Goal: Task Accomplishment & Management: Use online tool/utility

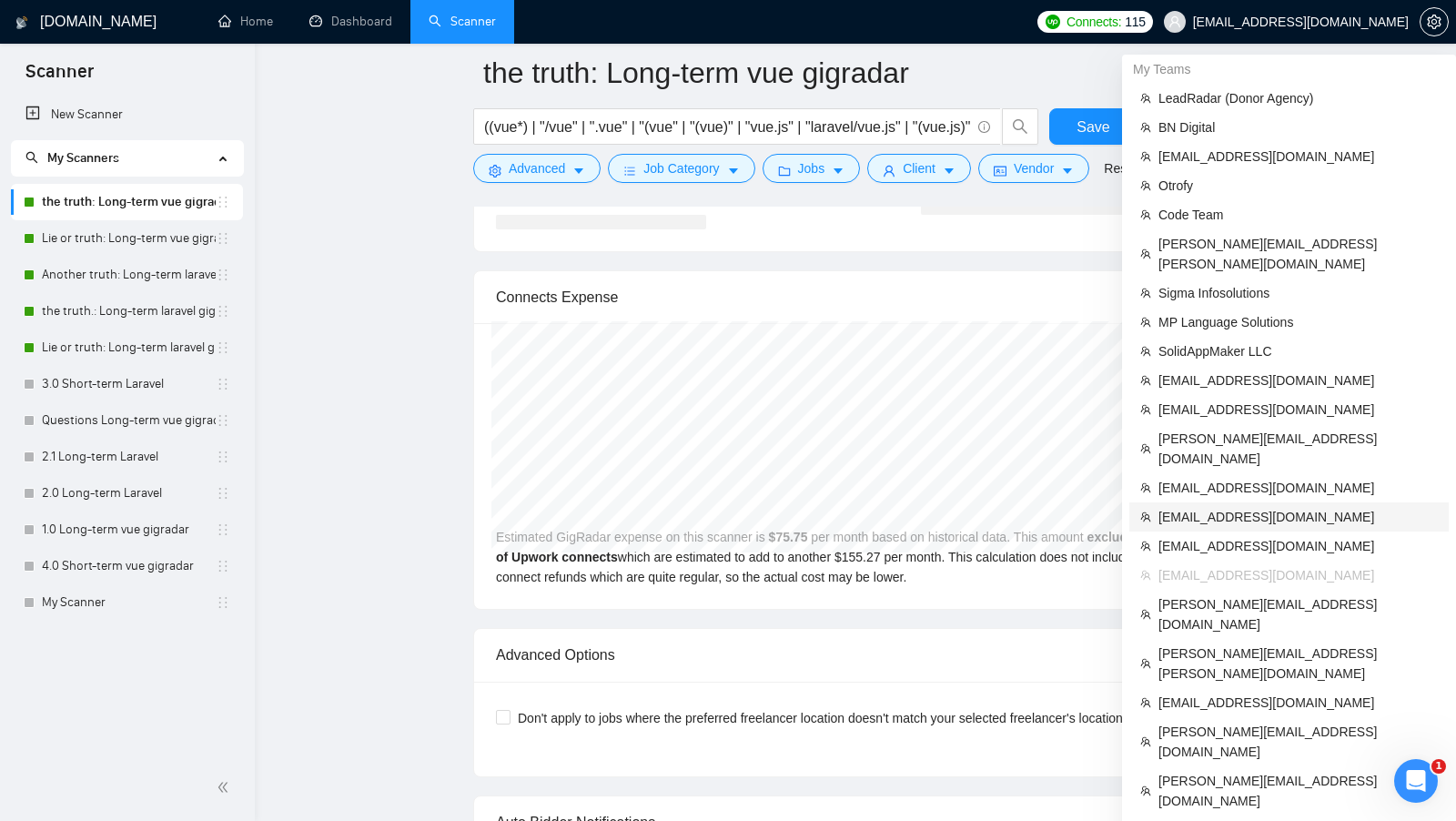
click at [1291, 506] on span "[EMAIL_ADDRESS][DOMAIN_NAME]" at bounding box center [1298, 516] width 279 height 20
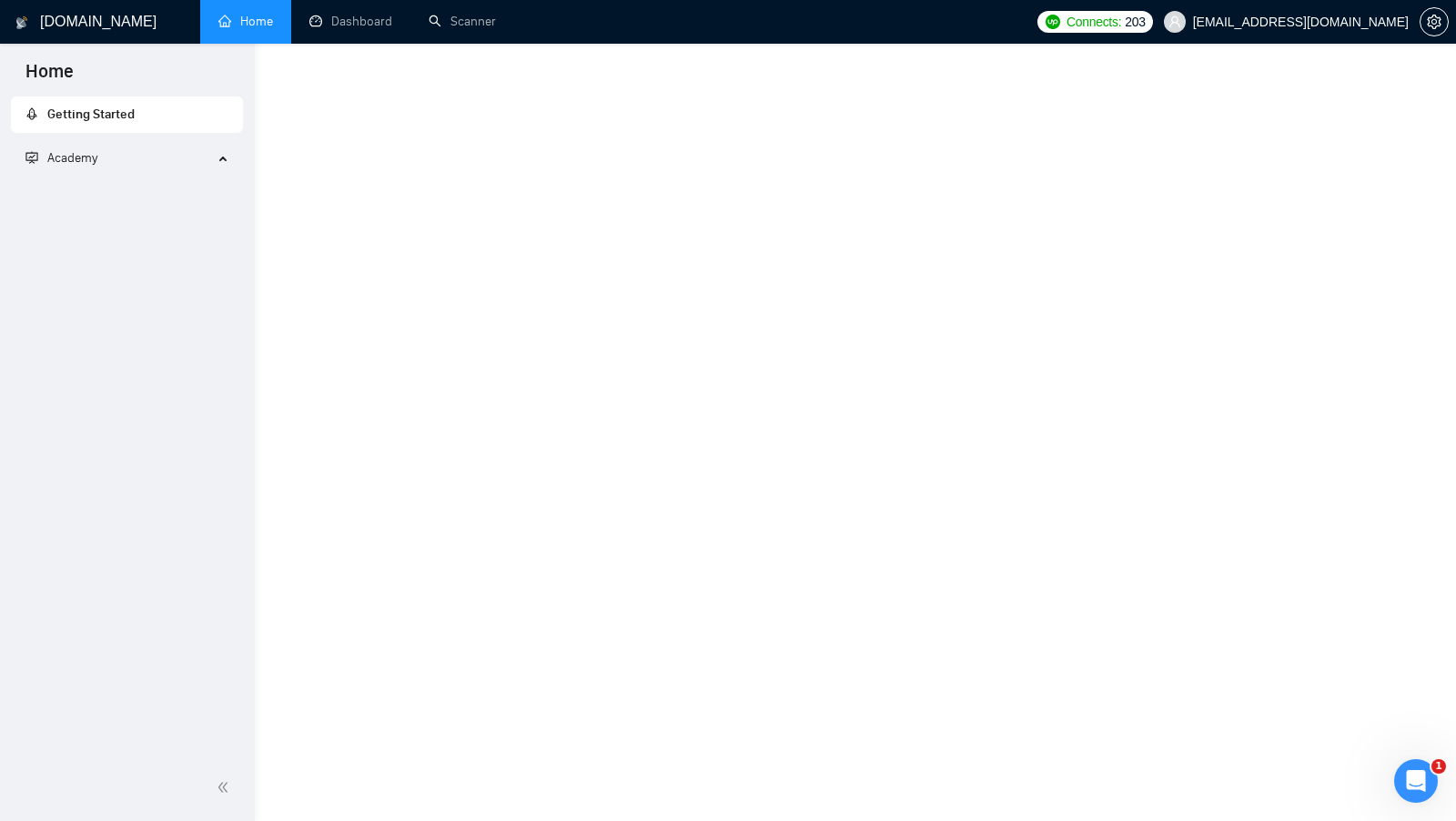
scroll to position [606, 0]
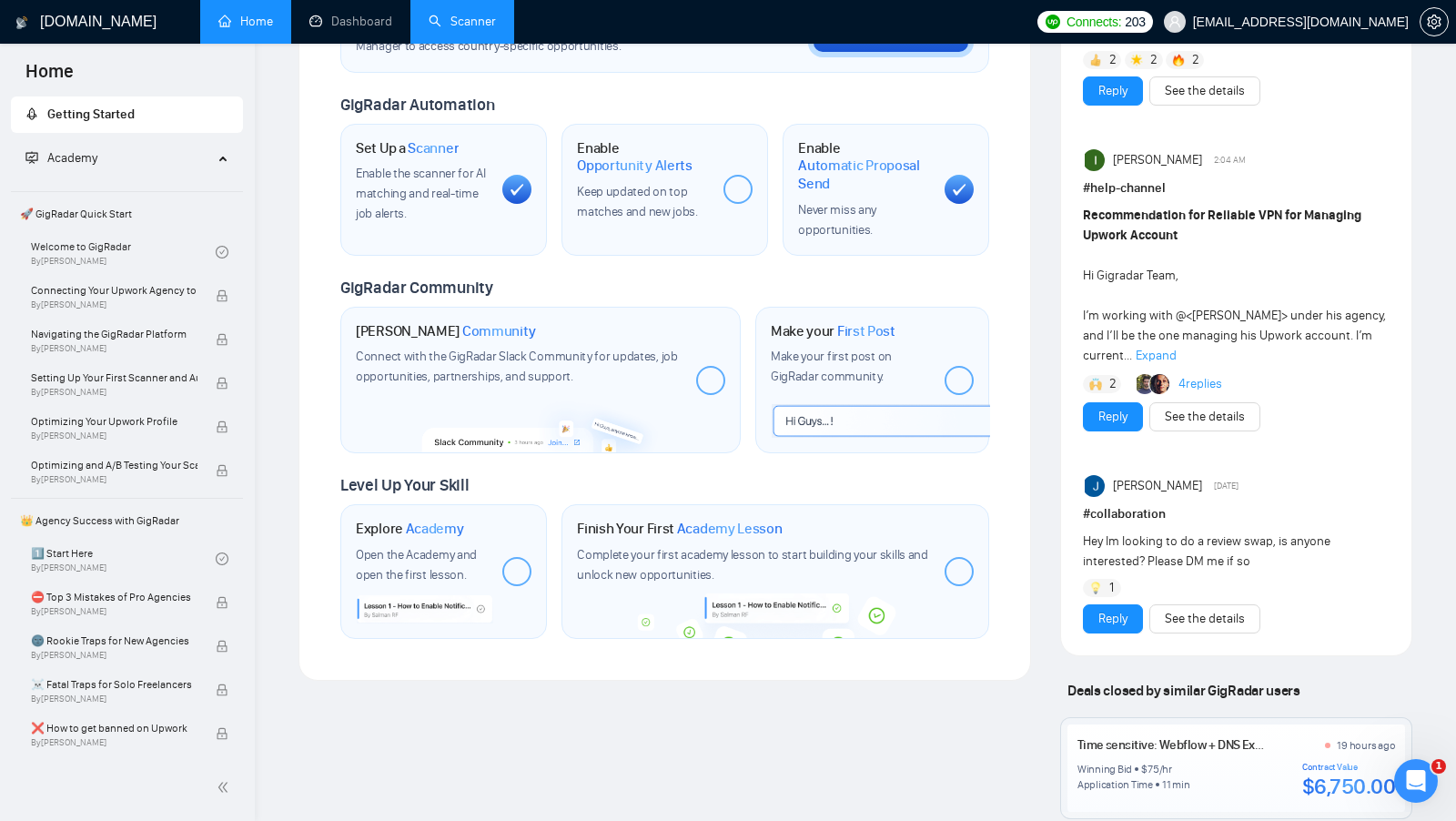
click at [442, 29] on link "Scanner" at bounding box center [462, 22] width 67 height 16
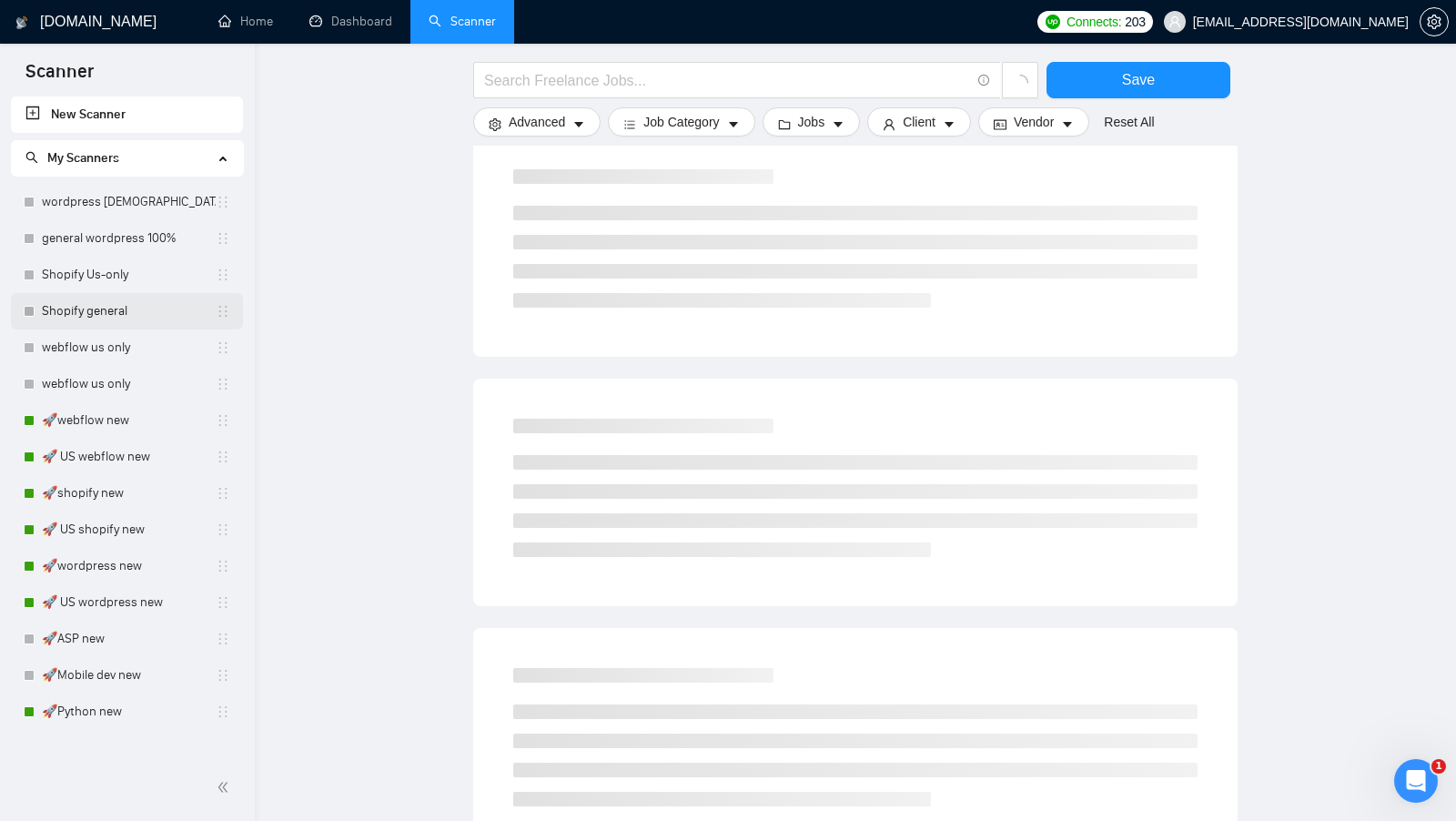
scroll to position [317, 0]
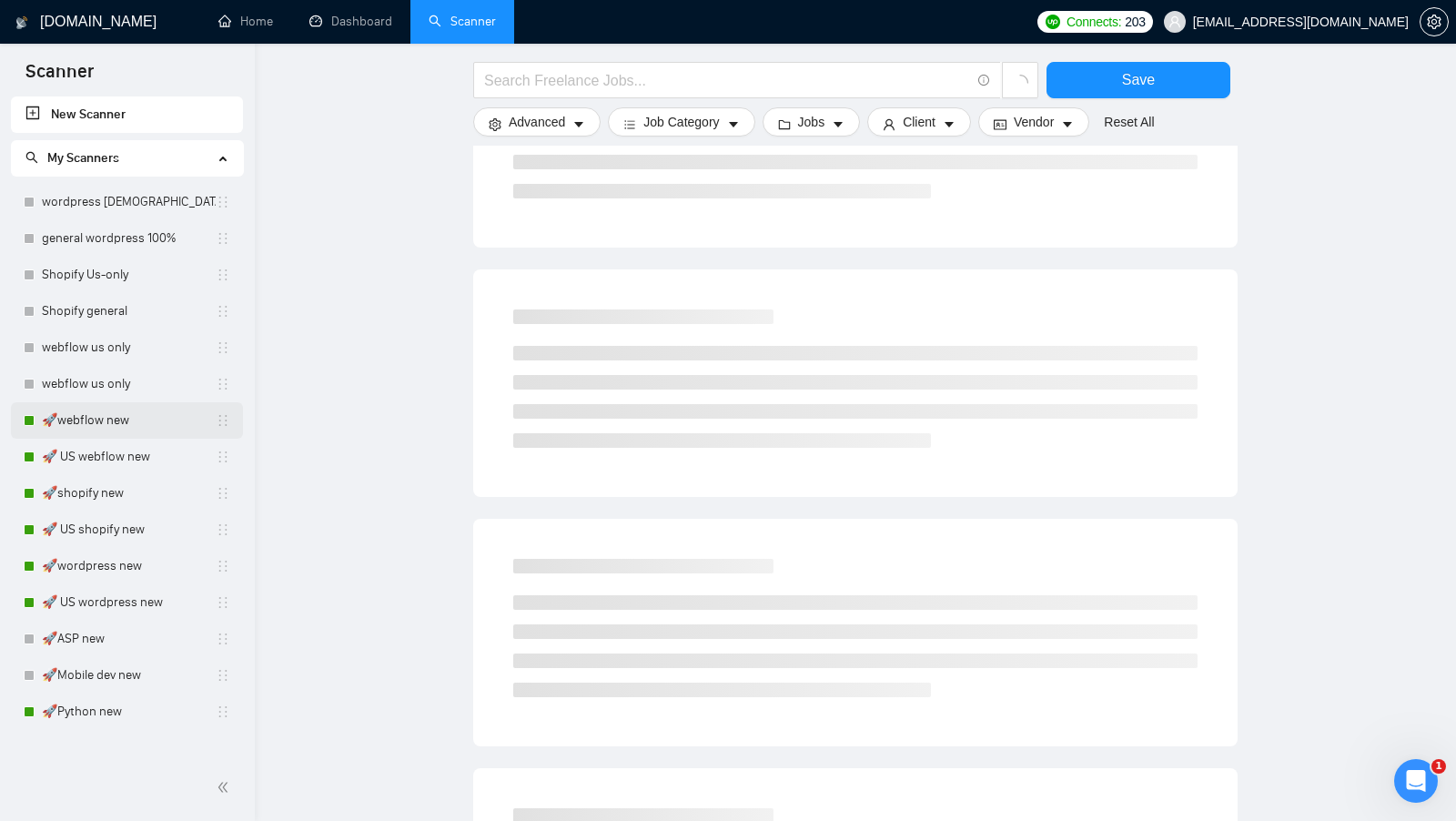
click at [97, 436] on link "🚀webflow new" at bounding box center [129, 420] width 174 height 36
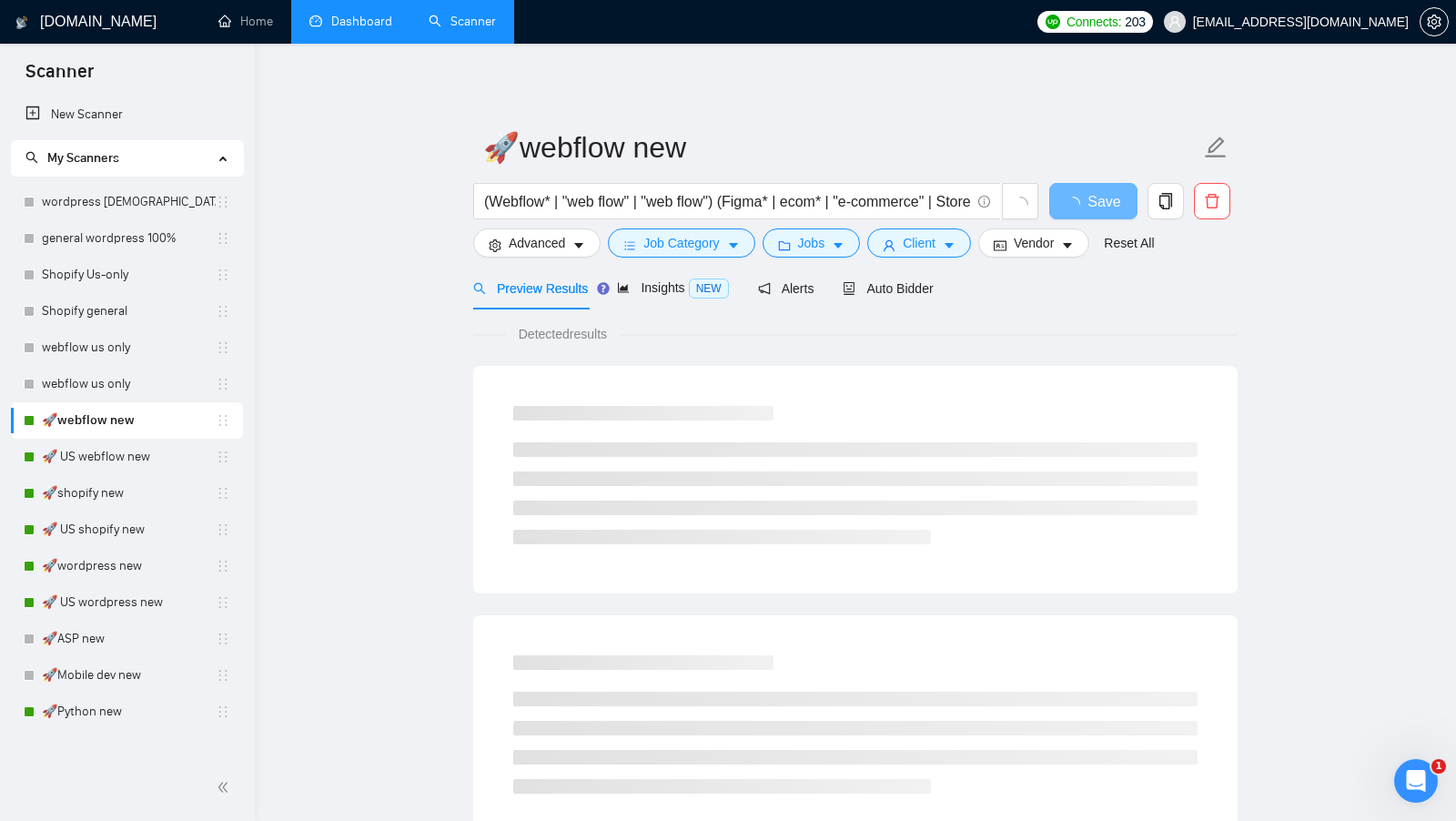
click at [337, 20] on link "Dashboard" at bounding box center [351, 22] width 83 height 16
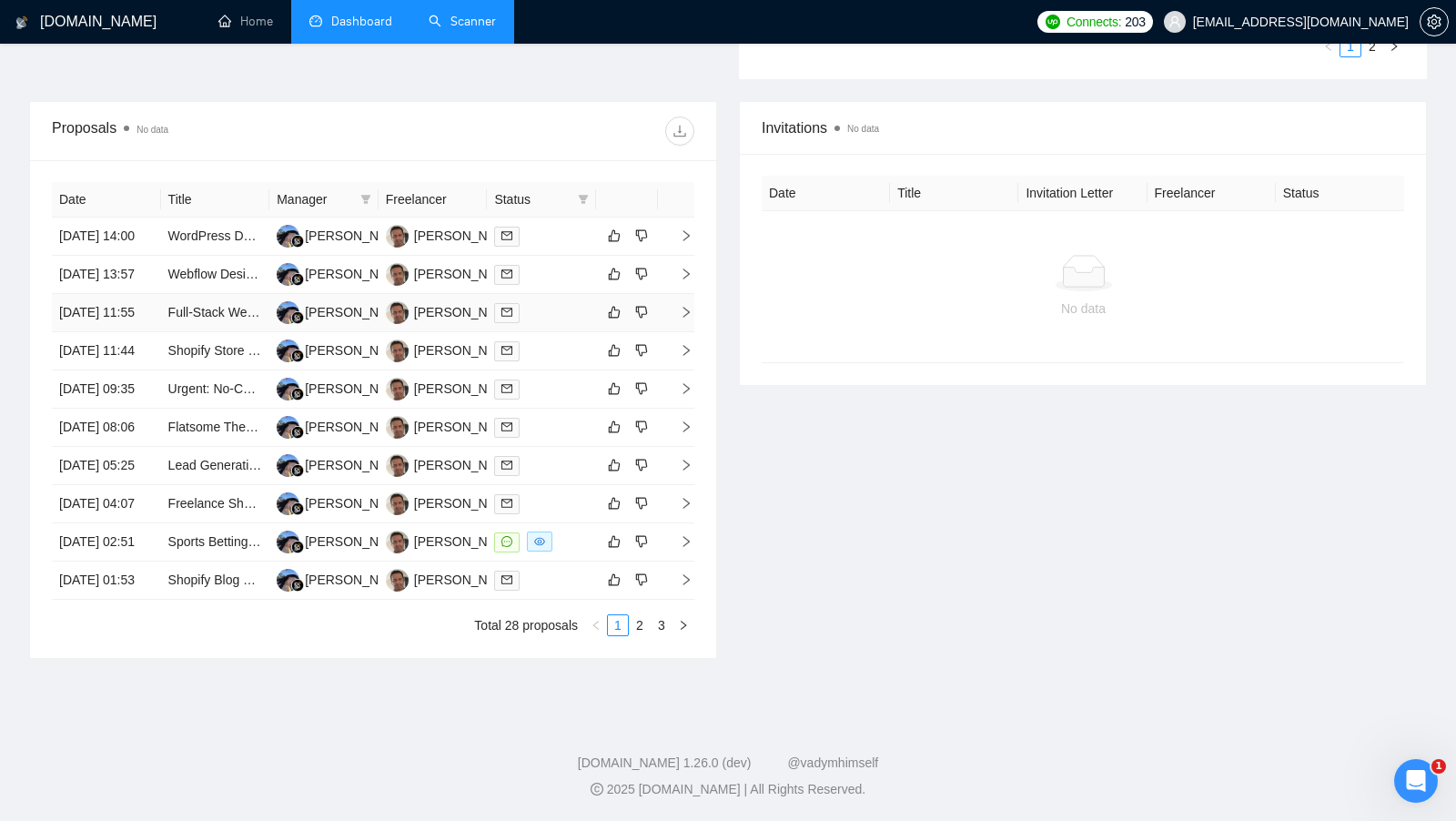
scroll to position [785, 0]
click at [571, 531] on div at bounding box center [542, 541] width 94 height 21
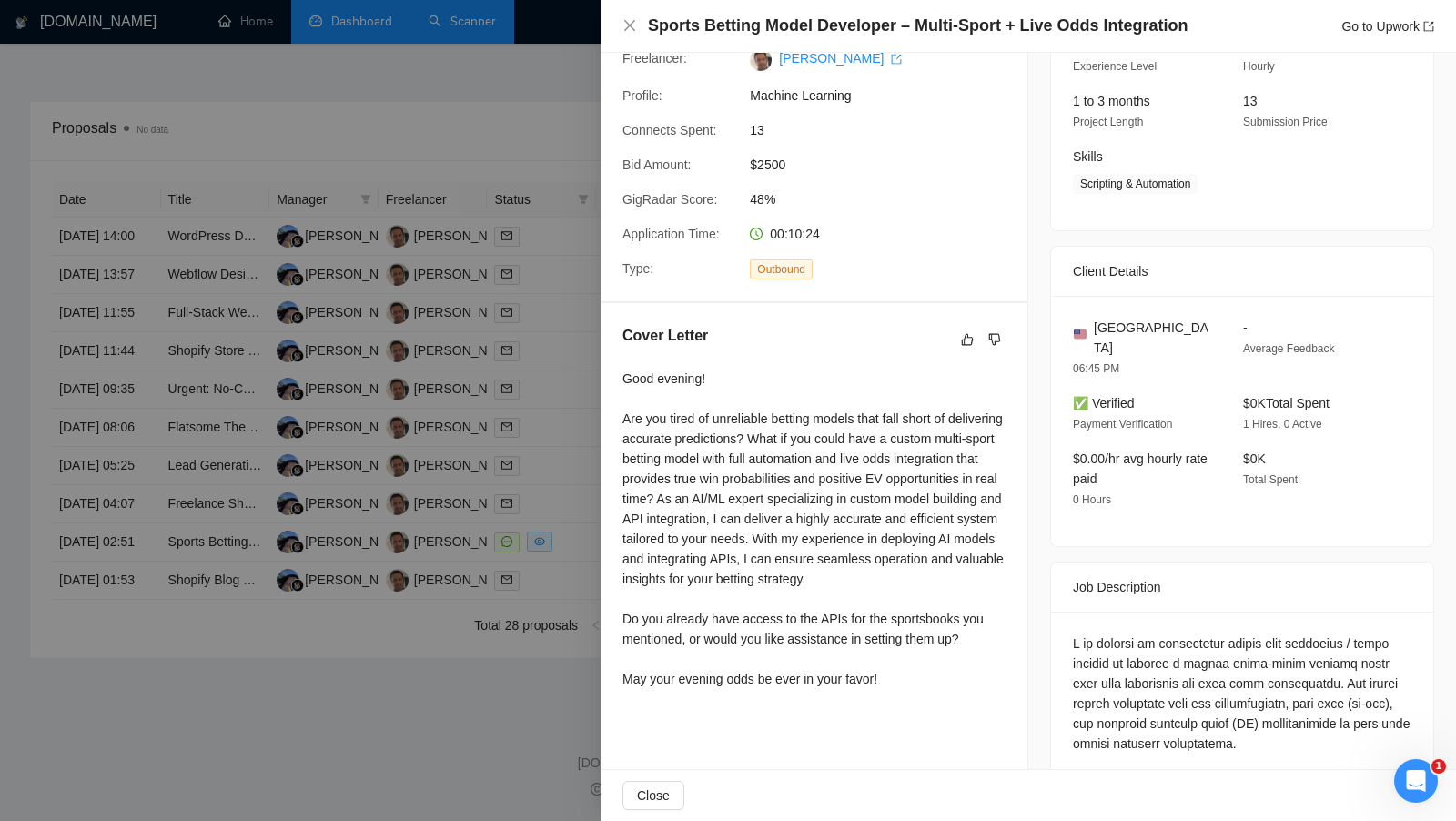
scroll to position [259, 0]
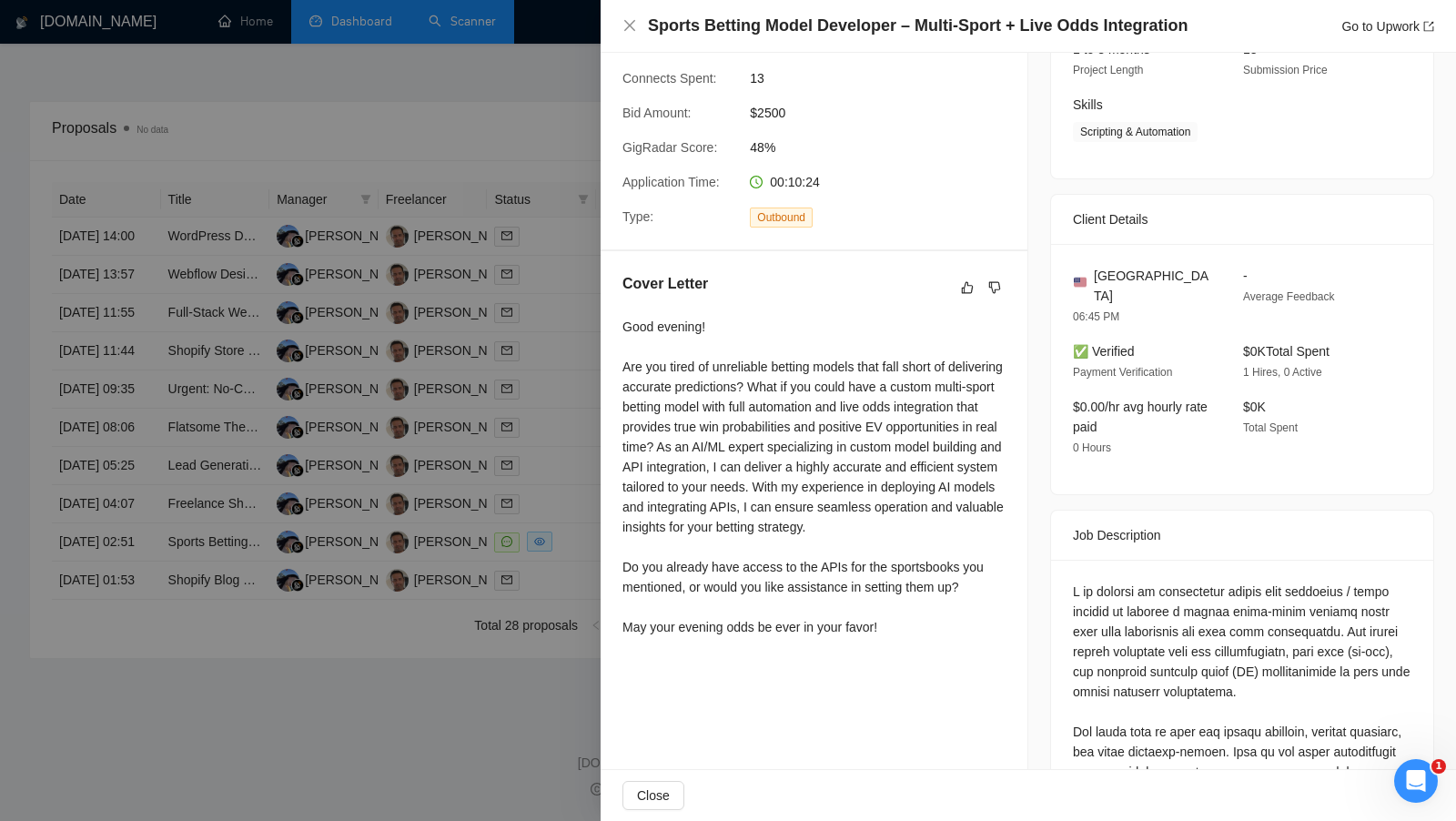
click at [574, 547] on div at bounding box center [728, 410] width 1456 height 821
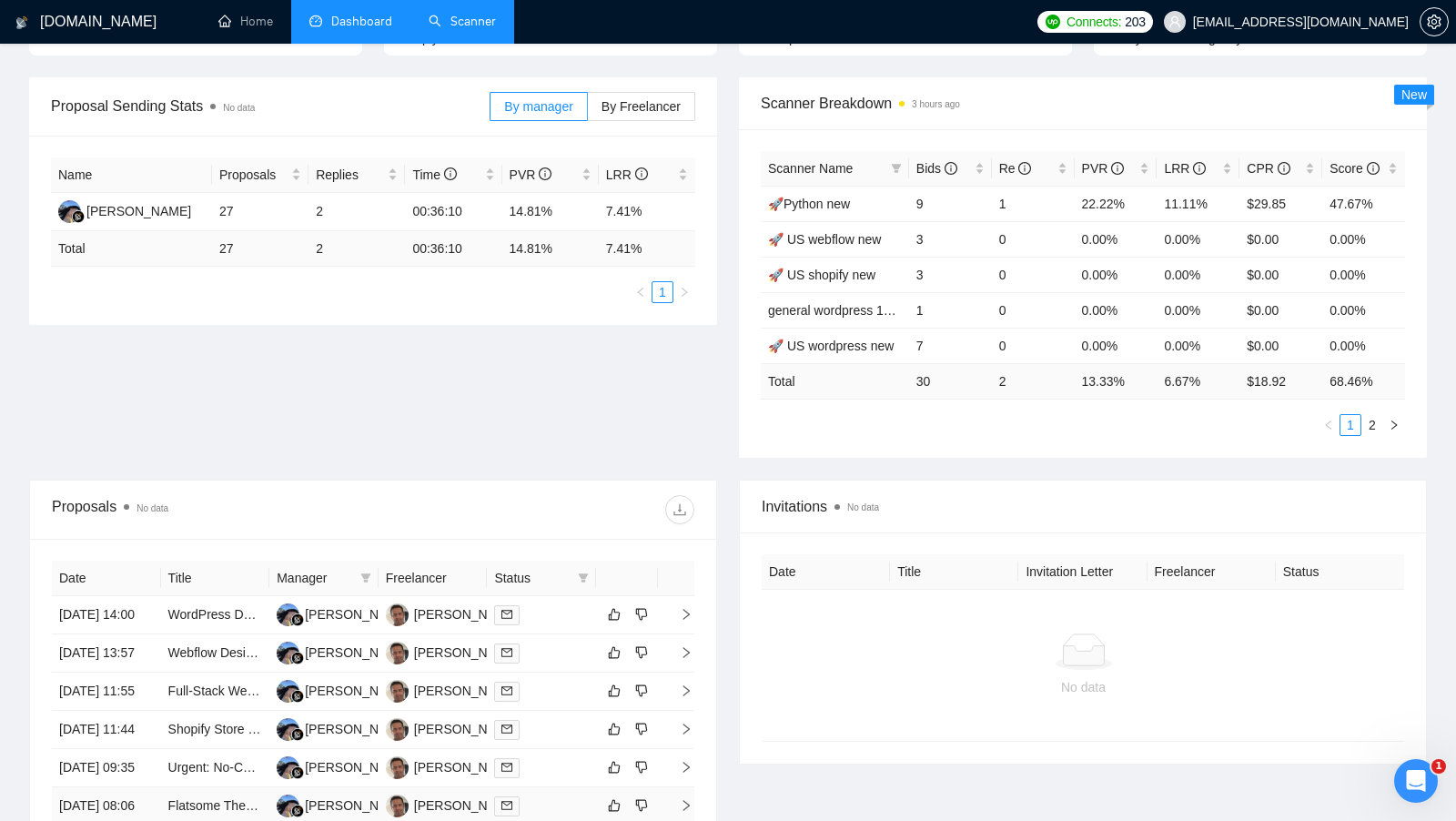
scroll to position [226, 0]
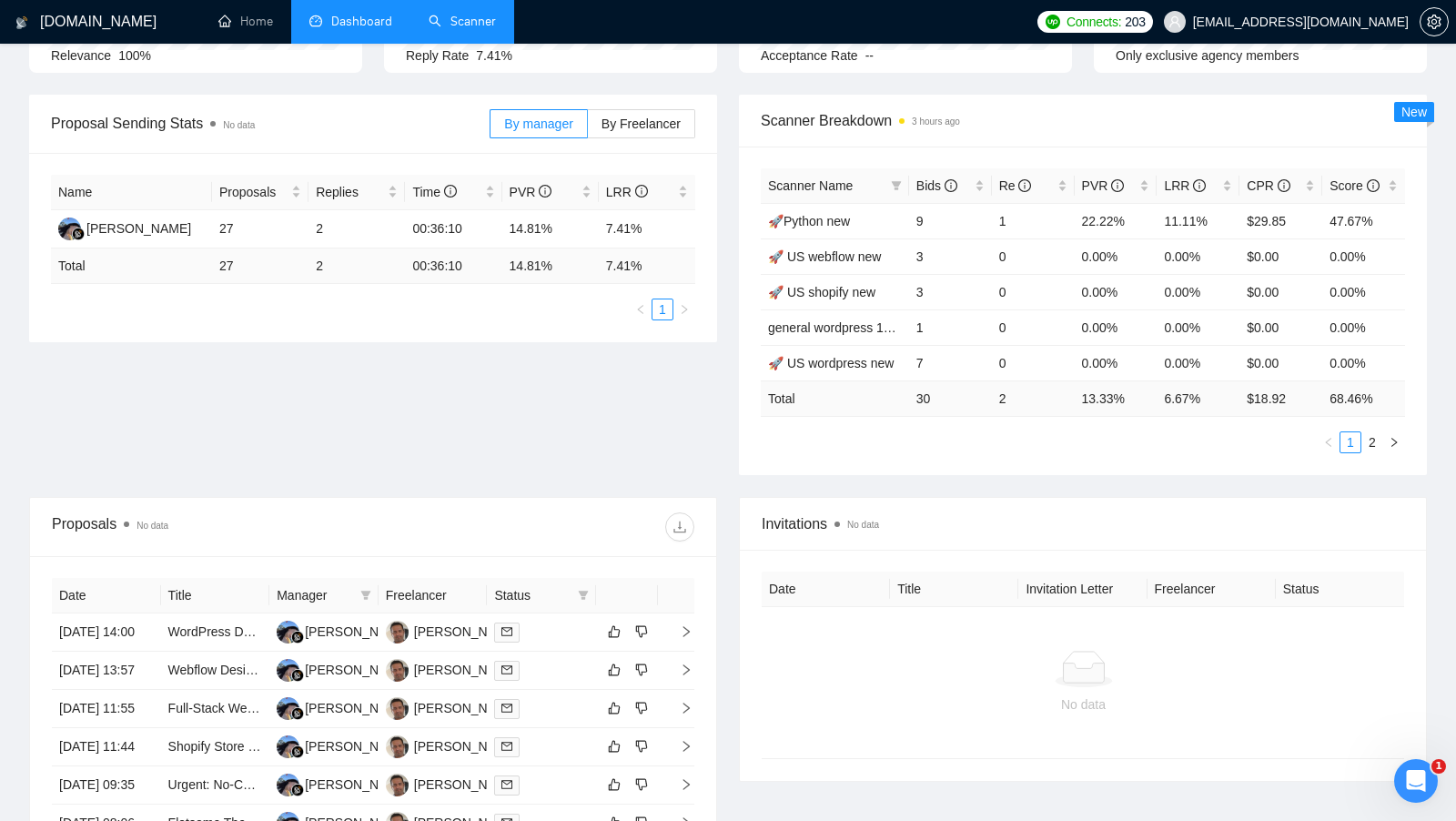
click at [444, 21] on link "Scanner" at bounding box center [462, 22] width 67 height 16
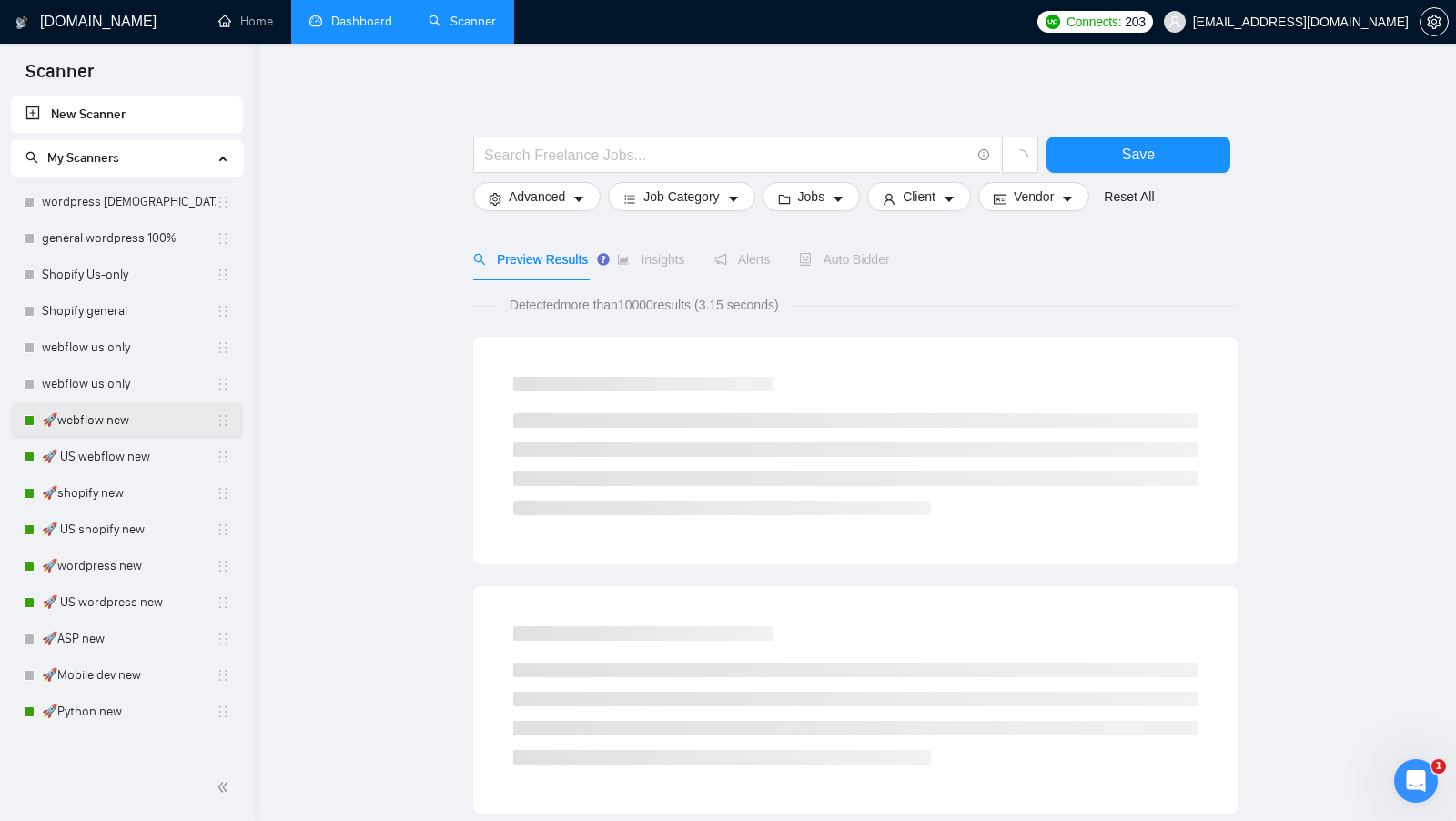
click at [106, 434] on link "🚀webflow new" at bounding box center [129, 420] width 174 height 36
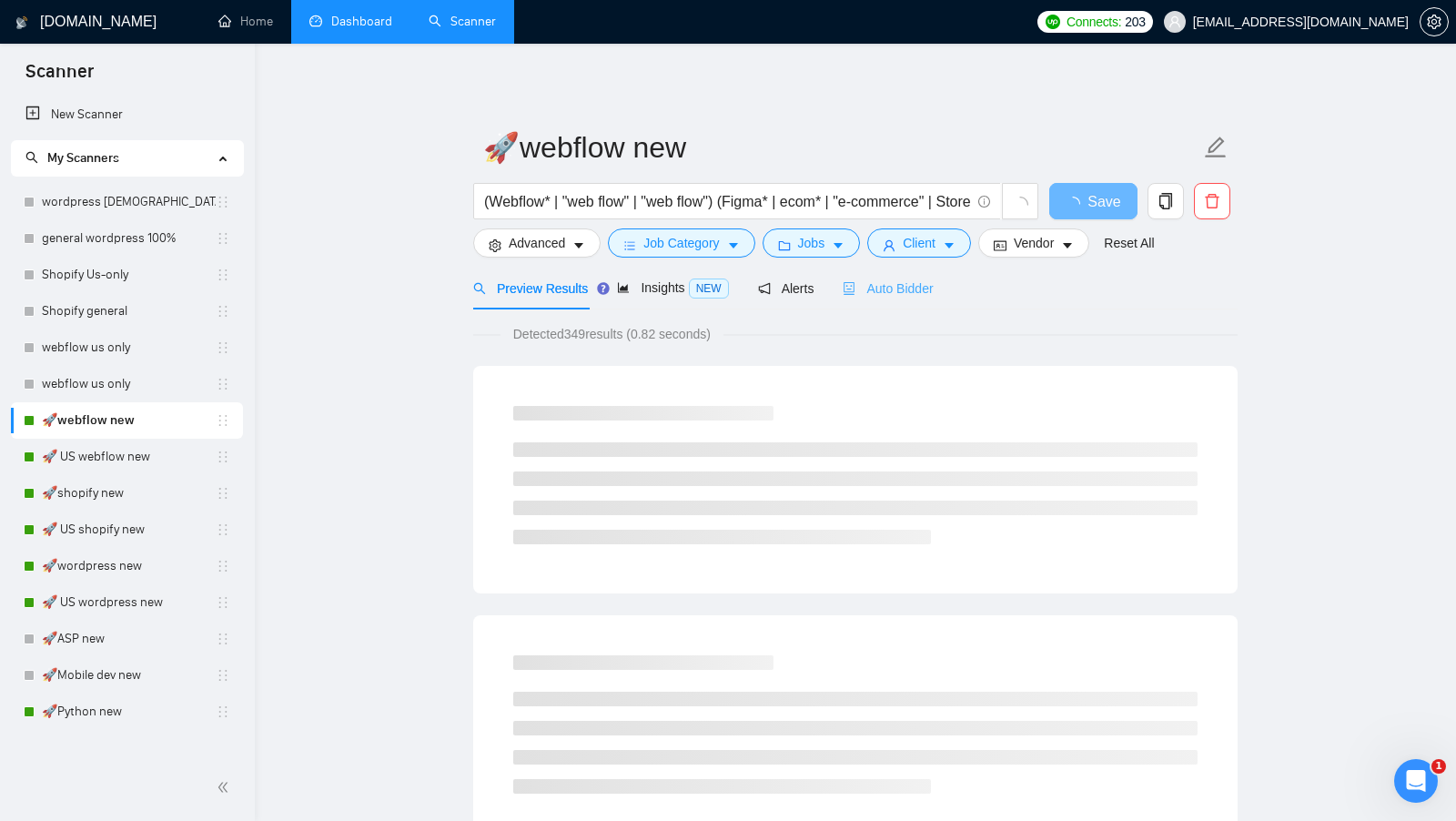
click at [910, 307] on div "Auto Bidder" at bounding box center [888, 287] width 90 height 42
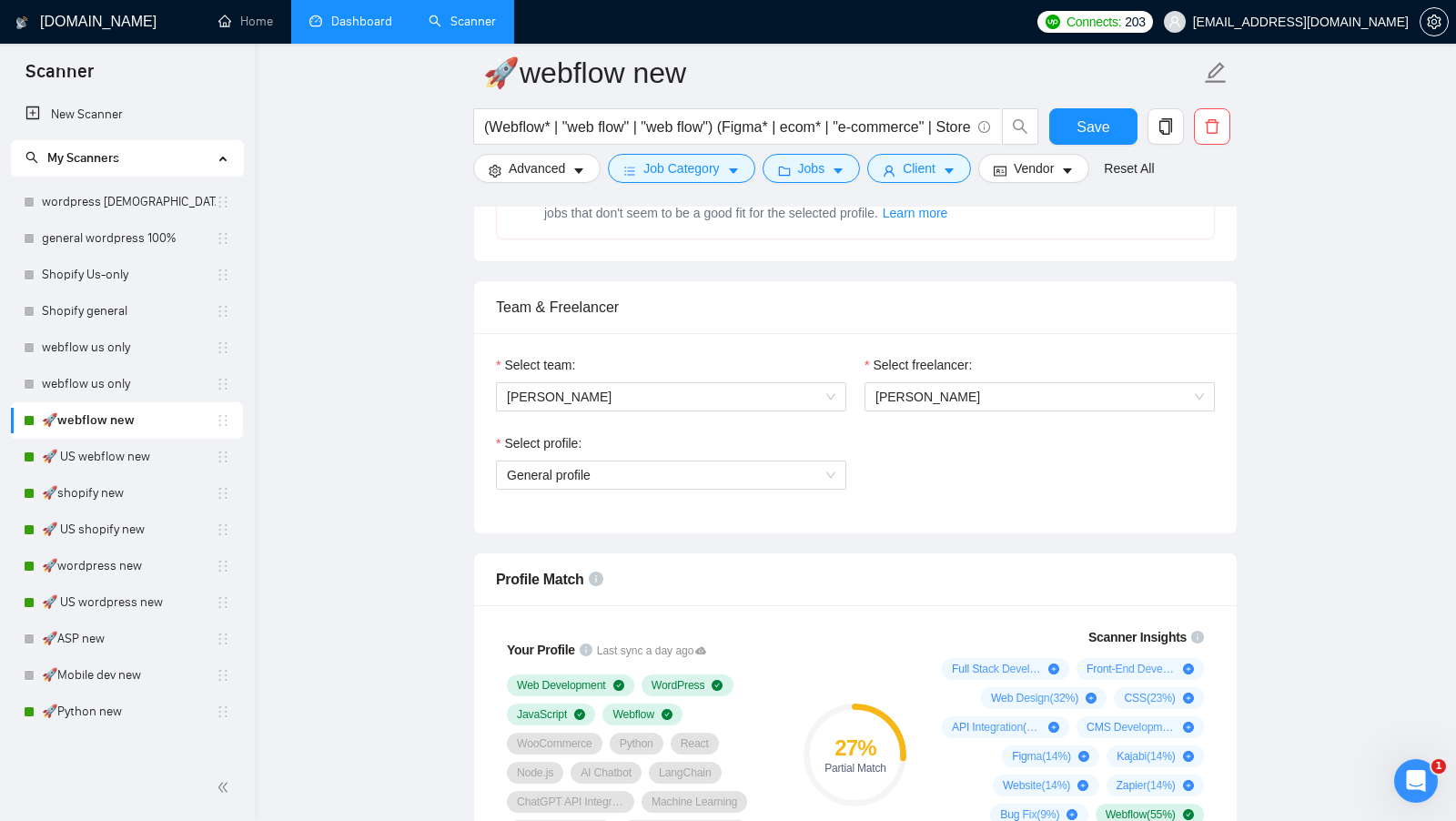
scroll to position [815, 0]
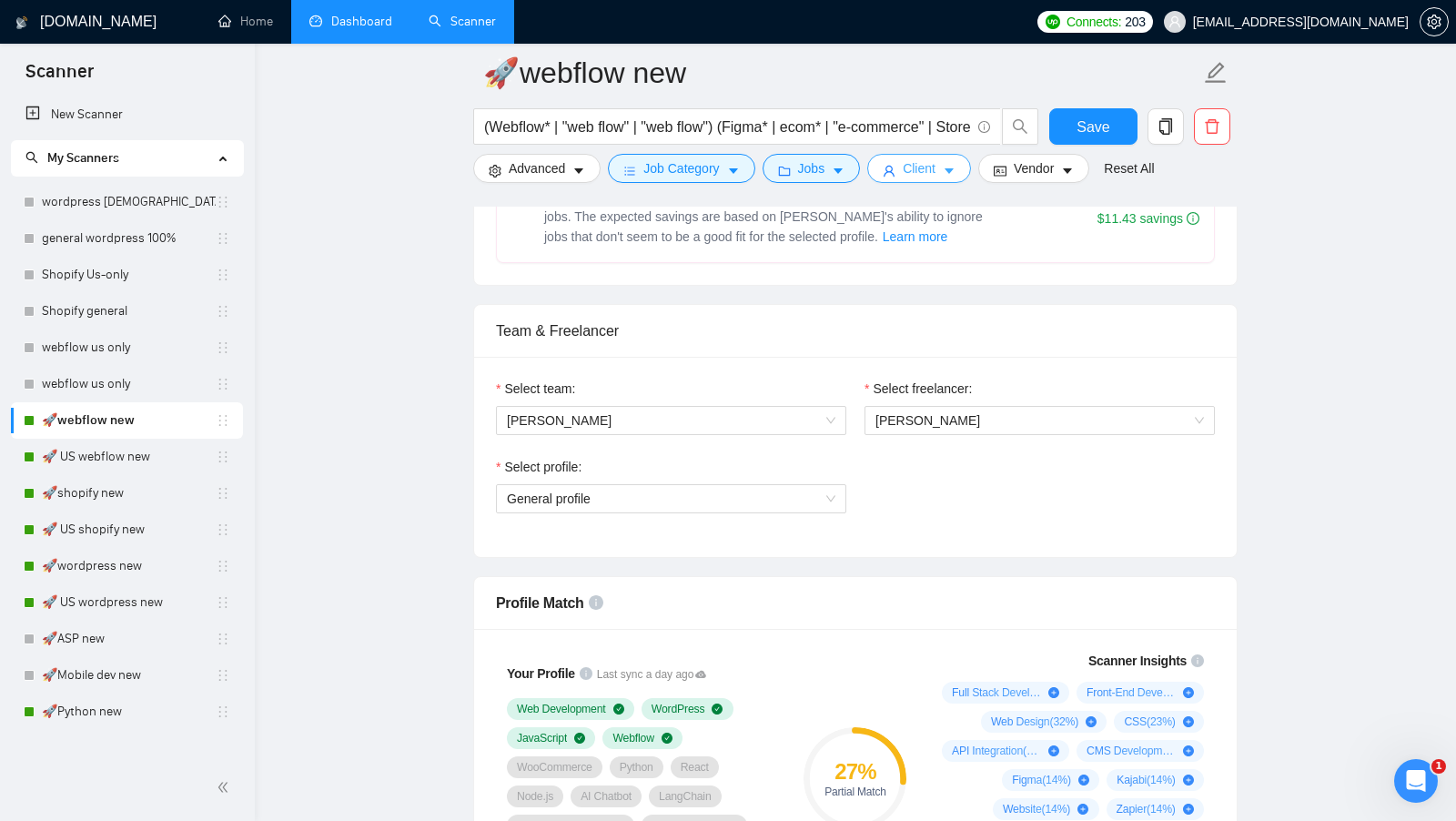
click at [949, 177] on icon "caret-down" at bounding box center [949, 171] width 13 height 13
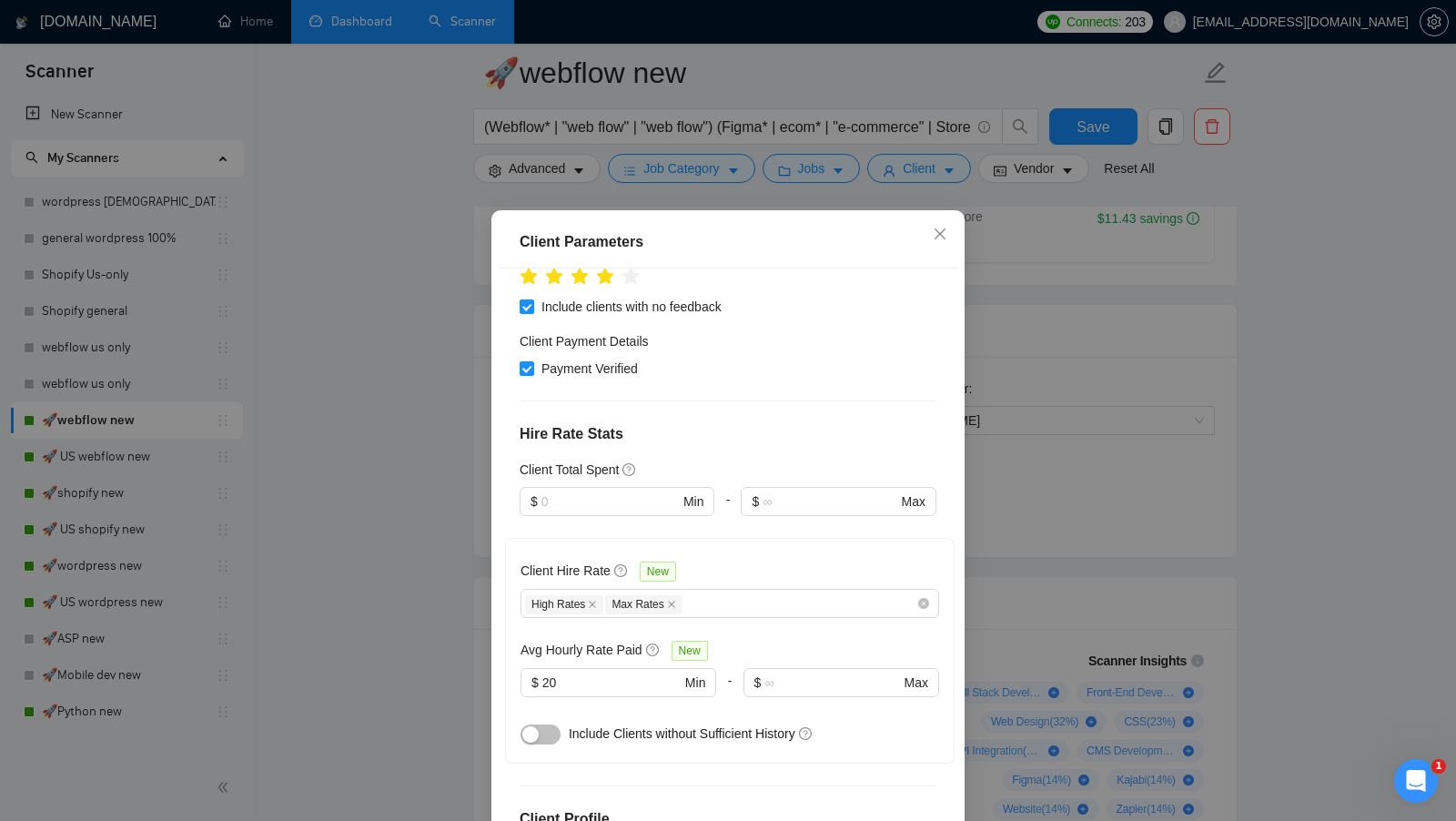
scroll to position [312, 0]
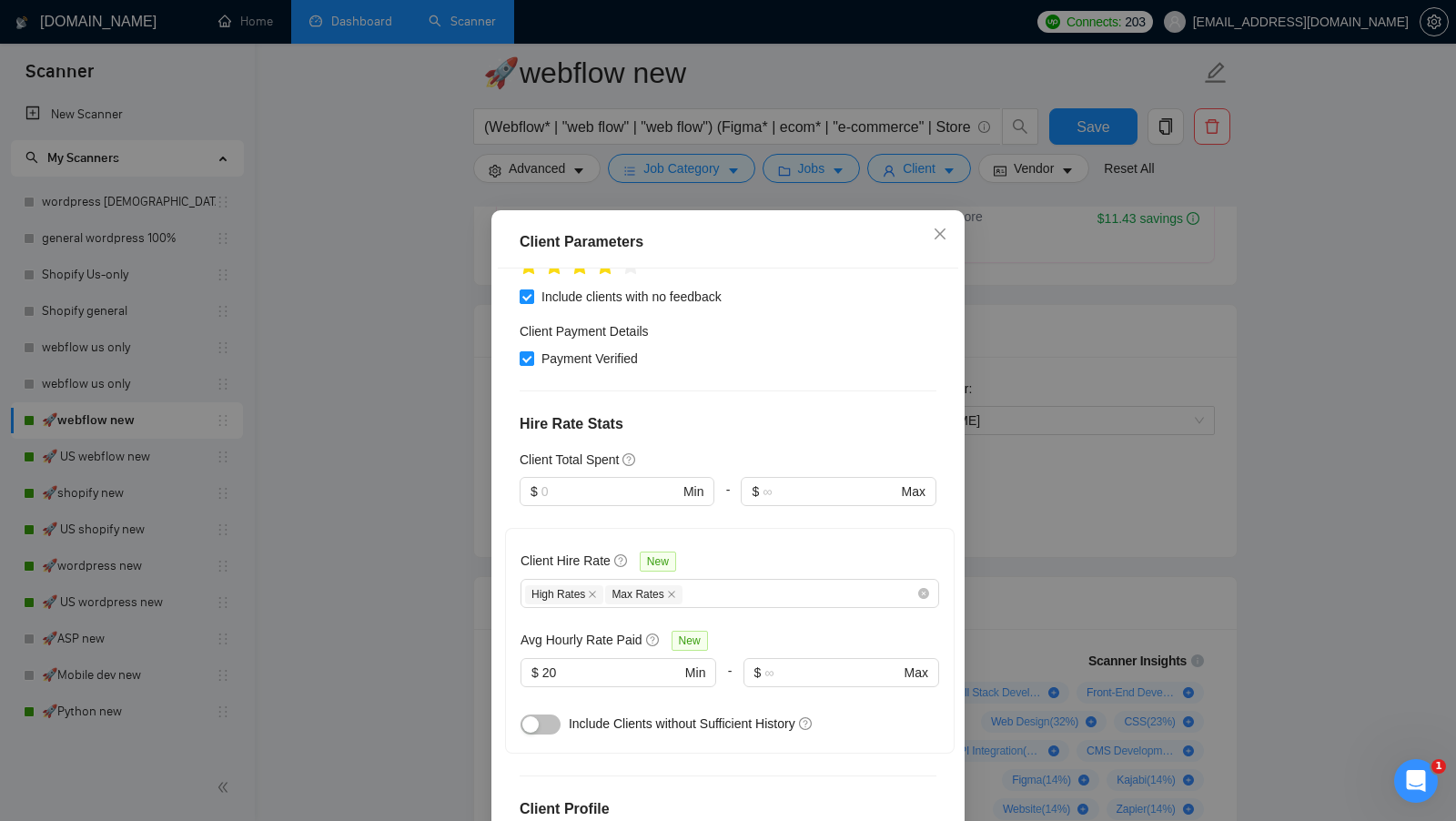
click at [1052, 434] on div "Client Parameters Client Location Include Client Countries United States Exclud…" at bounding box center [728, 410] width 1456 height 821
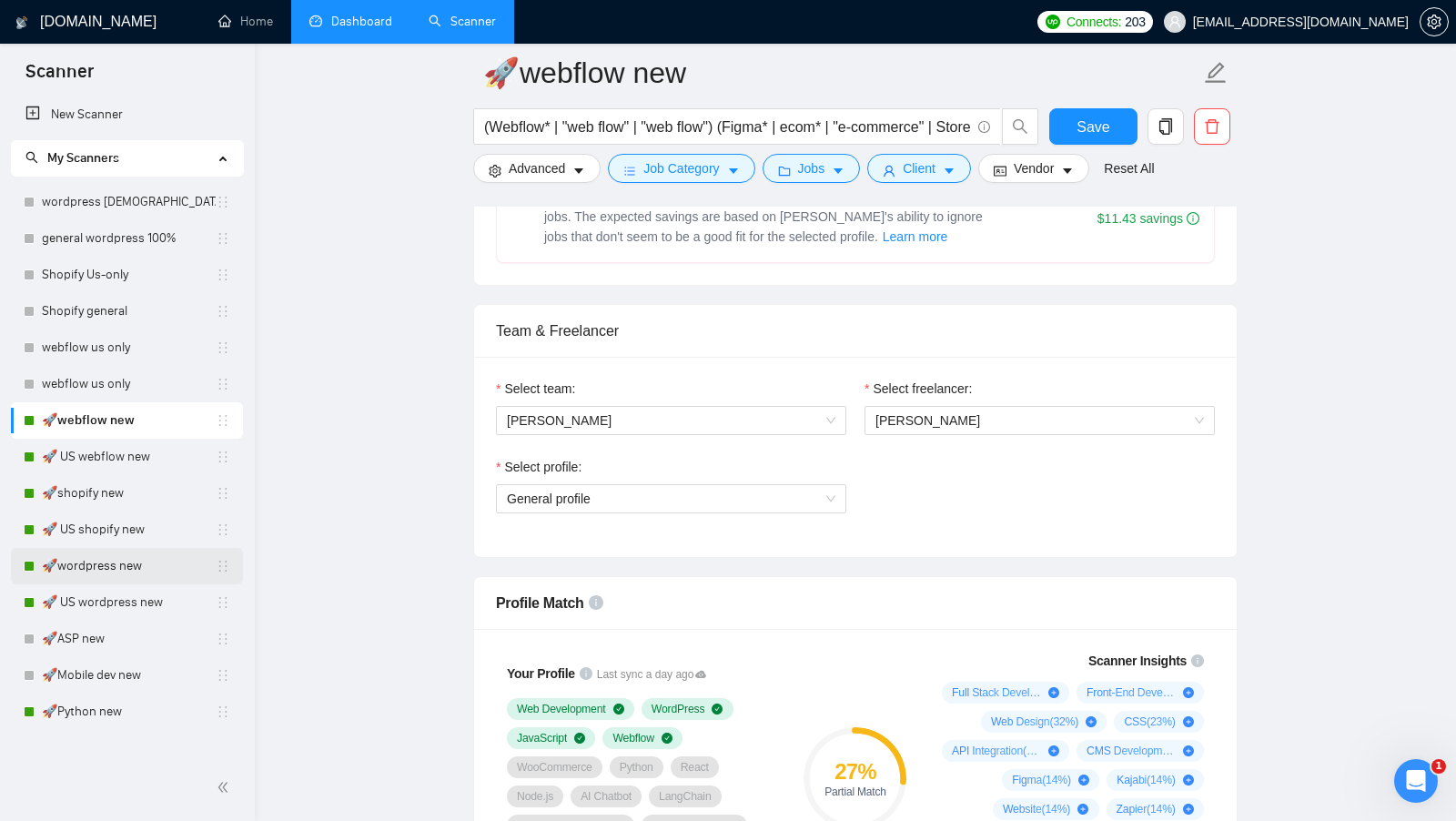
click at [108, 560] on link "🚀wordpress new" at bounding box center [129, 565] width 174 height 36
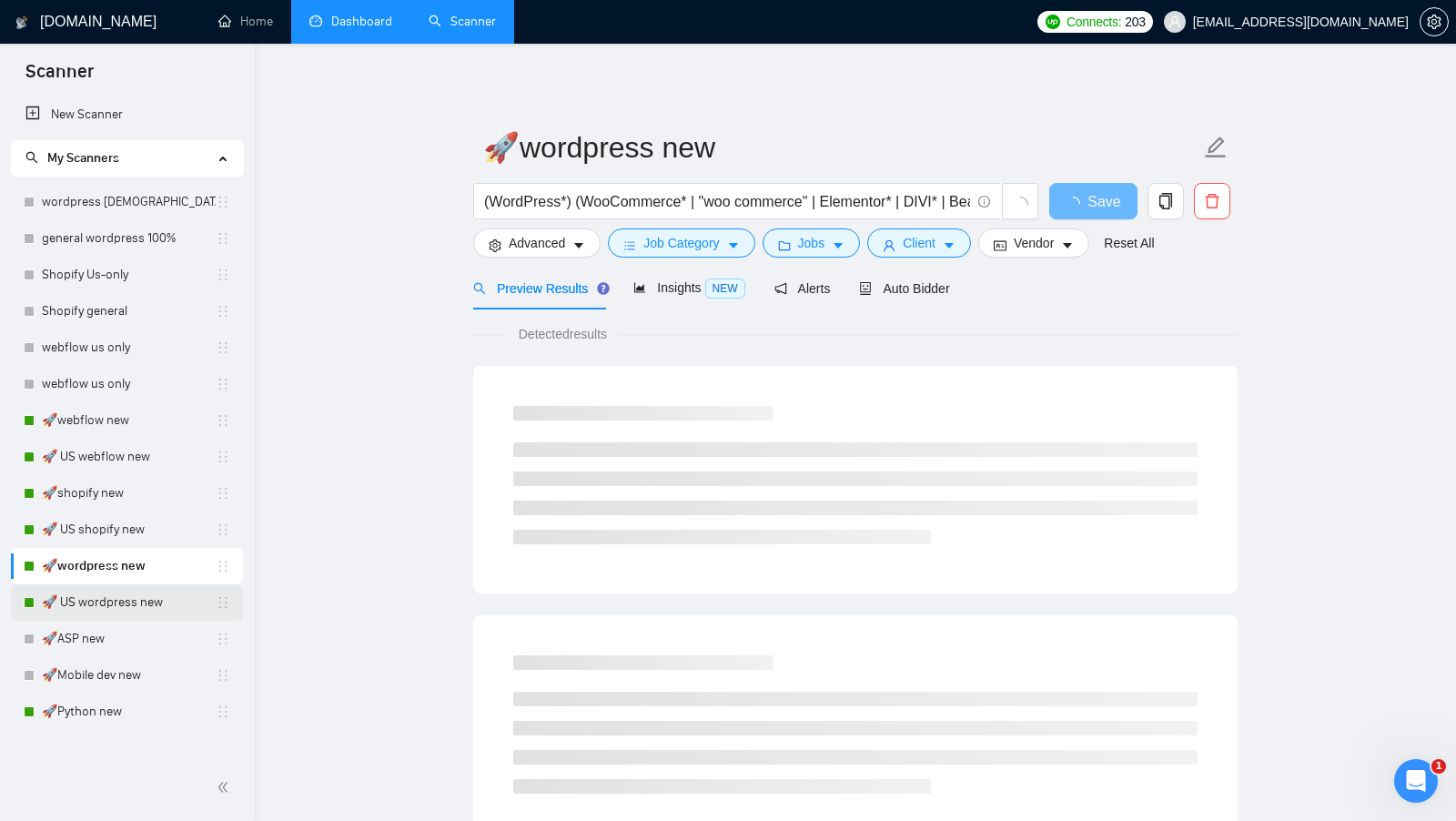
click at [107, 596] on link "🚀 US wordpress new" at bounding box center [129, 602] width 174 height 36
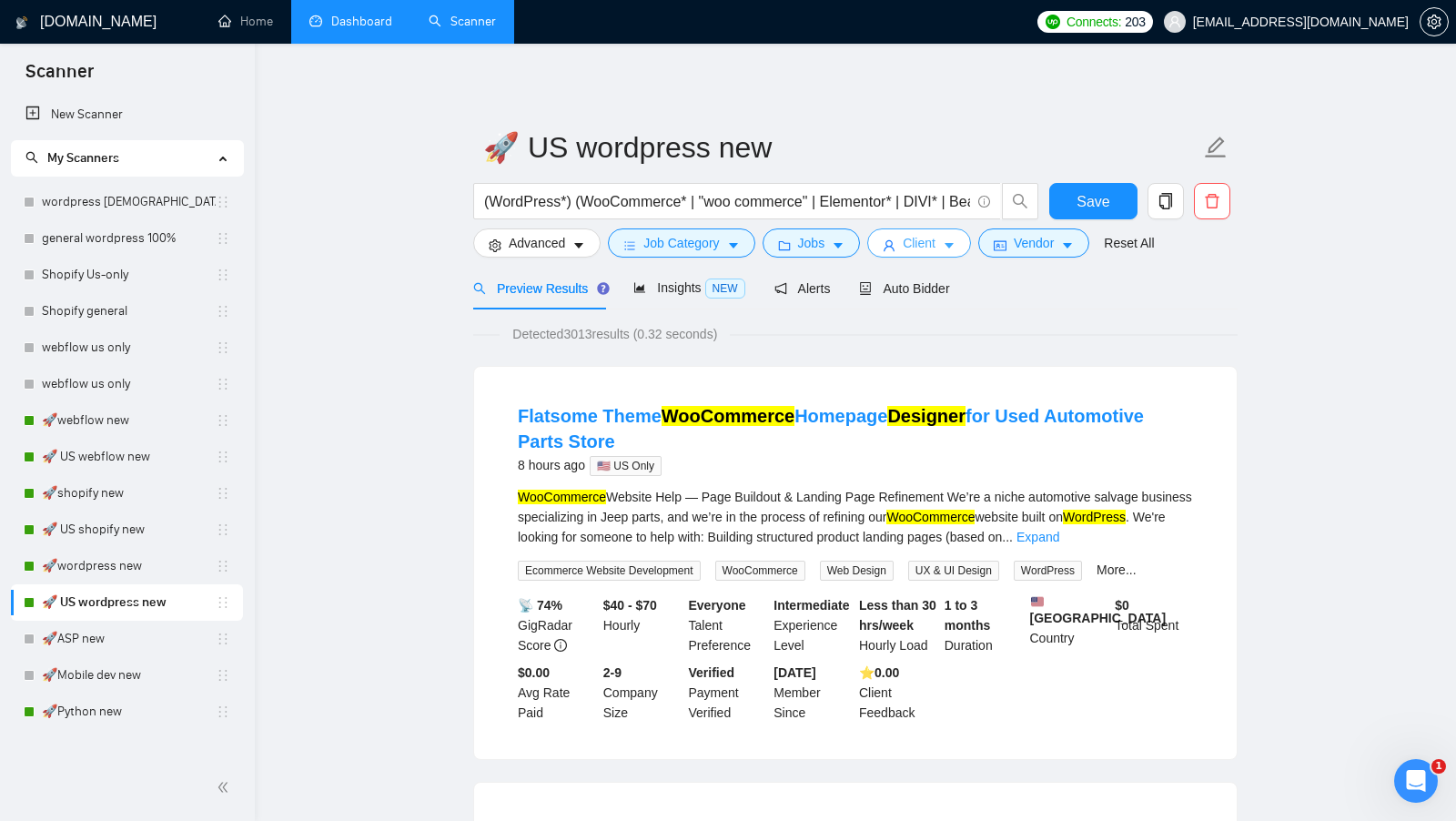
click at [942, 243] on button "Client" at bounding box center [919, 243] width 104 height 29
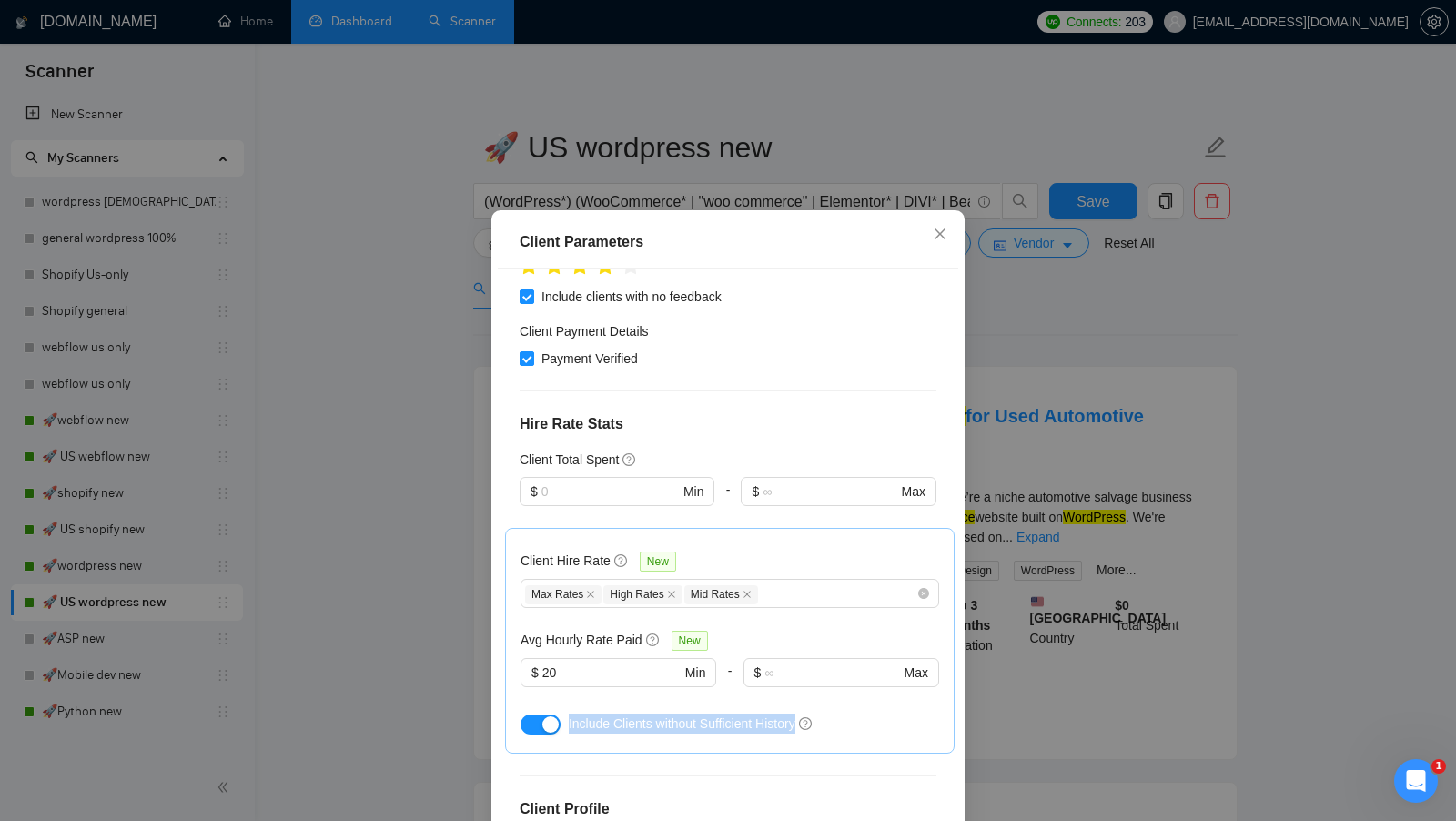
drag, startPoint x: 568, startPoint y: 715, endPoint x: 801, endPoint y: 712, distance: 233.0
click at [795, 716] on span "Include Clients without Sufficient History" at bounding box center [681, 723] width 226 height 15
copy span "Include Clients without Sufficient Histor"
click at [844, 719] on div "Include Clients without Sufficient History" at bounding box center [753, 724] width 371 height 20
click at [381, 449] on div "Client Parameters Client Location Include Client Countries Select Exclude Clien…" at bounding box center [728, 410] width 1456 height 821
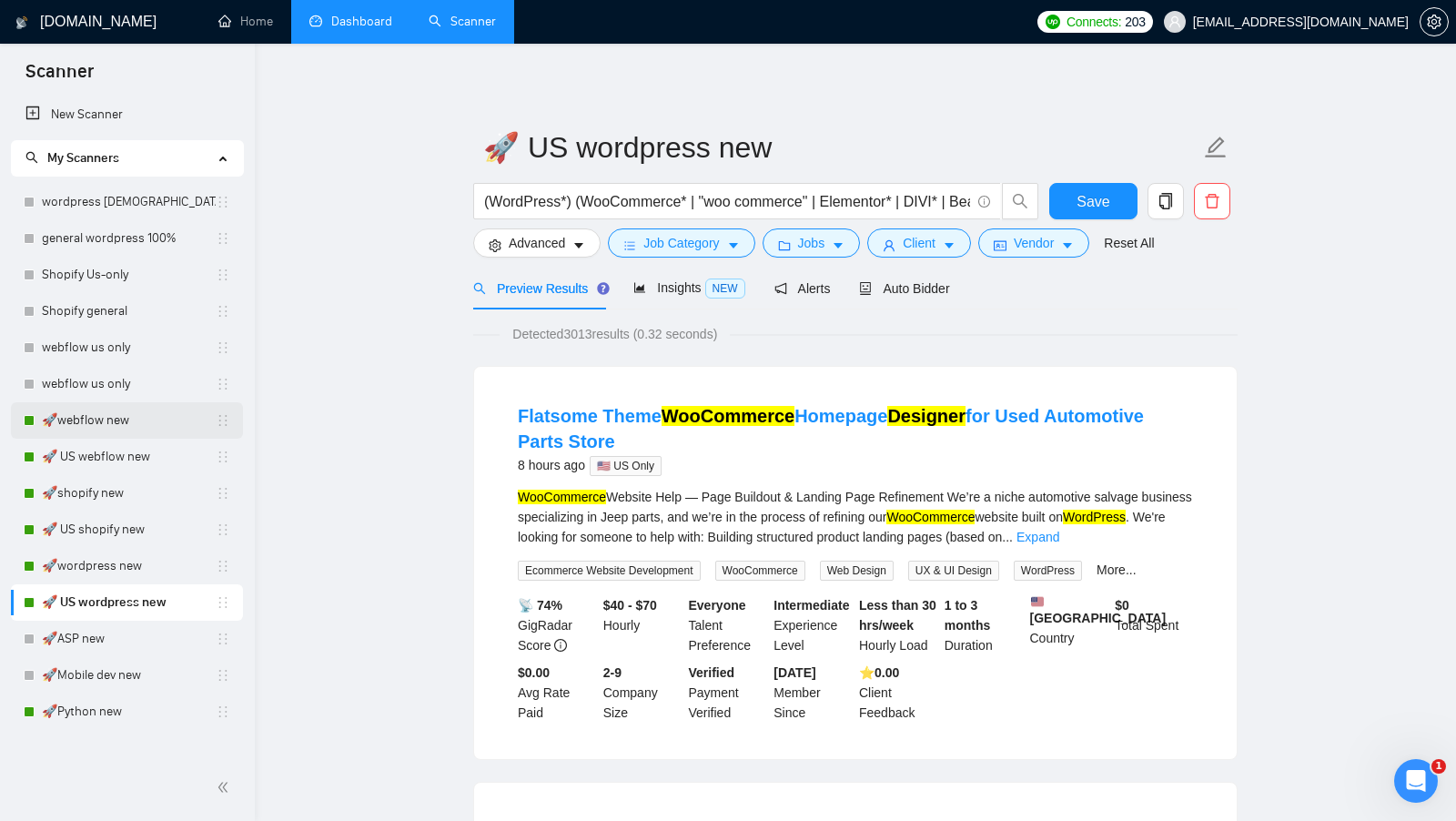
click at [101, 431] on link "🚀webflow new" at bounding box center [129, 420] width 174 height 36
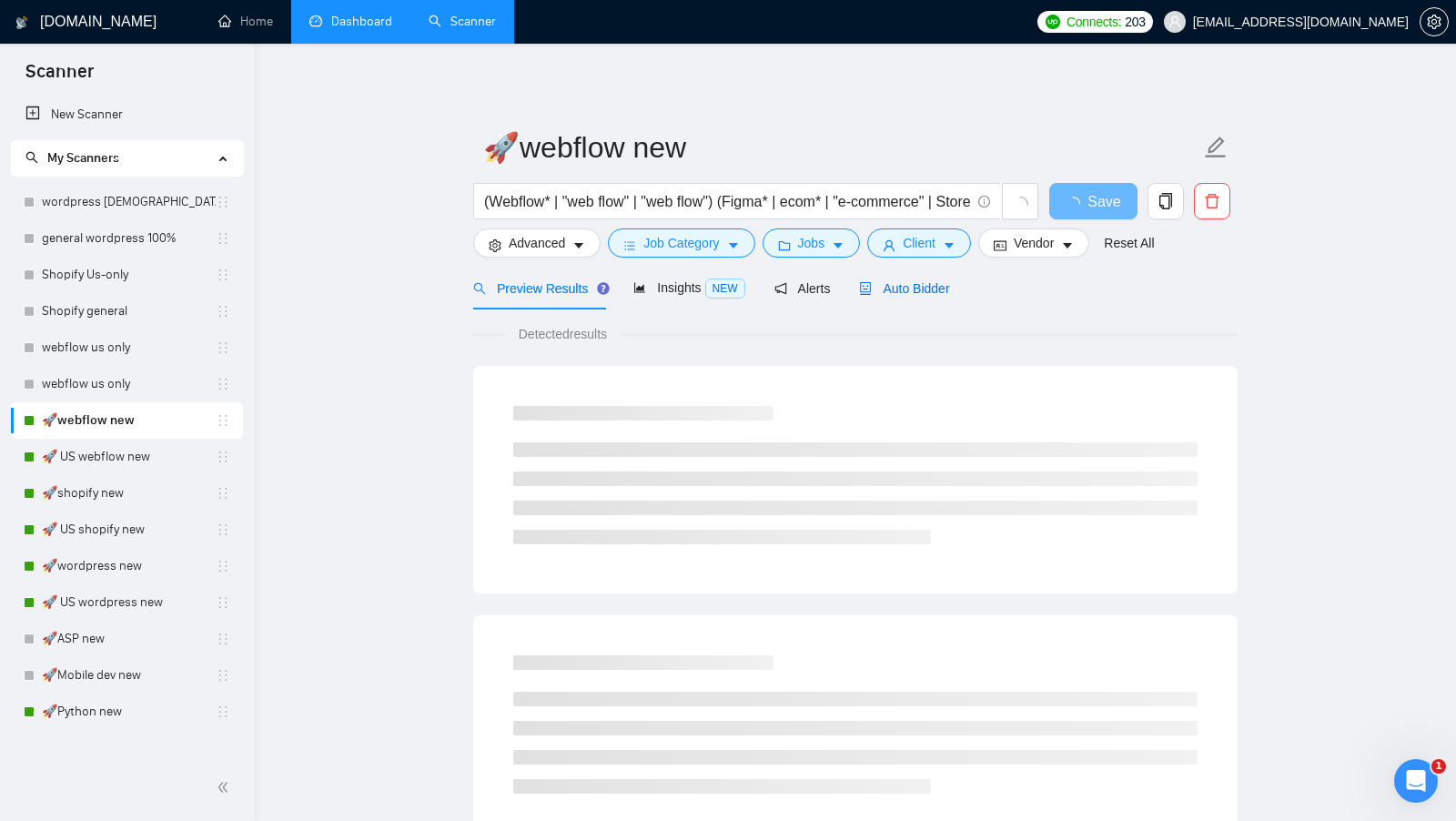
click at [922, 287] on span "Auto Bidder" at bounding box center [904, 288] width 90 height 15
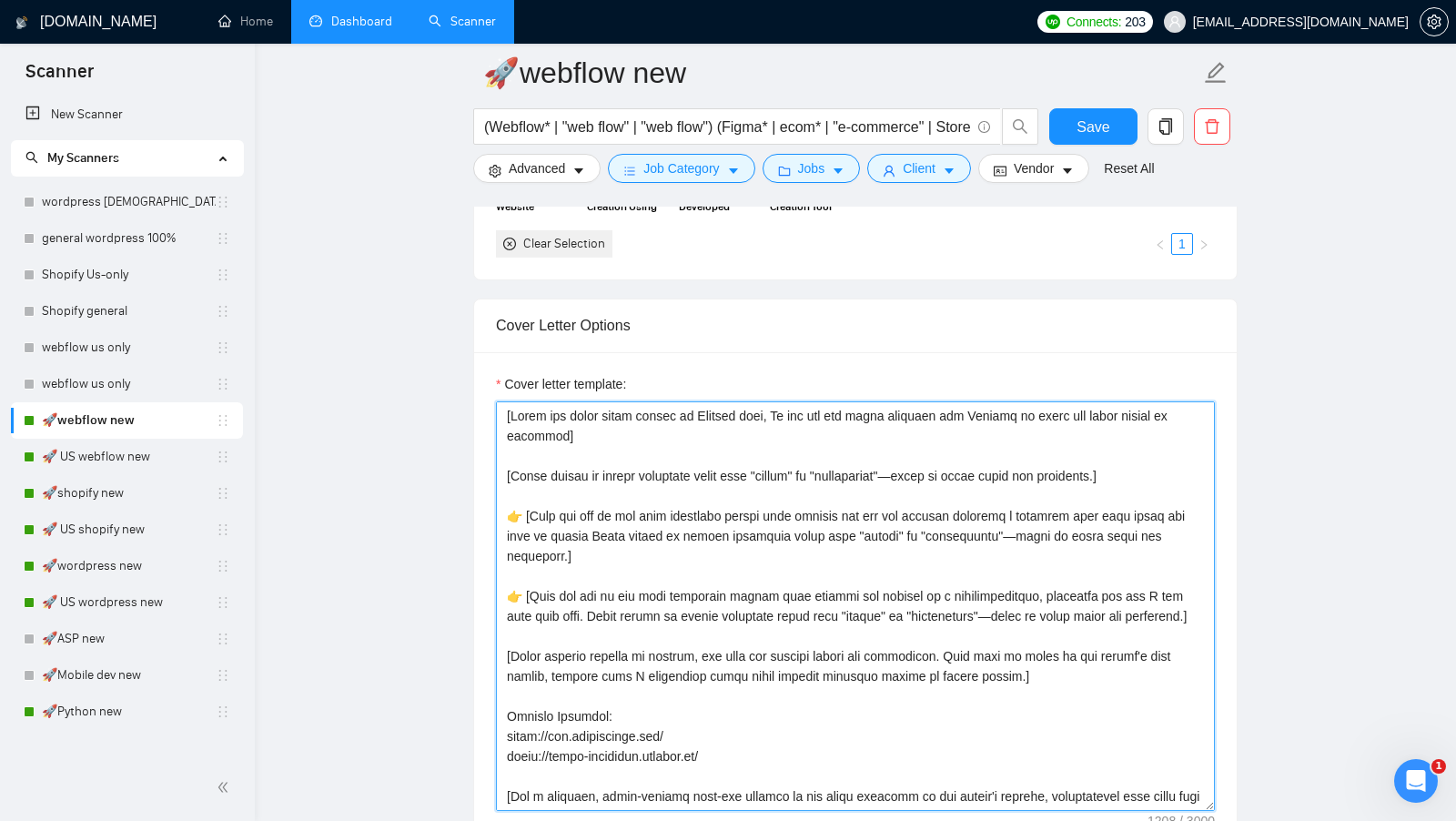
click at [522, 506] on textarea "Cover letter template:" at bounding box center [854, 606] width 719 height 409
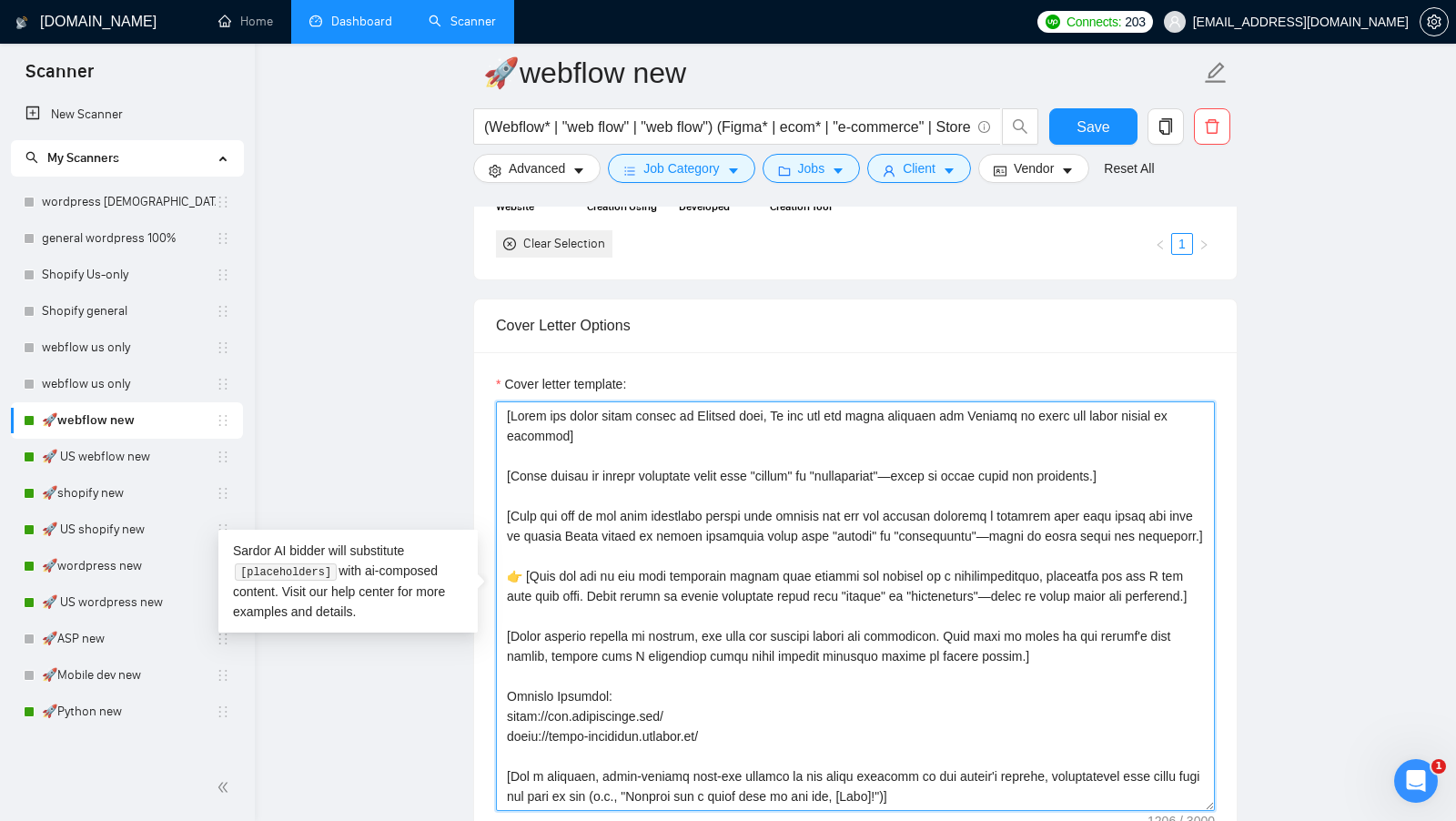
click at [517, 585] on textarea "Cover letter template:" at bounding box center [854, 606] width 719 height 409
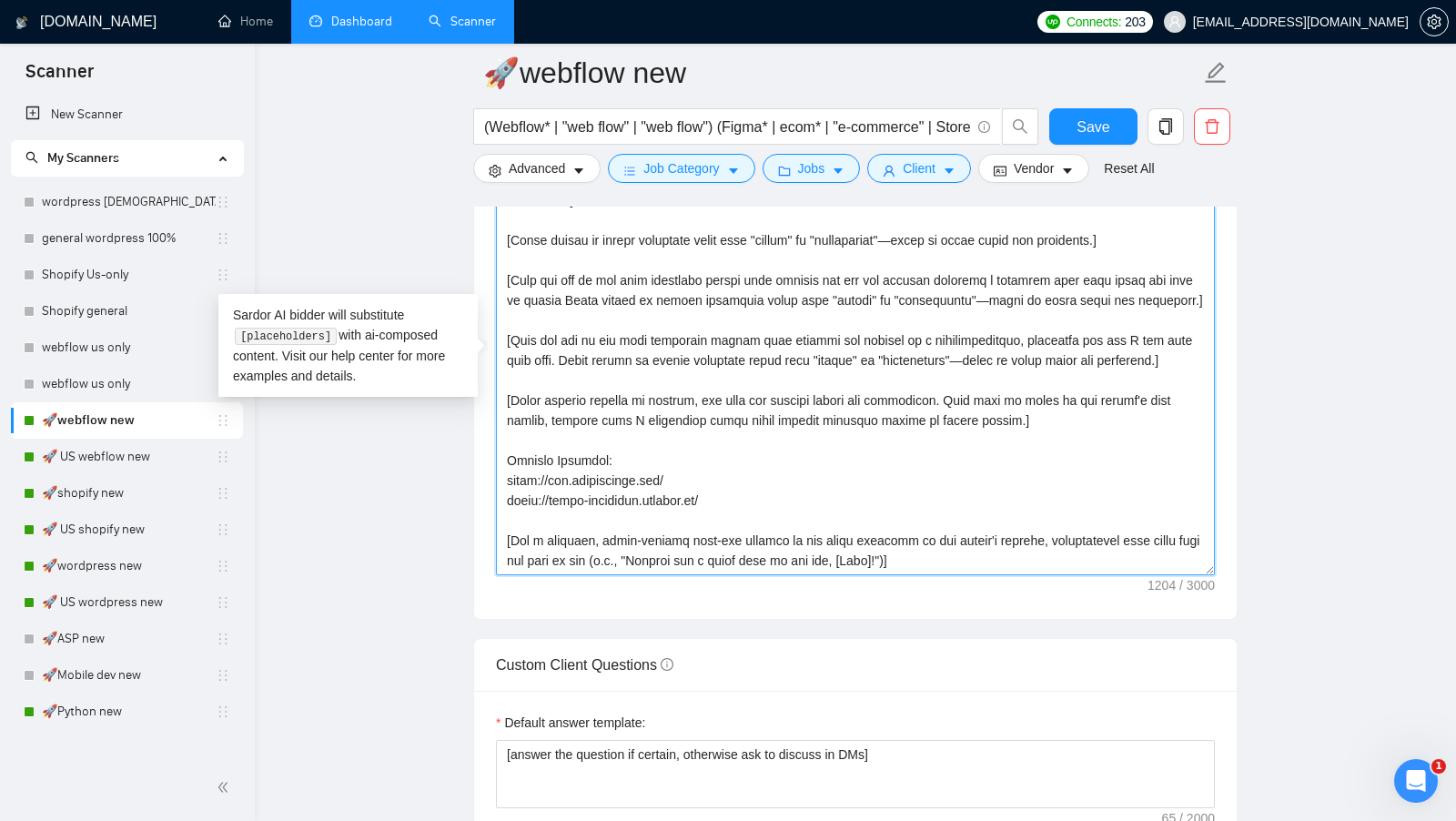
scroll to position [2077, 0]
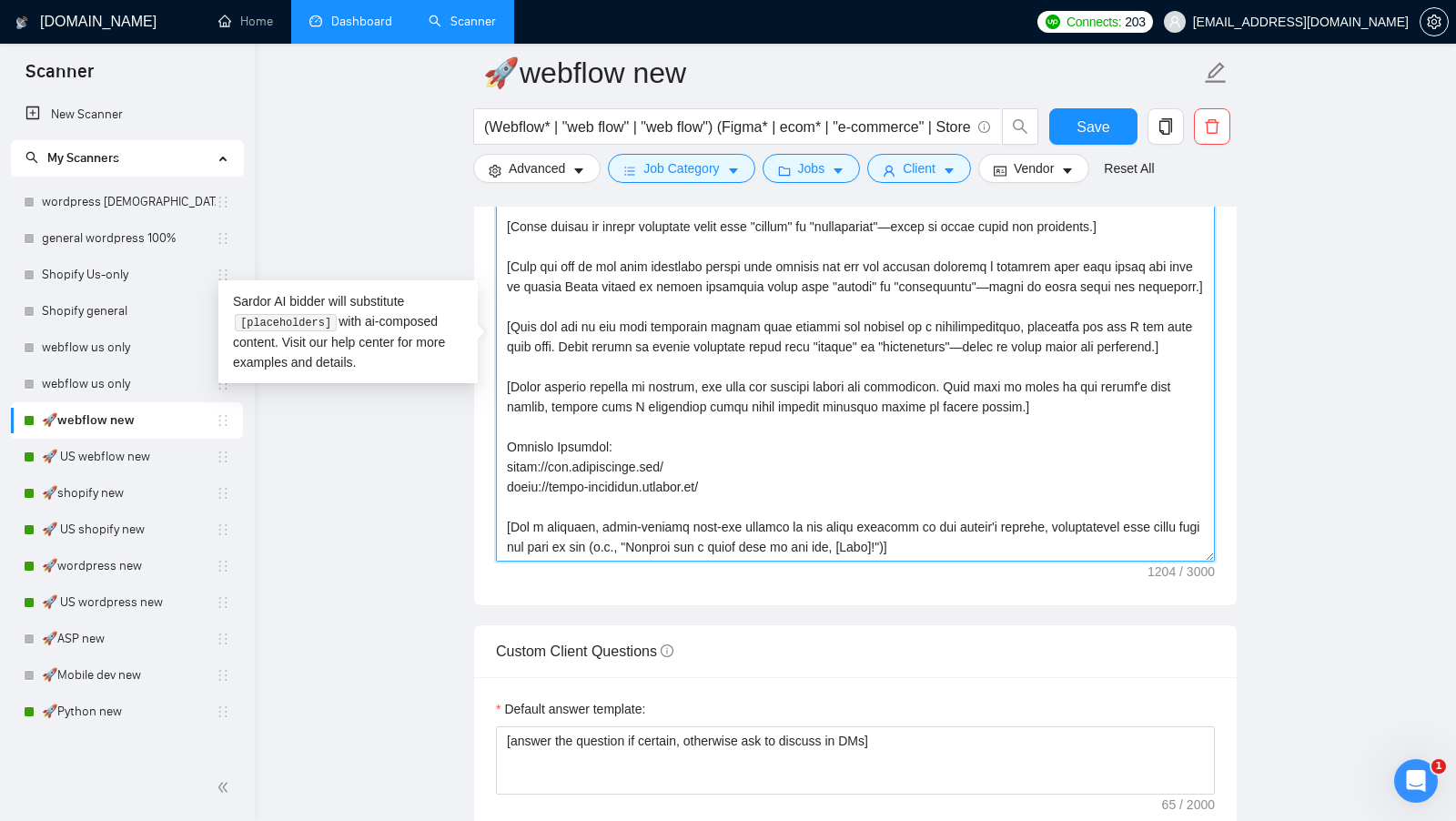
drag, startPoint x: 503, startPoint y: 358, endPoint x: 1008, endPoint y: 583, distance: 552.9
click at [1008, 583] on div "Cover letter template:" at bounding box center [855, 354] width 763 height 502
click at [990, 505] on textarea "Cover letter template:" at bounding box center [854, 357] width 719 height 409
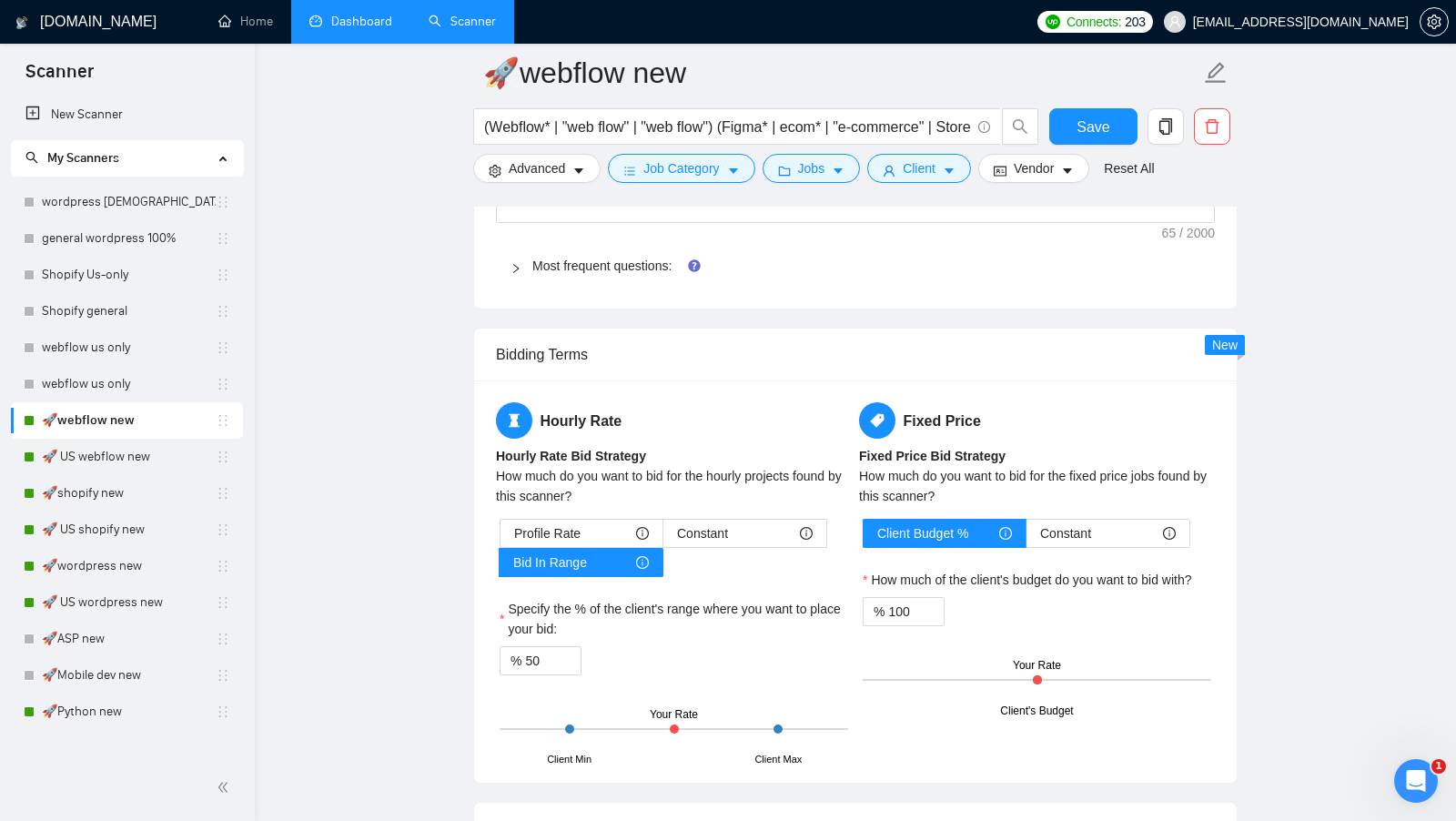
scroll to position [2673, 0]
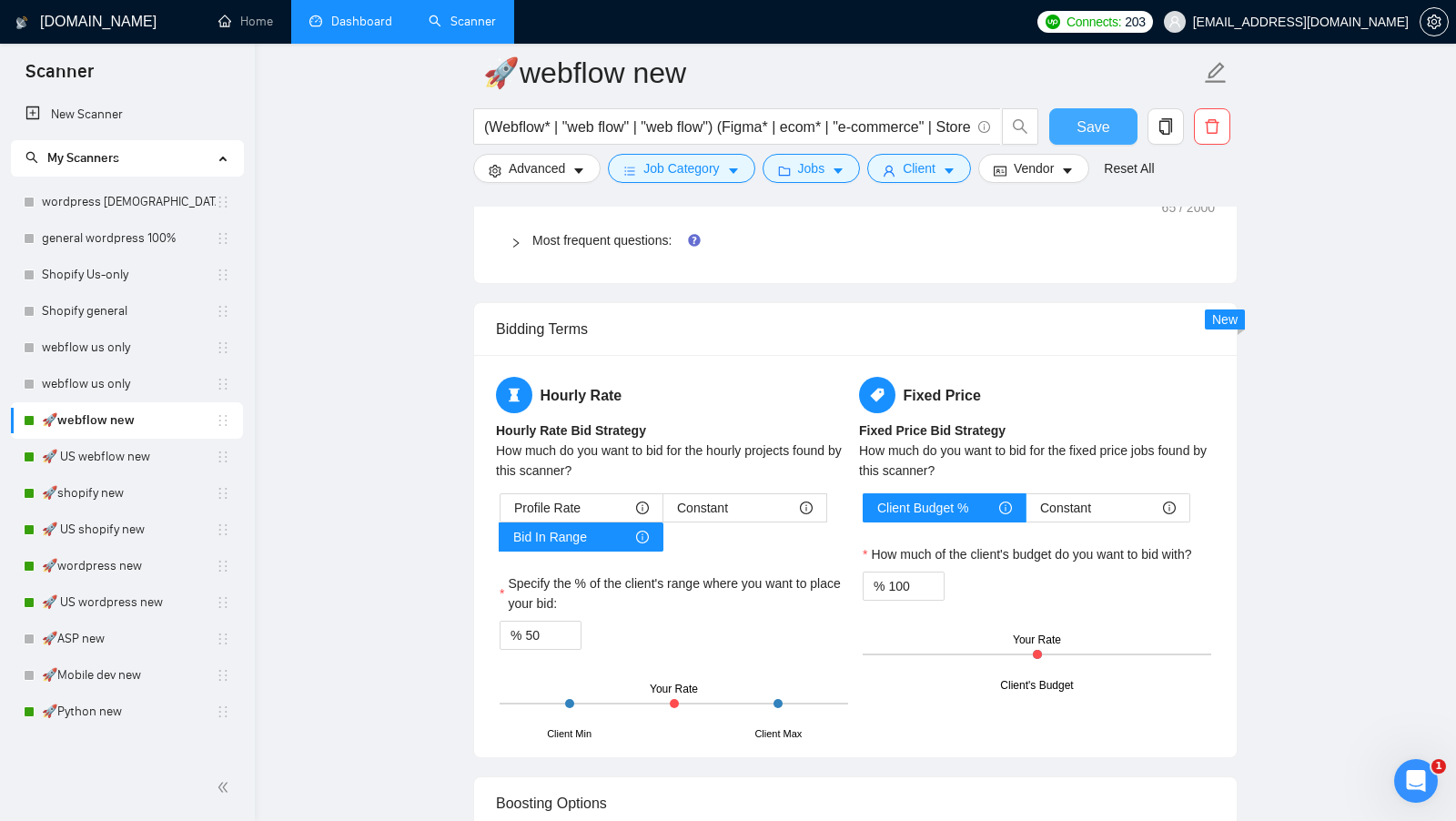
type textarea "[Write the whole cover letter in English only, Do not use any other language bu…"
click at [1077, 116] on span "Save" at bounding box center [1092, 127] width 32 height 23
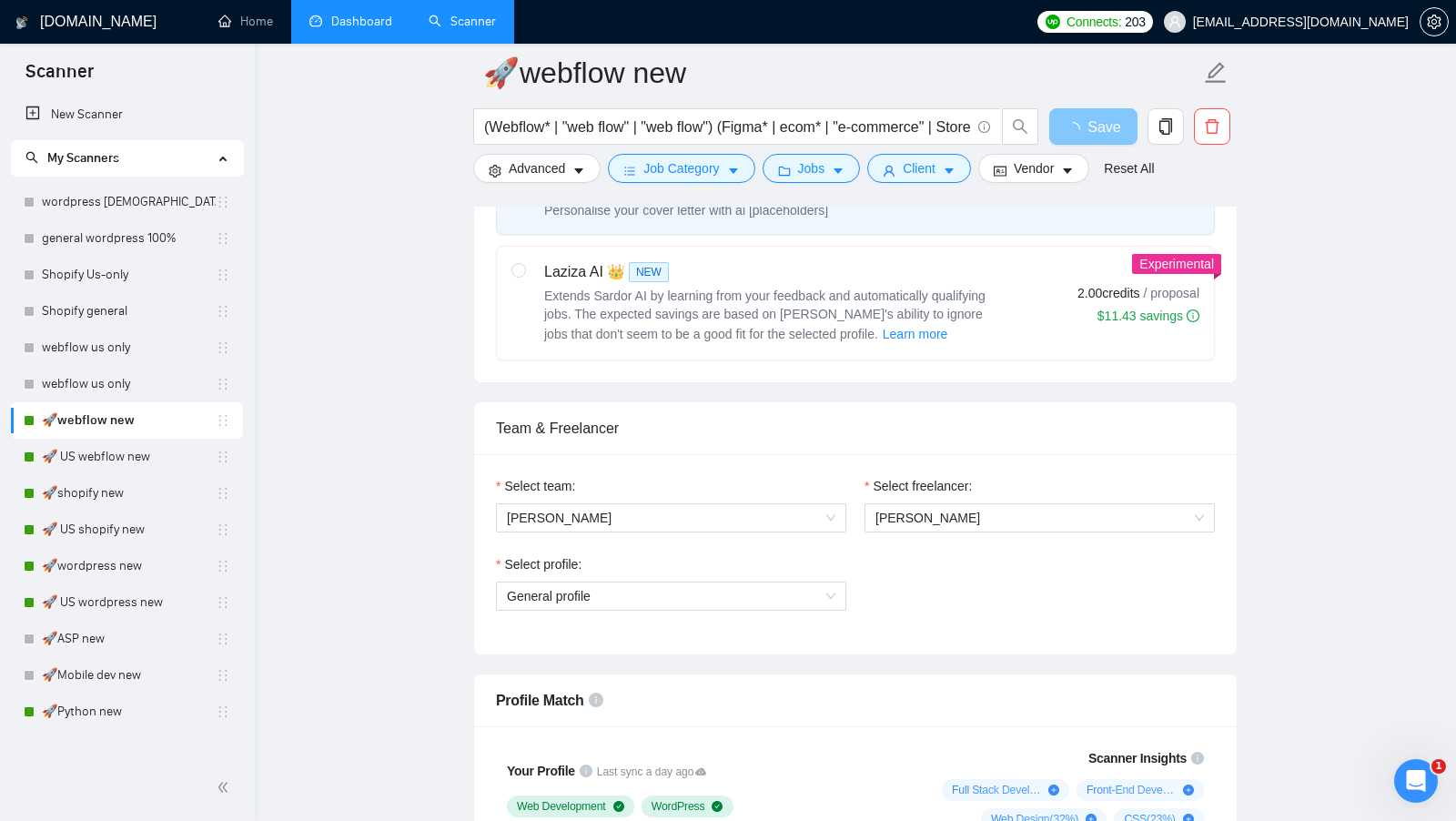
scroll to position [741, 0]
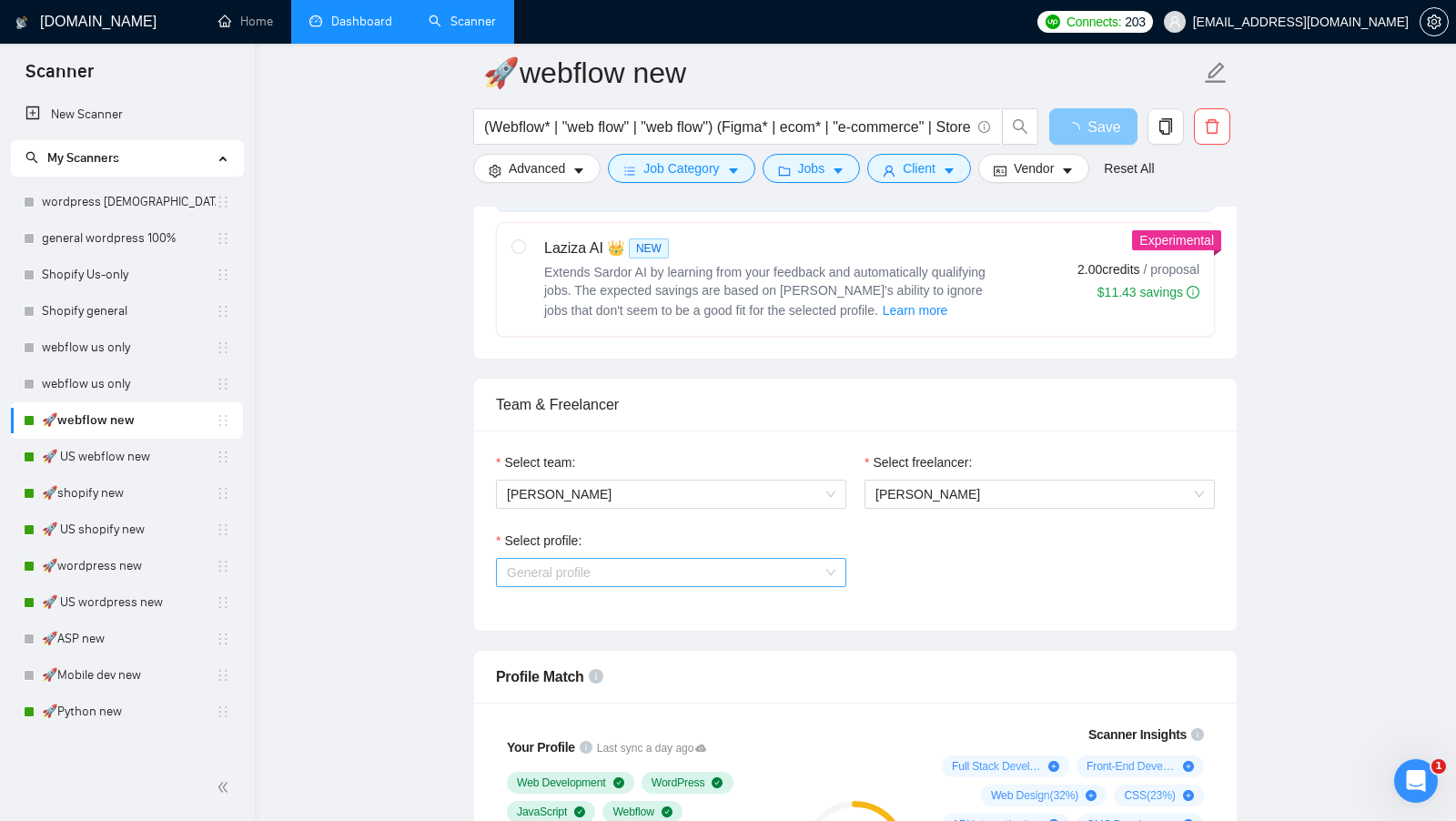
click at [798, 569] on span "General profile" at bounding box center [670, 572] width 328 height 28
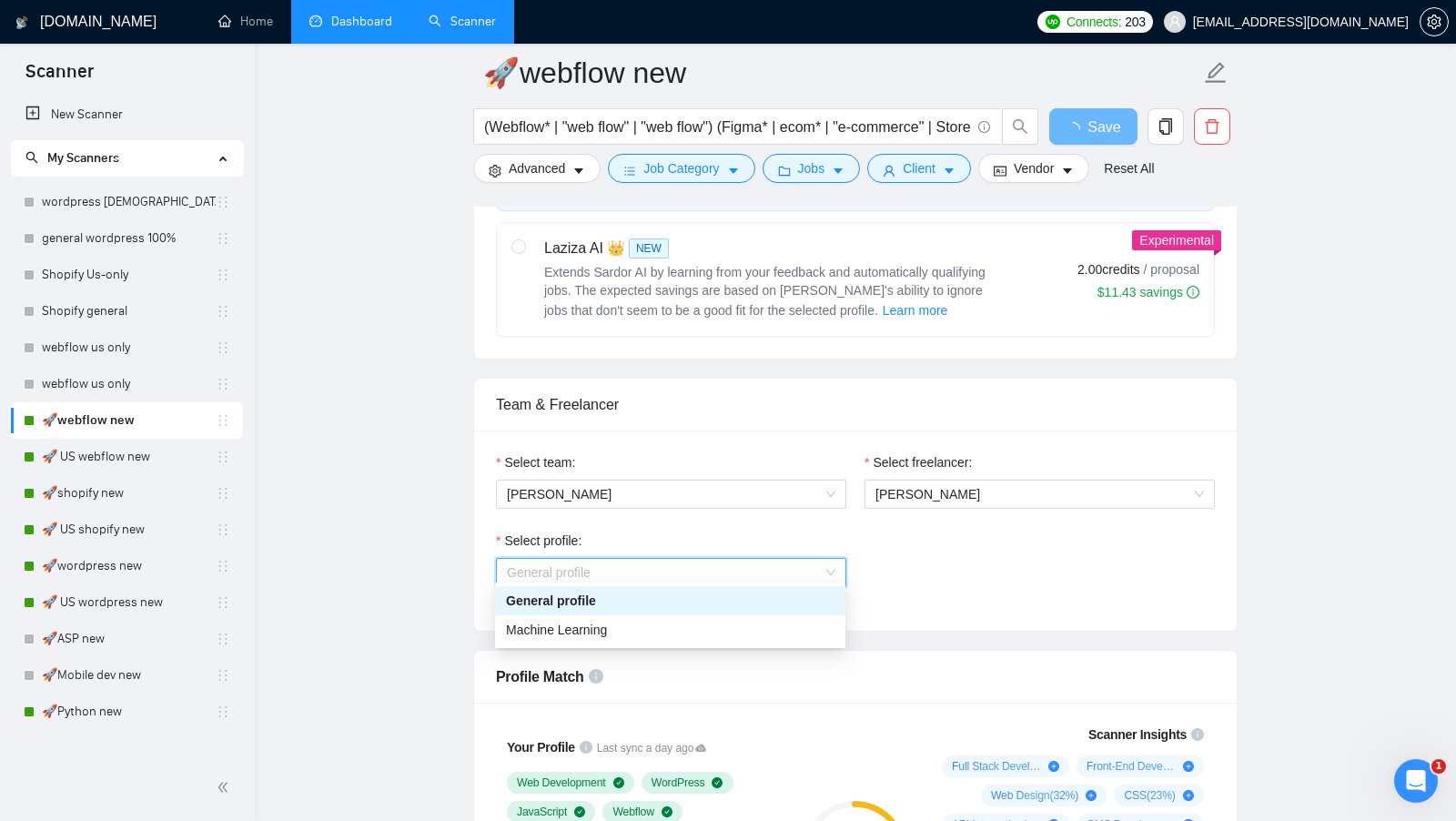
click at [901, 550] on div "Select profile: General profile" at bounding box center [855, 570] width 737 height 79
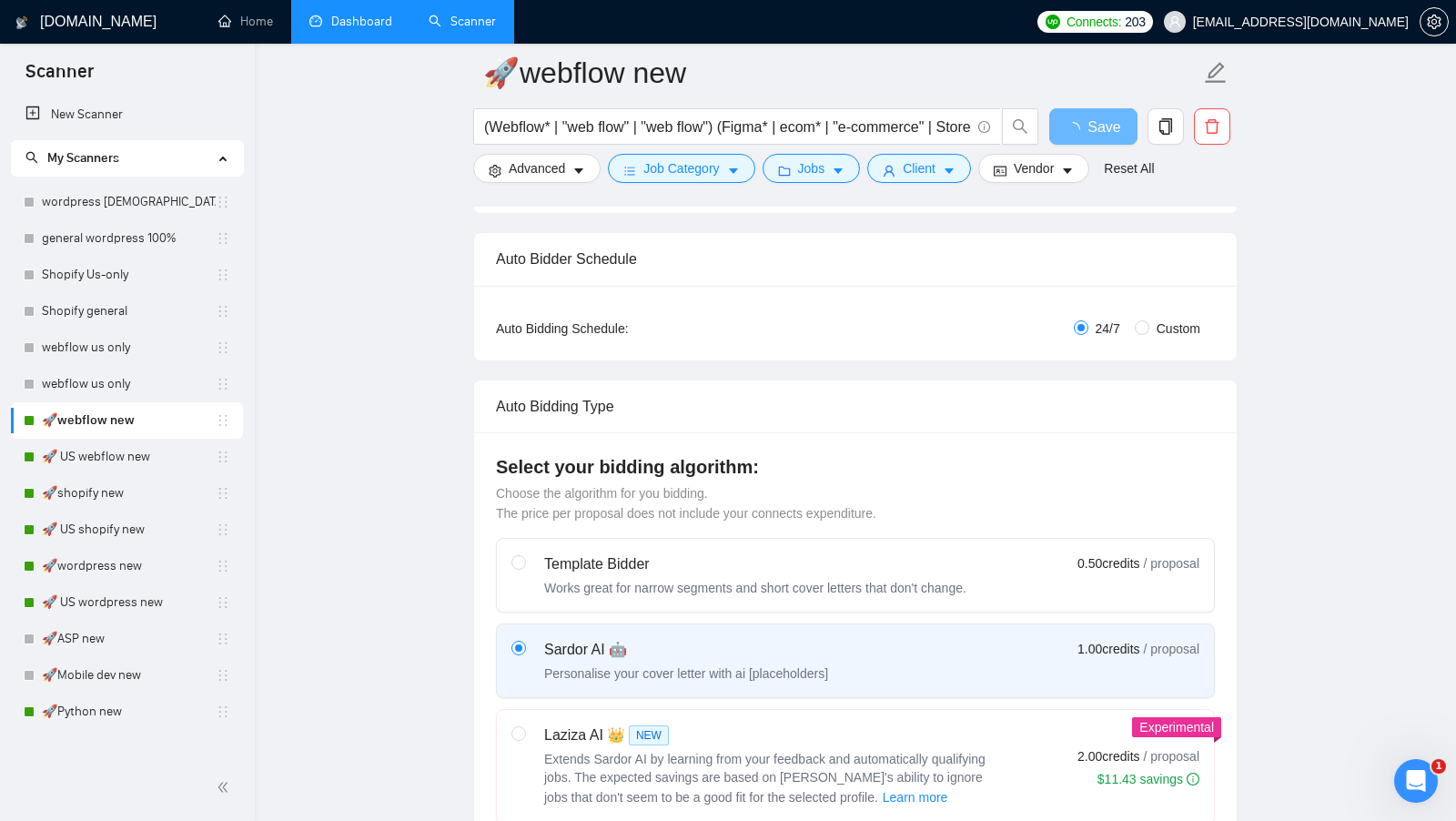
scroll to position [182, 0]
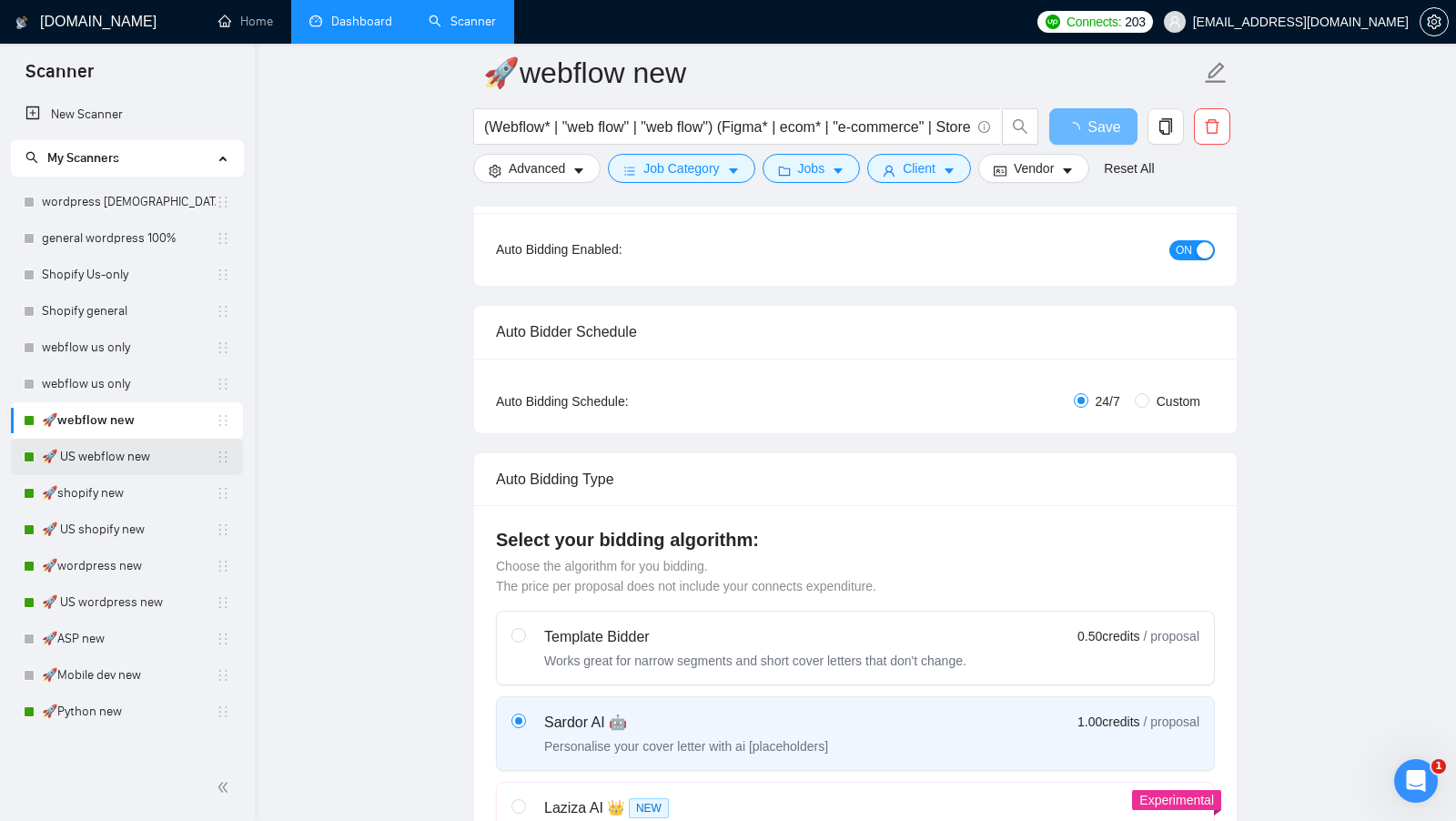
click at [97, 468] on link "🚀 US webflow new" at bounding box center [129, 456] width 174 height 36
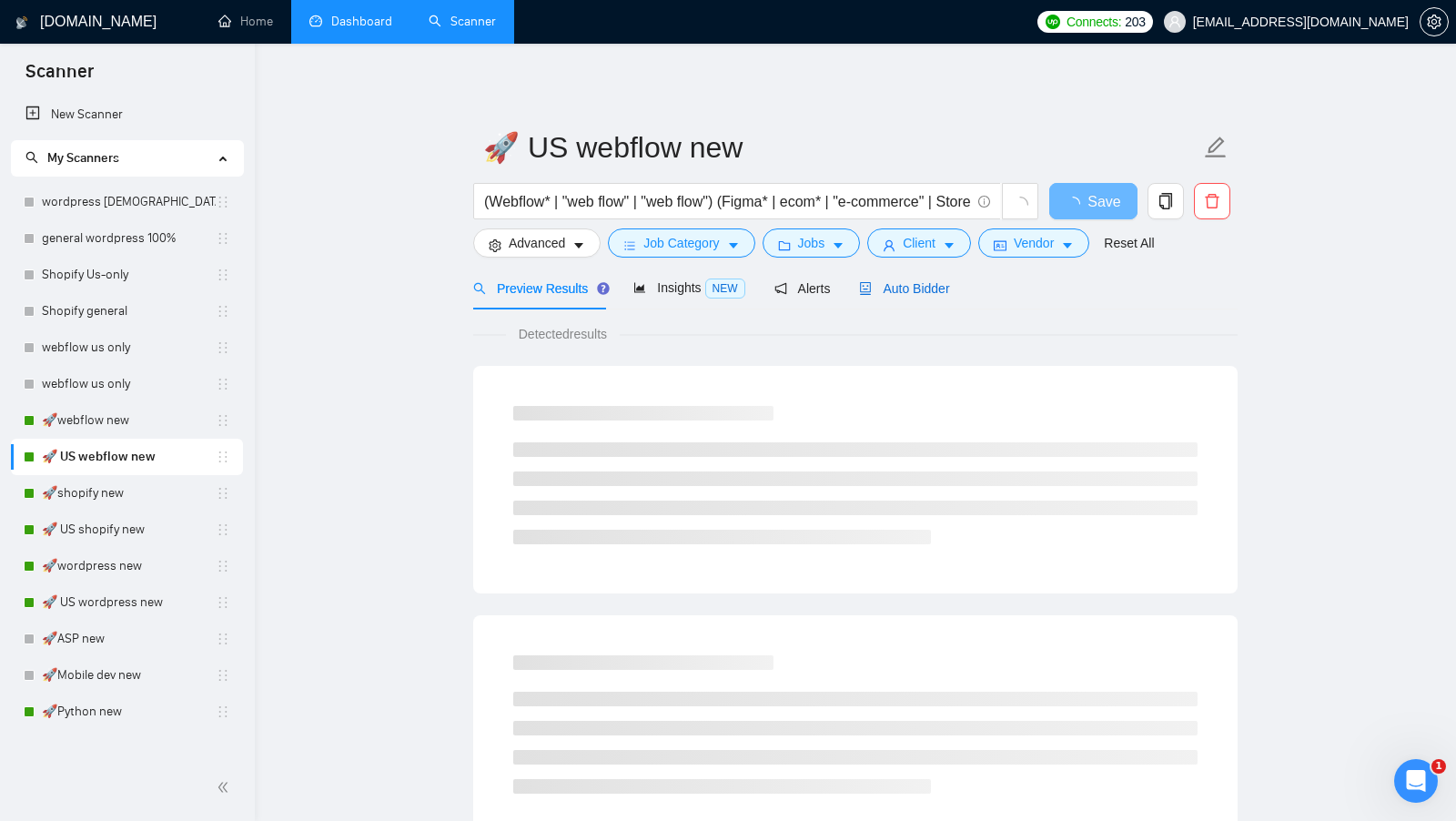
click at [933, 290] on span "Auto Bidder" at bounding box center [904, 288] width 90 height 15
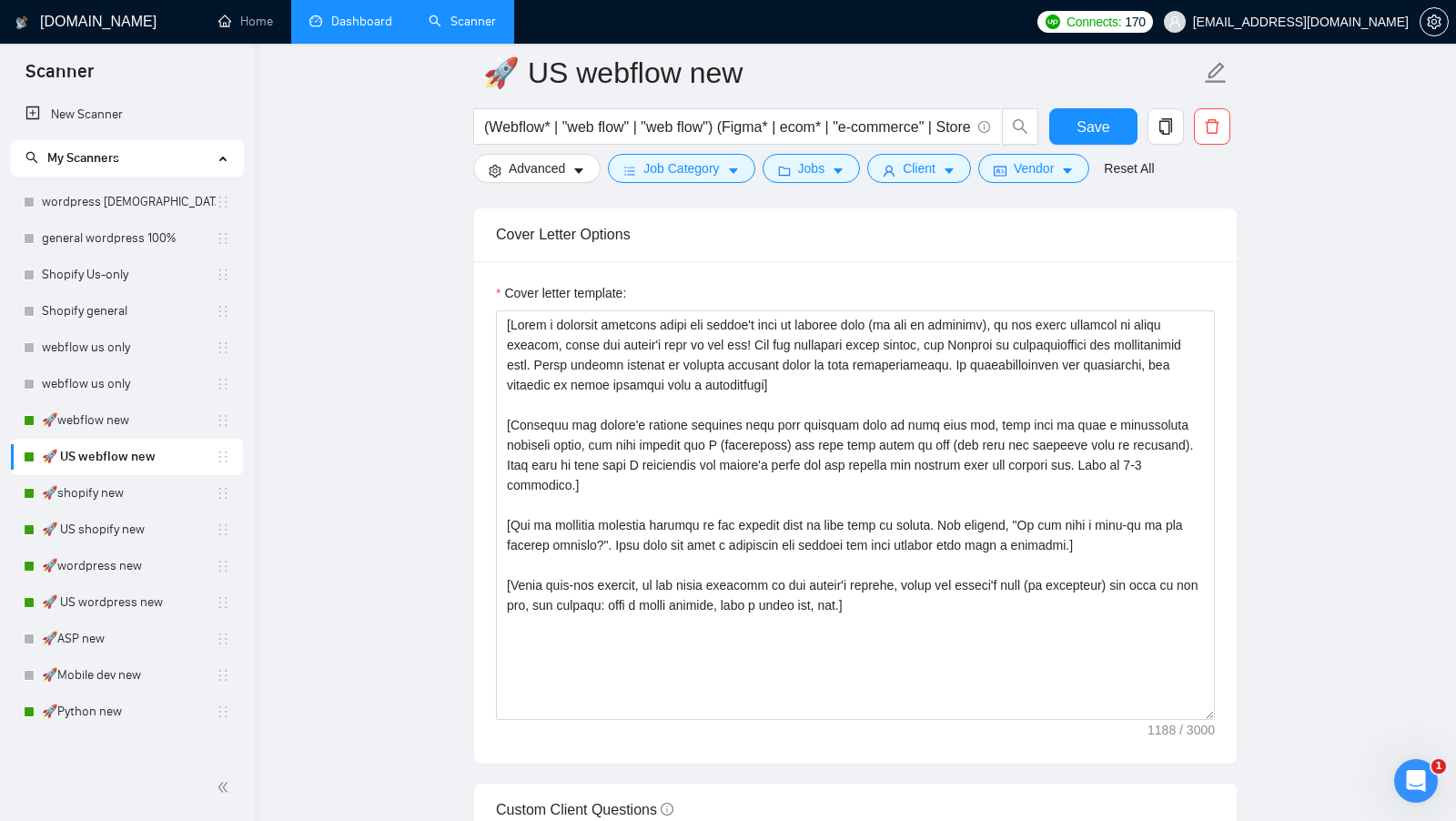
scroll to position [1891, 0]
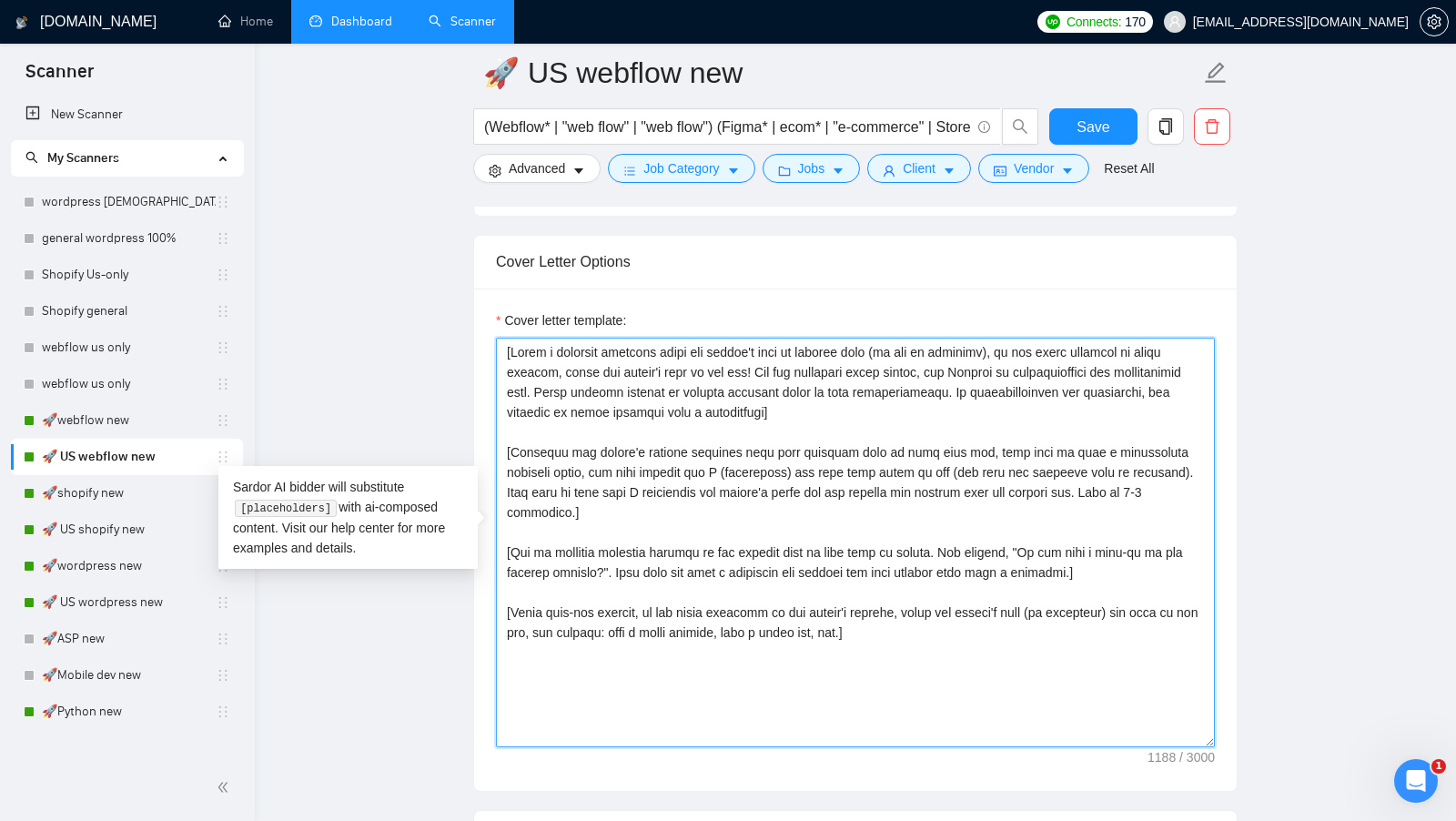
drag, startPoint x: 964, startPoint y: 616, endPoint x: 448, endPoint y: 277, distance: 617.4
click at [448, 277] on main "🚀 US webflow new (Webflow* | "web flow" | "web flow") (Figma* | ecom* | "e-comm…" at bounding box center [855, 626] width 1142 height 4890
paste textarea "the whole cover letter in English only, Do not use any other language but Engli…"
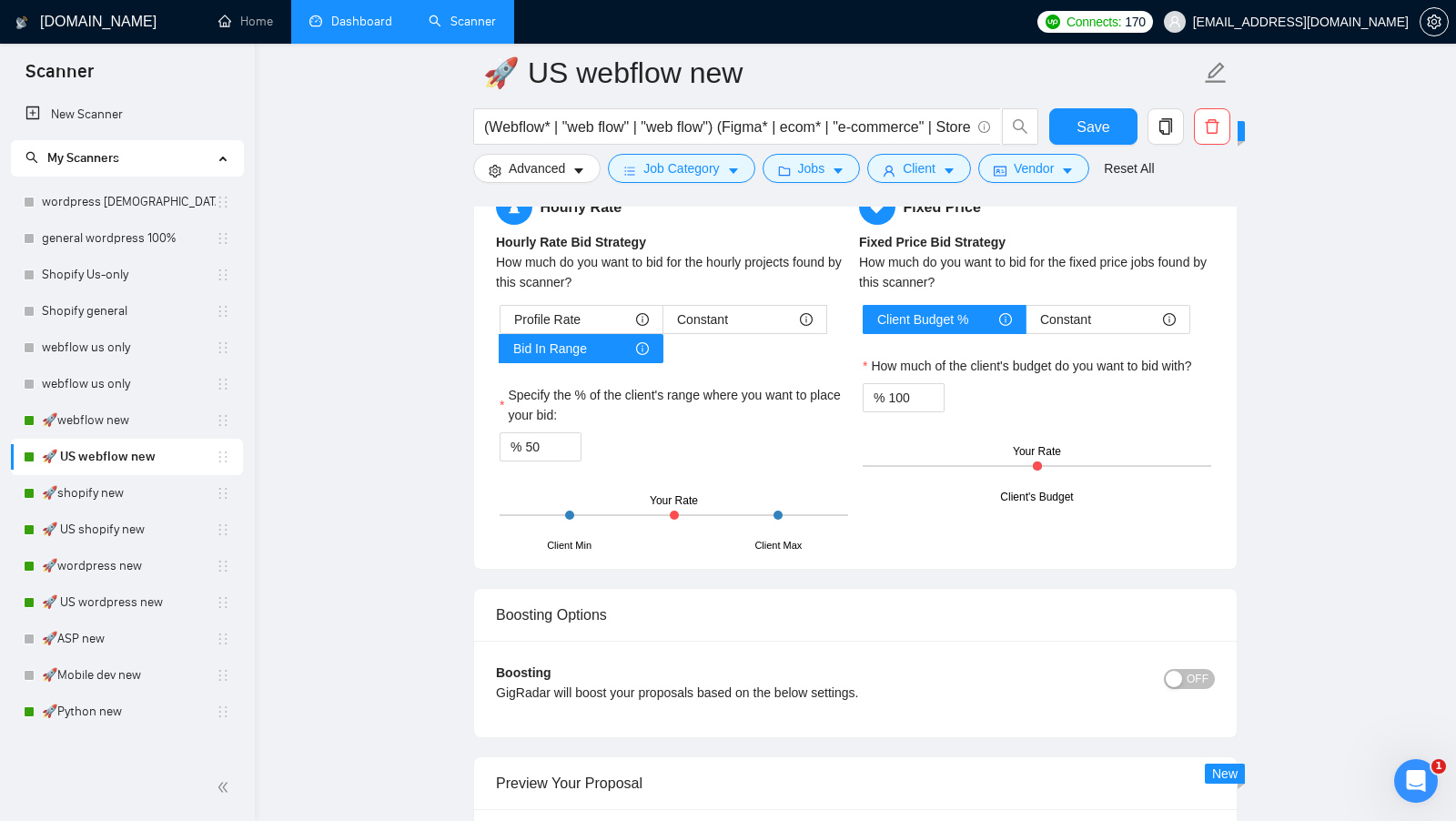
scroll to position [2871, 0]
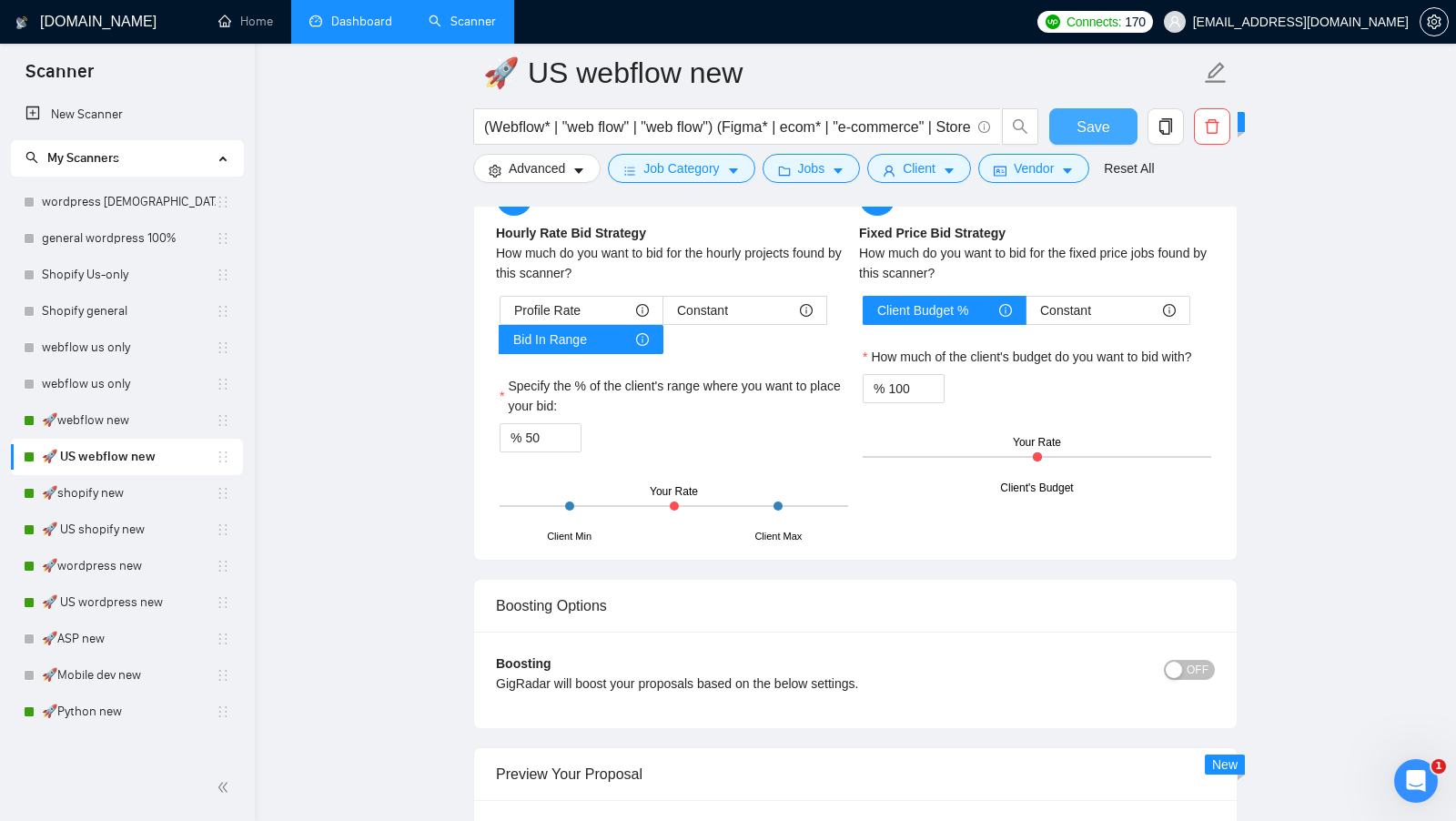
type textarea "[Write the whole cover letter in English only, Do not use any other language bu…"
click at [1083, 133] on span "Save" at bounding box center [1092, 127] width 32 height 23
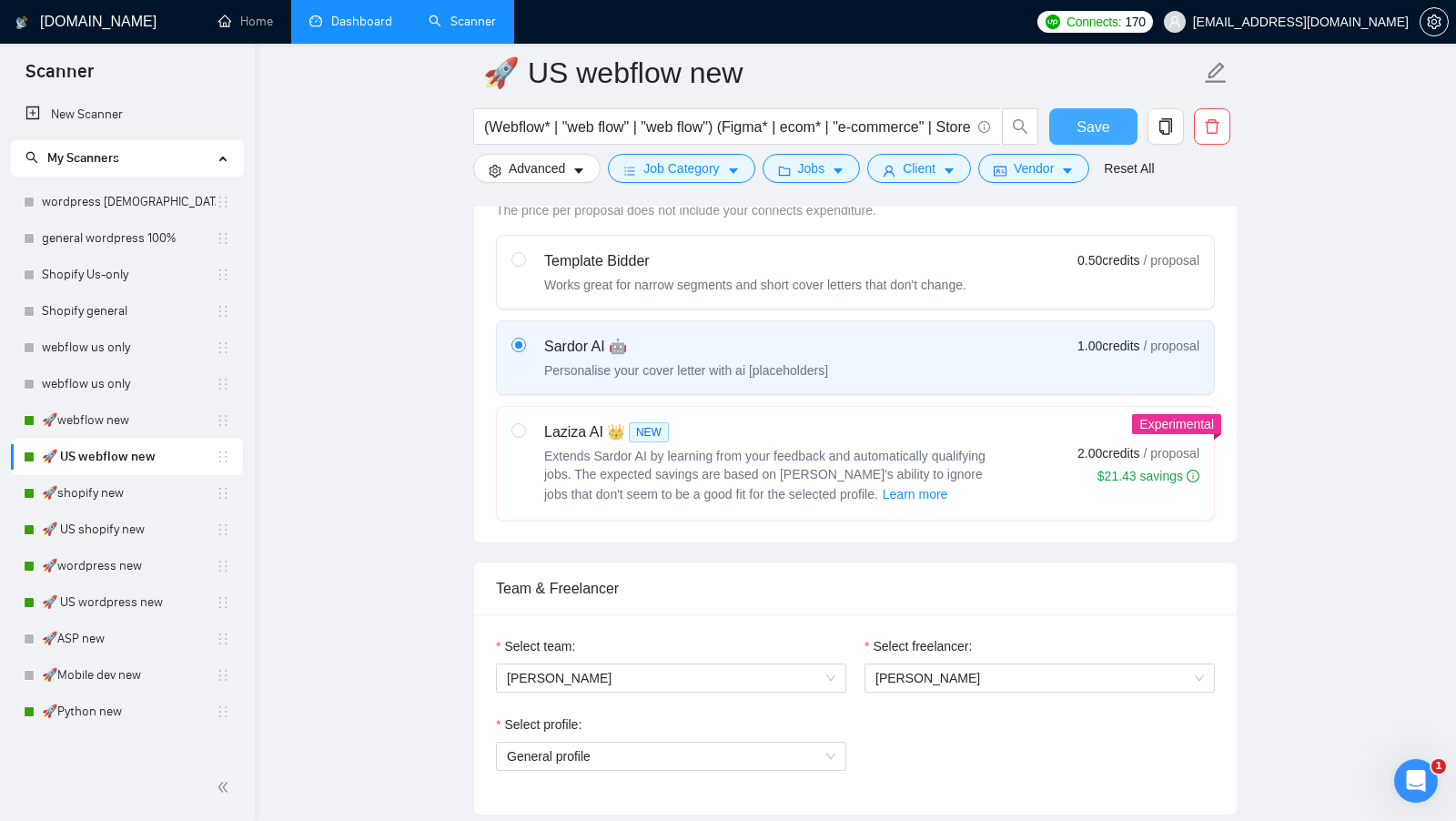
scroll to position [0, 0]
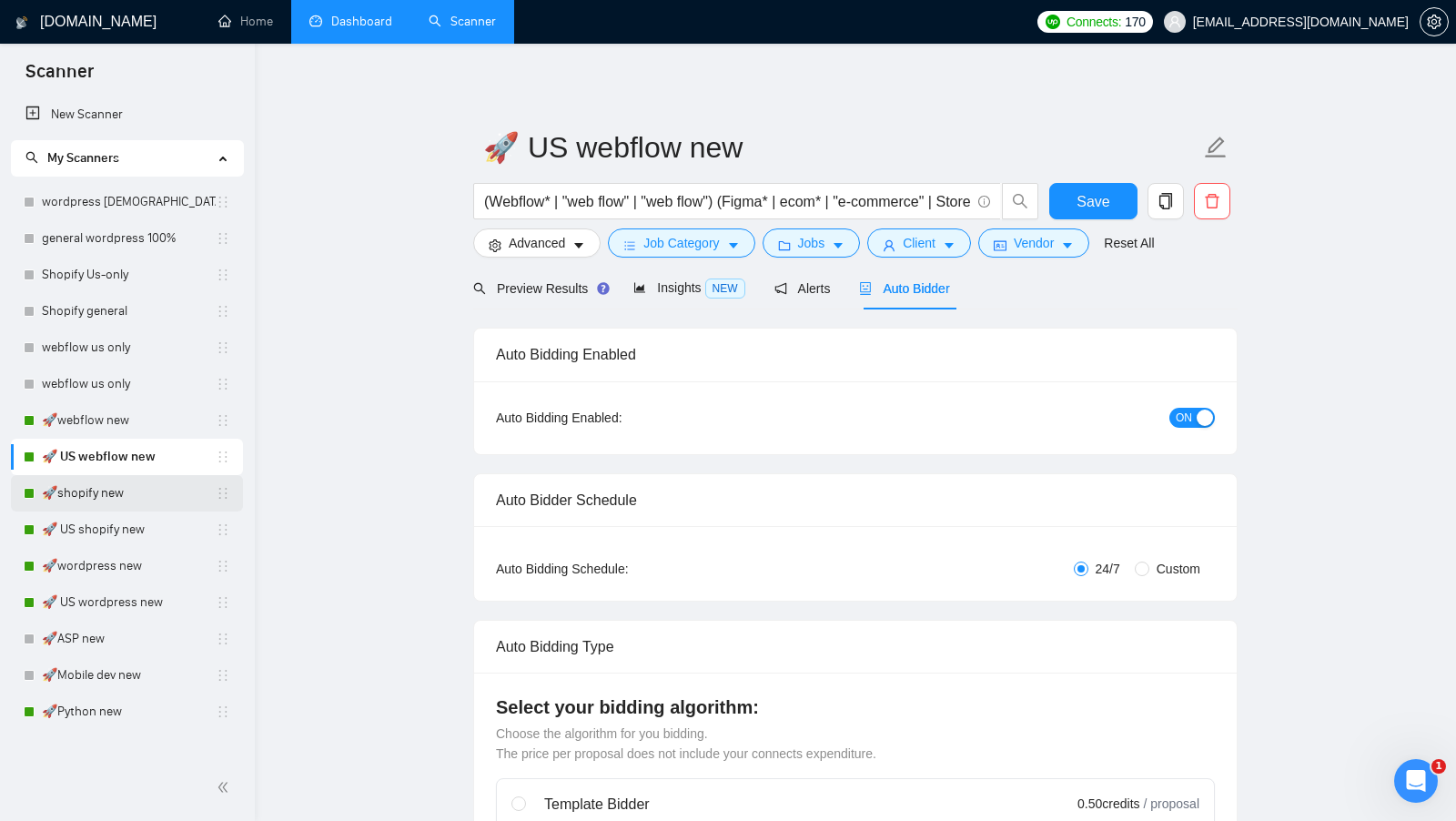
click at [97, 483] on link "🚀shopify new" at bounding box center [129, 493] width 174 height 36
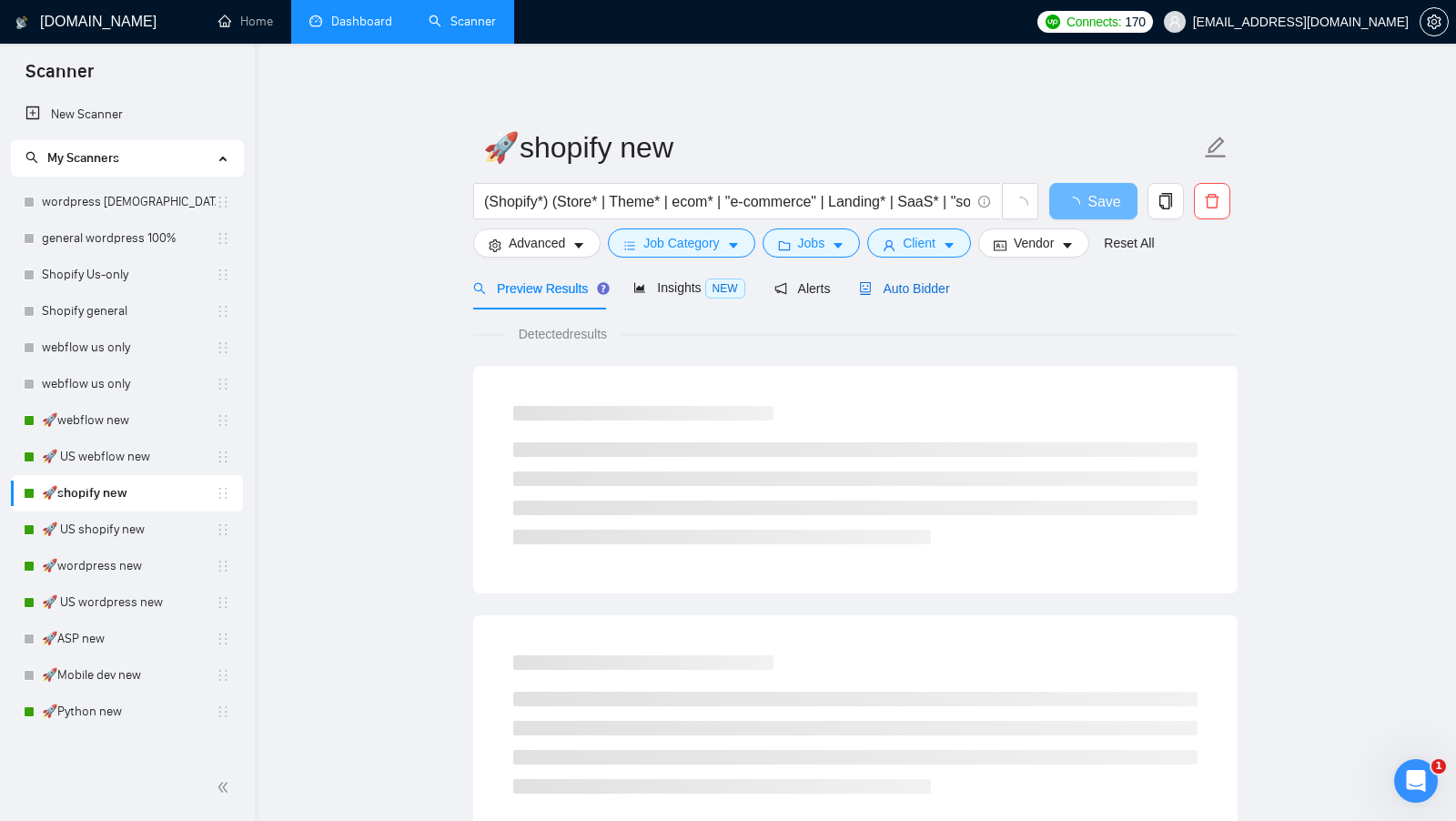
click at [876, 279] on div "Auto Bidder" at bounding box center [904, 288] width 90 height 20
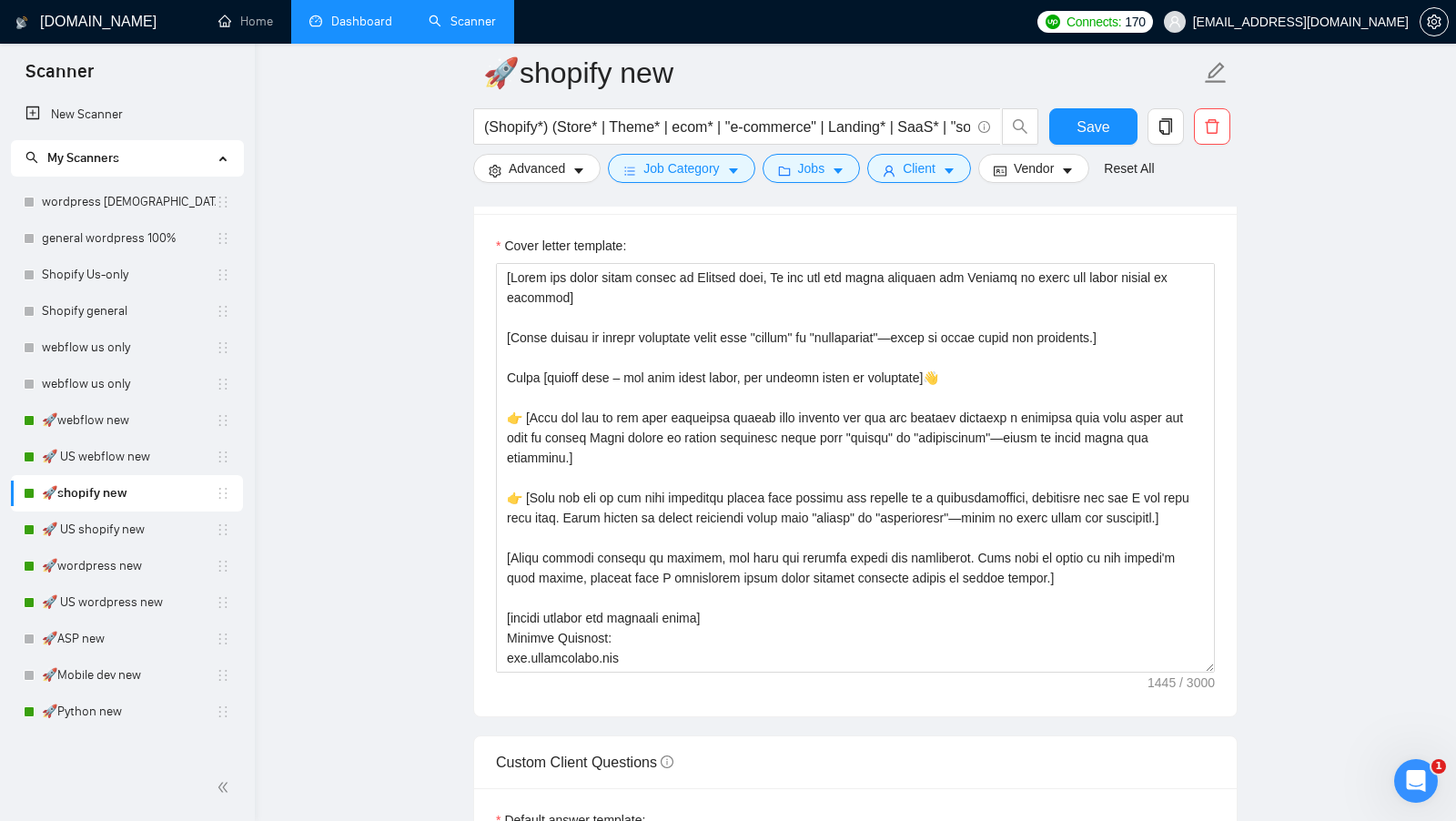
scroll to position [1941, 0]
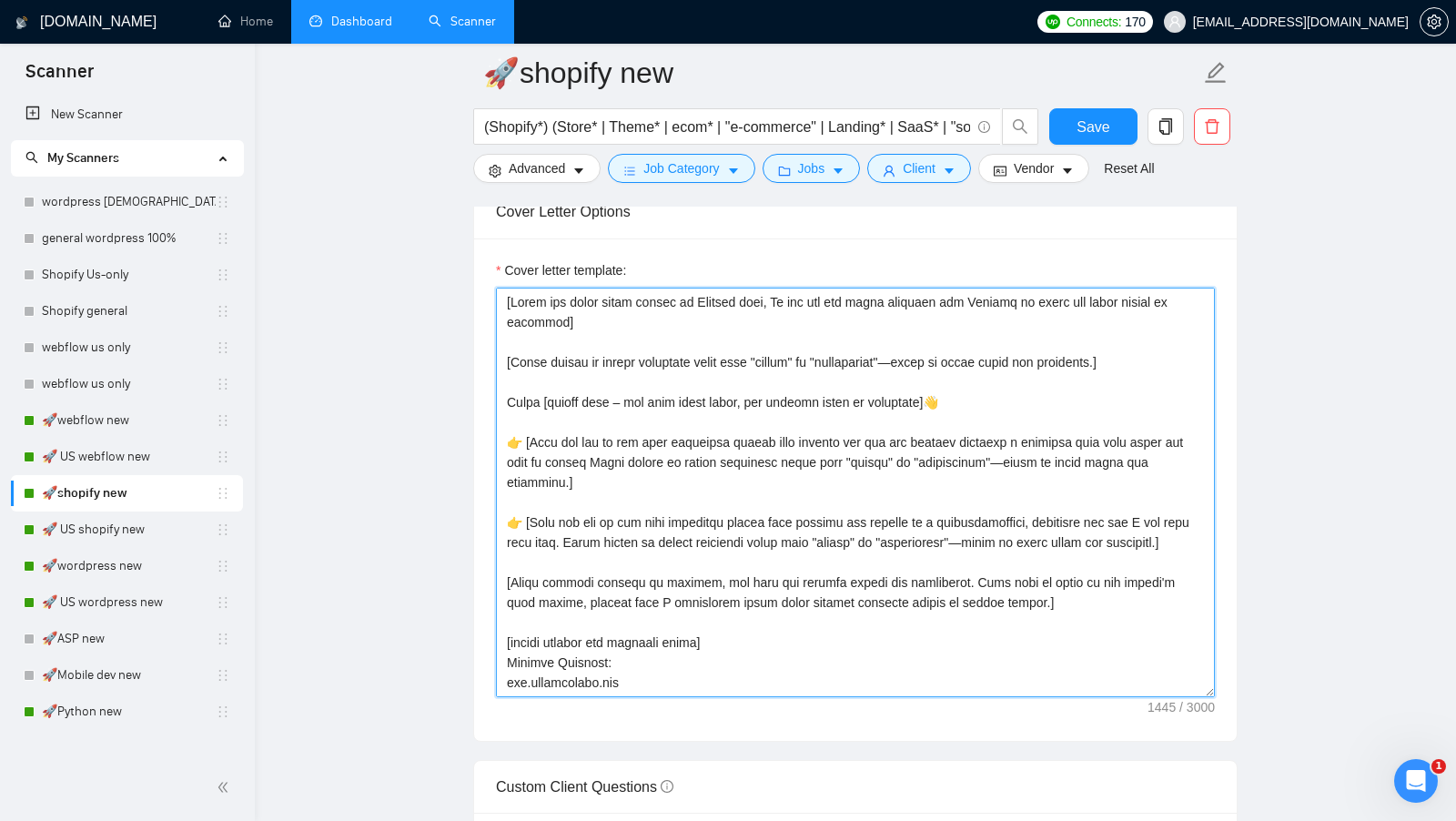
click at [523, 442] on textarea "Cover letter template:" at bounding box center [854, 492] width 719 height 409
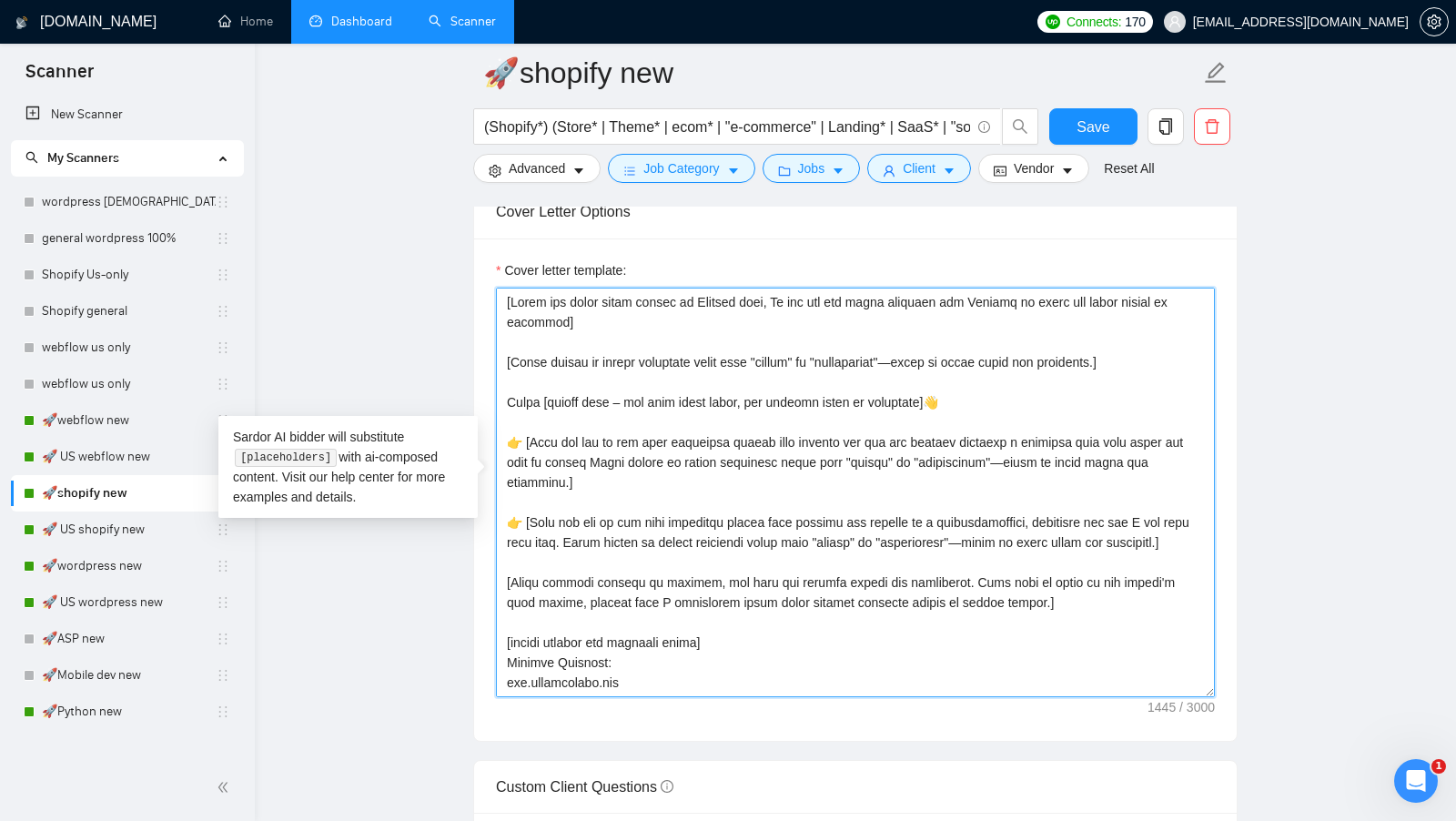
click at [522, 434] on textarea "Cover letter template:" at bounding box center [854, 492] width 719 height 409
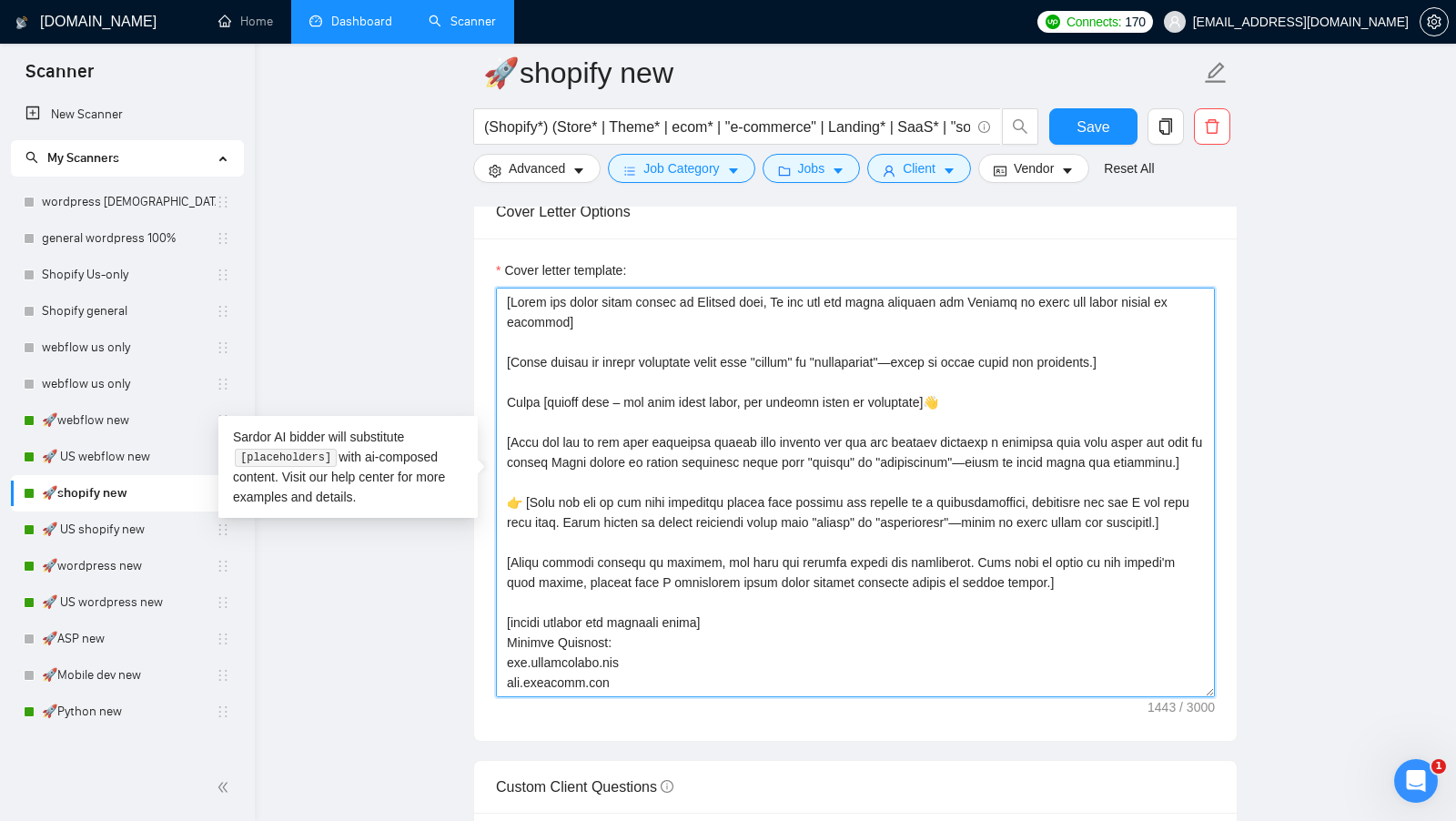
click at [521, 505] on textarea "Cover letter template:" at bounding box center [854, 492] width 719 height 409
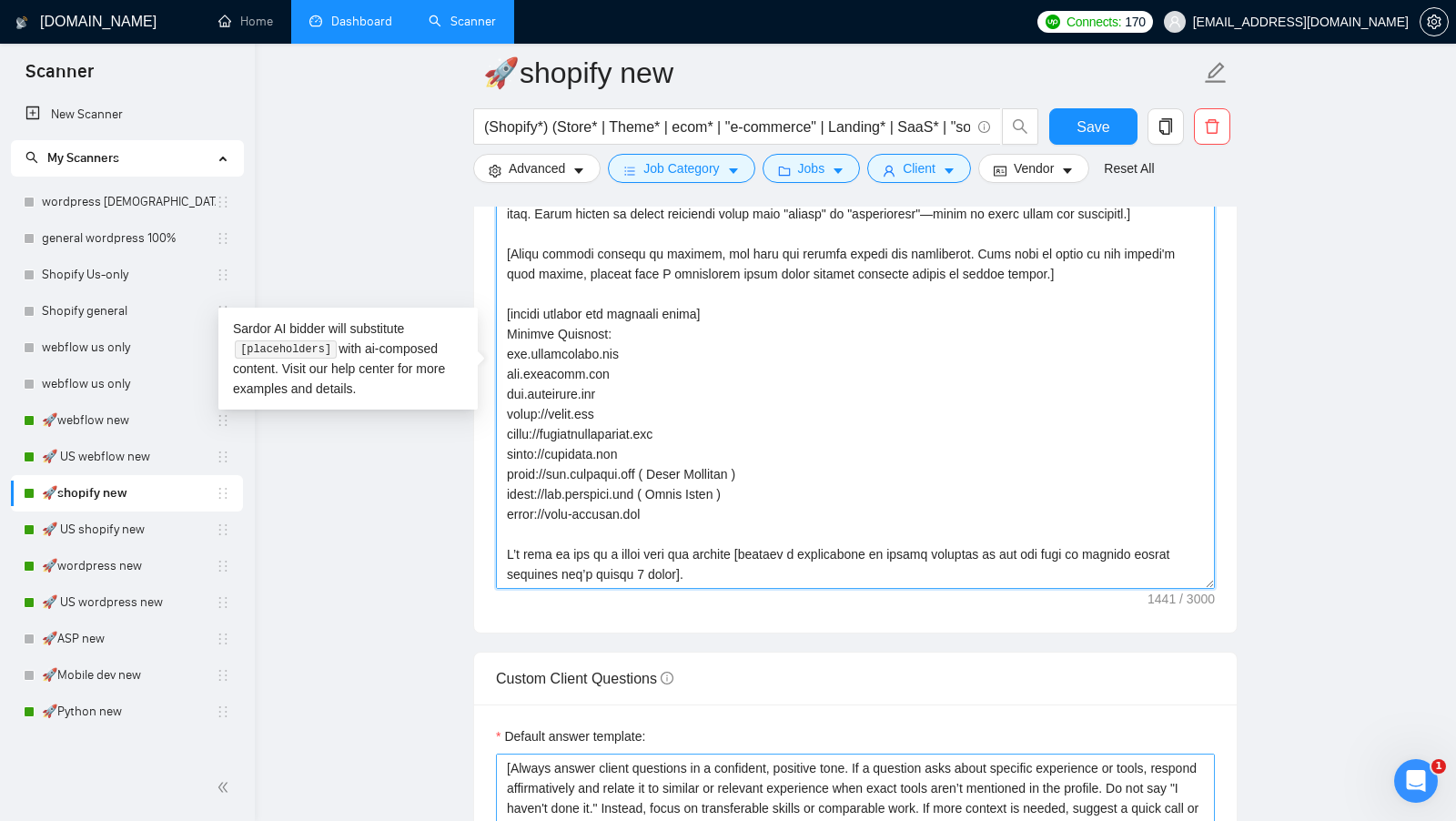
scroll to position [2111, 0]
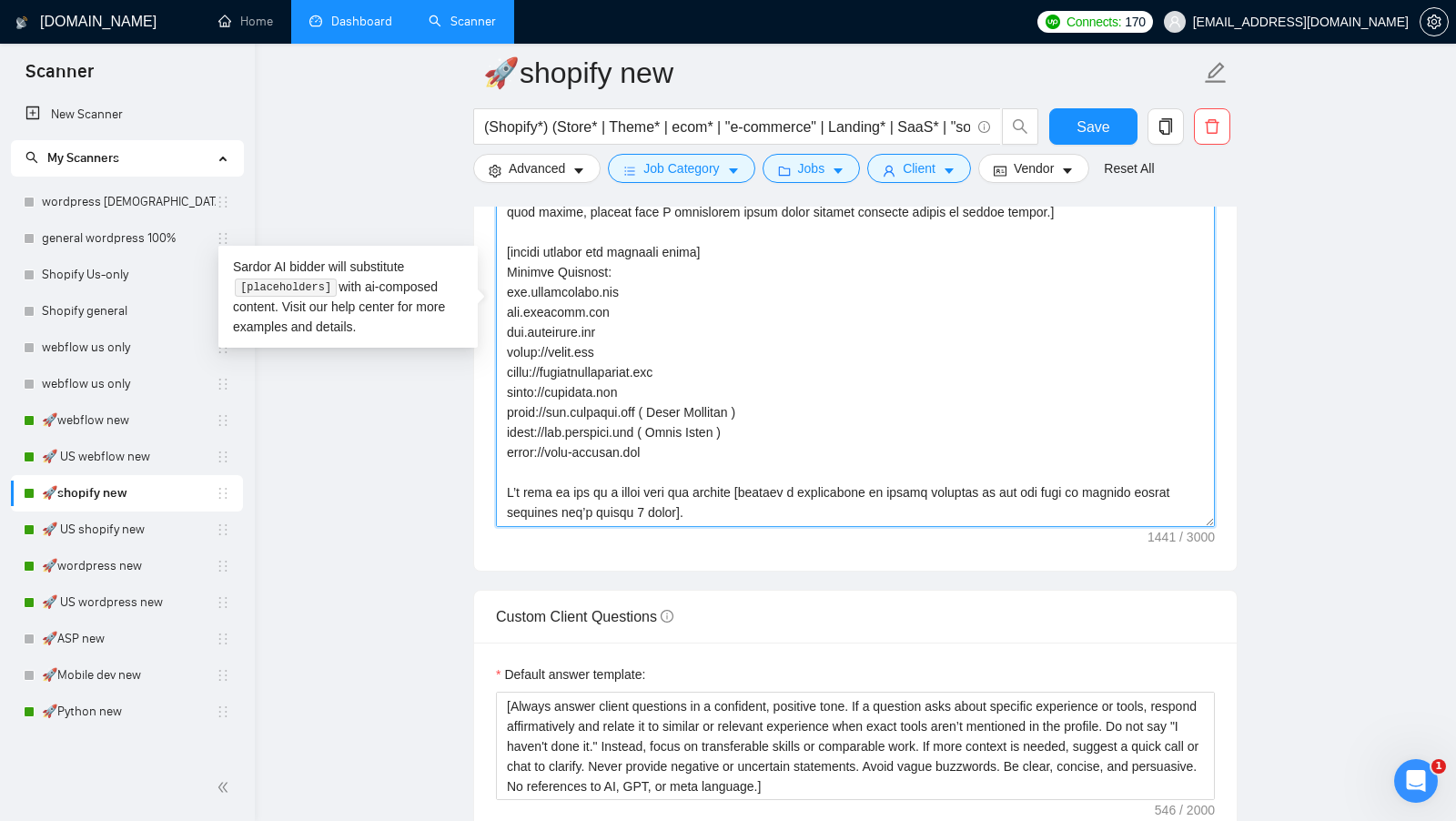
drag, startPoint x: 504, startPoint y: 291, endPoint x: 910, endPoint y: 537, distance: 474.7
click at [910, 537] on div "Cover letter template:" at bounding box center [855, 319] width 763 height 502
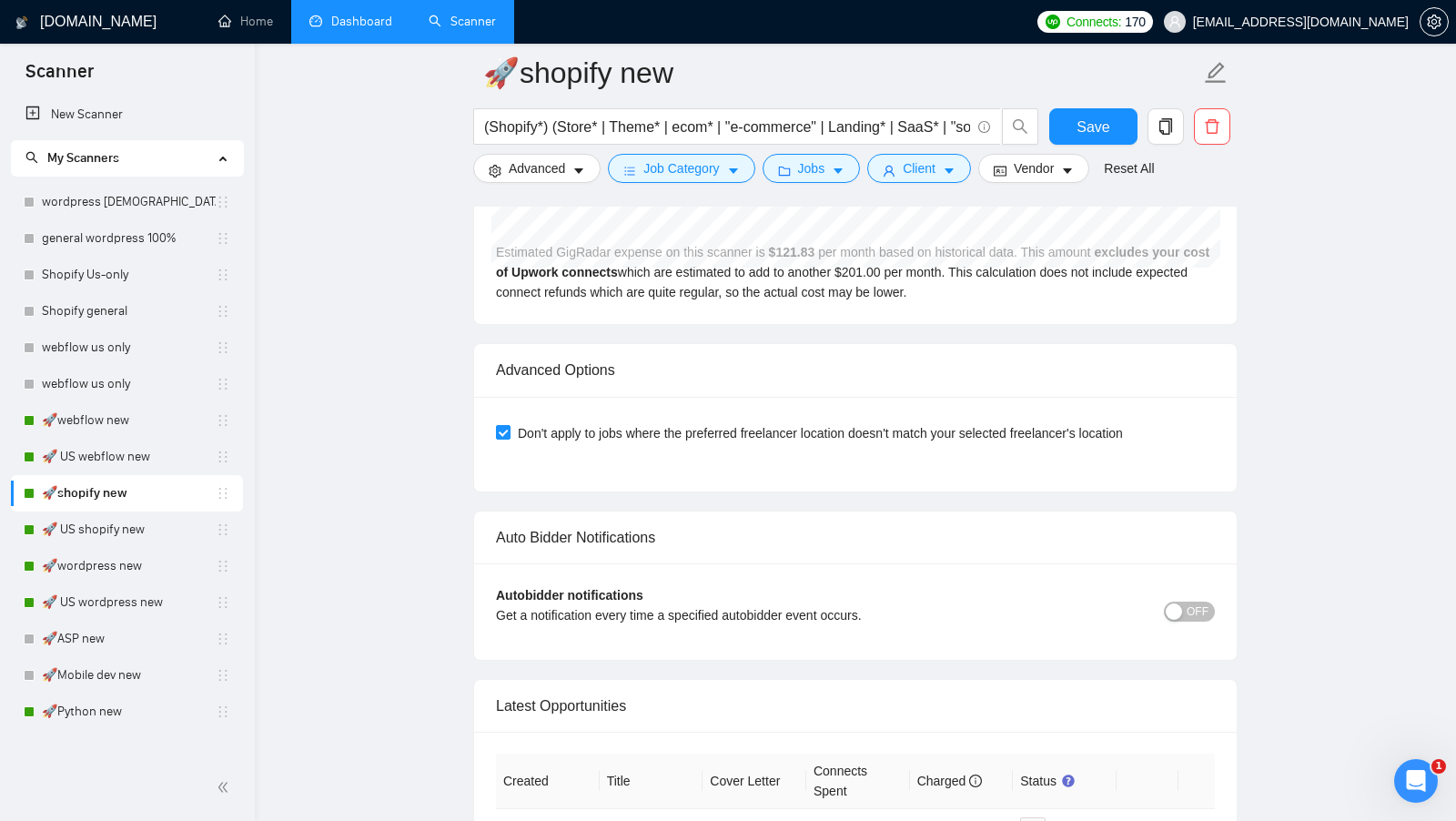
scroll to position [4237, 0]
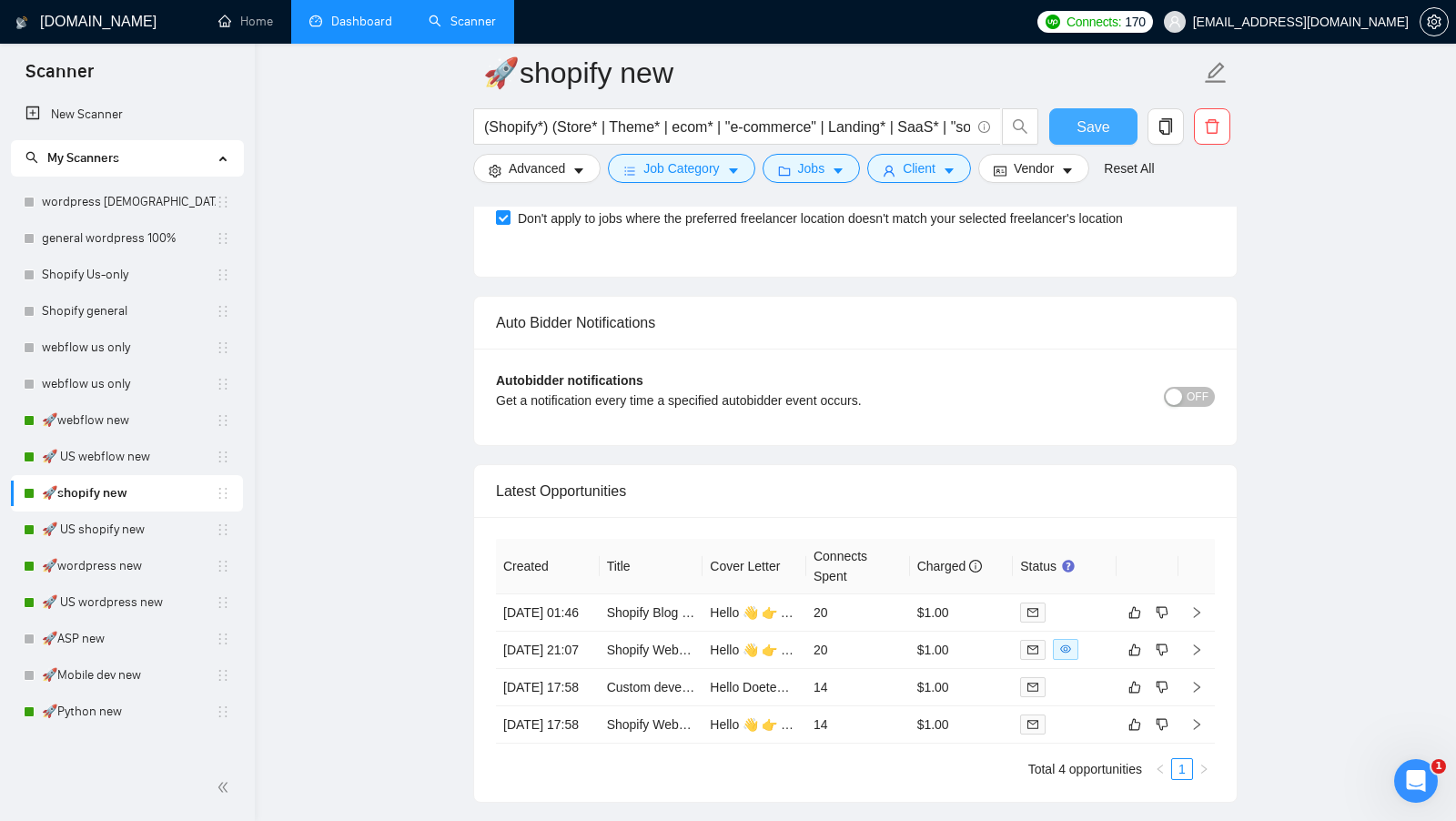
type textarea "[Write the whole cover letter in English only, Do not use any other language bu…"
click at [1088, 128] on span "Save" at bounding box center [1092, 127] width 32 height 23
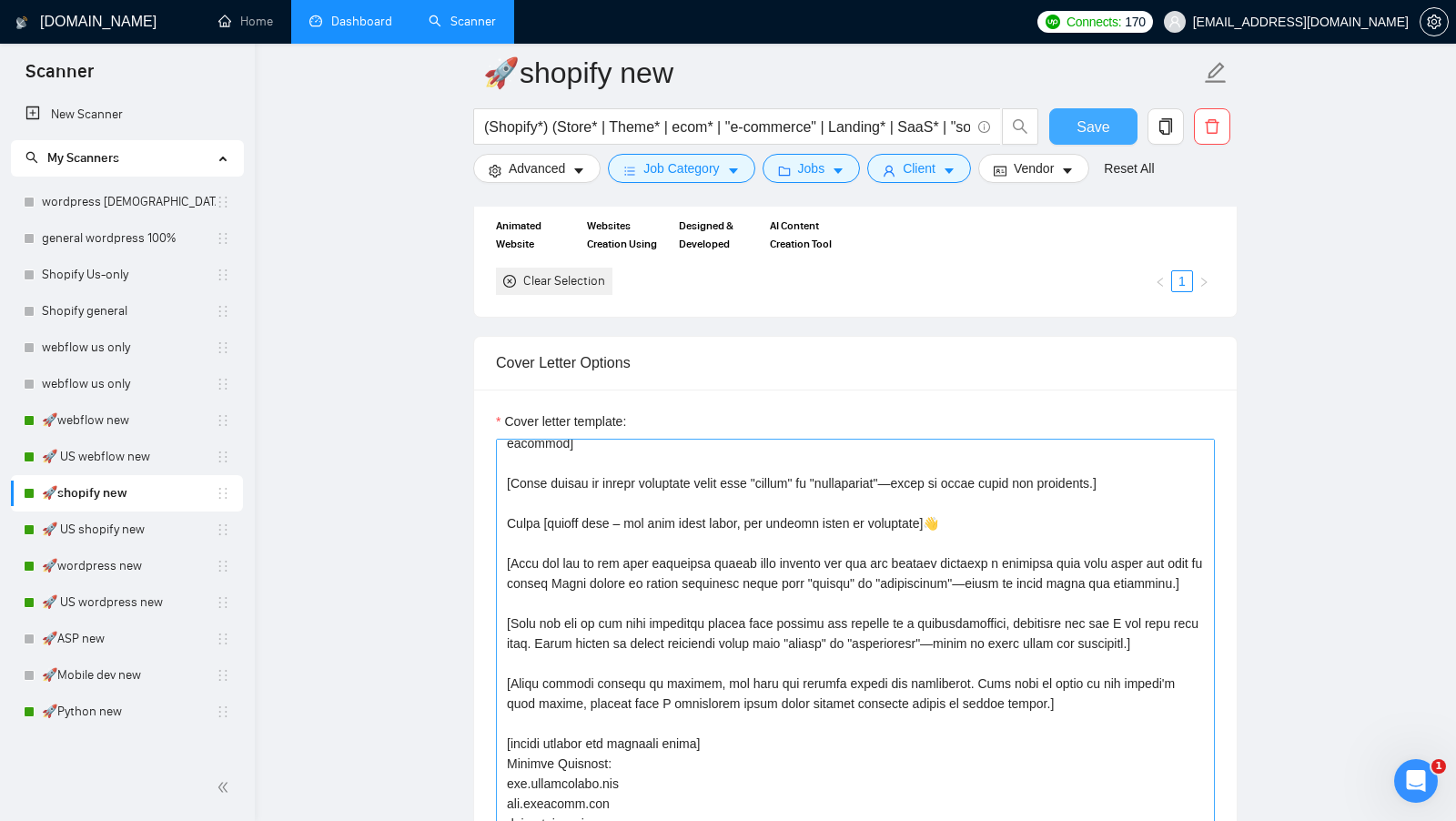
scroll to position [33, 0]
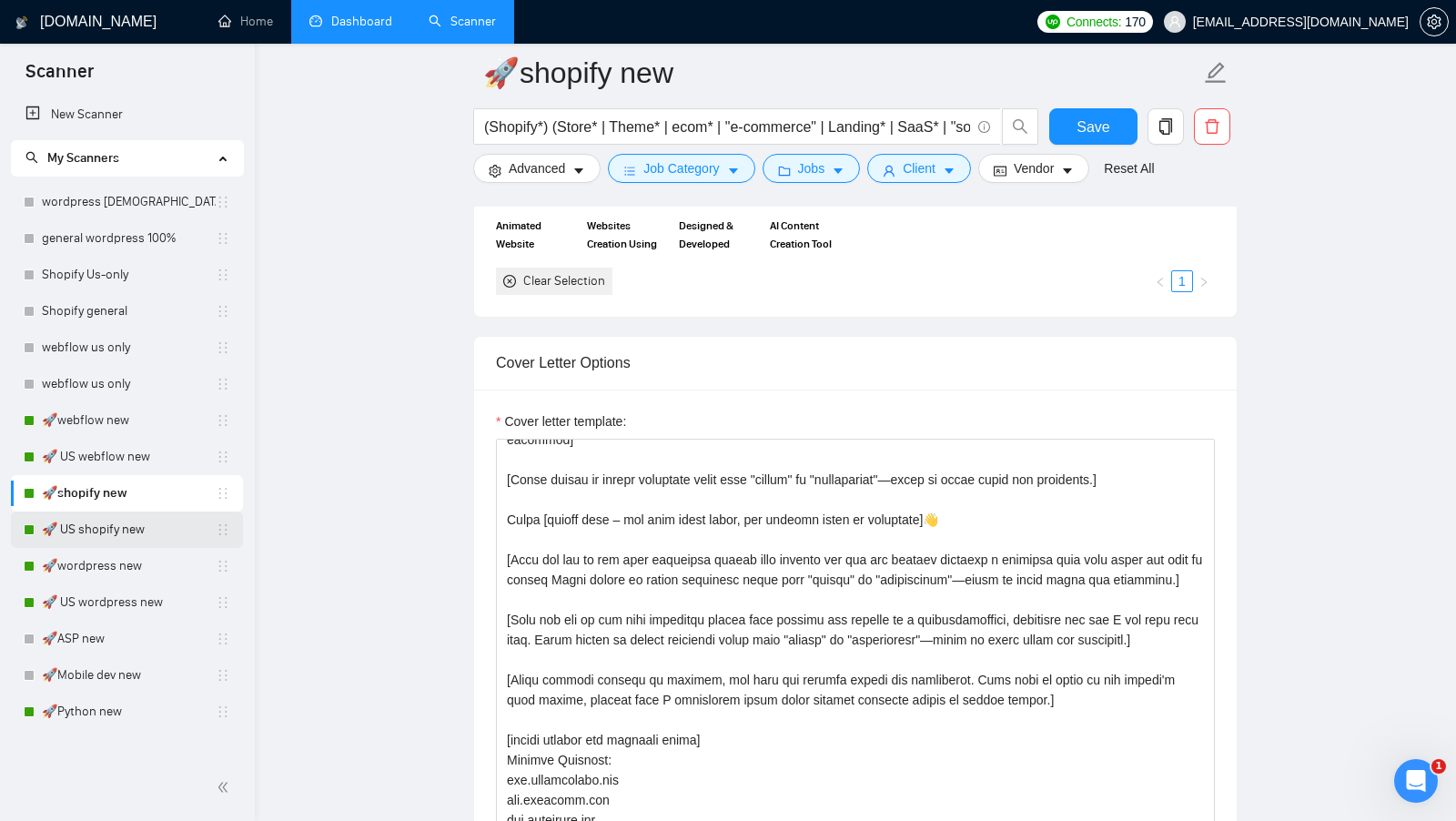
click at [119, 531] on link "🚀 US shopify new" at bounding box center [129, 529] width 174 height 36
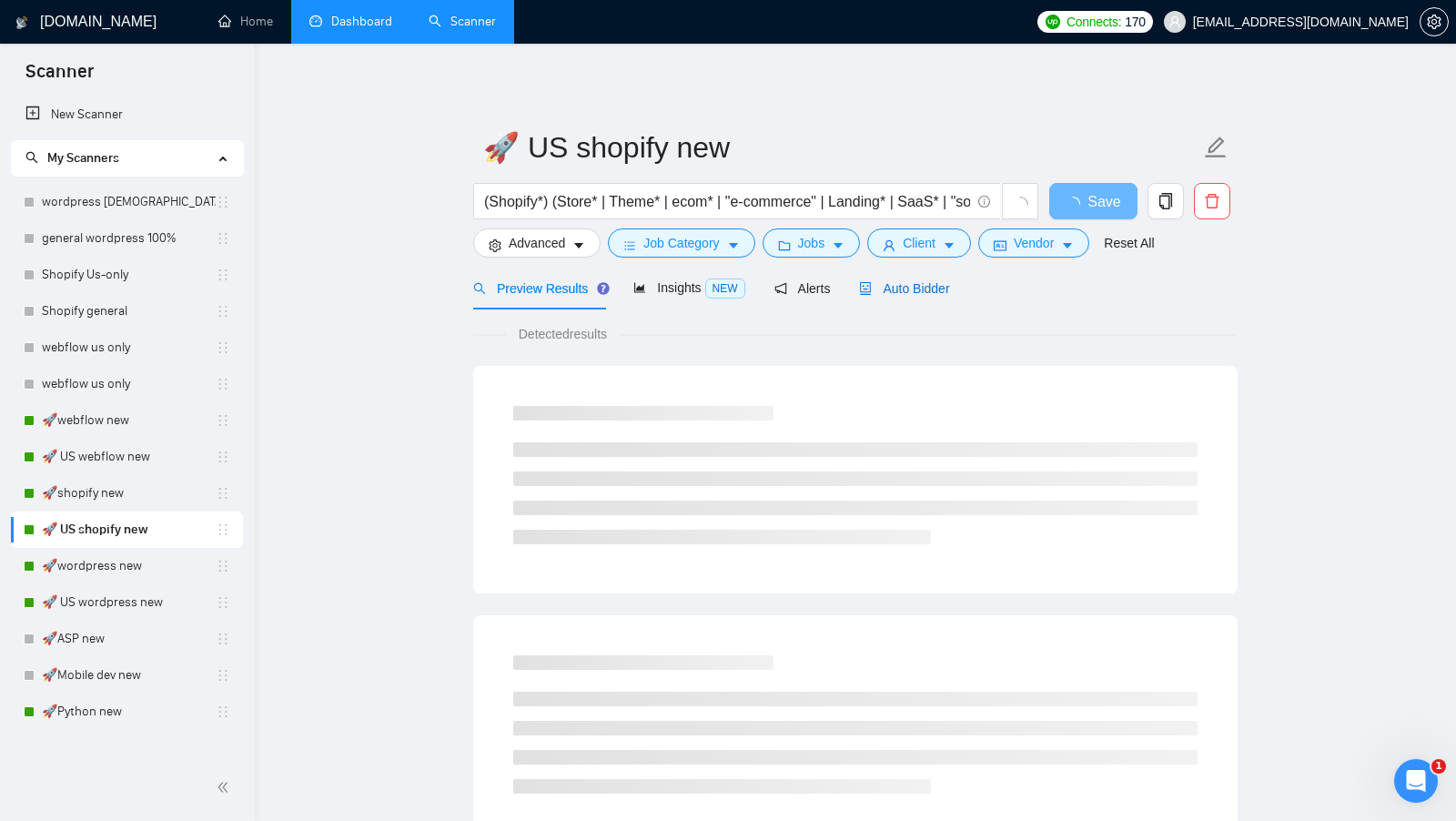
click at [932, 287] on span "Auto Bidder" at bounding box center [904, 288] width 90 height 15
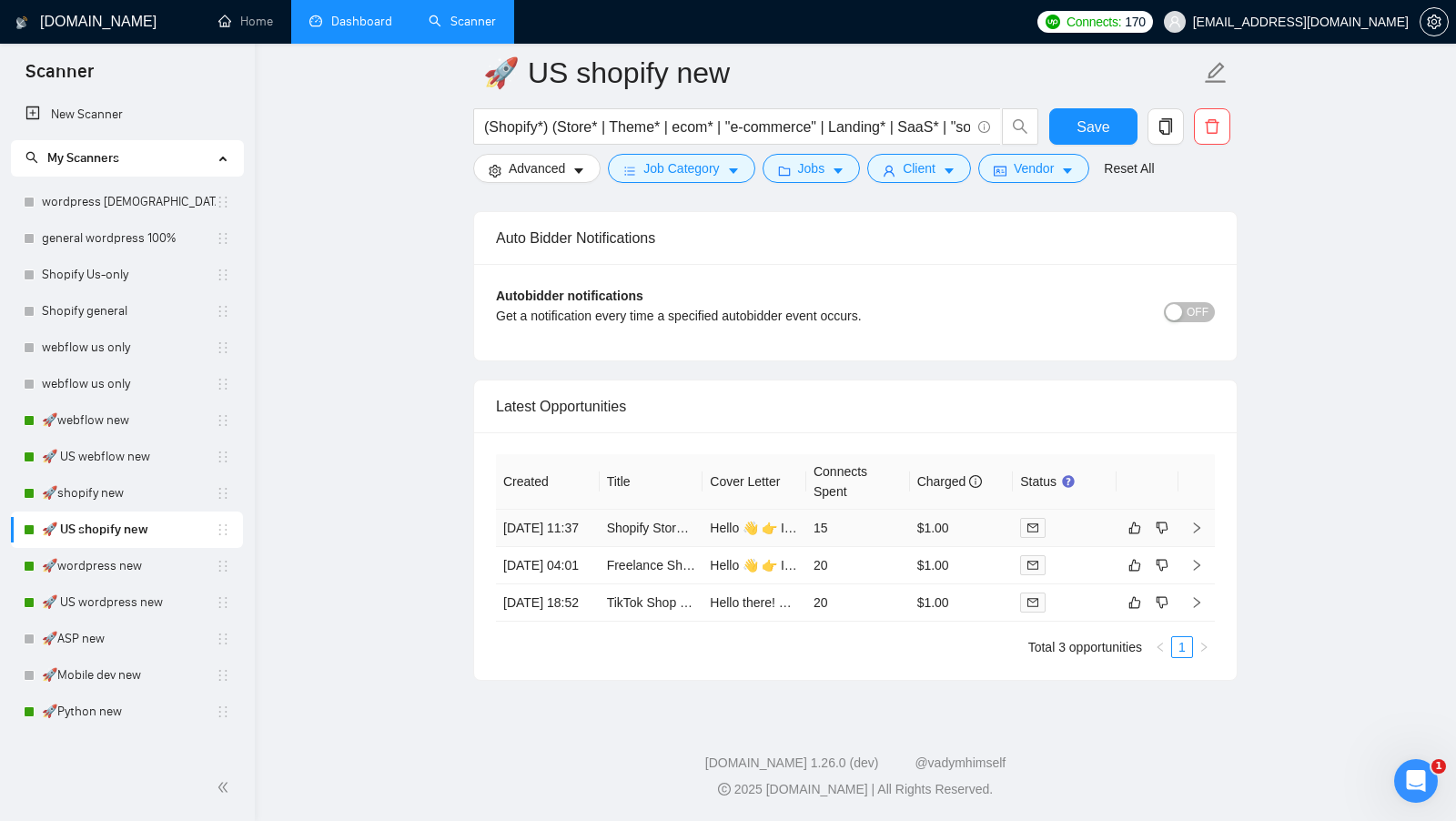
scroll to position [4340, 0]
click at [1088, 517] on div at bounding box center [1064, 527] width 89 height 21
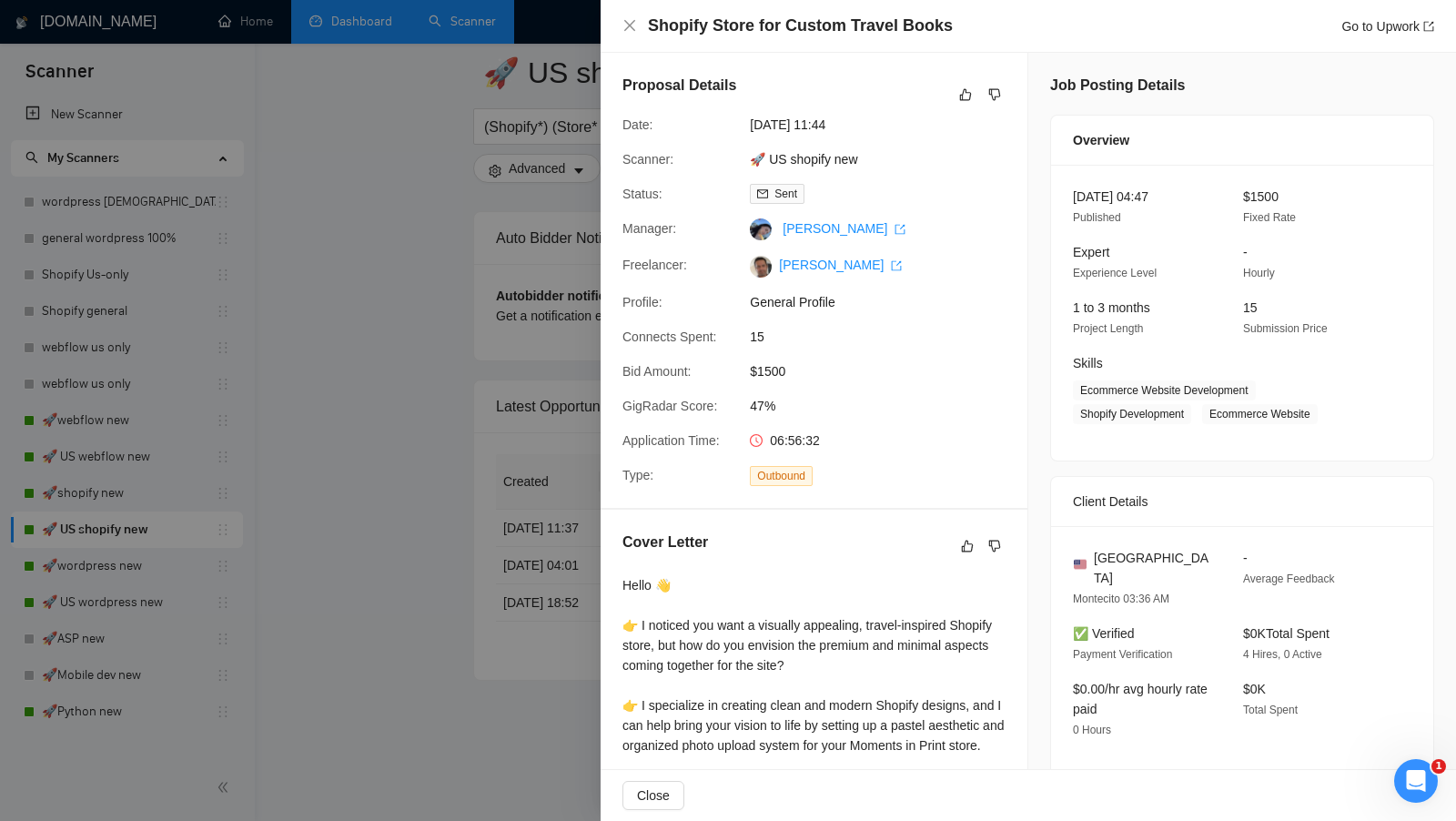
click at [491, 579] on div at bounding box center [728, 410] width 1456 height 821
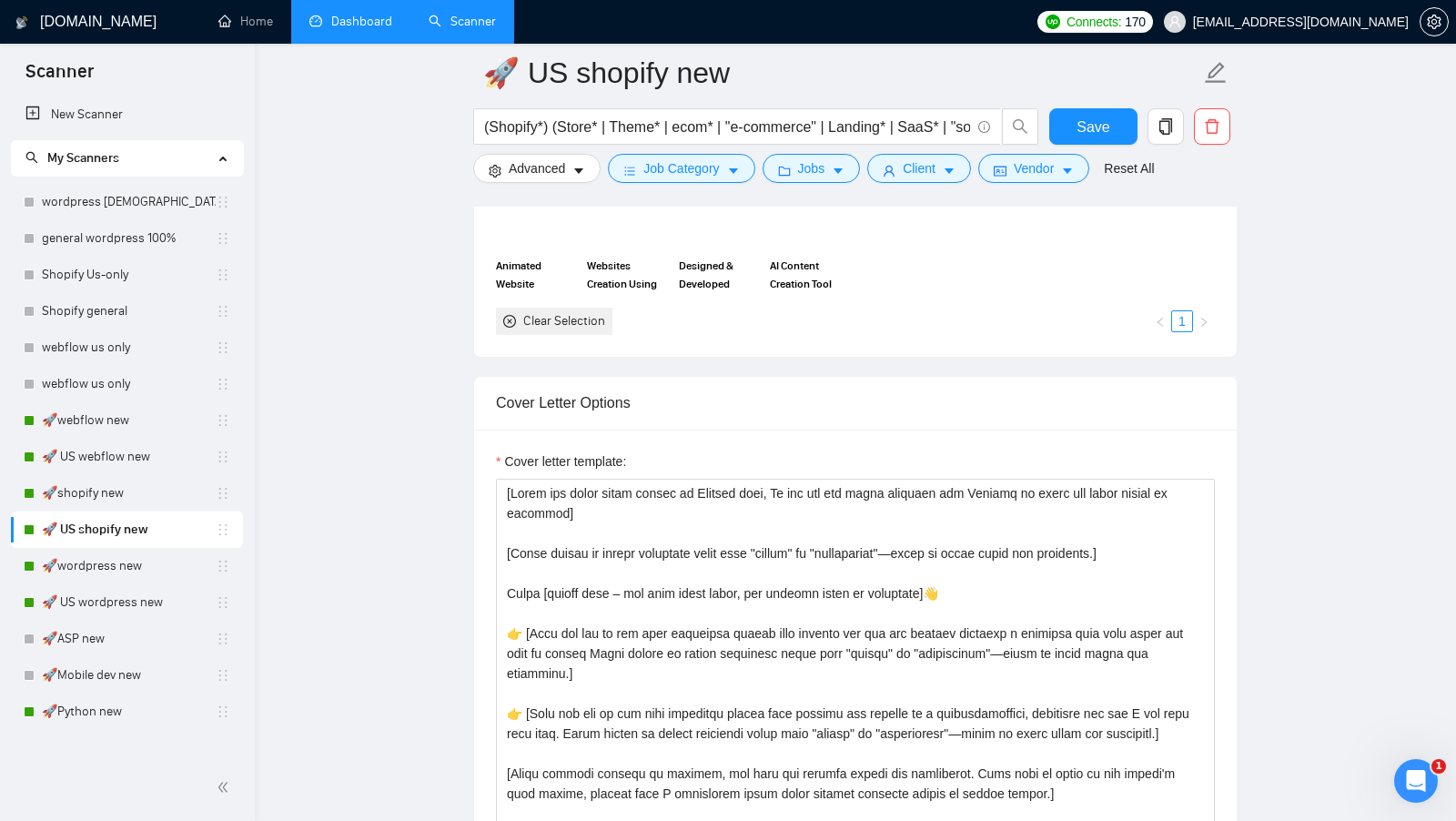
scroll to position [1735, 0]
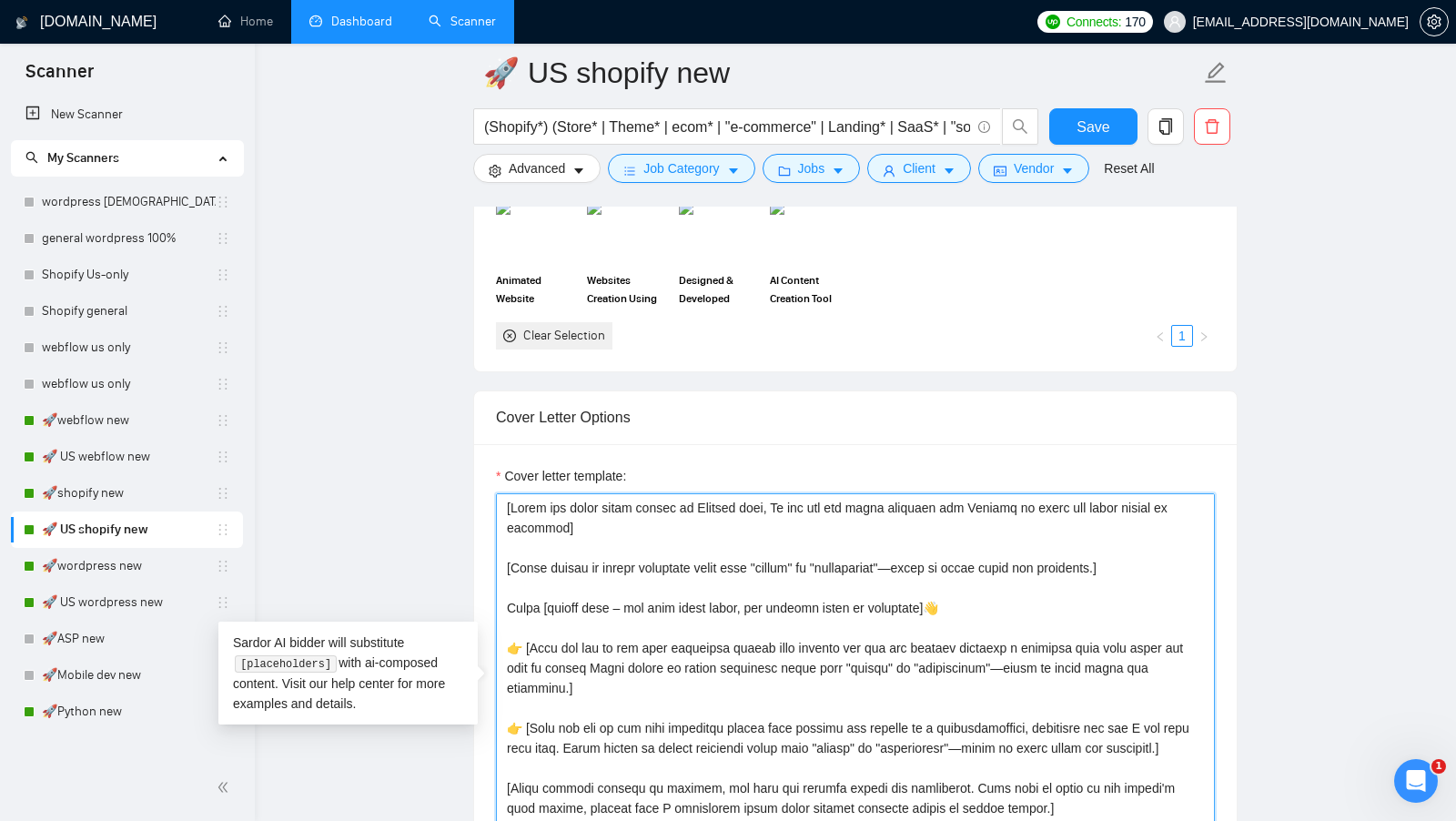
click at [523, 637] on textarea "Cover letter template:" at bounding box center [854, 698] width 719 height 409
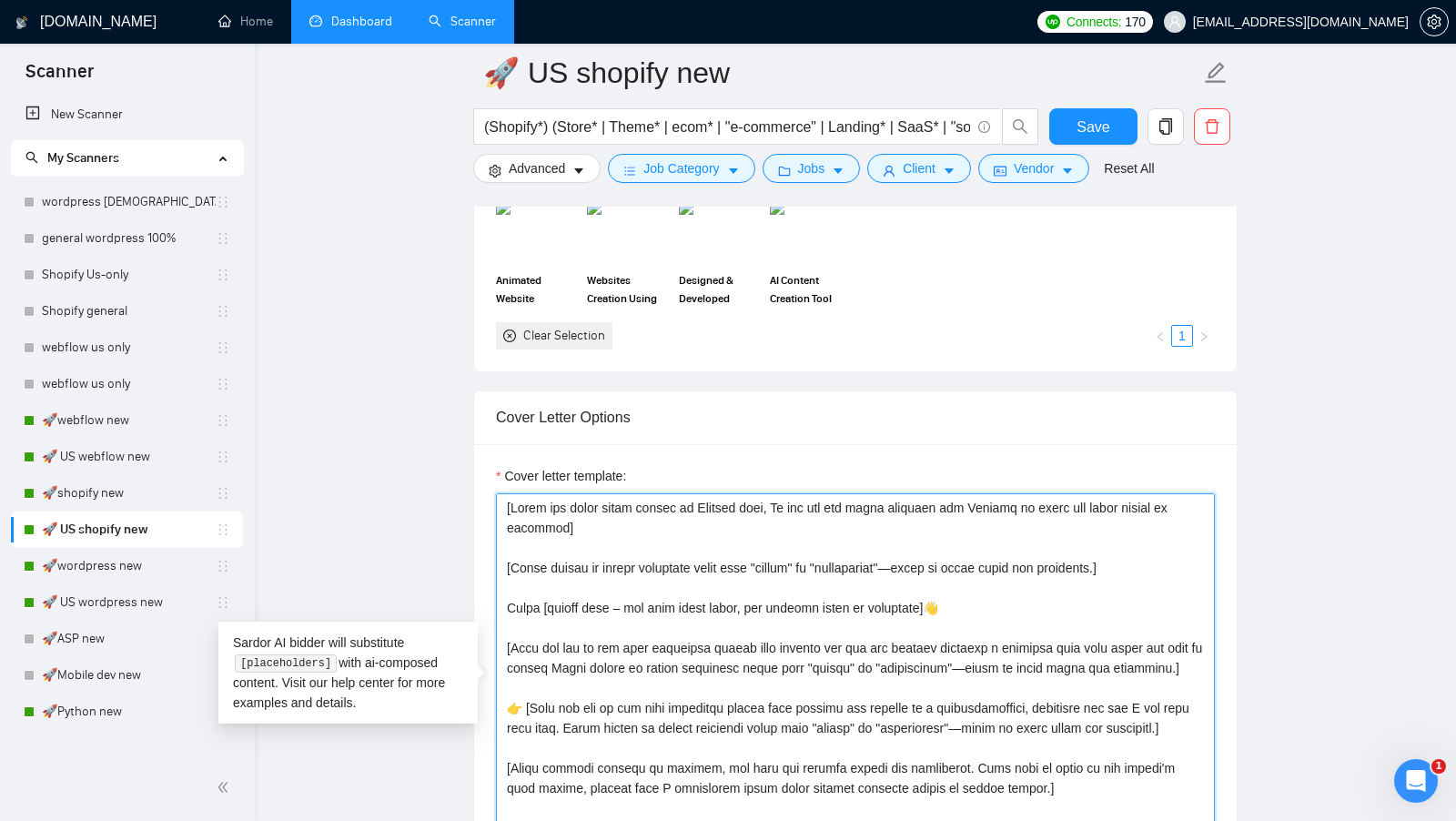
click at [522, 721] on textarea "Cover letter template:" at bounding box center [854, 698] width 719 height 409
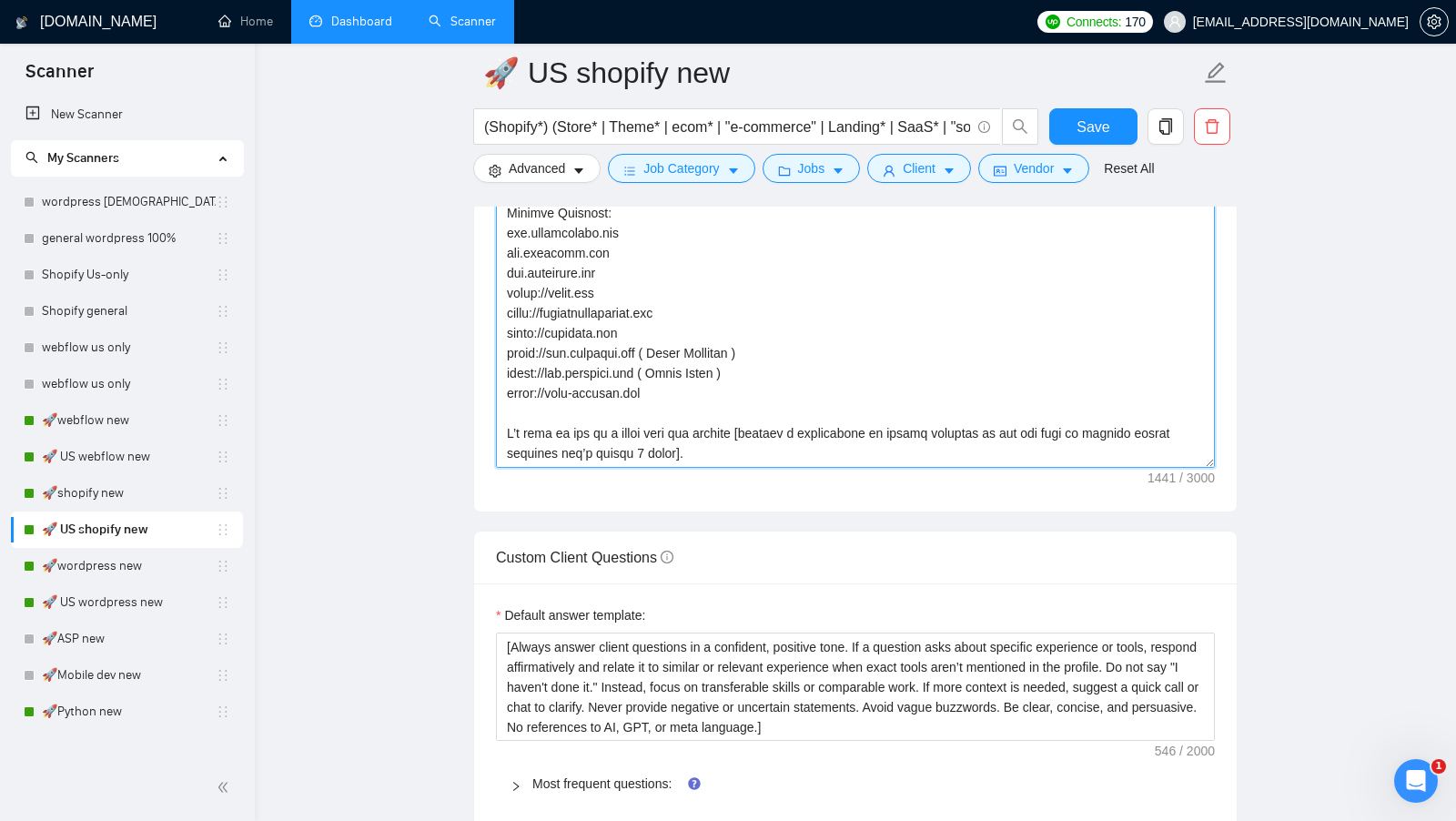
scroll to position [2316, 0]
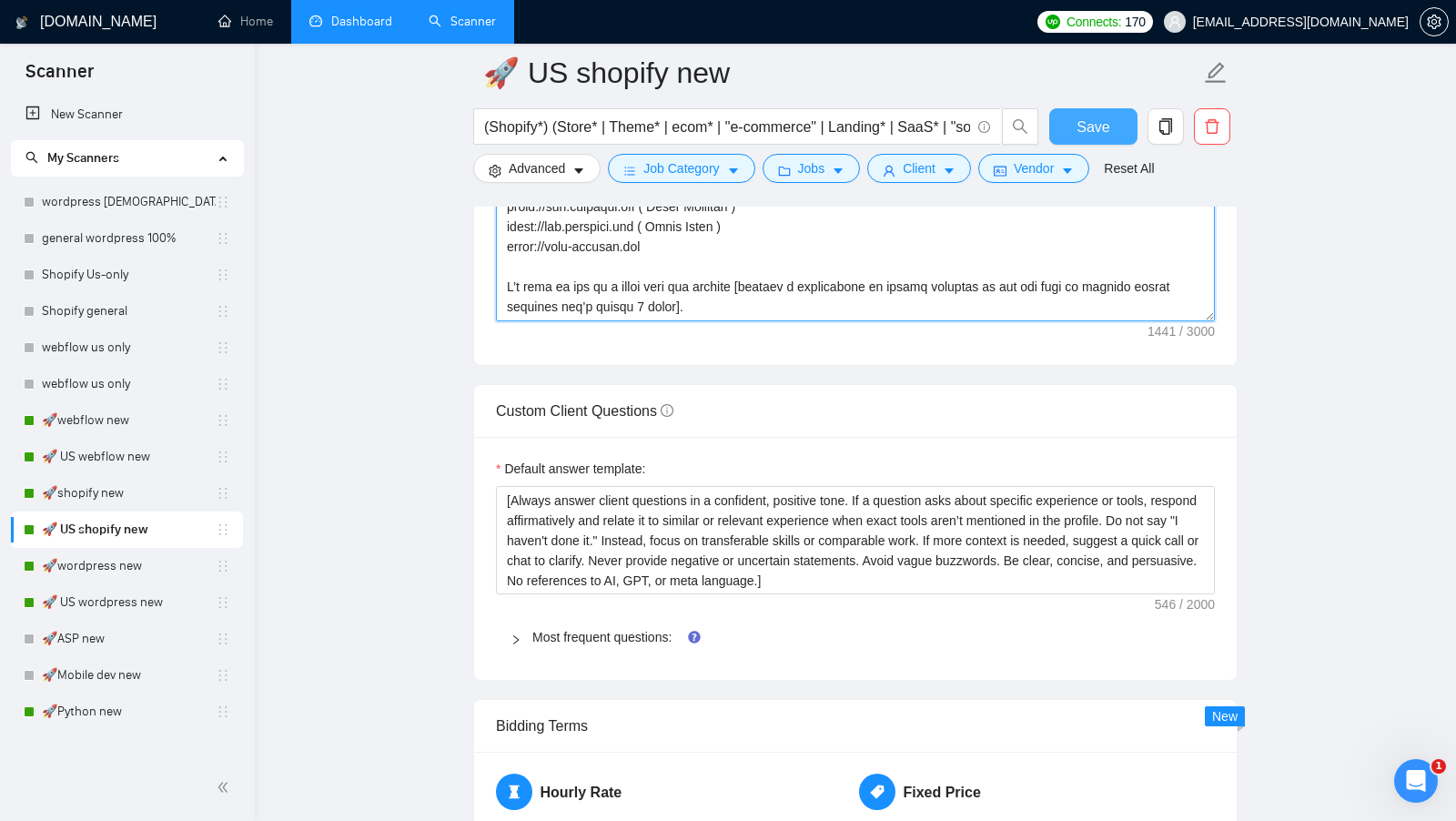
type textarea "[Write the whole cover letter in English only, Do not use any other language bu…"
click at [1099, 133] on span "Save" at bounding box center [1092, 127] width 32 height 23
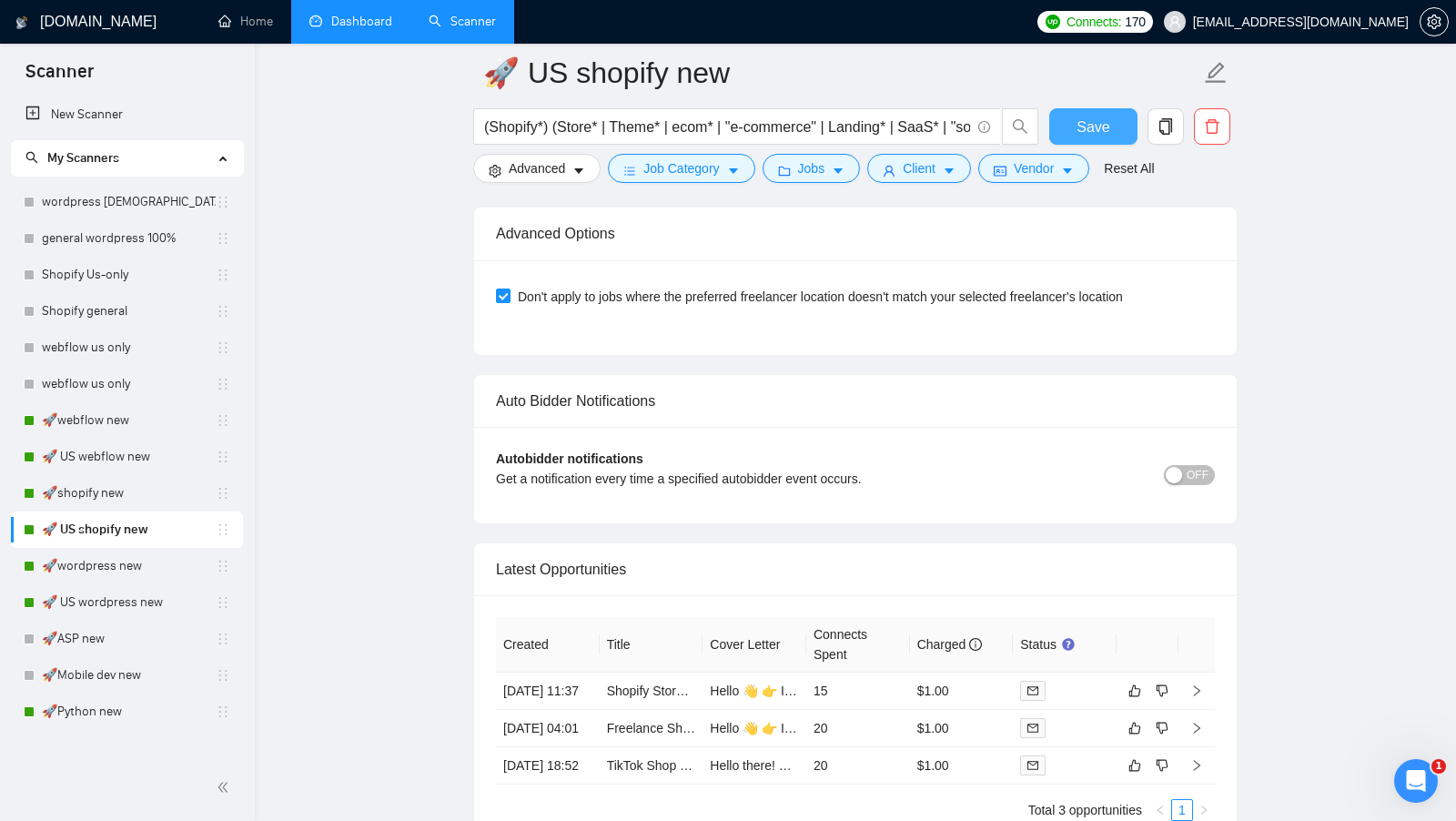
scroll to position [4259, 0]
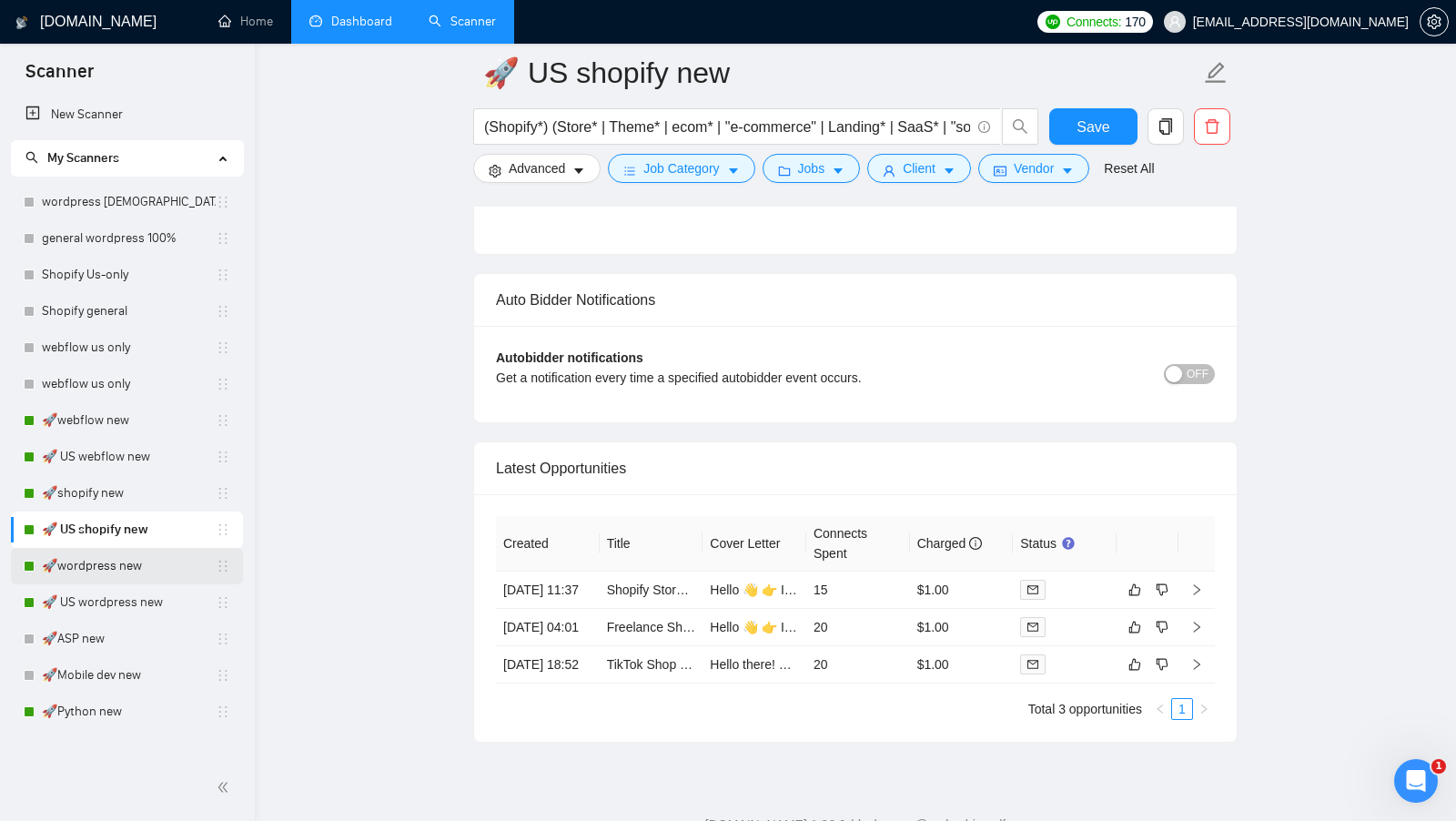
click at [139, 562] on link "🚀wordpress new" at bounding box center [129, 565] width 174 height 36
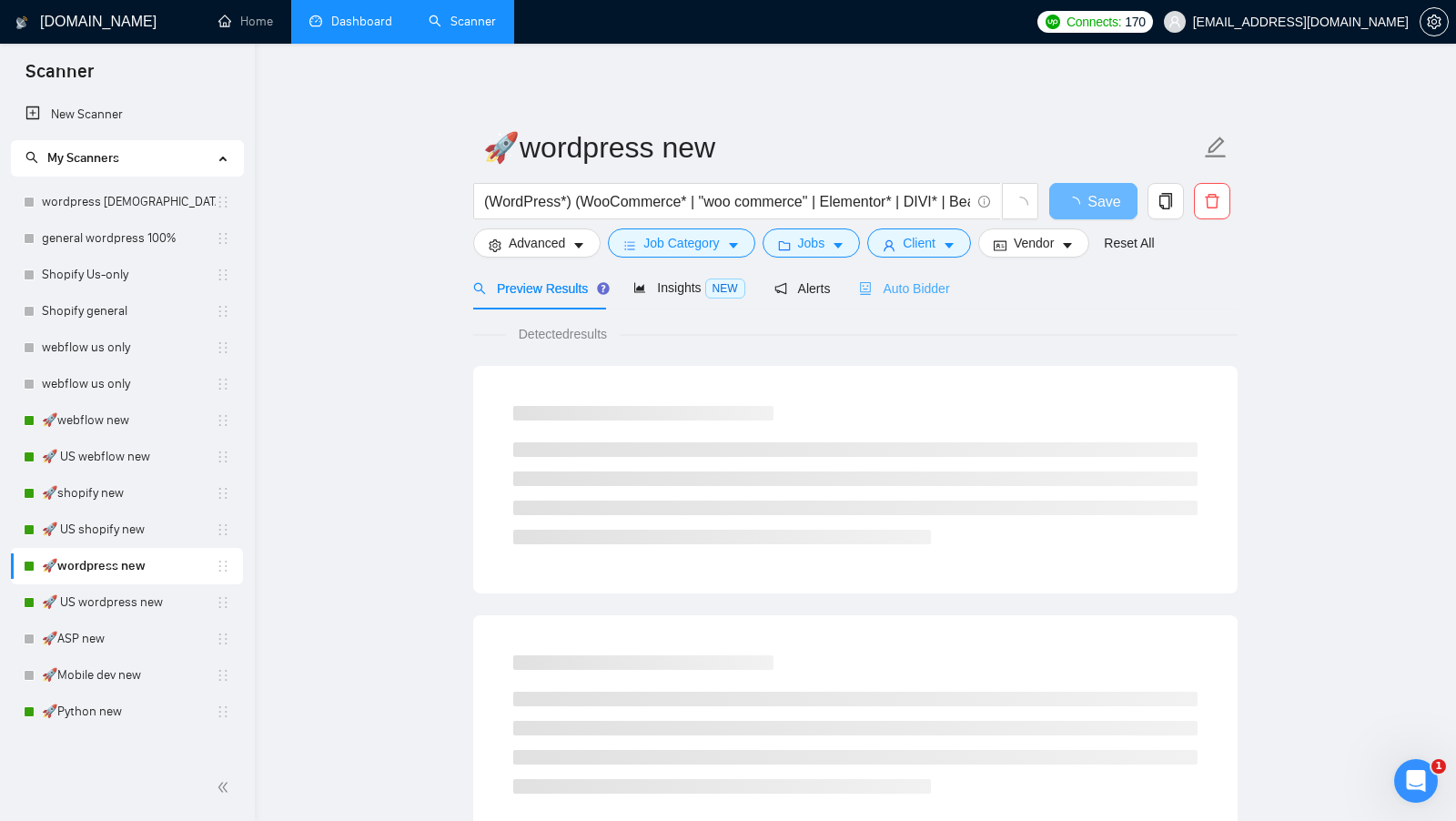
click at [936, 304] on div "Auto Bidder" at bounding box center [904, 287] width 90 height 42
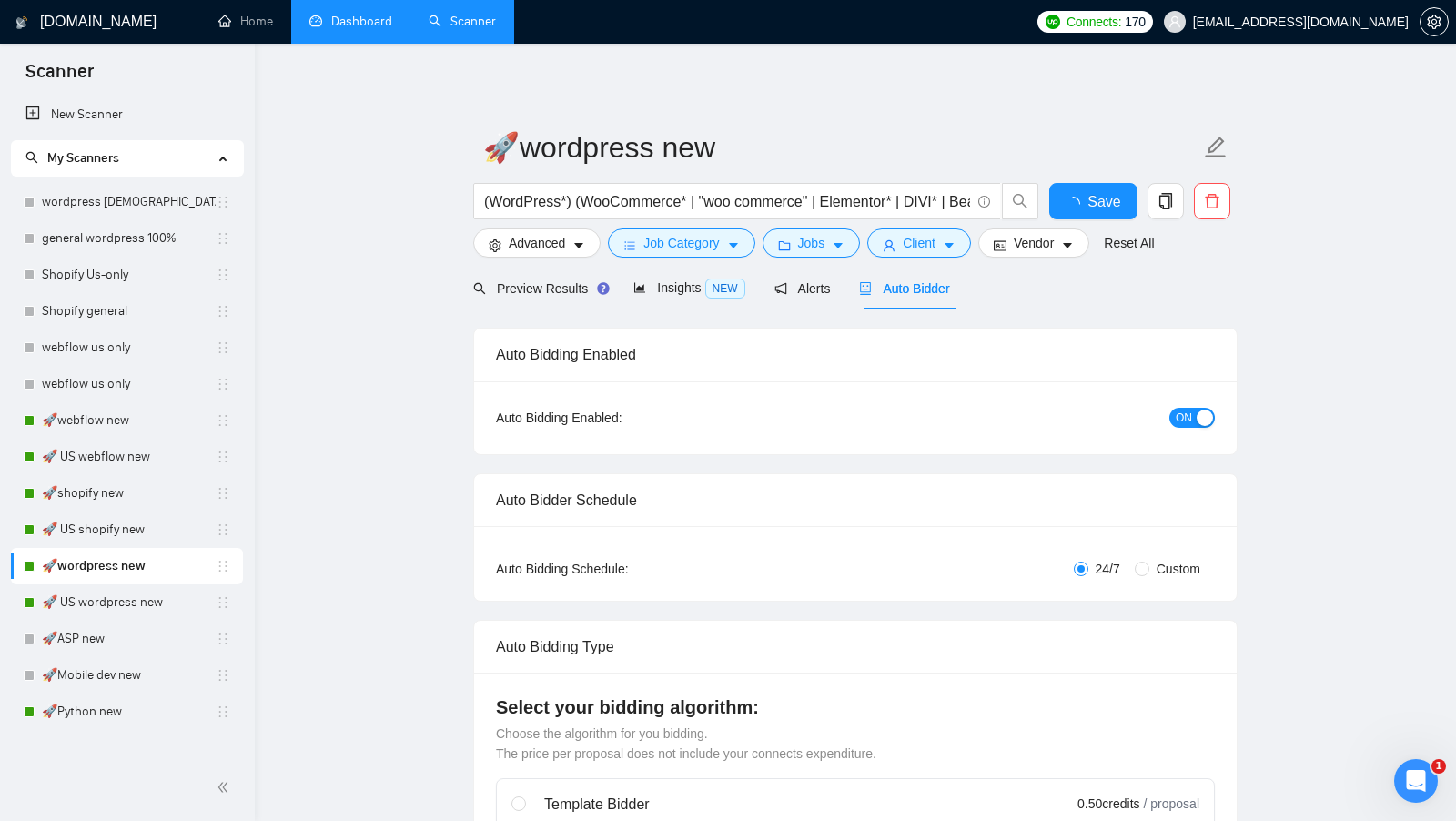
click at [936, 298] on div "Auto Bidder" at bounding box center [904, 287] width 90 height 42
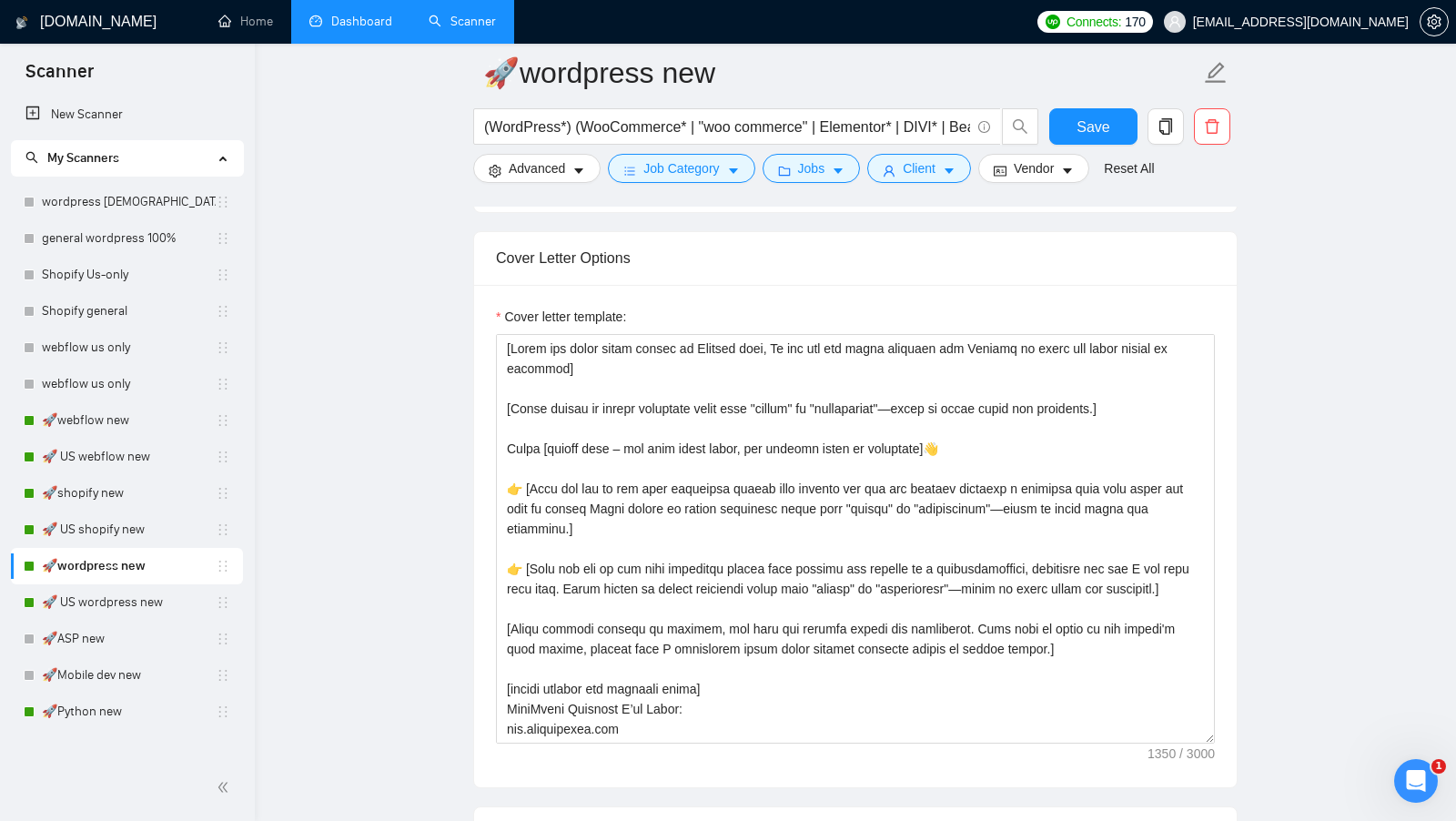
scroll to position [2038, 0]
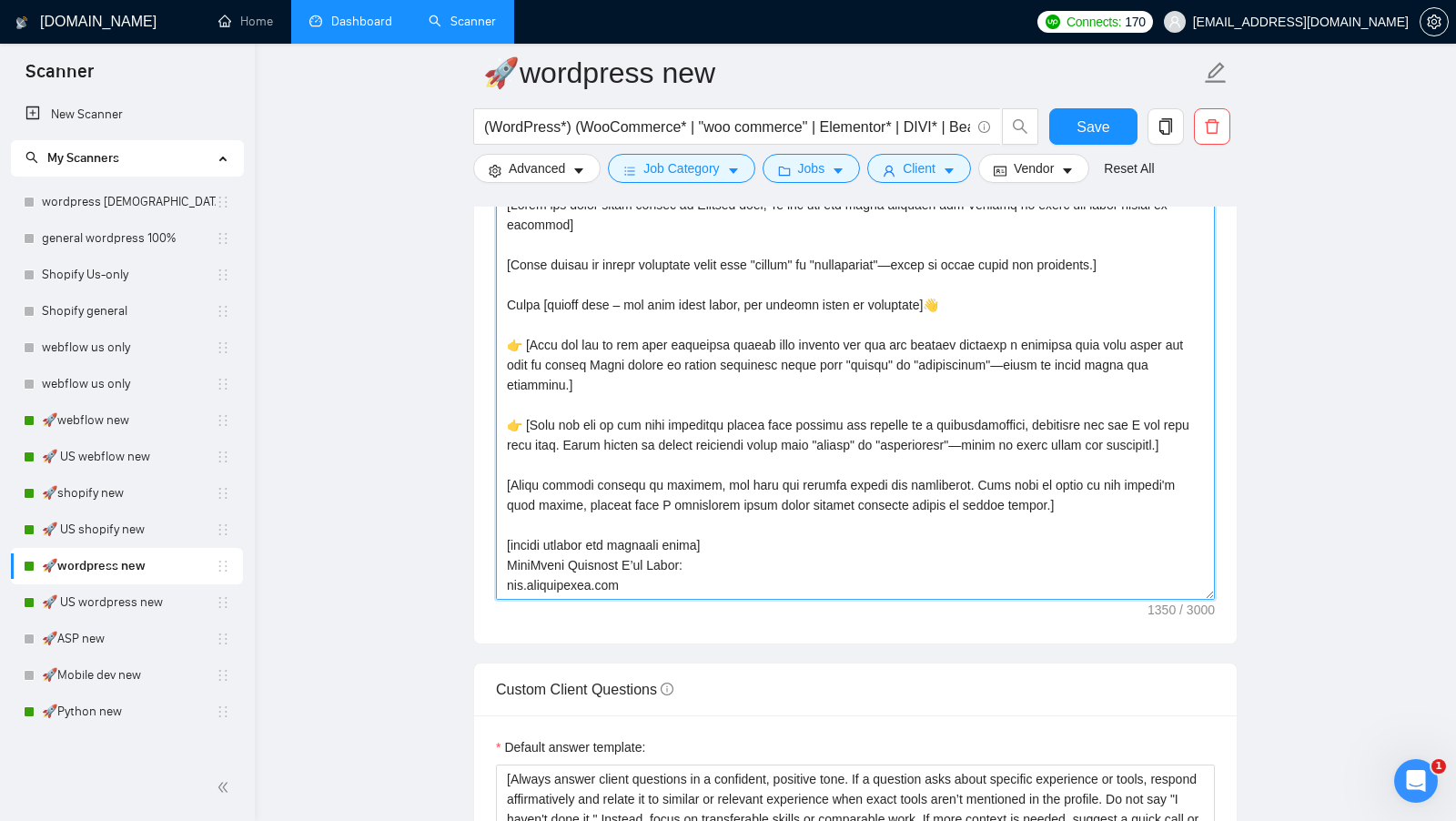
click at [524, 331] on textarea "Cover letter template:" at bounding box center [854, 394] width 719 height 409
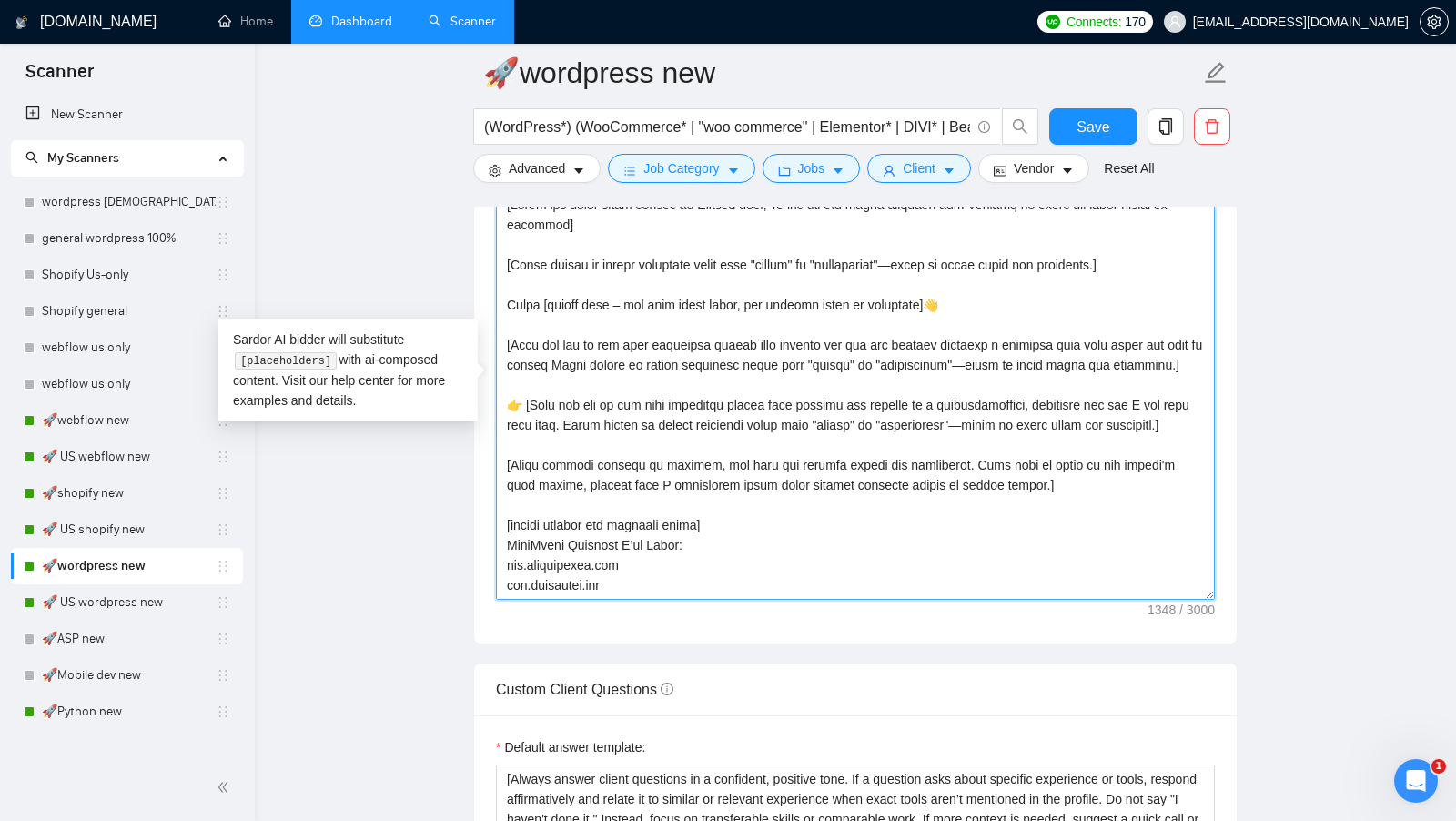
click at [523, 411] on textarea "Cover letter template:" at bounding box center [854, 394] width 719 height 409
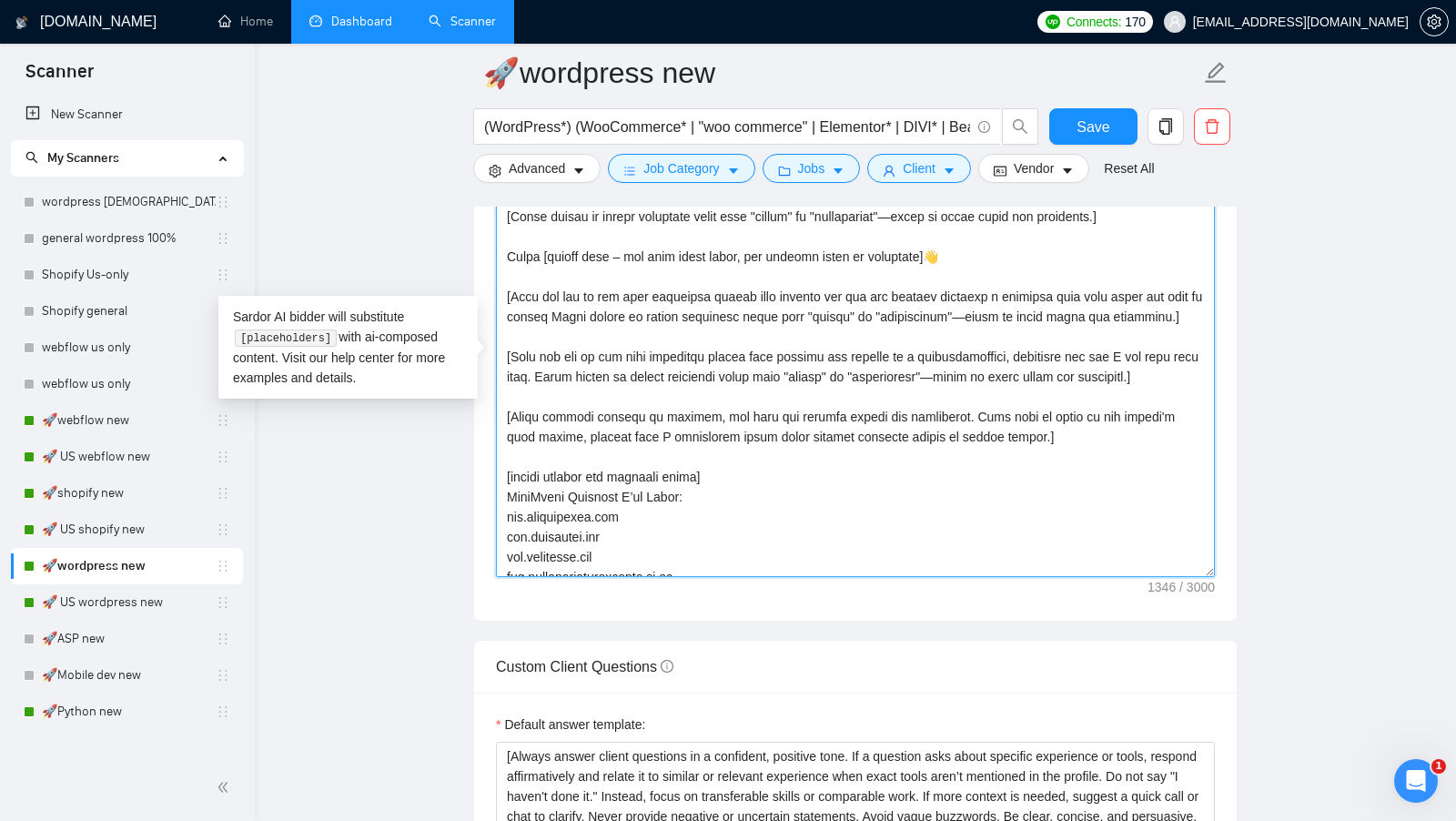
scroll to position [0, 0]
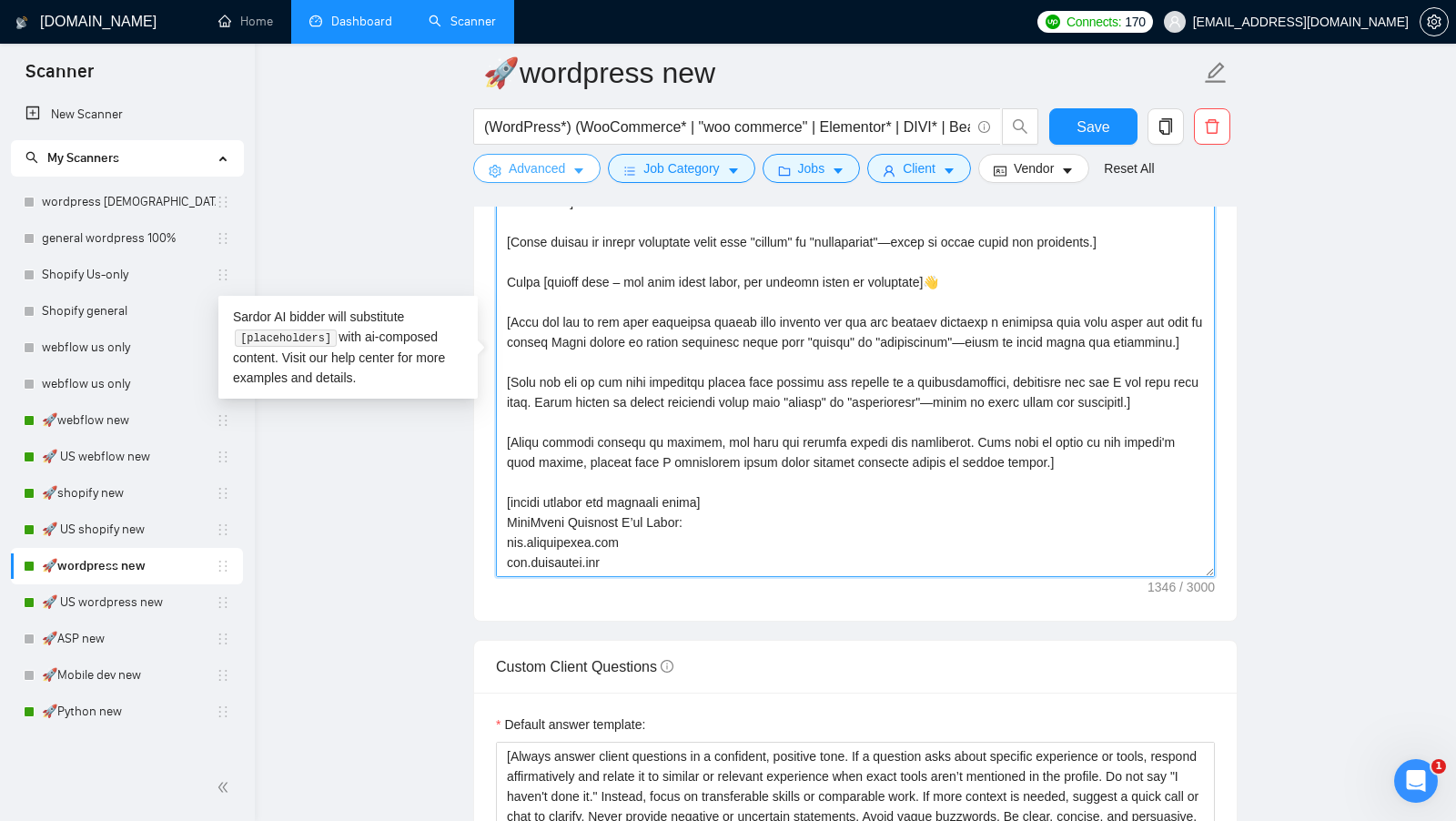
drag, startPoint x: 733, startPoint y: 550, endPoint x: 505, endPoint y: 158, distance: 453.5
click at [505, 158] on div "🚀wordpress new (WordPress*) (WooCommerce* | "woo commerce" | Elementor* | DIVI*…" at bounding box center [854, 457] width 764 height 4892
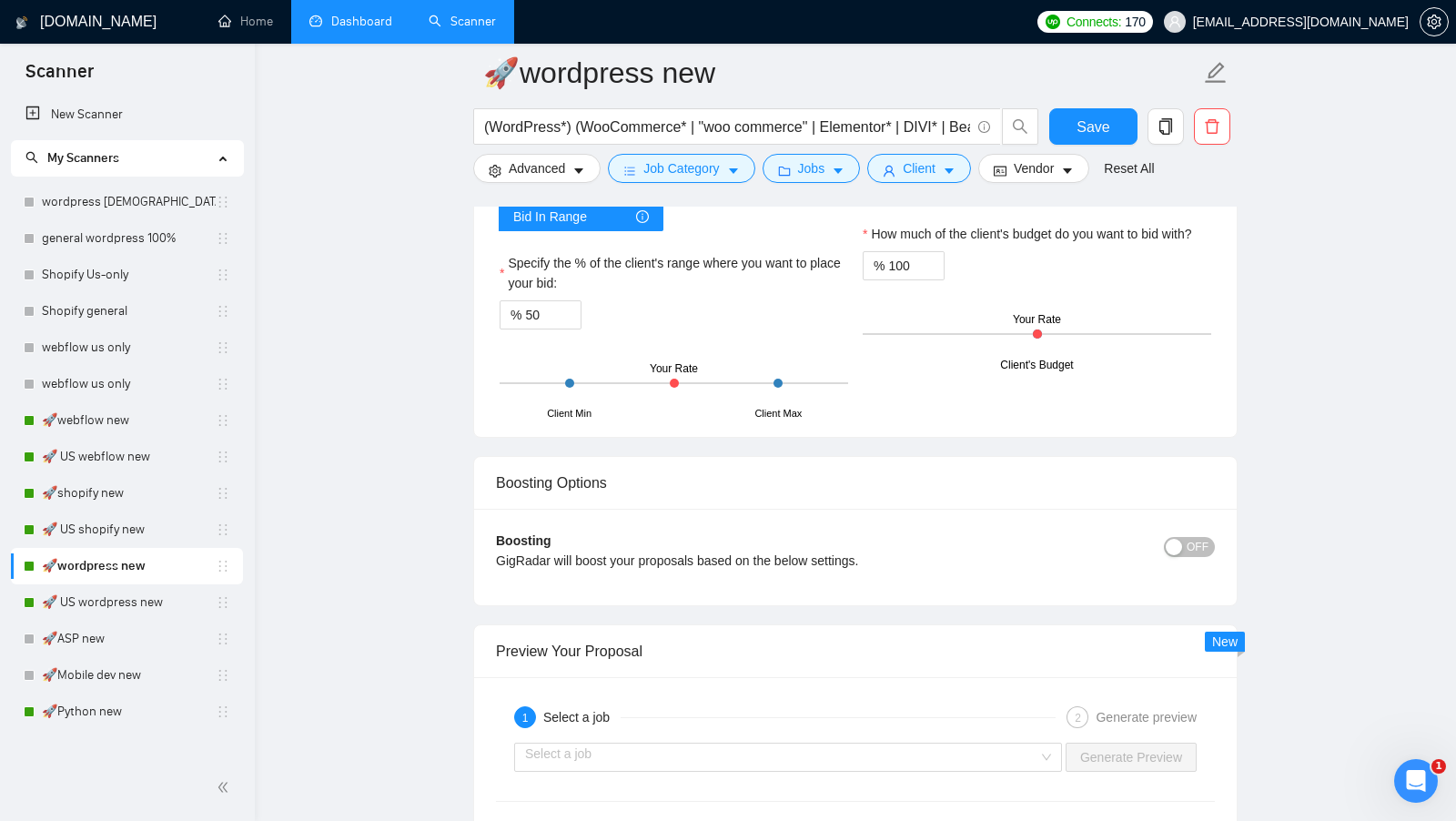
scroll to position [3032, 0]
type textarea "[Write the whole cover letter in English only, Do not use any other language bu…"
click at [1091, 102] on form "🚀wordpress new (WordPress*) (WooCommerce* | "woo commerce" | Elementor* | DIVI*…" at bounding box center [854, 117] width 764 height 148
click at [1091, 105] on form "🚀wordpress new (WordPress*) (WooCommerce* | "woo commerce" | Elementor* | DIVI*…" at bounding box center [854, 117] width 764 height 148
click at [1077, 130] on span "Save" at bounding box center [1092, 127] width 32 height 23
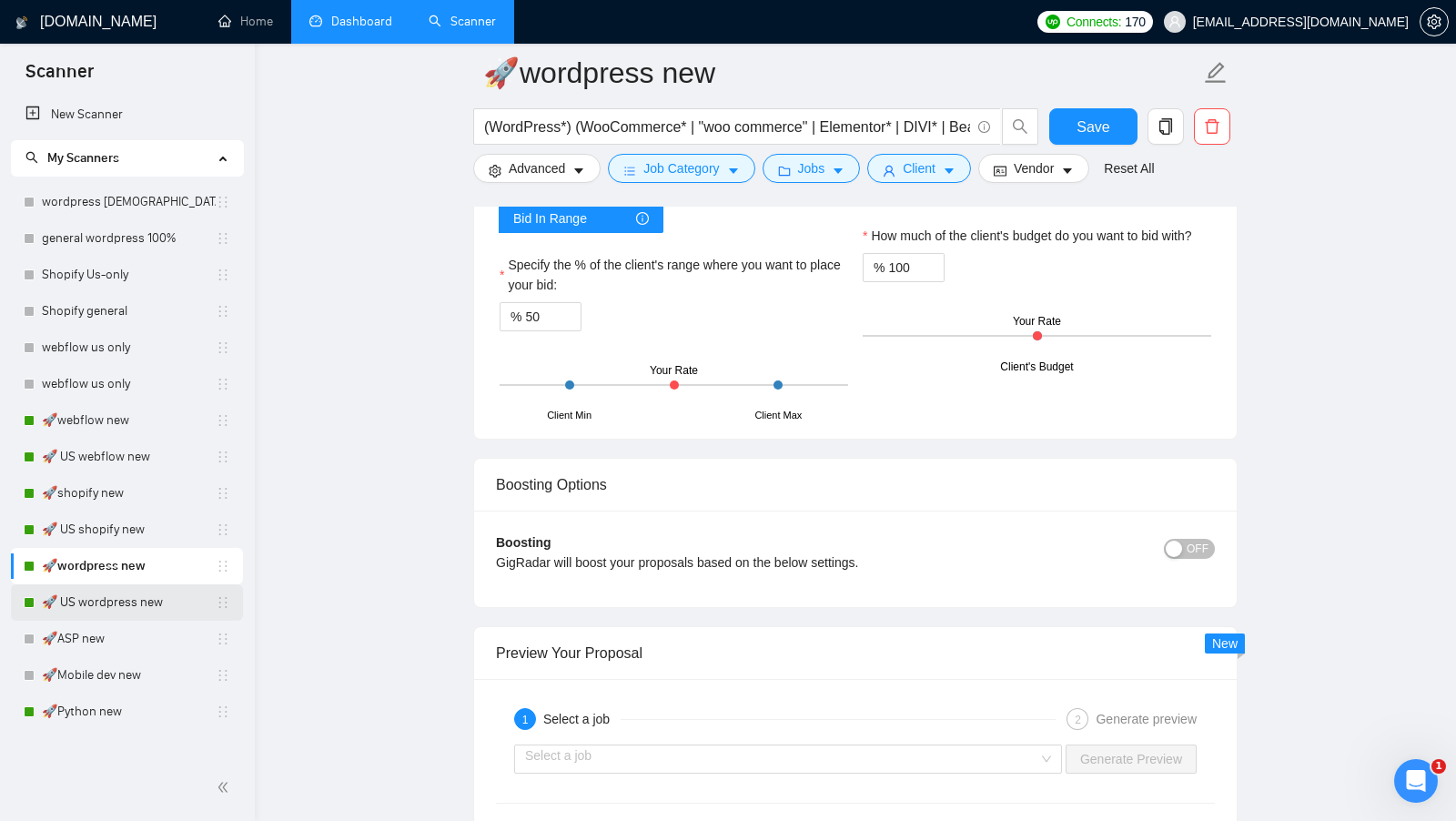
click at [112, 606] on link "🚀 US wordpress new" at bounding box center [129, 602] width 174 height 36
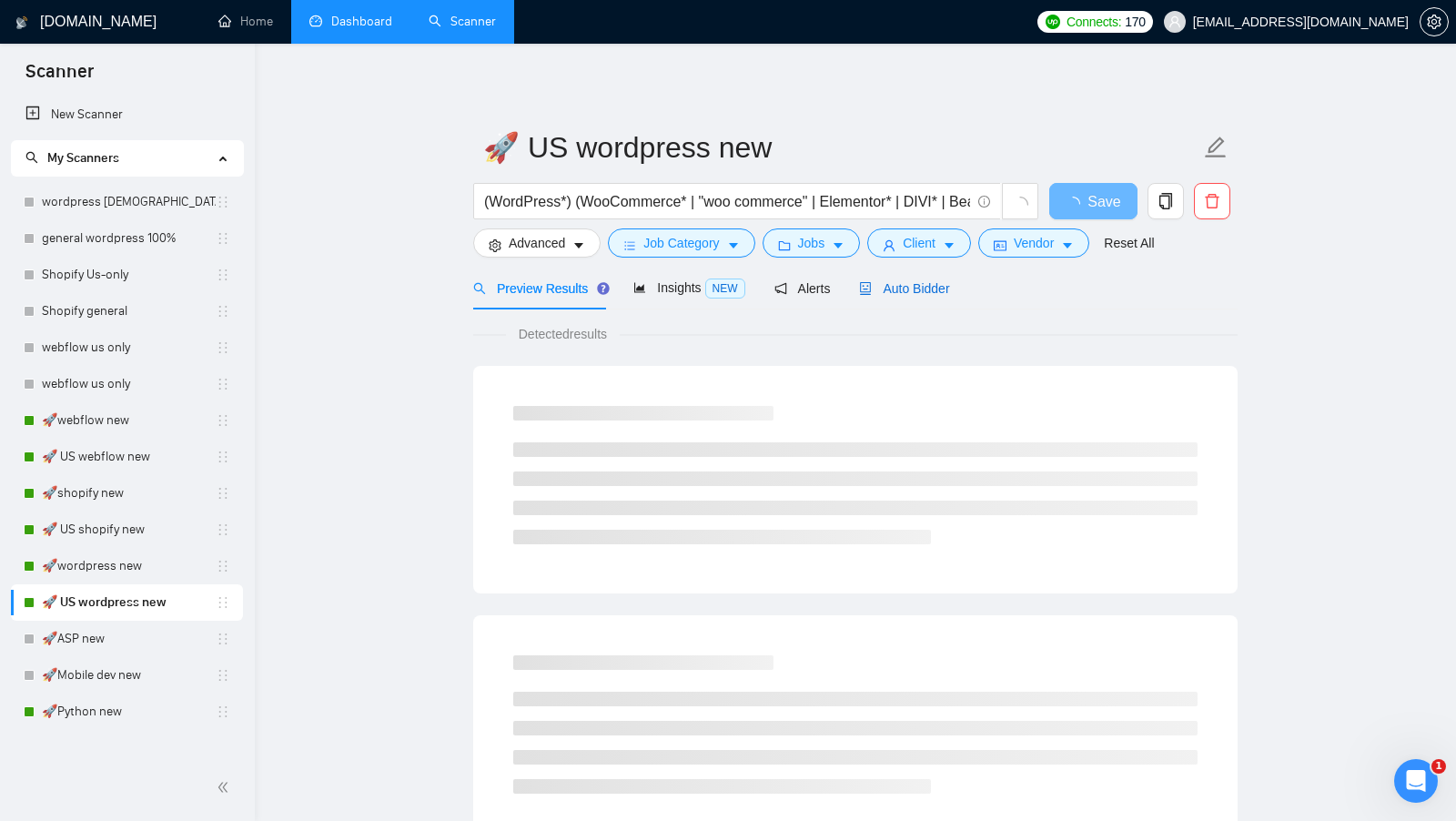
click at [907, 291] on span "Auto Bidder" at bounding box center [904, 288] width 90 height 15
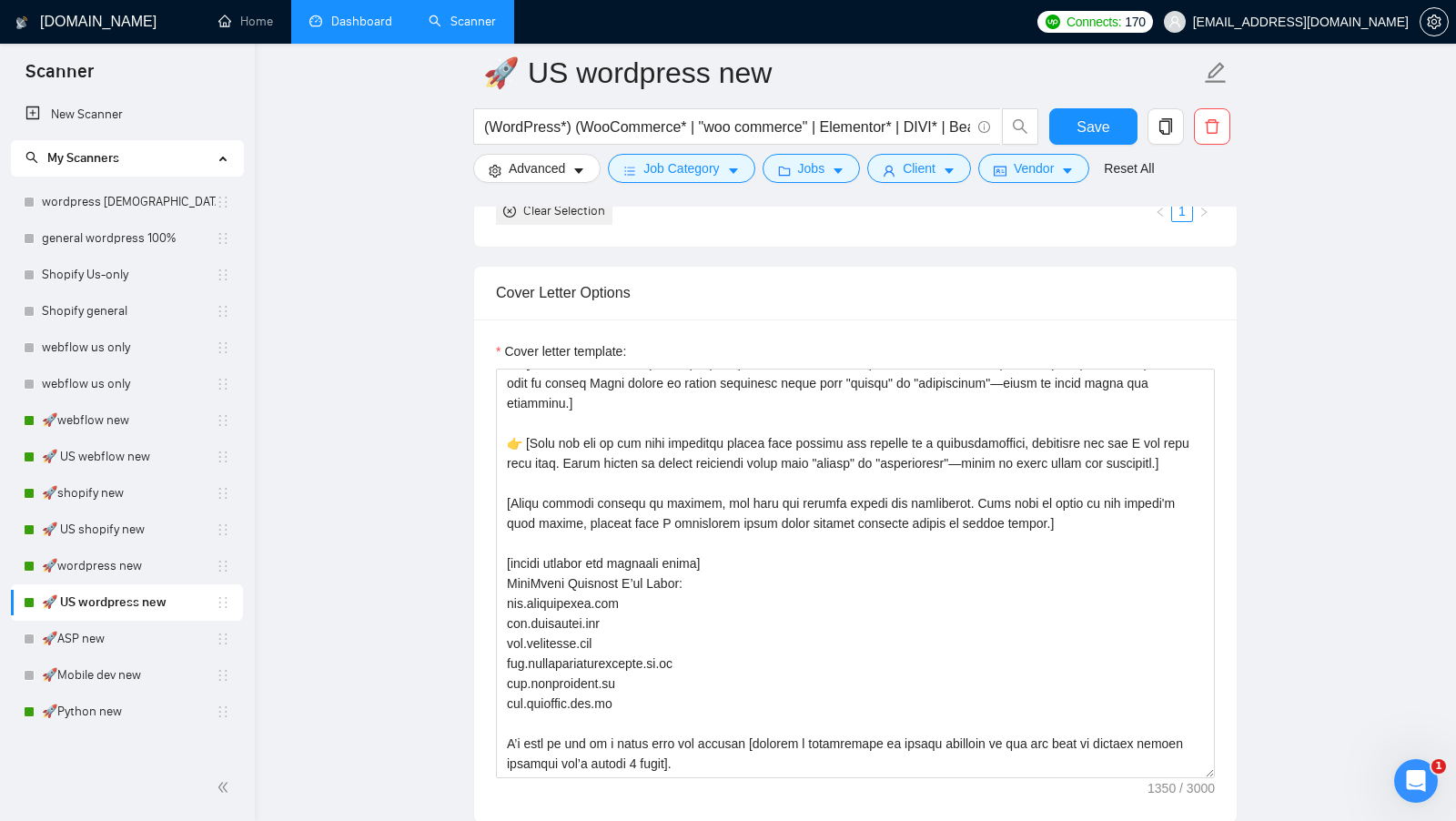
scroll to position [1873, 0]
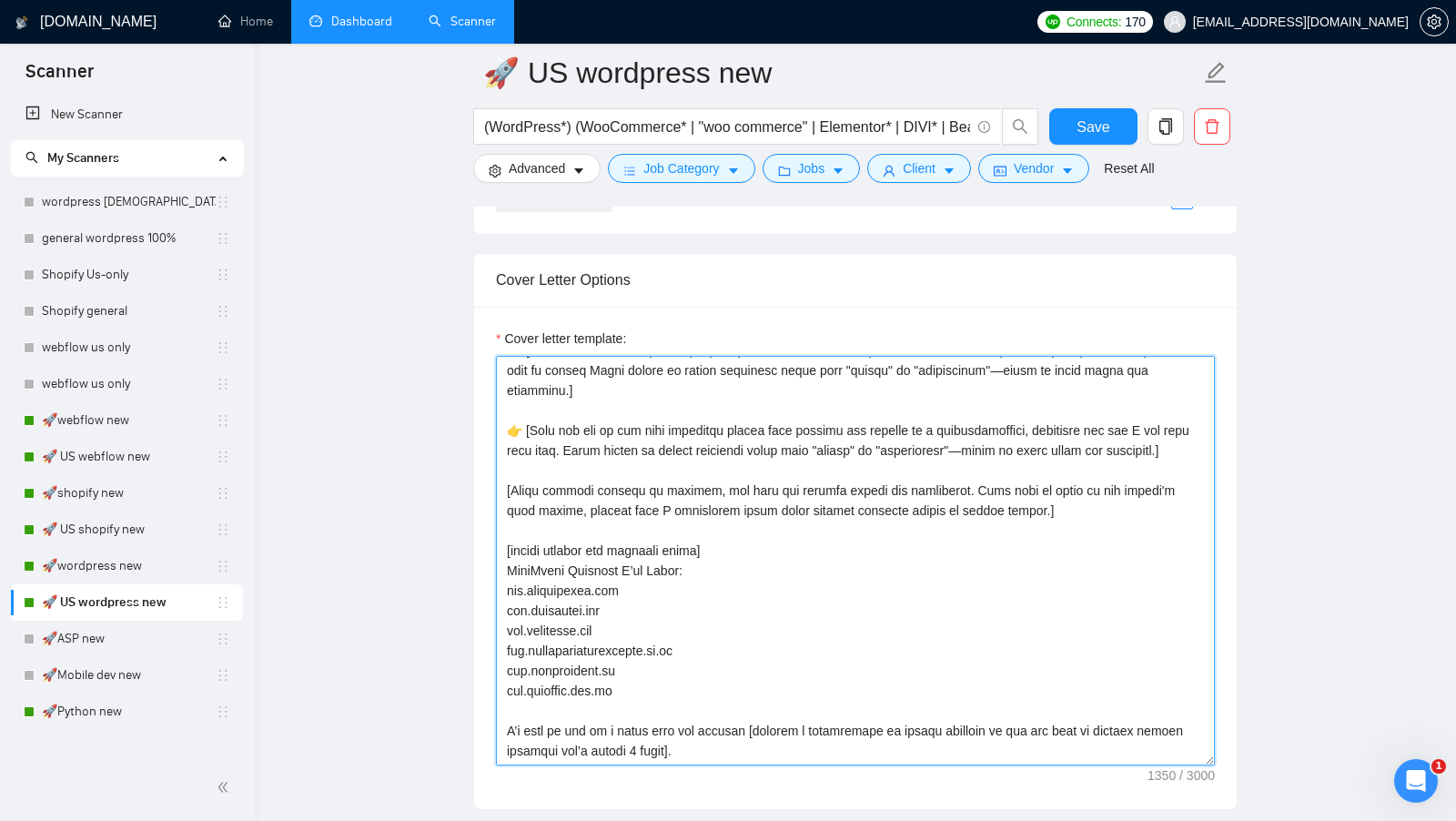
click at [522, 423] on textarea "Cover letter template:" at bounding box center [854, 560] width 719 height 409
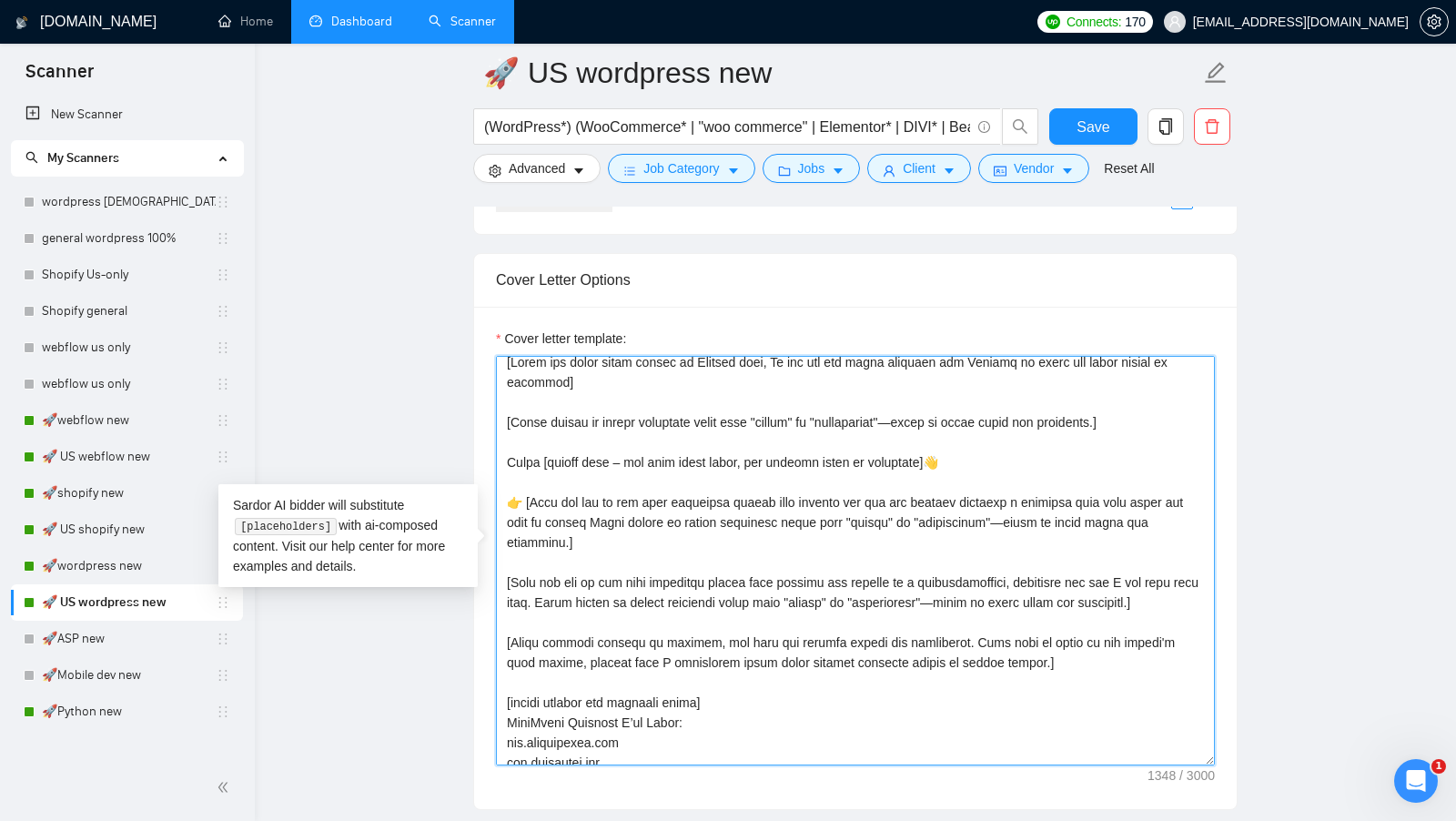
scroll to position [0, 0]
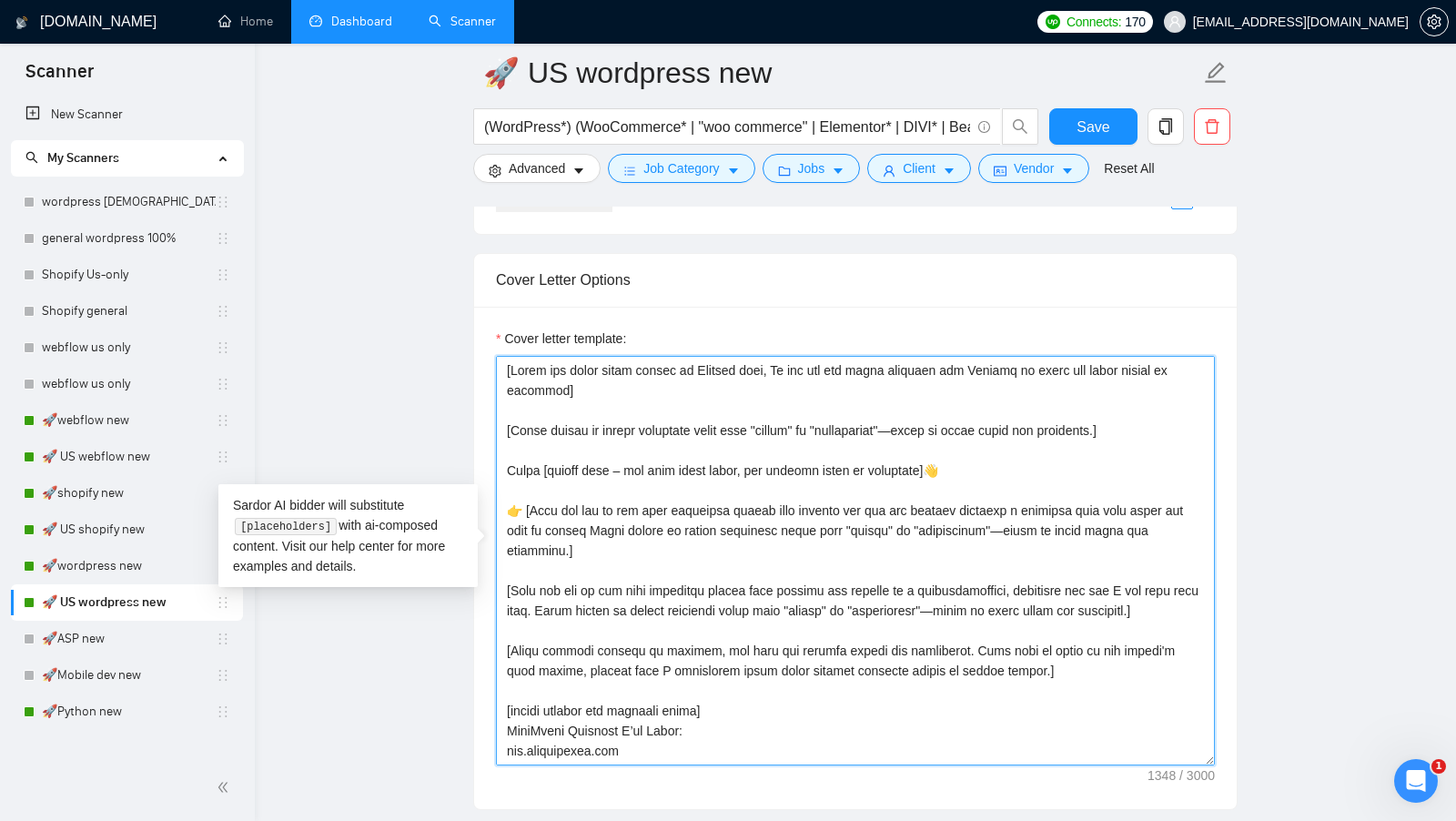
click at [521, 492] on textarea "Cover letter template:" at bounding box center [854, 560] width 719 height 409
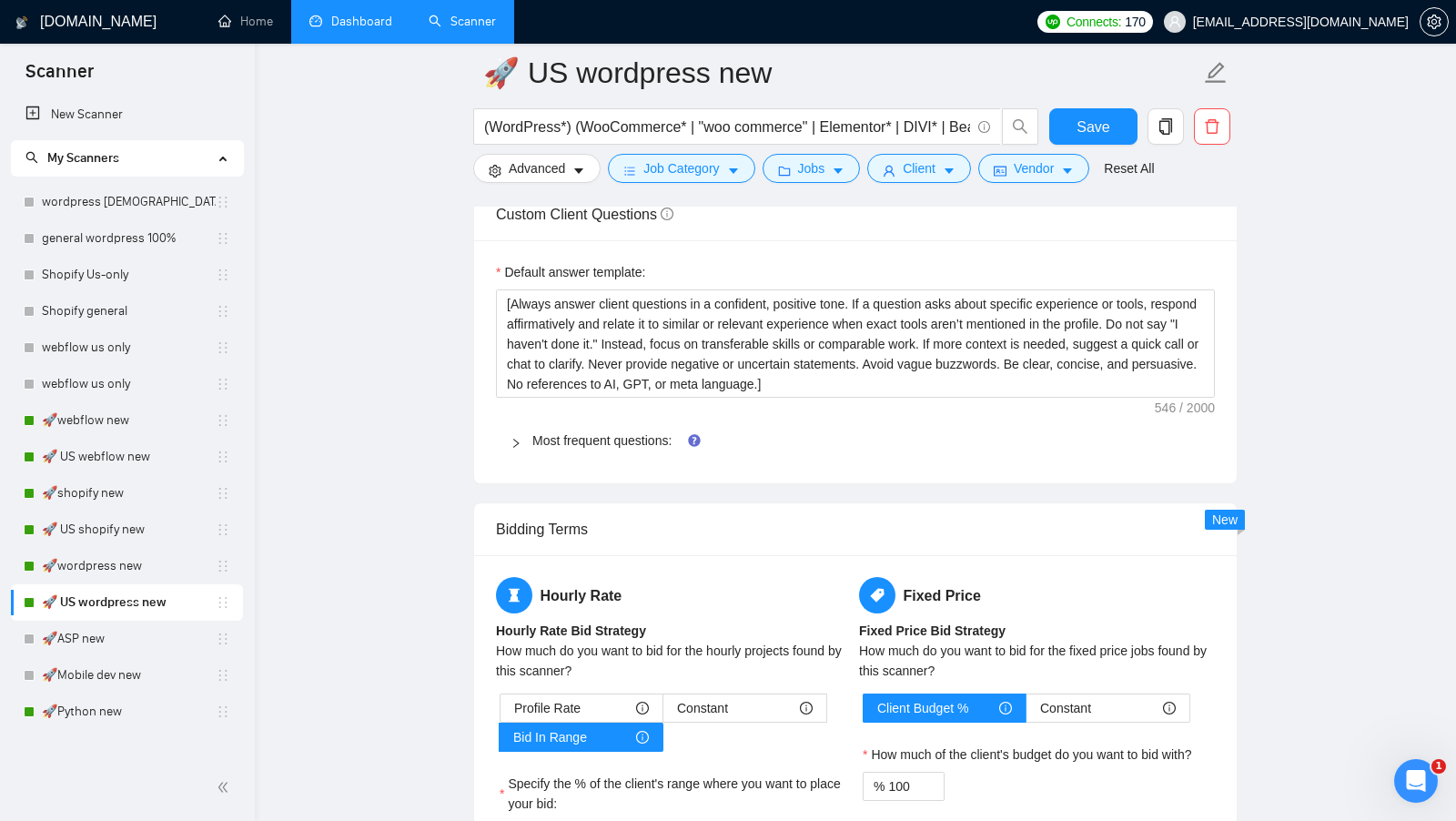
scroll to position [2516, 0]
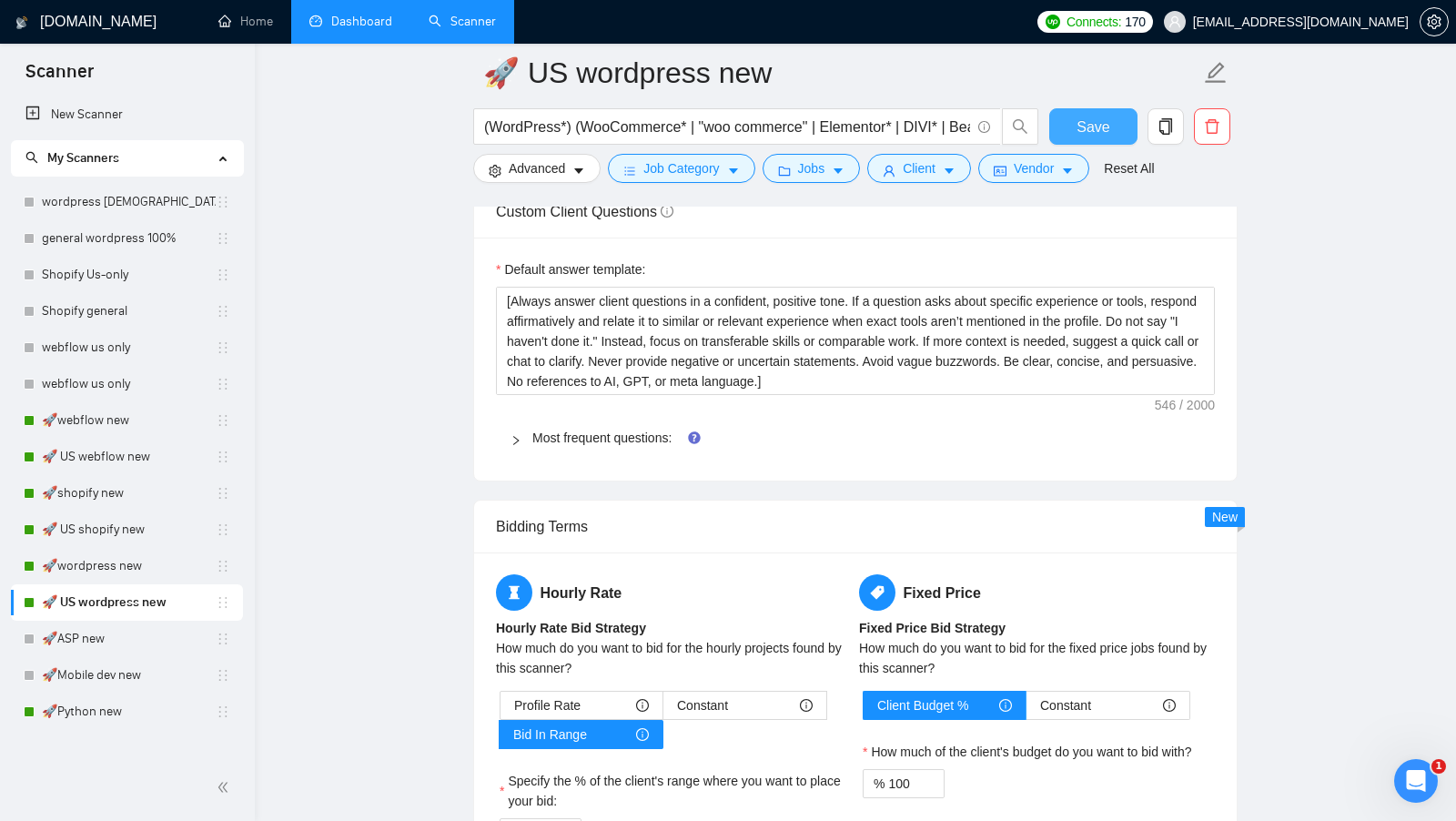
type textarea "[Write the whole cover letter in English only, Do not use any other language bu…"
click at [1109, 127] on button "Save" at bounding box center [1093, 126] width 88 height 36
click at [31, 715] on div at bounding box center [29, 711] width 11 height 11
click at [134, 710] on link "🚀Python new" at bounding box center [129, 711] width 174 height 36
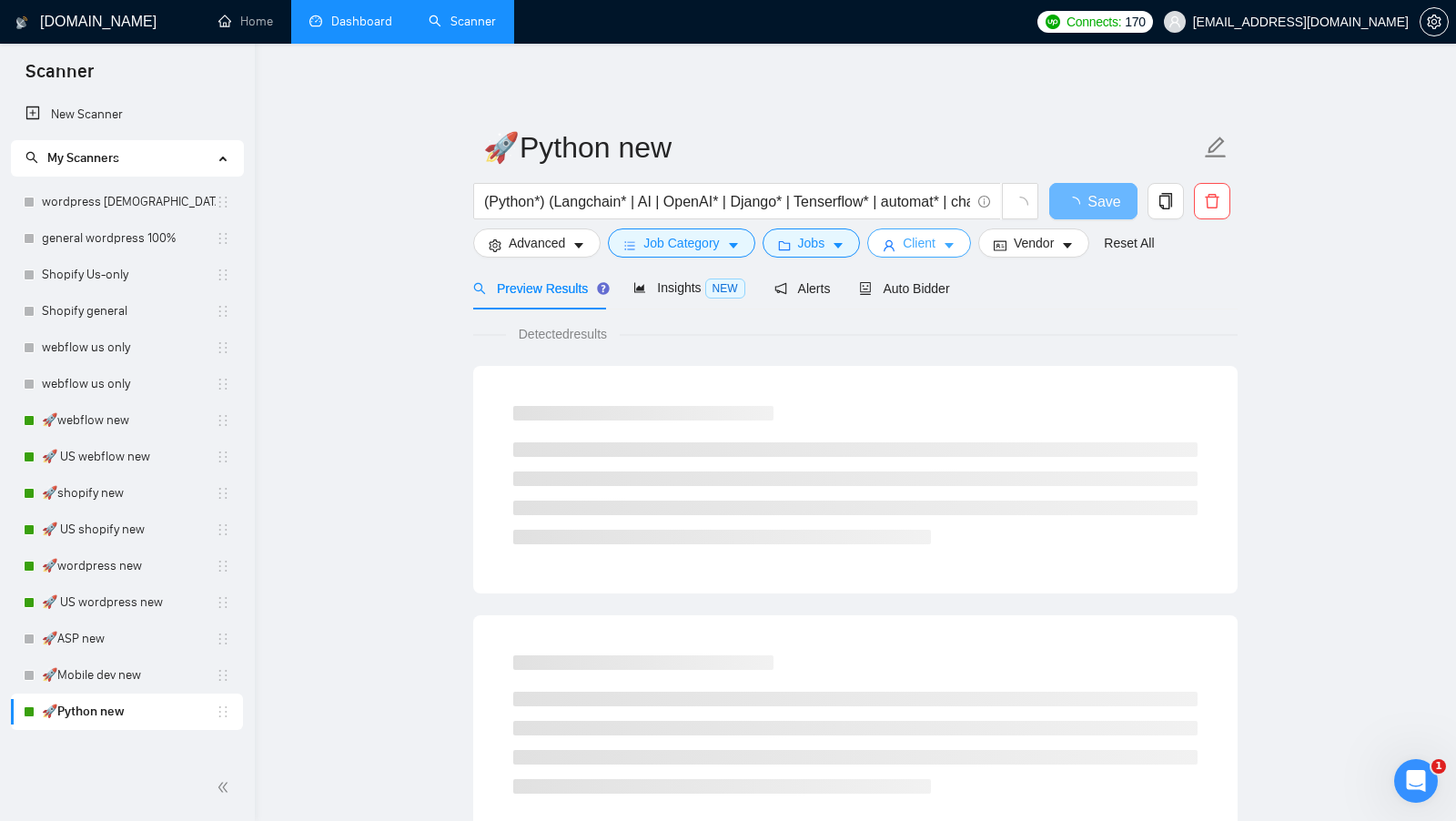
click at [892, 247] on icon "user" at bounding box center [889, 245] width 11 height 11
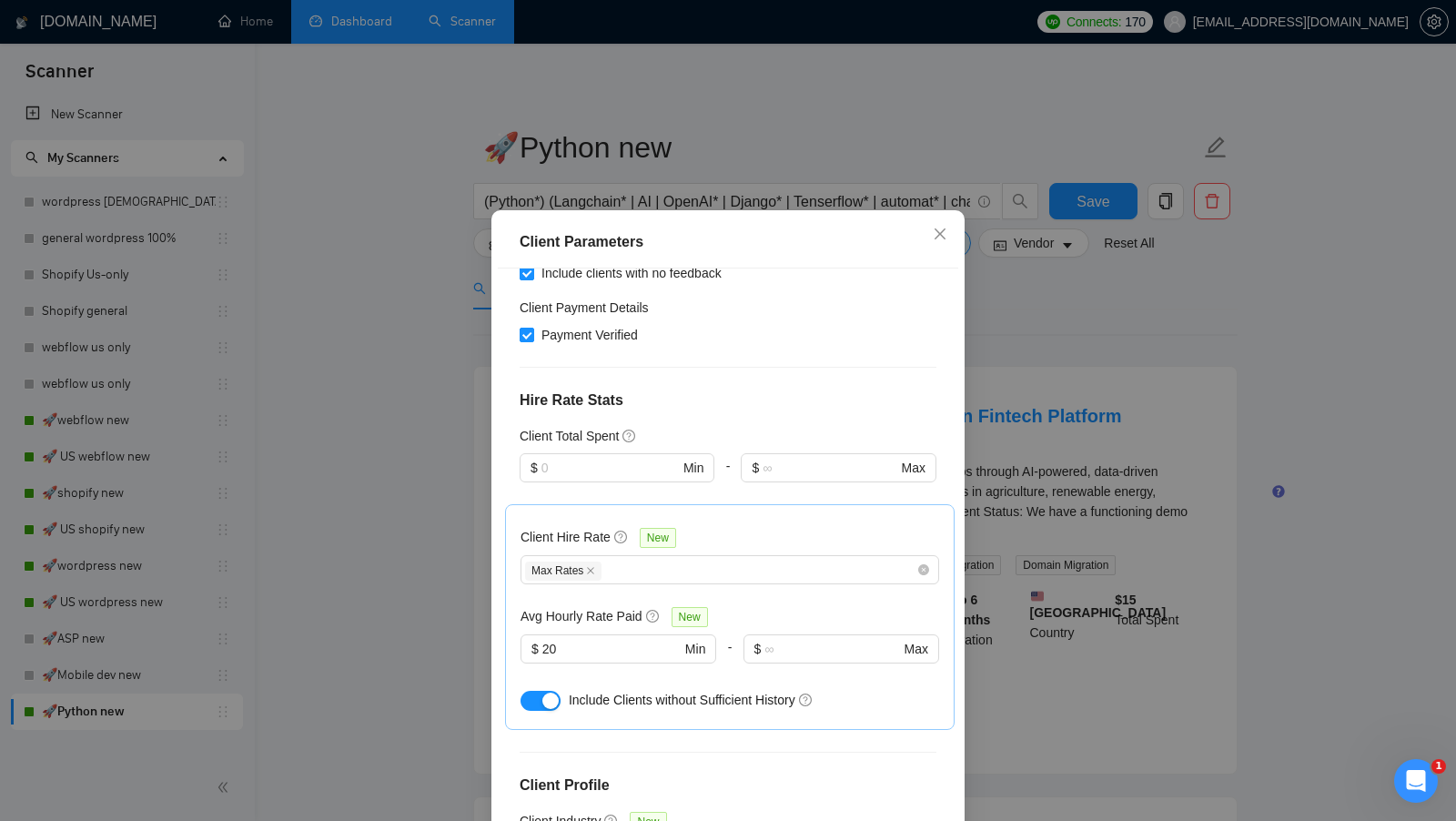
scroll to position [556, 0]
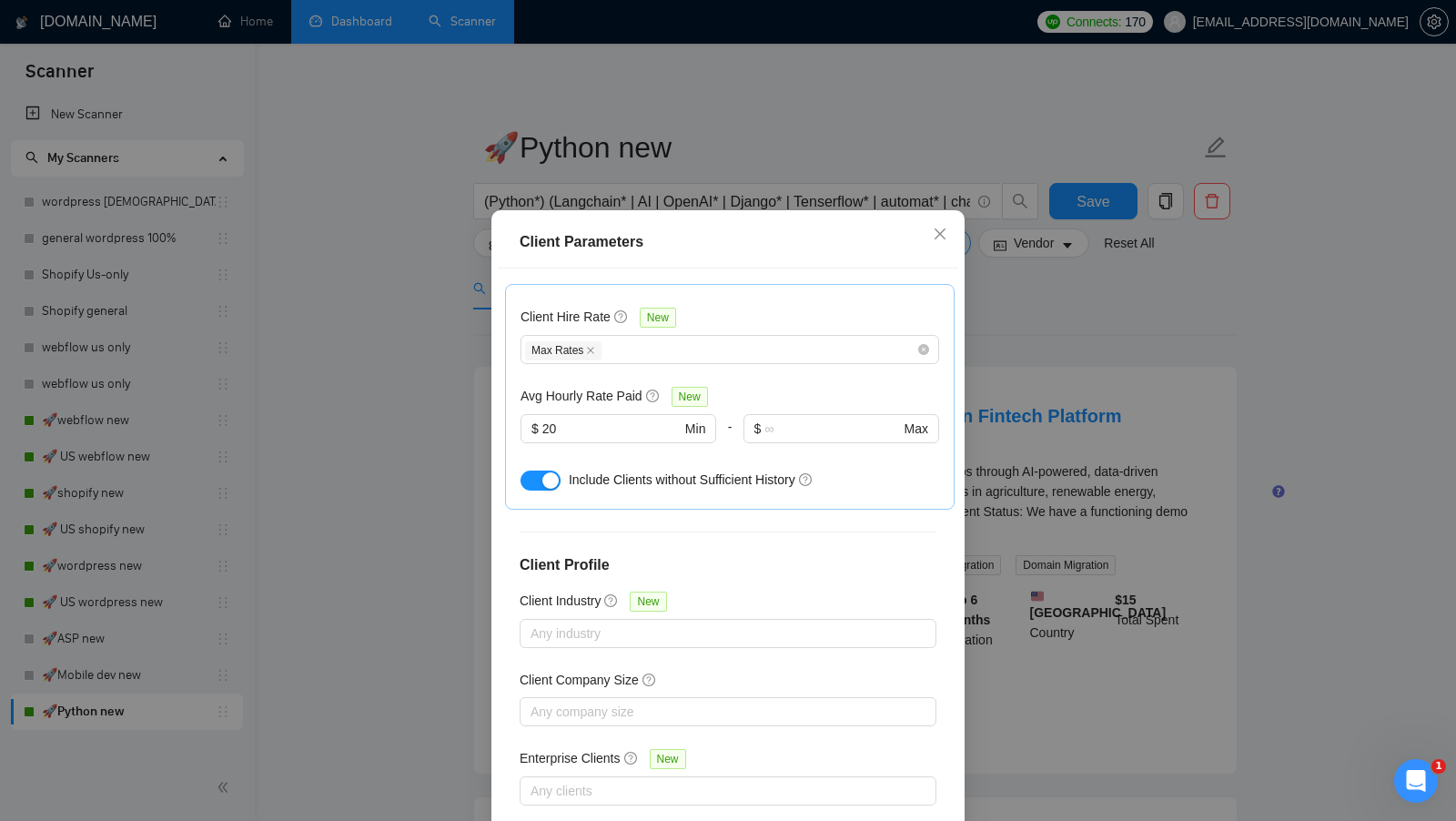
click at [1016, 364] on div "Client Parameters Client Location Include Client Countries United States Exclud…" at bounding box center [728, 410] width 1456 height 821
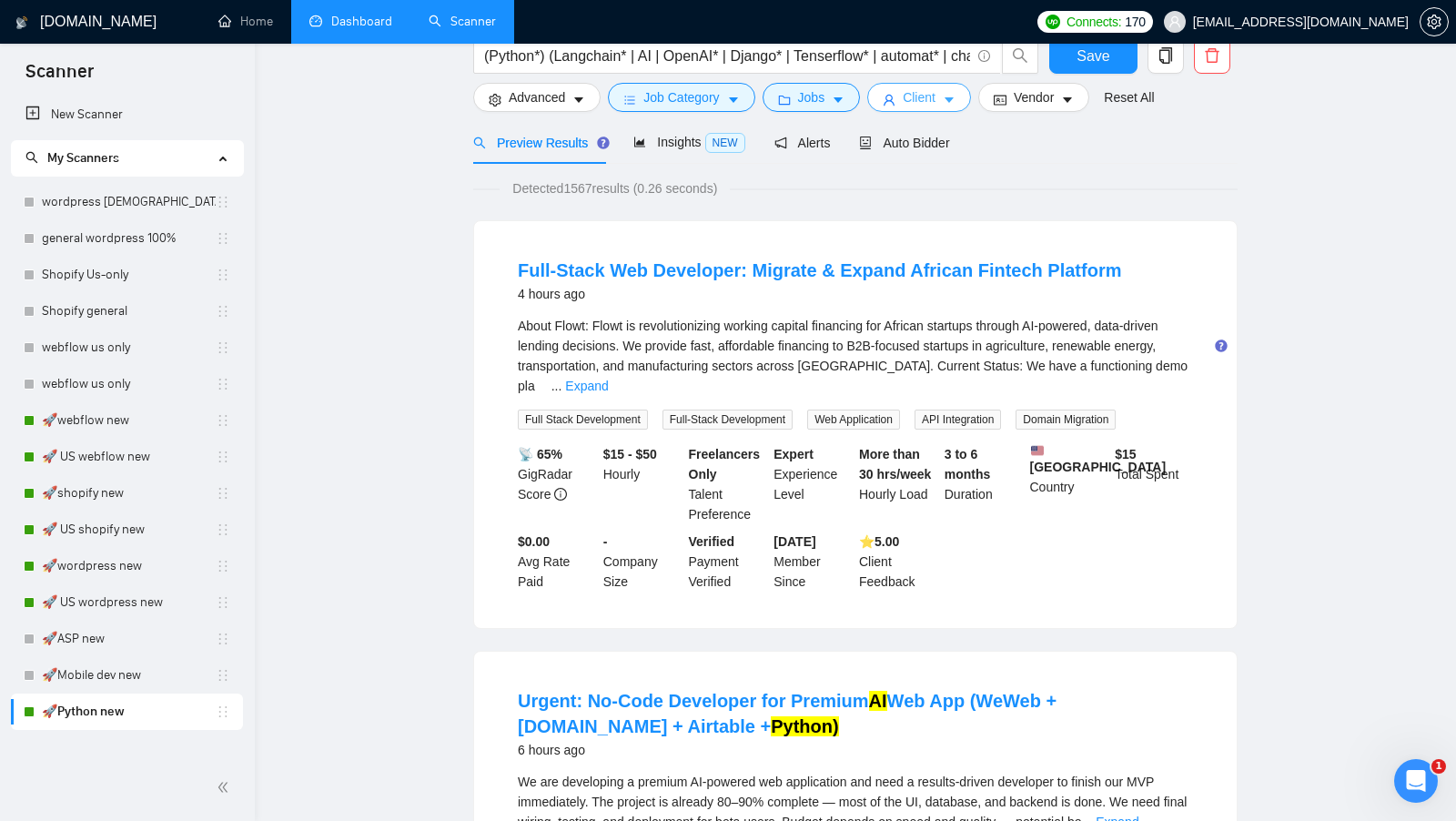
scroll to position [0, 0]
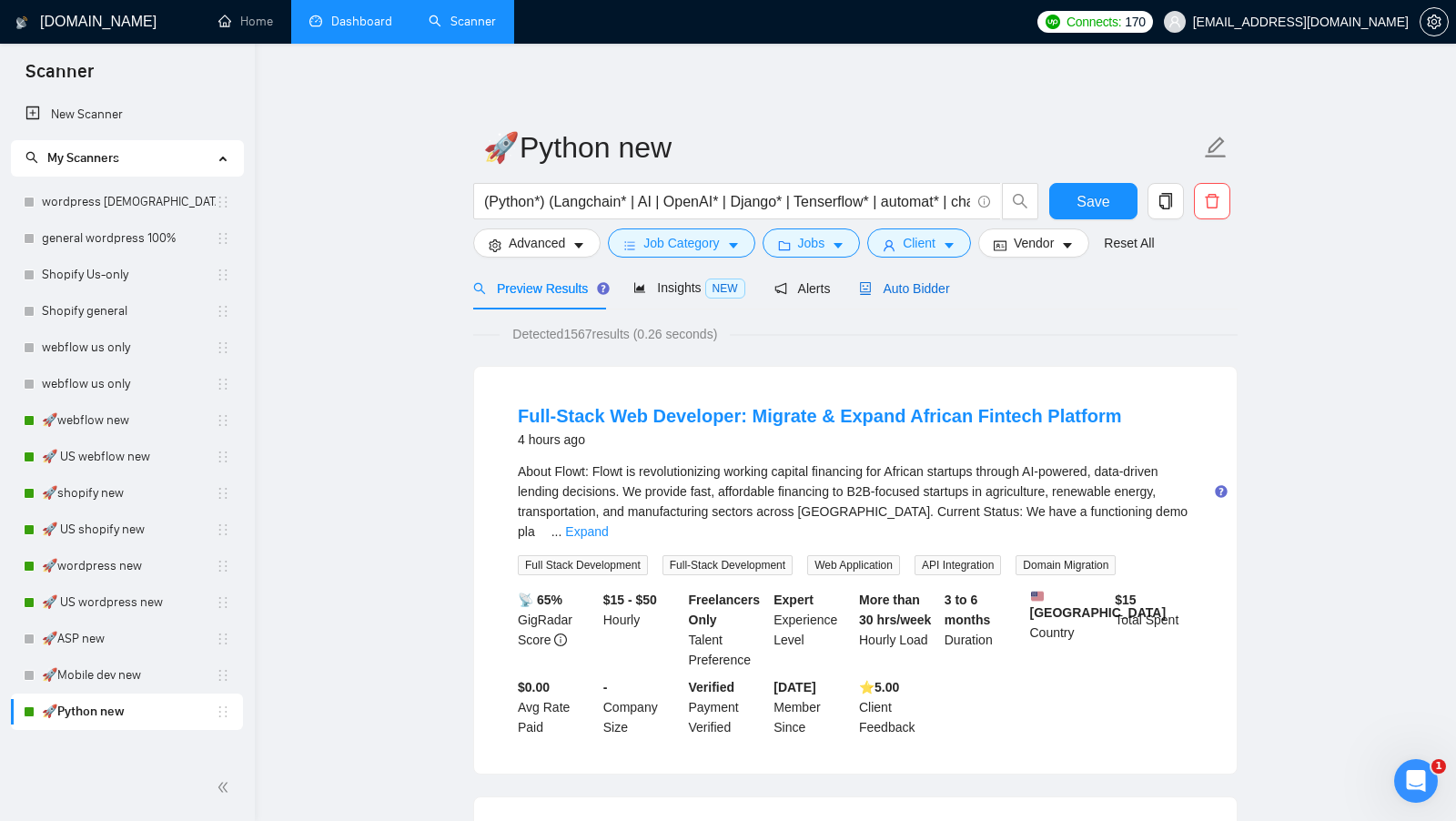
click at [877, 292] on span "Auto Bidder" at bounding box center [904, 288] width 90 height 15
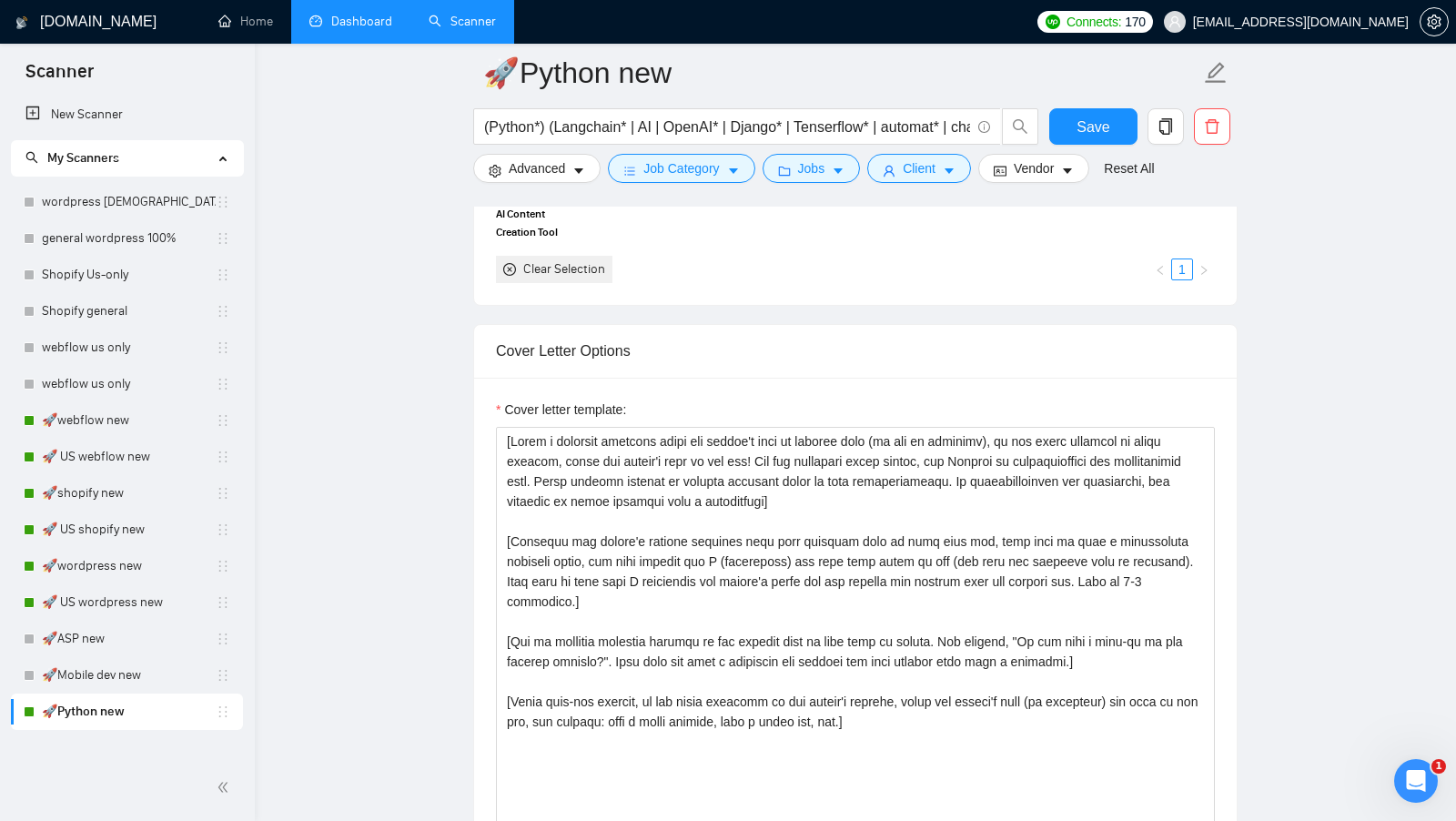
scroll to position [1913, 0]
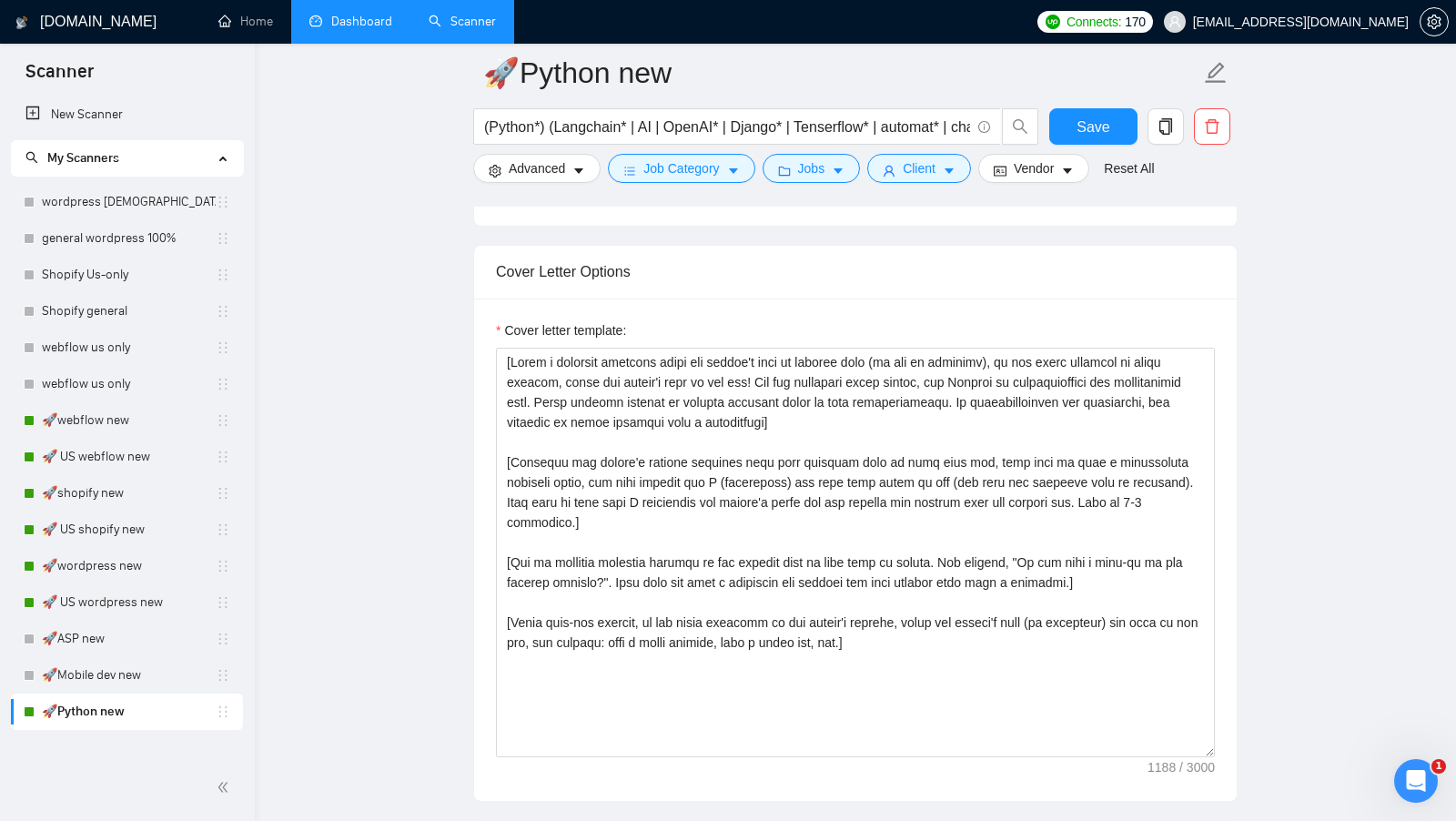
click at [448, 282] on main "🚀Python new (Python*) (Langchain* | AI | OpenAI* | Django* | Tenserflow* | auto…" at bounding box center [855, 708] width 1142 height 5097
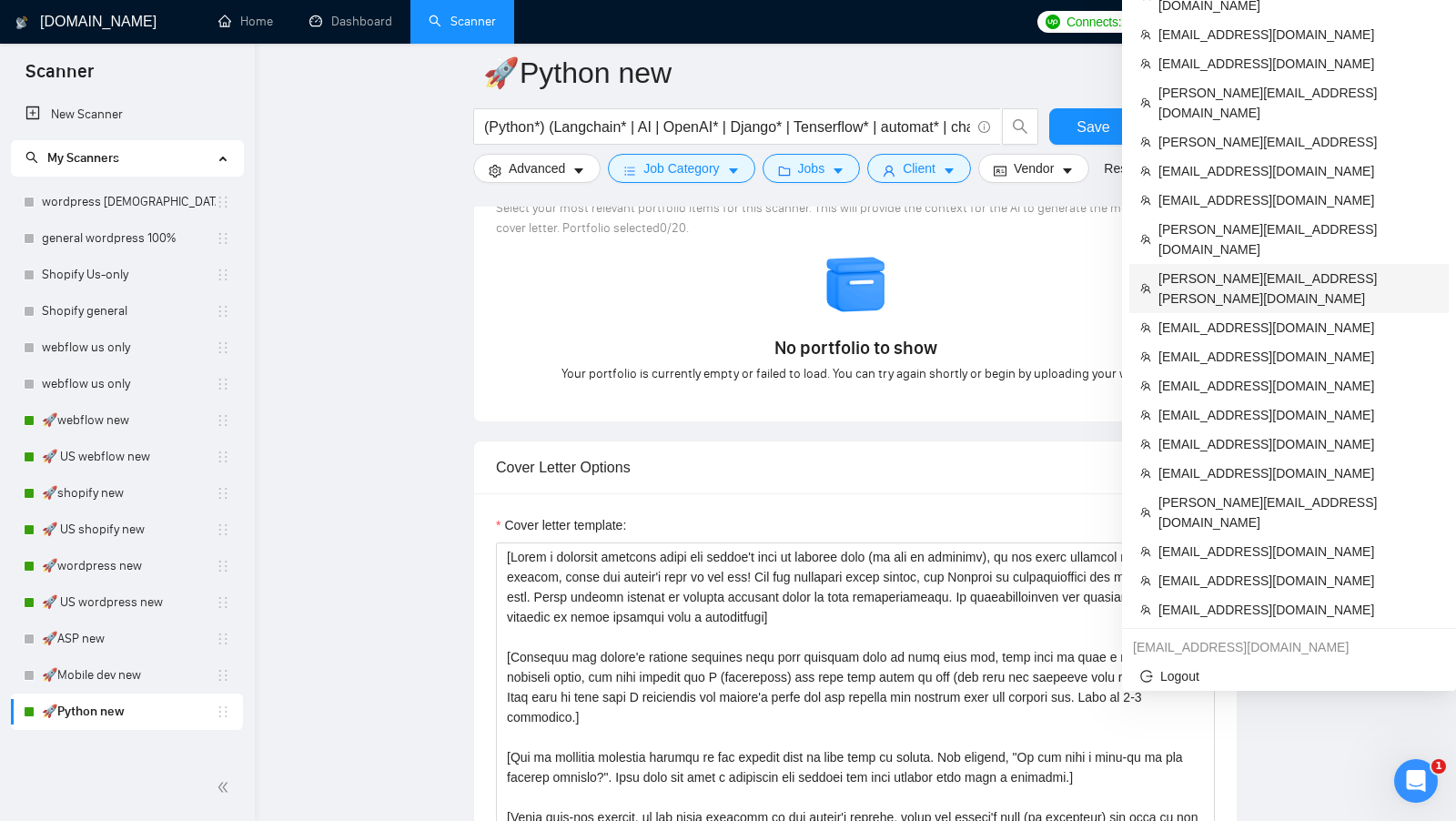
scroll to position [1709, 0]
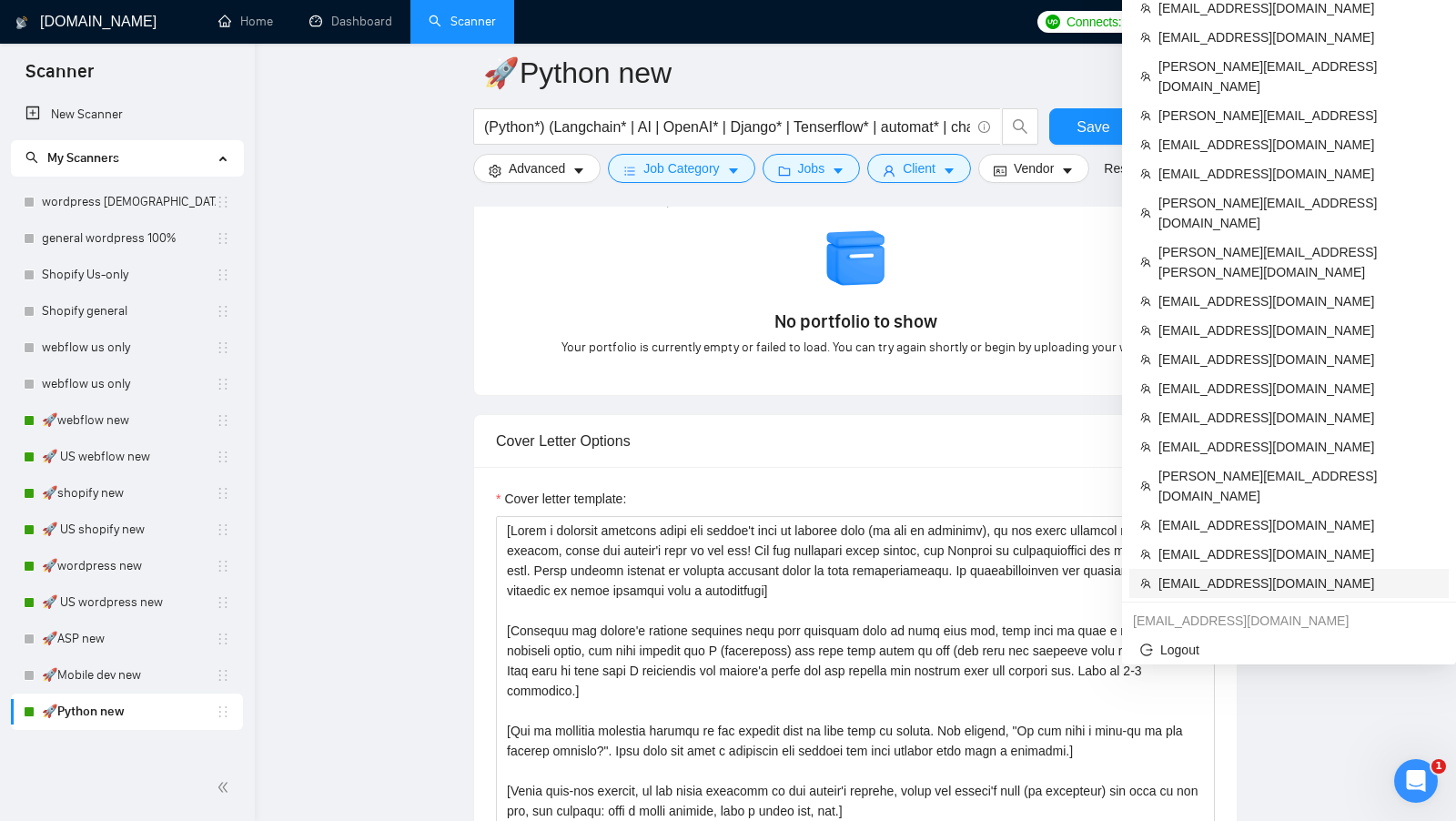
click at [1230, 573] on span "[EMAIL_ADDRESS][DOMAIN_NAME]" at bounding box center [1298, 583] width 279 height 20
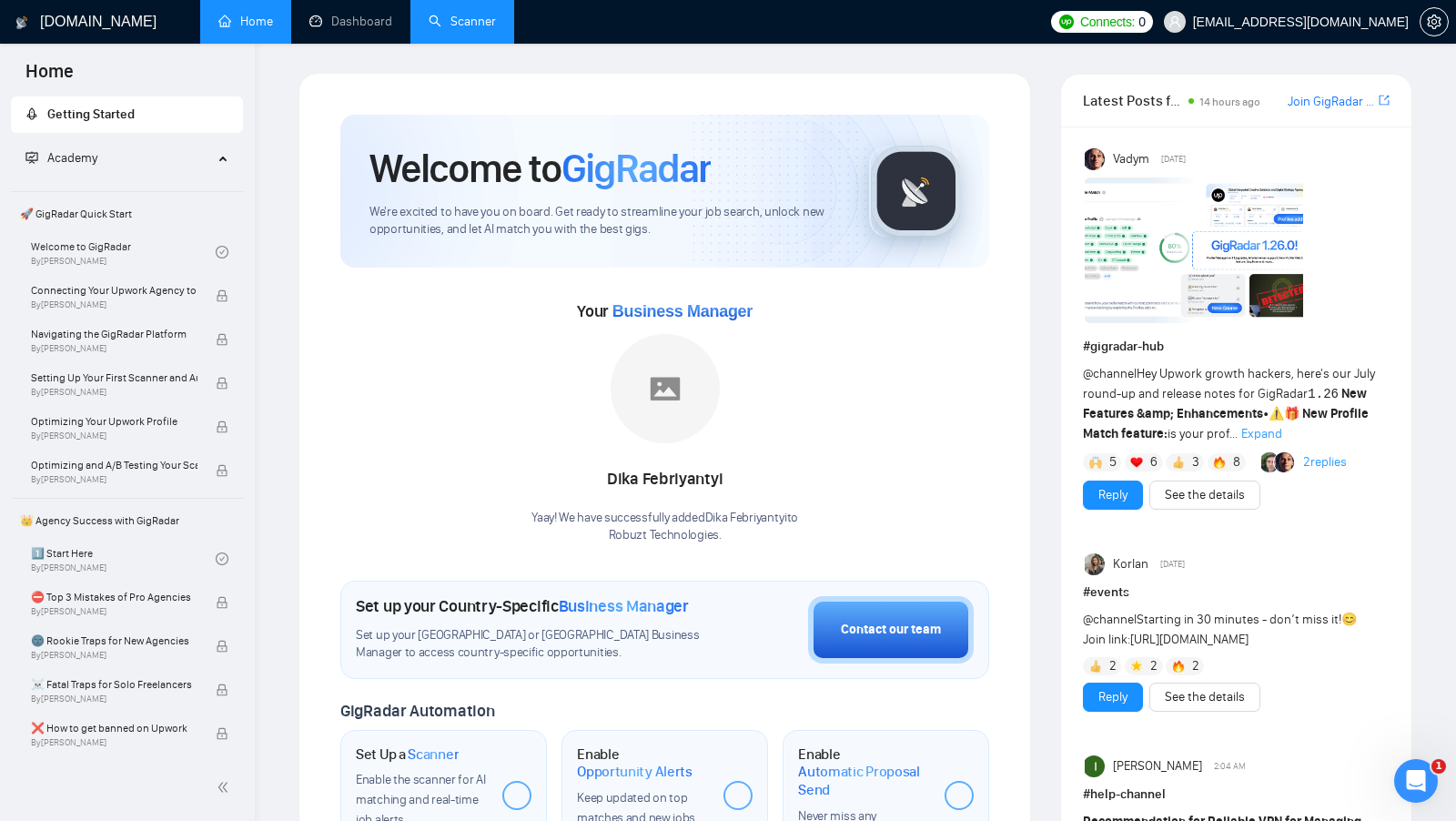
click at [486, 18] on link "Scanner" at bounding box center [462, 22] width 67 height 16
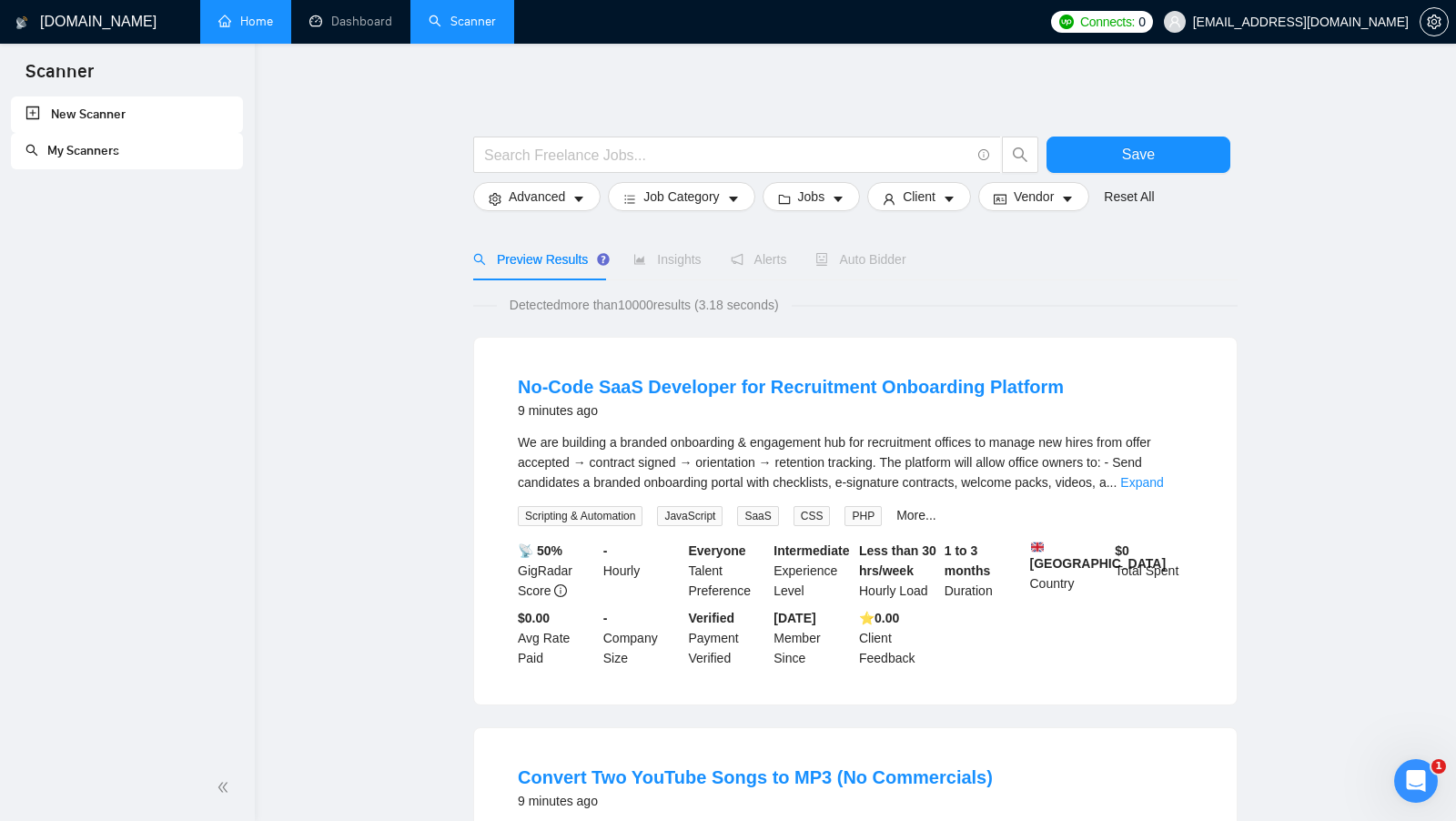
click at [265, 24] on link "Home" at bounding box center [246, 22] width 55 height 16
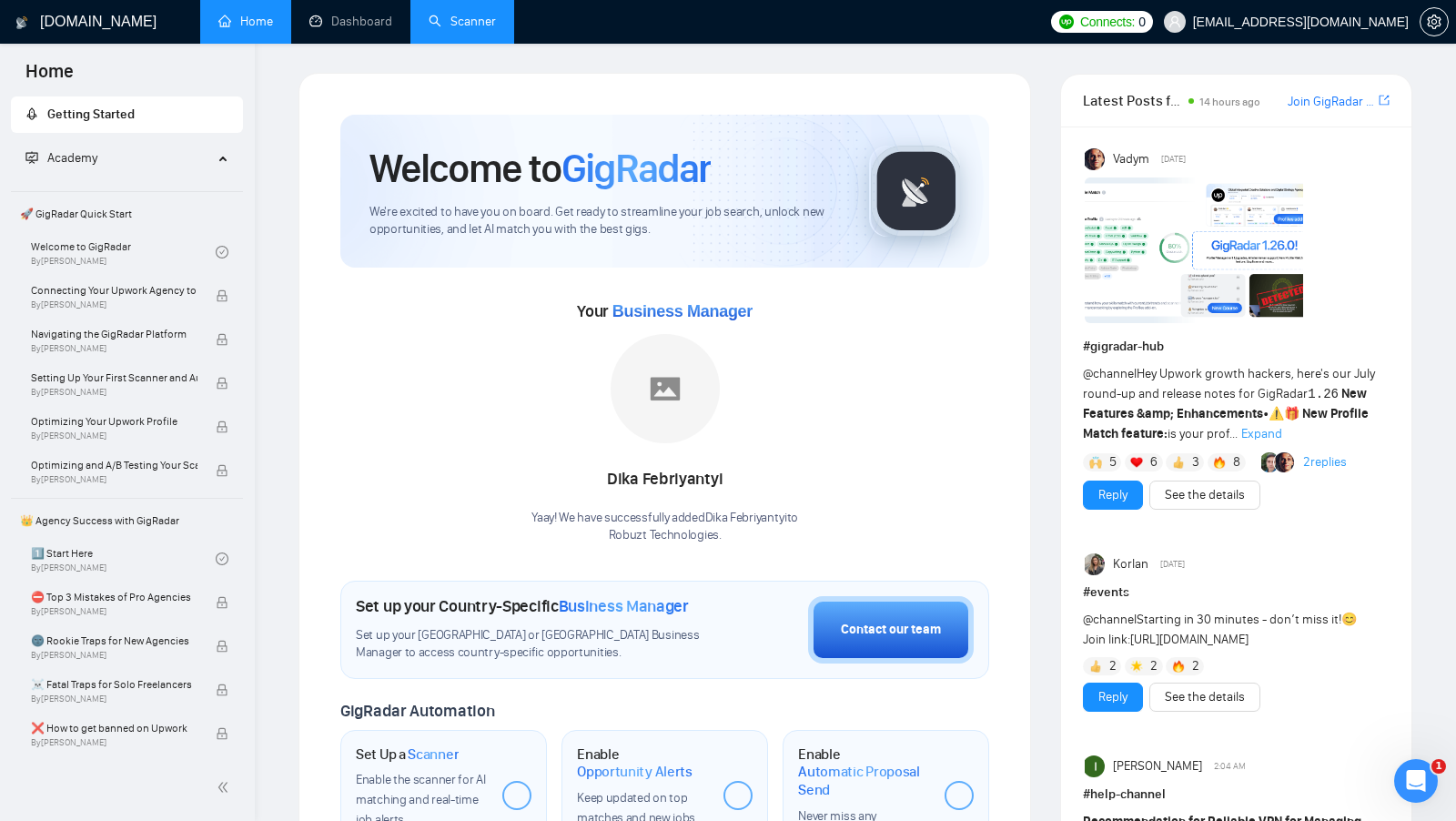
click at [452, 29] on link "Scanner" at bounding box center [462, 22] width 67 height 16
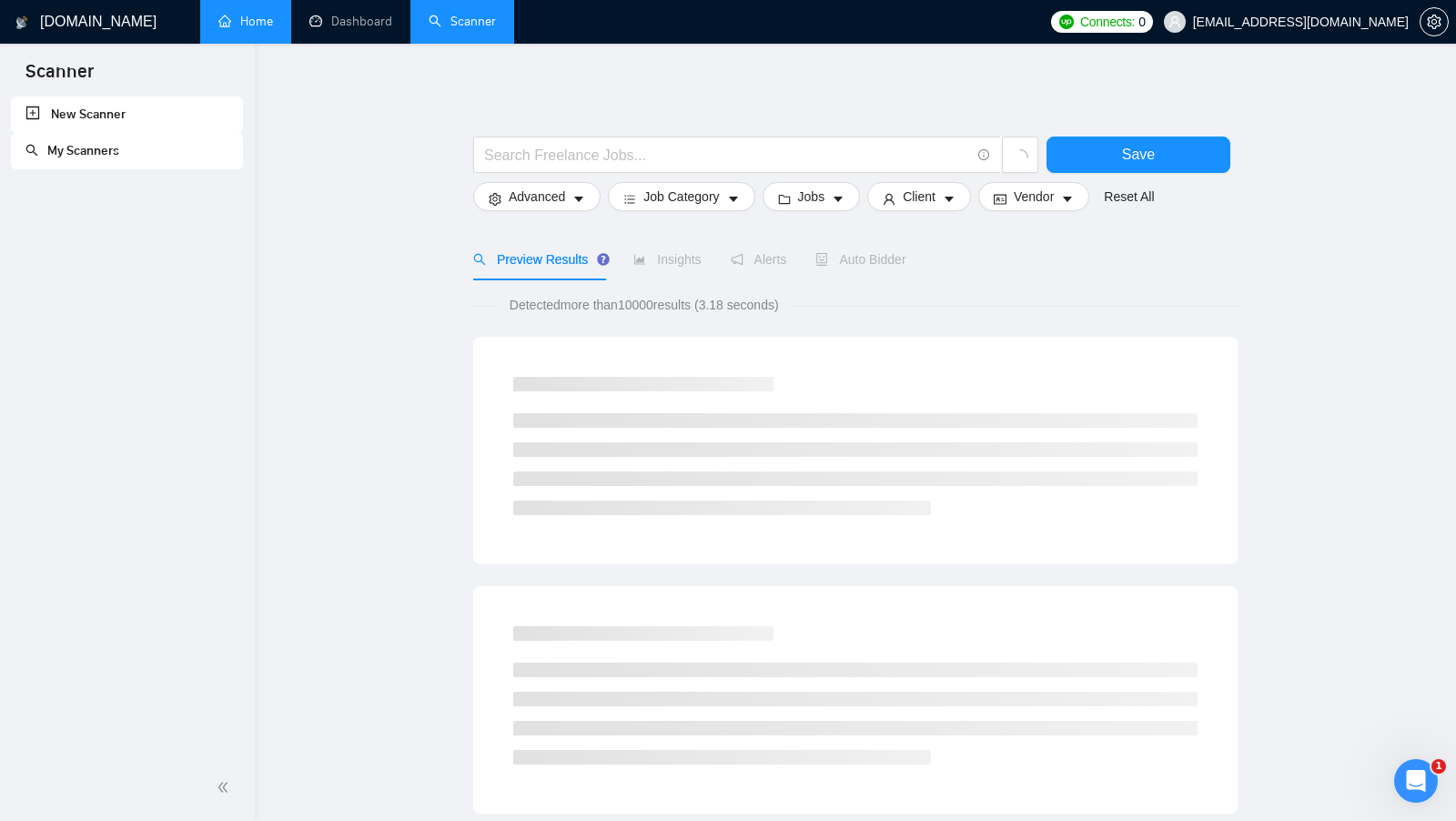
click at [262, 29] on link "Home" at bounding box center [246, 22] width 55 height 16
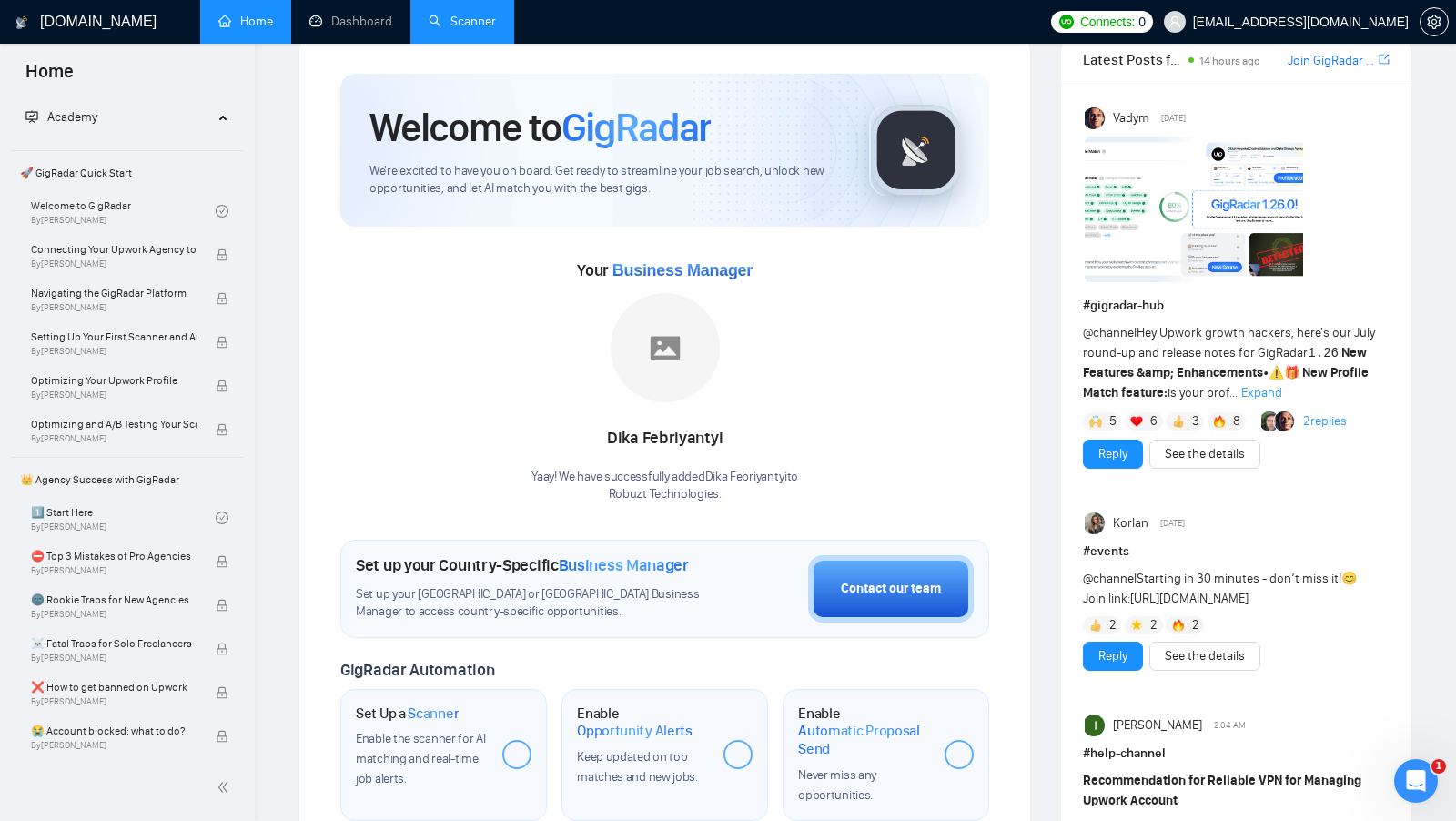
scroll to position [38, 0]
click at [482, 42] on li "Scanner" at bounding box center [462, 22] width 104 height 43
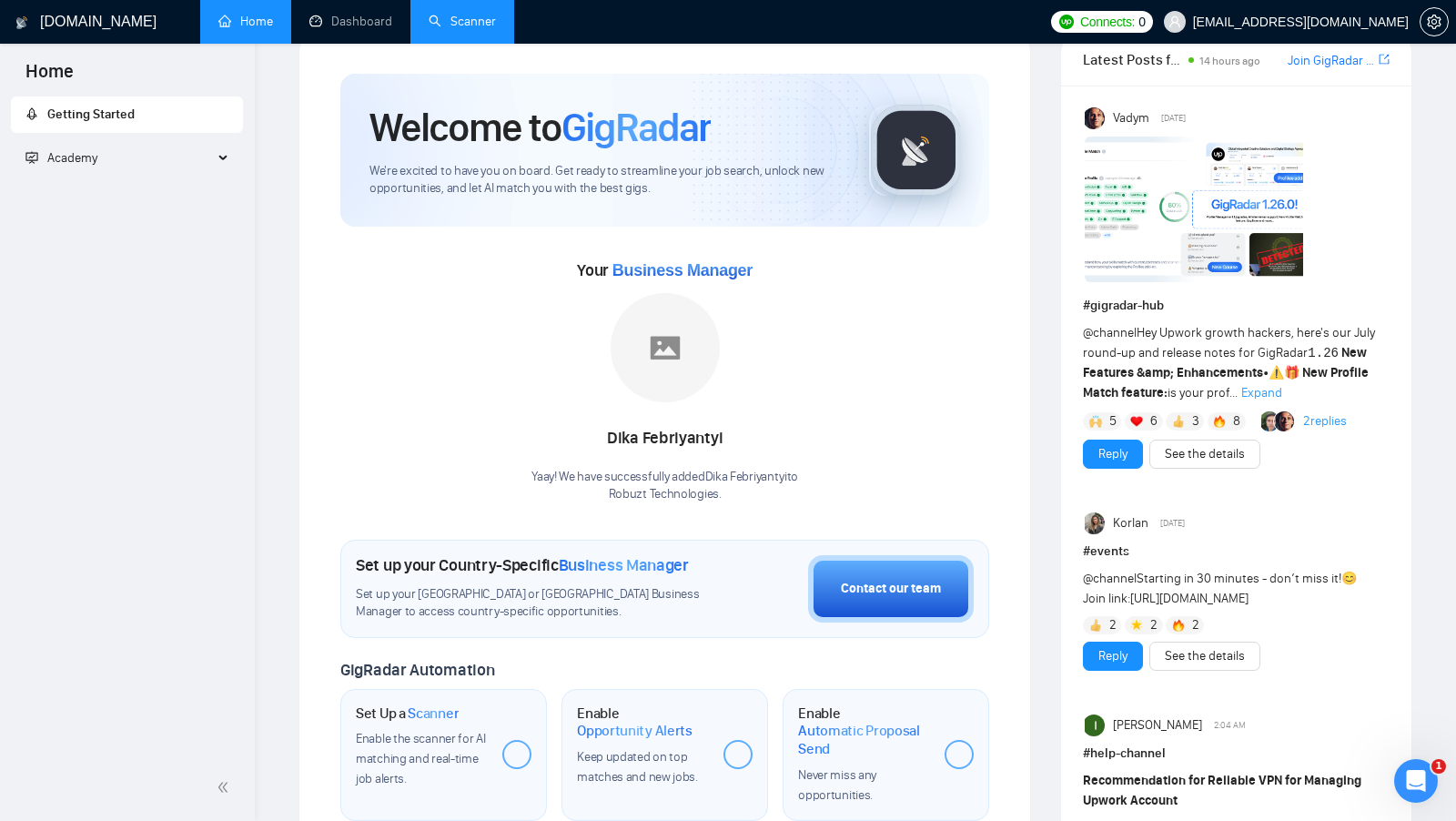
scroll to position [0, 0]
click at [479, 29] on link "Scanner" at bounding box center [462, 22] width 67 height 16
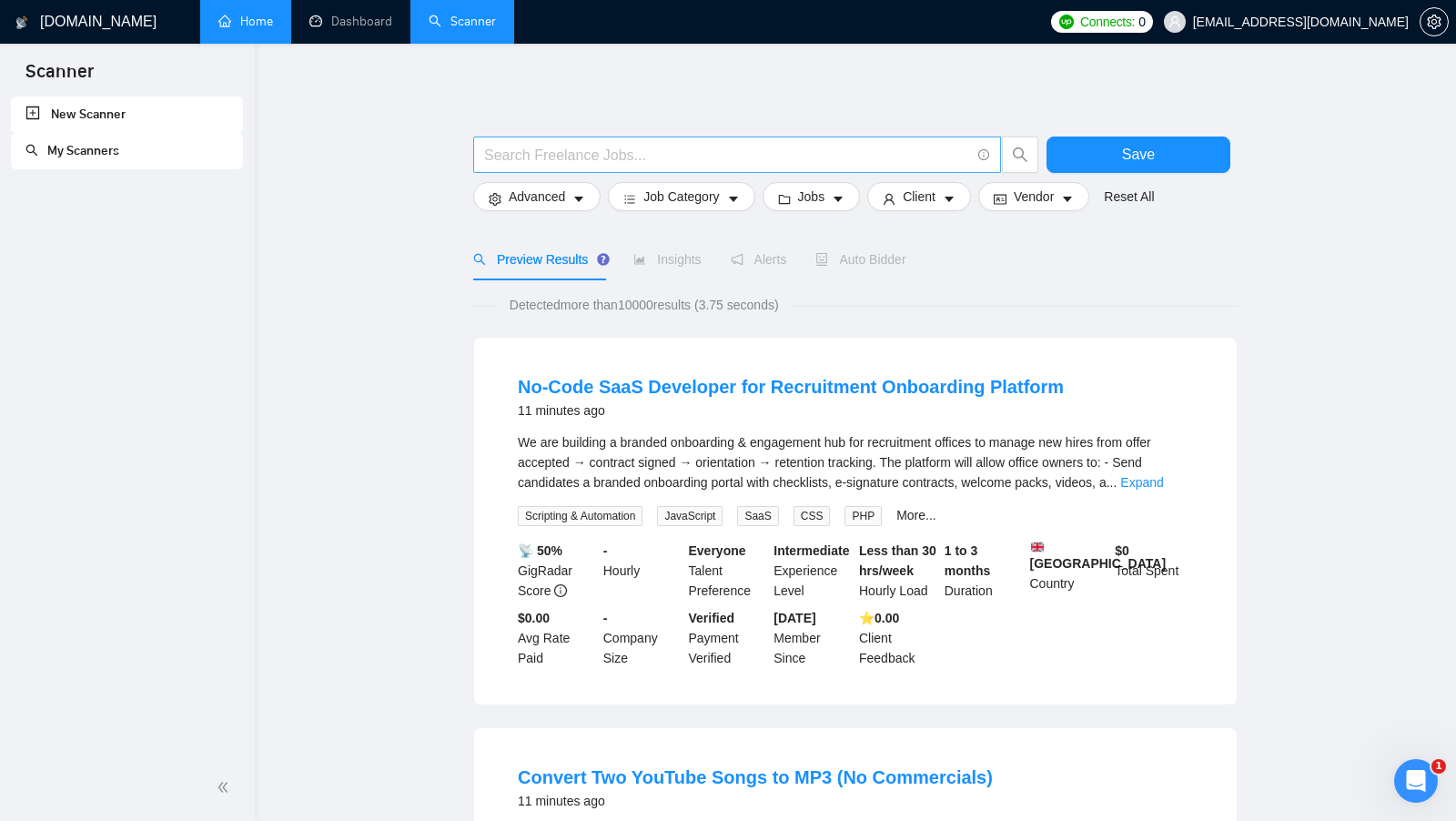
click at [586, 157] on input "text" at bounding box center [727, 154] width 486 height 23
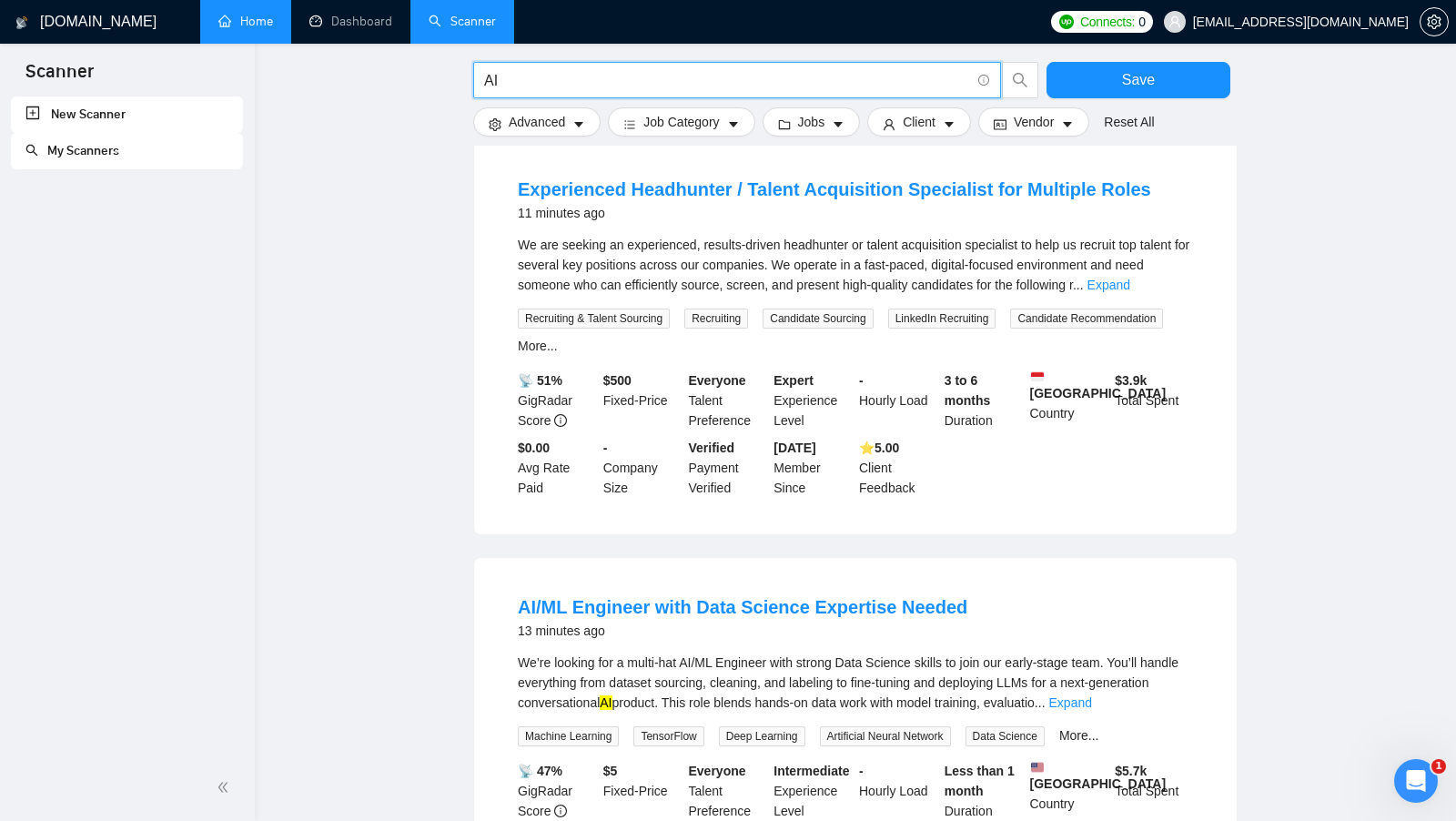
scroll to position [201, 0]
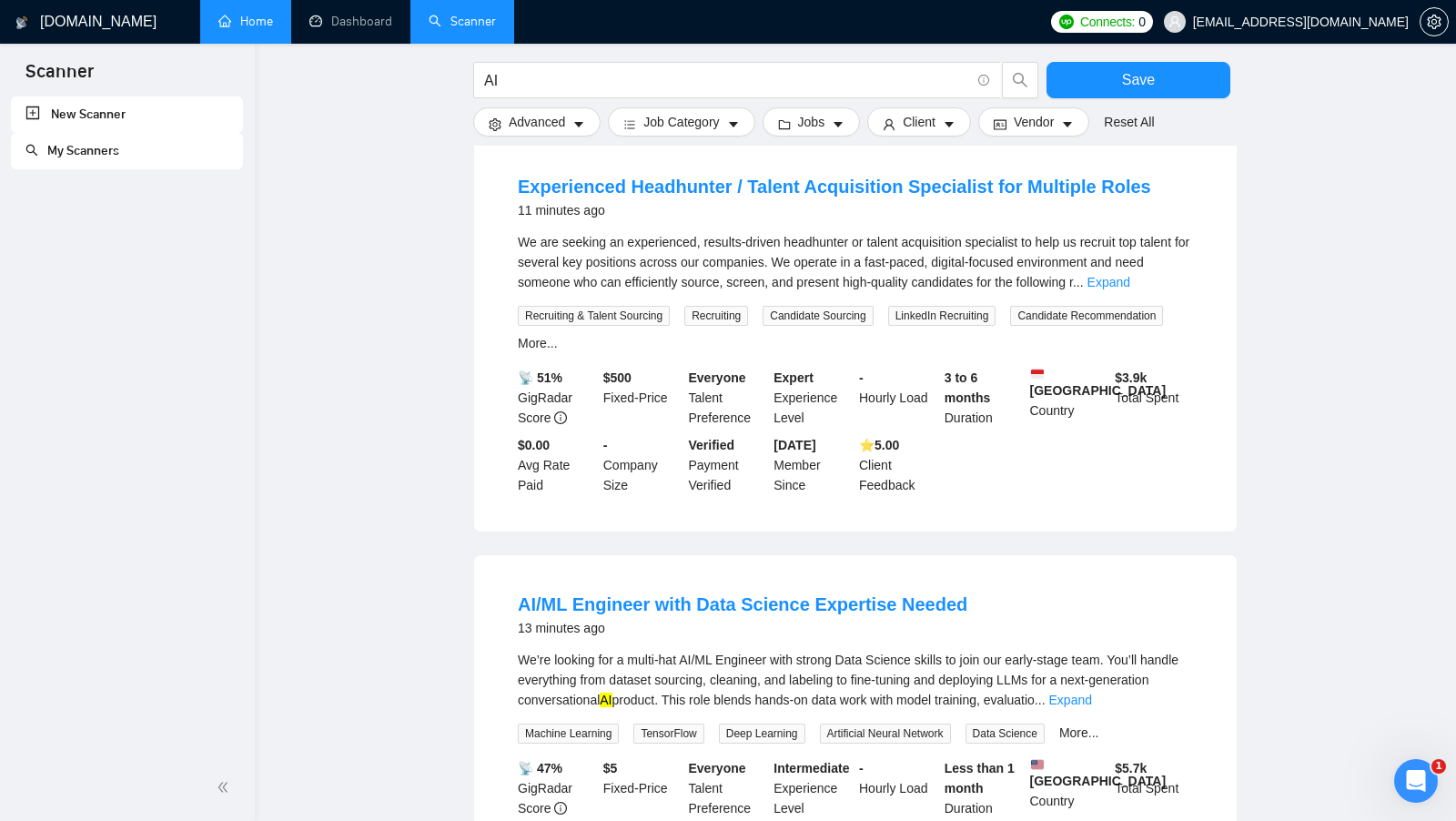
click at [1178, 300] on div "We are seeking an experienced, results-driven headhunter or talent acquisition …" at bounding box center [855, 292] width 675 height 121
click at [1177, 289] on div "We are seeking an experienced, results-driven headhunter or talent acquisition …" at bounding box center [855, 262] width 675 height 60
click at [1130, 286] on link "Expand" at bounding box center [1108, 281] width 42 height 15
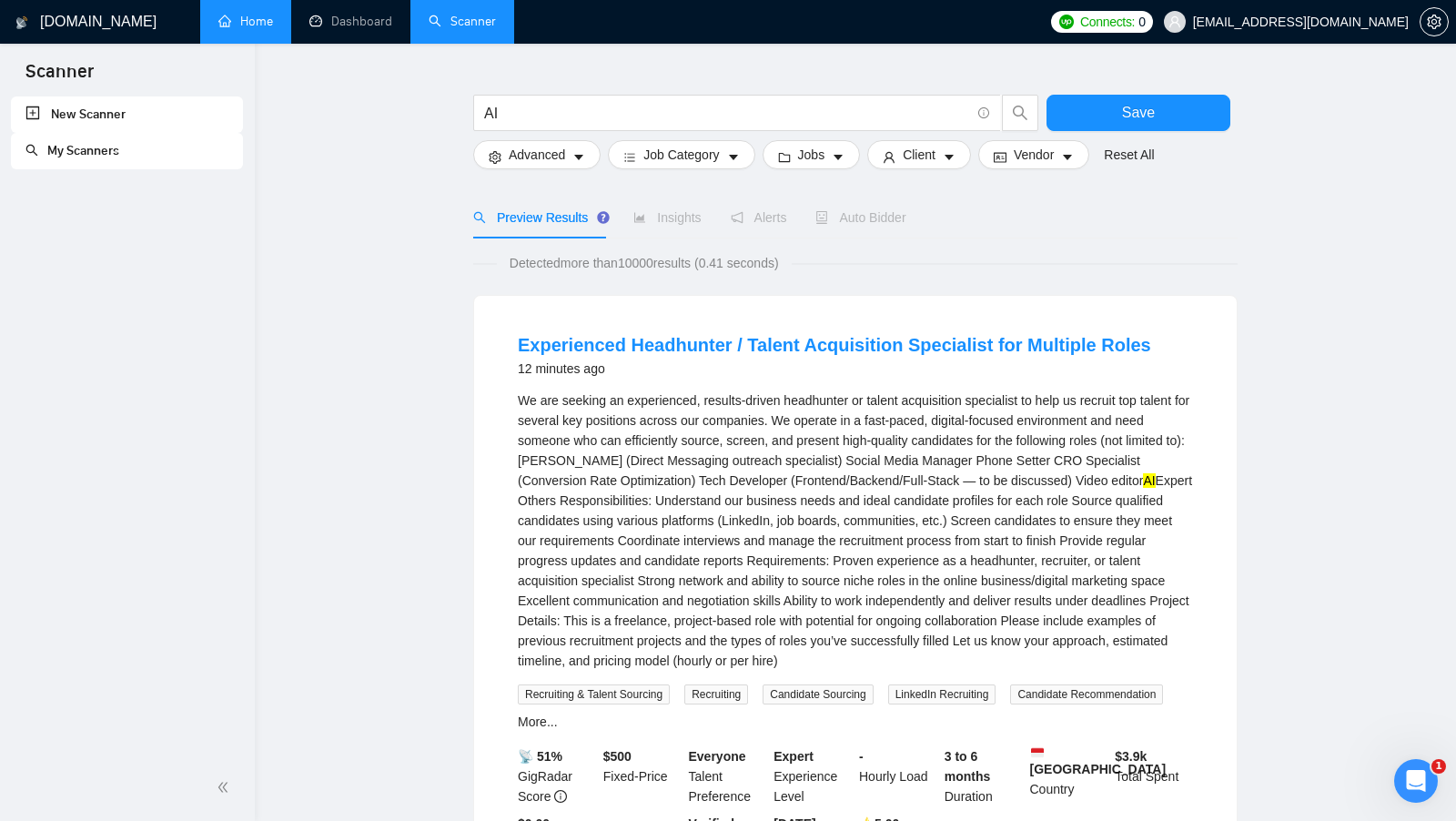
scroll to position [31, 0]
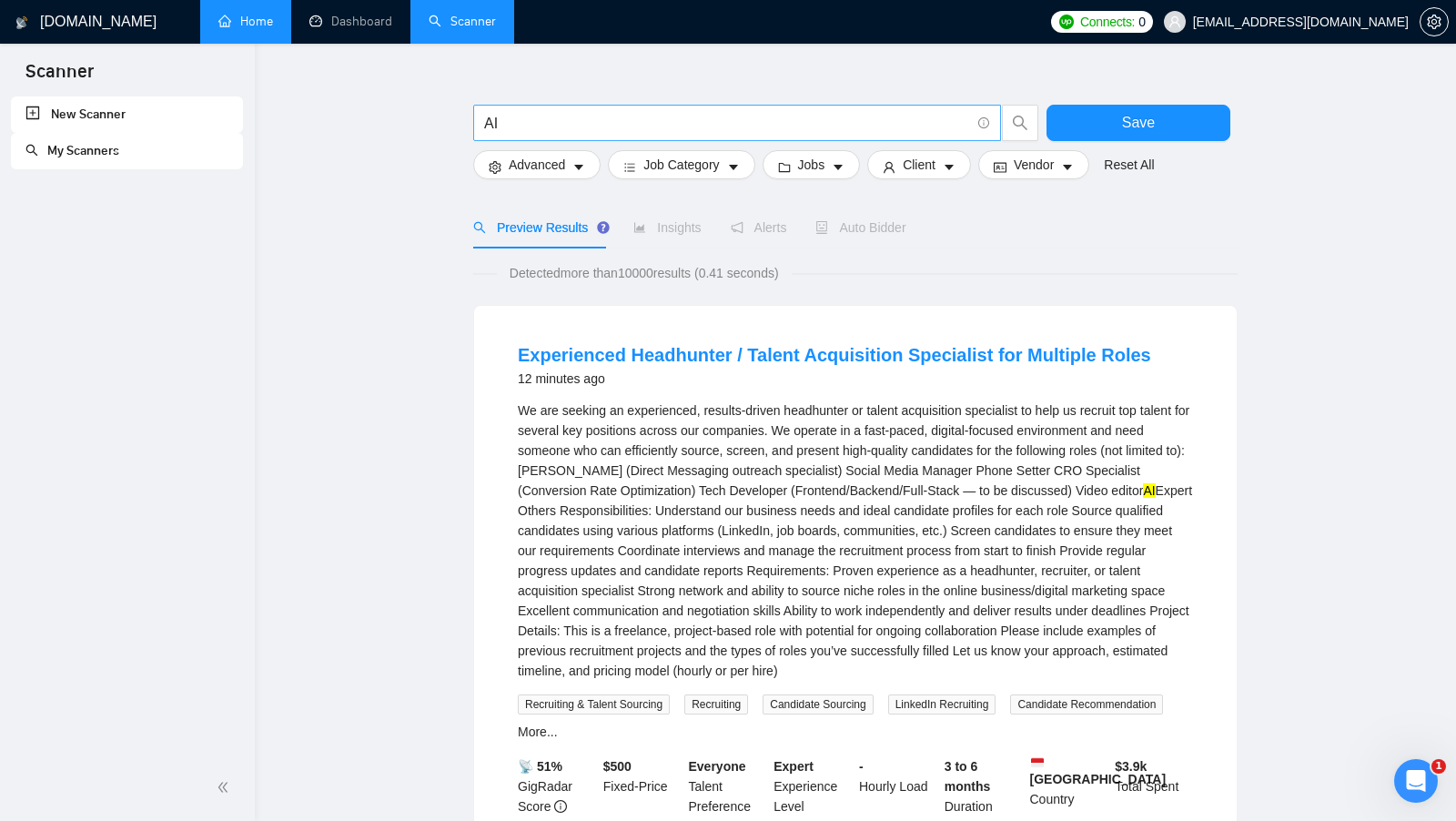
click at [575, 122] on input "AI" at bounding box center [727, 123] width 486 height 23
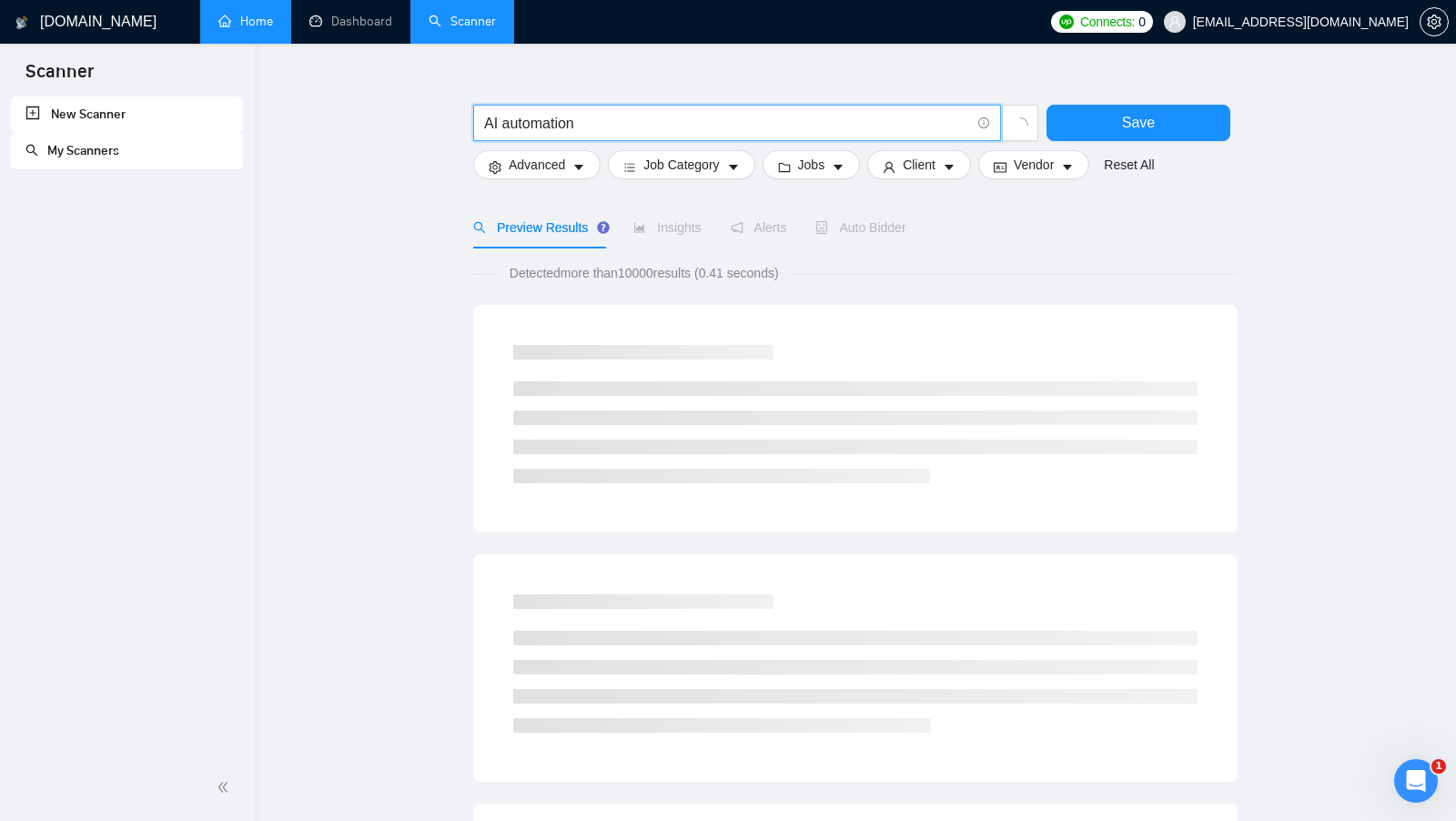
click at [495, 128] on input "AI automation" at bounding box center [727, 123] width 486 height 23
click at [624, 120] on input "AI automation" at bounding box center [727, 123] width 486 height 23
click at [506, 123] on input "AI automation" at bounding box center [727, 123] width 486 height 23
click at [497, 120] on input "AI automation" at bounding box center [727, 123] width 486 height 23
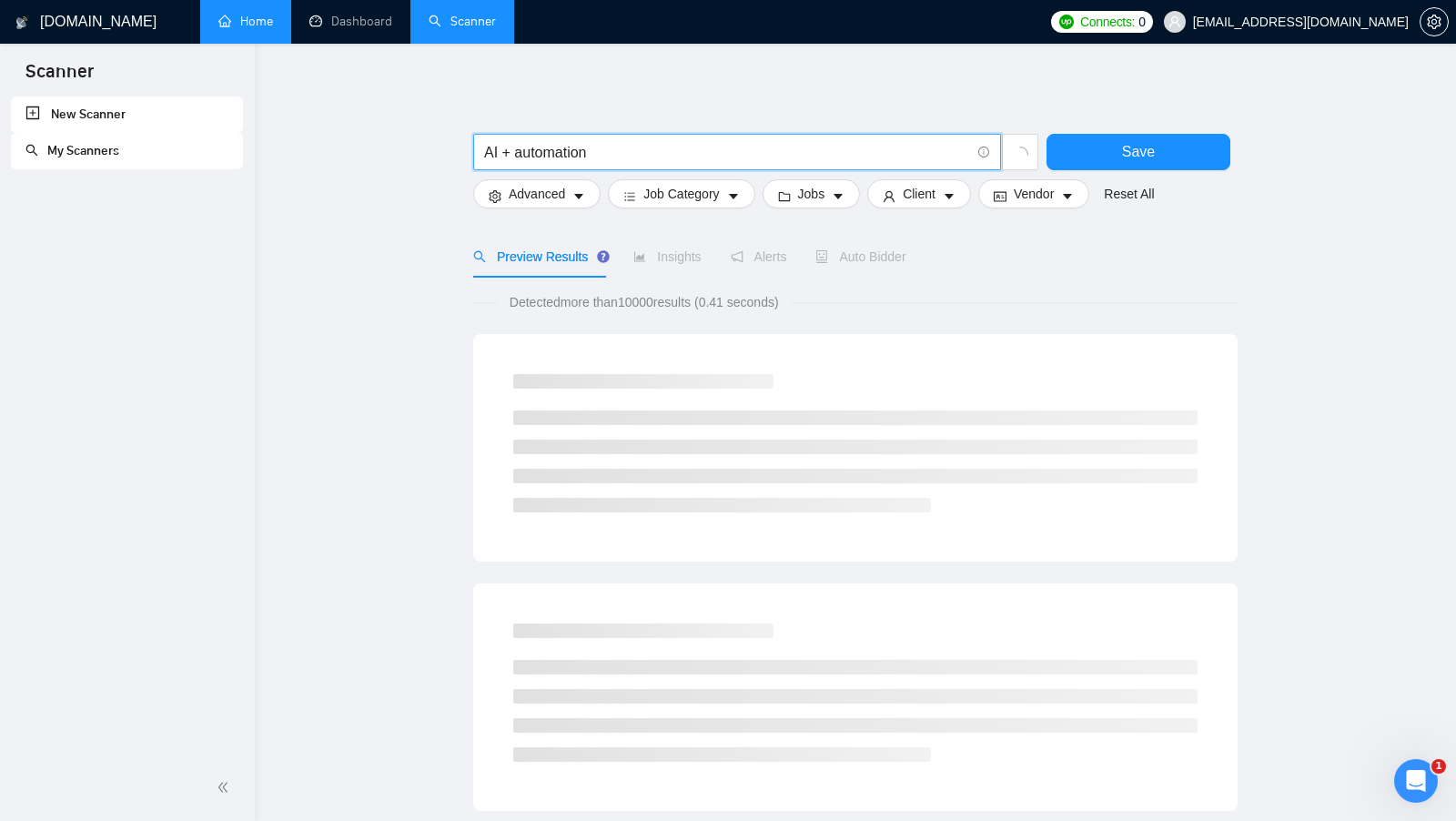
scroll to position [0, 0]
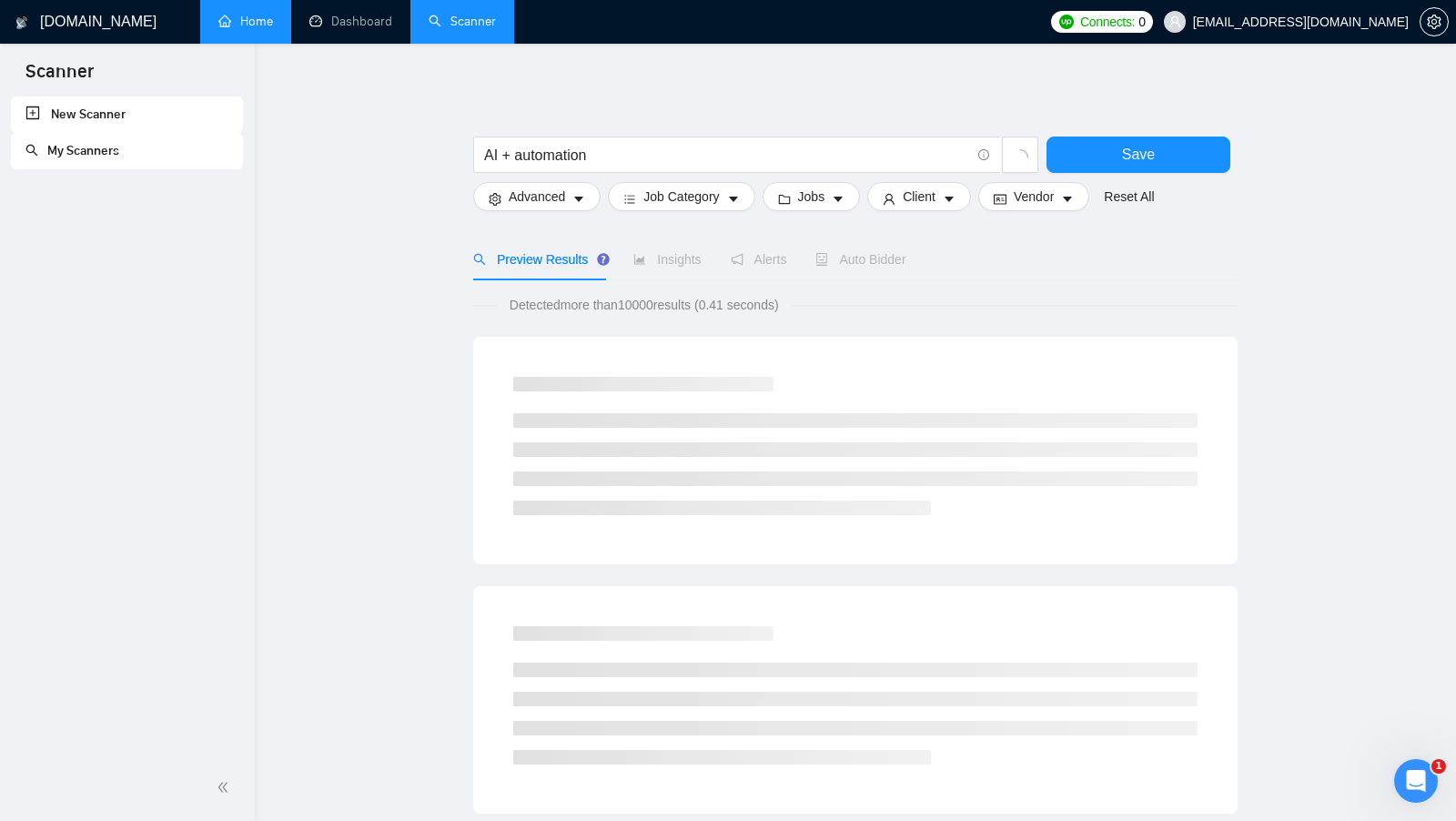
drag, startPoint x: 630, startPoint y: 305, endPoint x: 666, endPoint y: 307, distance: 36.1
click at [666, 307] on span "Detected more than 10000 results (0.41 seconds)" at bounding box center [644, 305] width 295 height 20
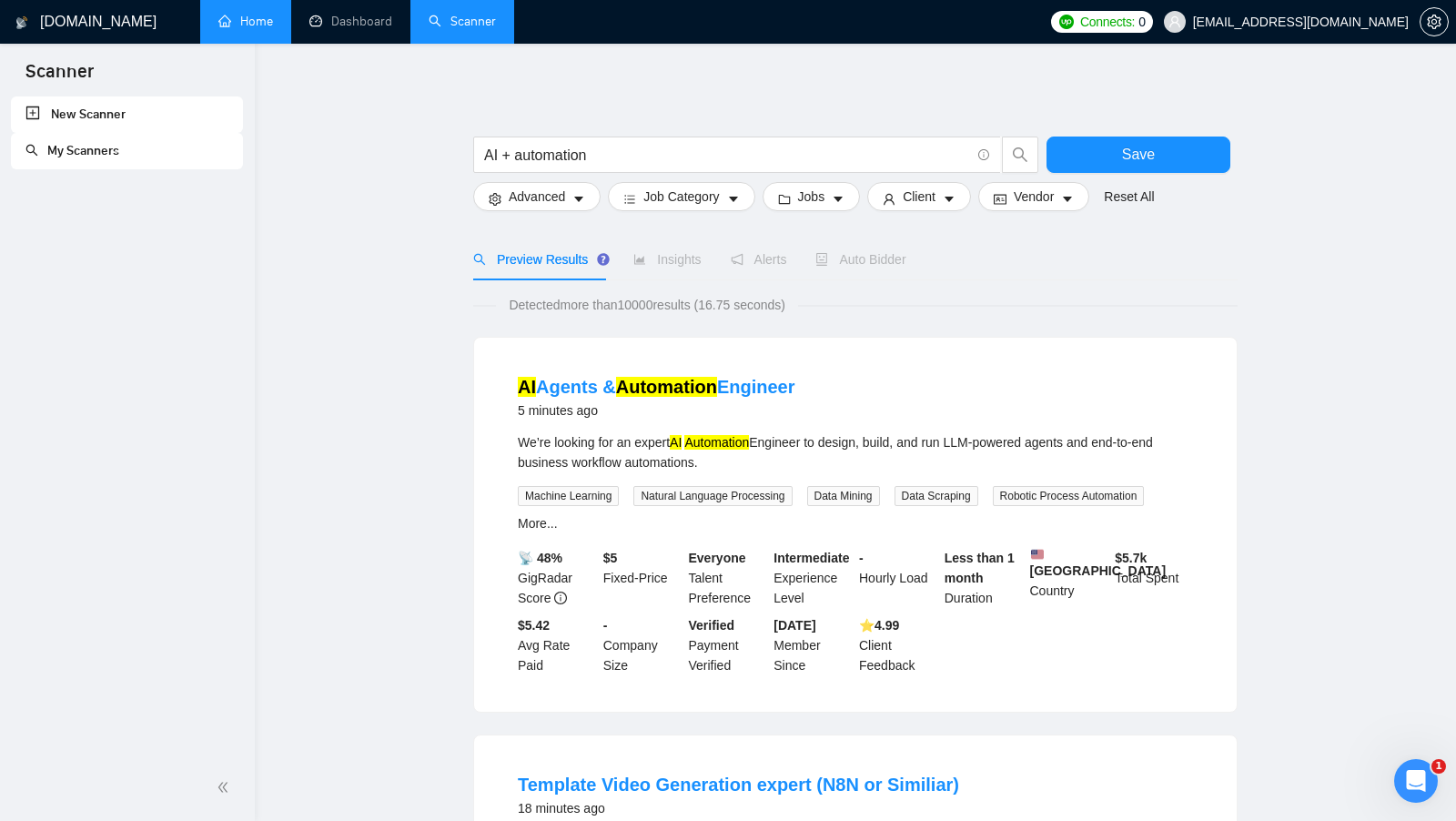
click at [798, 311] on span "Detected more than 10000 results (16.75 seconds)" at bounding box center [646, 305] width 302 height 20
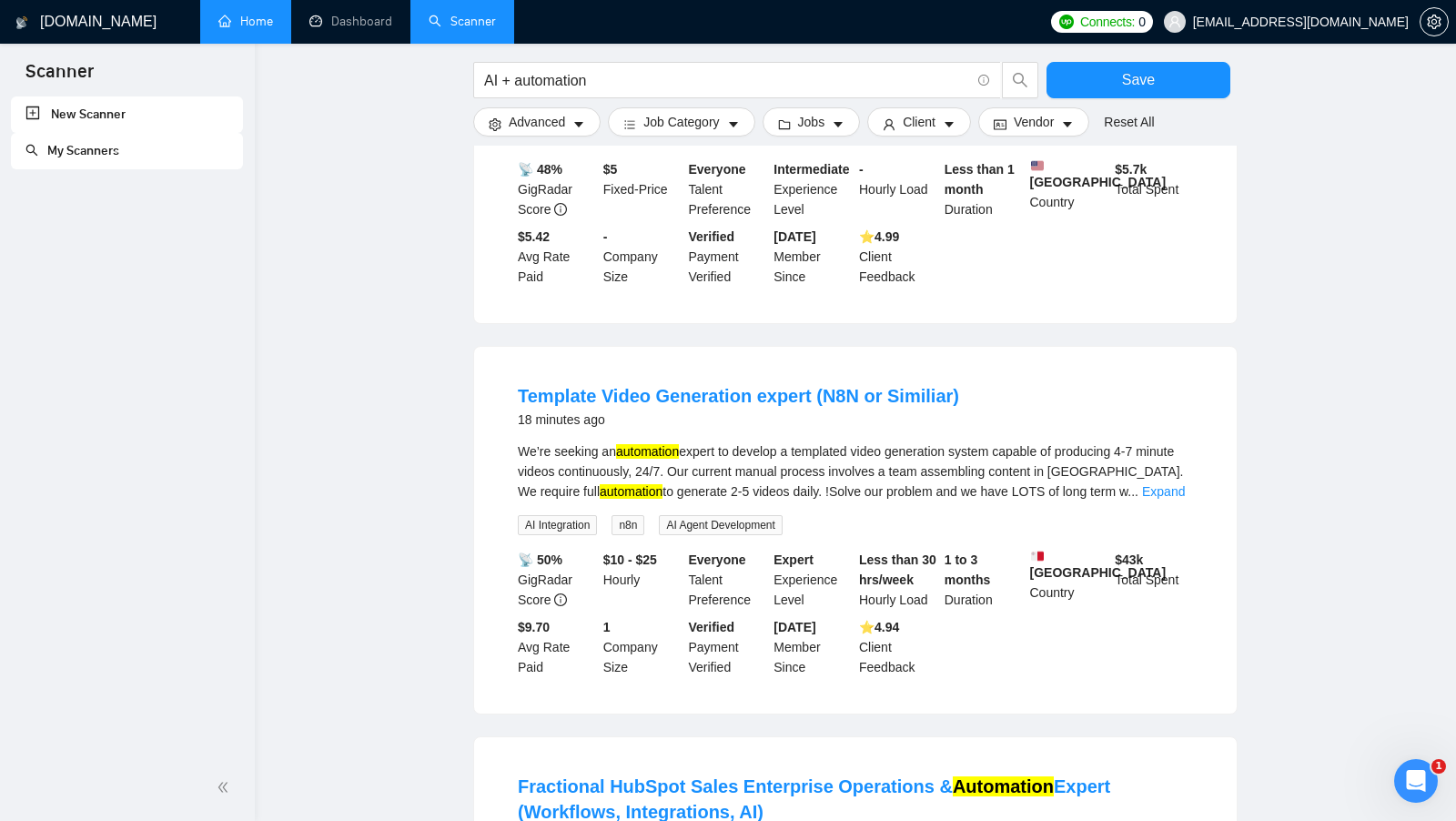
scroll to position [421, 0]
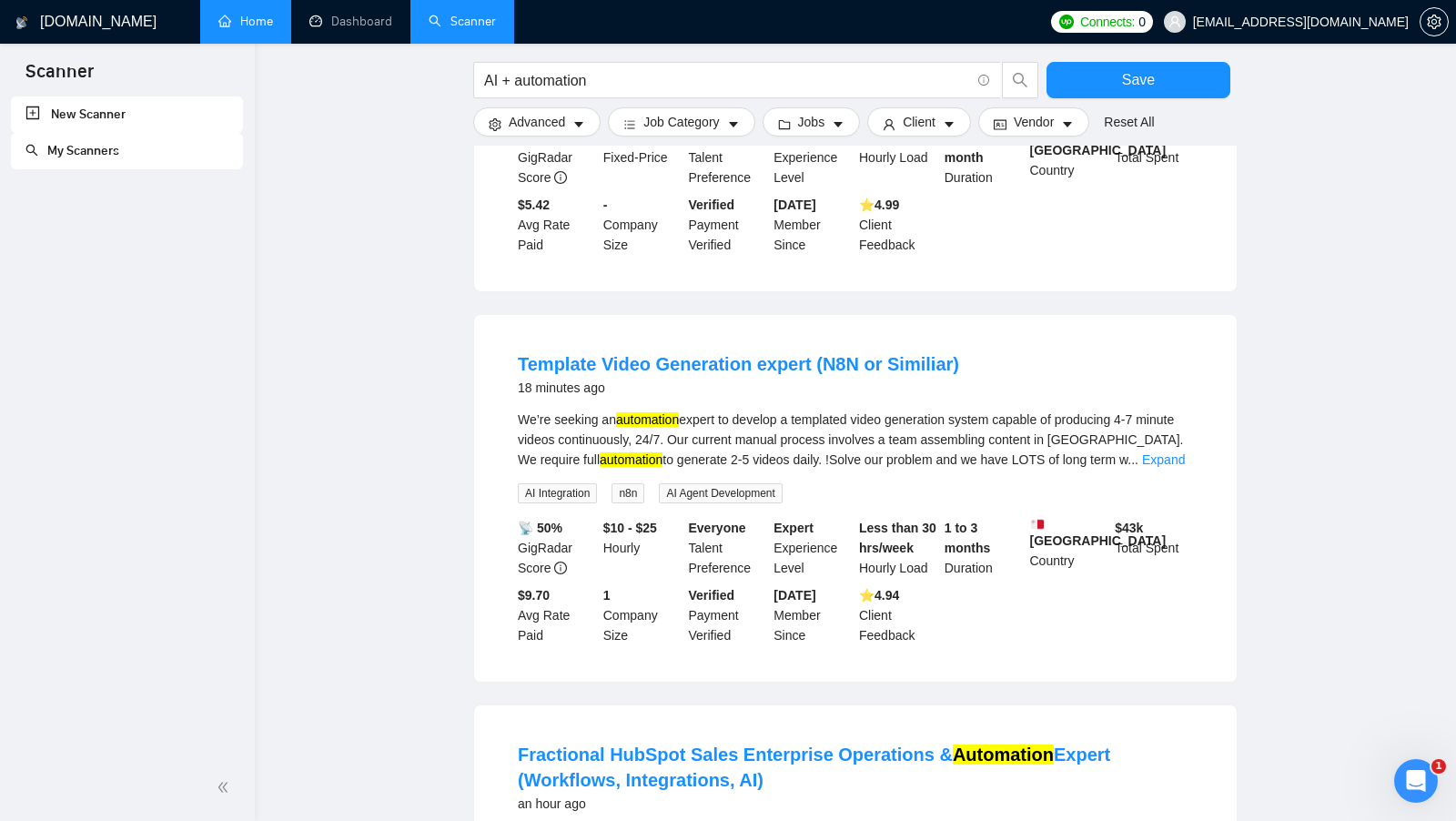
click at [648, 424] on mark "automation" at bounding box center [648, 419] width 63 height 15
click at [1167, 467] on link "Expand" at bounding box center [1162, 459] width 42 height 15
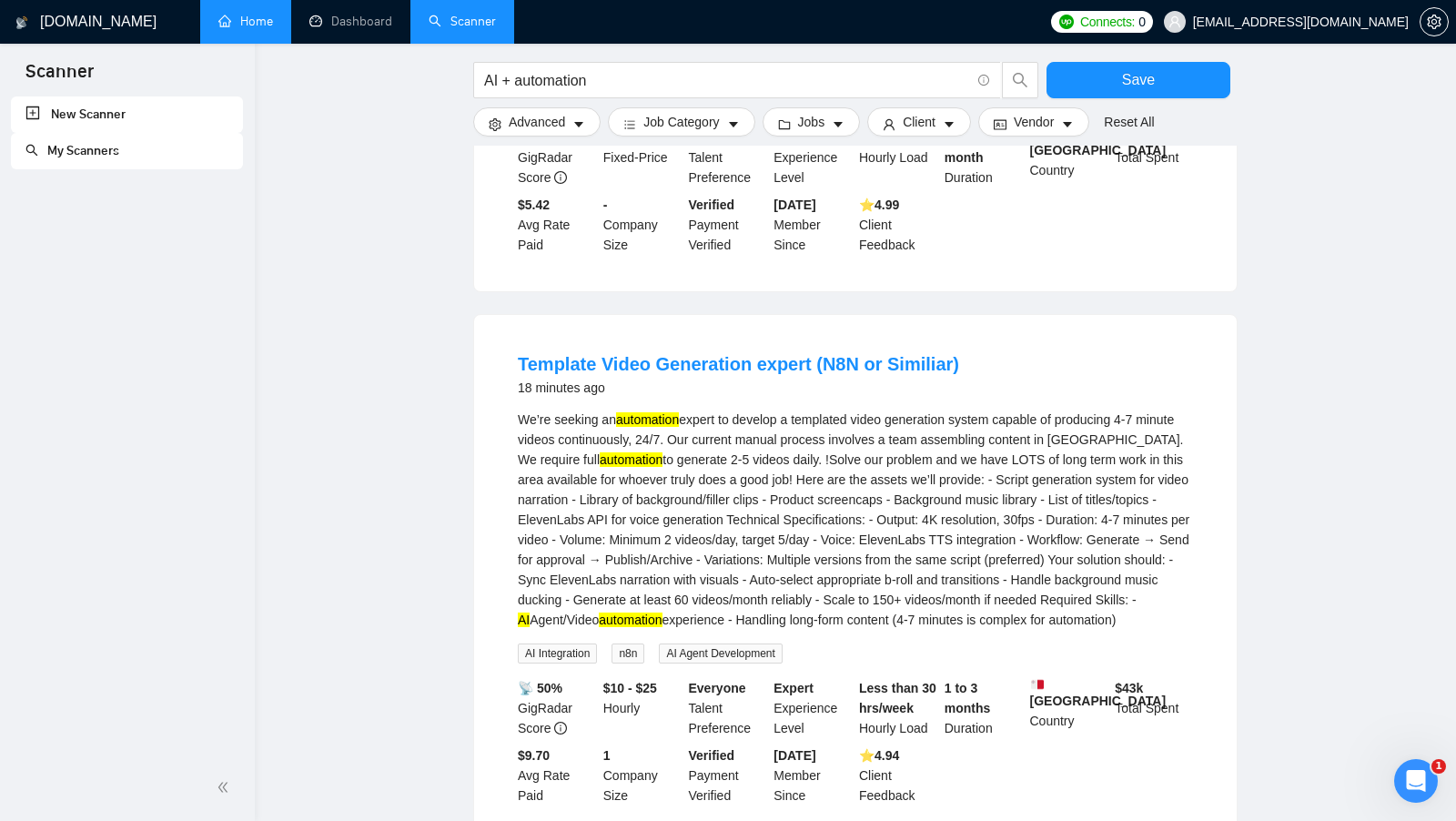
scroll to position [501, 0]
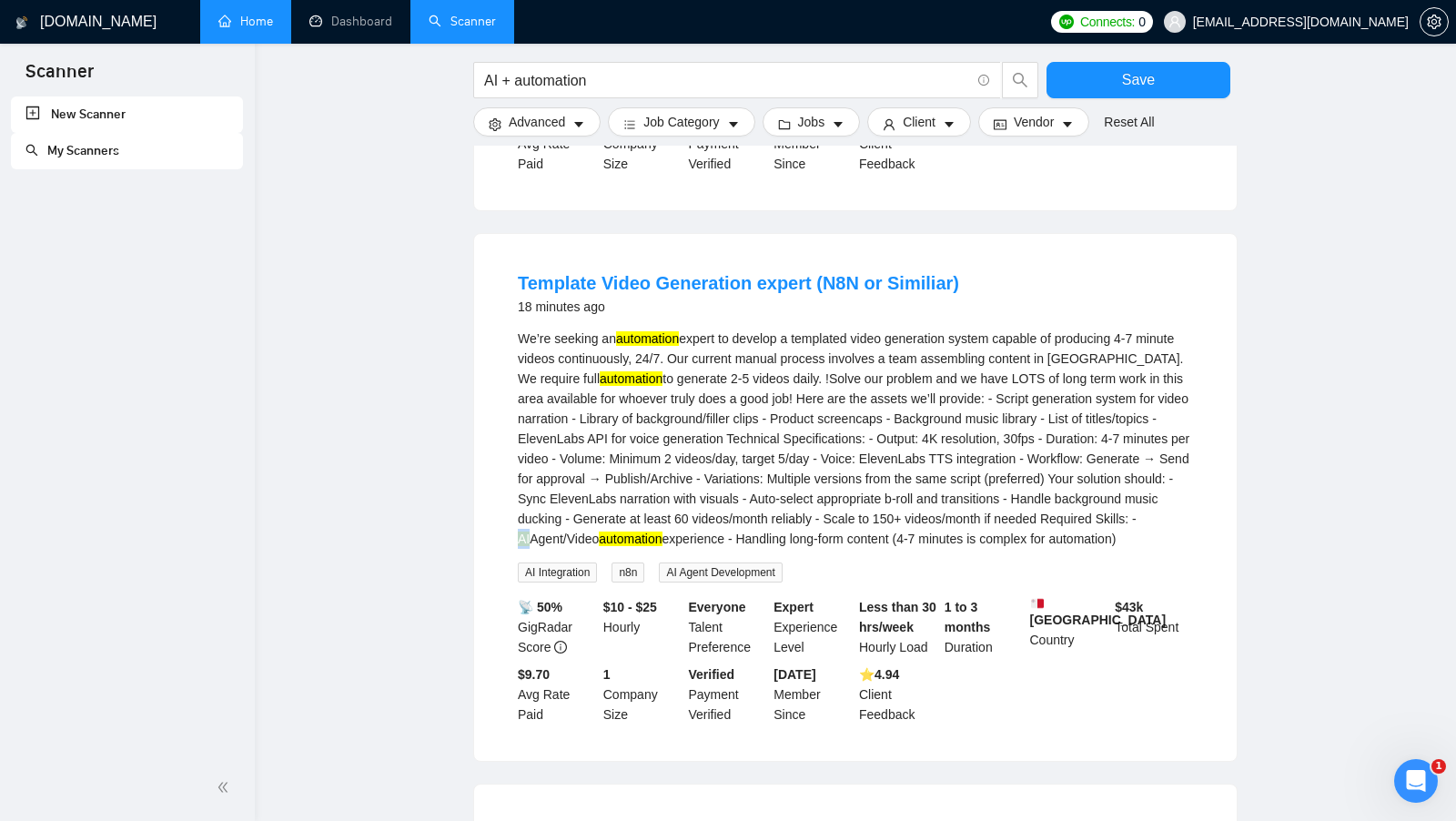
drag, startPoint x: 761, startPoint y: 551, endPoint x: 774, endPoint y: 551, distance: 13.0
click at [774, 549] on div "We’re seeking an automation expert to develop a templated video generation syst…" at bounding box center [855, 439] width 675 height 220
click at [814, 549] on div "We’re seeking an automation expert to develop a templated video generation syst…" at bounding box center [855, 439] width 675 height 220
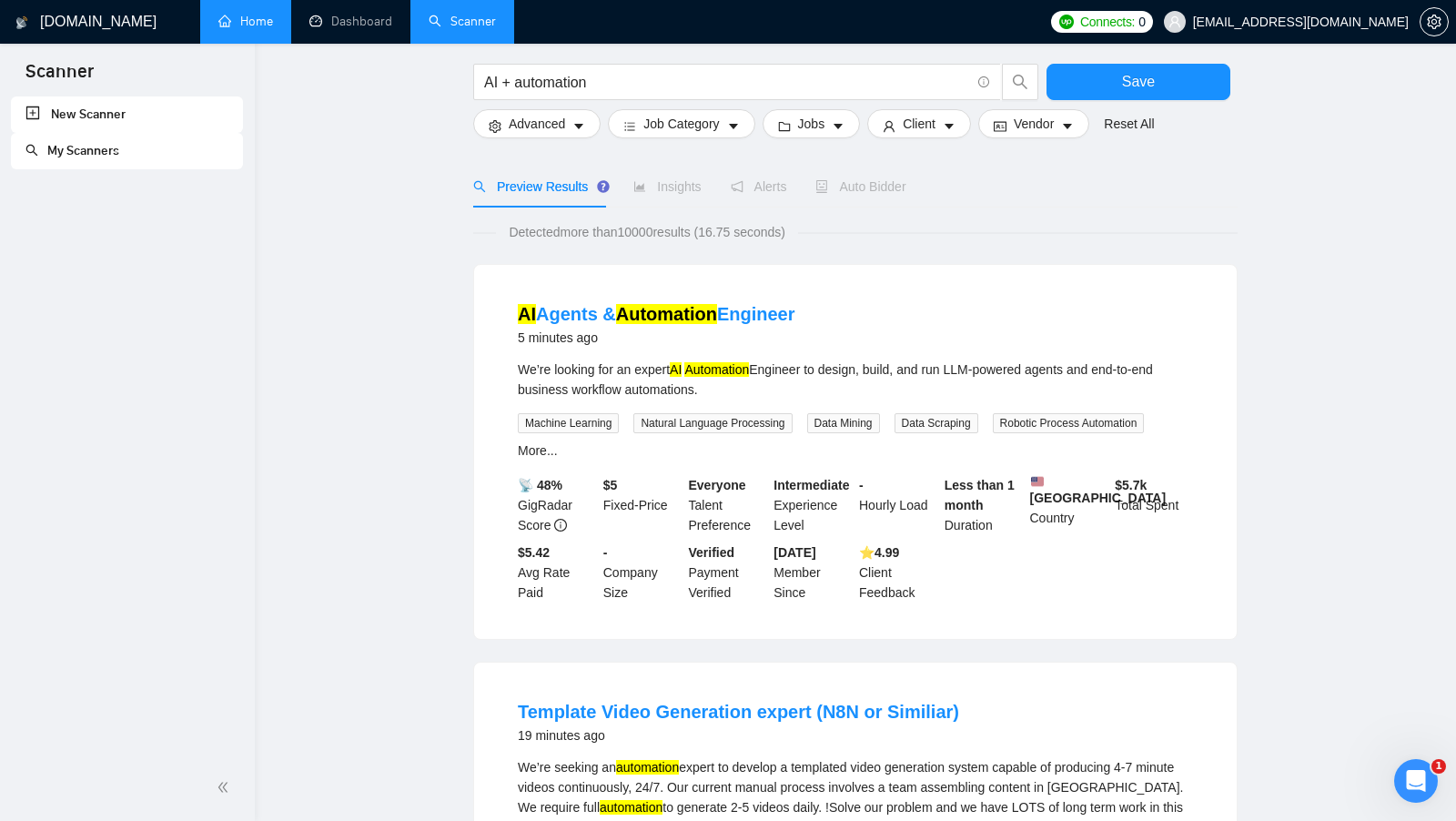
scroll to position [52, 0]
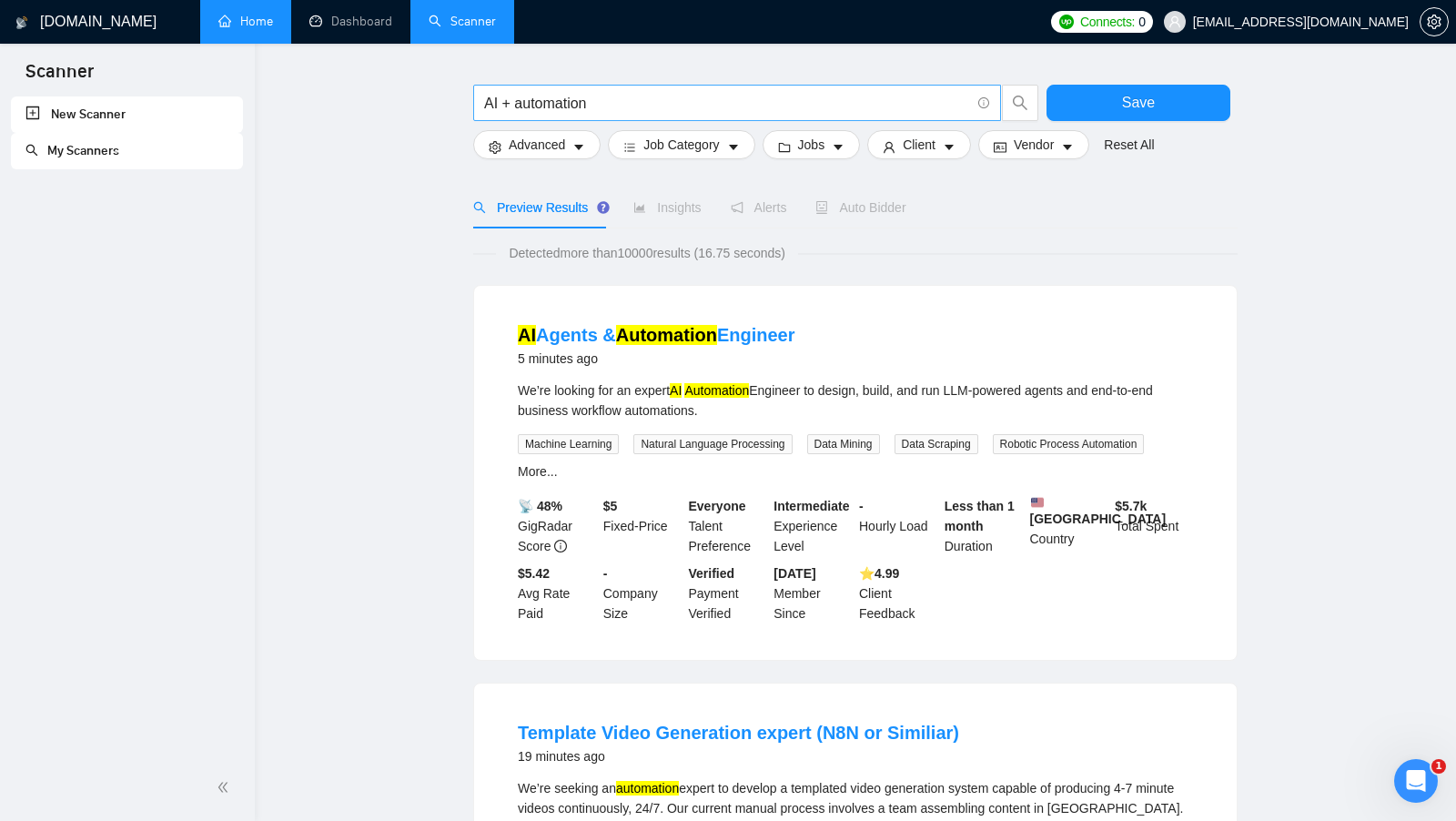
click at [506, 94] on input "AI + automation" at bounding box center [727, 102] width 486 height 23
click at [654, 100] on input "AI automation" at bounding box center [727, 102] width 486 height 23
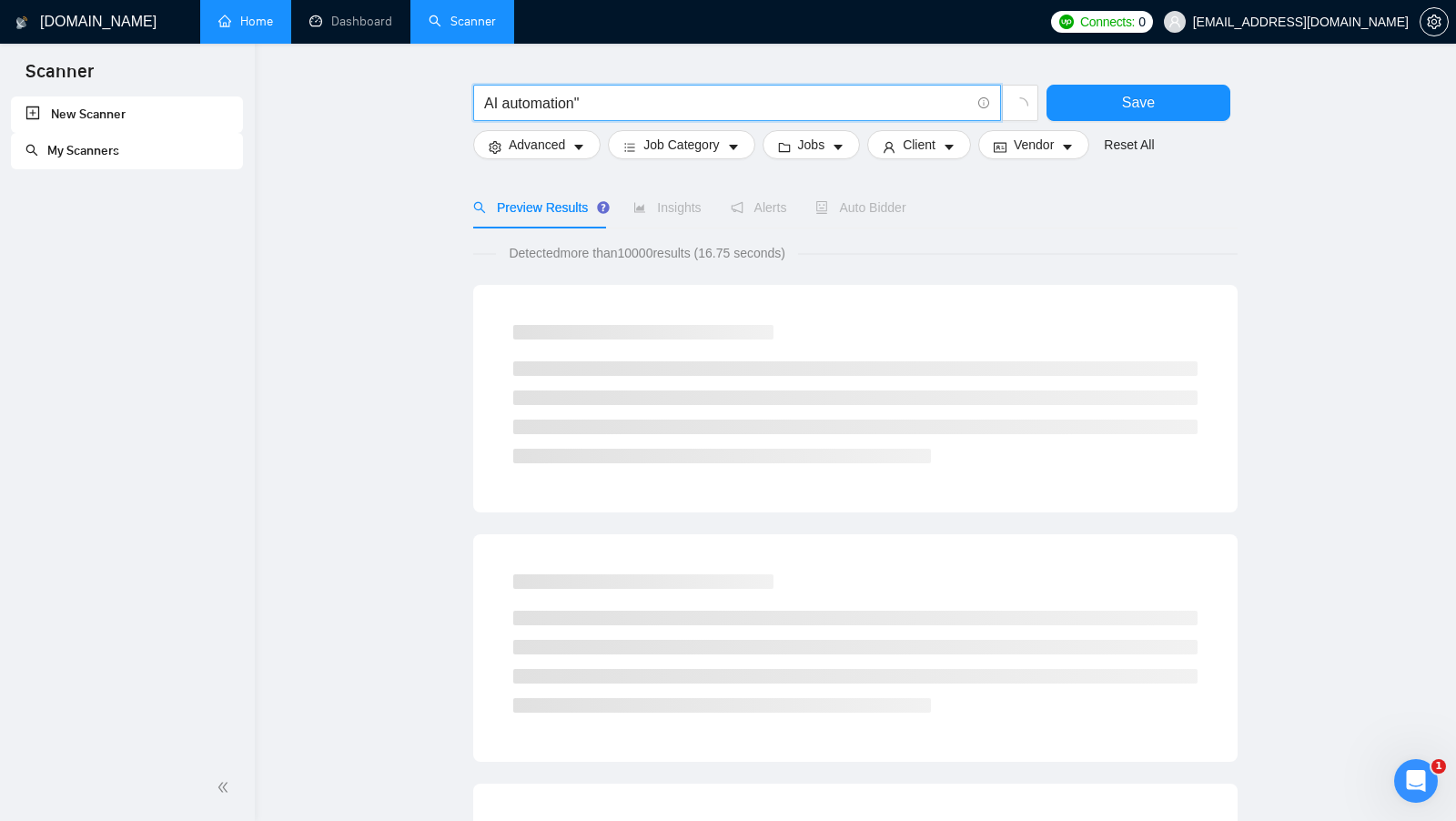
click at [486, 96] on input "AI automation"" at bounding box center [727, 102] width 486 height 23
drag, startPoint x: 577, startPoint y: 109, endPoint x: 490, endPoint y: 102, distance: 87.3
click at [490, 102] on input ""AI automation"" at bounding box center [727, 102] width 486 height 23
click at [621, 96] on input ""AI automation"" at bounding box center [727, 102] width 486 height 23
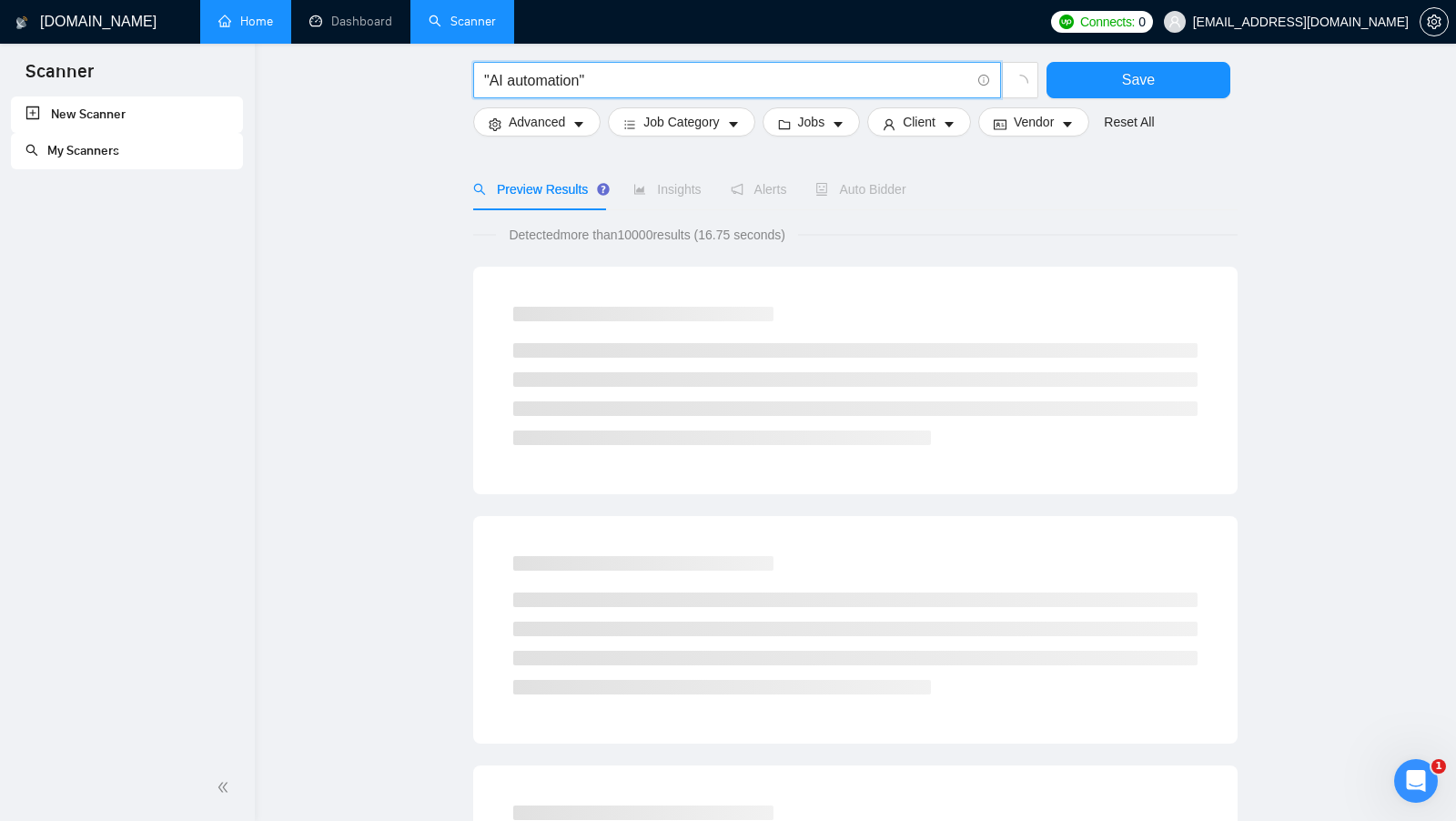
scroll to position [68, 0]
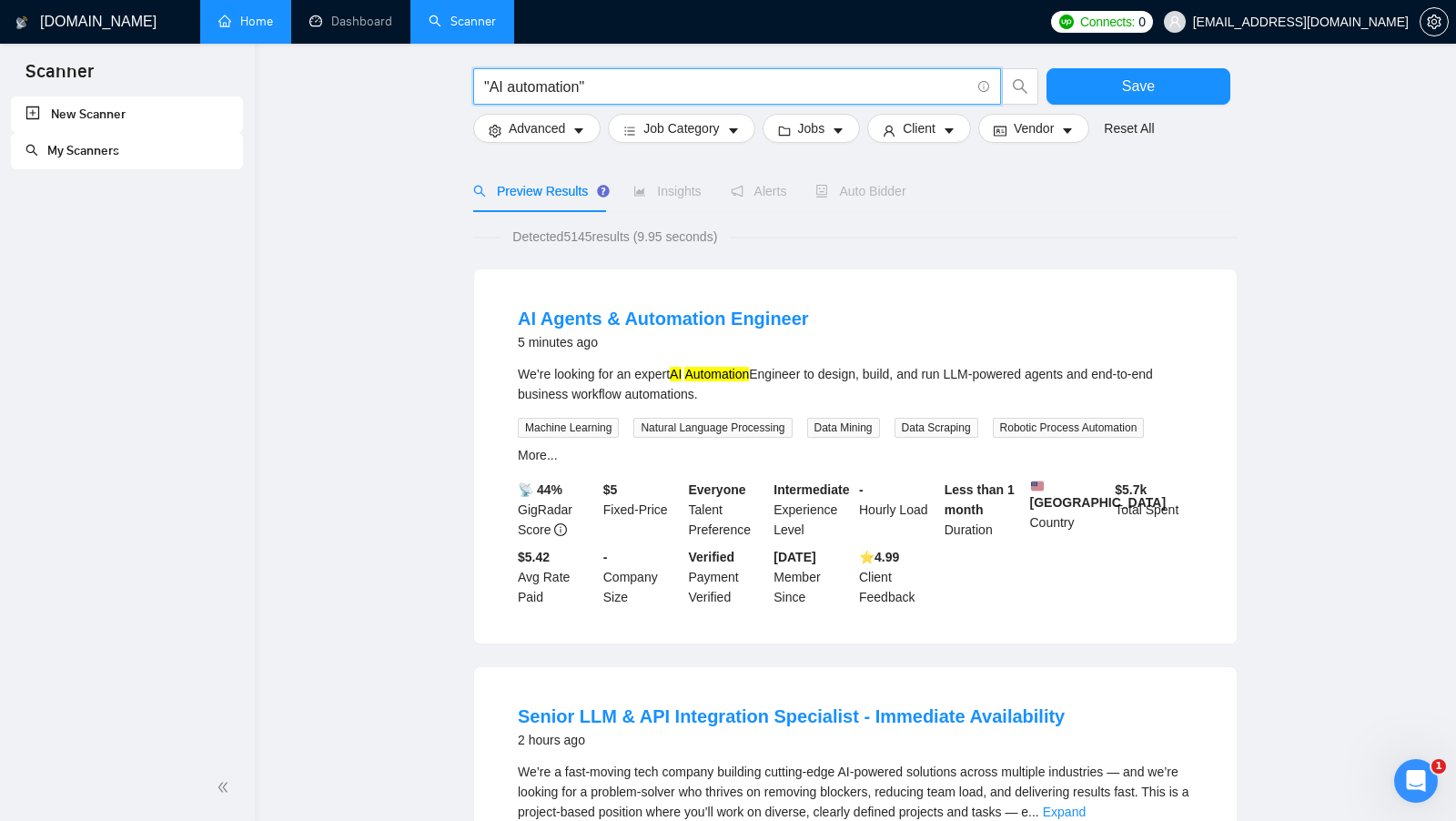
click at [593, 237] on span "Detected 5145 results (9.95 seconds)" at bounding box center [614, 236] width 230 height 20
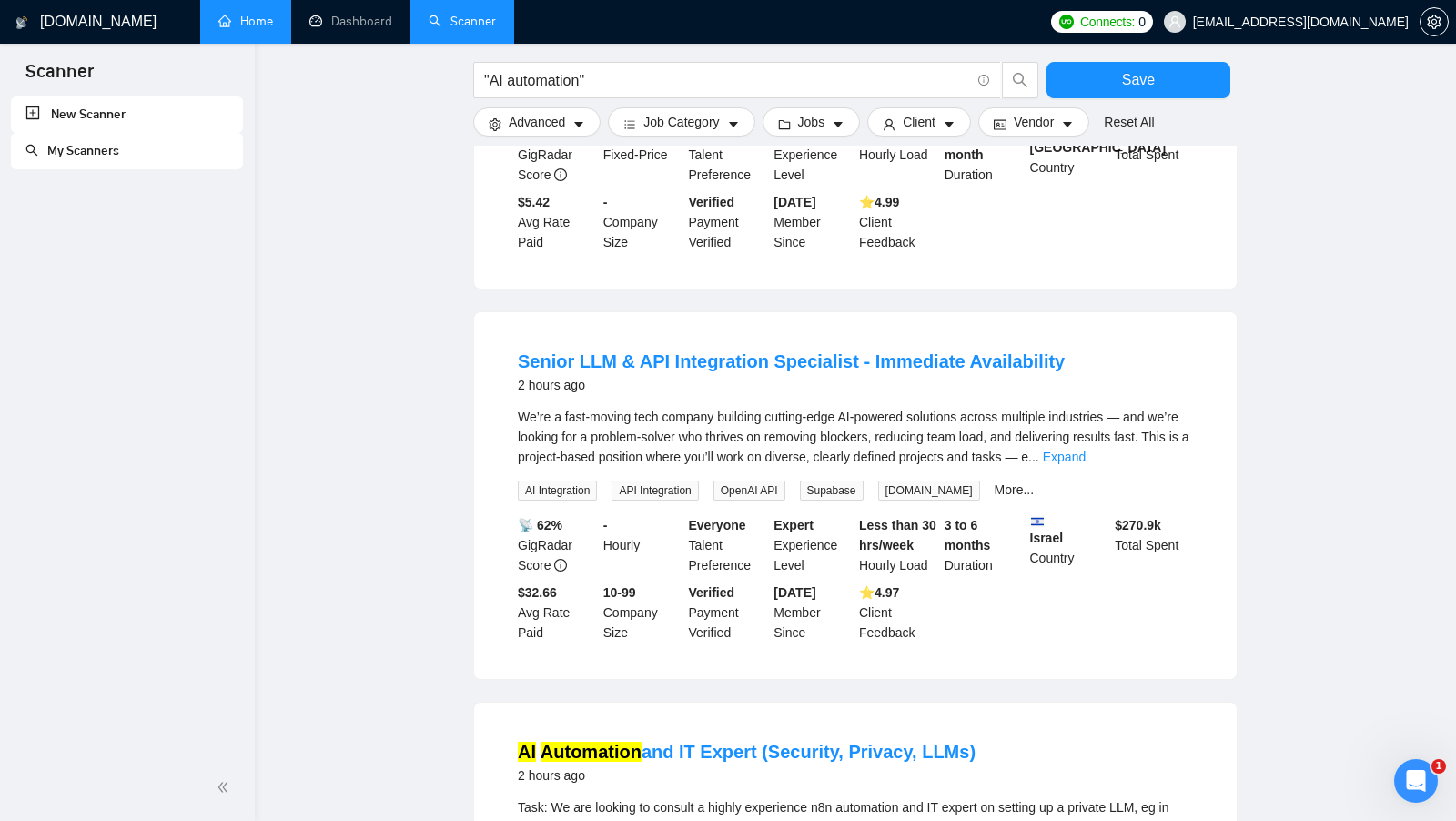
scroll to position [425, 0]
click at [1179, 457] on div "We’re a fast-moving tech company building cutting-edge AI-powered solutions acr…" at bounding box center [855, 435] width 675 height 60
click at [1085, 458] on link "Expand" at bounding box center [1064, 454] width 42 height 15
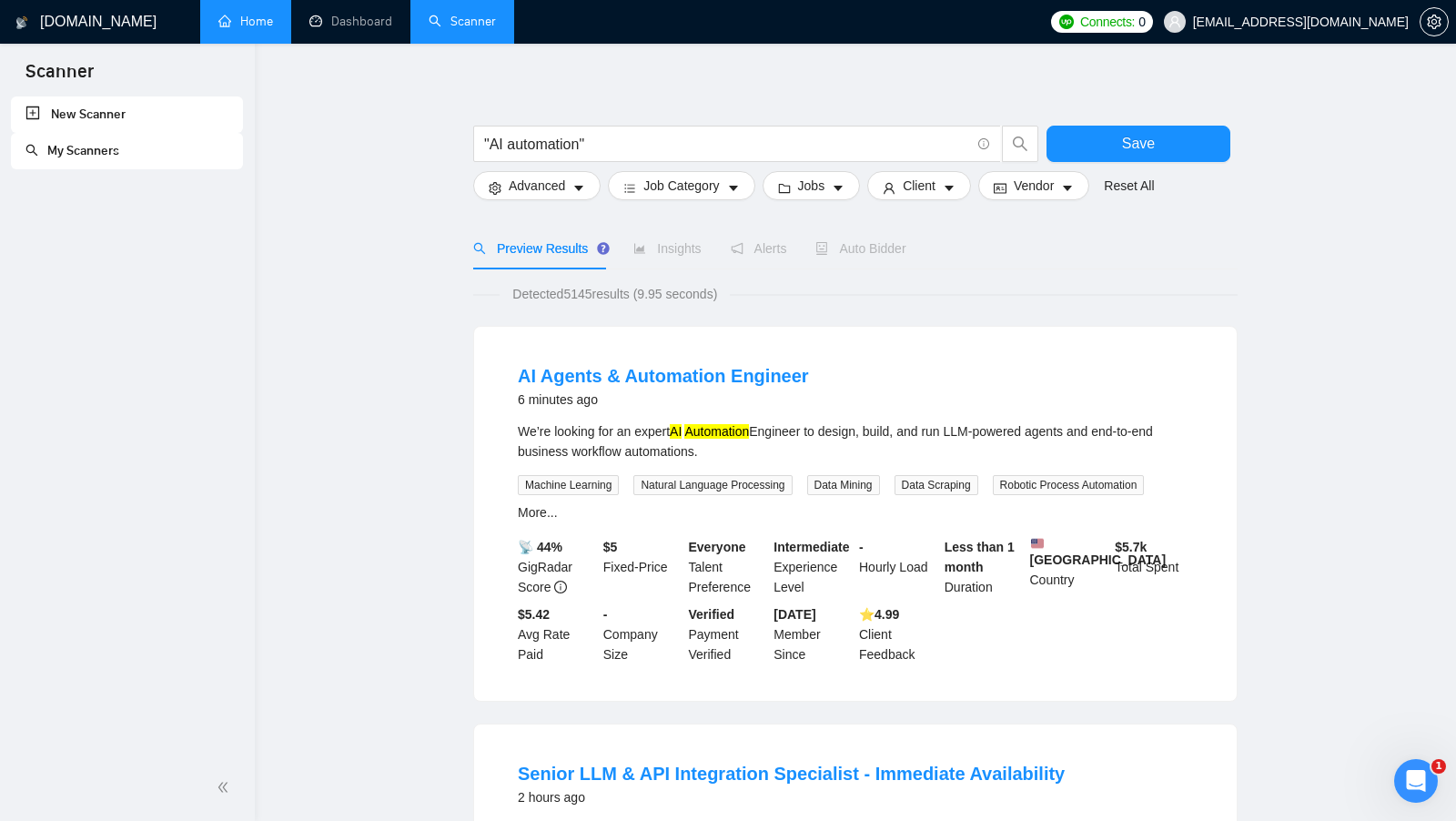
scroll to position [0, 0]
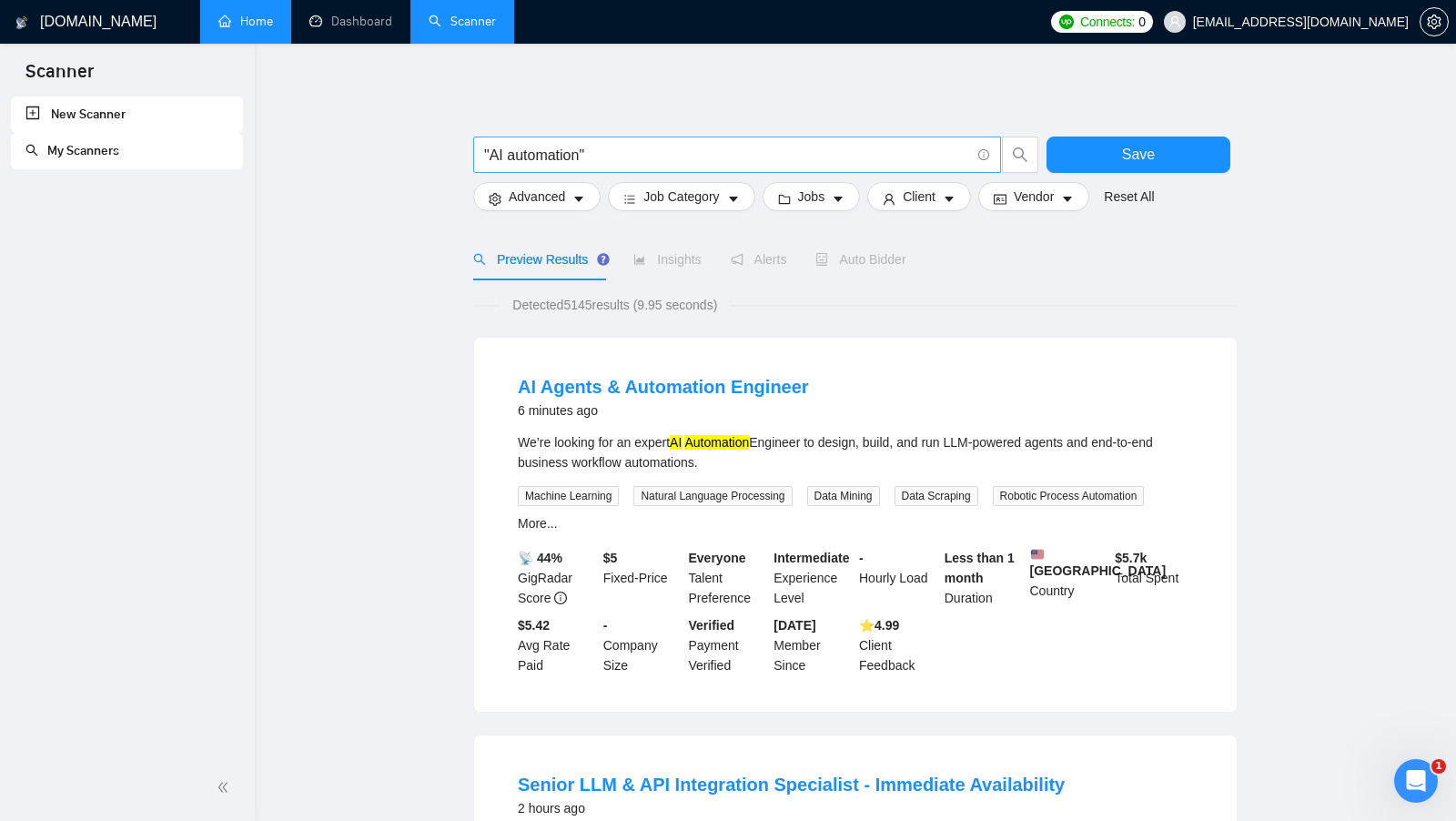
click at [602, 148] on input ""AI automation"" at bounding box center [727, 154] width 486 height 23
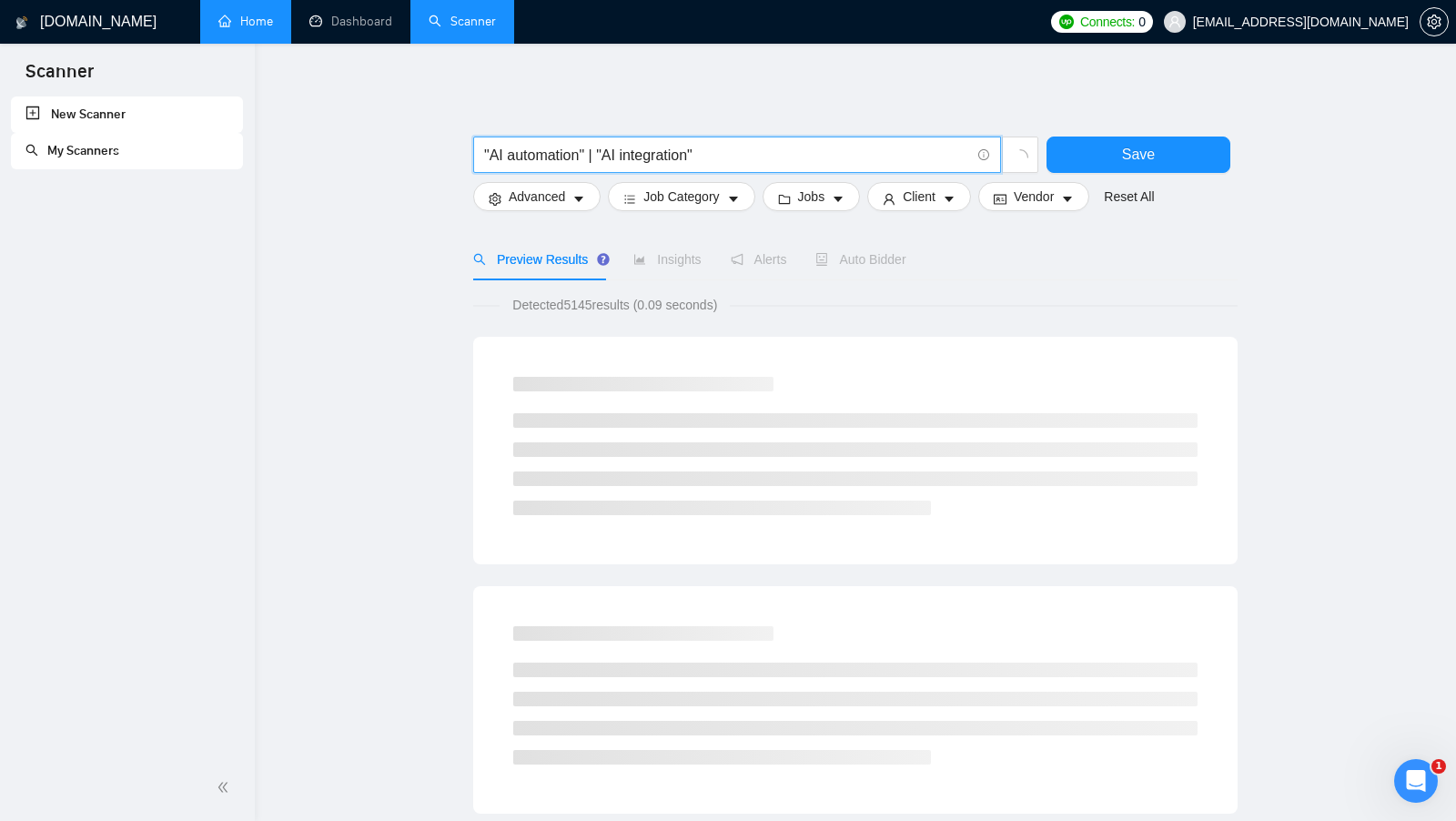
drag, startPoint x: 704, startPoint y: 156, endPoint x: 595, endPoint y: 159, distance: 109.0
click at [595, 159] on input ""AI automation" | "AI integration"" at bounding box center [727, 154] width 486 height 23
click at [718, 161] on input ""AI automation" | "AI integration"" at bounding box center [727, 154] width 486 height 23
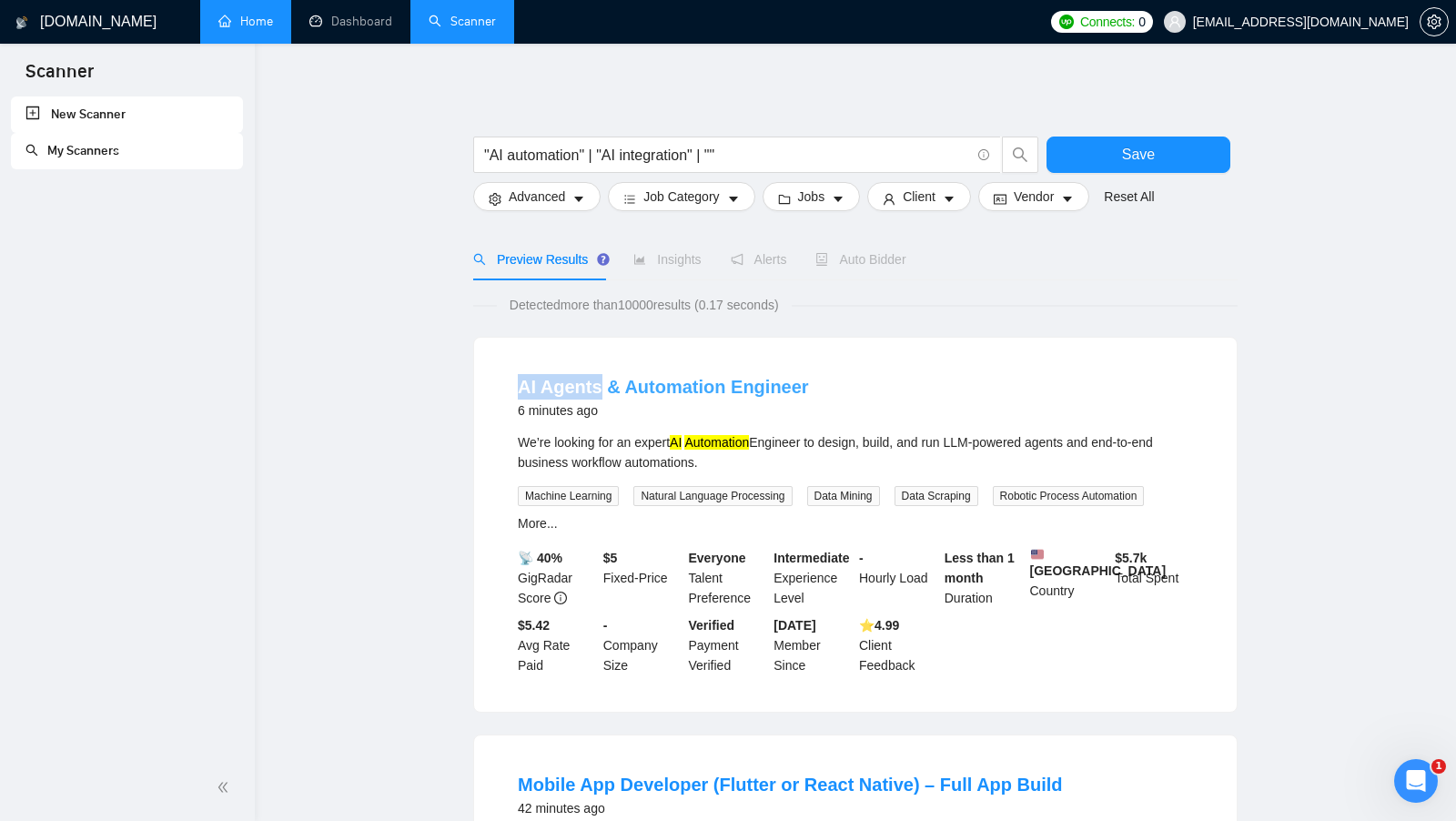
drag, startPoint x: 511, startPoint y: 381, endPoint x: 592, endPoint y: 382, distance: 81.0
click at [593, 382] on li "AI Agents & Automation Engineer 6 minutes ago We’re looking for an expert AI Au…" at bounding box center [854, 525] width 719 height 330
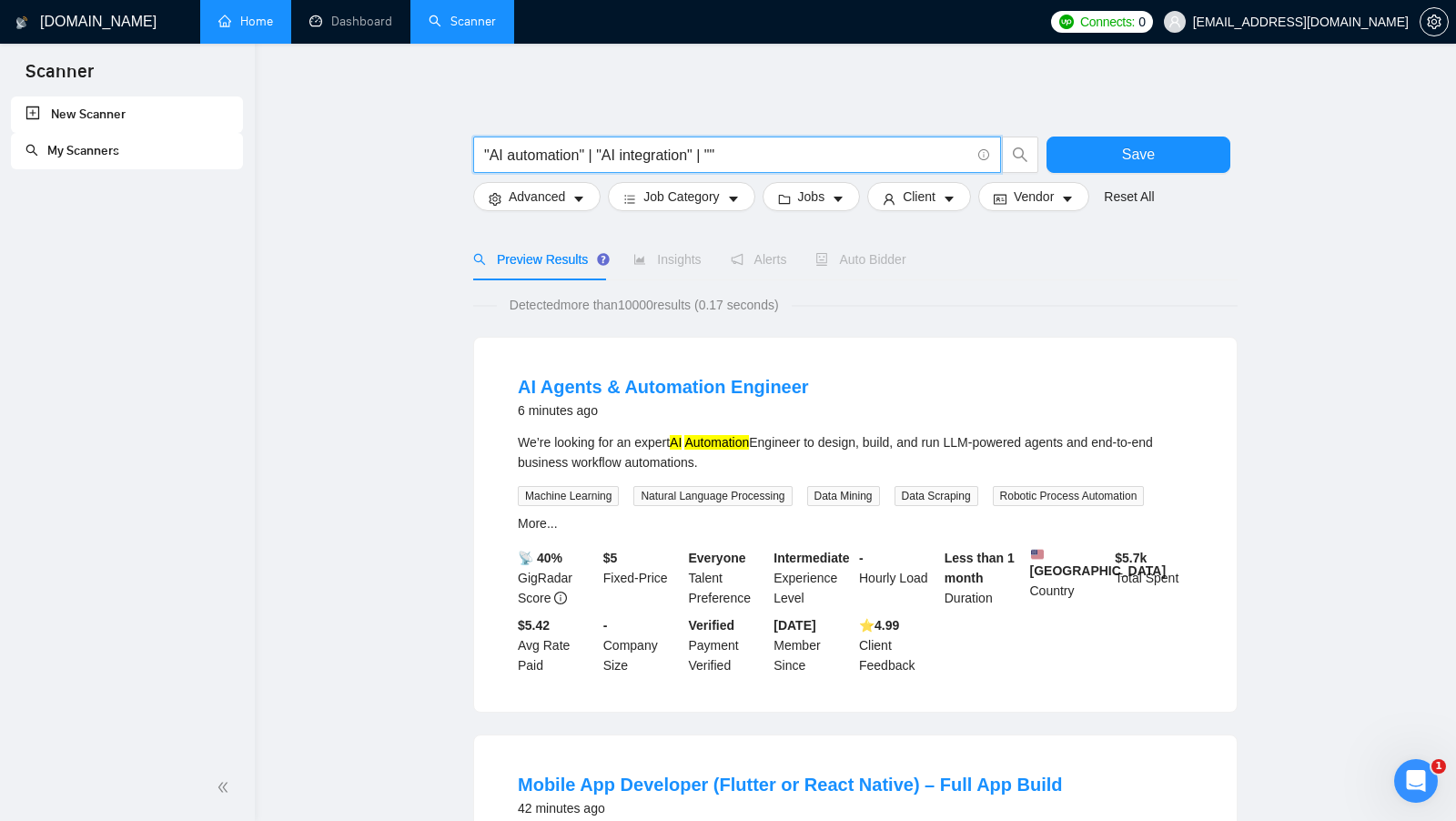
click at [742, 160] on input ""AI automation" | "AI integration" | """ at bounding box center [727, 154] width 486 height 23
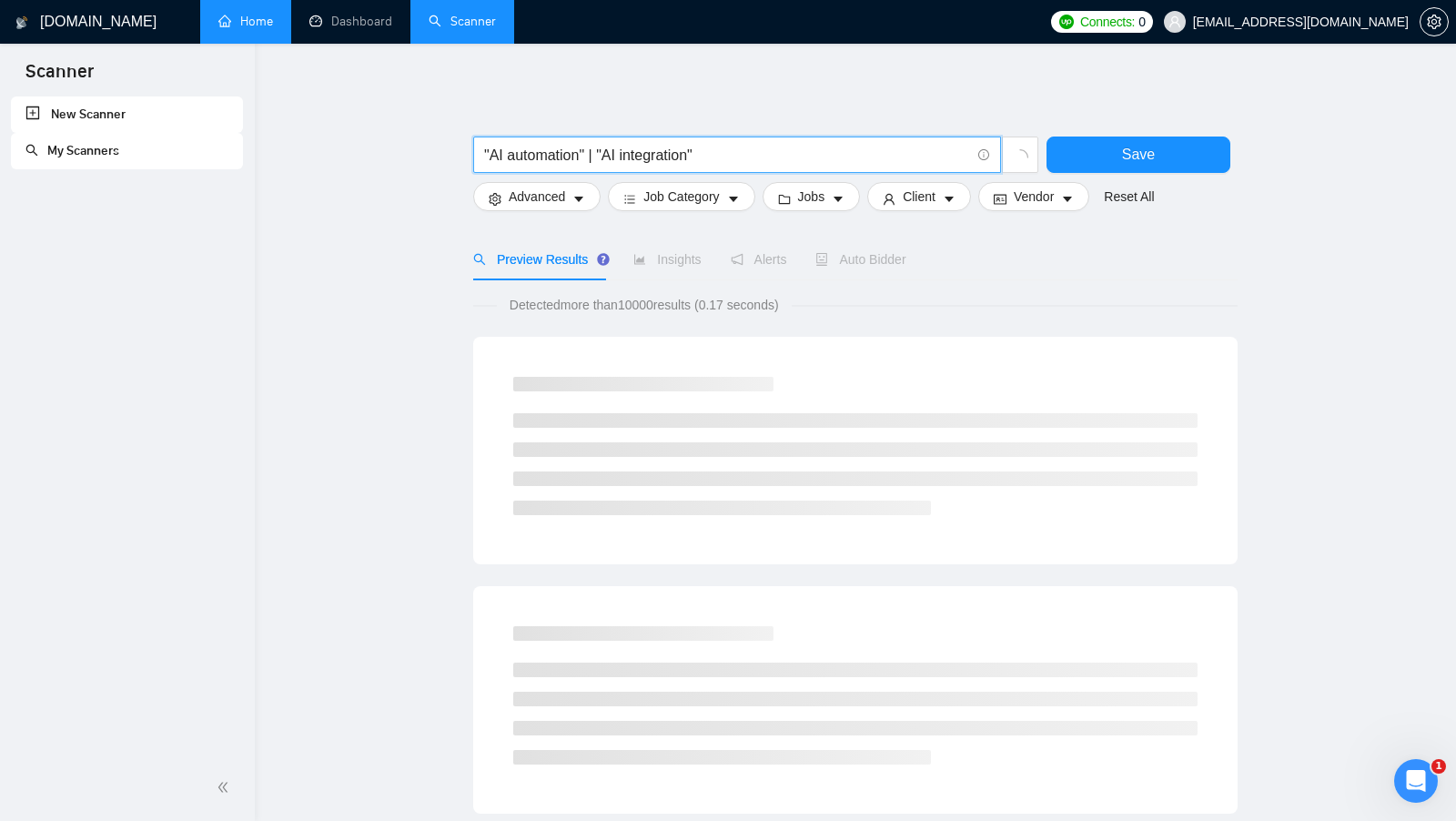
drag, startPoint x: 795, startPoint y: 152, endPoint x: 482, endPoint y: 143, distance: 313.1
click at [482, 142] on span ""AI automation" | "AI integration"" at bounding box center [736, 154] width 528 height 36
click at [501, 152] on input "AI automation | integration)" at bounding box center [727, 154] width 486 height 23
click at [498, 155] on input "AI (automation | integration)" at bounding box center [727, 154] width 486 height 23
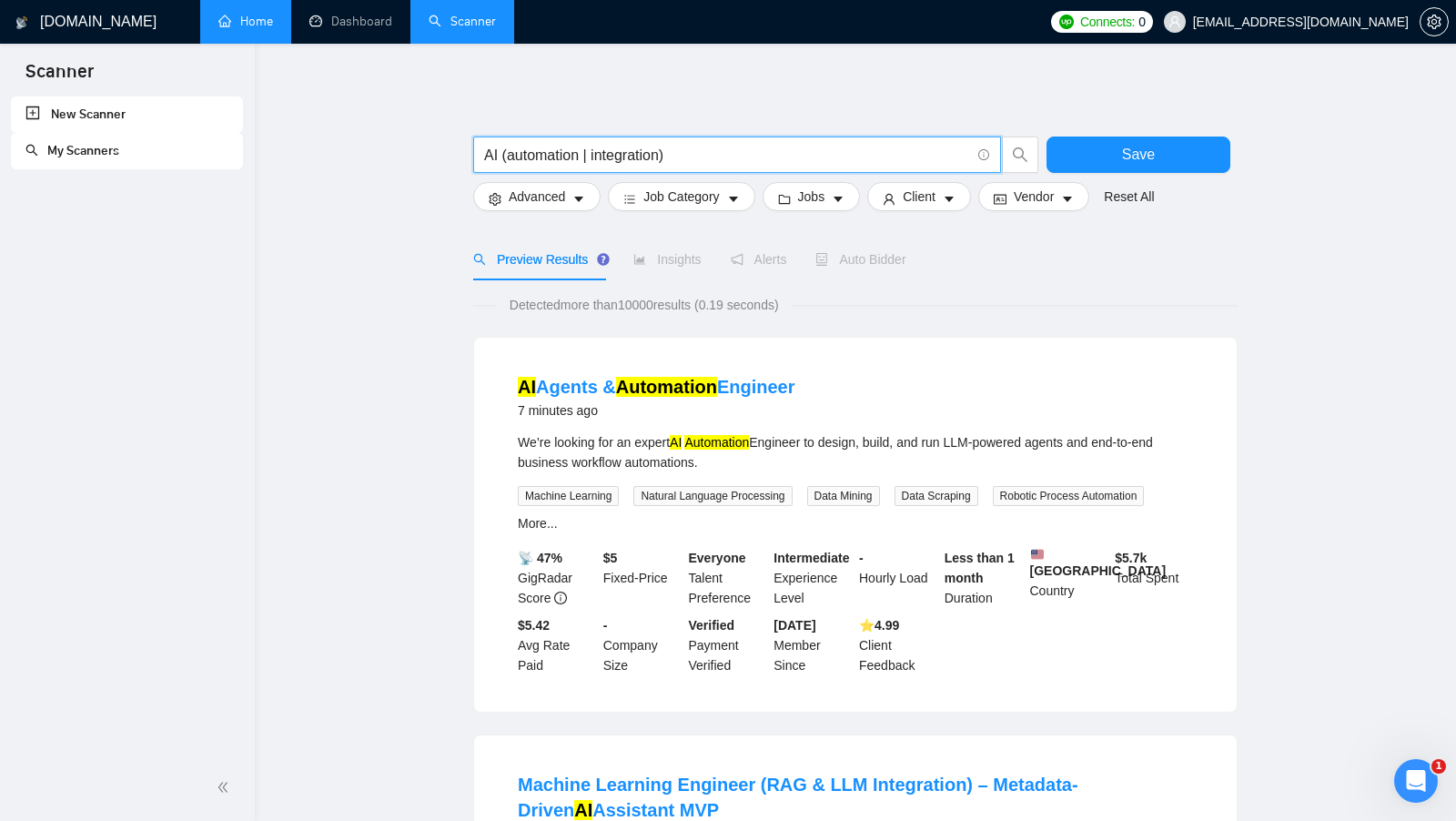
click at [516, 158] on input "AI (automation | integration)" at bounding box center [727, 154] width 486 height 23
click at [528, 158] on input "AI (automation | integration)" at bounding box center [727, 154] width 486 height 23
click at [602, 152] on input "AI (automation | integration)" at bounding box center [727, 154] width 486 height 23
click at [603, 151] on input "AI (automation | integration)" at bounding box center [727, 154] width 486 height 23
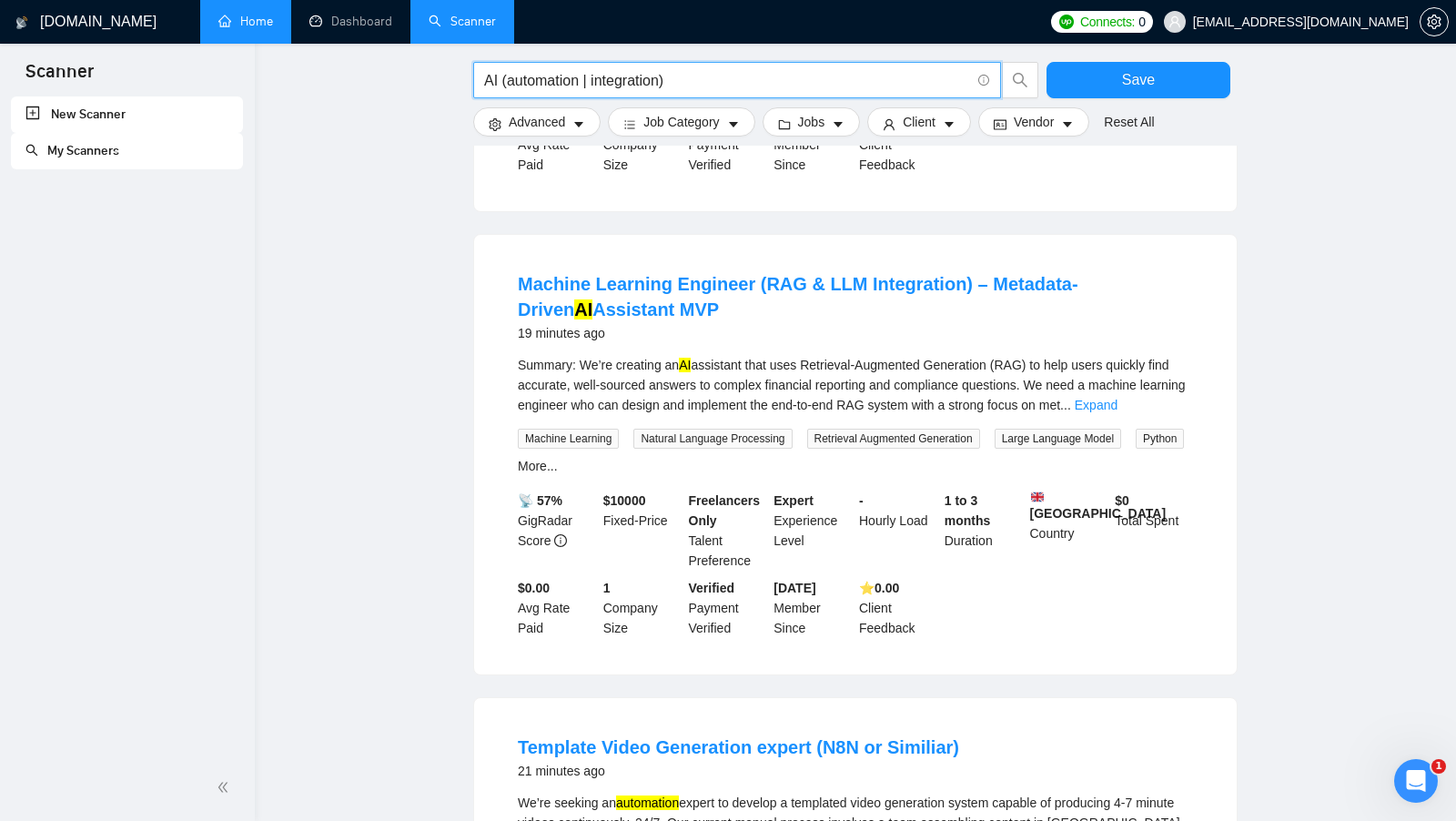
scroll to position [502, 0]
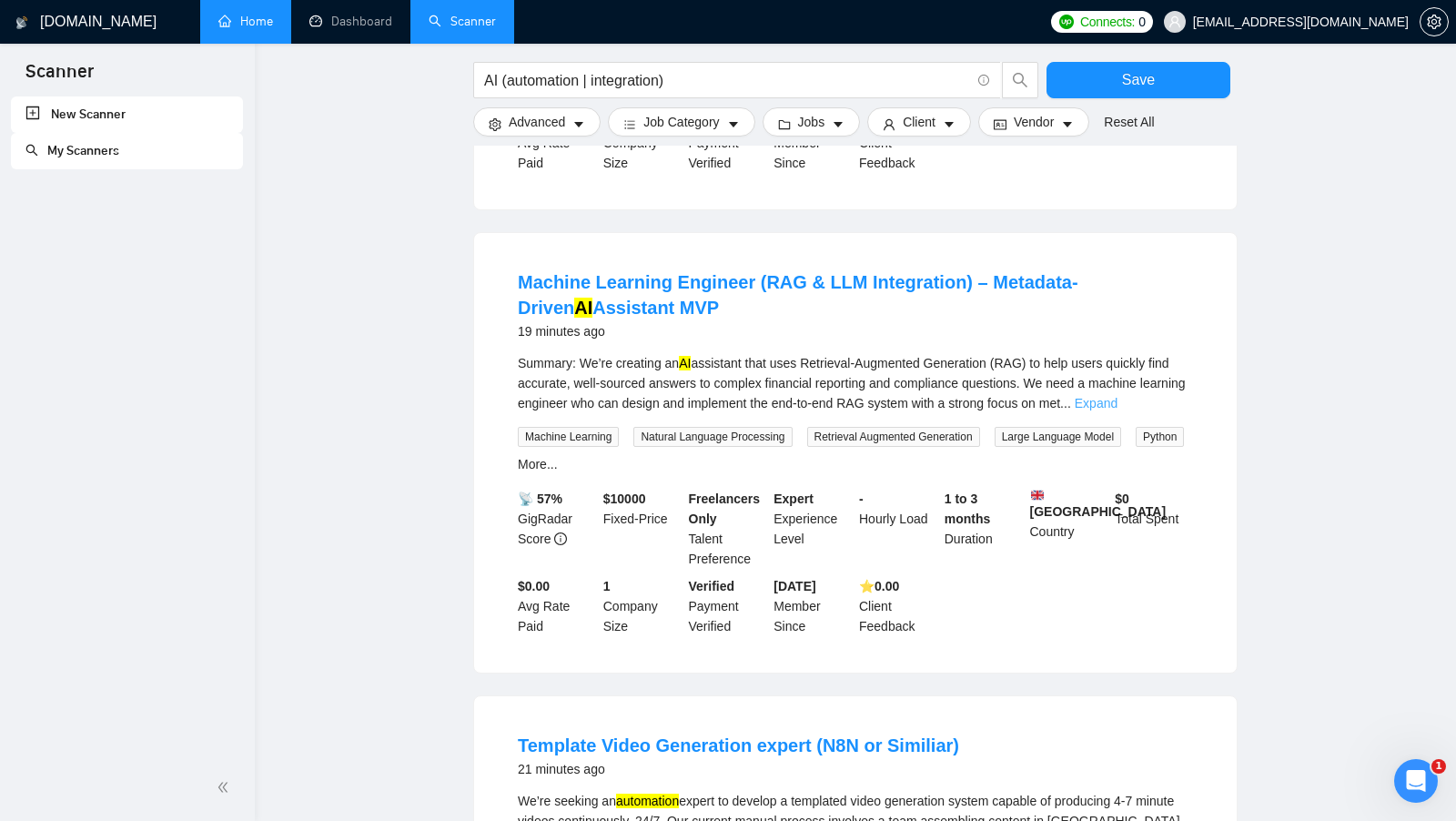
click at [1118, 410] on link "Expand" at bounding box center [1095, 403] width 42 height 15
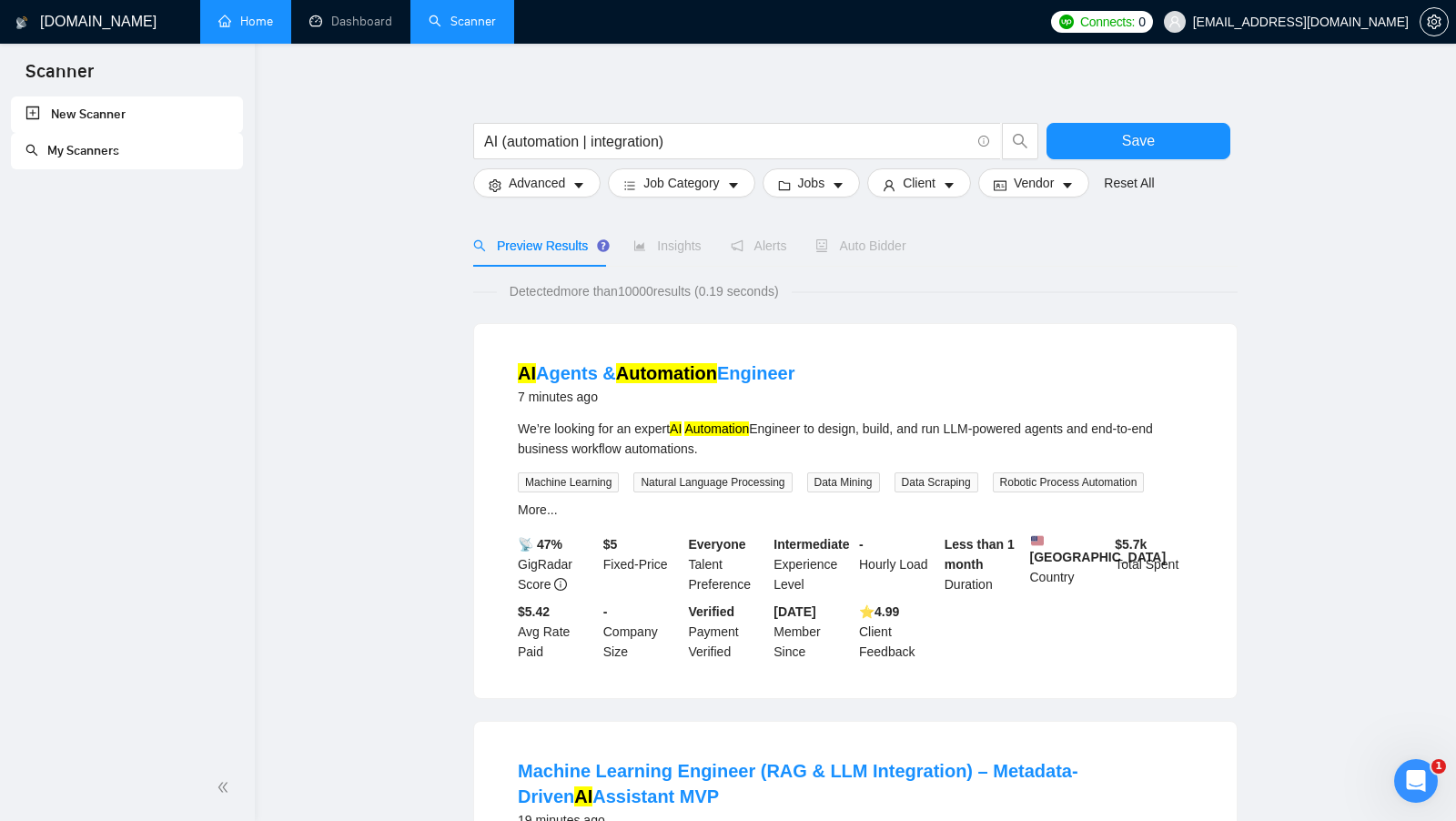
scroll to position [0, 0]
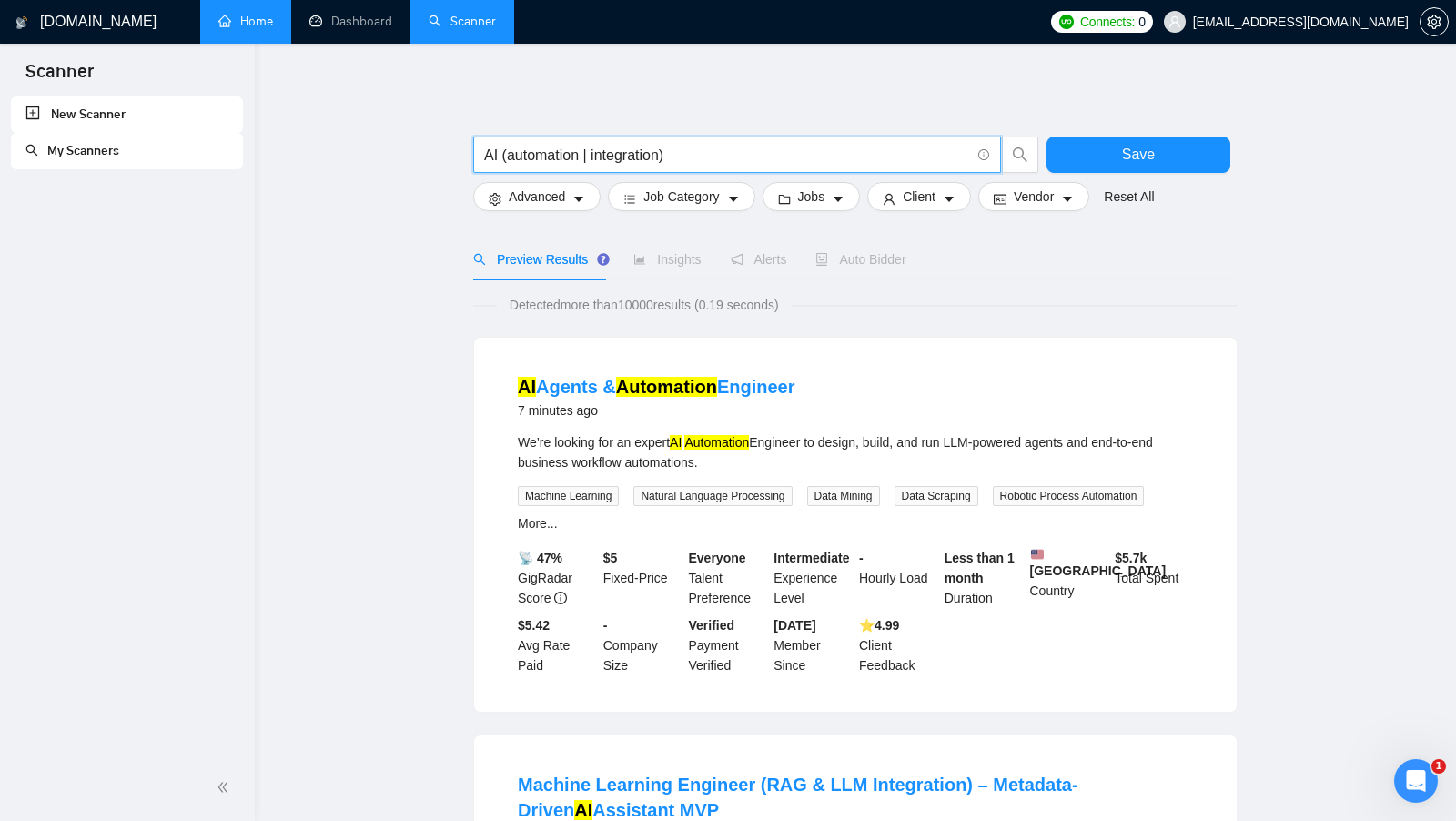
click at [577, 160] on input "AI (automation | integration)" at bounding box center [727, 154] width 486 height 23
type input "AI (automat* | integration)"
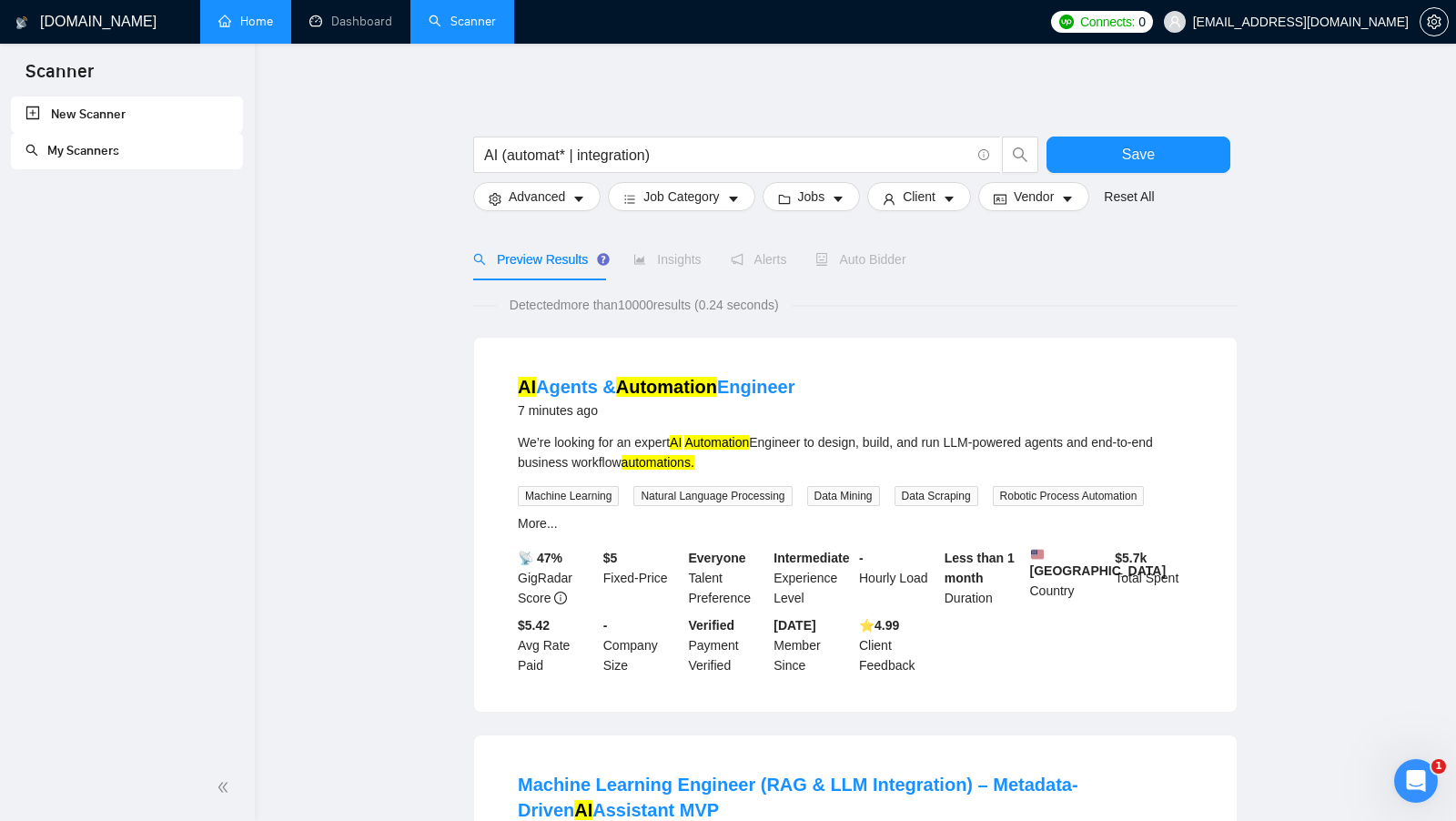
click at [674, 469] on mark "automations." at bounding box center [658, 462] width 73 height 15
click at [749, 468] on div "We’re looking for an expert AI Automation Engineer to design, build, and run LL…" at bounding box center [855, 452] width 675 height 40
click at [564, 153] on input "AI (automat* | integration)" at bounding box center [727, 154] width 486 height 23
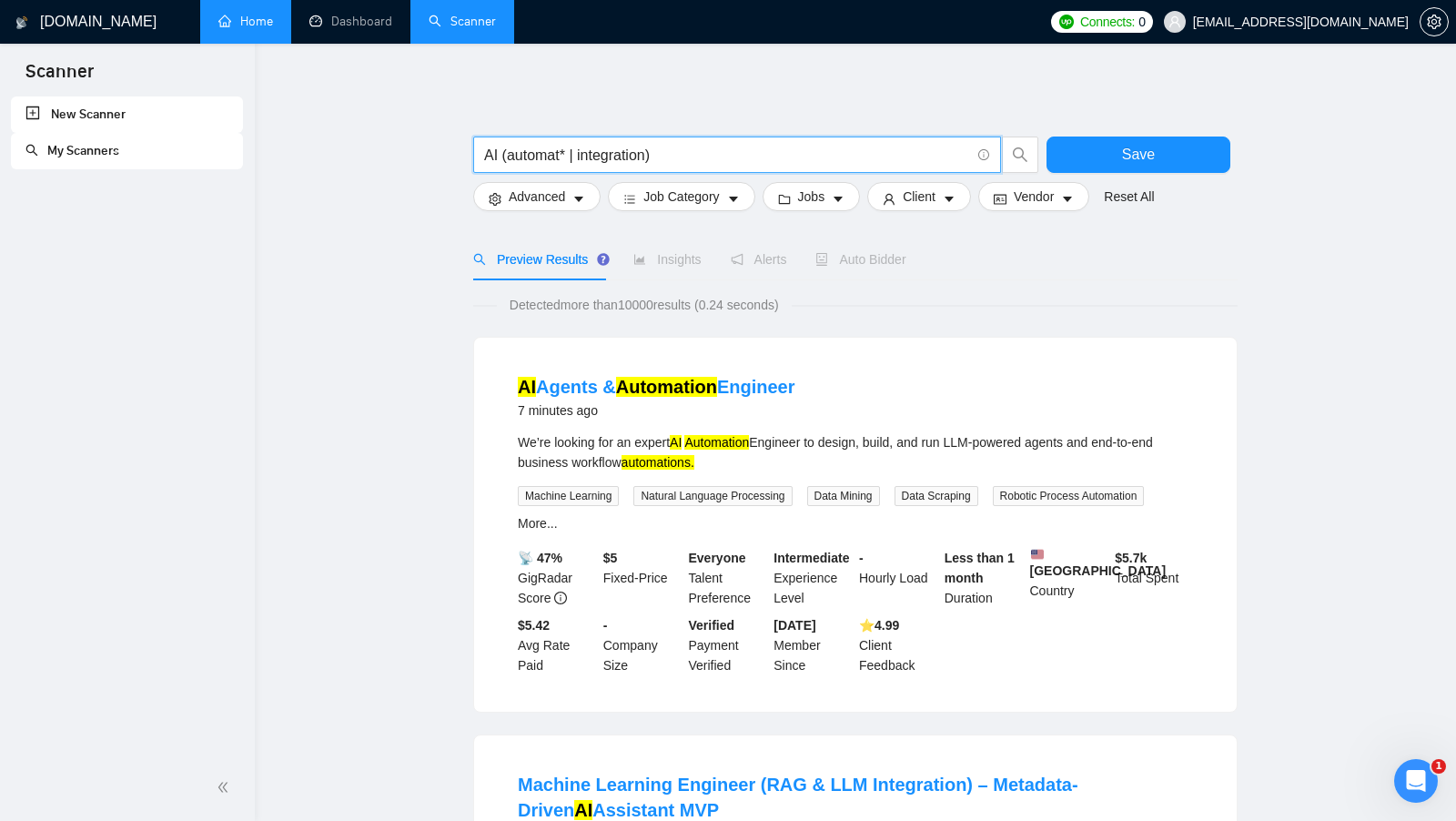
drag, startPoint x: 737, startPoint y: 158, endPoint x: 444, endPoint y: 154, distance: 293.0
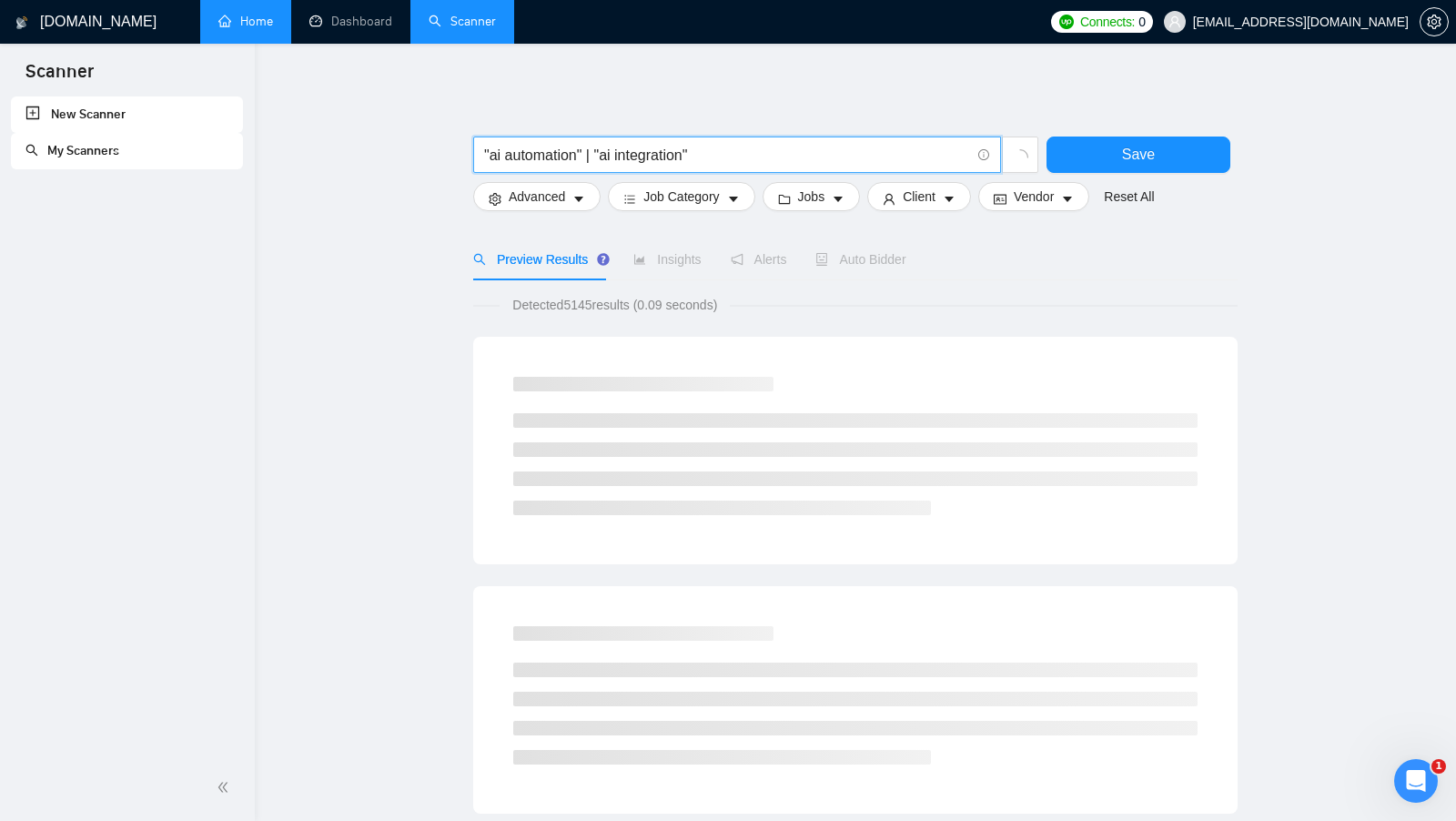
click at [767, 162] on input ""ai automation" | "ai integration"" at bounding box center [727, 154] width 486 height 23
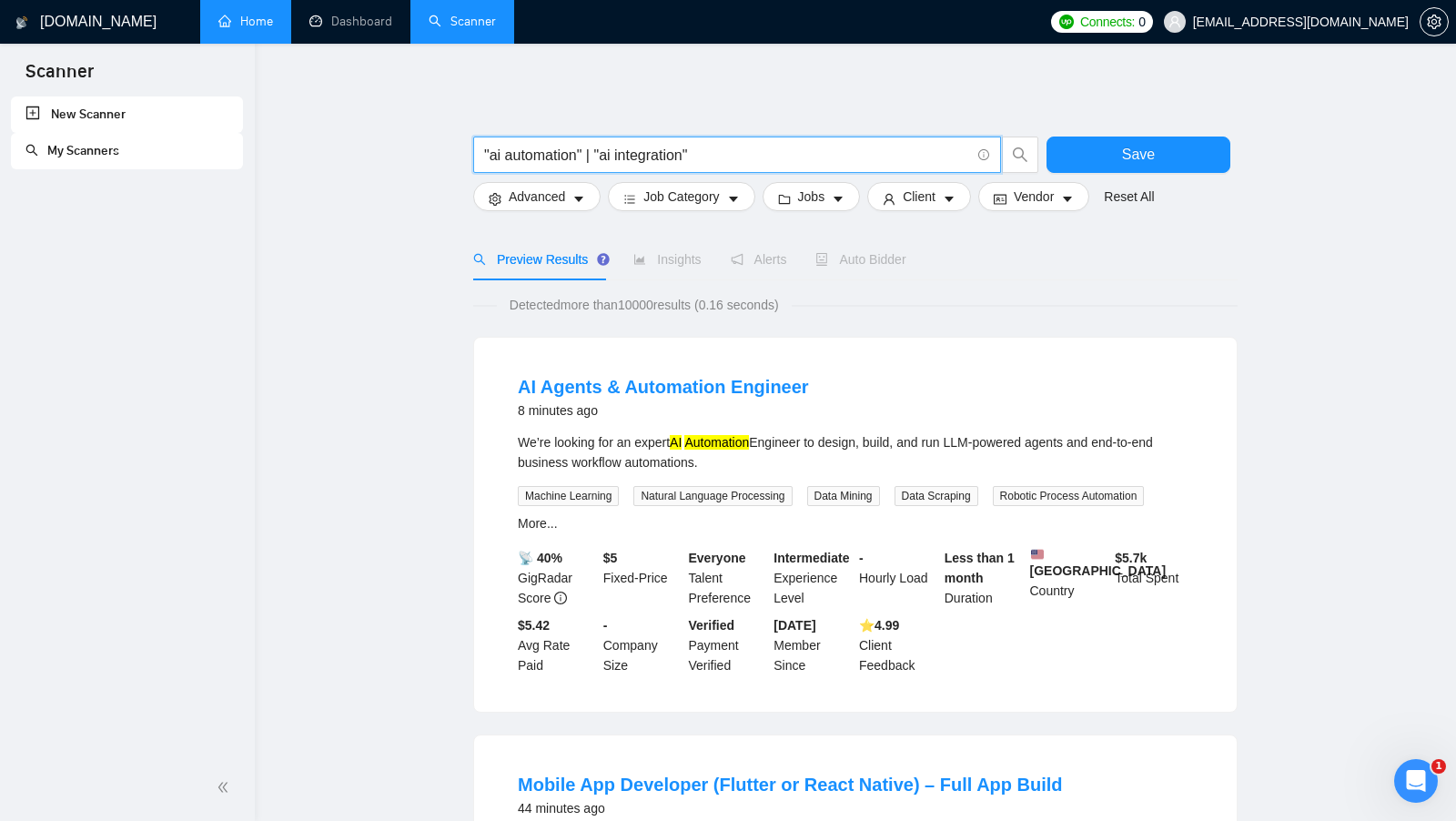
click at [756, 157] on input ""ai automation" | "ai integration"" at bounding box center [727, 154] width 486 height 23
click at [754, 152] on input ""ai automation" | "ai integration"" at bounding box center [727, 154] width 486 height 23
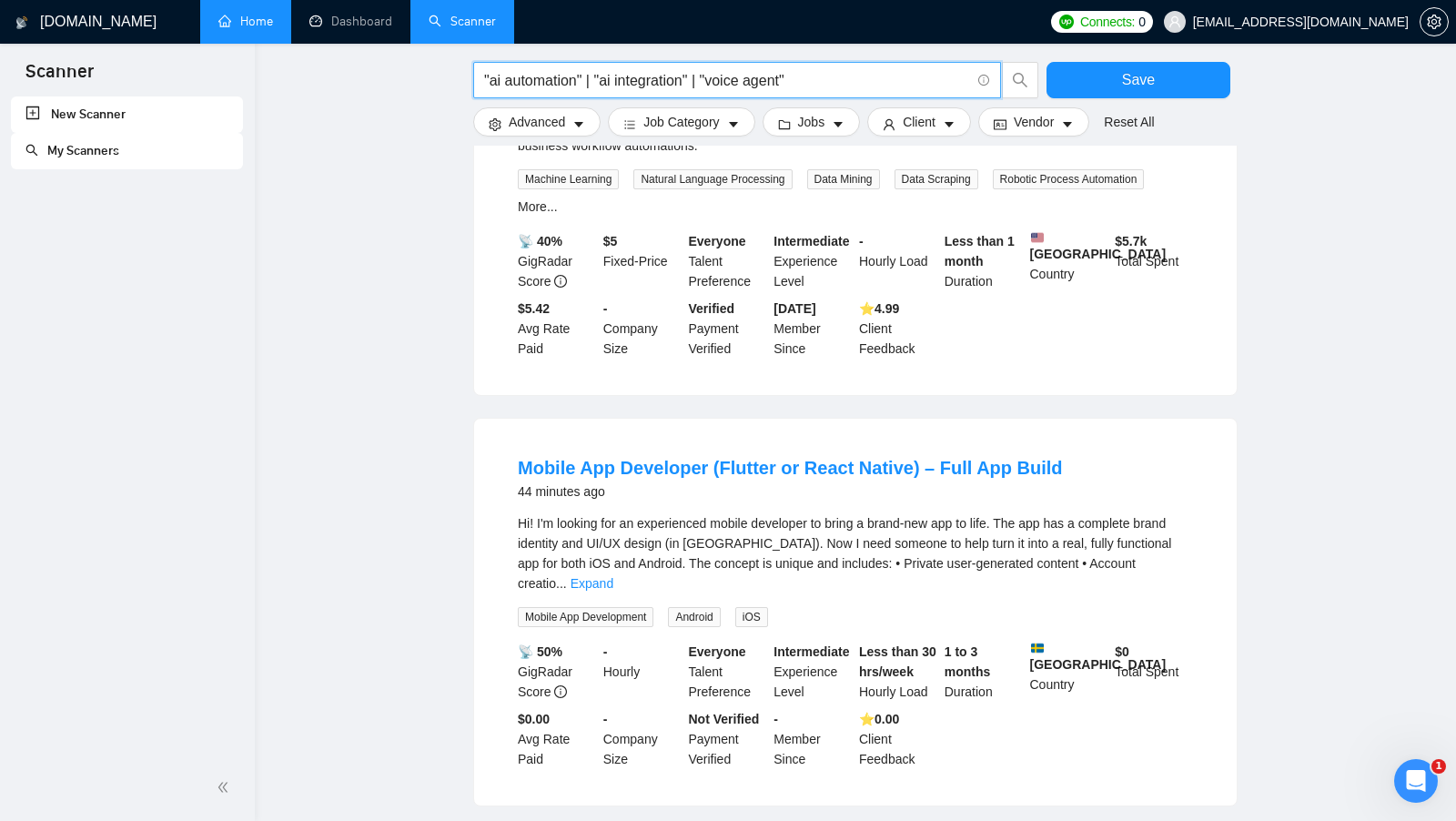
scroll to position [506, 0]
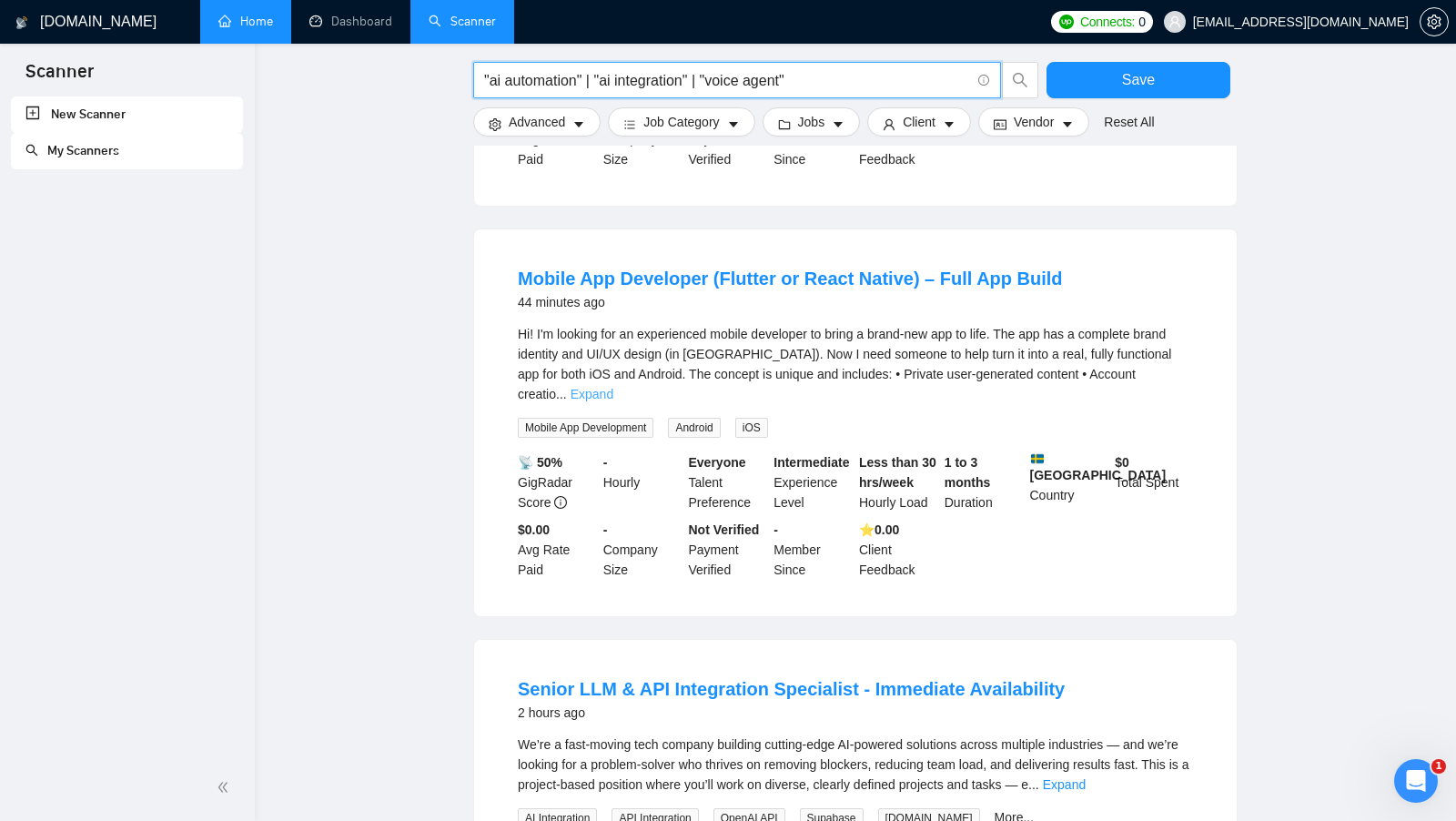
click at [613, 386] on link "Expand" at bounding box center [591, 393] width 42 height 15
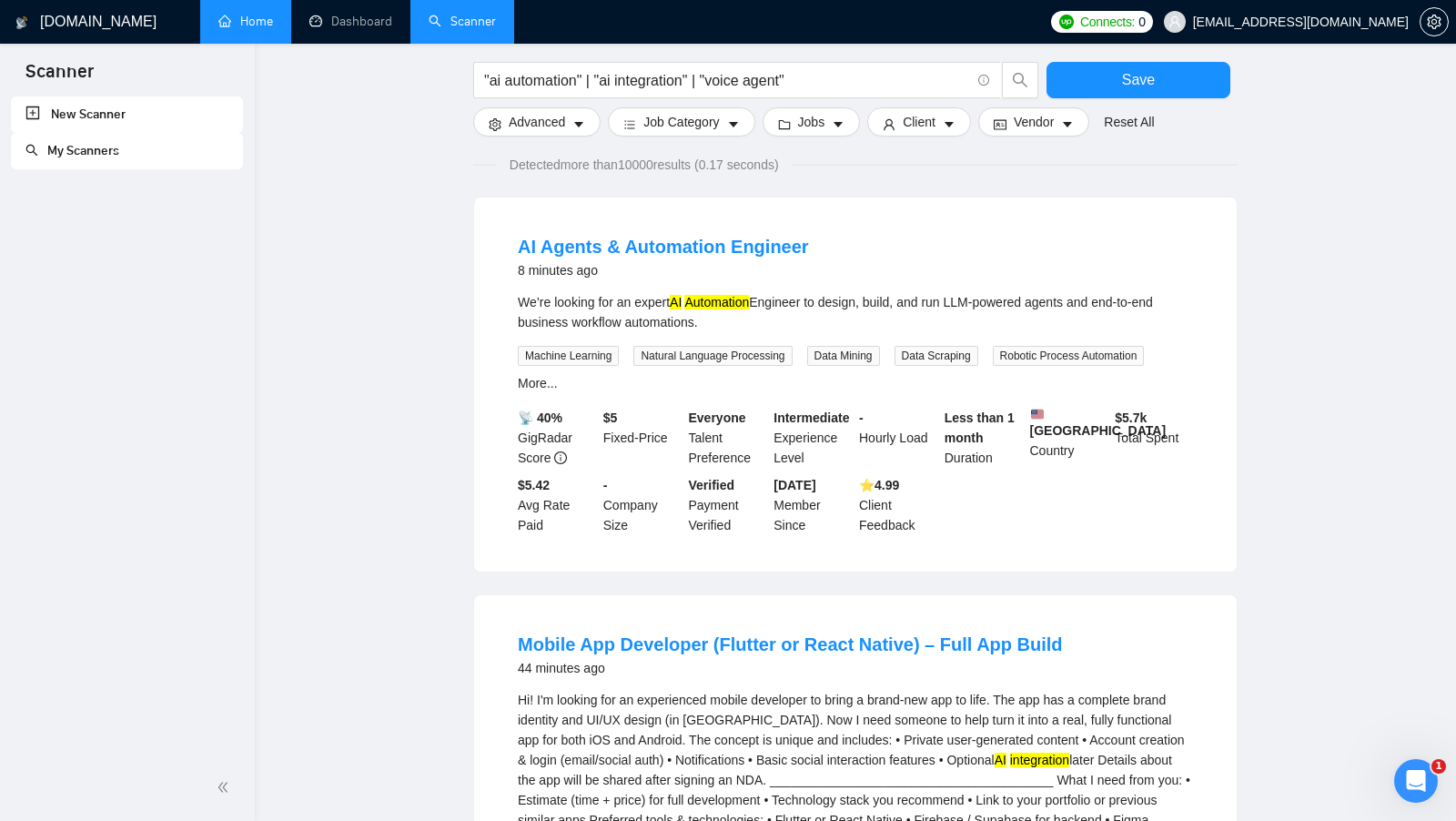
scroll to position [0, 0]
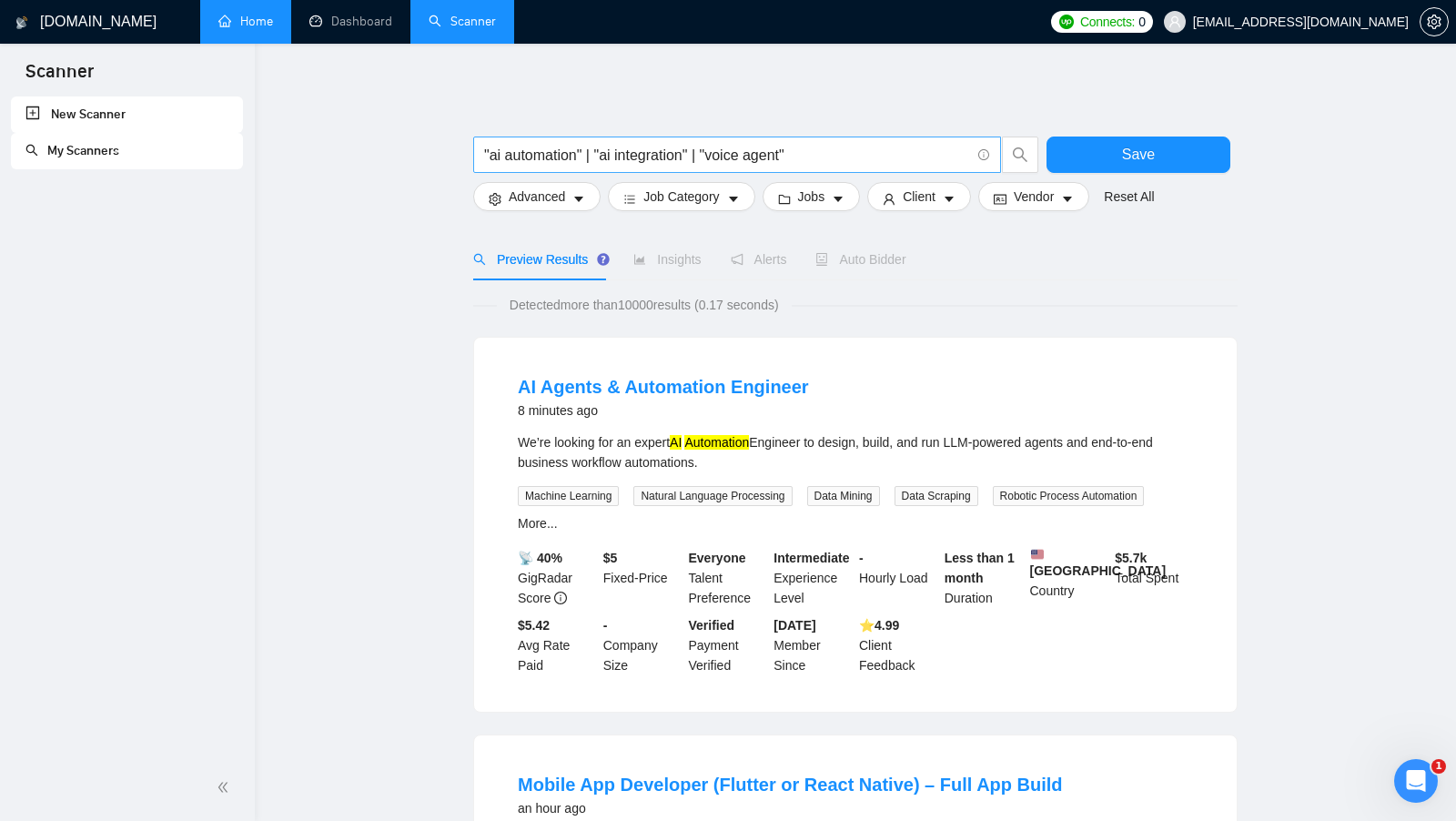
click at [848, 160] on input ""ai automation" | "ai integration" | "voice agent"" at bounding box center [727, 154] width 486 height 23
click at [848, 158] on input ""ai automation" | "ai integration" | "voice agent"" at bounding box center [727, 154] width 486 height 23
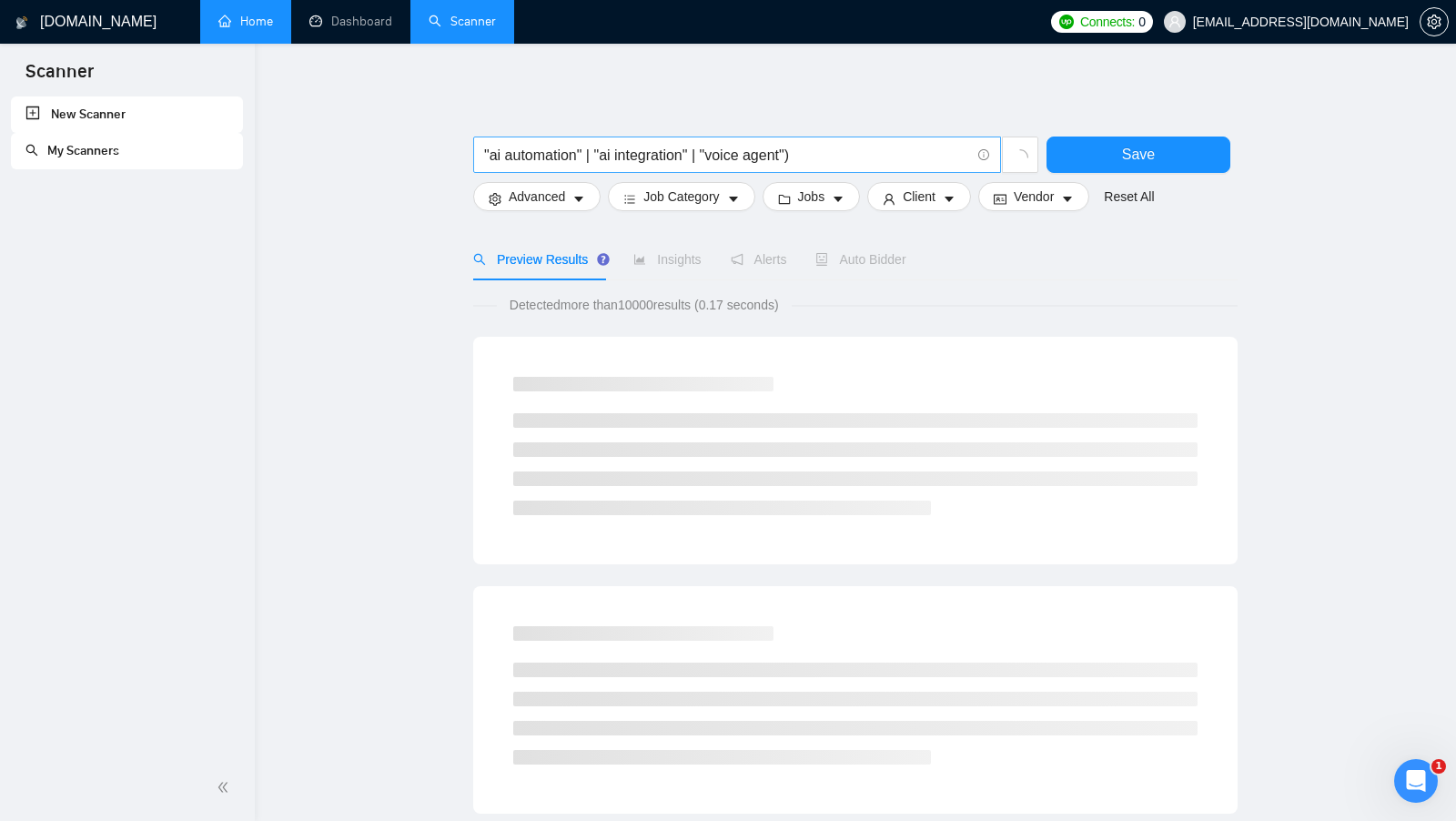
click at [482, 154] on span ""ai automation" | "ai integration" | "voice agent")" at bounding box center [736, 154] width 528 height 36
click at [482, 150] on span ""ai automation" | "ai integration" | "voice agent")" at bounding box center [736, 154] width 528 height 36
click at [485, 150] on input ""ai automation" | "ai integration" | "voice agent")" at bounding box center [727, 154] width 486 height 23
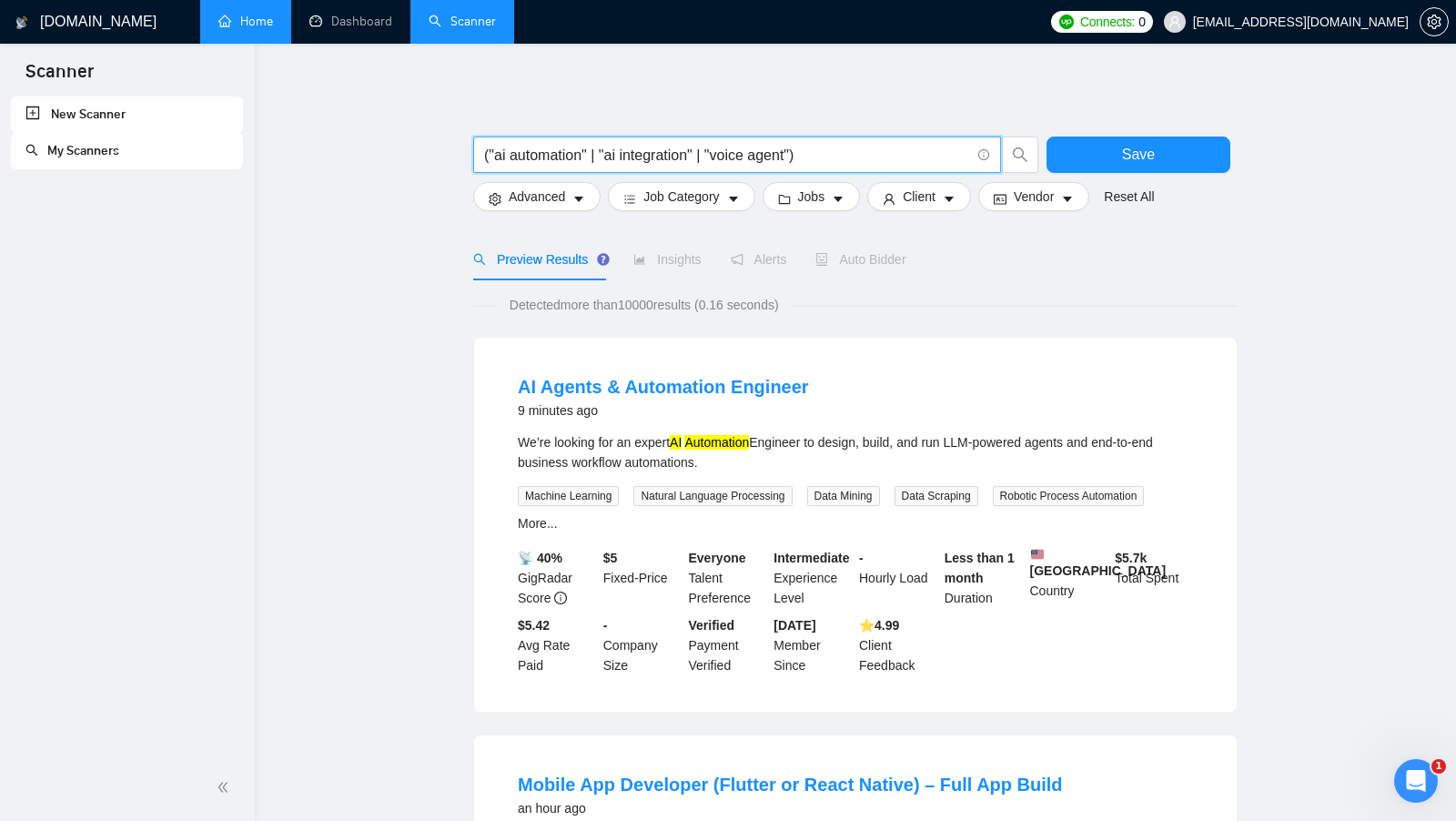
click at [886, 149] on input "("ai automation" | "ai integration" | "voice agent")" at bounding box center [727, 154] width 486 height 23
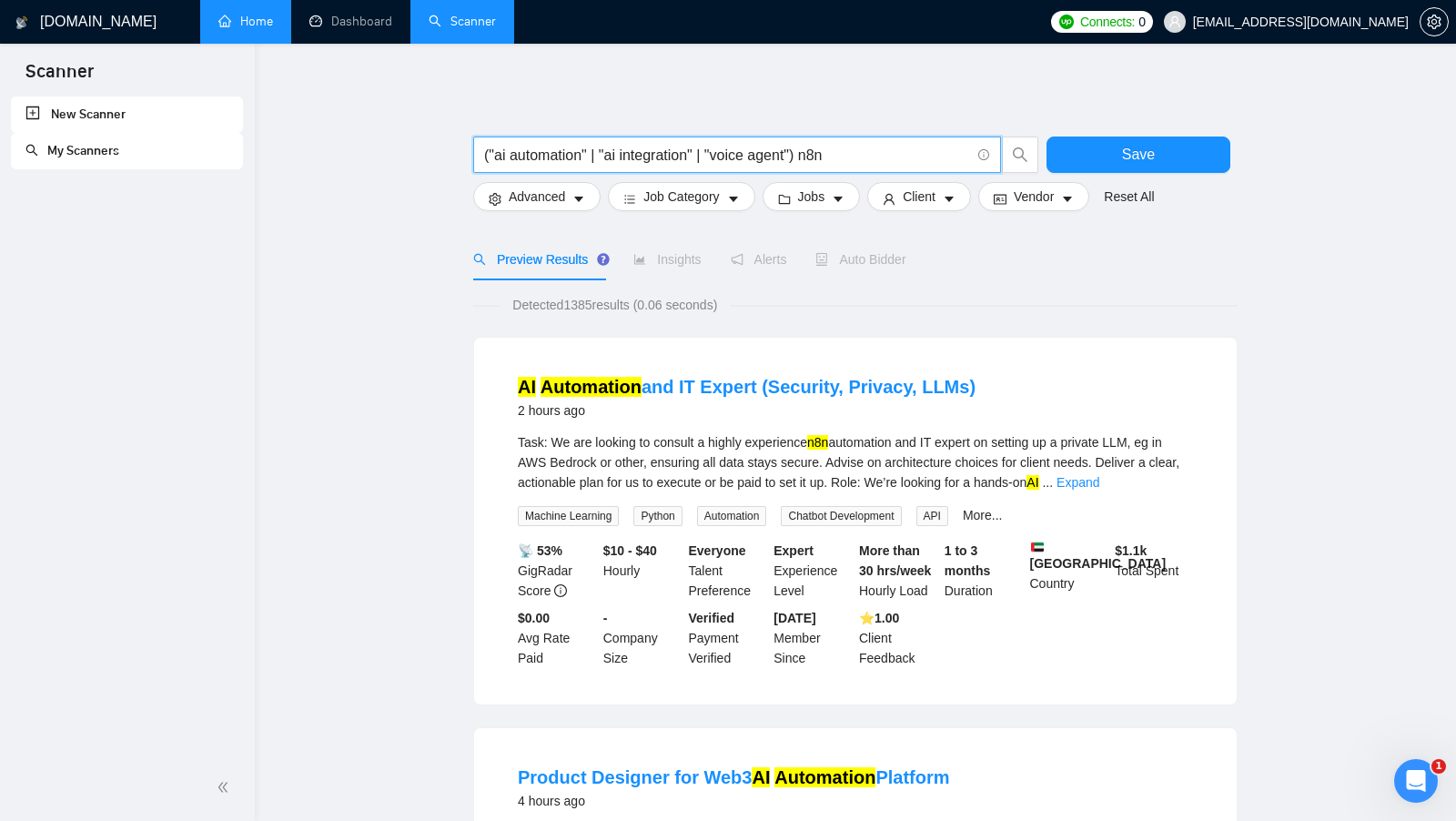
scroll to position [32, 0]
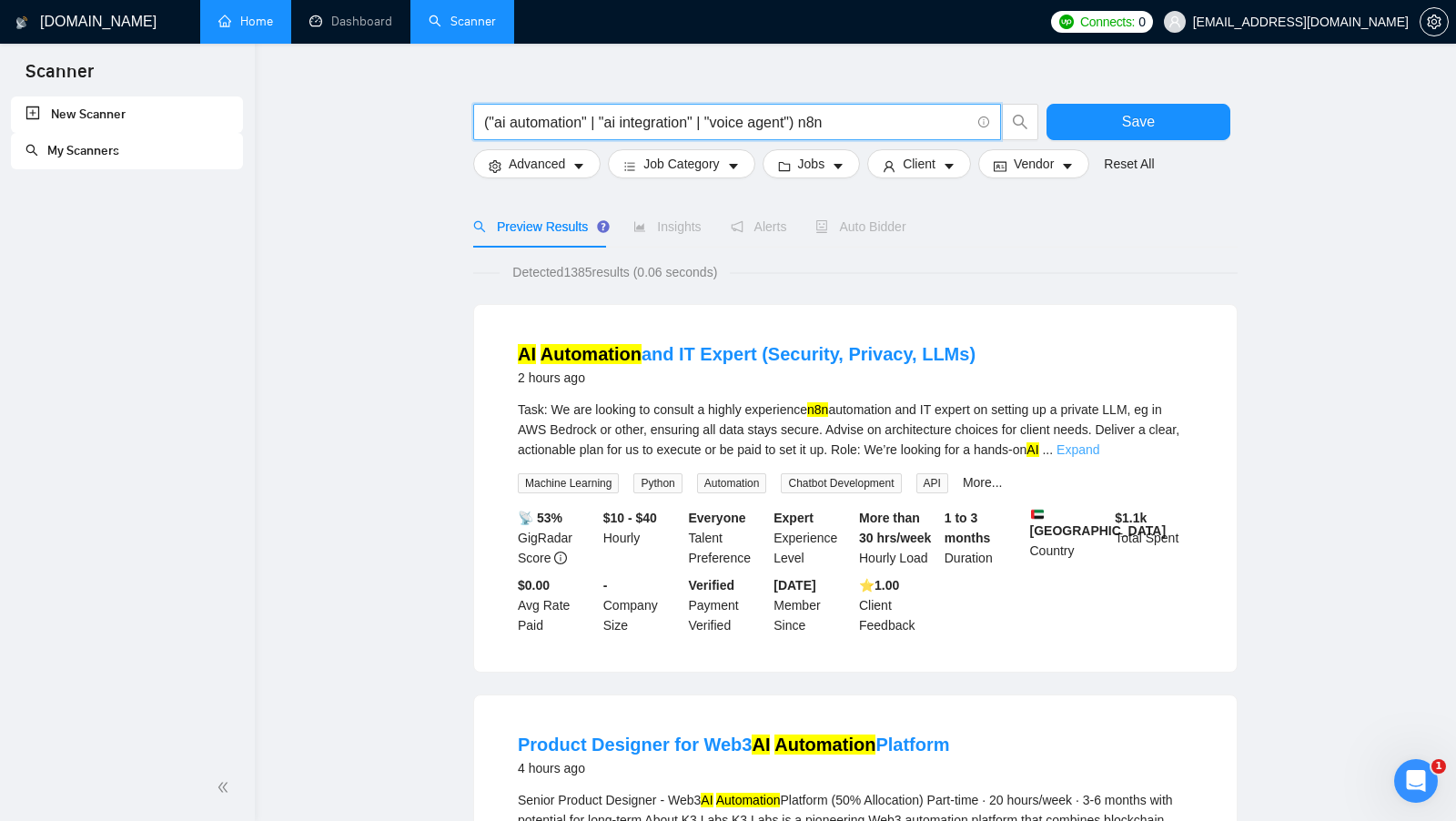
type input "("ai automation" | "ai integration" | "voice agent") n8n"
click at [1099, 445] on link "Expand" at bounding box center [1077, 449] width 42 height 15
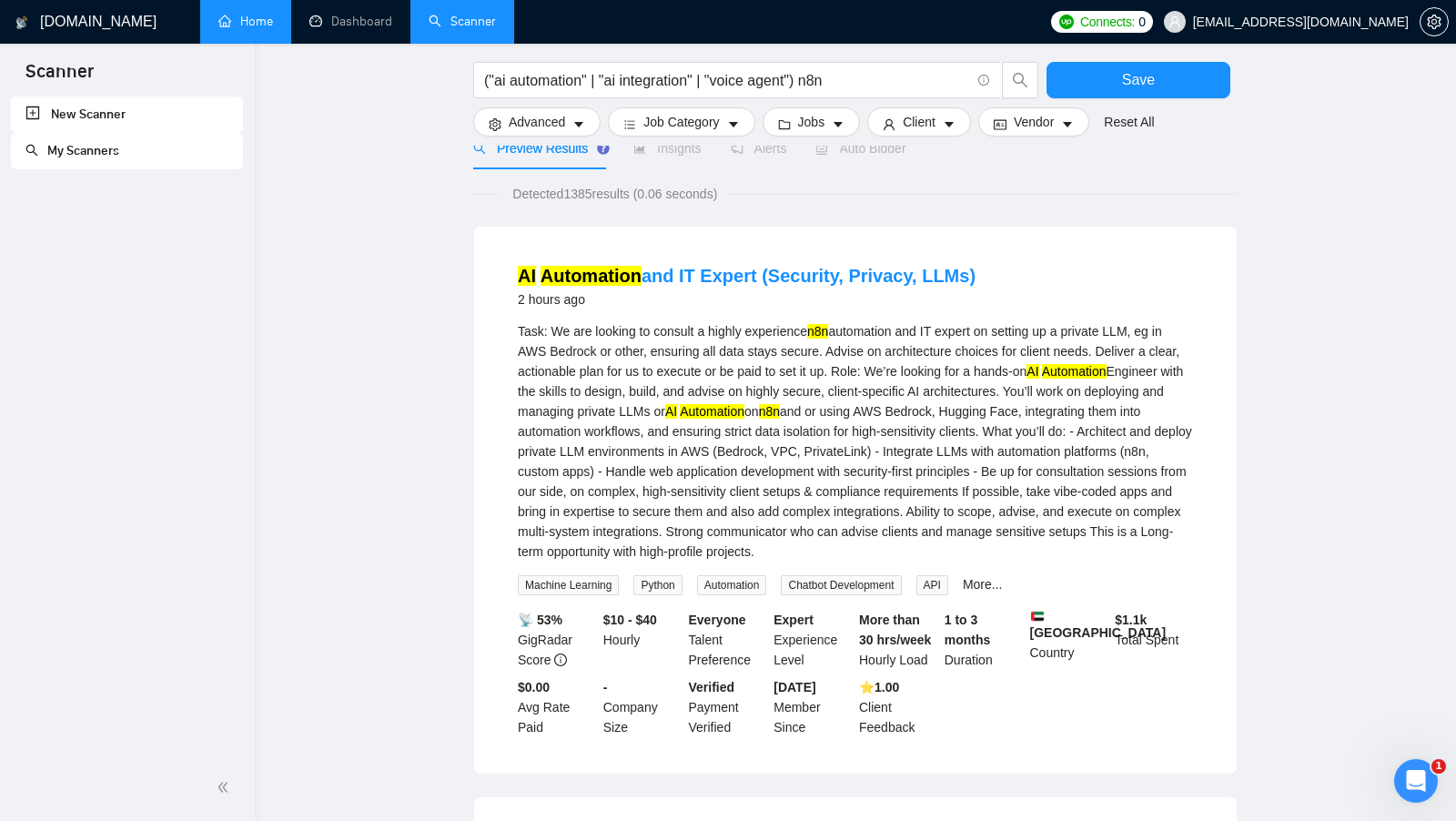
scroll to position [112, 0]
click at [820, 323] on mark "n8n" at bounding box center [817, 330] width 21 height 15
click at [873, 332] on div "Task: We are looking to consult a highly experience n8n automation and IT exper…" at bounding box center [855, 440] width 675 height 240
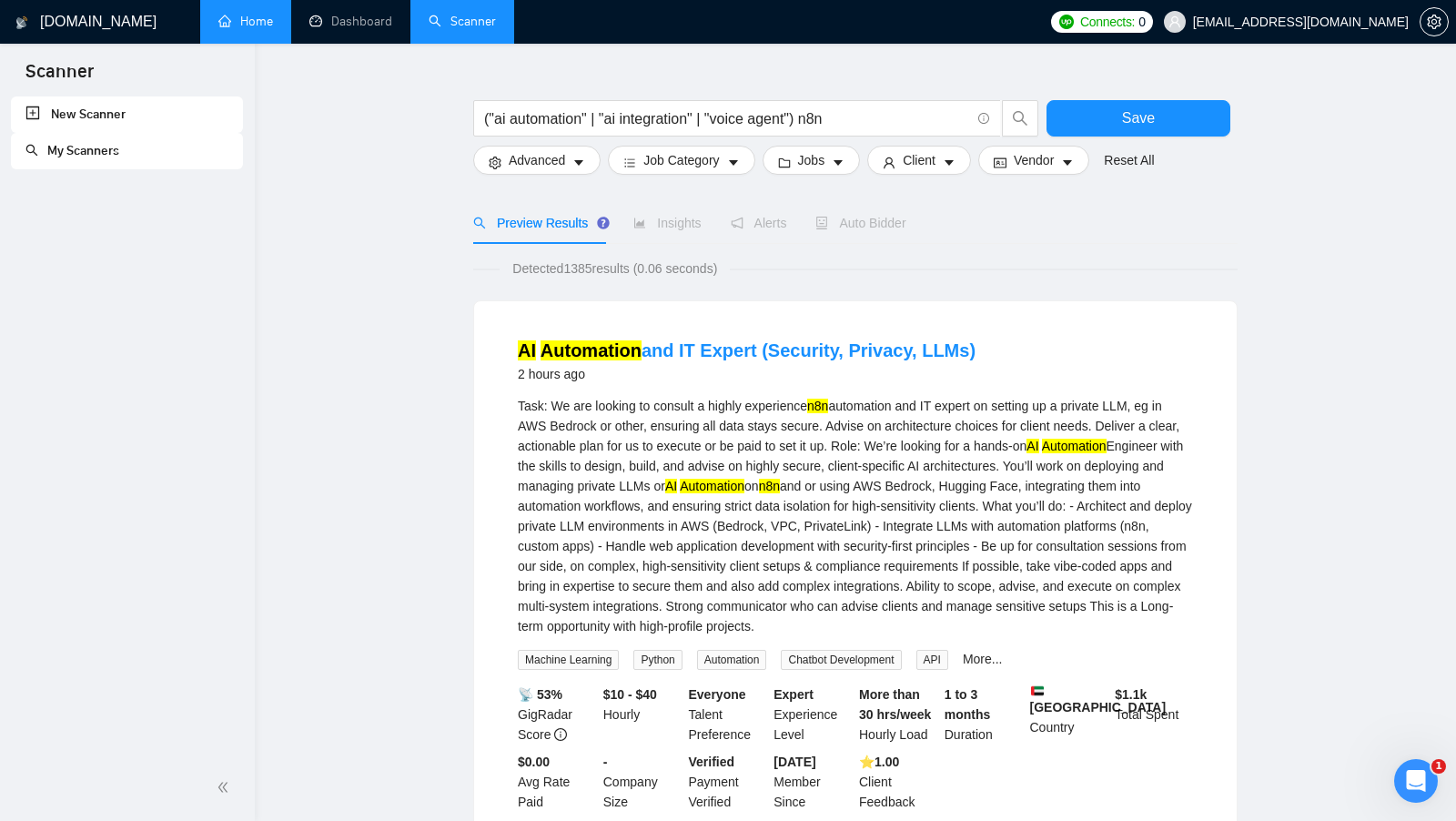
scroll to position [17, 0]
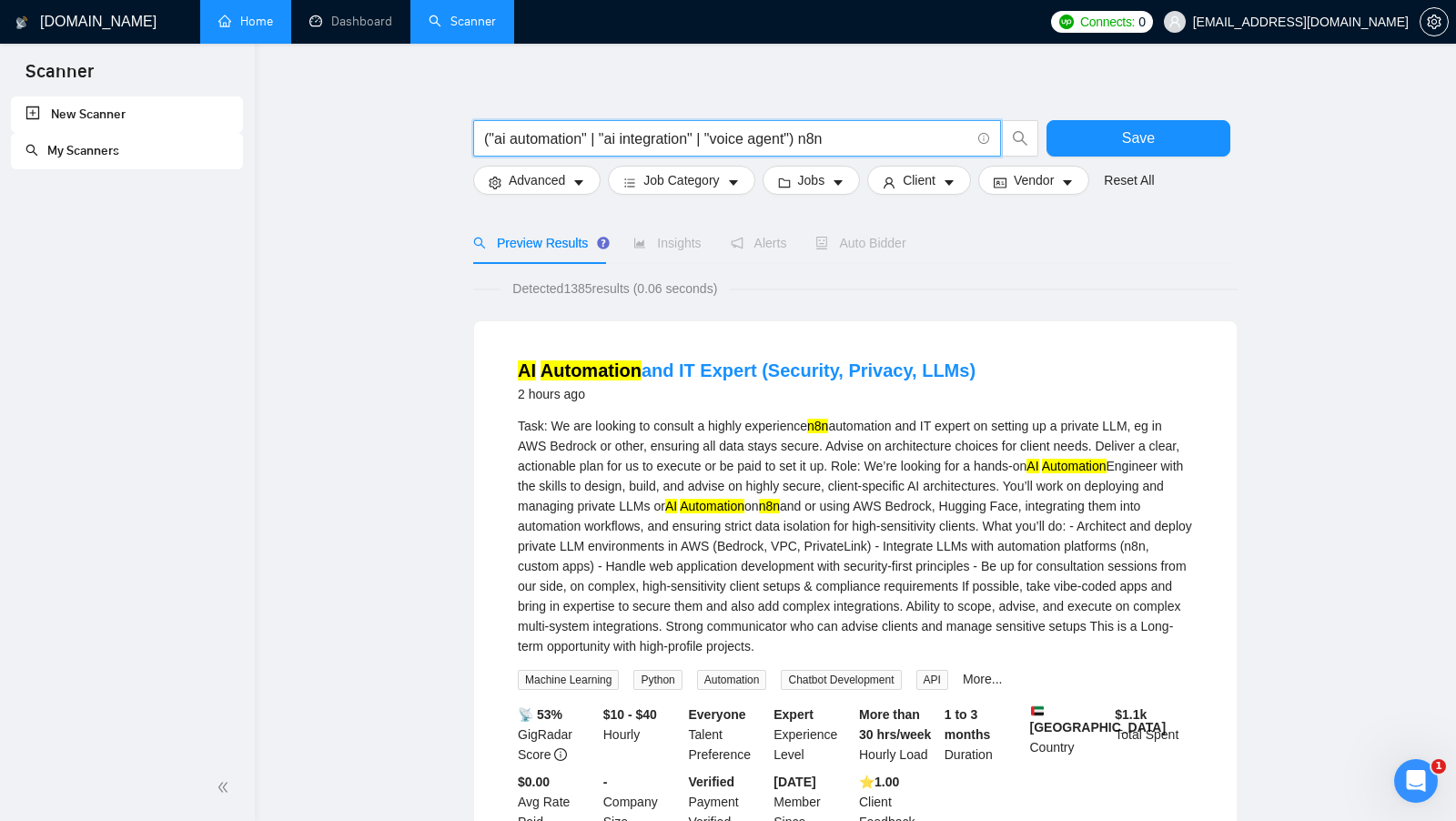
click at [827, 138] on input "("ai automation" | "ai integration" | "voice agent") n8n" at bounding box center [727, 139] width 486 height 23
click at [853, 140] on input "("ai automation" | "ai integration" | "voice agent") n8n" at bounding box center [727, 139] width 486 height 23
click at [825, 140] on input "("ai automation" | "ai integration" | "voice agent") n8n" at bounding box center [727, 139] width 486 height 23
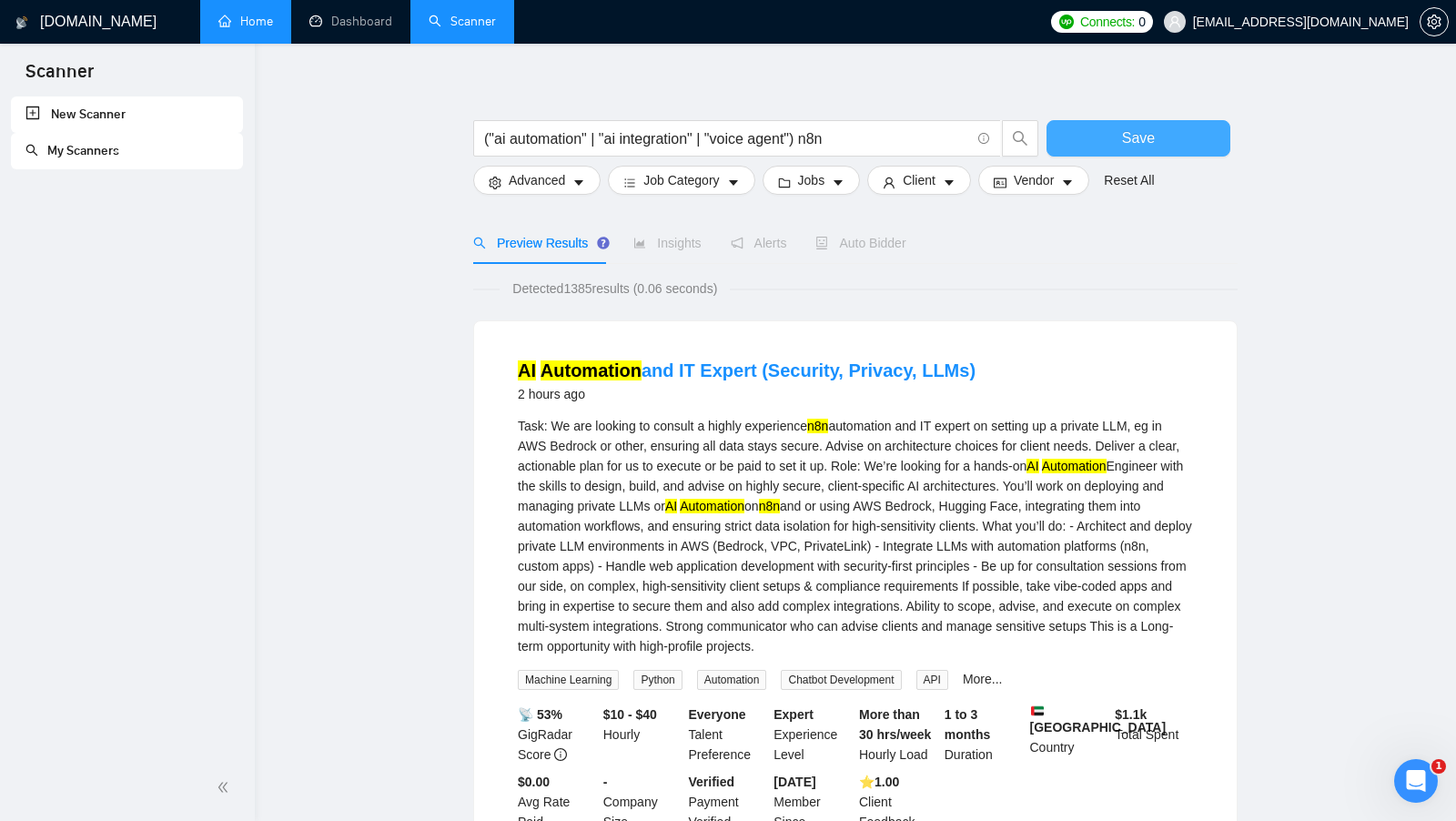
click at [1184, 135] on button "Save" at bounding box center [1137, 138] width 184 height 36
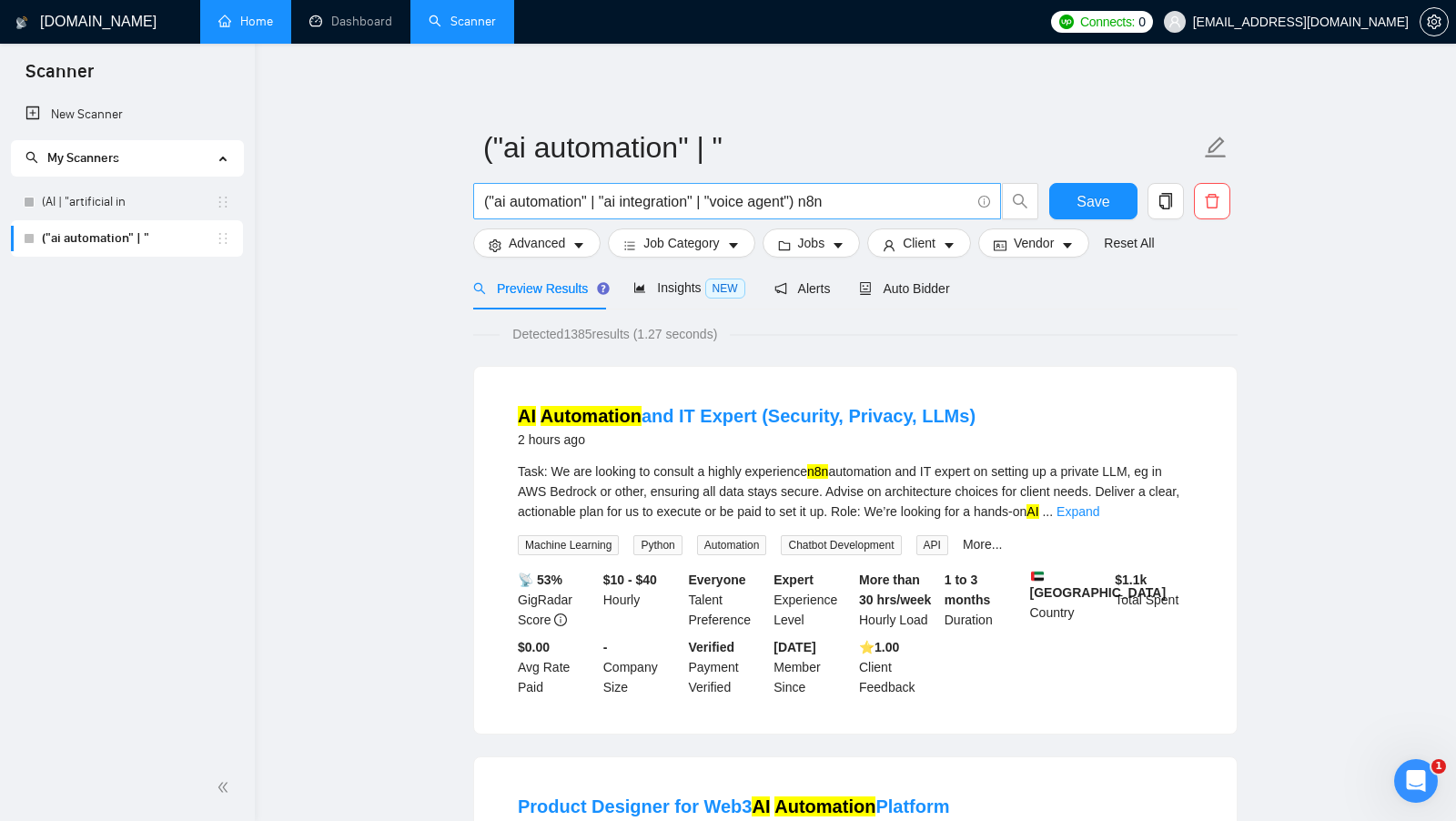
click at [815, 205] on input "("ai automation" | "ai integration" | "voice agent") n8n" at bounding box center [727, 201] width 486 height 23
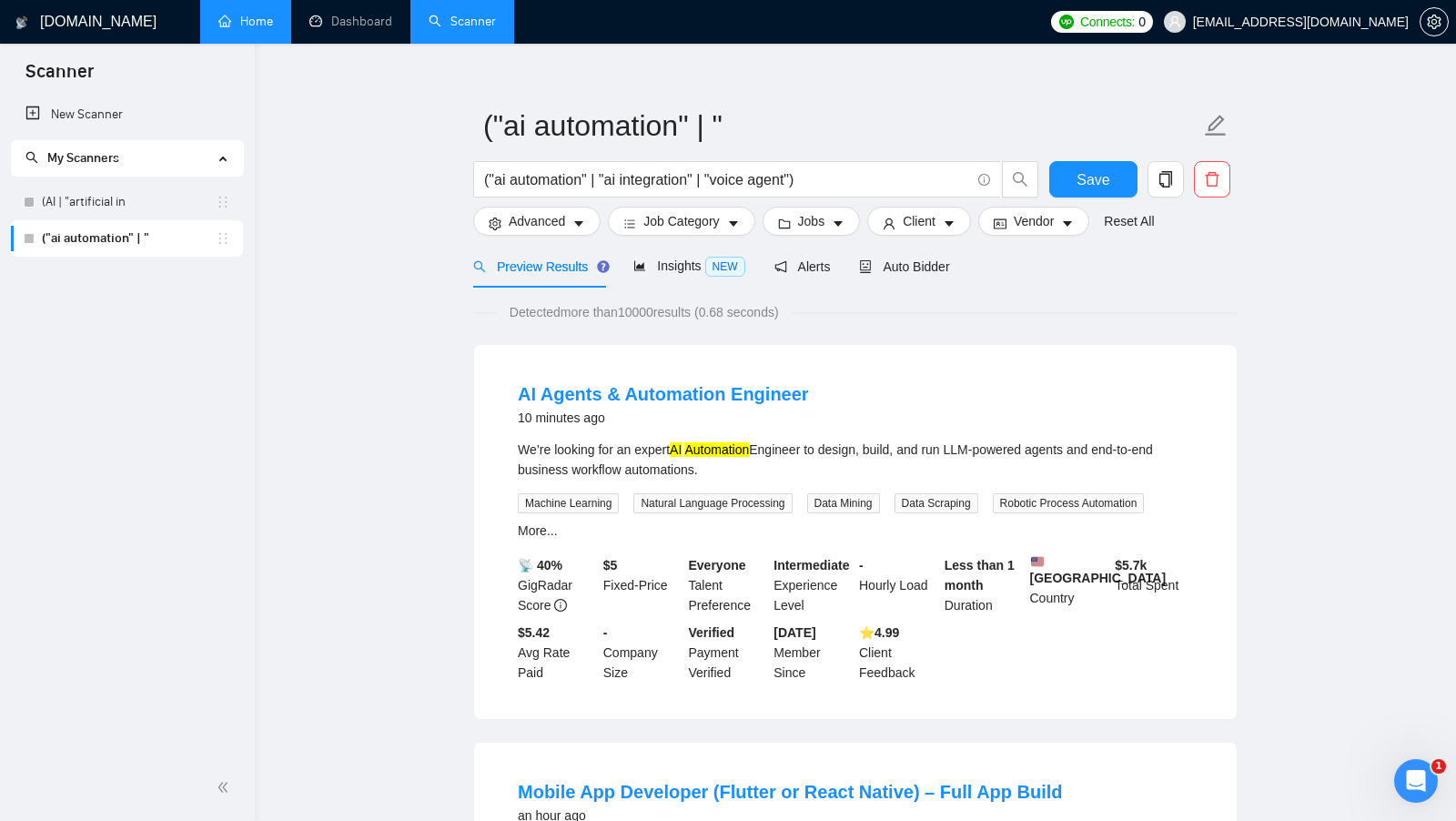
scroll to position [26, 0]
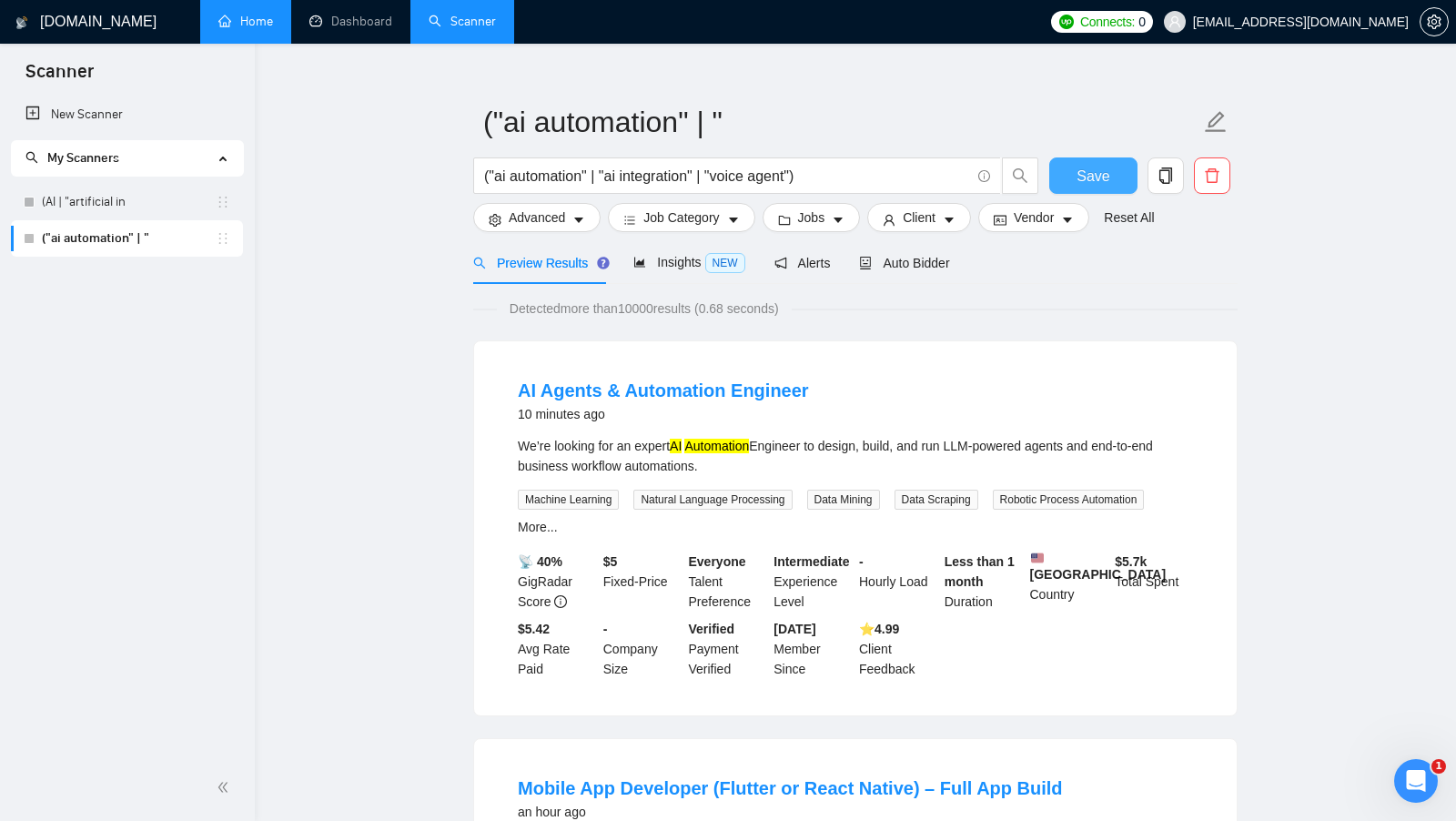
click at [1076, 178] on button "Save" at bounding box center [1093, 175] width 88 height 36
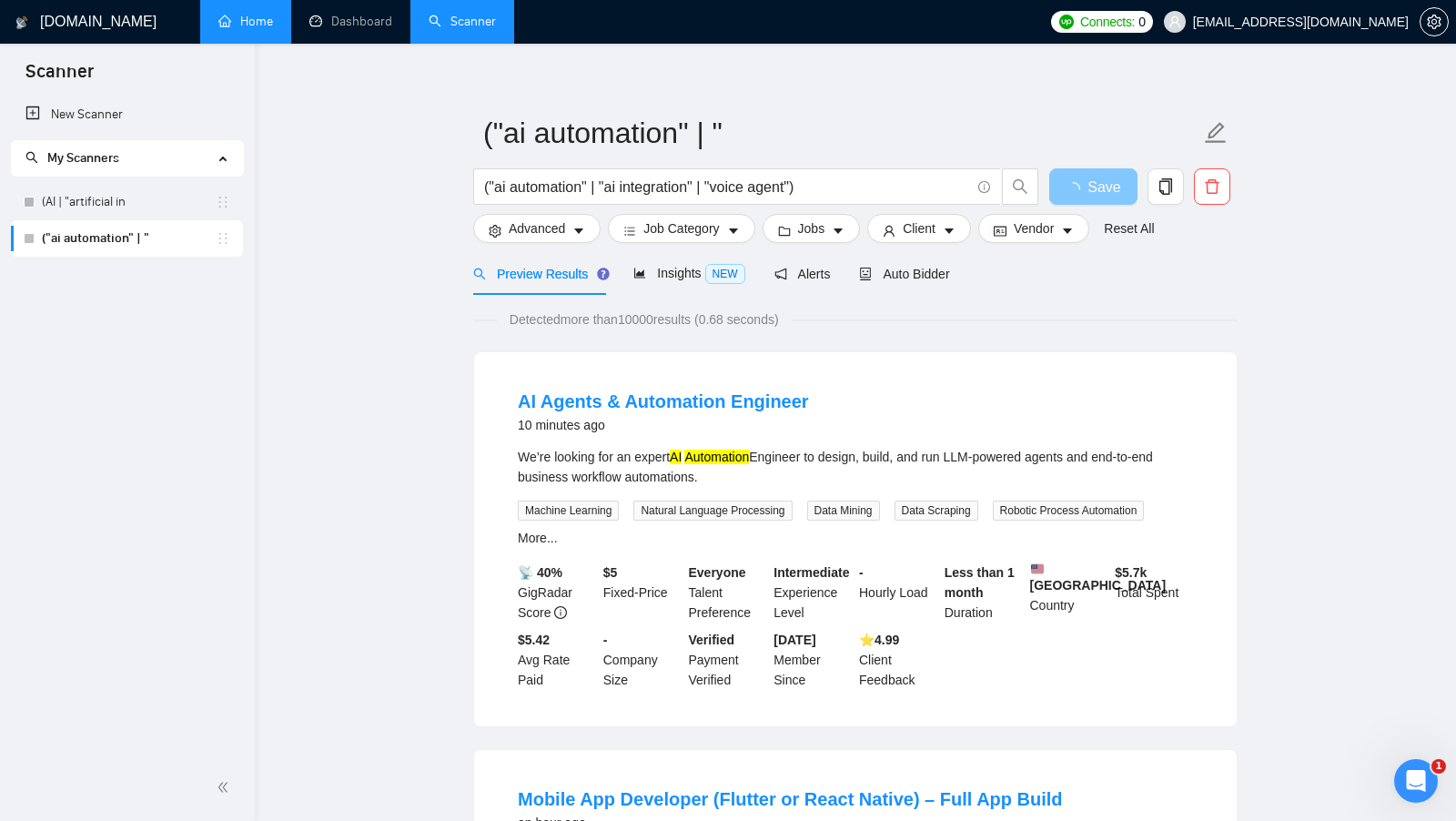
scroll to position [16, 0]
click at [641, 317] on span "Detected more than 10000 results (0.68 seconds)" at bounding box center [644, 319] width 295 height 20
click at [641, 316] on span "Detected more than 10000 results (0.68 seconds)" at bounding box center [644, 319] width 295 height 20
click at [840, 318] on div "Detected more than 10000 results (0.68 seconds)" at bounding box center [854, 319] width 764 height 20
click at [681, 276] on span "Insights NEW" at bounding box center [688, 271] width 111 height 15
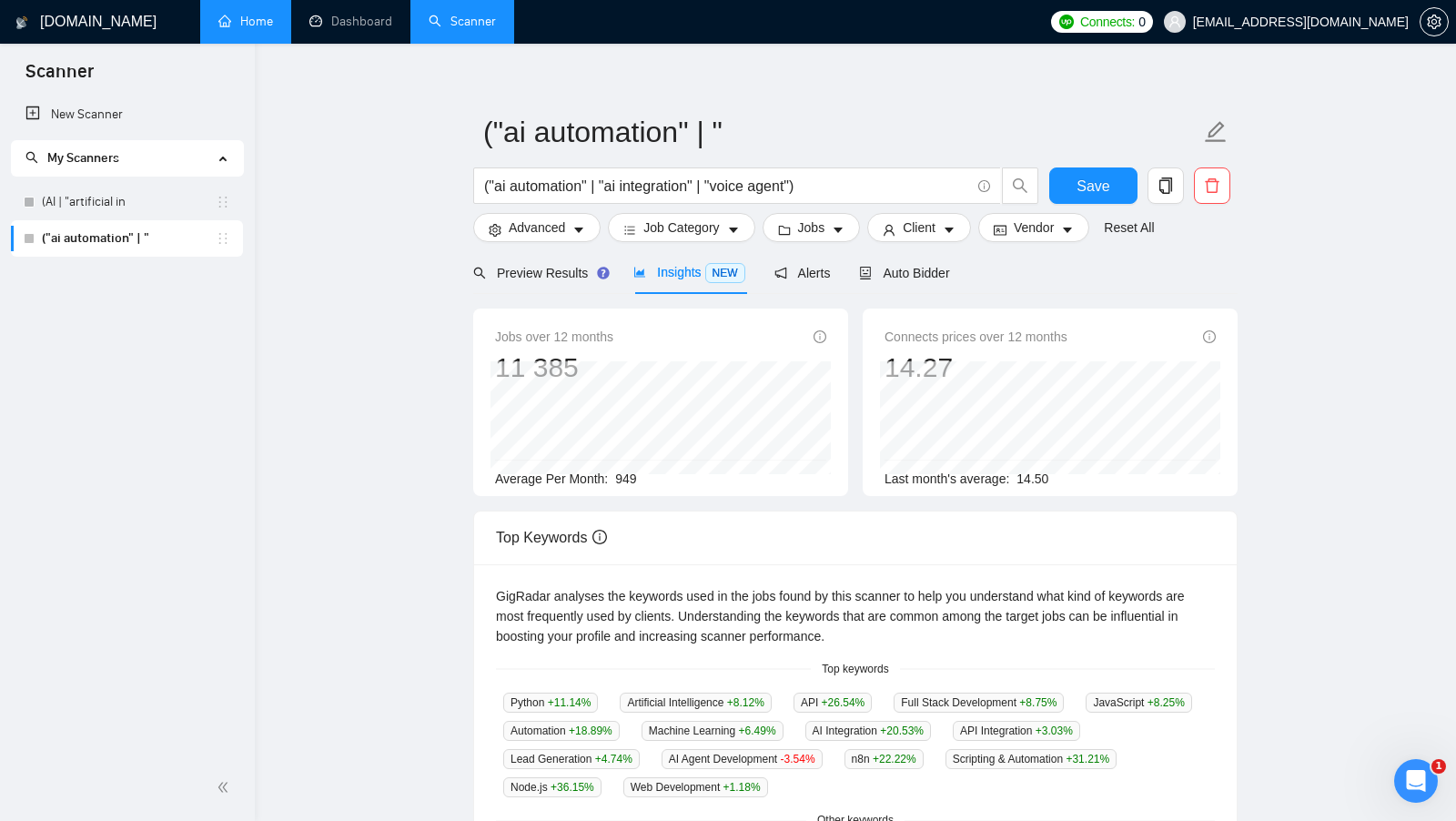
click at [625, 480] on span "949" at bounding box center [625, 478] width 21 height 15
click at [675, 479] on div "Average Per Month: 949" at bounding box center [660, 479] width 331 height 20
drag, startPoint x: 654, startPoint y: 479, endPoint x: 616, endPoint y: 483, distance: 38.2
click at [616, 482] on div "Average Per Month: 949" at bounding box center [660, 479] width 331 height 20
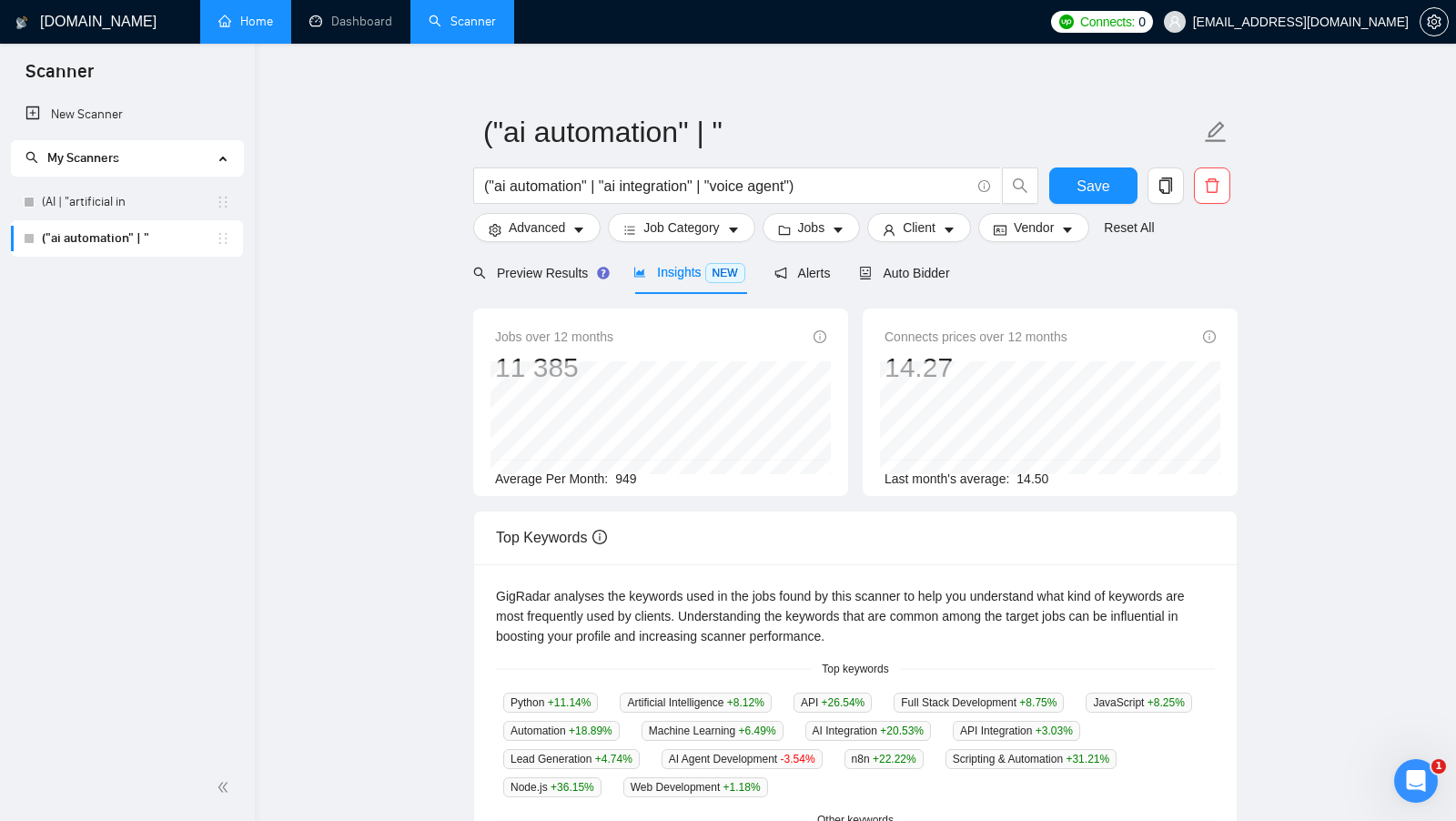
click at [670, 483] on div "Average Per Month: 949" at bounding box center [660, 479] width 331 height 20
drag, startPoint x: 620, startPoint y: 477, endPoint x: 643, endPoint y: 477, distance: 23.0
click at [643, 477] on div "Average Per Month: 949" at bounding box center [660, 479] width 331 height 20
click at [519, 267] on span "Preview Results" at bounding box center [538, 272] width 131 height 15
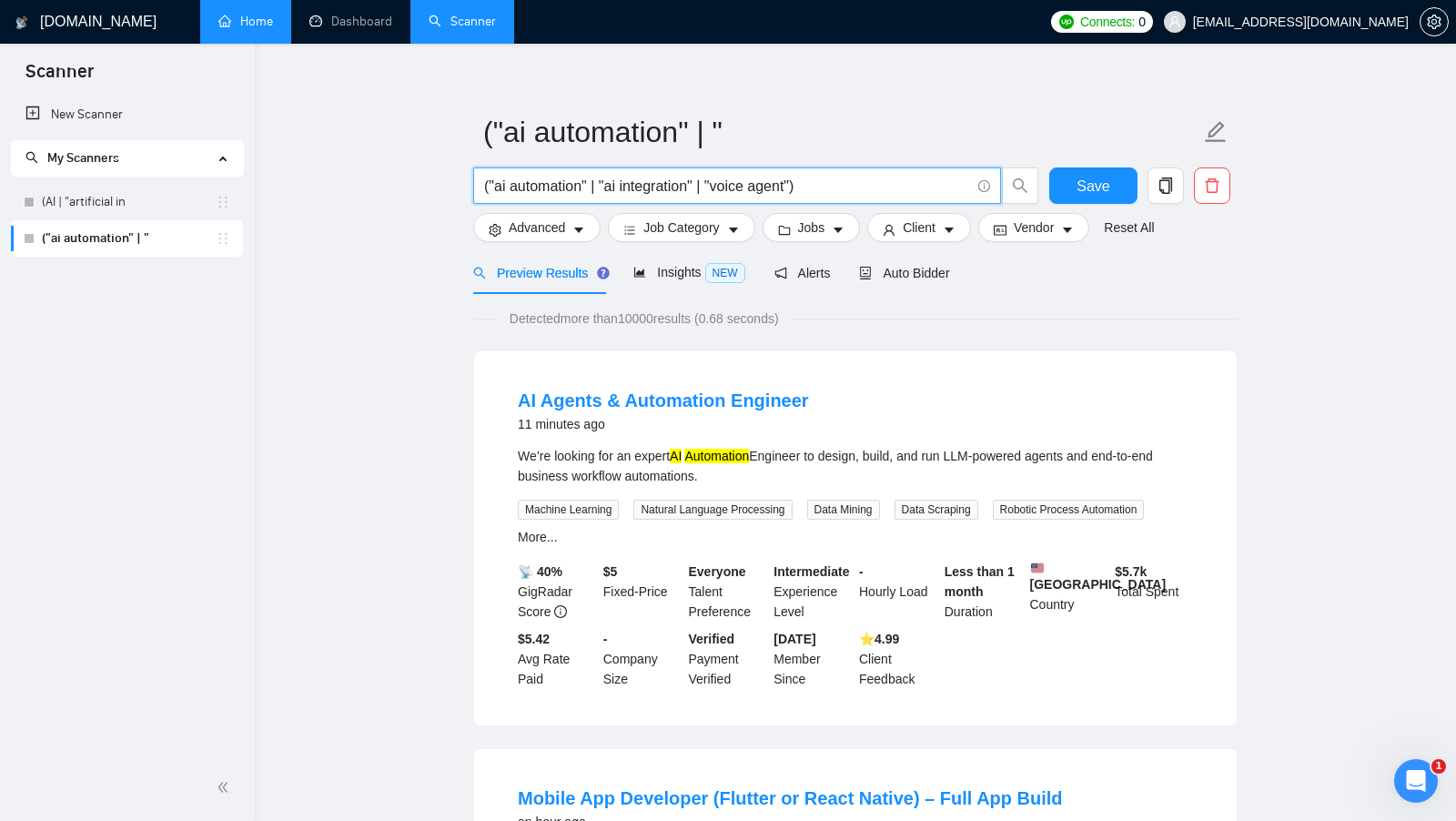
drag, startPoint x: 883, startPoint y: 181, endPoint x: 480, endPoint y: 182, distance: 403.0
click at [484, 182] on input "("ai automation" | "ai integration" | "voice agent")" at bounding box center [727, 186] width 486 height 23
click at [480, 182] on span "("ai automation" | "ai integration" | "voice agent")" at bounding box center [736, 185] width 528 height 36
click at [814, 186] on input "("ai automation" | "ai integration" | "voice agent")" at bounding box center [727, 186] width 486 height 23
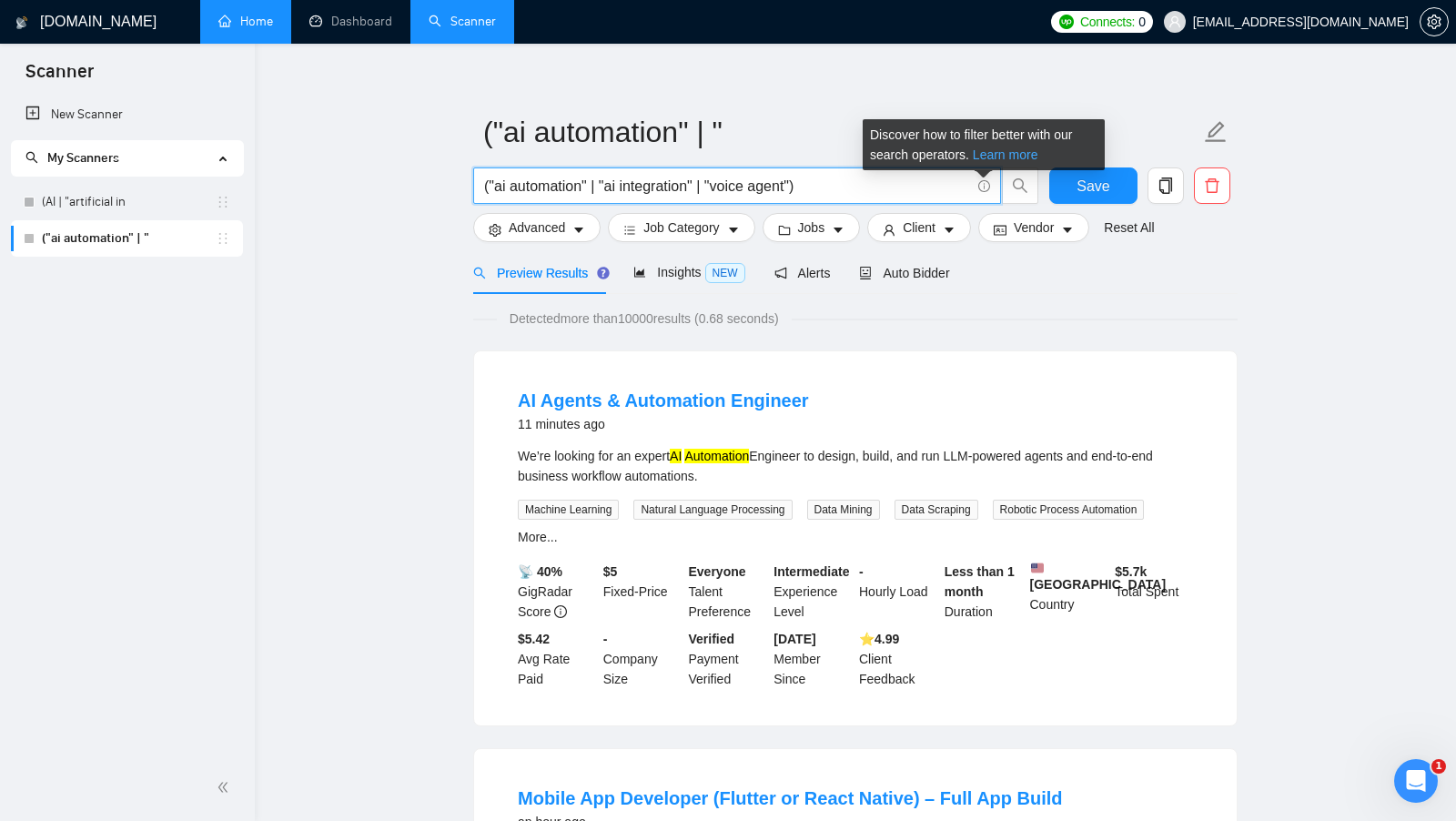
click at [1009, 154] on link "Learn more" at bounding box center [1005, 154] width 66 height 15
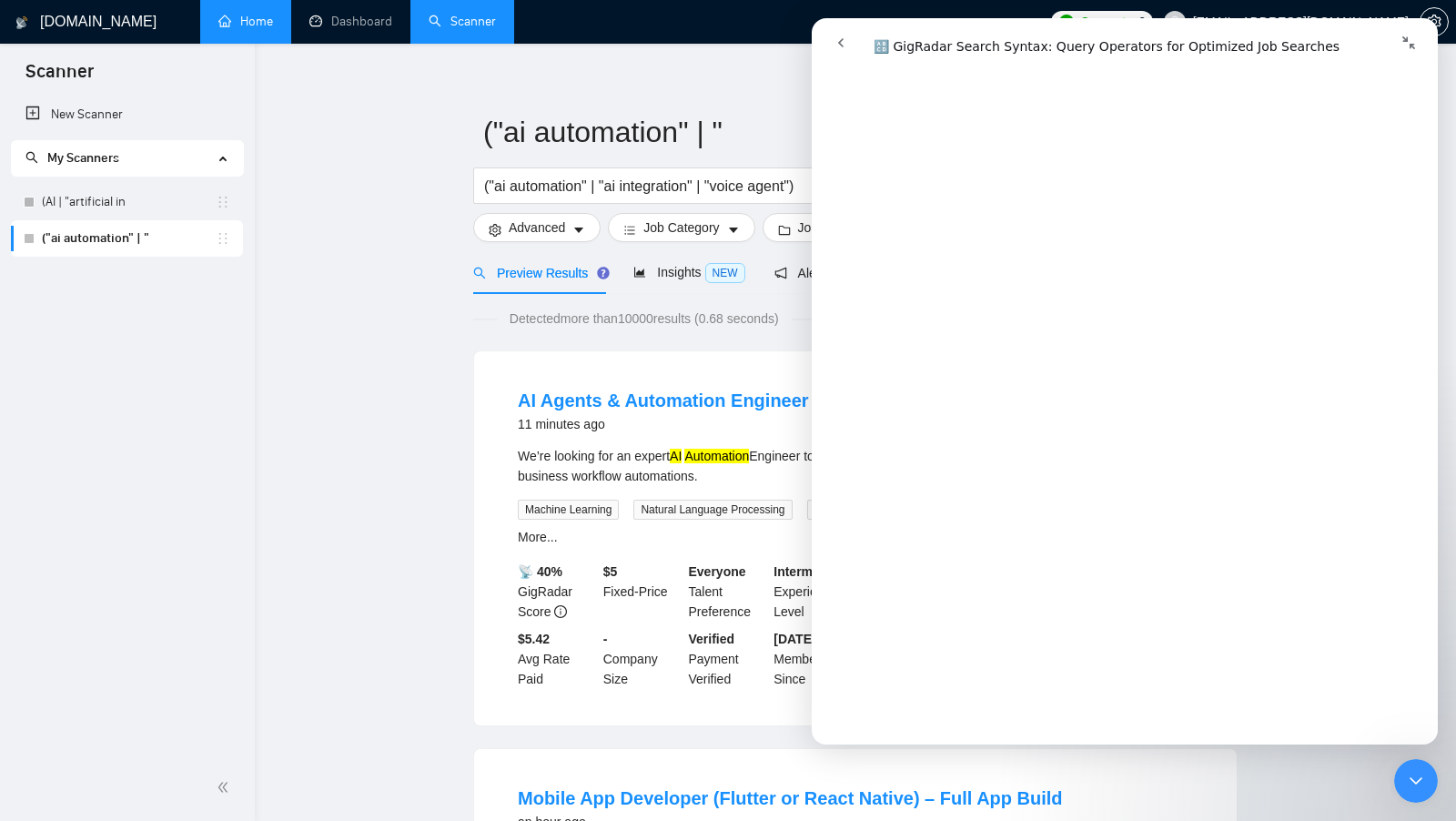
scroll to position [2067, 0]
click at [1411, 770] on icon "Закрити програму для спілкування Intercom" at bounding box center [1416, 781] width 22 height 22
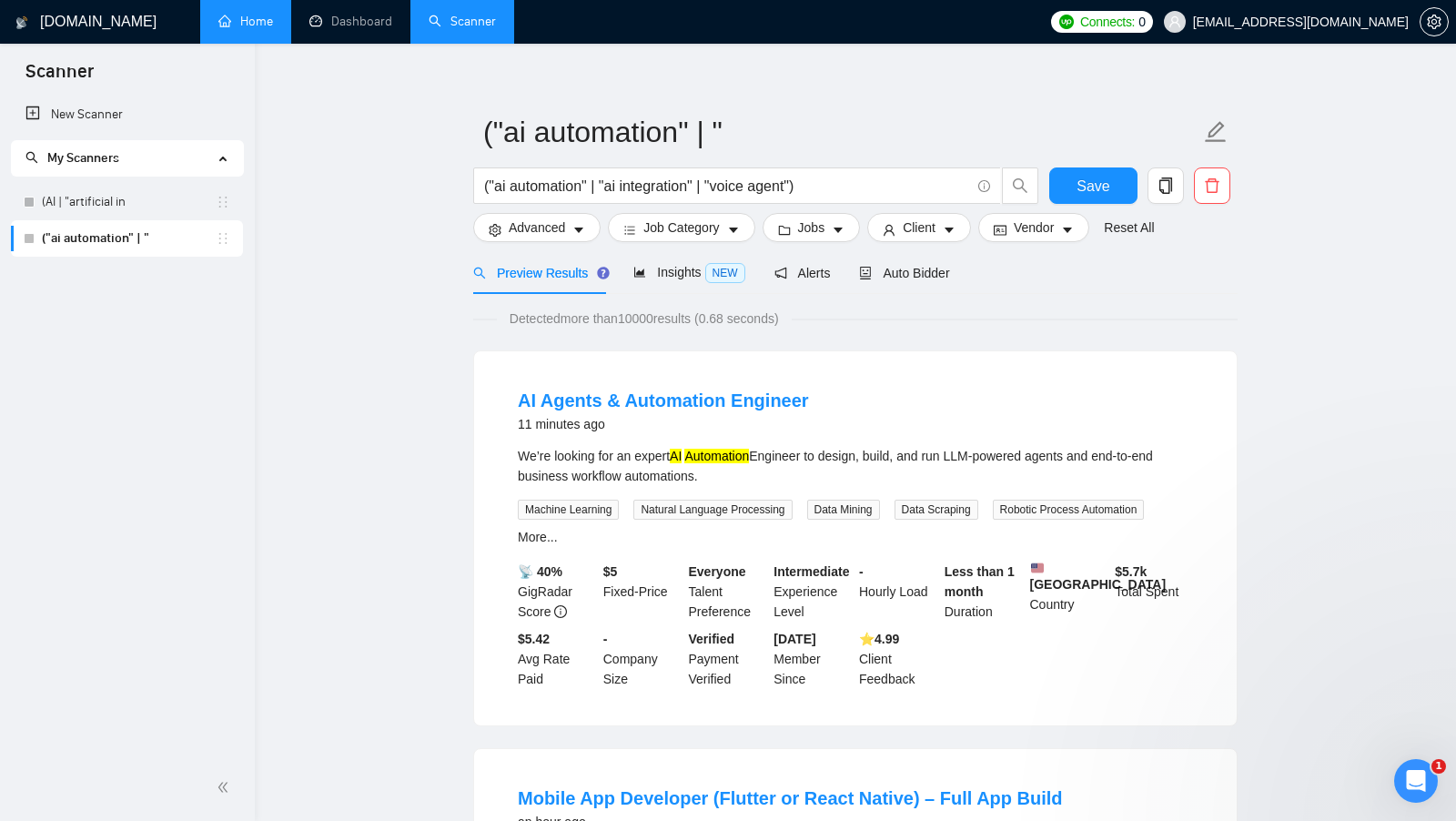
scroll to position [0, 0]
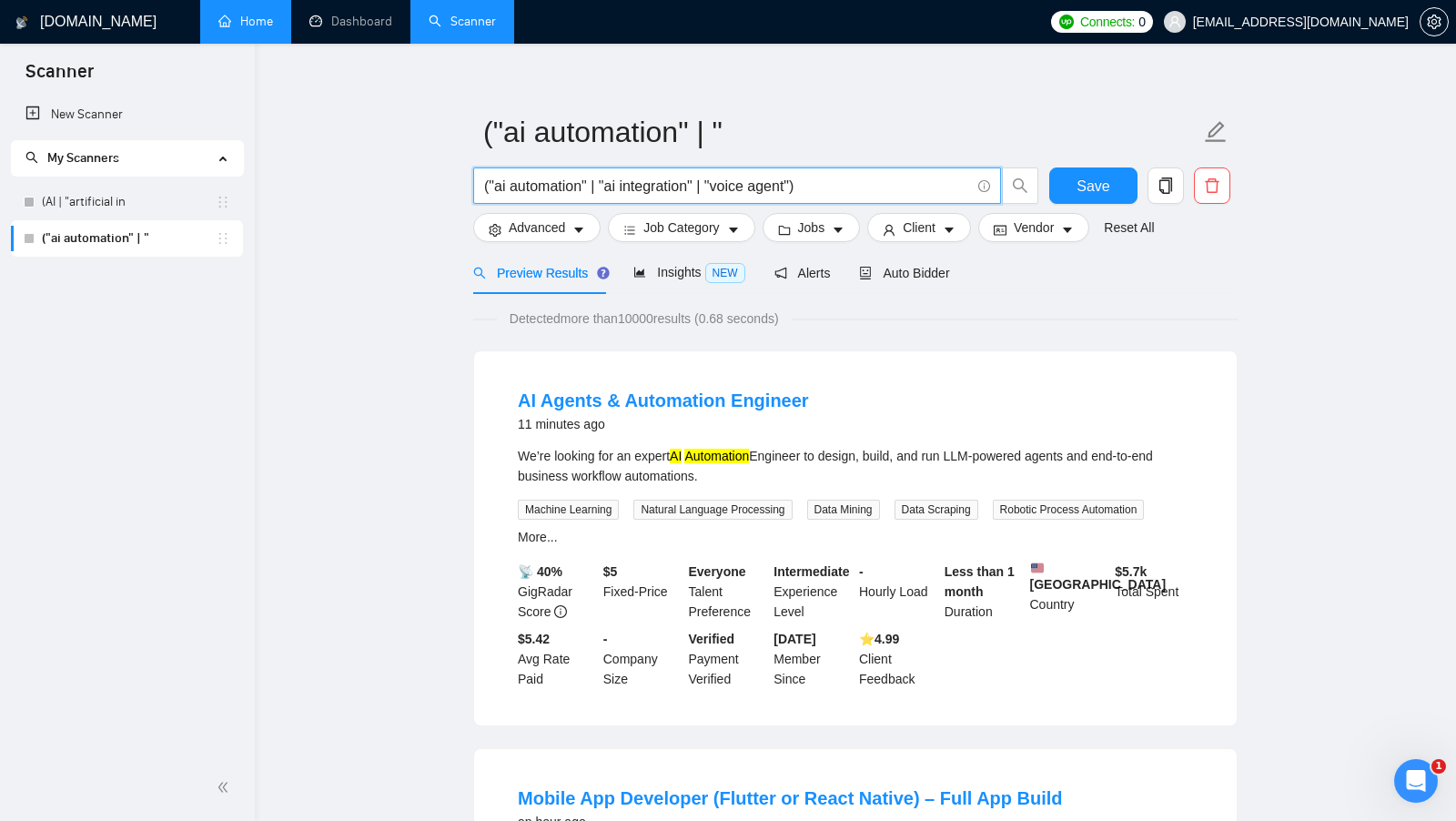
click at [865, 177] on input "("ai automation" | "ai integration" | "voice agent")" at bounding box center [727, 186] width 486 height 23
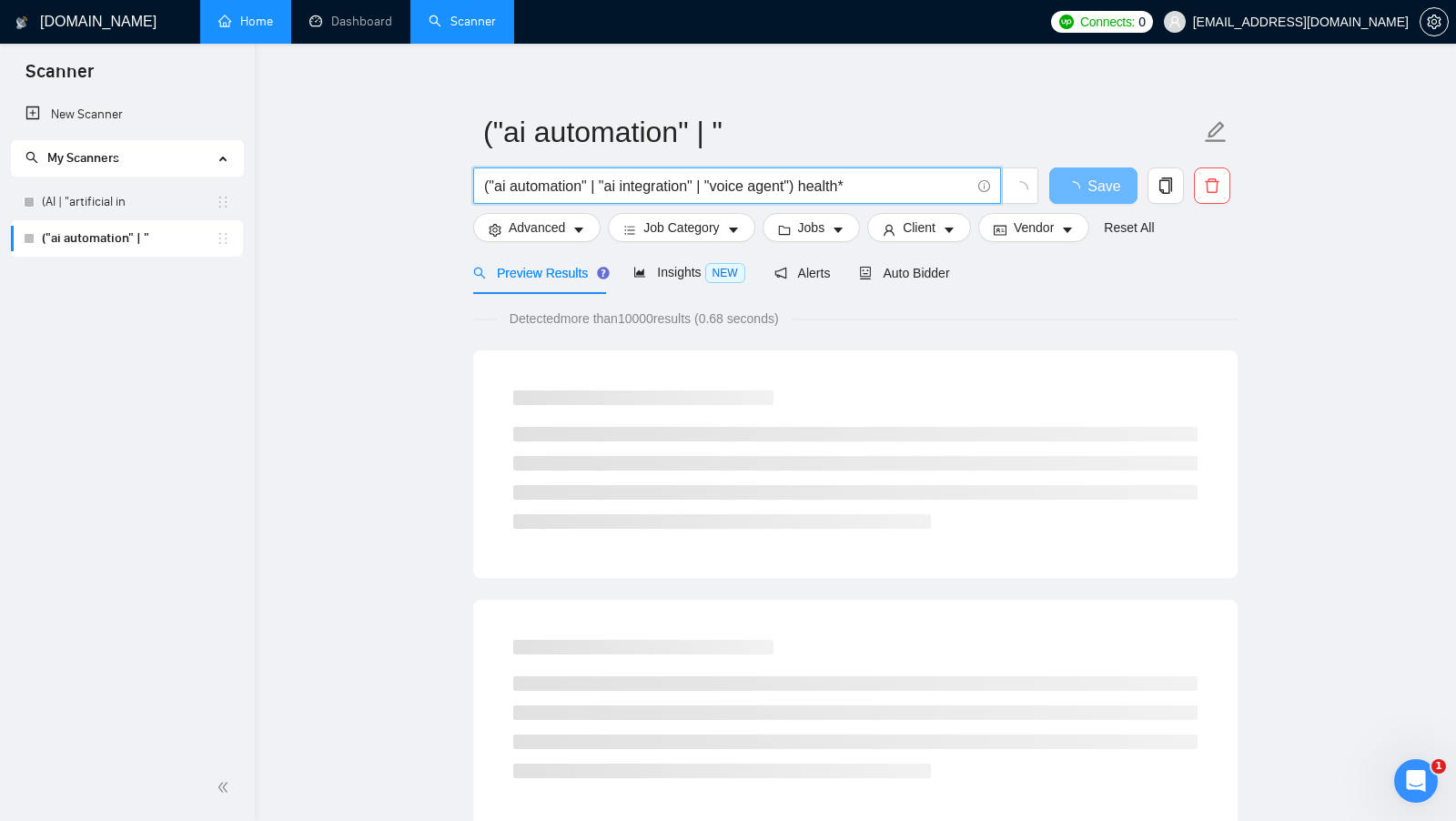
drag, startPoint x: 861, startPoint y: 186, endPoint x: 815, endPoint y: 187, distance: 46.0
click at [815, 187] on input "("ai automation" | "ai integration" | "voice agent") health*" at bounding box center [727, 186] width 486 height 23
click at [890, 197] on span "("ai automation" | "ai integration" | "voice agent") health*" at bounding box center [736, 185] width 528 height 36
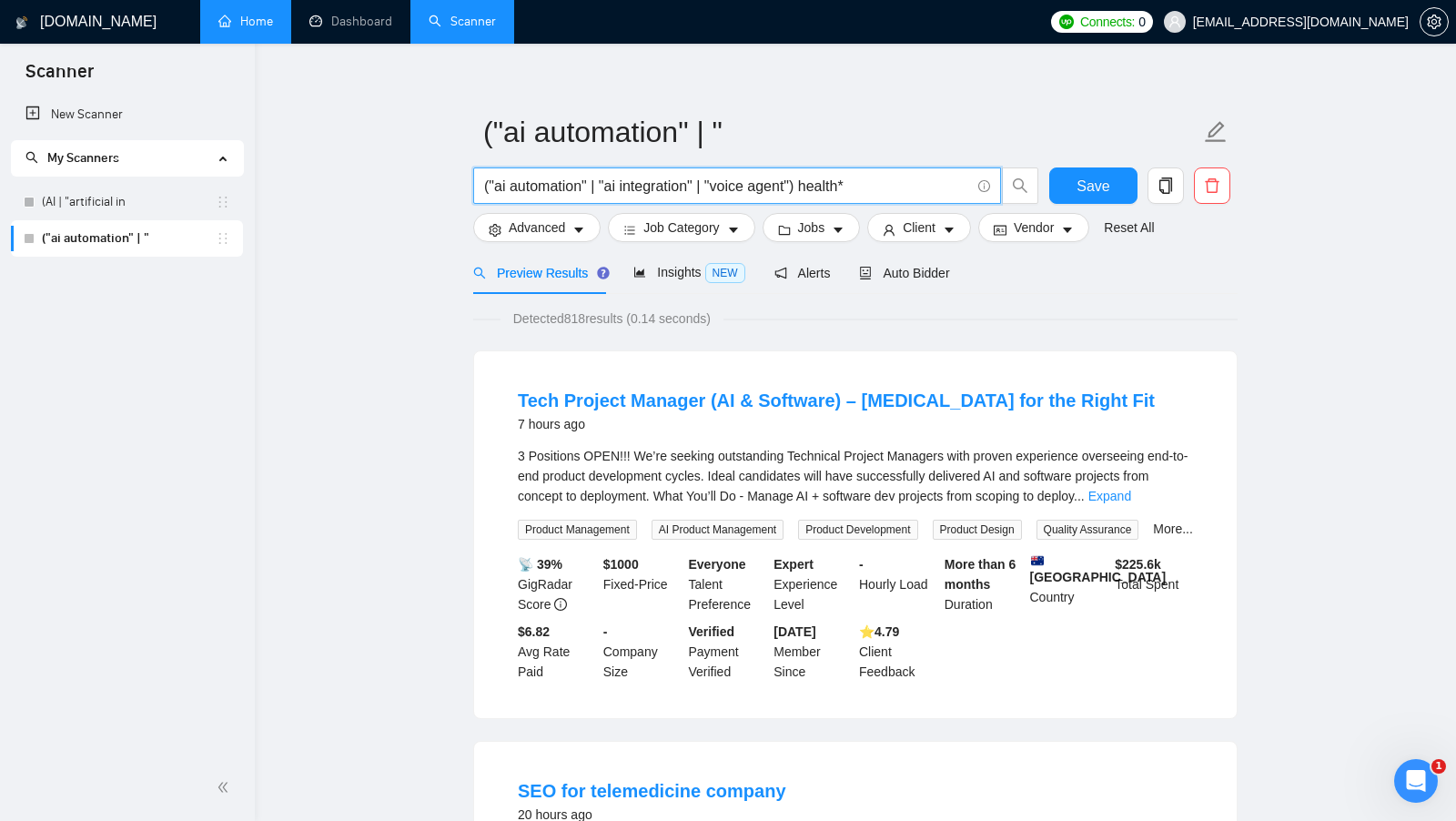
click at [892, 192] on input "("ai automation" | "ai integration" | "voice agent") health*" at bounding box center [727, 186] width 486 height 23
drag, startPoint x: 873, startPoint y: 185, endPoint x: 812, endPoint y: 193, distance: 61.5
click at [812, 193] on input "("ai automation" | "ai integration" | "voice agent") health*" at bounding box center [727, 186] width 486 height 23
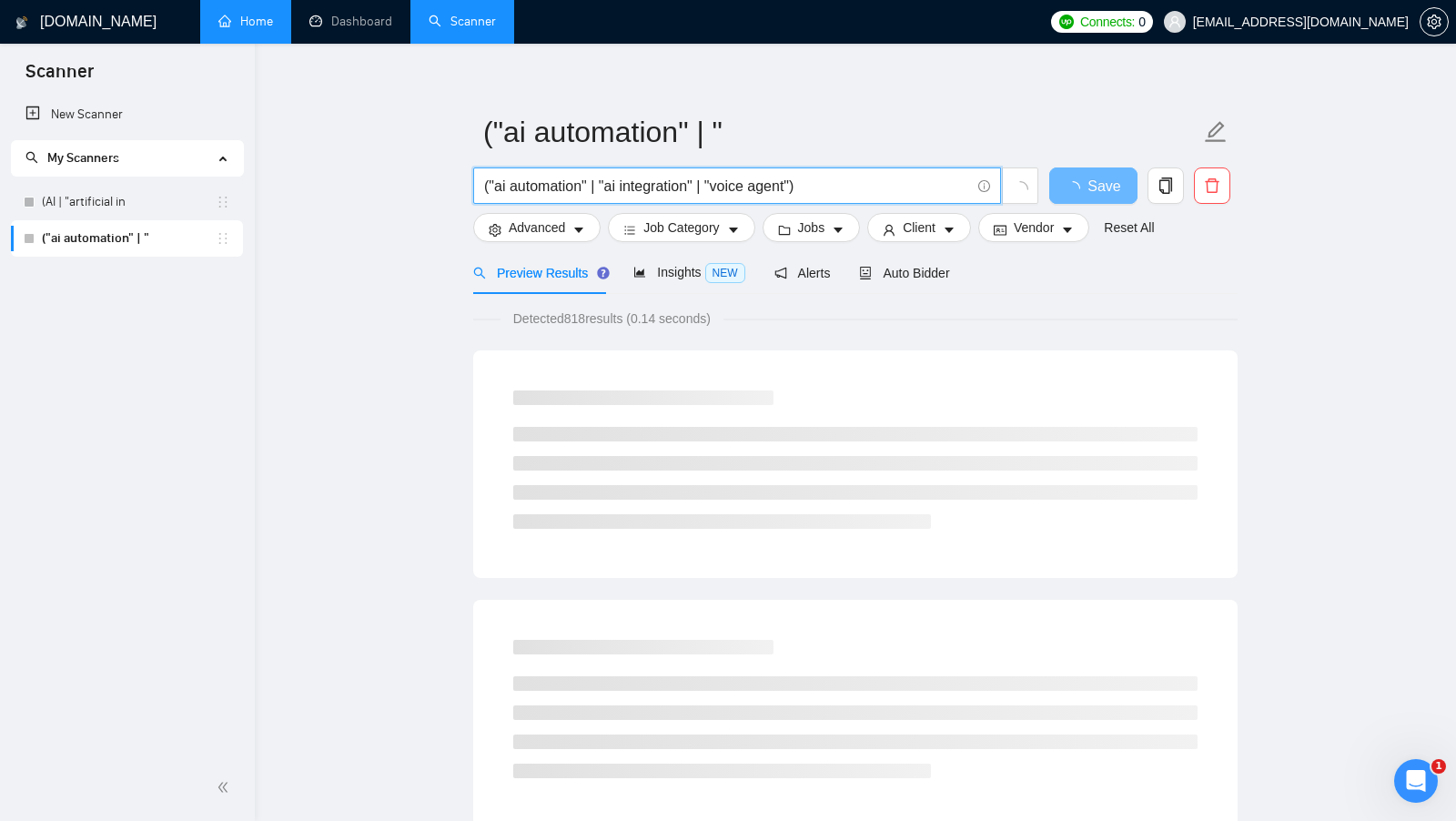
click at [938, 191] on input "("ai automation" | "ai integration" | "voice agent")" at bounding box center [727, 186] width 486 height 23
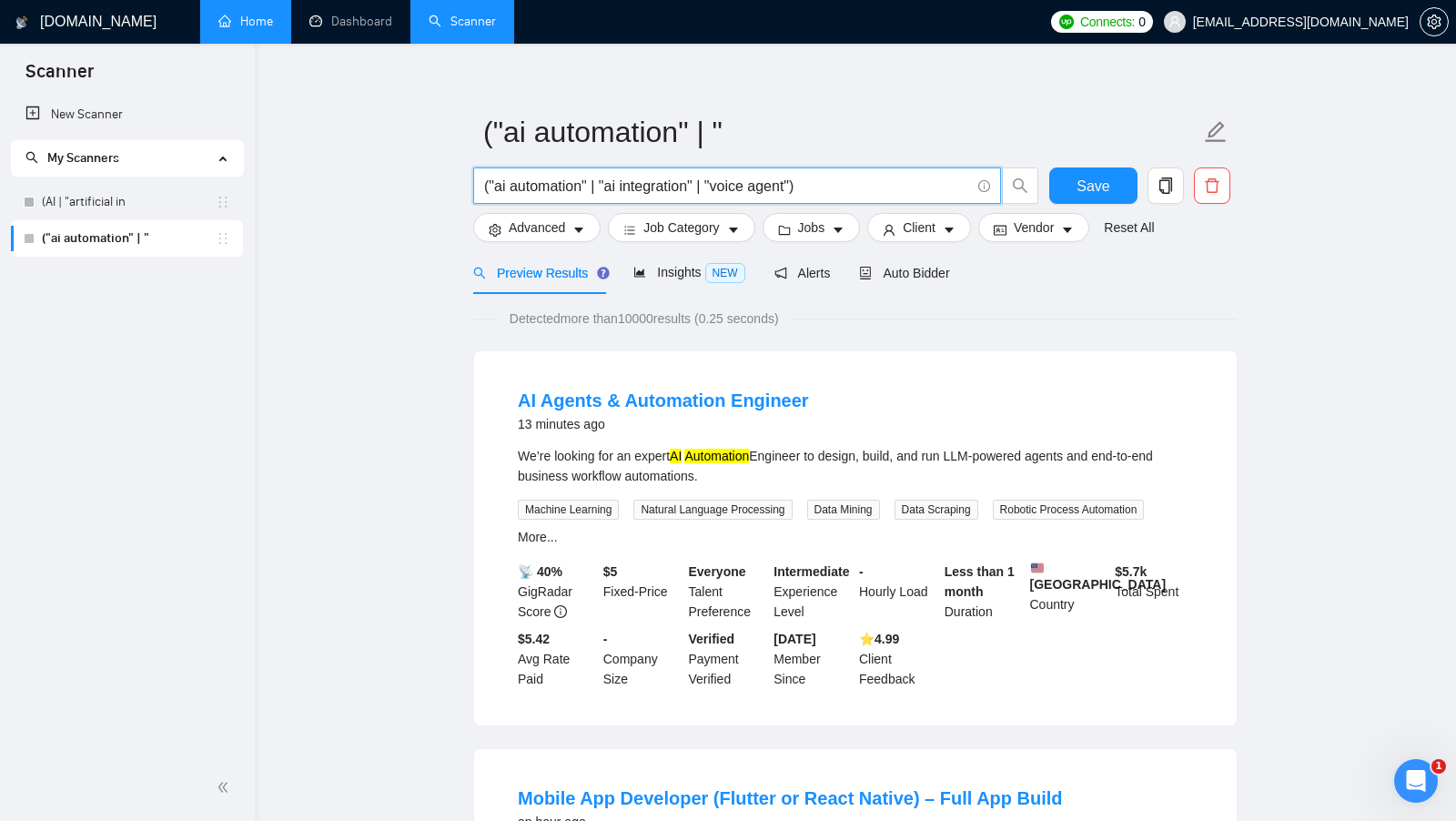
click at [937, 191] on input "("ai automation" | "ai integration" | "voice agent")" at bounding box center [727, 186] width 486 height 23
type input "("ai automation" | "ai integration" | "voice agent")"
click at [555, 227] on span "Advanced" at bounding box center [536, 227] width 56 height 20
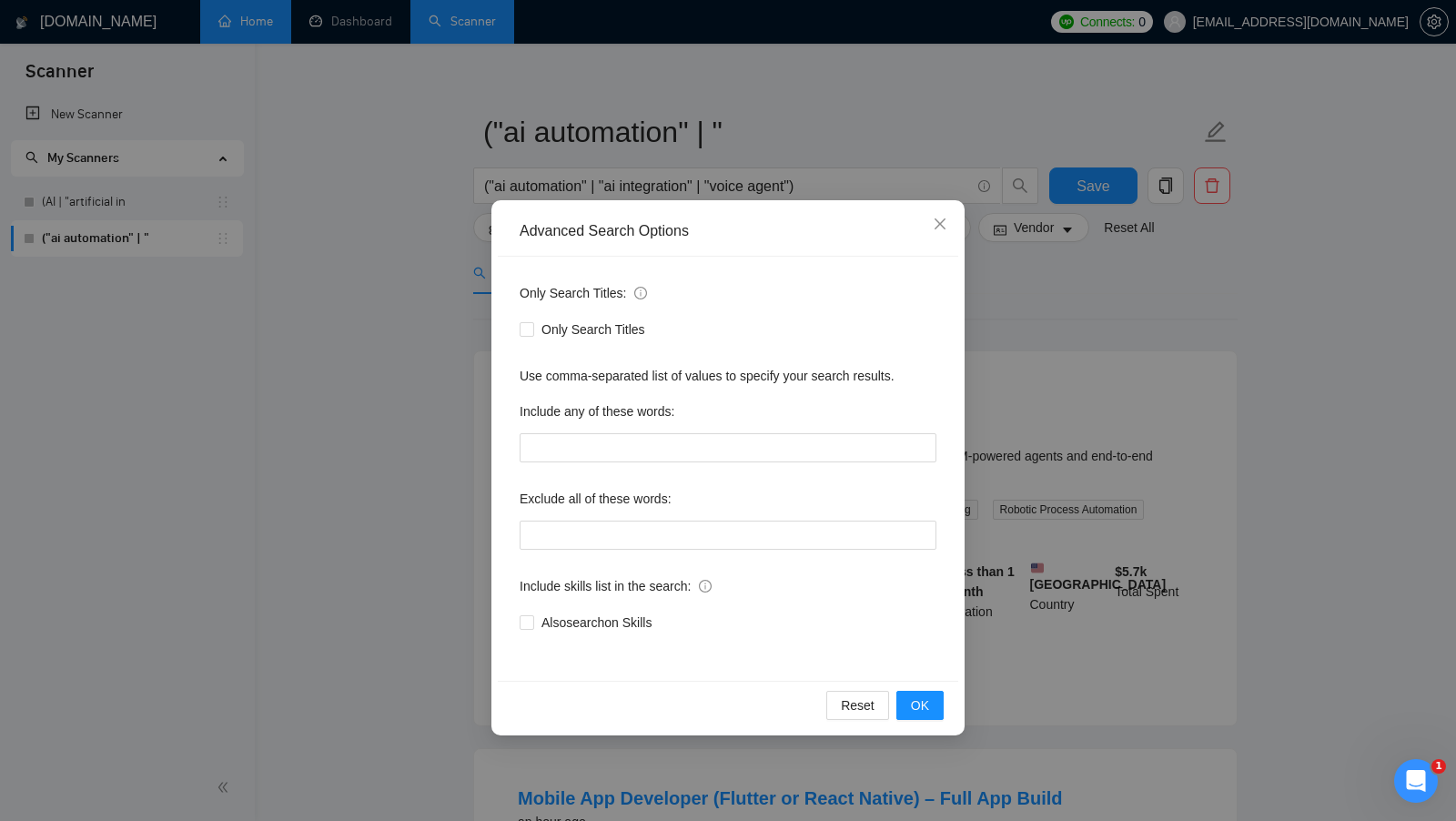
click at [998, 381] on div "Advanced Search Options Only Search Titles: Only Search Titles Use comma-separa…" at bounding box center [728, 410] width 1456 height 821
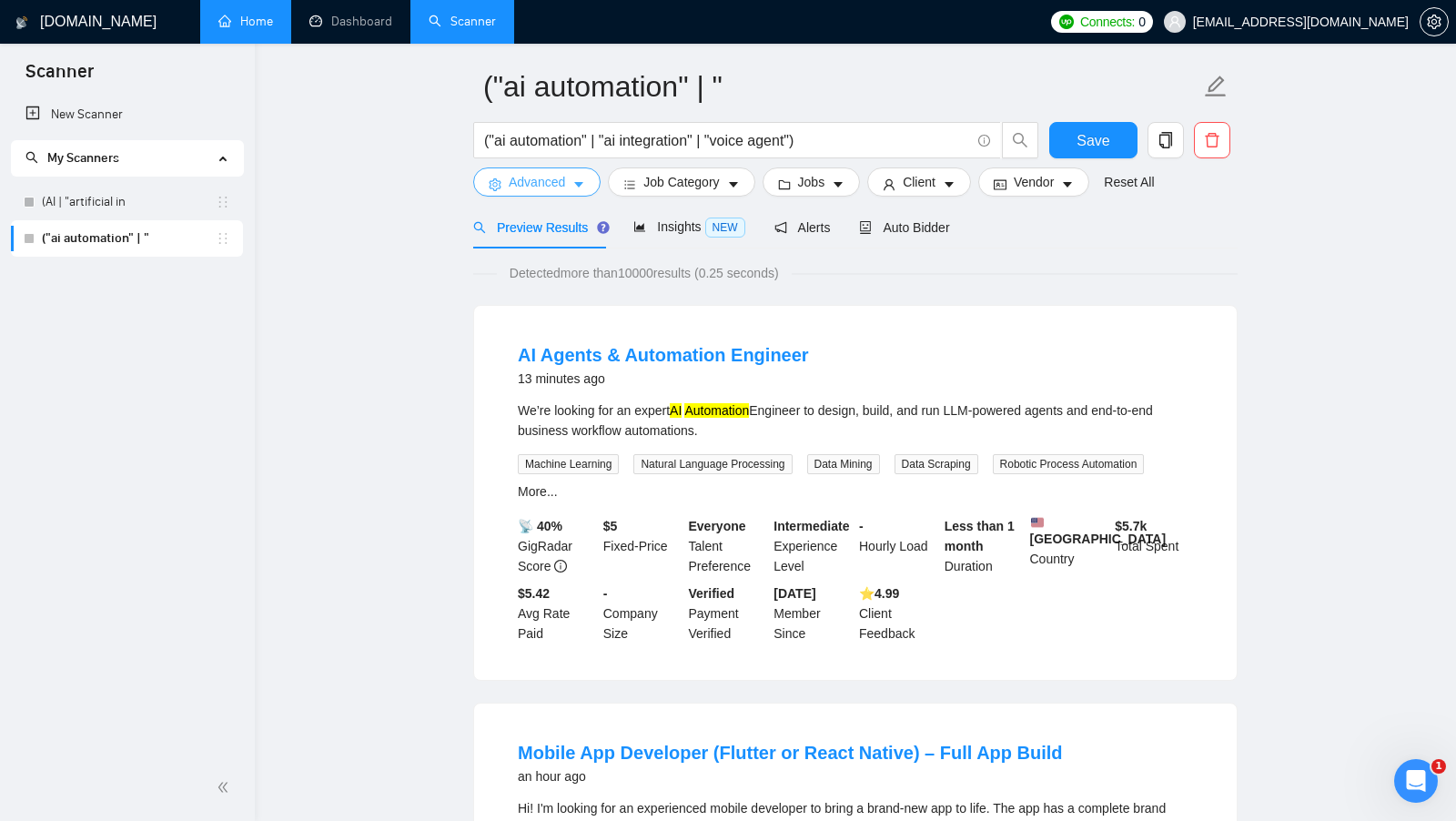
scroll to position [67, 0]
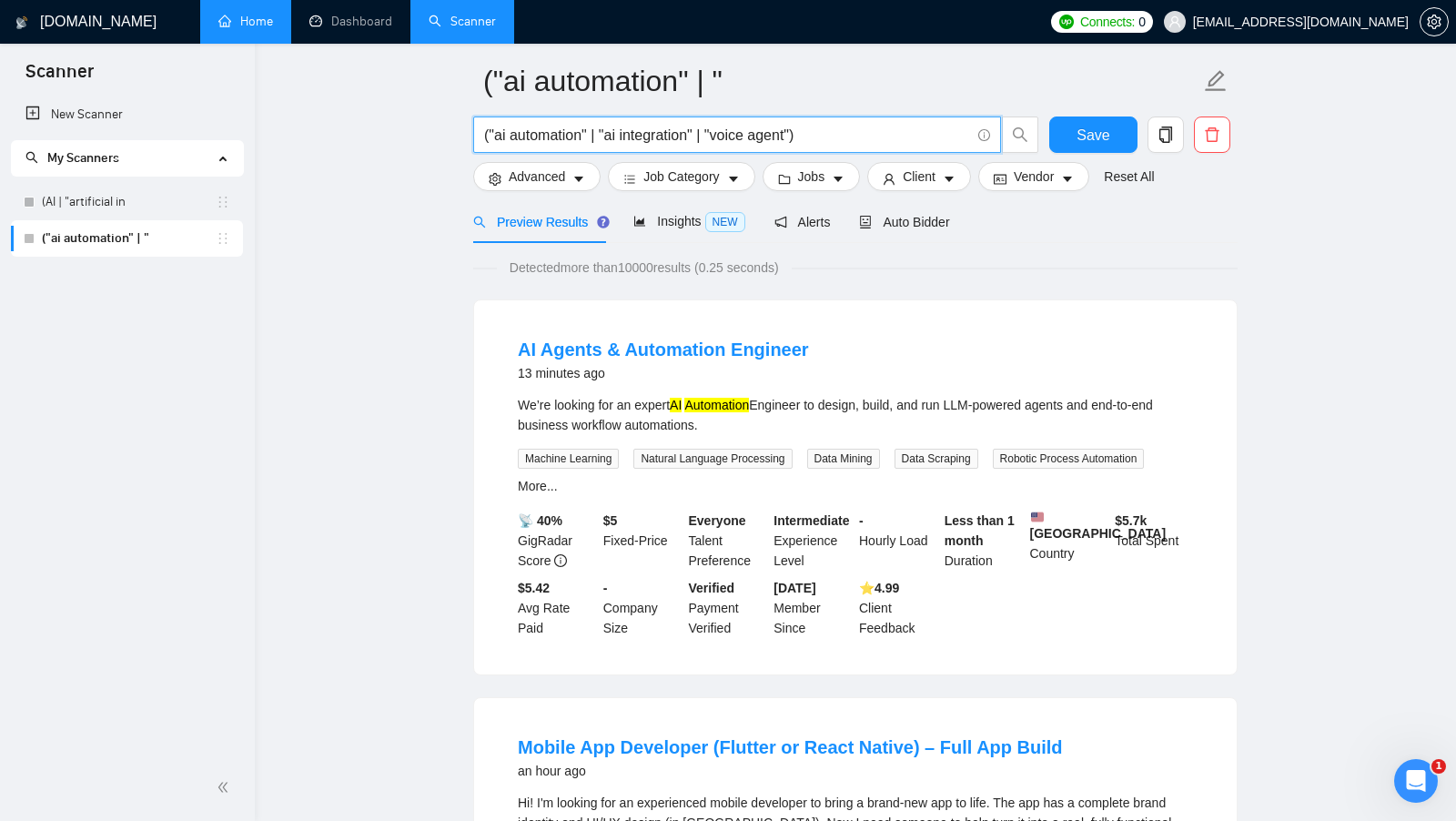
drag, startPoint x: 838, startPoint y: 142, endPoint x: 436, endPoint y: 108, distance: 403.4
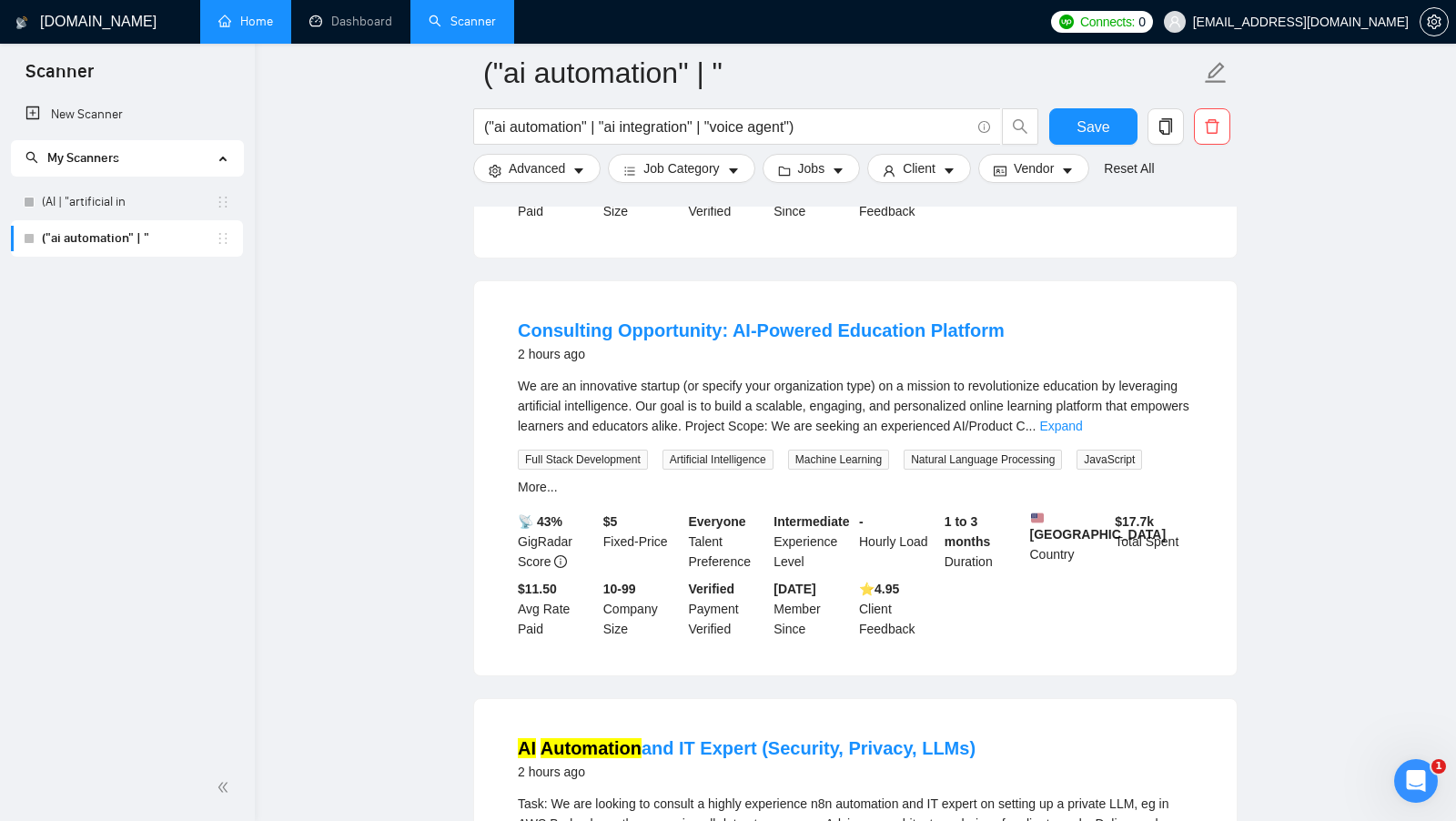
scroll to position [1395, 0]
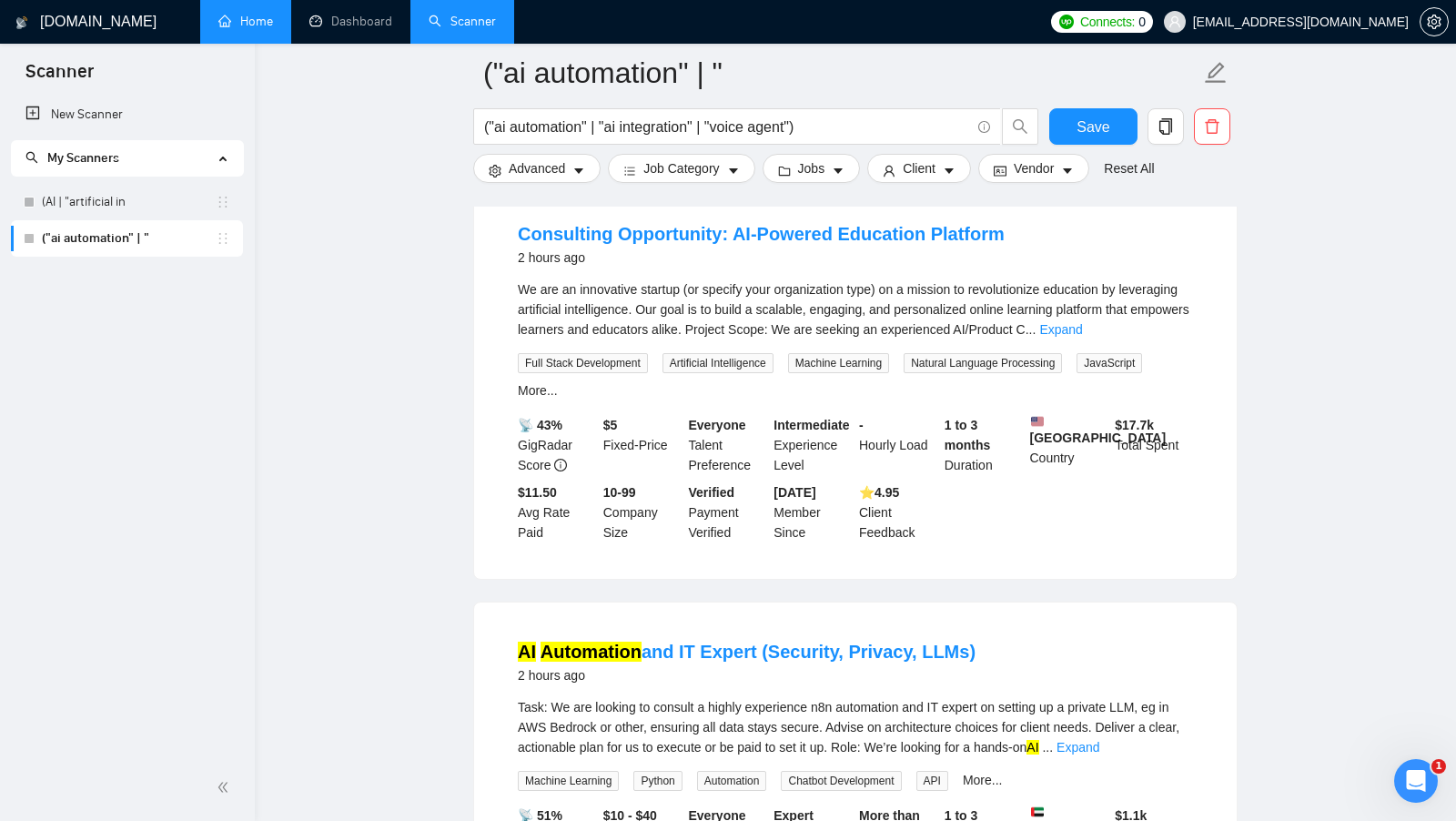
click at [1178, 323] on div "We are an innovative startup (or specify your organization type) on a mission t…" at bounding box center [855, 309] width 675 height 60
click at [1081, 323] on link "Expand" at bounding box center [1060, 329] width 42 height 15
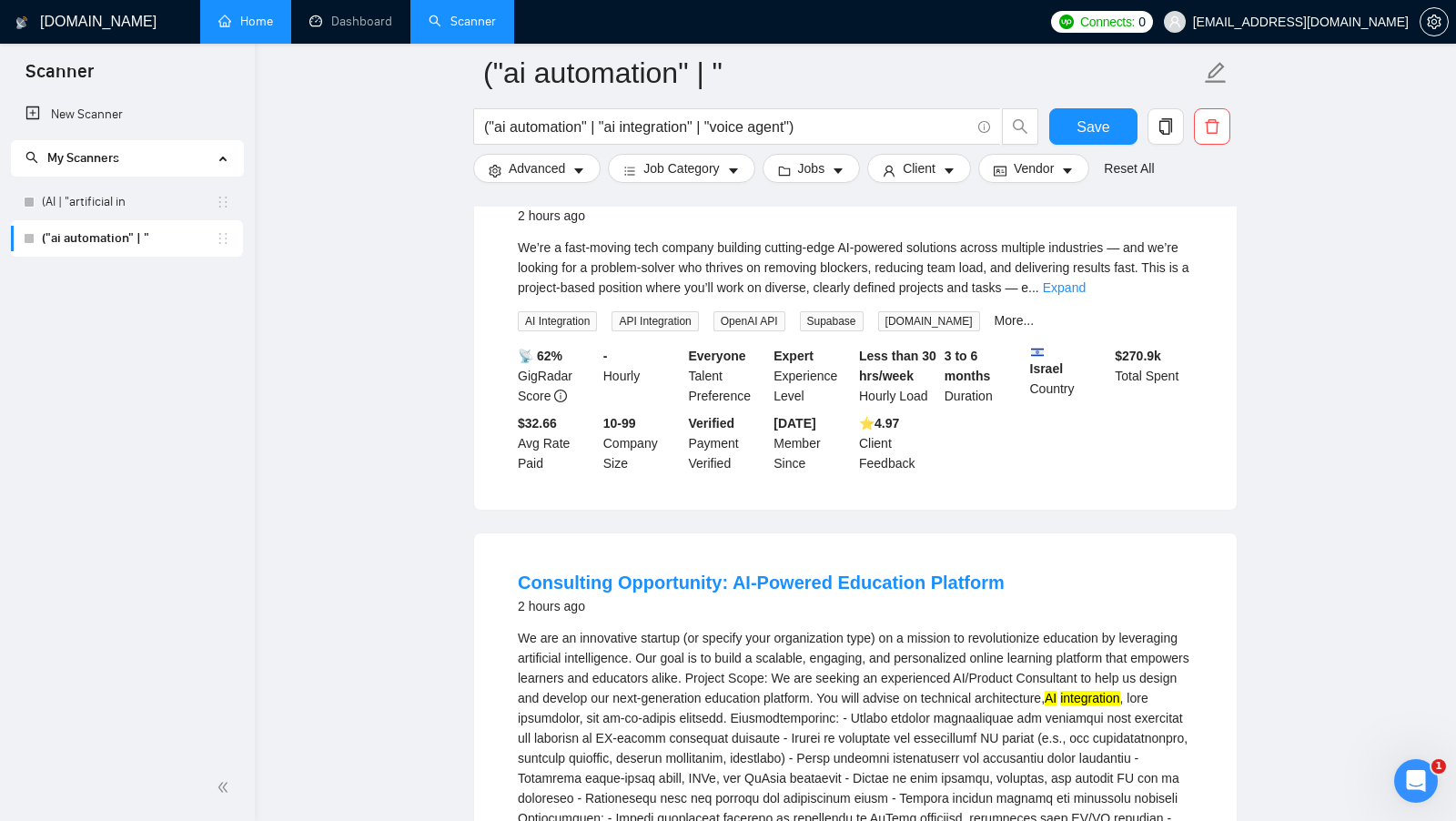
scroll to position [622, 0]
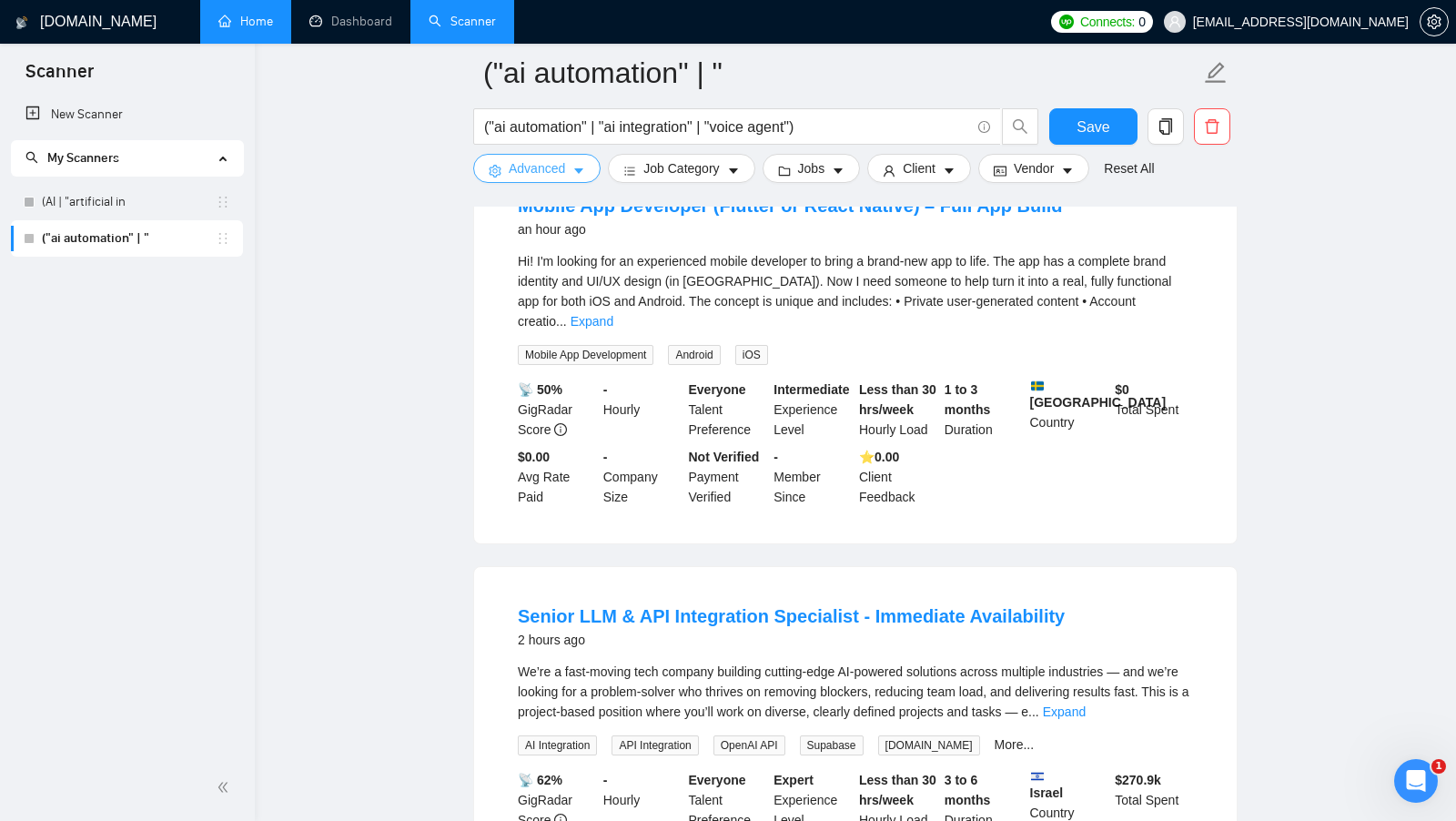
click at [546, 172] on span "Advanced" at bounding box center [536, 168] width 56 height 20
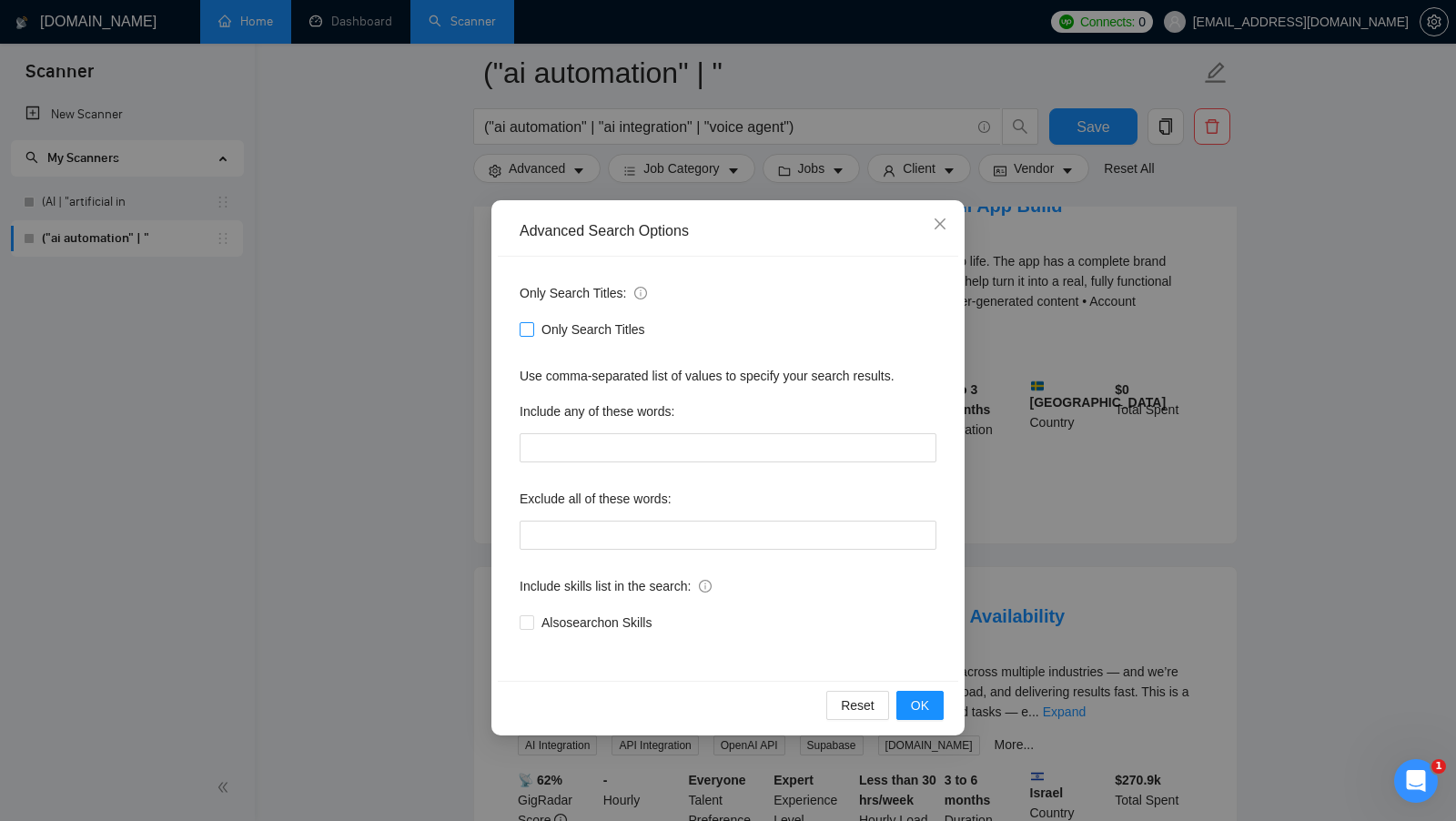
click at [534, 326] on span "Only Search Titles" at bounding box center [593, 329] width 118 height 20
click at [532, 326] on input "Only Search Titles" at bounding box center [525, 328] width 13 height 13
click at [929, 702] on span "OK" at bounding box center [919, 705] width 19 height 20
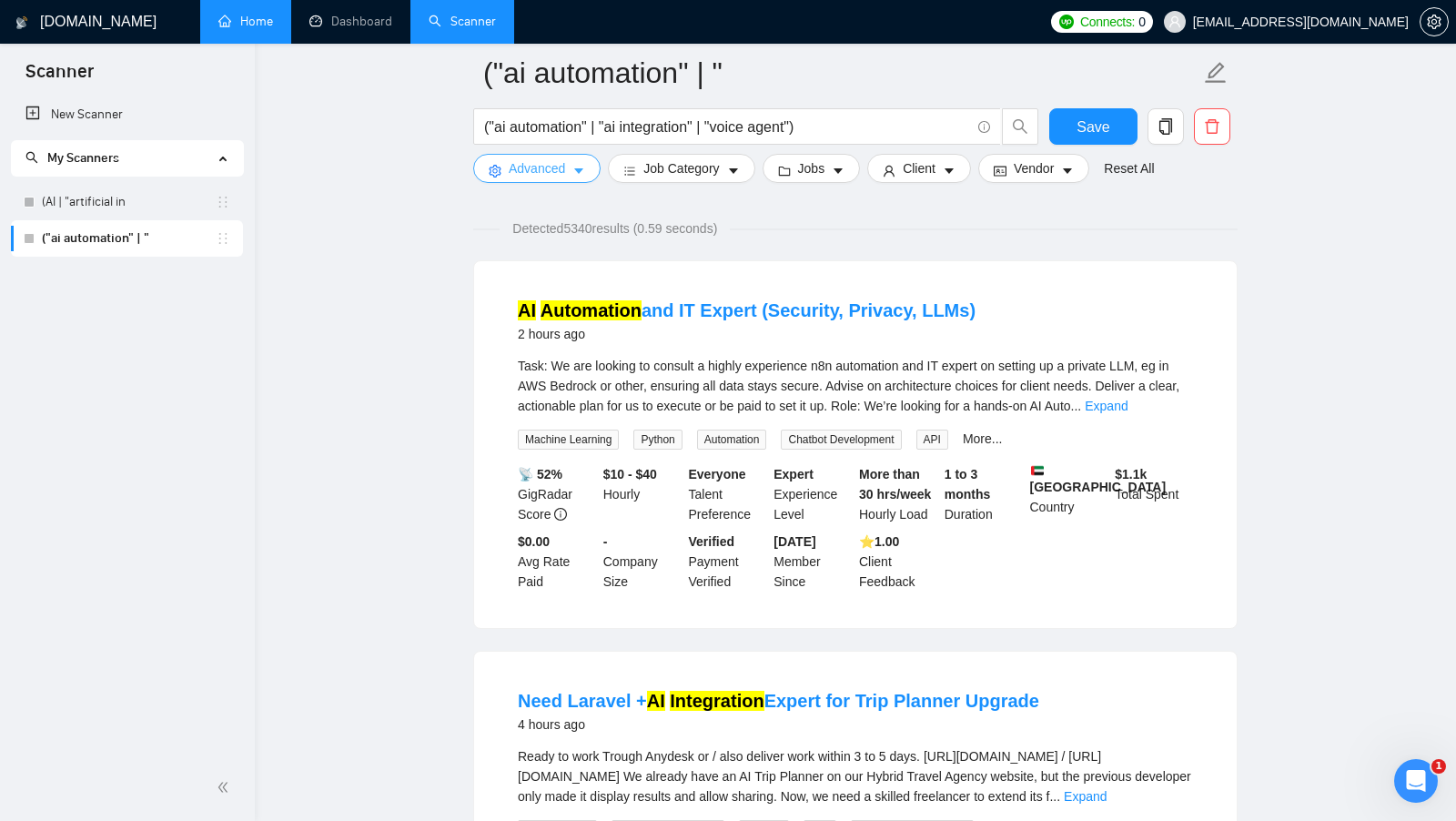
scroll to position [0, 0]
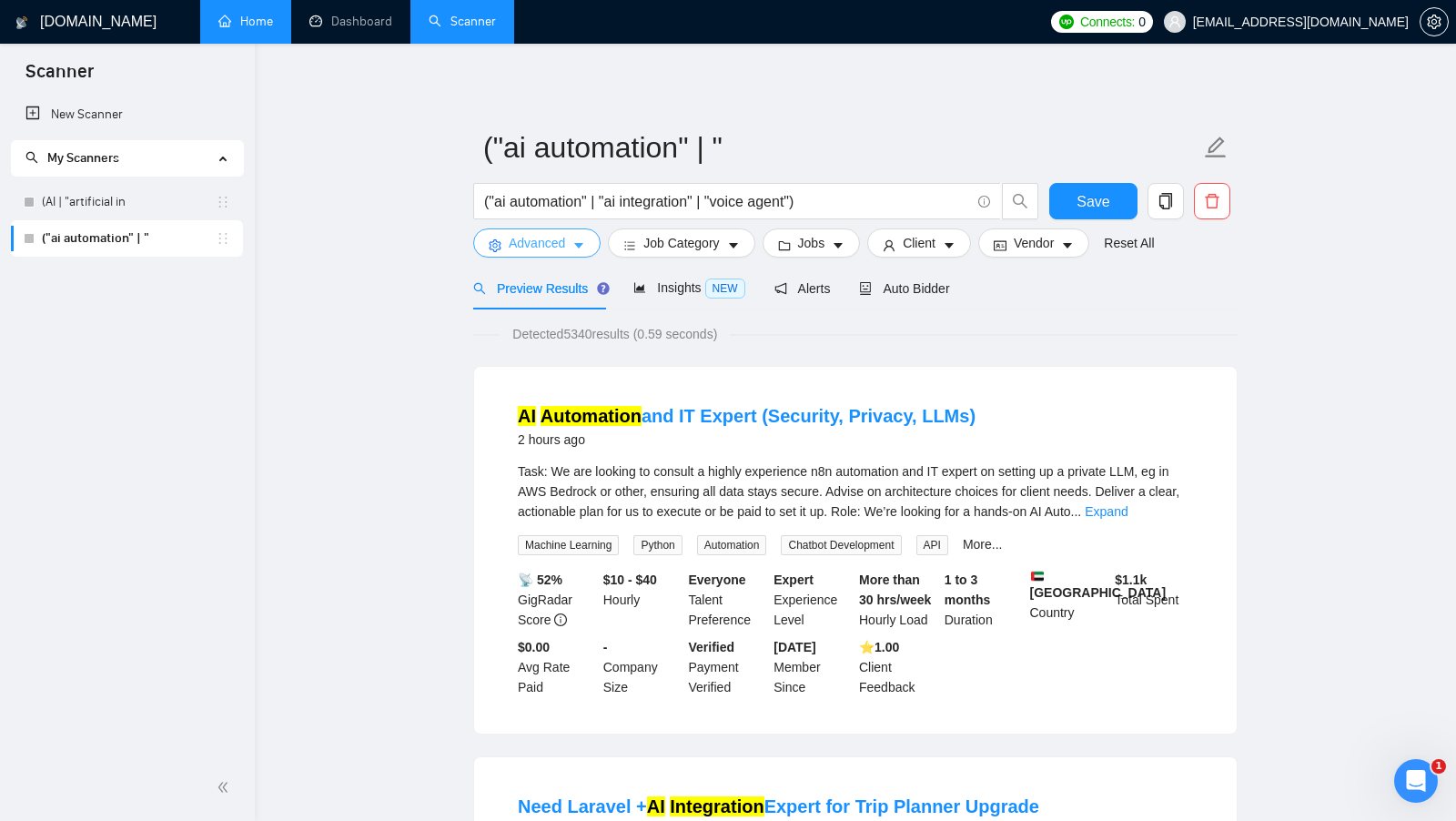
click at [561, 239] on span "Advanced" at bounding box center [536, 243] width 56 height 20
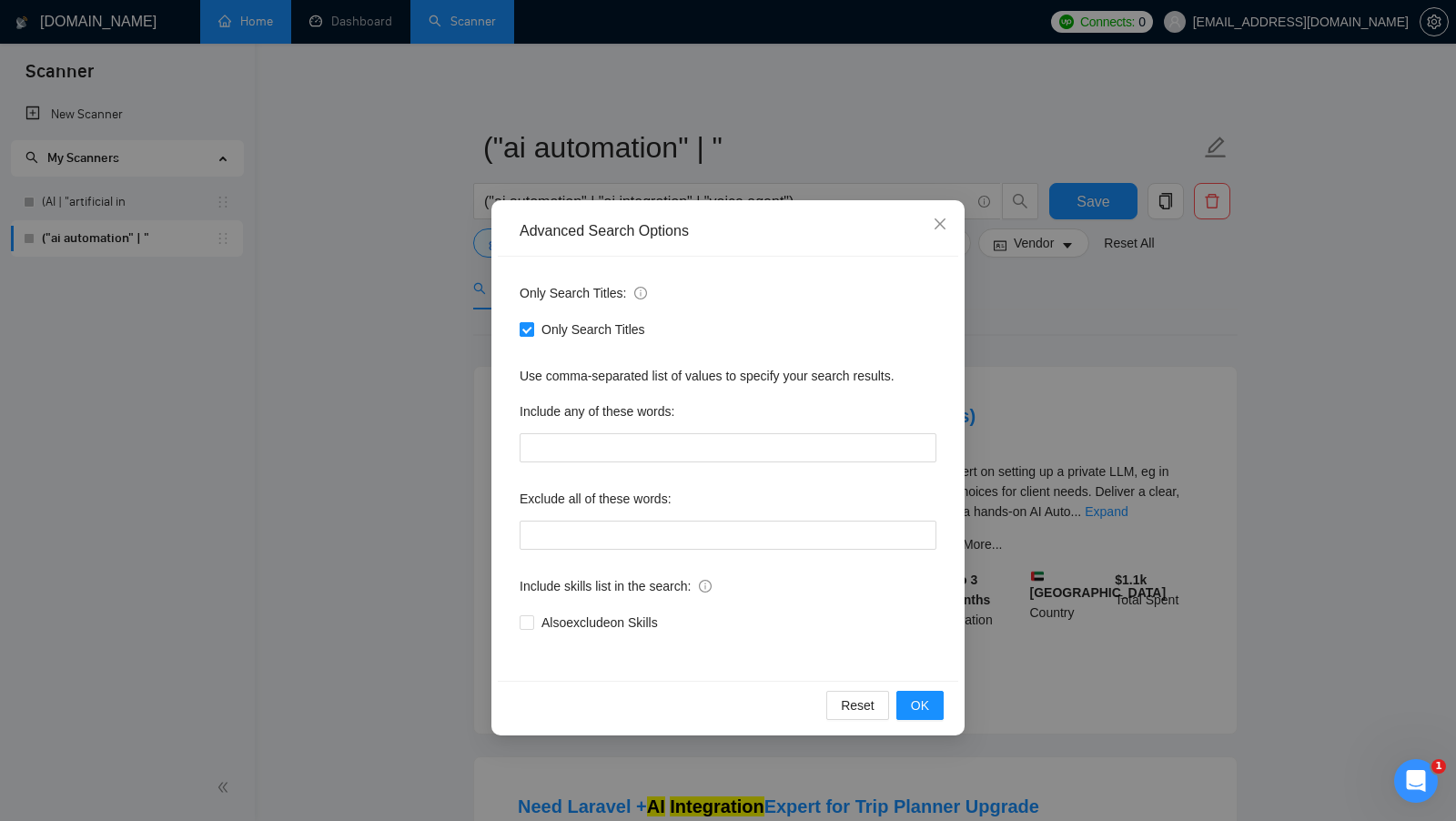
click at [577, 324] on span "Only Search Titles" at bounding box center [593, 329] width 118 height 20
click at [532, 324] on input "Only Search Titles" at bounding box center [525, 328] width 13 height 13
checkbox input "false"
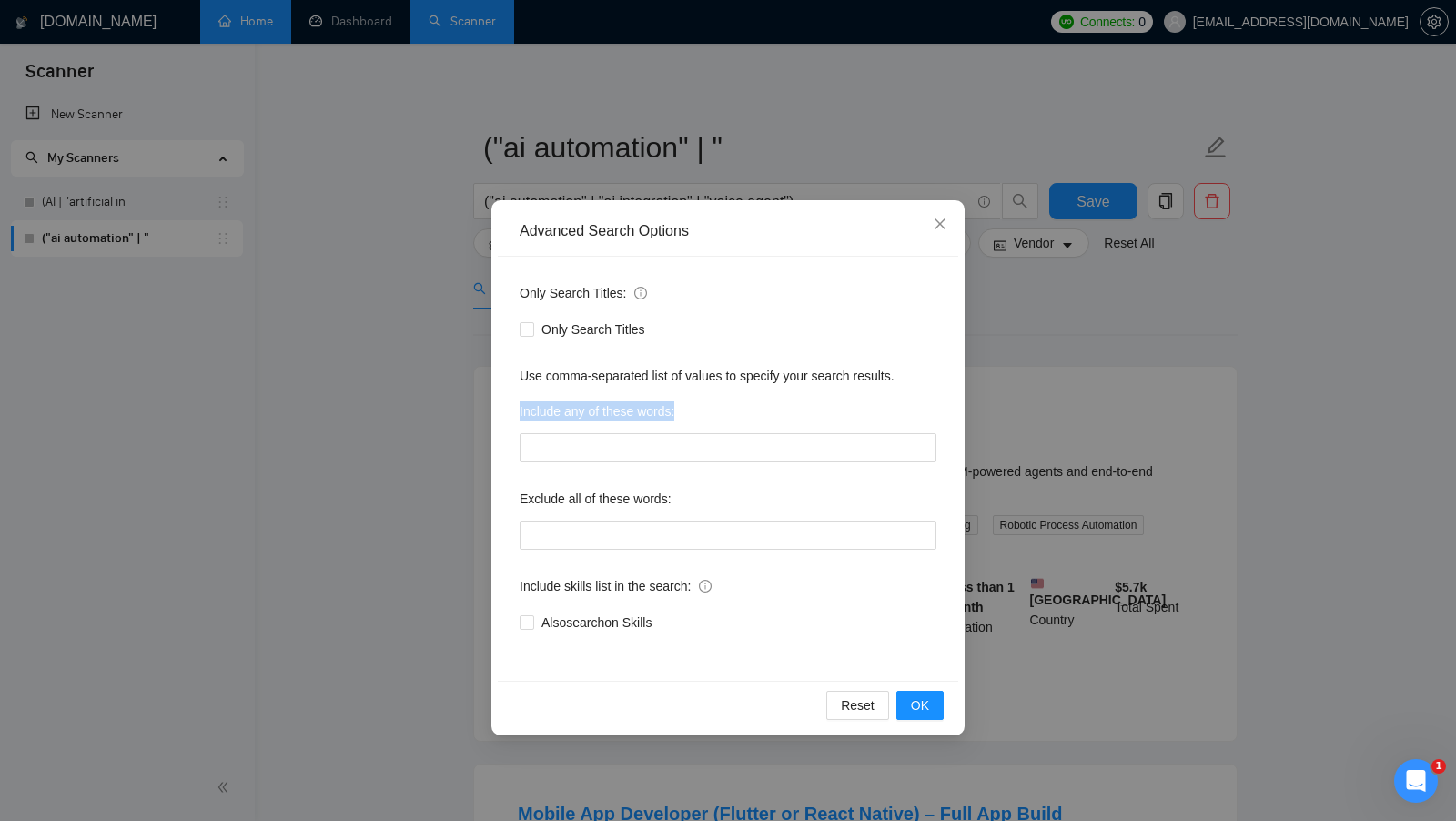
drag, startPoint x: 694, startPoint y: 408, endPoint x: 516, endPoint y: 409, distance: 178.0
click at [516, 409] on div "Only Search Titles: Only Search Titles Use comma-separated list of values to sp…" at bounding box center [728, 468] width 460 height 424
click at [768, 407] on div "Include any of these words:" at bounding box center [728, 415] width 417 height 36
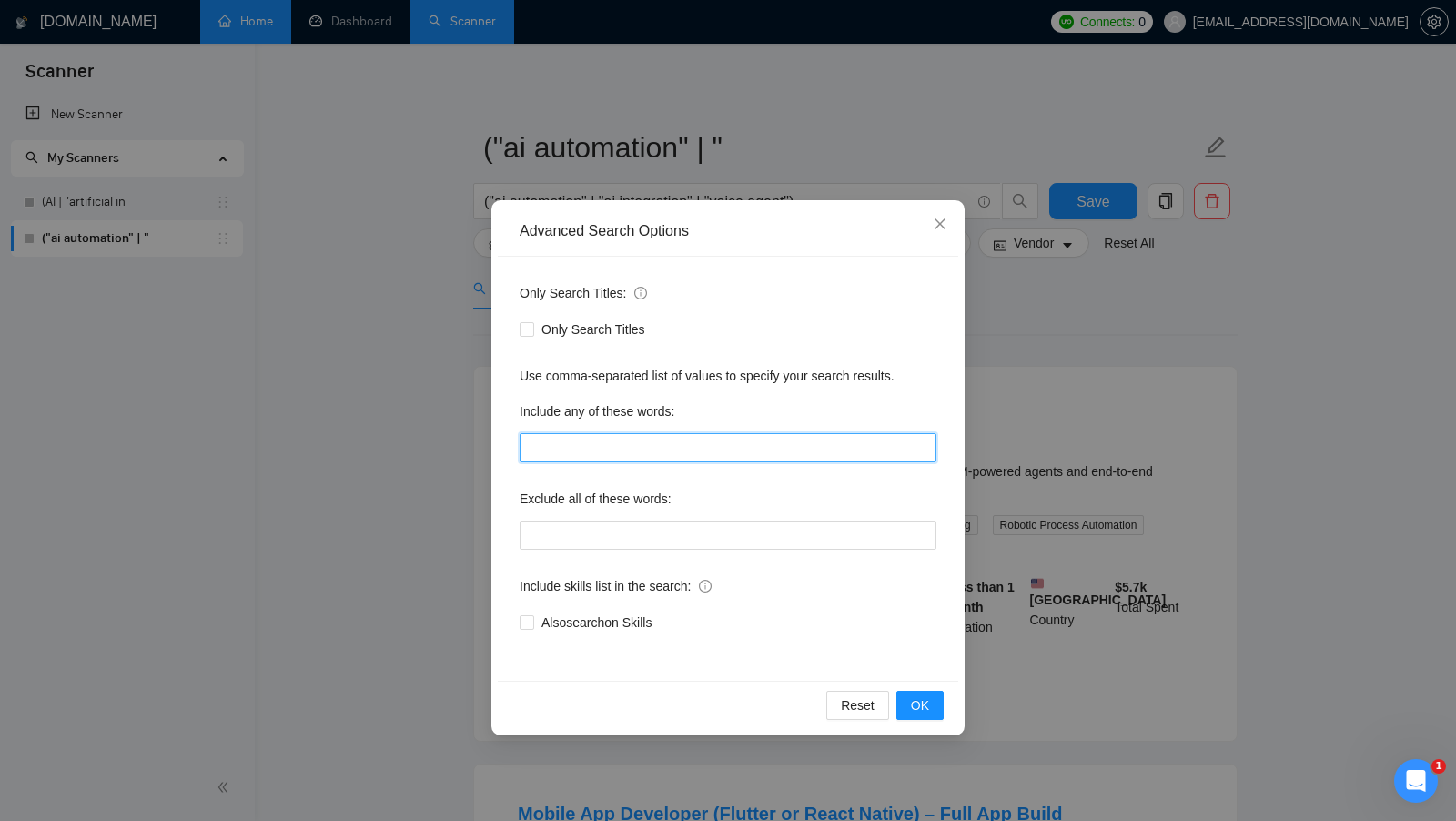
click at [695, 451] on input "text" at bounding box center [728, 448] width 417 height 29
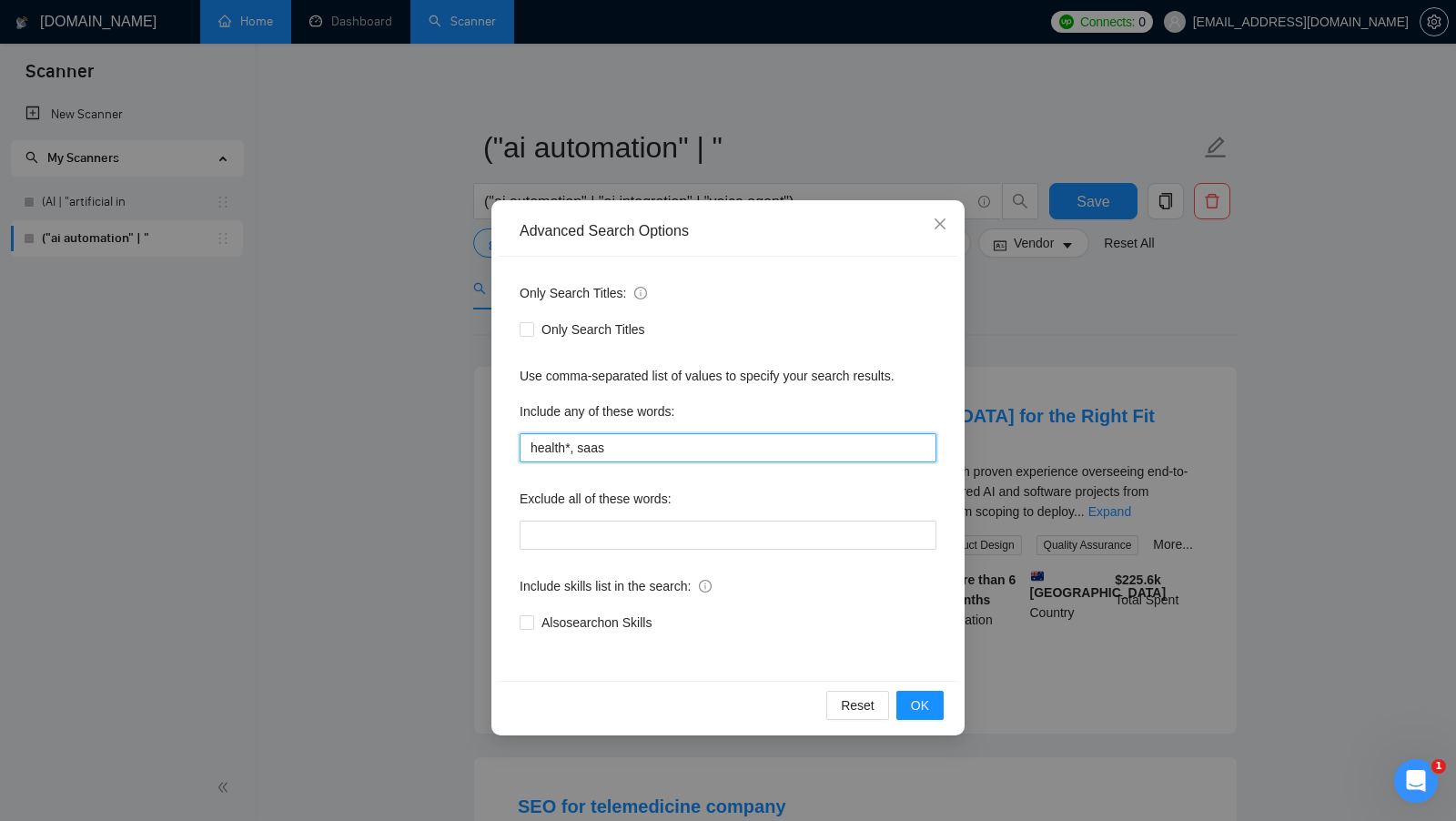
type input "health*, saas*"
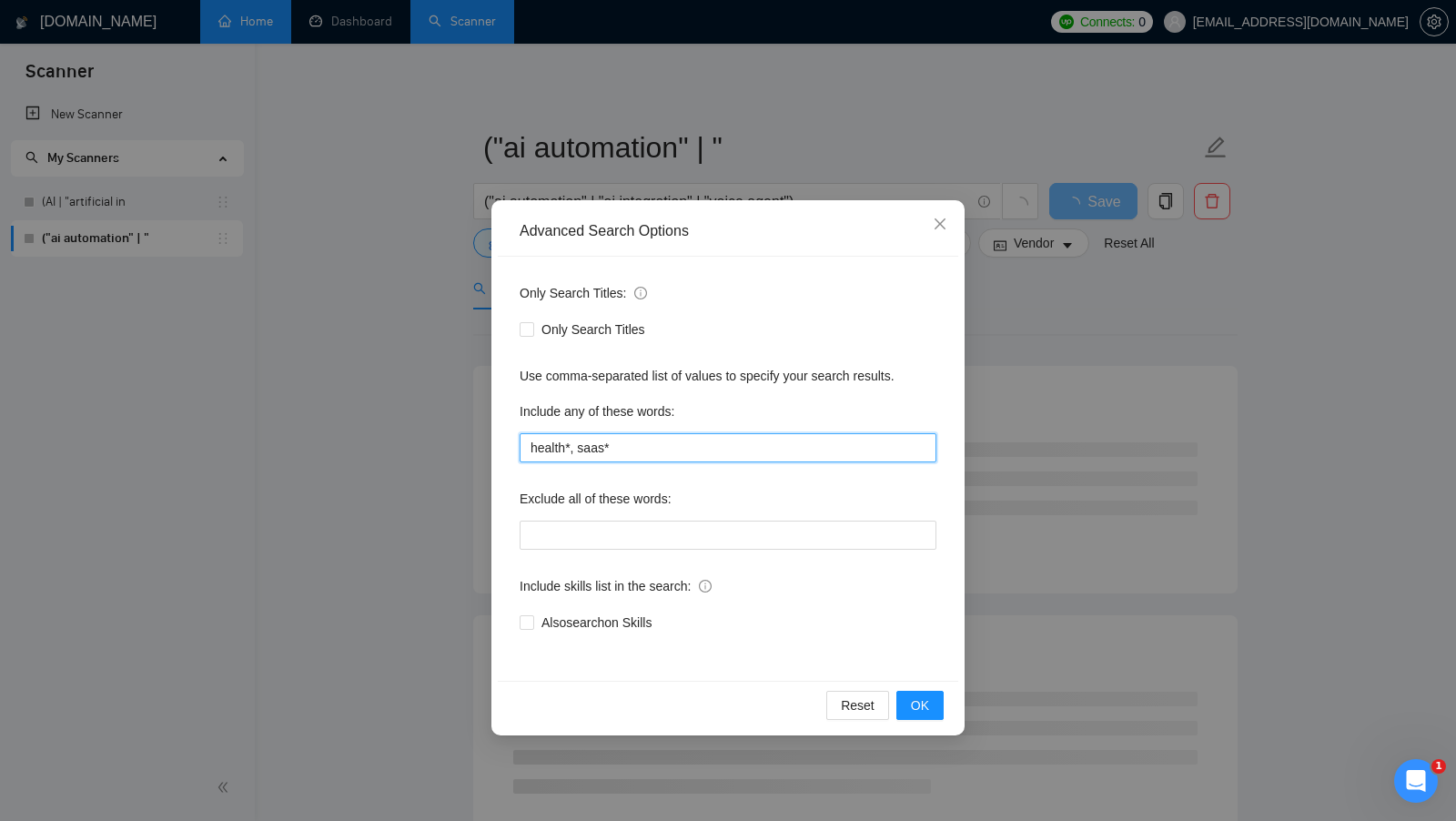
drag, startPoint x: 745, startPoint y: 449, endPoint x: 524, endPoint y: 450, distance: 221.0
click at [524, 450] on input "health*, saas*" at bounding box center [728, 448] width 417 height 29
click at [913, 702] on span "OK" at bounding box center [919, 705] width 19 height 20
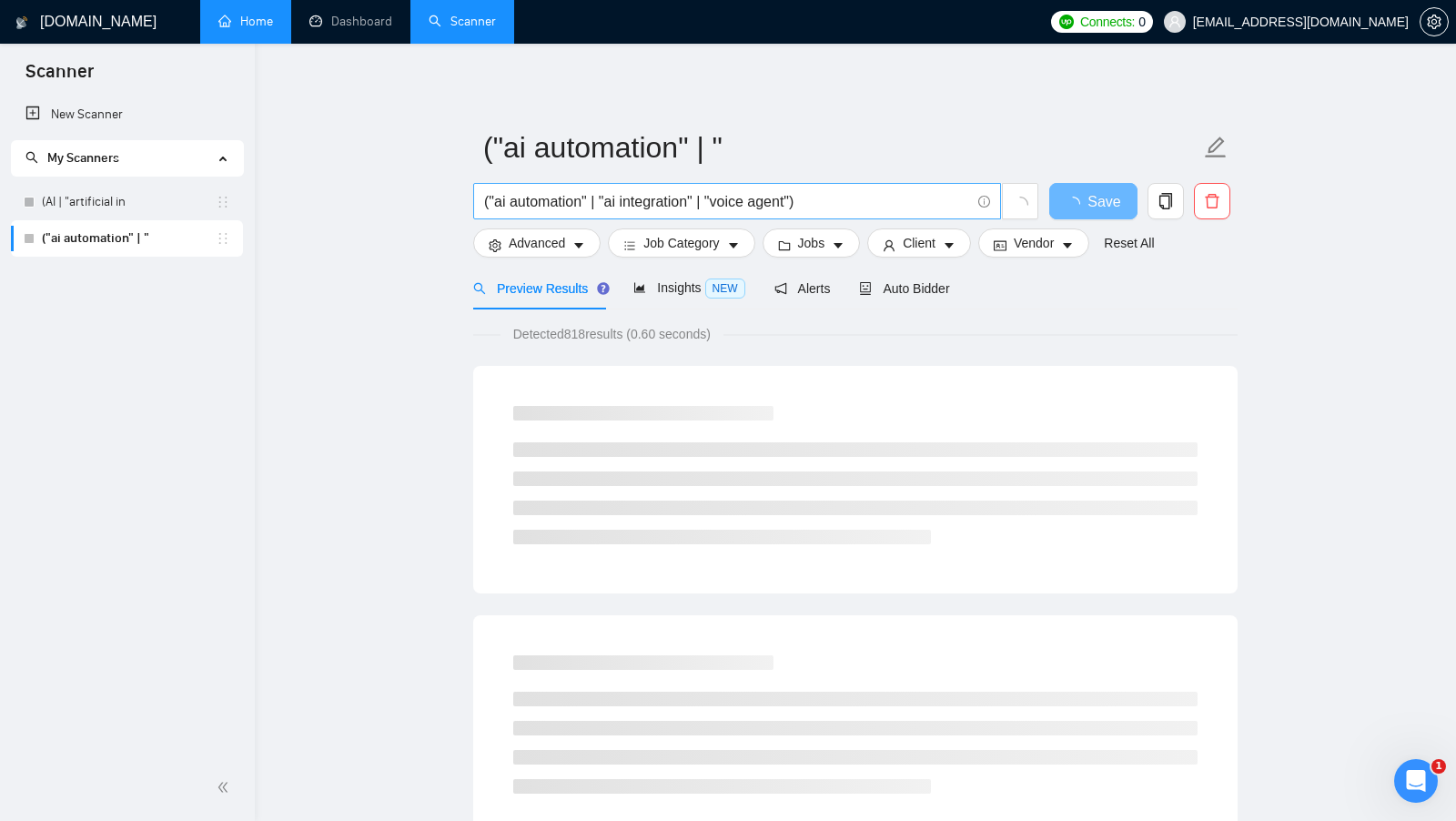
click at [834, 203] on input "("ai automation" | "ai integration" | "voice agent")" at bounding box center [727, 201] width 486 height 23
drag, startPoint x: 834, startPoint y: 203, endPoint x: 476, endPoint y: 203, distance: 358.0
click at [476, 203] on span "("ai automation" | "ai integration" | "voice agent")" at bounding box center [736, 201] width 528 height 36
click at [840, 203] on input "("ai automation" | "ai integration" | "voice agent")" at bounding box center [727, 201] width 486 height 23
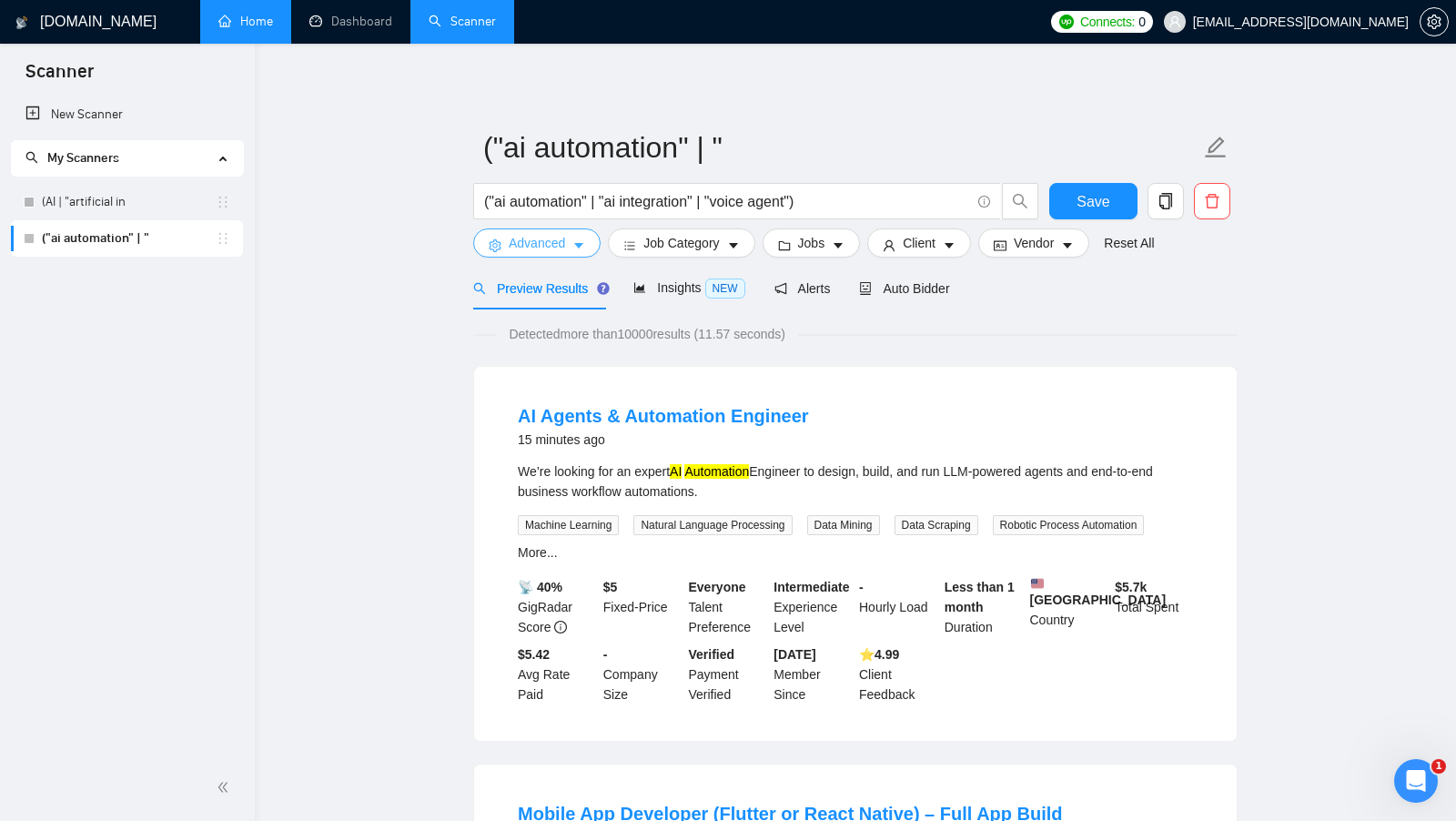
click at [533, 250] on span "Advanced" at bounding box center [536, 243] width 56 height 20
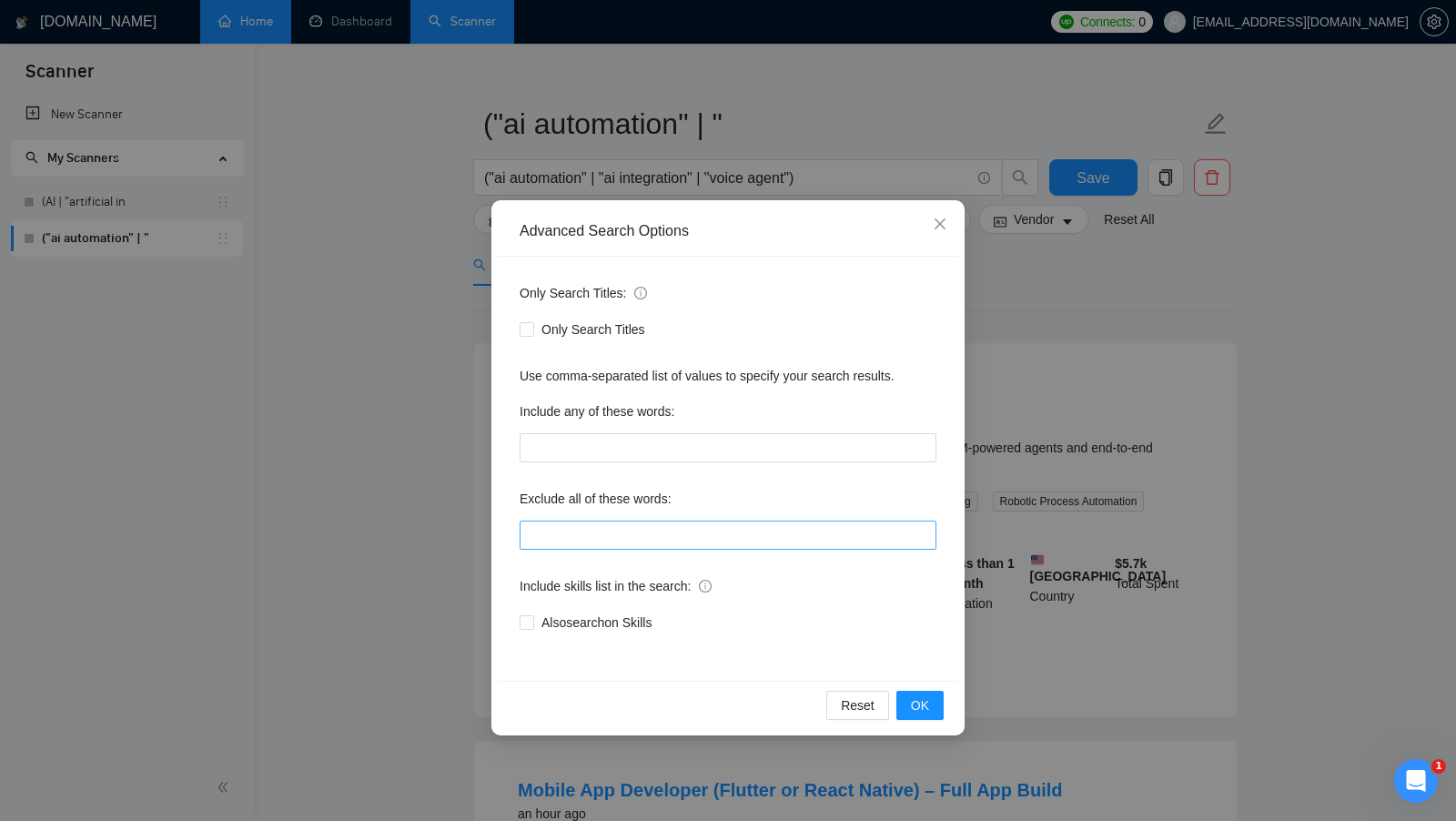
scroll to position [26, 0]
drag, startPoint x: 691, startPoint y: 498, endPoint x: 495, endPoint y: 491, distance: 196.1
click at [495, 491] on div "Advanced Search Options Only Search Titles: Only Search Titles Use comma-separa…" at bounding box center [728, 468] width 473 height 535
click at [497, 495] on div "Only Search Titles: Only Search Titles Use comma-separated list of values to sp…" at bounding box center [728, 468] width 460 height 424
click at [595, 545] on input "text" at bounding box center [728, 535] width 417 height 29
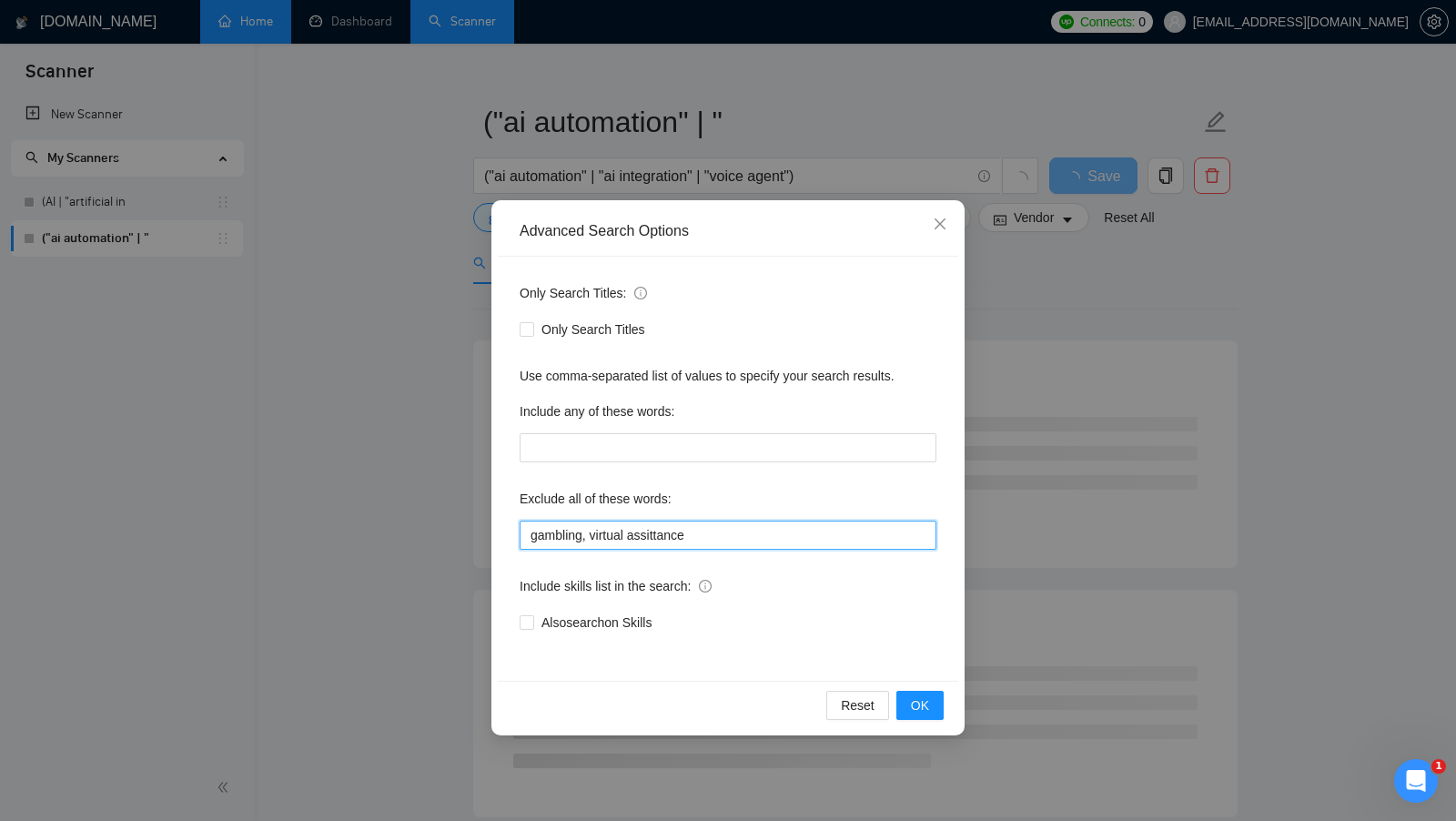
drag, startPoint x: 704, startPoint y: 536, endPoint x: 600, endPoint y: 540, distance: 104.1
click at [601, 540] on input "gambling, virtual assittance" at bounding box center [728, 535] width 417 height 29
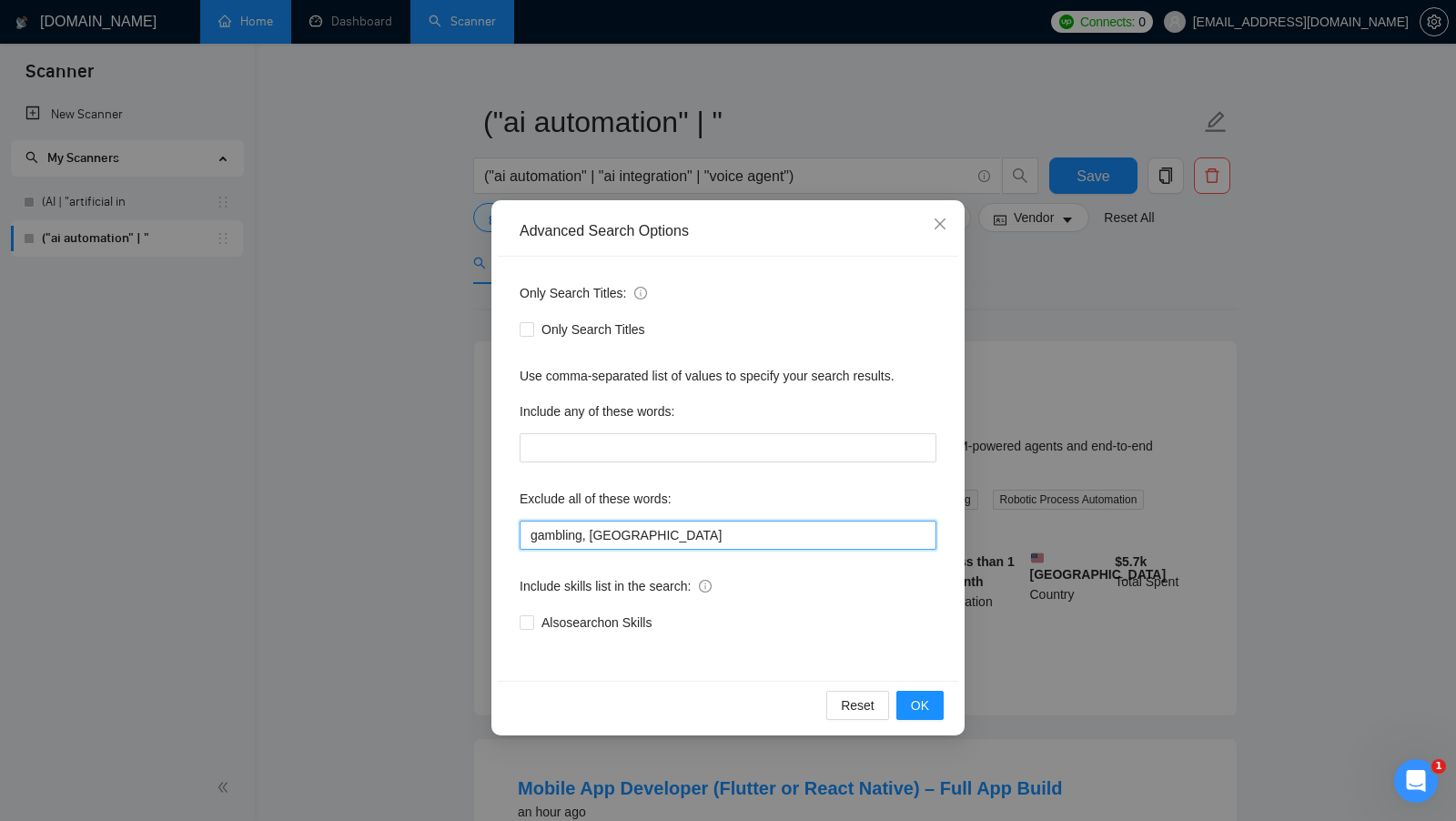
drag, startPoint x: 666, startPoint y: 533, endPoint x: 498, endPoint y: 531, distance: 168.0
click at [498, 531] on div "Only Search Titles: Only Search Titles Use comma-separated list of values to sp…" at bounding box center [728, 468] width 460 height 424
type input "gambling, [GEOGRAPHIC_DATA]"
click at [913, 701] on span "OK" at bounding box center [919, 705] width 19 height 20
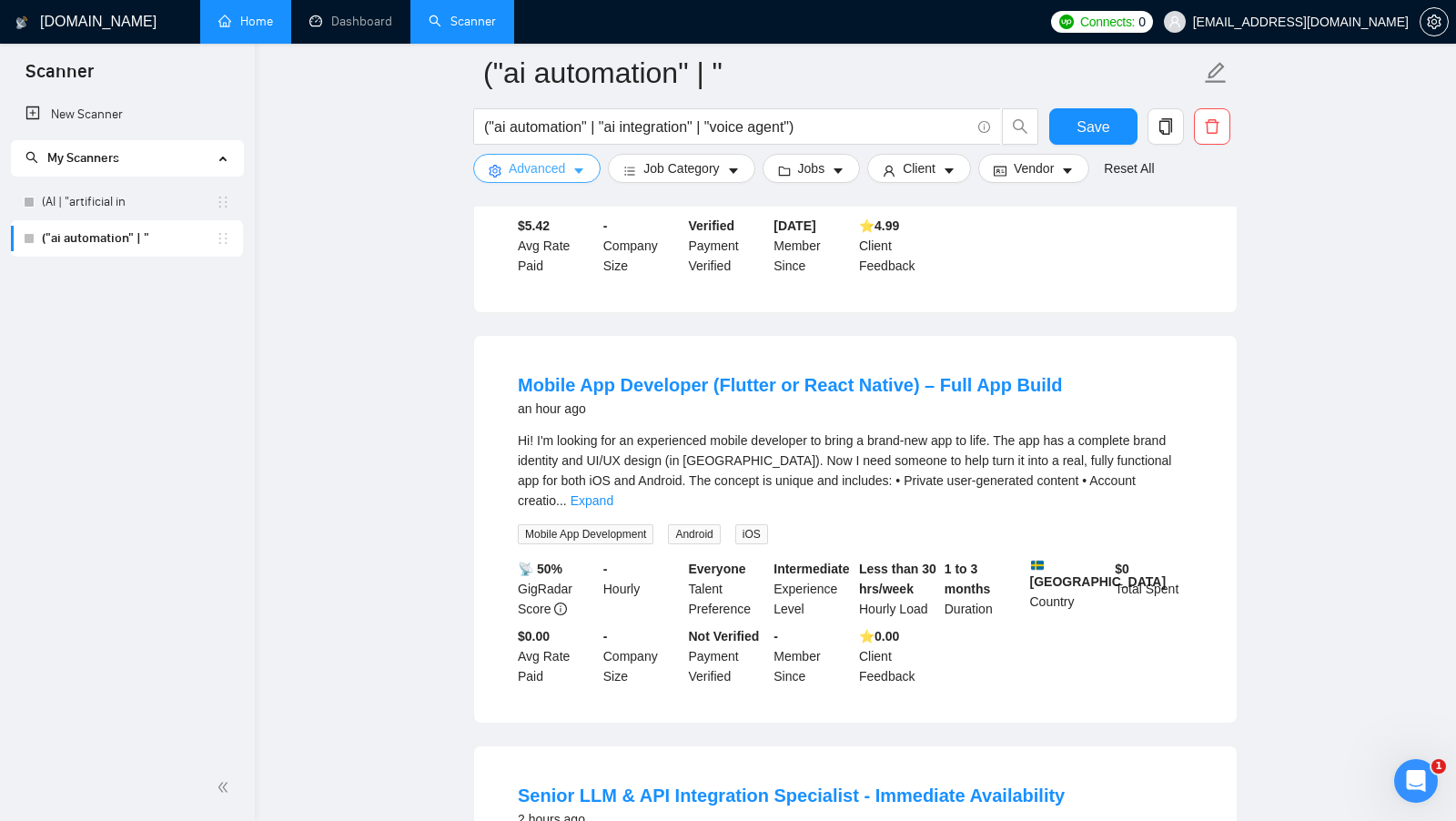
scroll to position [445, 0]
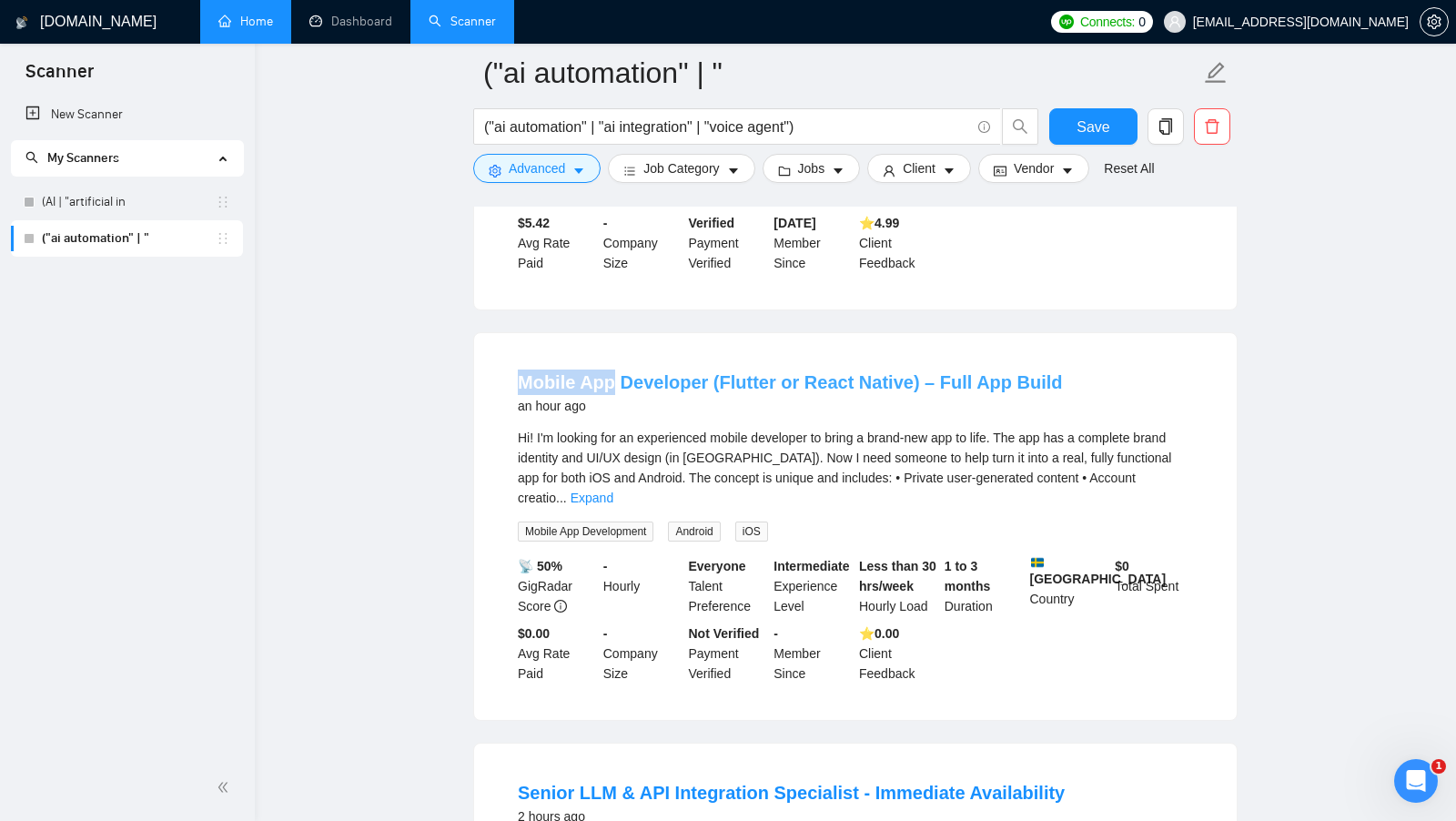
drag, startPoint x: 514, startPoint y: 396, endPoint x: 611, endPoint y: 402, distance: 97.2
click at [612, 402] on li "Mobile App Developer (Flutter or React Native) – Full App Build an hour ago Hi!…" at bounding box center [854, 526] width 719 height 343
click at [569, 179] on button "Advanced" at bounding box center [537, 168] width 128 height 29
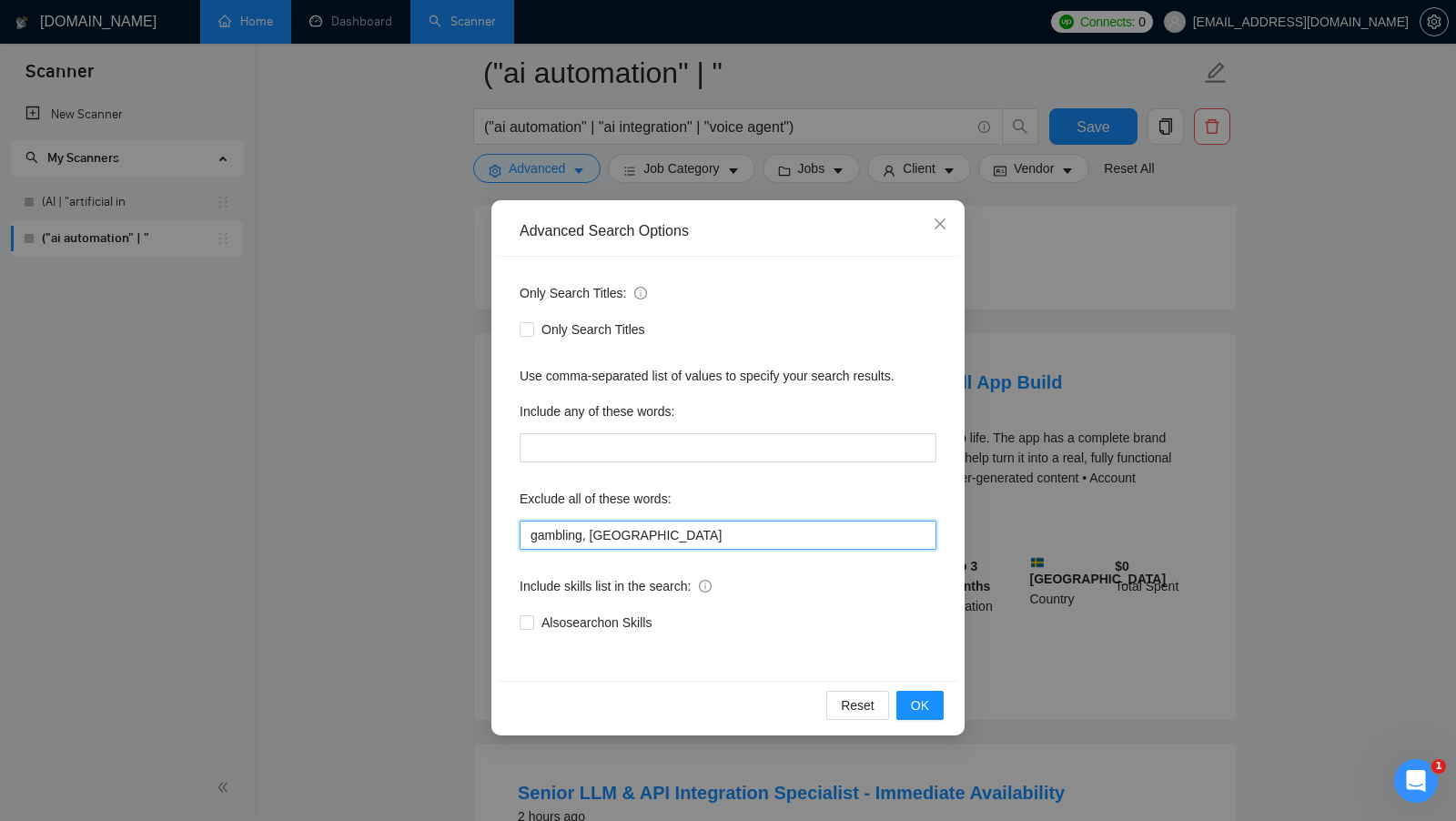
click at [699, 532] on input "gambling, [GEOGRAPHIC_DATA]" at bounding box center [728, 535] width 417 height 29
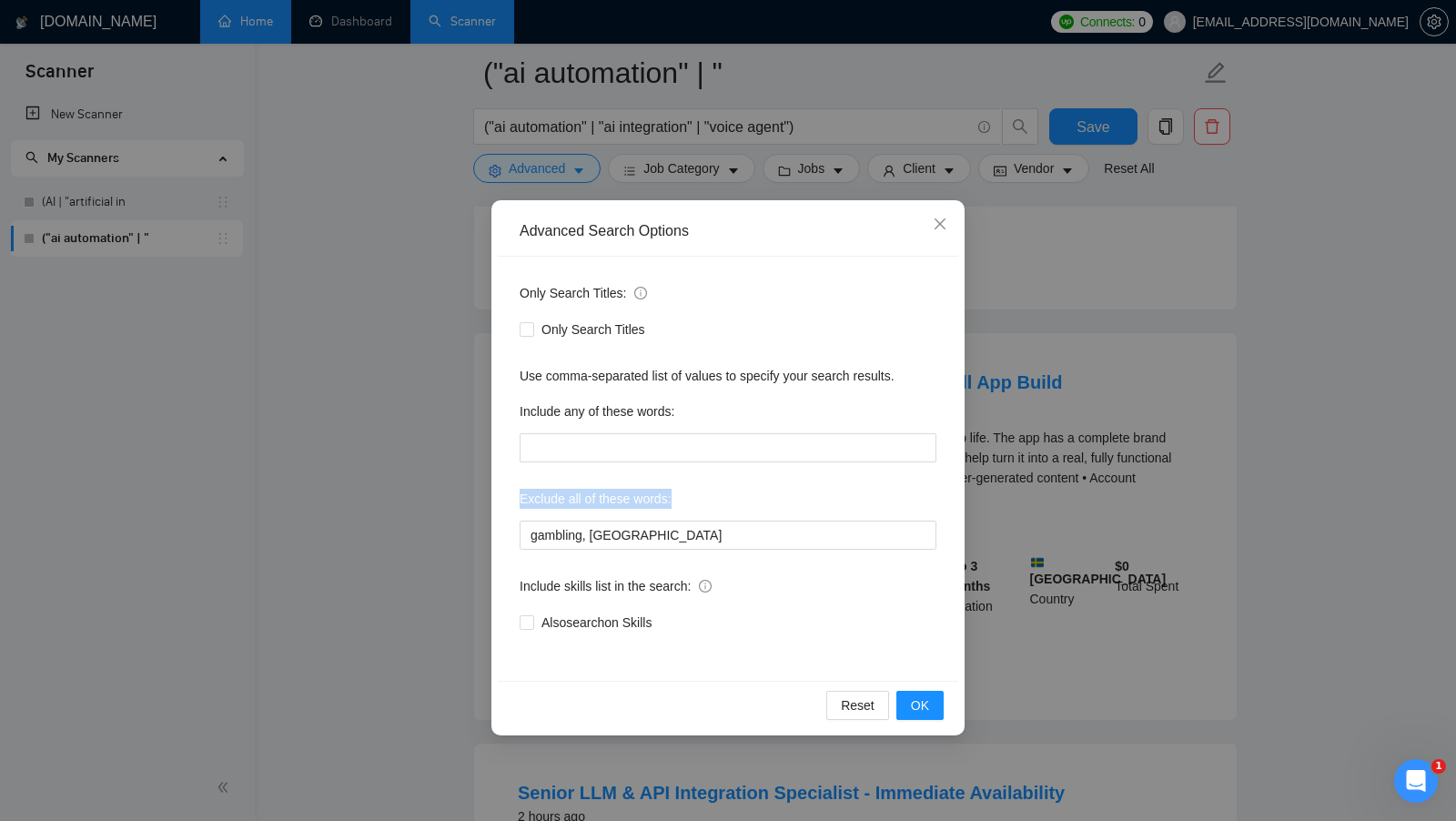
drag, startPoint x: 688, startPoint y: 499, endPoint x: 506, endPoint y: 495, distance: 182.0
click at [506, 495] on div "Only Search Titles: Only Search Titles Use comma-separated list of values to sp…" at bounding box center [728, 468] width 460 height 424
click at [696, 500] on div "Exclude all of these words:" at bounding box center [728, 501] width 417 height 36
click at [739, 506] on div "Exclude all of these words:" at bounding box center [728, 501] width 417 height 36
click at [923, 709] on span "OK" at bounding box center [919, 705] width 19 height 20
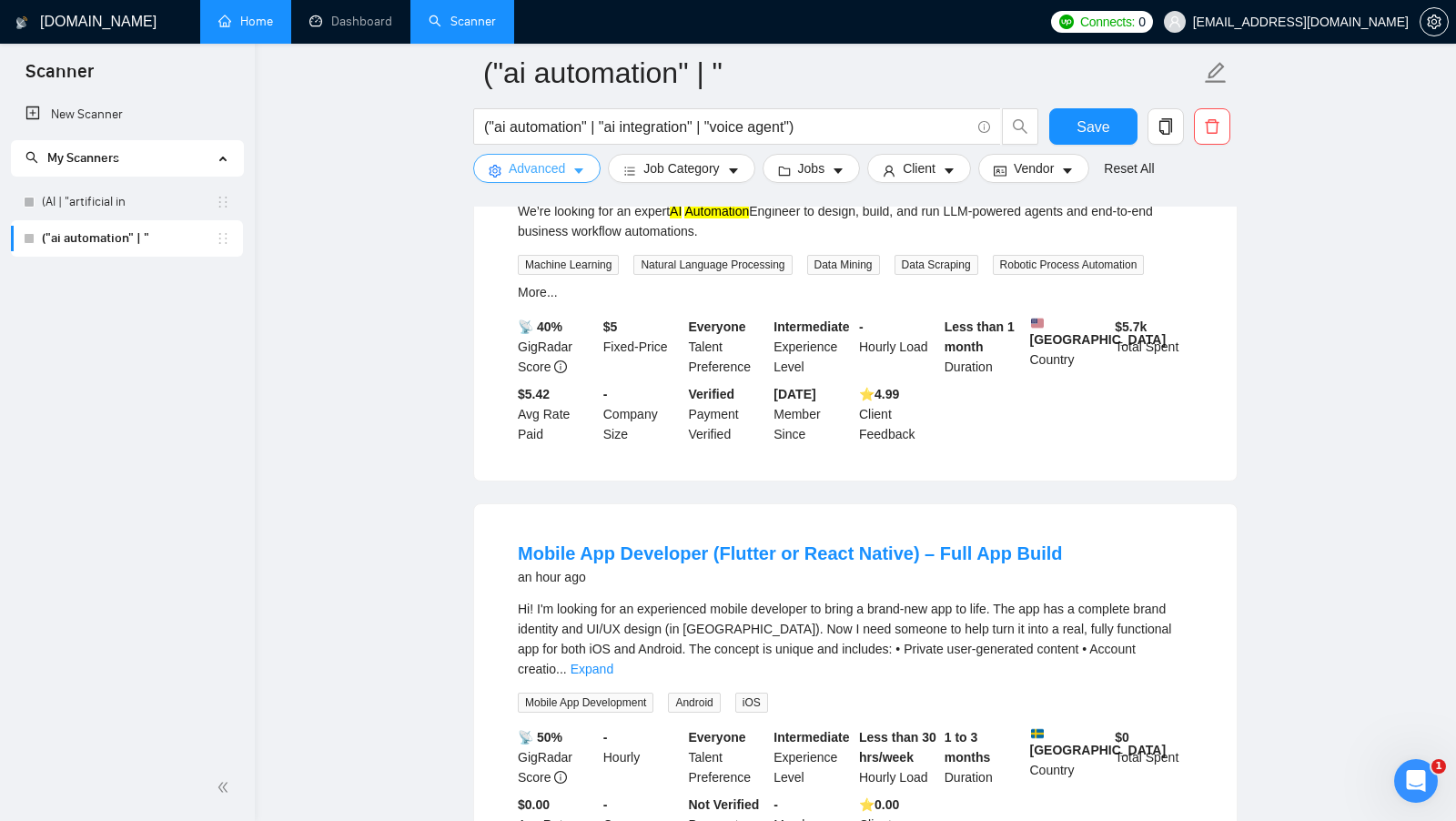
scroll to position [0, 0]
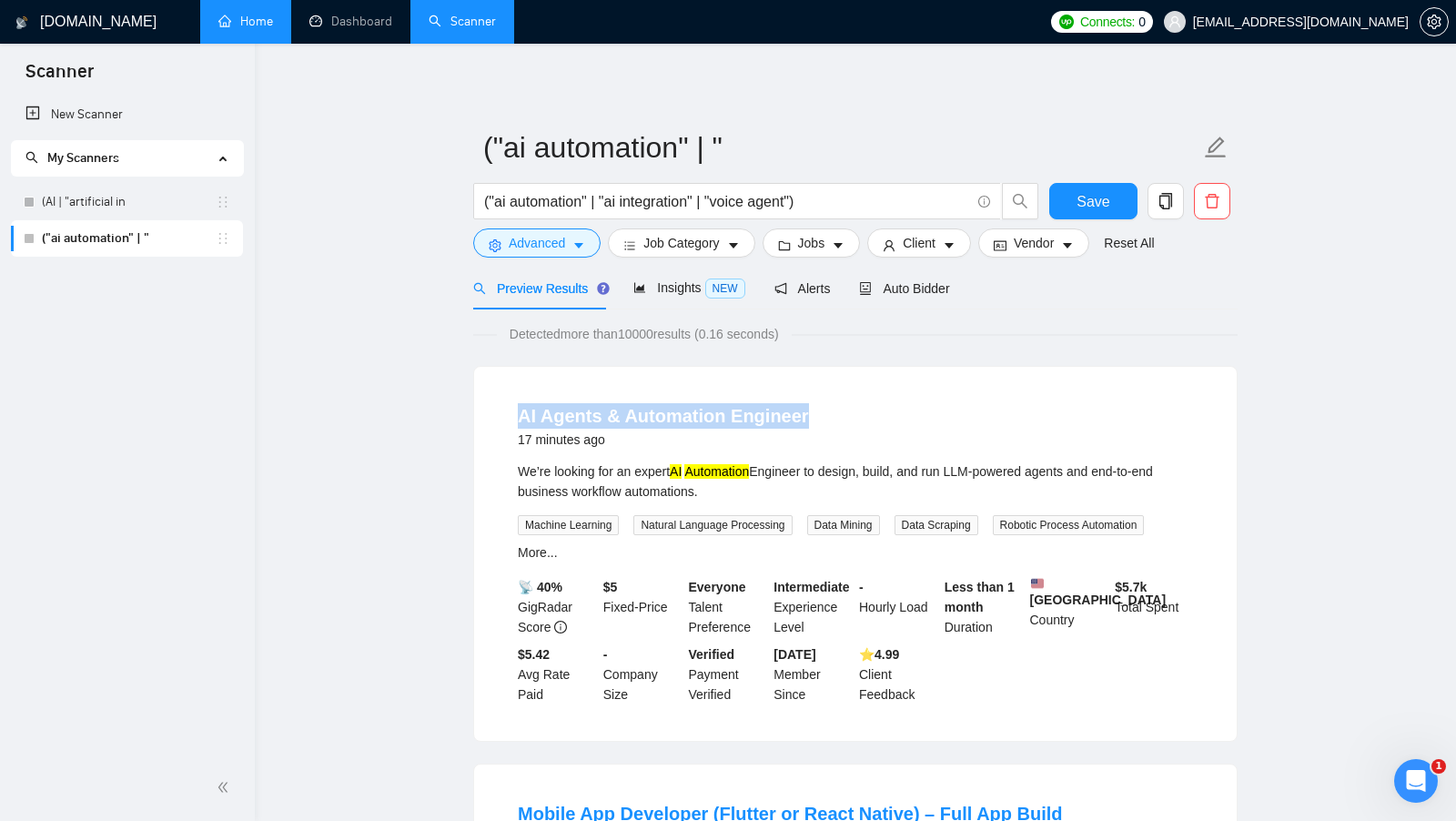
drag, startPoint x: 506, startPoint y: 405, endPoint x: 813, endPoint y: 405, distance: 307.0
click at [812, 405] on li "AI Agents & Automation Engineer 17 minutes ago We’re looking for an expert AI A…" at bounding box center [854, 554] width 719 height 330
drag, startPoint x: 722, startPoint y: 491, endPoint x: 489, endPoint y: 487, distance: 233.0
click at [490, 486] on div "AI Agents & Automation Engineer 17 minutes ago We’re looking for an expert AI A…" at bounding box center [855, 554] width 763 height 374
click at [489, 487] on div "AI Agents & Automation Engineer 17 minutes ago We’re looking for an expert AI A…" at bounding box center [855, 554] width 763 height 374
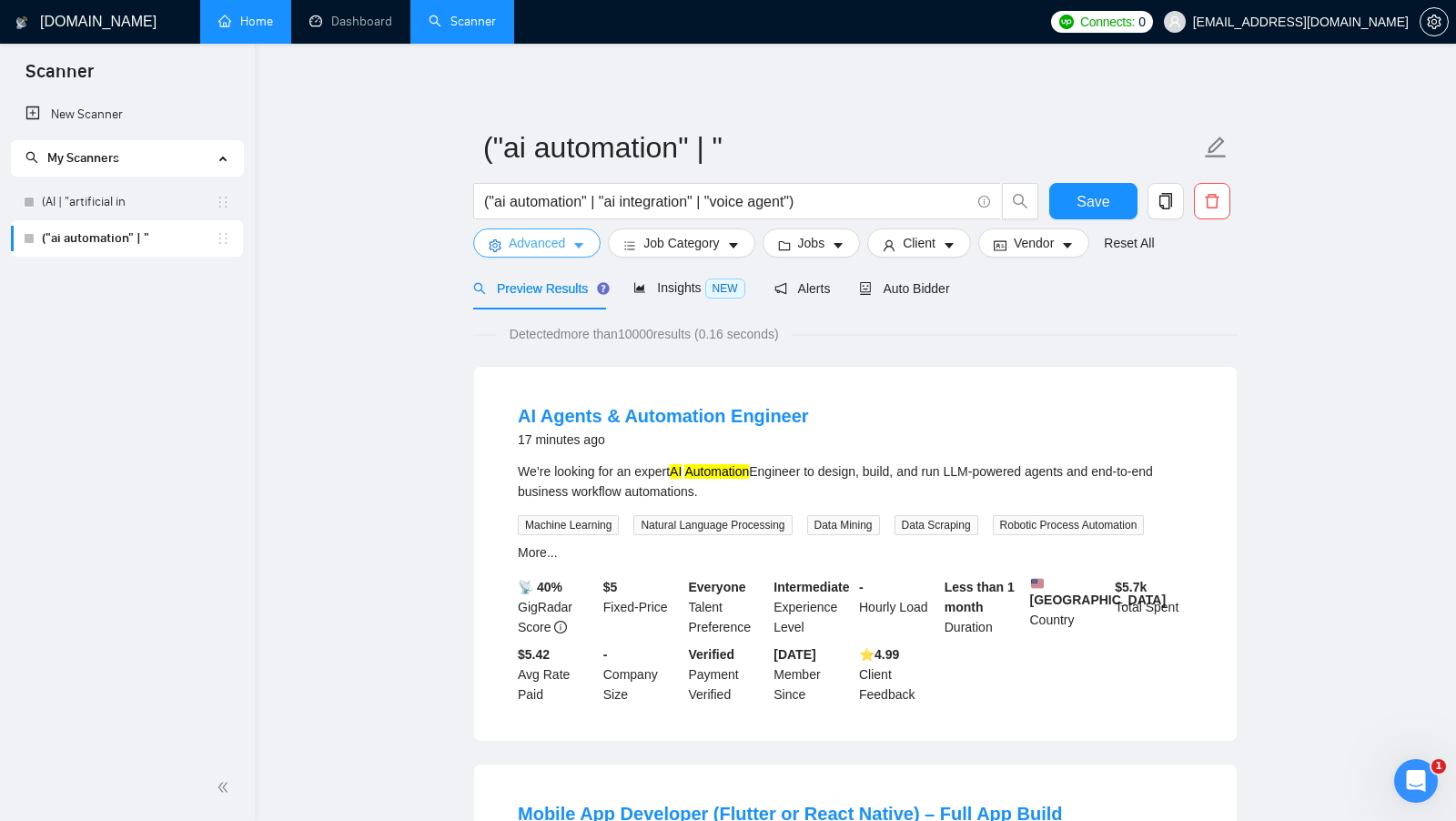
click at [521, 239] on span "Advanced" at bounding box center [536, 243] width 56 height 20
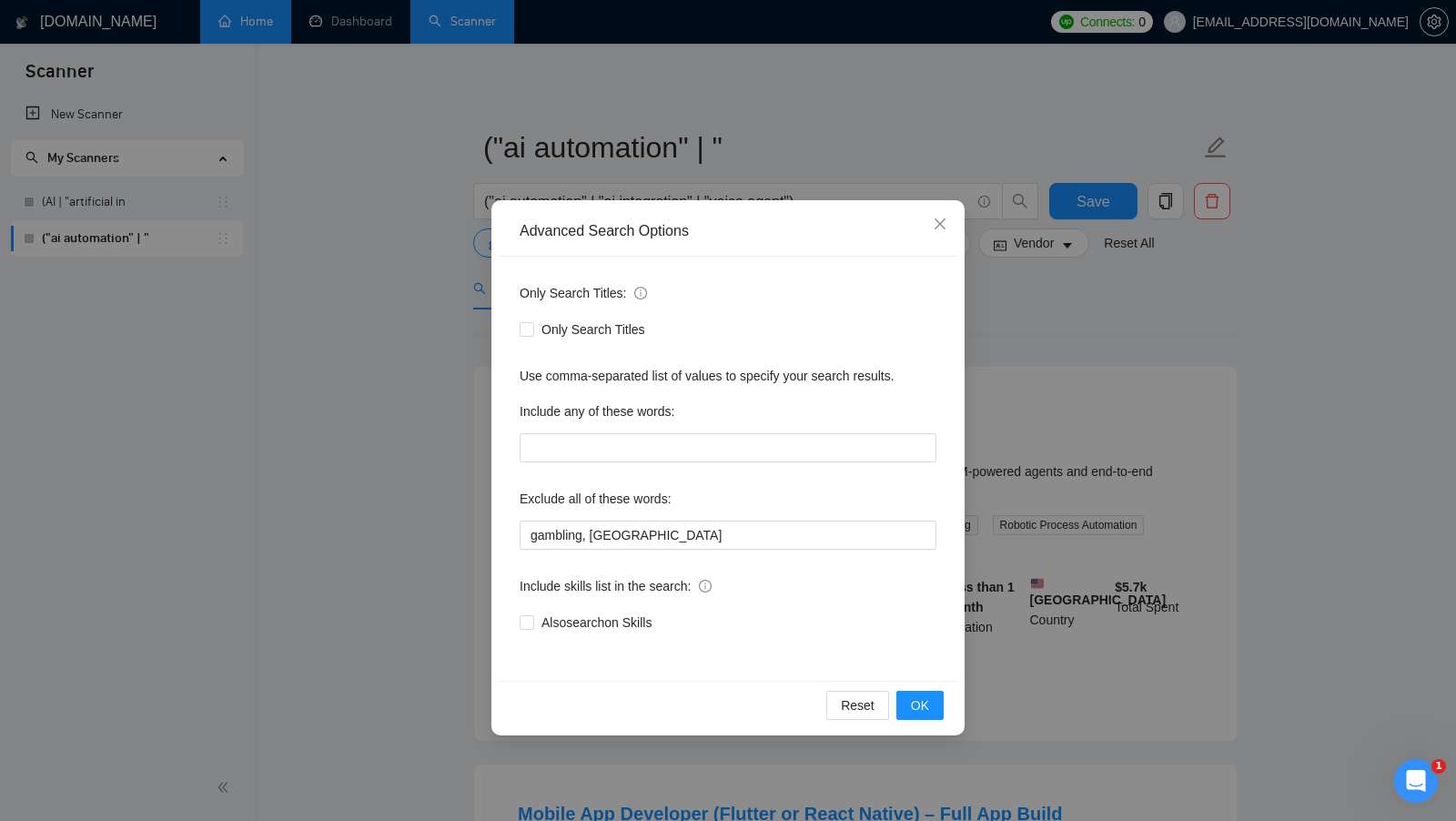
click at [553, 609] on div "Also search on Skills" at bounding box center [728, 622] width 417 height 29
drag, startPoint x: 618, startPoint y: 620, endPoint x: 727, endPoint y: 629, distance: 109.4
click at [617, 620] on span "Also search on Skills" at bounding box center [596, 622] width 125 height 20
click at [532, 620] on input "Also search on Skills" at bounding box center [525, 621] width 13 height 13
click at [916, 706] on span "OK" at bounding box center [919, 705] width 19 height 20
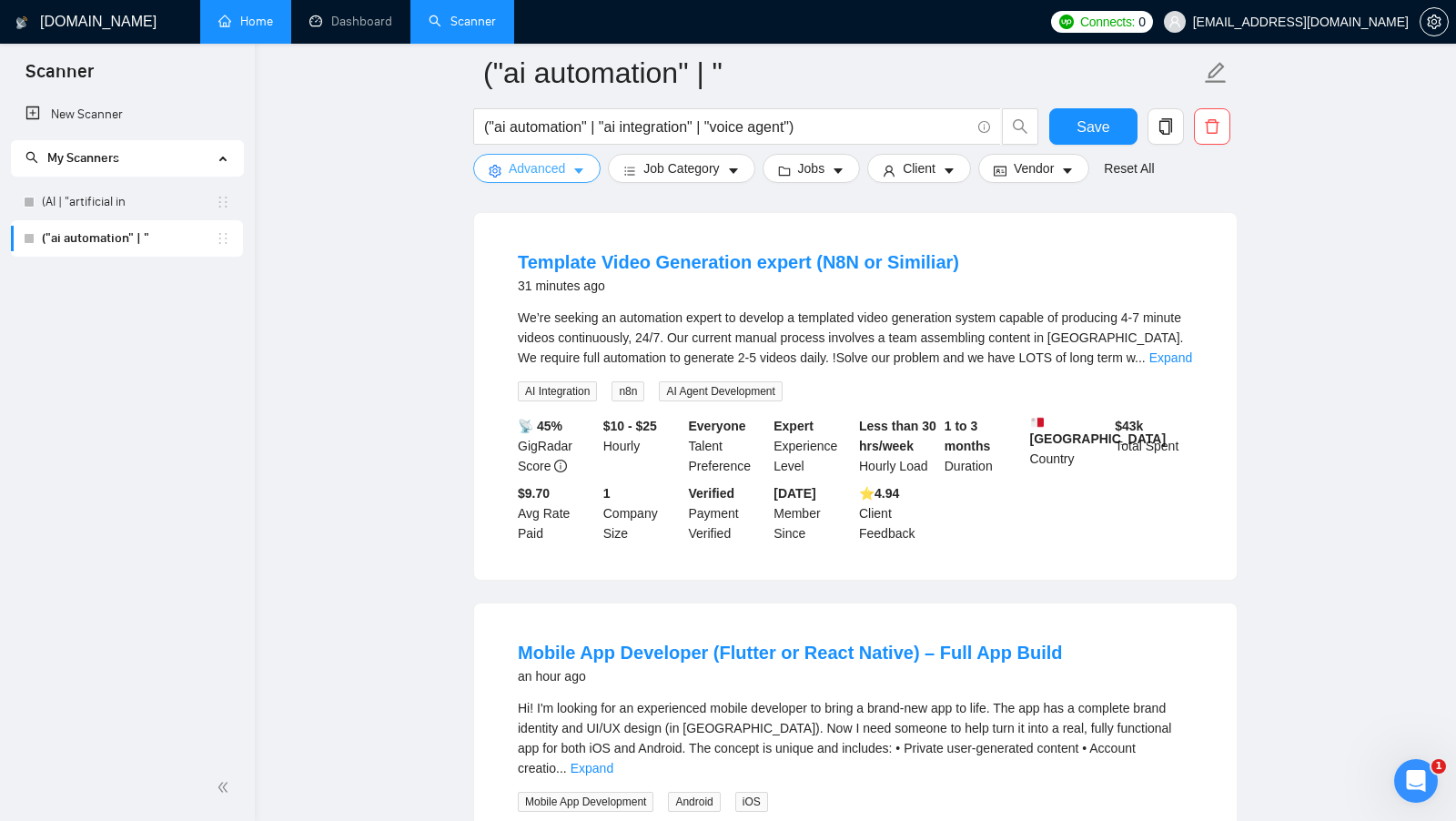
scroll to position [575, 0]
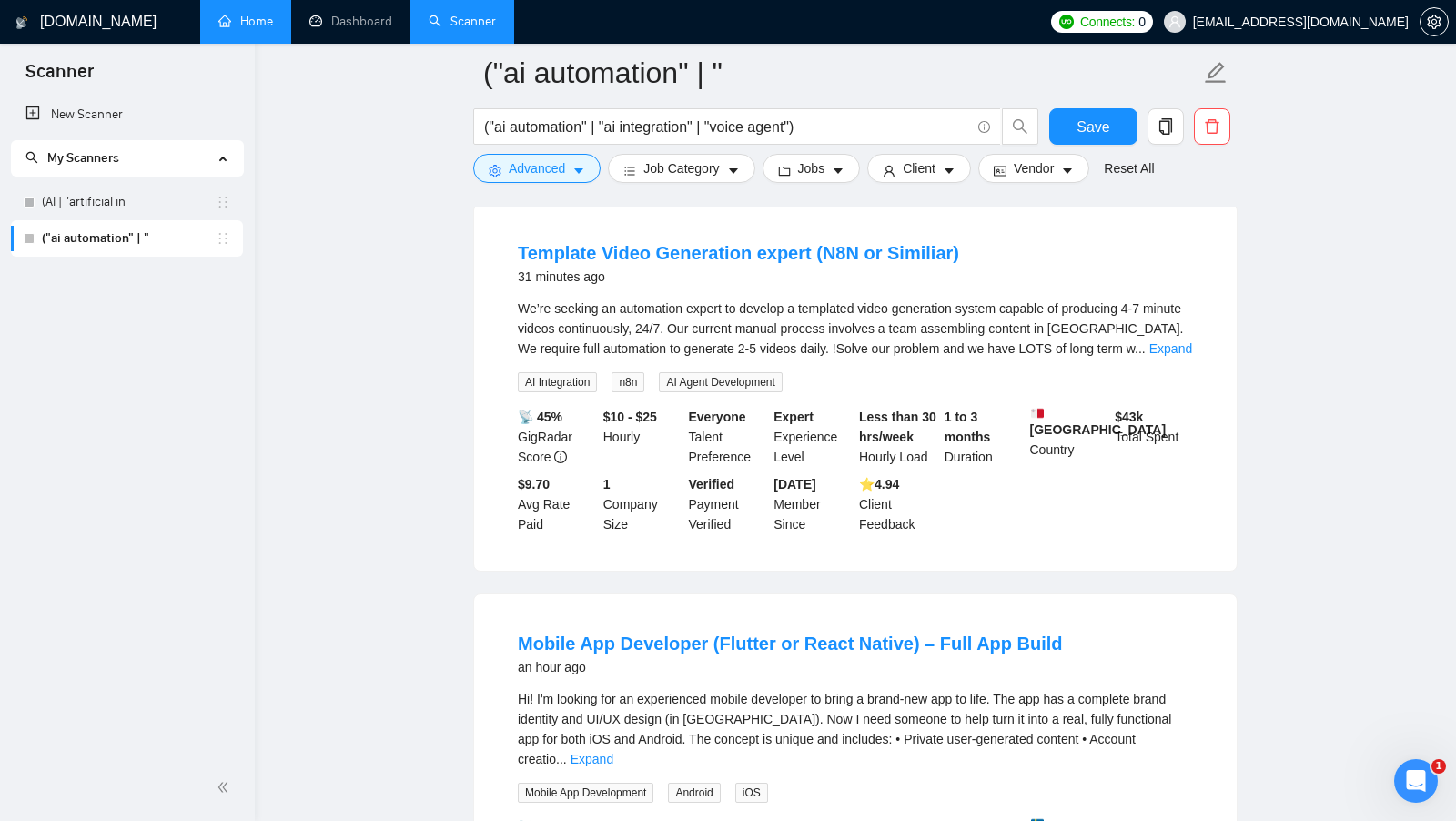
click at [1141, 356] on span "..." at bounding box center [1139, 348] width 11 height 15
click at [1181, 356] on link "Expand" at bounding box center [1170, 348] width 42 height 15
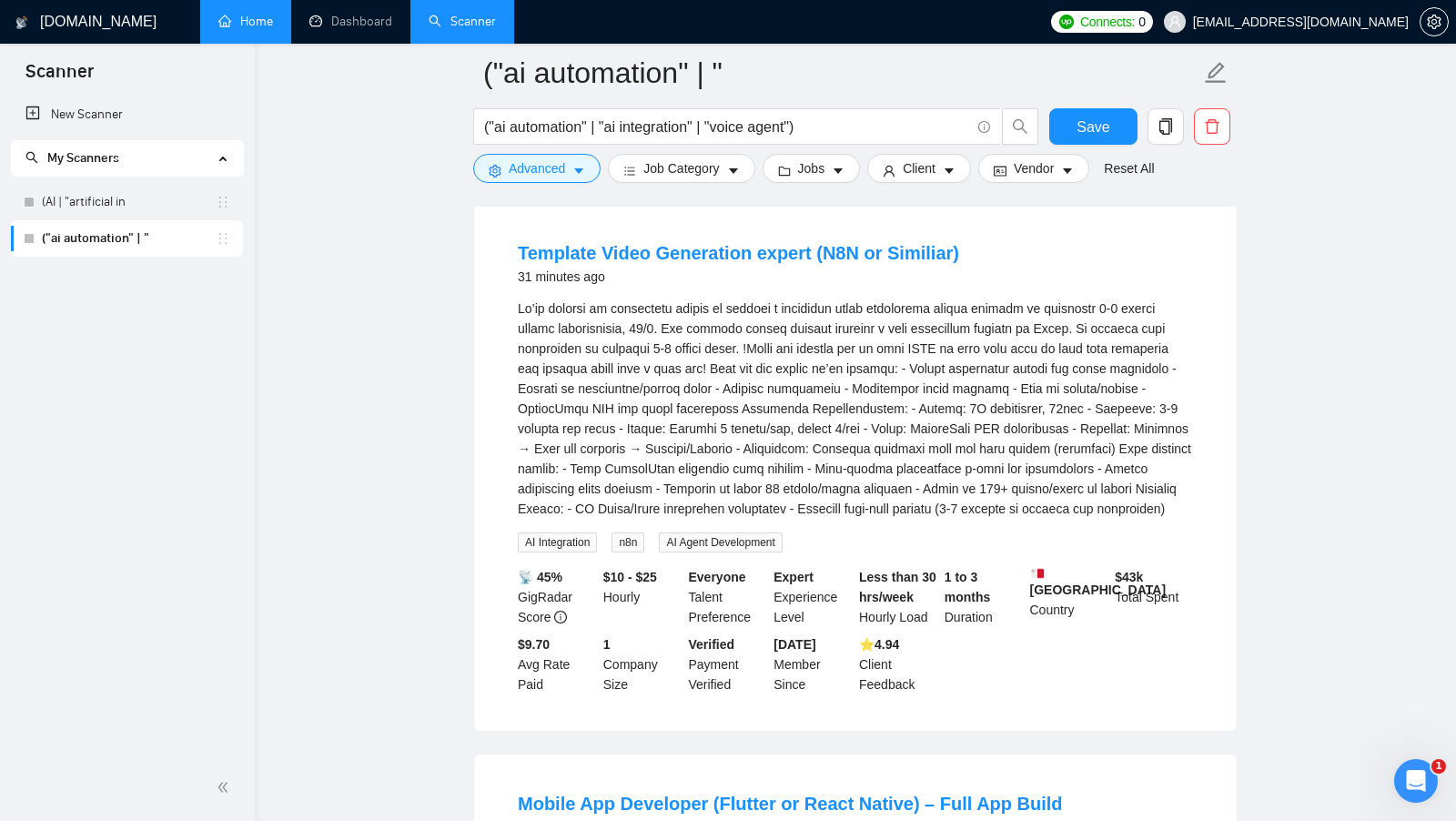
scroll to position [607, 0]
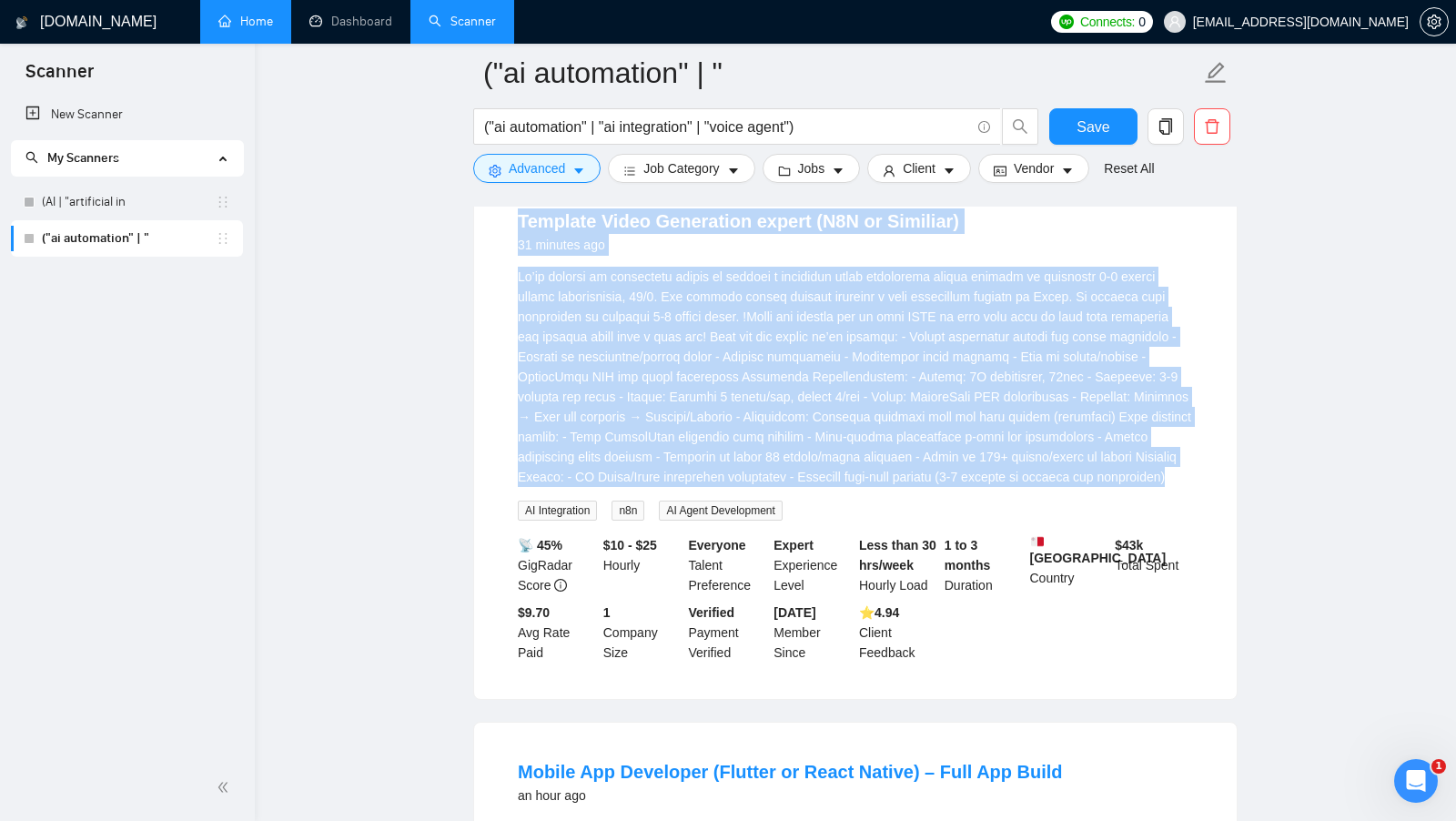
drag, startPoint x: 502, startPoint y: 224, endPoint x: 865, endPoint y: 496, distance: 453.6
click at [865, 496] on li "Template Video Generation expert (N8N or Similiar) 31 minutes ago AI Integratio…" at bounding box center [854, 435] width 719 height 483
click at [865, 487] on div "We’re seeking an automation expert to develop a templated video generation syst…" at bounding box center [855, 377] width 675 height 220
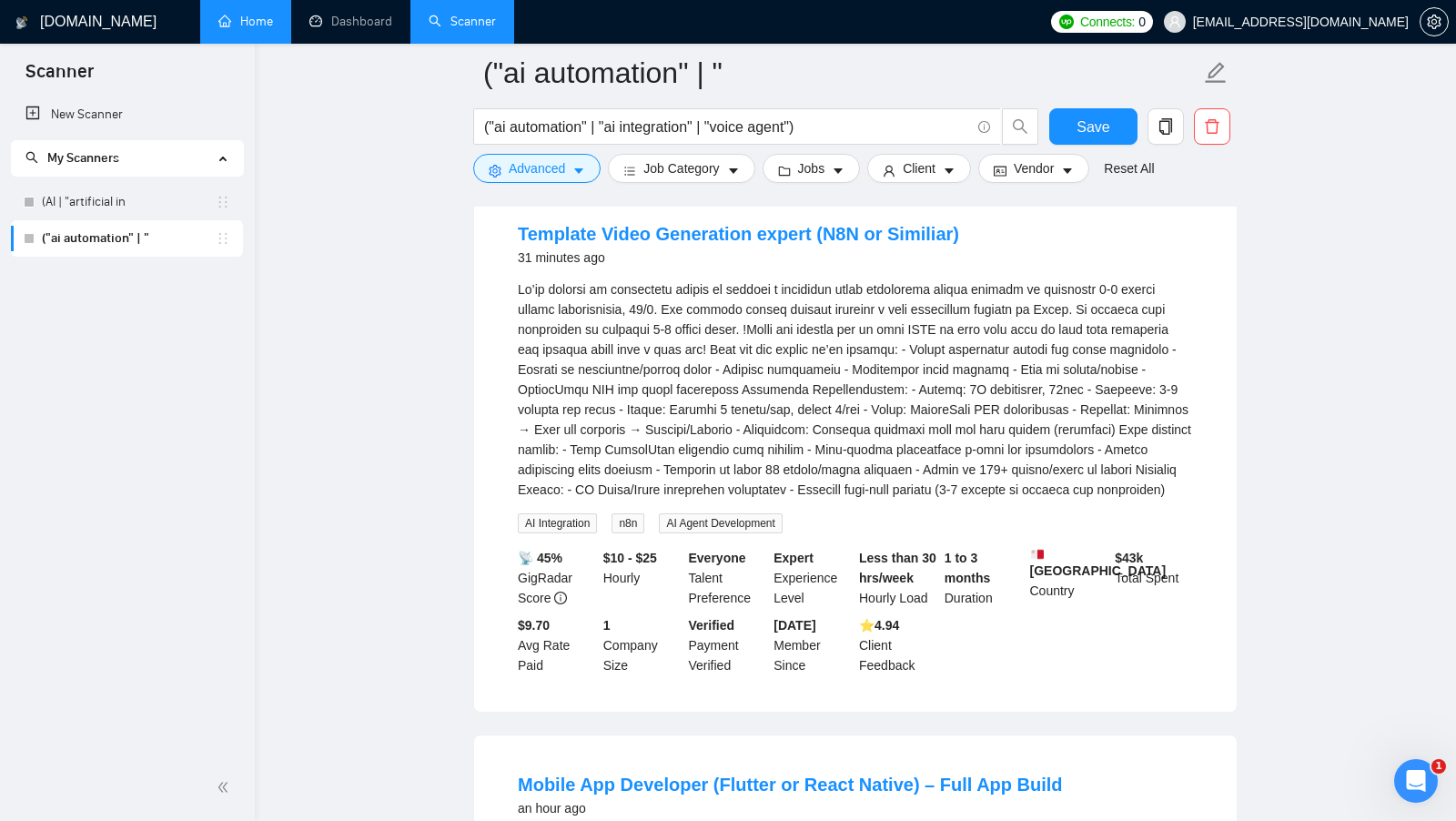
scroll to position [592, 0]
drag, startPoint x: 596, startPoint y: 554, endPoint x: 521, endPoint y: 556, distance: 75.0
click at [521, 535] on span "AI Integration" at bounding box center [557, 525] width 80 height 20
click at [758, 501] on div "We’re seeking an automation expert to develop a templated video generation syst…" at bounding box center [855, 391] width 675 height 220
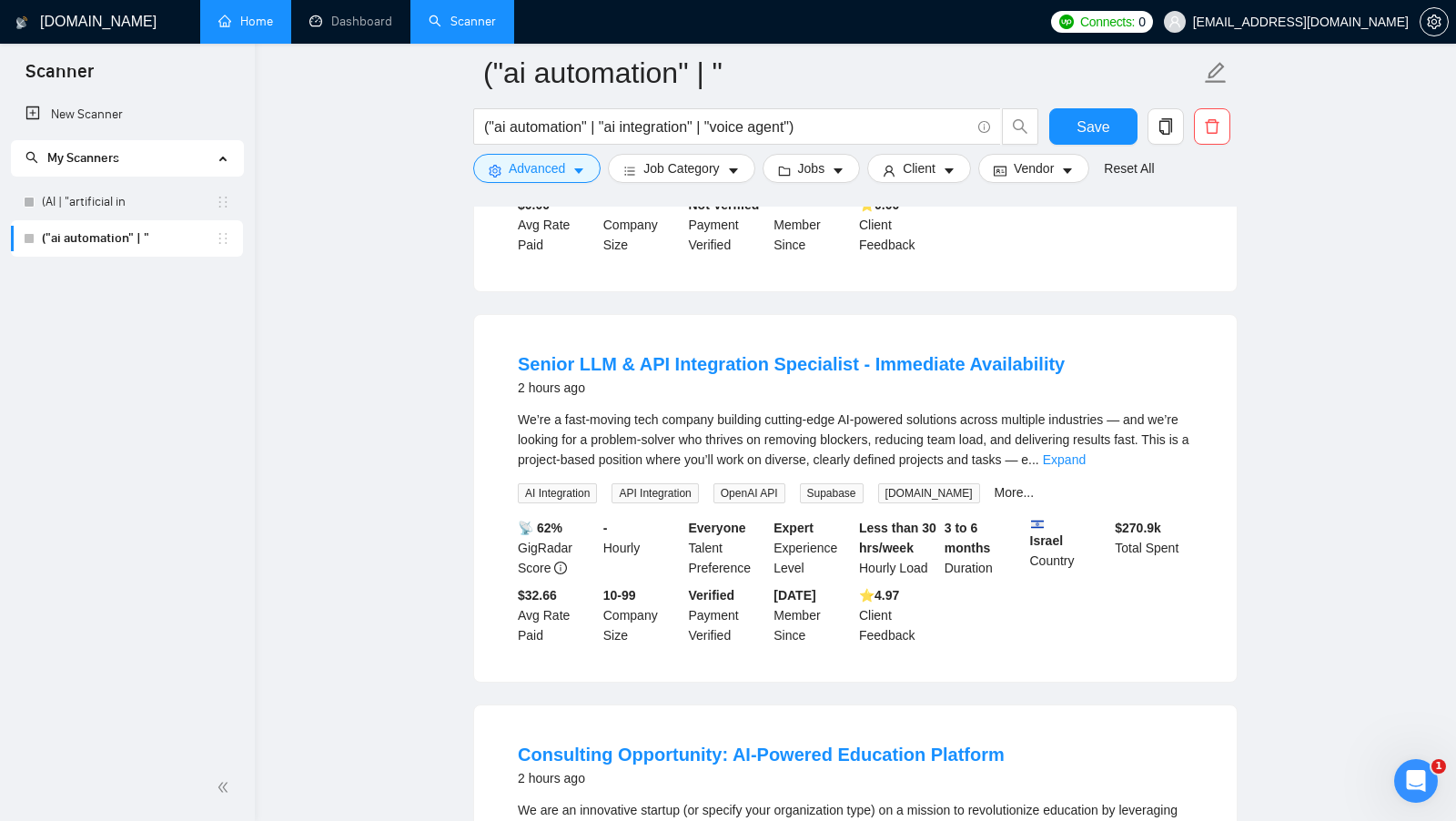
scroll to position [1435, 0]
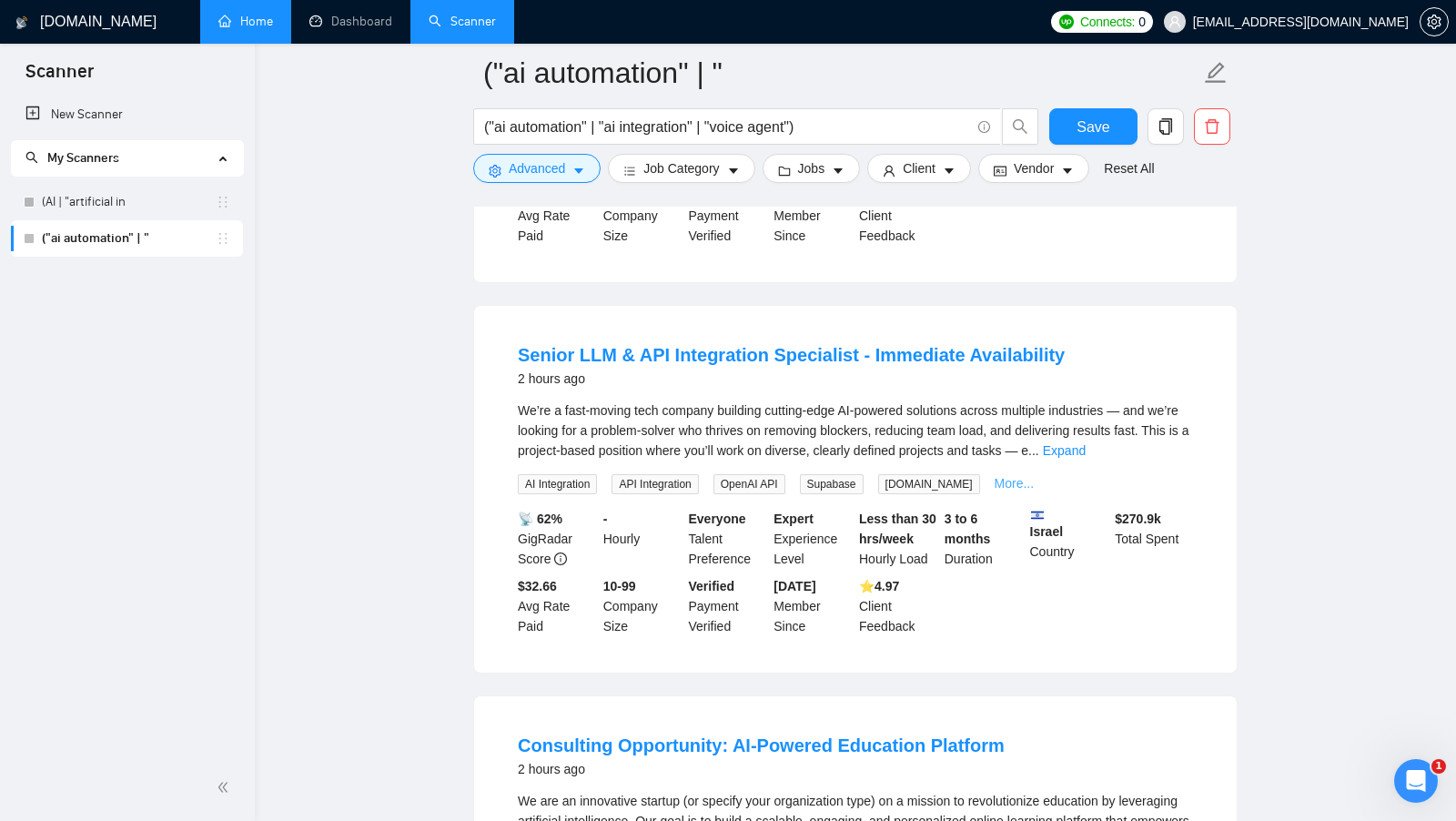
click at [995, 489] on link "More..." at bounding box center [1015, 483] width 40 height 15
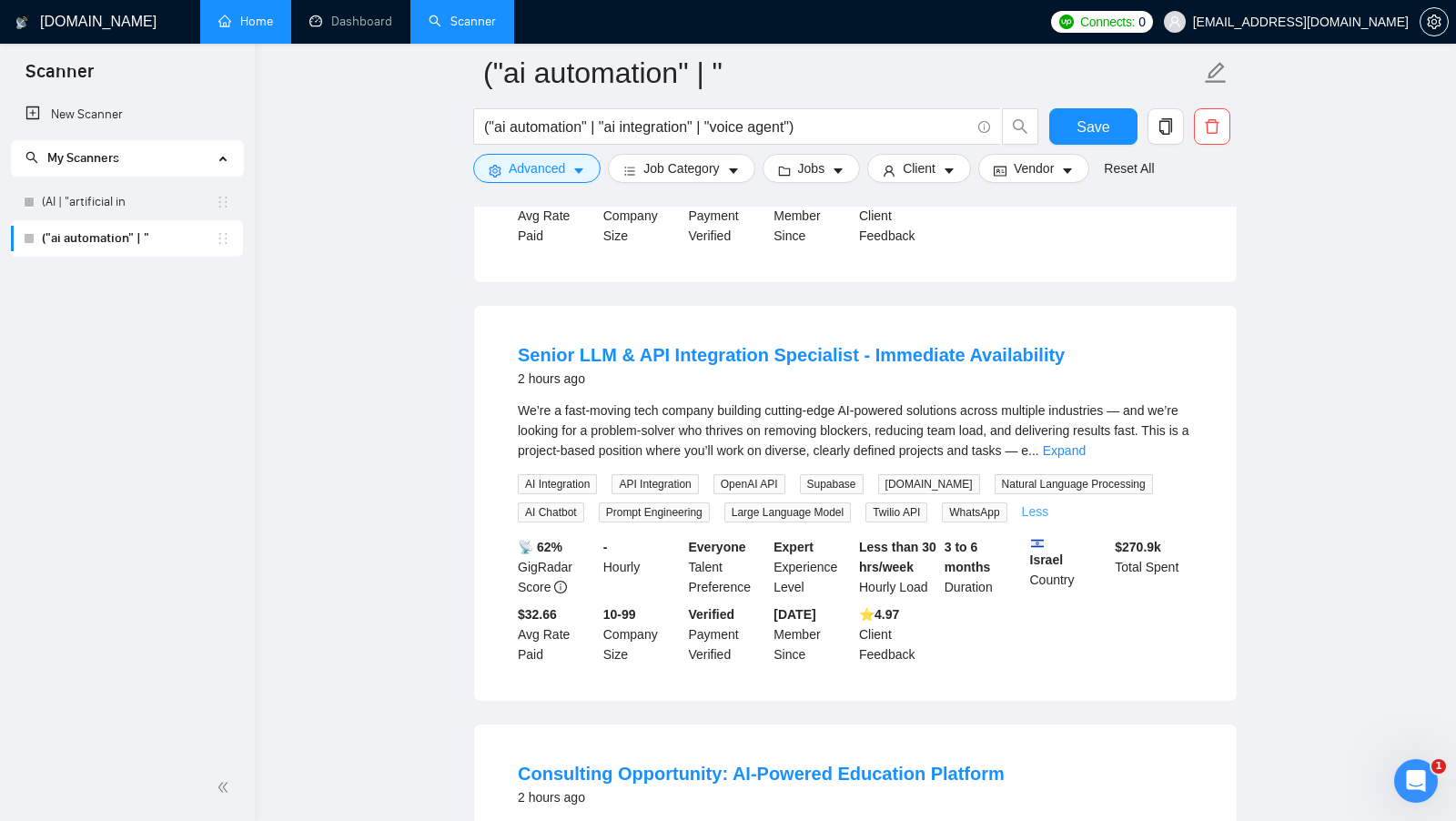
scroll to position [1495, 0]
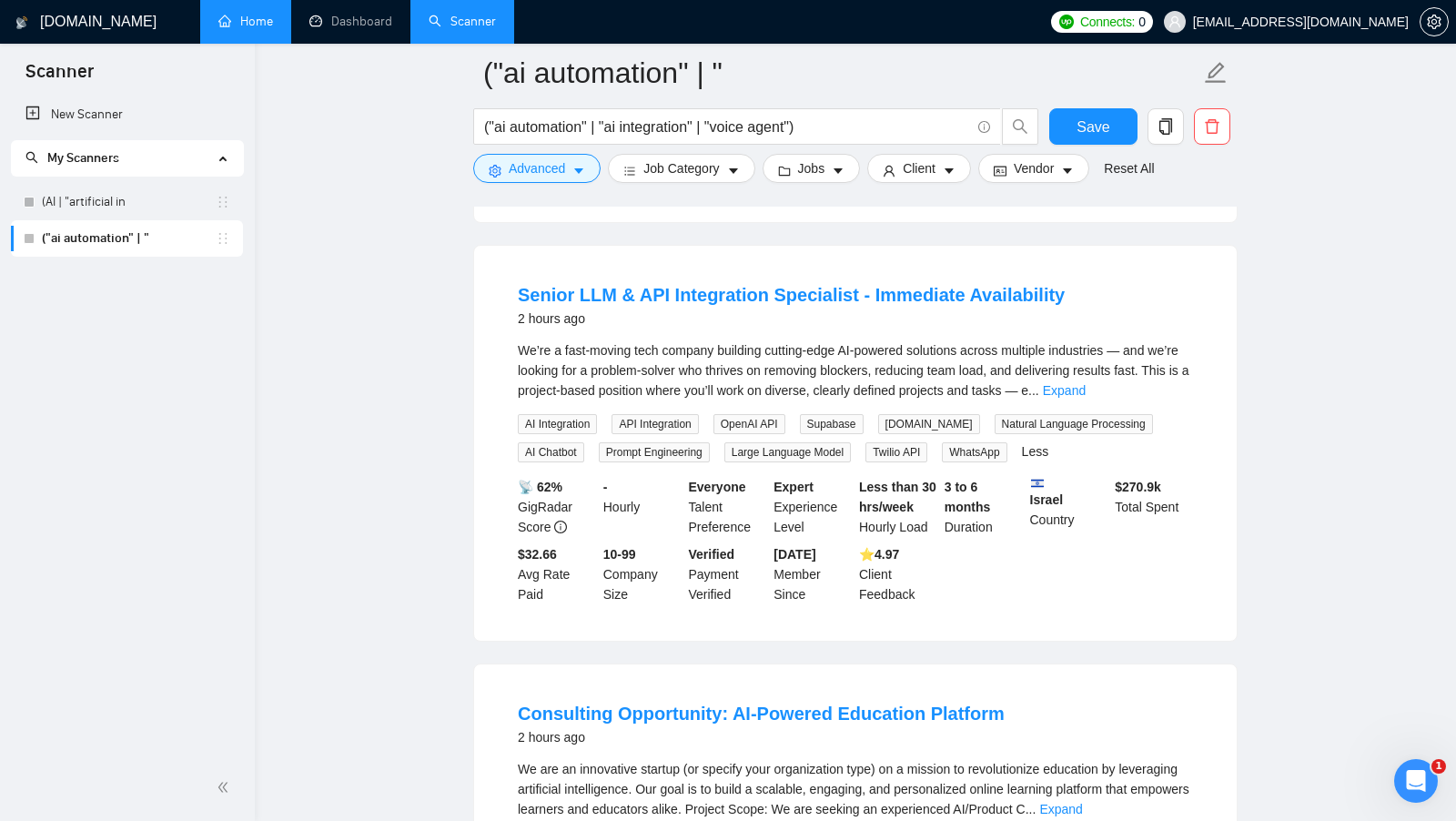
click at [980, 458] on span "WhatsApp" at bounding box center [974, 452] width 65 height 20
click at [1085, 397] on link "Expand" at bounding box center [1064, 390] width 42 height 15
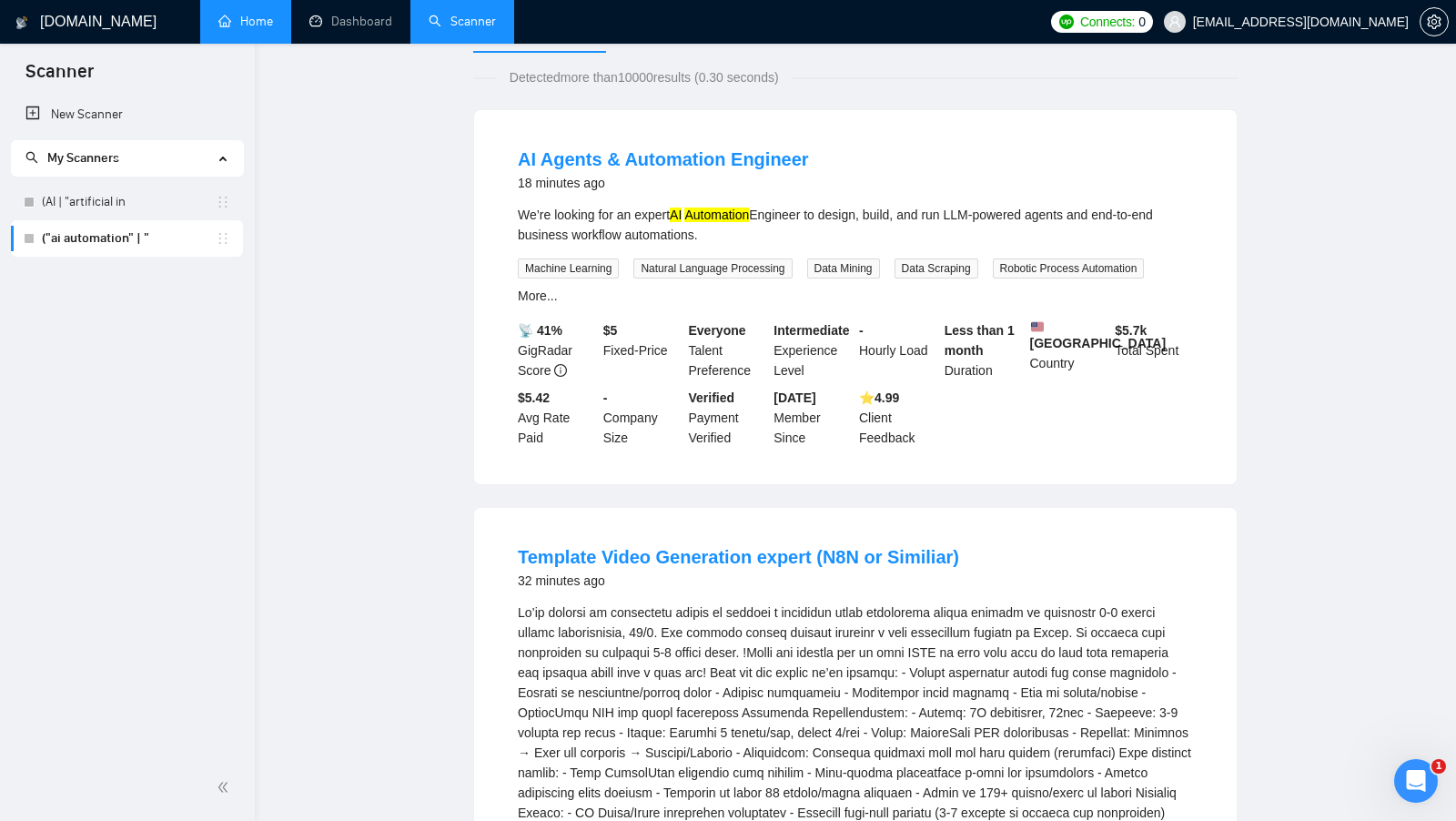
scroll to position [0, 0]
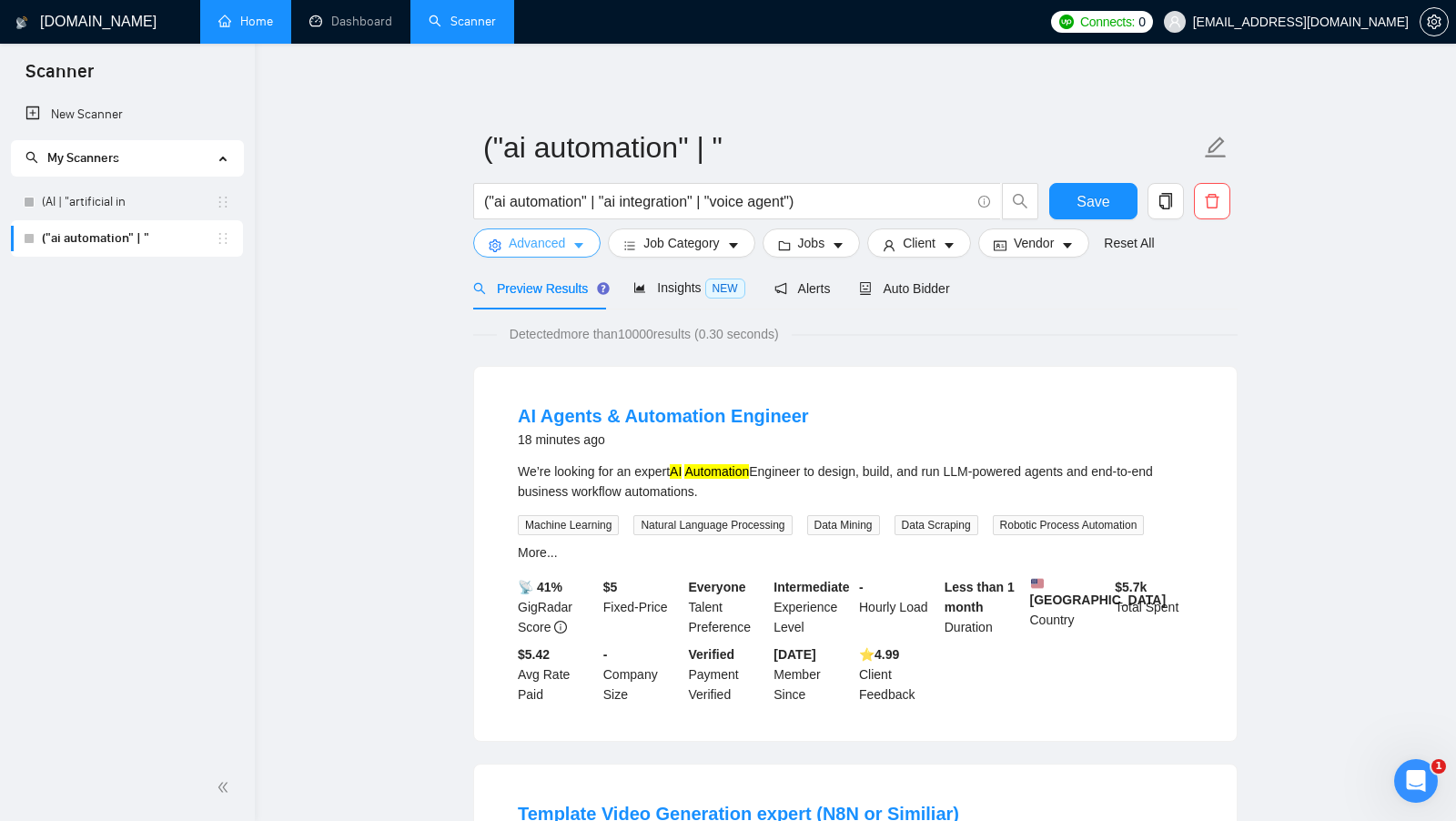
click at [539, 238] on span "Advanced" at bounding box center [536, 243] width 56 height 20
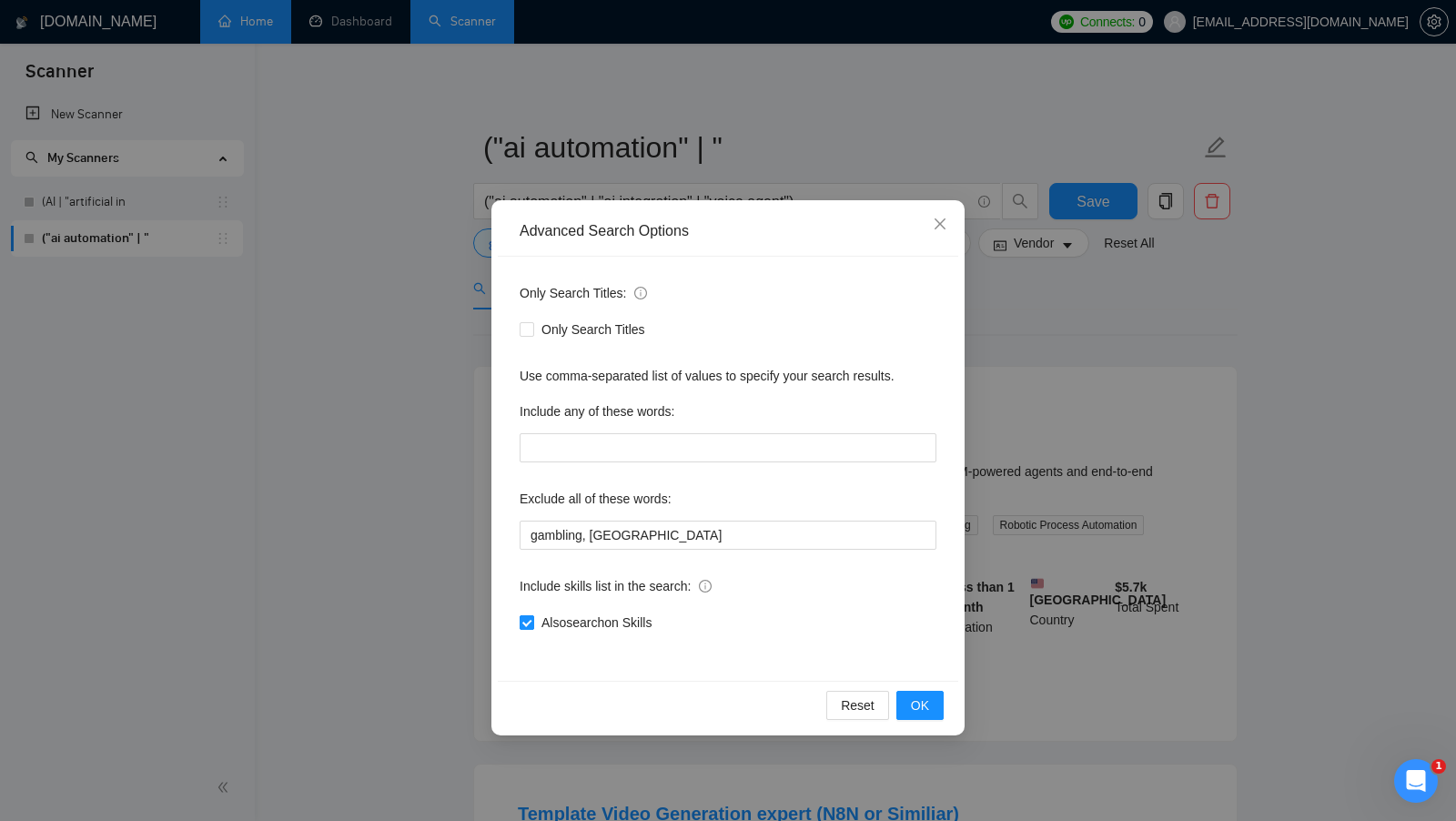
click at [533, 622] on span at bounding box center [526, 622] width 15 height 15
click at [532, 622] on input "Also search on Skills" at bounding box center [525, 621] width 13 height 13
checkbox input "false"
click at [918, 697] on span "OK" at bounding box center [919, 705] width 19 height 20
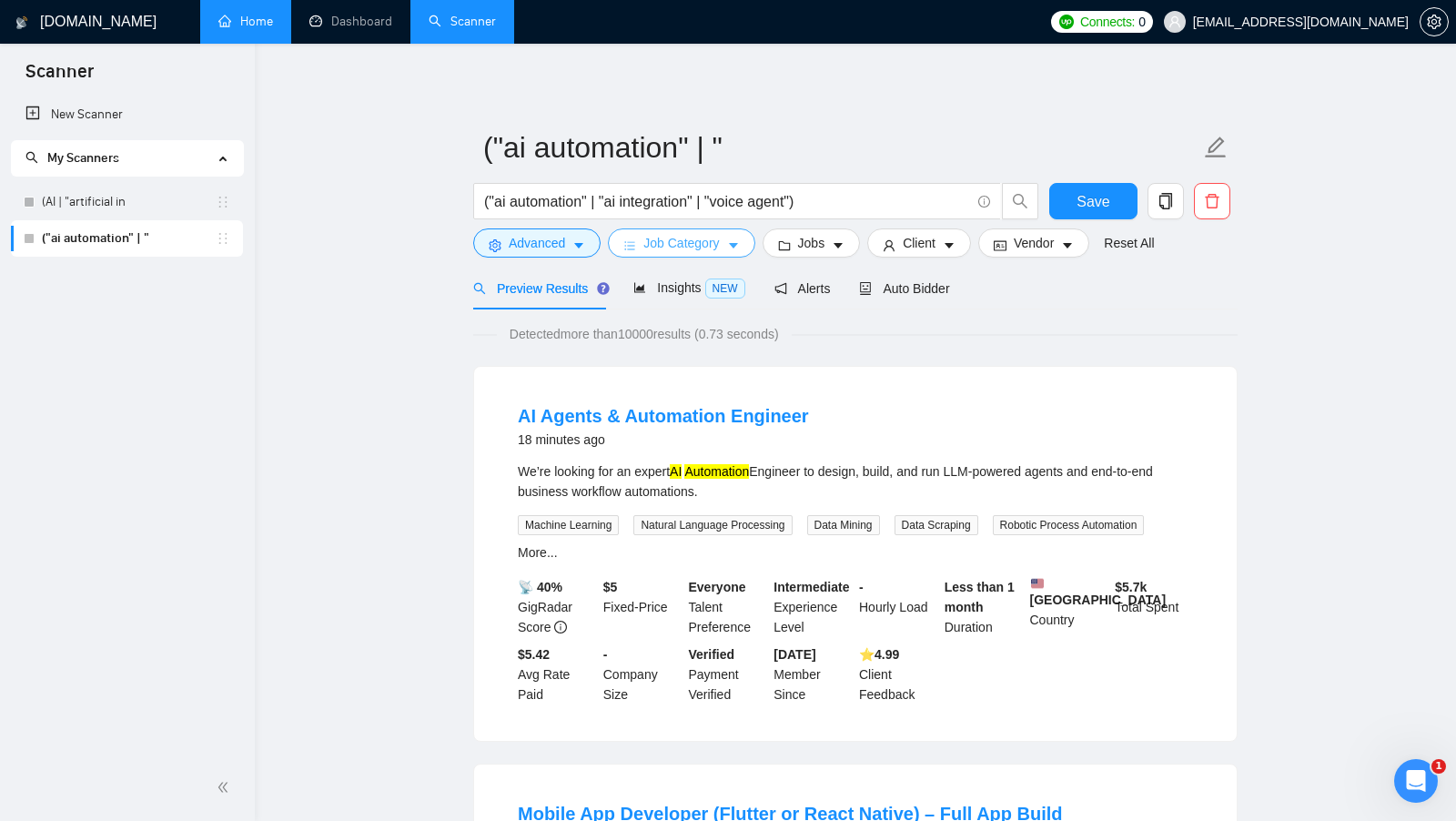
click at [713, 250] on span "Job Category" at bounding box center [680, 243] width 76 height 20
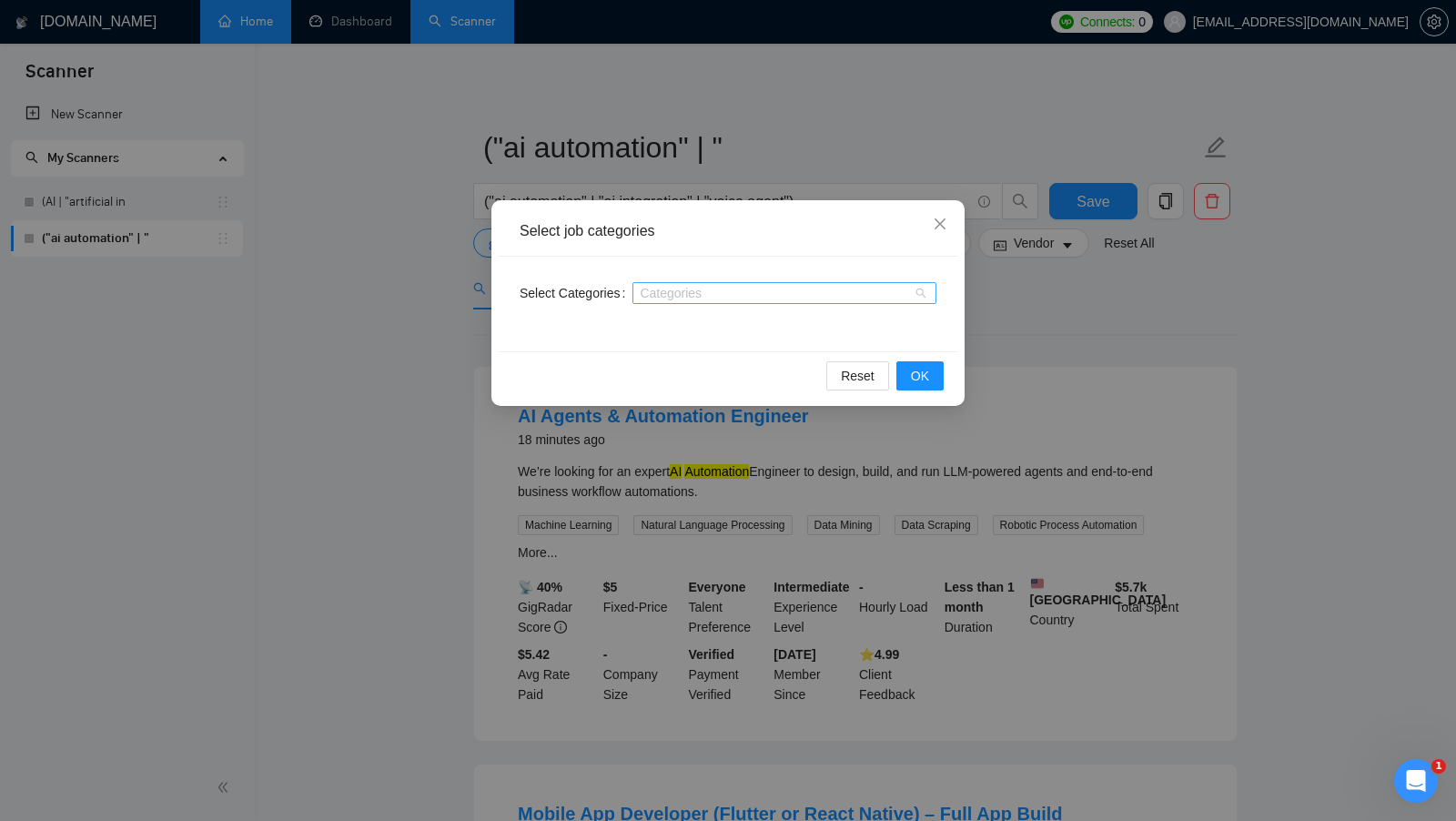
click at [812, 298] on div at bounding box center [775, 293] width 276 height 15
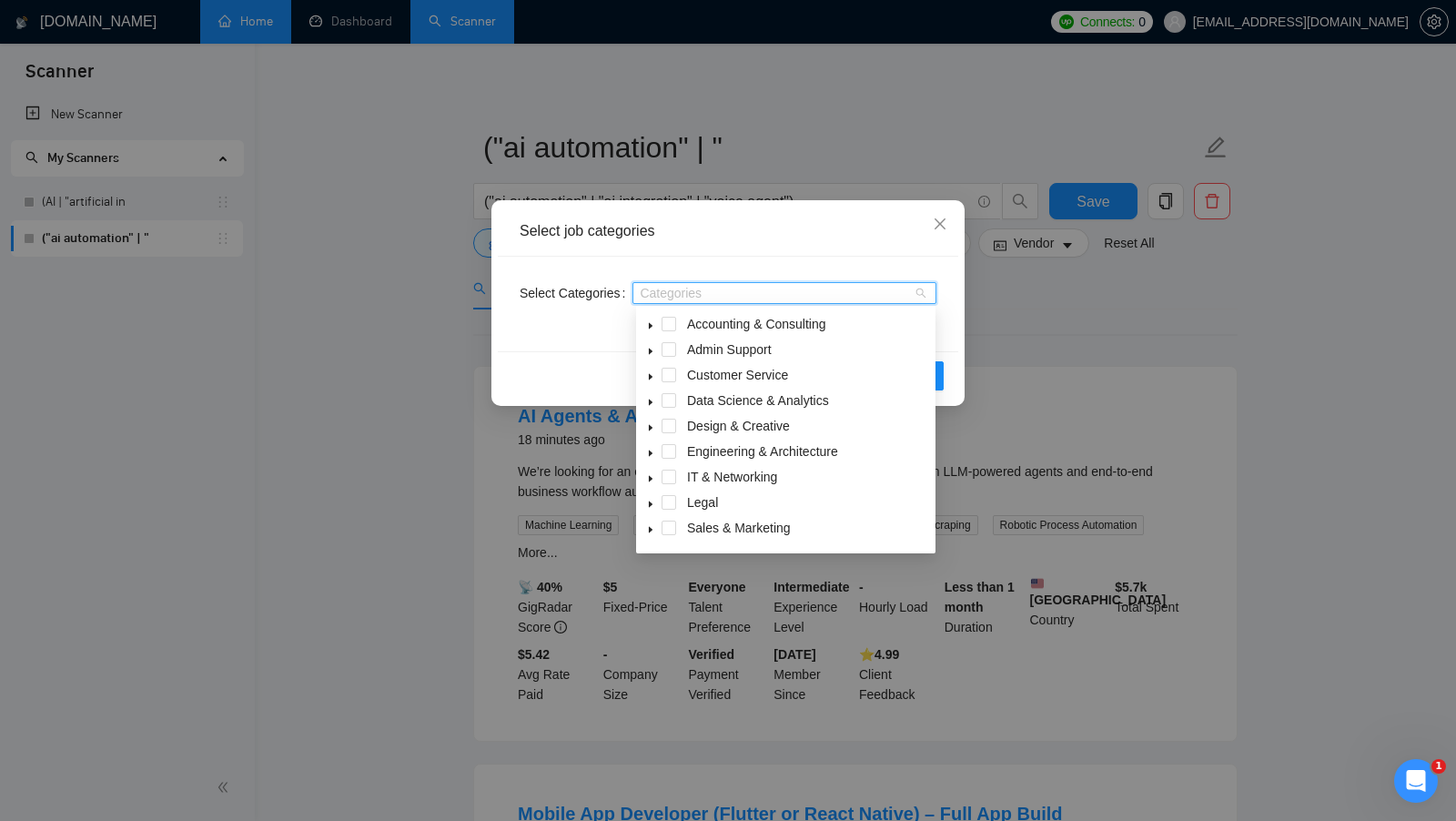
click at [1294, 371] on div "Select job categories Select Categories Categories Reset OK" at bounding box center [728, 410] width 1456 height 821
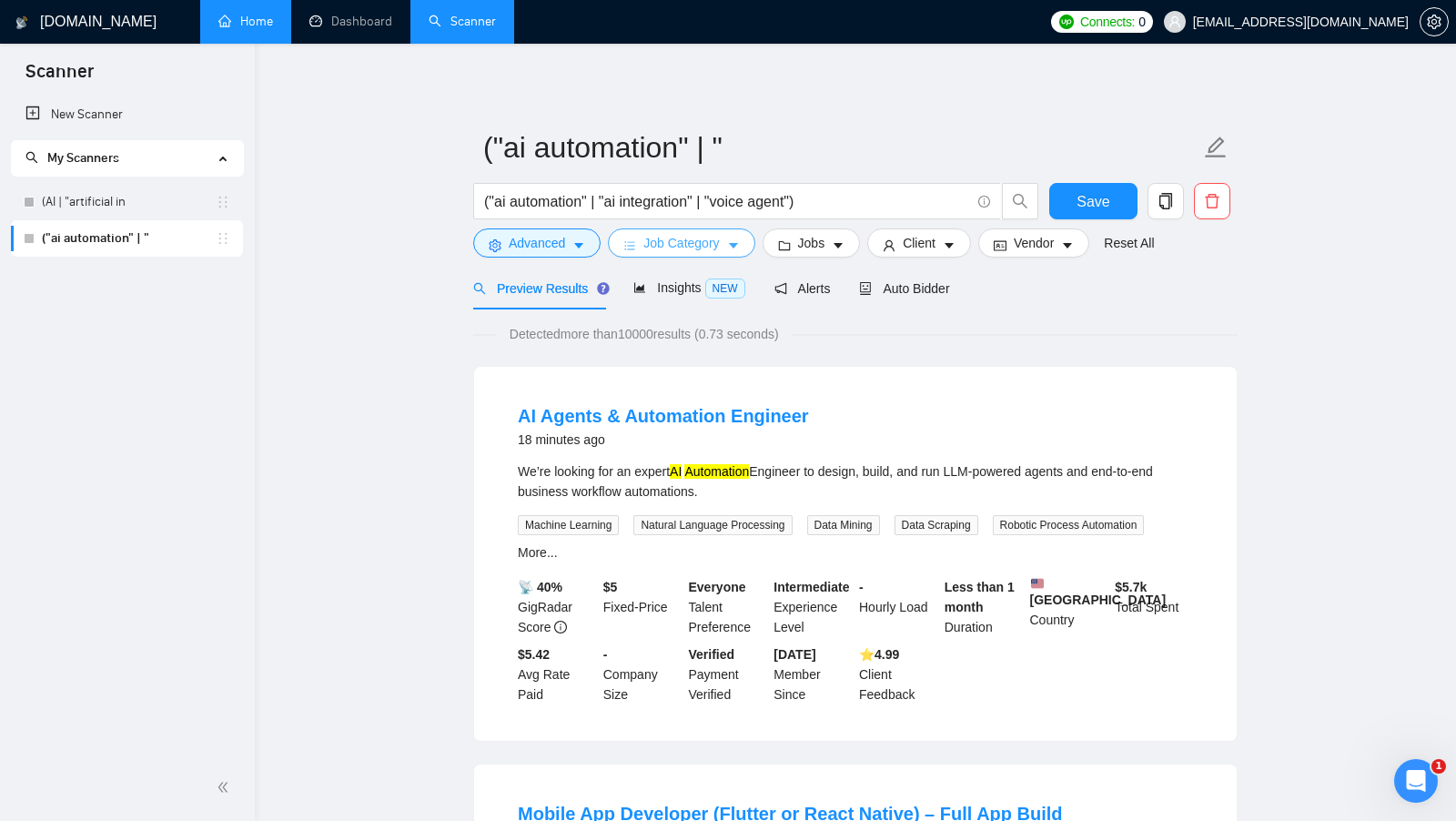
click at [736, 243] on icon "caret-down" at bounding box center [732, 245] width 13 height 13
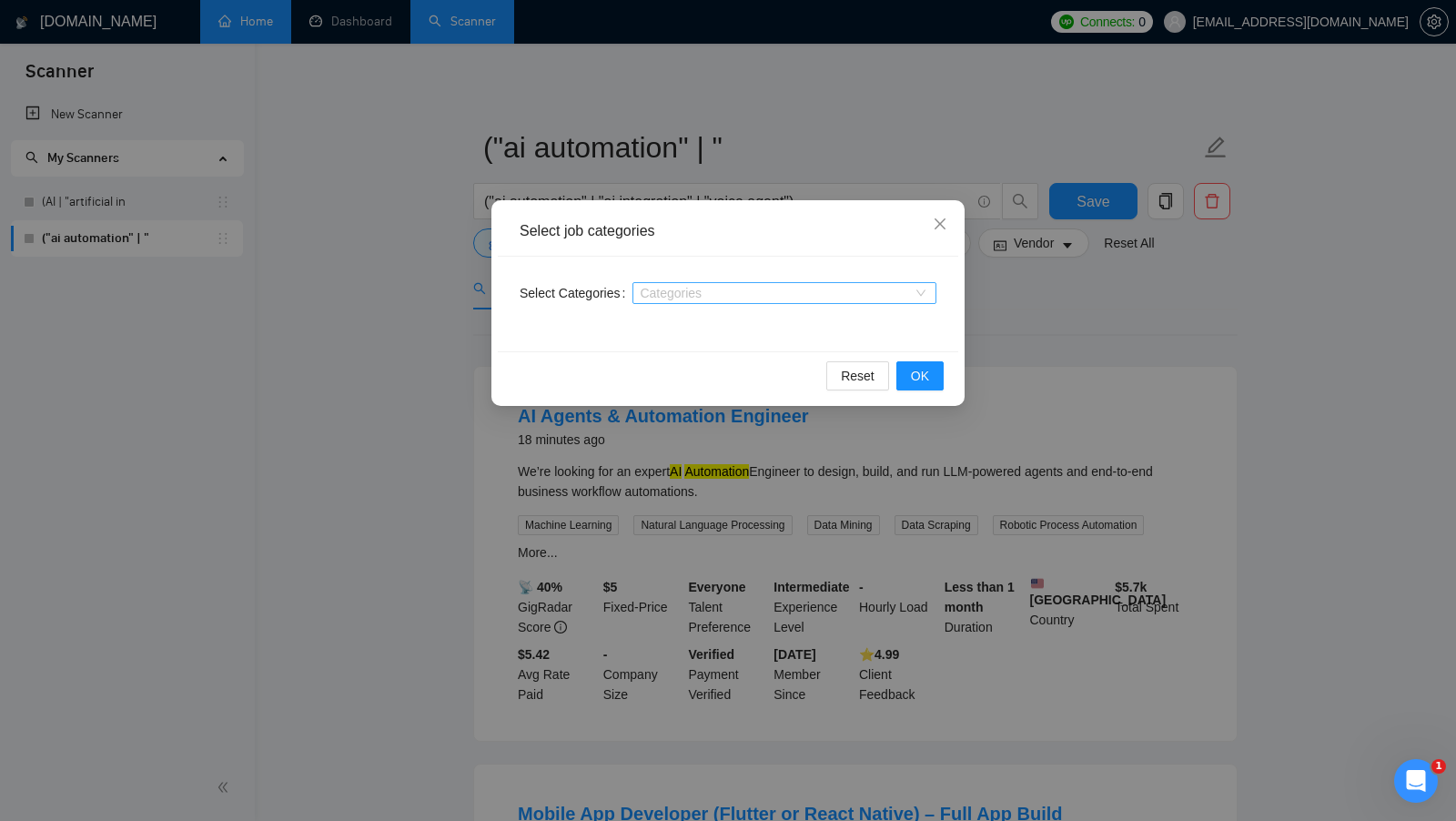
click at [916, 288] on div "Categories" at bounding box center [784, 293] width 304 height 22
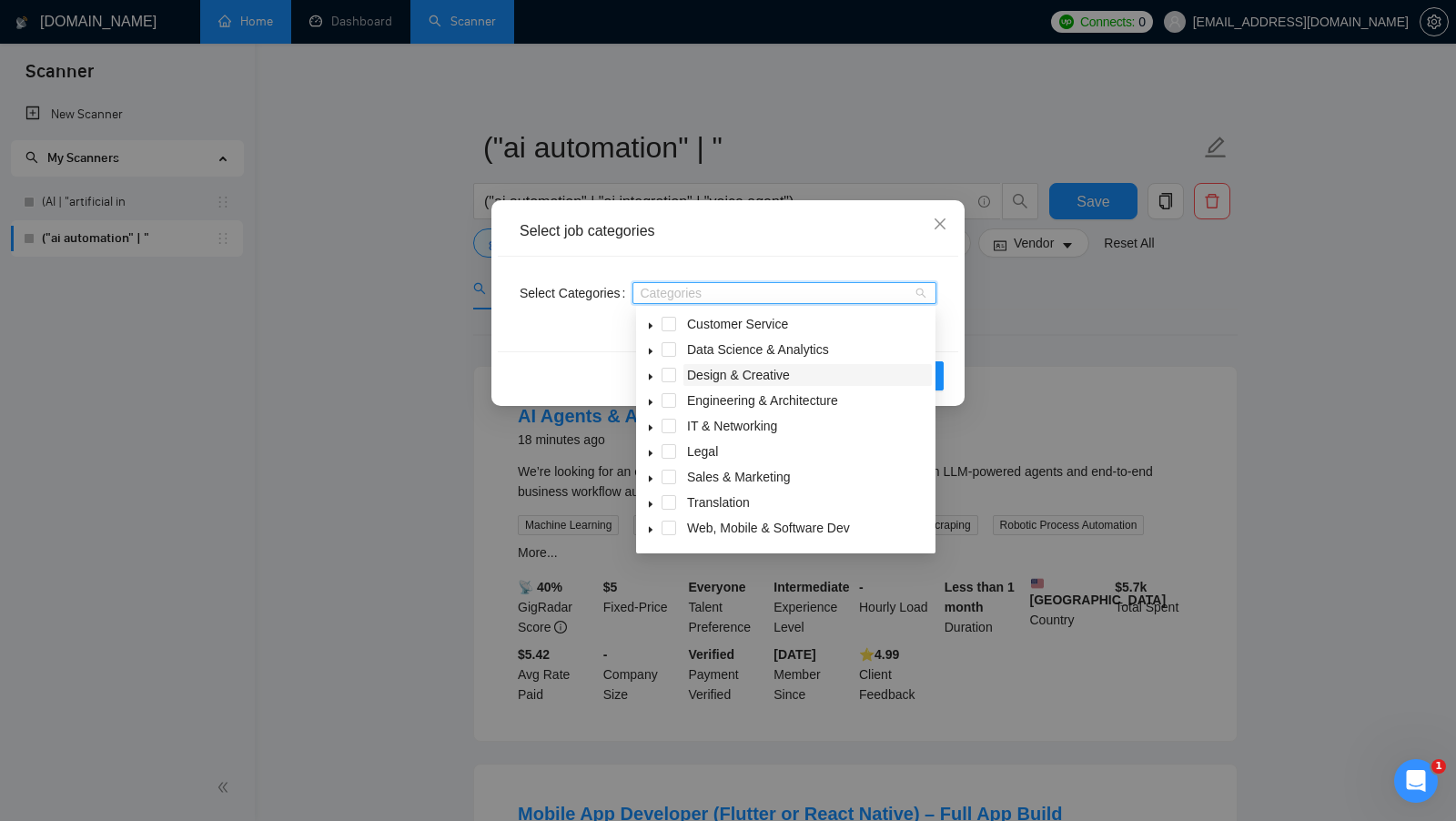
scroll to position [73, 0]
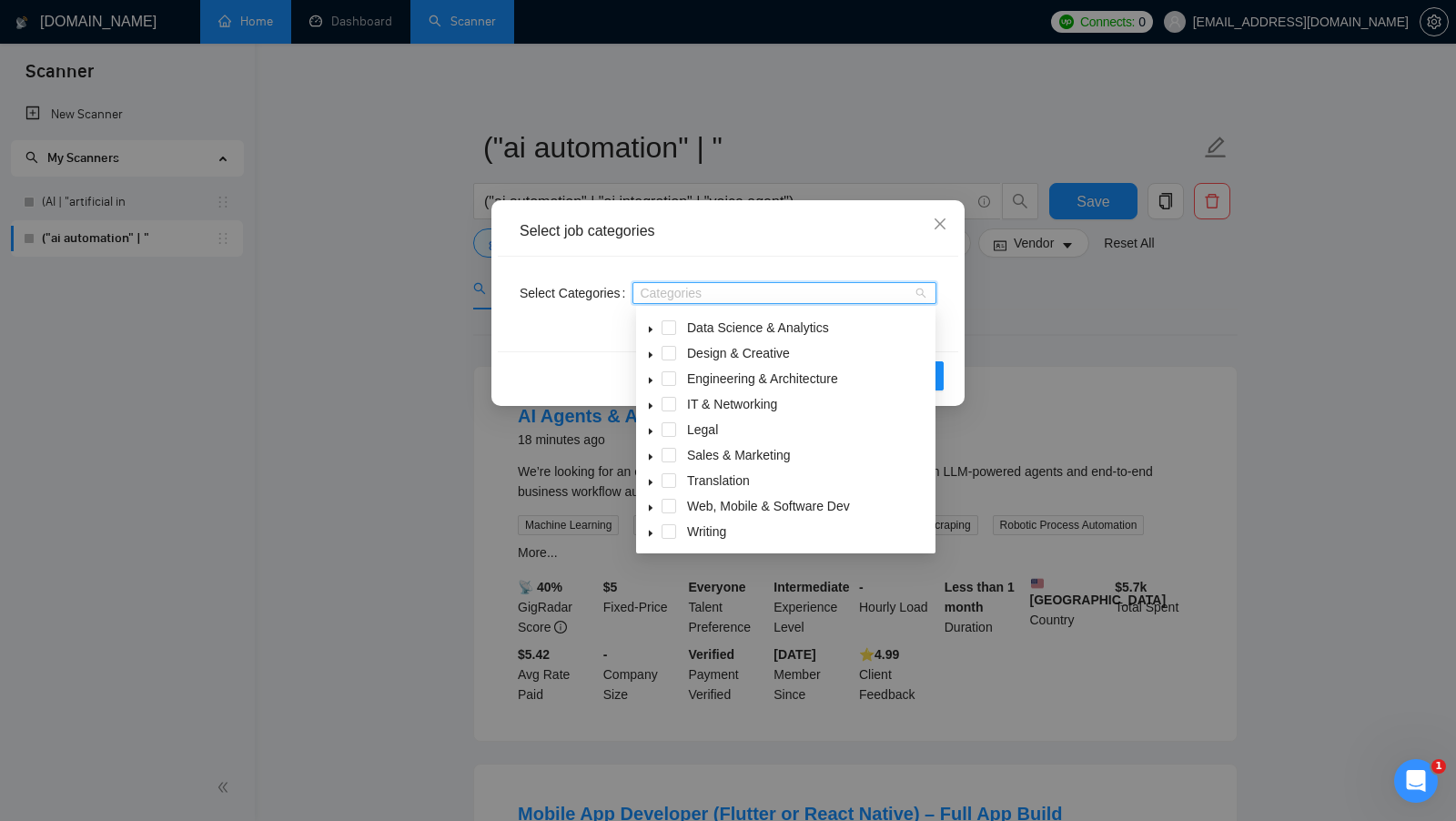
click at [650, 510] on icon "caret-down" at bounding box center [651, 508] width 4 height 6
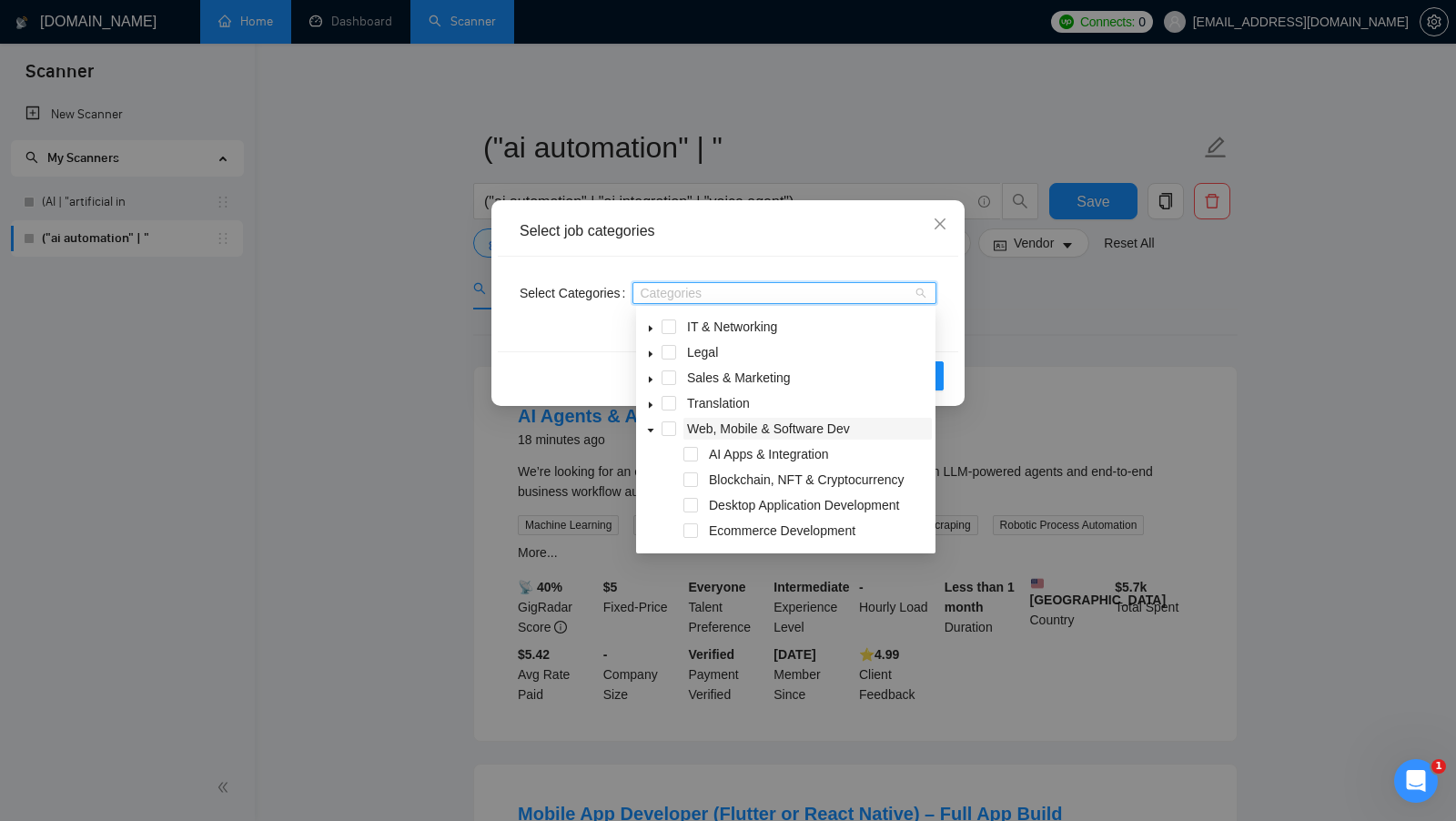
scroll to position [150, 0]
click at [692, 457] on span at bounding box center [690, 453] width 15 height 15
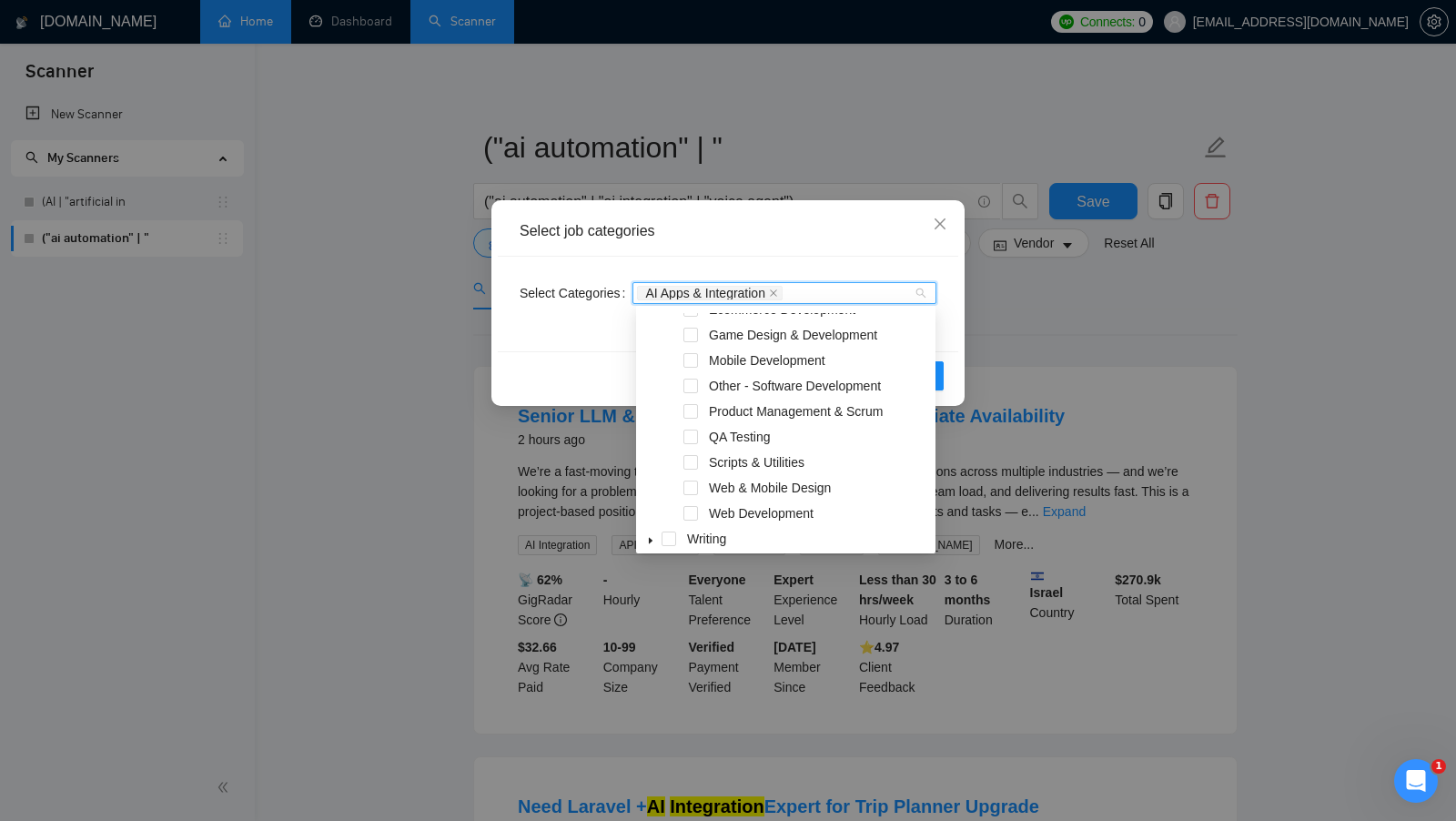
scroll to position [374, 0]
click at [693, 510] on span at bounding box center [690, 510] width 15 height 15
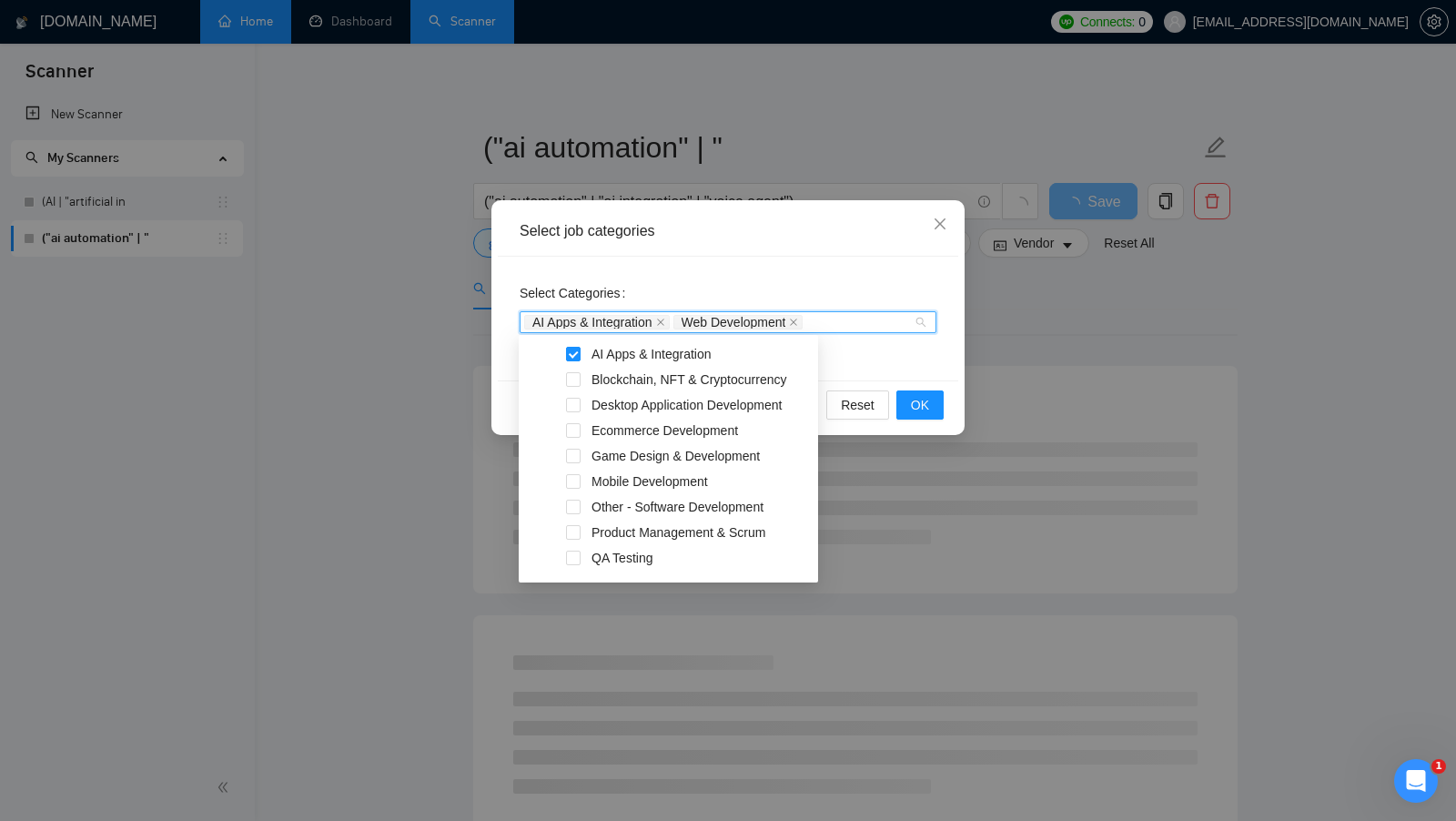
scroll to position [278, 0]
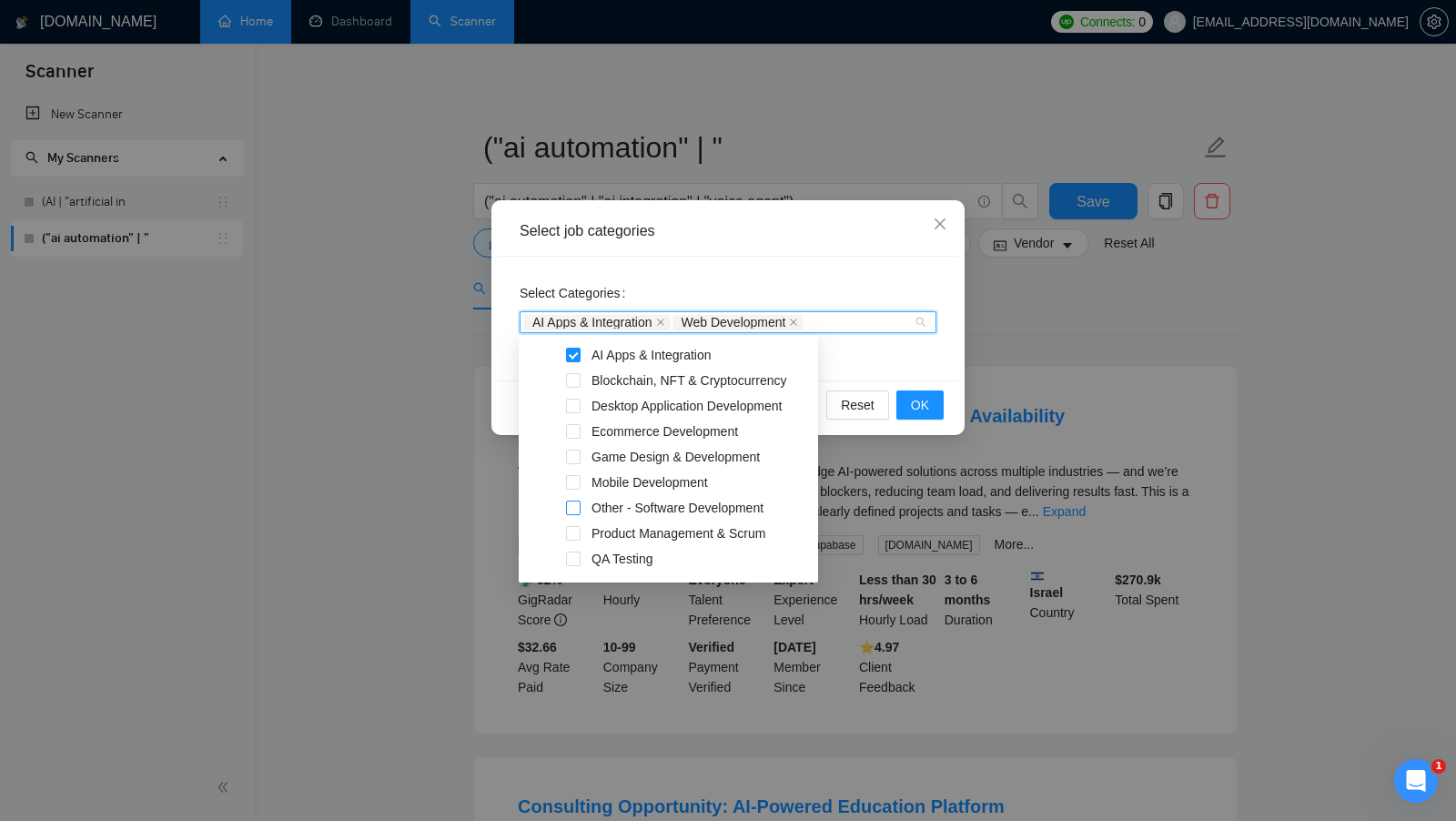
click at [570, 508] on span at bounding box center [573, 507] width 15 height 15
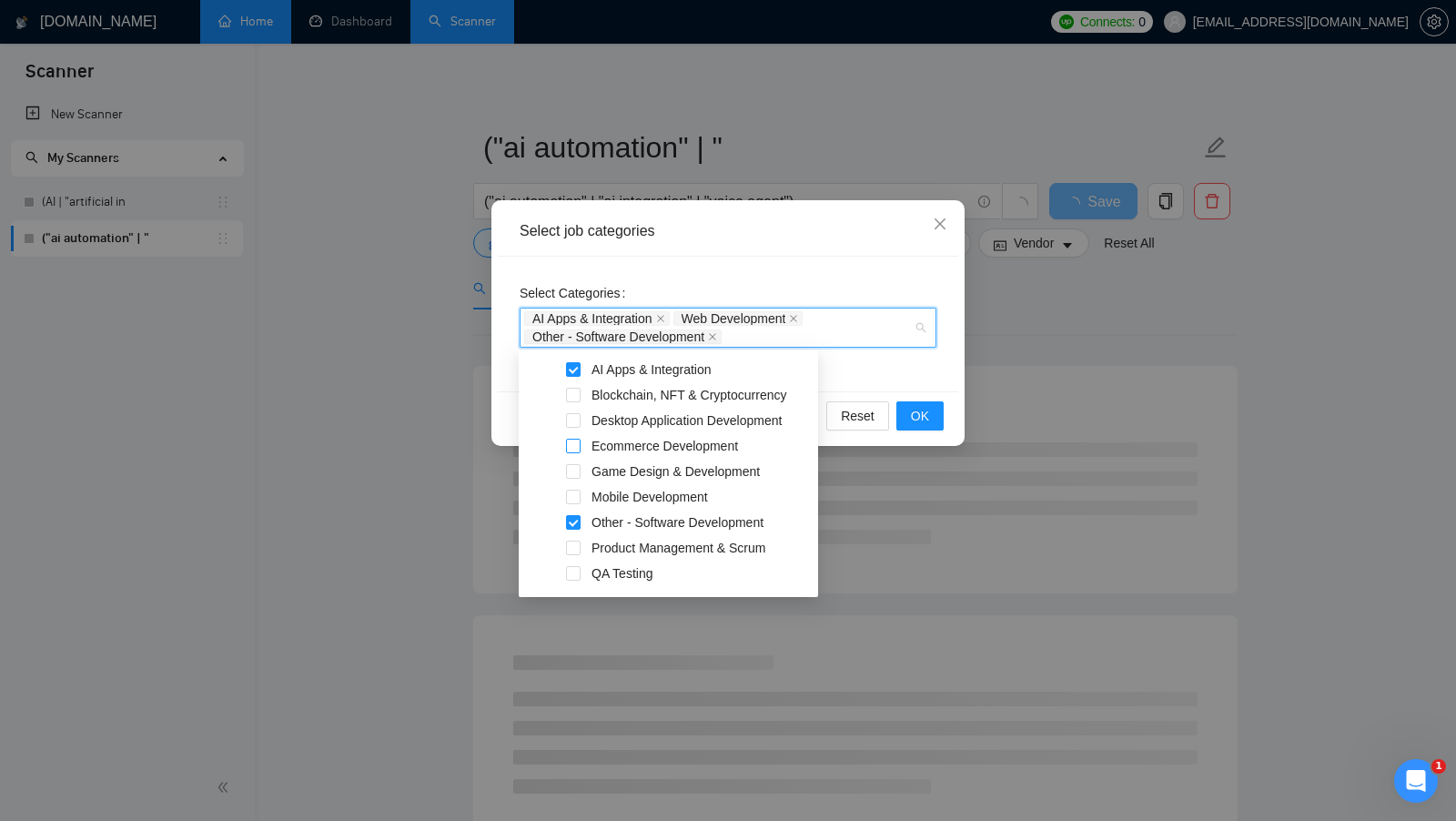
click at [568, 450] on span at bounding box center [573, 445] width 15 height 15
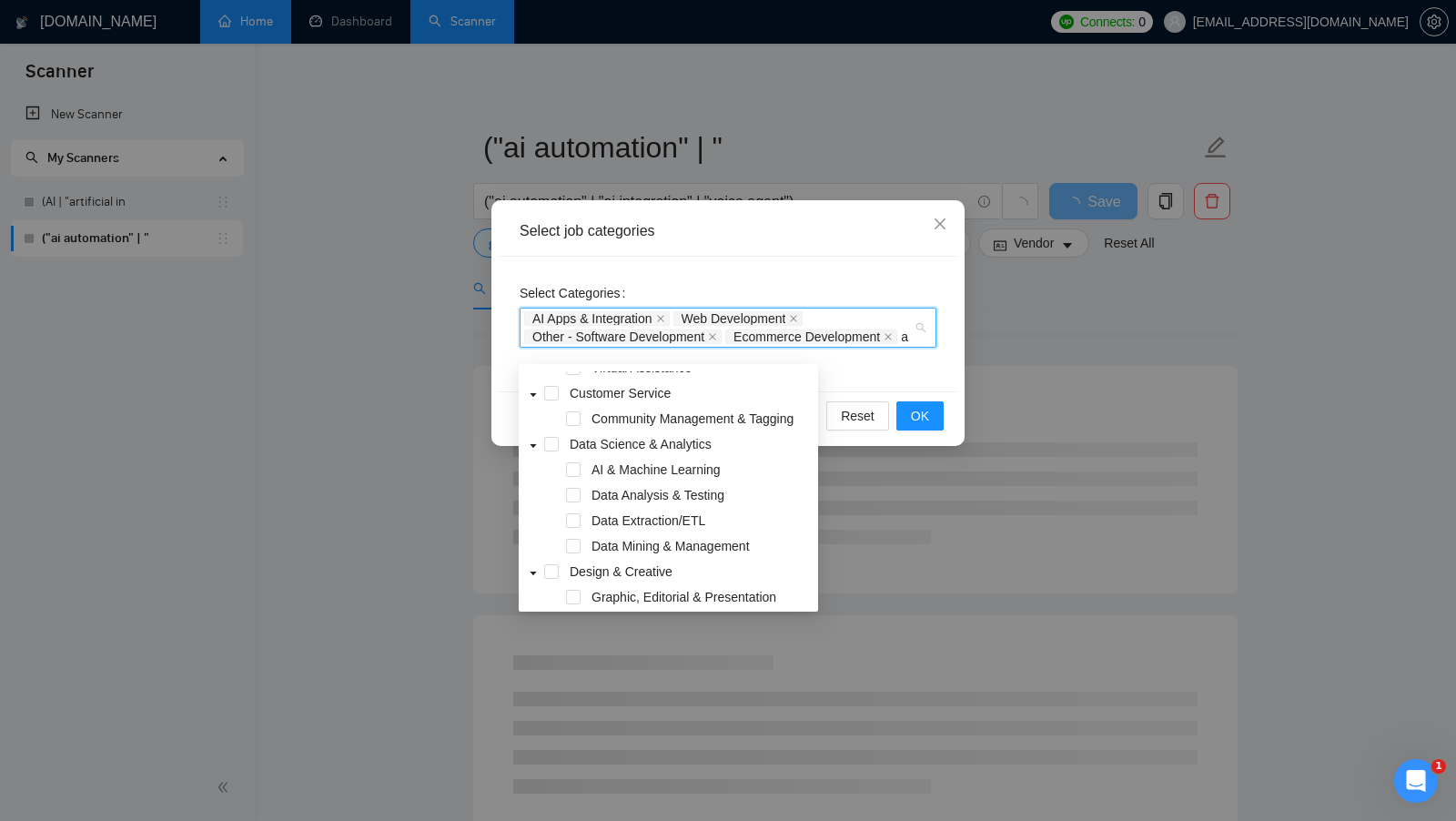
type input "ai"
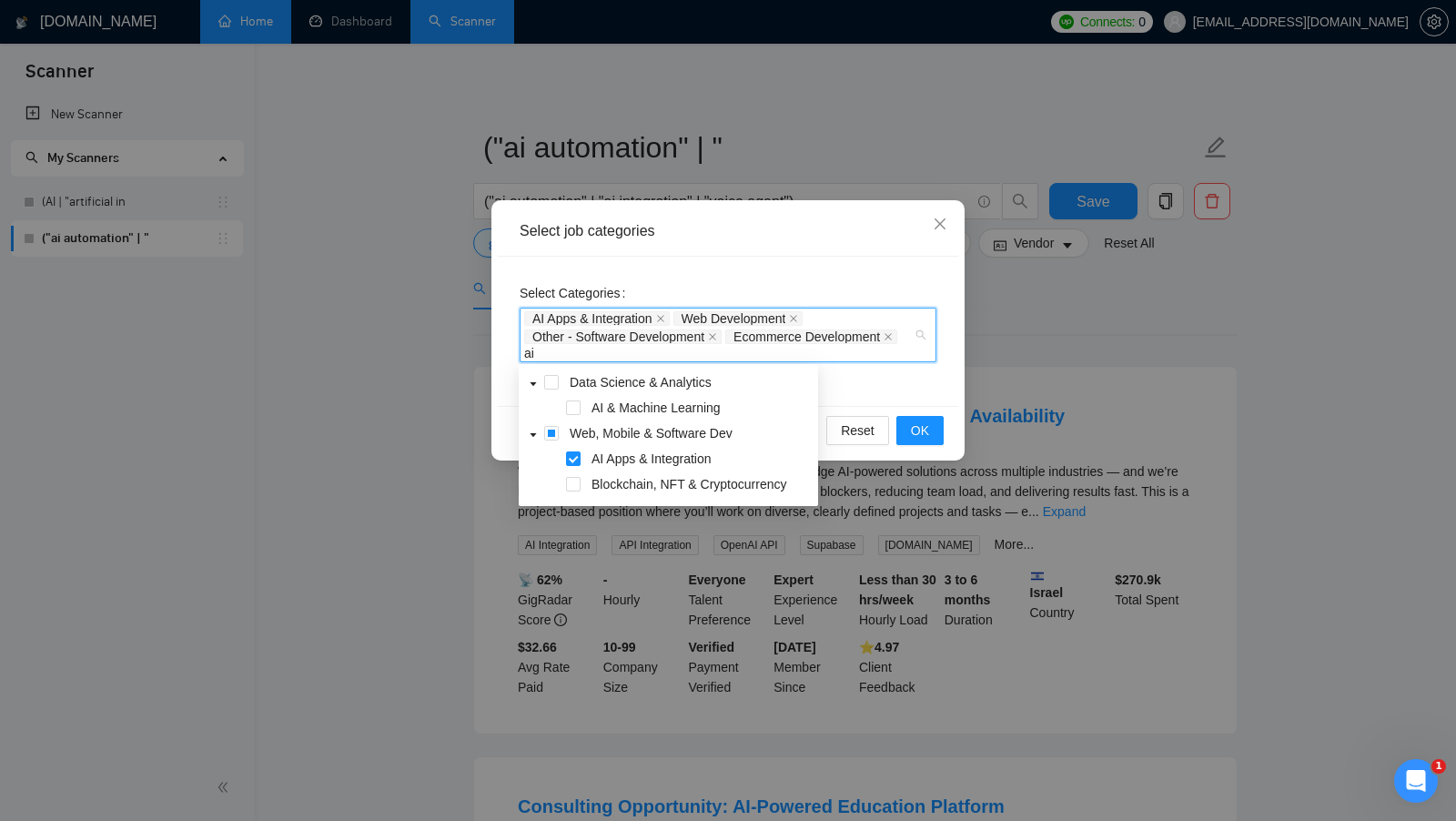
click at [585, 409] on div "AI & Machine Learning" at bounding box center [668, 410] width 292 height 26
click at [578, 413] on span at bounding box center [573, 407] width 15 height 15
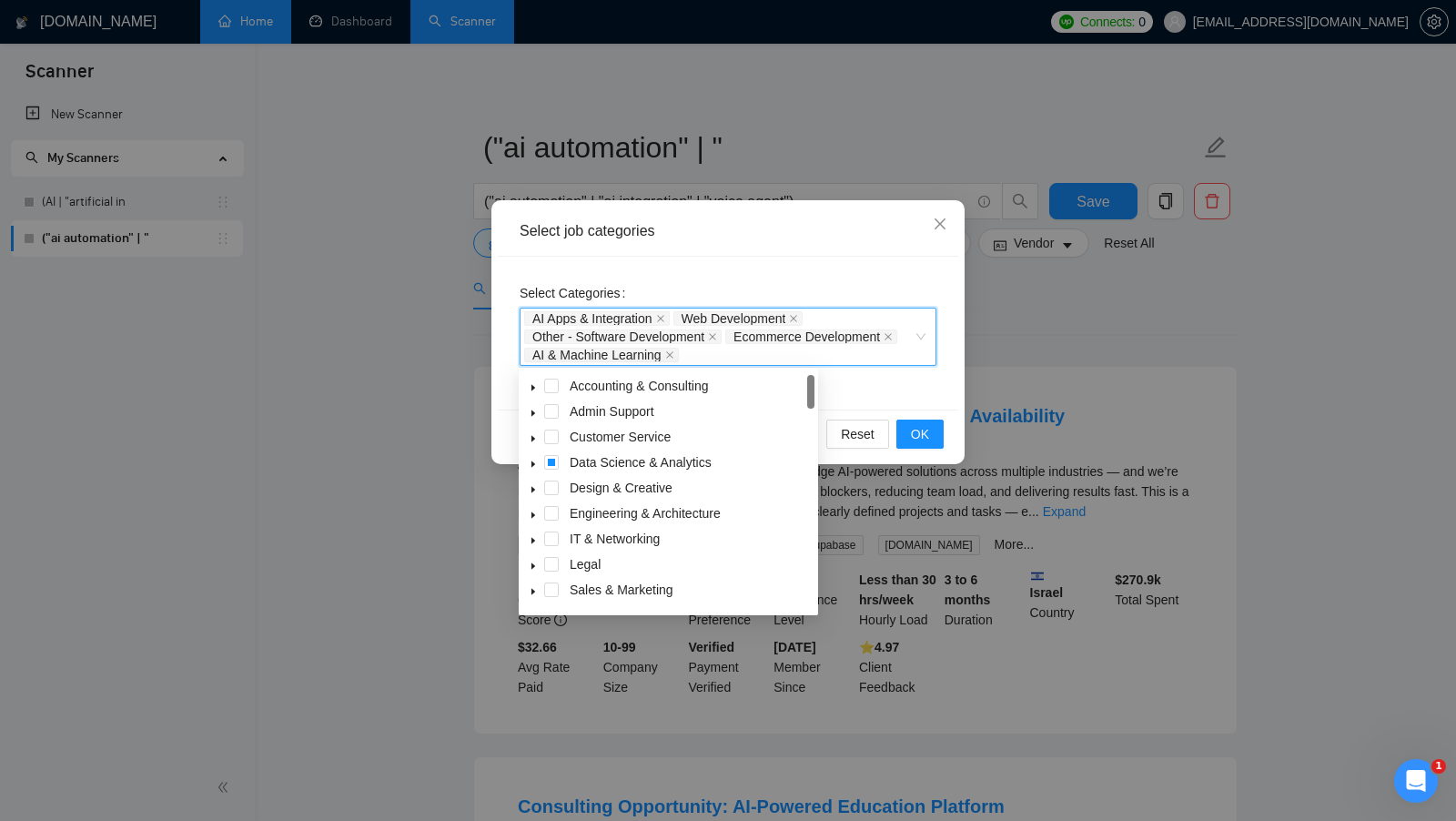
click at [853, 381] on div "Select Categories AI Apps & Integration, Web Development, Other - Software Deve…" at bounding box center [728, 332] width 460 height 152
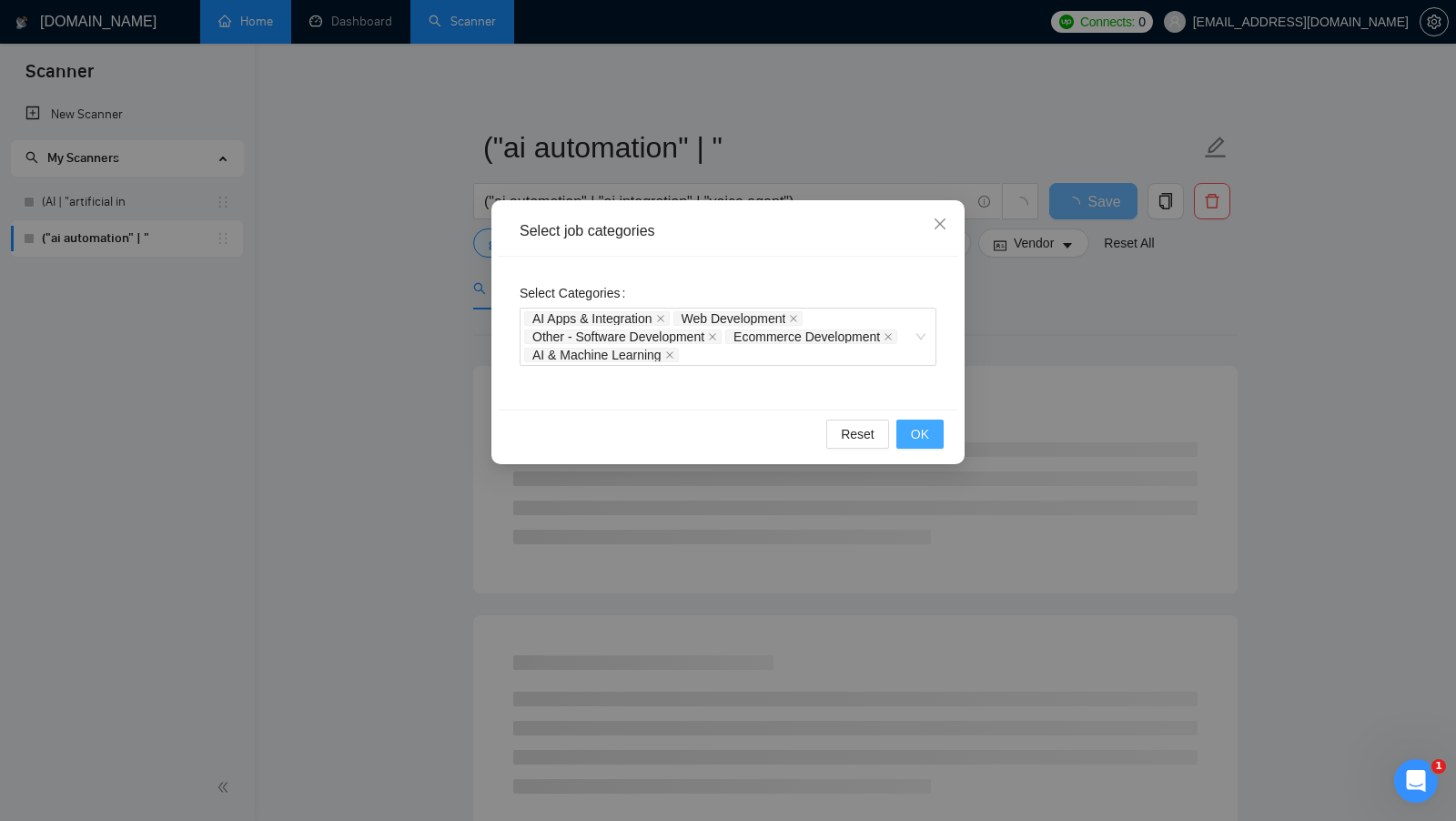
click at [933, 433] on button "OK" at bounding box center [920, 435] width 47 height 29
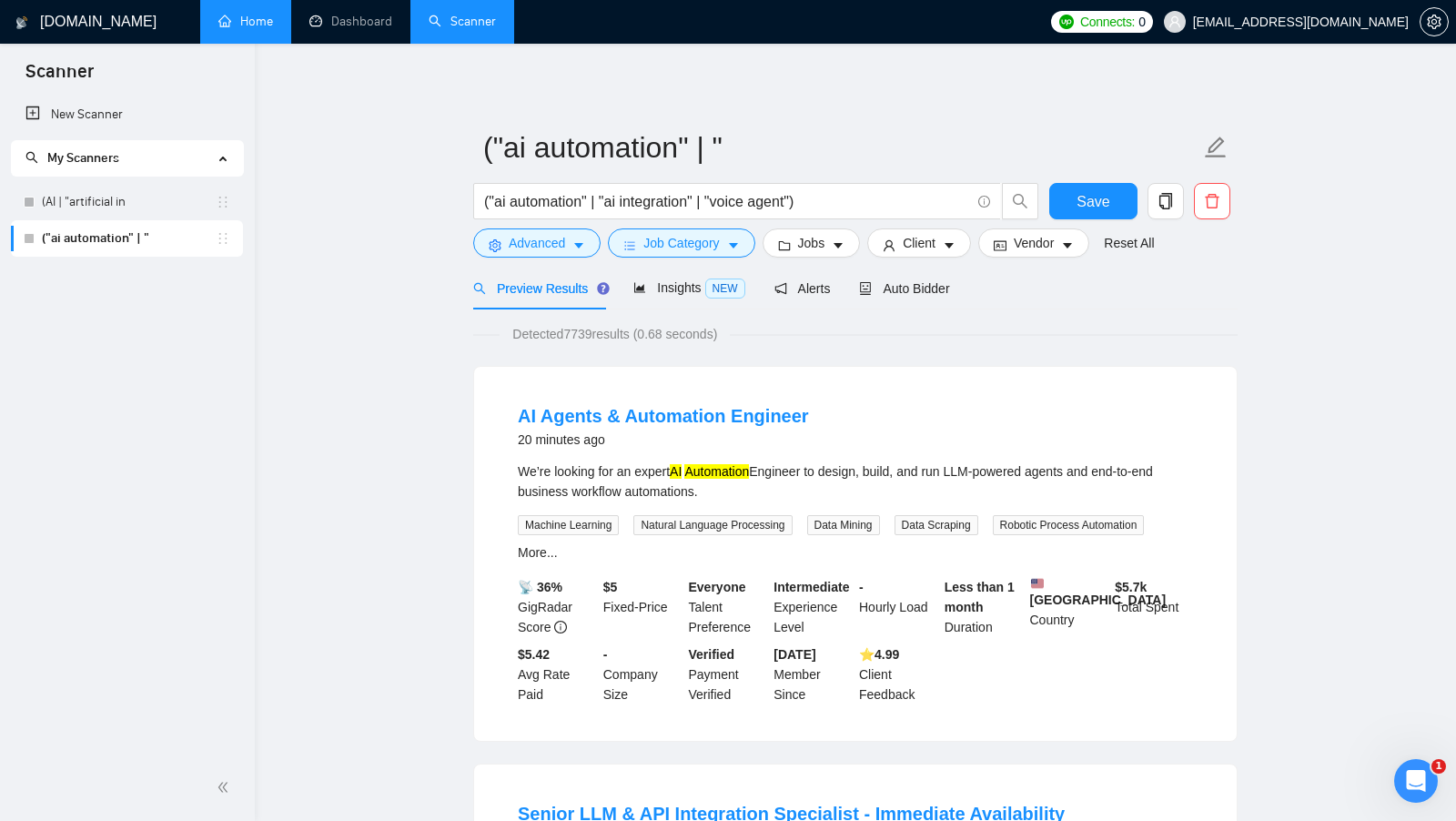
click at [580, 334] on span "Detected 7739 results (0.68 seconds)" at bounding box center [614, 333] width 230 height 20
click at [685, 299] on div "Insights NEW" at bounding box center [688, 287] width 111 height 42
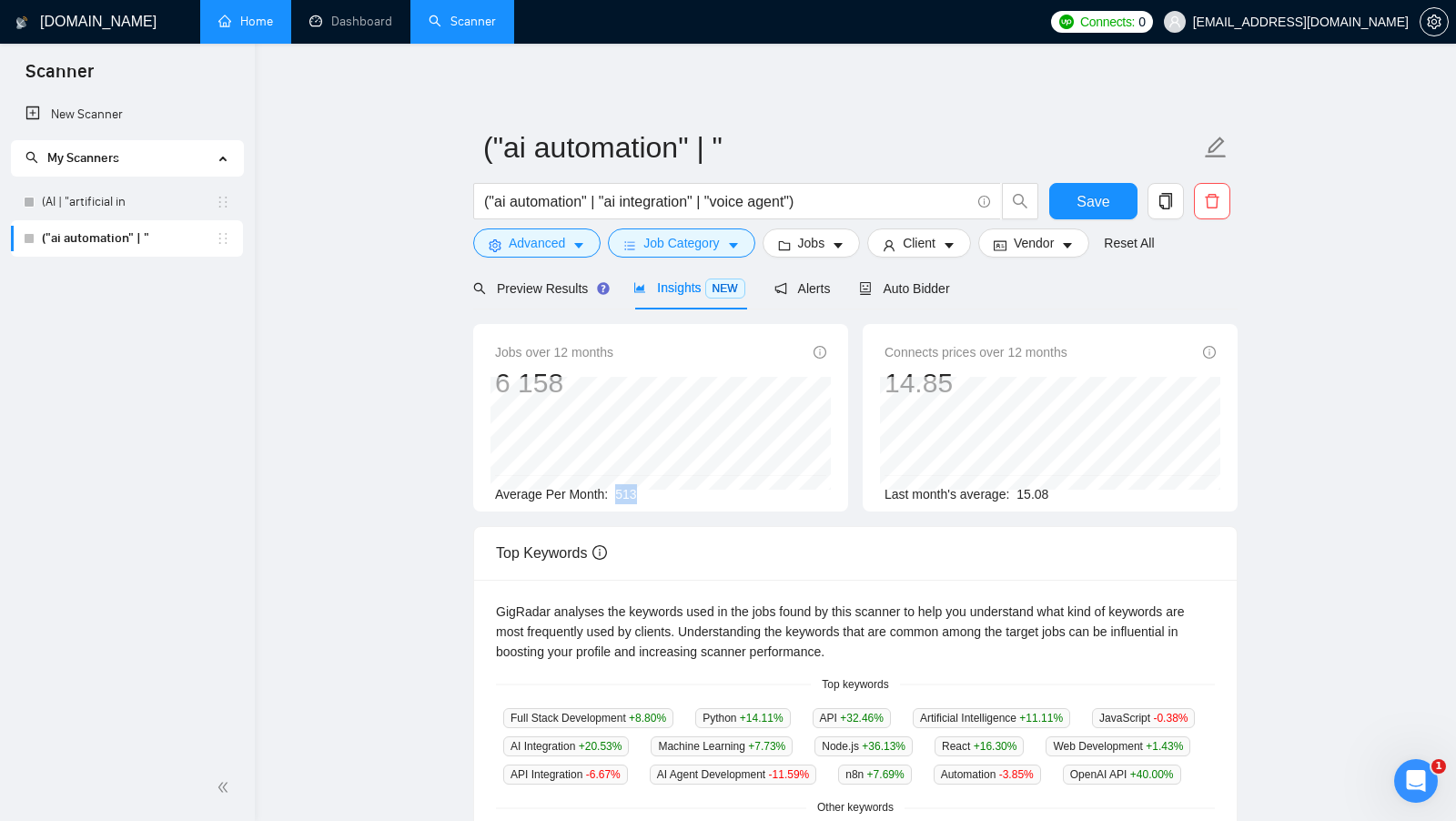
drag, startPoint x: 612, startPoint y: 495, endPoint x: 673, endPoint y: 496, distance: 61.0
click at [673, 495] on div "Average Per Month: 513" at bounding box center [660, 494] width 331 height 20
click at [673, 496] on div "Average Per Month: 513" at bounding box center [660, 494] width 331 height 20
click at [540, 302] on div "Preview Results" at bounding box center [538, 287] width 131 height 42
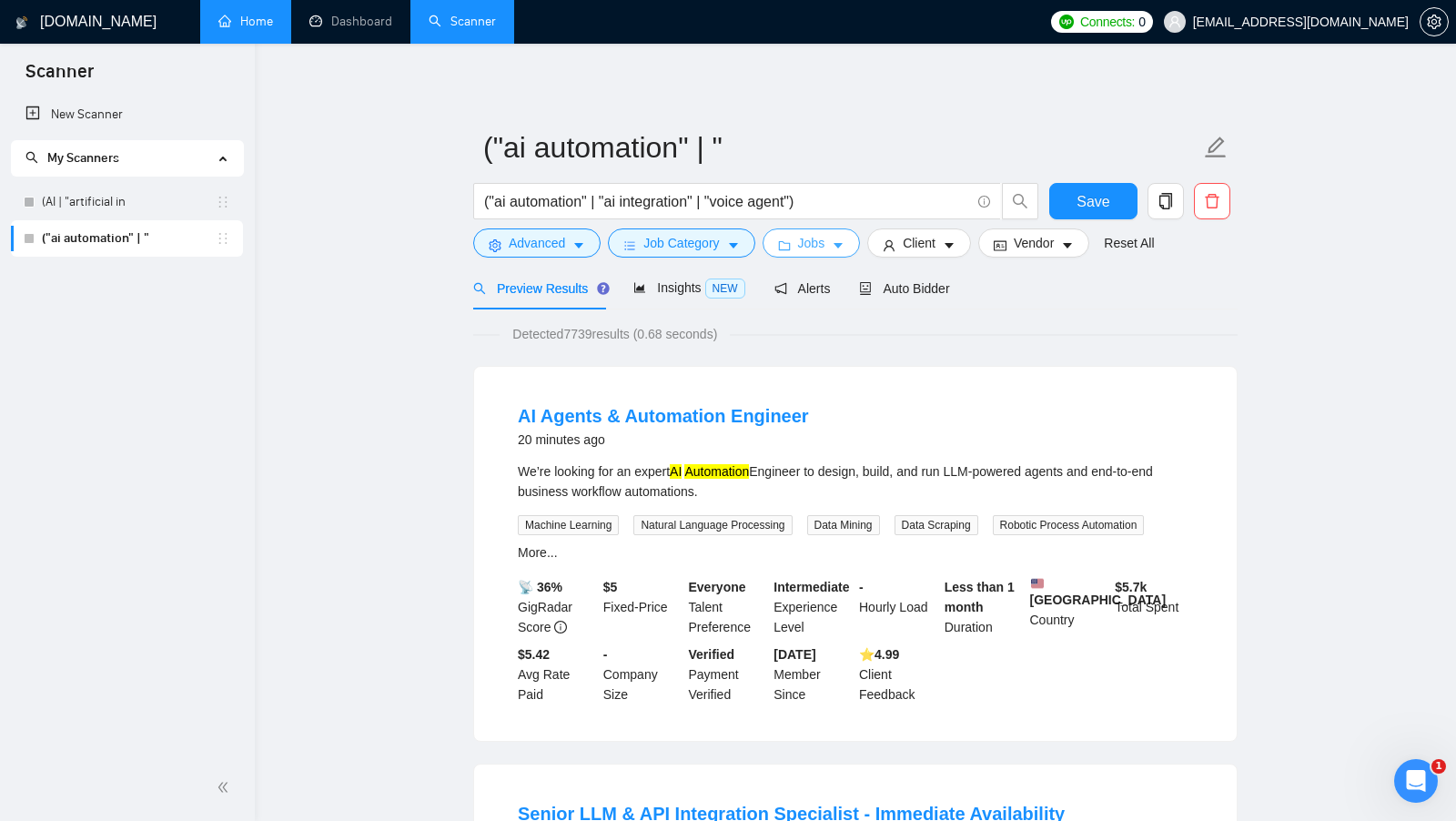
click at [825, 244] on span "Jobs" at bounding box center [812, 243] width 28 height 20
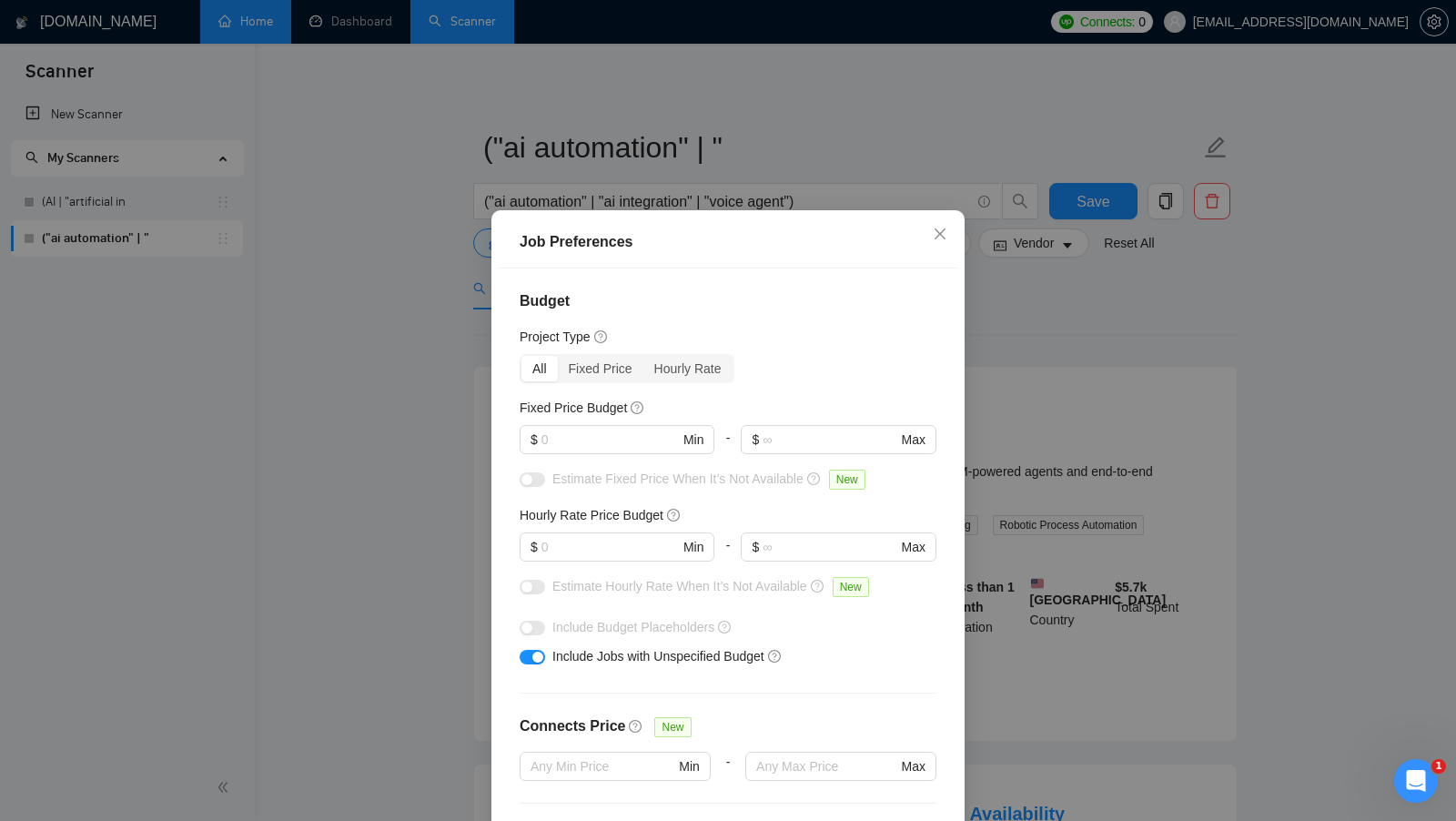
scroll to position [36, 0]
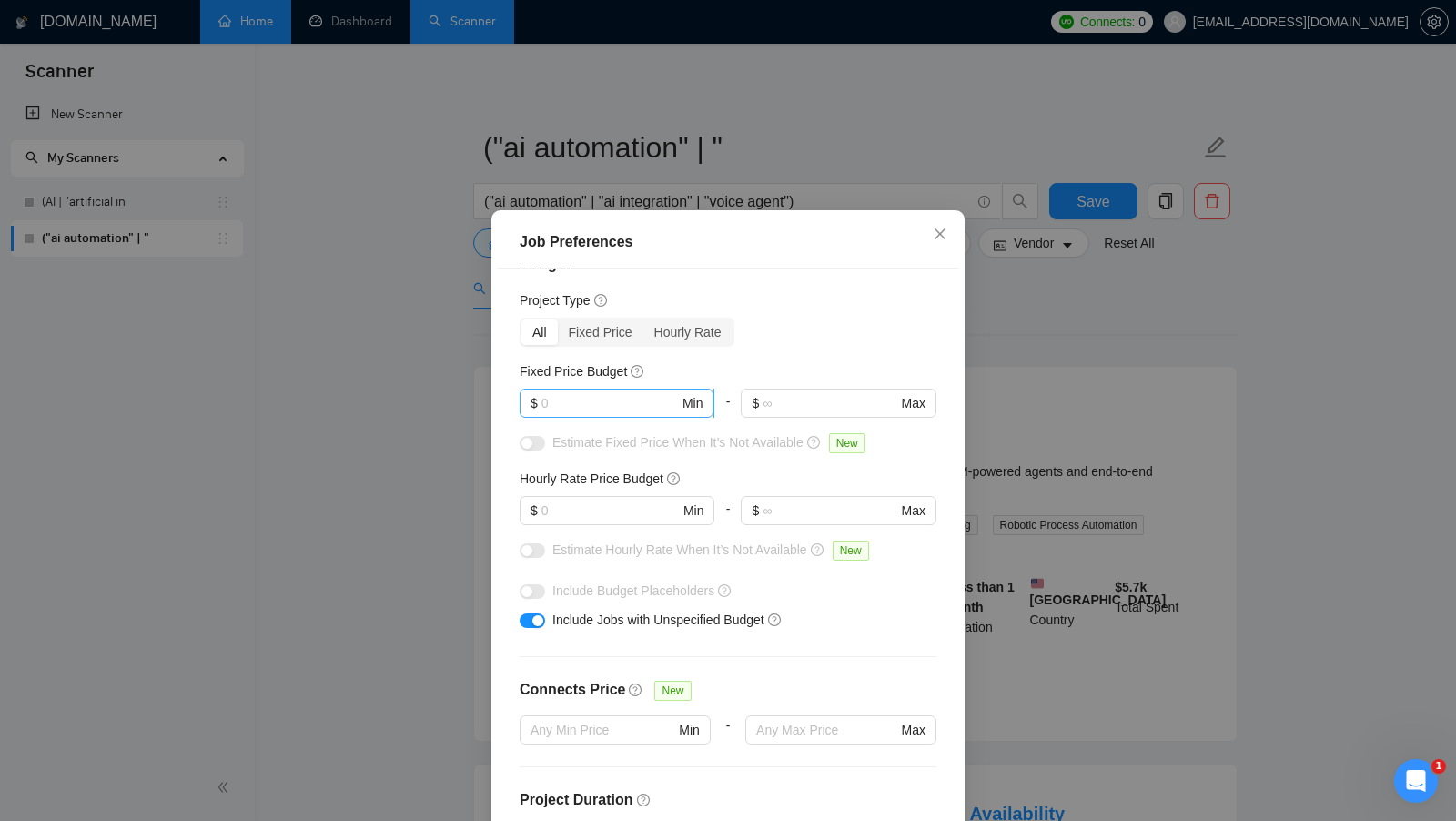
click at [608, 403] on input "text" at bounding box center [611, 403] width 138 height 20
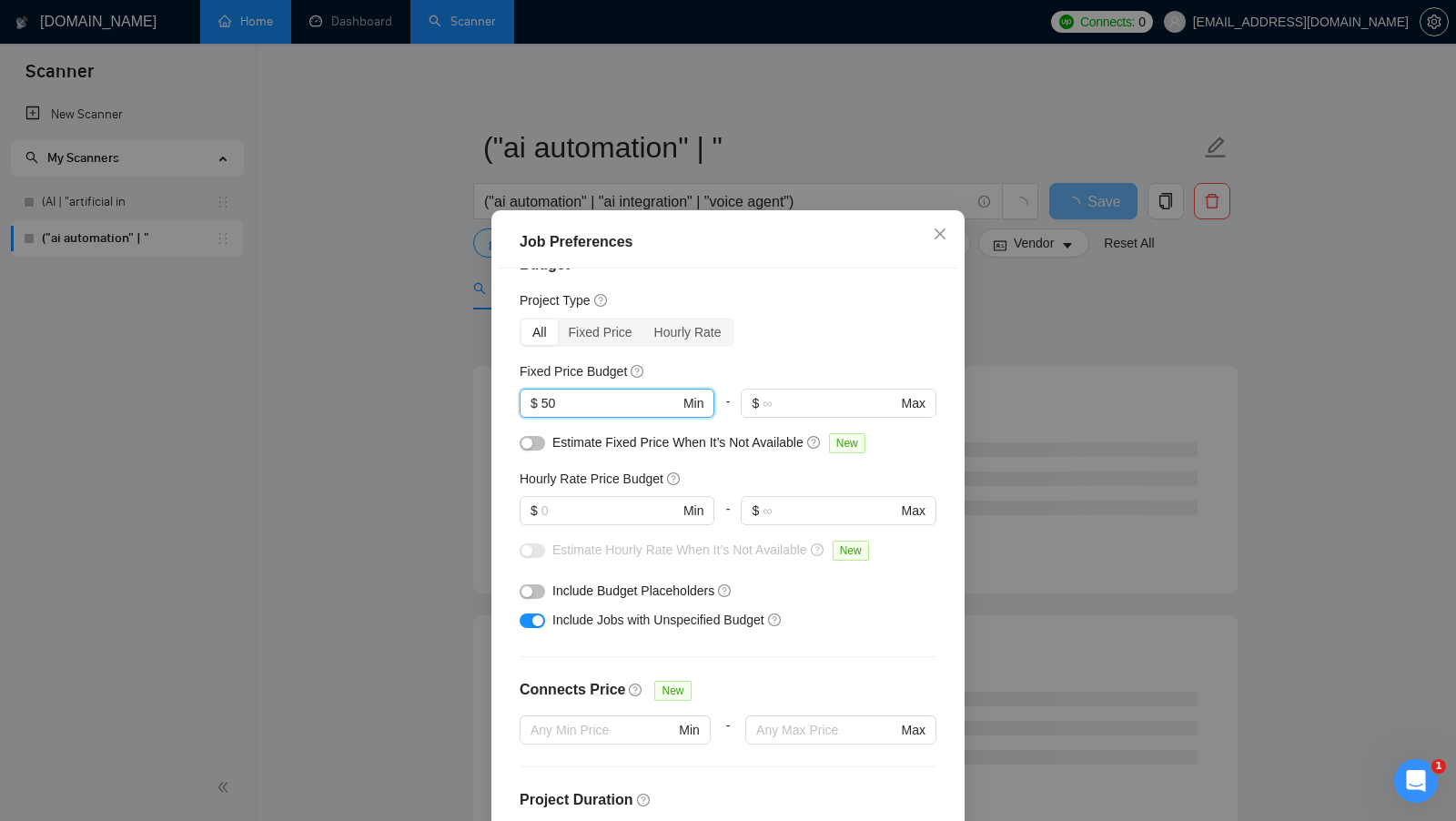
type input "5"
type input "1000"
click at [646, 516] on input "text" at bounding box center [611, 510] width 138 height 20
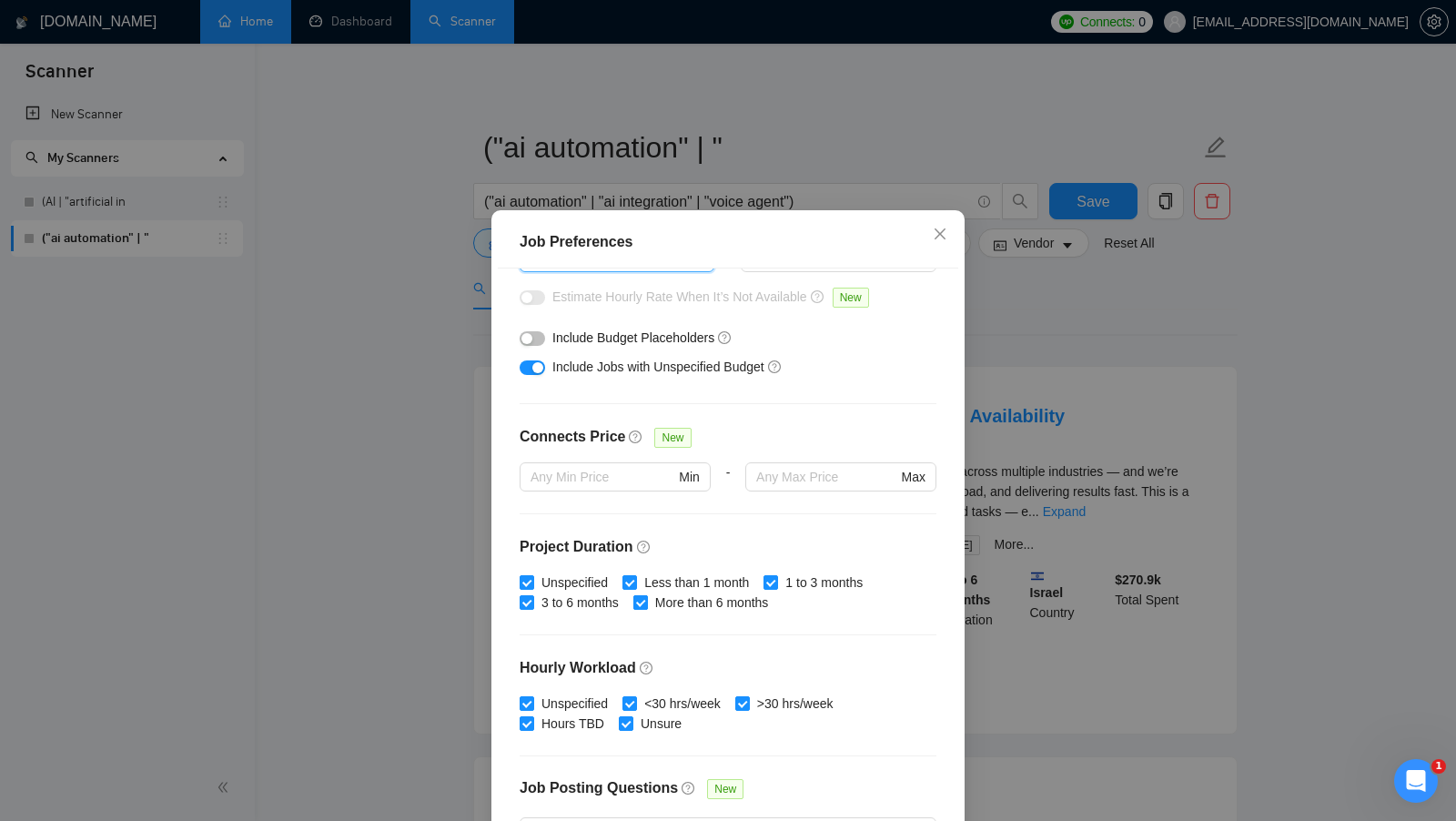
scroll to position [291, 0]
drag, startPoint x: 783, startPoint y: 605, endPoint x: 661, endPoint y: 604, distance: 122.0
click at [661, 604] on span "More than 6 months" at bounding box center [712, 601] width 128 height 20
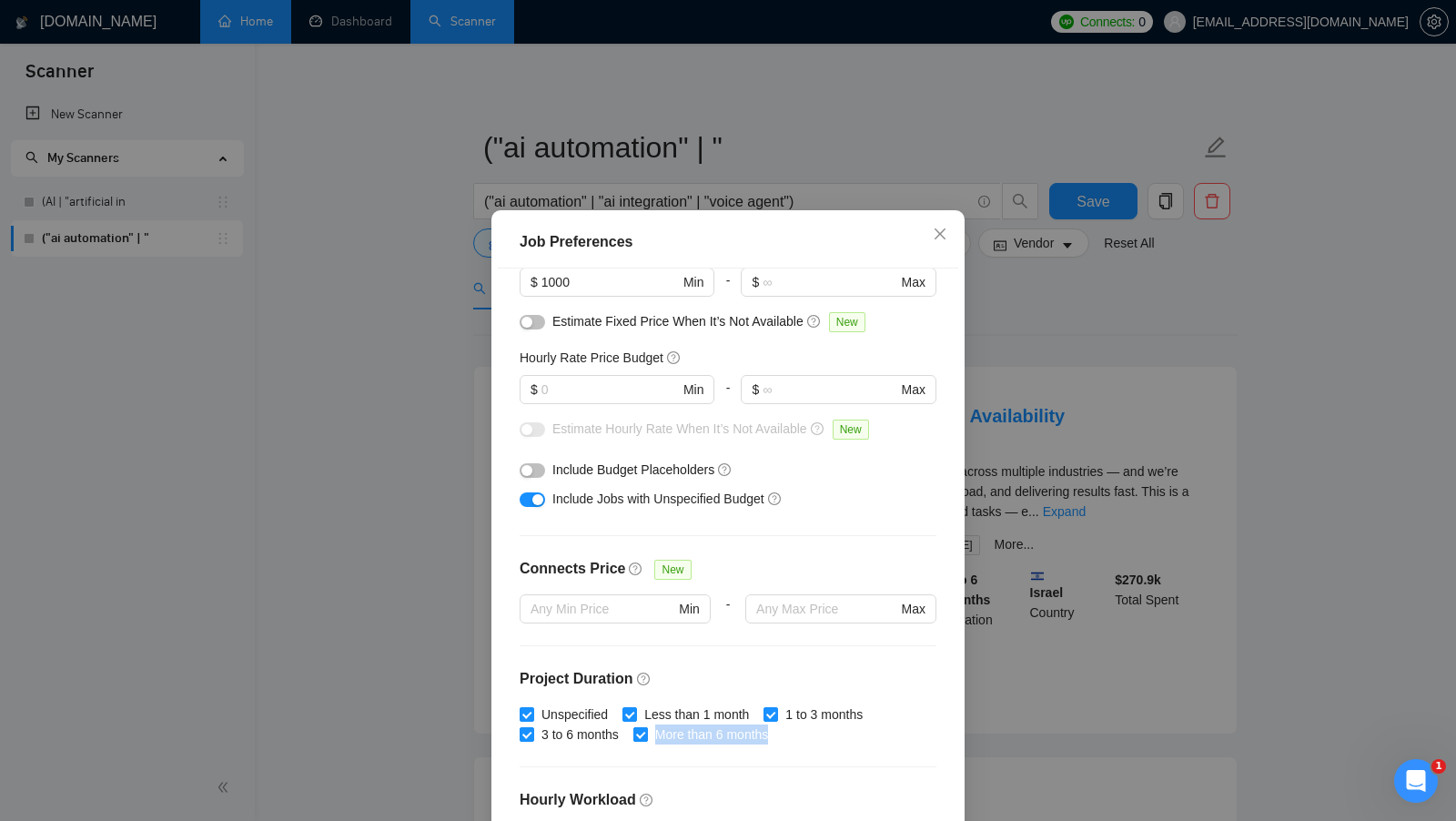
scroll to position [144, 0]
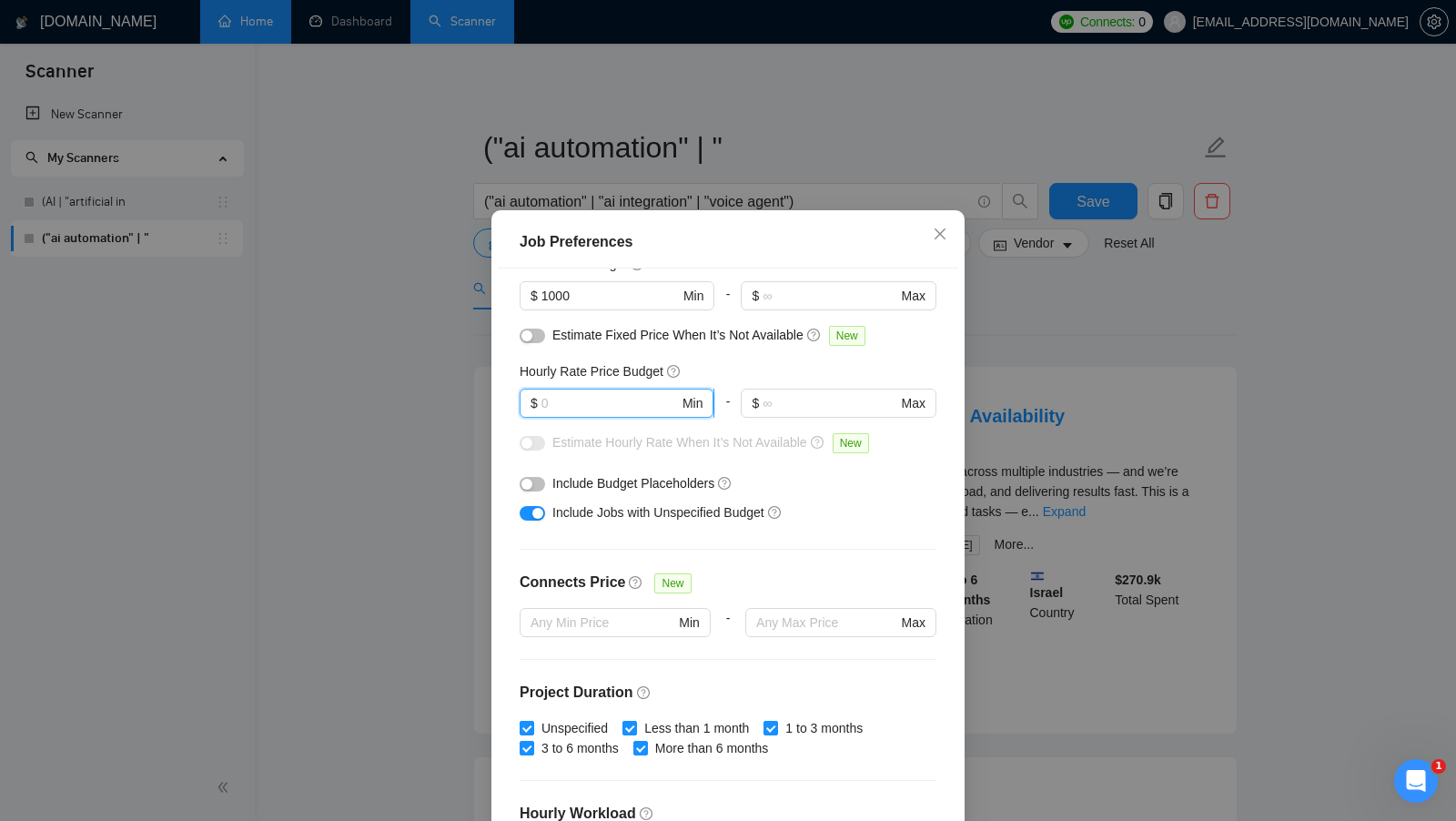
click at [597, 400] on input "text" at bounding box center [611, 403] width 138 height 20
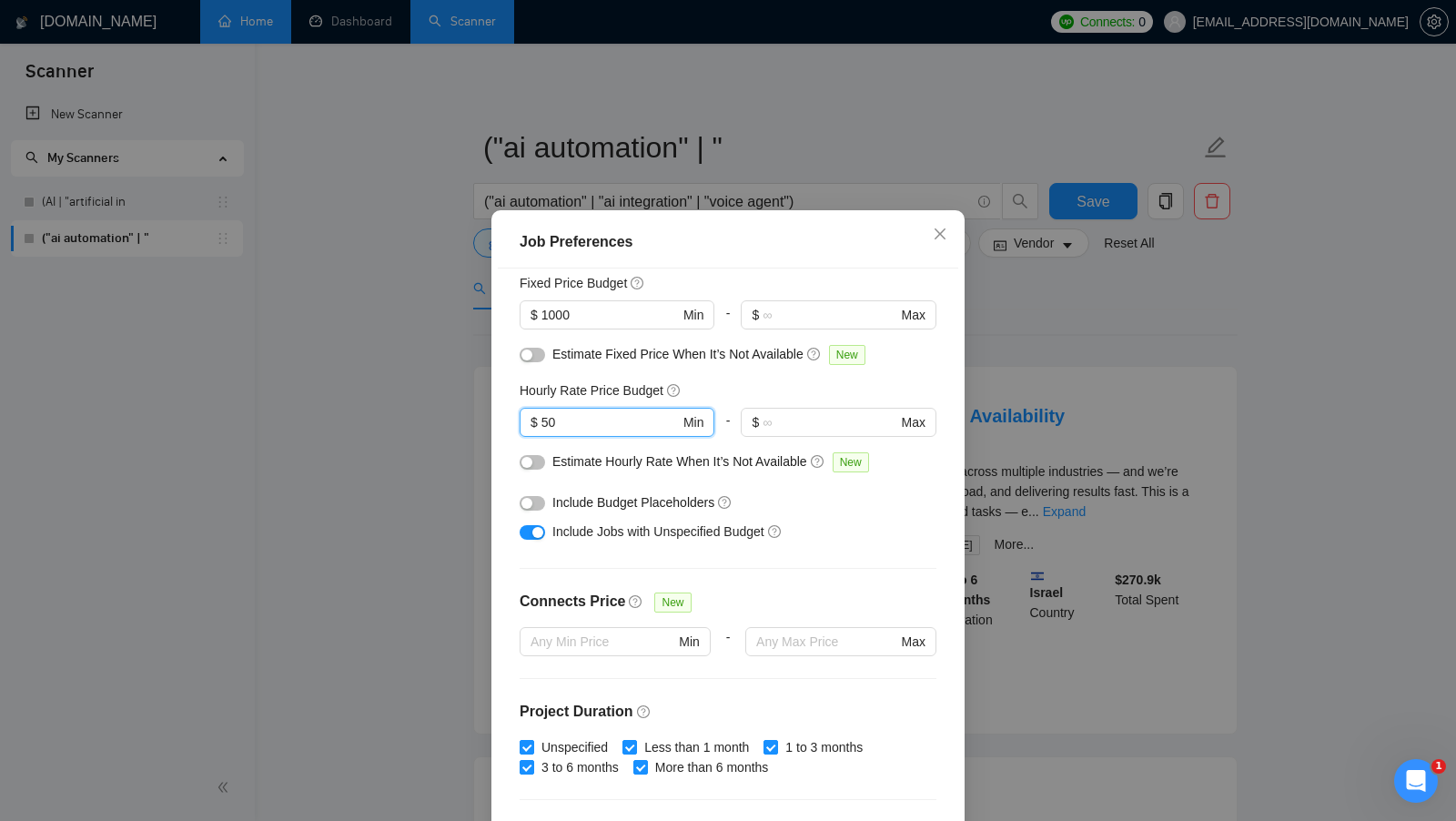
scroll to position [128, 0]
type input "50"
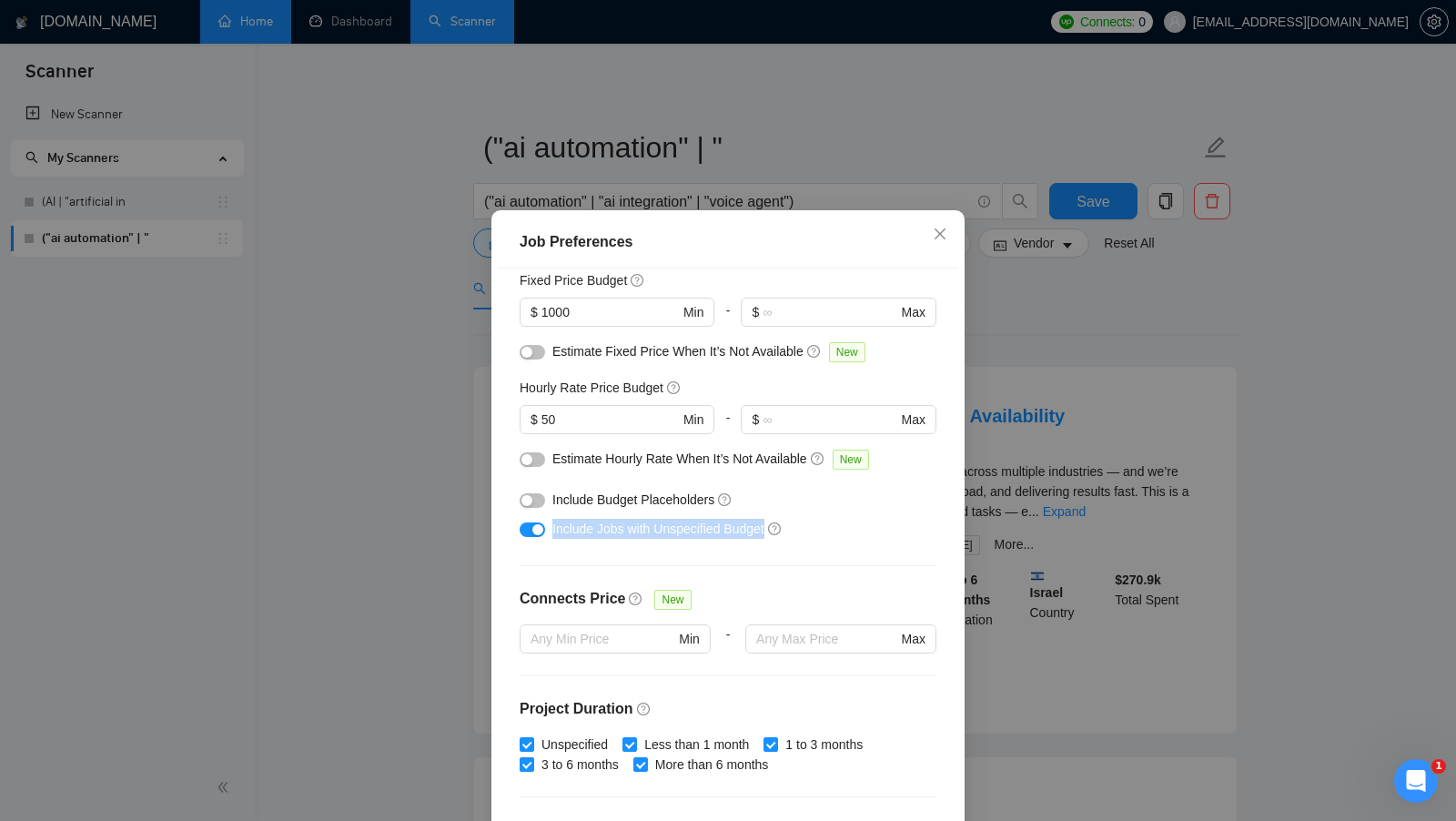
drag, startPoint x: 553, startPoint y: 530, endPoint x: 752, endPoint y: 539, distance: 199.2
click at [752, 539] on div "Include Jobs with Unspecified Budget" at bounding box center [728, 529] width 417 height 29
drag, startPoint x: 544, startPoint y: 525, endPoint x: 607, endPoint y: 539, distance: 64.5
click at [607, 539] on div "Include Jobs with Unspecified Budget" at bounding box center [728, 529] width 417 height 29
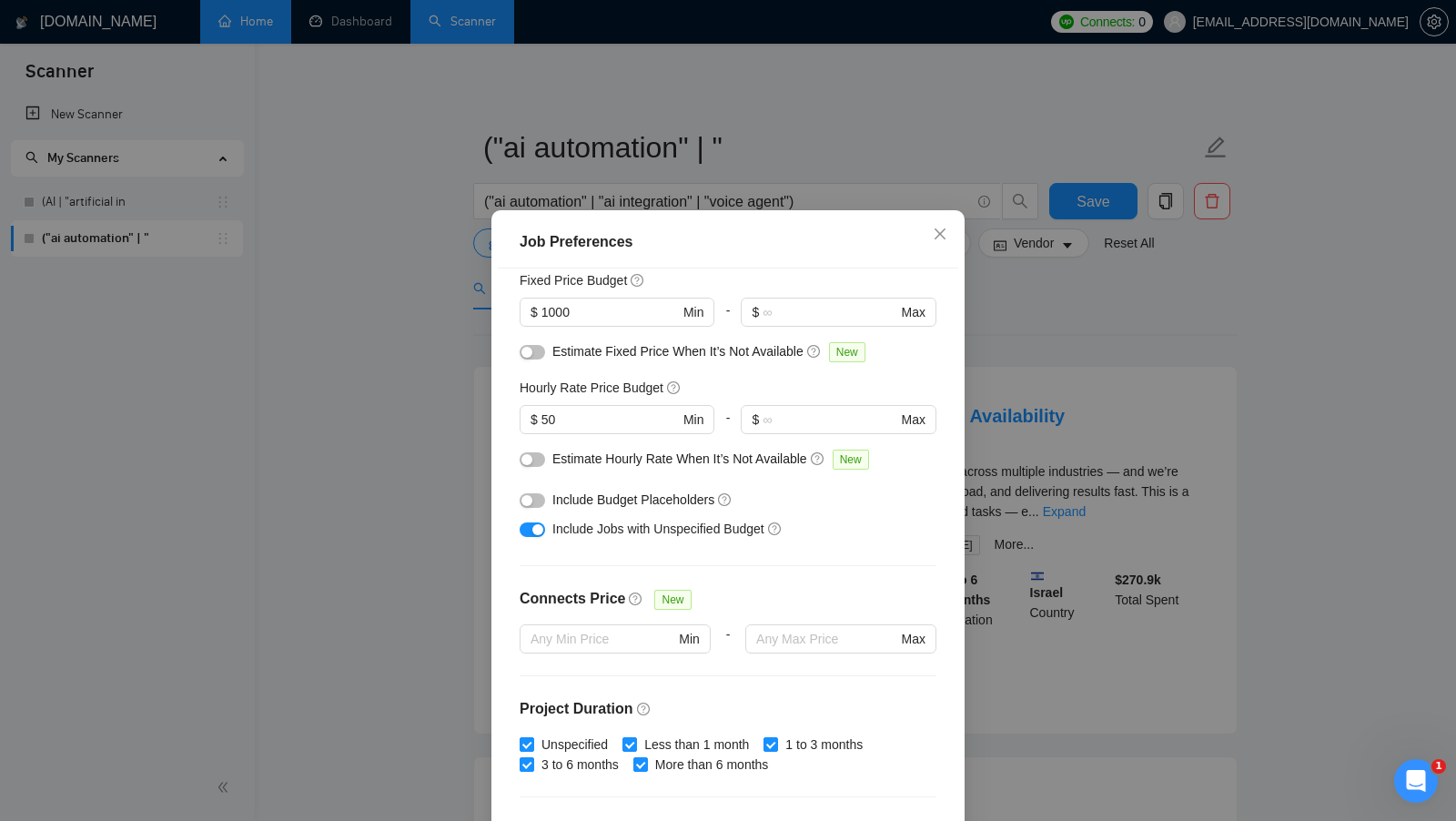
click at [527, 497] on div "button" at bounding box center [526, 499] width 11 height 11
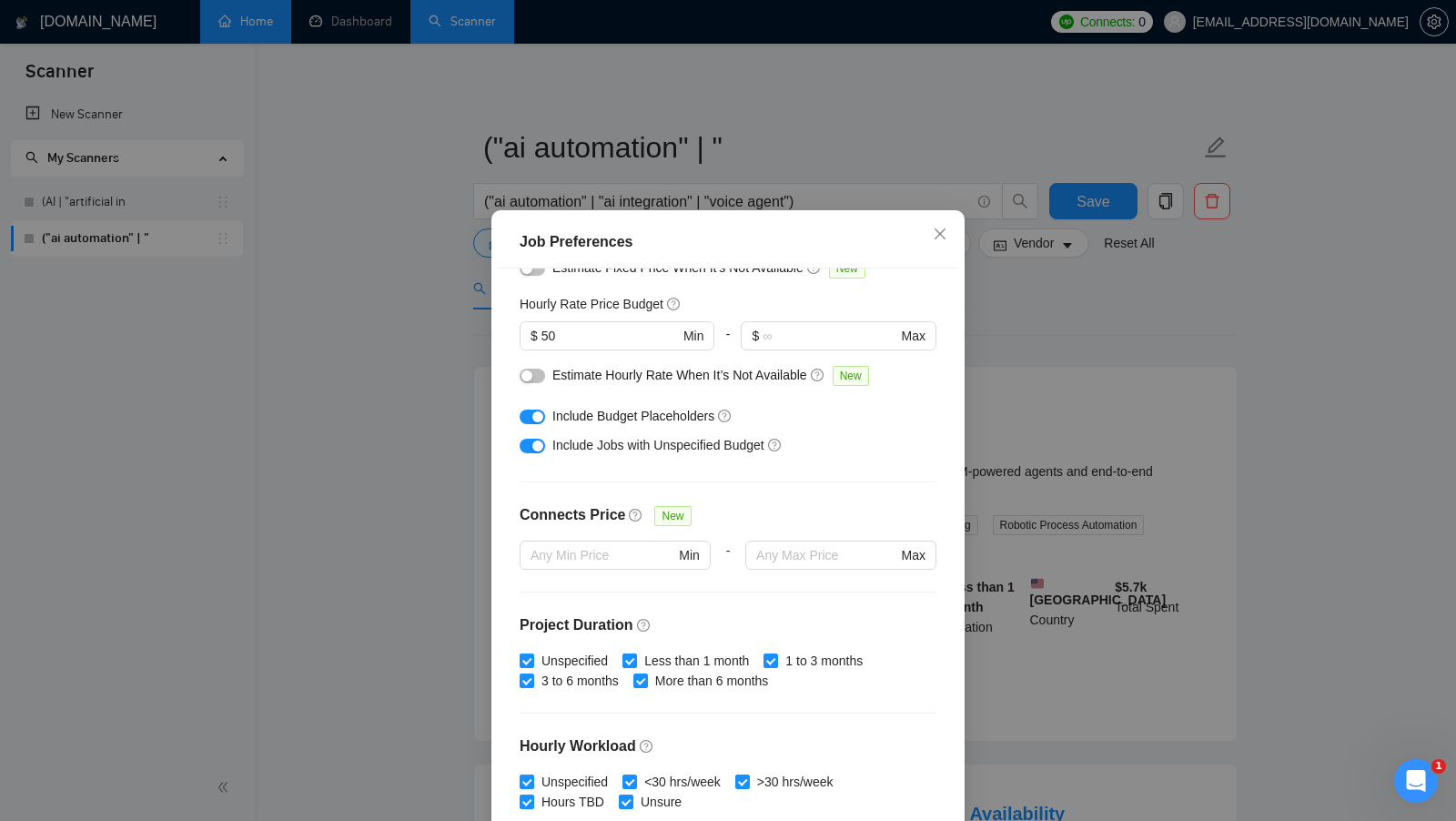
scroll to position [101, 0]
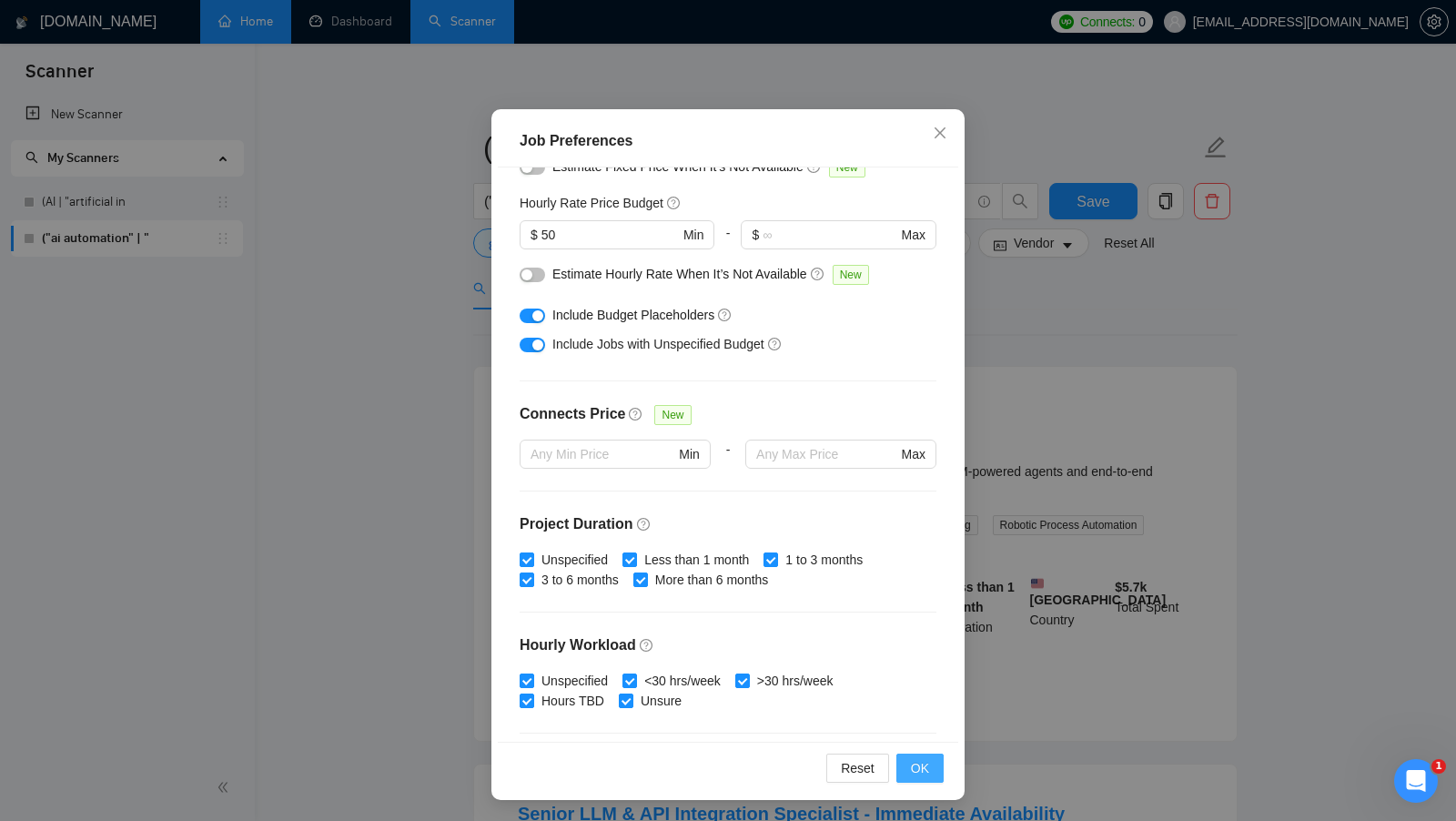
click at [920, 766] on span "OK" at bounding box center [919, 768] width 19 height 20
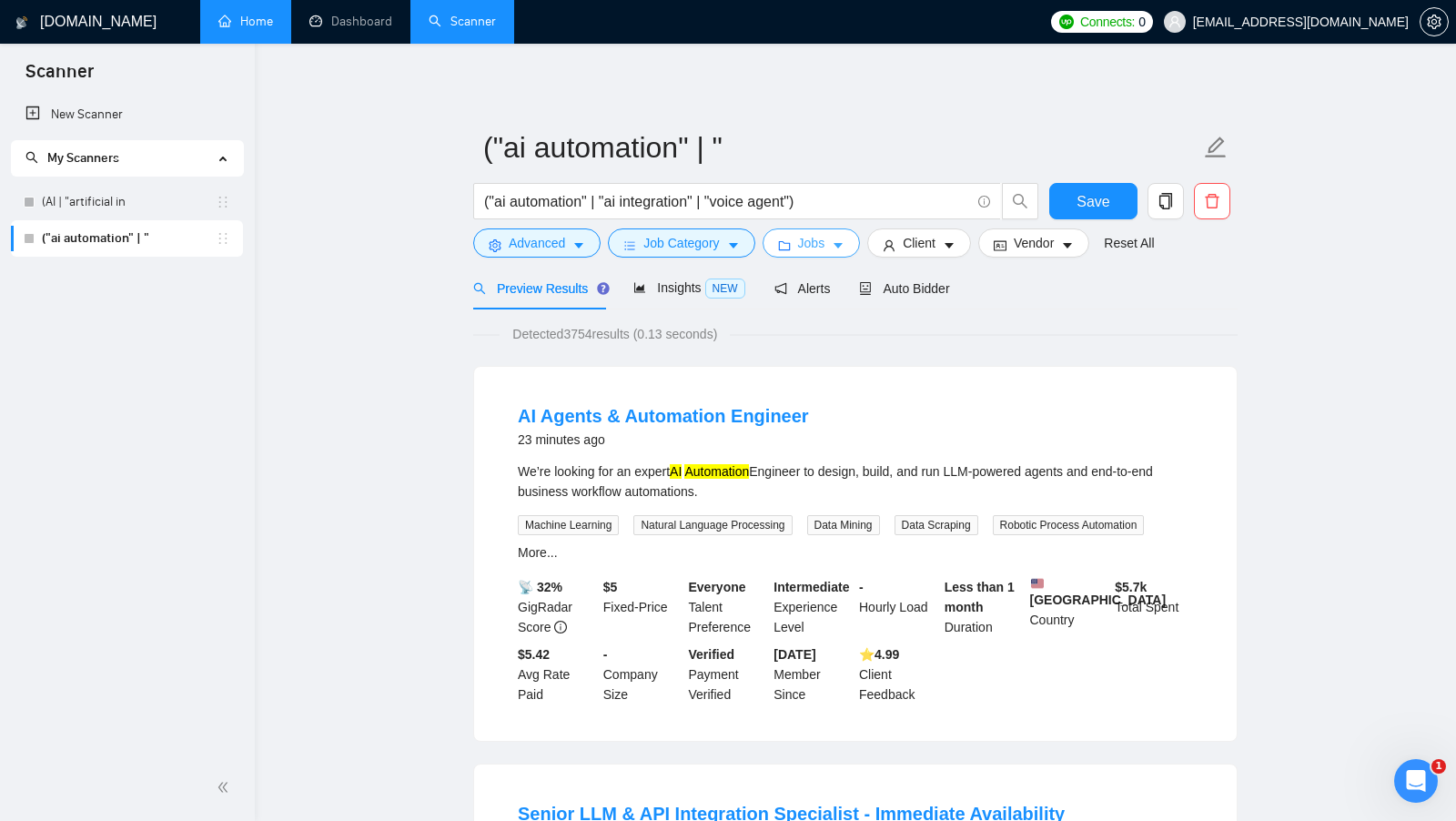
scroll to position [31, 0]
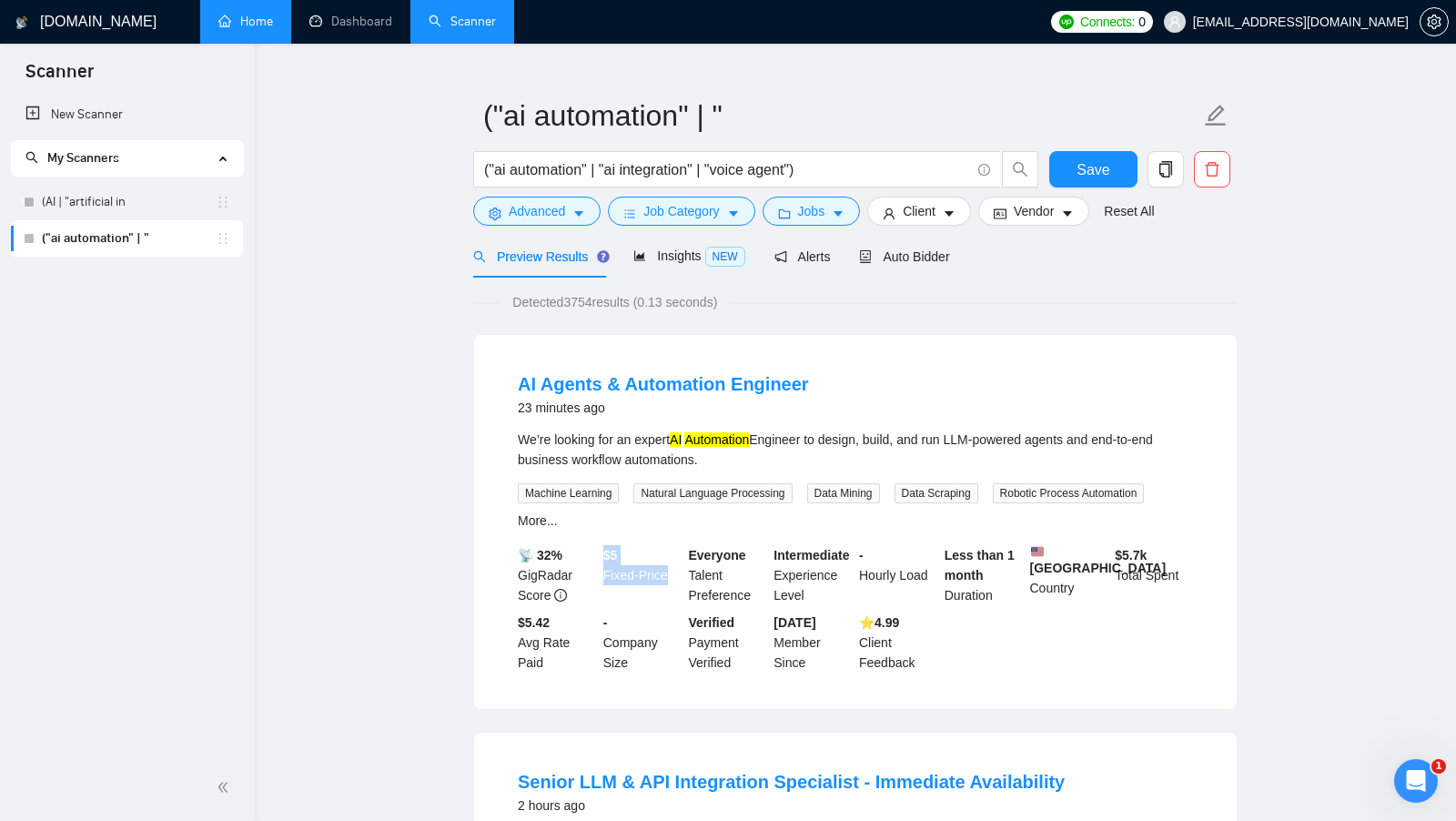
drag, startPoint x: 603, startPoint y: 555, endPoint x: 672, endPoint y: 573, distance: 71.3
click at [672, 573] on div "$ 5 Fixed-Price" at bounding box center [642, 574] width 86 height 60
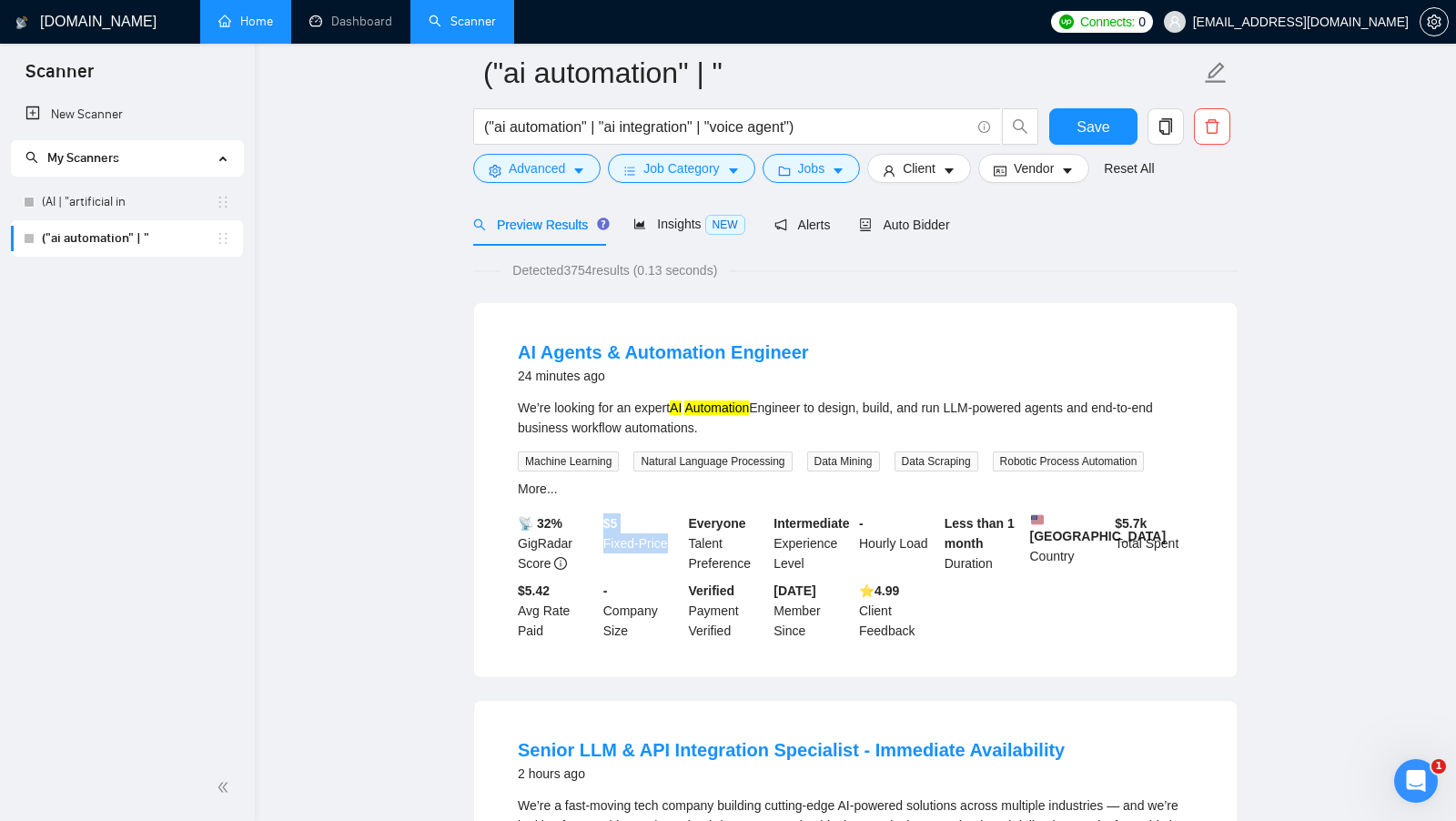
scroll to position [77, 0]
click at [761, 429] on div "We’re looking for an expert AI Automation Engineer to design, build, and run LL…" at bounding box center [855, 419] width 675 height 40
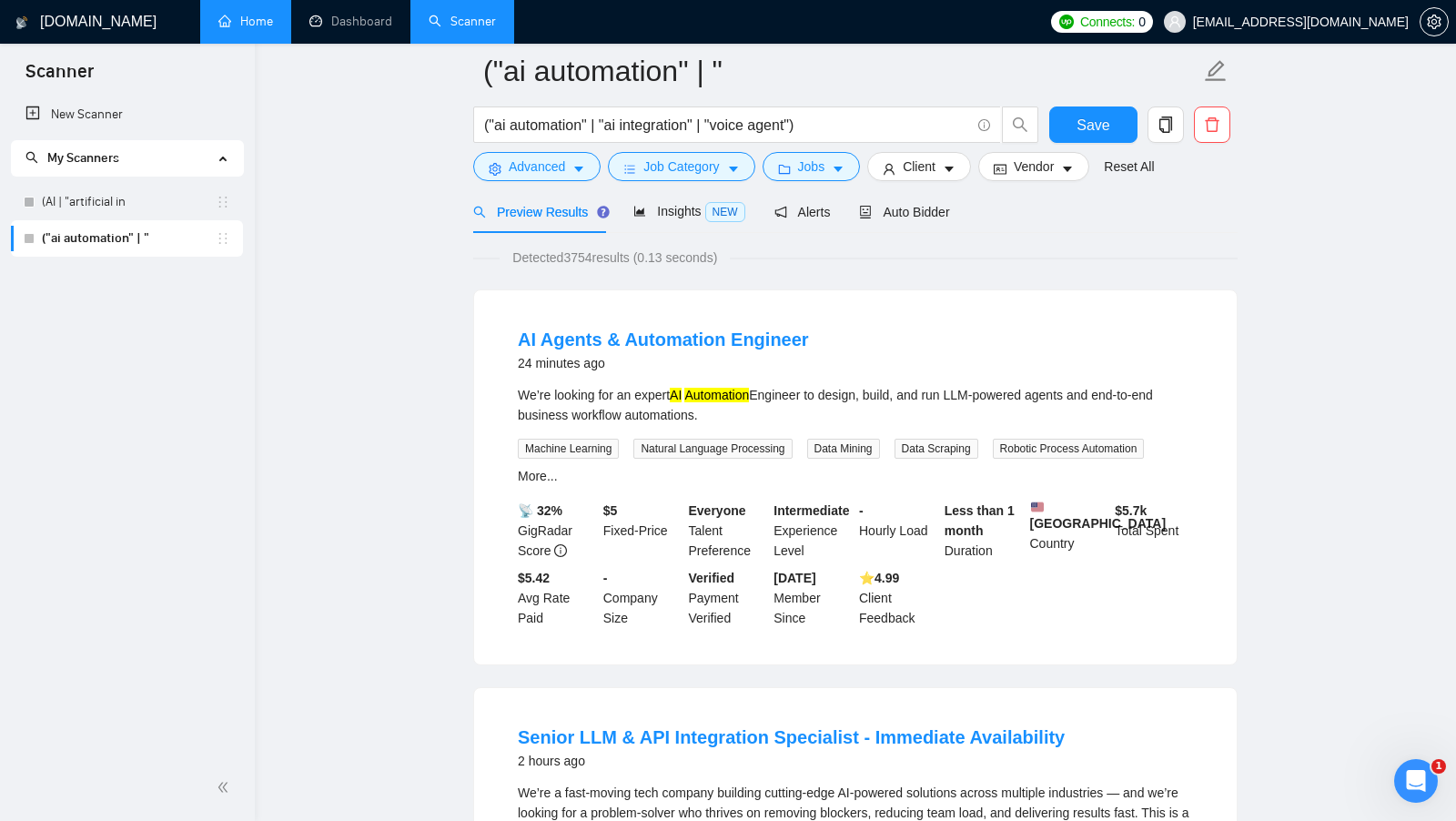
scroll to position [56, 0]
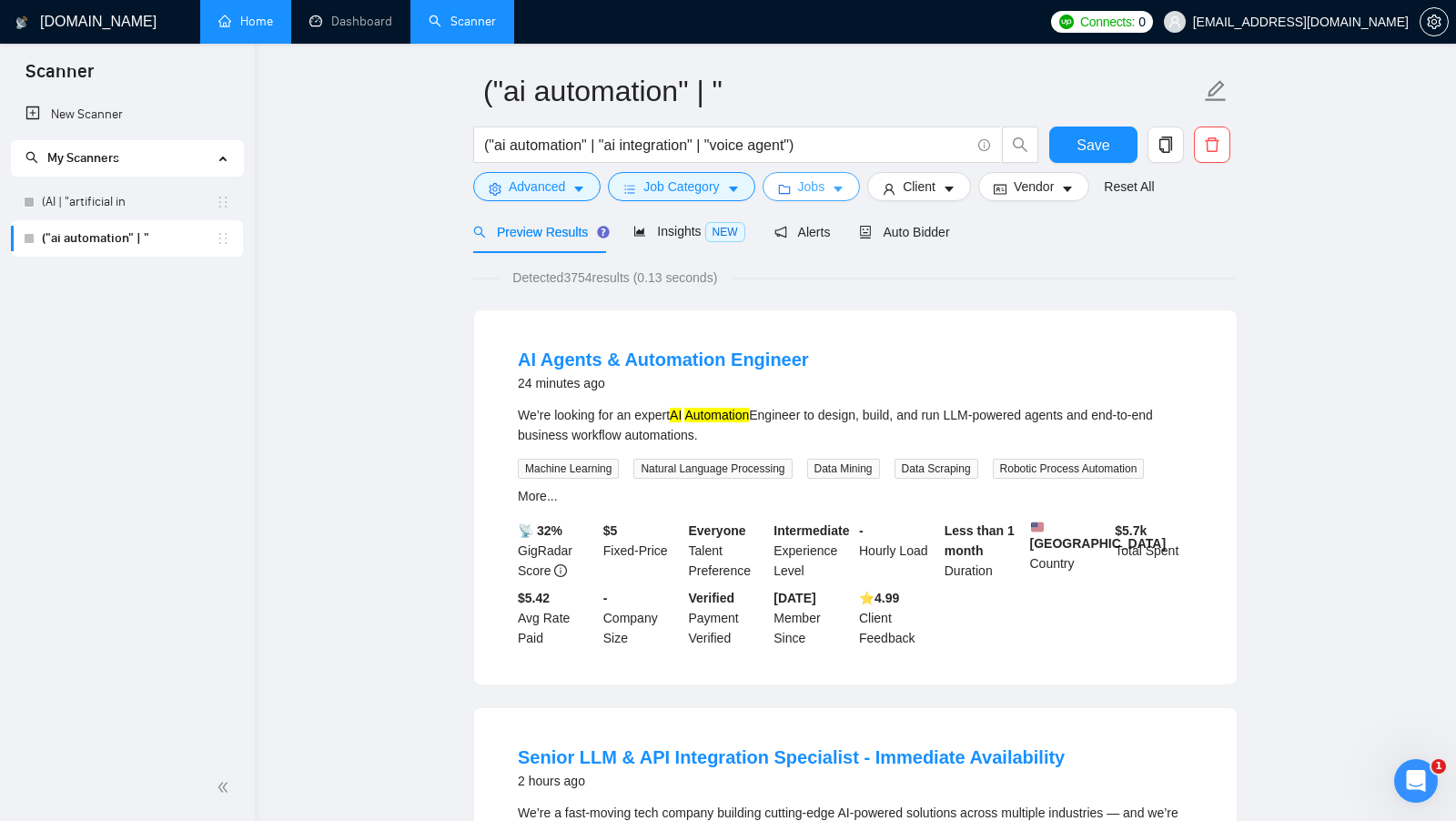
click at [814, 200] on button "Jobs" at bounding box center [812, 187] width 98 height 29
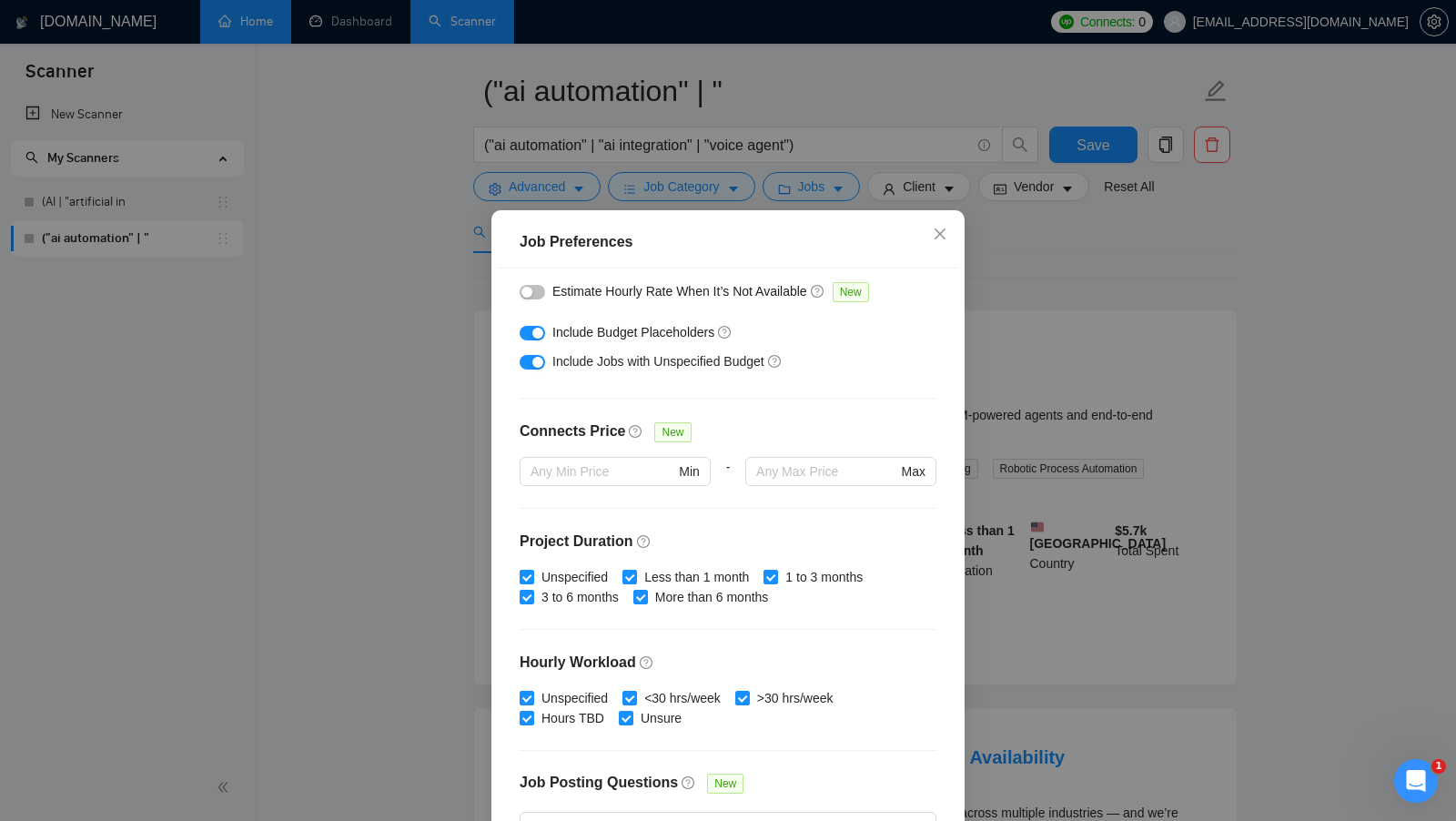
scroll to position [296, 0]
drag, startPoint x: 513, startPoint y: 431, endPoint x: 618, endPoint y: 436, distance: 105.1
click at [618, 436] on div "Budget Project Type All Fixed Price Hourly Rate Fixed Price Budget $ 1000 Min -…" at bounding box center [728, 556] width 460 height 574
click at [798, 475] on input "text" at bounding box center [826, 470] width 141 height 20
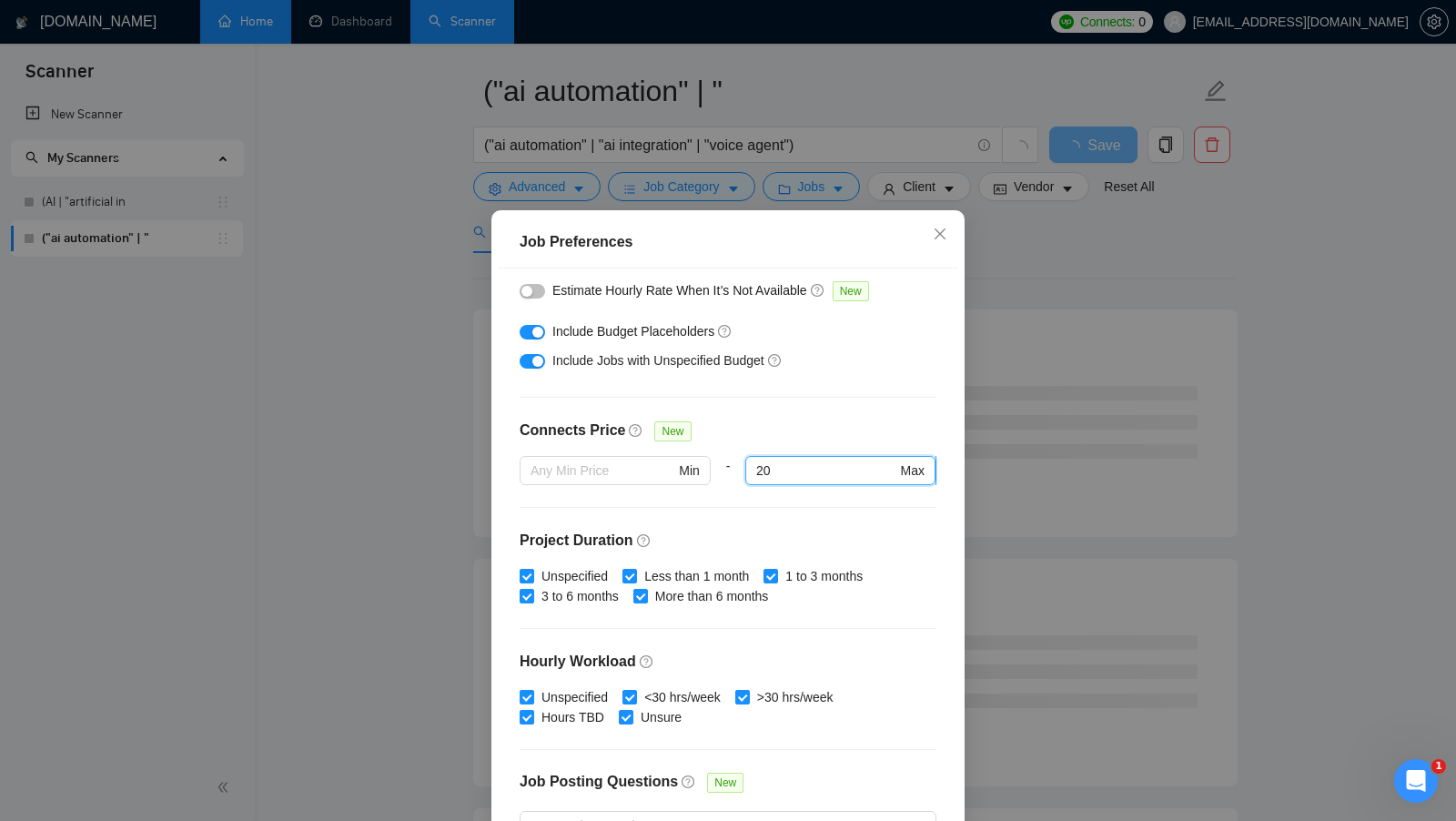
type input "2"
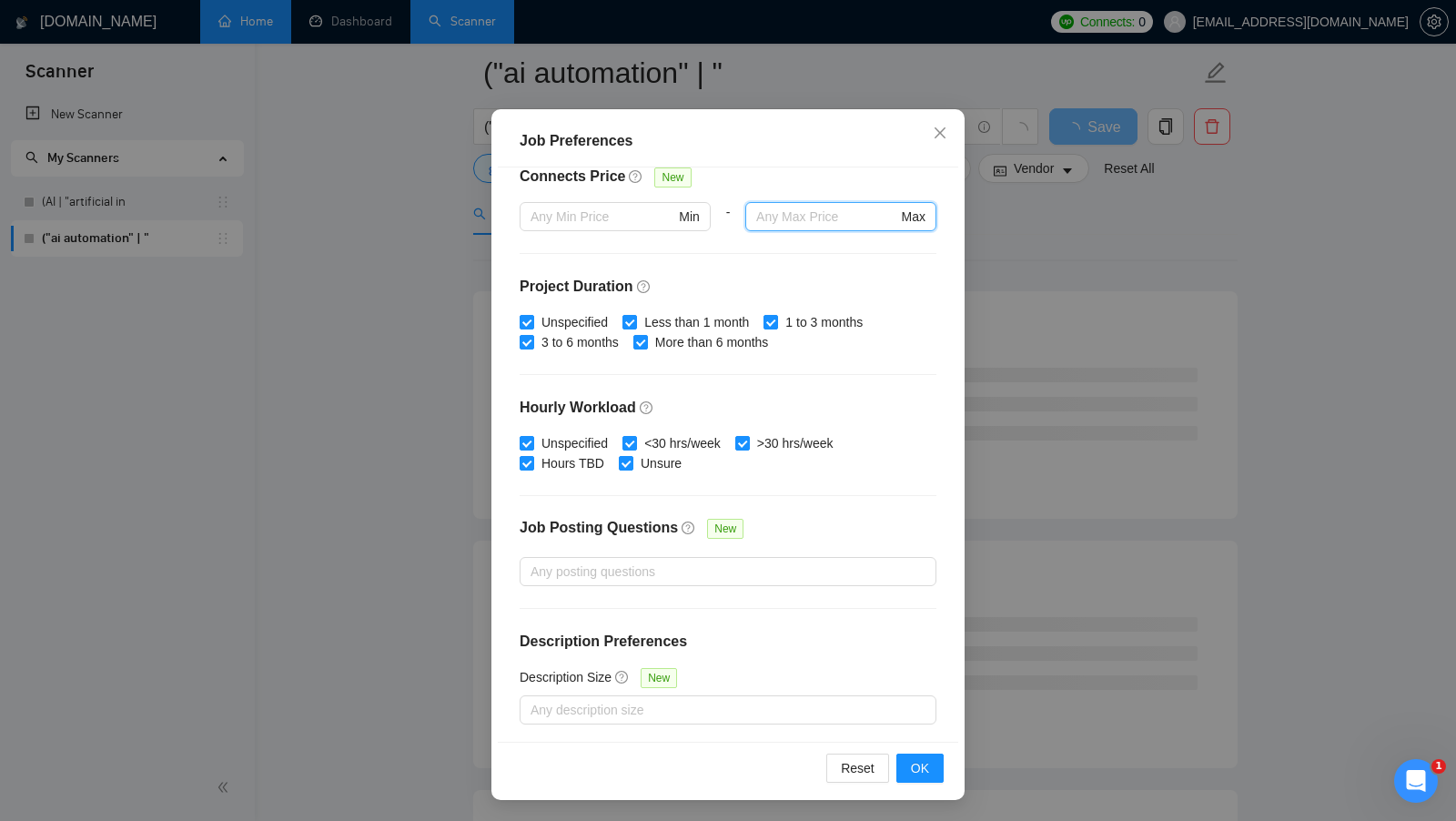
scroll to position [79, 0]
click at [736, 572] on div at bounding box center [719, 571] width 389 height 22
click at [817, 543] on div "Job Posting Questions New" at bounding box center [728, 538] width 417 height 39
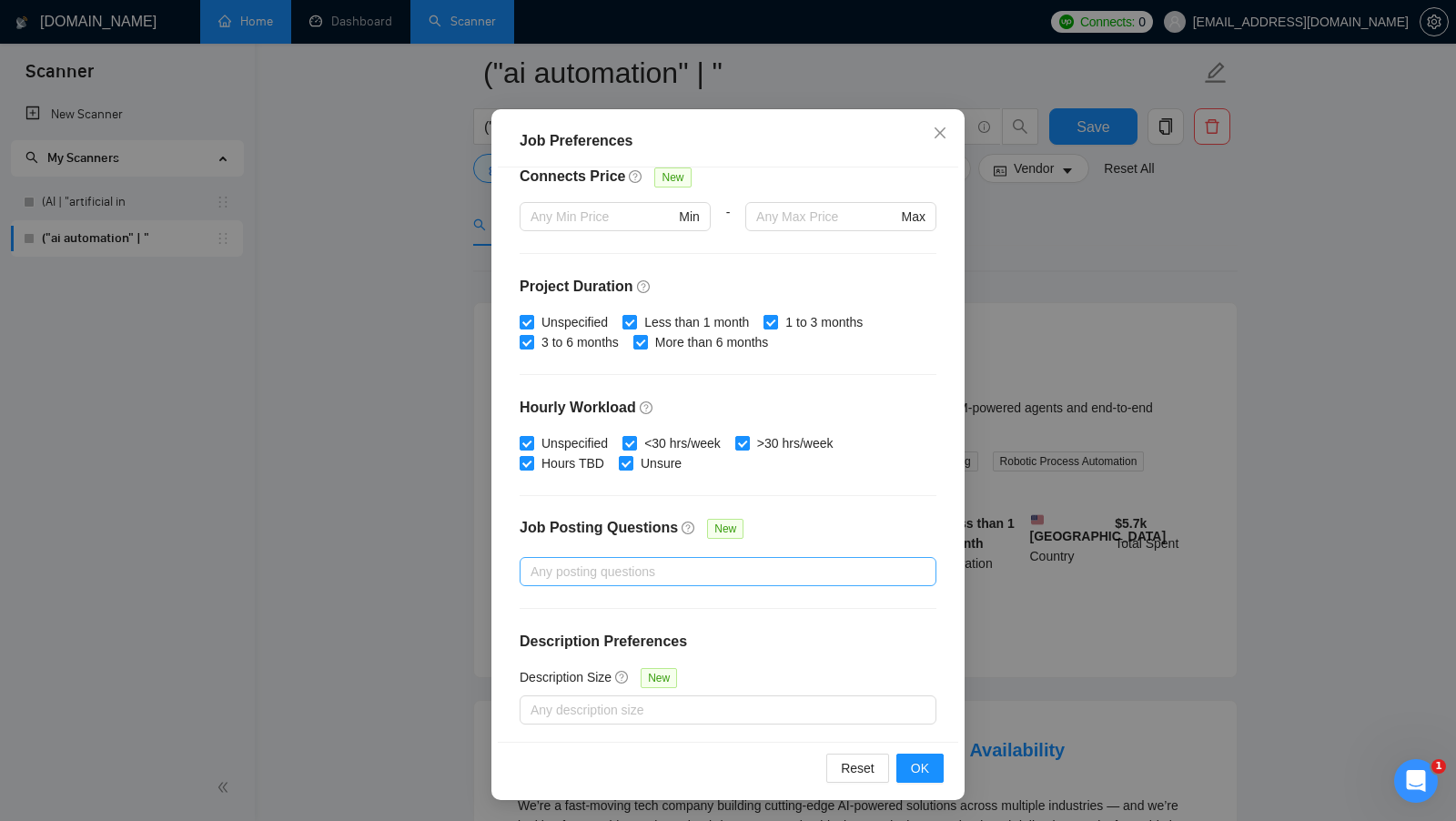
click at [729, 564] on div at bounding box center [719, 571] width 389 height 22
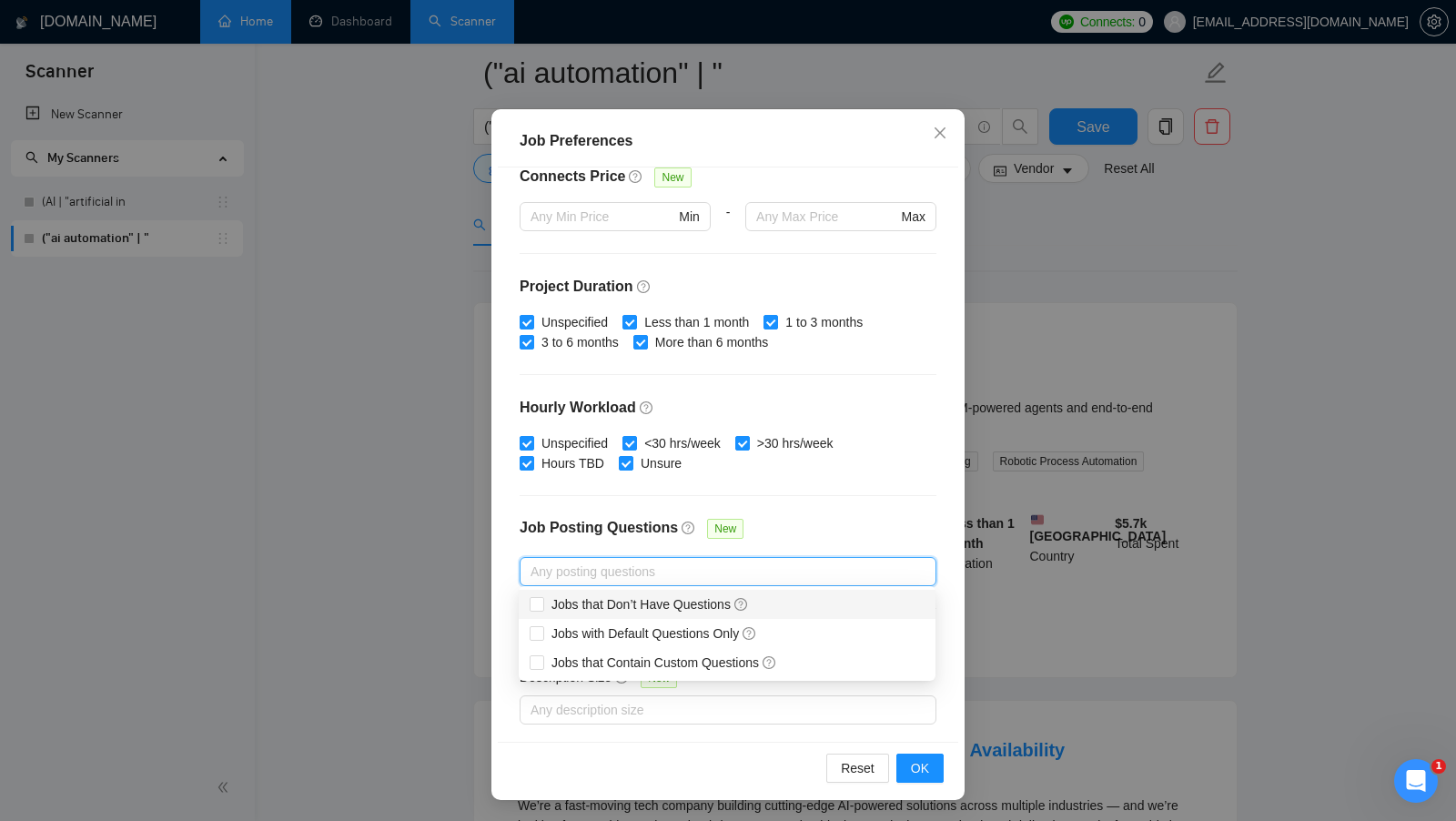
click at [844, 532] on div "Job Posting Questions New" at bounding box center [728, 538] width 417 height 39
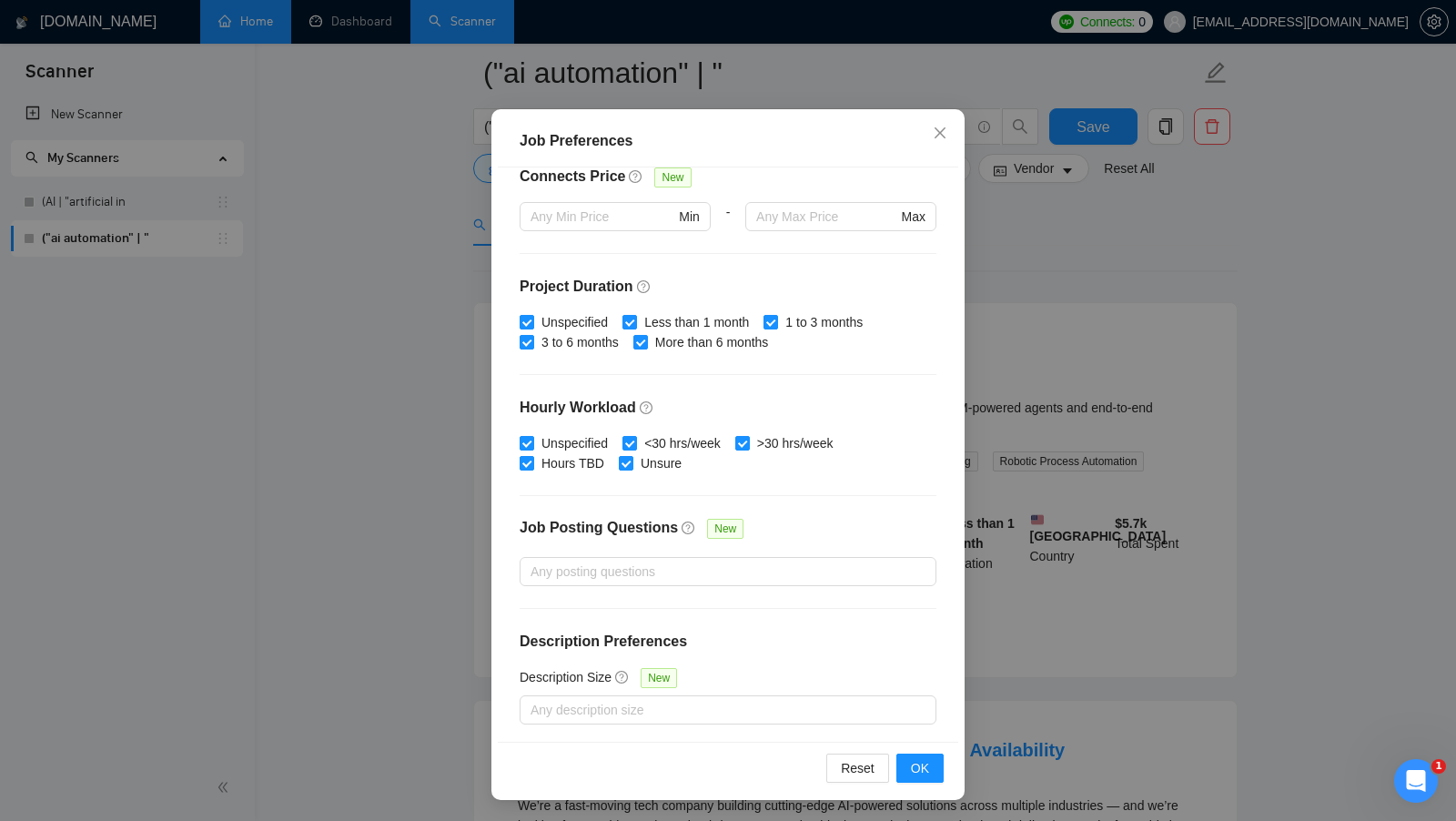
click at [824, 531] on div "Job Posting Questions New" at bounding box center [728, 538] width 417 height 39
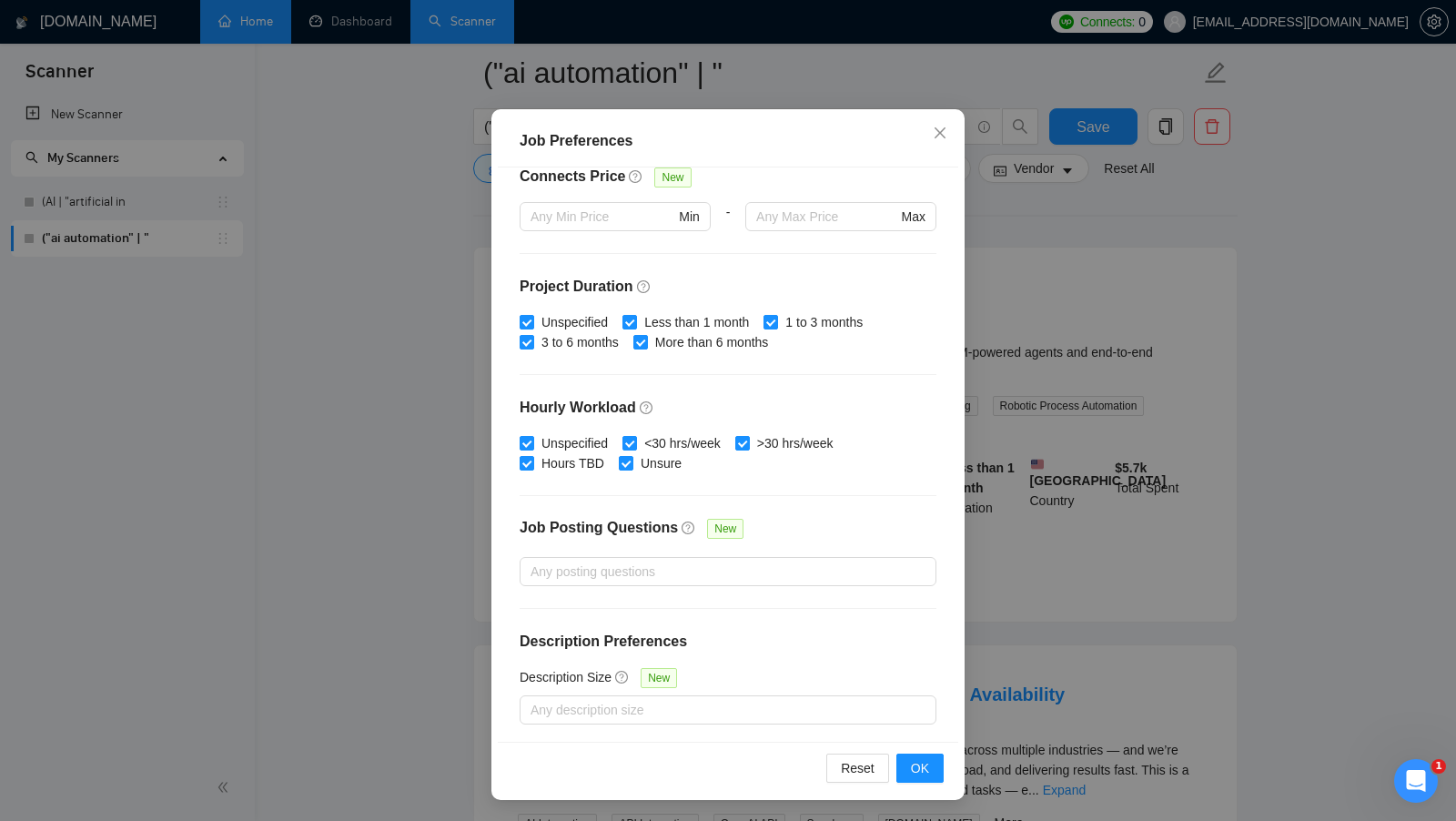
scroll to position [137, 0]
click at [705, 702] on div at bounding box center [719, 710] width 389 height 22
click at [863, 632] on h4 "Description Preferences" at bounding box center [728, 641] width 417 height 22
click at [919, 766] on span "OK" at bounding box center [919, 768] width 19 height 20
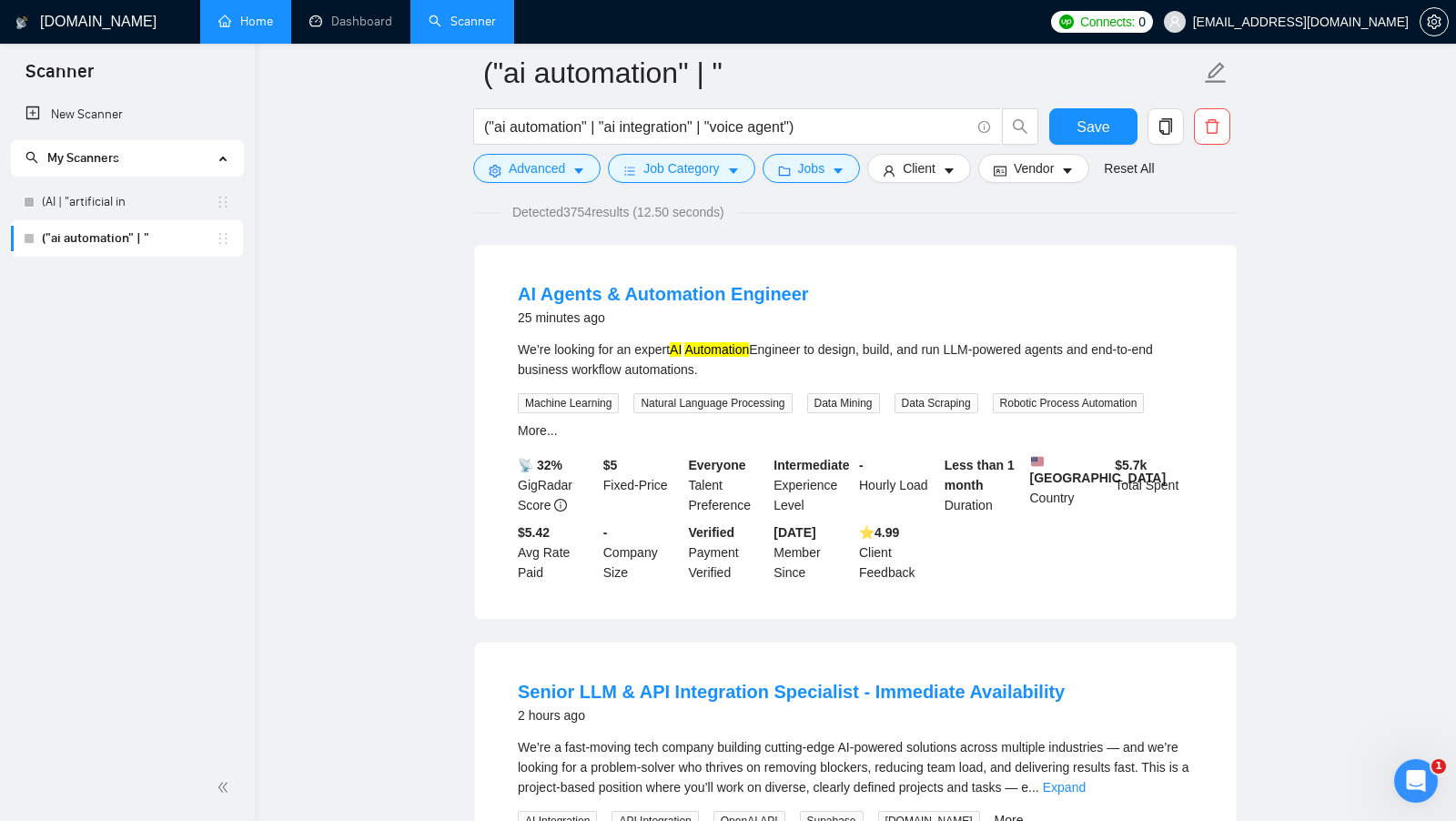
scroll to position [0, 0]
drag, startPoint x: 720, startPoint y: 371, endPoint x: 519, endPoint y: 347, distance: 202.4
click at [519, 347] on div "We’re looking for an expert AI Automation Engineer to design, build, and run LL…" at bounding box center [855, 359] width 675 height 40
click at [603, 347] on div "We’re looking for an expert AI Automation Engineer to design, build, and run LL…" at bounding box center [855, 359] width 675 height 40
click at [839, 175] on icon "caret-down" at bounding box center [838, 171] width 13 height 13
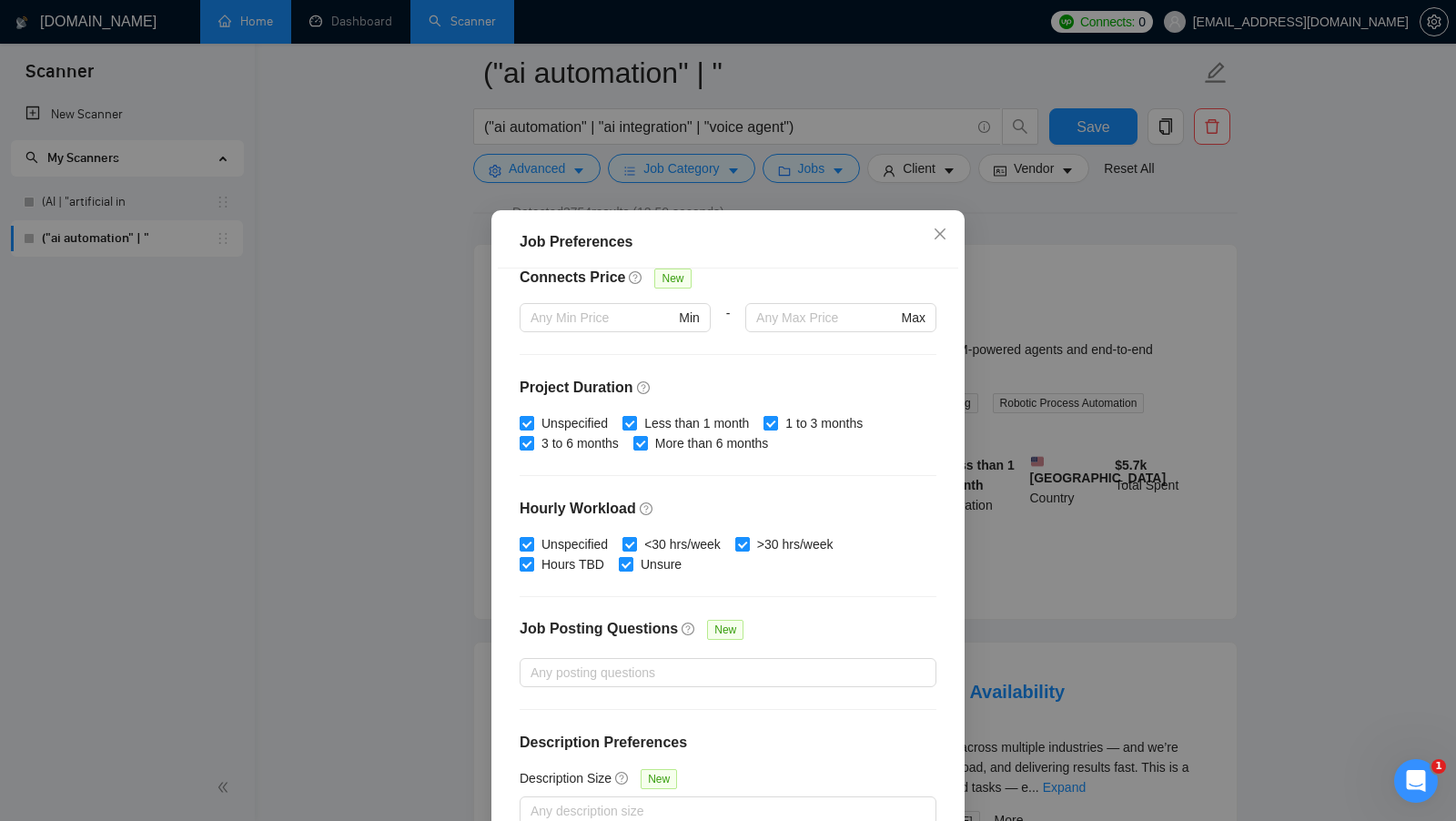
scroll to position [101, 0]
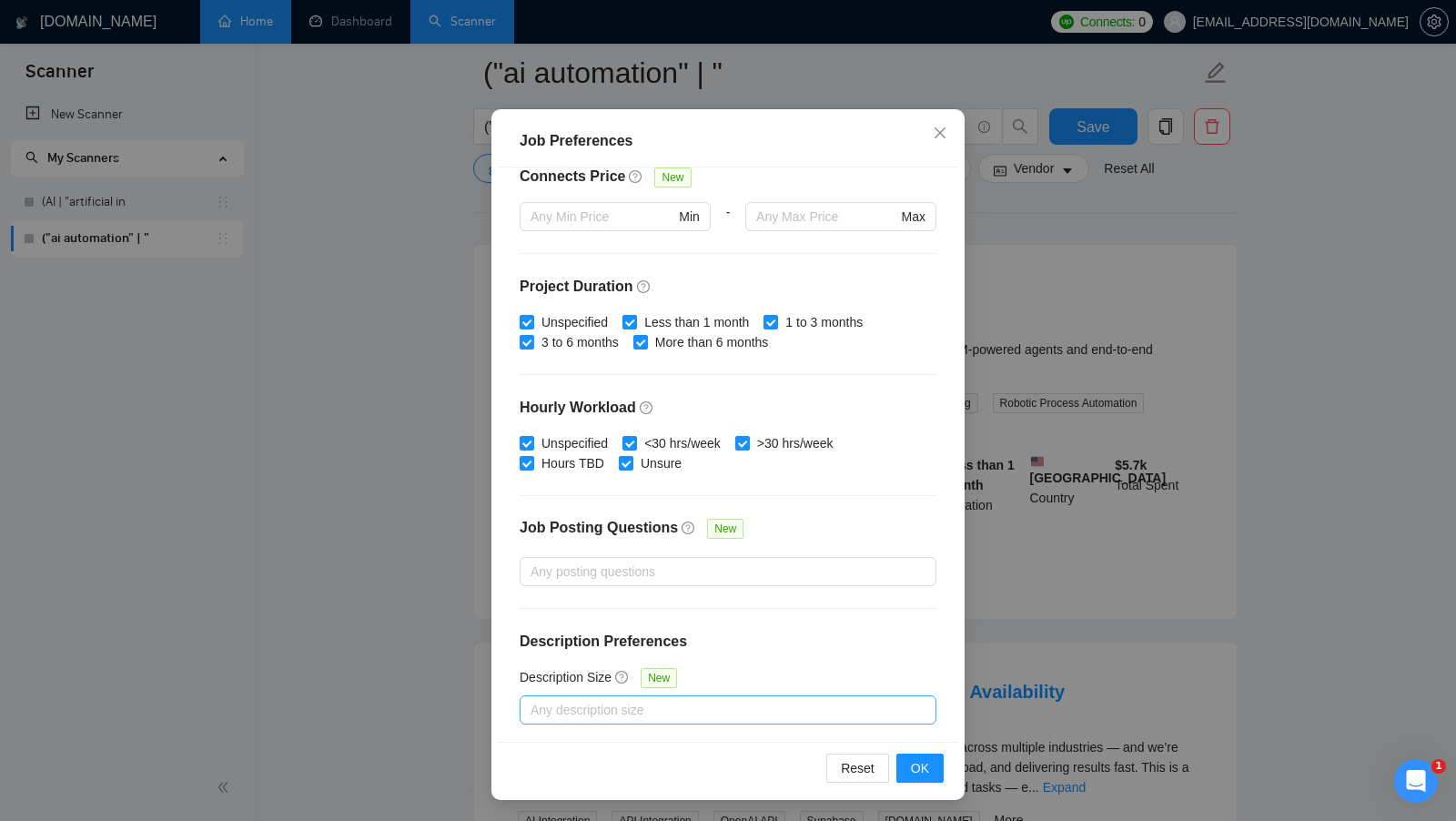
click at [749, 716] on div "Any description size" at bounding box center [728, 710] width 417 height 29
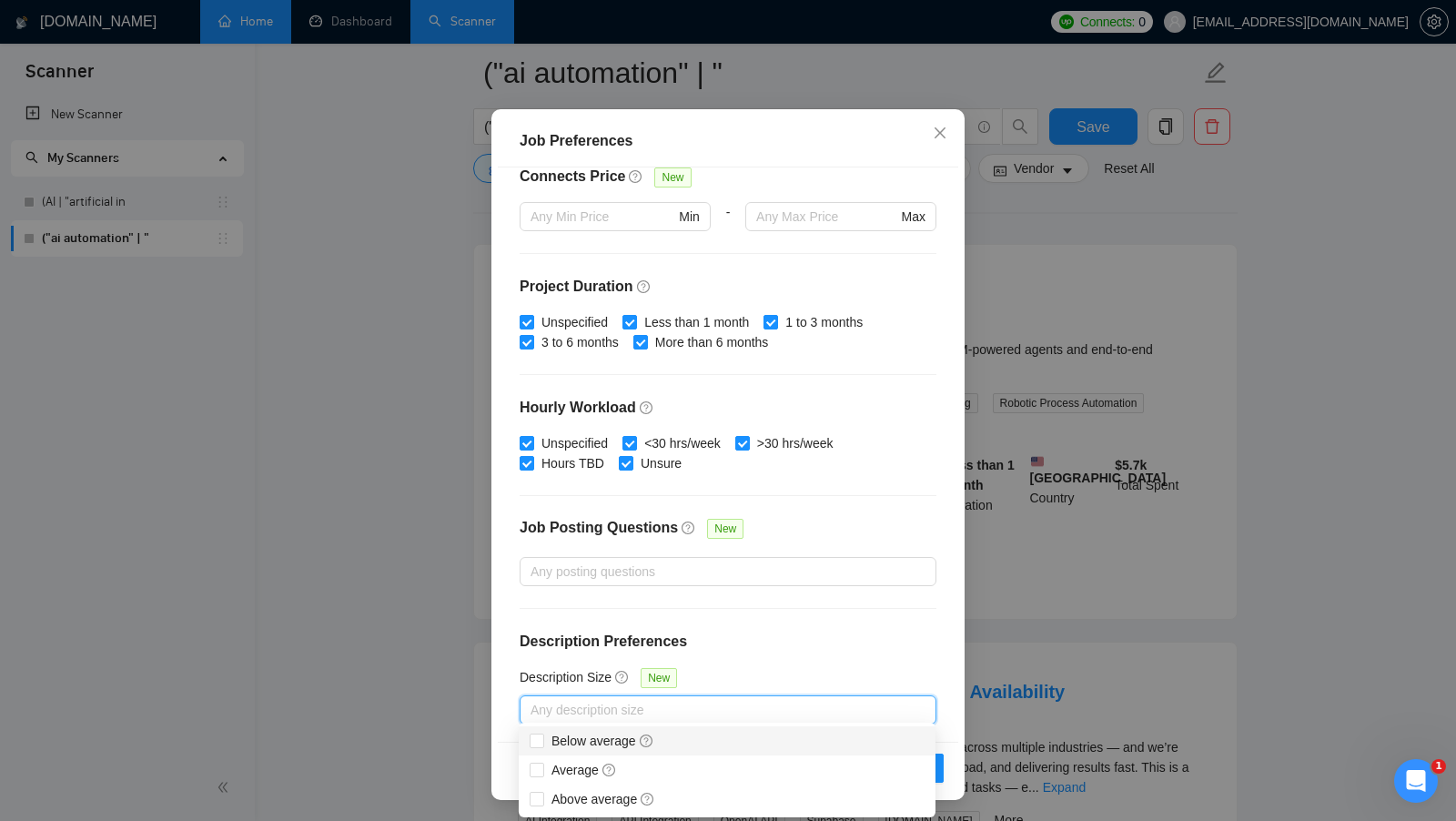
click at [800, 658] on div "Budget Project Type All Fixed Price Hourly Rate Fixed Price Budget $ 1000 Min -…" at bounding box center [728, 454] width 460 height 574
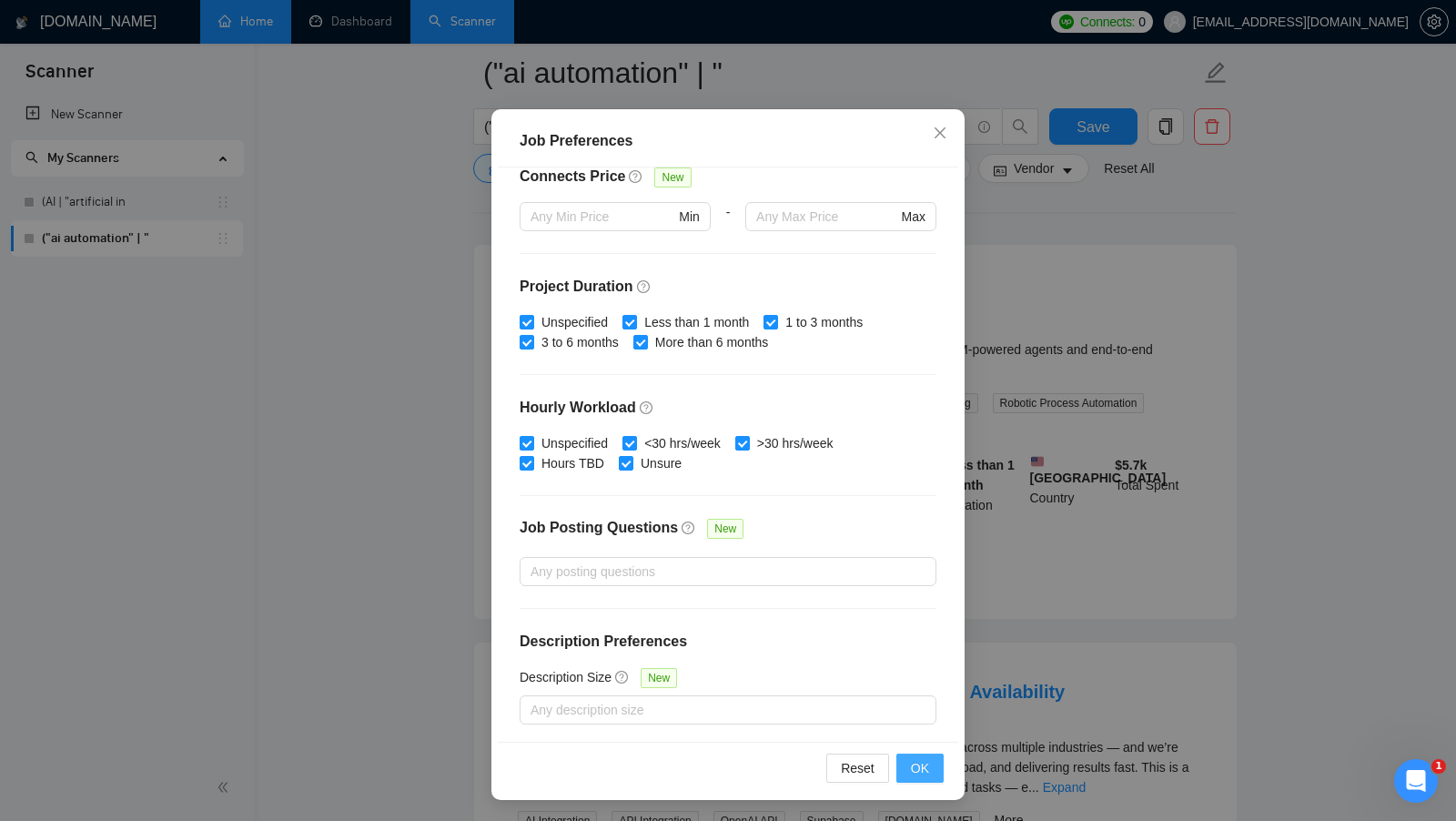
click at [920, 759] on span "OK" at bounding box center [919, 768] width 19 height 20
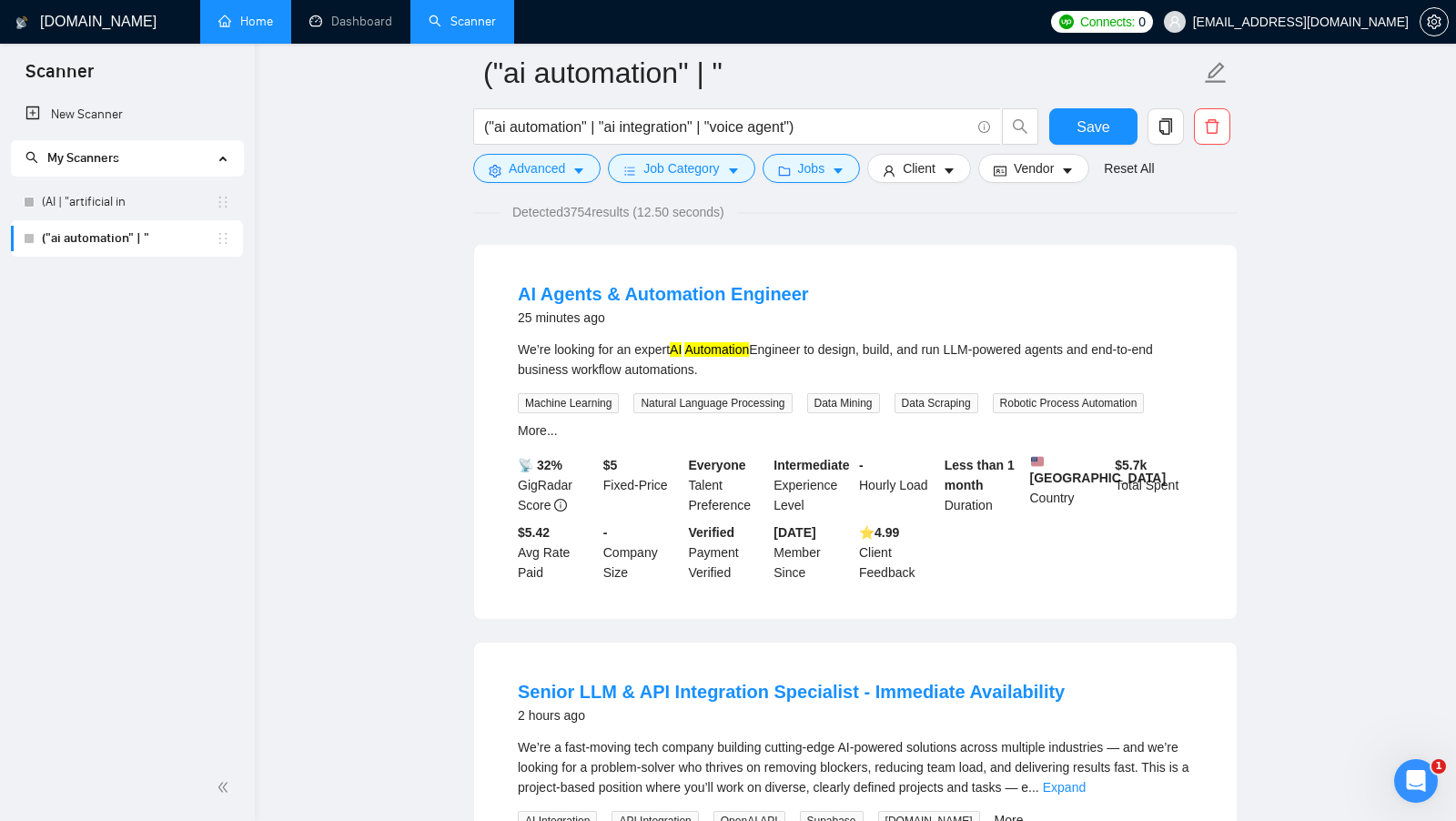
drag, startPoint x: 724, startPoint y: 368, endPoint x: 511, endPoint y: 355, distance: 213.4
click at [511, 355] on li "AI Agents & Automation Engineer 25 minutes ago We’re looking for an expert AI A…" at bounding box center [854, 432] width 719 height 330
click at [848, 159] on button "Jobs" at bounding box center [812, 168] width 98 height 29
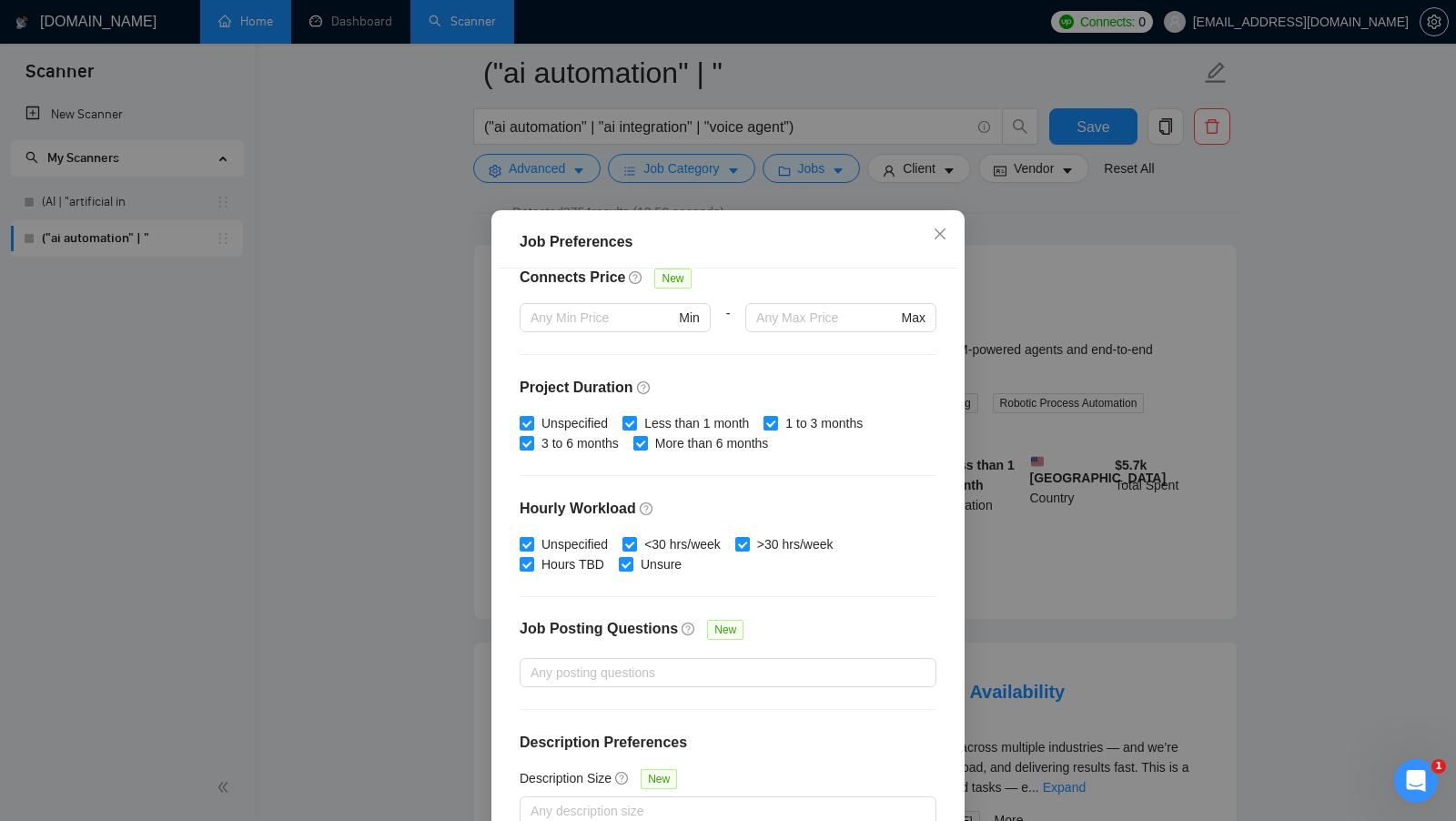
scroll to position [101, 0]
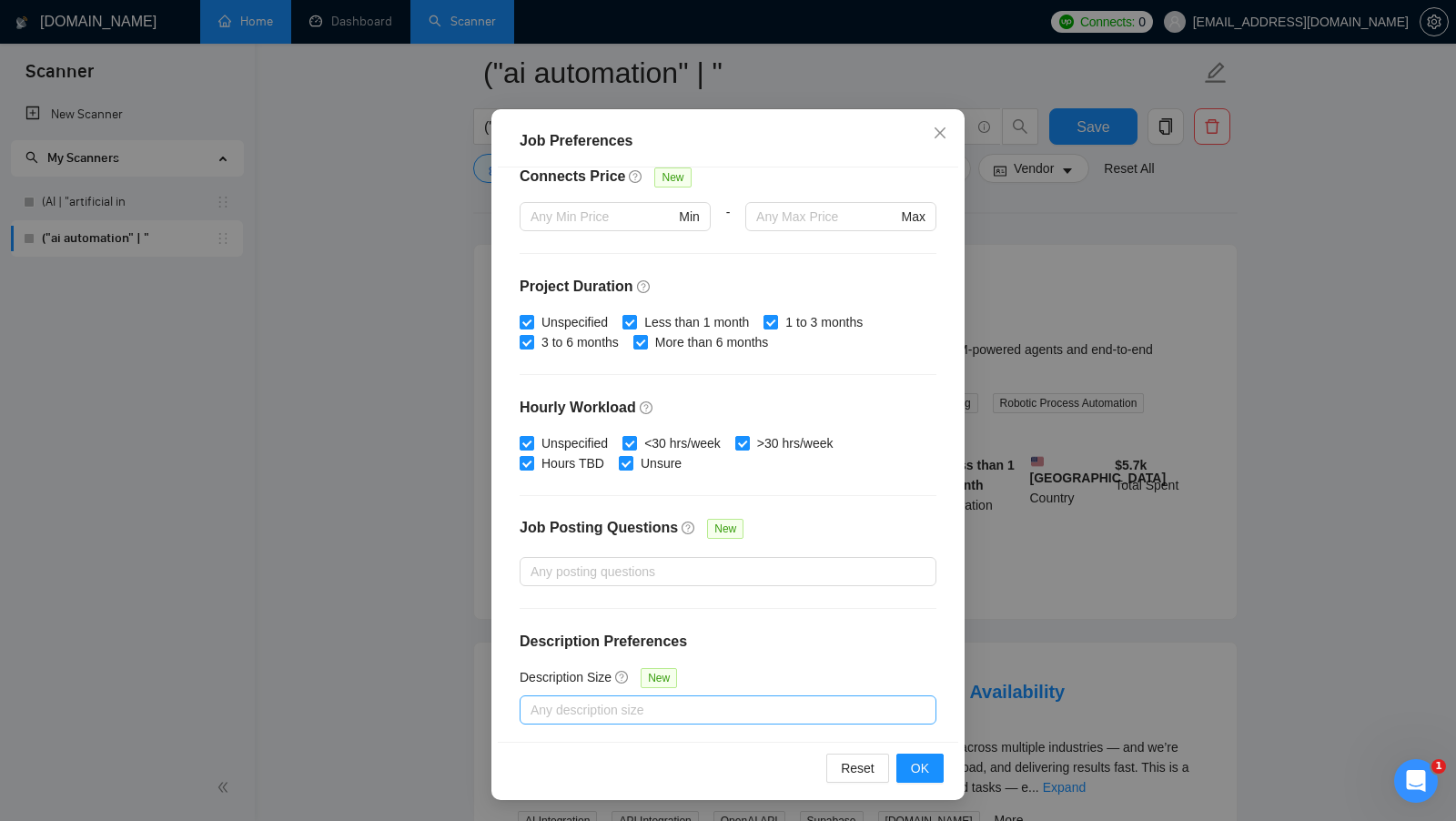
click at [778, 699] on div at bounding box center [719, 710] width 389 height 22
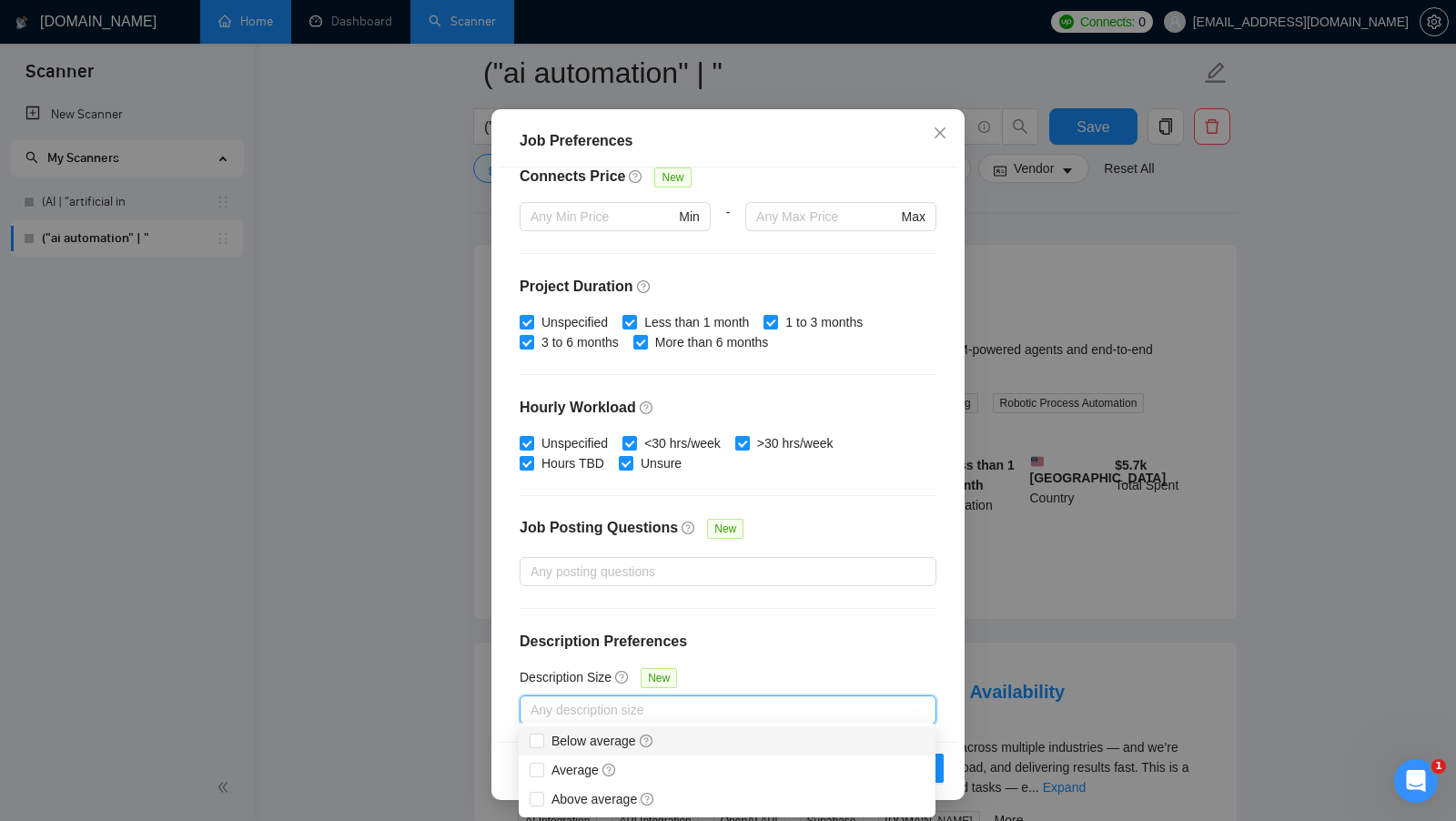
click at [819, 657] on div "Budget Project Type All Fixed Price Hourly Rate Fixed Price Budget $ 1000 Min -…" at bounding box center [728, 454] width 460 height 574
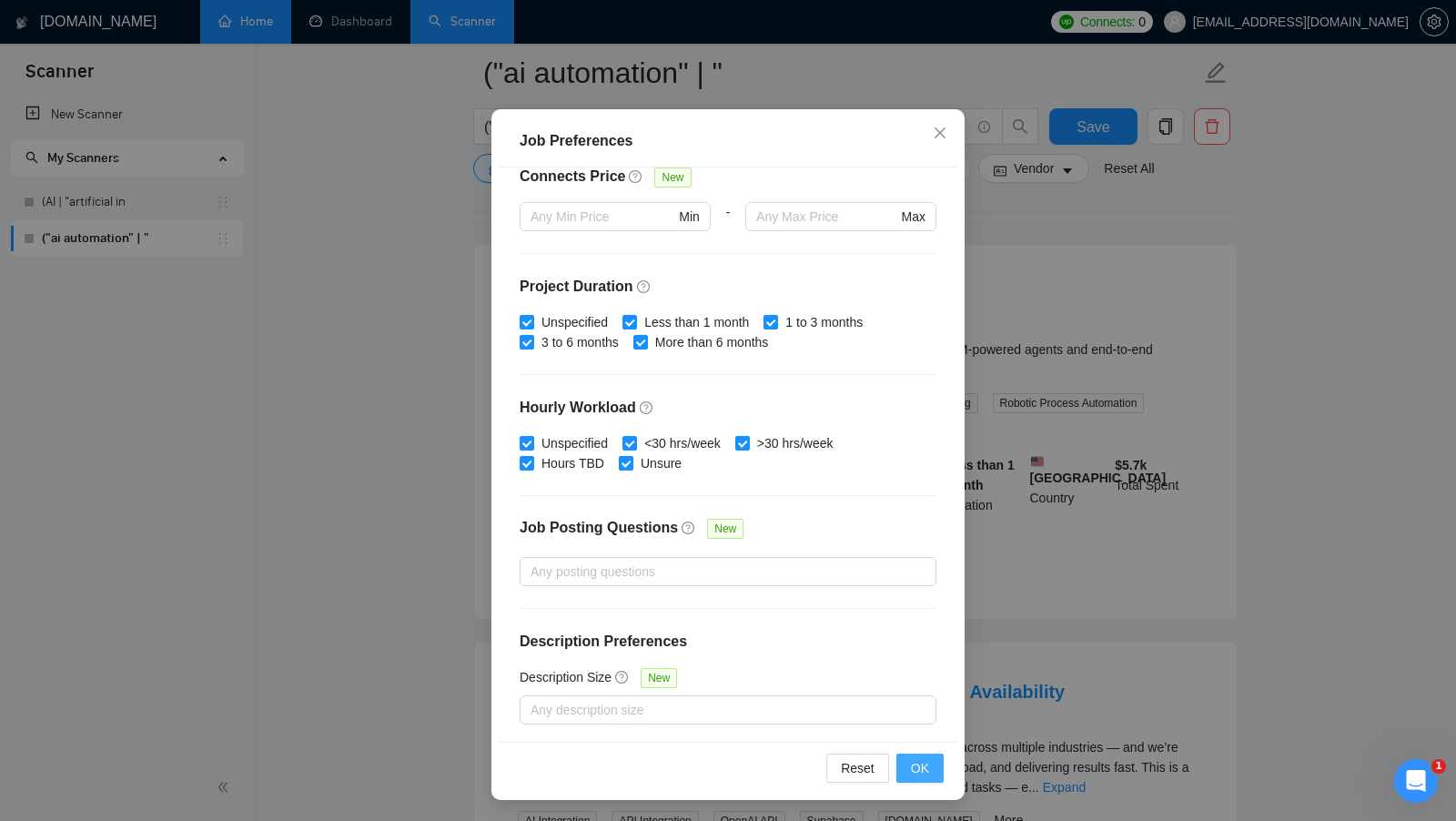
click at [913, 769] on span "OK" at bounding box center [919, 768] width 19 height 20
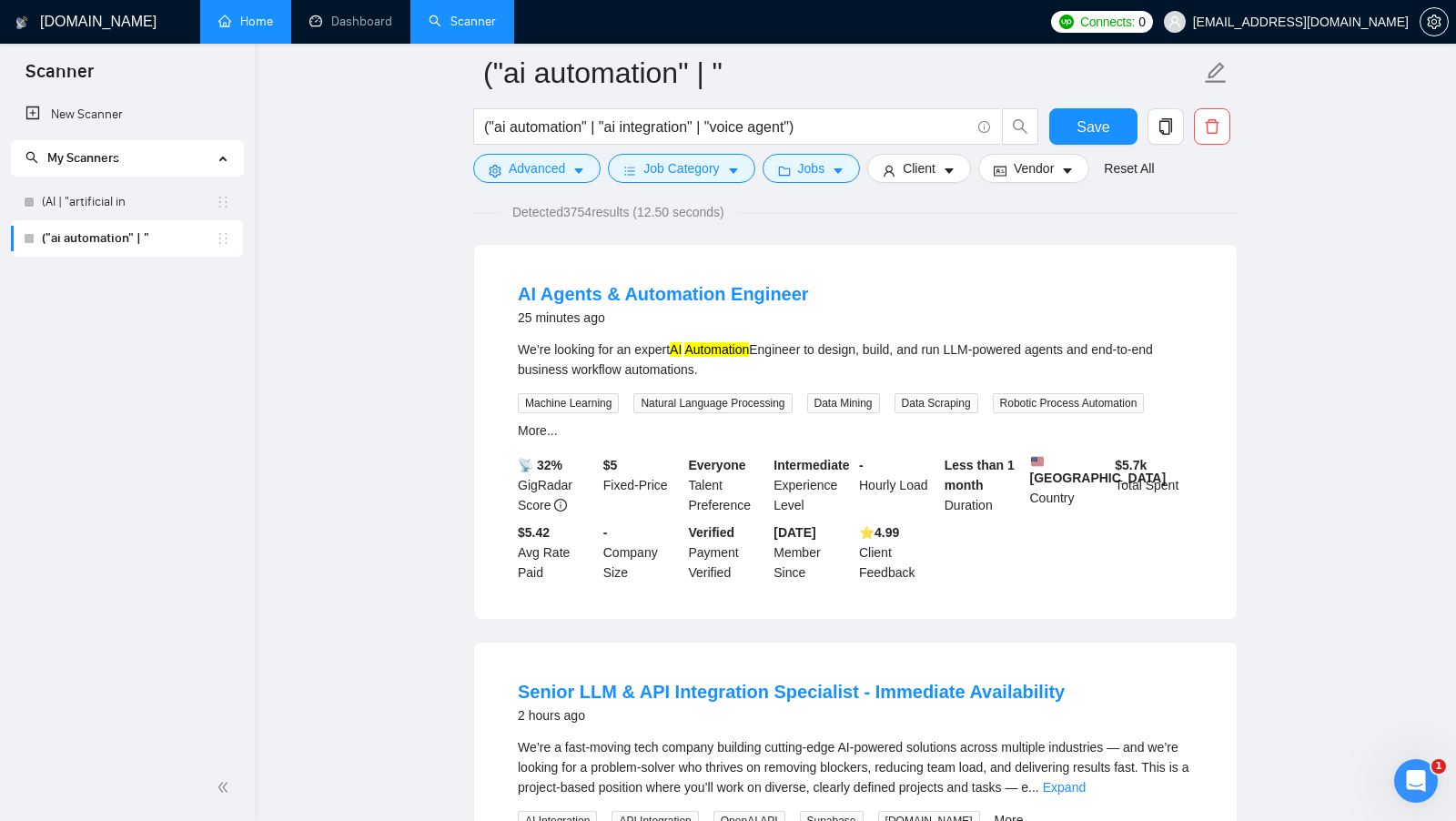
scroll to position [0, 0]
click at [935, 177] on span "Client" at bounding box center [918, 168] width 32 height 20
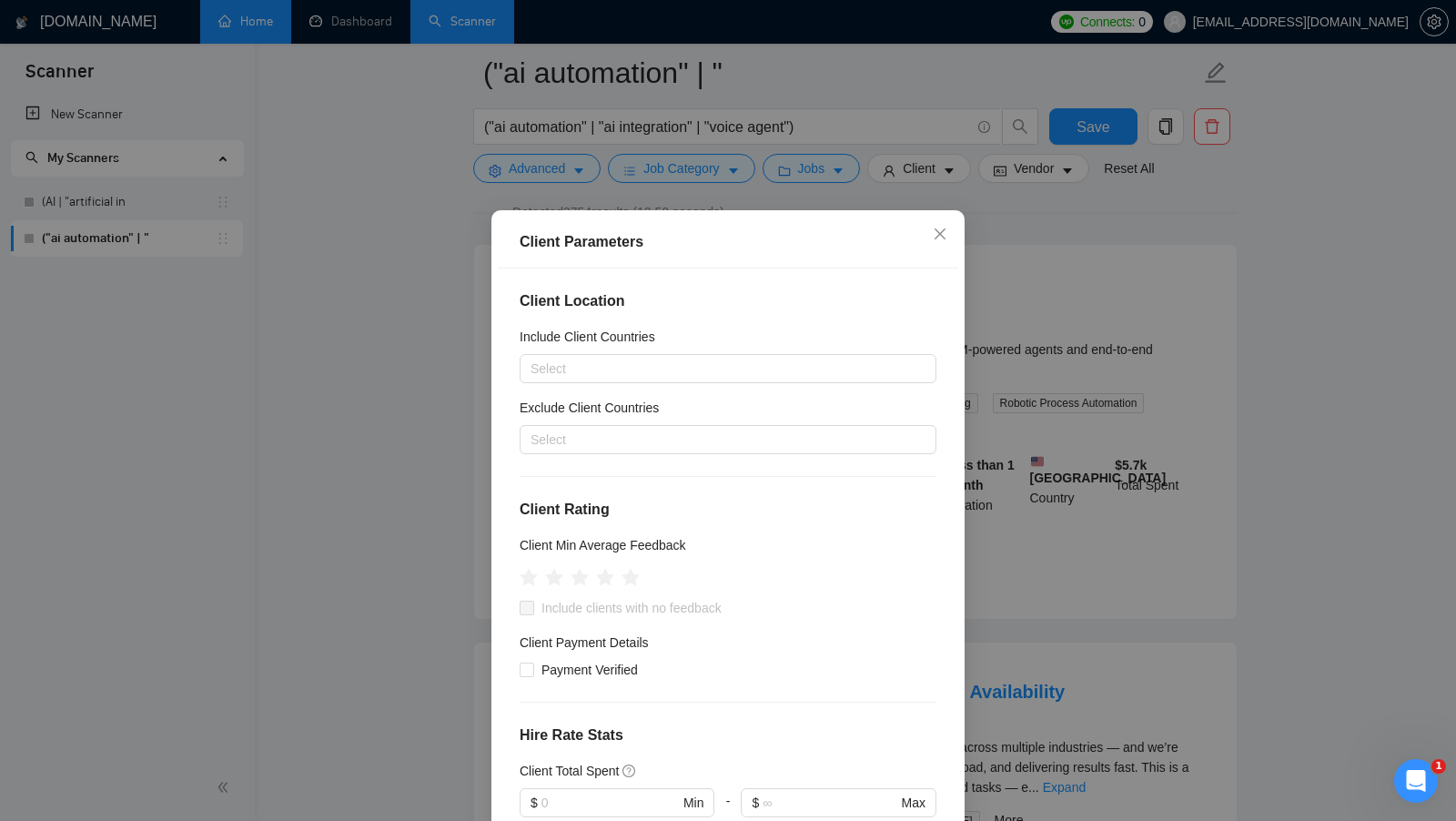
click at [995, 331] on div "Client Parameters Client Location Include Client Countries Select Exclude Clien…" at bounding box center [728, 410] width 1456 height 821
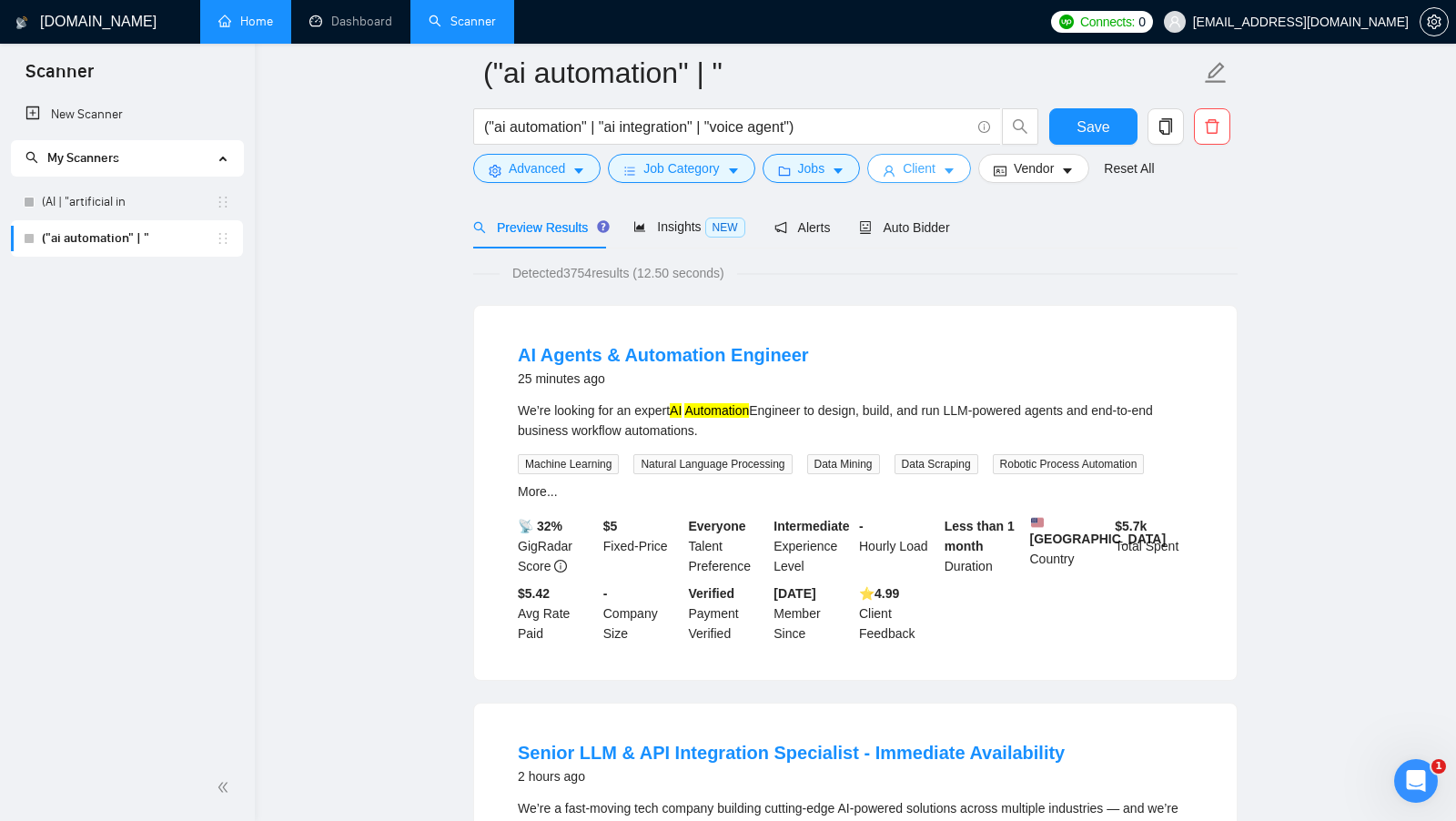
scroll to position [82, 0]
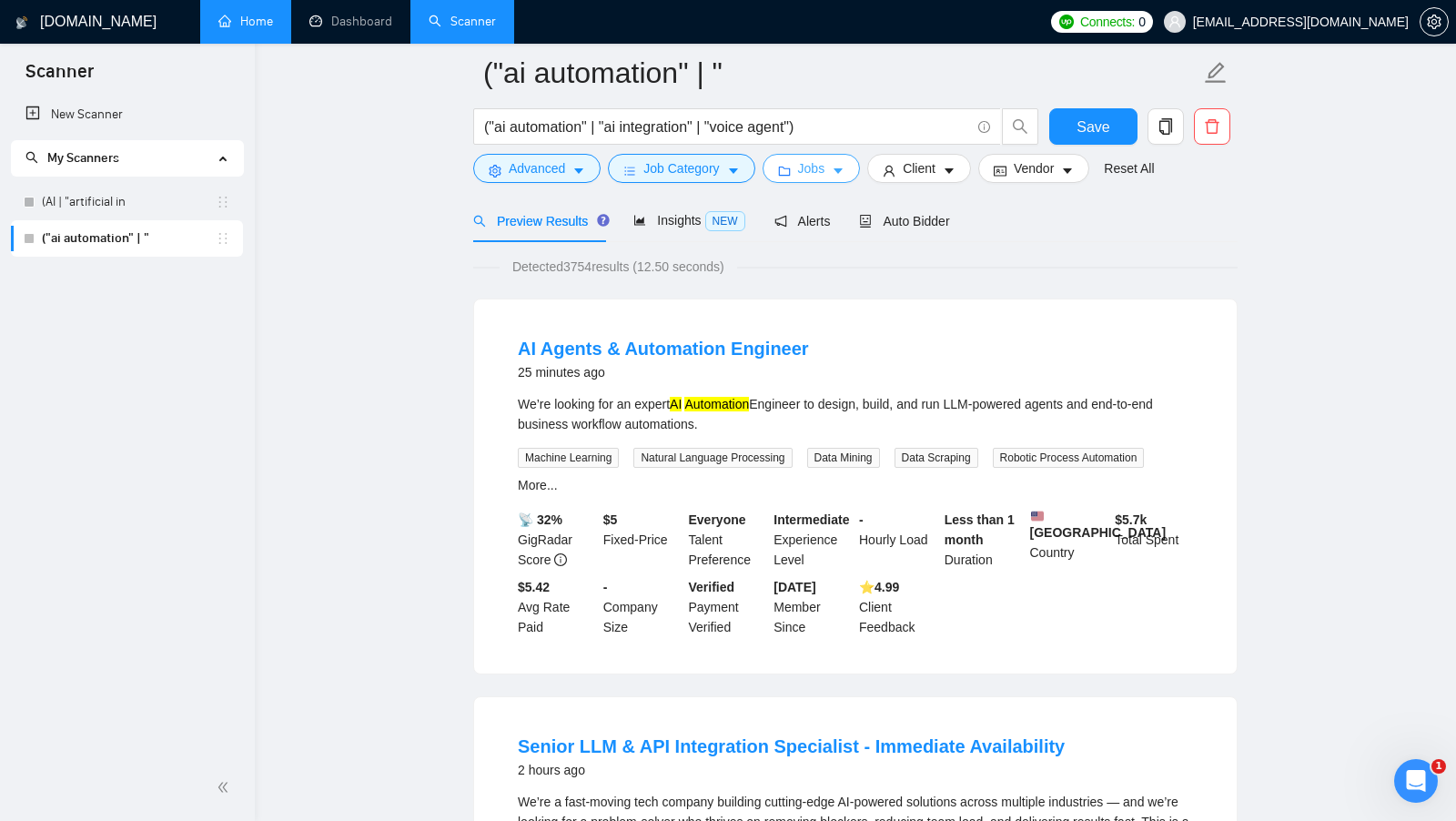
click at [844, 175] on icon "caret-down" at bounding box center [838, 171] width 13 height 13
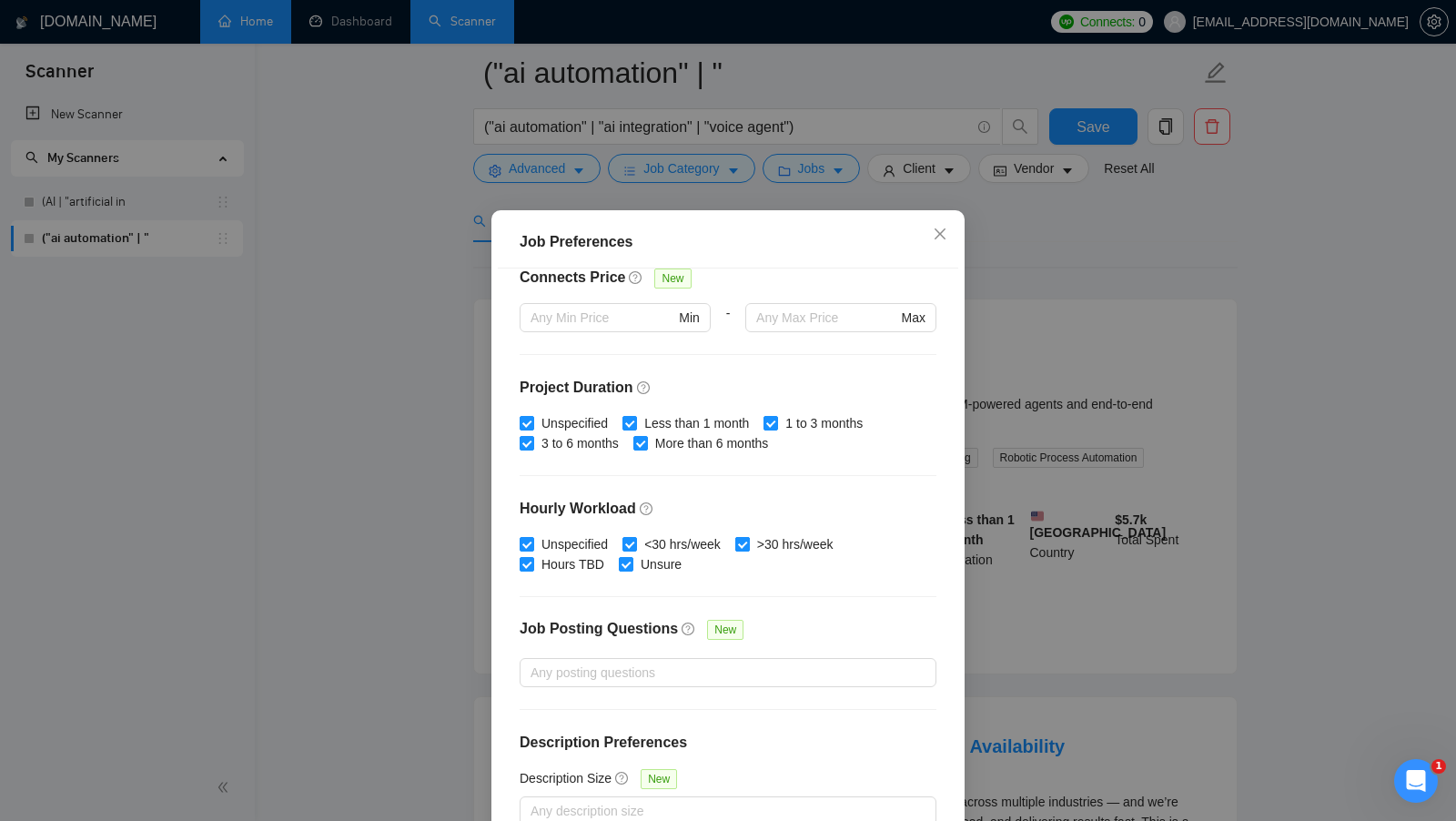
scroll to position [101, 0]
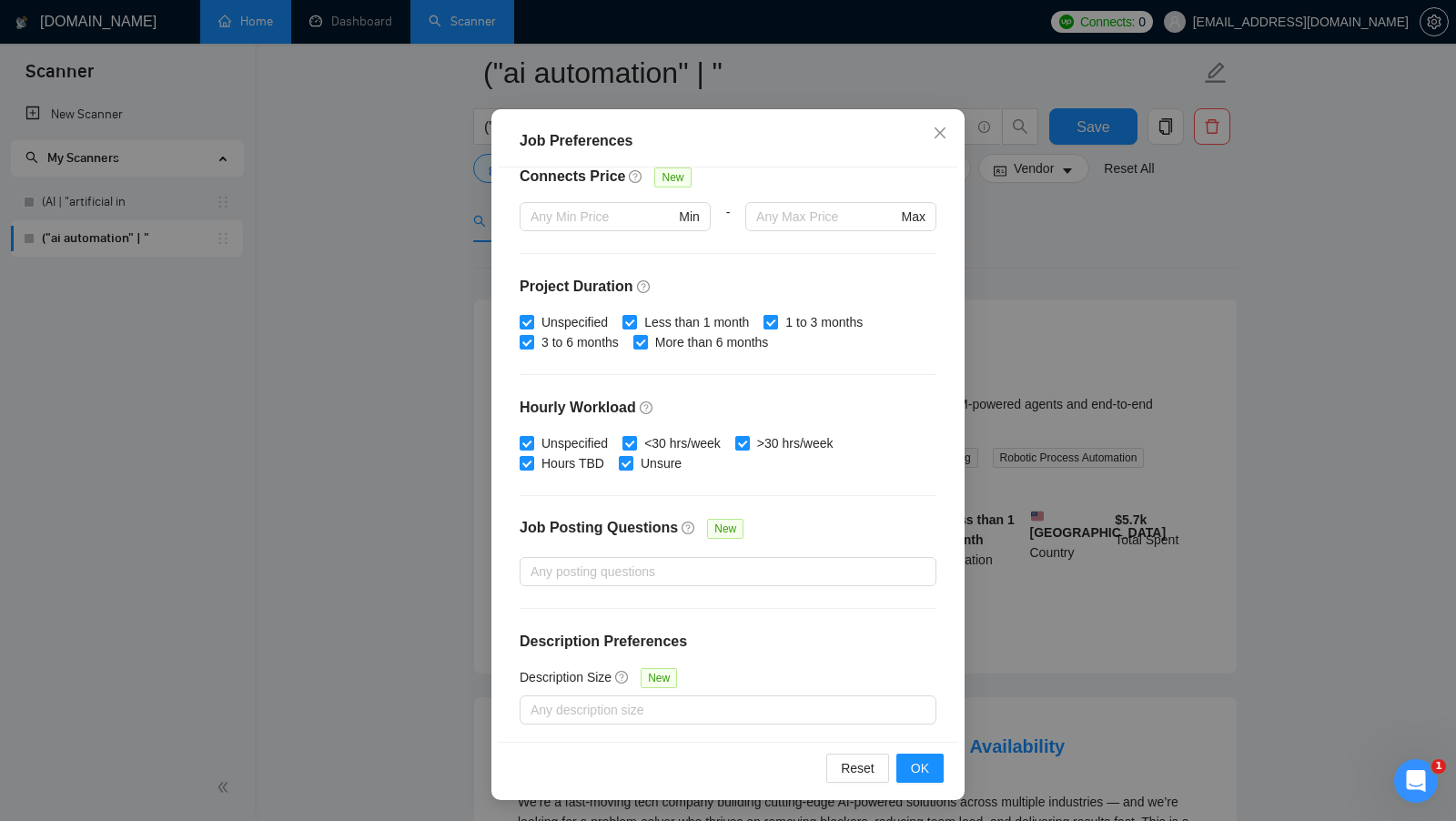
click at [1000, 595] on div "Job Preferences Budget Project Type All Fixed Price Hourly Rate Fixed Price Bud…" at bounding box center [728, 410] width 1456 height 821
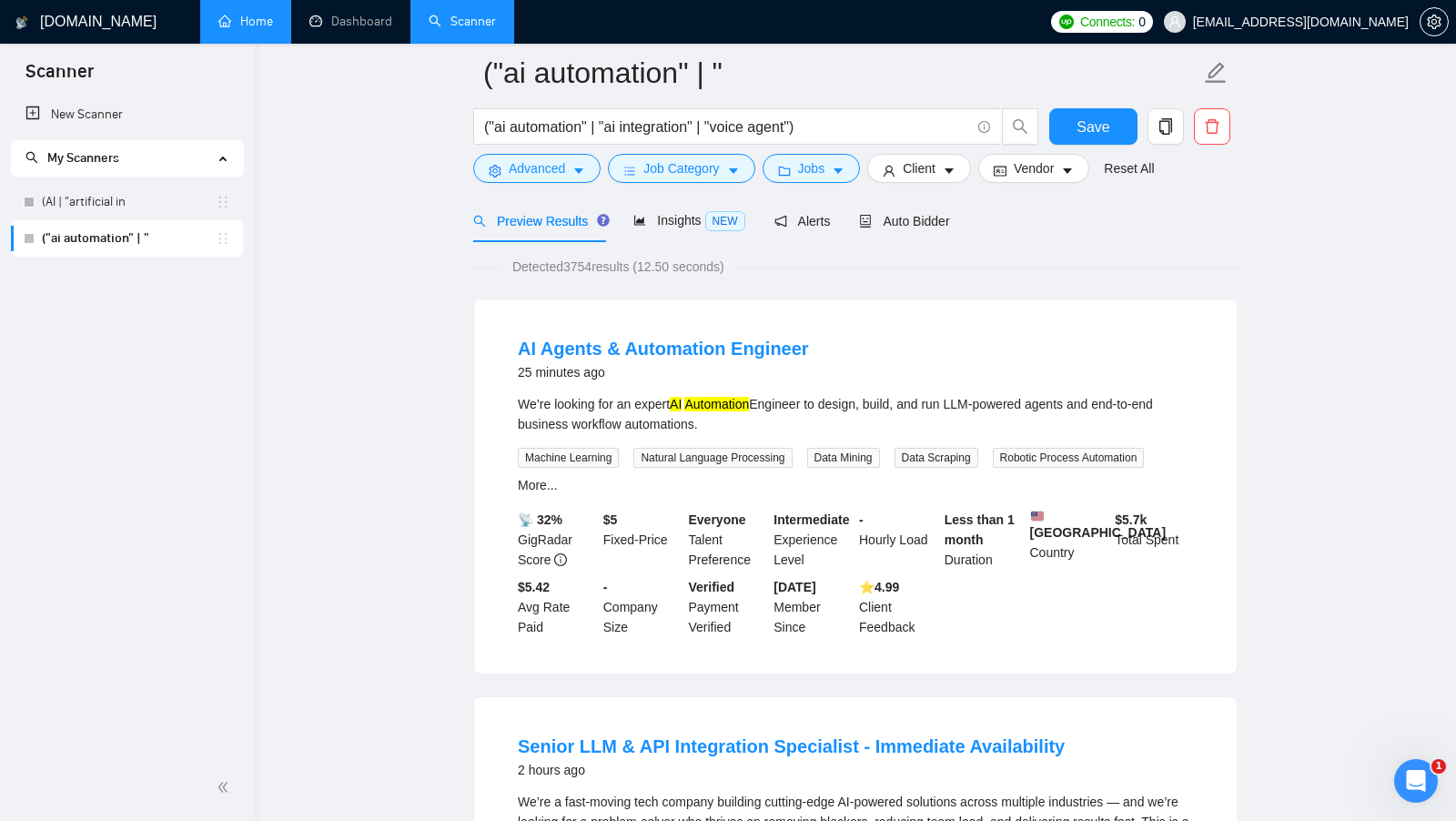
scroll to position [0, 0]
click at [1098, 112] on button "Save" at bounding box center [1093, 126] width 88 height 36
click at [825, 166] on span "Jobs" at bounding box center [812, 168] width 28 height 20
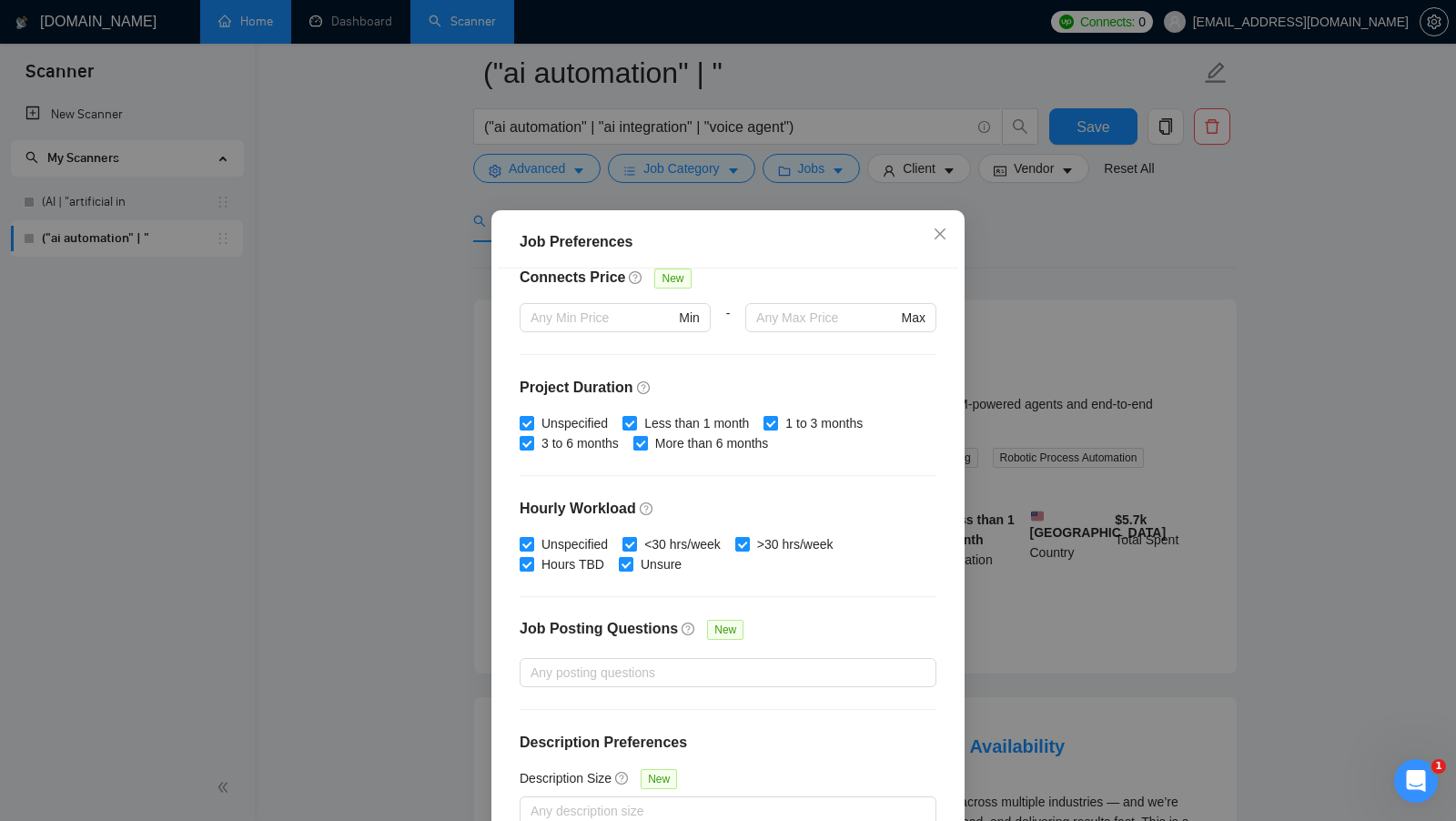
scroll to position [101, 0]
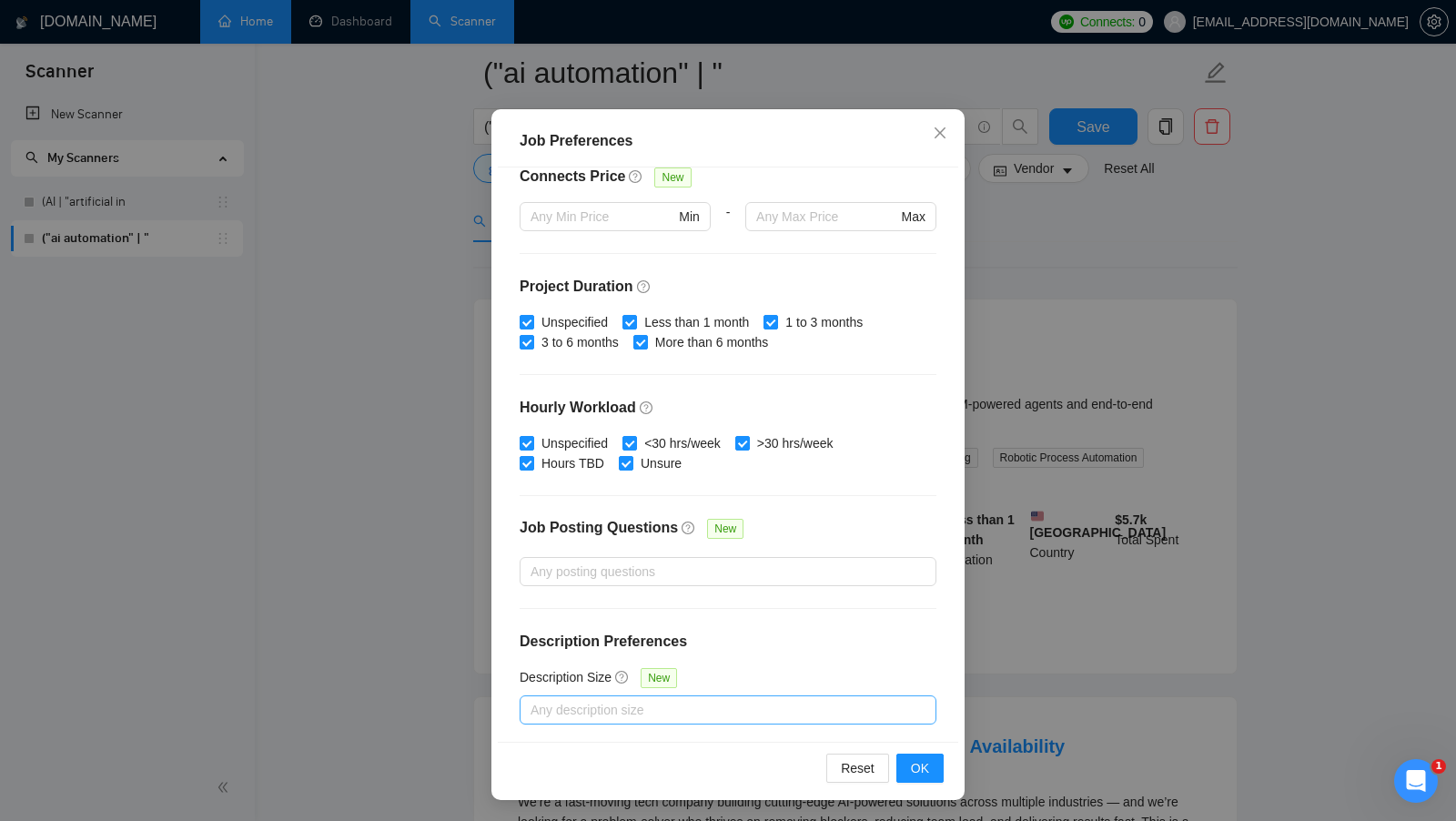
click at [590, 699] on div at bounding box center [719, 710] width 389 height 22
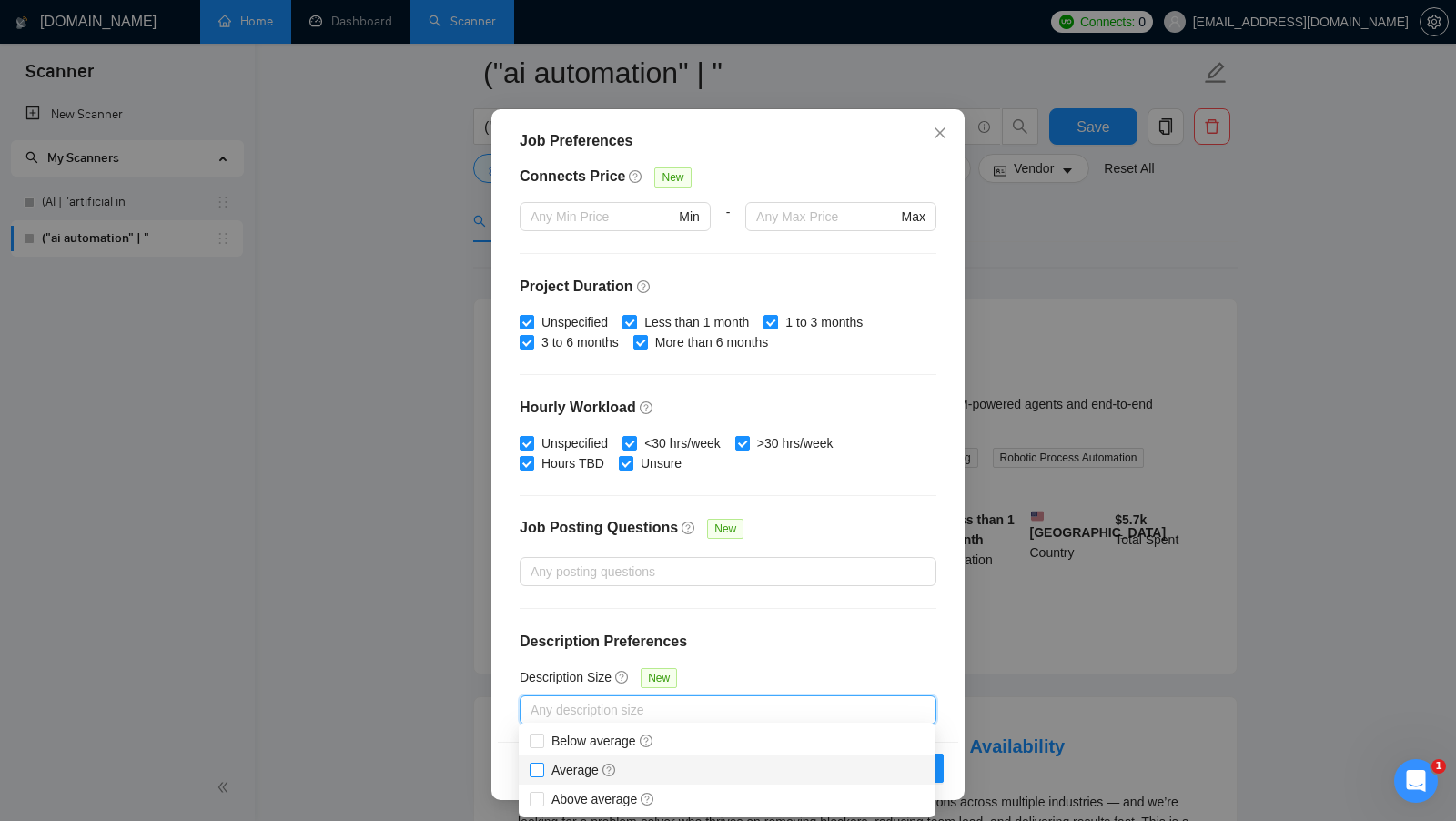
click at [537, 769] on input "Average" at bounding box center [536, 769] width 13 height 13
checkbox input "true"
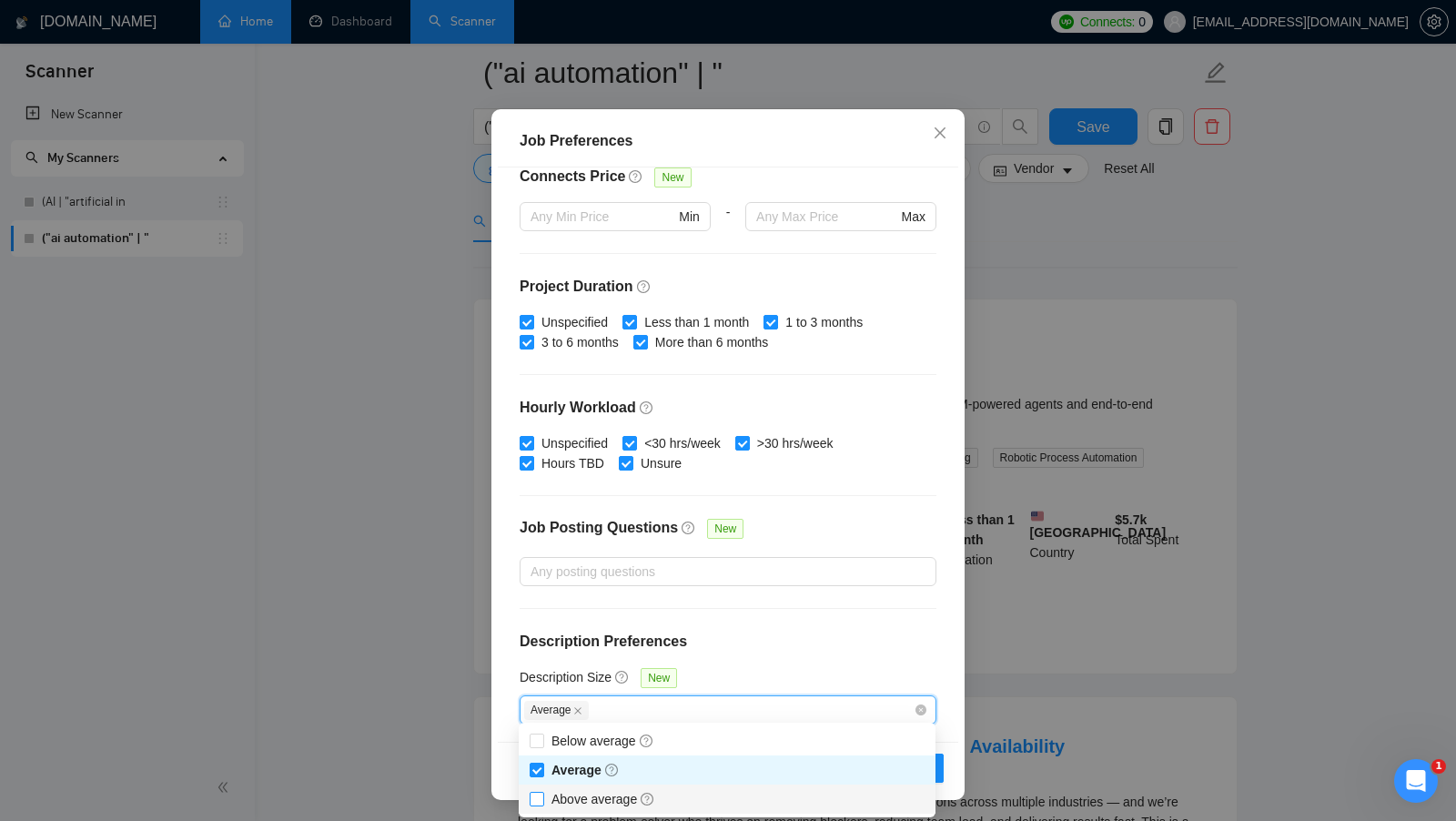
click at [536, 799] on input "Above average" at bounding box center [536, 797] width 13 height 13
checkbox input "true"
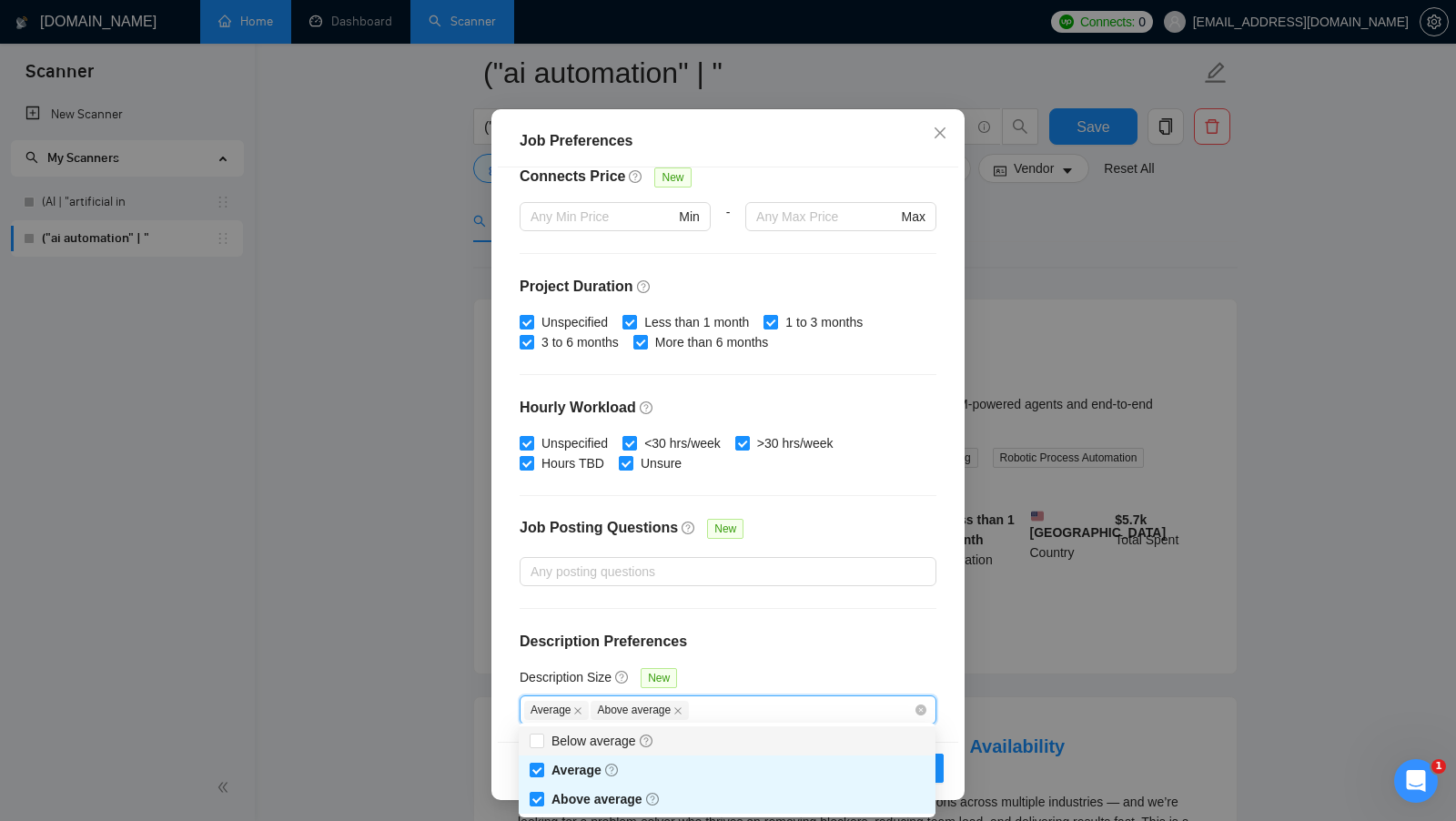
click at [813, 663] on div "Budget Project Type All Fixed Price Hourly Rate Fixed Price Budget $ 1000 Min -…" at bounding box center [728, 454] width 460 height 574
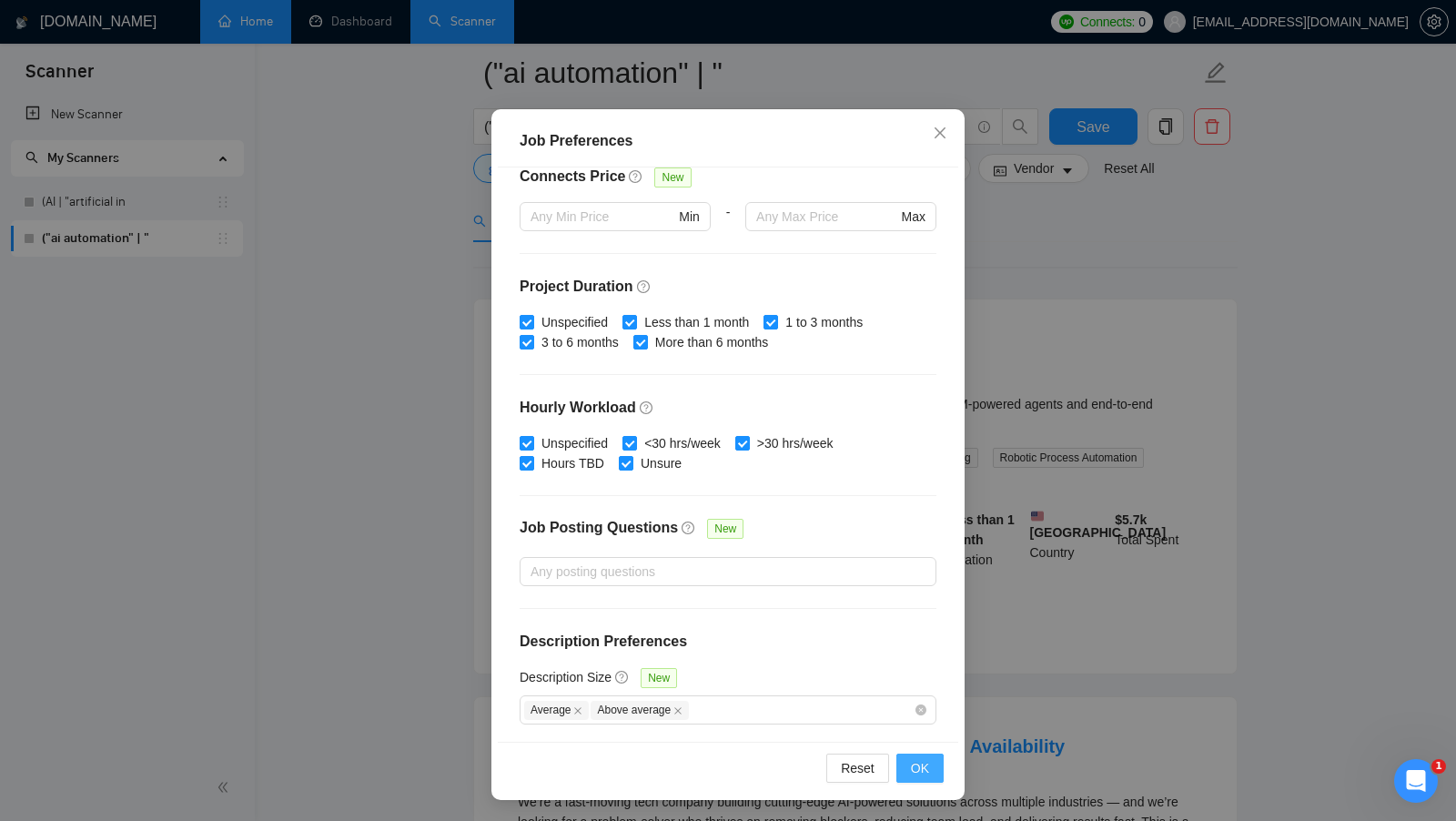
click at [917, 774] on span "OK" at bounding box center [919, 768] width 19 height 20
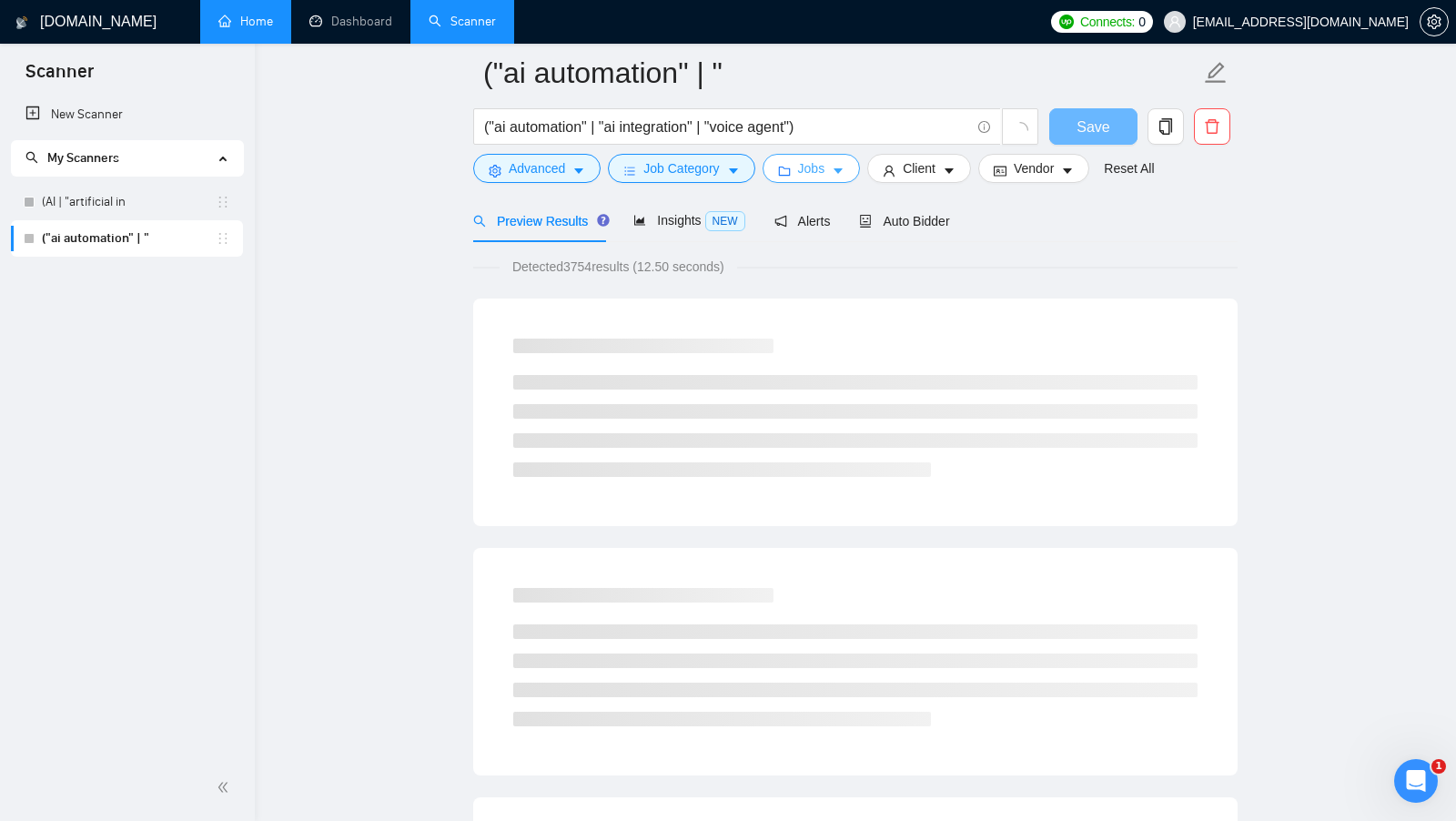
scroll to position [0, 0]
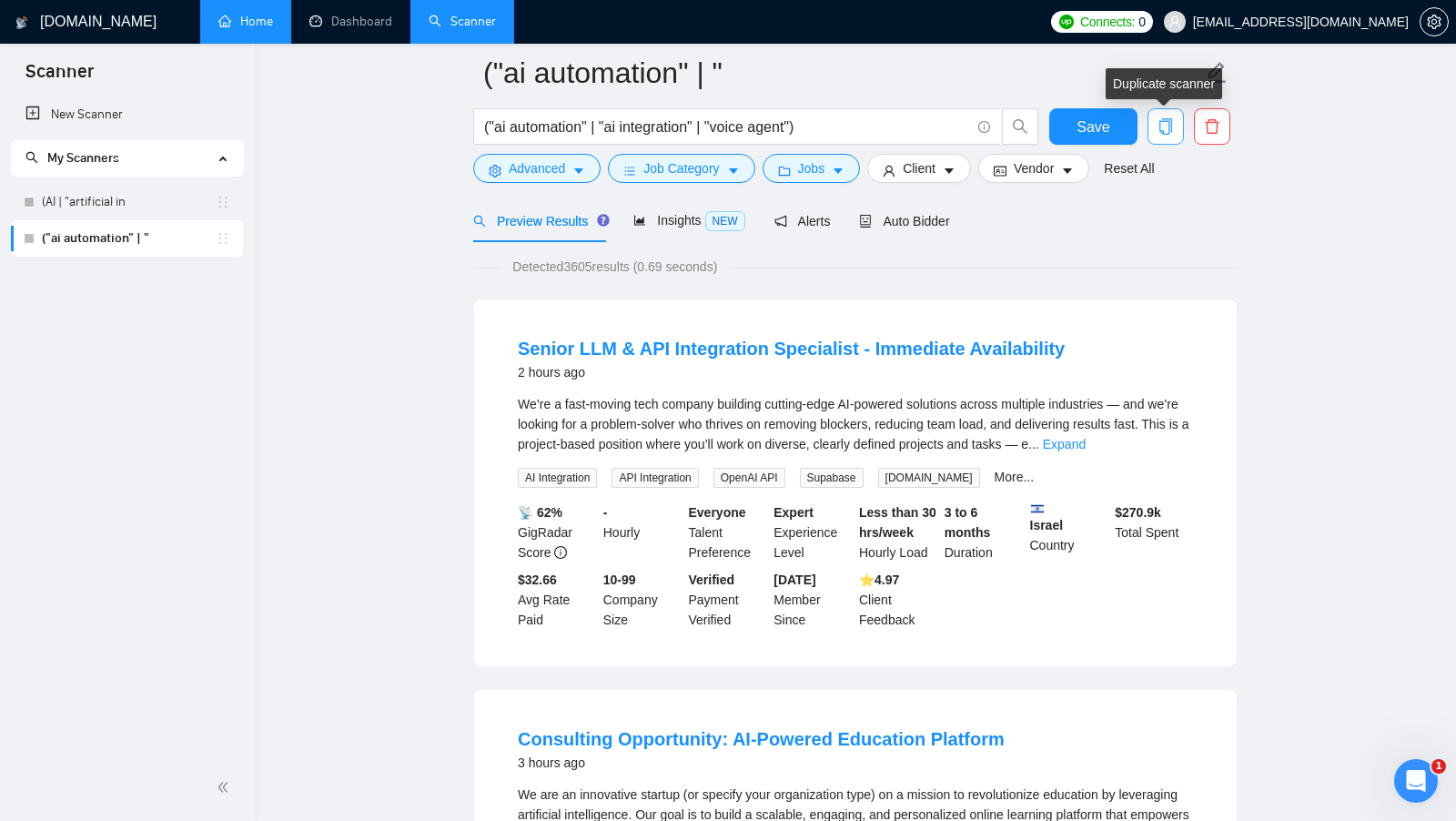
click at [1164, 127] on icon "copy" at bounding box center [1165, 126] width 17 height 17
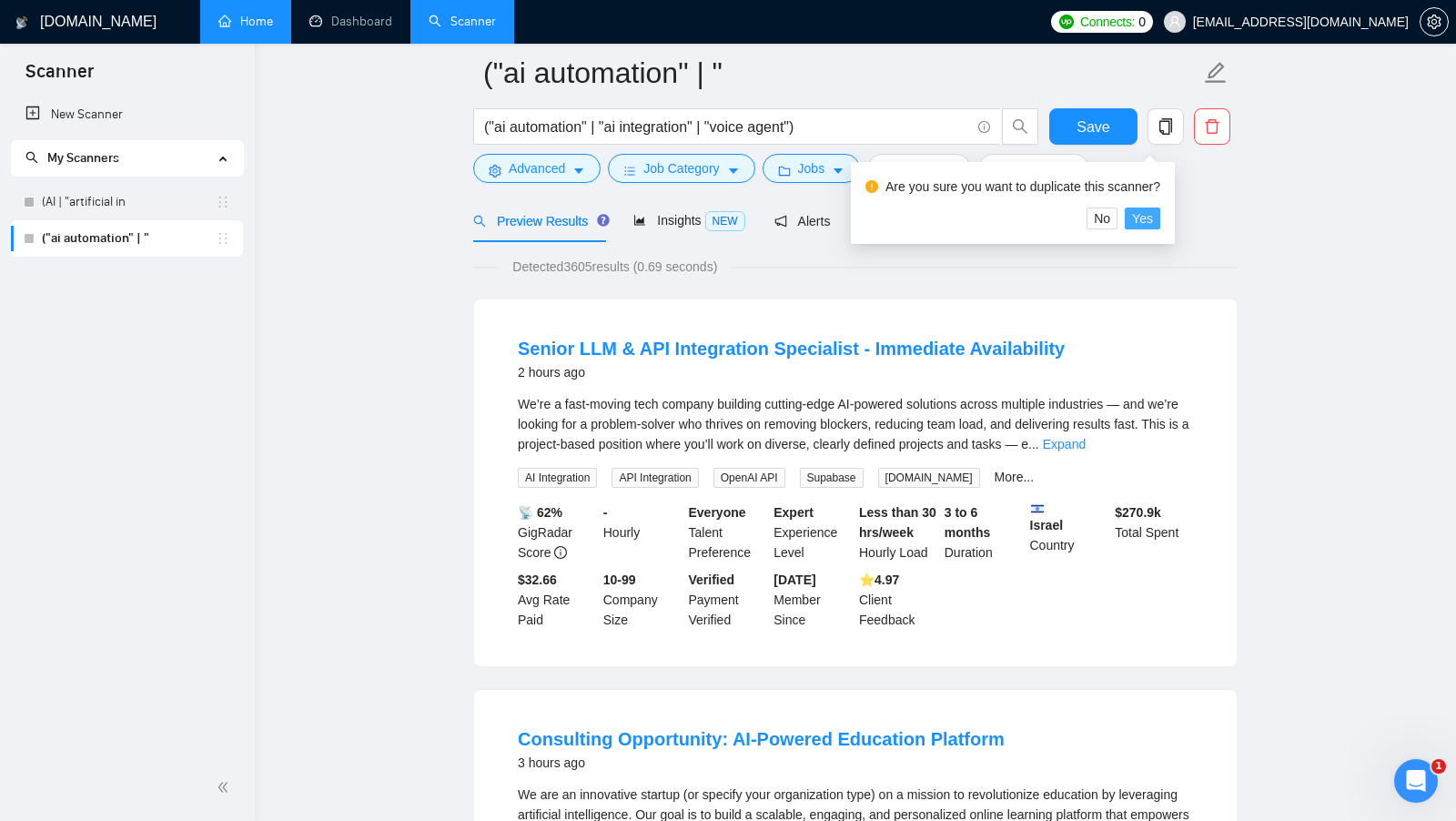
click at [1153, 216] on span "Yes" at bounding box center [1141, 218] width 21 height 20
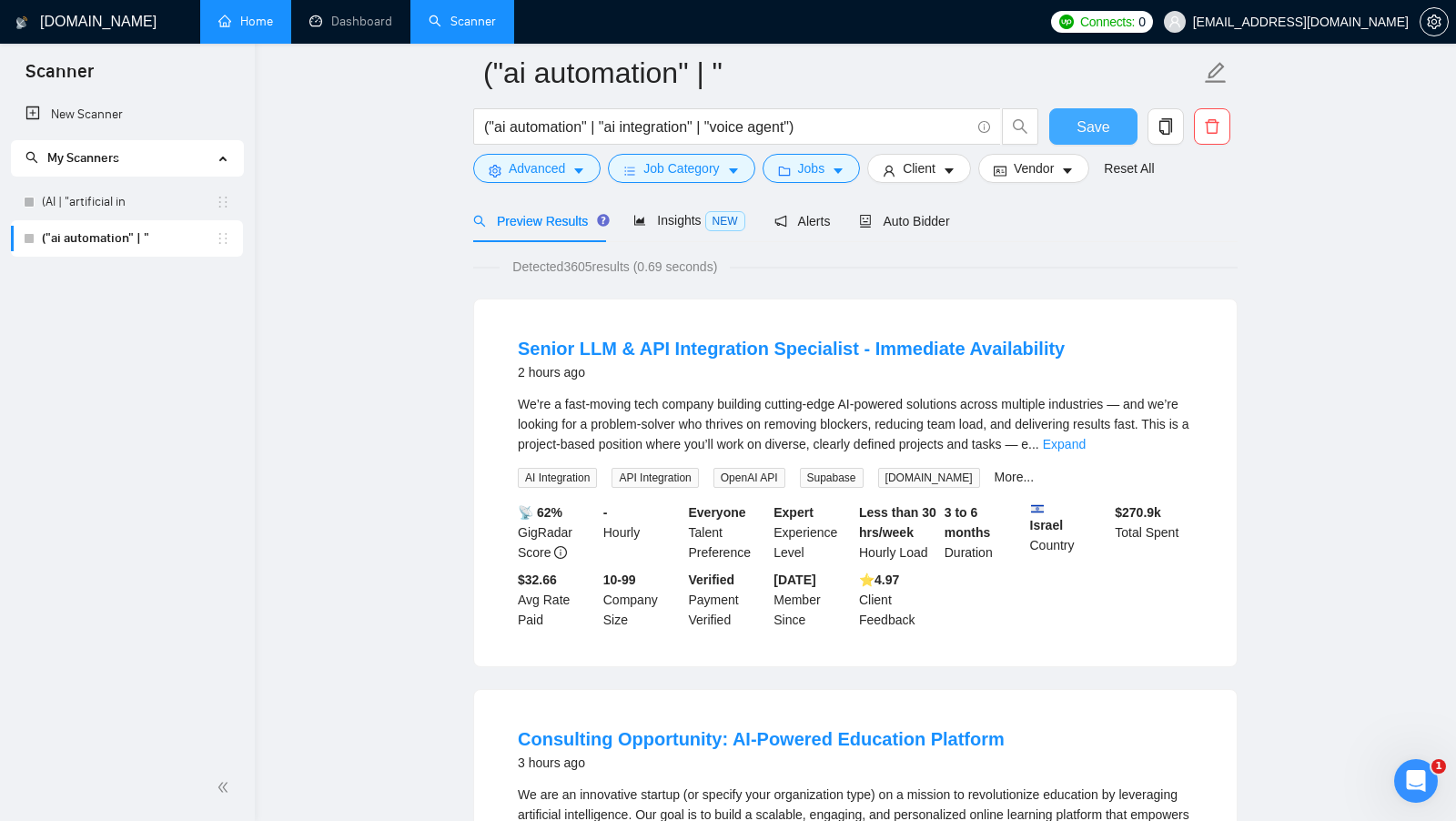
click at [1064, 133] on button "Save" at bounding box center [1093, 126] width 88 height 36
click at [1157, 132] on icon "copy" at bounding box center [1165, 126] width 17 height 17
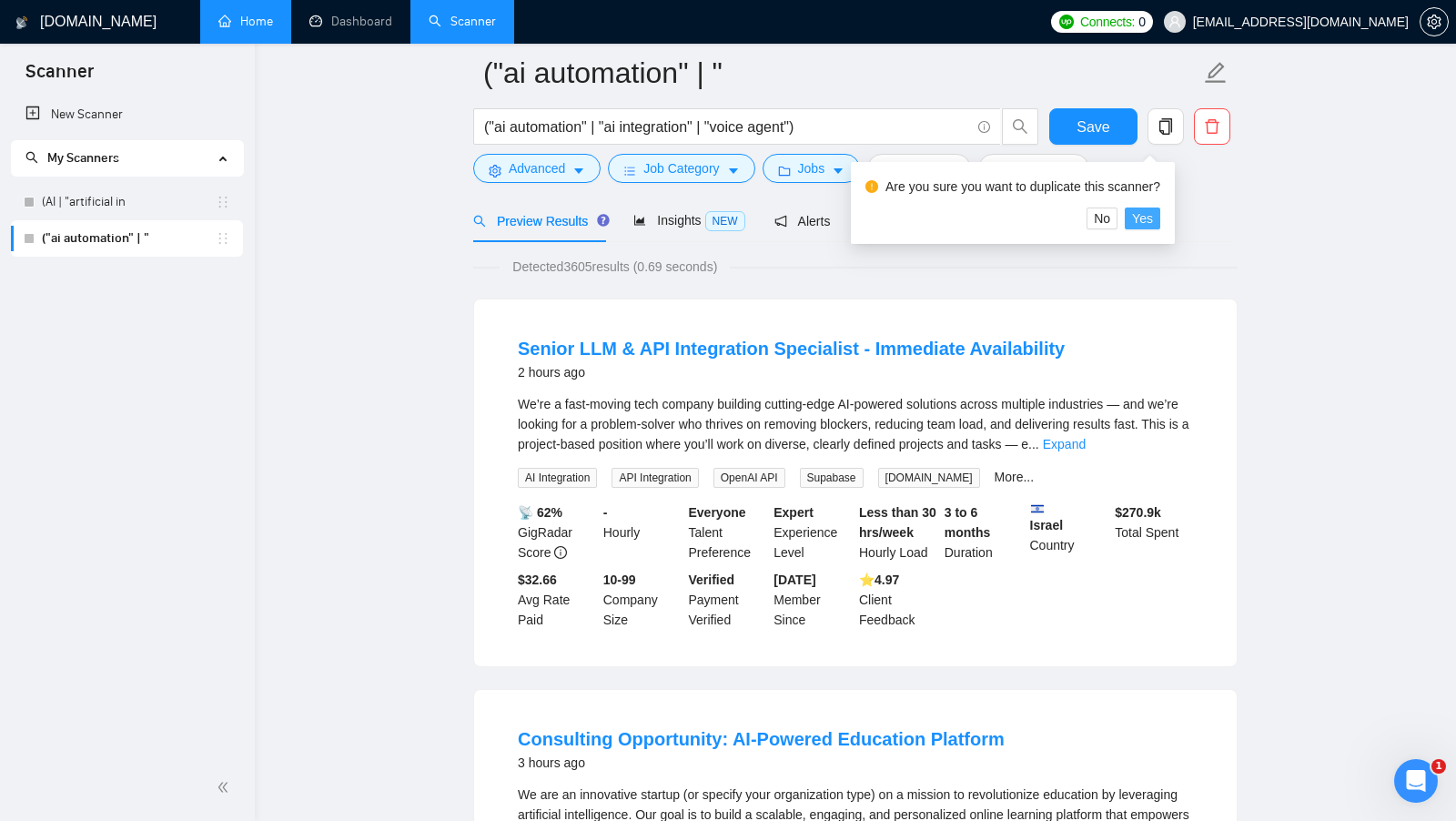
click at [1152, 226] on span "Yes" at bounding box center [1141, 218] width 21 height 20
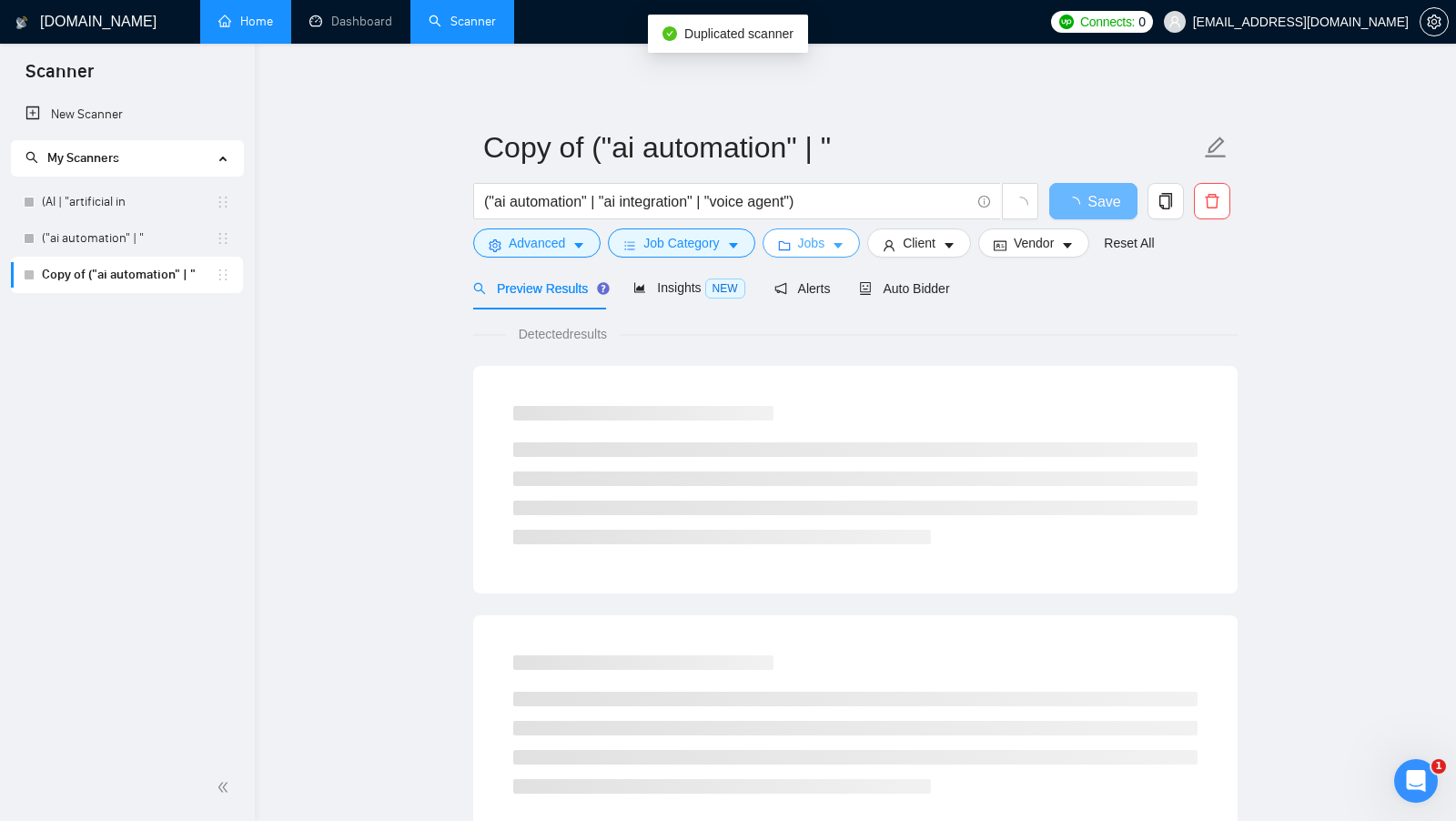
click at [808, 234] on span "Jobs" at bounding box center [812, 243] width 28 height 20
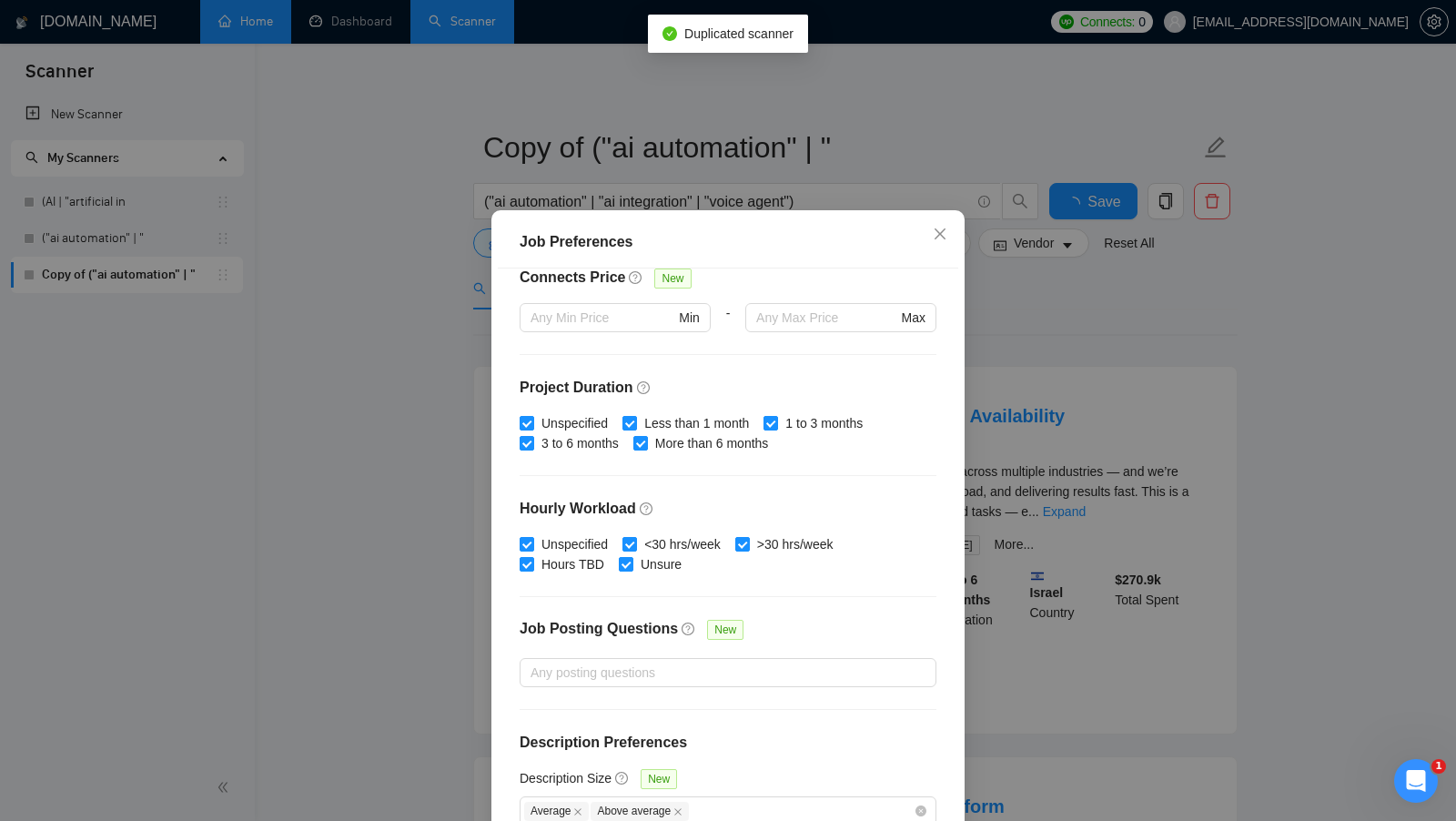
scroll to position [101, 0]
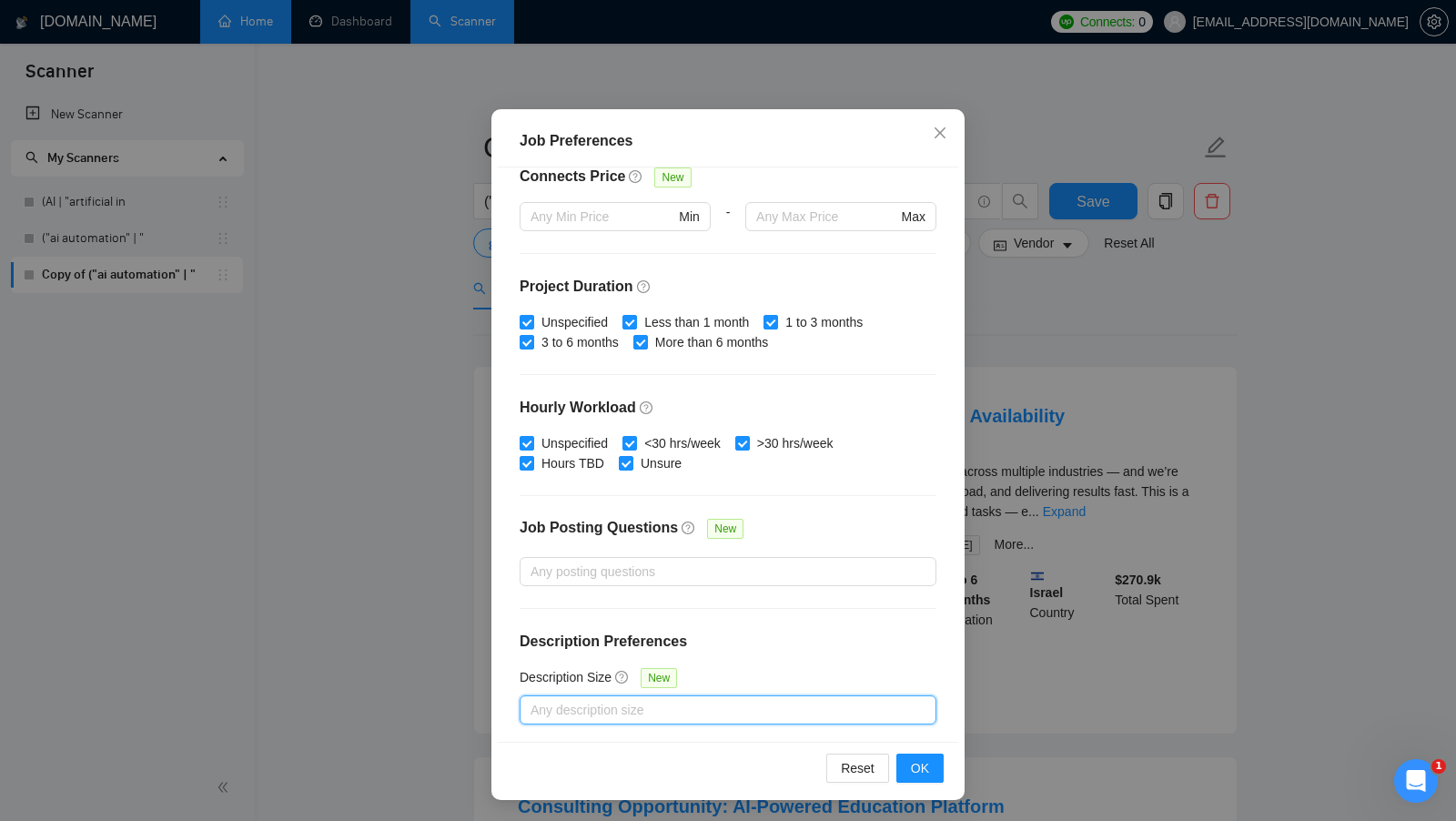
click at [871, 710] on div at bounding box center [719, 710] width 389 height 22
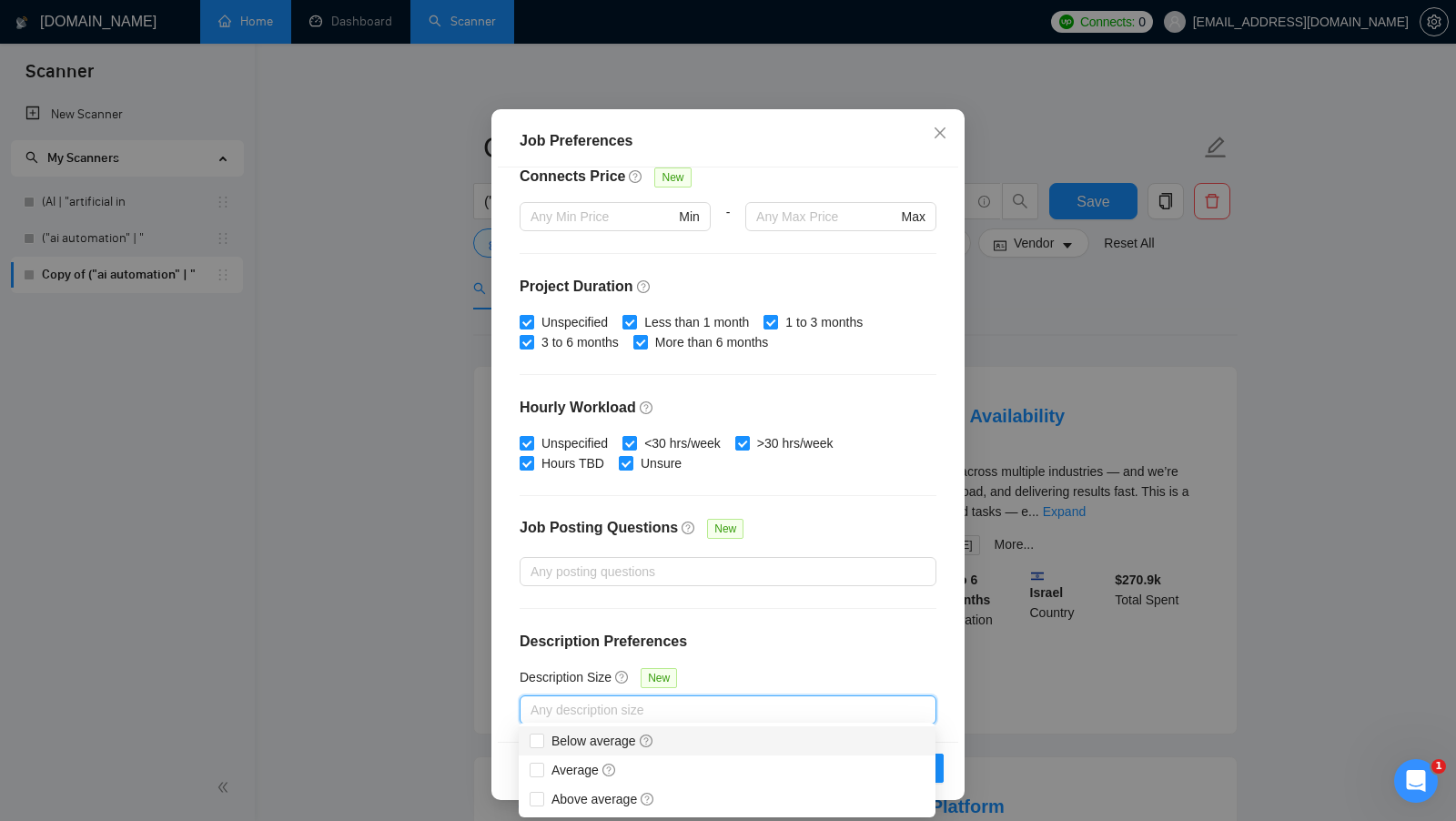
click at [697, 733] on div "Below average" at bounding box center [728, 740] width 395 height 20
checkbox input "true"
click at [830, 622] on div "Budget Project Type All Fixed Price Hourly Rate Fixed Price Budget $ 1000 Min -…" at bounding box center [728, 454] width 460 height 574
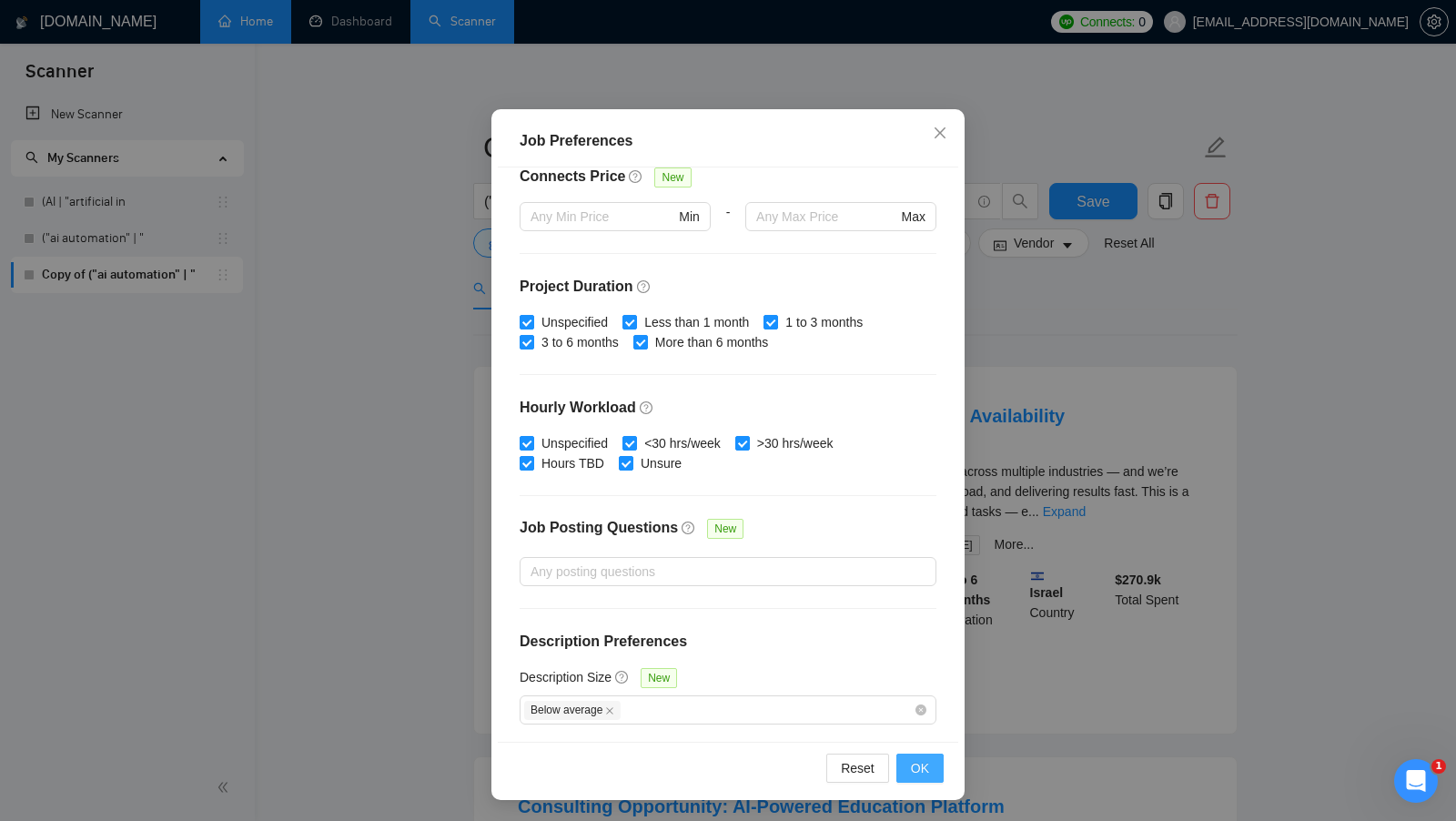
click at [918, 762] on span "OK" at bounding box center [919, 768] width 19 height 20
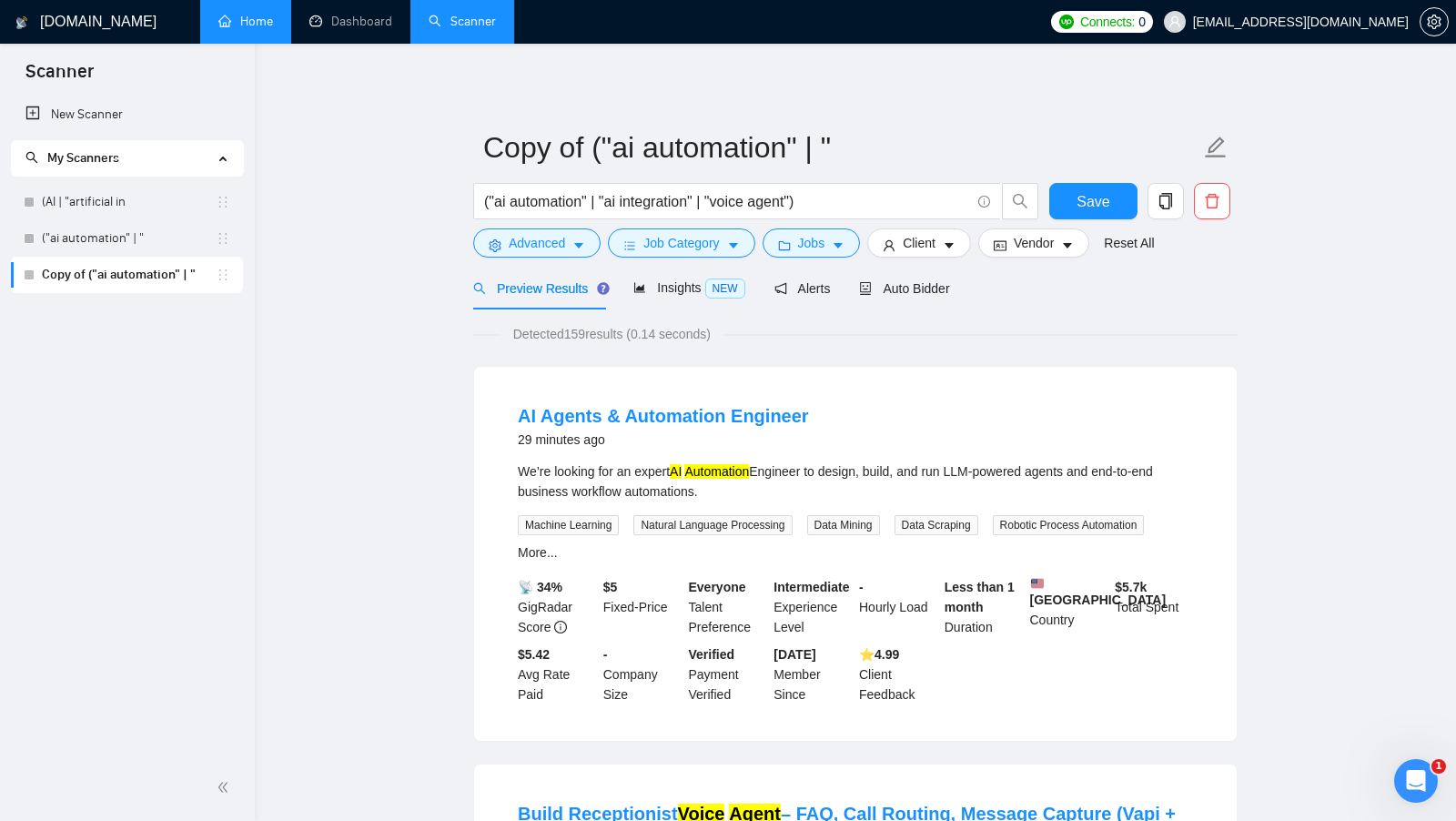
click at [577, 331] on span "Detected 159 results (0.14 seconds)" at bounding box center [612, 333] width 223 height 20
click at [576, 331] on span "Detected 159 results (0.14 seconds)" at bounding box center [612, 333] width 223 height 20
click at [782, 340] on div "Detected 159 results (0.14 seconds)" at bounding box center [854, 333] width 764 height 20
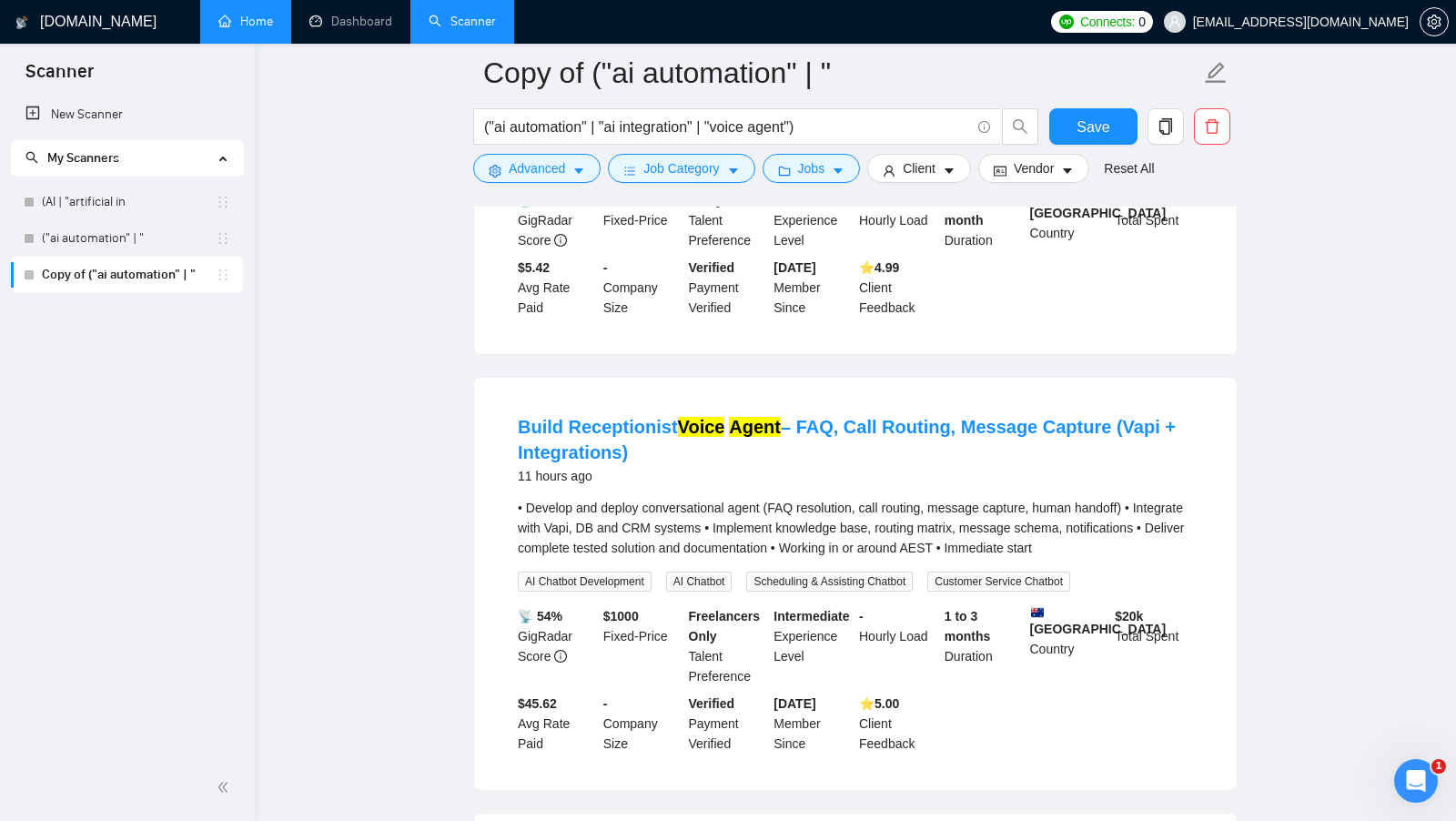
scroll to position [531, 0]
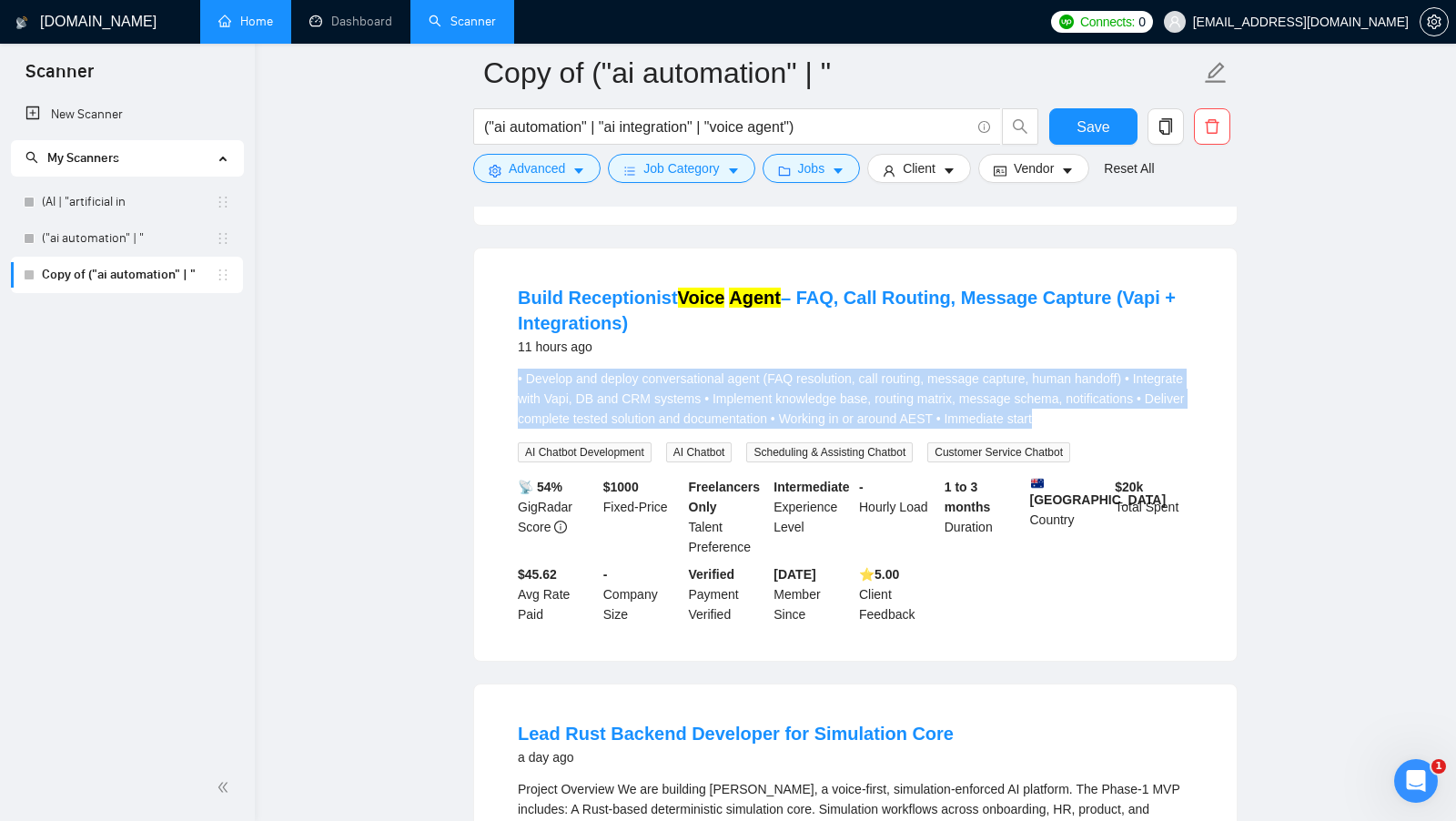
drag, startPoint x: 1193, startPoint y: 426, endPoint x: 459, endPoint y: 376, distance: 735.7
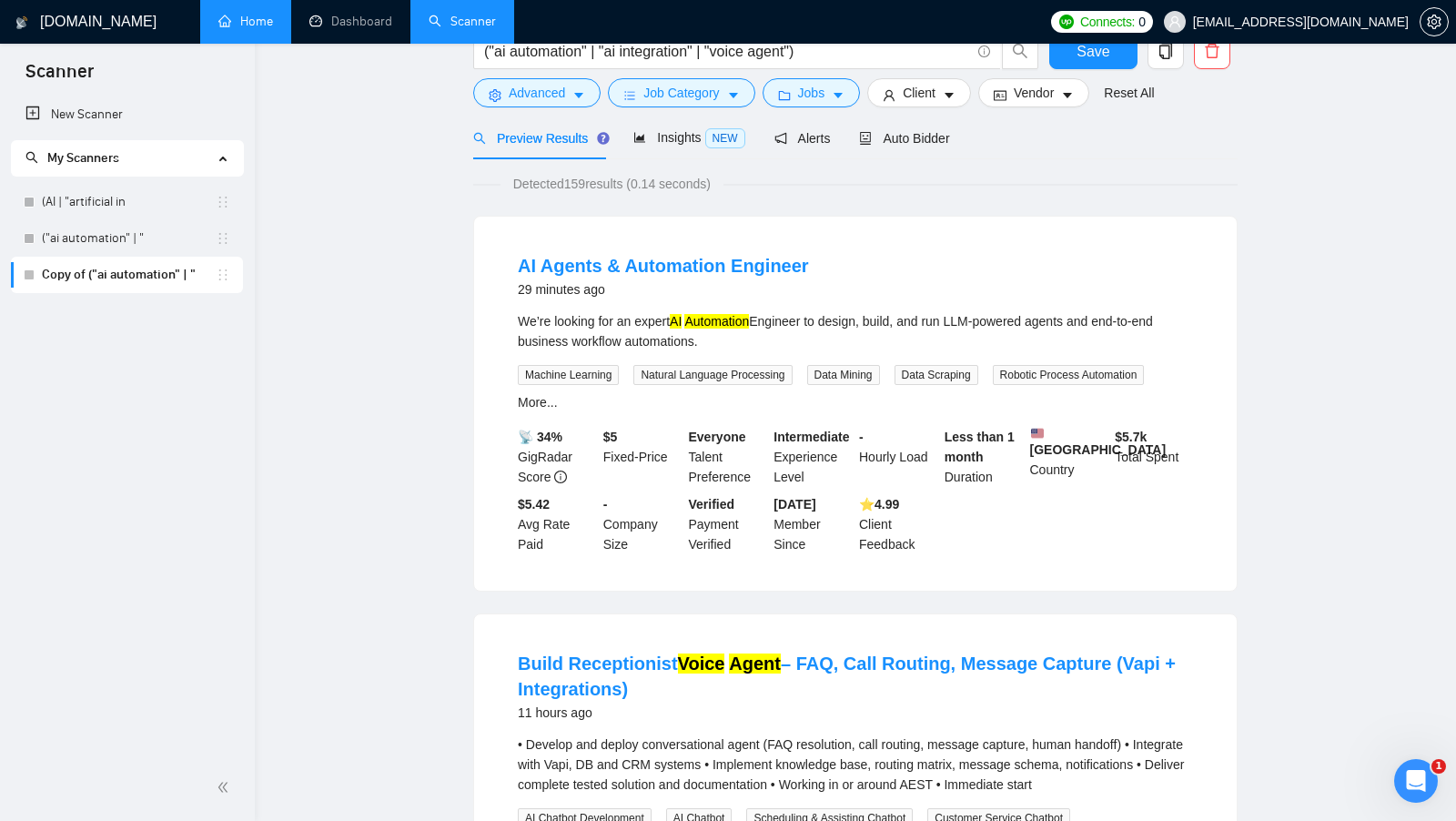
scroll to position [0, 0]
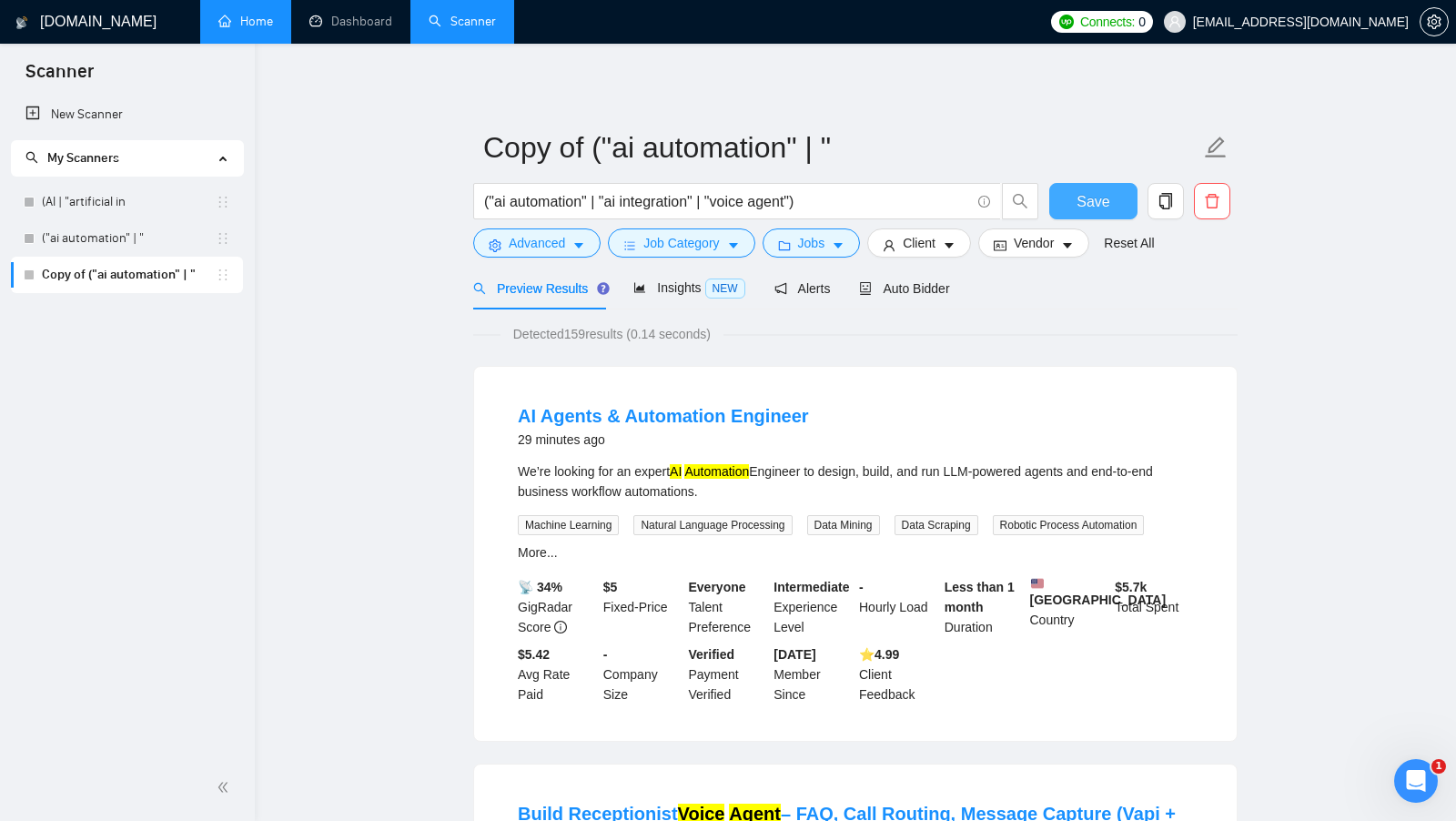
click at [1076, 201] on button "Save" at bounding box center [1093, 201] width 88 height 36
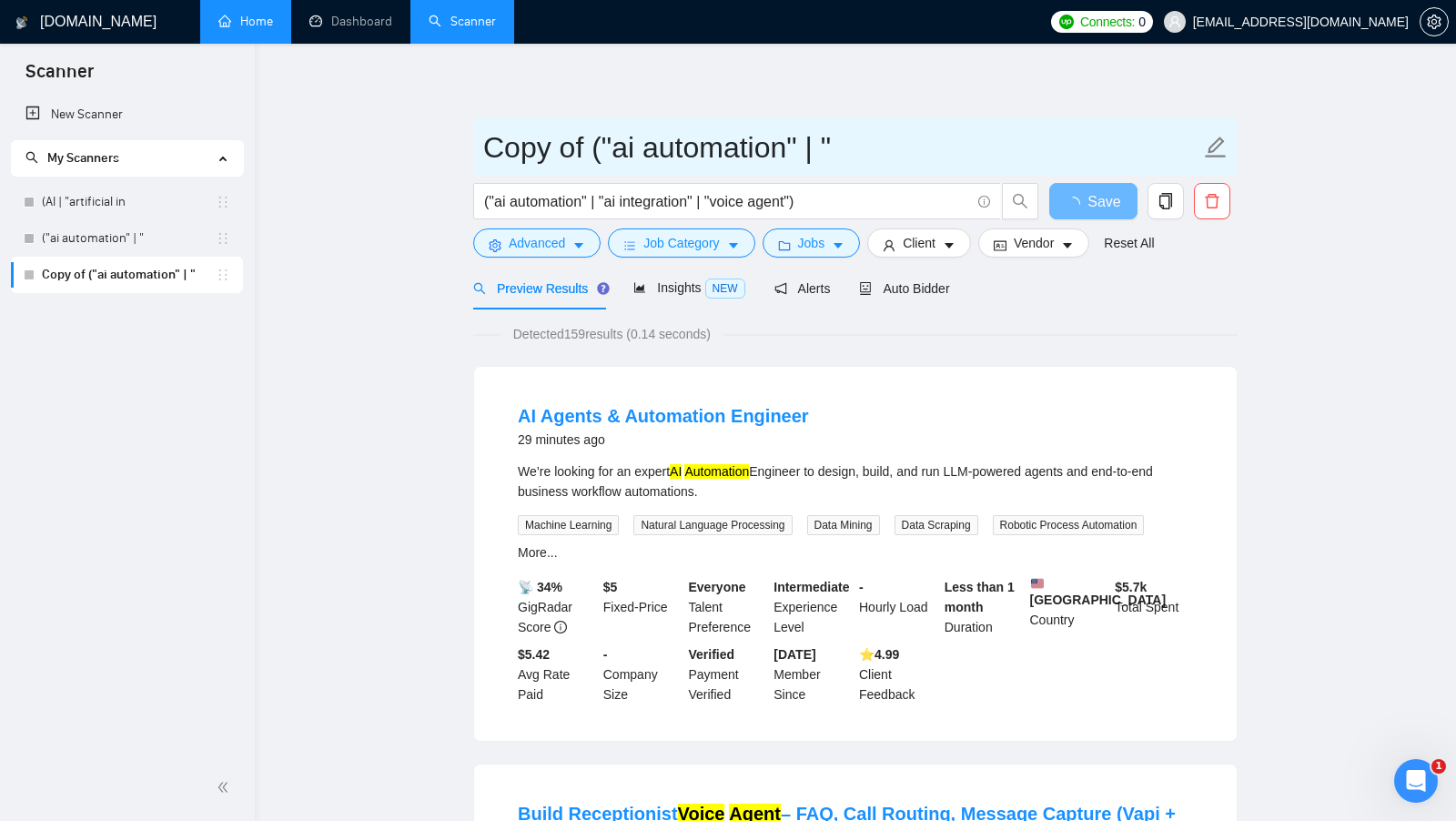
drag, startPoint x: 925, startPoint y: 150, endPoint x: 439, endPoint y: 142, distance: 486.1
type input "w"
type input "short description"
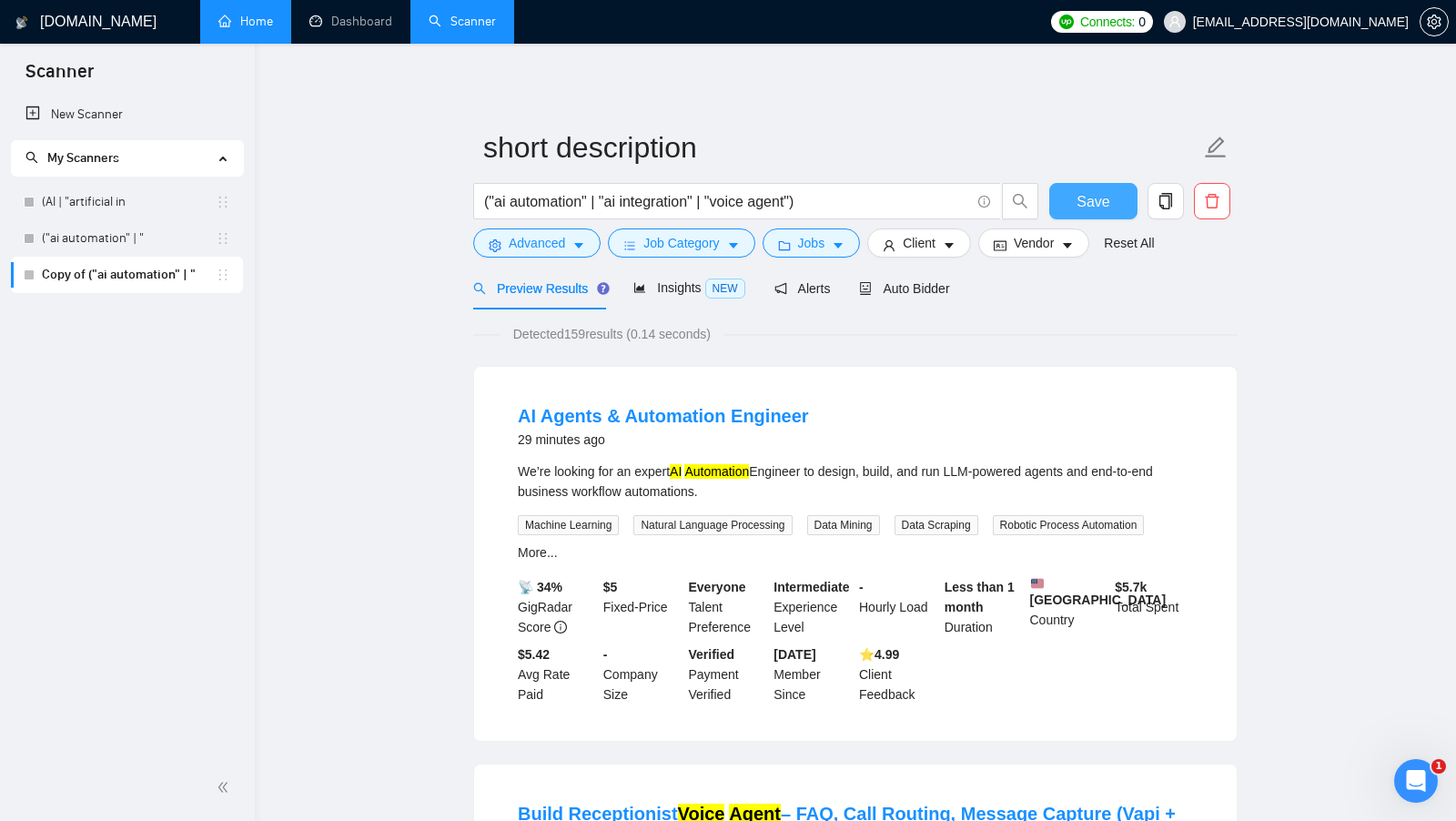
click at [1111, 203] on button "Save" at bounding box center [1093, 201] width 88 height 36
click at [126, 250] on link "("ai automation" | "" at bounding box center [129, 238] width 174 height 36
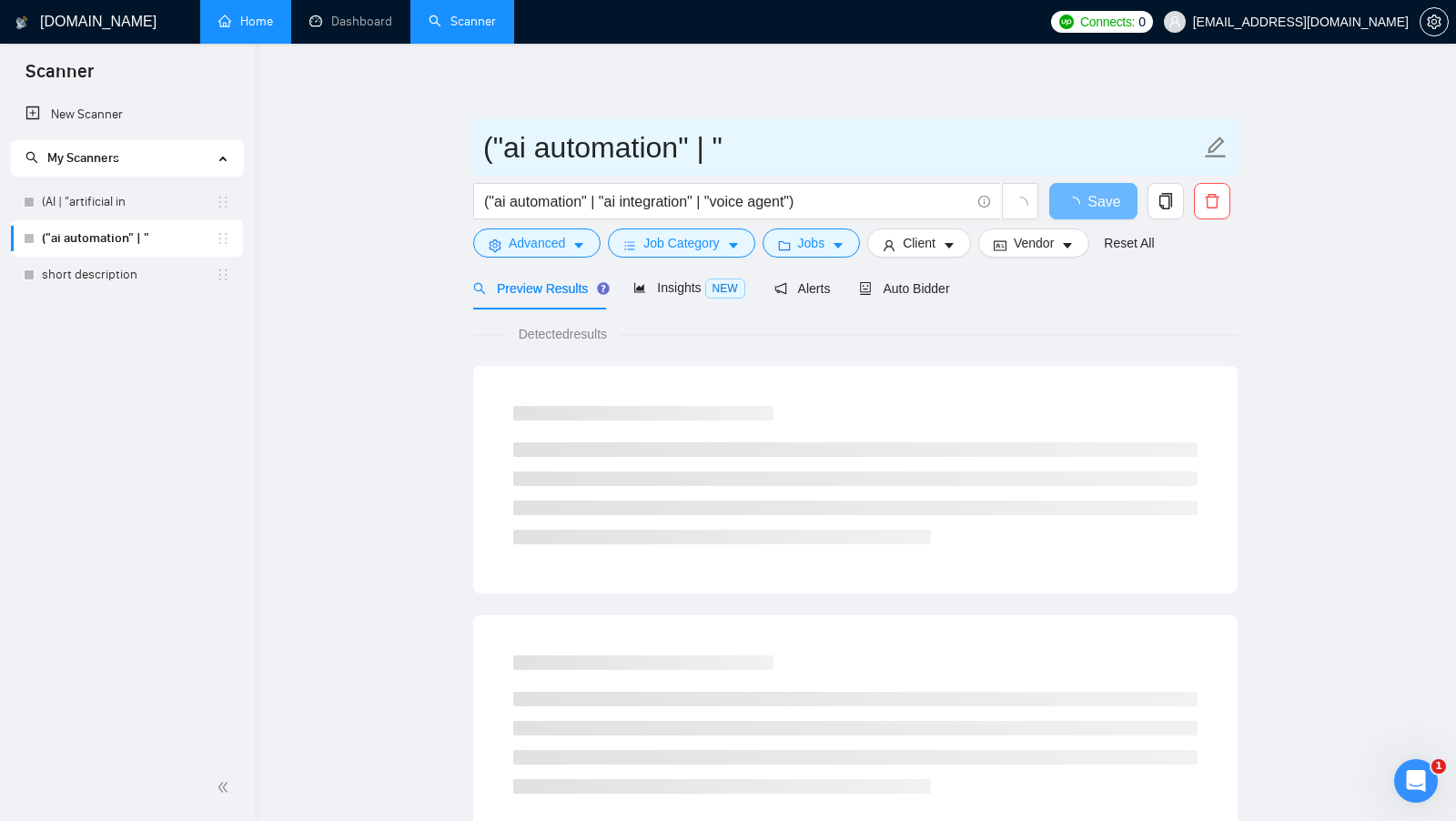
click at [602, 157] on input "("ai automation" | "" at bounding box center [841, 147] width 717 height 45
click at [603, 157] on input "("ai automation" | "" at bounding box center [841, 147] width 717 height 45
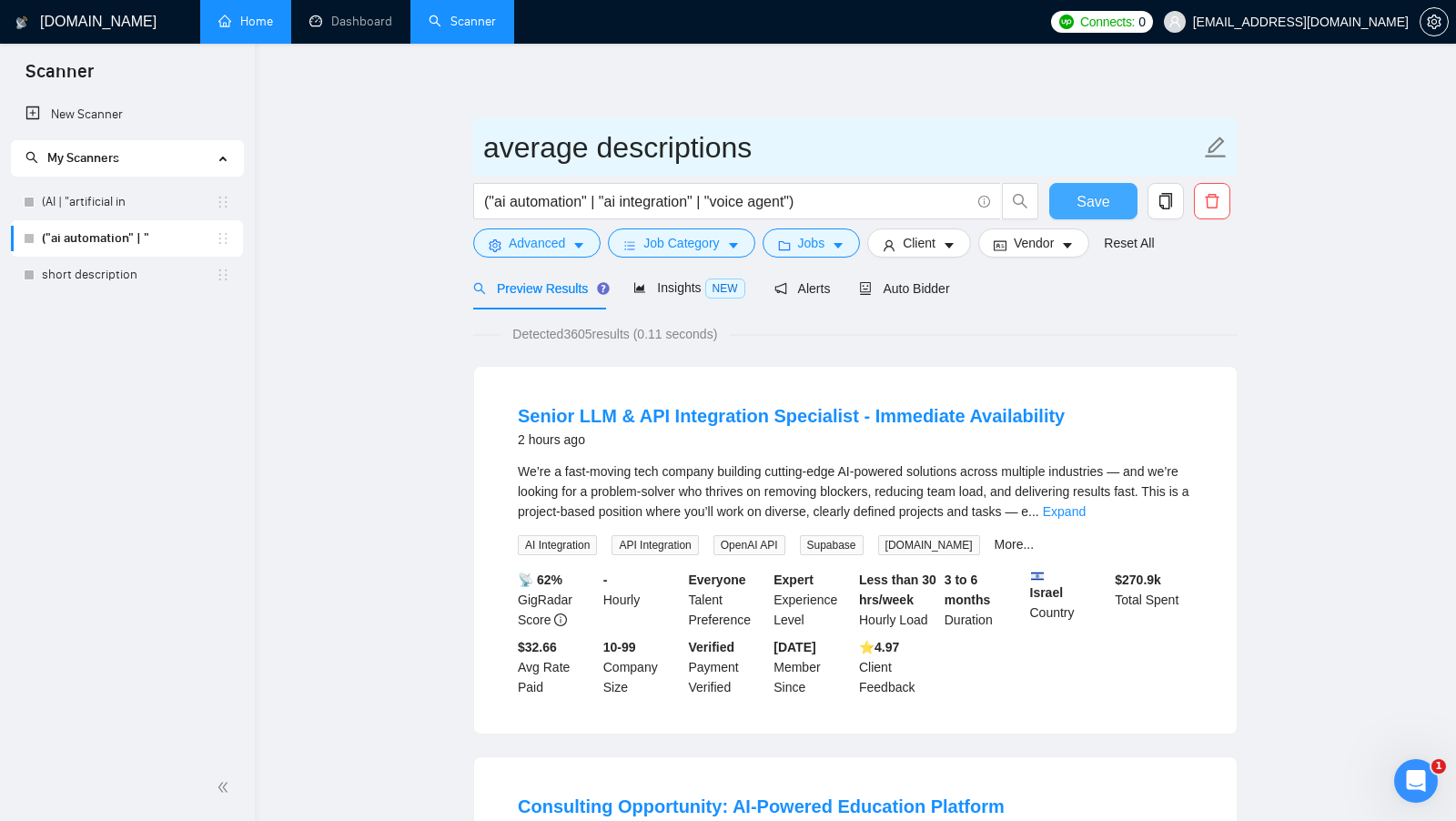
type input "average descriptions"
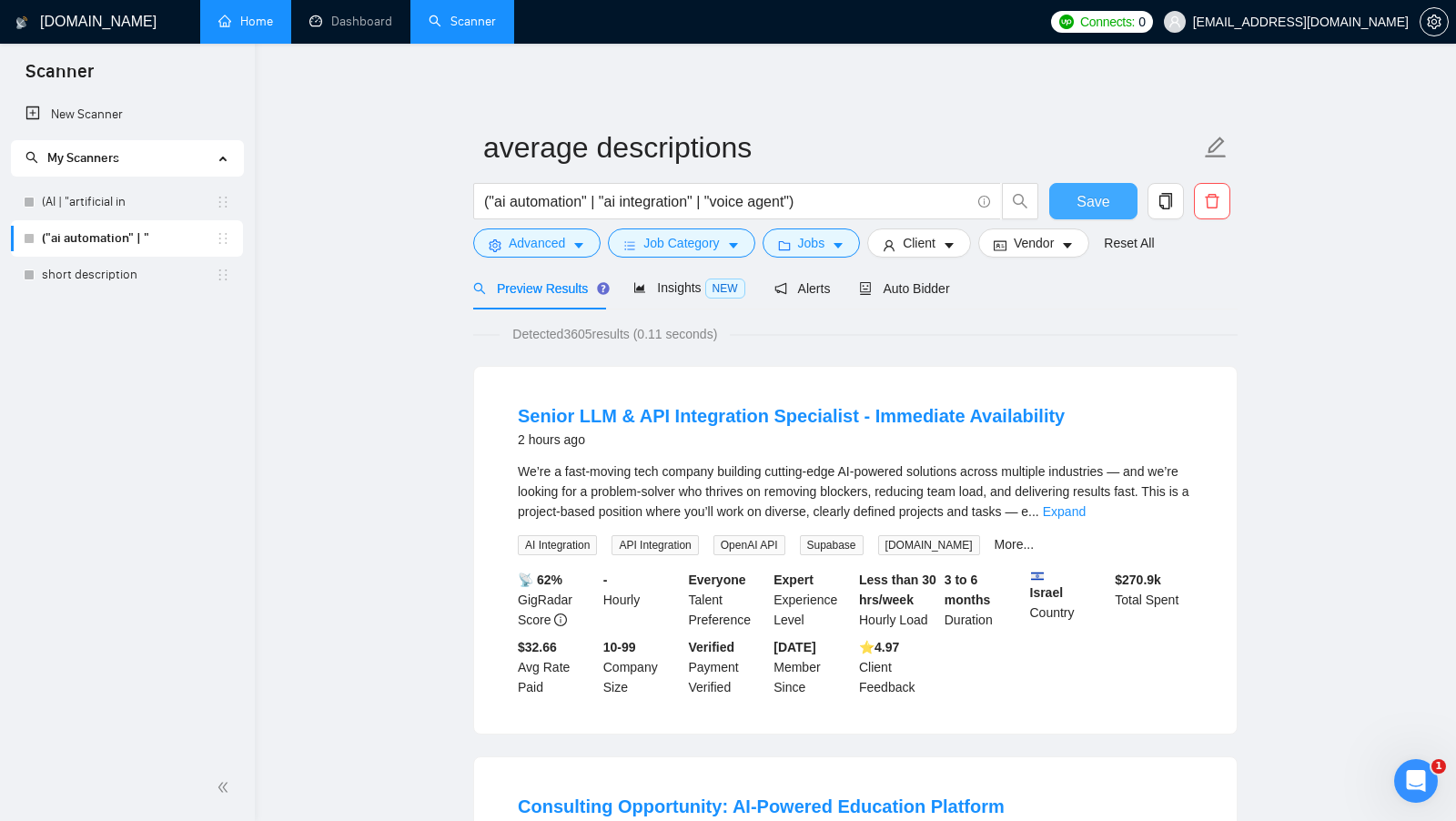
click at [1069, 192] on button "Save" at bounding box center [1093, 201] width 88 height 36
click at [940, 251] on button "Client" at bounding box center [919, 243] width 104 height 29
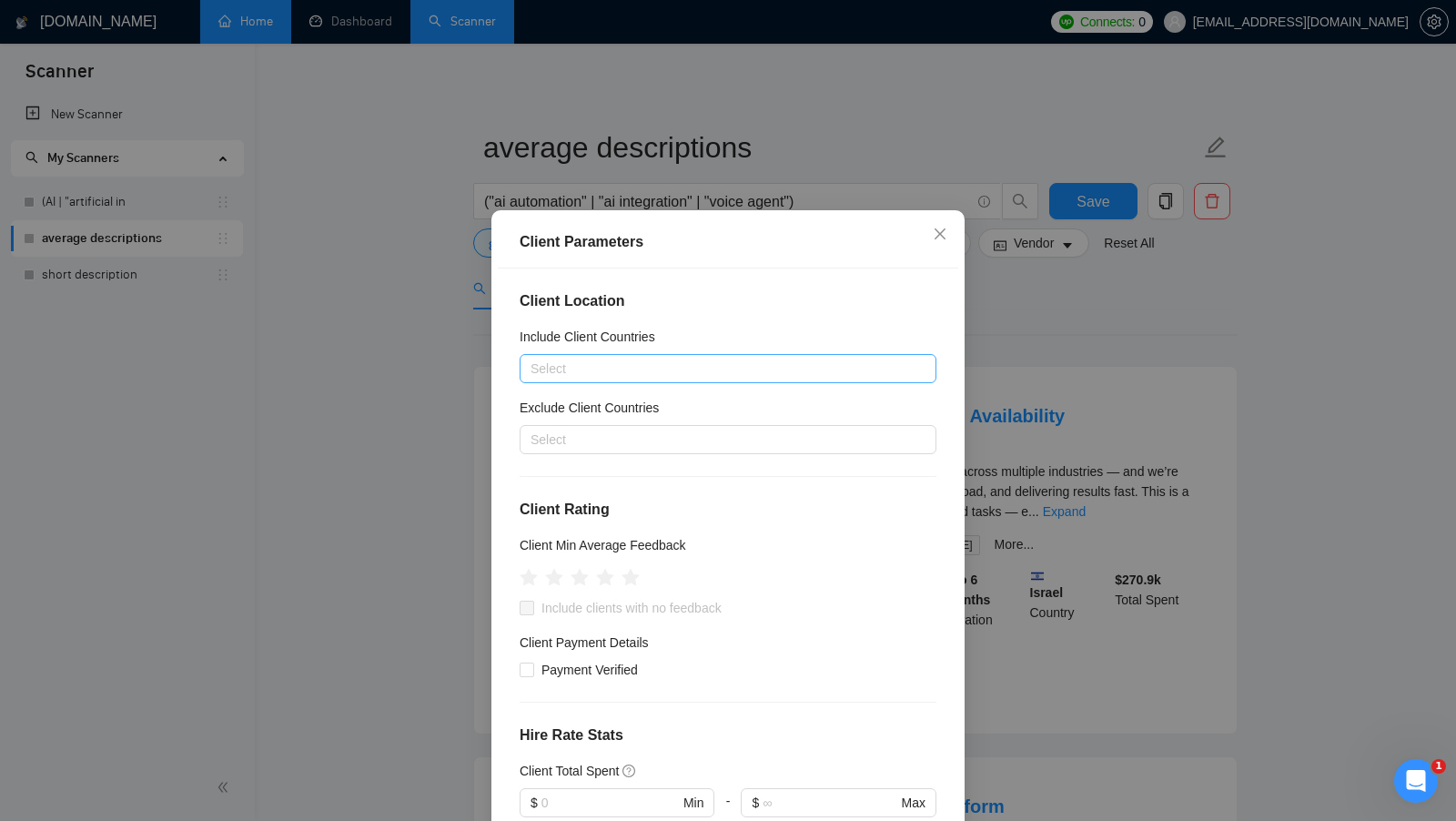
click at [701, 360] on div at bounding box center [719, 369] width 389 height 22
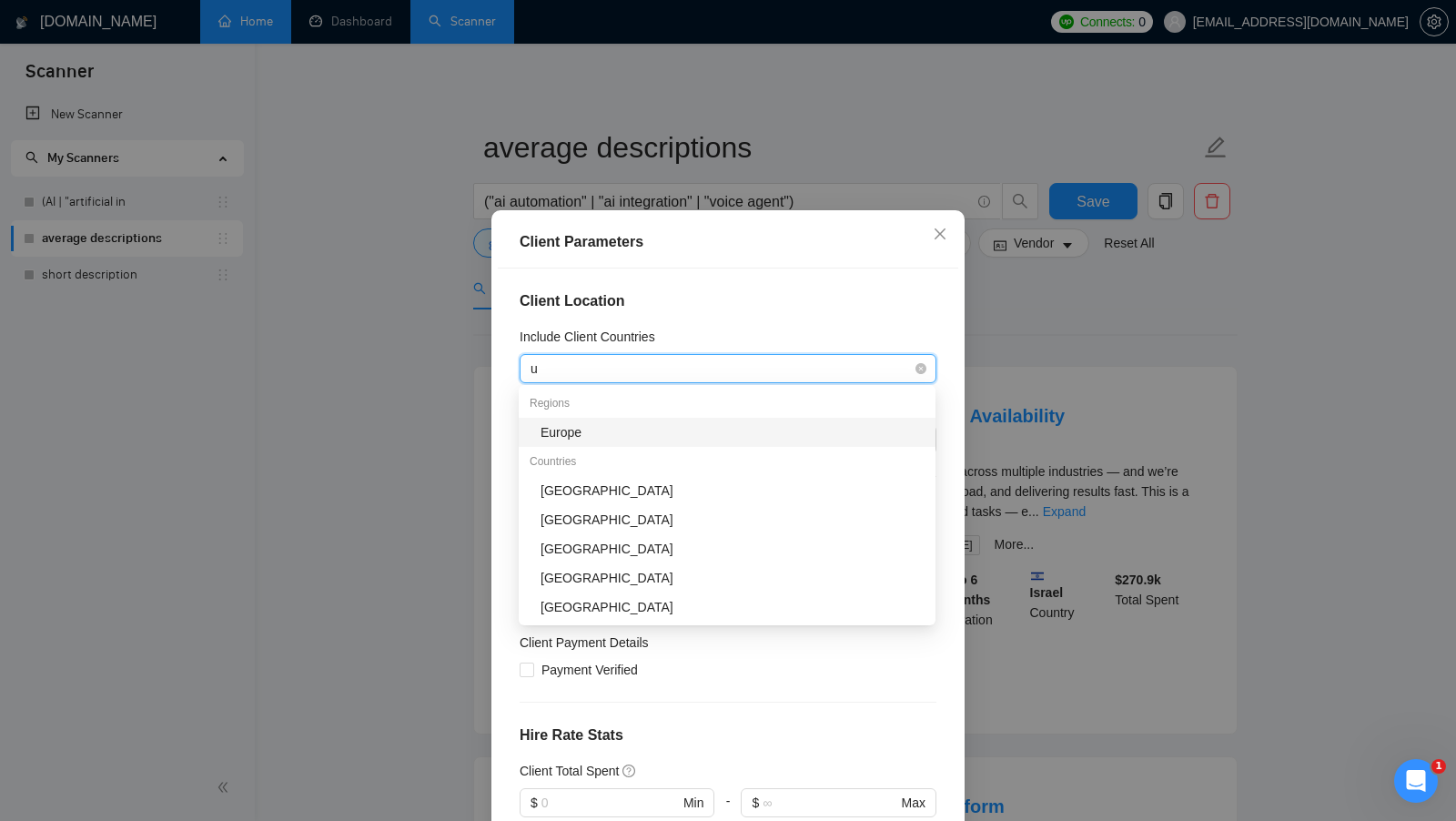
type input "un"
type input "u"
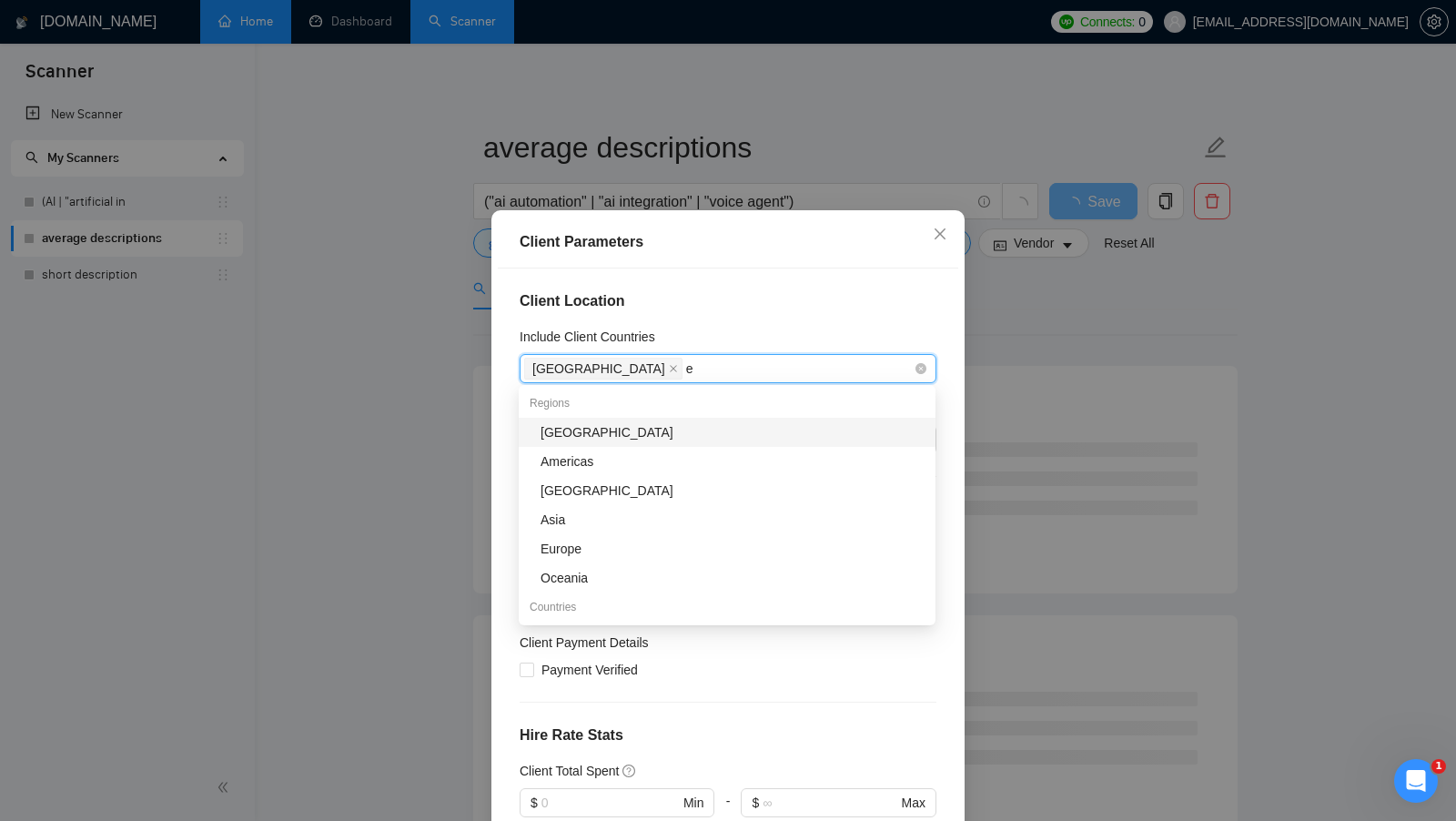
type input "eu"
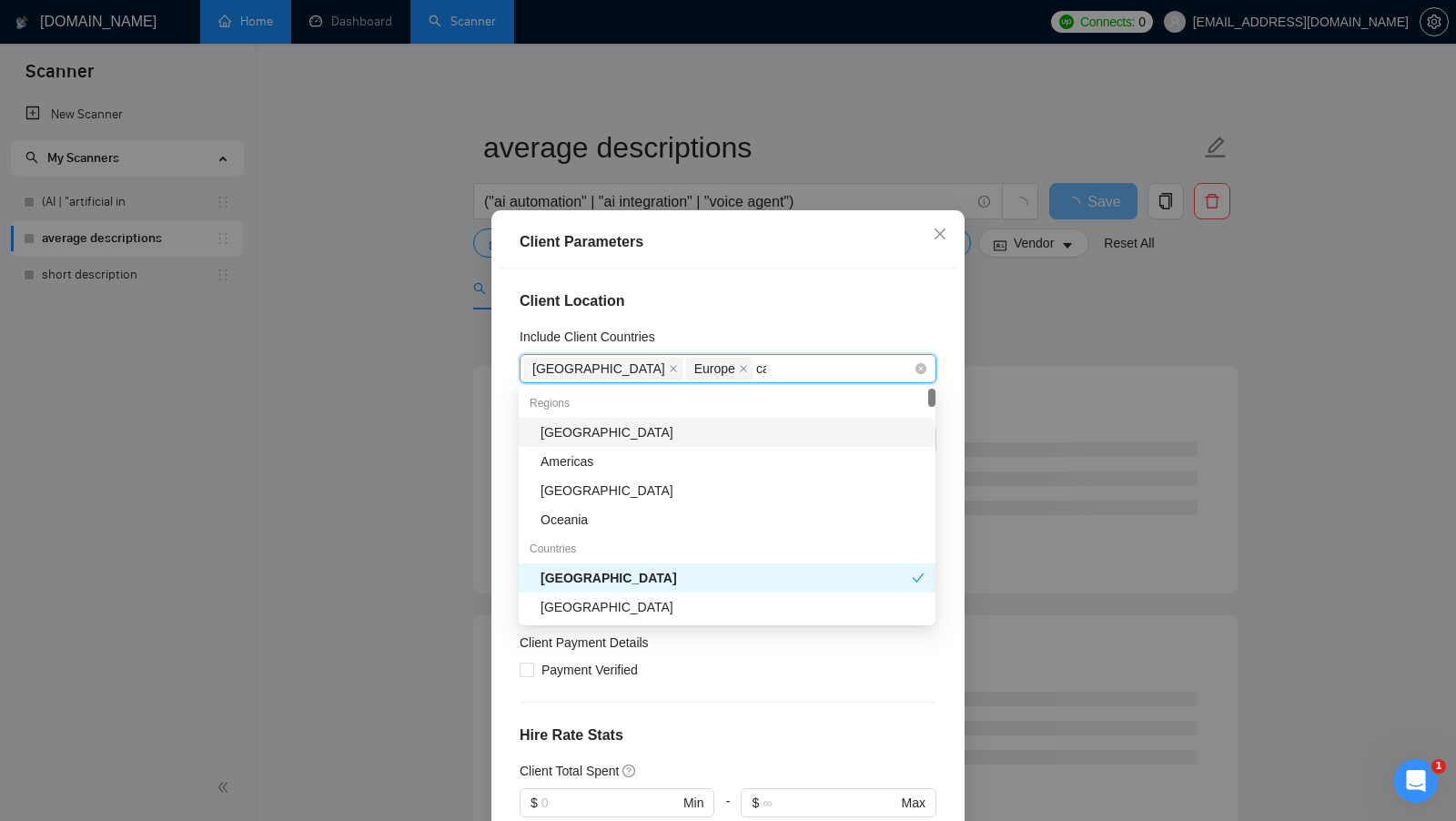
type input "cana"
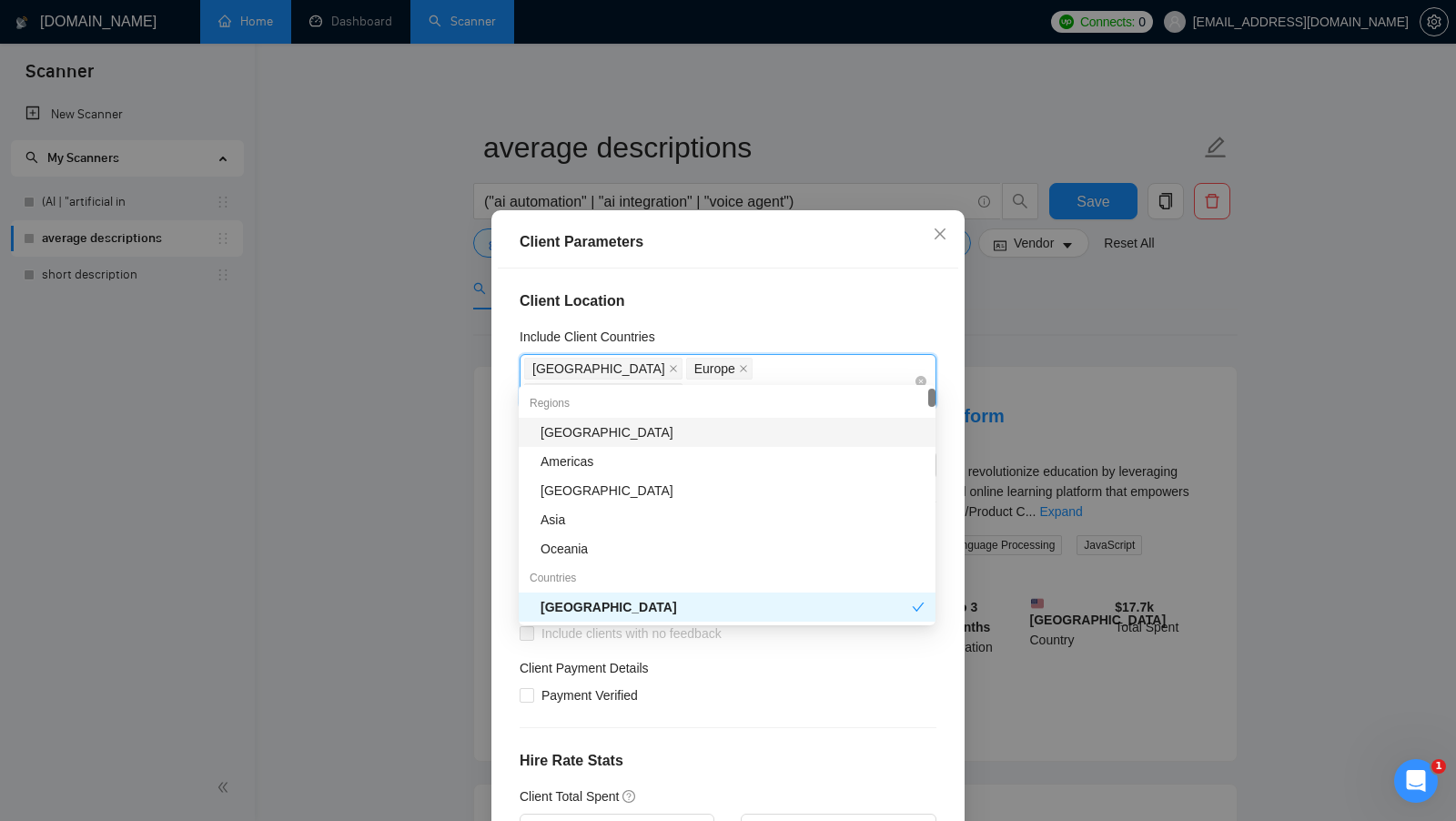
type input "au"
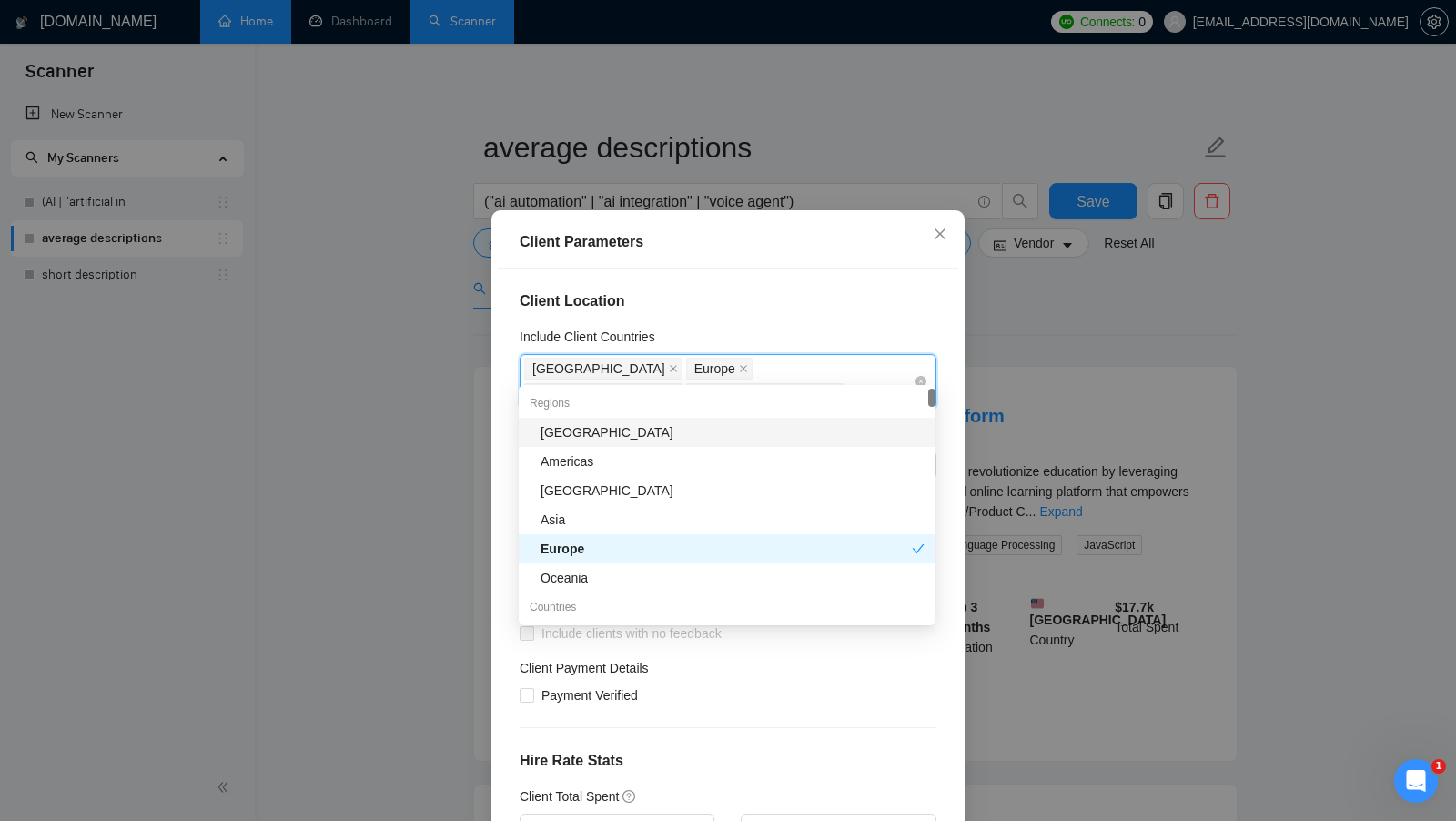
type input "new"
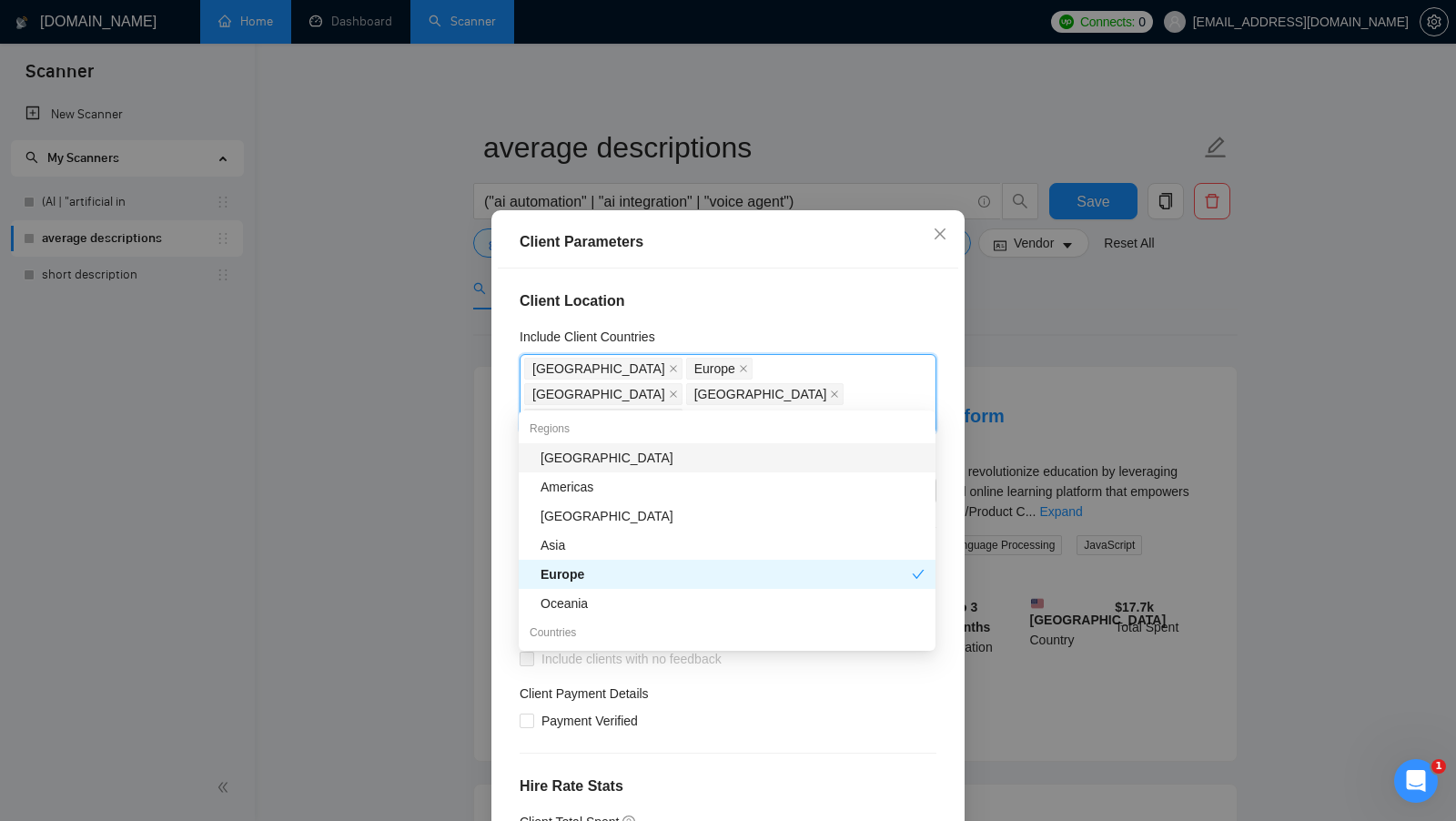
click at [821, 303] on h4 "Client Location" at bounding box center [728, 301] width 417 height 22
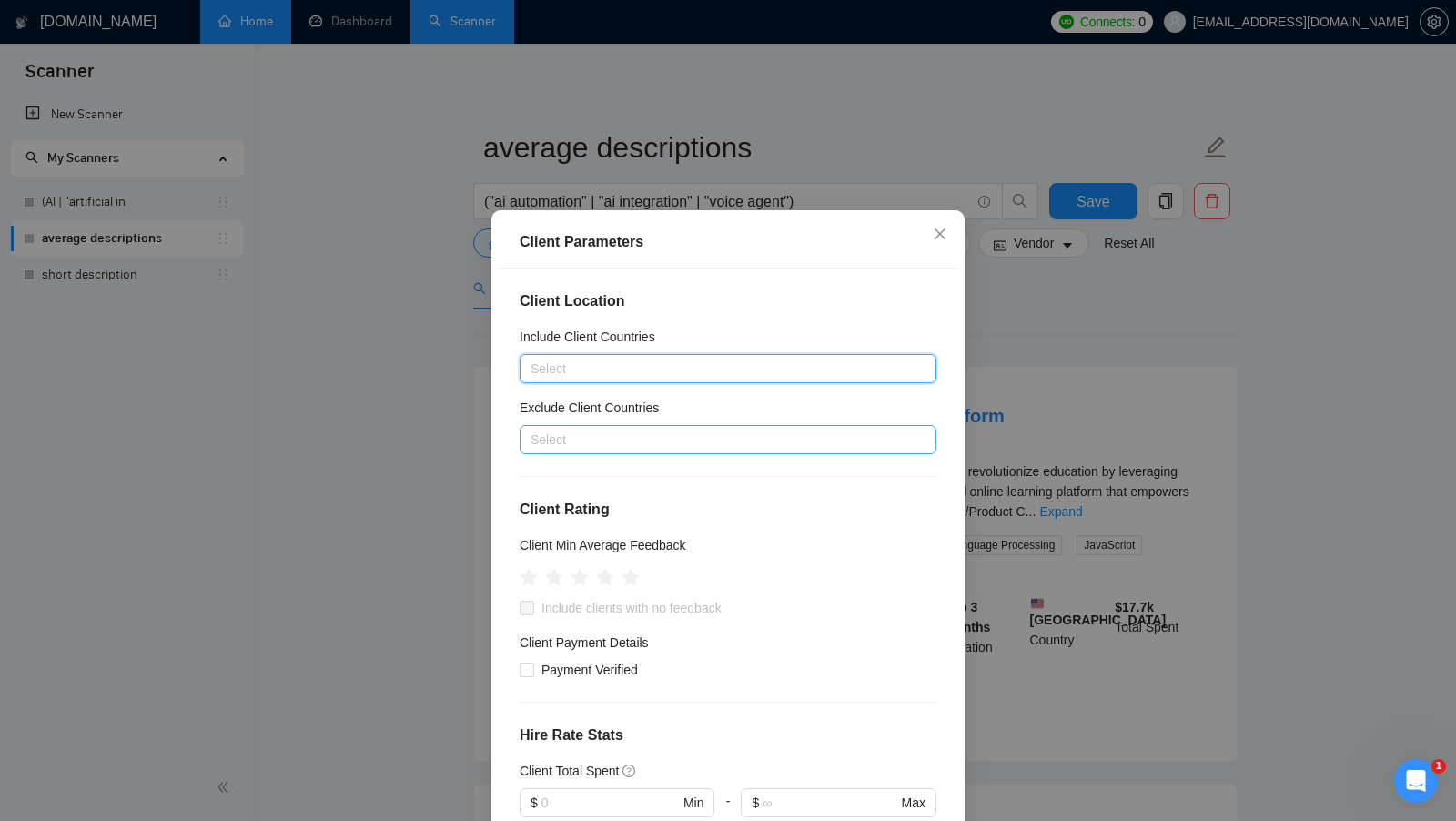
click at [675, 440] on div at bounding box center [719, 440] width 389 height 22
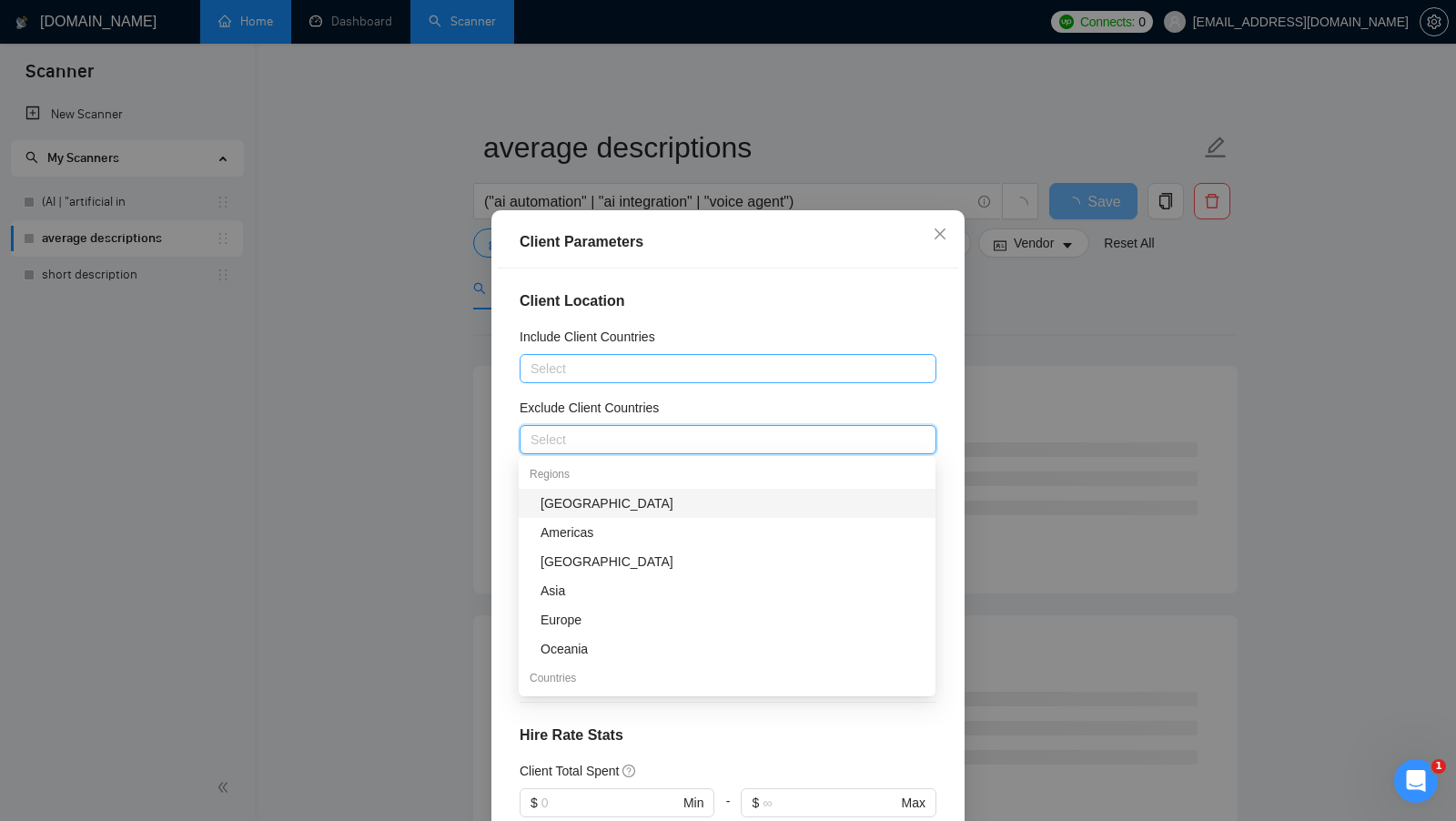
click at [596, 498] on div "[GEOGRAPHIC_DATA]" at bounding box center [732, 503] width 384 height 20
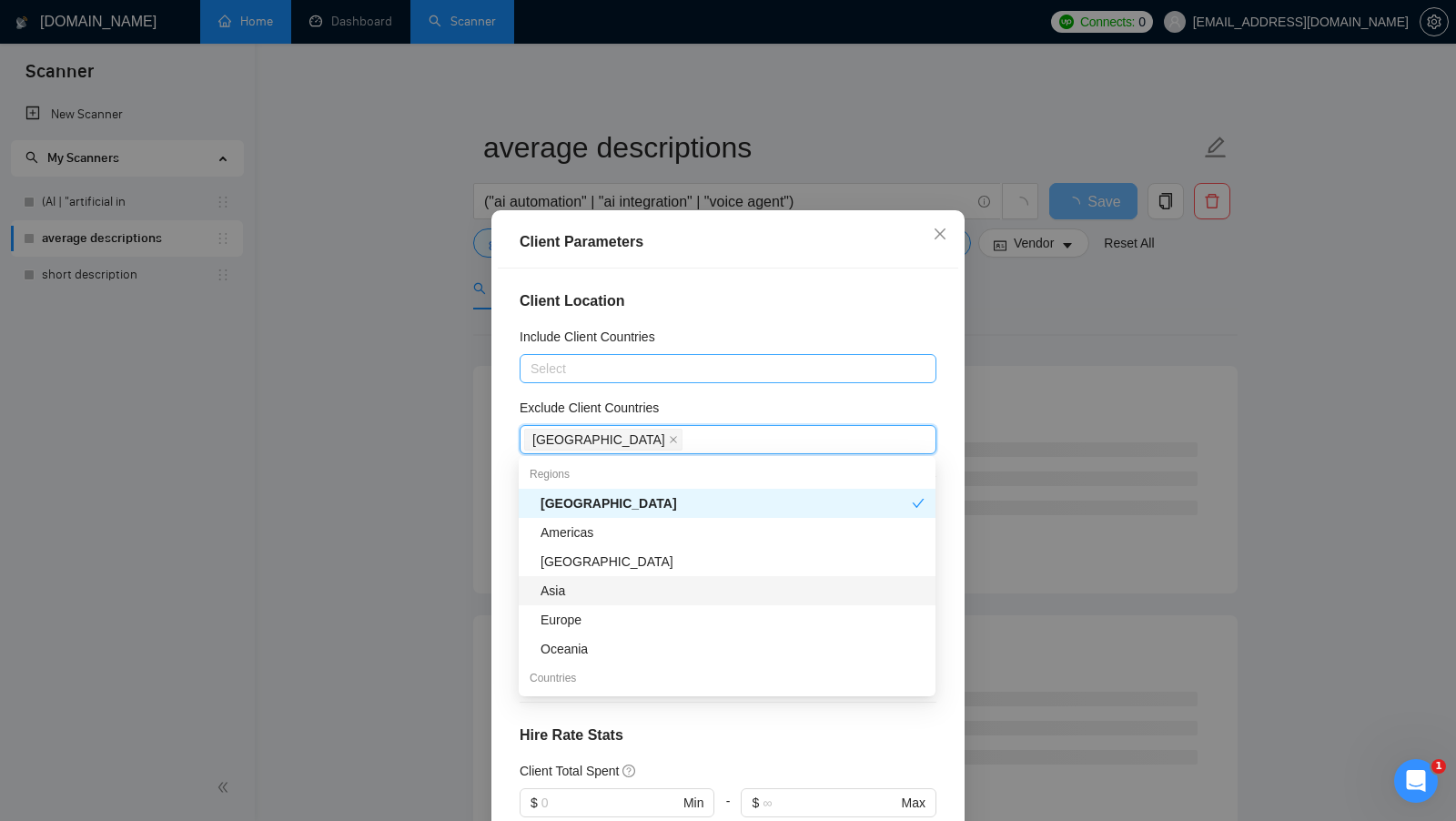
click at [620, 588] on div "Asia" at bounding box center [732, 590] width 384 height 20
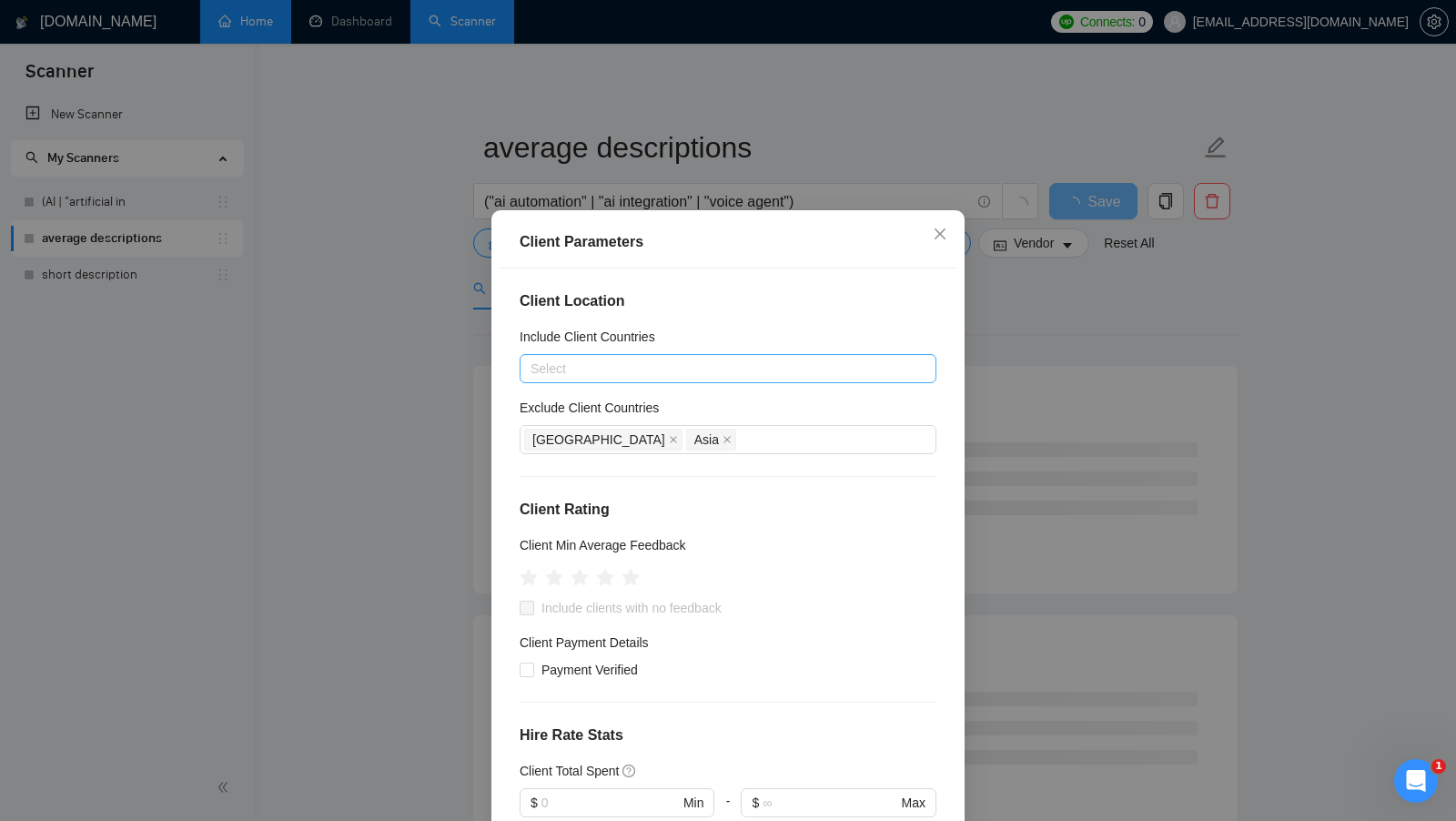
click at [738, 422] on div "Exclude Client Countries" at bounding box center [728, 411] width 417 height 28
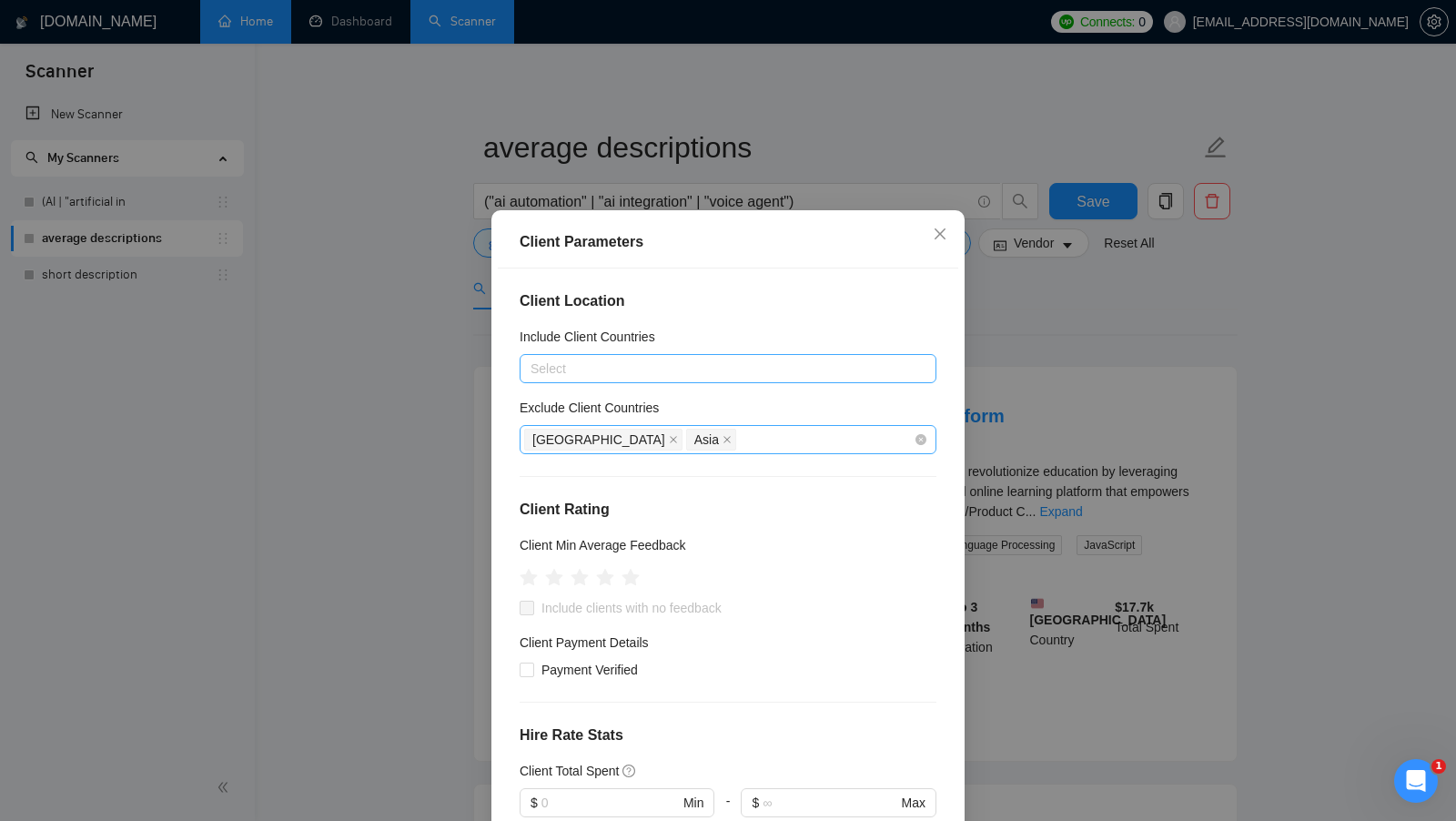
click at [684, 434] on div "[GEOGRAPHIC_DATA] [GEOGRAPHIC_DATA]" at bounding box center [719, 440] width 389 height 26
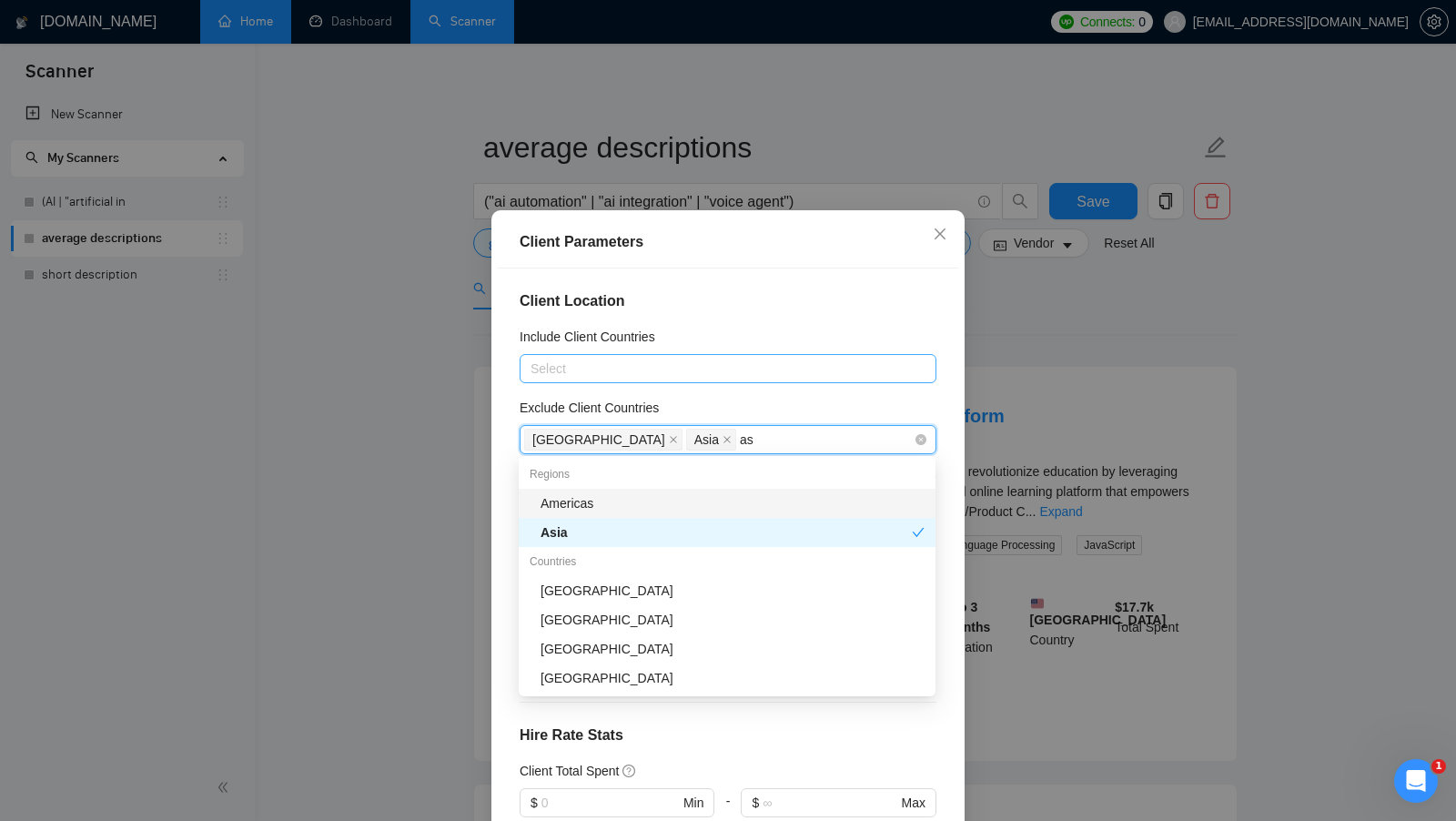
type input "a"
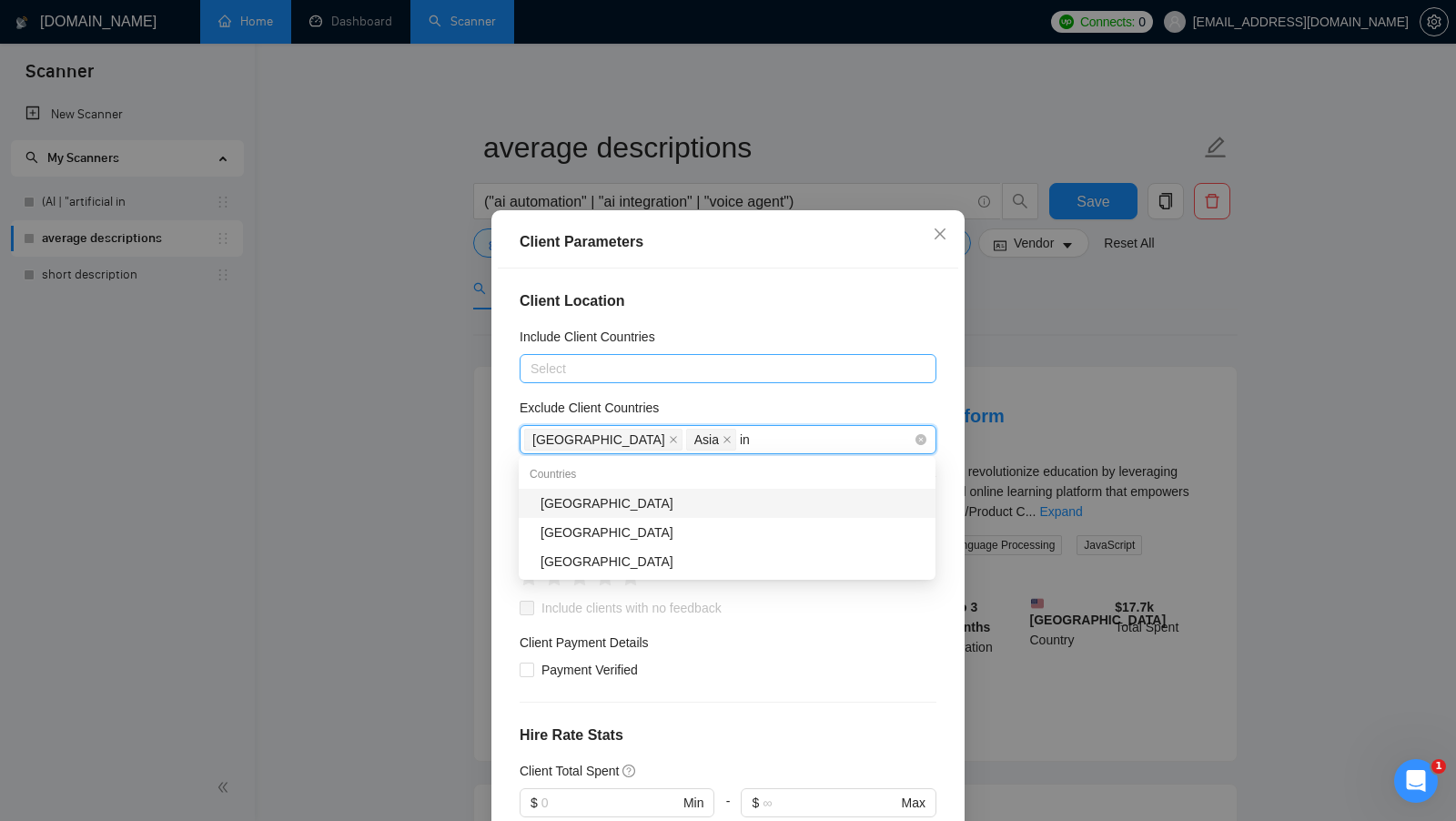
type input "i"
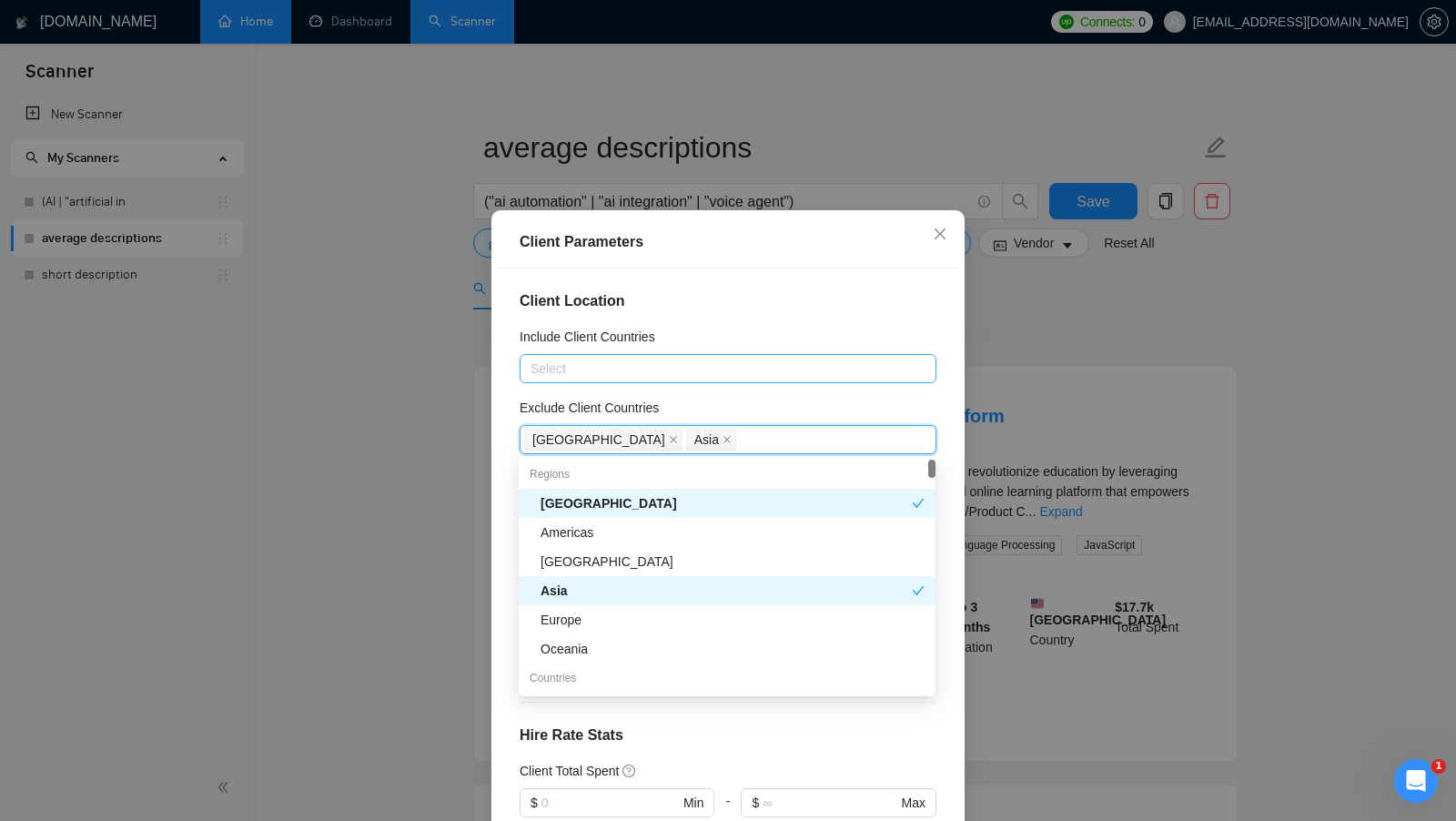
click at [807, 407] on div "Exclude Client Countries" at bounding box center [728, 411] width 417 height 28
click at [746, 427] on div "[GEOGRAPHIC_DATA] [GEOGRAPHIC_DATA]" at bounding box center [719, 440] width 389 height 26
click at [783, 410] on div "Exclude Client Countries" at bounding box center [728, 411] width 417 height 28
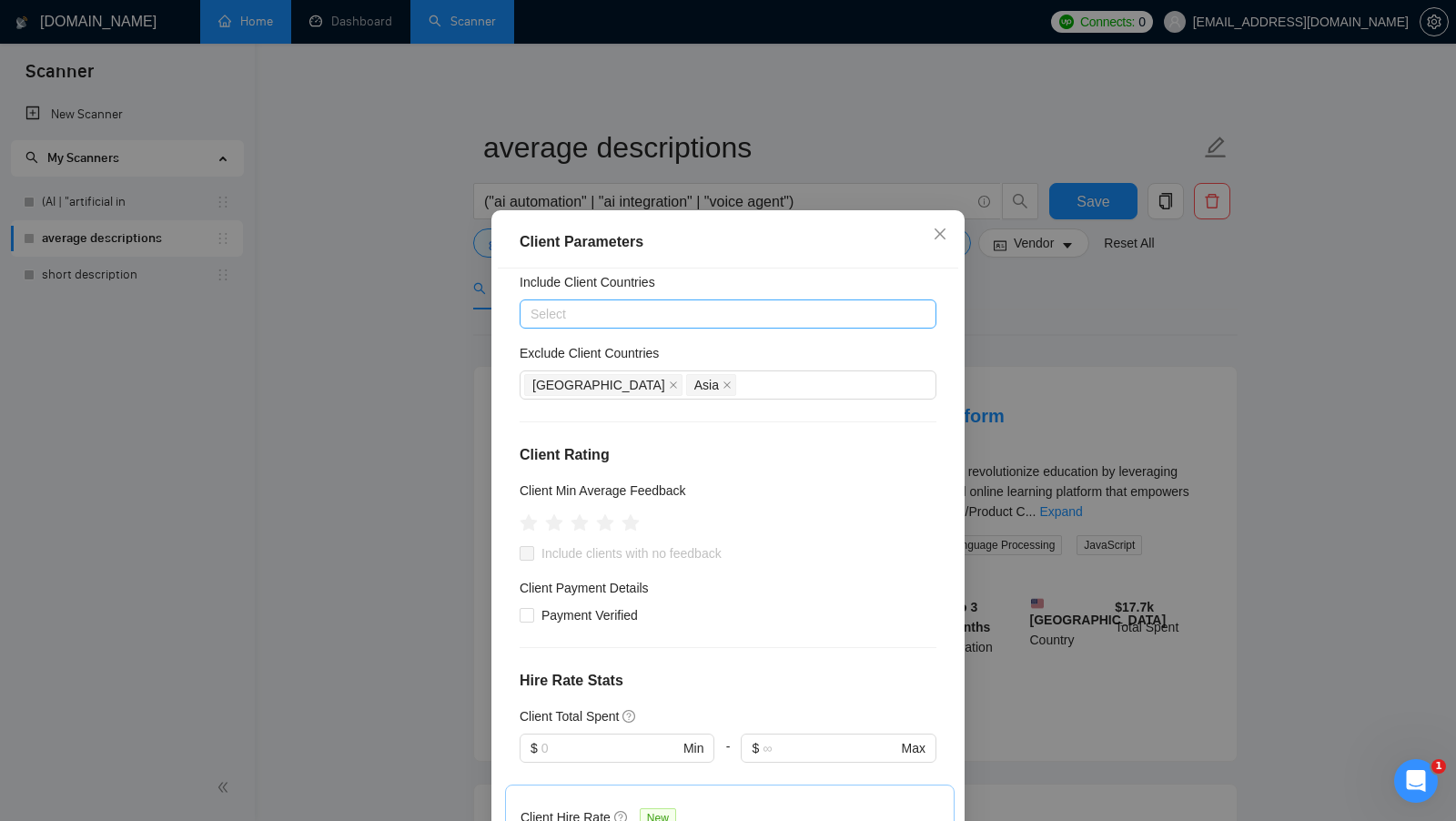
scroll to position [53, 0]
click at [608, 531] on icon "star" at bounding box center [605, 525] width 20 height 20
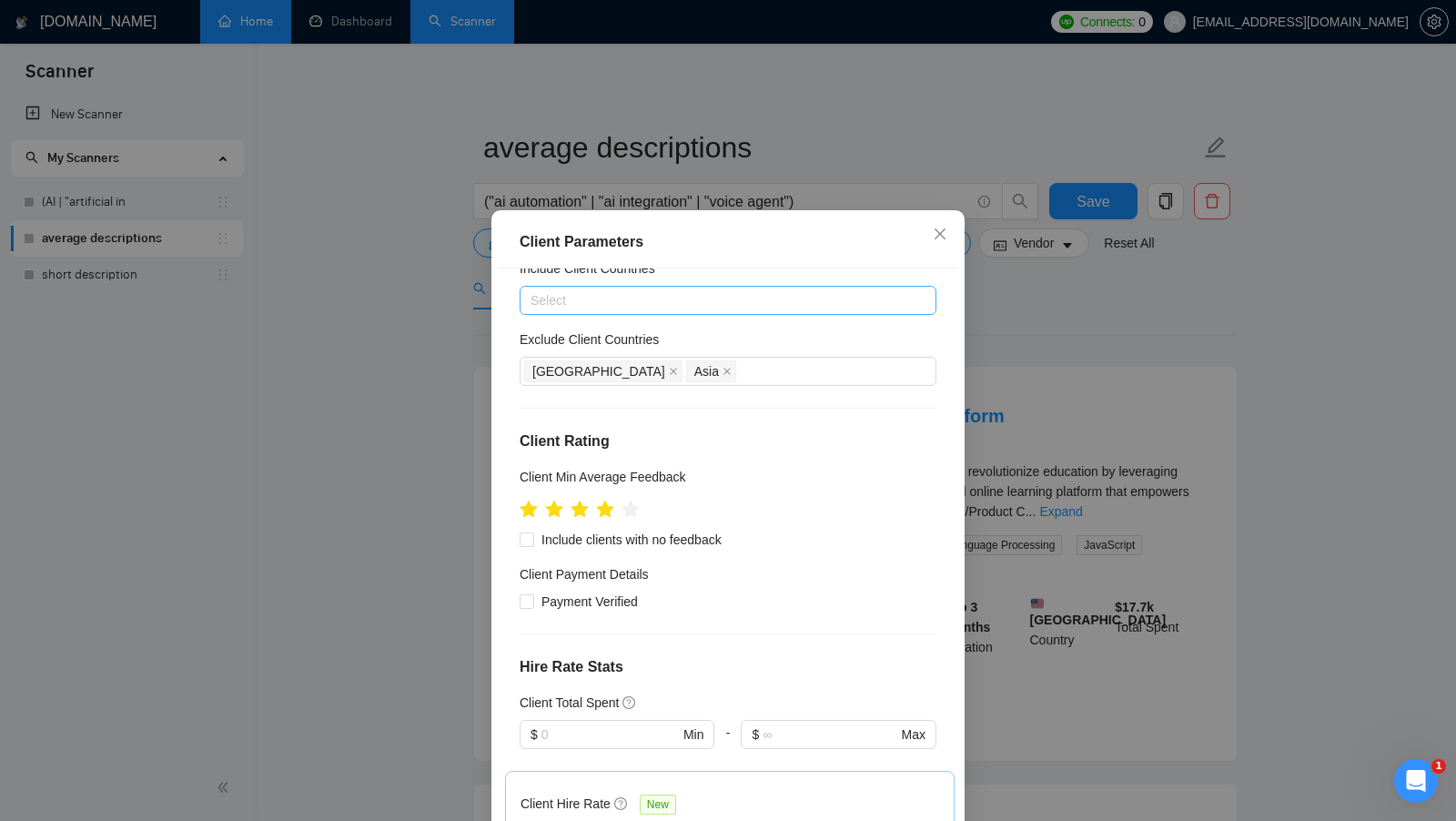
scroll to position [69, 0]
click at [609, 537] on span "Include clients with no feedback" at bounding box center [631, 539] width 195 height 20
click at [532, 537] on input "Include clients with no feedback" at bounding box center [525, 537] width 13 height 13
checkbox input "true"
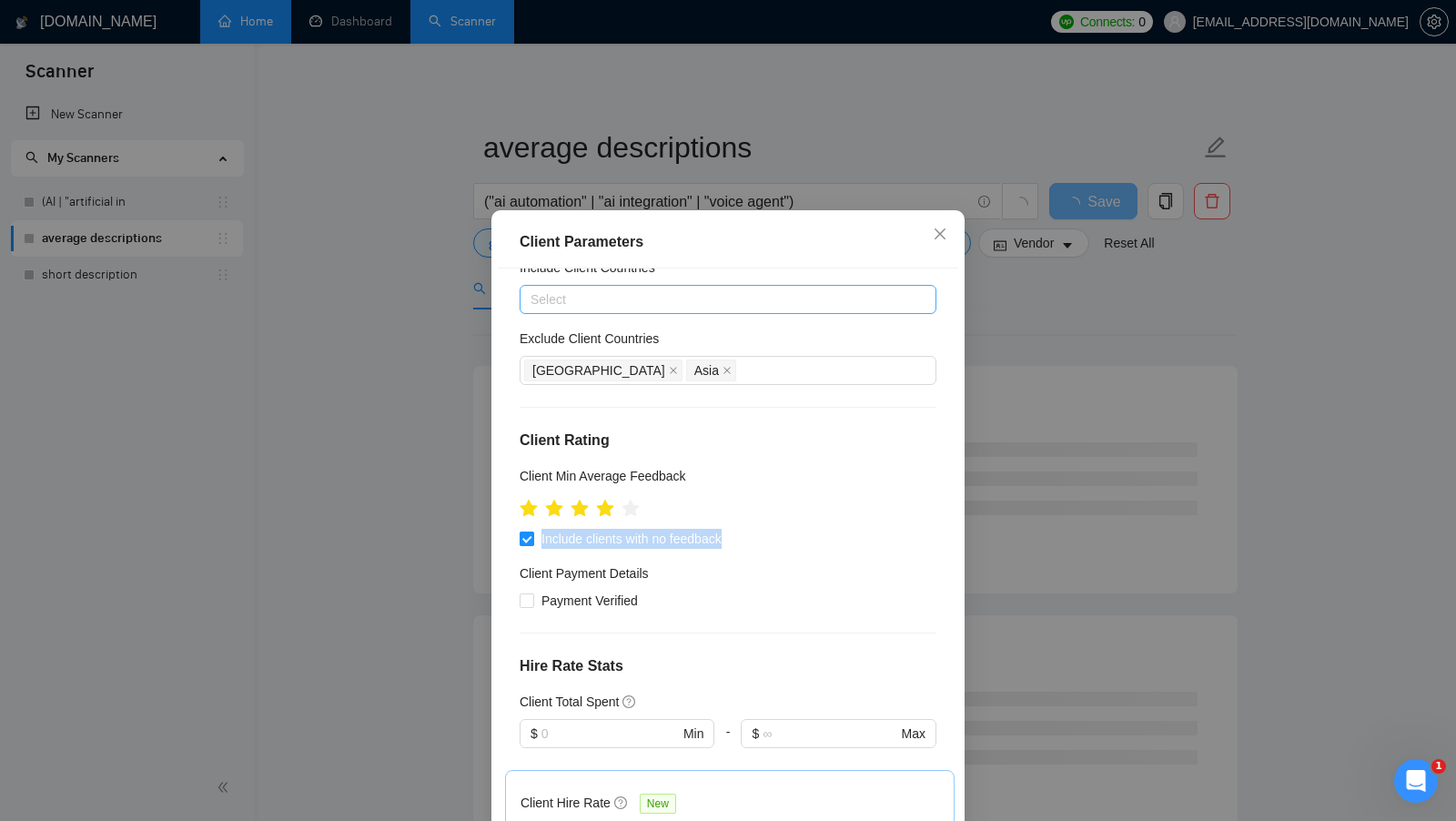
drag, startPoint x: 748, startPoint y: 539, endPoint x: 542, endPoint y: 542, distance: 206.0
click at [542, 542] on div "Include clients with no feedback" at bounding box center [728, 539] width 417 height 20
click at [814, 554] on div "Client Location Include Client Countries Select Exclude Client Countries [GEOGR…" at bounding box center [728, 556] width 460 height 574
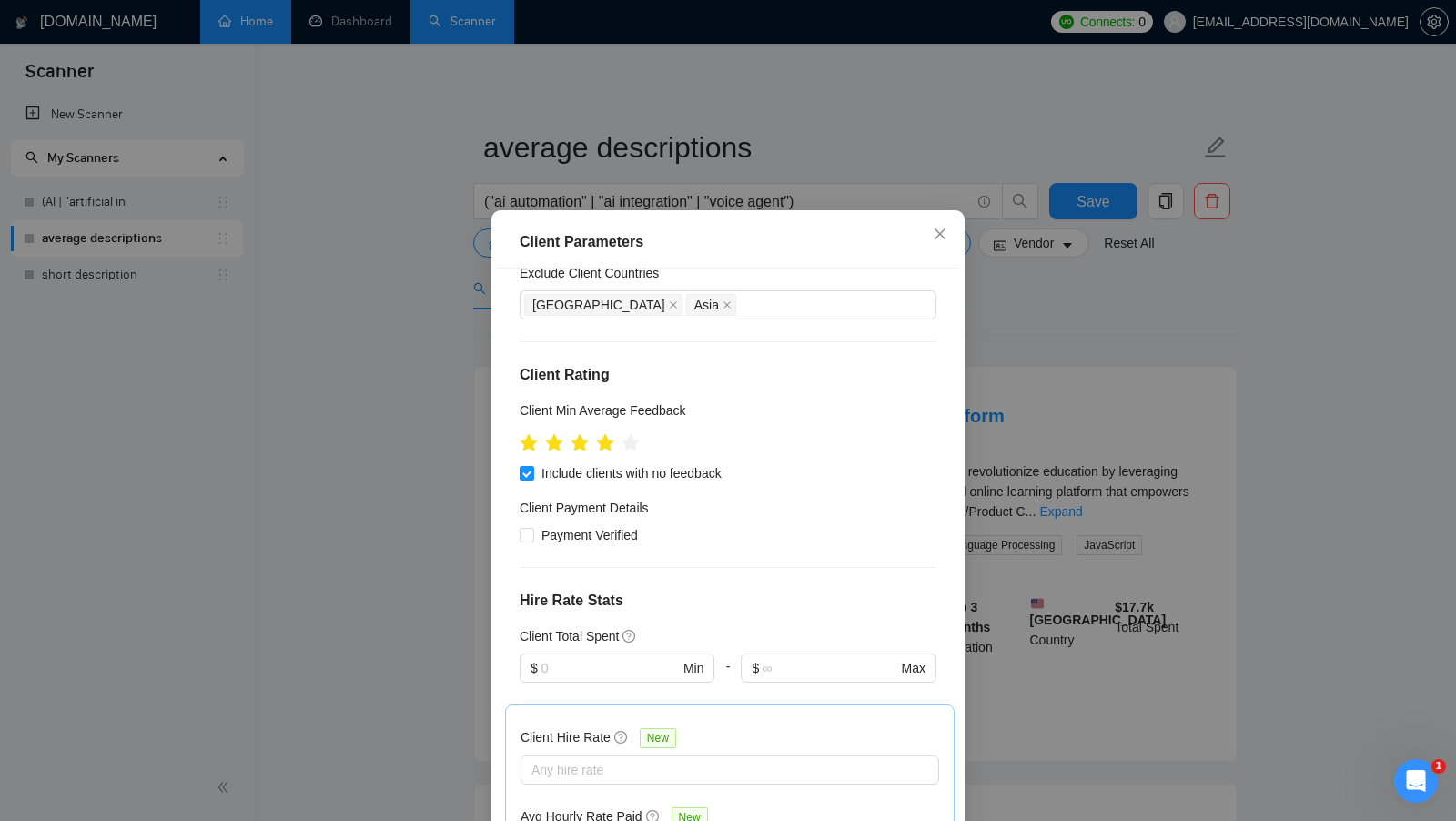
scroll to position [138, 0]
click at [532, 535] on span at bounding box center [526, 532] width 15 height 15
click at [532, 535] on input "Payment Verified" at bounding box center [525, 531] width 13 height 13
checkbox input "true"
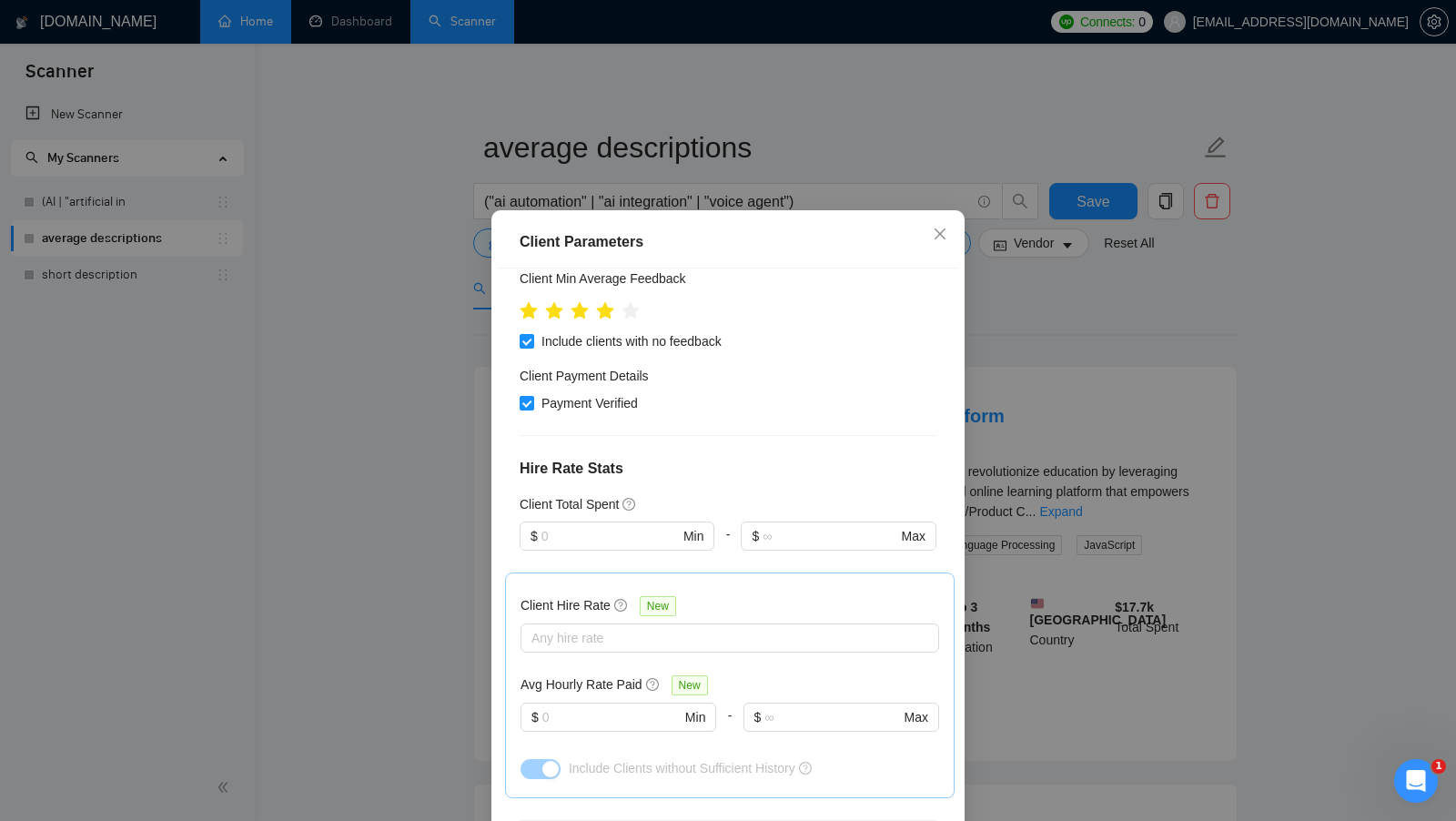
scroll to position [304, 0]
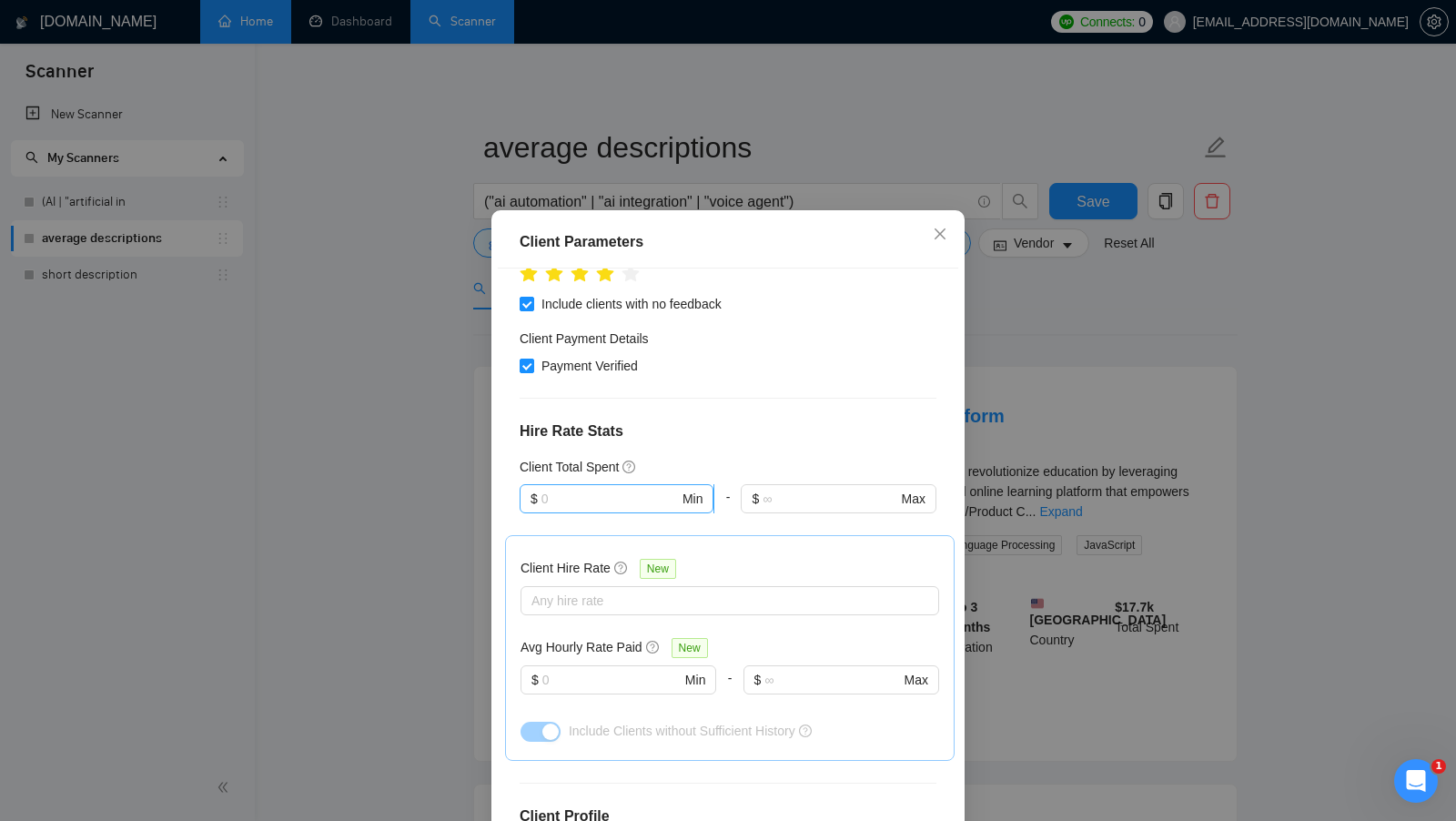
click at [620, 495] on input "text" at bounding box center [611, 498] width 138 height 20
click at [738, 457] on div "Client Total Spent" at bounding box center [728, 467] width 417 height 20
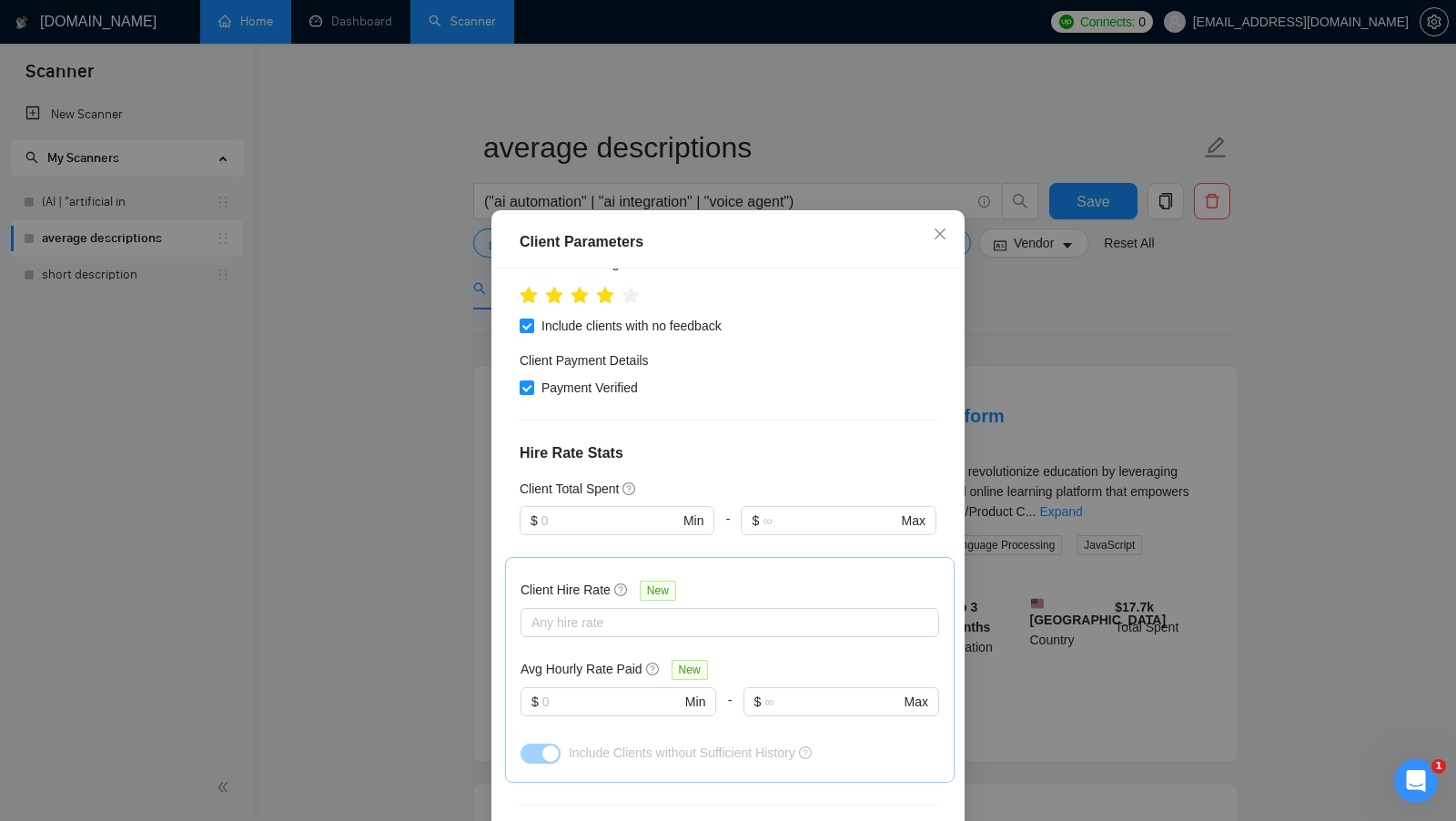
scroll to position [295, 0]
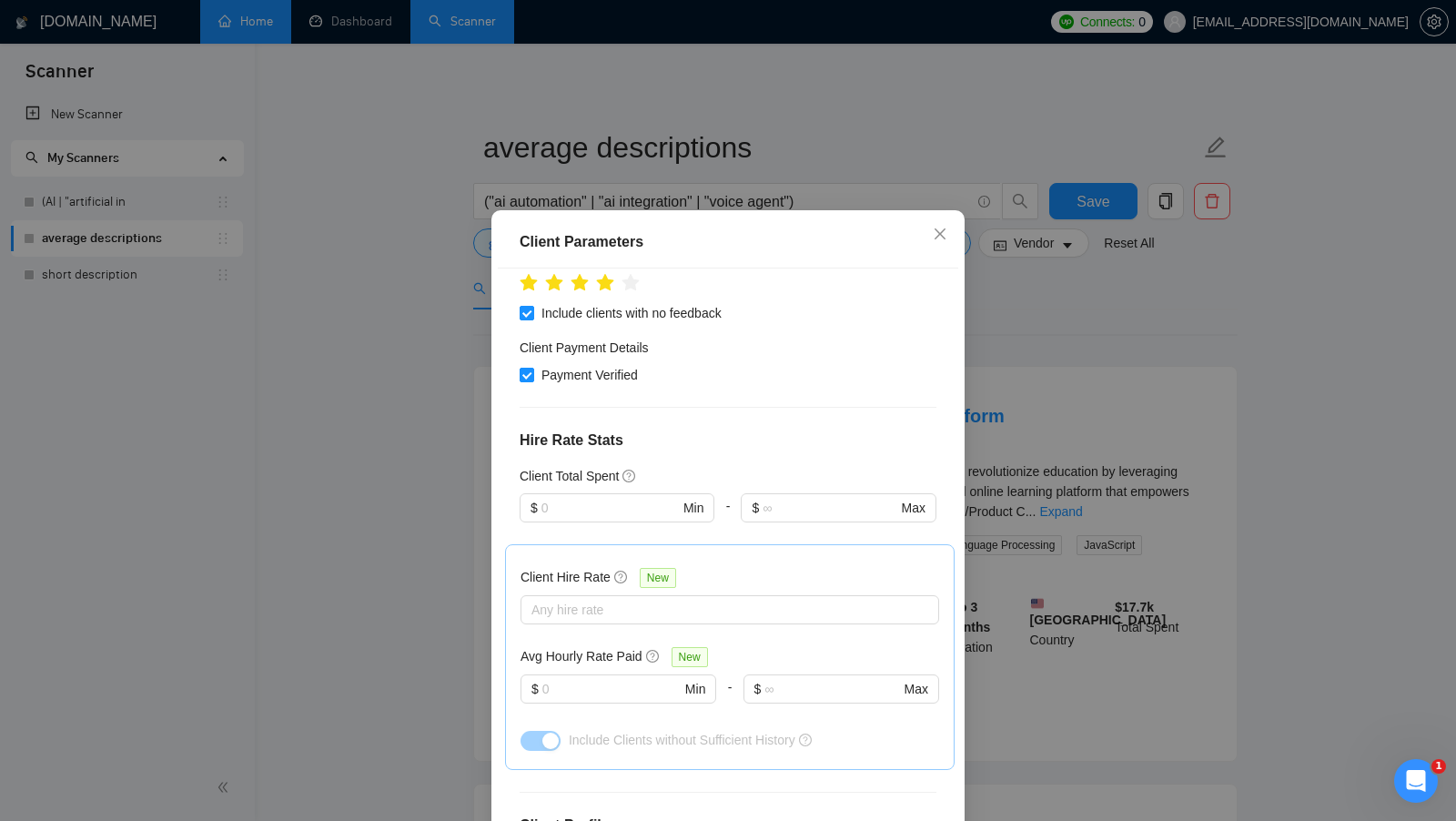
click at [715, 411] on div "Client Location Include Client Countries Select Exclude Client Countries [GEOGR…" at bounding box center [728, 556] width 460 height 574
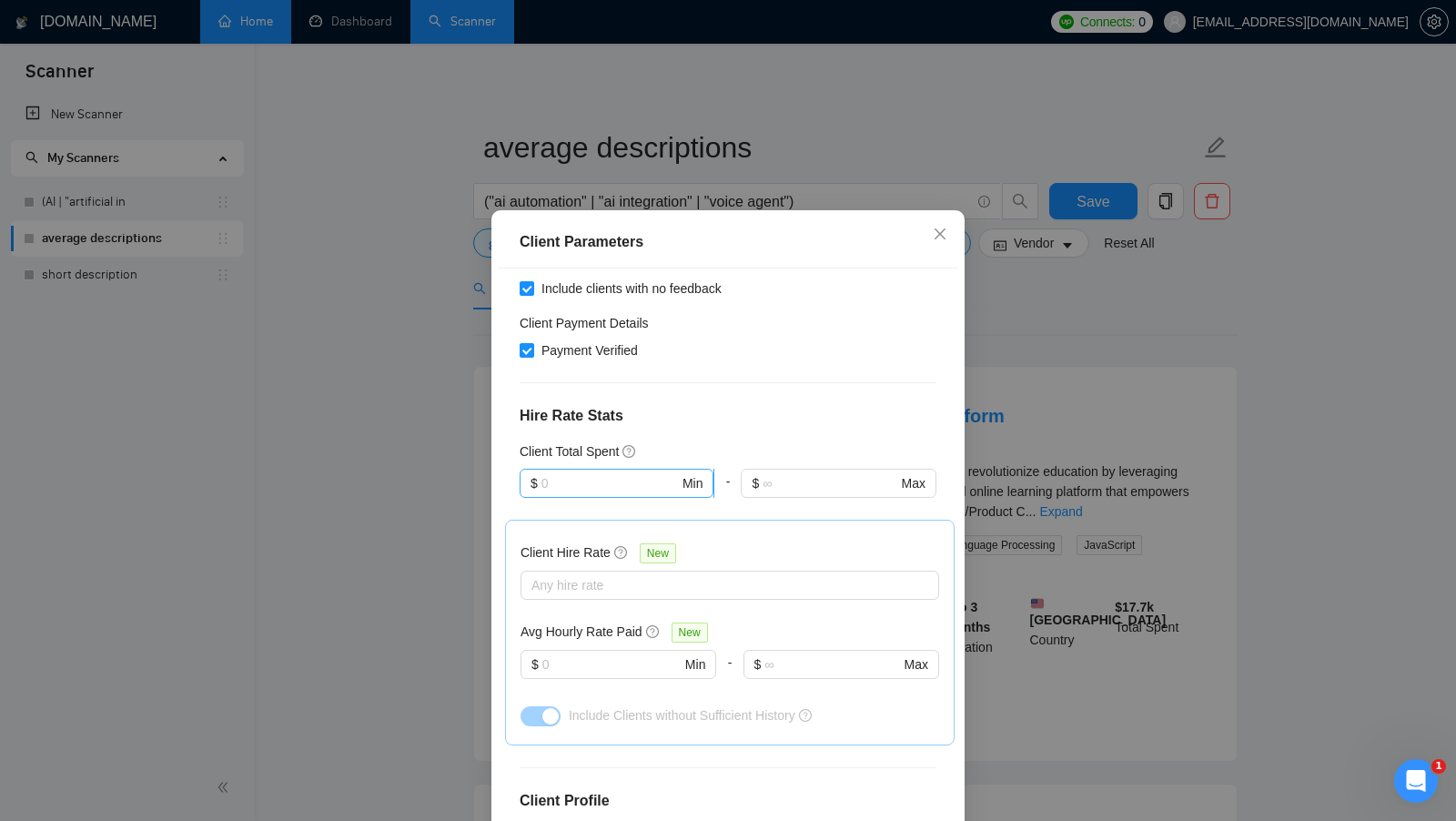
scroll to position [319, 0]
click at [598, 474] on input "text" at bounding box center [611, 484] width 138 height 20
click at [683, 447] on div "Client Total Spent" at bounding box center [728, 452] width 417 height 20
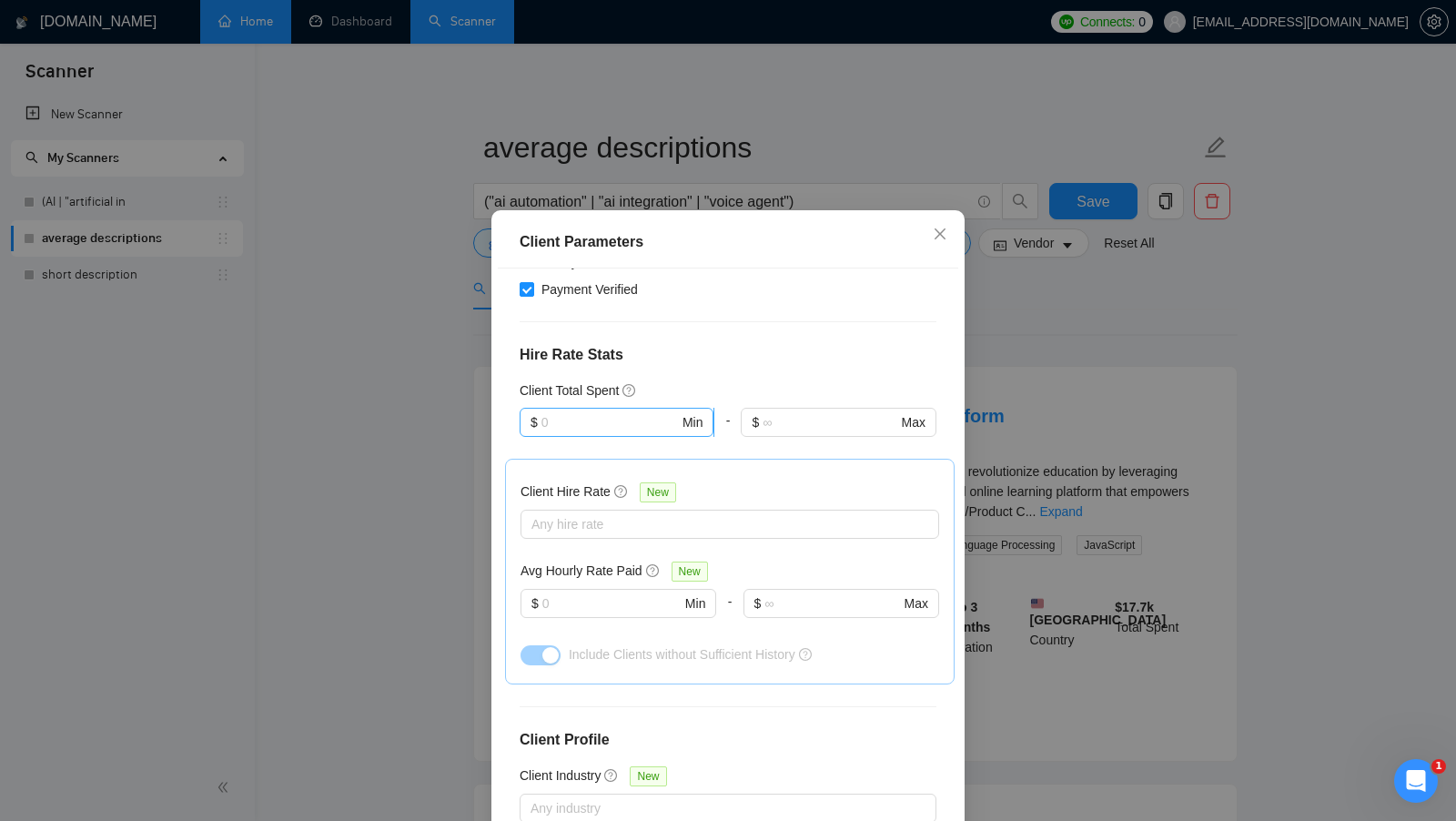
scroll to position [395, 0]
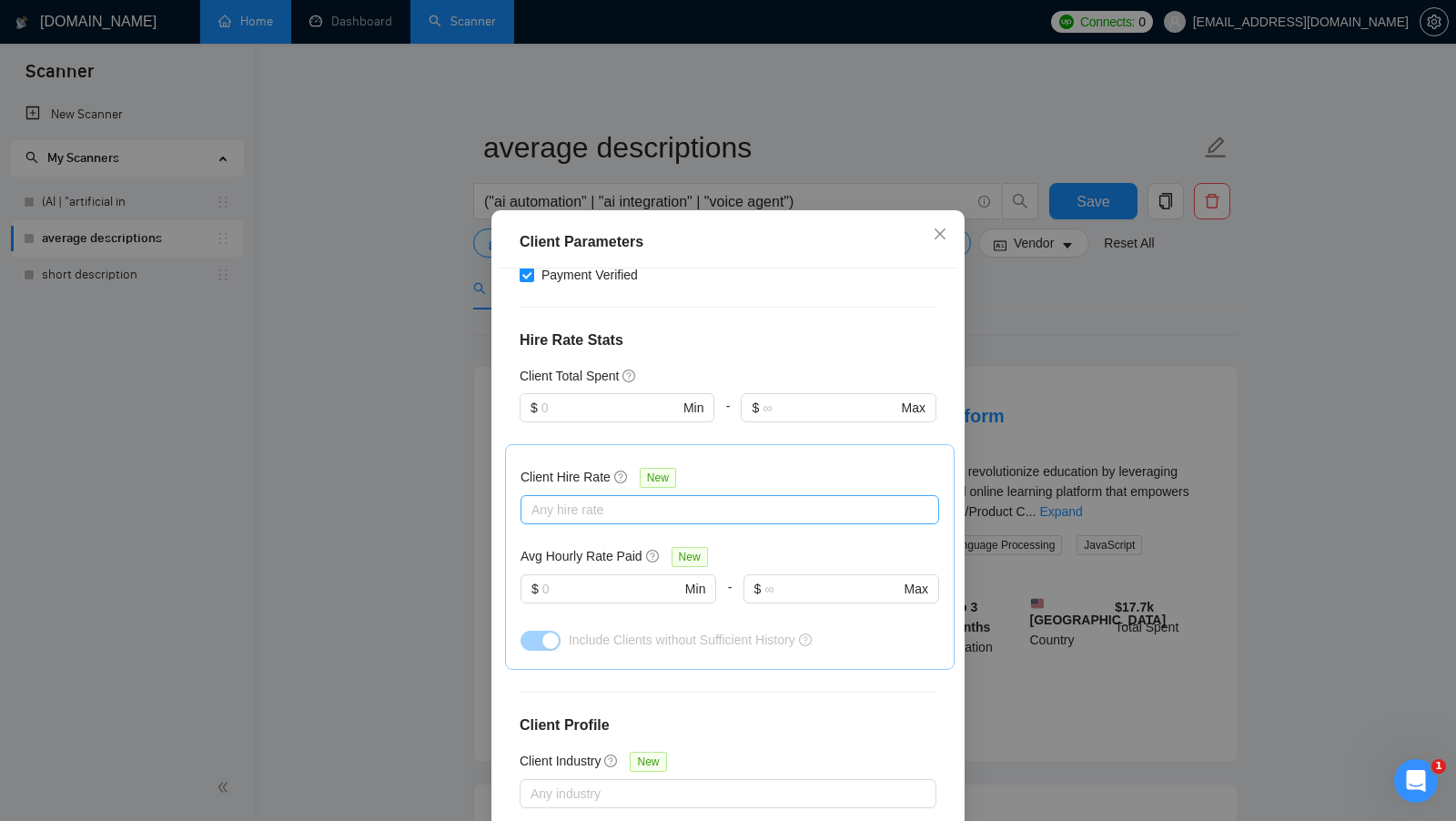
click at [637, 501] on div at bounding box center [721, 509] width 391 height 22
click at [667, 573] on div "Mid Rates" at bounding box center [729, 571] width 397 height 20
checkbox input "true"
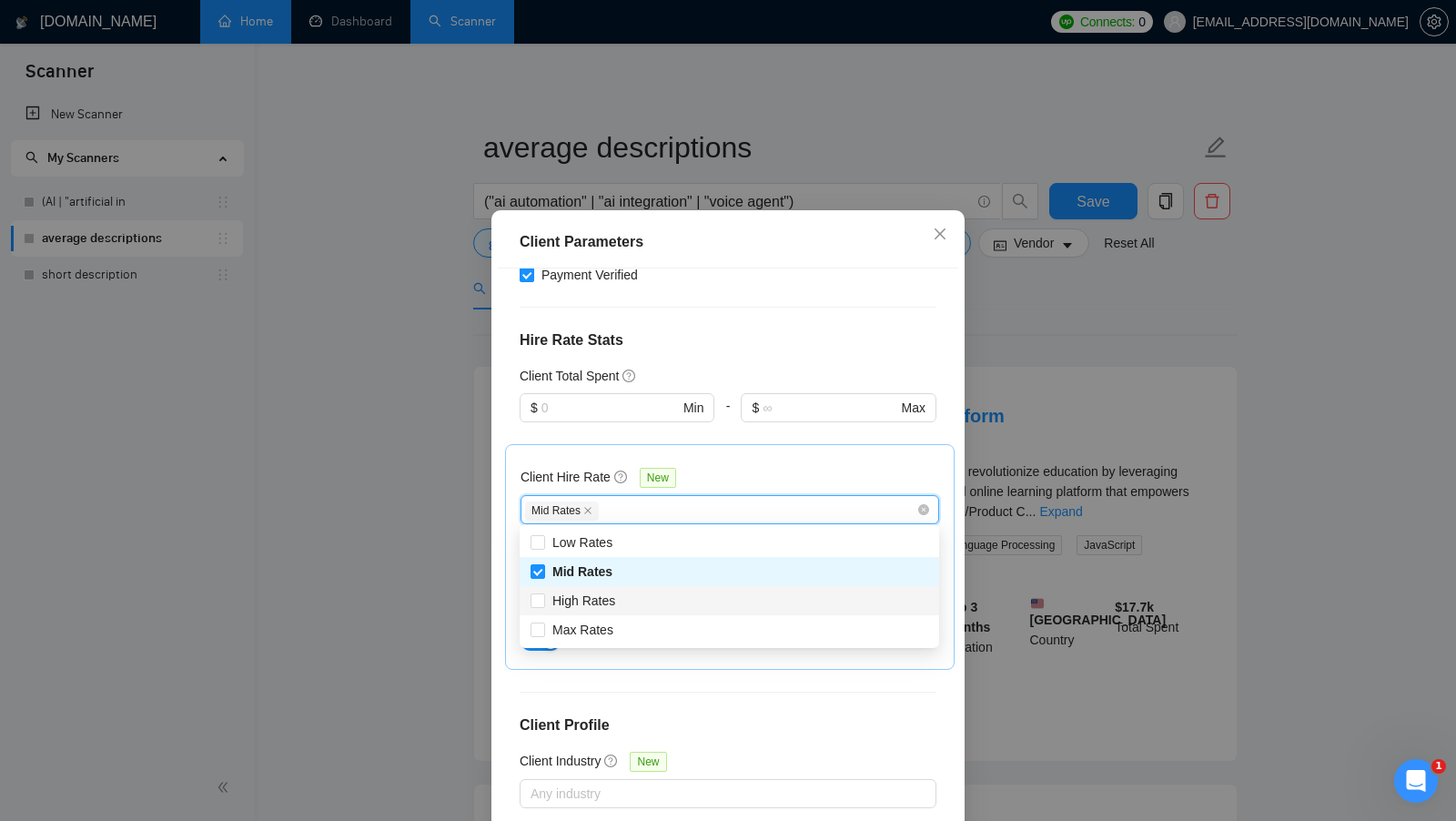
click at [666, 591] on div "High Rates" at bounding box center [729, 601] width 397 height 20
checkbox input "true"
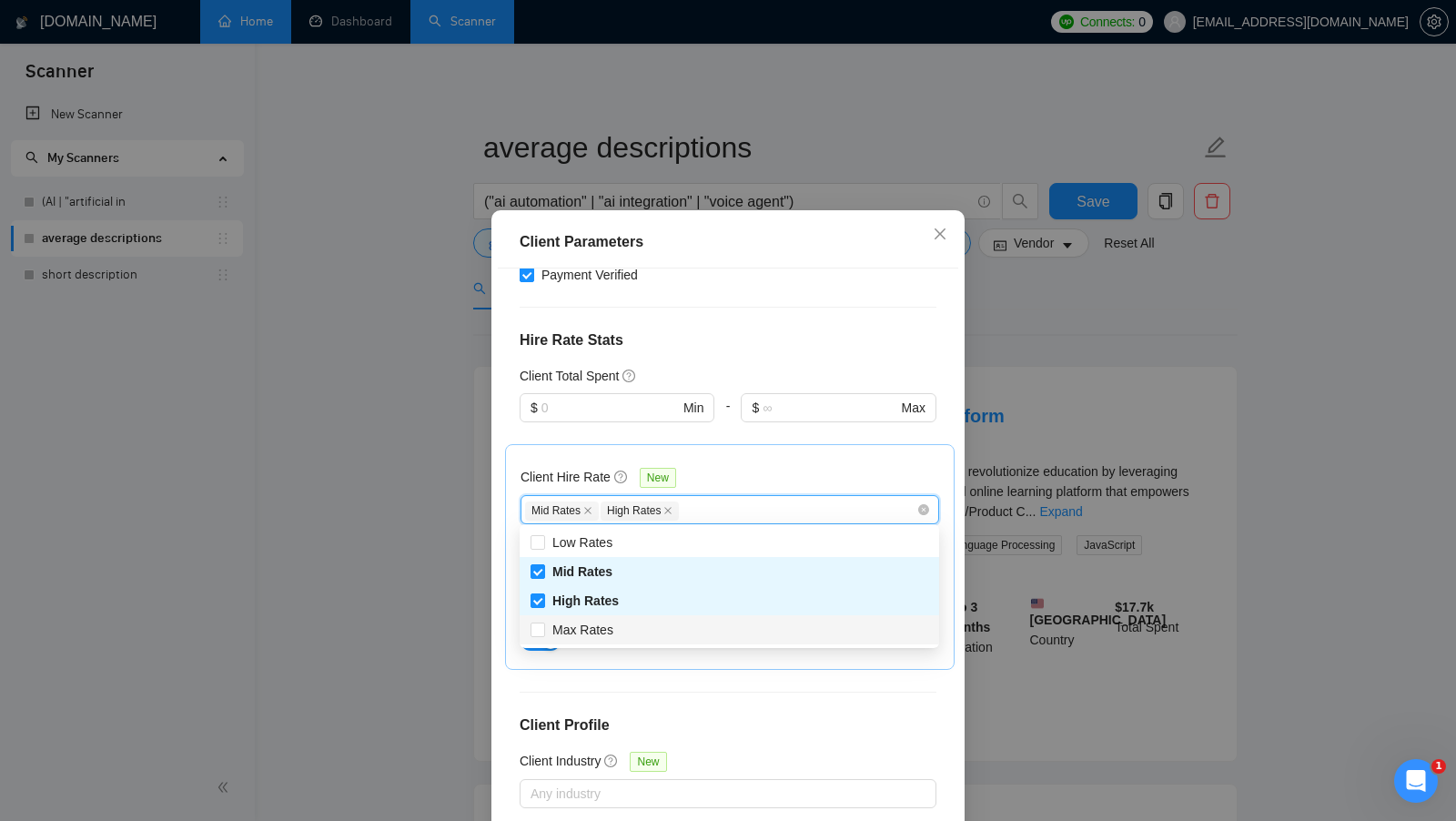
click at [654, 629] on div "Max Rates" at bounding box center [729, 629] width 397 height 20
checkbox input "true"
click at [795, 488] on div "Client Hire Rate New" at bounding box center [729, 481] width 419 height 29
click at [783, 506] on div "Mid Rates High Rates Max Rates" at bounding box center [721, 509] width 391 height 22
click at [864, 430] on div at bounding box center [838, 433] width 195 height 22
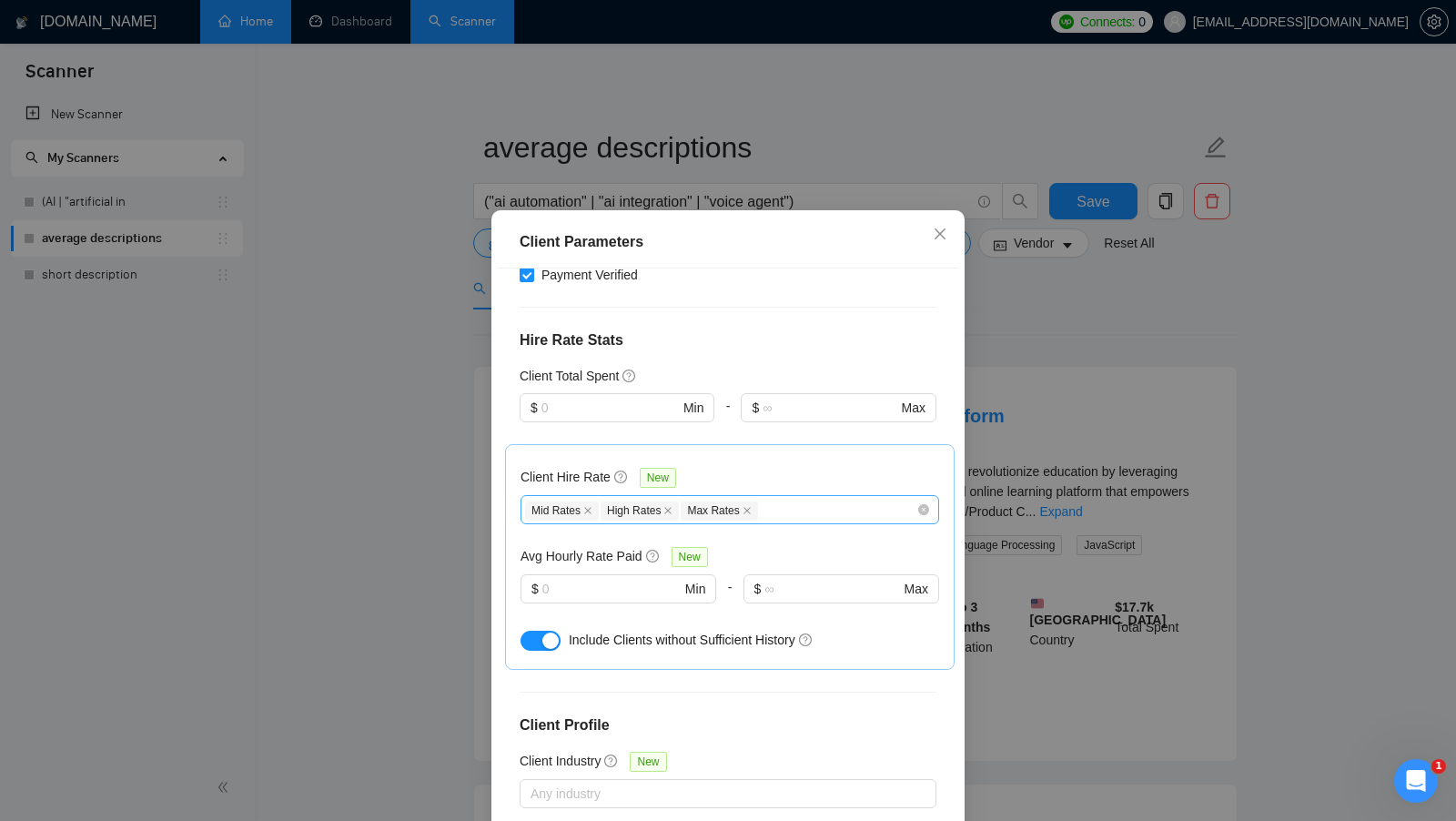
click at [807, 508] on div "Mid Rates High Rates Max Rates" at bounding box center [721, 509] width 391 height 22
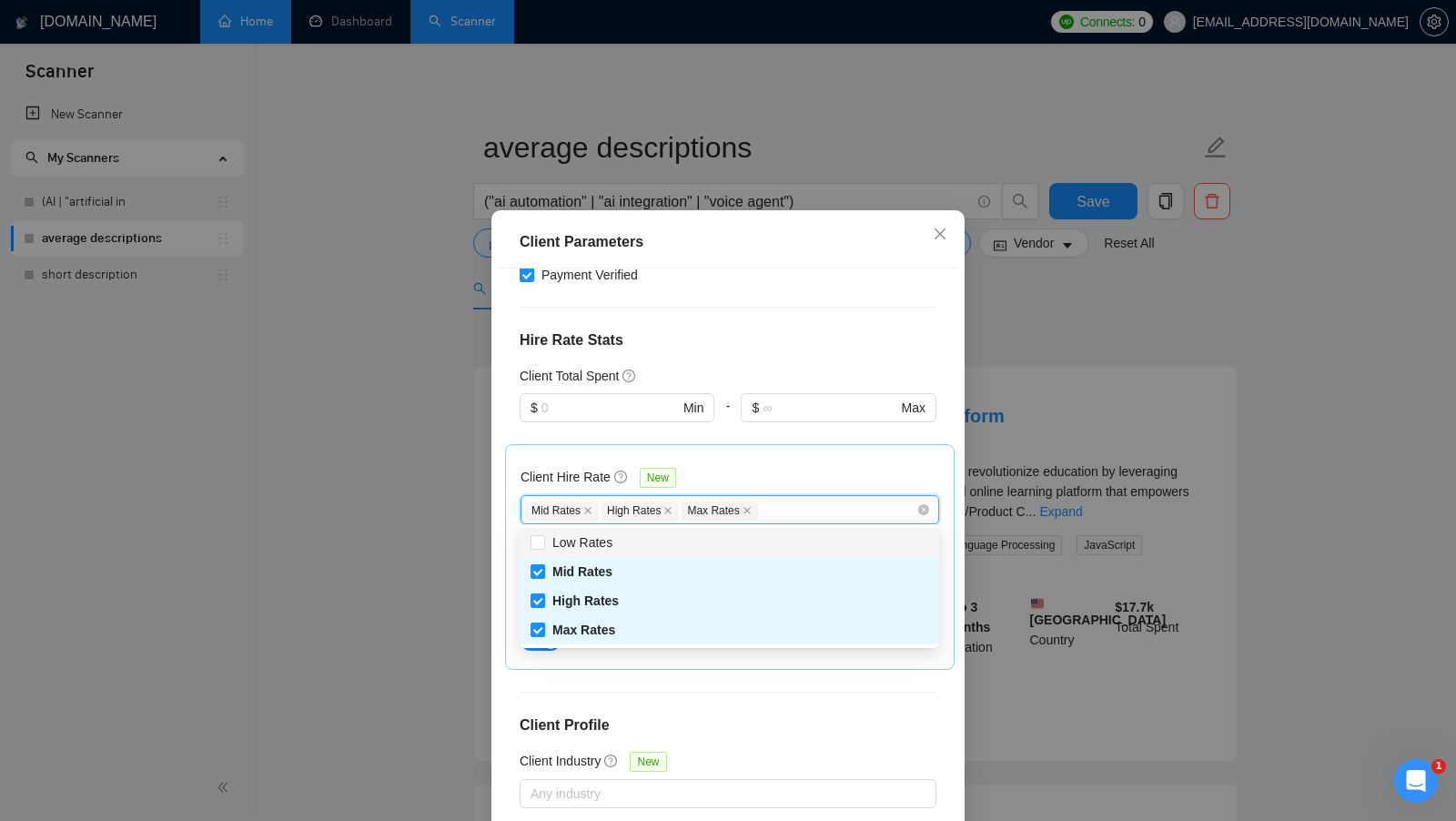
click at [828, 464] on div "Client Hire Rate New Mid Rates High Rates Max Rates Avg Hourly Rate Paid New $ …" at bounding box center [729, 557] width 419 height 195
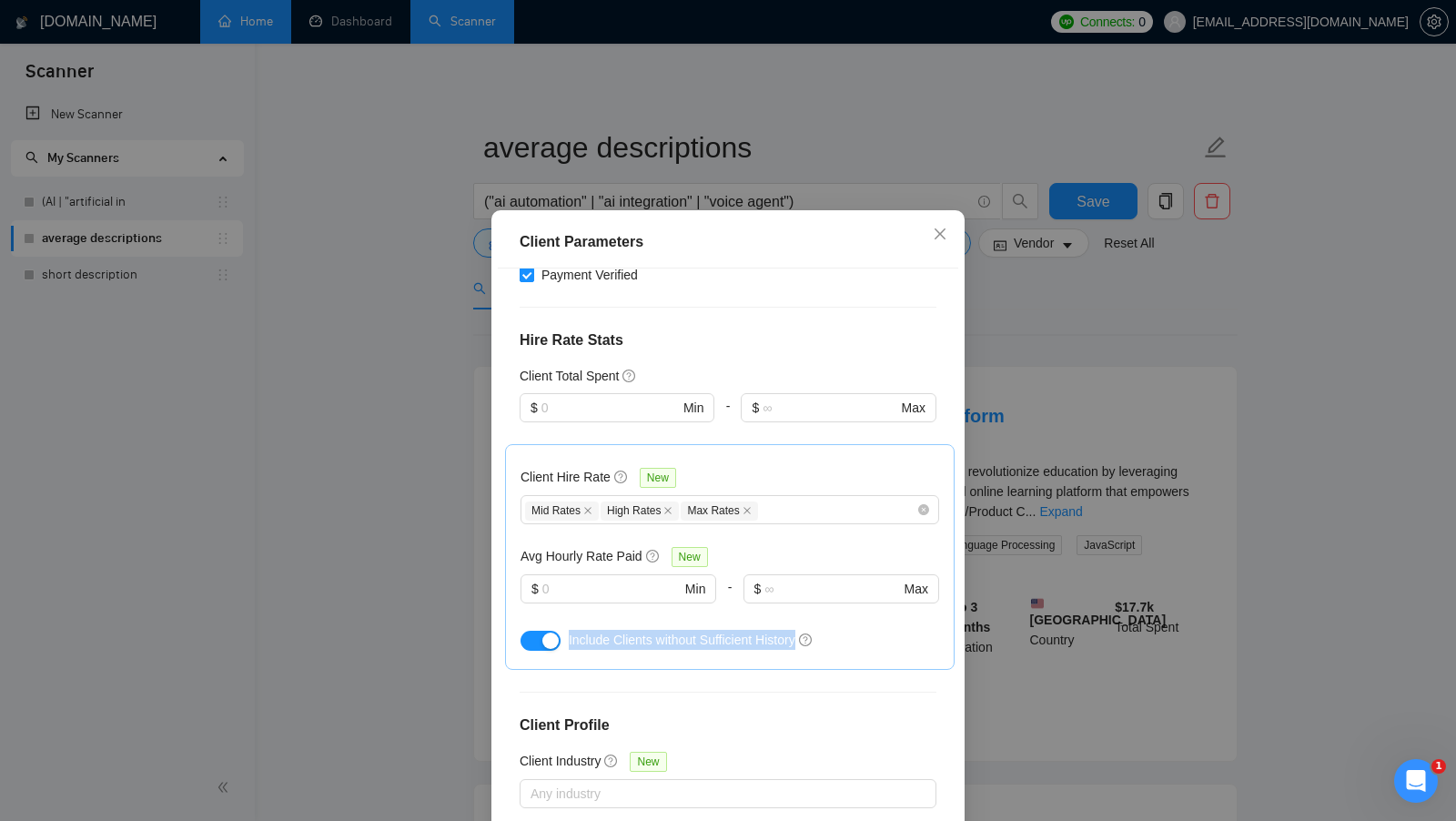
drag, startPoint x: 562, startPoint y: 637, endPoint x: 804, endPoint y: 645, distance: 242.1
click at [804, 645] on div "Include Clients without Sufficient History" at bounding box center [729, 640] width 419 height 29
click at [652, 661] on div "Client Hire Rate New Mid Rates High Rates Max Rates Avg Hourly Rate Paid New $ …" at bounding box center [729, 557] width 449 height 226
click at [580, 581] on input "text" at bounding box center [612, 589] width 139 height 20
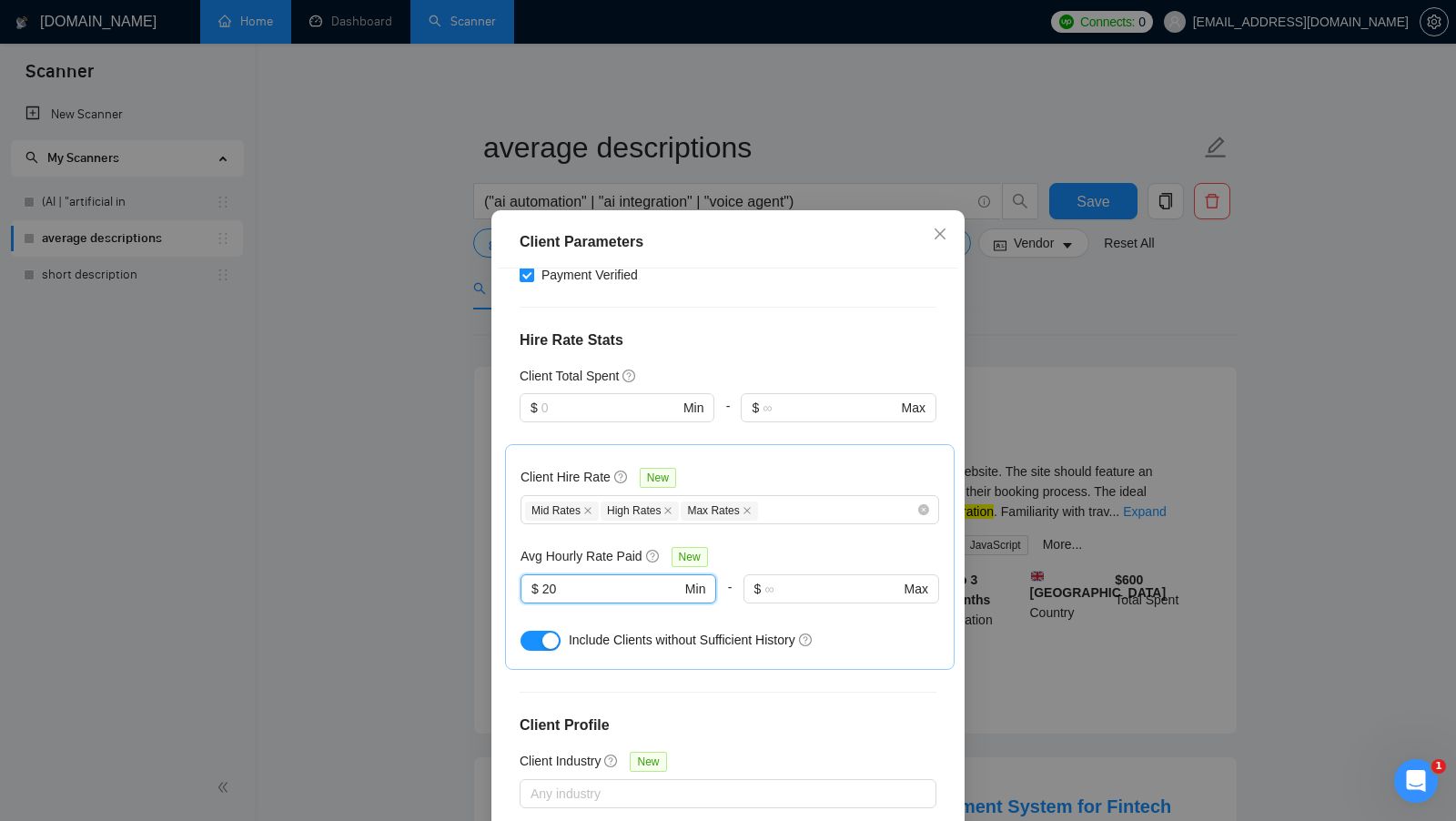
type input "20"
click at [724, 672] on div "Client Location Include Client Countries Select Exclude Client Countries [GEOGR…" at bounding box center [728, 556] width 460 height 574
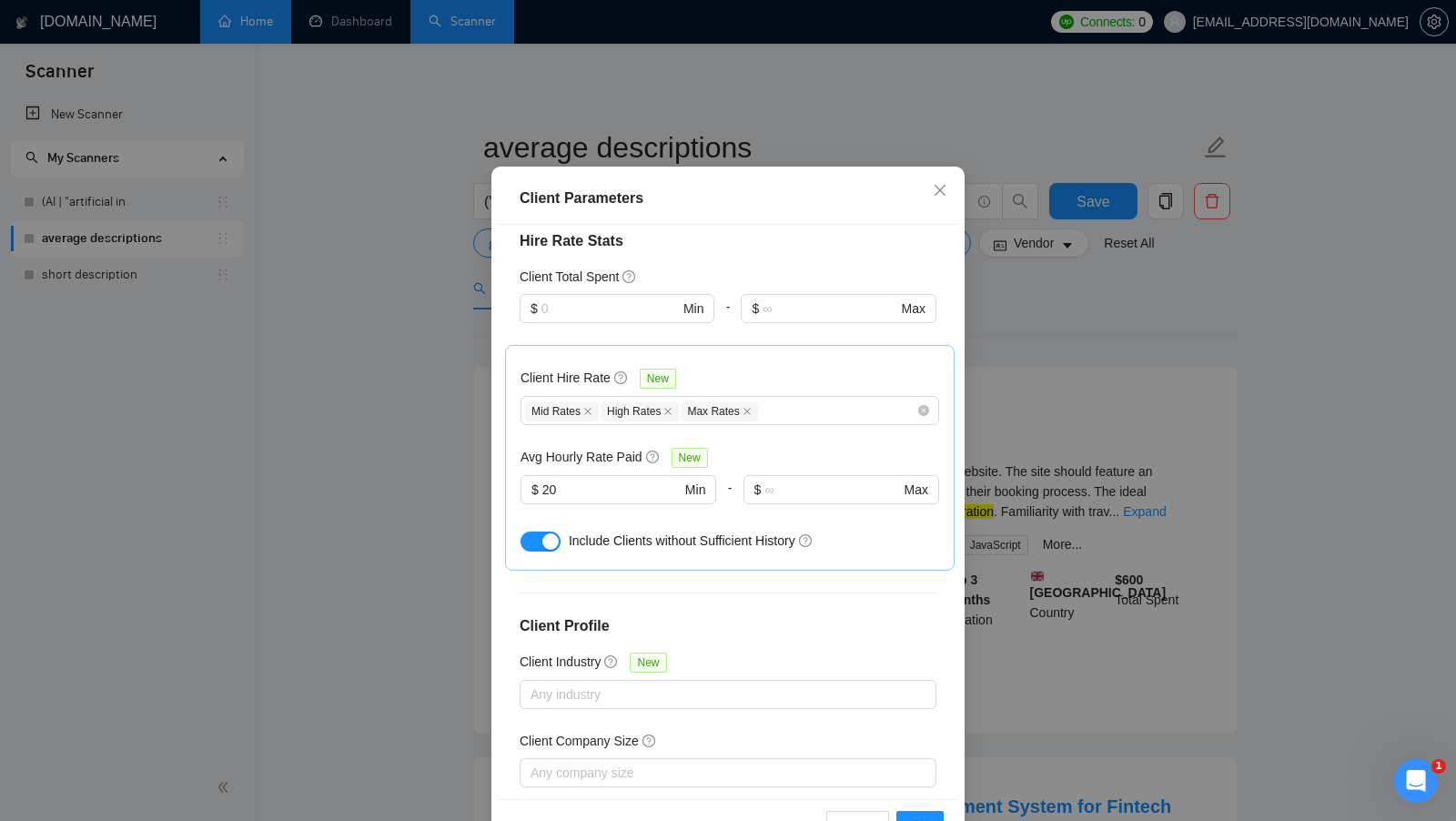
scroll to position [42, 0]
click at [619, 491] on input "20" at bounding box center [612, 491] width 139 height 20
click at [602, 494] on input "20" at bounding box center [612, 491] width 139 height 20
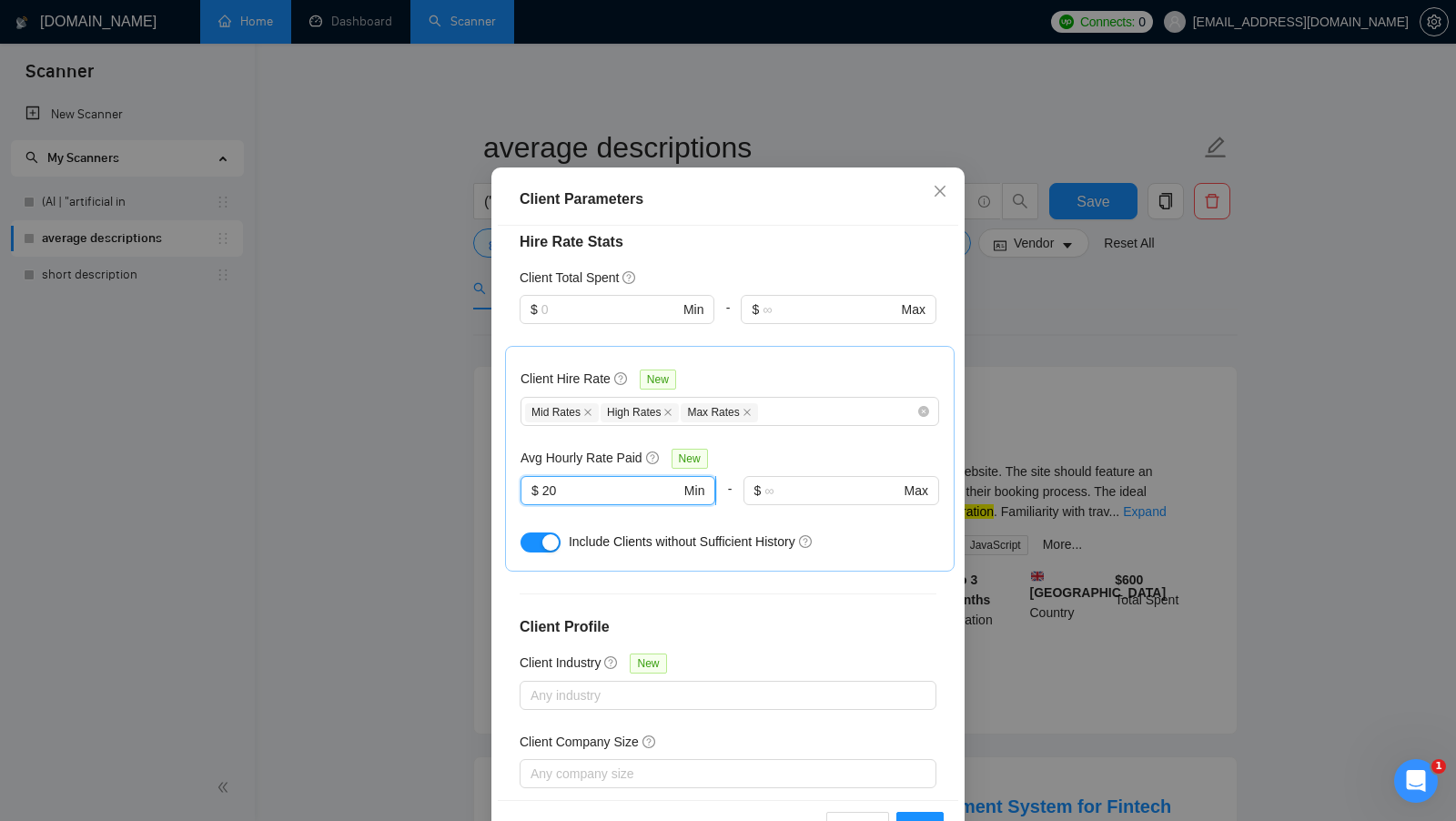
click at [602, 494] on input "20" at bounding box center [612, 491] width 139 height 20
click at [873, 641] on div "Client Location Include Client Countries Select Exclude Client Countries [GEOGR…" at bounding box center [728, 513] width 460 height 574
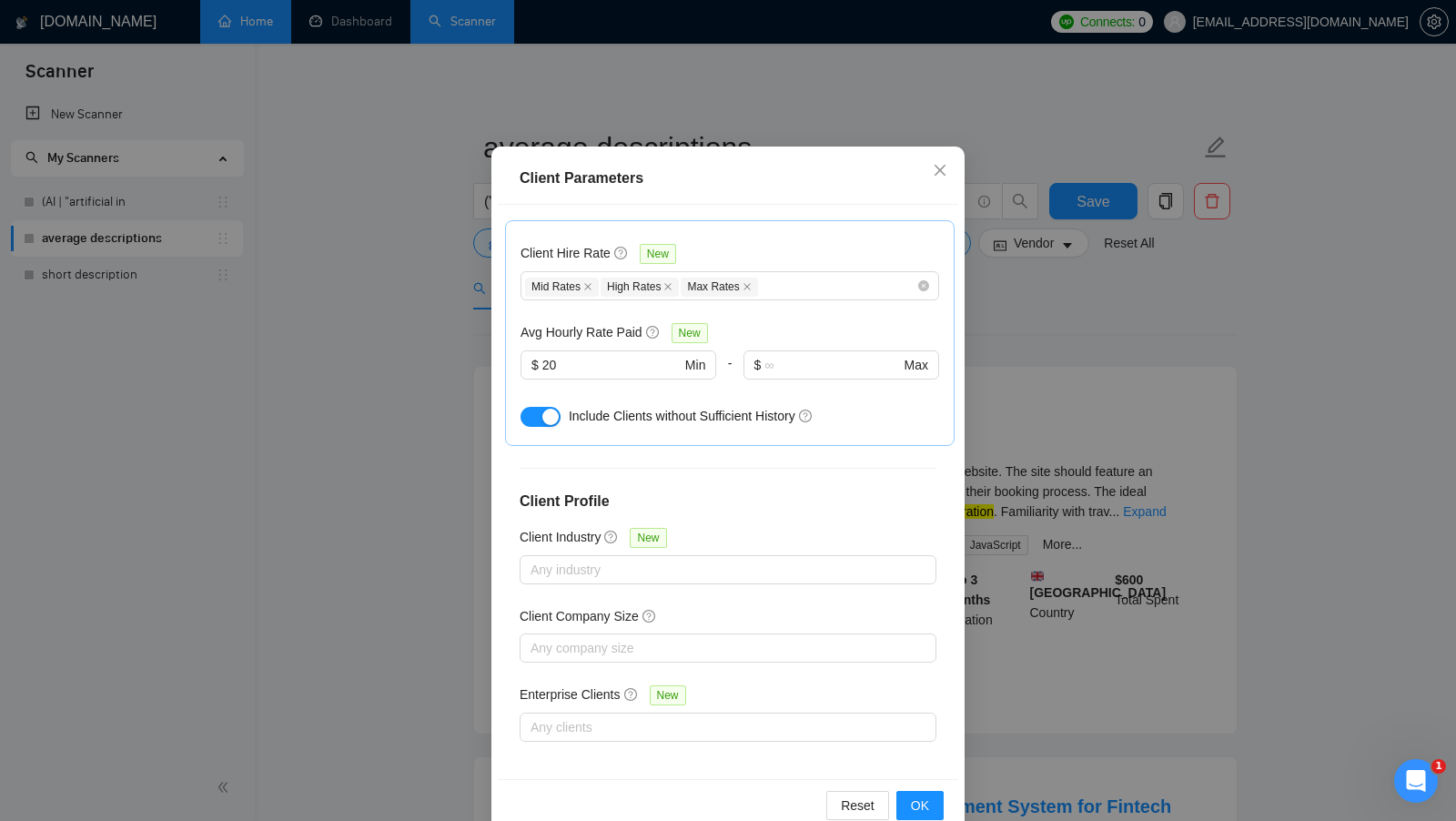
scroll to position [65, 0]
click at [768, 490] on h4 "Client Profile" at bounding box center [728, 500] width 417 height 22
click at [600, 358] on input "20" at bounding box center [612, 364] width 139 height 20
click at [599, 358] on input "20" at bounding box center [612, 364] width 139 height 20
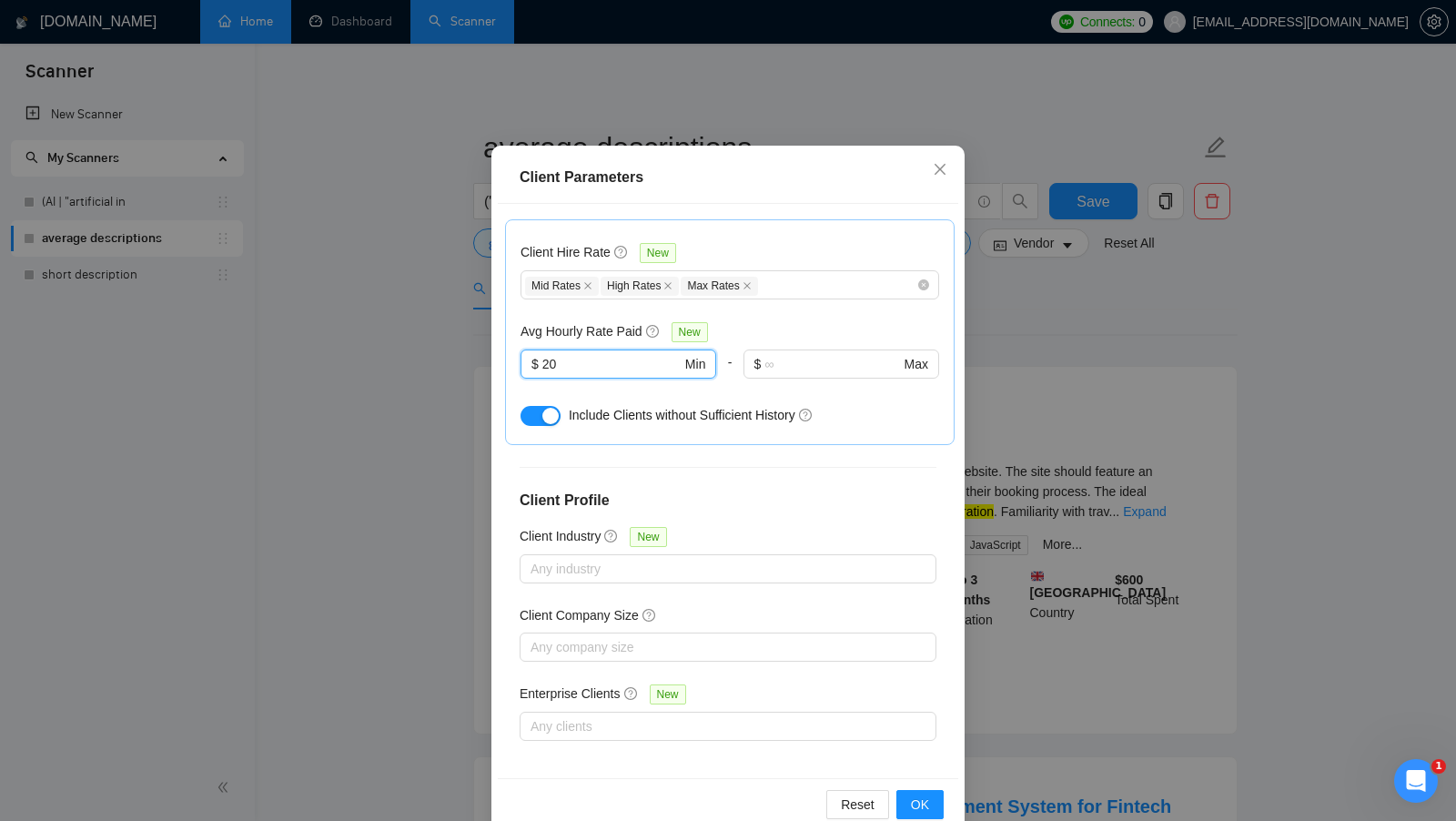
click at [651, 440] on div "Client Hire Rate New Mid Rates High Rates Max Rates Avg Hourly Rate Paid New 20…" at bounding box center [729, 332] width 449 height 226
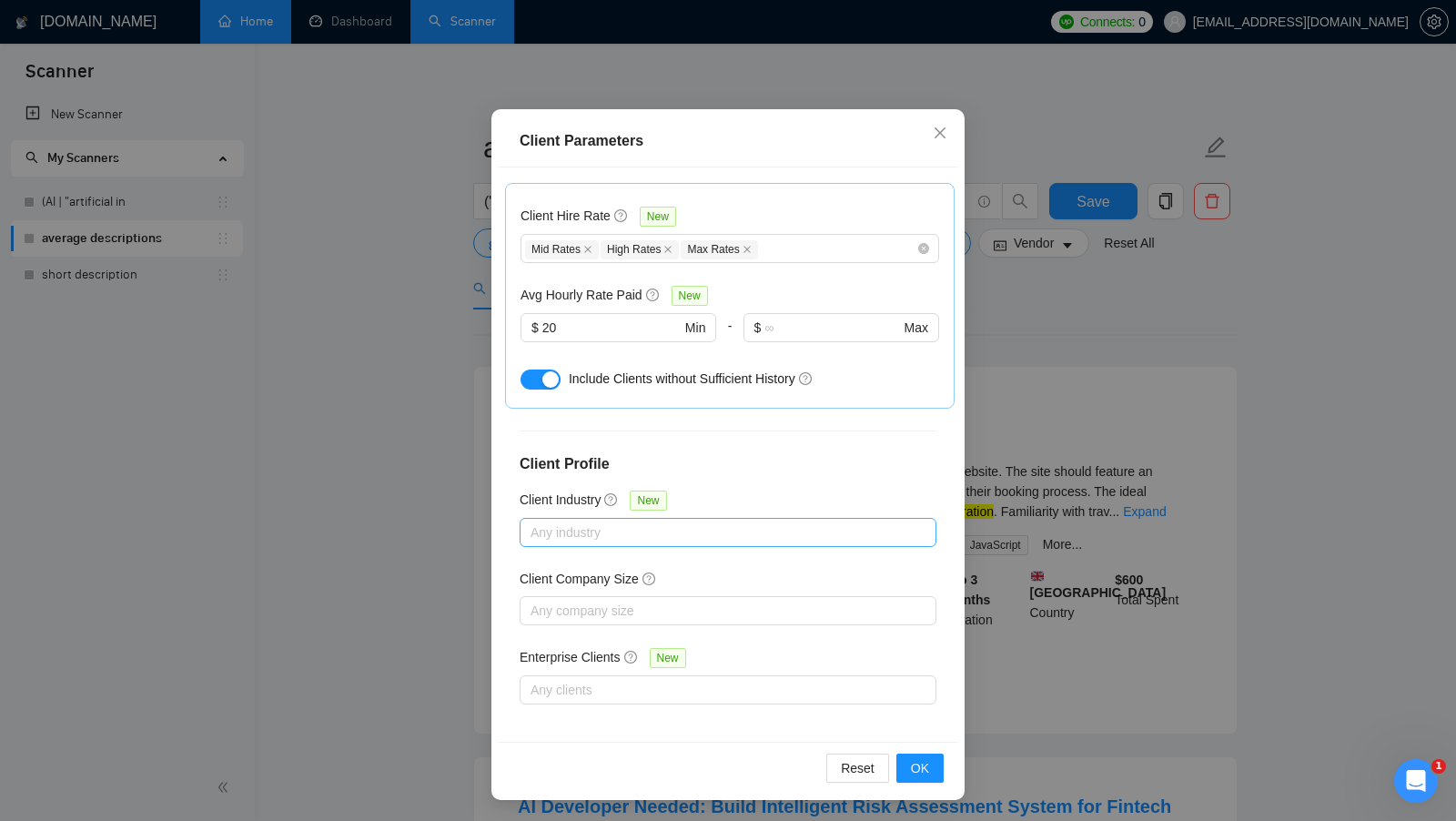
click at [585, 524] on div at bounding box center [719, 532] width 389 height 22
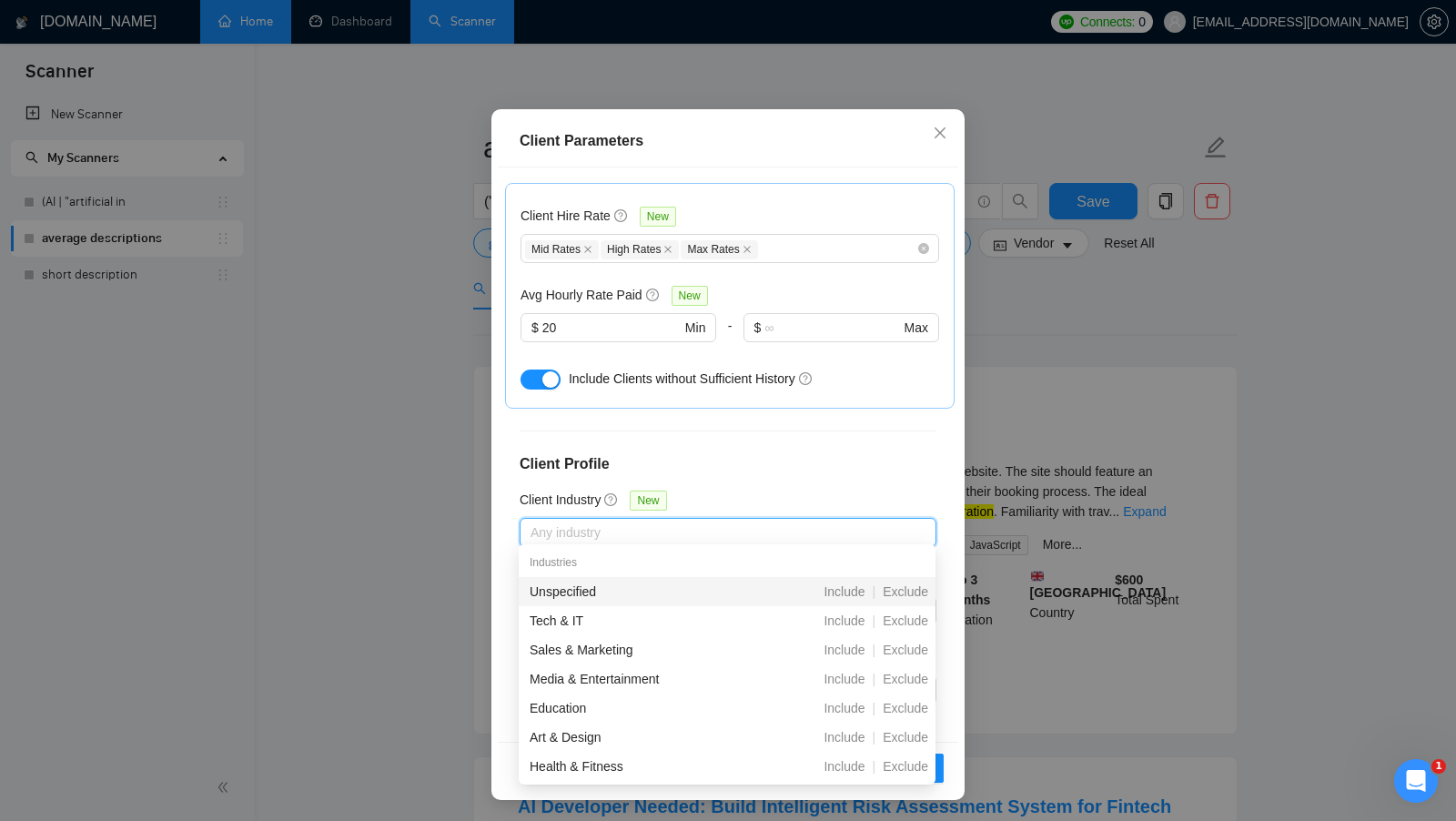
click at [798, 464] on h4 "Client Profile" at bounding box center [728, 464] width 417 height 22
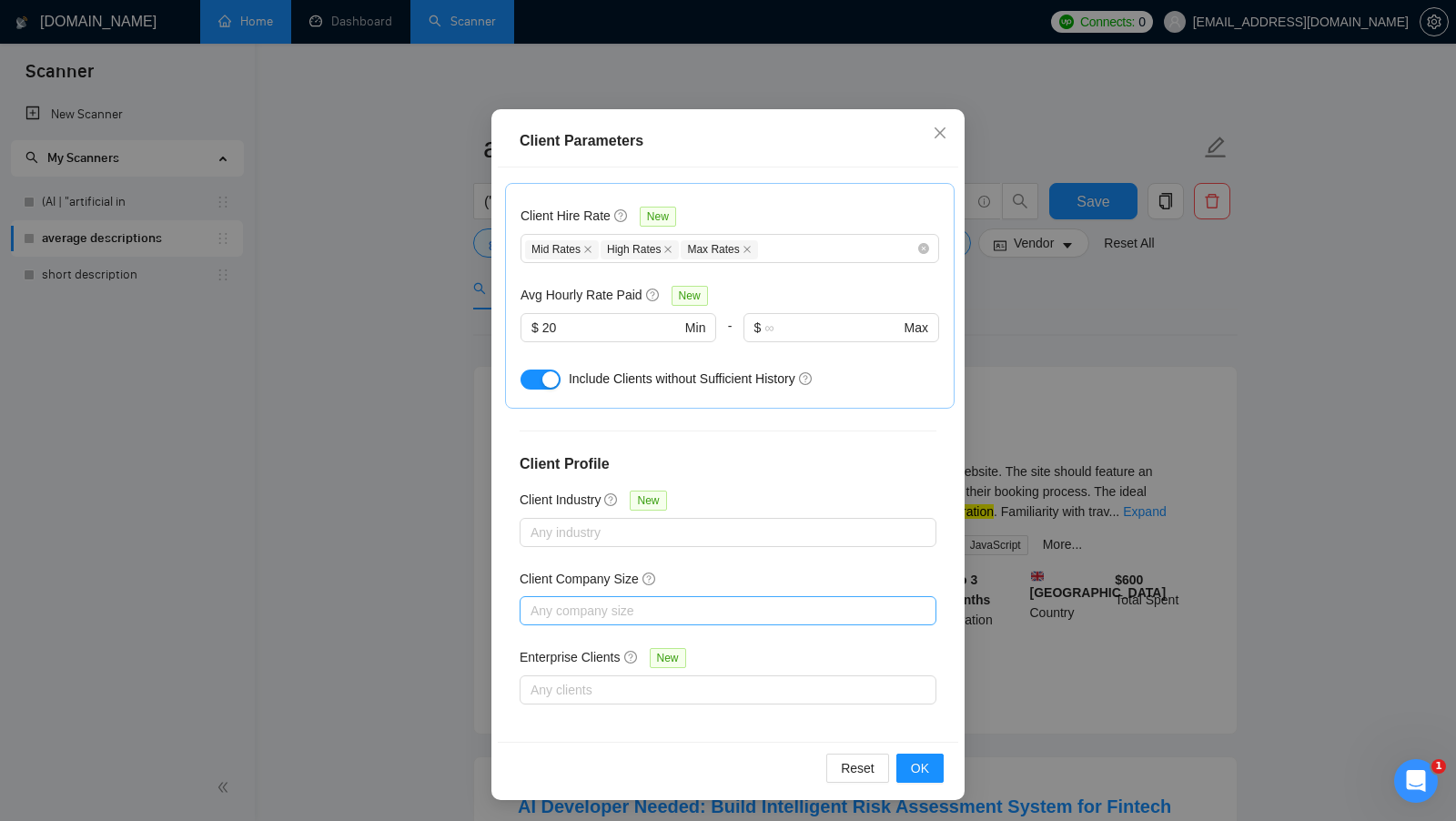
click at [693, 618] on div "Any company size" at bounding box center [728, 611] width 417 height 29
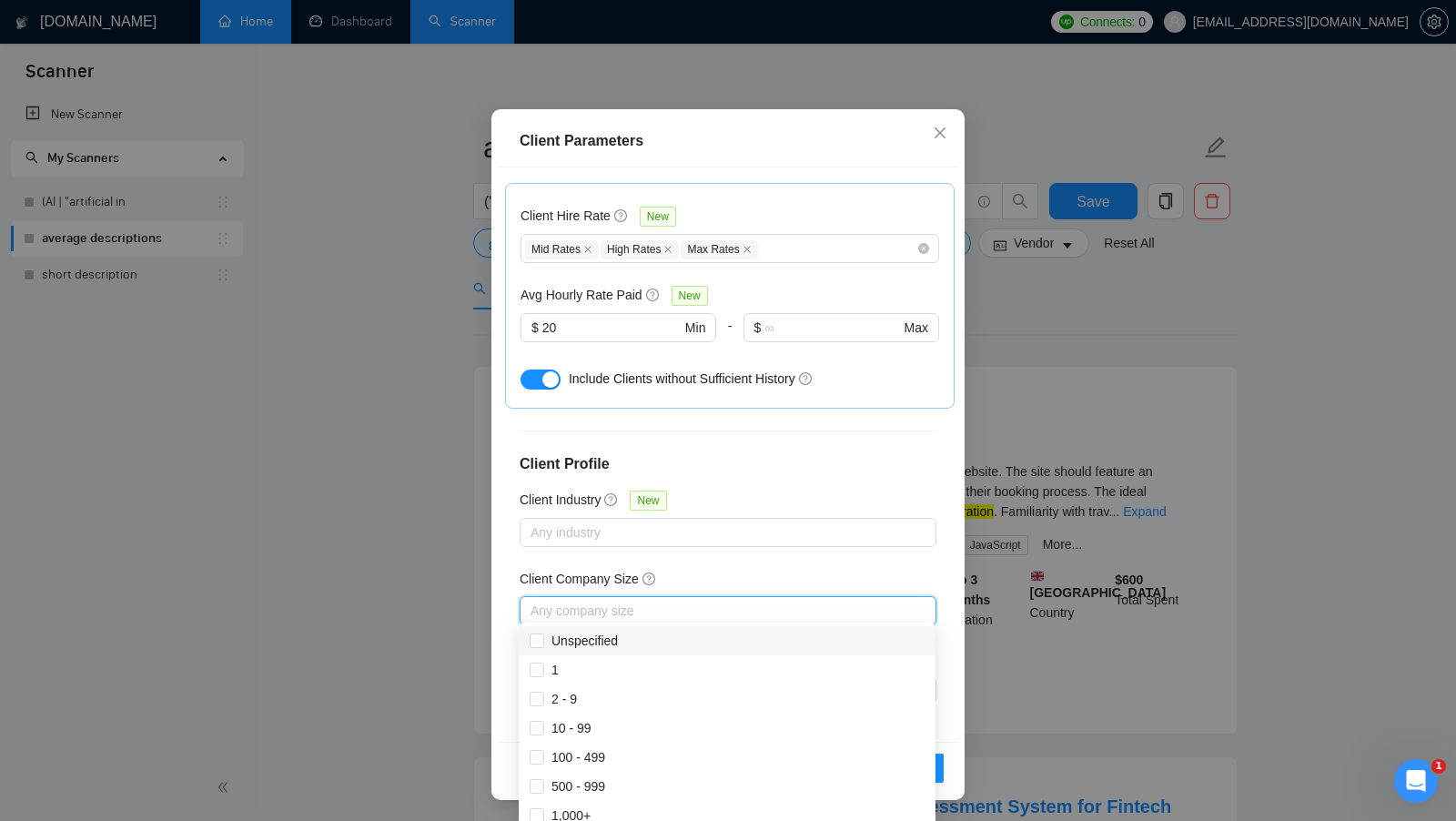
click at [834, 578] on div "Client Company Size" at bounding box center [728, 582] width 417 height 28
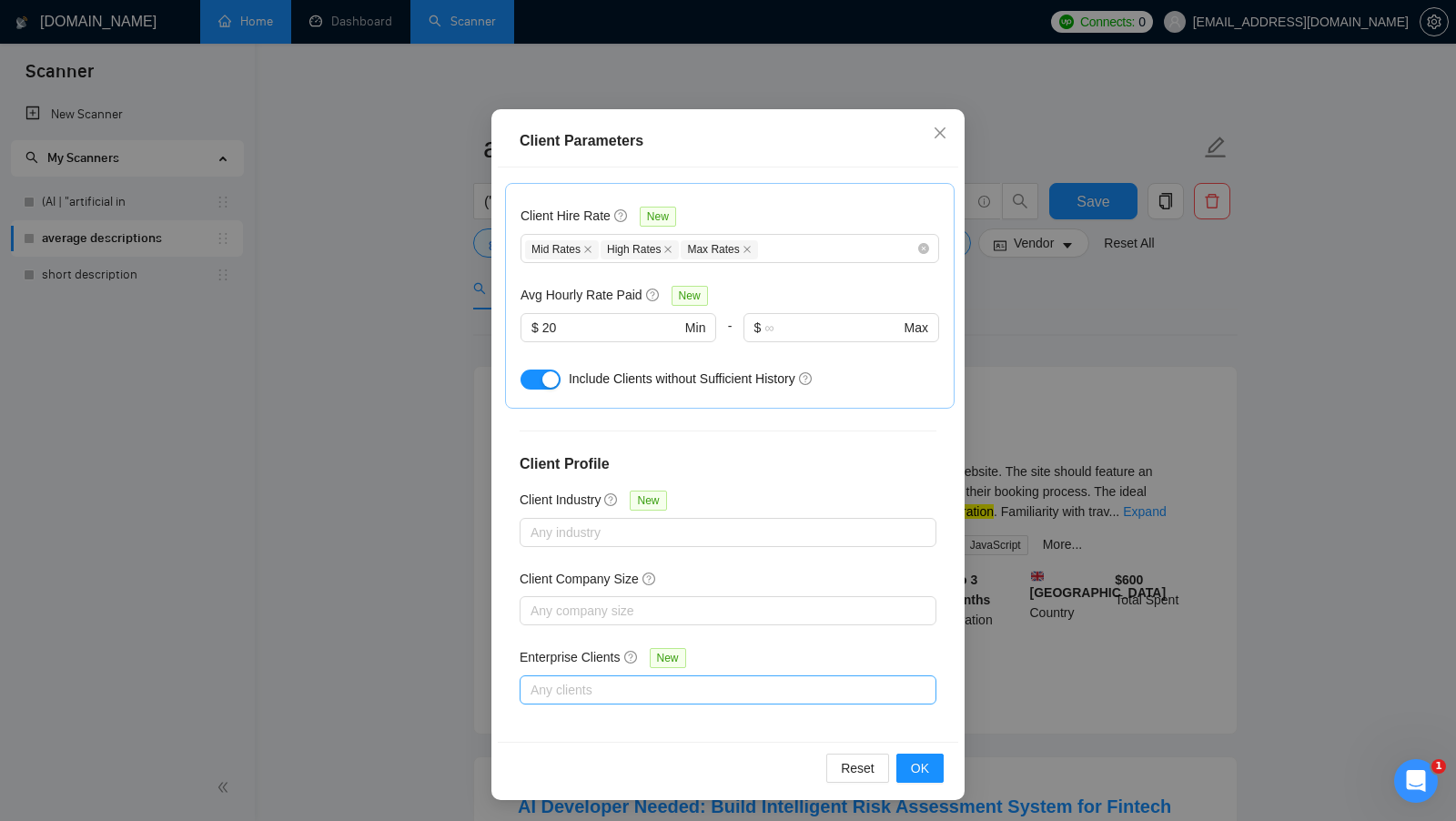
click at [715, 678] on div at bounding box center [719, 689] width 389 height 22
click at [788, 647] on div "Enterprise Clients New" at bounding box center [728, 661] width 417 height 29
click at [785, 531] on div at bounding box center [719, 532] width 389 height 22
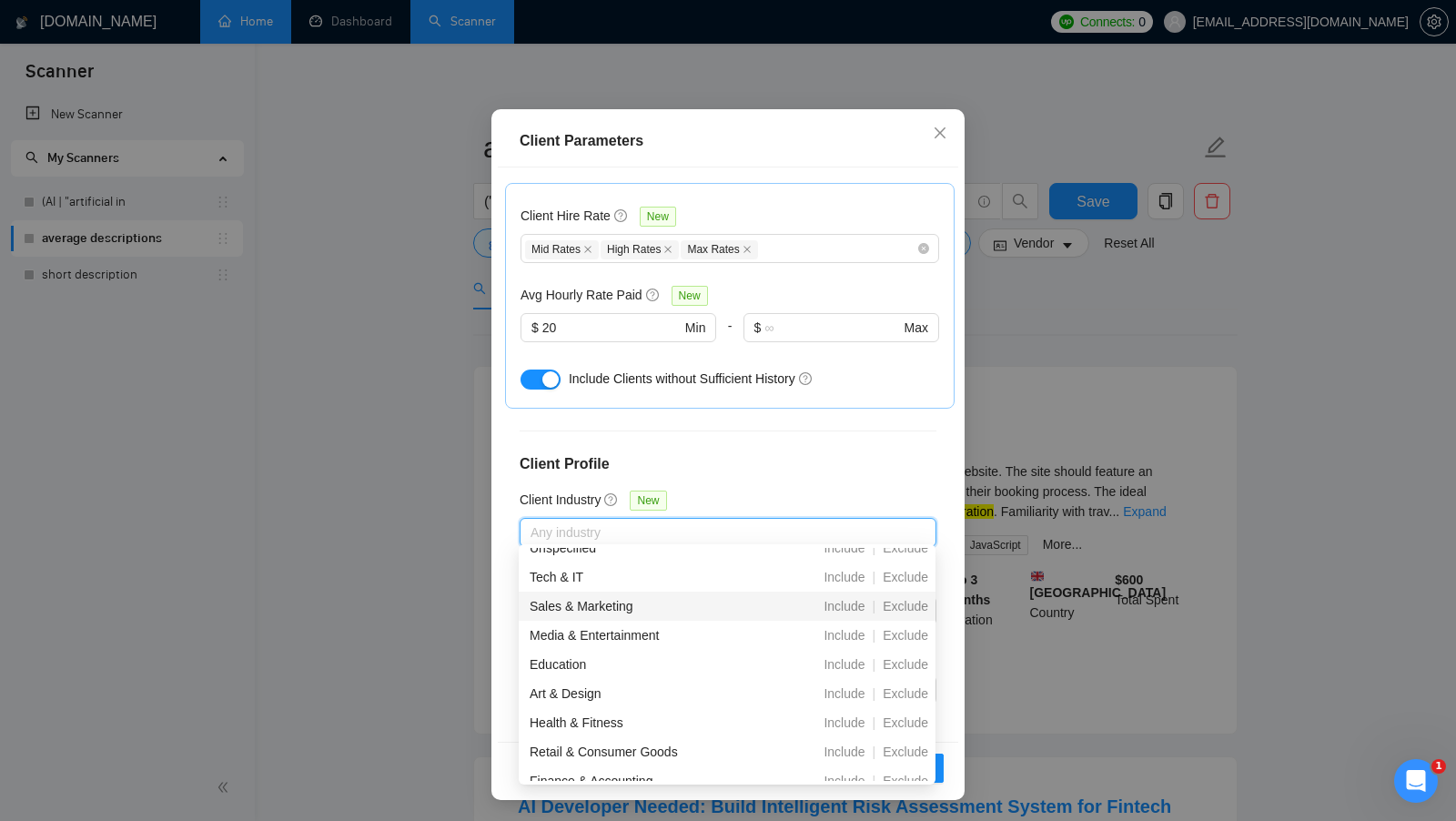
scroll to position [45, 0]
click at [842, 453] on h4 "Client Profile" at bounding box center [728, 464] width 417 height 22
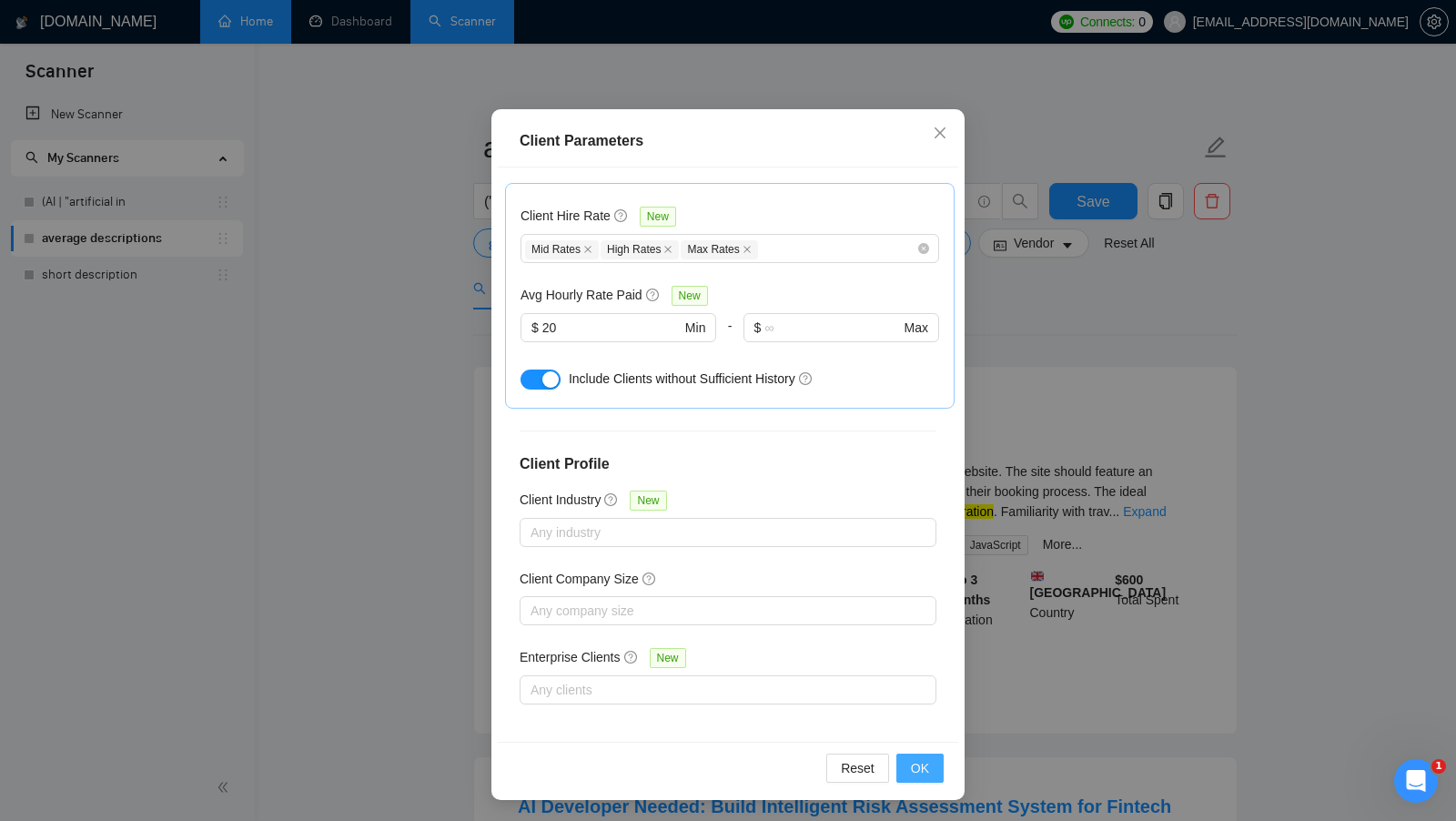
click at [911, 763] on span "OK" at bounding box center [919, 768] width 19 height 20
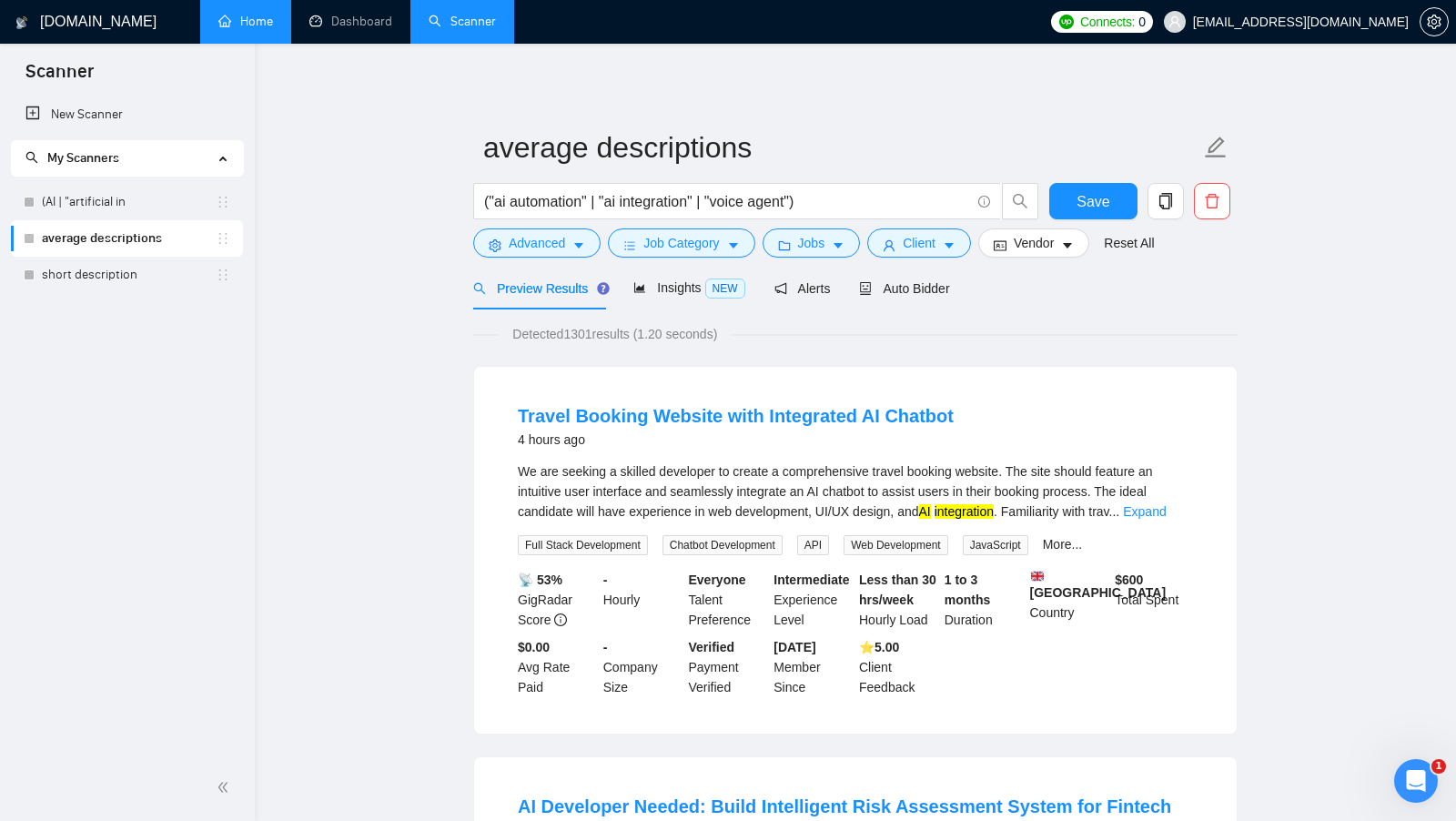
click at [592, 336] on span "Detected 1301 results (1.20 seconds)" at bounding box center [614, 333] width 230 height 20
click at [690, 296] on div "Insights NEW" at bounding box center [688, 287] width 111 height 21
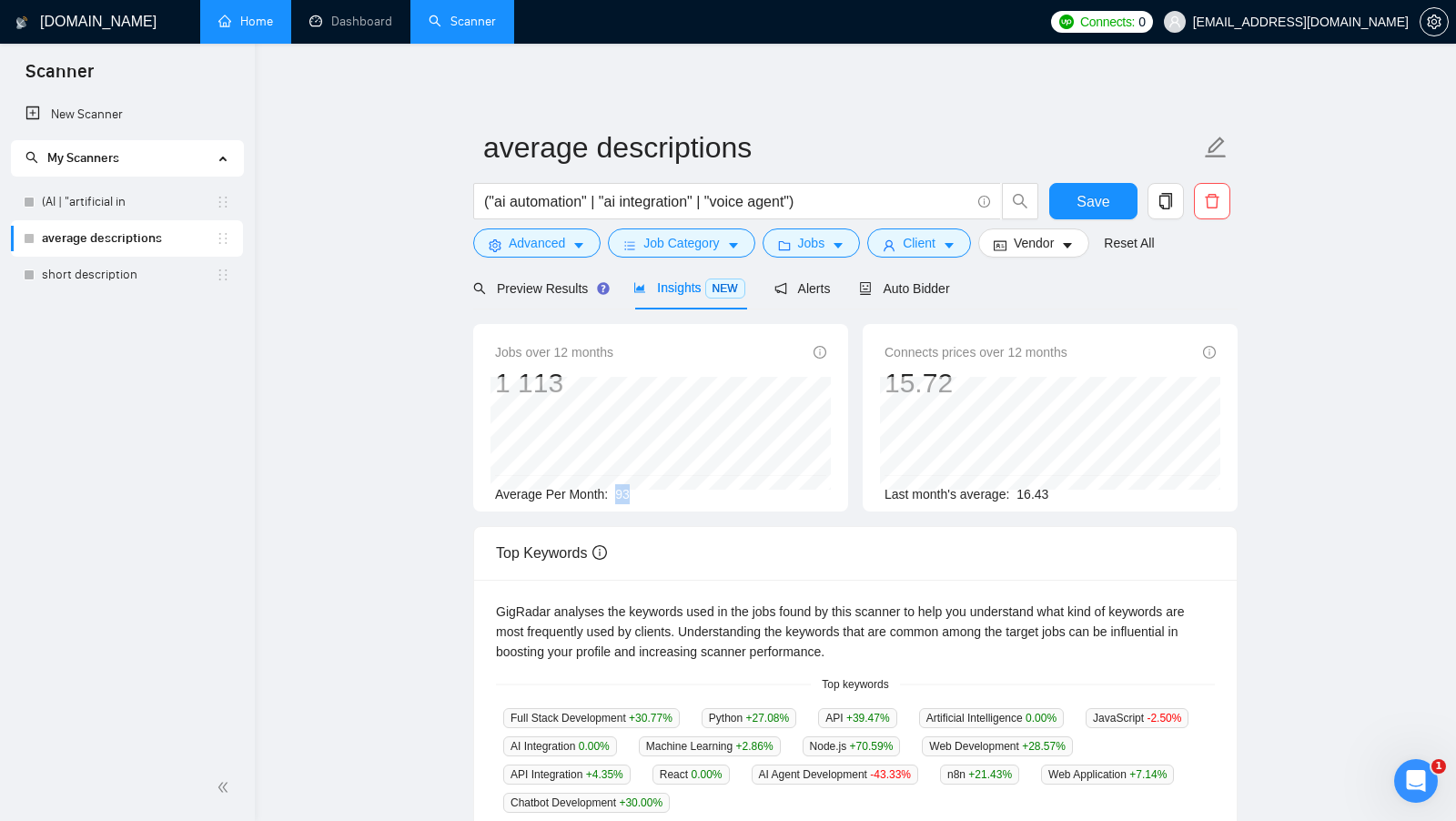
drag, startPoint x: 614, startPoint y: 495, endPoint x: 634, endPoint y: 495, distance: 20.0
click at [634, 495] on div "Average Per Month: 93" at bounding box center [660, 494] width 331 height 20
drag, startPoint x: 612, startPoint y: 491, endPoint x: 639, endPoint y: 493, distance: 27.1
click at [639, 493] on div "Average Per Month: 93" at bounding box center [660, 494] width 331 height 20
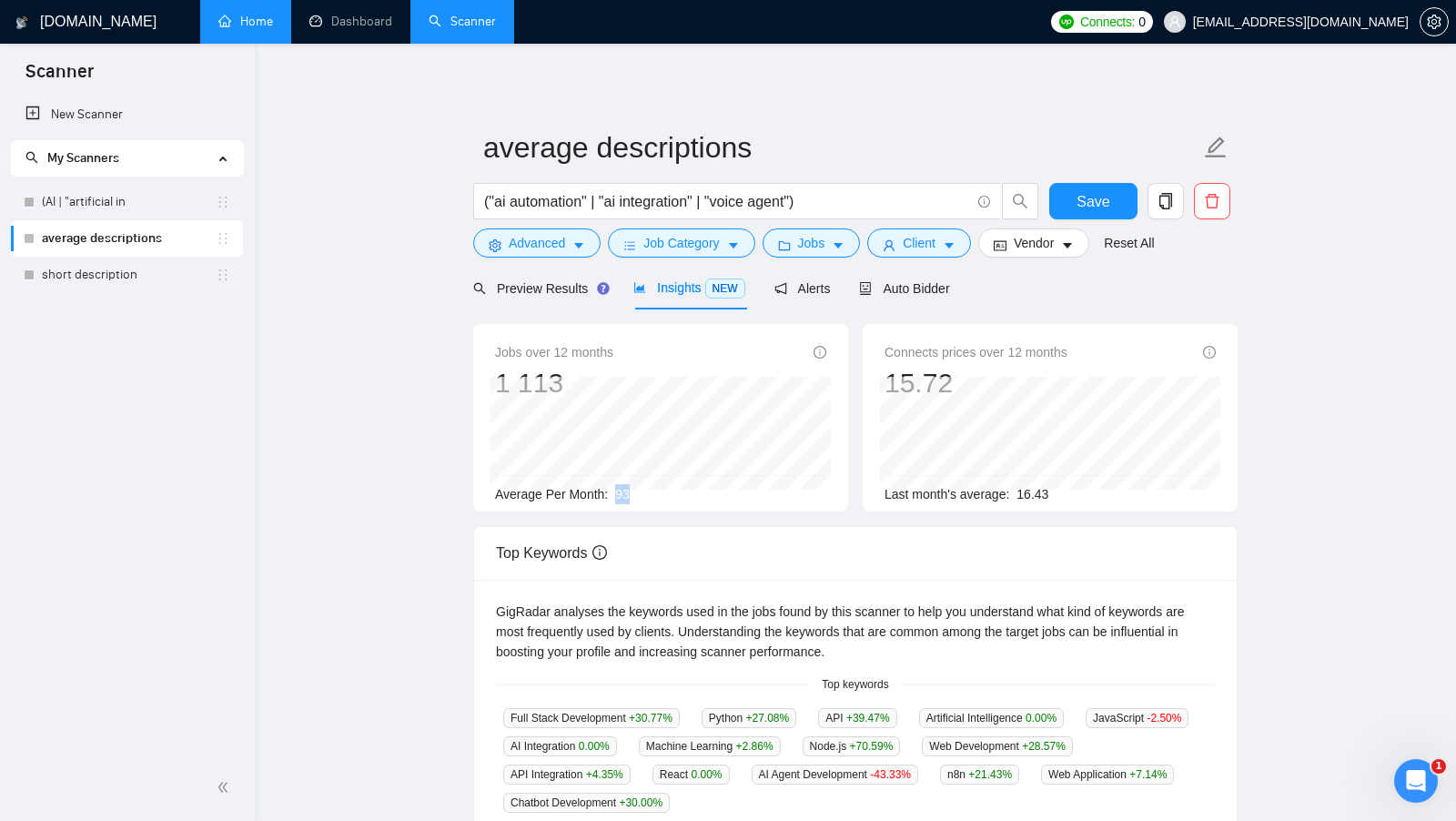
click at [639, 493] on div "Average Per Month: 93" at bounding box center [660, 494] width 331 height 20
click at [801, 198] on input "("ai automation" | "ai integration" | "voice agent")" at bounding box center [727, 201] width 486 height 23
drag, startPoint x: 801, startPoint y: 198, endPoint x: 486, endPoint y: 199, distance: 315.0
click at [486, 199] on input "("ai automation" | "ai integration" | "voice agent")" at bounding box center [727, 201] width 486 height 23
click at [818, 205] on input "("ai automation" | "ai integration" | "voice agent")" at bounding box center [727, 201] width 486 height 23
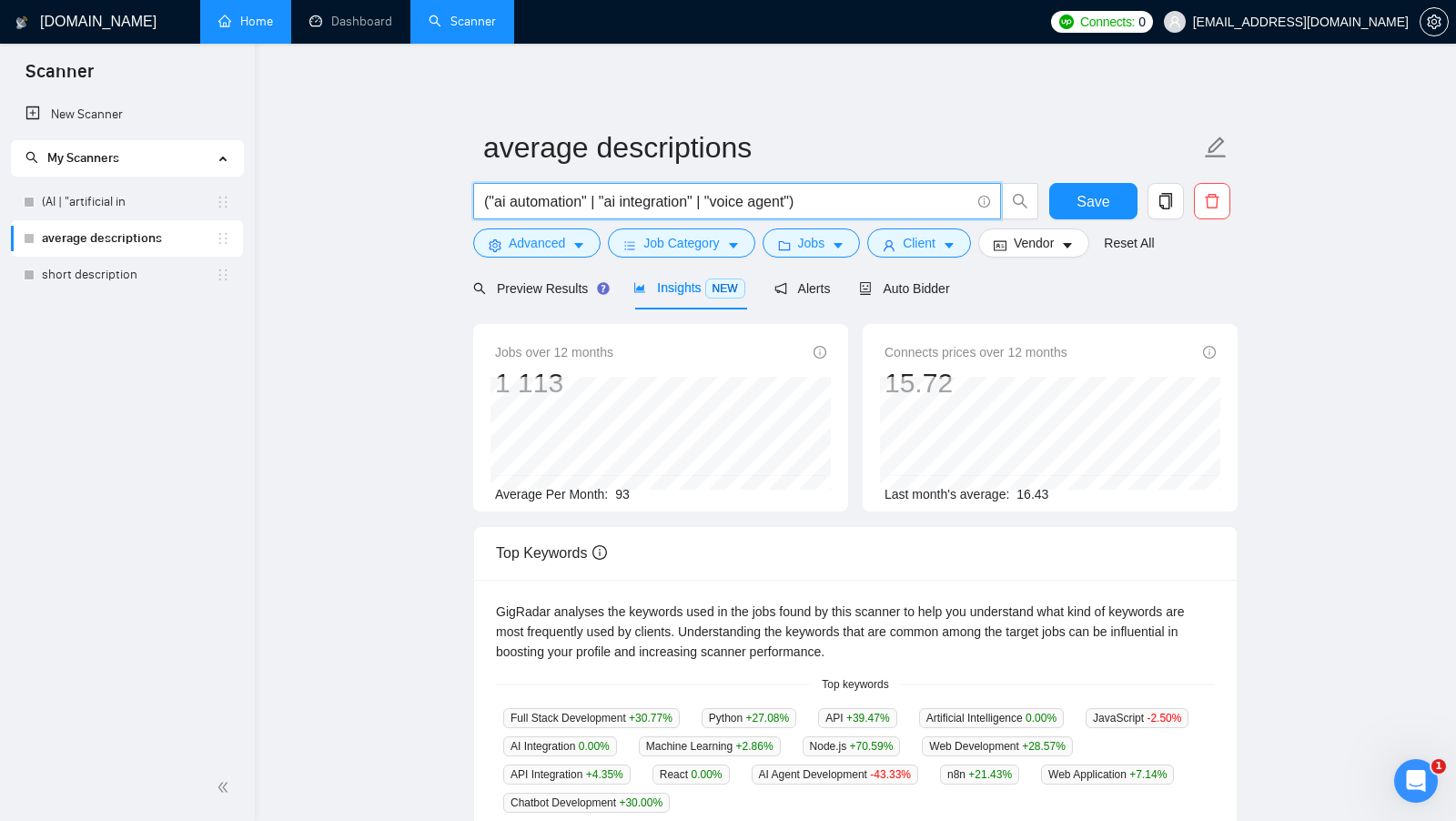
click at [421, 269] on main "average descriptions ("ai automation" | "ai integration" | "voice agent") Save …" at bounding box center [855, 697] width 1142 height 1249
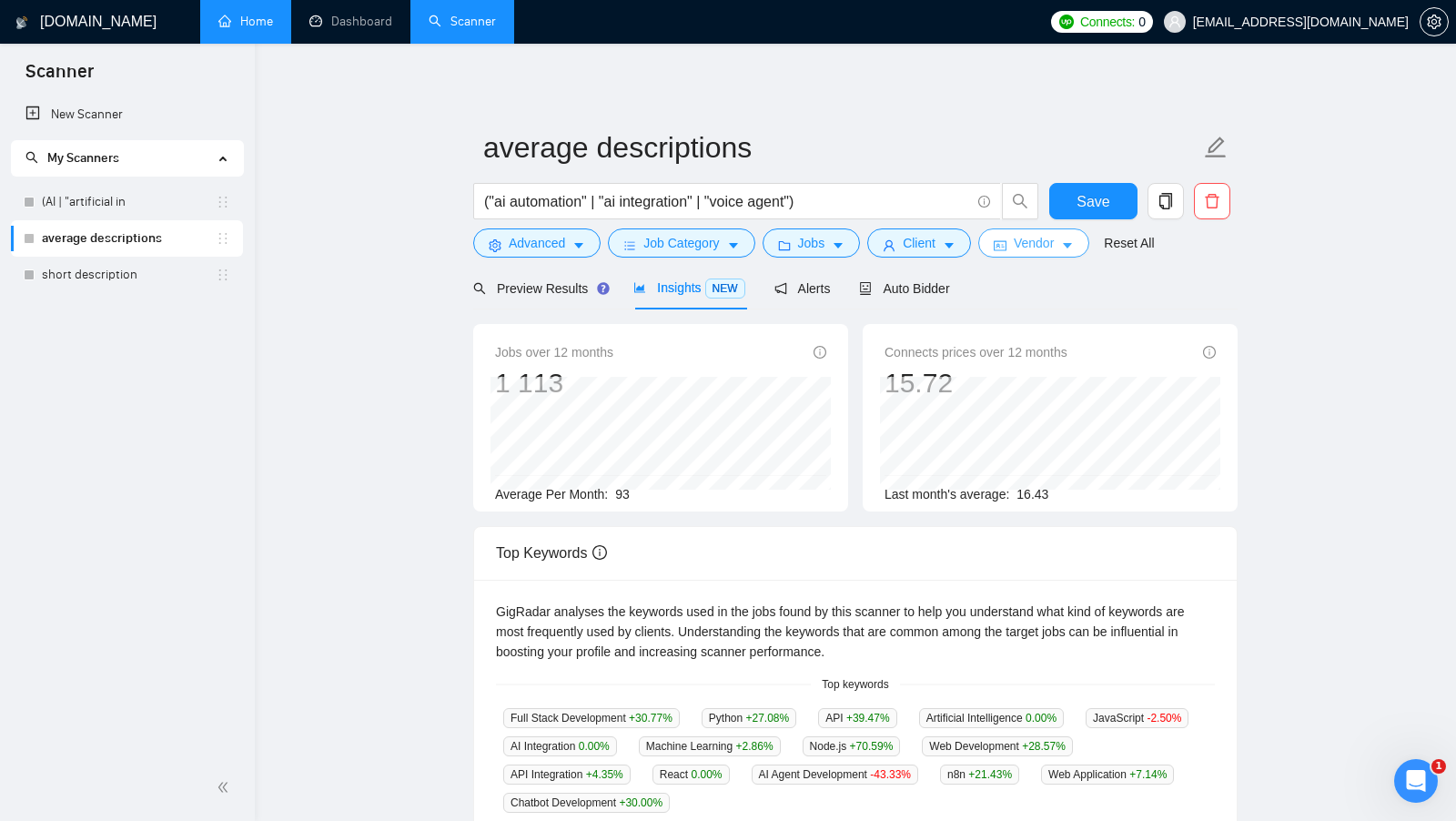
click at [1032, 243] on span "Vendor" at bounding box center [1033, 243] width 40 height 20
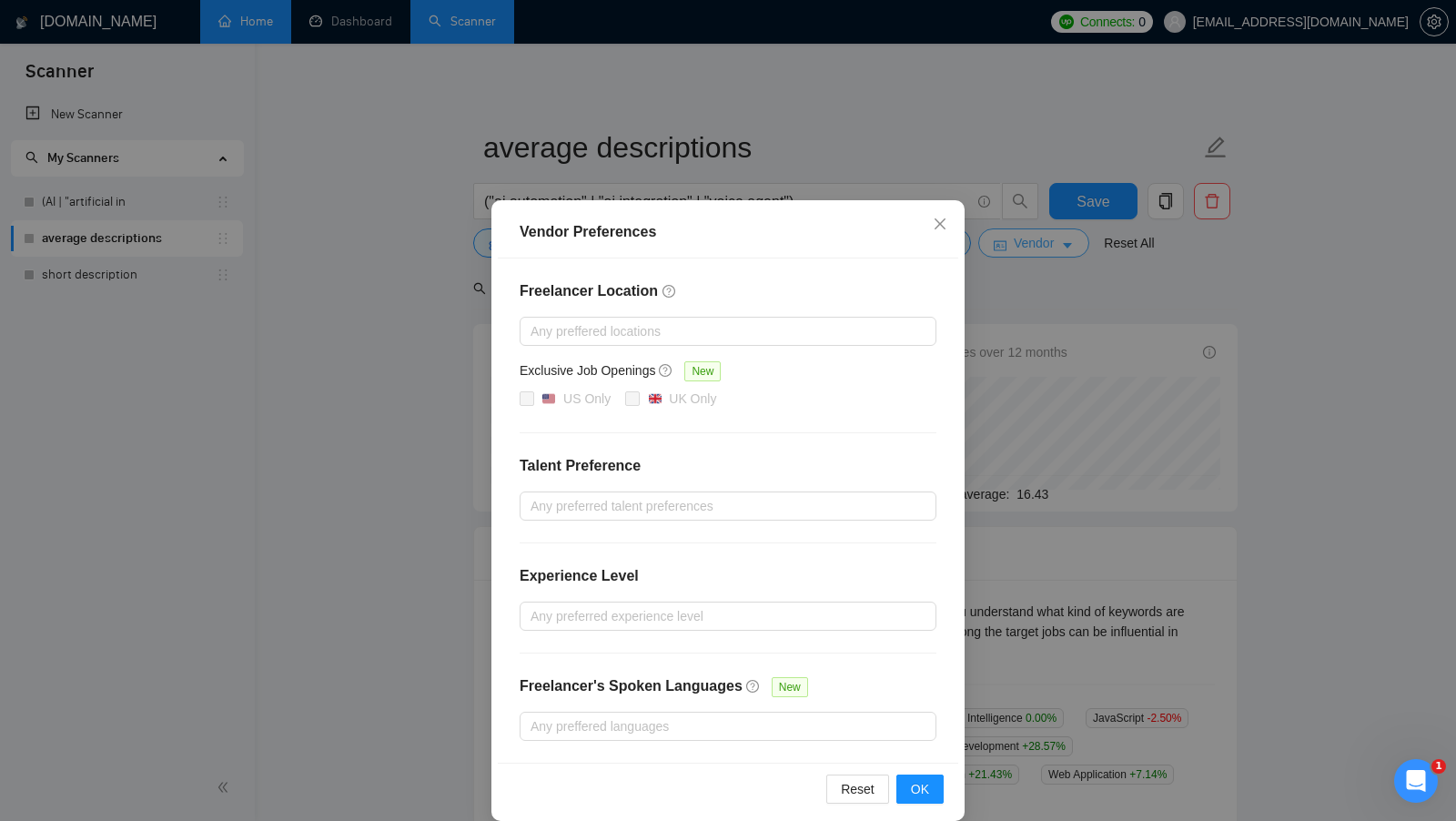
click at [1032, 243] on div "Vendor Preferences Freelancer Location Any preffered locations Exclusive Job Op…" at bounding box center [728, 410] width 1456 height 821
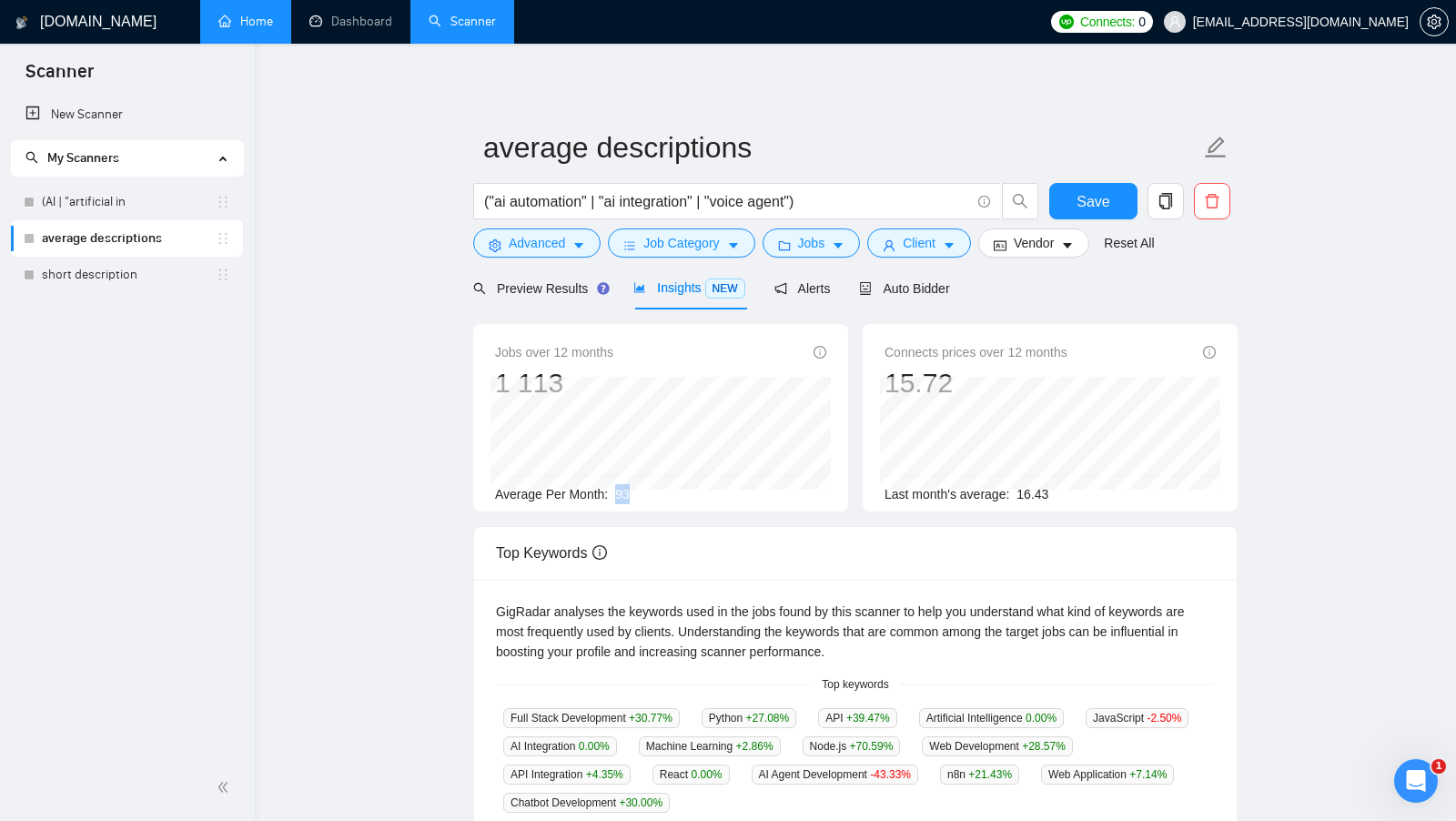
drag, startPoint x: 617, startPoint y: 493, endPoint x: 661, endPoint y: 493, distance: 44.0
click at [661, 493] on div "Average Per Month: 93" at bounding box center [660, 494] width 331 height 20
click at [1036, 251] on span "Vendor" at bounding box center [1033, 243] width 40 height 20
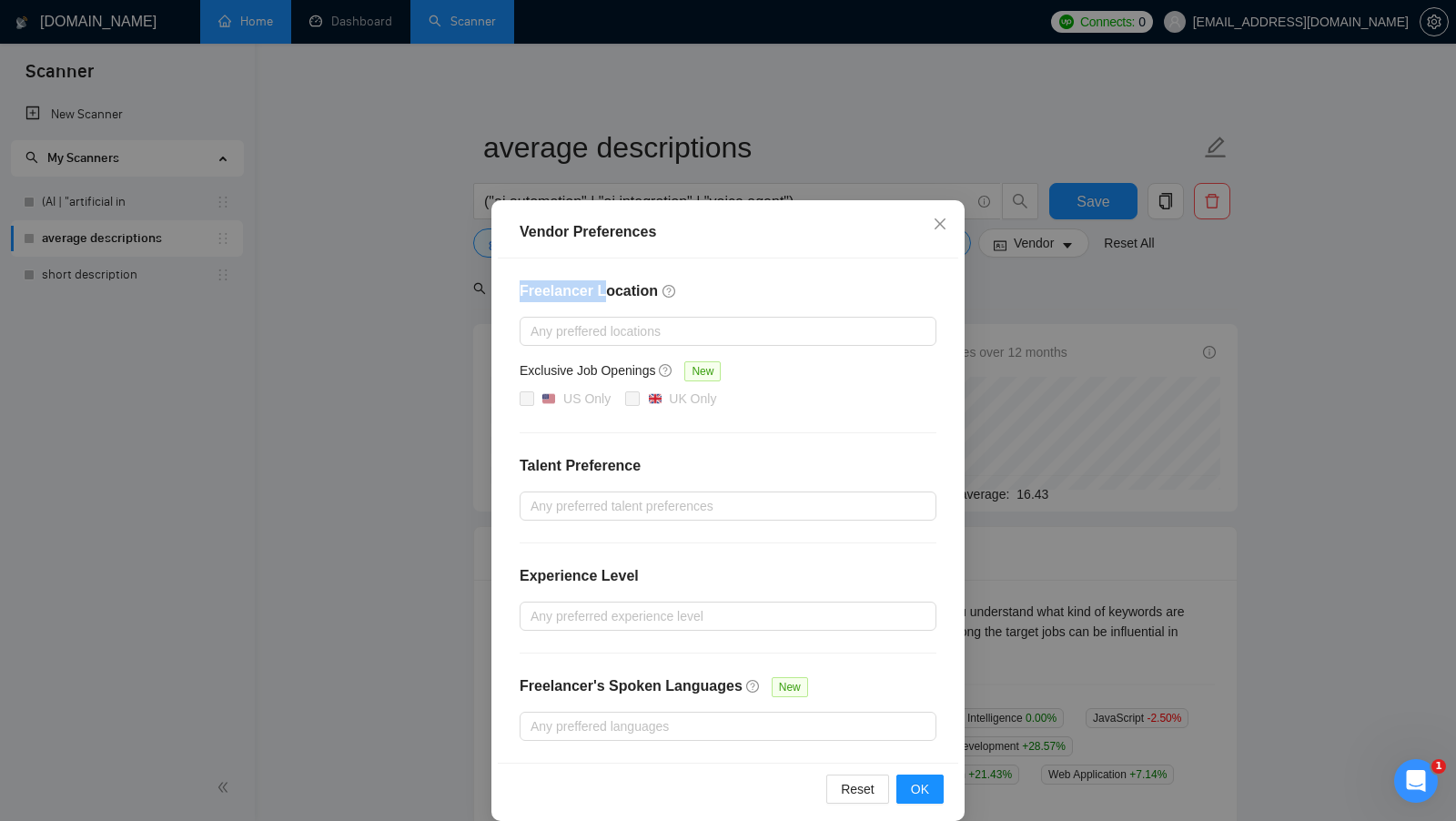
drag, startPoint x: 517, startPoint y: 294, endPoint x: 607, endPoint y: 281, distance: 90.9
click at [607, 296] on div "Freelancer Location Any preffered locations Exclusive Job Openings New US Only …" at bounding box center [728, 510] width 460 height 504
click at [637, 329] on div at bounding box center [719, 331] width 389 height 22
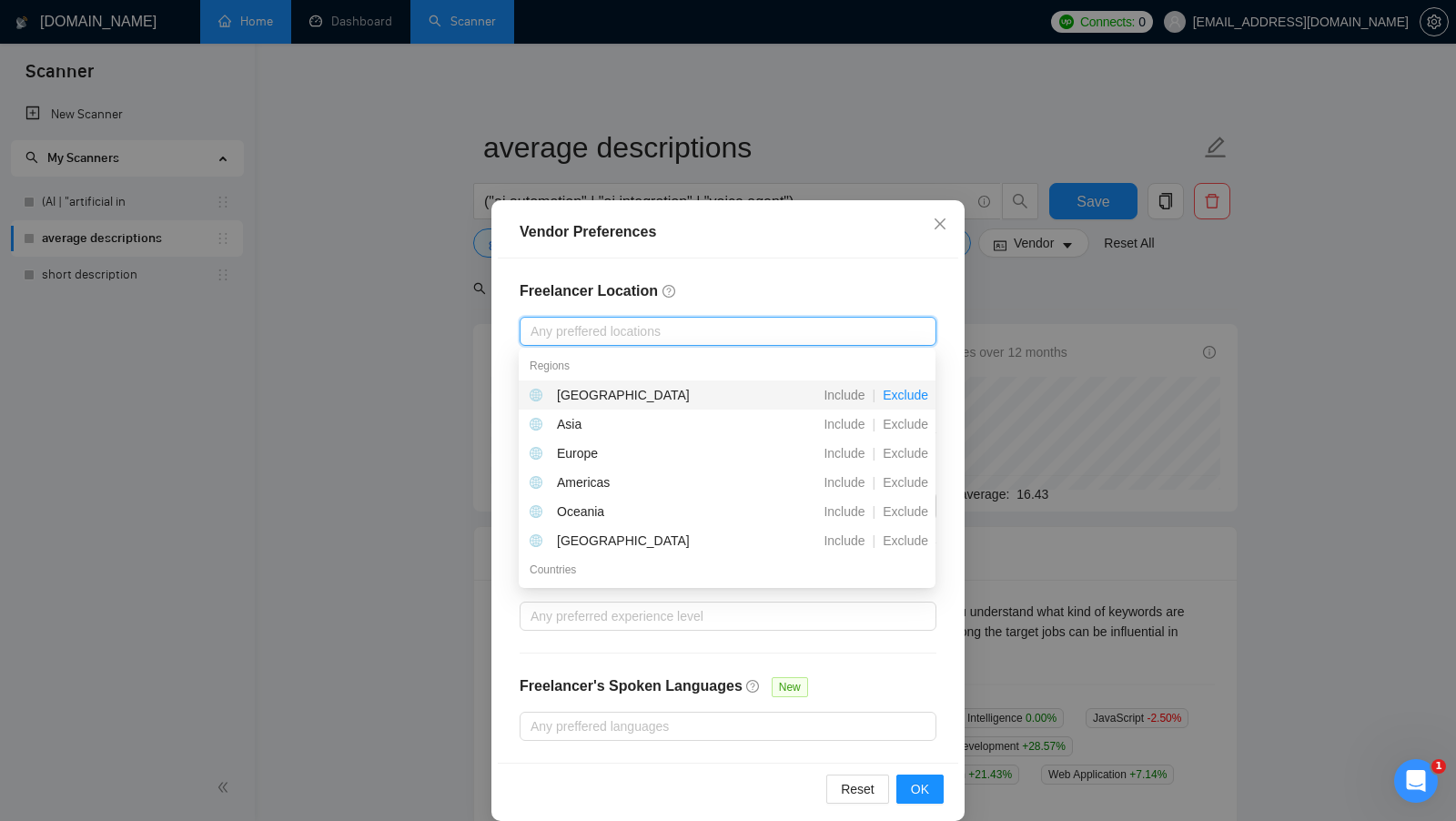
click at [915, 395] on span "Exclude" at bounding box center [904, 394] width 60 height 15
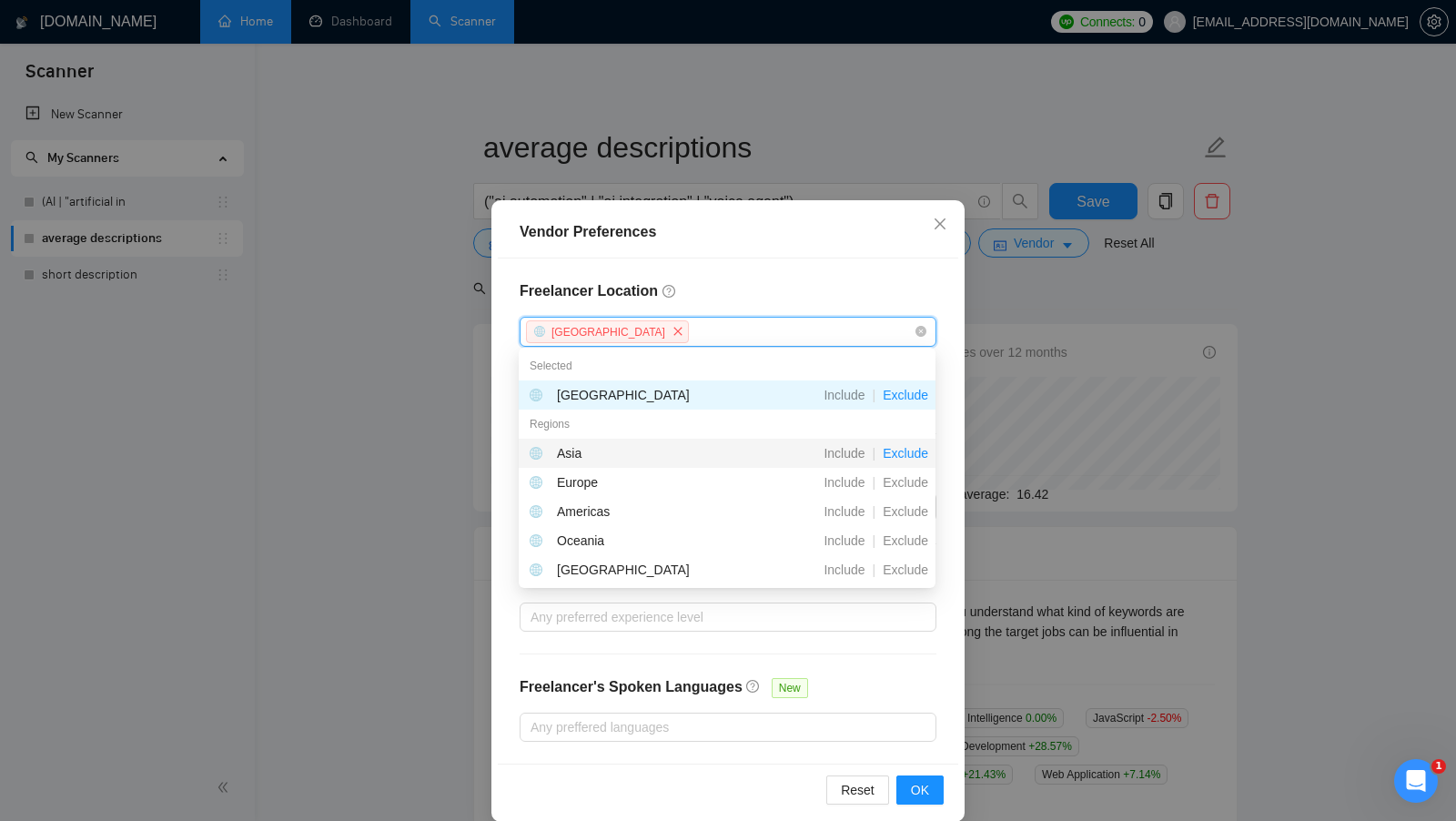
click at [902, 458] on span "Exclude" at bounding box center [904, 452] width 60 height 15
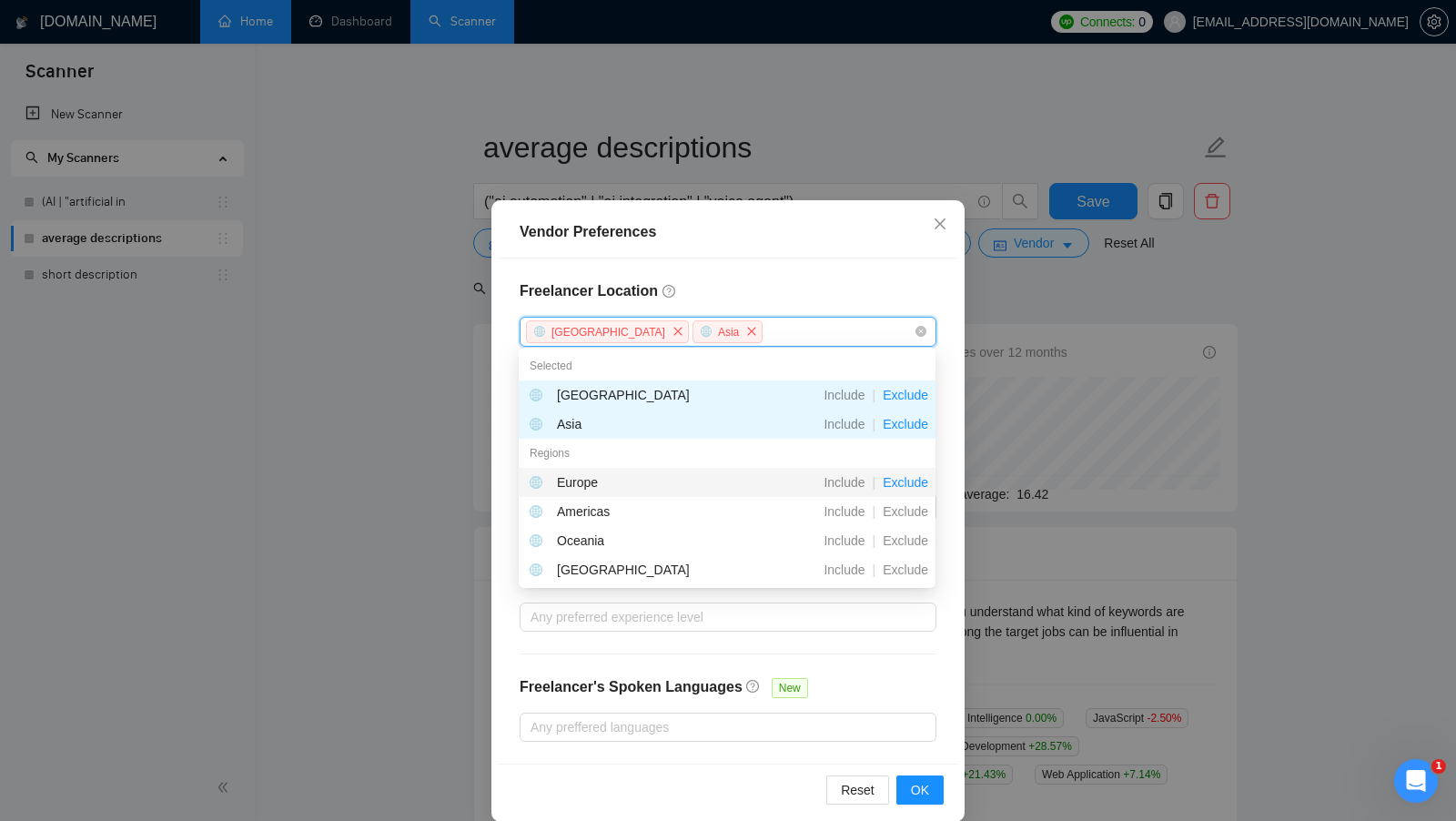
click at [898, 477] on span "Exclude" at bounding box center [904, 482] width 60 height 15
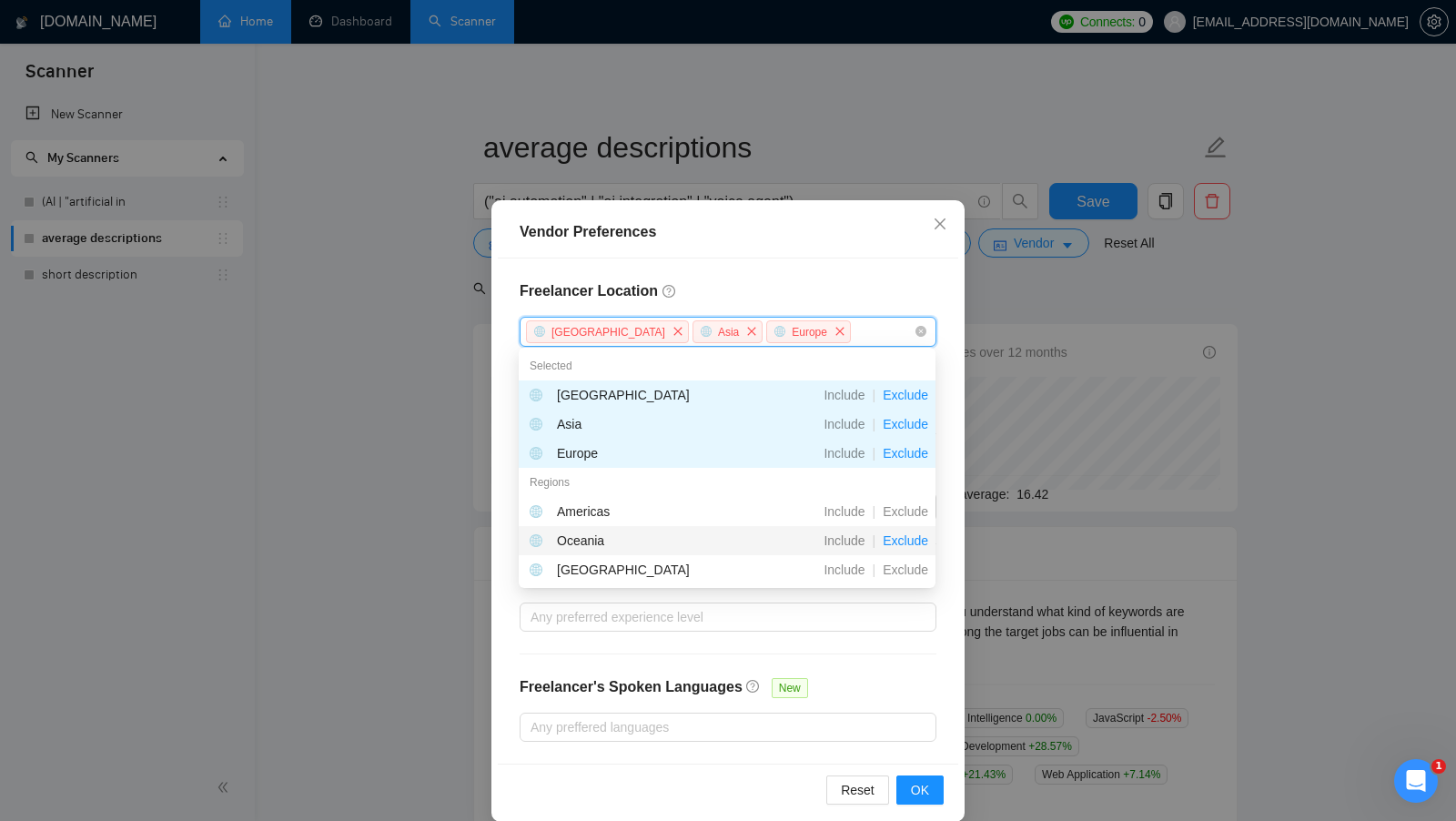
click at [907, 540] on span "Exclude" at bounding box center [904, 540] width 60 height 15
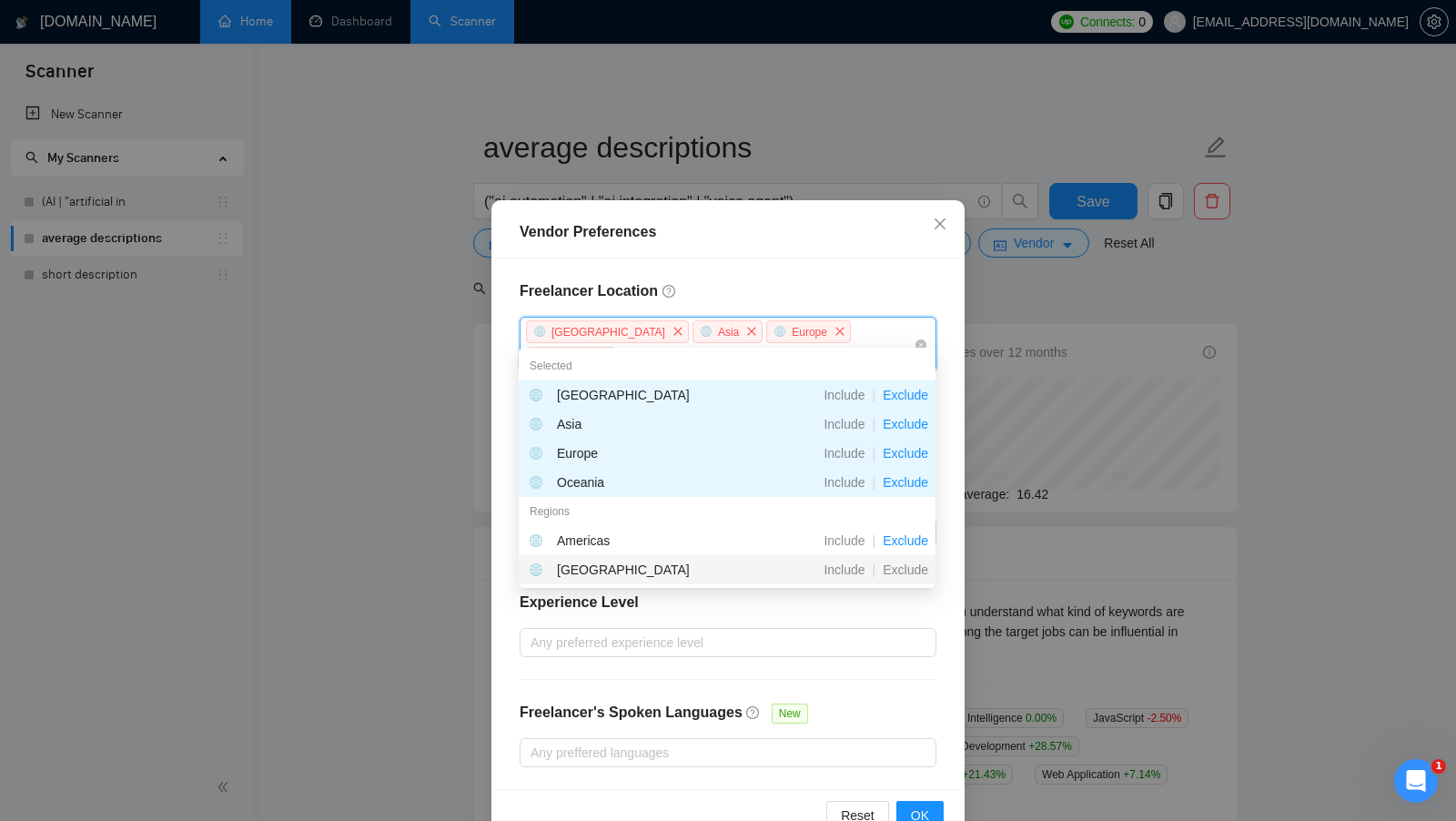
click at [909, 565] on span "Exclude" at bounding box center [904, 569] width 60 height 15
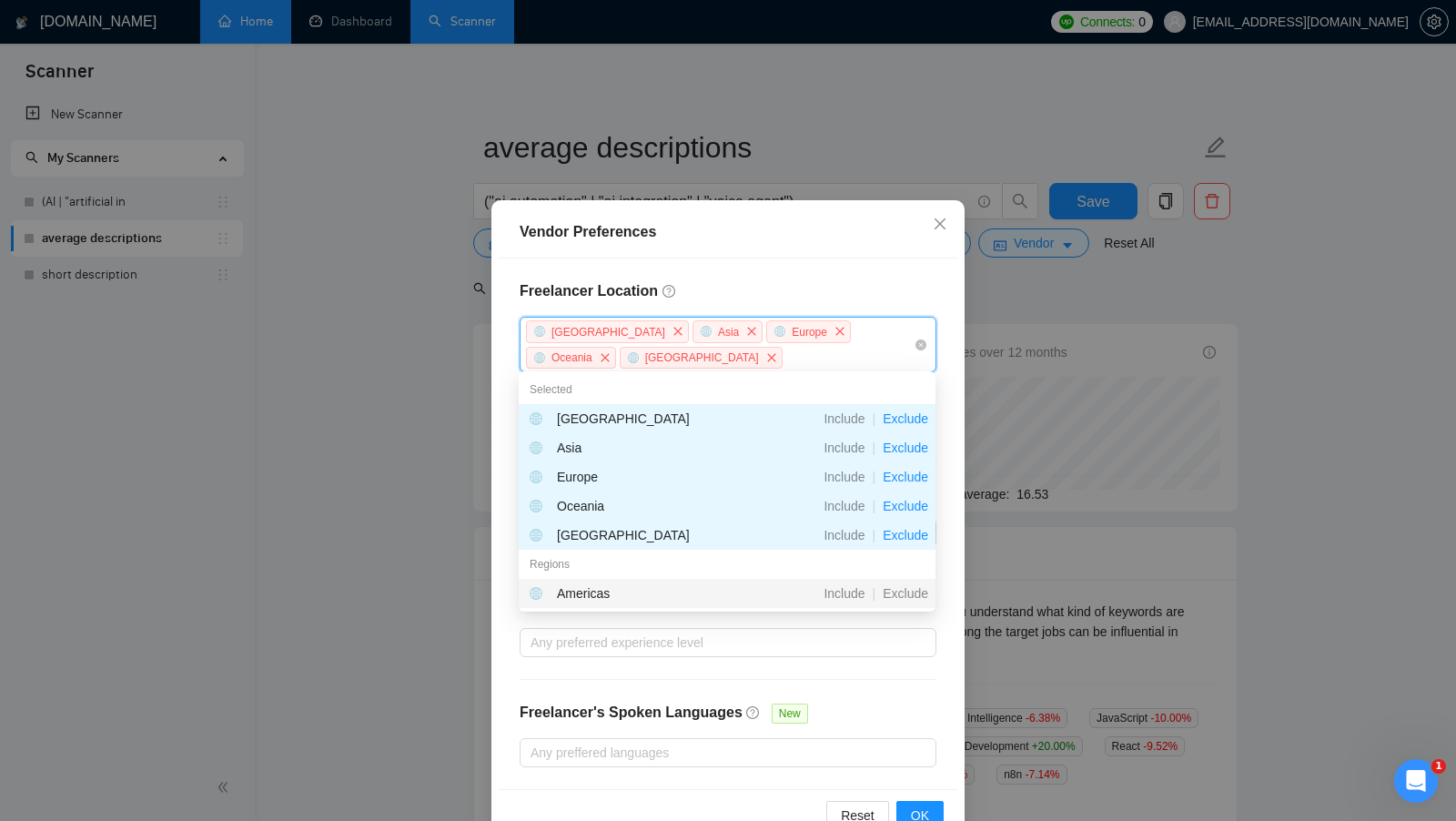
click at [899, 680] on div "Freelancer Location [GEOGRAPHIC_DATA] [GEOGRAPHIC_DATA] [GEOGRAPHIC_DATA] [GEOG…" at bounding box center [728, 524] width 460 height 531
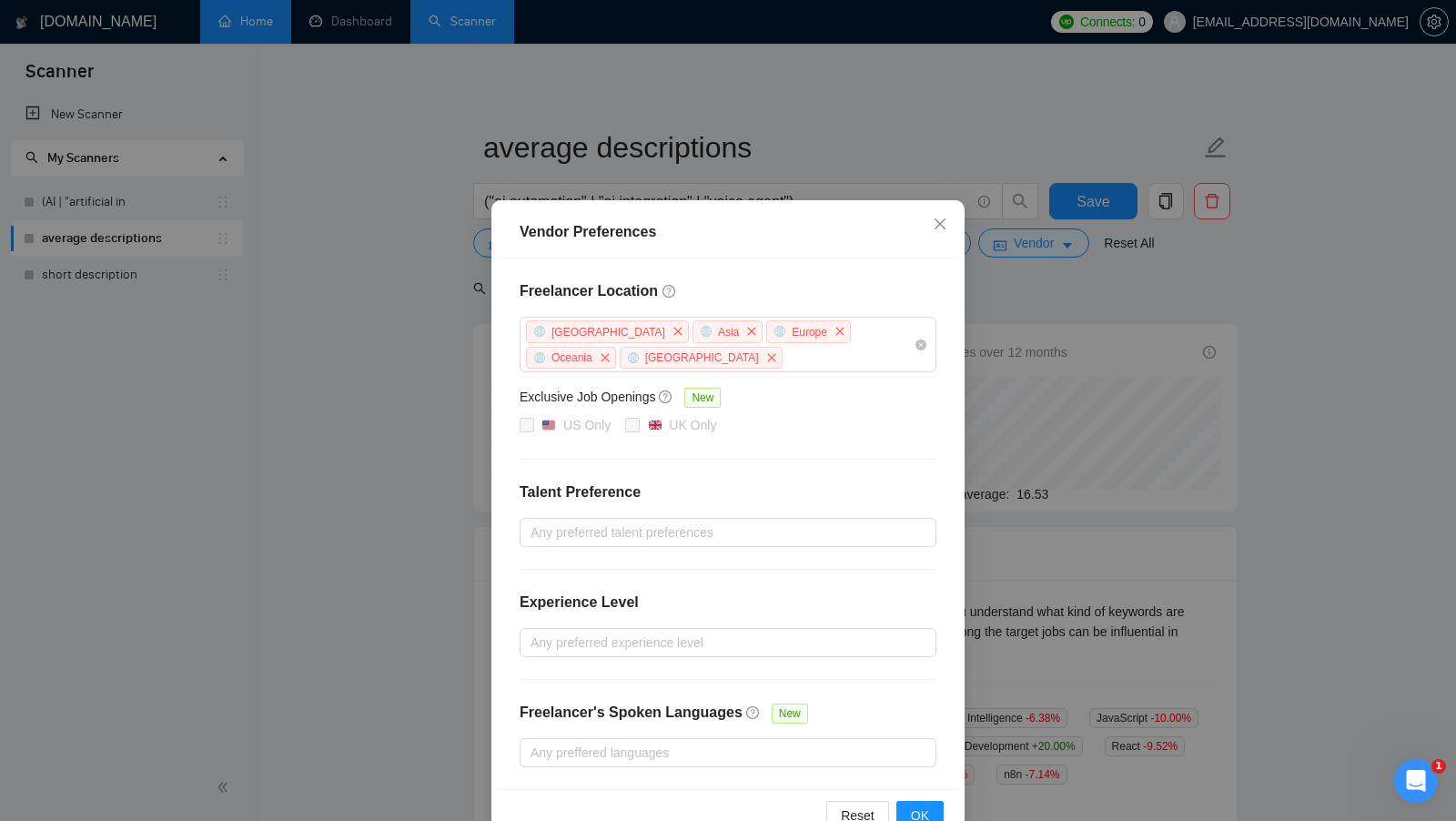
scroll to position [39, 0]
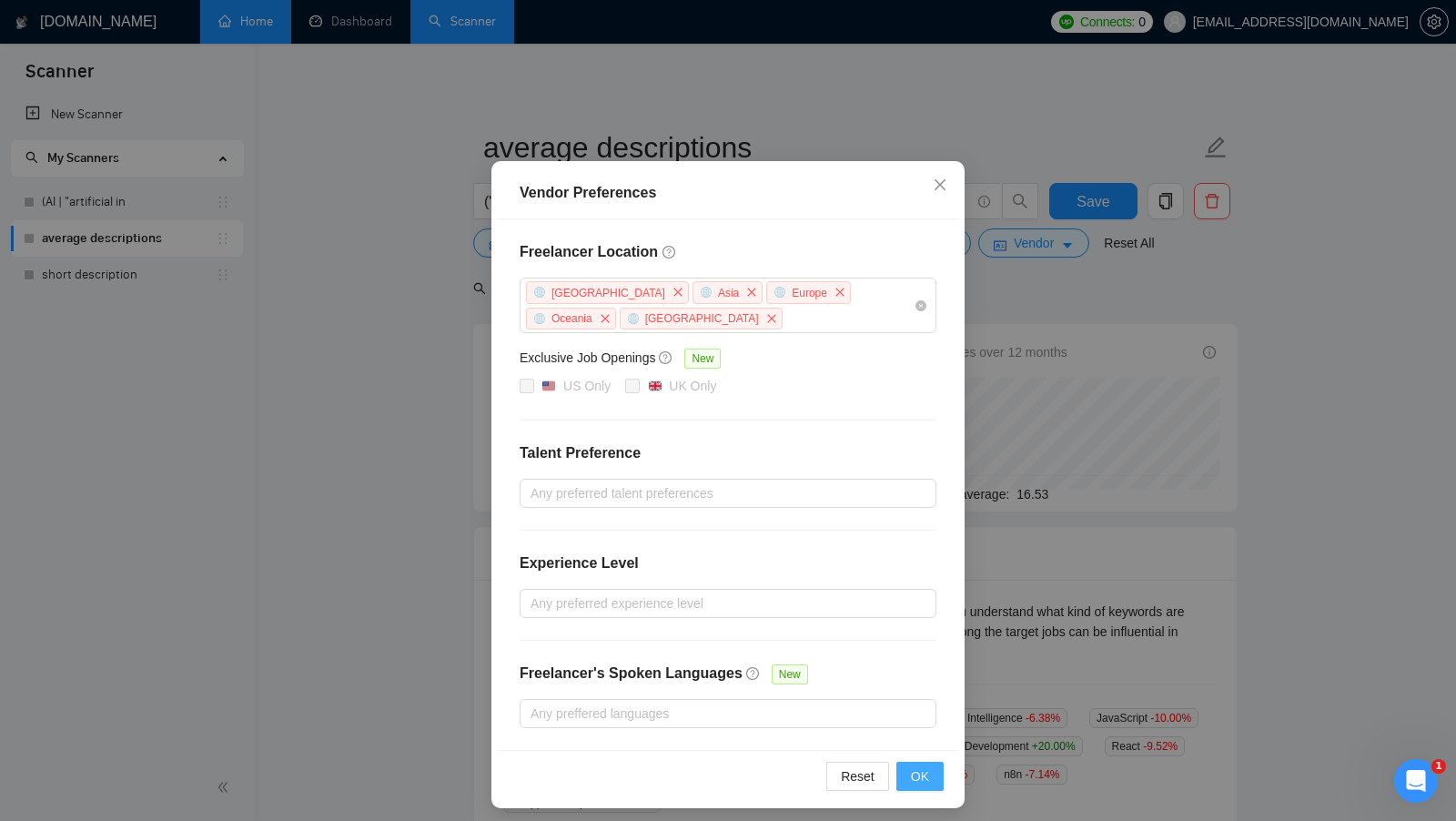
click at [930, 762] on button "OK" at bounding box center [920, 777] width 47 height 29
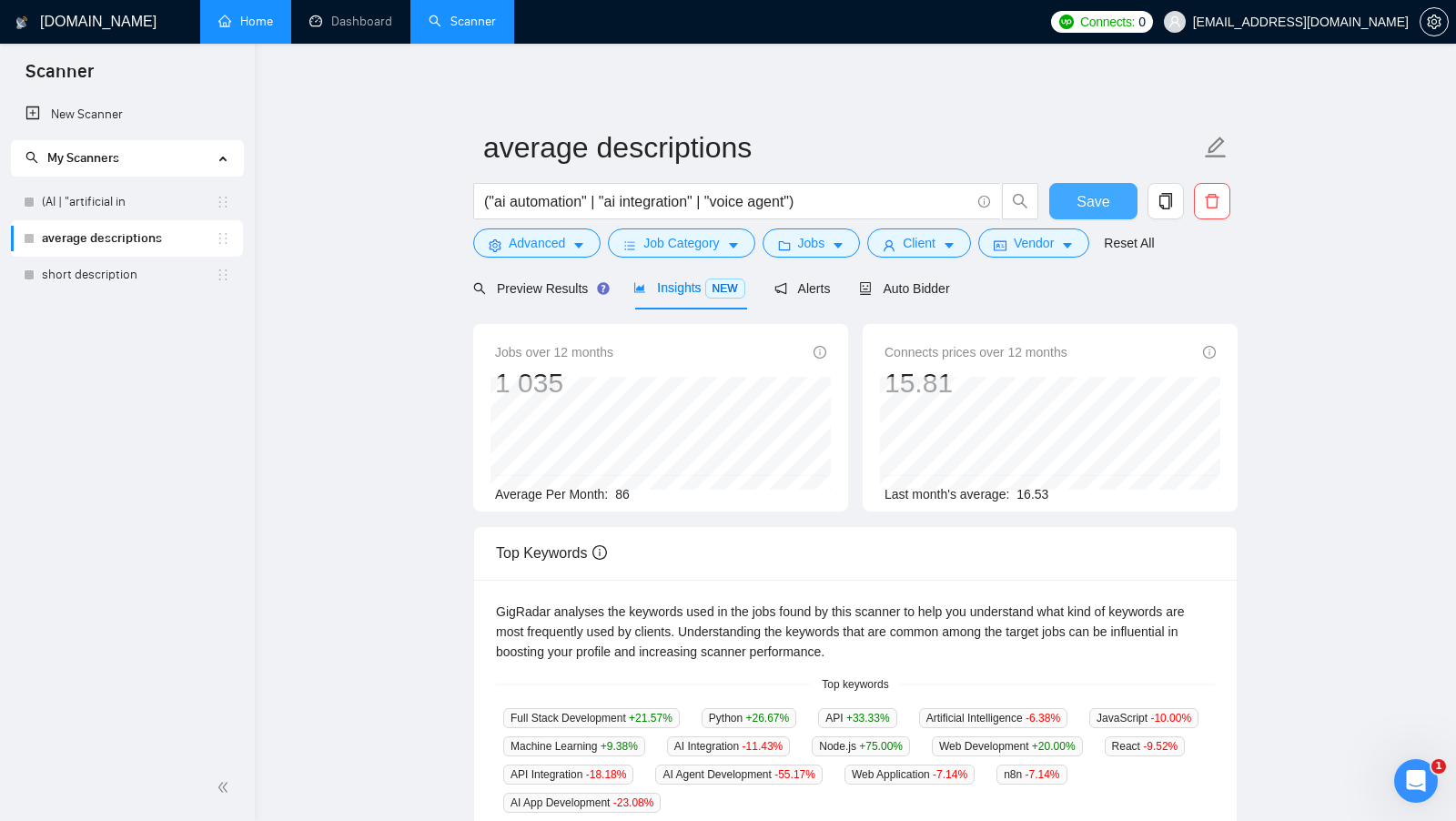
click at [1093, 205] on span "Save" at bounding box center [1092, 201] width 32 height 23
click at [1054, 245] on span "Vendor" at bounding box center [1033, 242] width 40 height 20
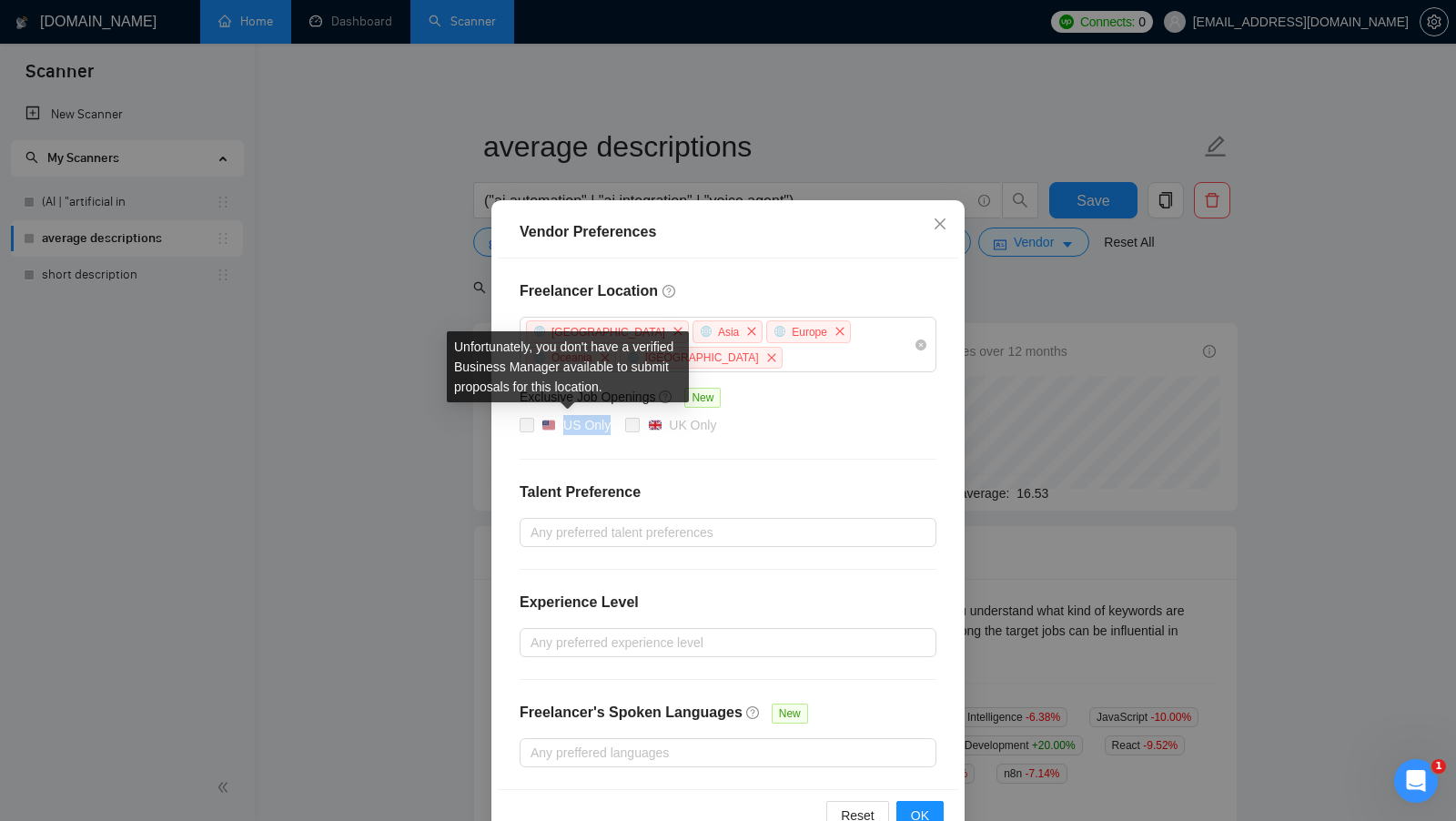
drag, startPoint x: 612, startPoint y: 427, endPoint x: 563, endPoint y: 430, distance: 49.1
click at [563, 430] on span "US Only" at bounding box center [575, 426] width 84 height 22
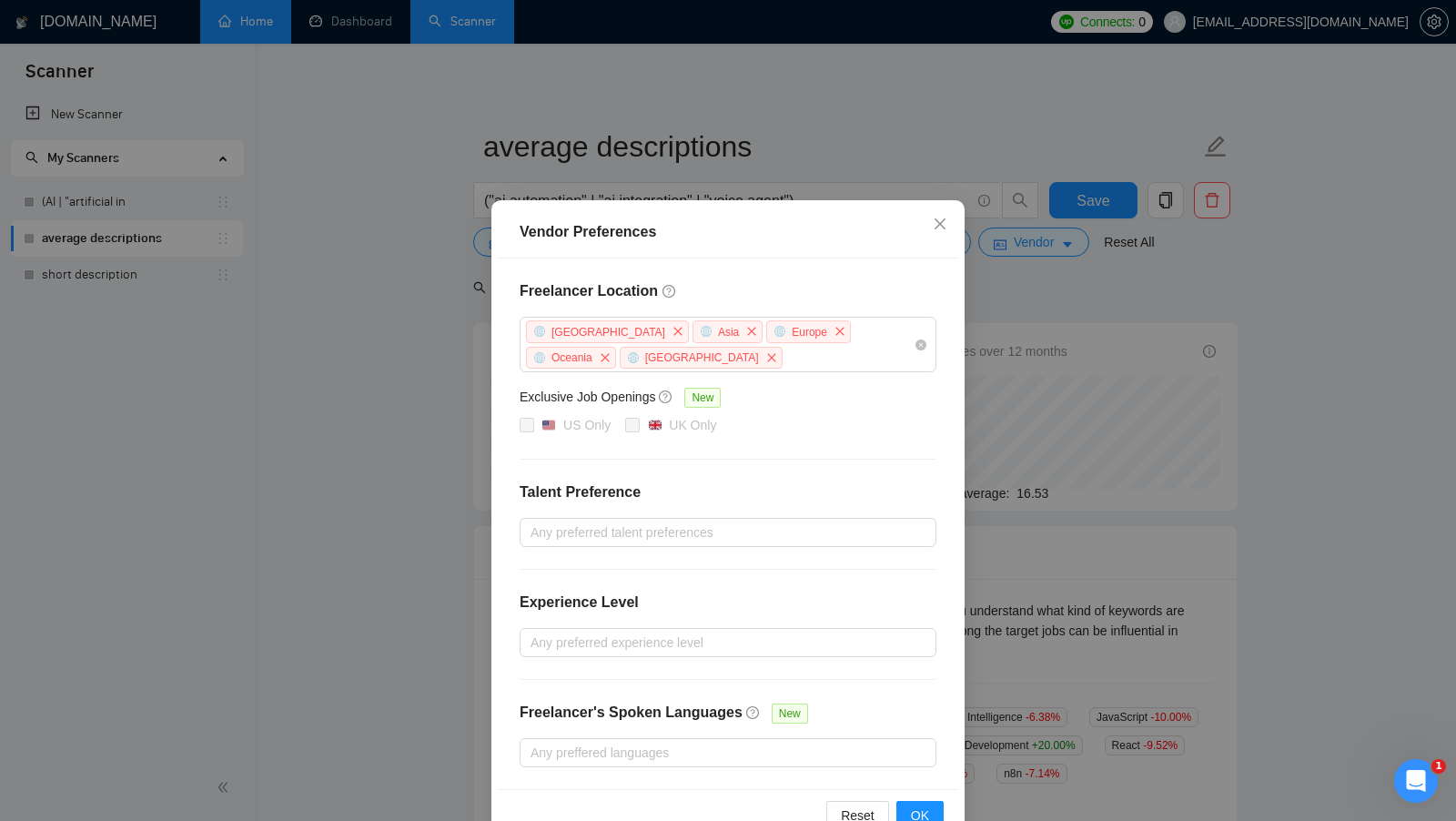
click at [987, 409] on div "Vendor Preferences Freelancer Location [GEOGRAPHIC_DATA] [GEOGRAPHIC_DATA] [GEO…" at bounding box center [728, 410] width 1456 height 821
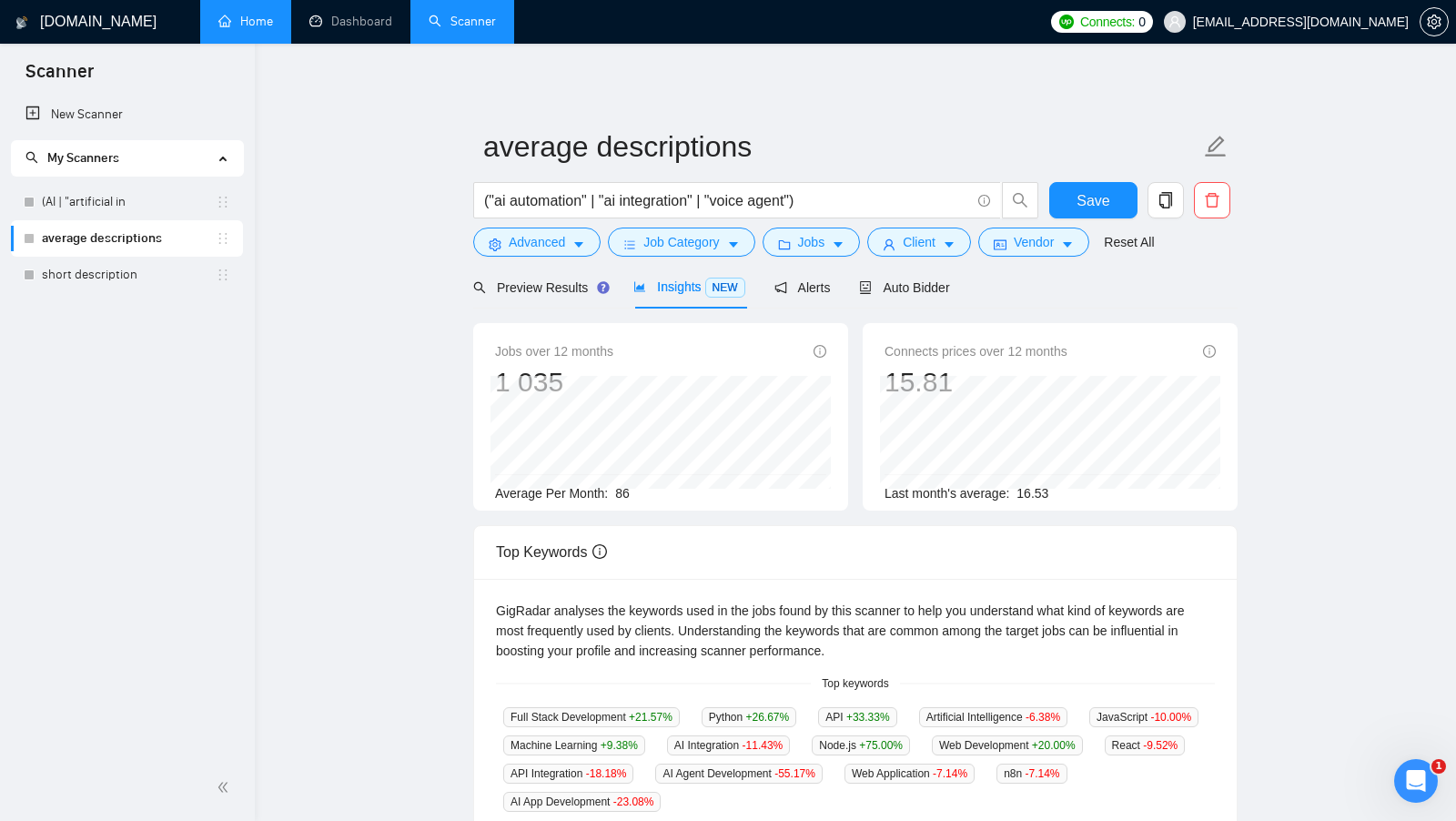
click at [258, 29] on link "Home" at bounding box center [246, 22] width 55 height 16
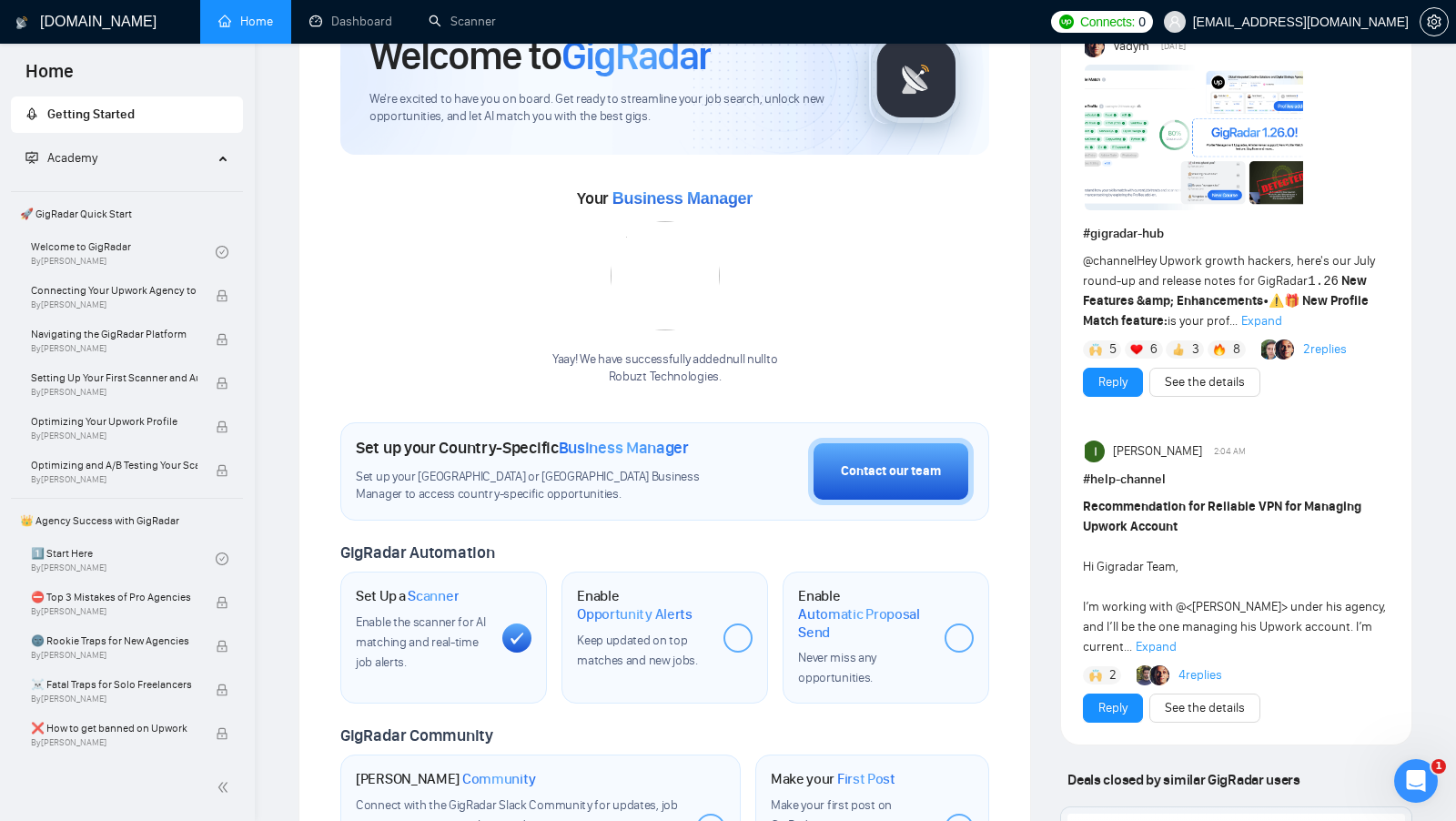
scroll to position [114, 0]
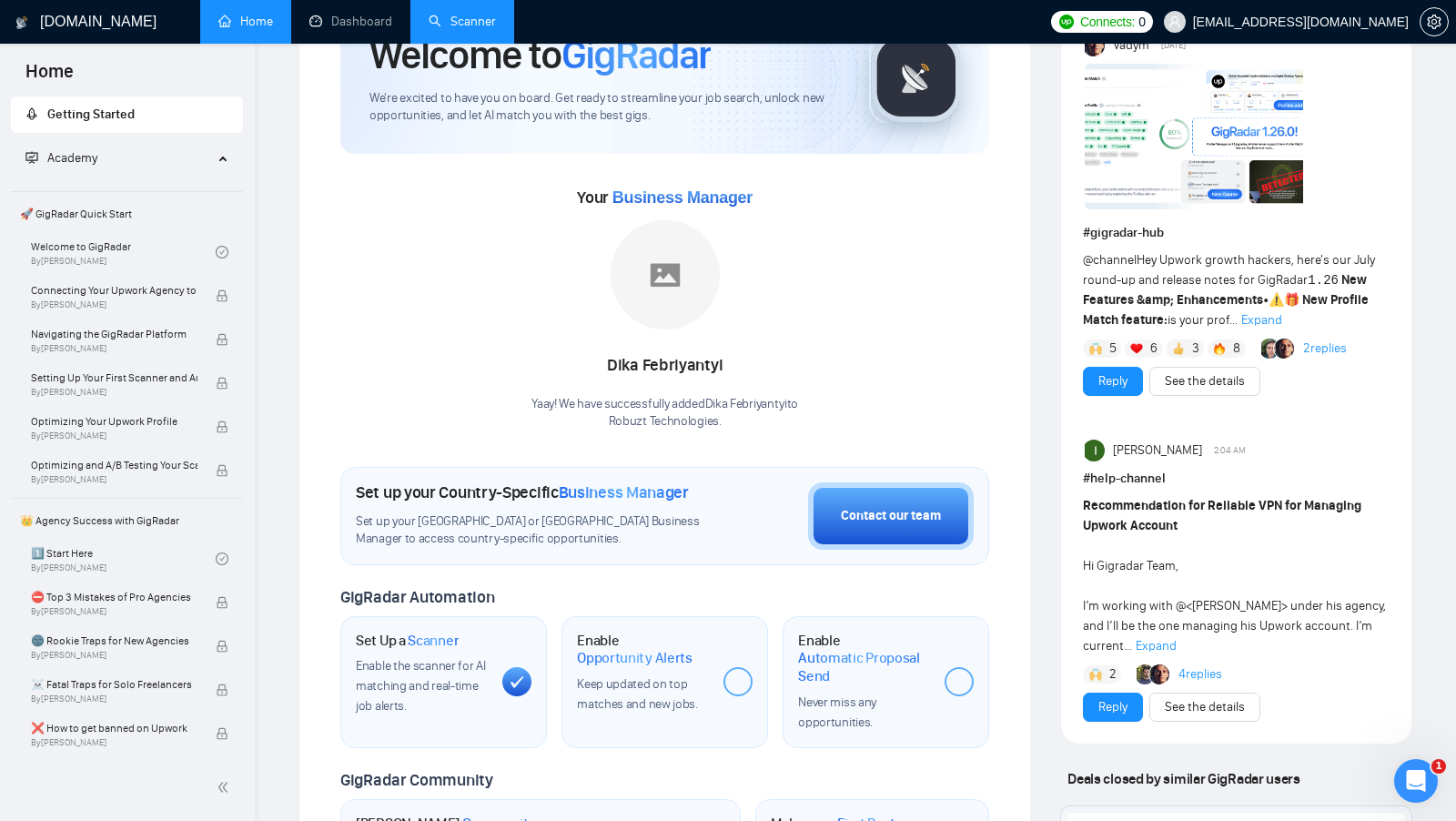
click at [463, 29] on link "Scanner" at bounding box center [462, 22] width 67 height 16
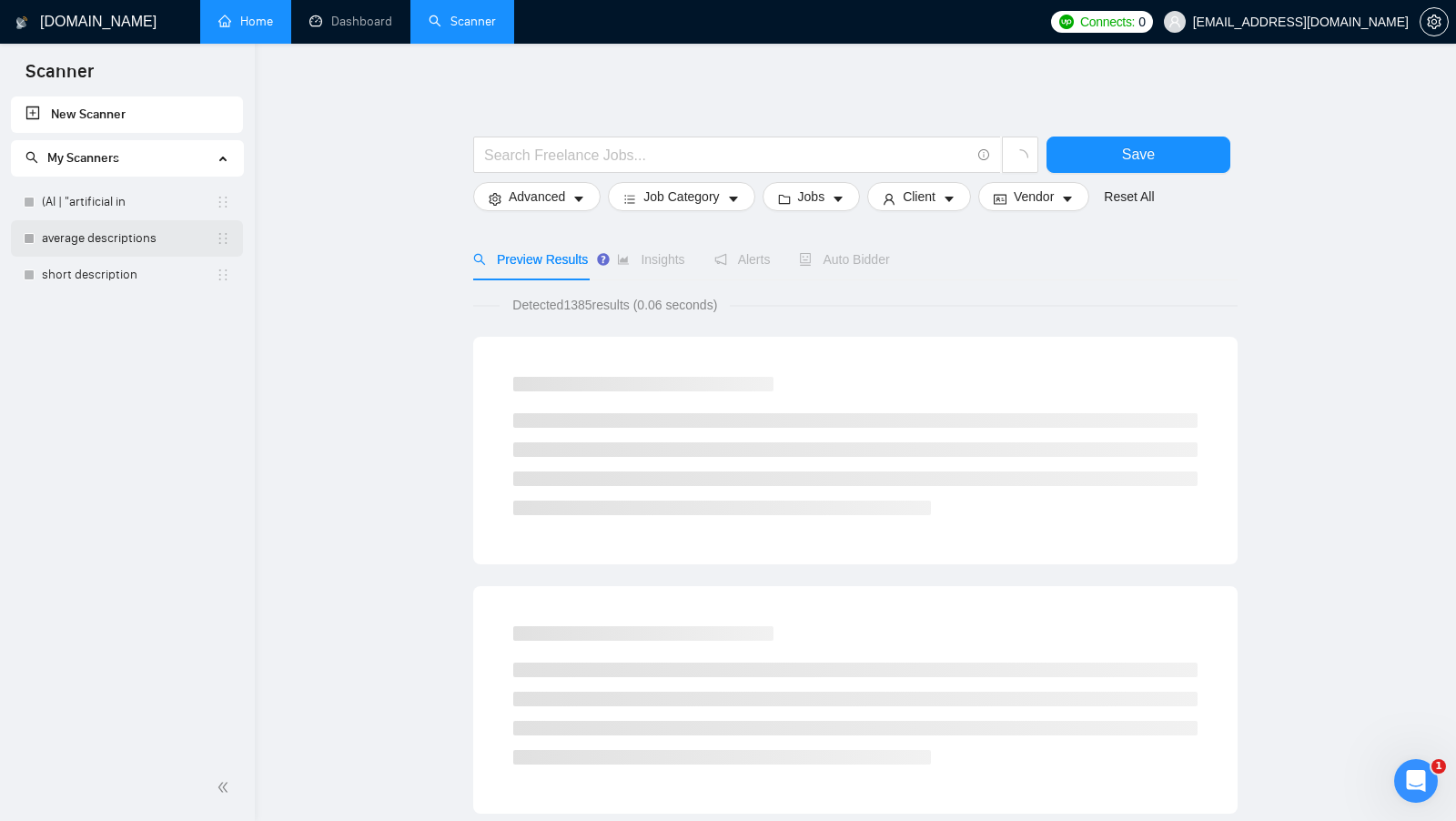
click at [160, 243] on link "average descriptions" at bounding box center [129, 238] width 174 height 36
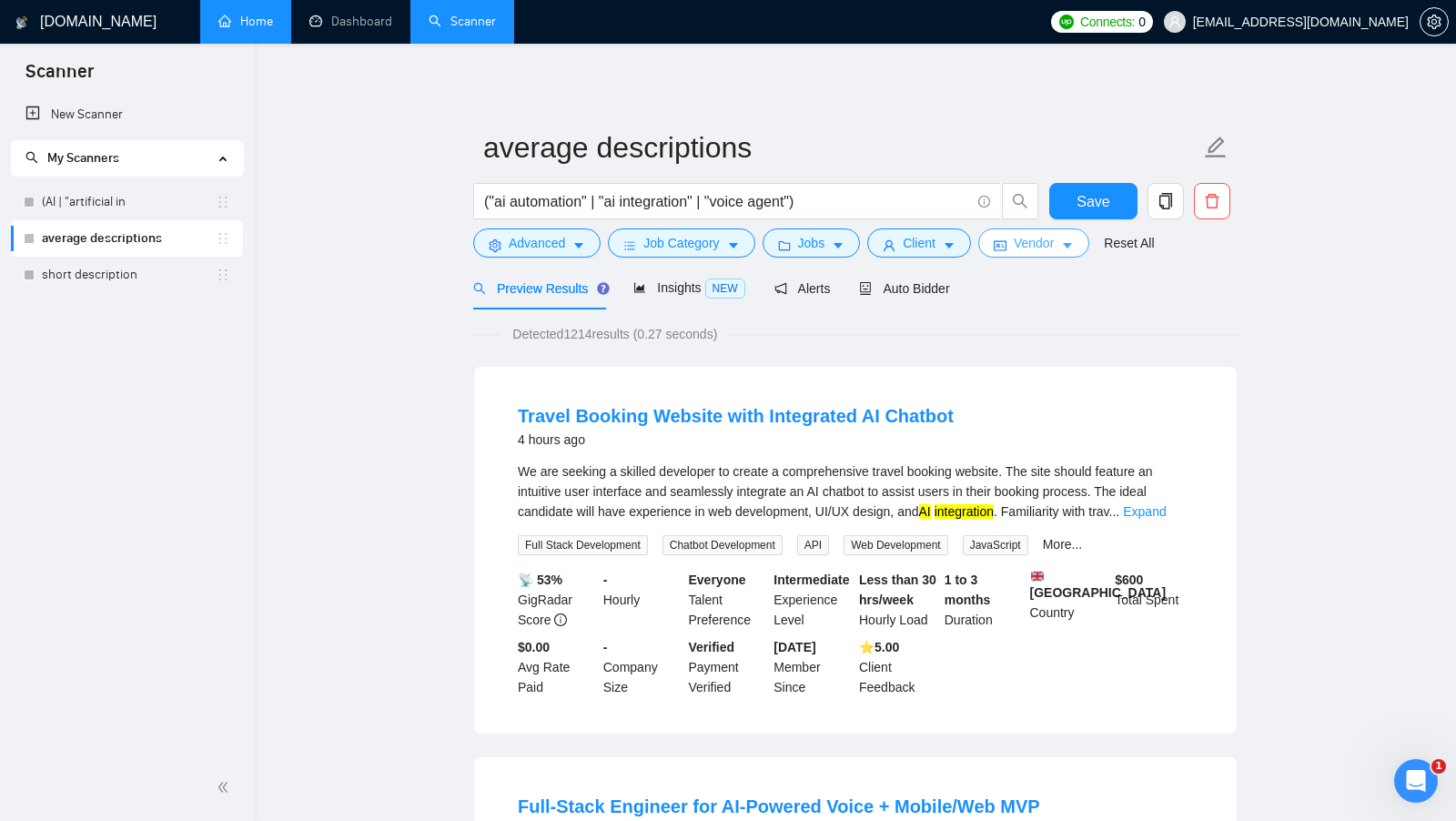
click at [1061, 253] on button "Vendor" at bounding box center [1033, 243] width 111 height 29
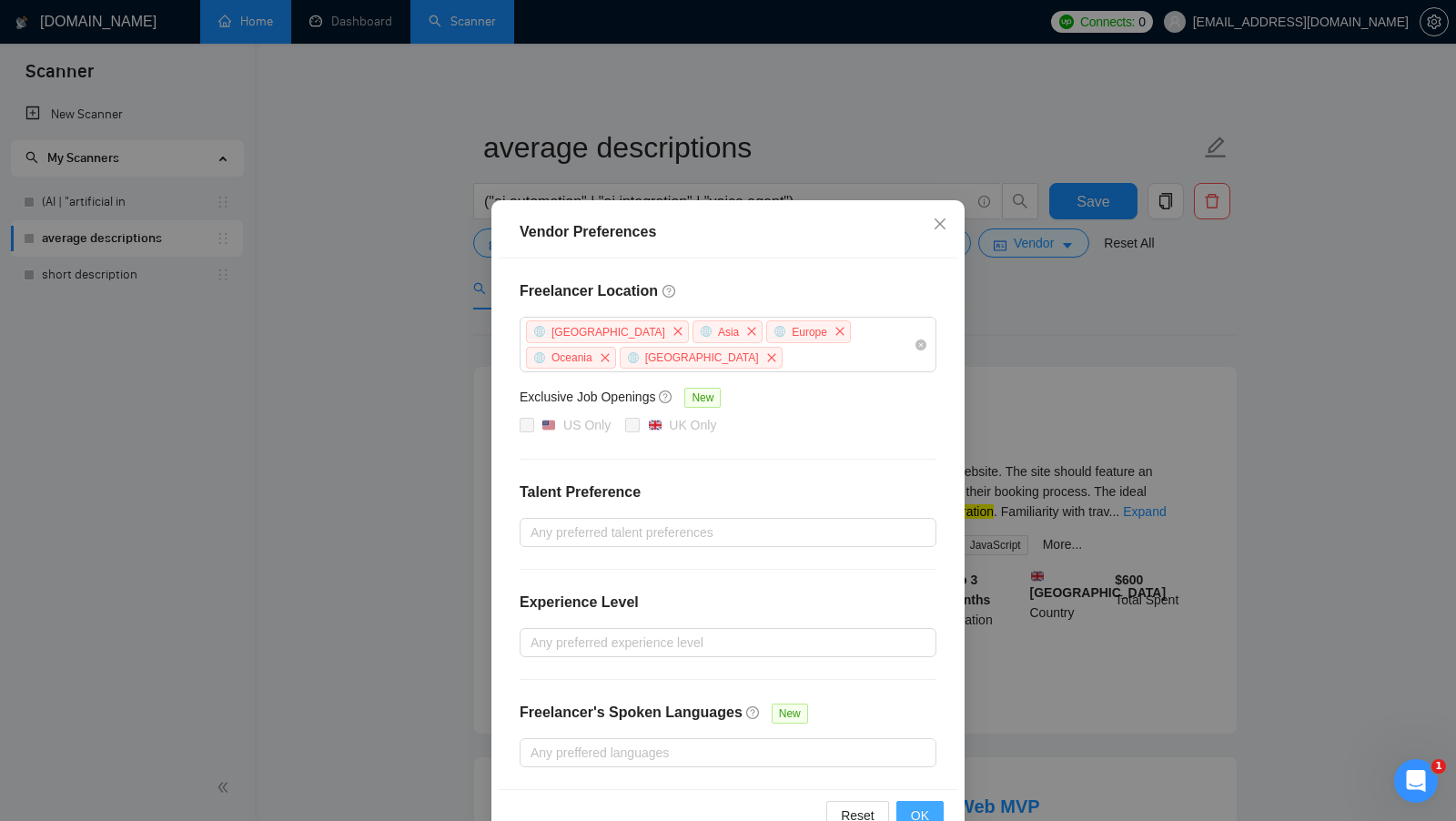
click at [934, 806] on button "OK" at bounding box center [920, 815] width 47 height 29
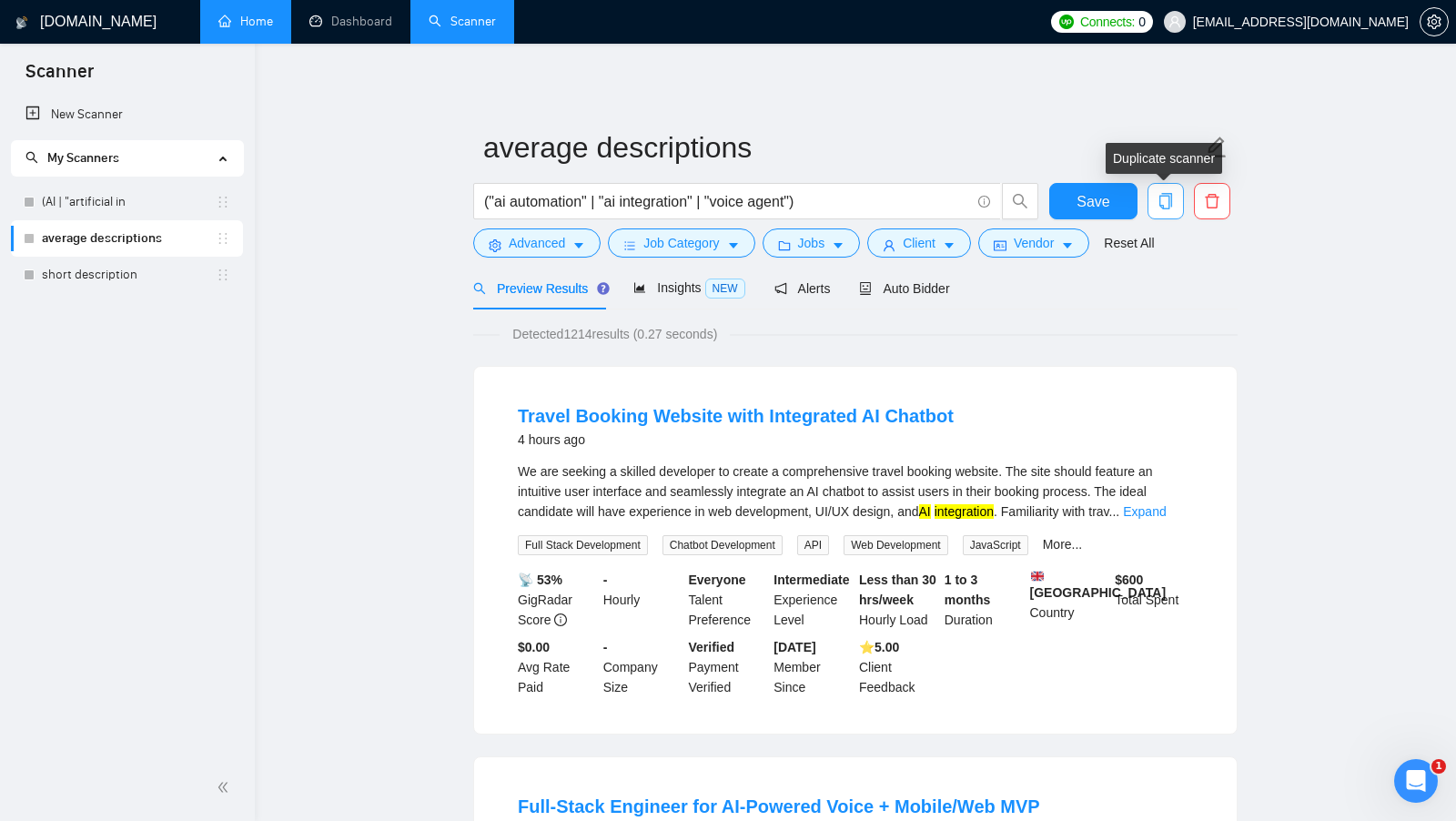
click at [1175, 200] on span "copy" at bounding box center [1165, 201] width 34 height 17
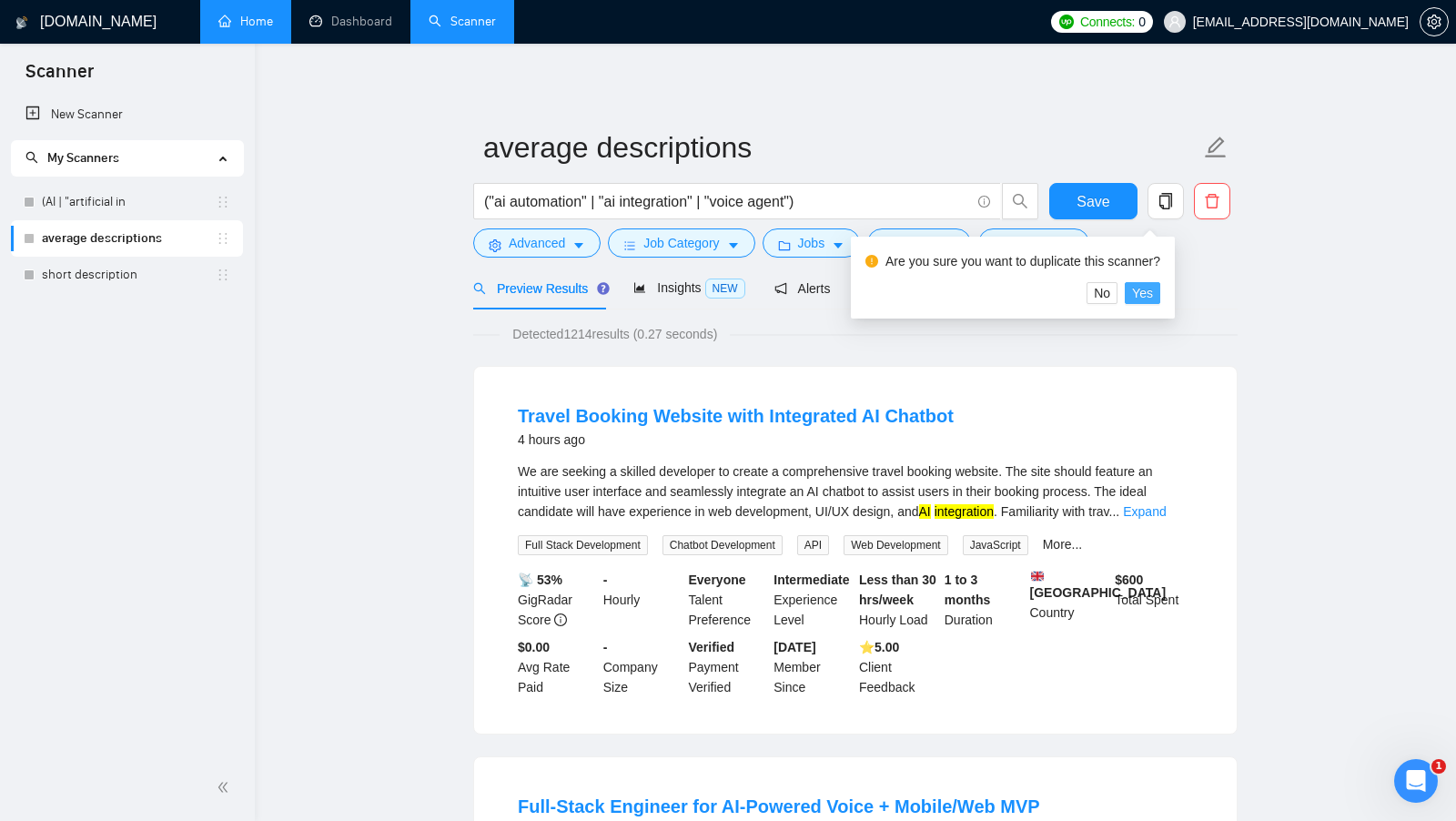
click at [1147, 287] on span "Yes" at bounding box center [1141, 293] width 21 height 20
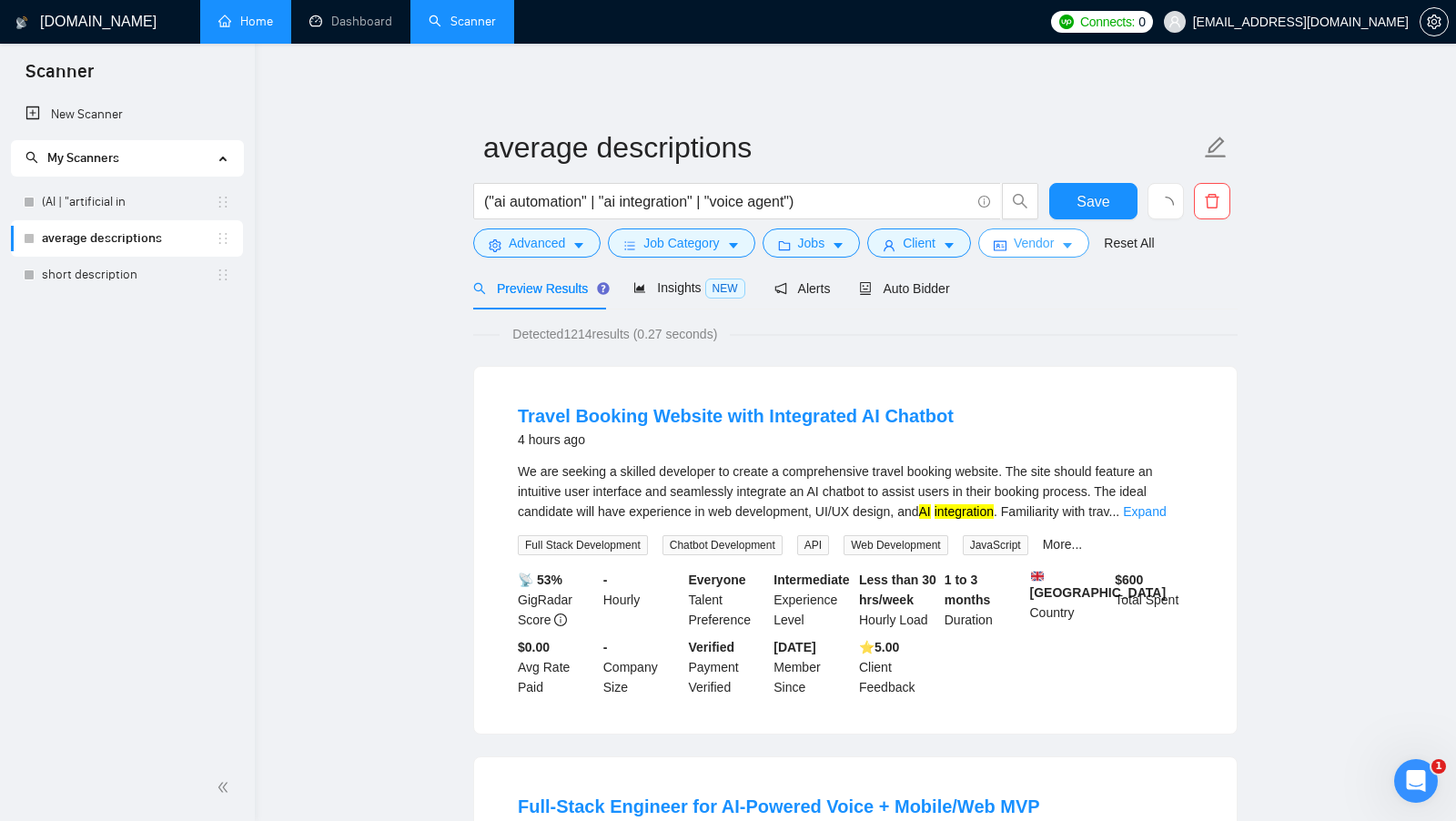
click at [1036, 237] on span "Vendor" at bounding box center [1033, 243] width 40 height 20
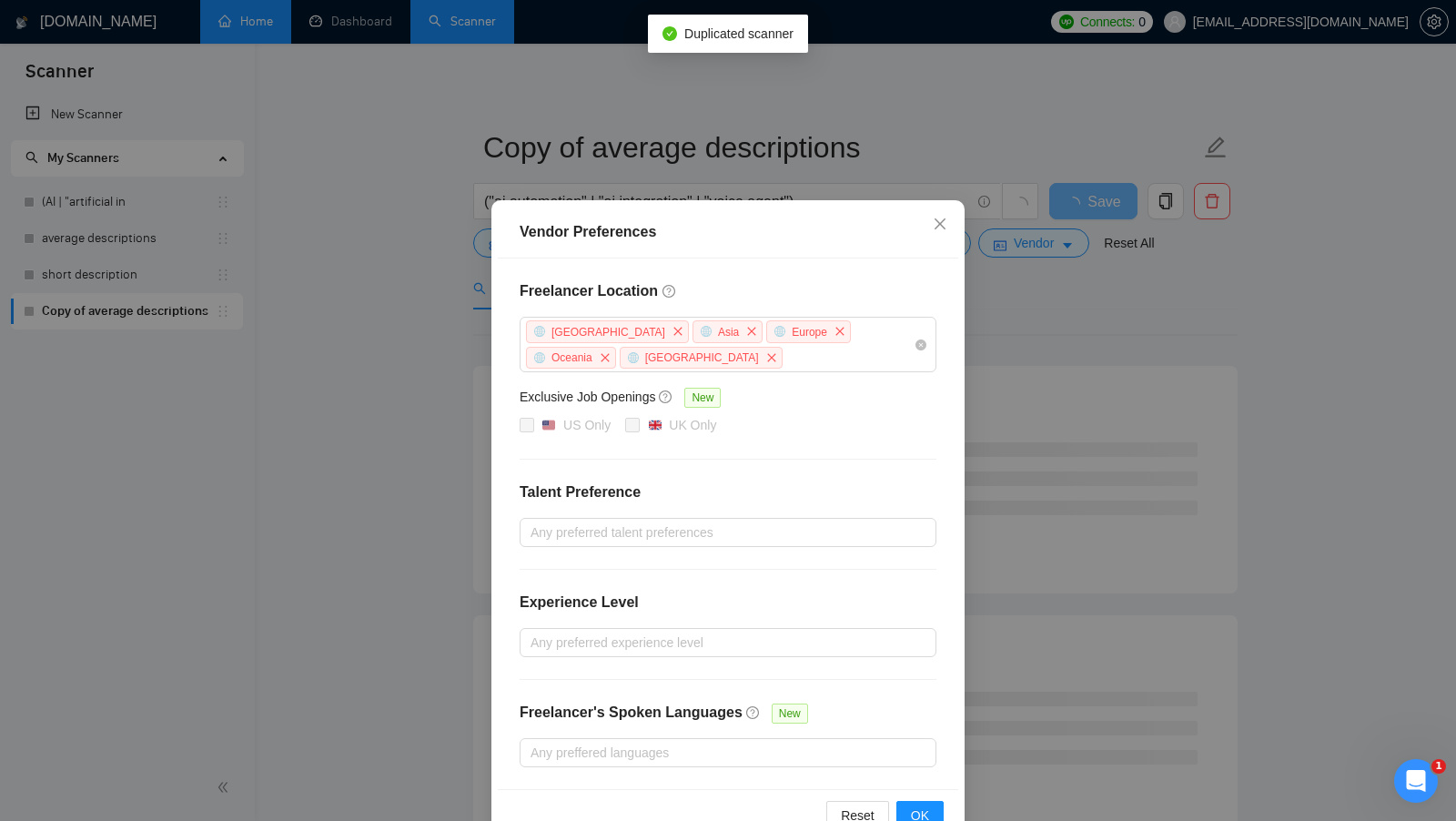
click at [1188, 385] on div "Vendor Preferences Freelancer Location [GEOGRAPHIC_DATA] [GEOGRAPHIC_DATA] [GEO…" at bounding box center [728, 410] width 1456 height 821
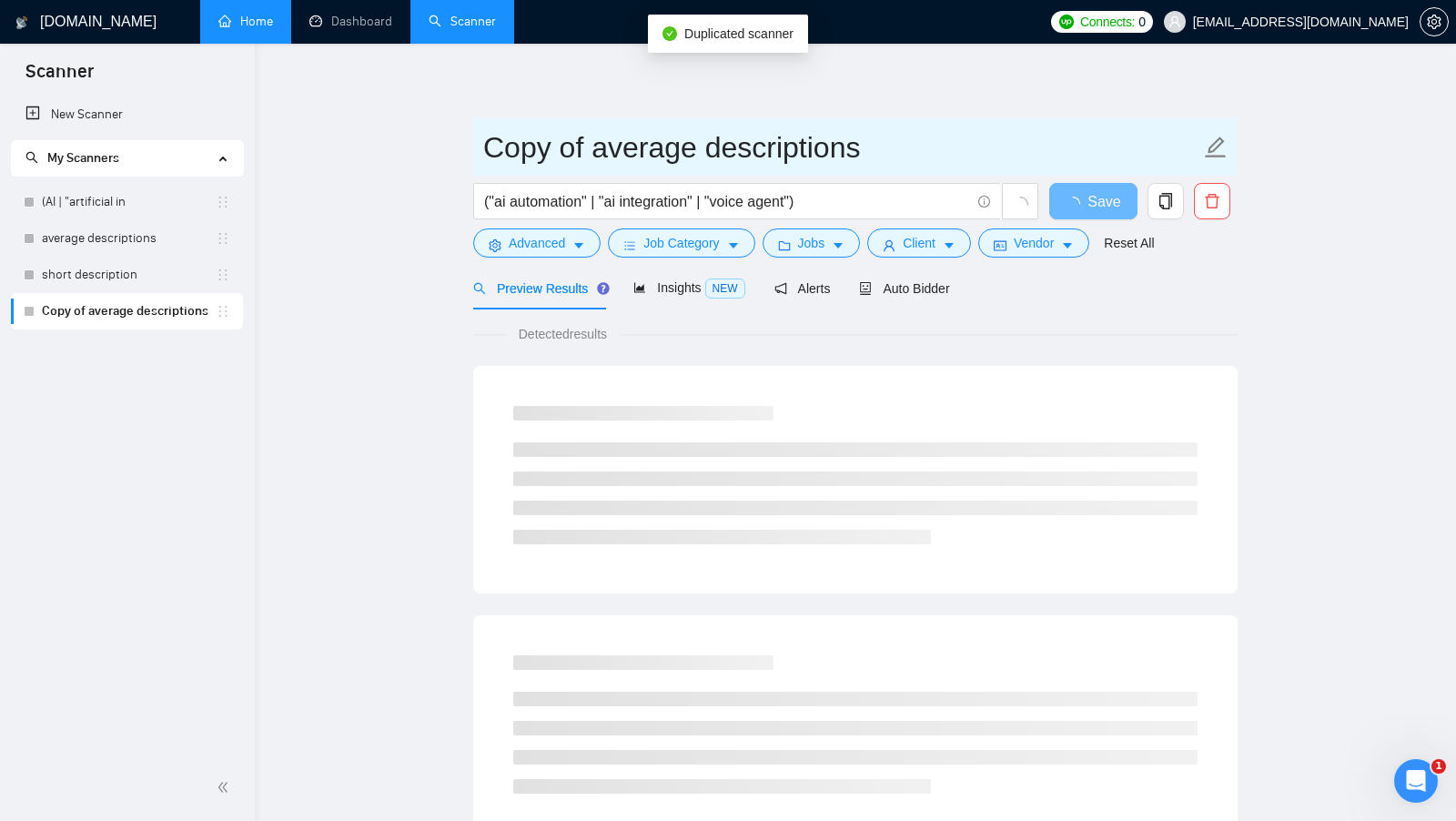
drag, startPoint x: 592, startPoint y: 165, endPoint x: 437, endPoint y: 171, distance: 155.1
click at [443, 170] on main "Copy of average descriptions ("ai automation" | "ai integration" | "voice agent…" at bounding box center [855, 832] width 1142 height 1518
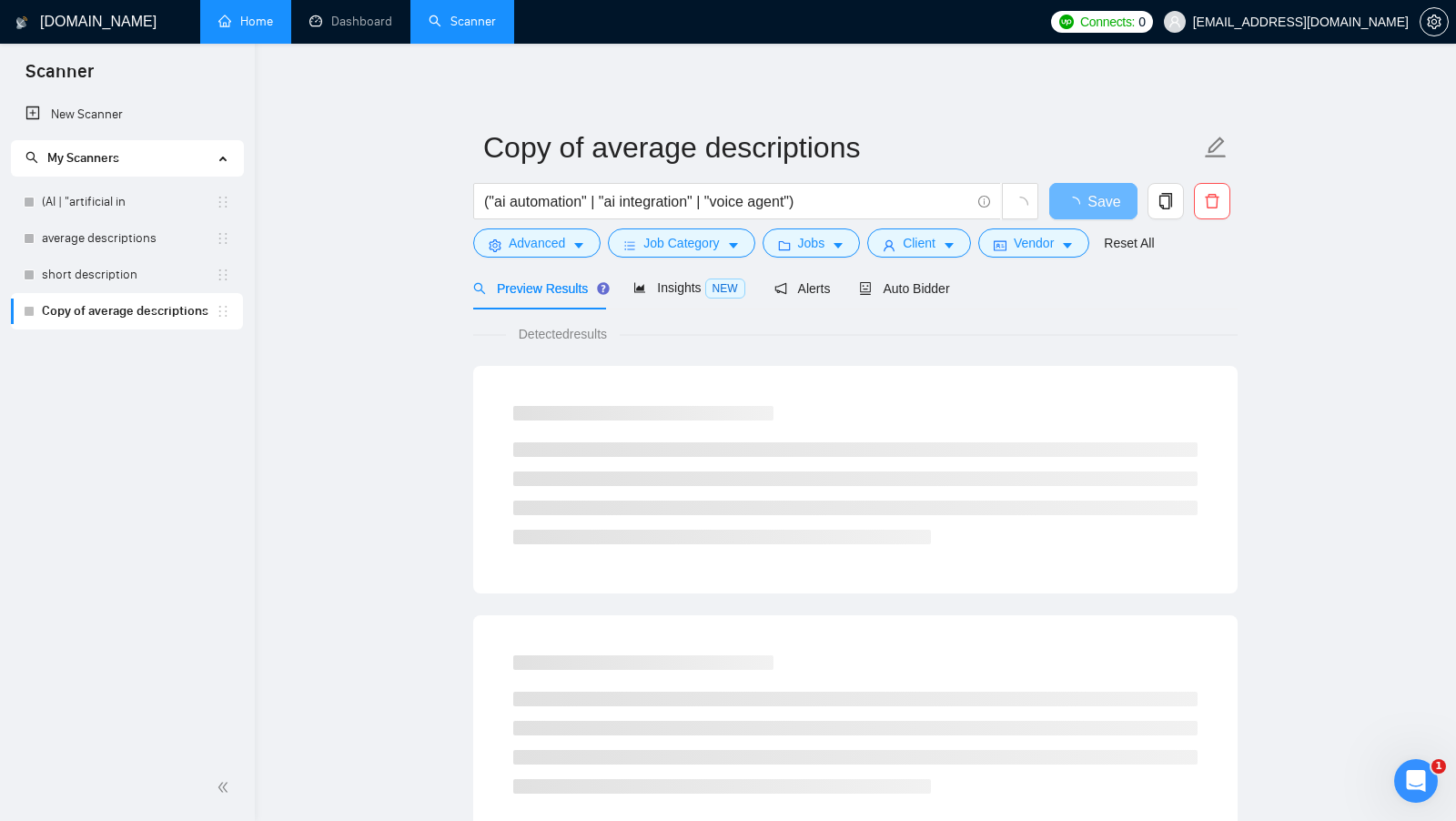
click at [437, 171] on main "Copy of average descriptions ("ai automation" | "ai integration" | "voice agent…" at bounding box center [855, 832] width 1142 height 1518
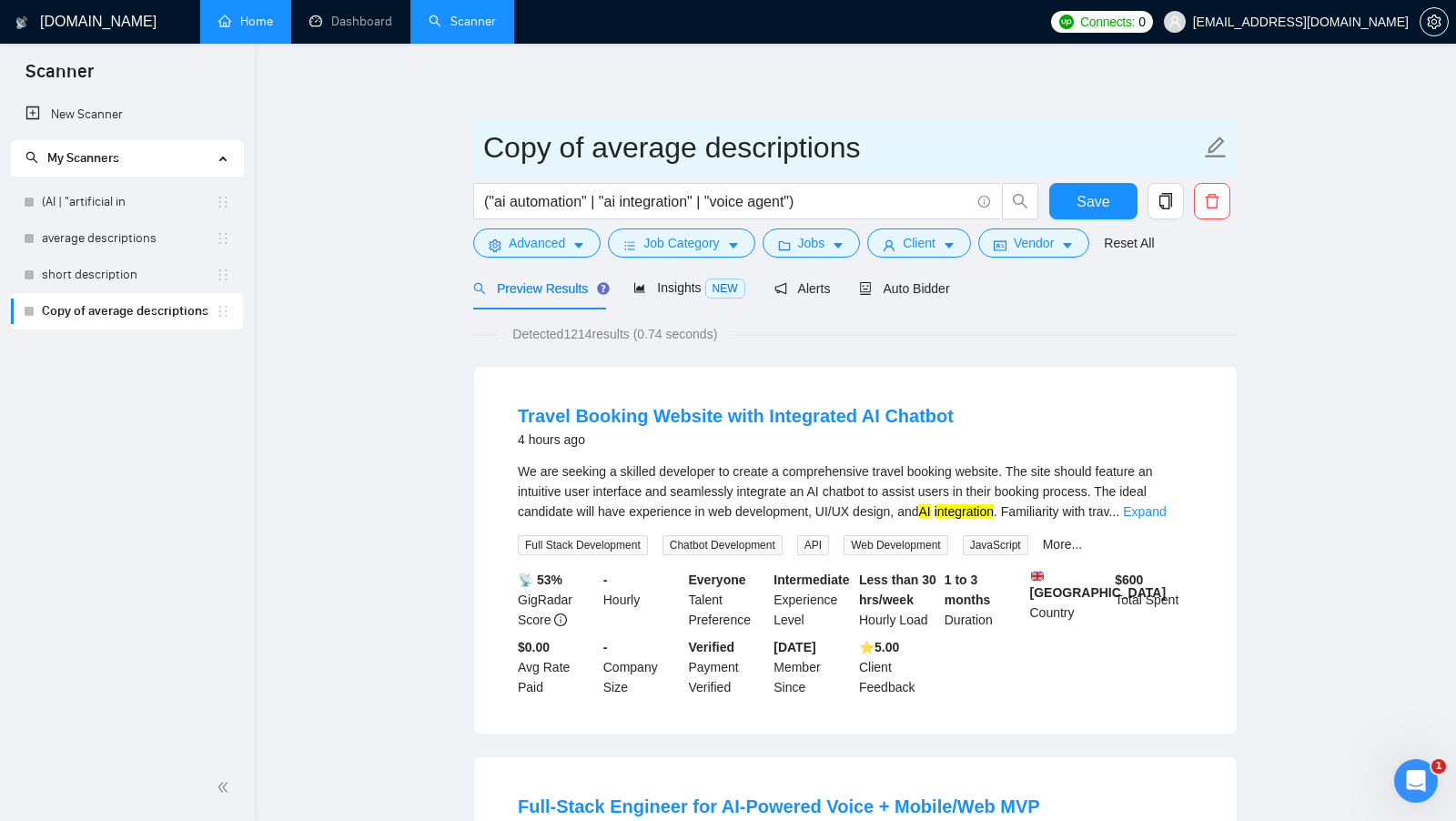
drag, startPoint x: 590, startPoint y: 143, endPoint x: 470, endPoint y: 143, distance: 120.0
type input "us only average descriptions"
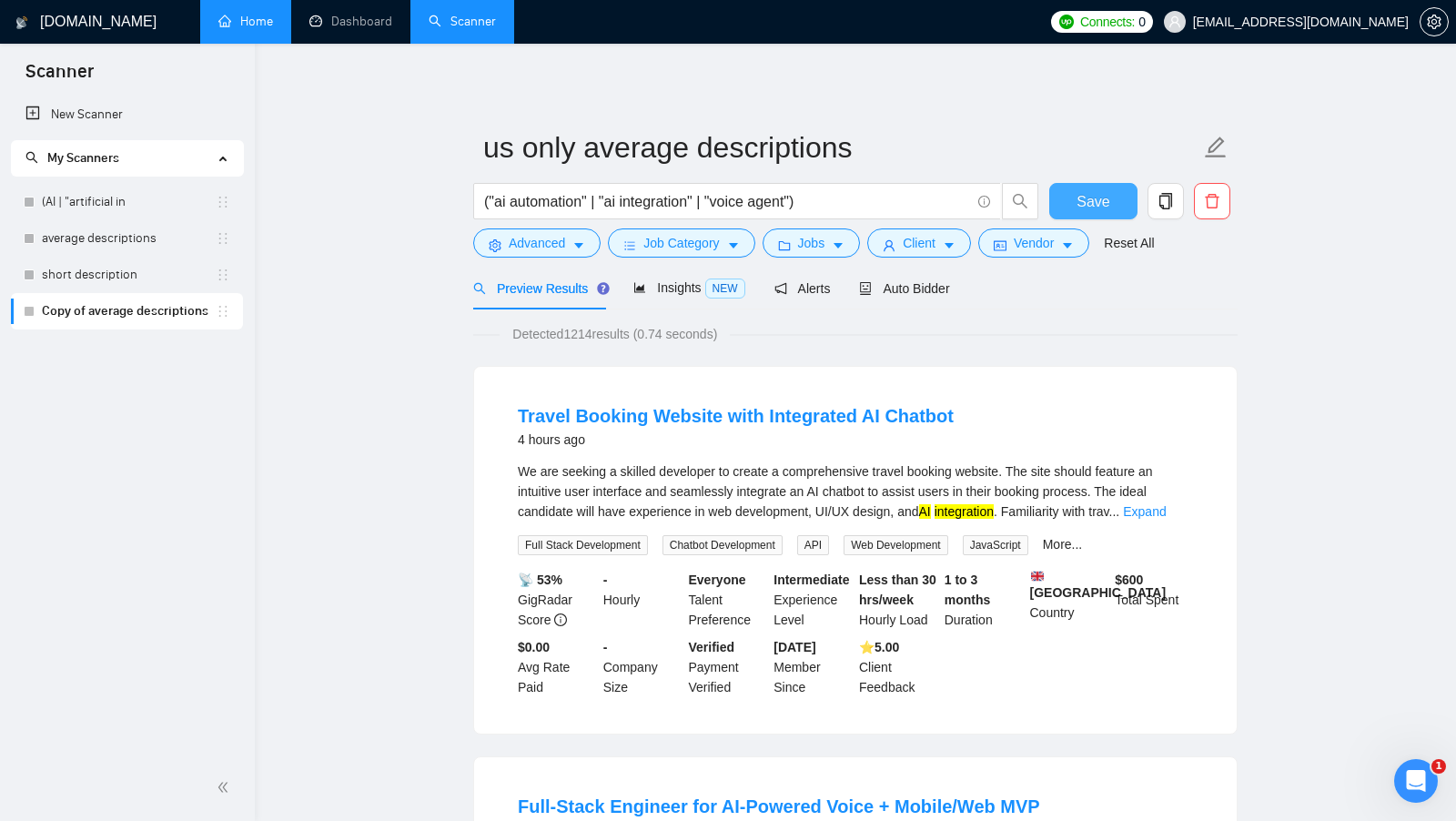
click at [1096, 201] on span "Save" at bounding box center [1092, 201] width 32 height 23
click at [259, 29] on link "Home" at bounding box center [246, 22] width 55 height 16
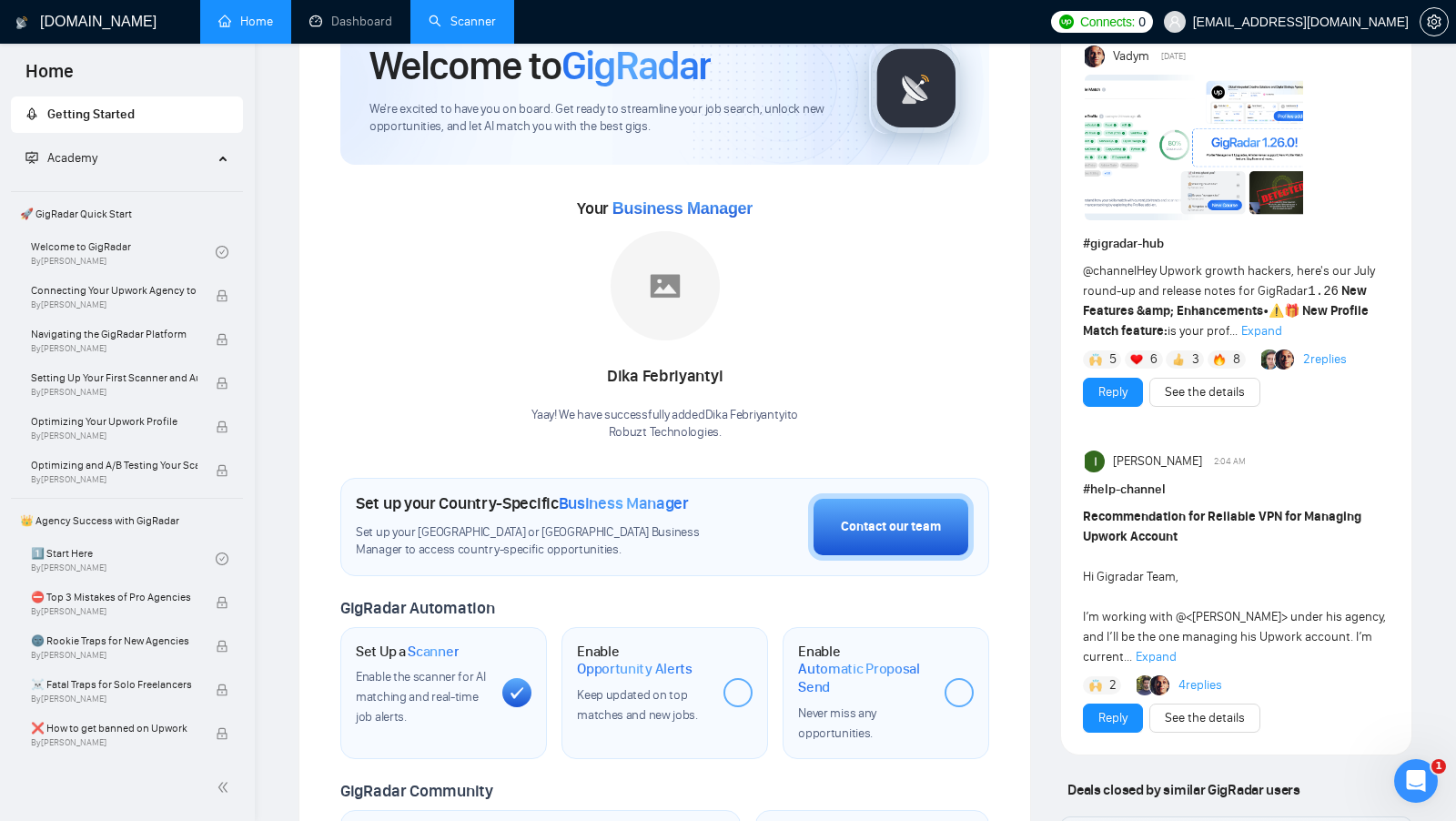
scroll to position [104, 0]
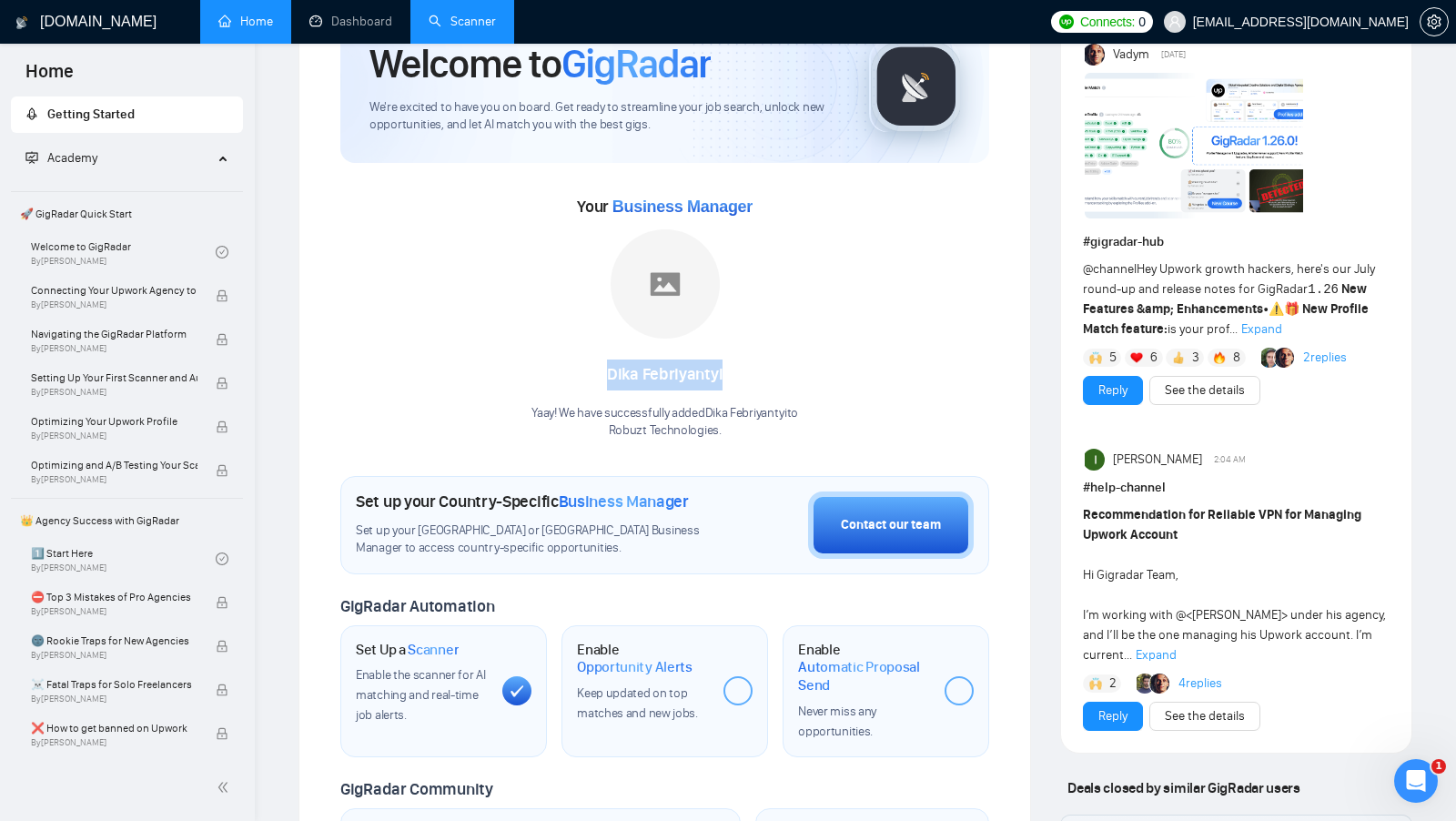
drag, startPoint x: 604, startPoint y: 365, endPoint x: 769, endPoint y: 373, distance: 165.2
click at [769, 373] on div "Dika Febriyantyi" at bounding box center [664, 375] width 266 height 30
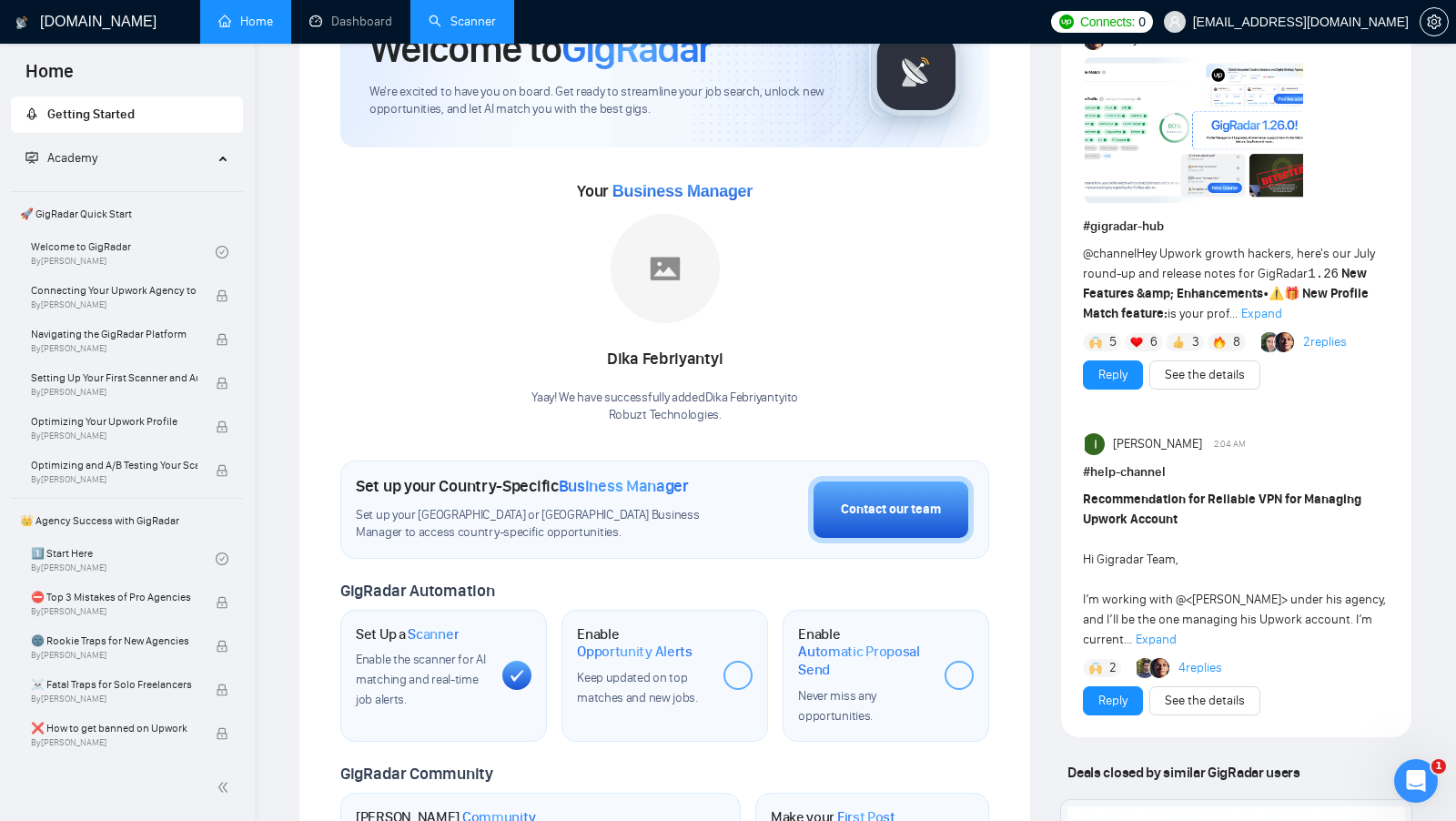
scroll to position [121, 0]
click at [445, 19] on link "Scanner" at bounding box center [462, 22] width 67 height 16
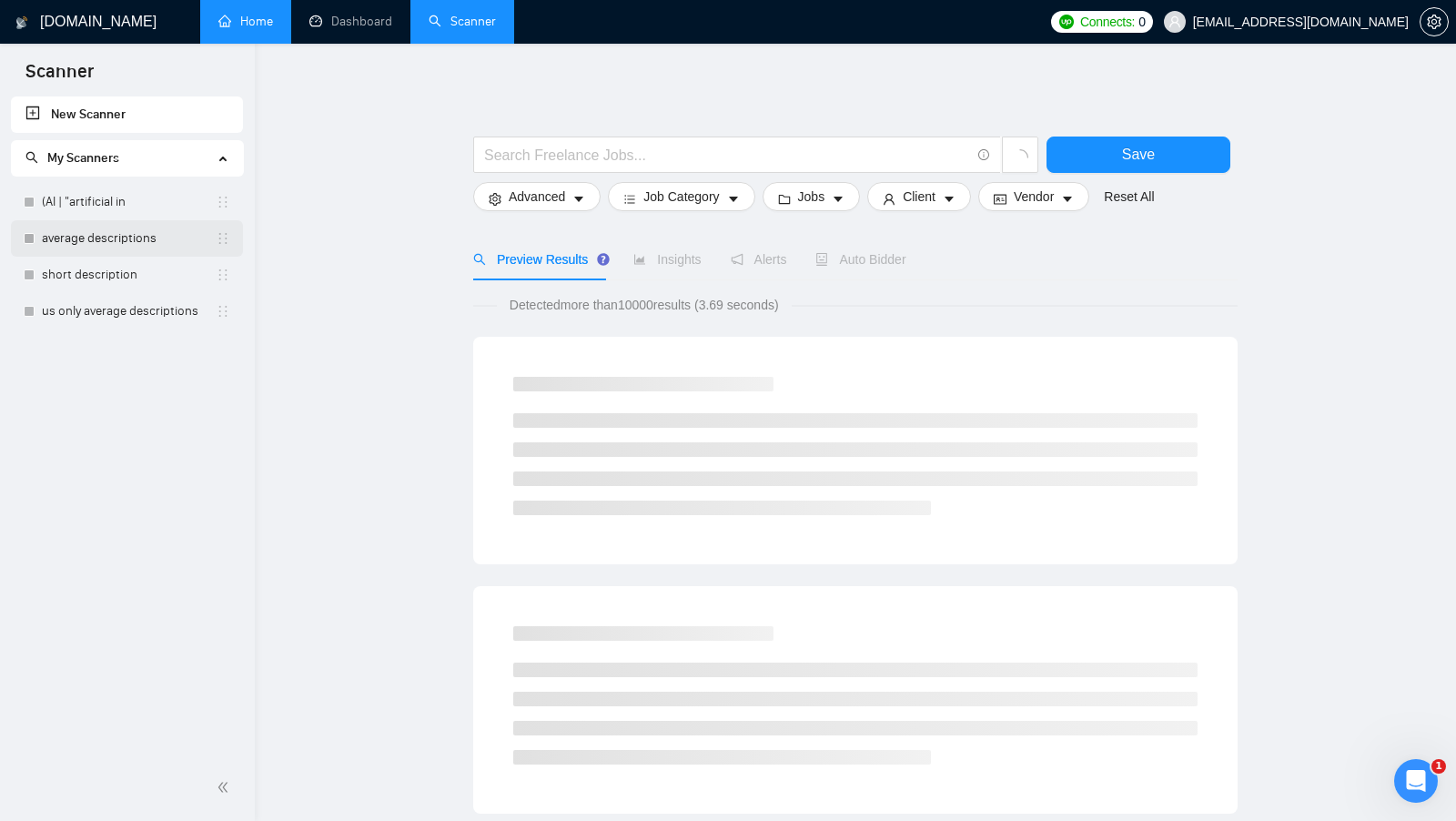
click at [132, 240] on link "average descriptions" at bounding box center [129, 238] width 174 height 36
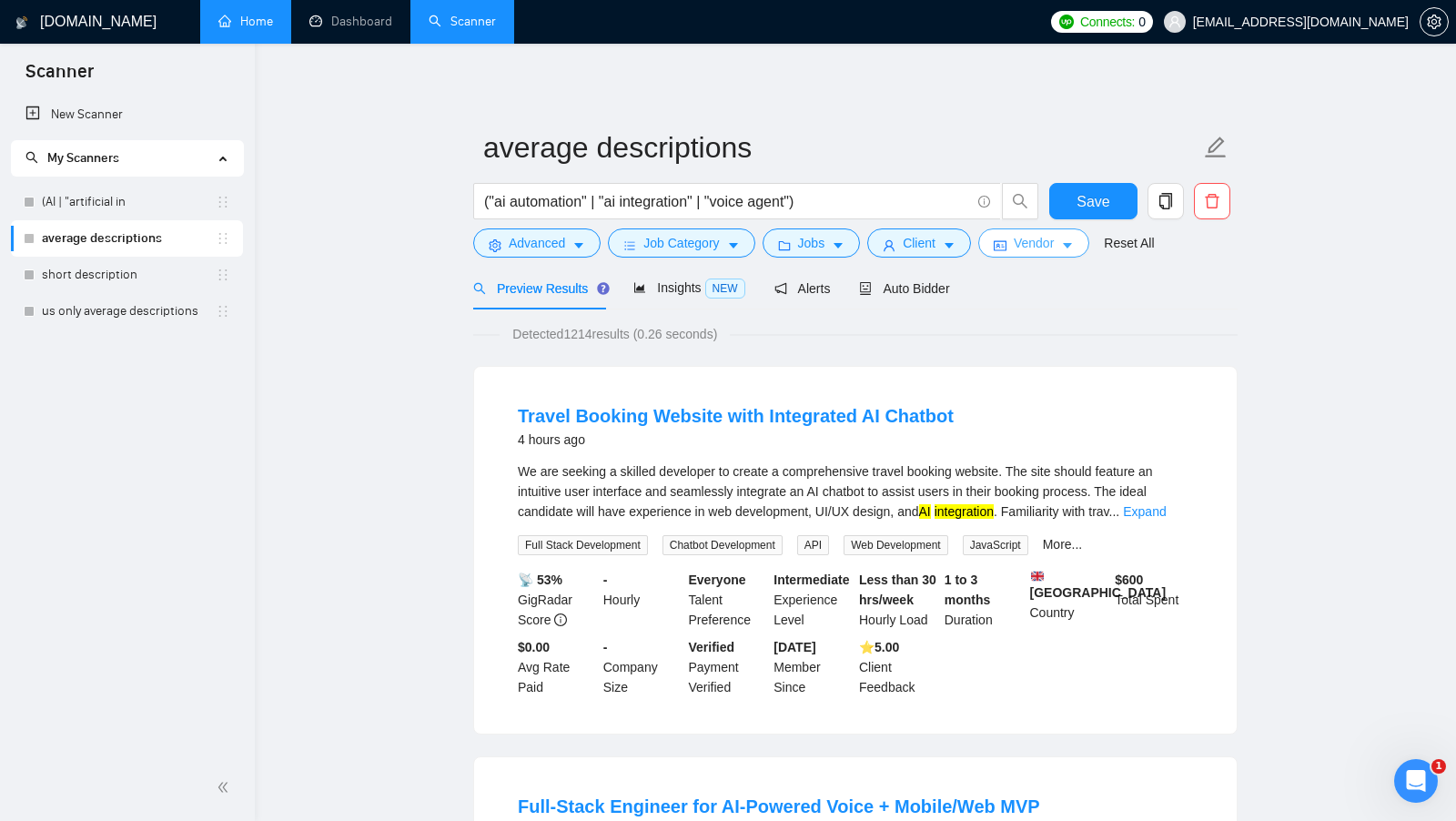
click at [1053, 239] on span "Vendor" at bounding box center [1033, 243] width 40 height 20
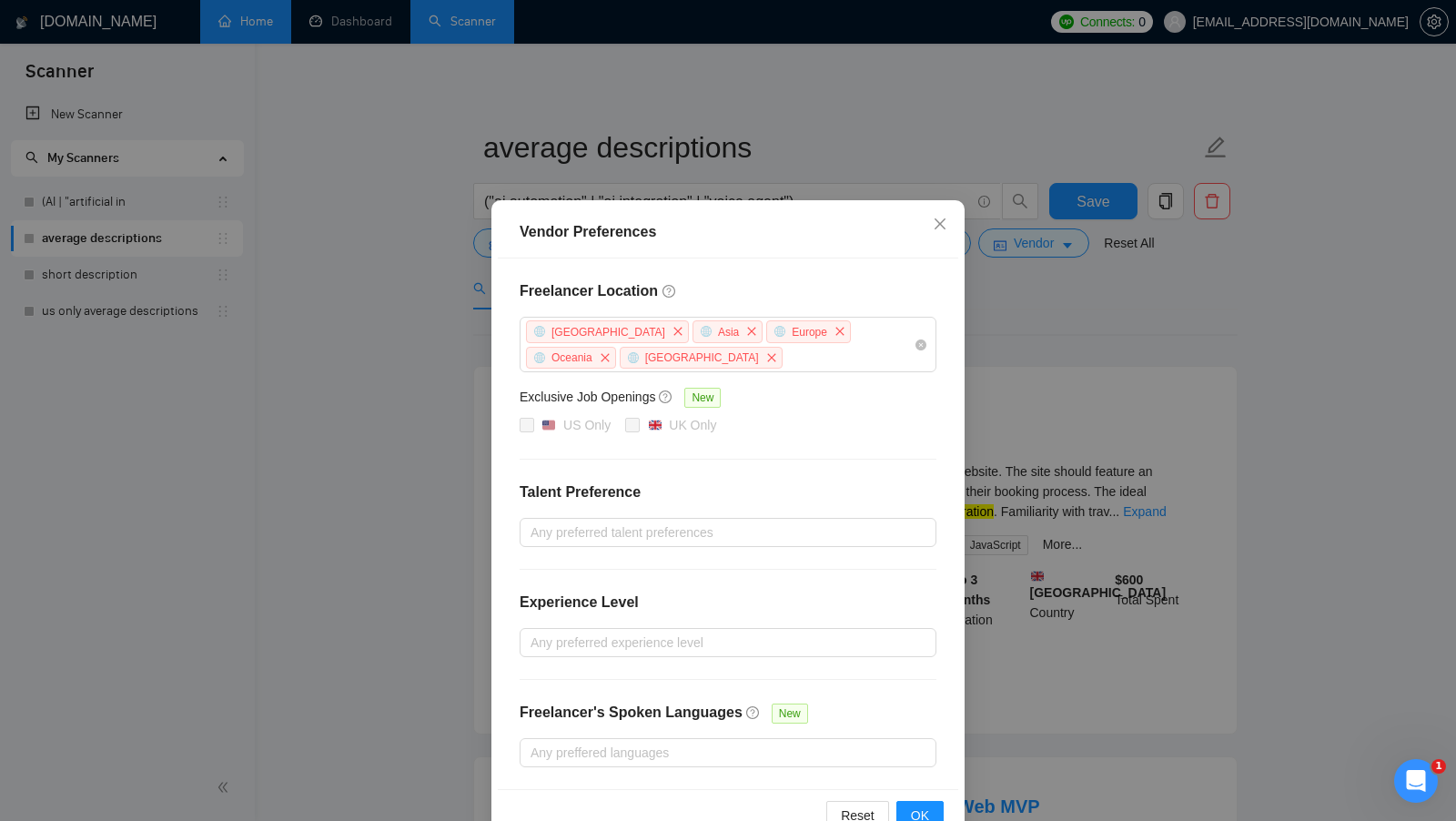
click at [1094, 408] on div "Vendor Preferences Freelancer Location [GEOGRAPHIC_DATA] [GEOGRAPHIC_DATA] [GEO…" at bounding box center [728, 410] width 1456 height 821
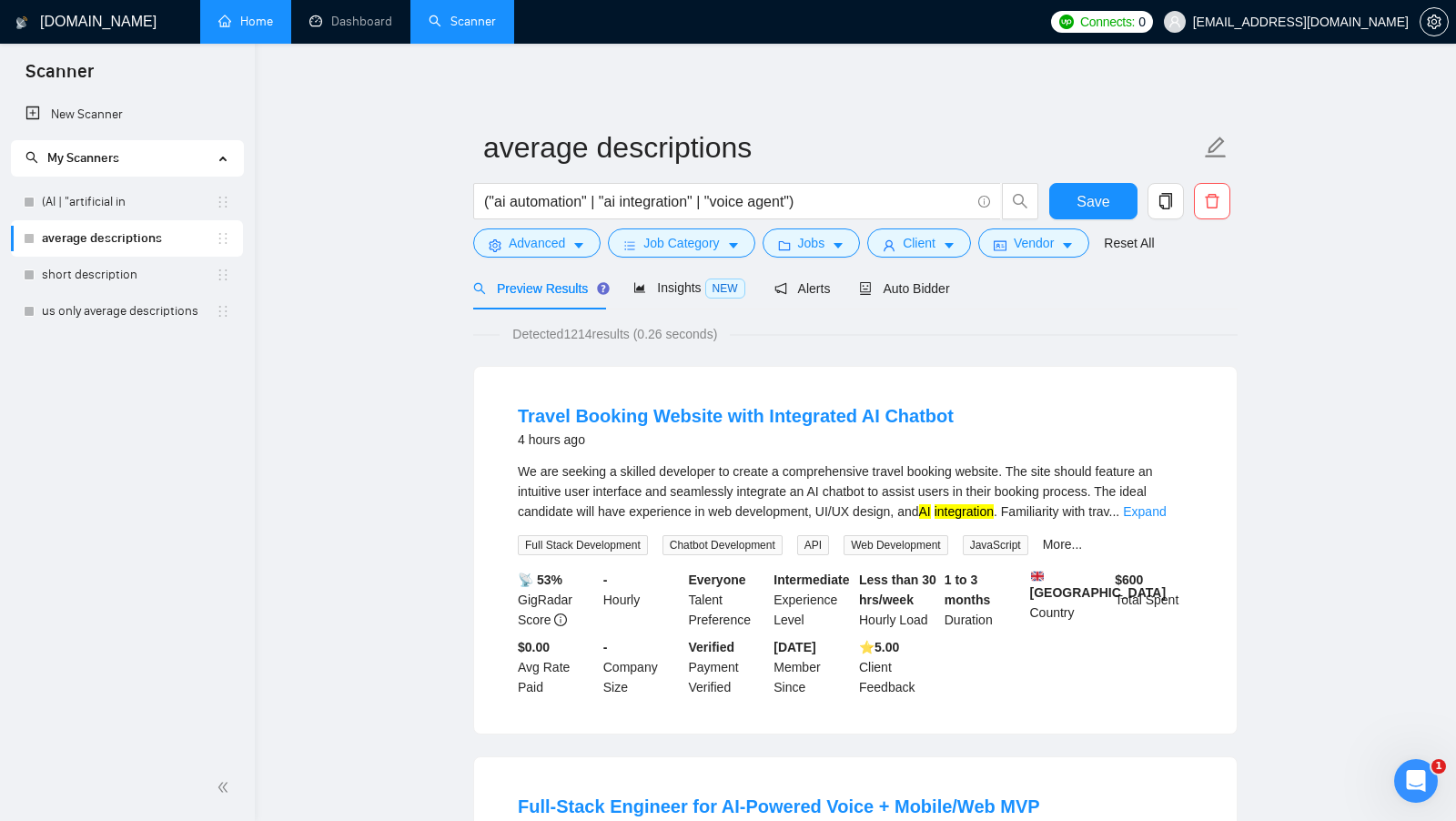
click at [251, 29] on link "Home" at bounding box center [246, 22] width 55 height 16
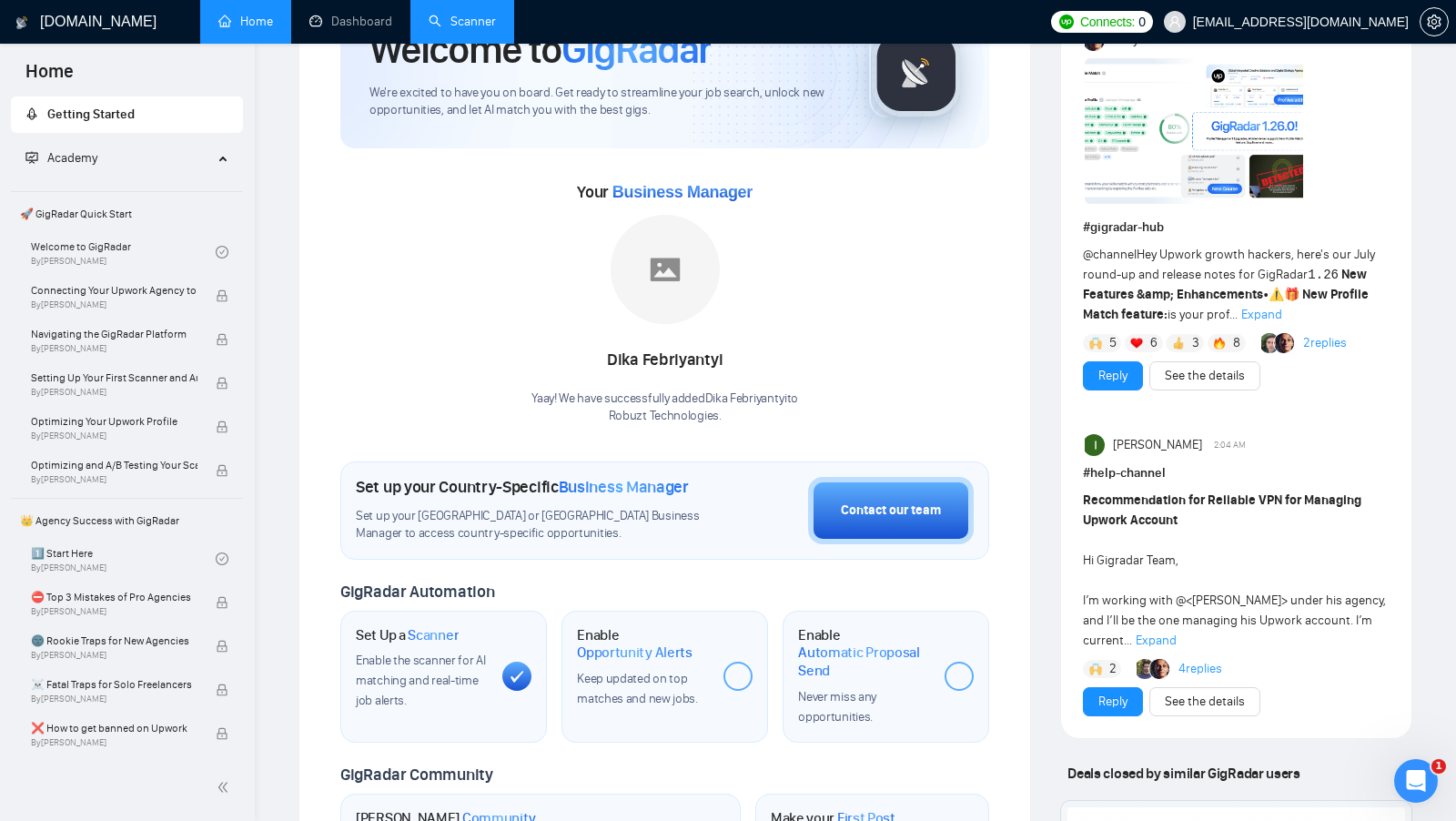
scroll to position [123, 0]
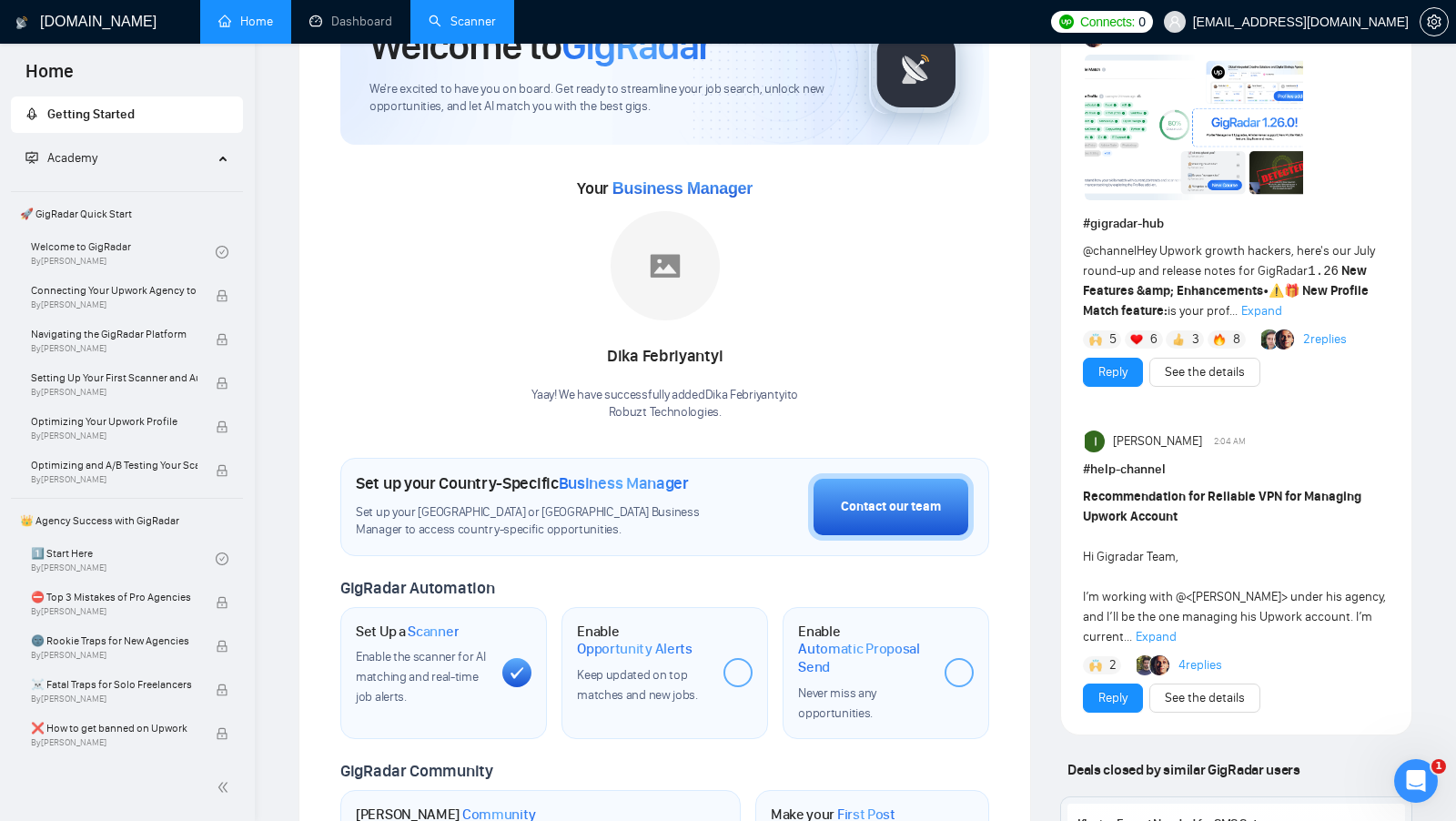
click at [755, 511] on div "Set up your Country-Specific Business Manager Set up your [GEOGRAPHIC_DATA] or …" at bounding box center [665, 507] width 649 height 98
click at [451, 29] on link "Scanner" at bounding box center [462, 22] width 67 height 16
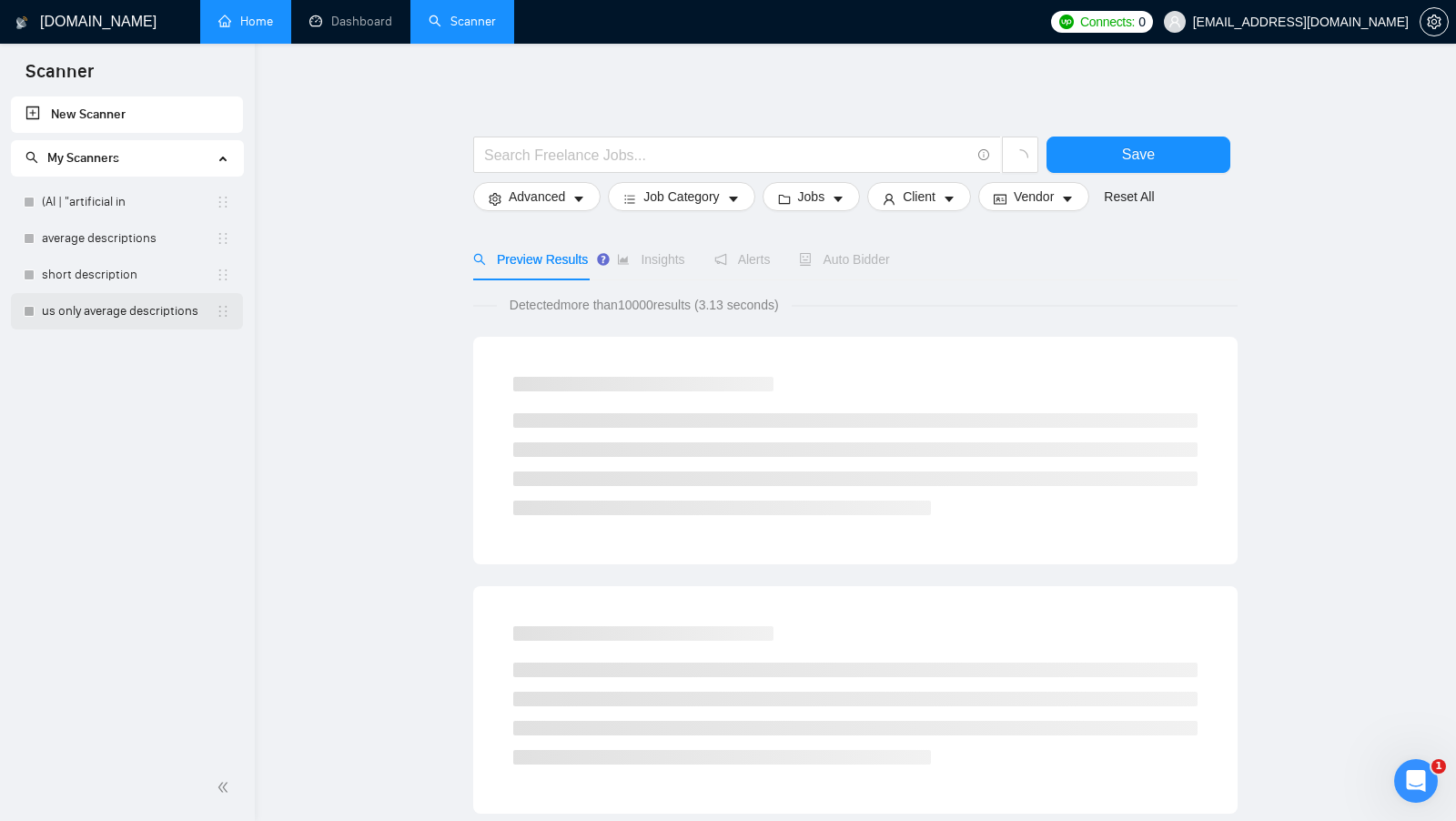
click at [165, 308] on link "us only average descriptions" at bounding box center [129, 311] width 174 height 36
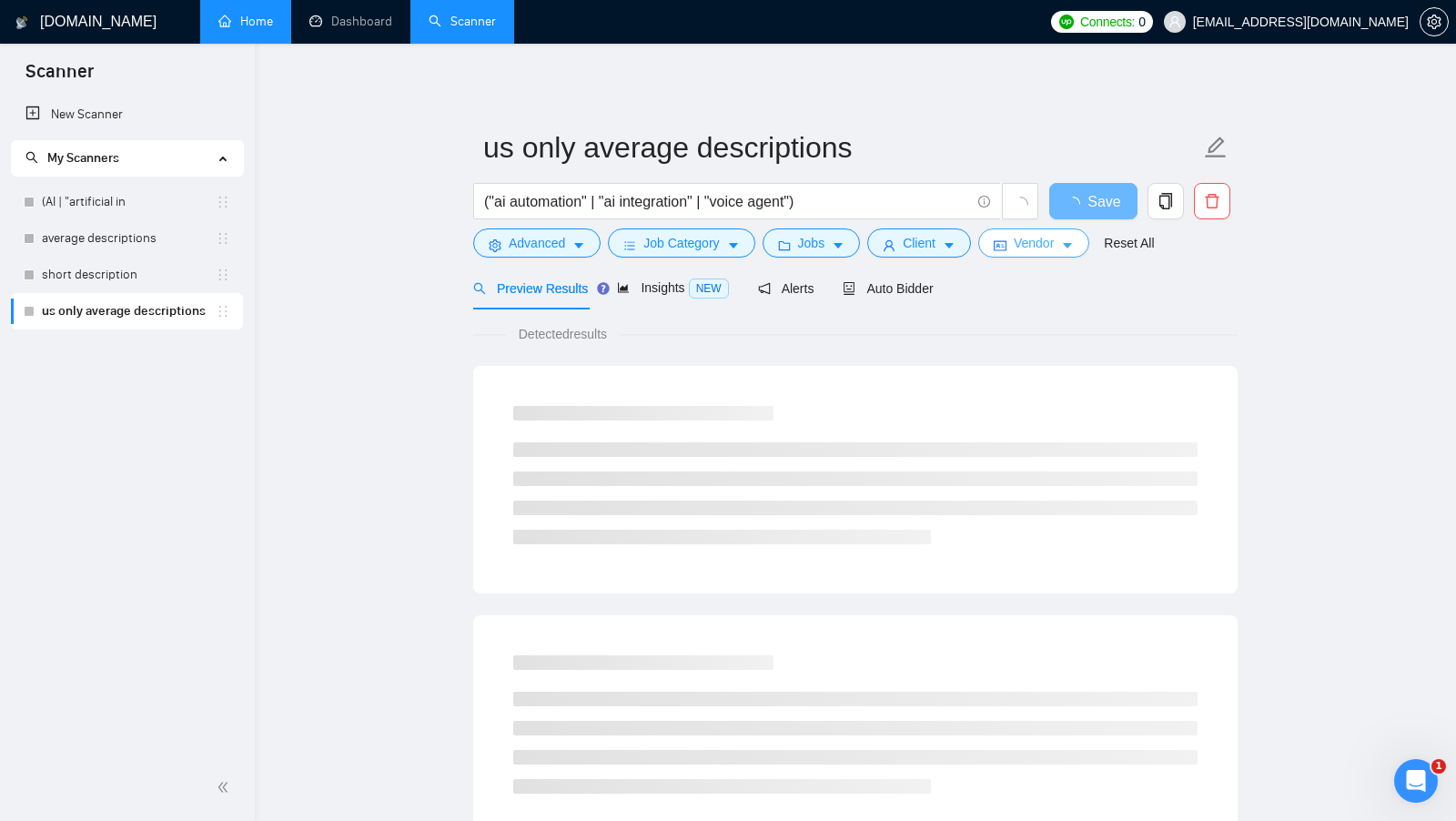
click at [1005, 249] on icon "idcard" at bounding box center [1000, 245] width 13 height 13
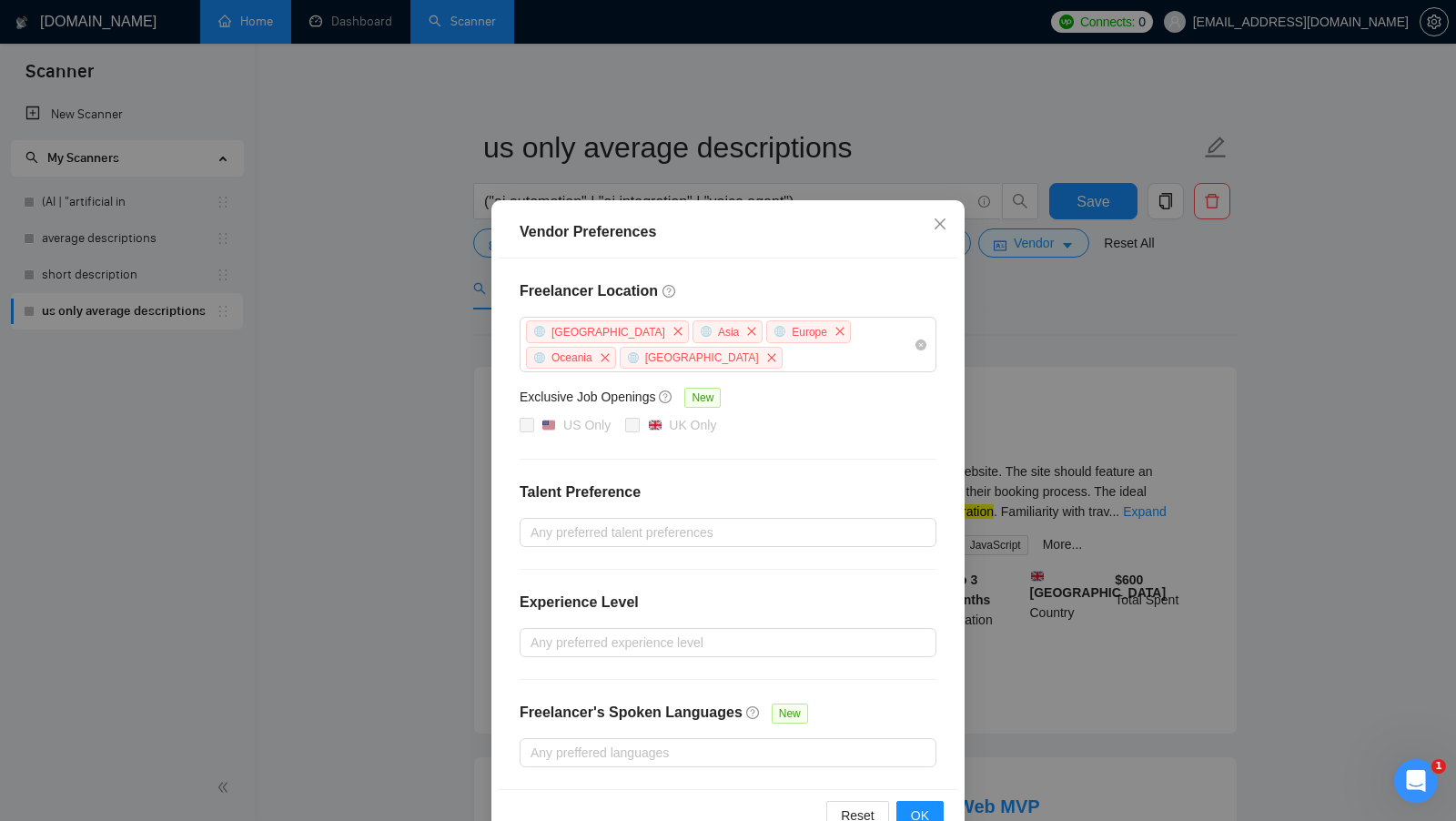
click at [1035, 397] on div "Vendor Preferences Freelancer Location [GEOGRAPHIC_DATA] [GEOGRAPHIC_DATA] [GEO…" at bounding box center [728, 410] width 1456 height 821
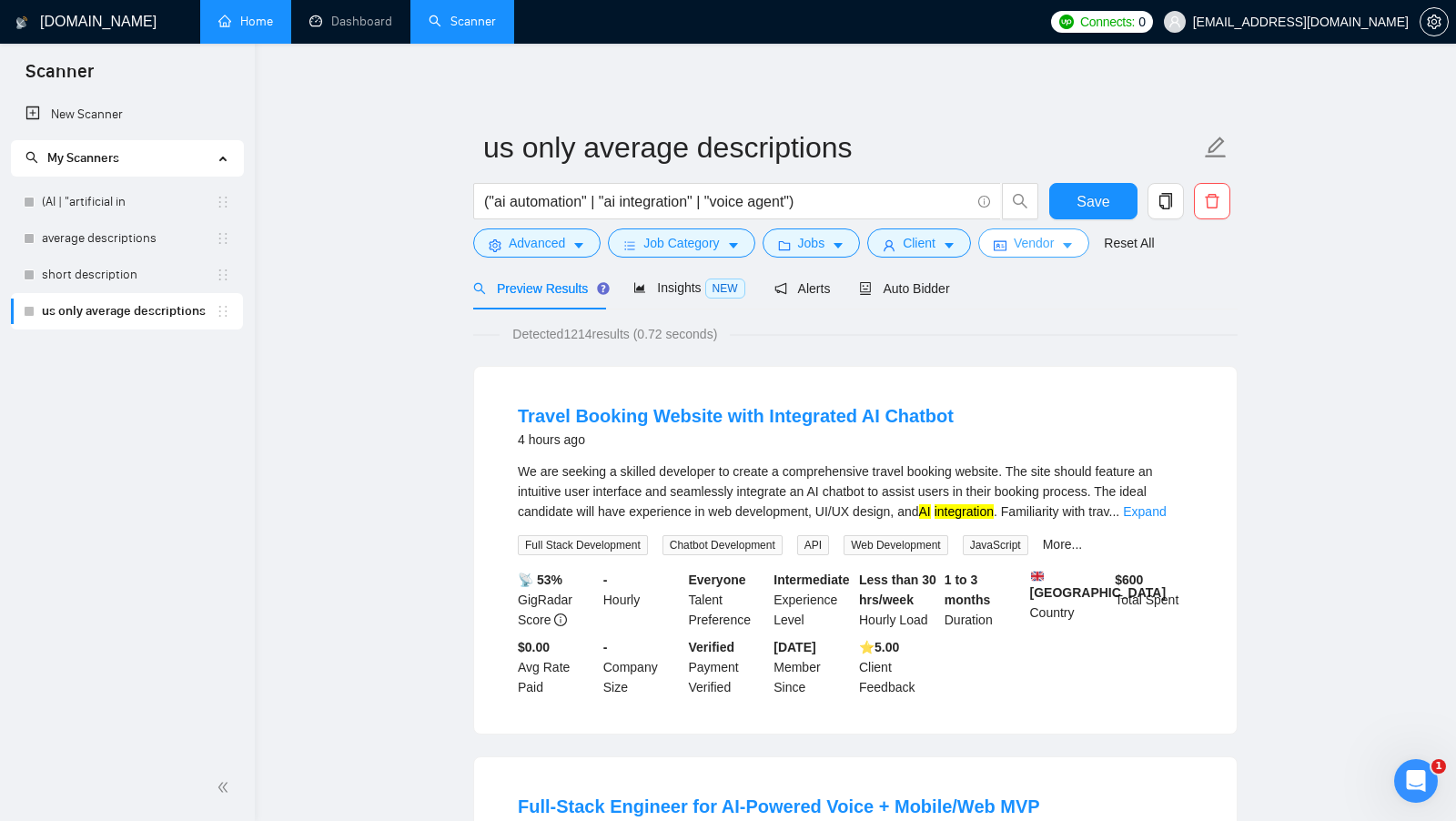
click at [1041, 240] on span "Vendor" at bounding box center [1033, 243] width 40 height 20
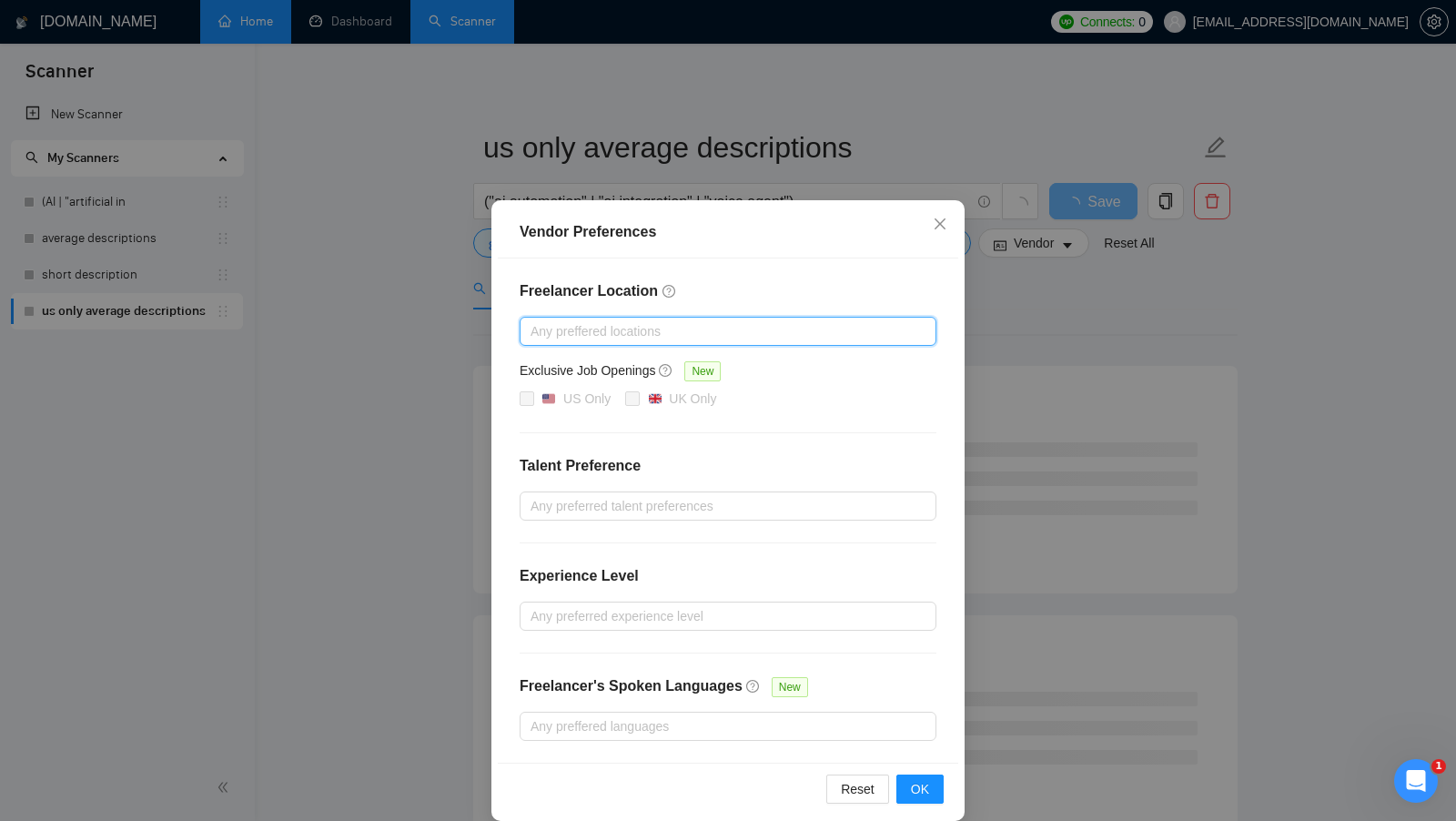
click at [853, 464] on h4 "Talent Preference" at bounding box center [728, 466] width 417 height 22
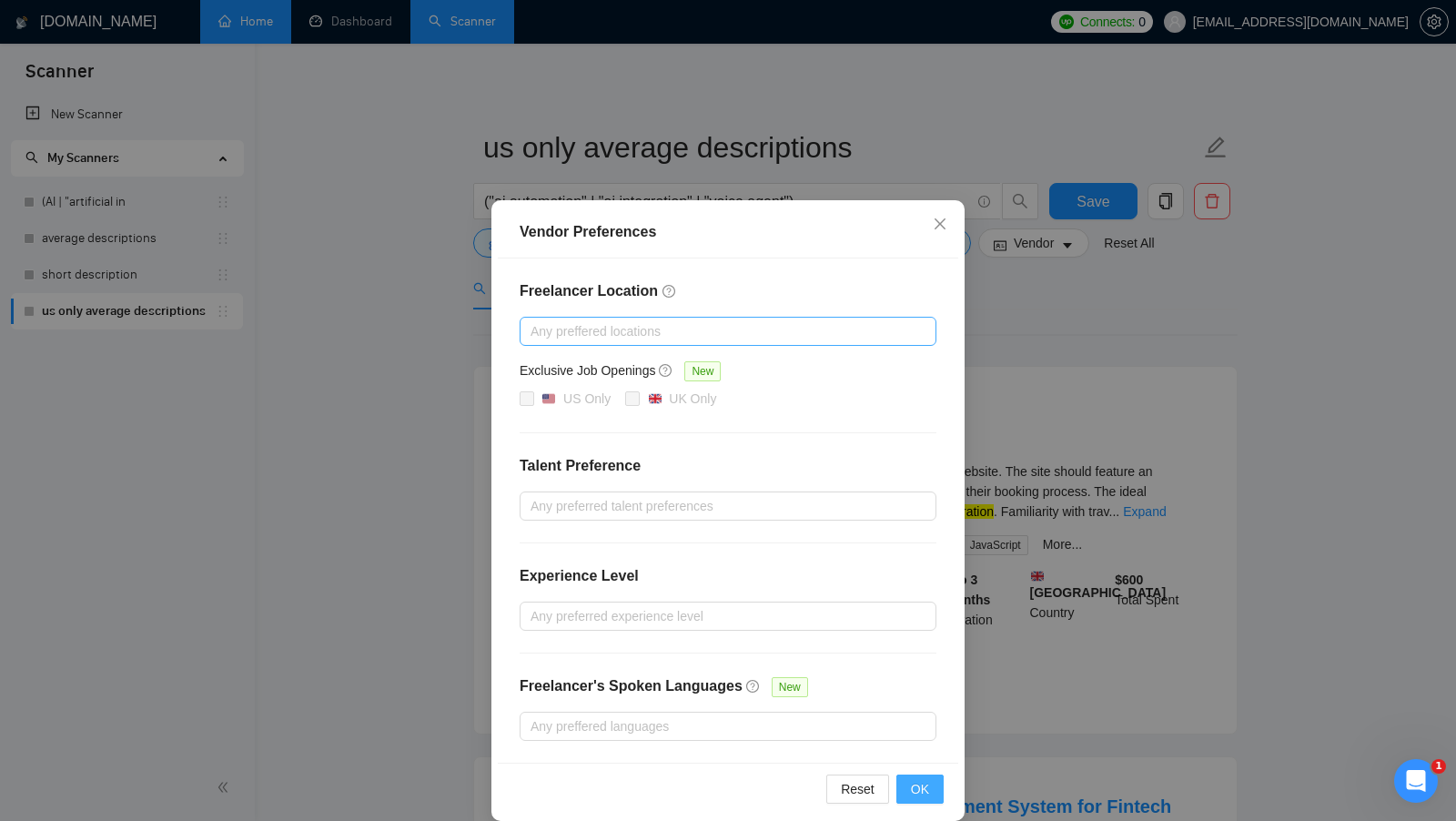
click at [913, 793] on button "OK" at bounding box center [920, 790] width 47 height 29
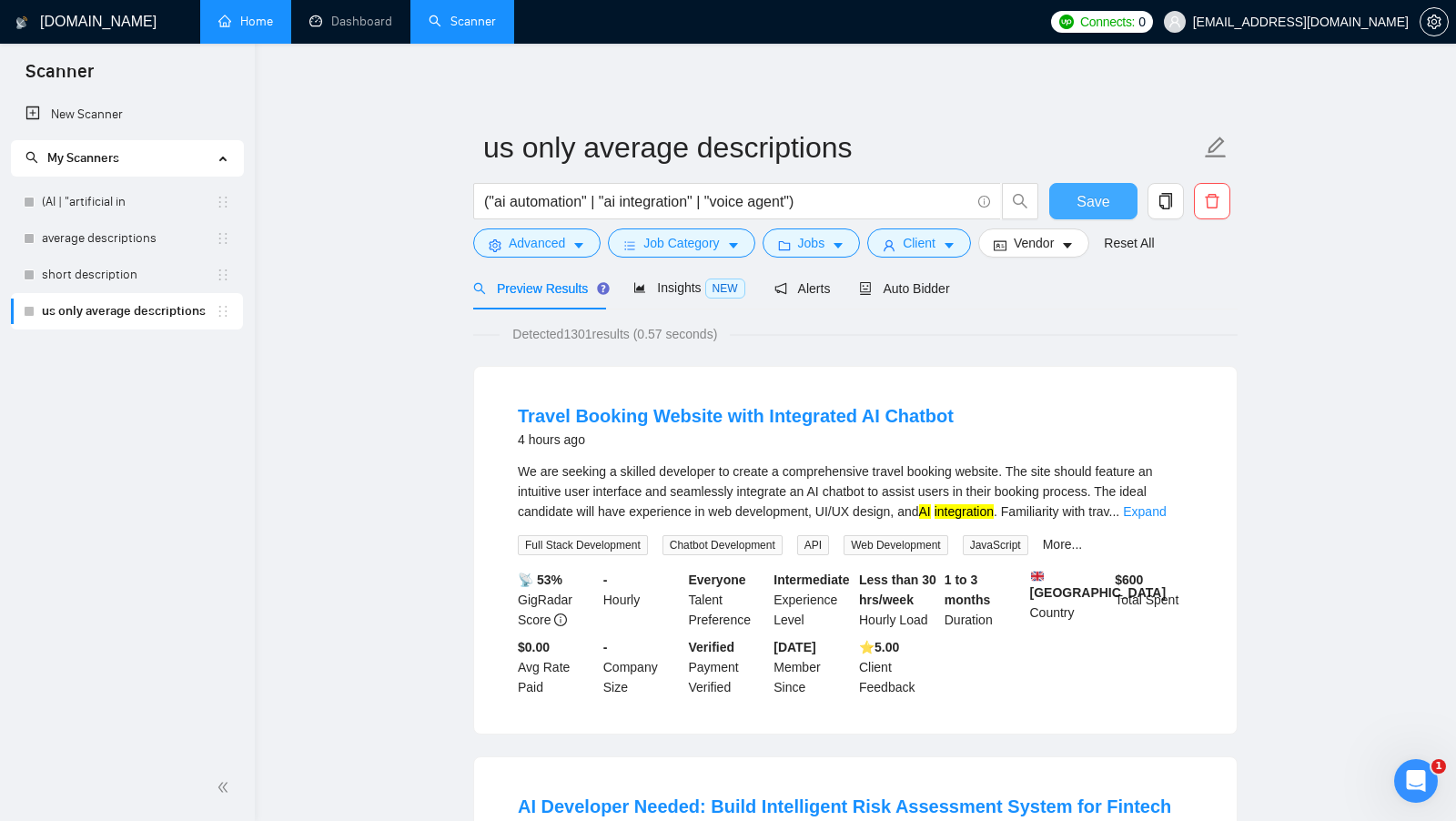
click at [1113, 195] on button "Save" at bounding box center [1093, 201] width 88 height 36
click at [838, 246] on icon "caret-down" at bounding box center [838, 245] width 13 height 13
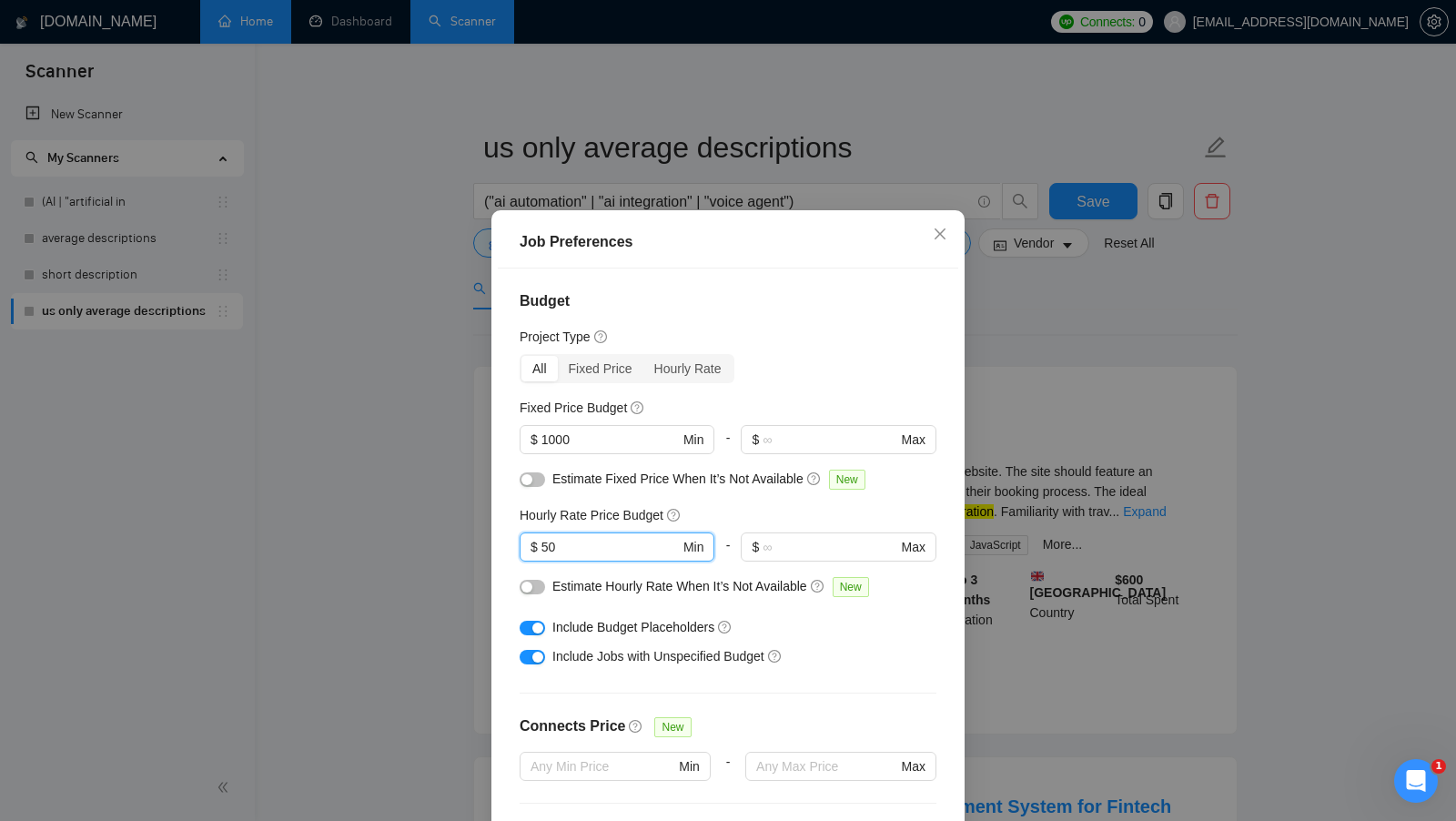
drag, startPoint x: 584, startPoint y: 542, endPoint x: 468, endPoint y: 542, distance: 116.0
click at [472, 542] on div "Job Preferences Budget Project Type All Fixed Price Hourly Rate Fixed Price Bud…" at bounding box center [728, 410] width 1456 height 821
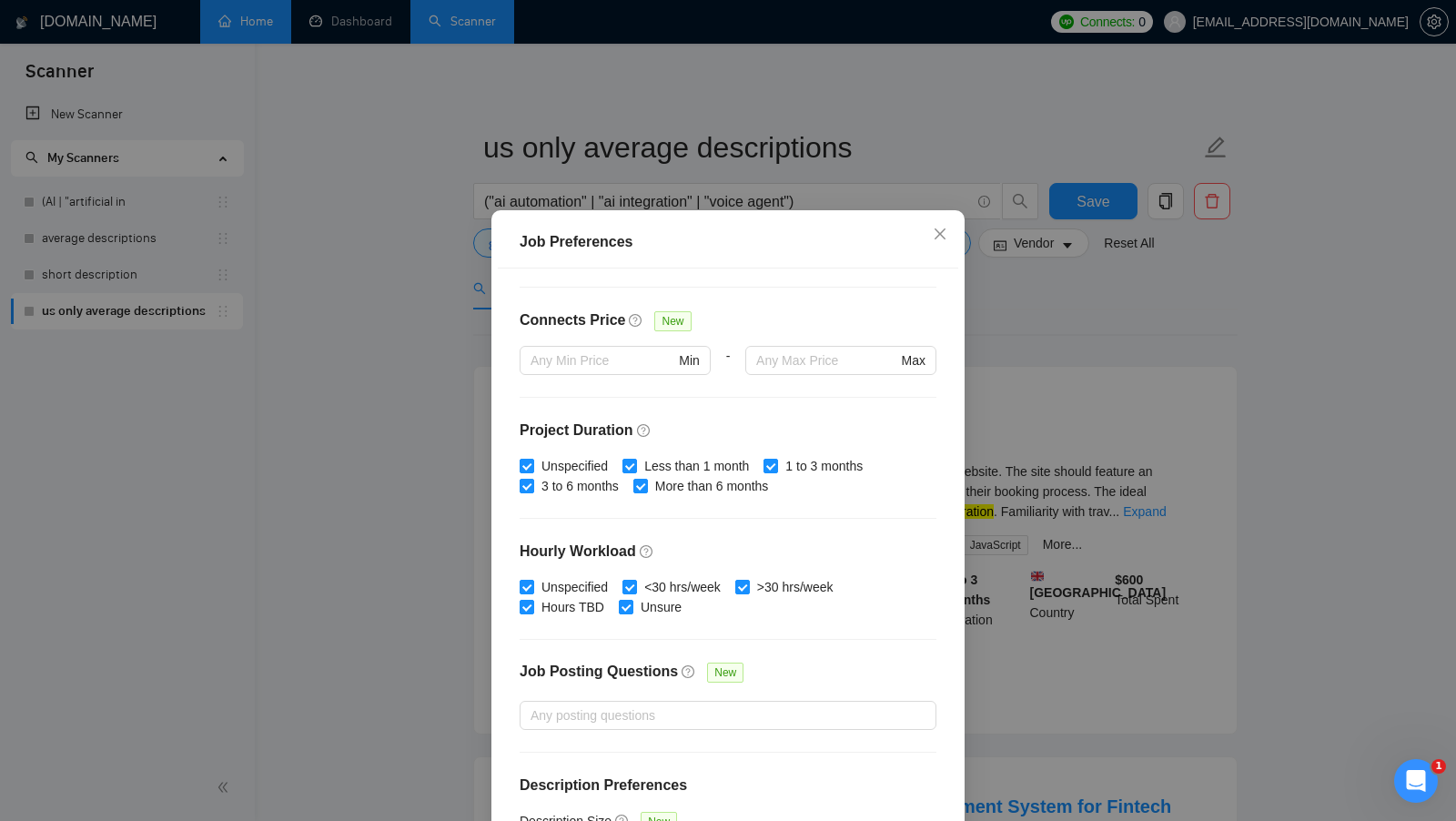
scroll to position [448, 0]
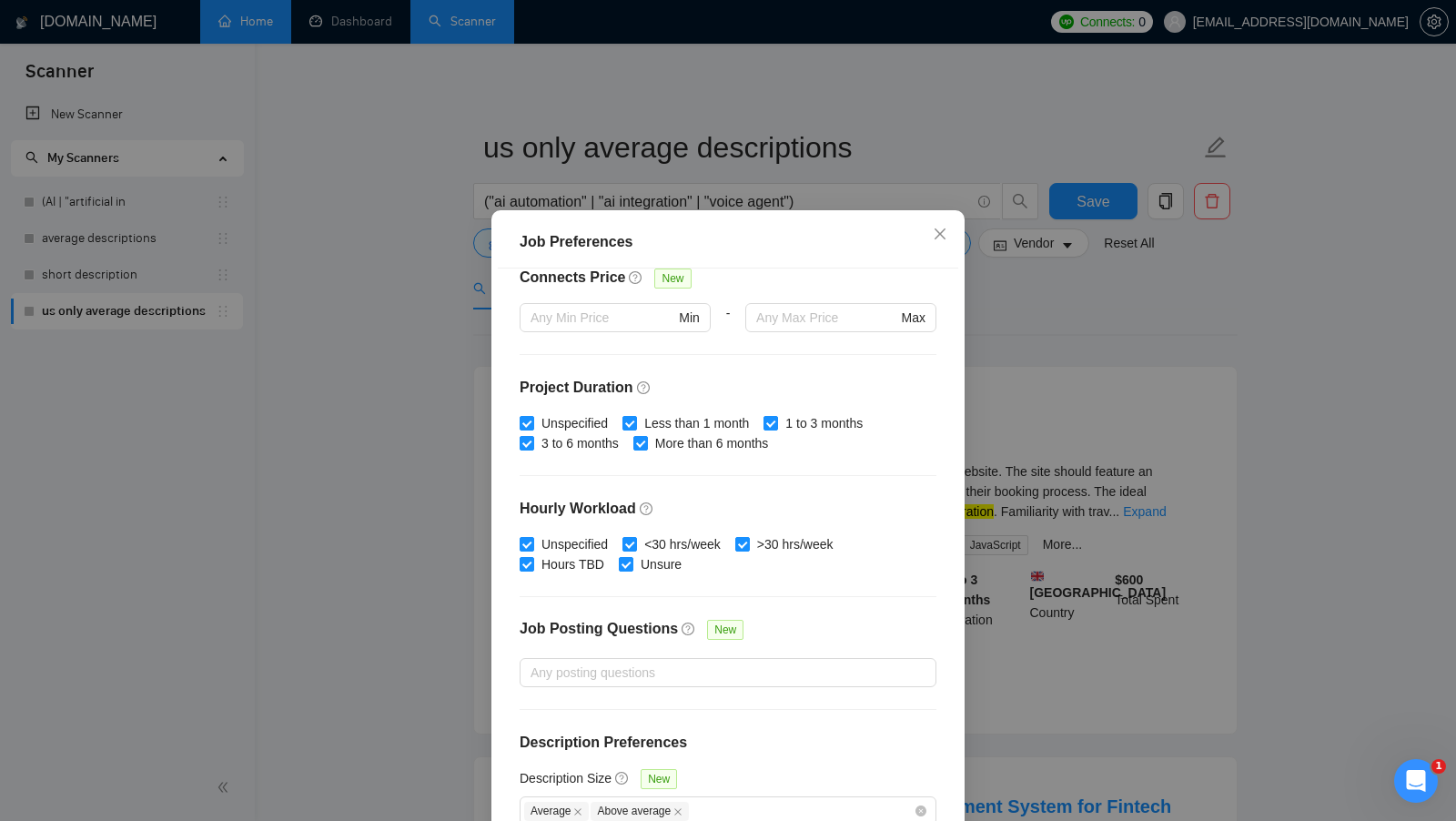
click at [1049, 426] on div "Job Preferences Budget Project Type All Fixed Price Hourly Rate Fixed Price Bud…" at bounding box center [728, 410] width 1456 height 821
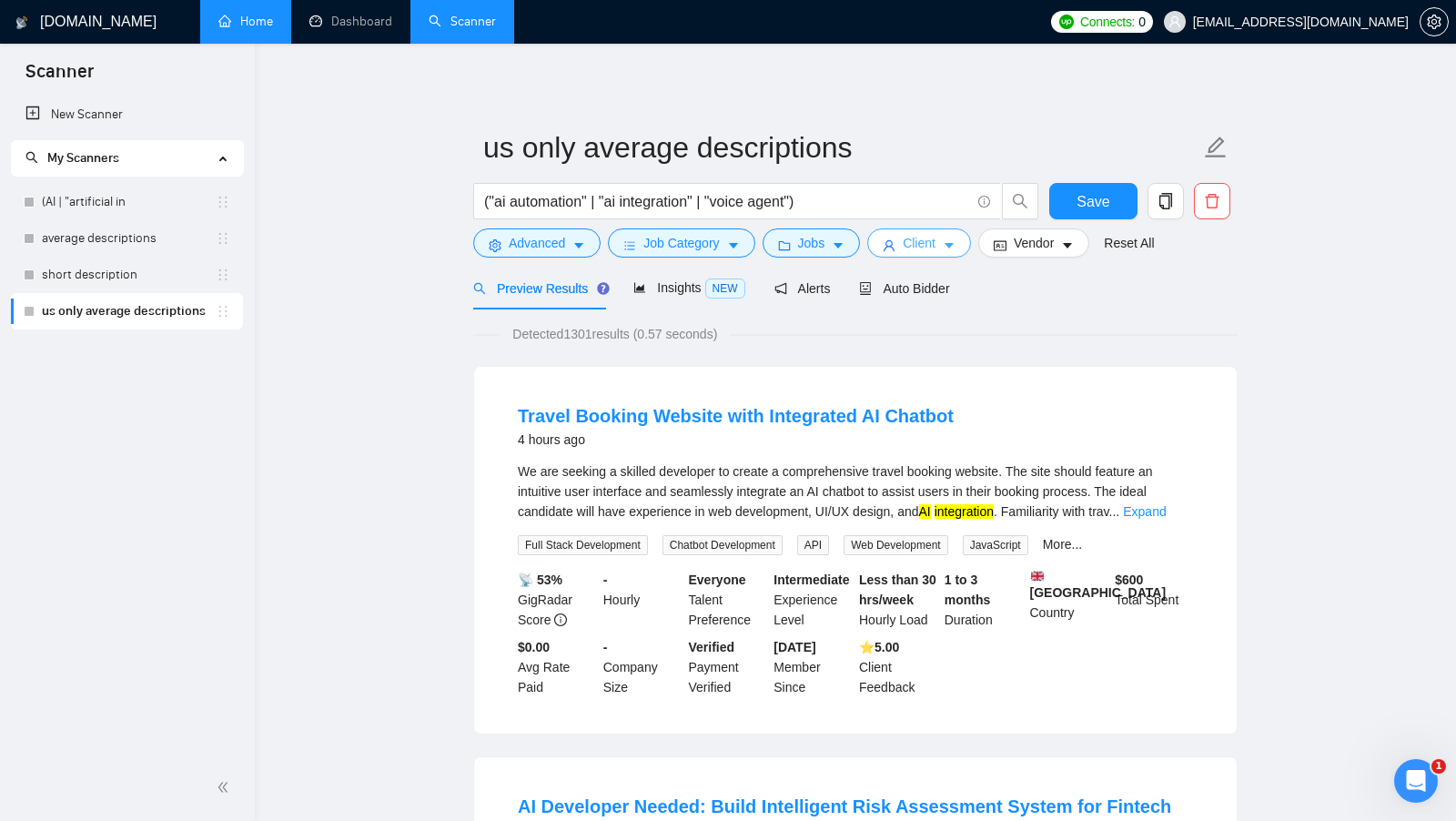
click at [926, 244] on span "Client" at bounding box center [918, 243] width 32 height 20
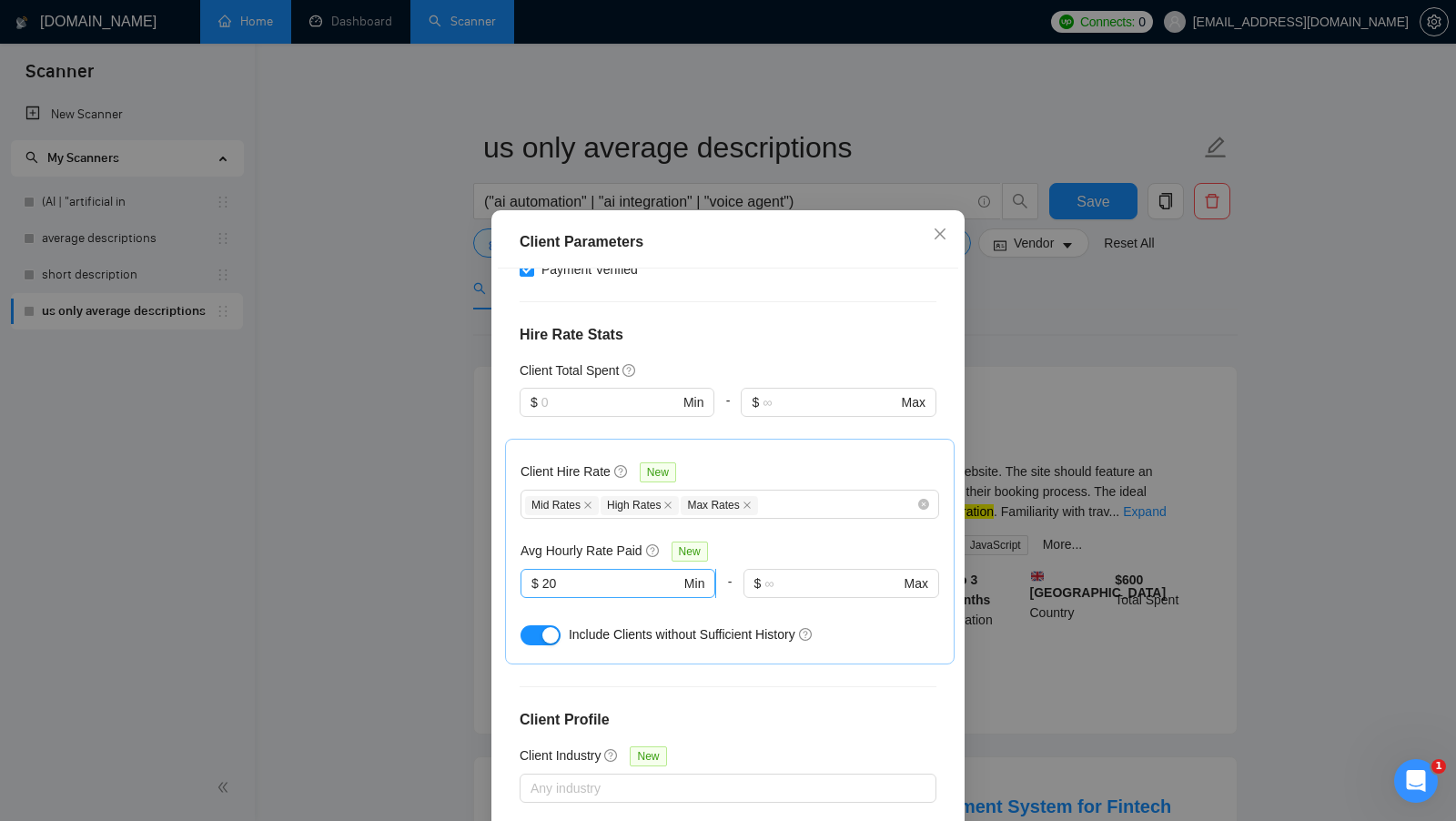
scroll to position [401, 0]
drag, startPoint x: 594, startPoint y: 570, endPoint x: 519, endPoint y: 571, distance: 75.0
click at [520, 571] on span "$ 20 Min" at bounding box center [617, 583] width 195 height 29
click at [1078, 446] on div "Client Parameters Client Location Include Client Countries Select Exclude Clien…" at bounding box center [728, 410] width 1456 height 821
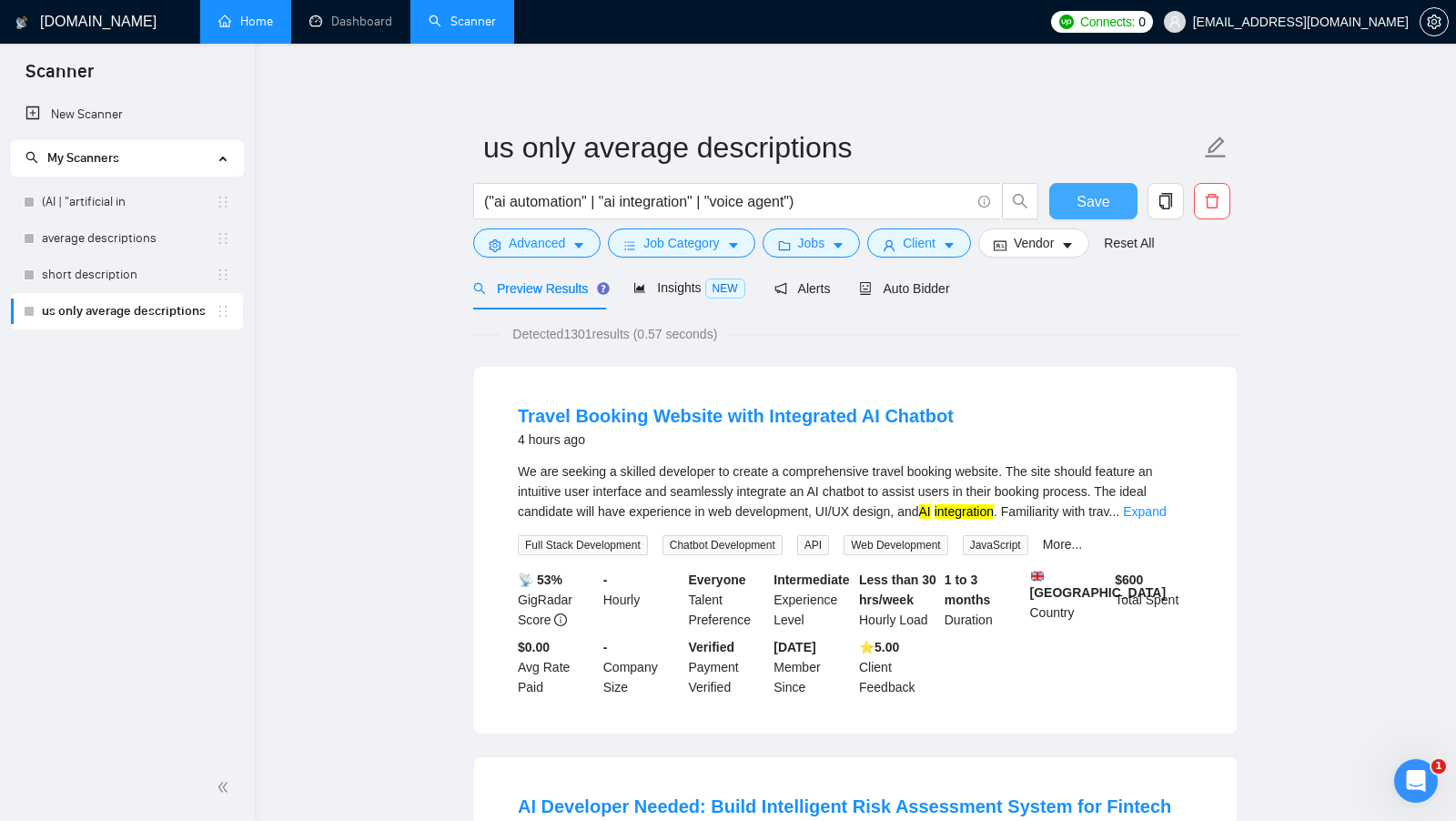
click at [1089, 205] on span "Save" at bounding box center [1092, 201] width 32 height 23
click at [167, 248] on link "average descriptions" at bounding box center [129, 238] width 174 height 36
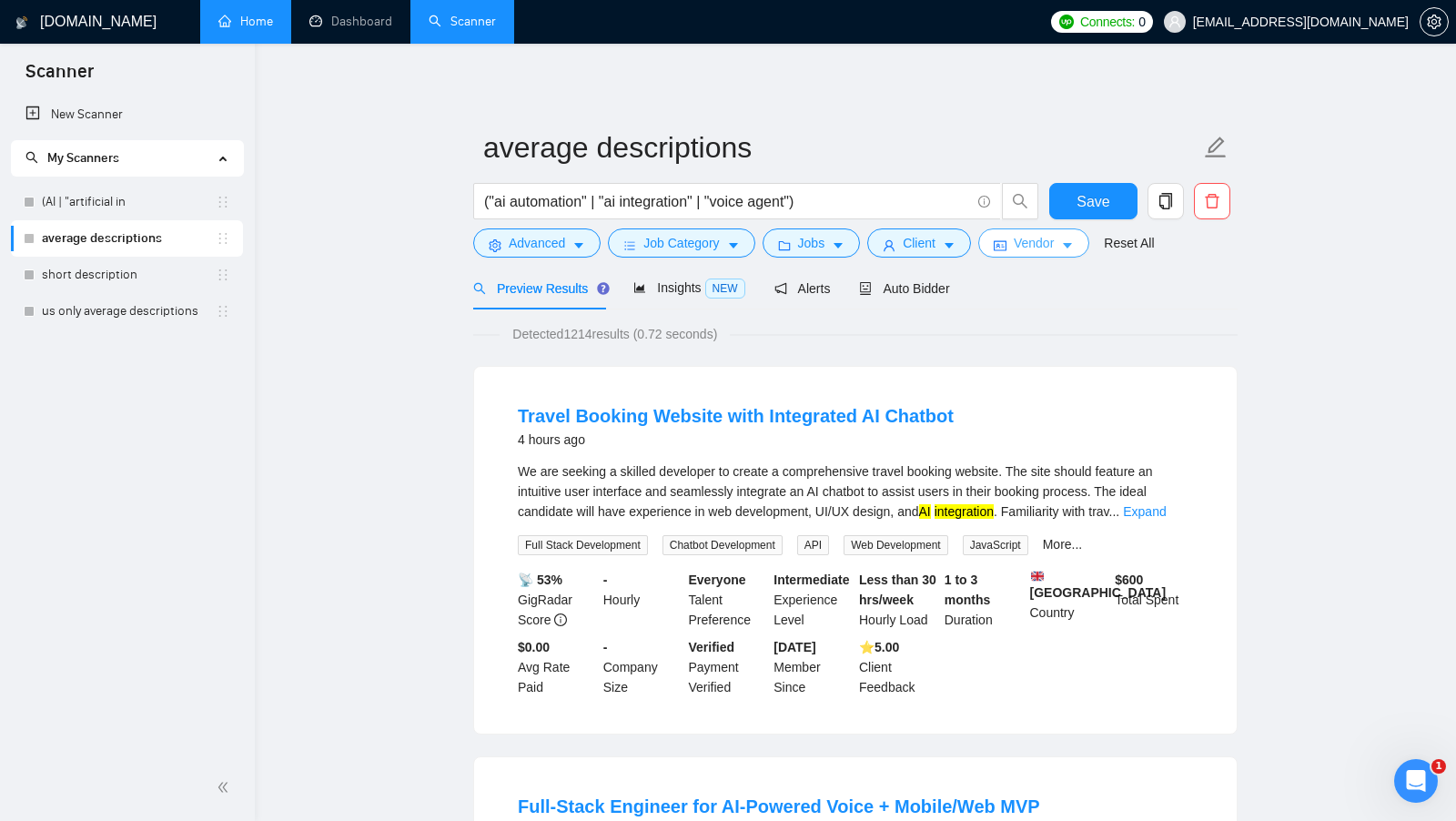
click at [1080, 243] on button "Vendor" at bounding box center [1033, 243] width 111 height 29
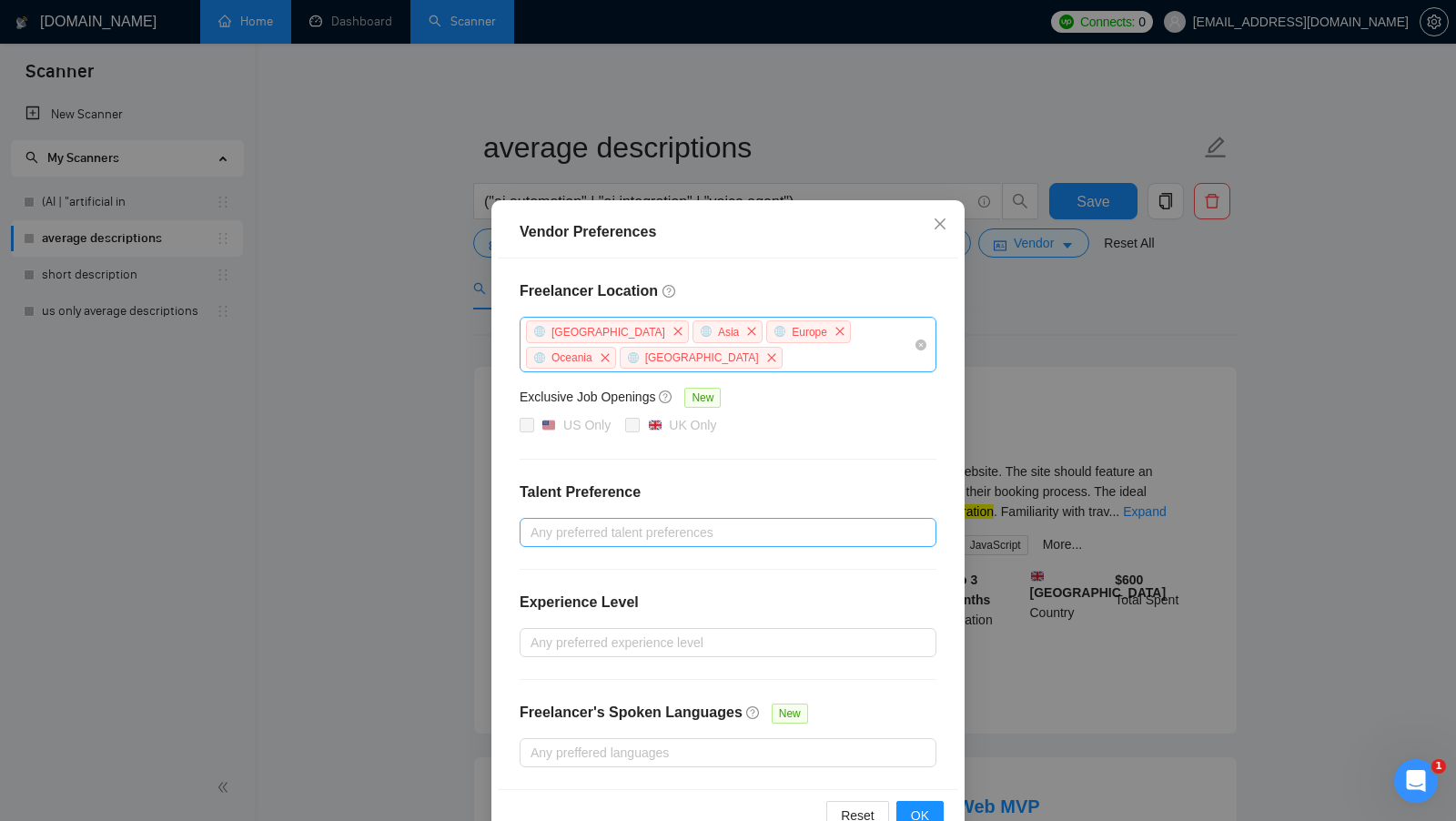
click at [590, 532] on div at bounding box center [719, 532] width 389 height 22
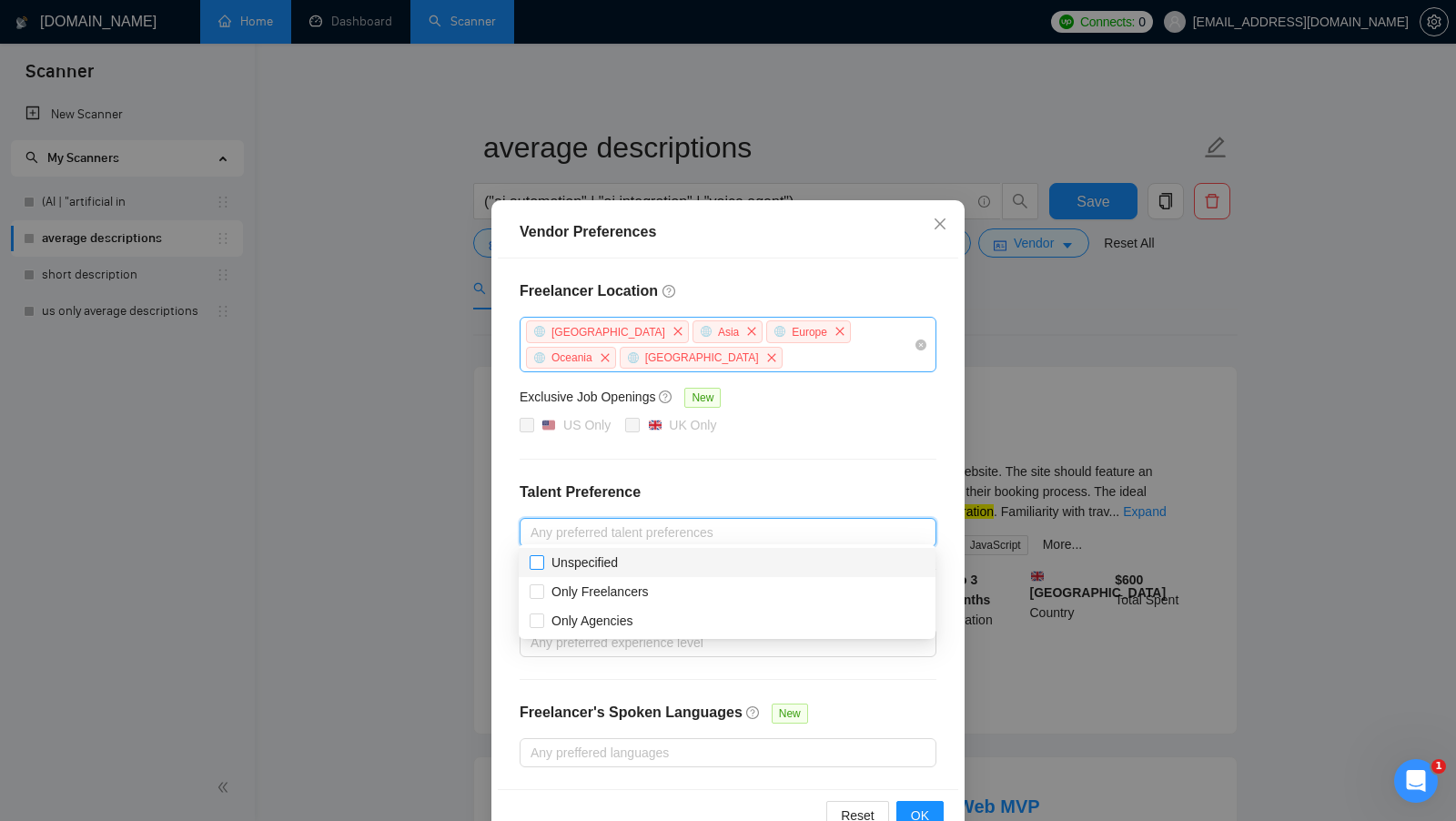
click at [539, 563] on input "Unspecified" at bounding box center [536, 561] width 13 height 13
checkbox input "true"
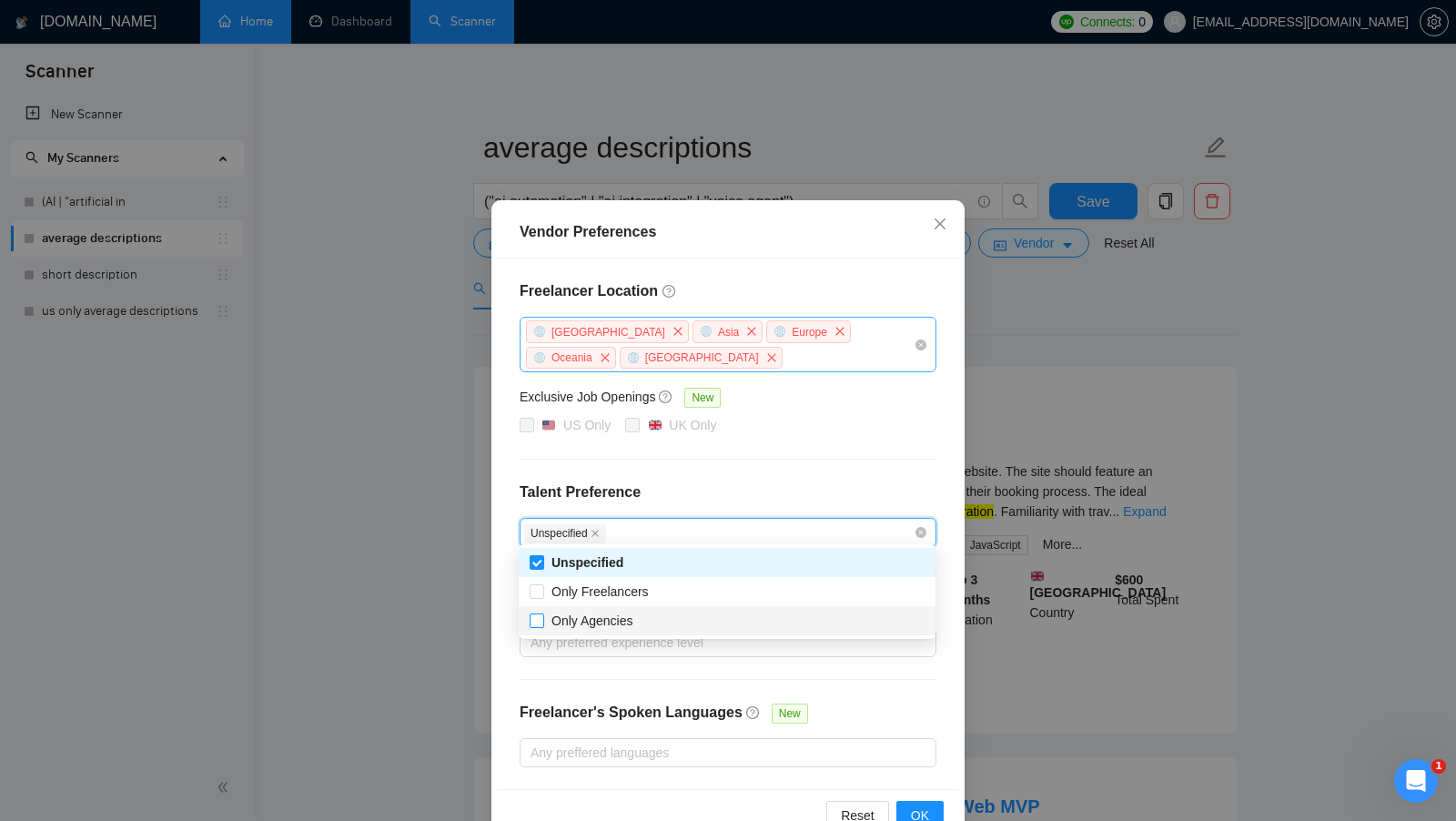
click at [531, 618] on input "Only Agencies" at bounding box center [536, 619] width 13 height 13
checkbox input "true"
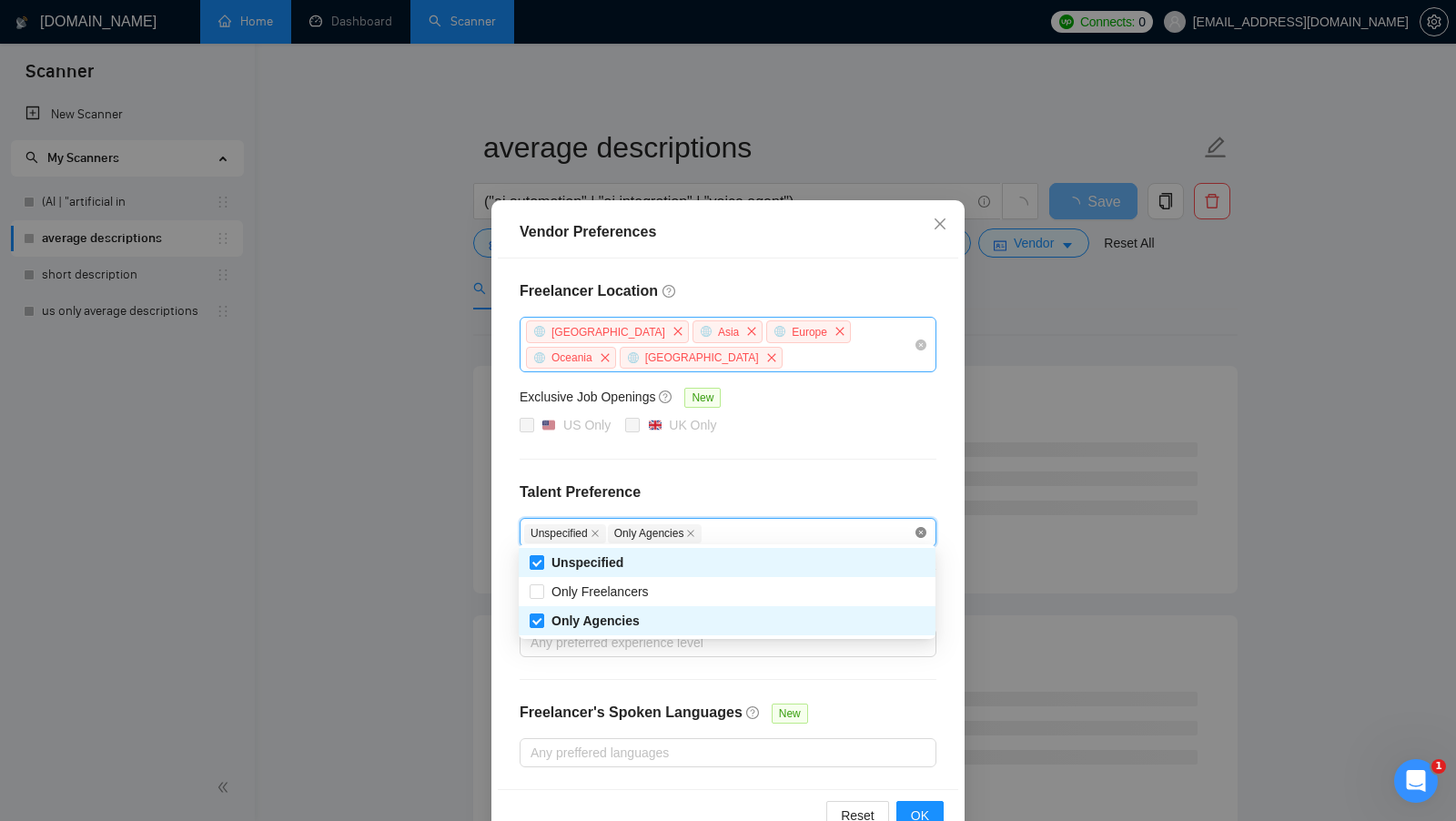
checkbox input "false"
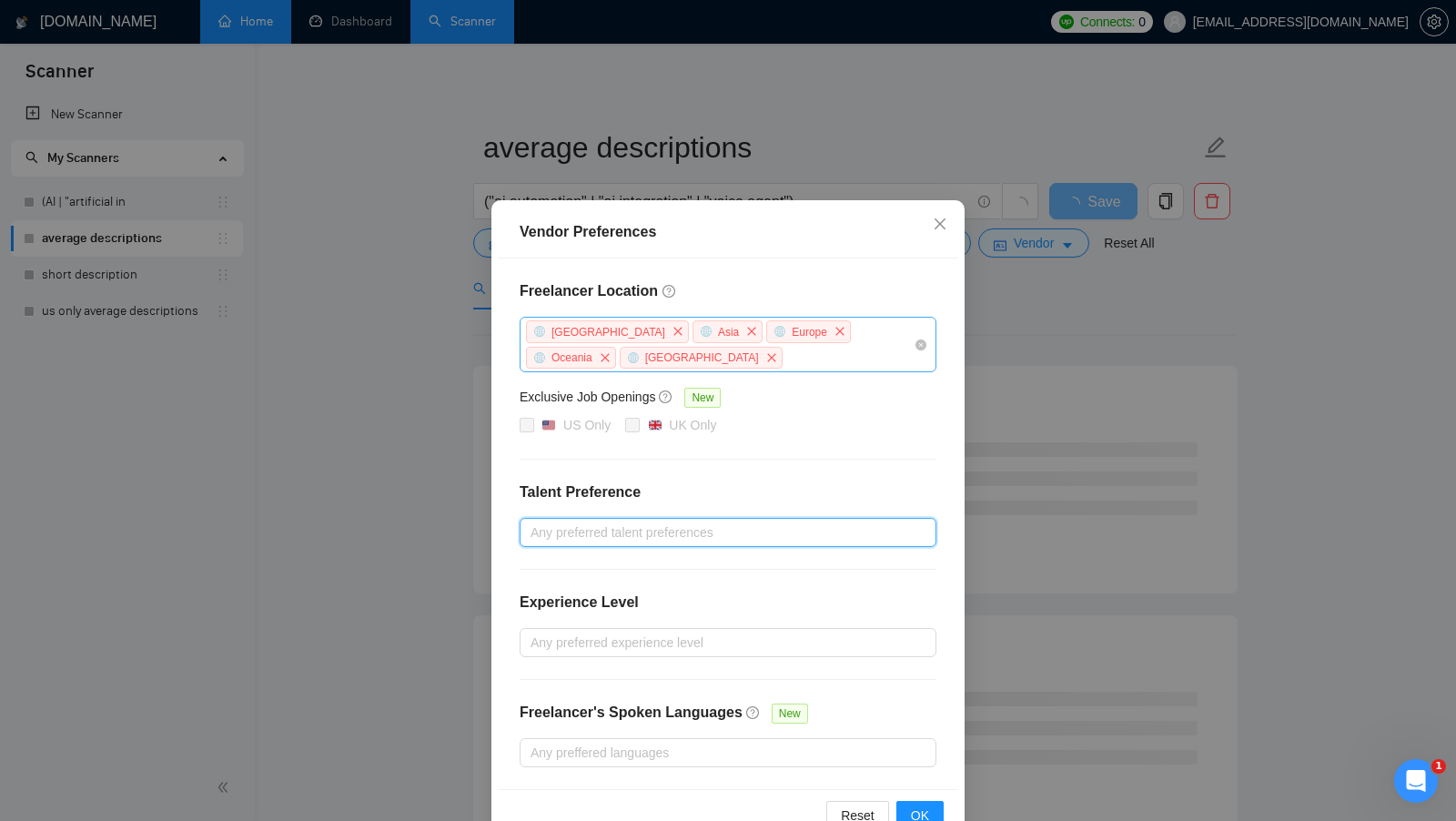
click at [834, 482] on h4 "Talent Preference" at bounding box center [728, 493] width 417 height 22
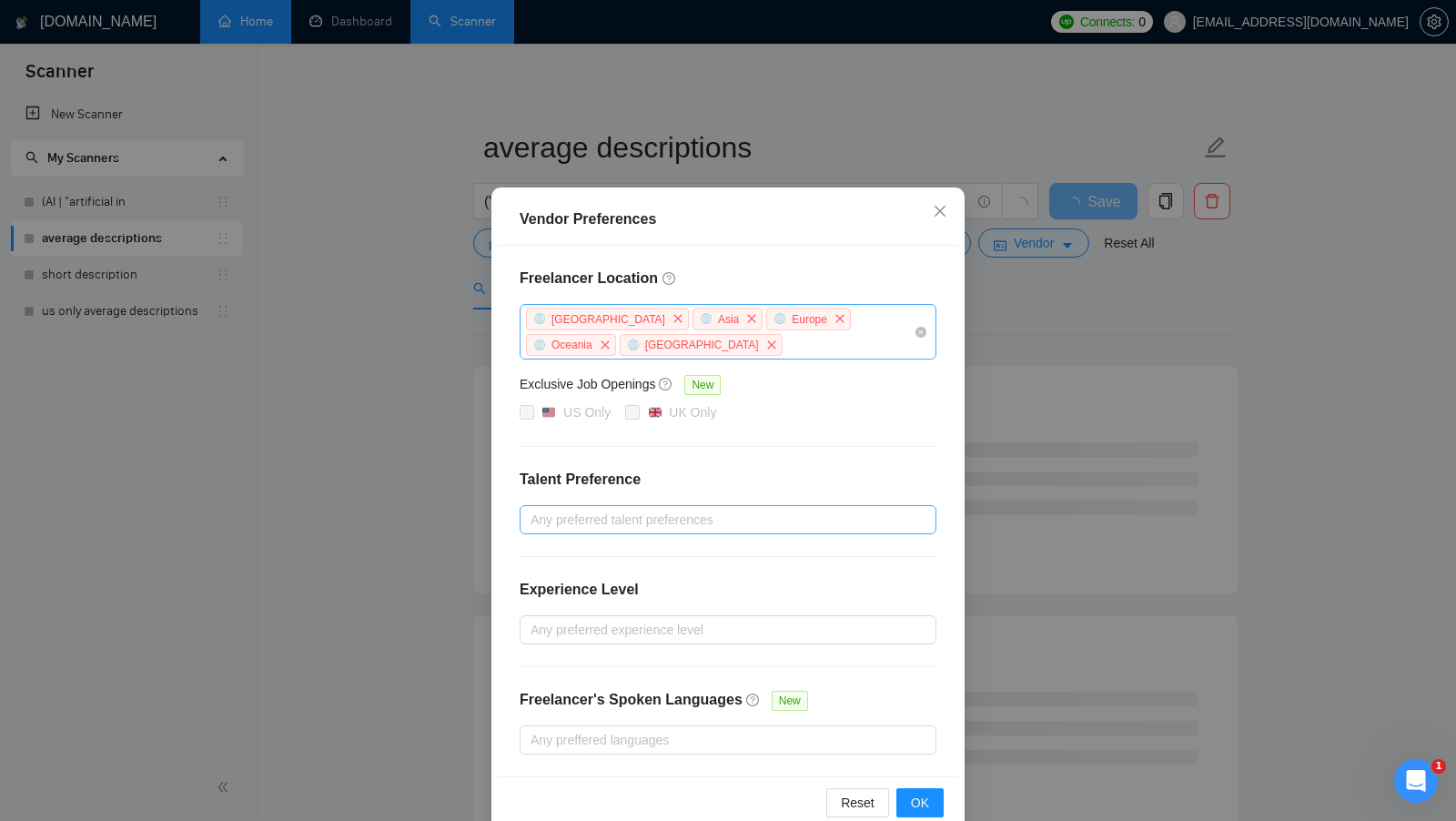
scroll to position [16, 0]
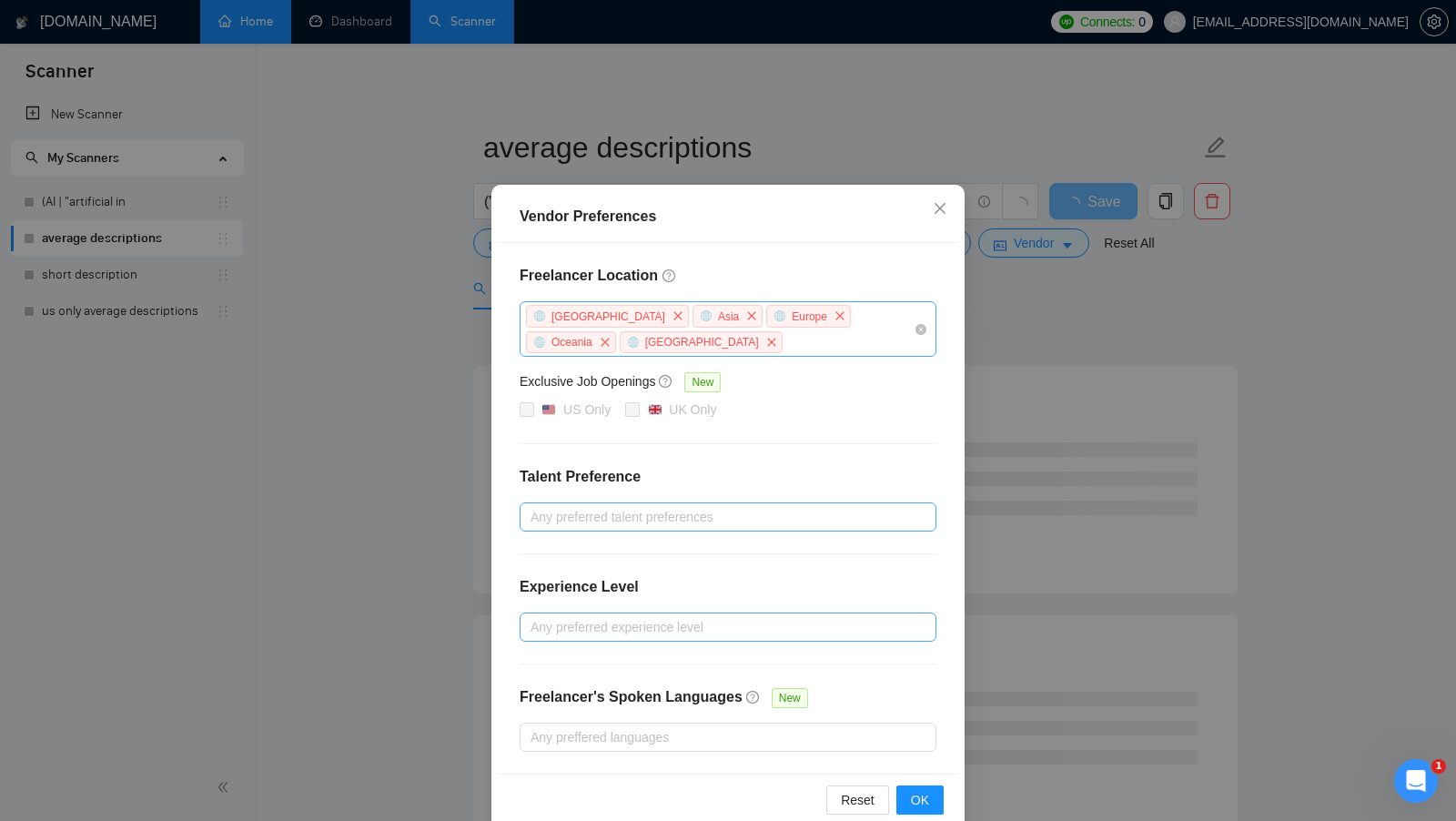
click at [666, 616] on div at bounding box center [719, 627] width 389 height 22
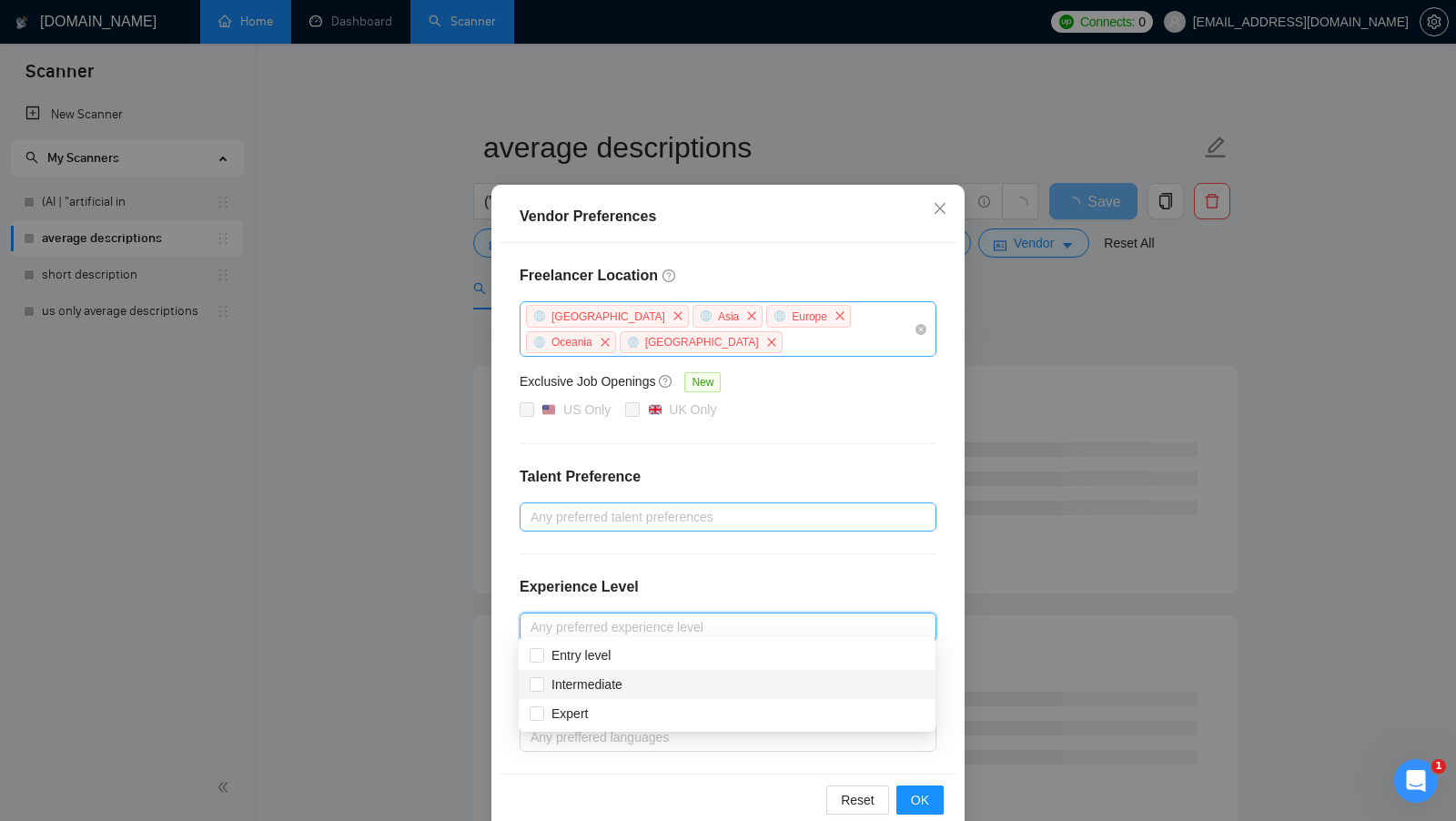
click at [650, 689] on div "Intermediate" at bounding box center [728, 684] width 395 height 20
checkbox input "true"
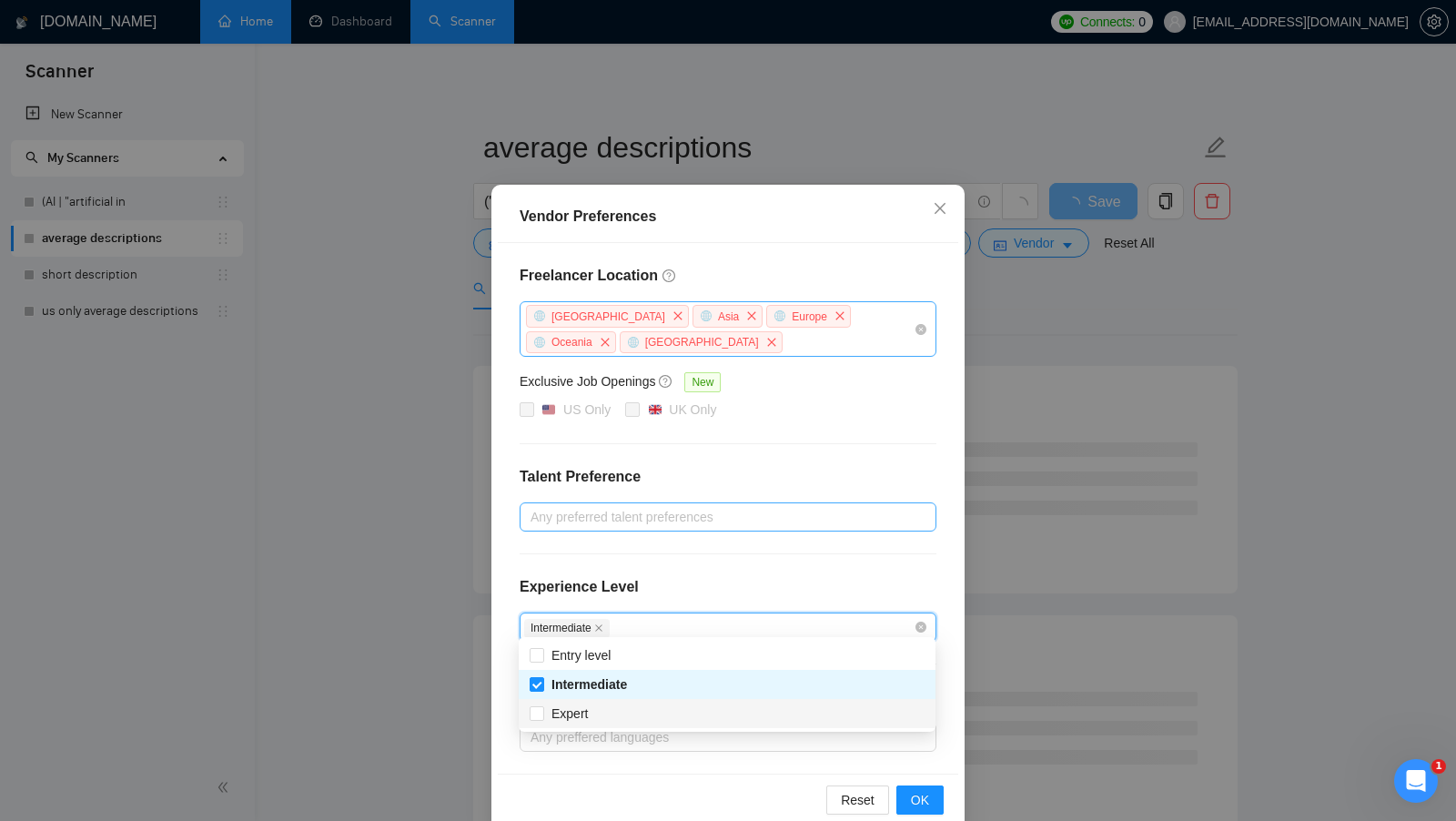
click at [612, 704] on div "Expert" at bounding box center [728, 713] width 395 height 20
checkbox input "true"
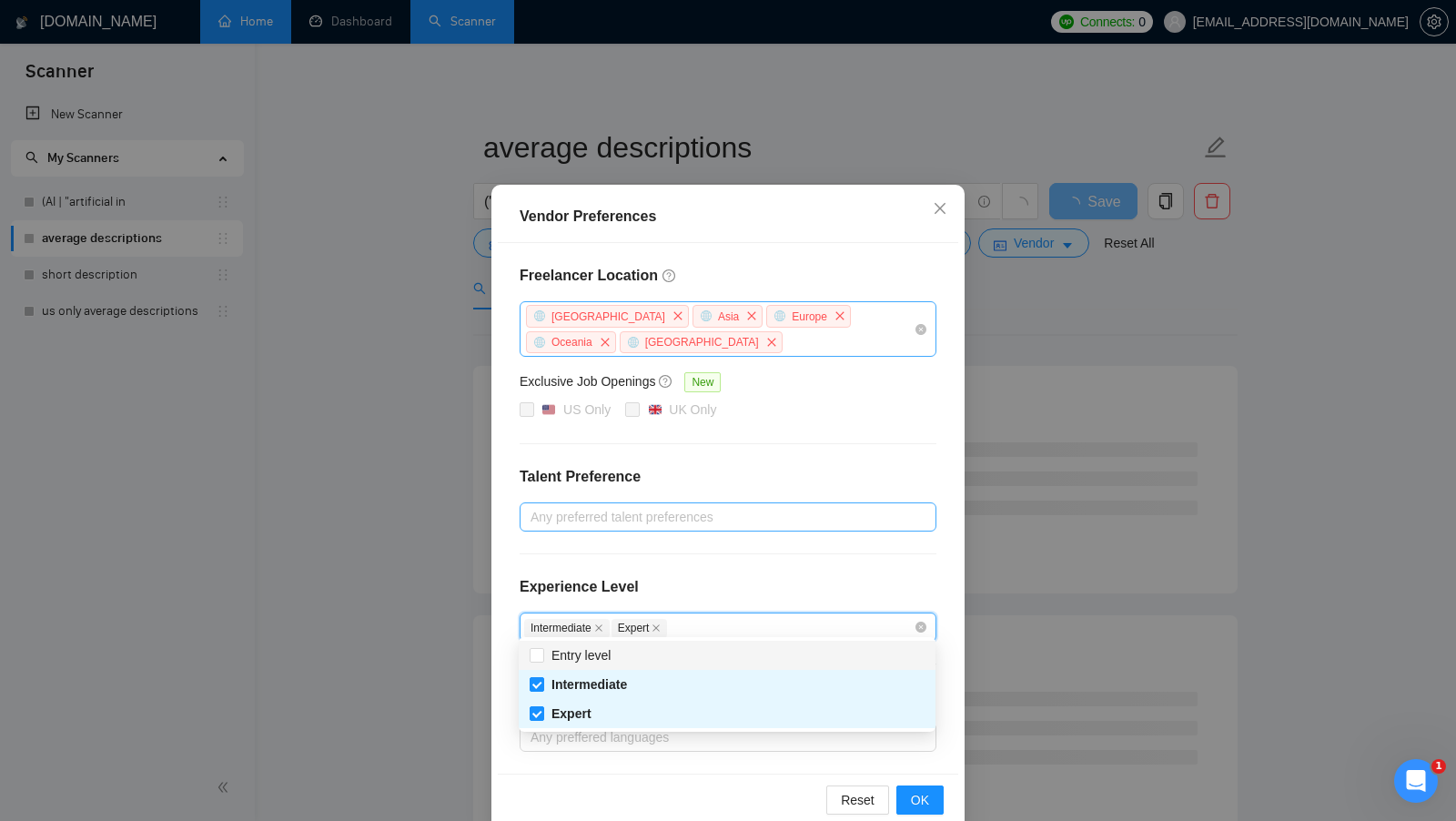
click at [832, 562] on div "Freelancer Location [GEOGRAPHIC_DATA] [GEOGRAPHIC_DATA] [GEOGRAPHIC_DATA] [GEOG…" at bounding box center [728, 508] width 460 height 531
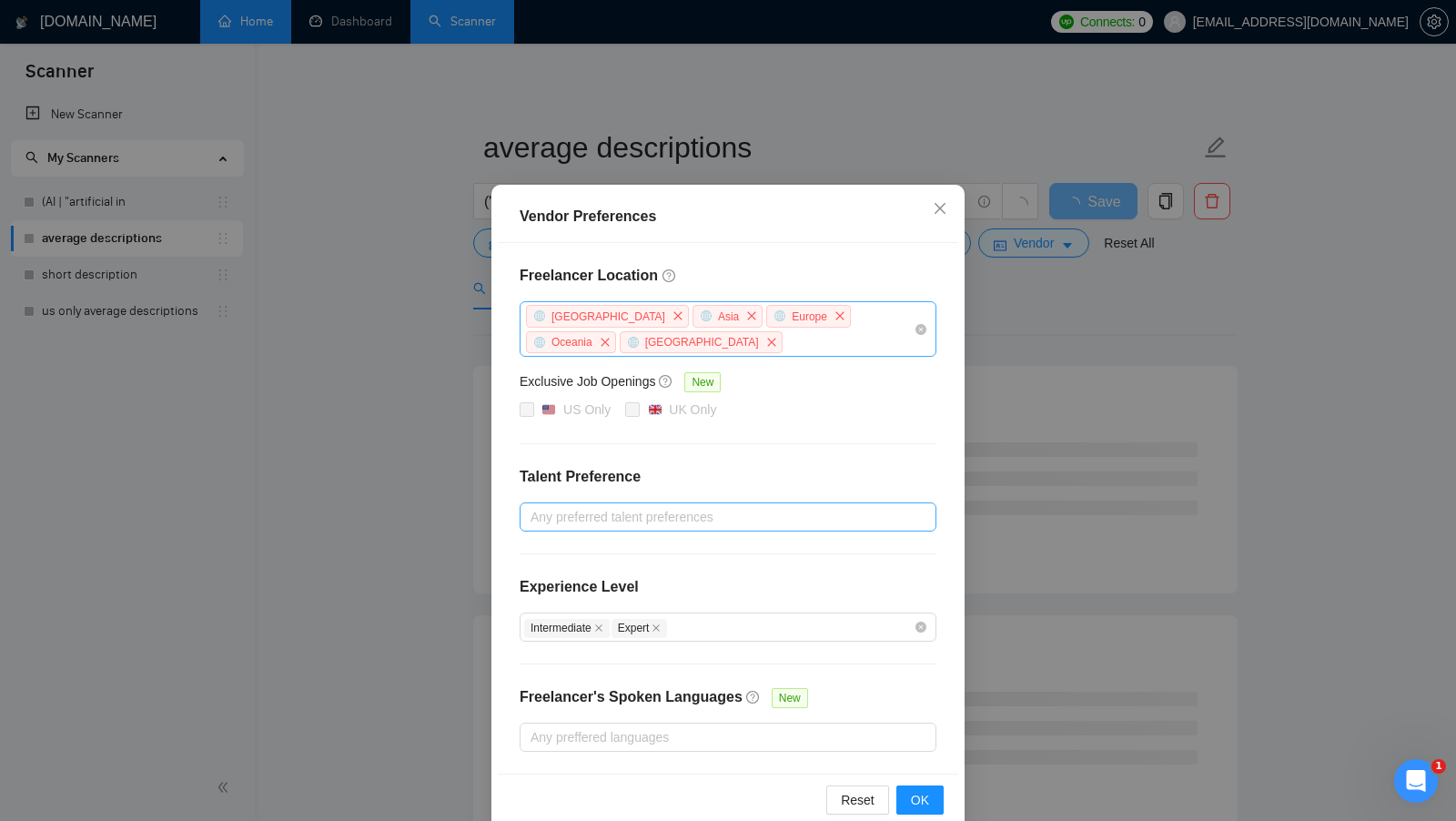
scroll to position [39, 0]
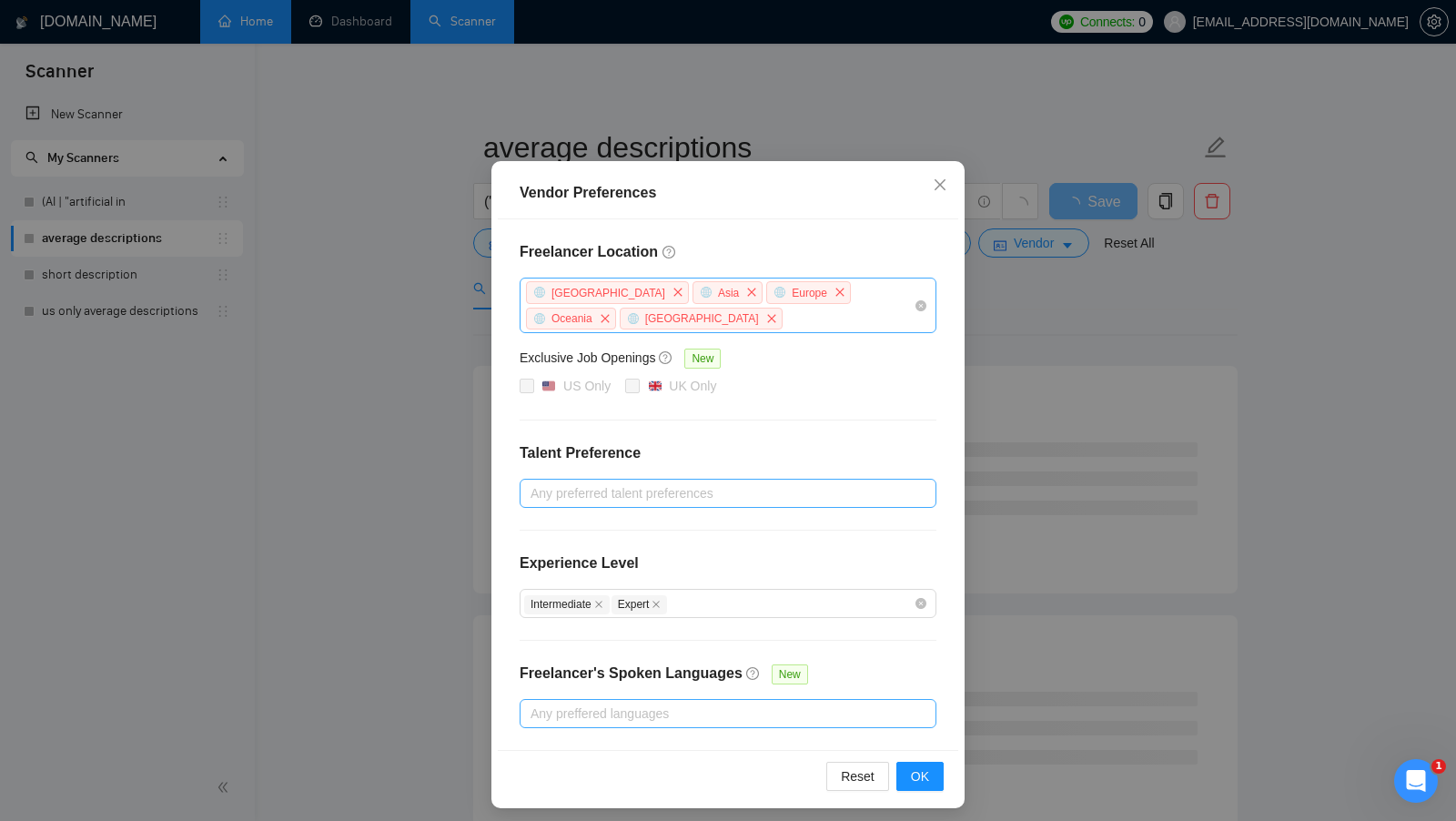
click at [654, 704] on div at bounding box center [719, 713] width 389 height 22
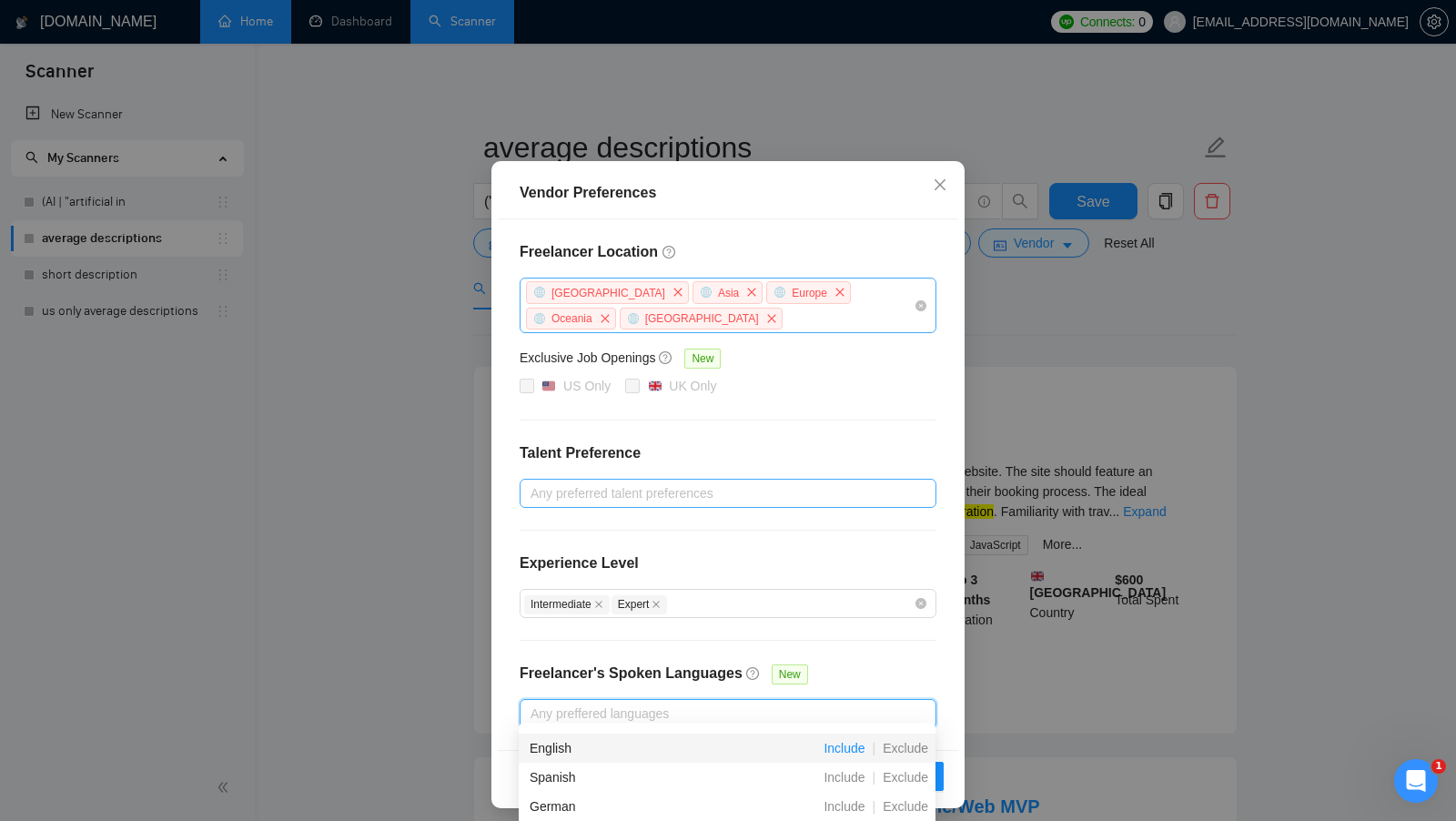
click at [857, 749] on span "Include" at bounding box center [844, 747] width 55 height 15
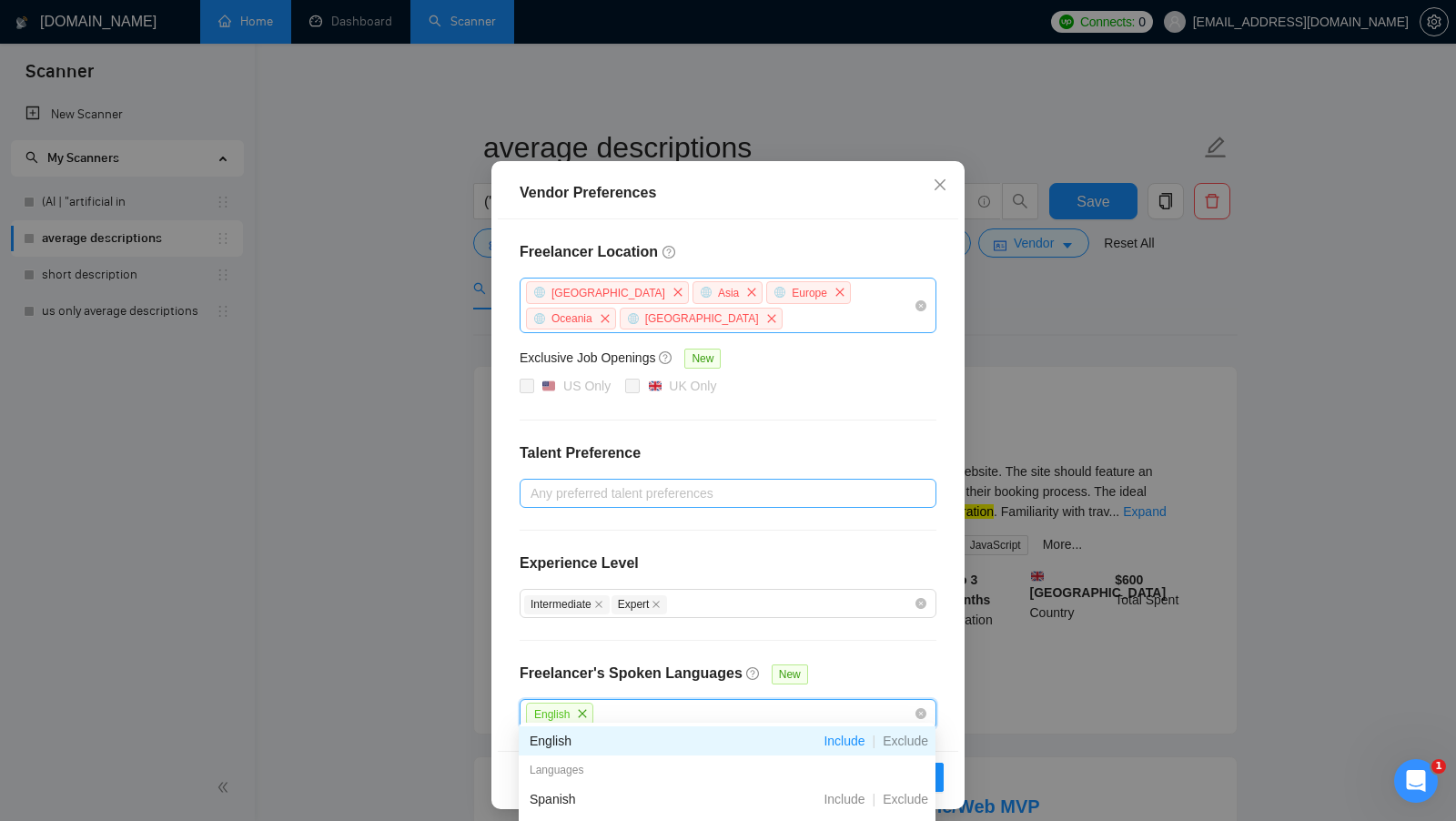
click at [951, 763] on div "Reset OK" at bounding box center [728, 777] width 460 height 52
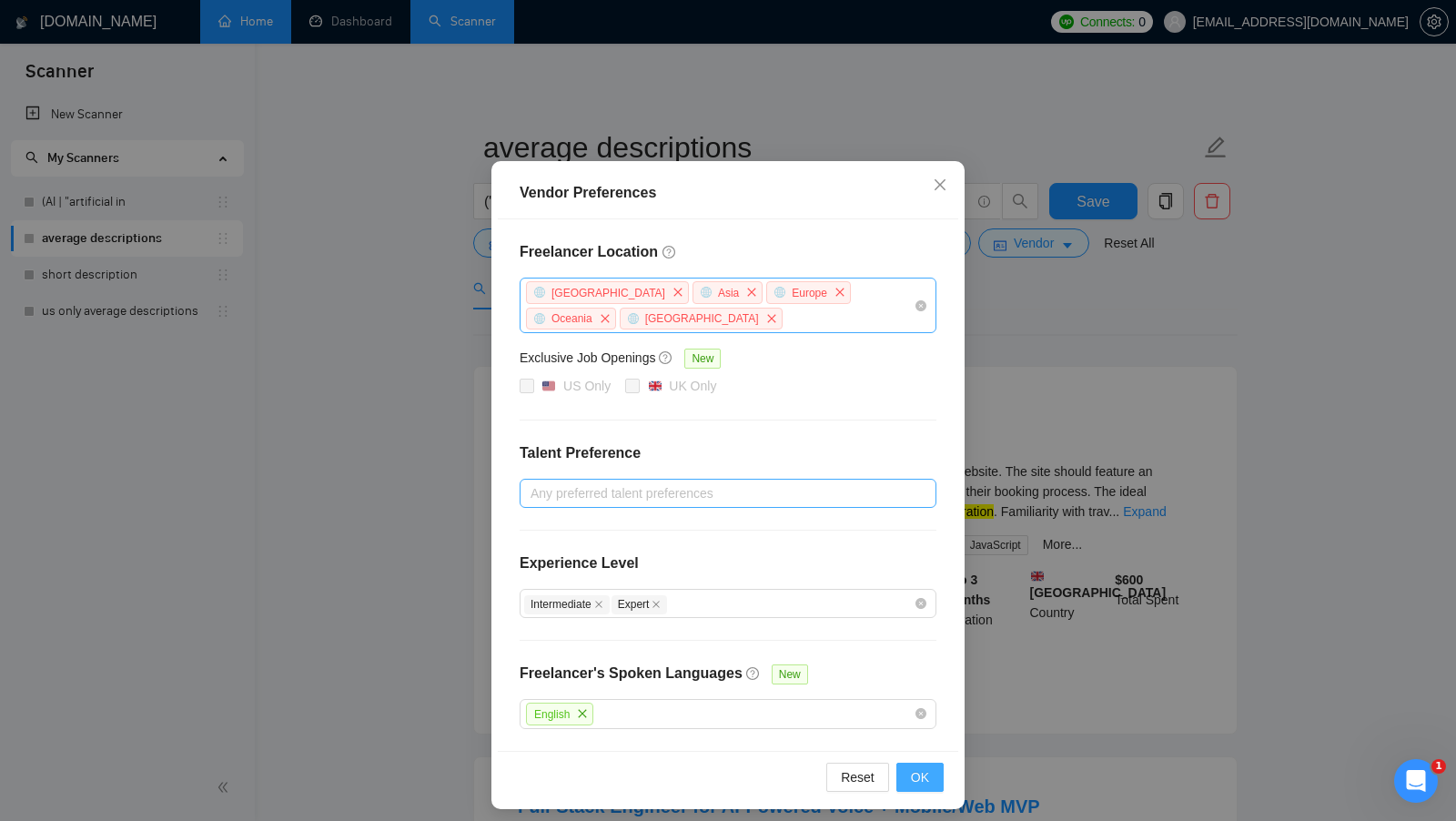
click at [925, 767] on span "OK" at bounding box center [919, 777] width 19 height 20
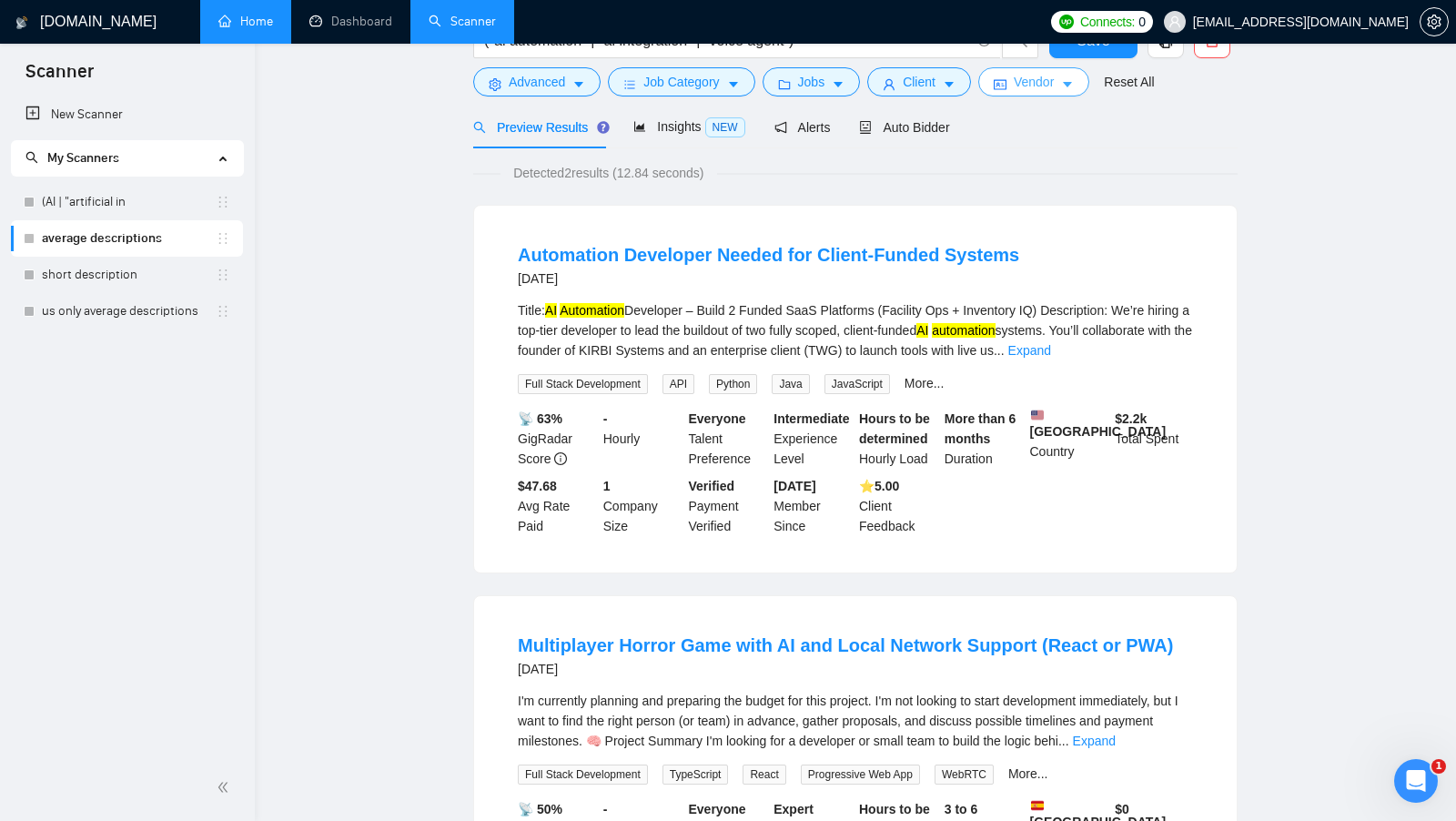
scroll to position [0, 0]
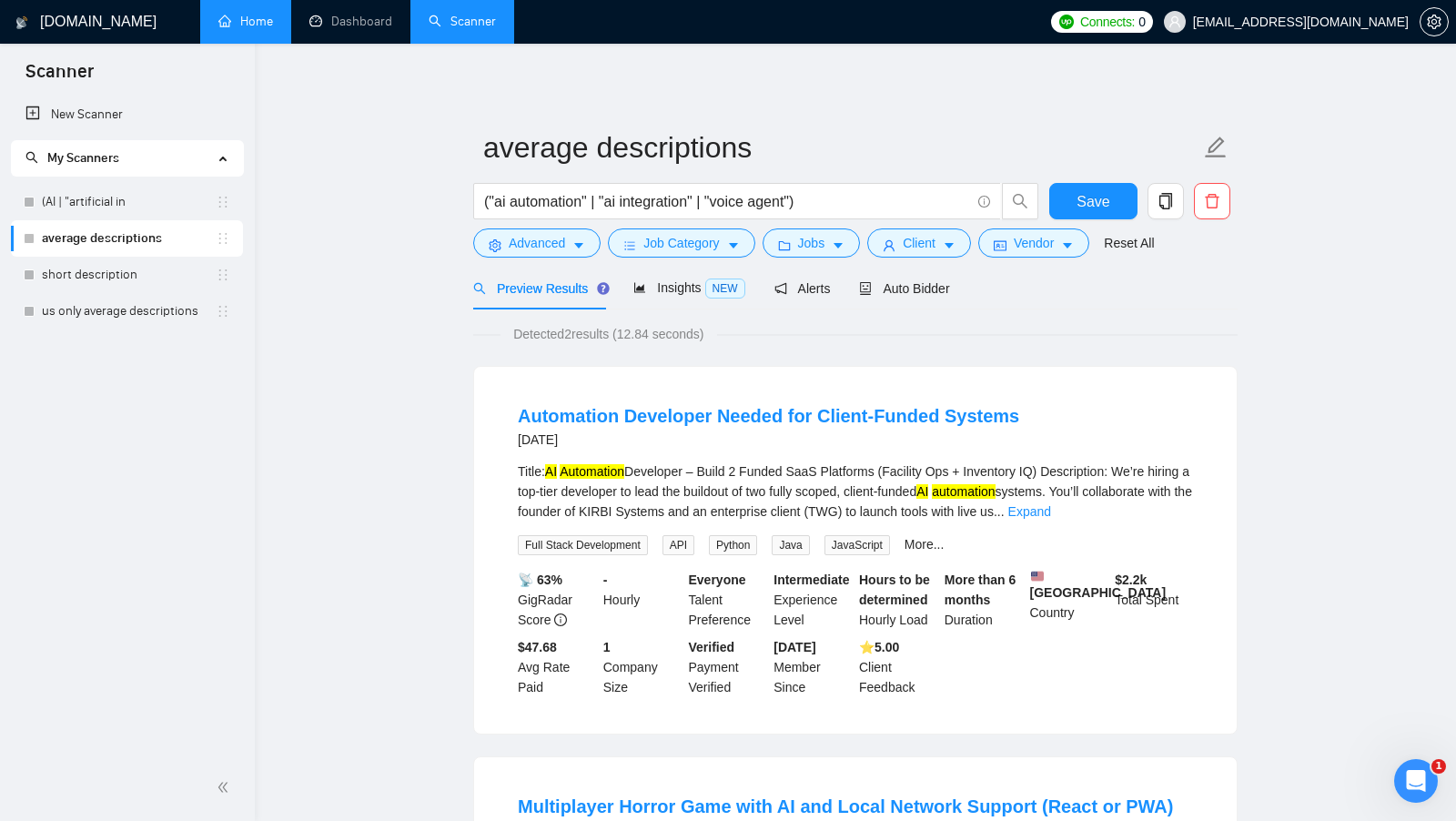
click at [1020, 260] on form "average descriptions ("ai automation" | "ai integration" | "voice agent") Save …" at bounding box center [854, 192] width 764 height 148
click at [1034, 254] on button "Vendor" at bounding box center [1033, 243] width 111 height 29
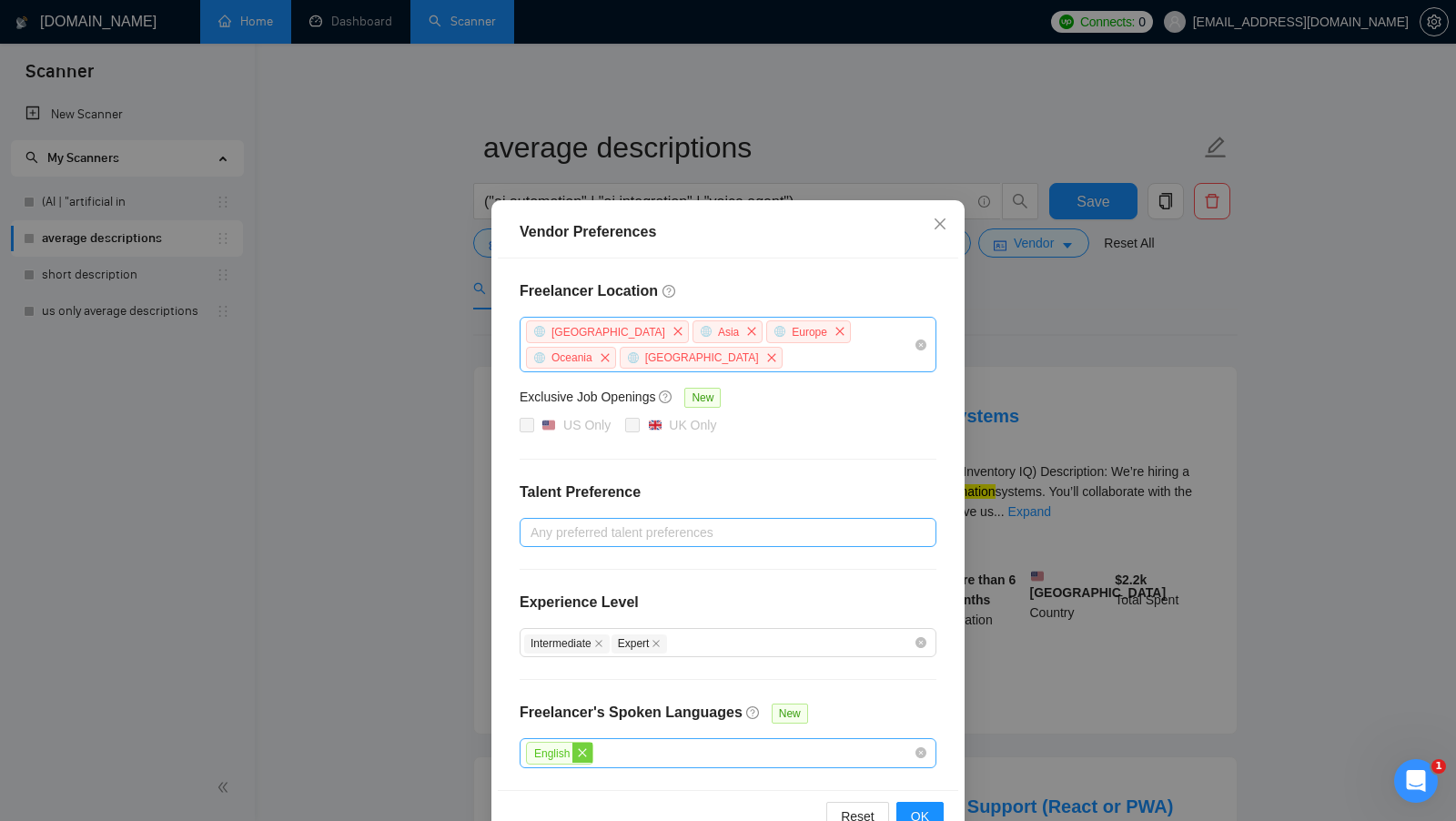
click at [589, 742] on span "close" at bounding box center [582, 752] width 20 height 20
click at [690, 745] on div at bounding box center [719, 752] width 389 height 22
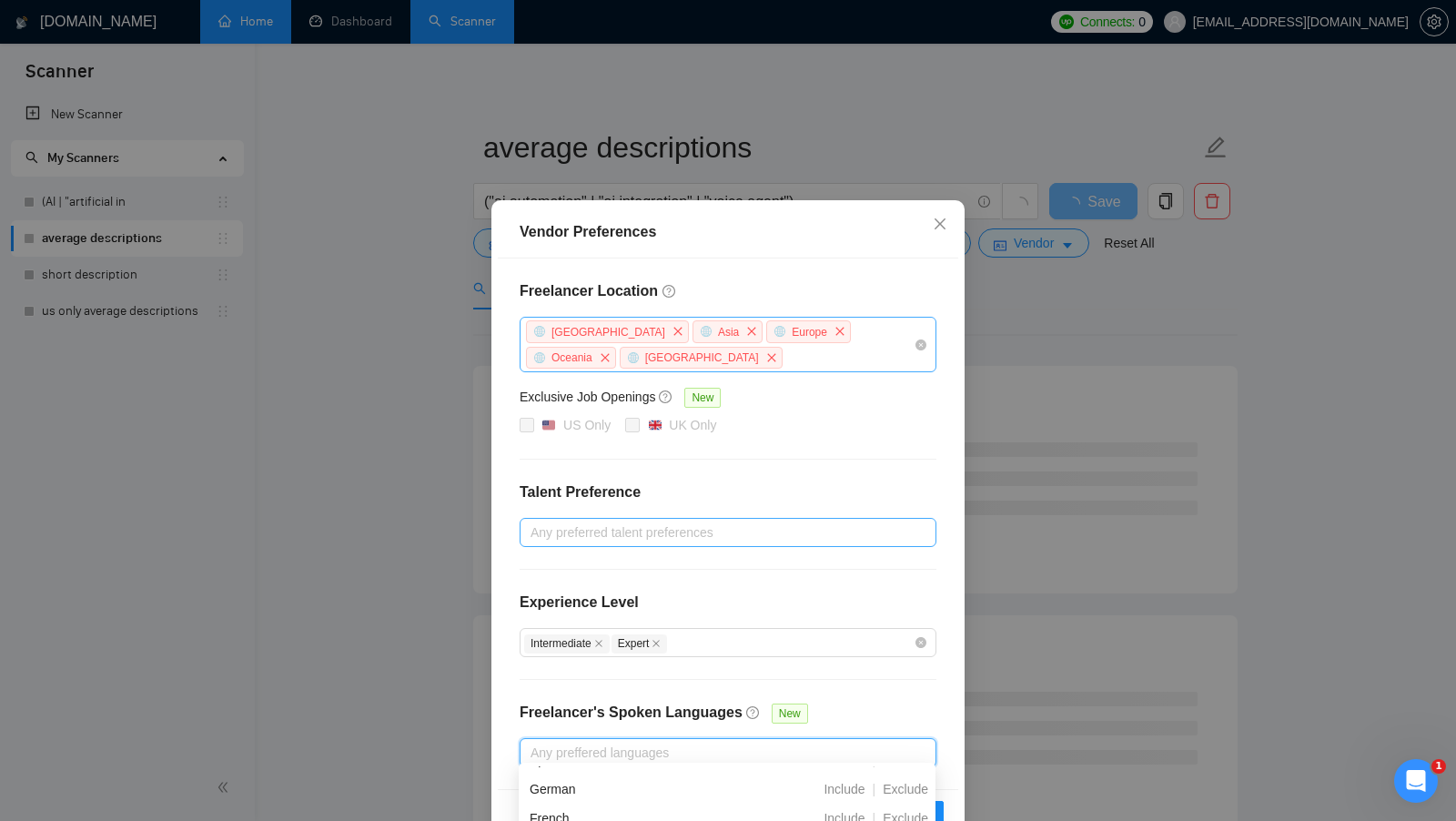
scroll to position [80, 0]
click at [913, 788] on span "Exclude" at bounding box center [904, 788] width 60 height 15
click at [903, 781] on span "Exclude" at bounding box center [904, 777] width 60 height 15
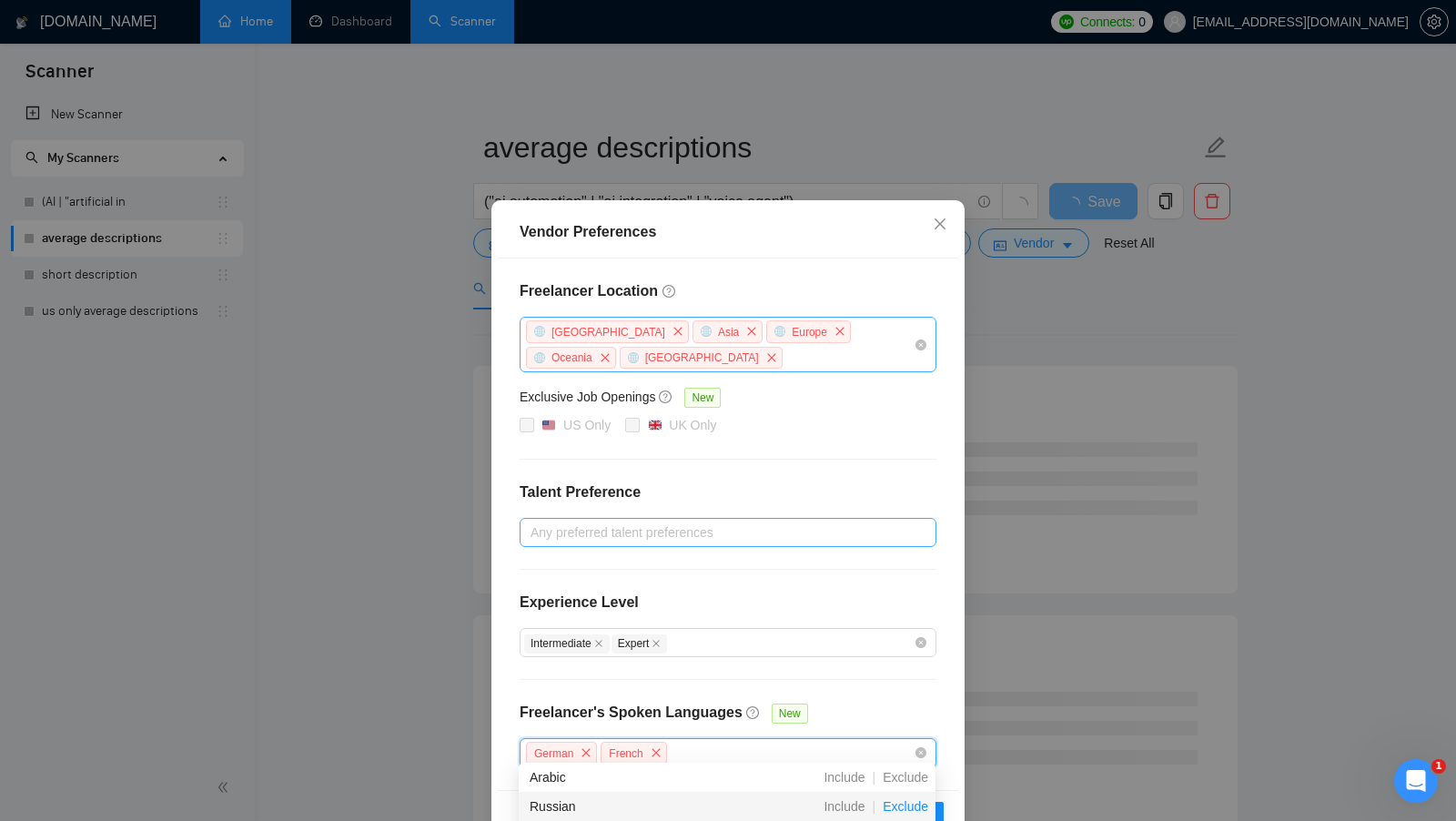
click at [903, 808] on span "Exclude" at bounding box center [904, 806] width 60 height 15
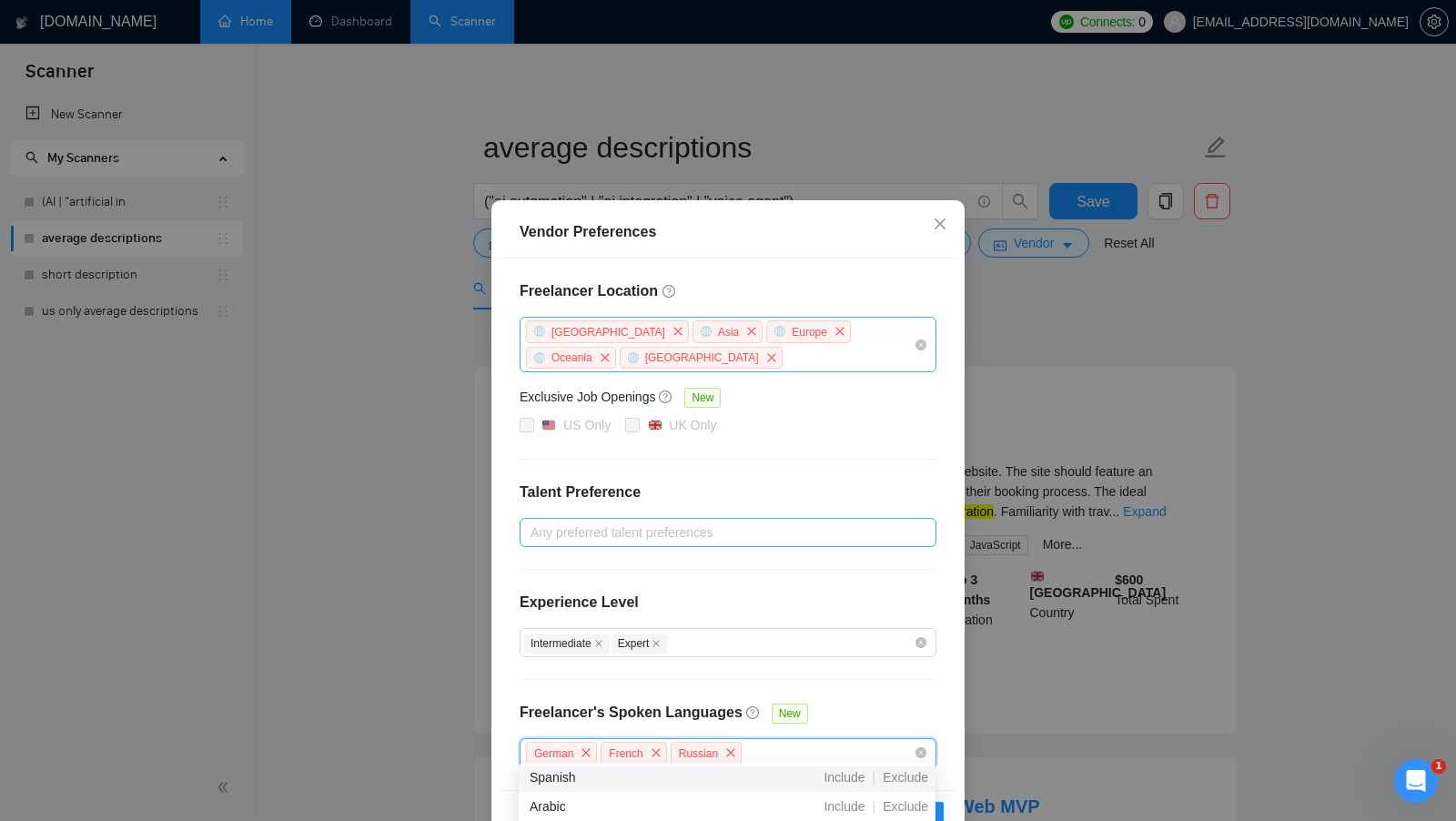
click at [907, 711] on div "Freelancer Location [GEOGRAPHIC_DATA] [GEOGRAPHIC_DATA] [GEOGRAPHIC_DATA] [GEOG…" at bounding box center [728, 524] width 460 height 531
click at [918, 812] on span "OK" at bounding box center [919, 816] width 19 height 20
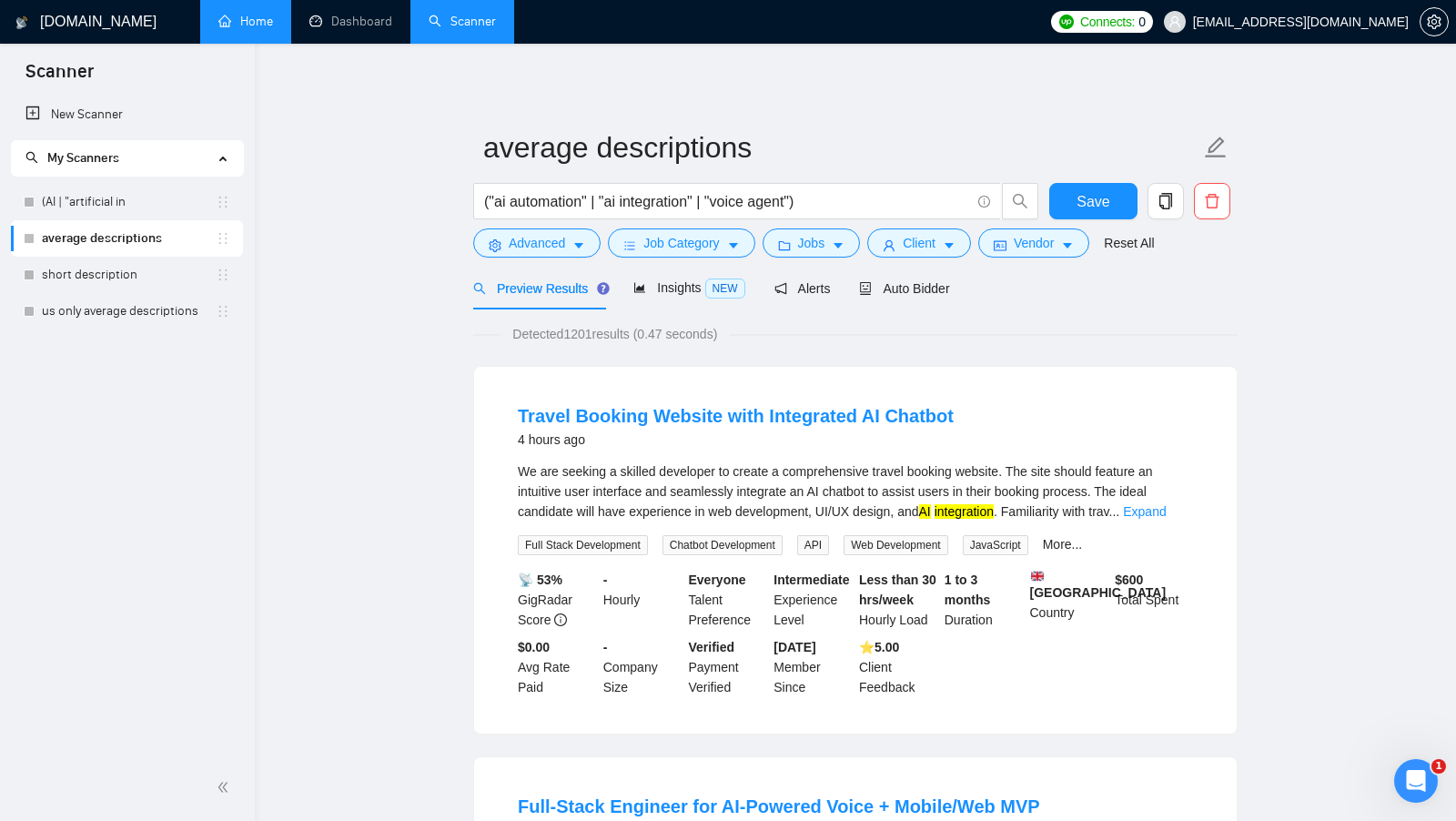
drag, startPoint x: 570, startPoint y: 329, endPoint x: 599, endPoint y: 330, distance: 29.0
click at [599, 330] on span "Detected 1201 results (0.47 seconds)" at bounding box center [614, 333] width 230 height 20
click at [1029, 248] on span "Vendor" at bounding box center [1033, 243] width 40 height 20
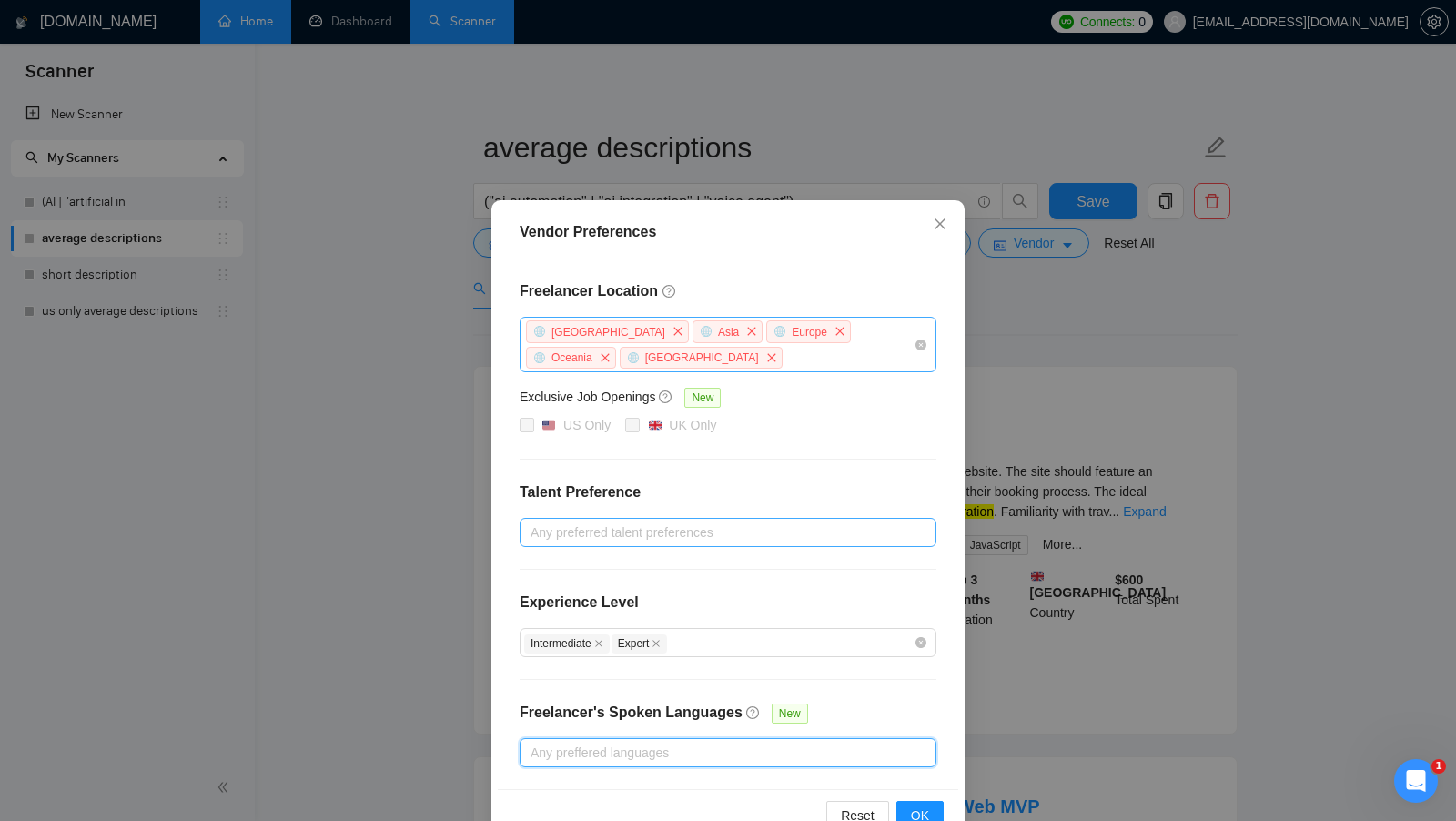
click at [926, 709] on div "Freelancer Location [GEOGRAPHIC_DATA] [GEOGRAPHIC_DATA] [GEOGRAPHIC_DATA] [GEOG…" at bounding box center [728, 524] width 460 height 531
click at [926, 806] on span "OK" at bounding box center [919, 815] width 19 height 20
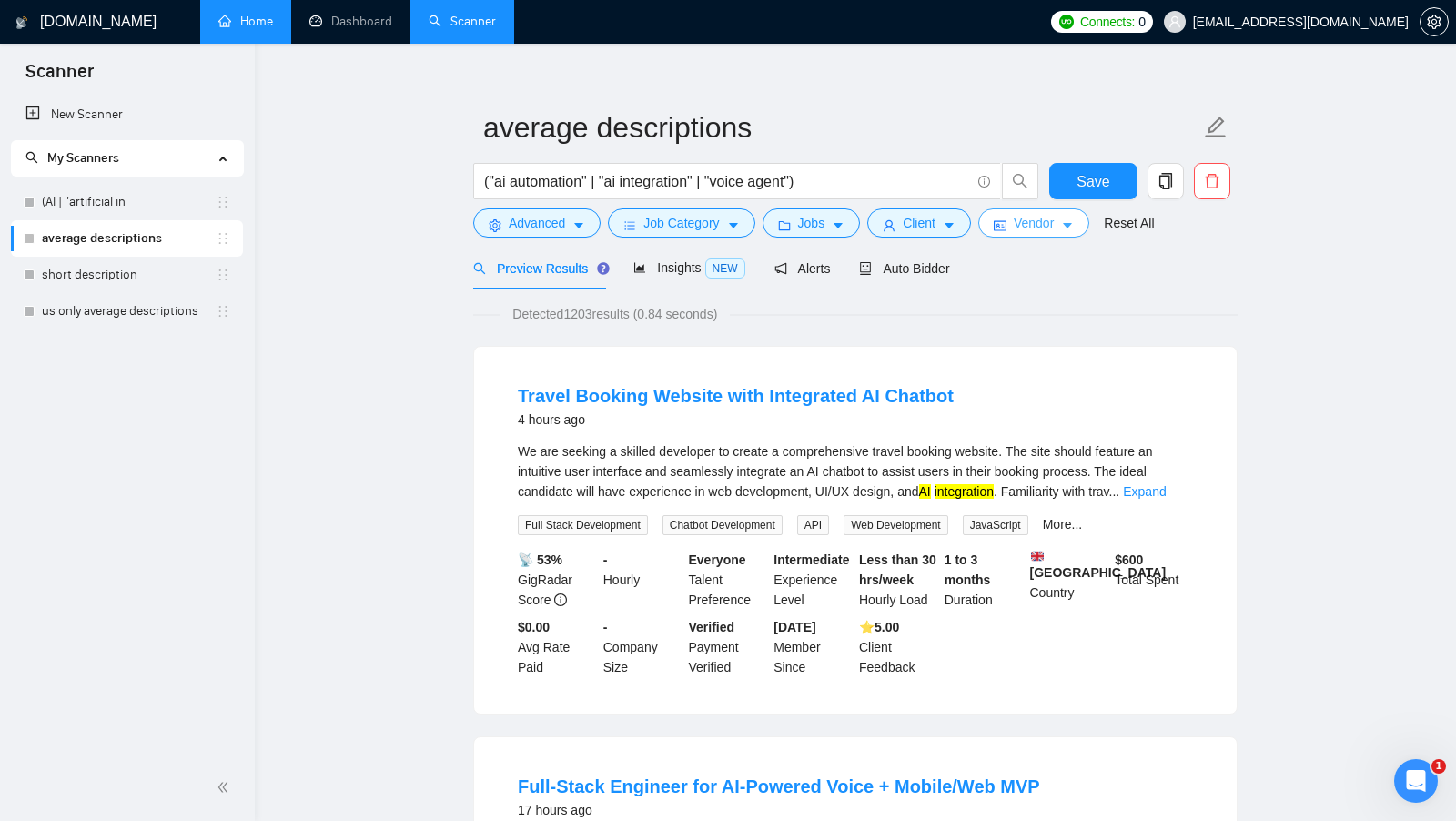
scroll to position [6, 0]
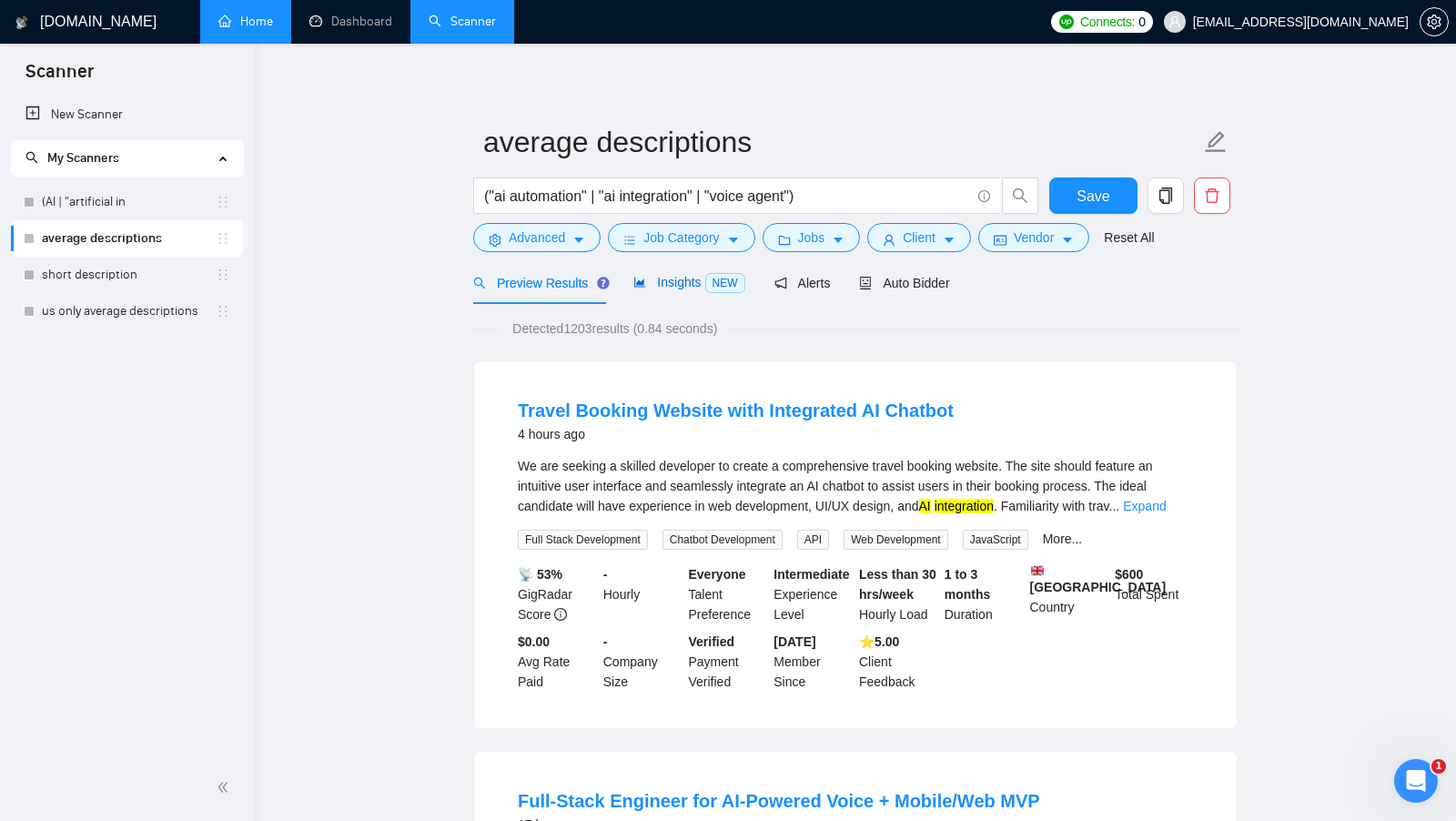
click at [683, 277] on span "Insights NEW" at bounding box center [688, 281] width 111 height 15
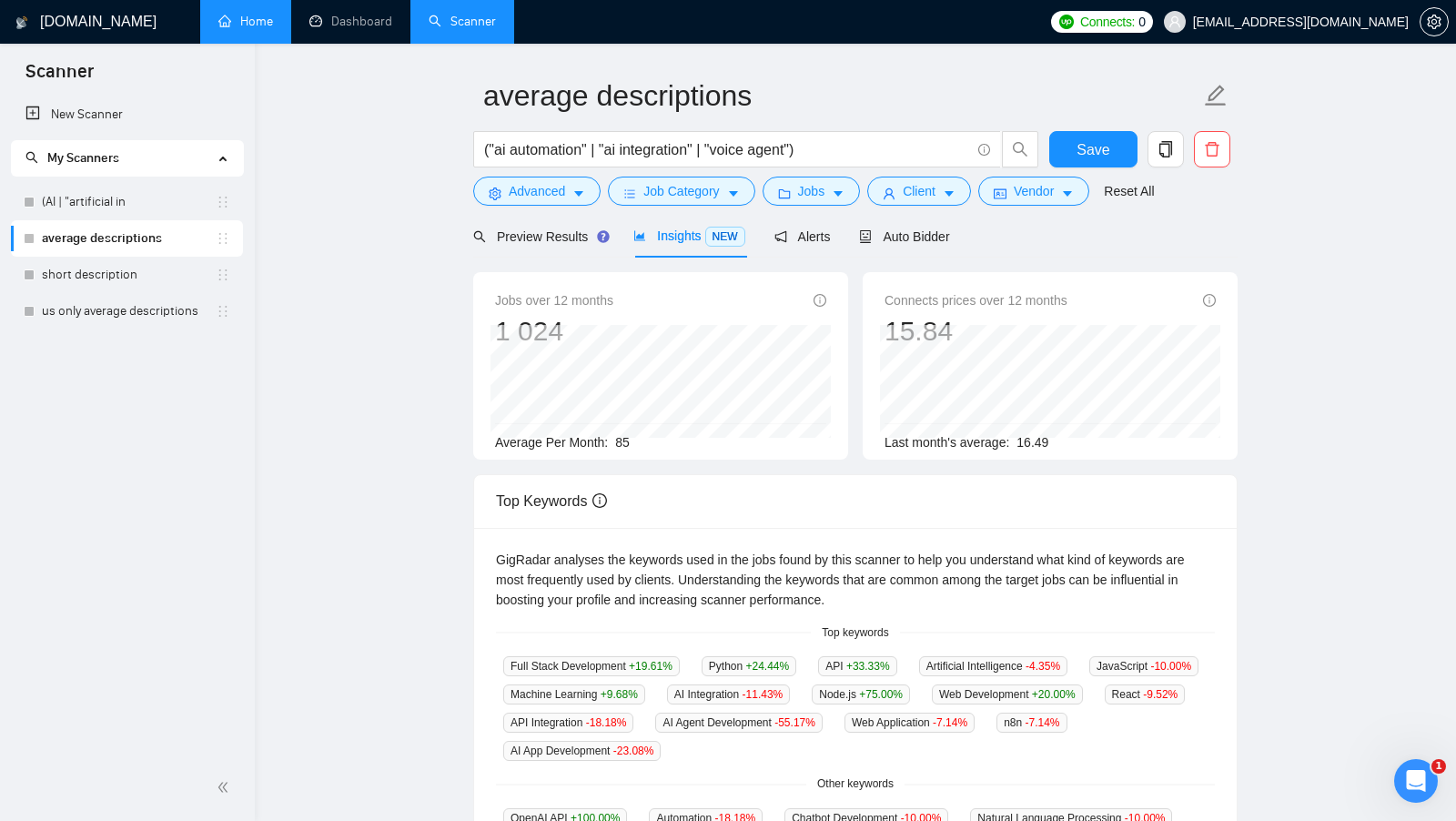
scroll to position [59, 0]
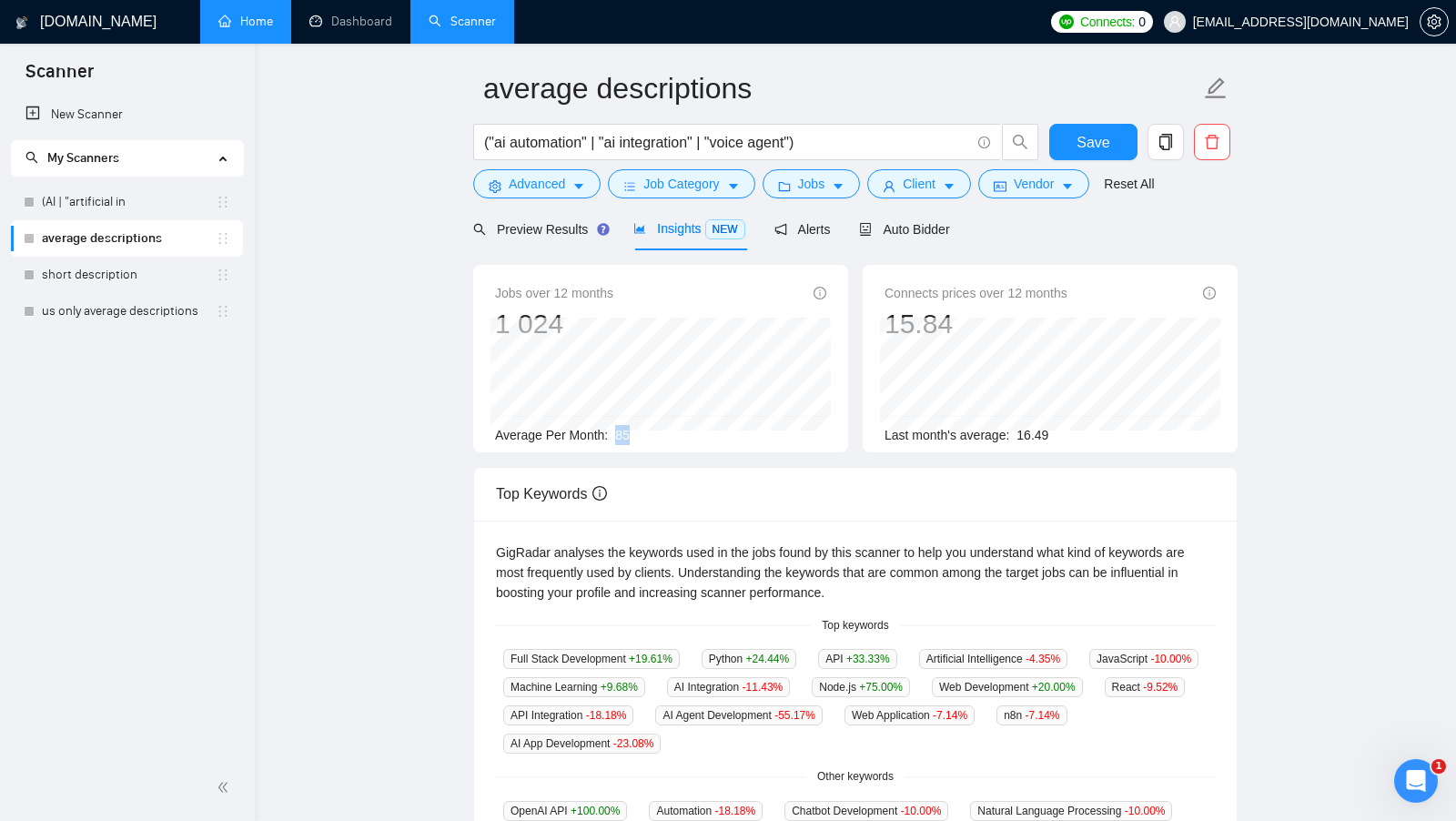
drag, startPoint x: 616, startPoint y: 433, endPoint x: 663, endPoint y: 434, distance: 47.0
click at [662, 434] on div "Average Per Month: 85" at bounding box center [660, 435] width 331 height 20
click at [663, 434] on div "Average Per Month: 85" at bounding box center [660, 435] width 331 height 20
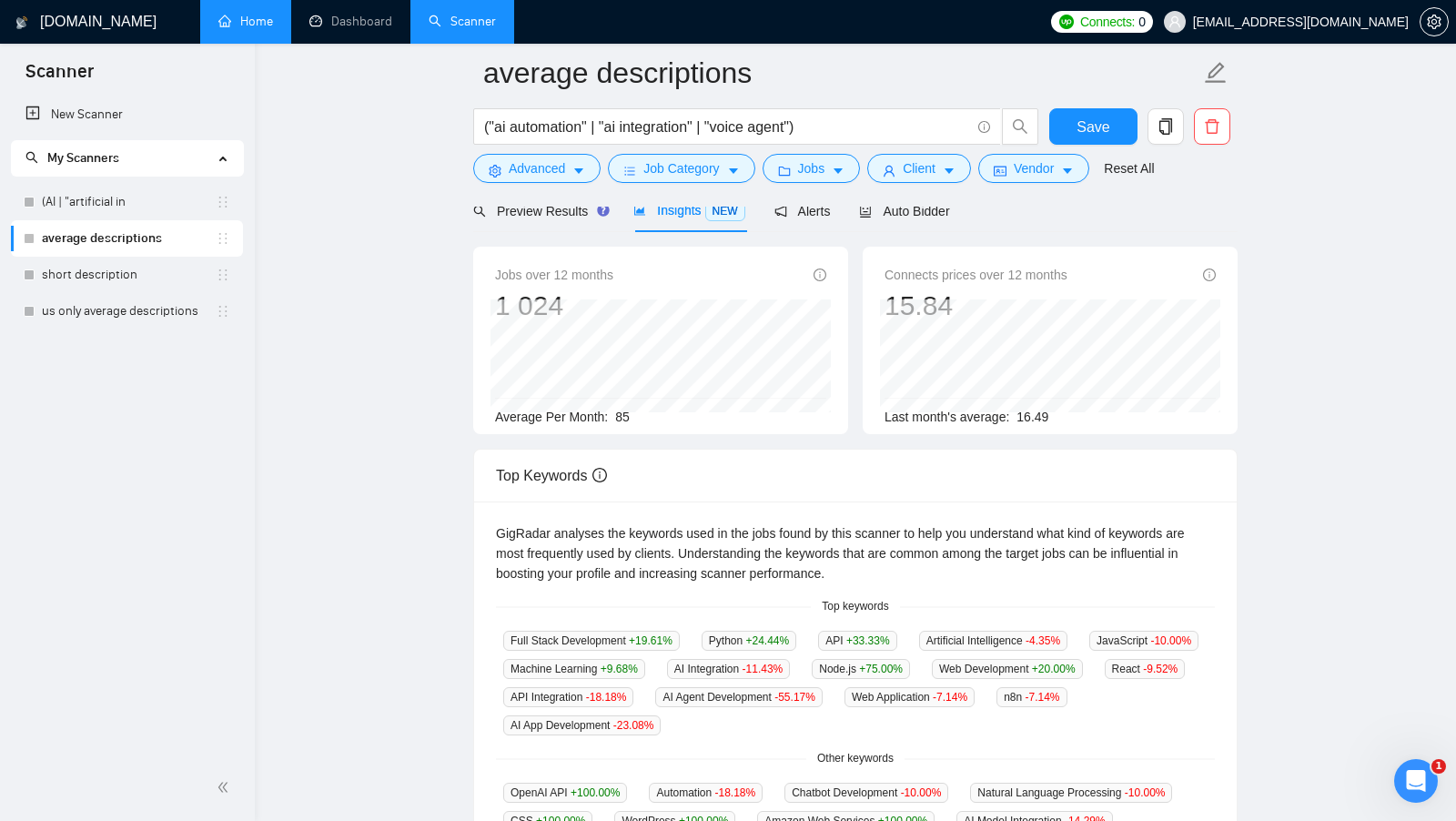
scroll to position [92, 0]
drag, startPoint x: 1114, startPoint y: 411, endPoint x: 1020, endPoint y: 414, distance: 94.0
click at [1020, 414] on div "Last month's average: 16.49" at bounding box center [1050, 416] width 331 height 20
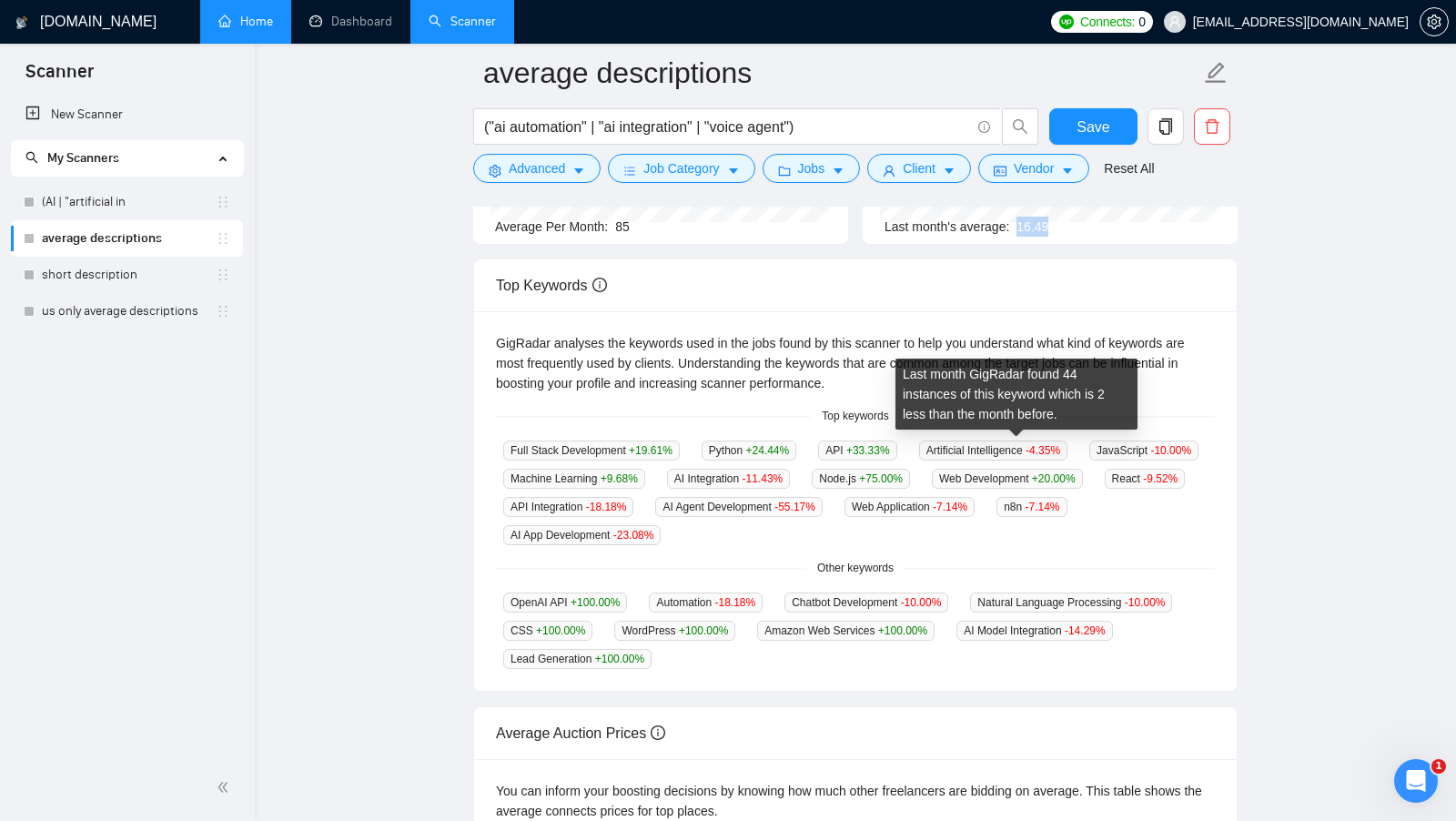
scroll to position [334, 0]
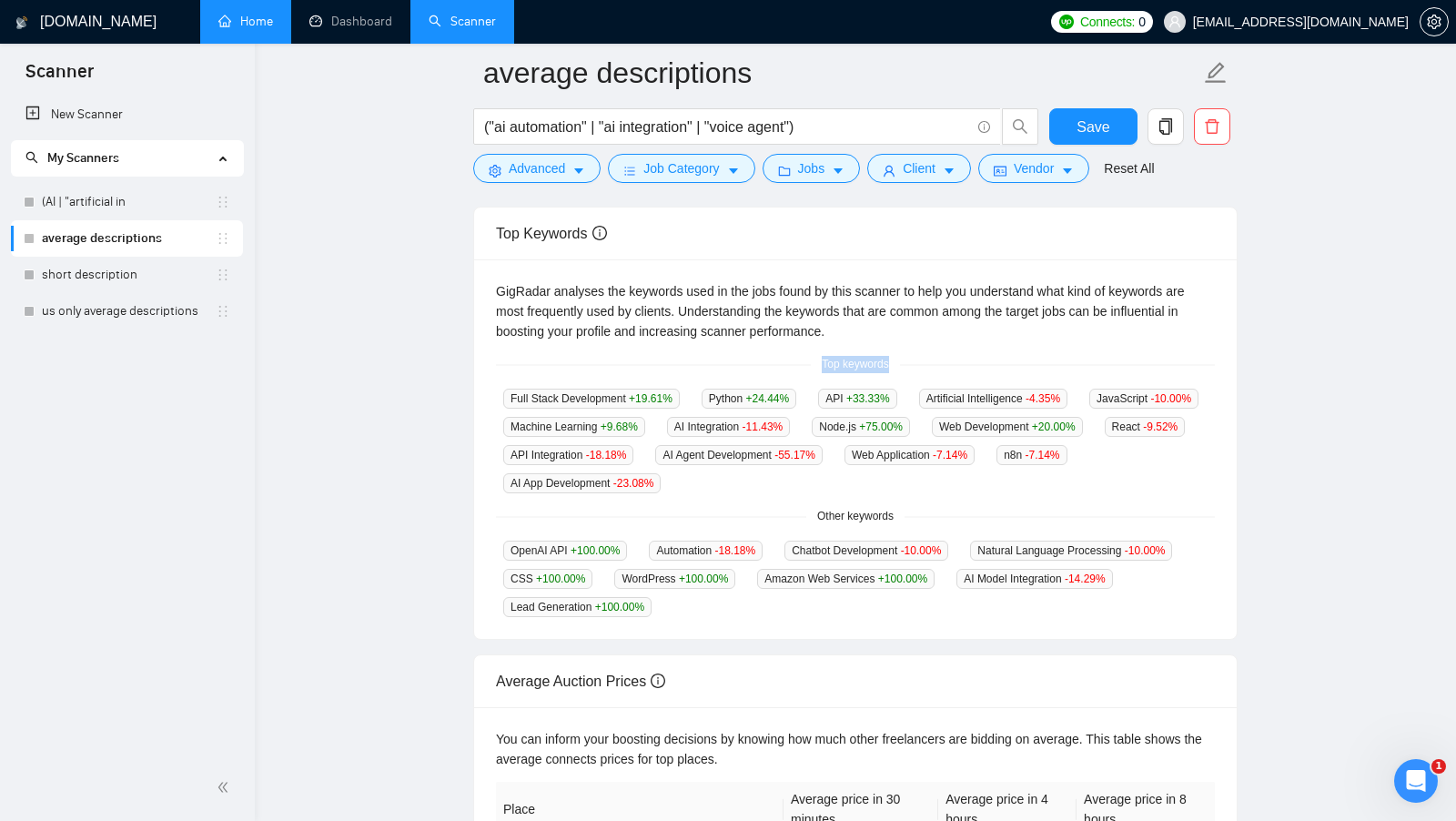
drag, startPoint x: 899, startPoint y: 366, endPoint x: 819, endPoint y: 367, distance: 80.0
click at [819, 367] on span "Top keywords" at bounding box center [855, 365] width 88 height 18
click at [911, 360] on div "Top keywords" at bounding box center [854, 365] width 719 height 18
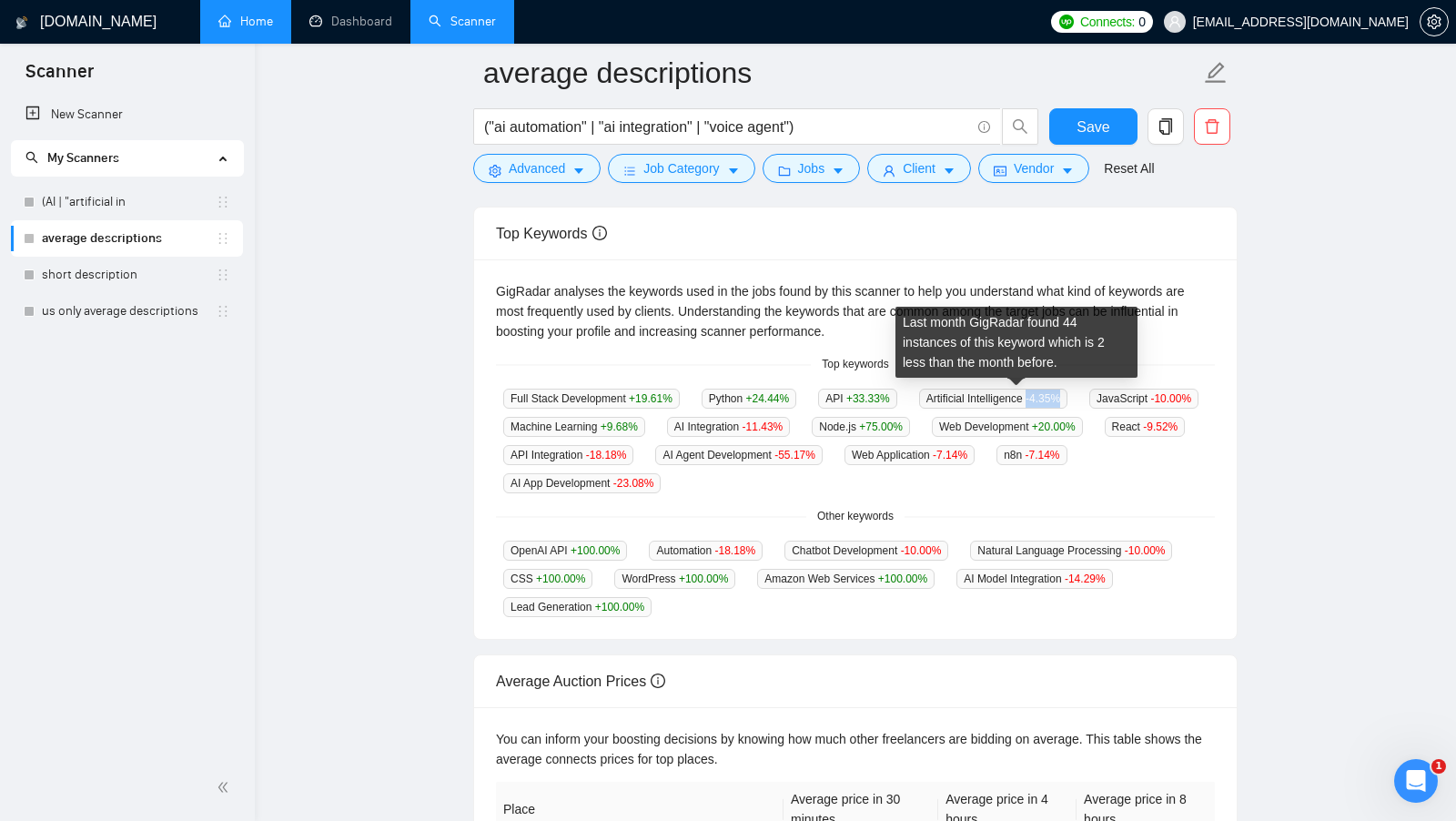
drag, startPoint x: 1053, startPoint y: 395, endPoint x: 1089, endPoint y: 395, distance: 36.0
click at [1060, 395] on span "-4.35 %" at bounding box center [1042, 398] width 34 height 13
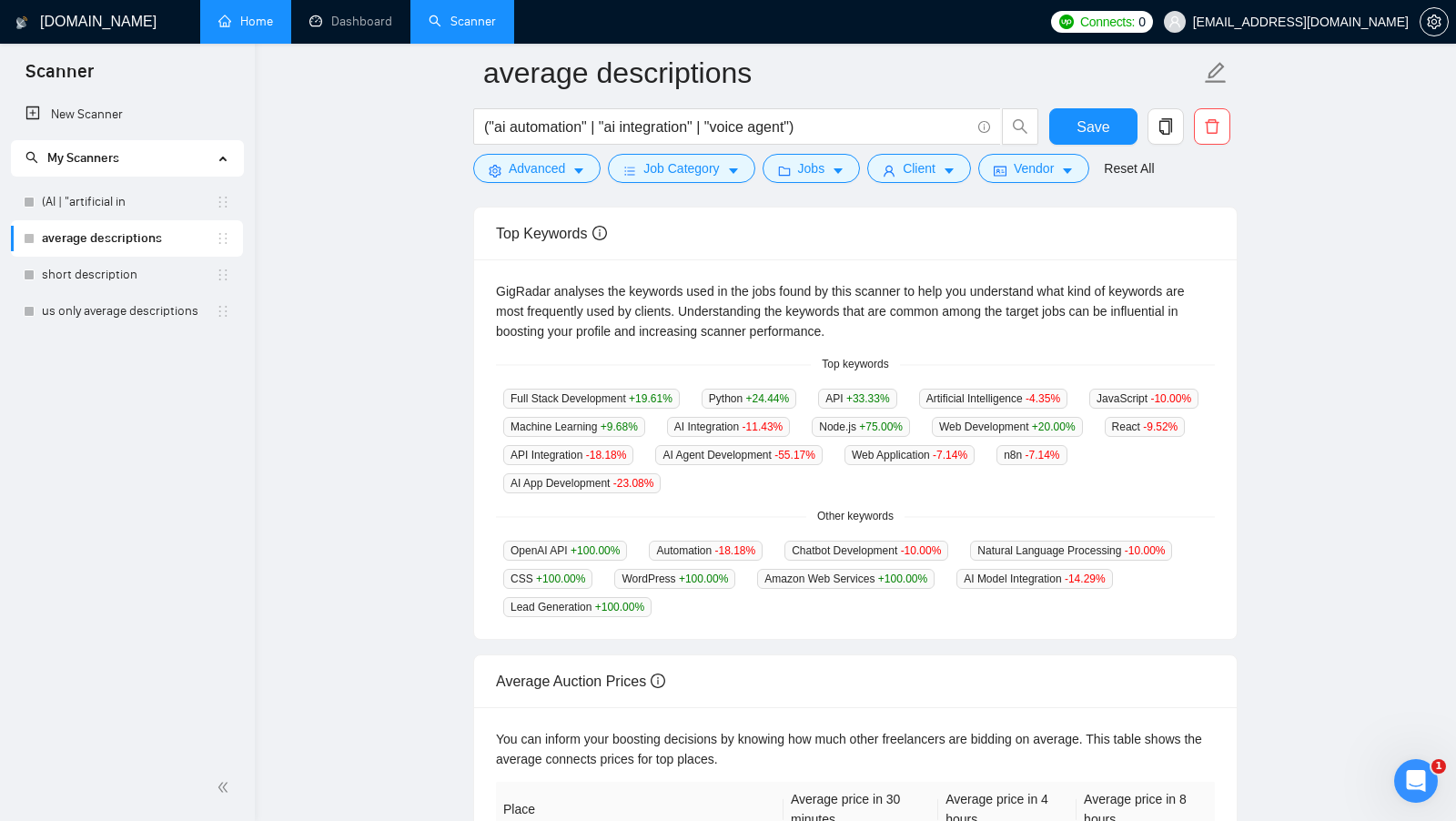
click at [1075, 395] on div "Artificial Intelligence -4.35 %" at bounding box center [993, 397] width 163 height 21
drag, startPoint x: 812, startPoint y: 361, endPoint x: 890, endPoint y: 360, distance: 78.0
click at [890, 360] on span "Top keywords" at bounding box center [855, 365] width 88 height 18
click at [1075, 391] on div "Artificial Intelligence -4.35 %" at bounding box center [993, 397] width 163 height 21
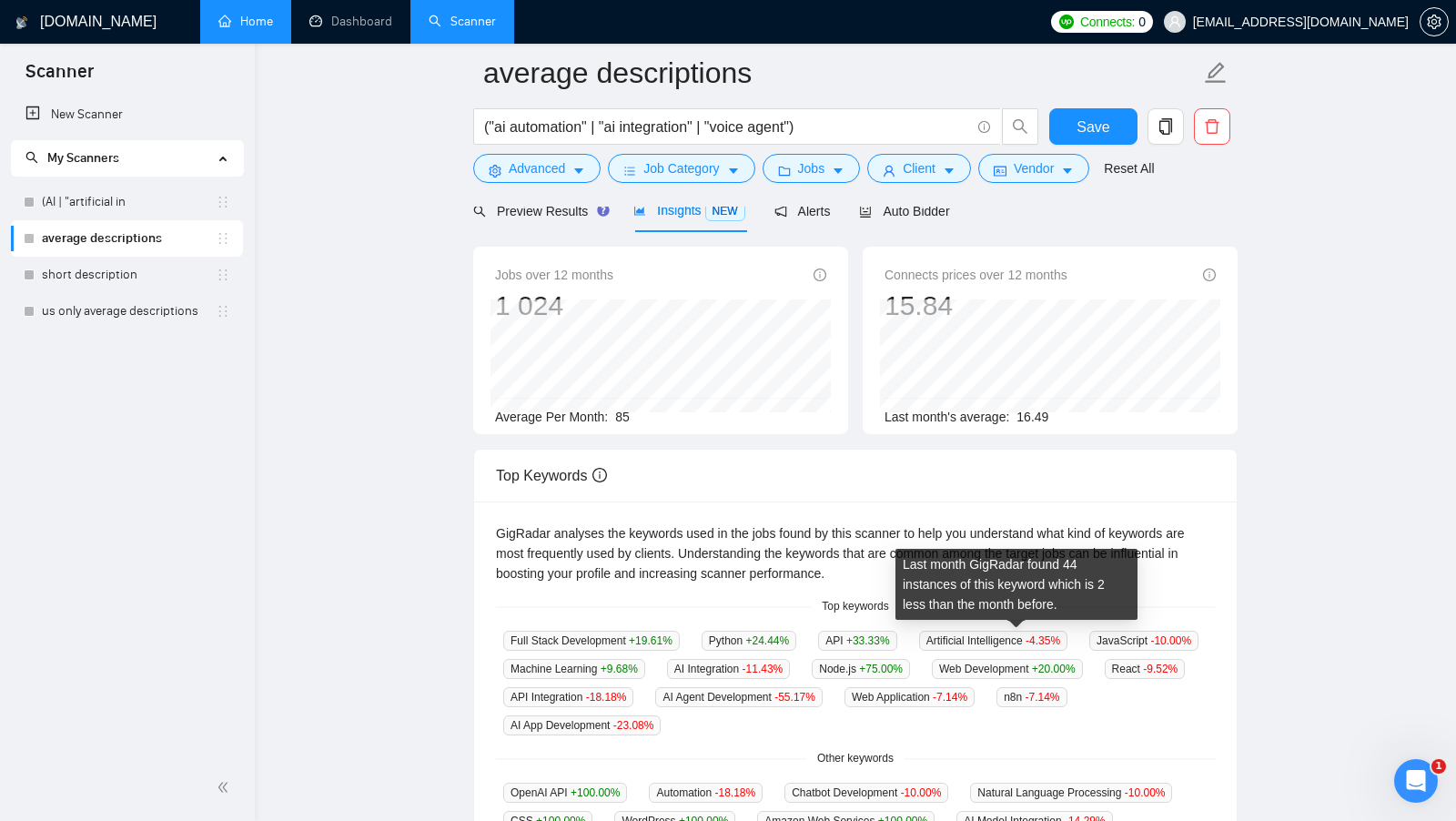
scroll to position [0, 0]
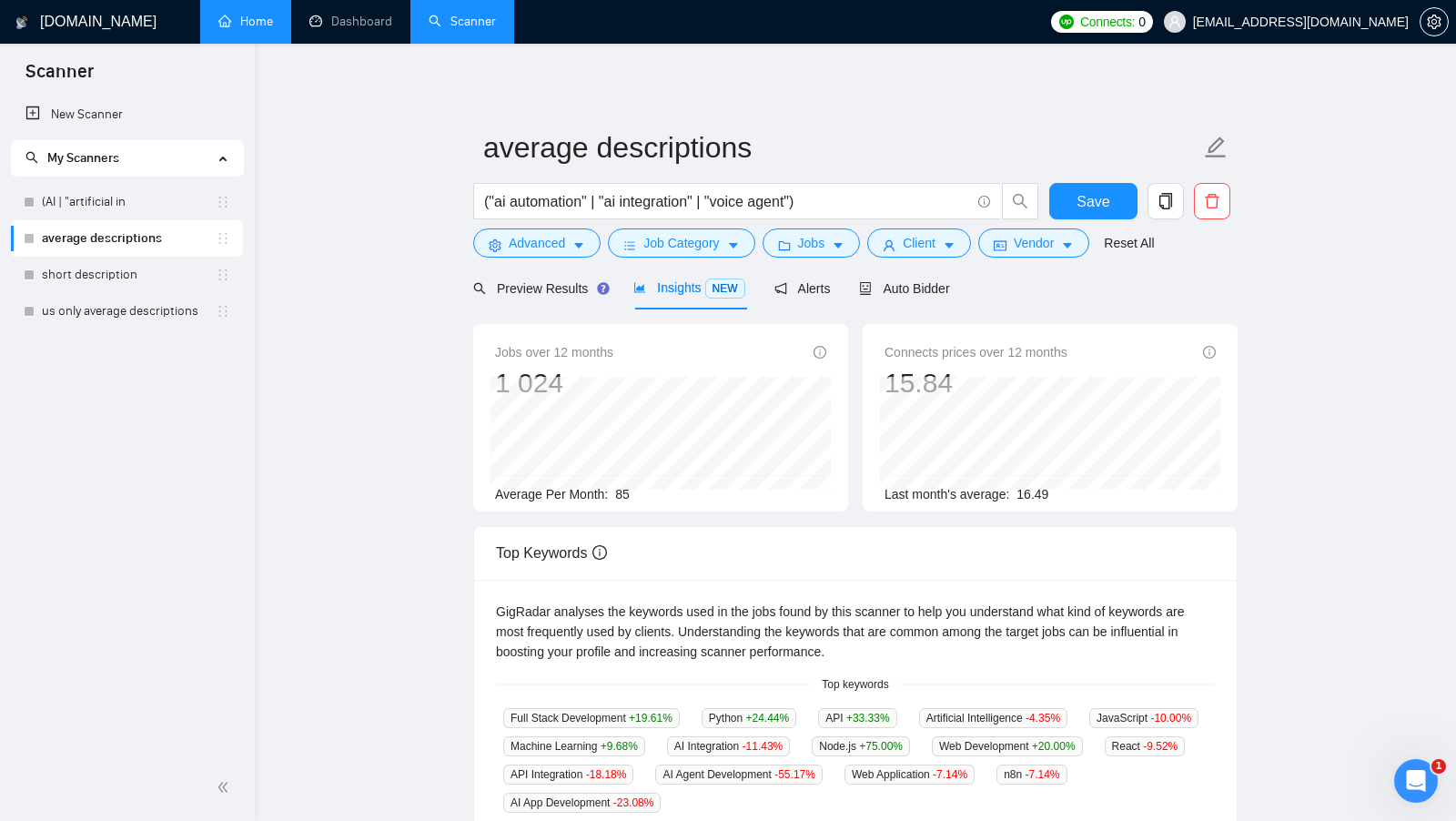
click at [1191, 278] on div "Preview Results Insights NEW Alerts Auto Bidder" at bounding box center [854, 287] width 764 height 42
drag, startPoint x: 842, startPoint y: 200, endPoint x: 470, endPoint y: 177, distance: 372.7
click at [470, 177] on main "average descriptions ("ai automation" | "ai integration" | "voice agent") Save …" at bounding box center [855, 697] width 1142 height 1249
click at [409, 208] on main "average descriptions ("ai automation" | "ai integration" | "voice agent") Save …" at bounding box center [855, 697] width 1142 height 1249
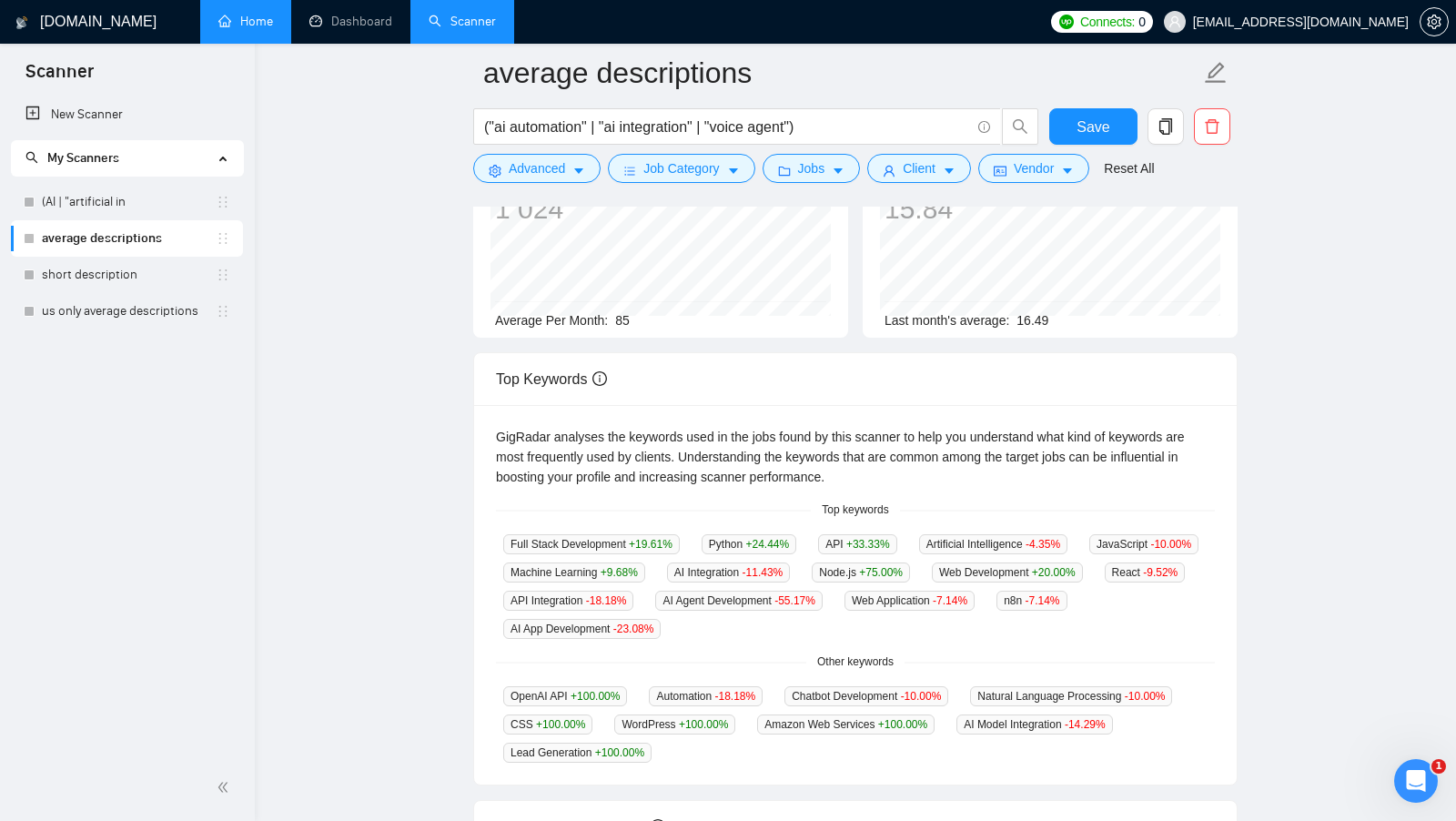
scroll to position [201, 0]
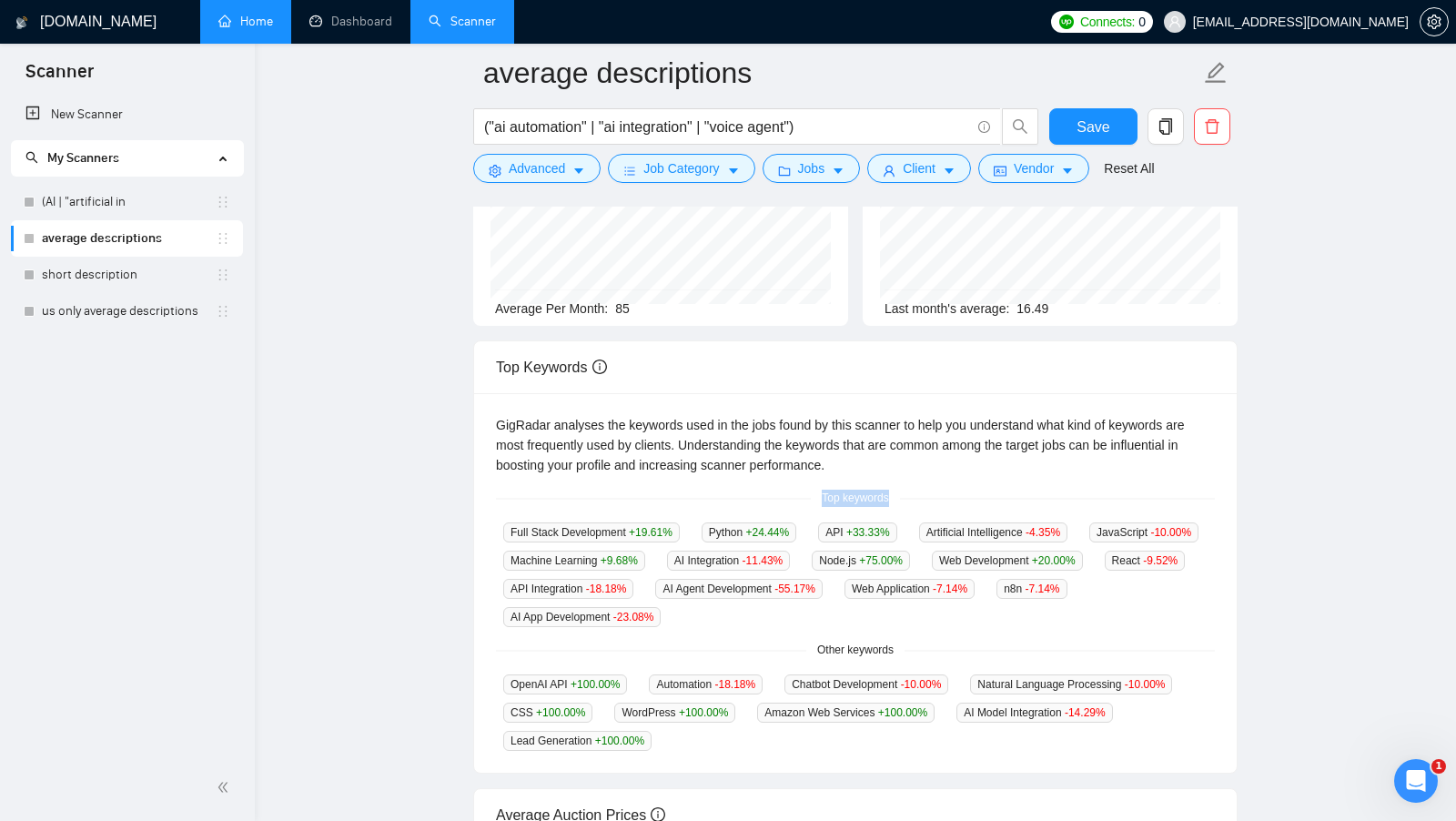
drag, startPoint x: 812, startPoint y: 490, endPoint x: 892, endPoint y: 490, distance: 80.0
click at [892, 490] on span "Top keywords" at bounding box center [855, 498] width 88 height 18
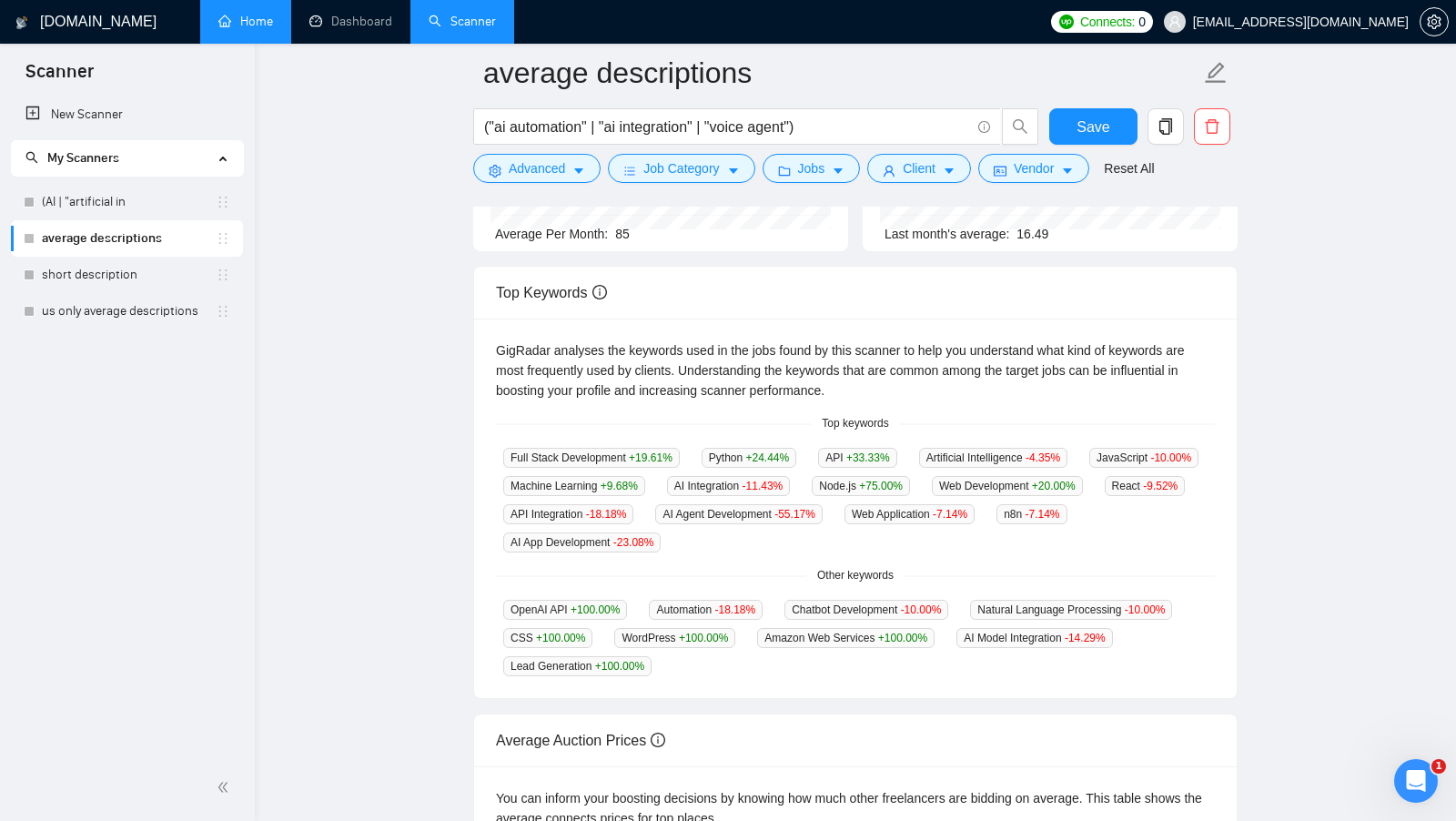
scroll to position [295, 0]
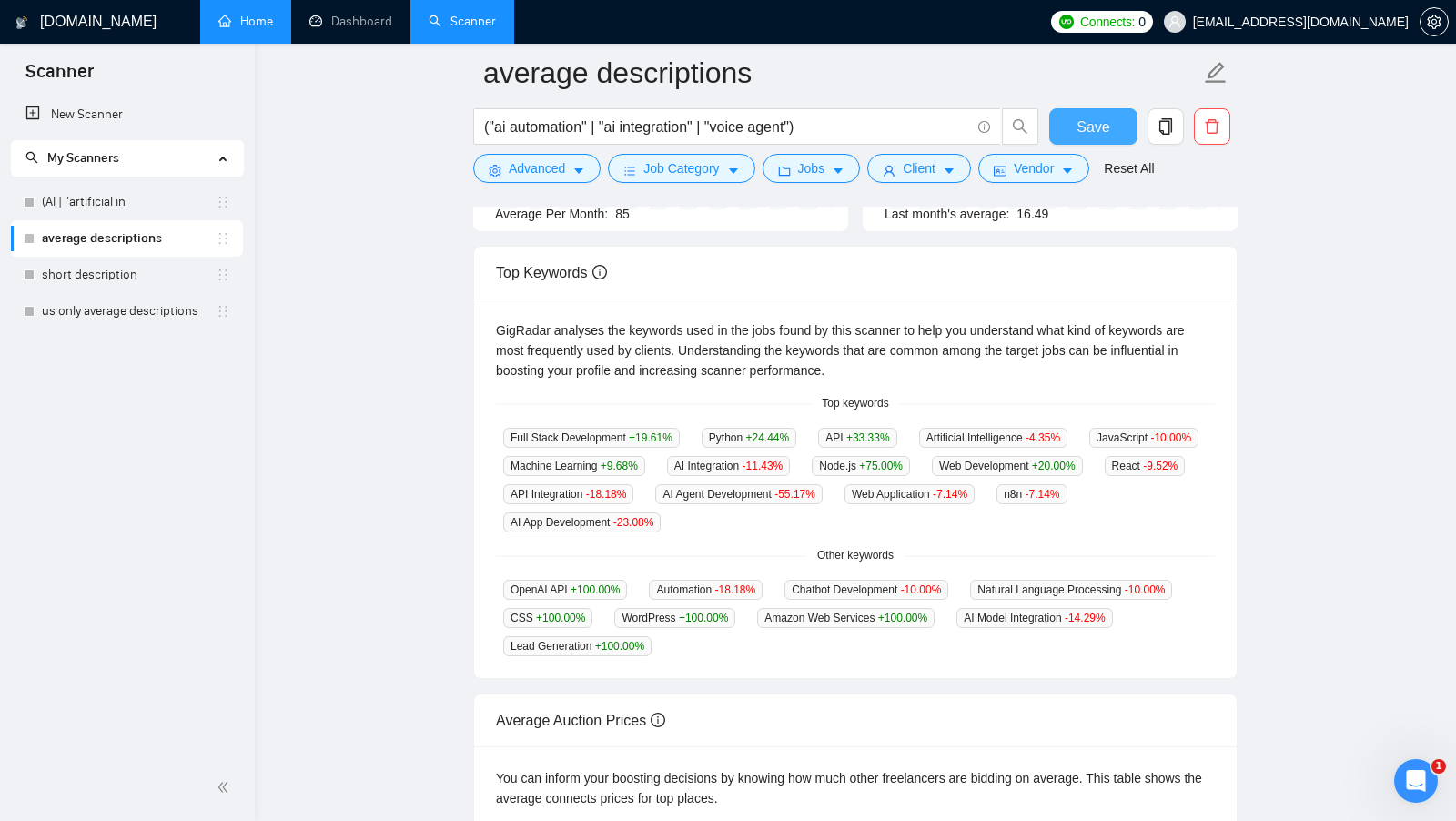
click at [1070, 124] on button "Save" at bounding box center [1093, 126] width 88 height 36
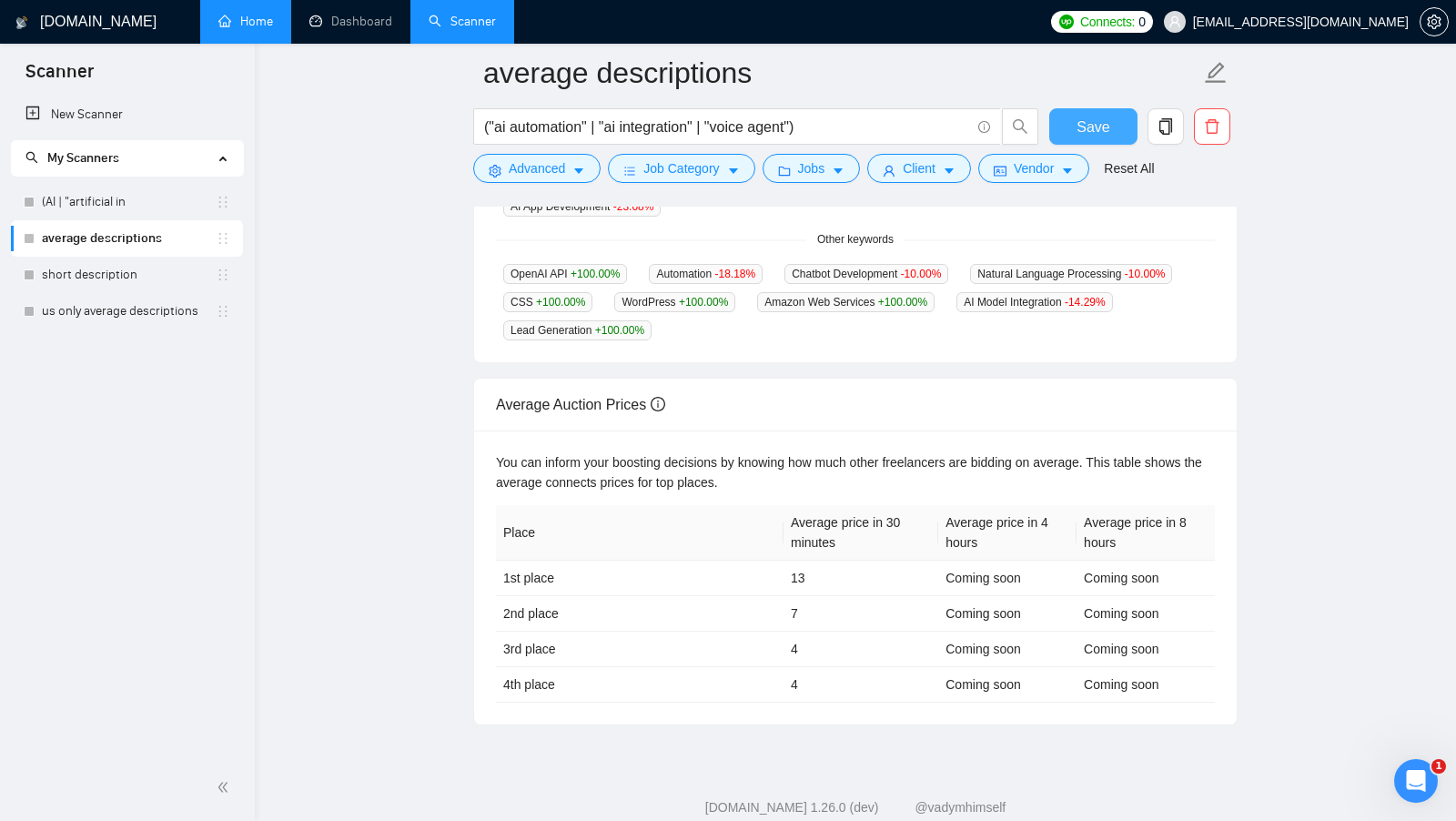
scroll to position [615, 0]
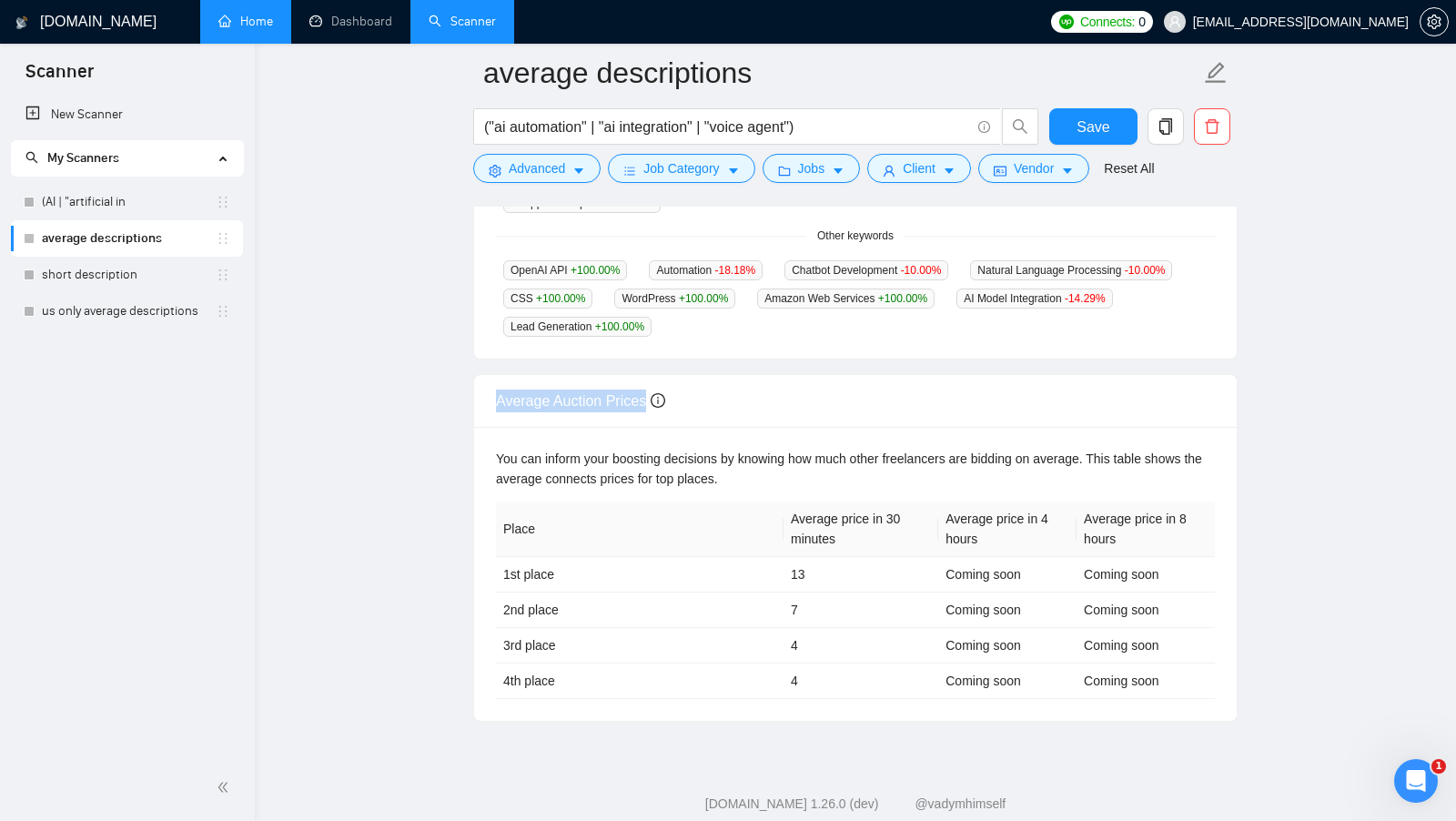
drag, startPoint x: 488, startPoint y: 389, endPoint x: 678, endPoint y: 394, distance: 190.1
click at [679, 394] on div "Average Auction Prices" at bounding box center [855, 401] width 763 height 53
click at [678, 394] on div "Average Auction Prices" at bounding box center [854, 400] width 719 height 52
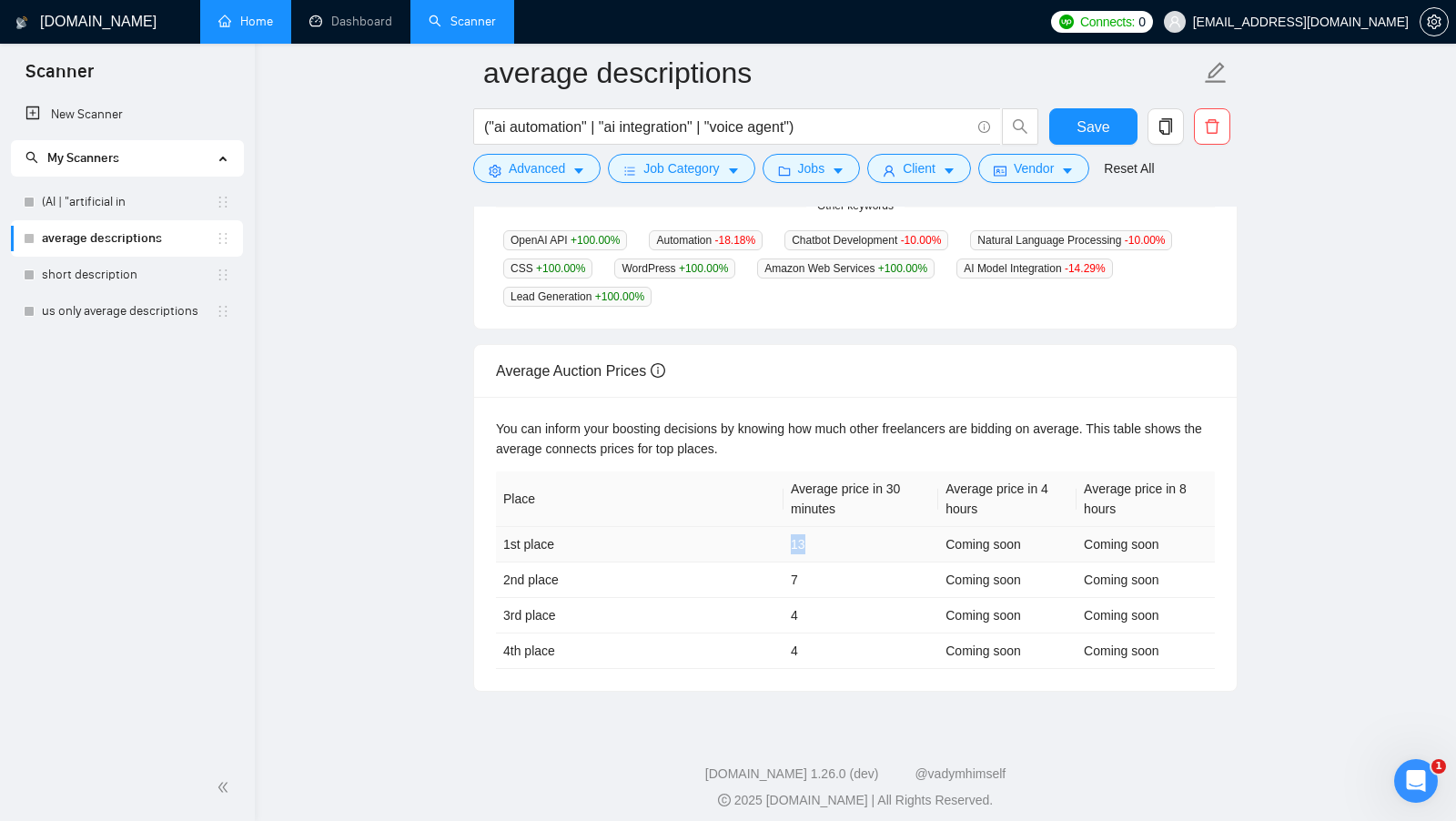
drag, startPoint x: 784, startPoint y: 535, endPoint x: 812, endPoint y: 540, distance: 28.4
click at [812, 540] on td "13" at bounding box center [860, 545] width 154 height 35
click at [840, 650] on td "4" at bounding box center [860, 651] width 154 height 35
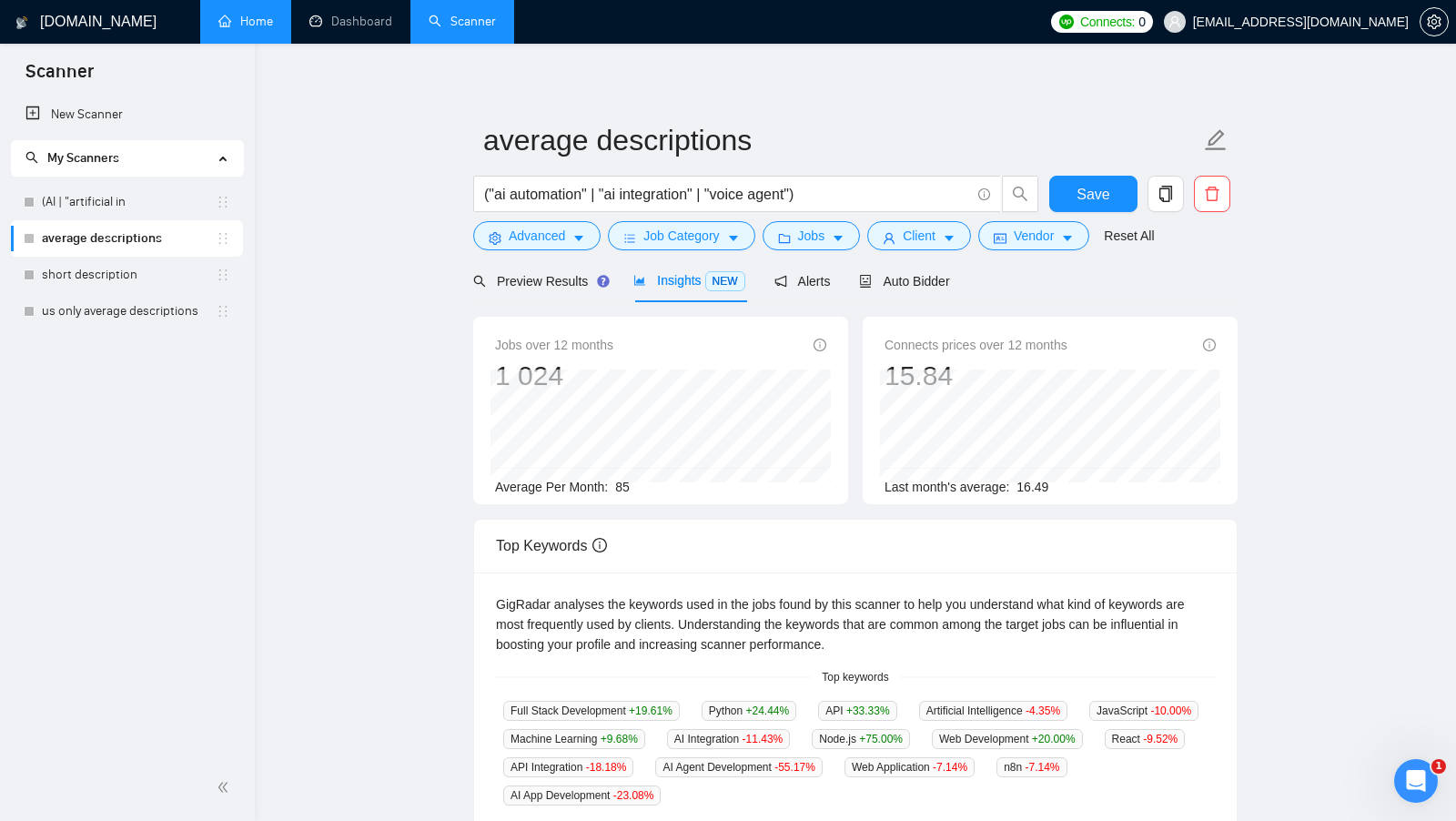
scroll to position [0, 0]
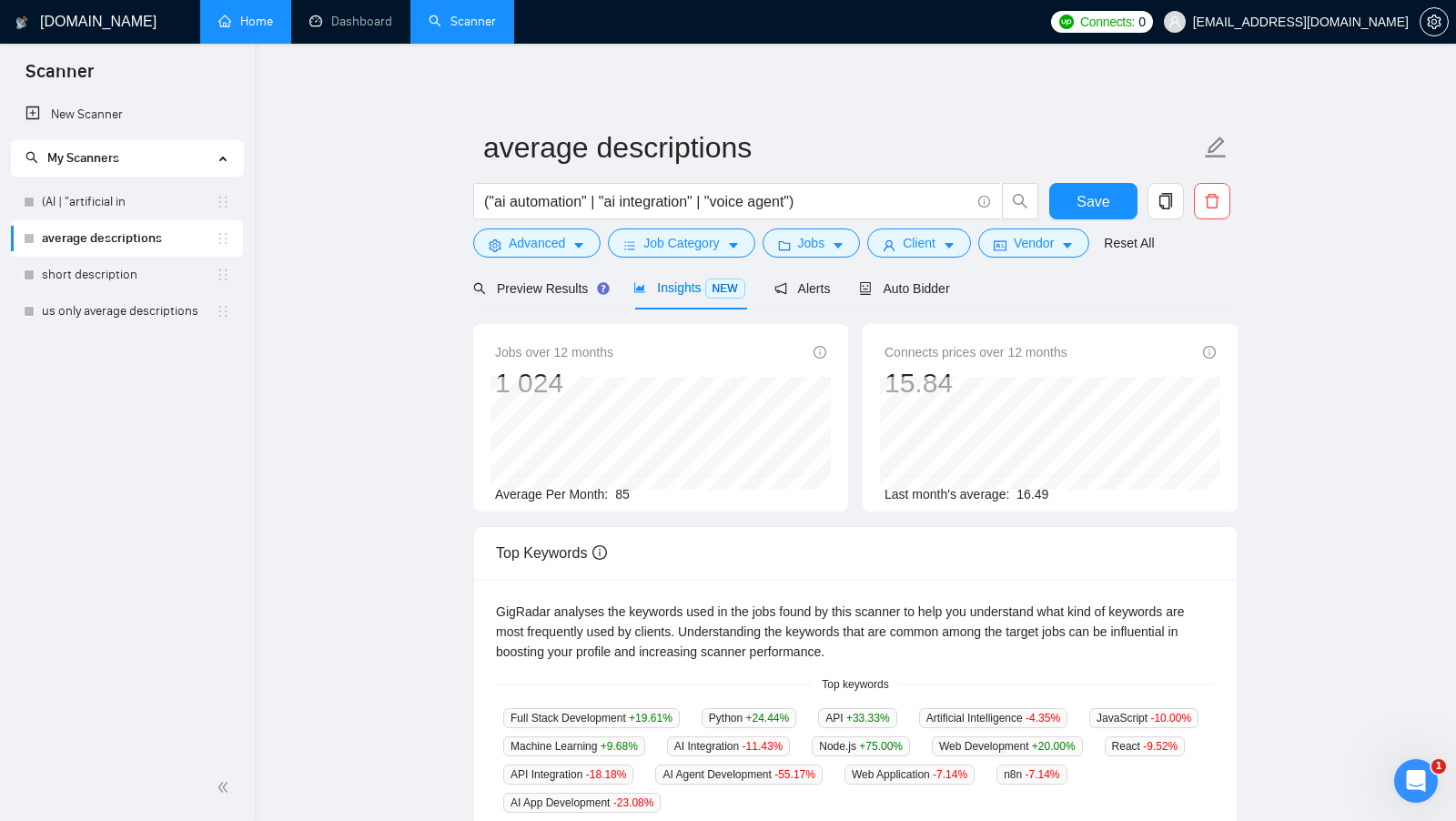
click at [352, 466] on main "average descriptions ("ai automation" | "ai integration" | "voice agent") Save …" at bounding box center [855, 697] width 1142 height 1249
click at [811, 286] on span "Alerts" at bounding box center [802, 288] width 56 height 15
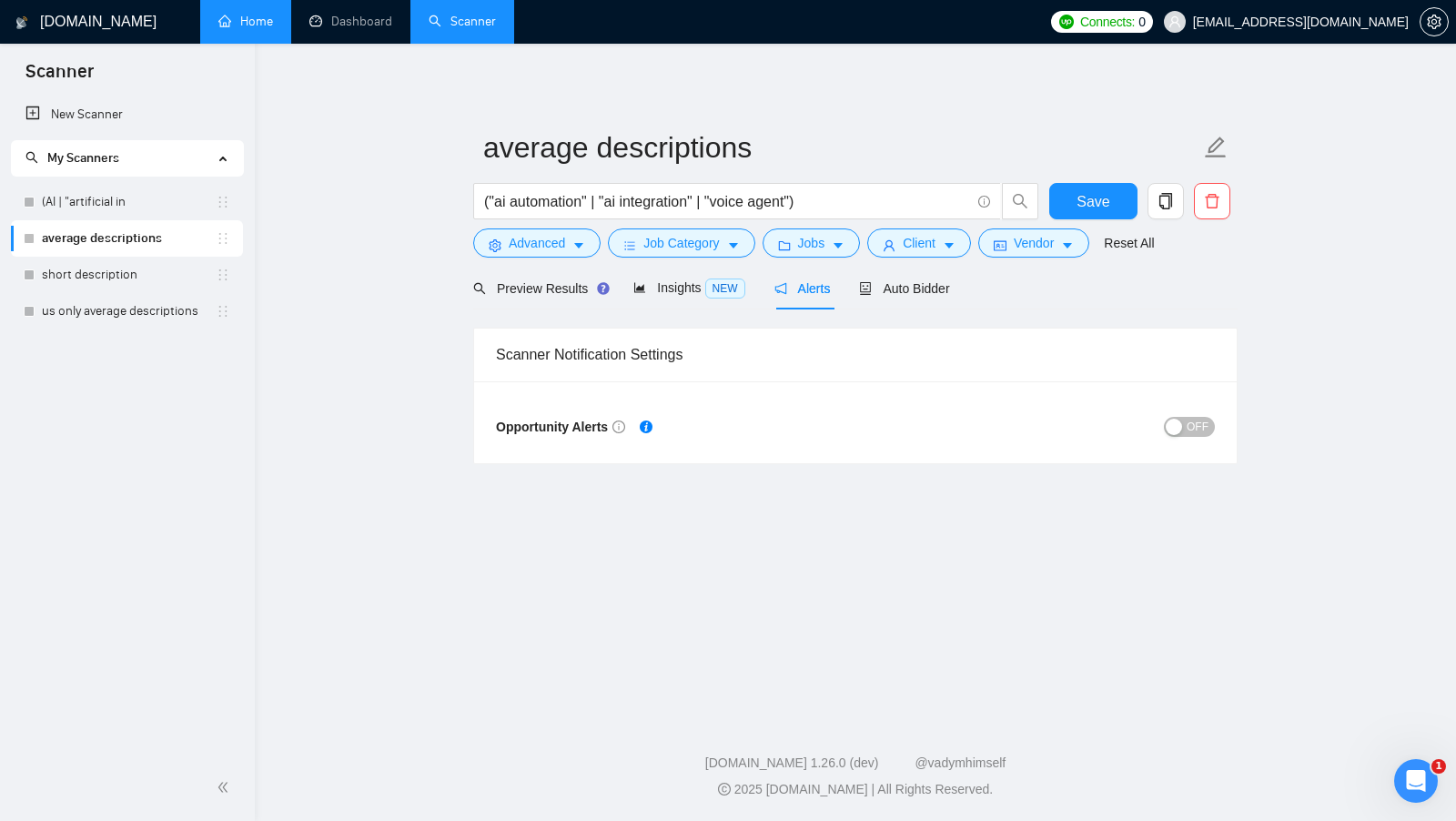
click at [1186, 422] on button "OFF" at bounding box center [1190, 427] width 51 height 20
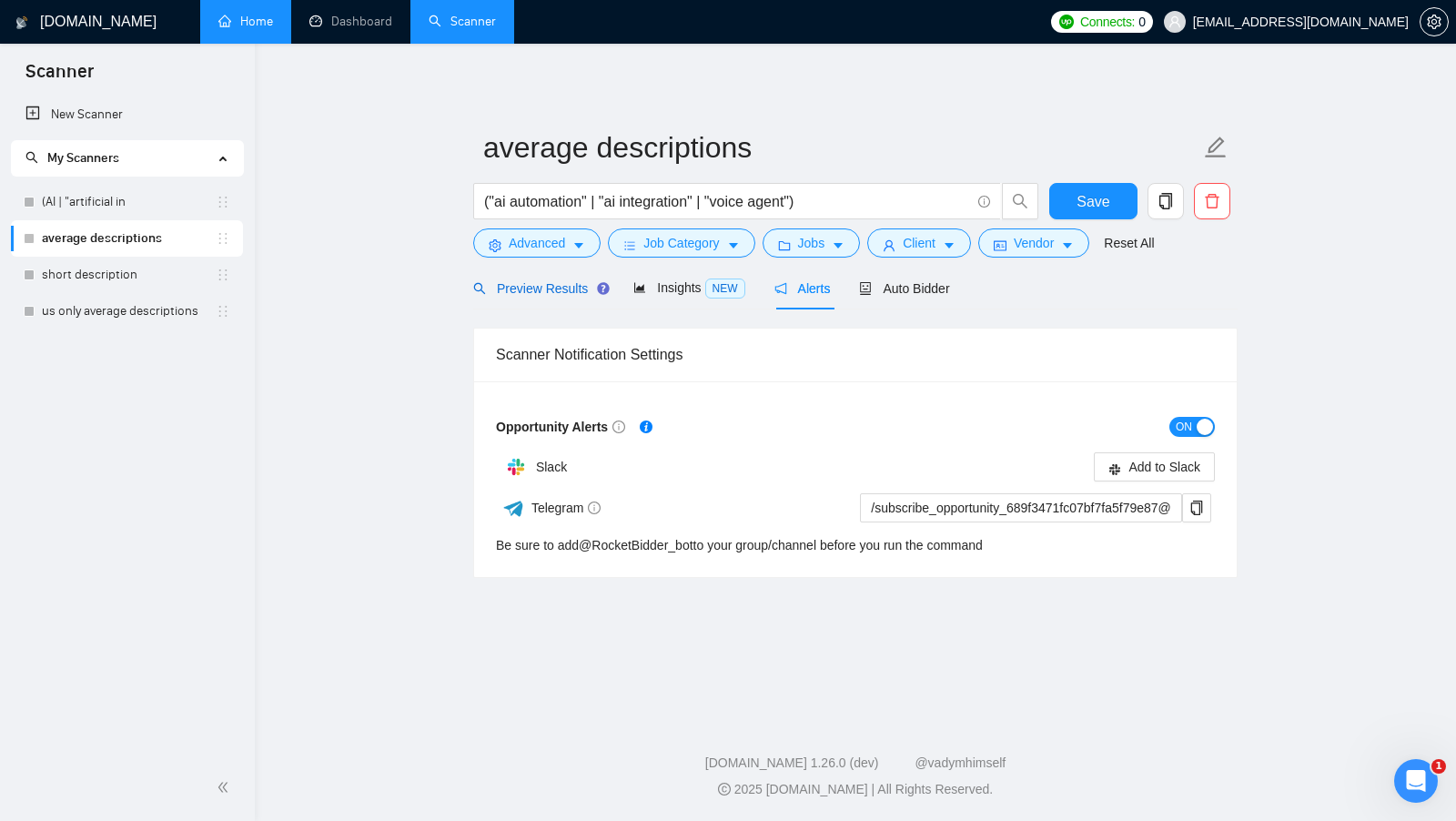
click at [545, 293] on span "Preview Results" at bounding box center [538, 288] width 131 height 15
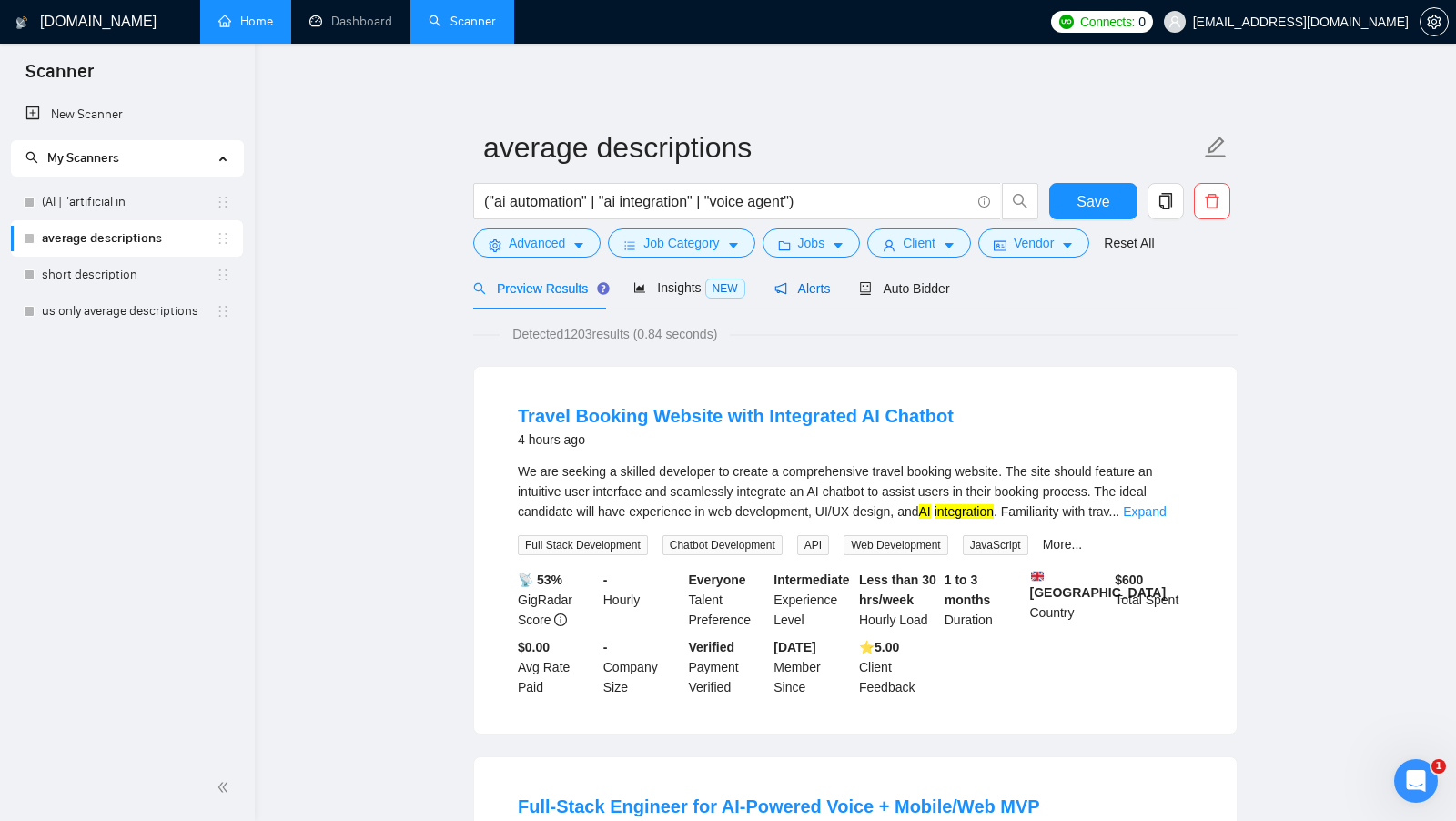
click at [829, 278] on div "Alerts" at bounding box center [802, 288] width 56 height 20
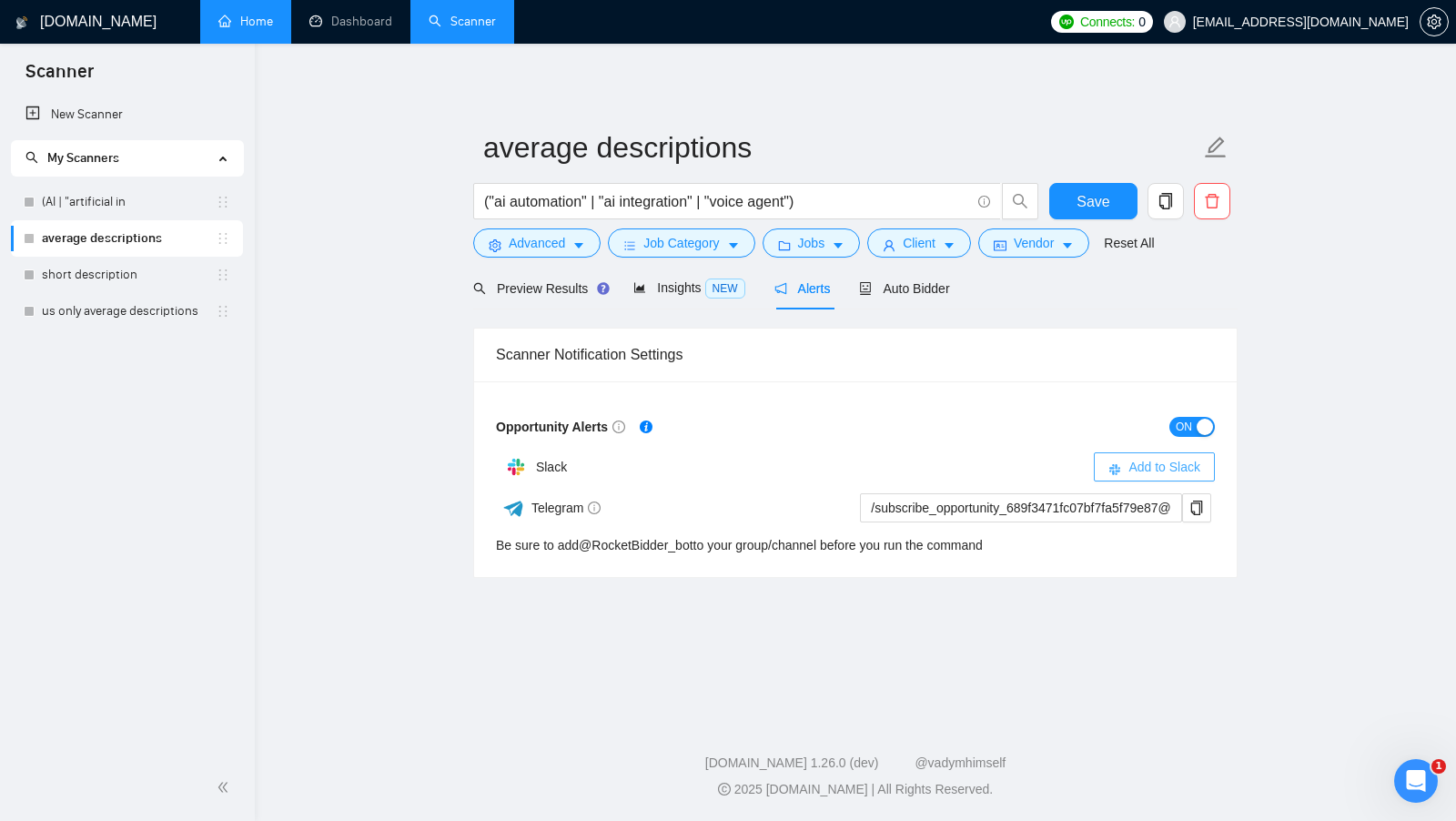
click at [1150, 458] on span "Add to Slack" at bounding box center [1164, 467] width 72 height 20
click at [1241, 405] on main "average descriptions ("ai automation" | "ai integration" | "voice agent") Save …" at bounding box center [855, 377] width 1142 height 608
click at [1121, 434] on div "ON" at bounding box center [1035, 426] width 360 height 21
click at [934, 282] on span "Auto Bidder" at bounding box center [904, 288] width 90 height 15
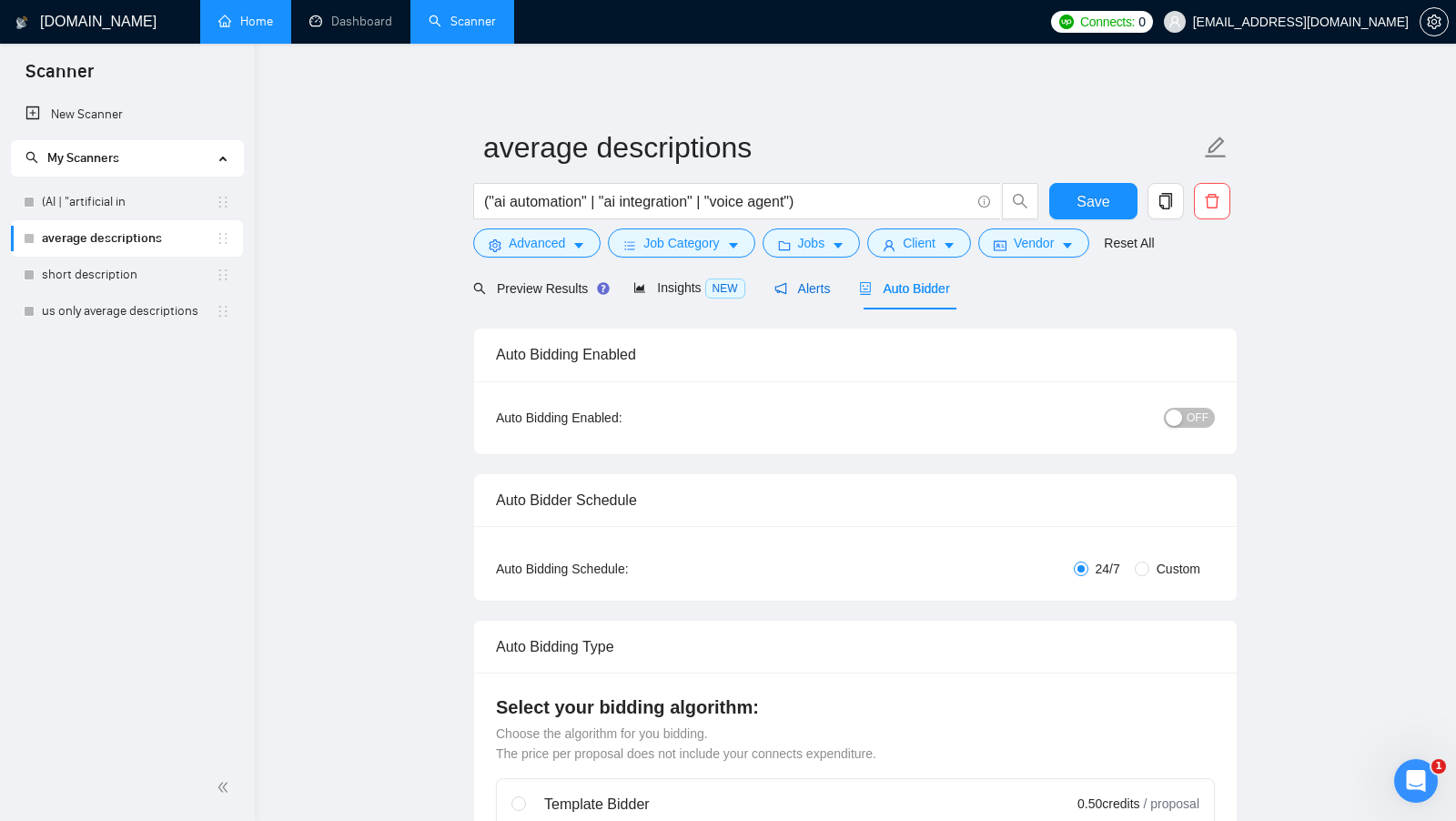
click at [807, 293] on span "Alerts" at bounding box center [802, 288] width 56 height 15
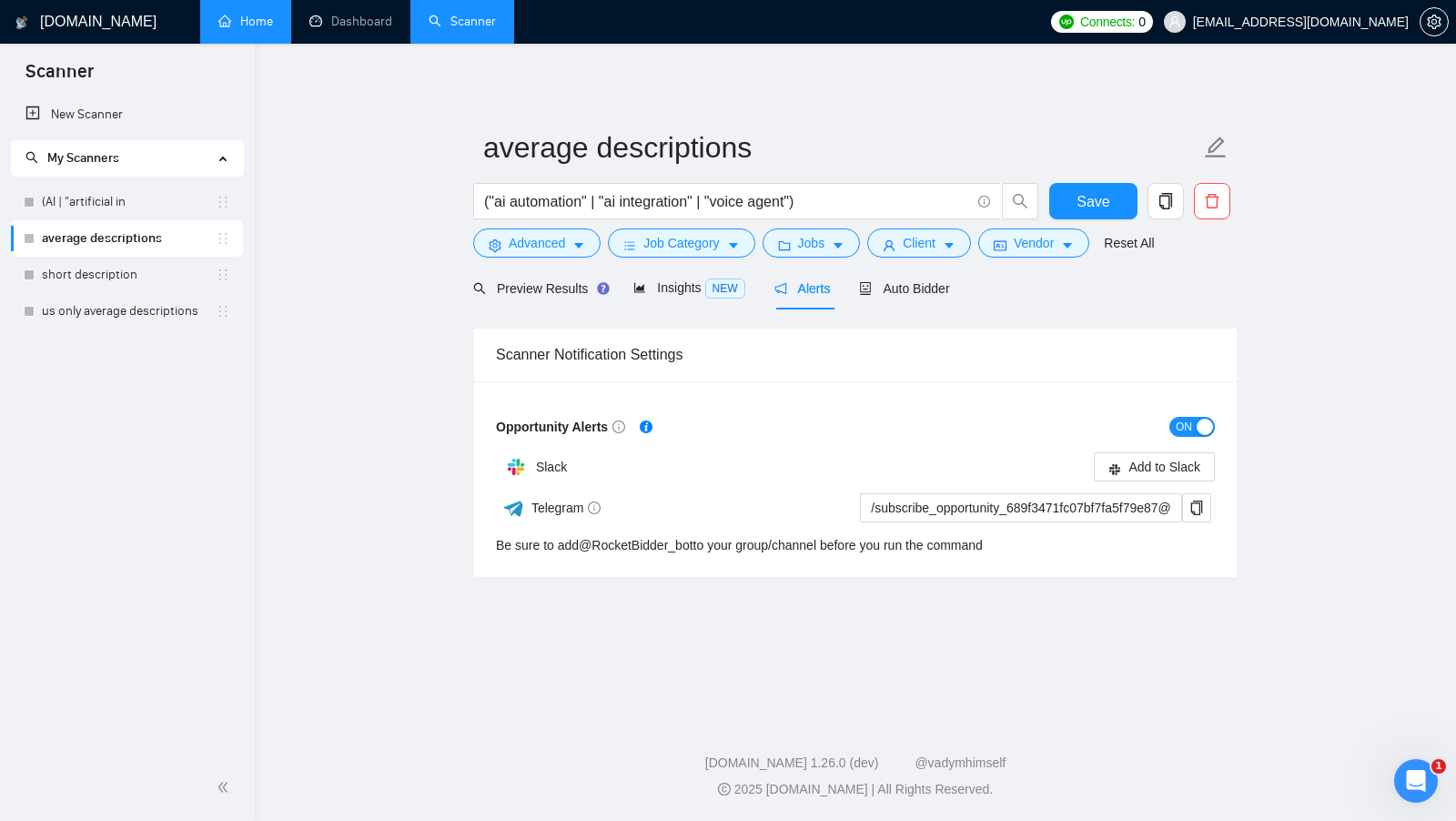
click at [1202, 419] on div "button" at bounding box center [1204, 427] width 17 height 17
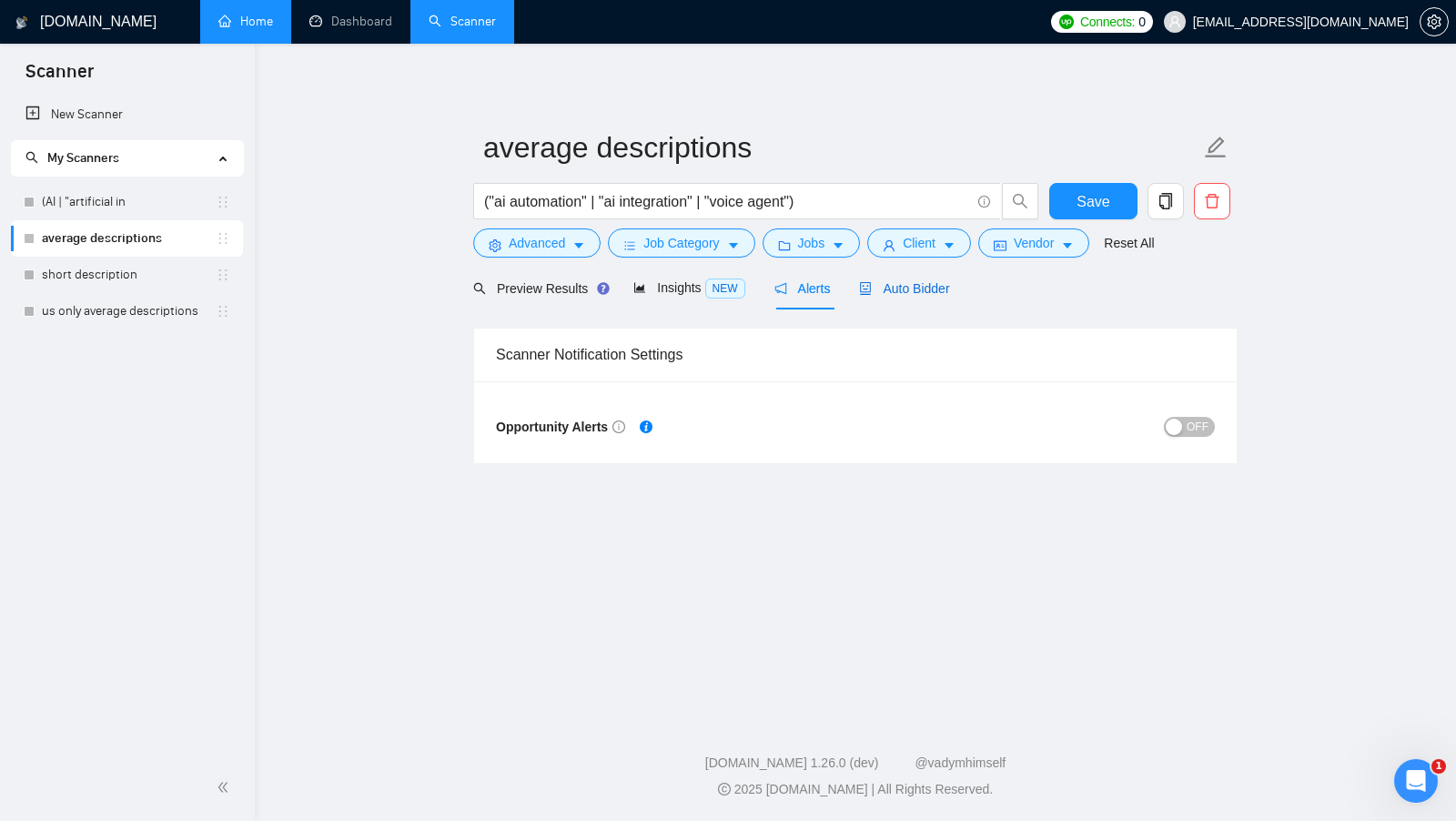
click at [932, 293] on span "Auto Bidder" at bounding box center [904, 288] width 90 height 15
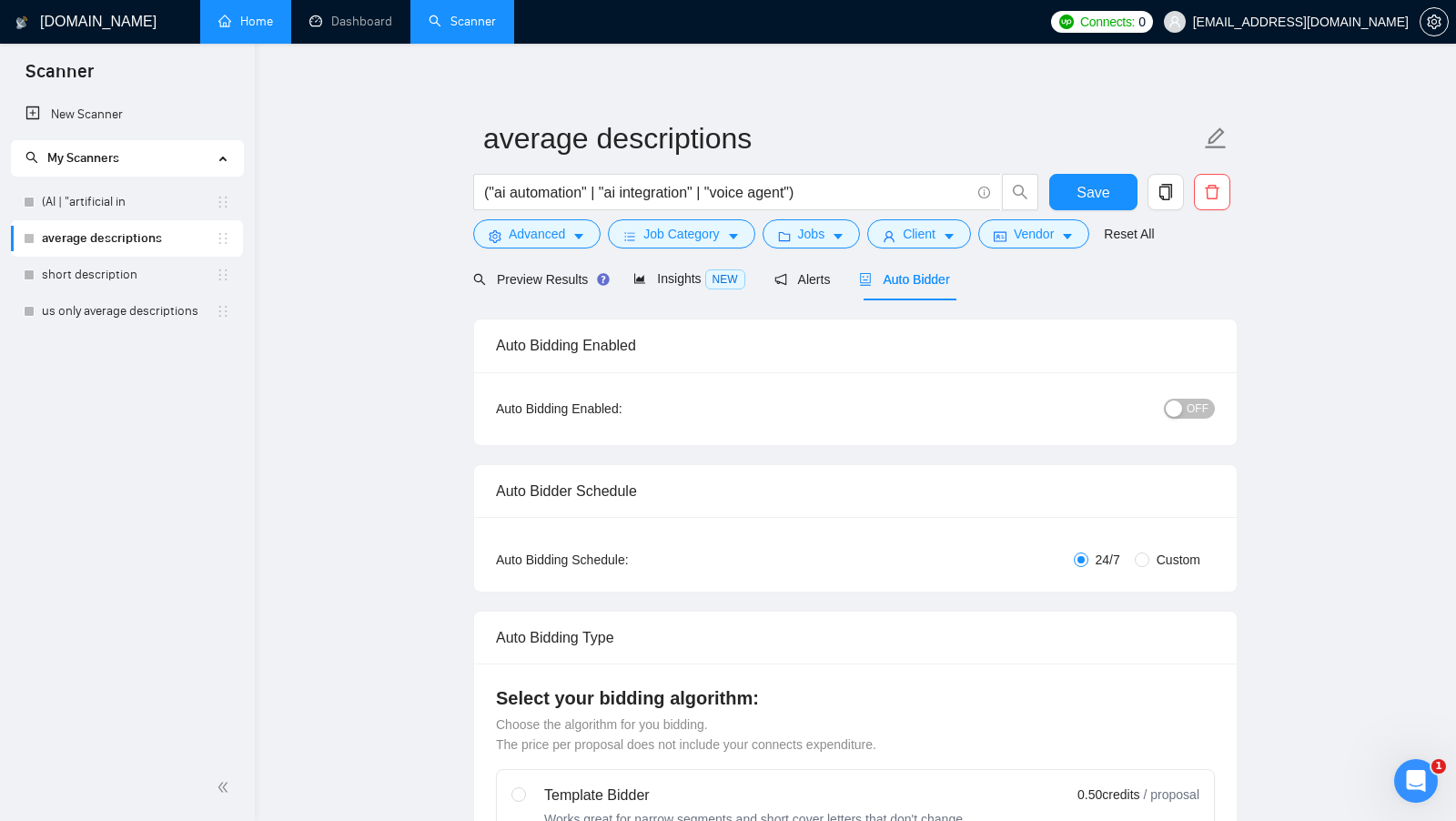
scroll to position [36, 0]
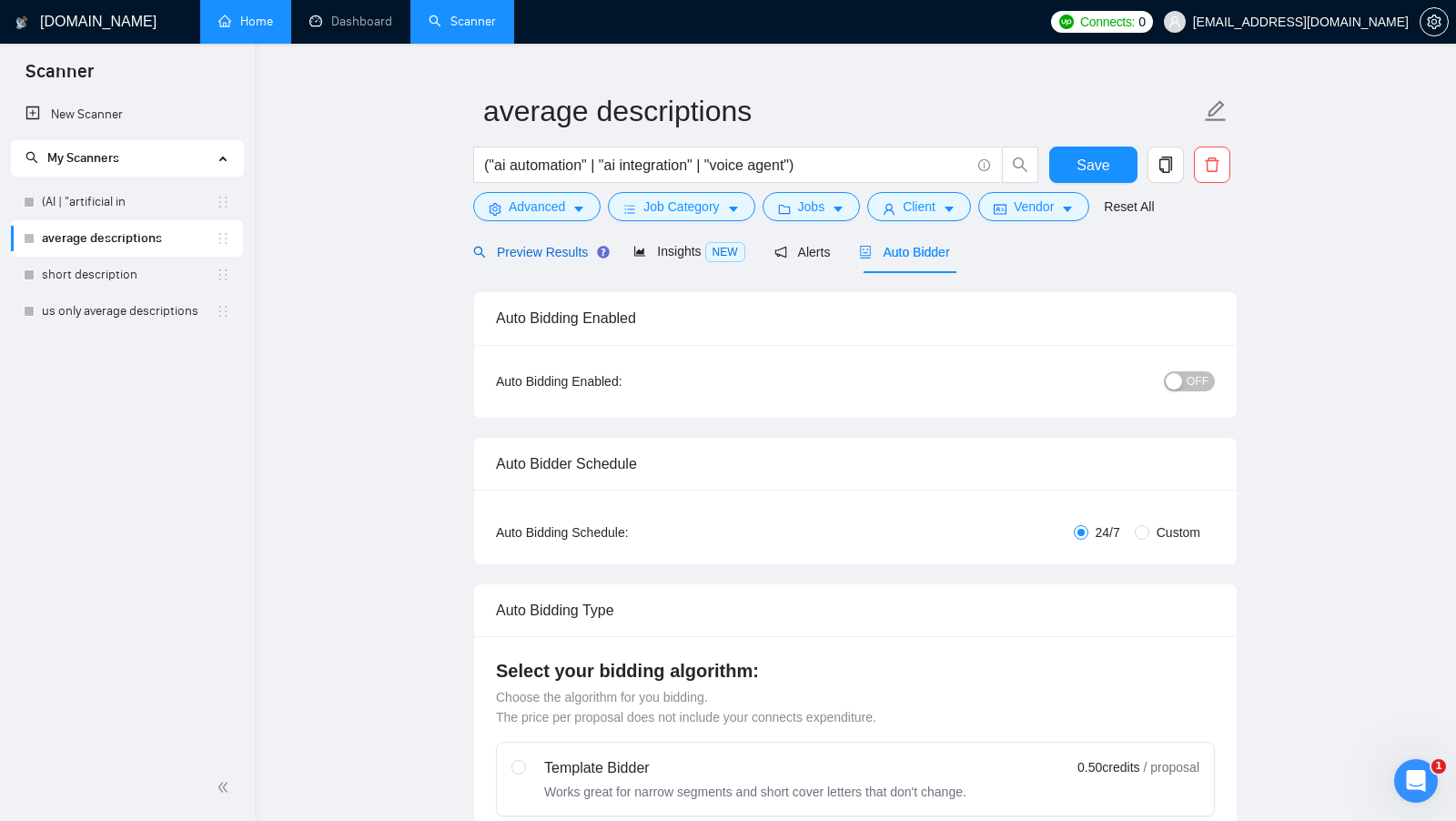
click at [539, 255] on span "Preview Results" at bounding box center [538, 252] width 131 height 15
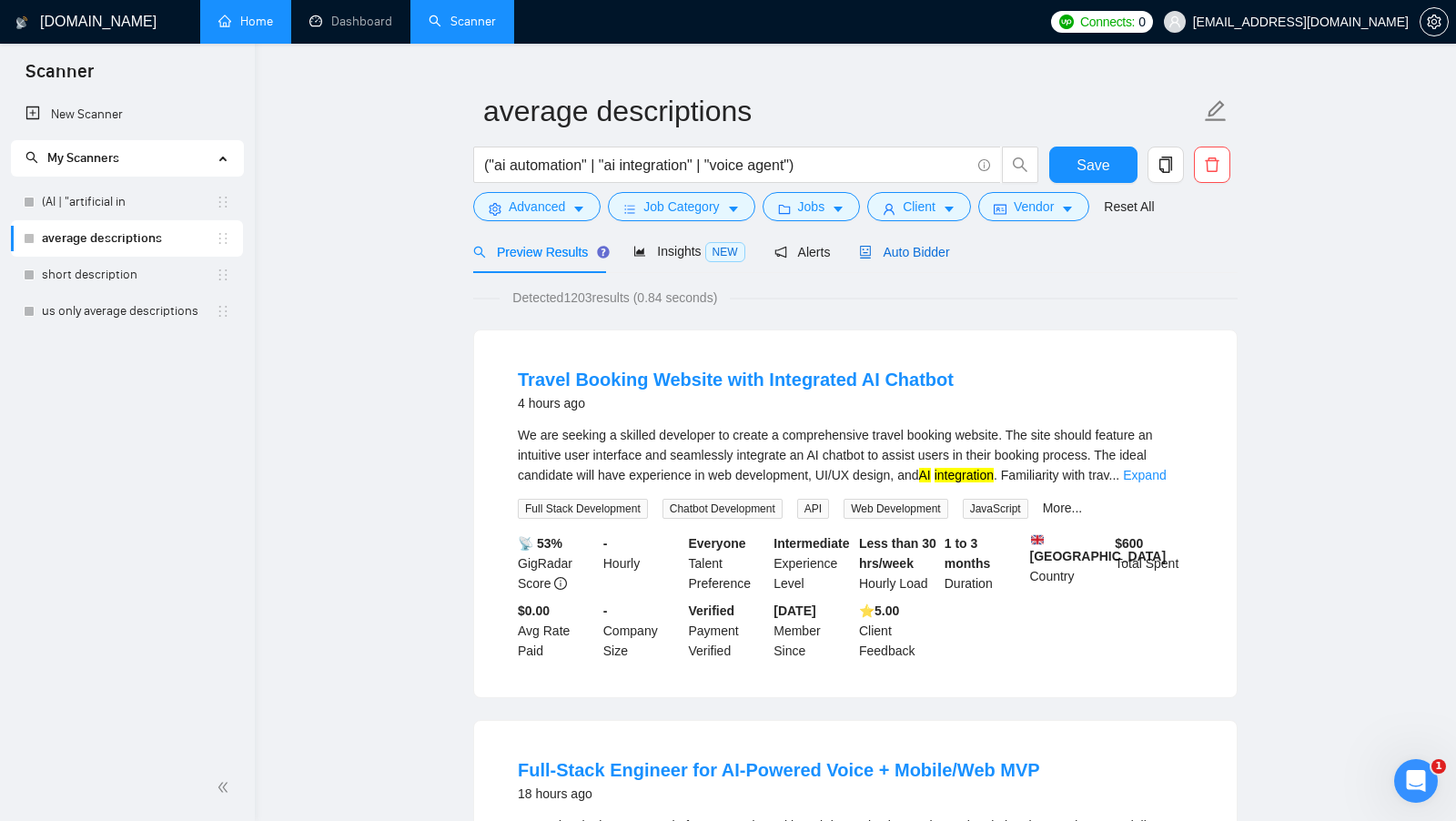
click at [922, 251] on span "Auto Bidder" at bounding box center [904, 252] width 90 height 15
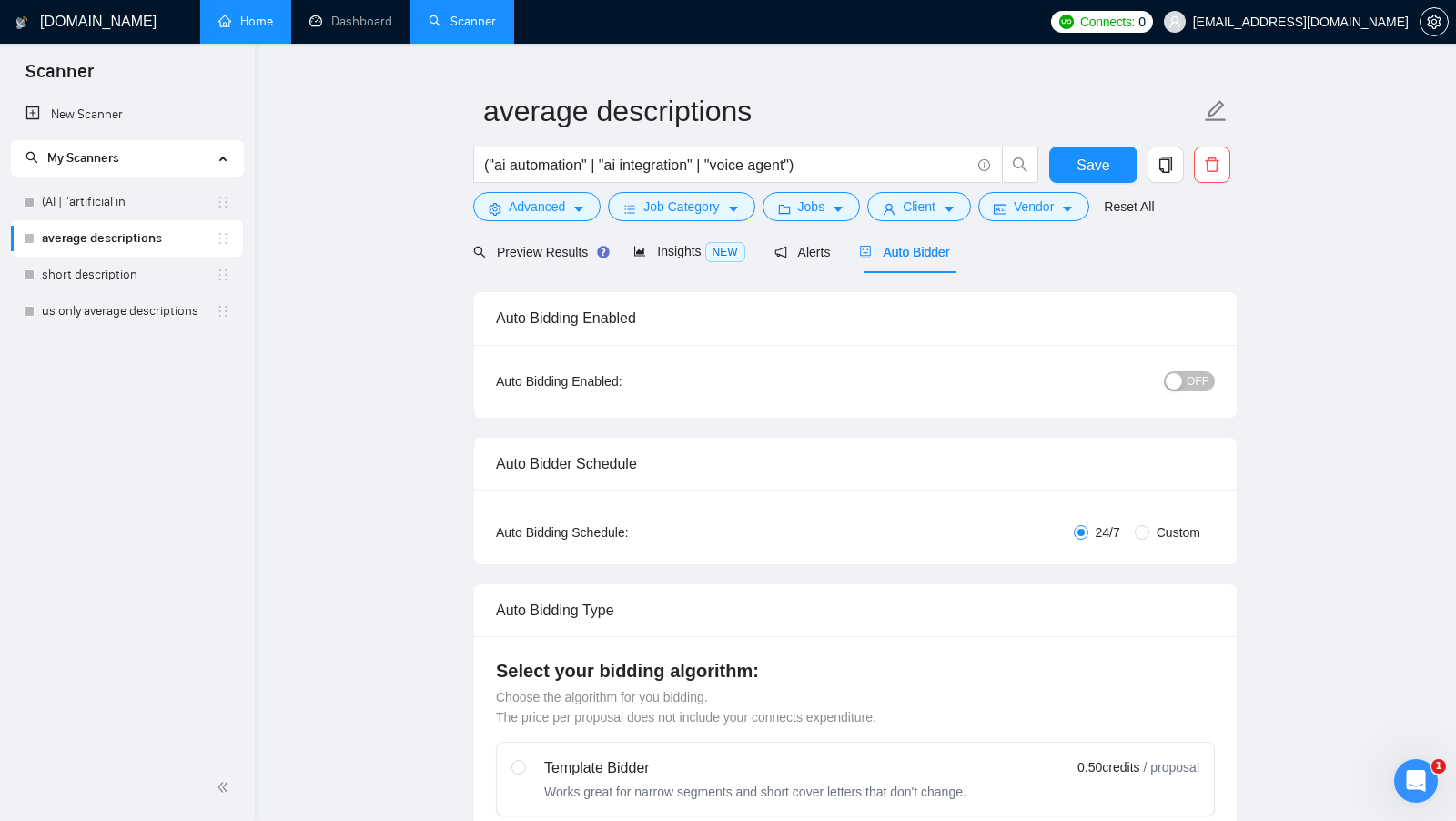
click at [1187, 372] on button "OFF" at bounding box center [1190, 381] width 51 height 20
click at [1191, 380] on span "ON" at bounding box center [1184, 381] width 17 height 20
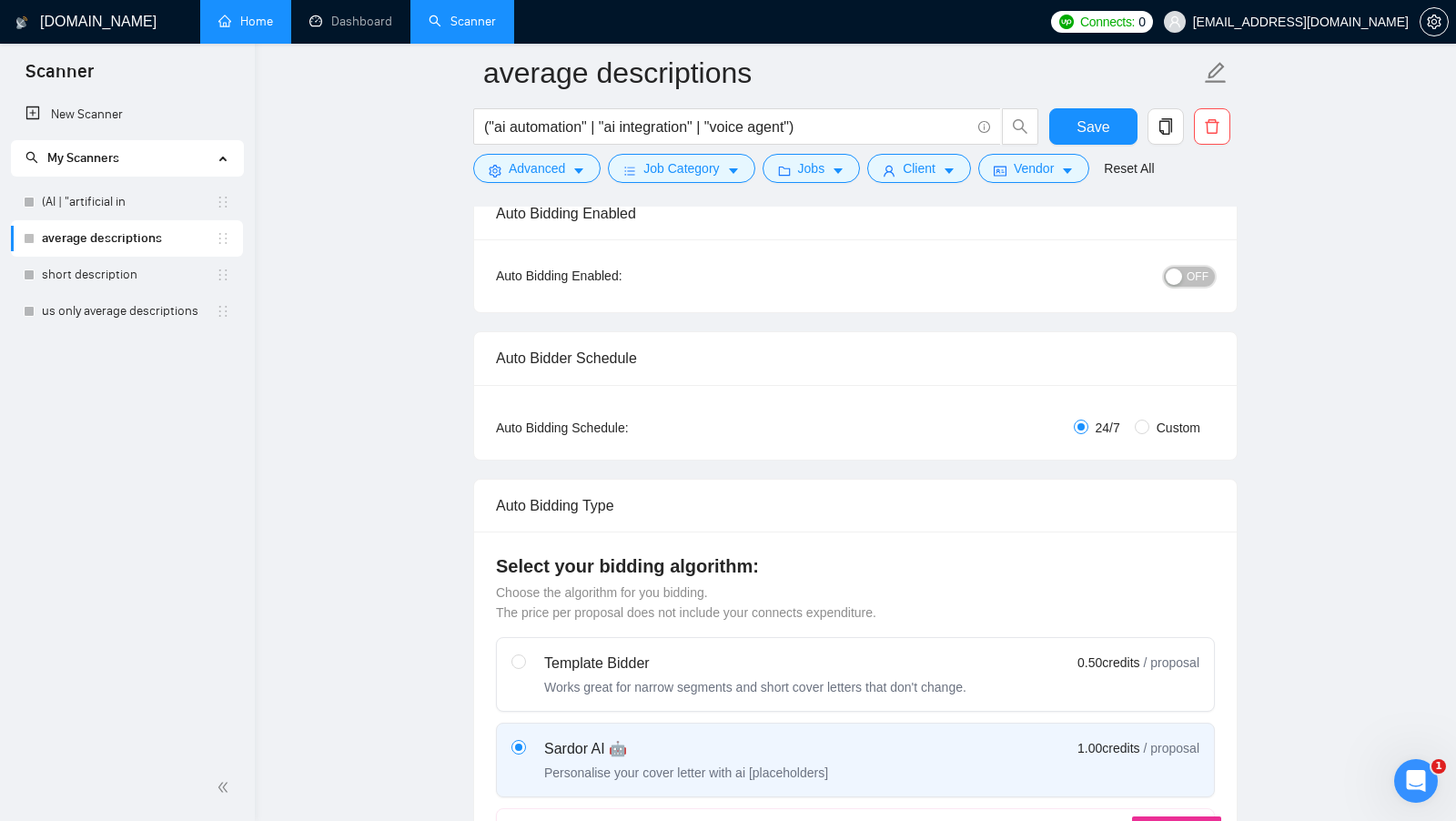
scroll to position [237, 0]
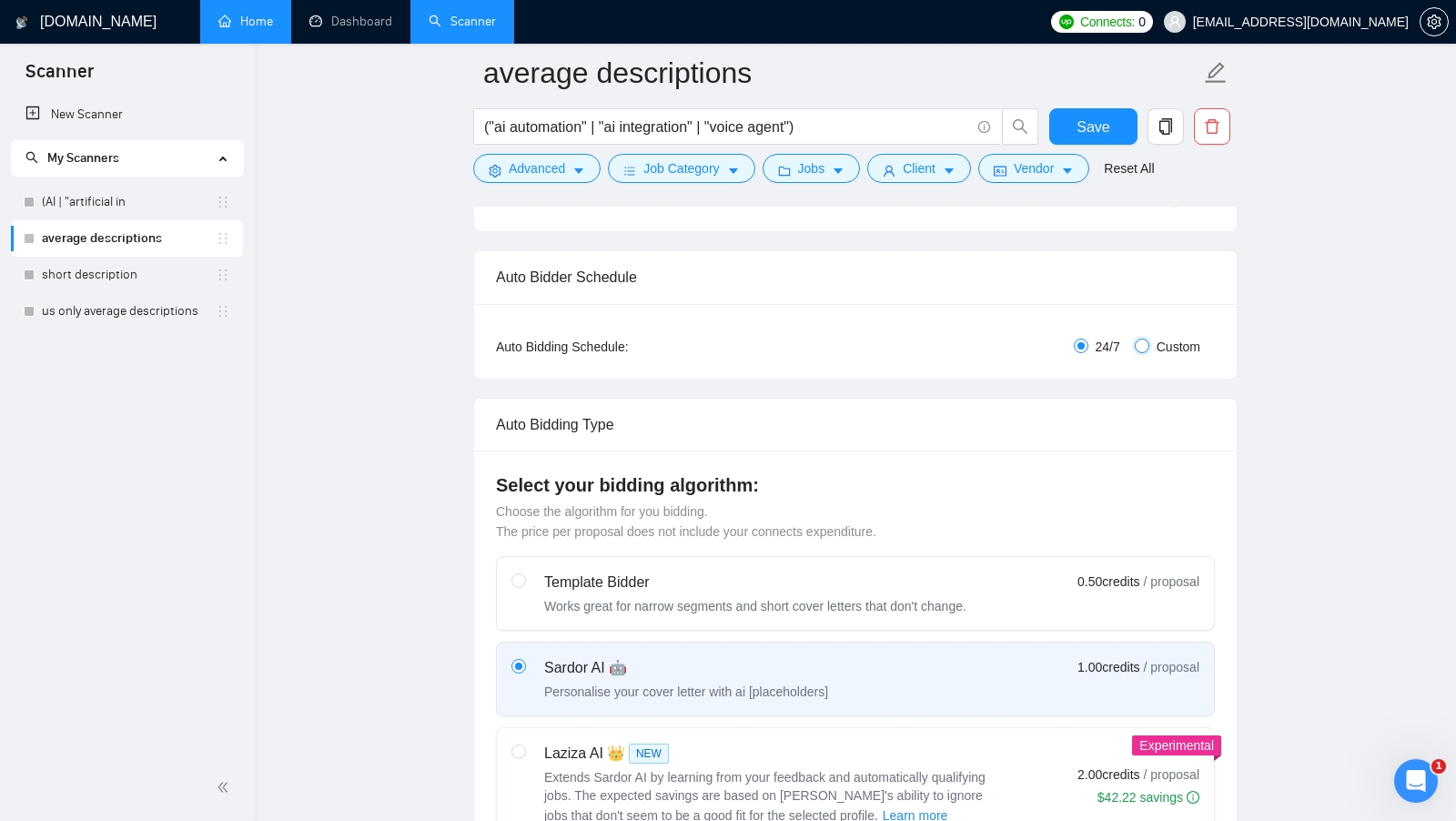
click at [1141, 343] on input "Custom" at bounding box center [1141, 345] width 15 height 15
radio input "true"
radio input "false"
checkbox input "true"
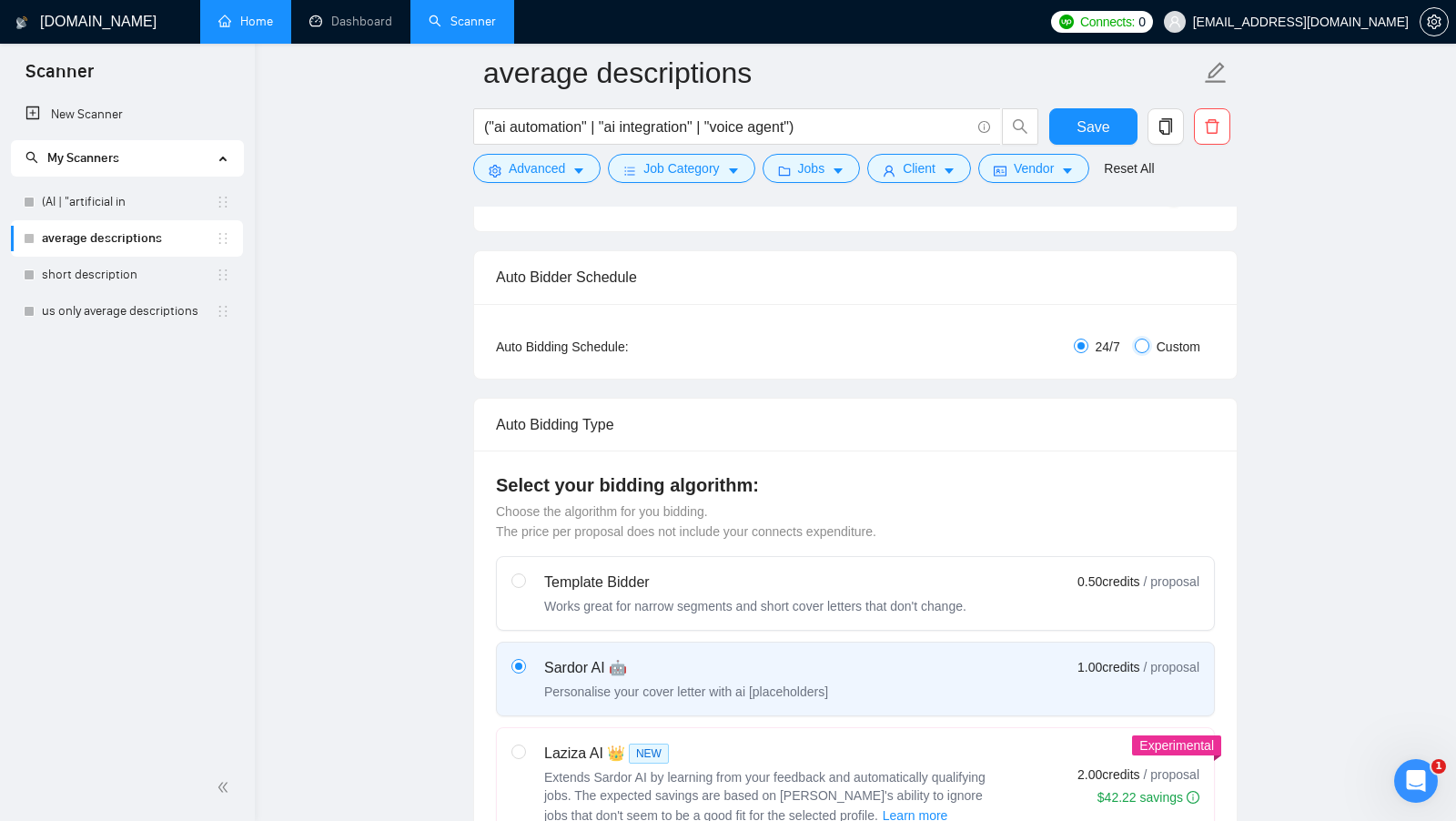
checkbox input "true"
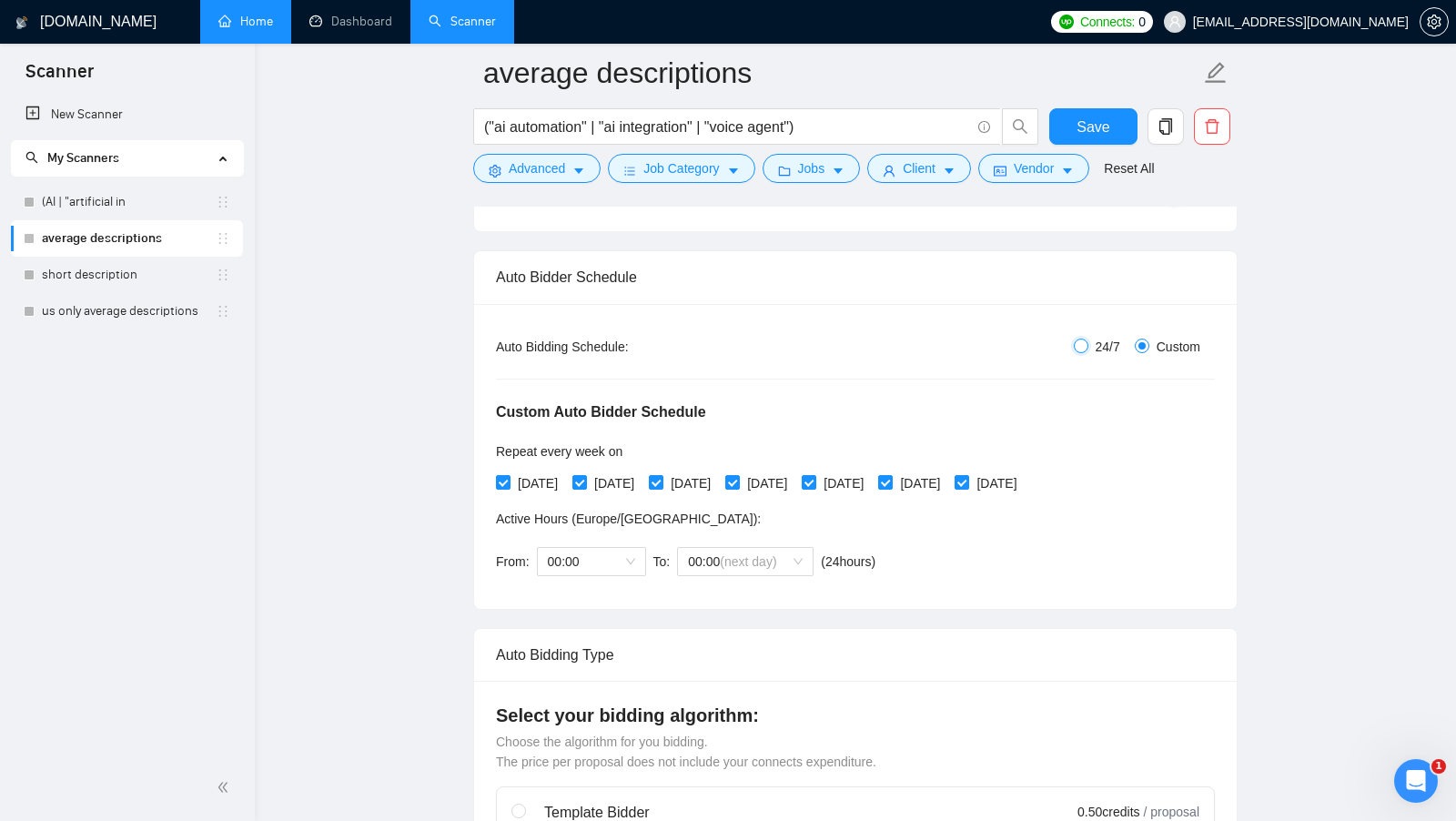
click at [1077, 348] on input "24/7" at bounding box center [1080, 345] width 15 height 15
radio input "true"
radio input "false"
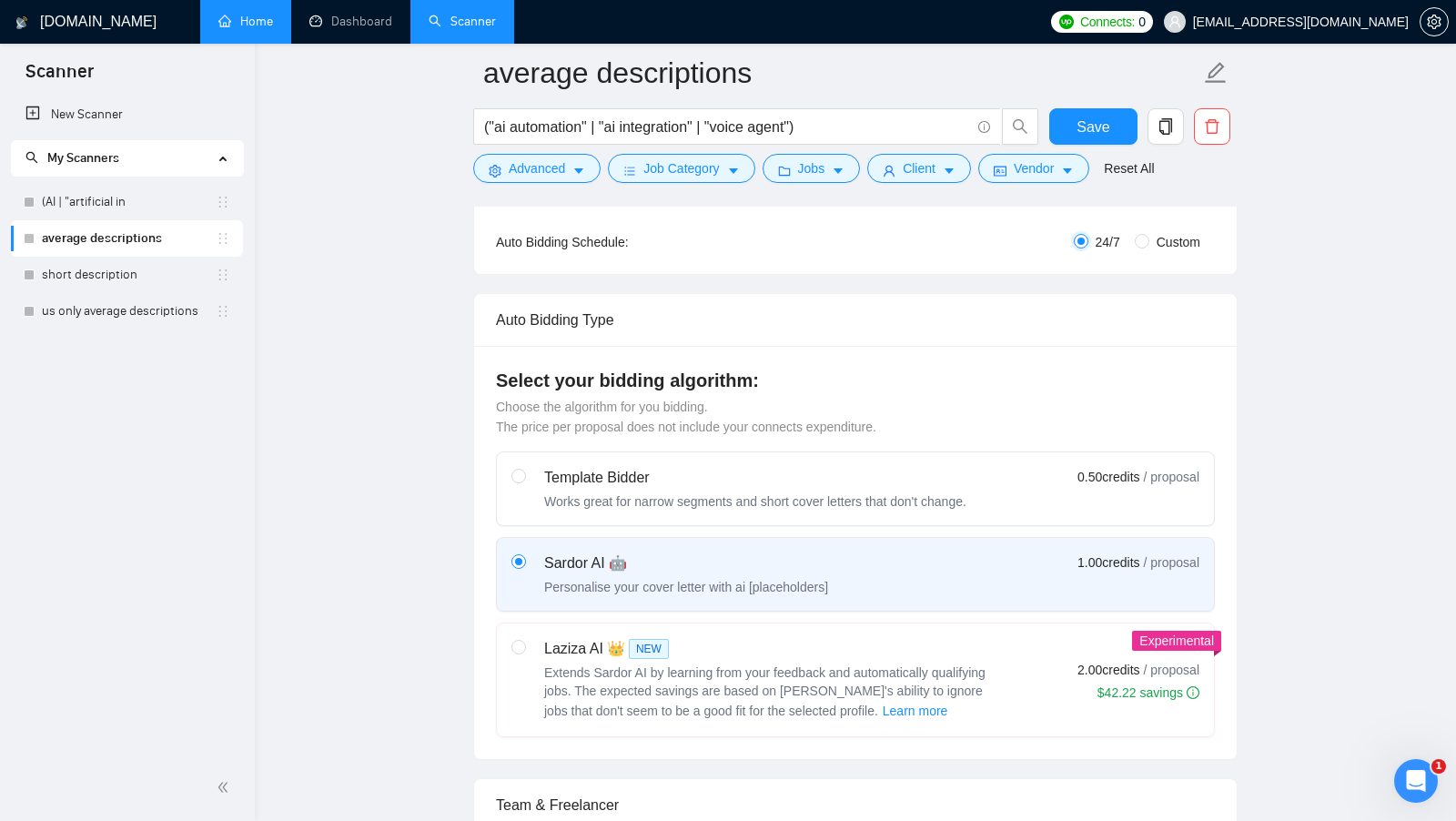
scroll to position [343, 0]
drag, startPoint x: 621, startPoint y: 320, endPoint x: 483, endPoint y: 330, distance: 138.4
click at [487, 329] on div "Auto Bidding Type" at bounding box center [855, 319] width 763 height 53
click at [694, 330] on div "Auto Bidding Type" at bounding box center [854, 318] width 719 height 52
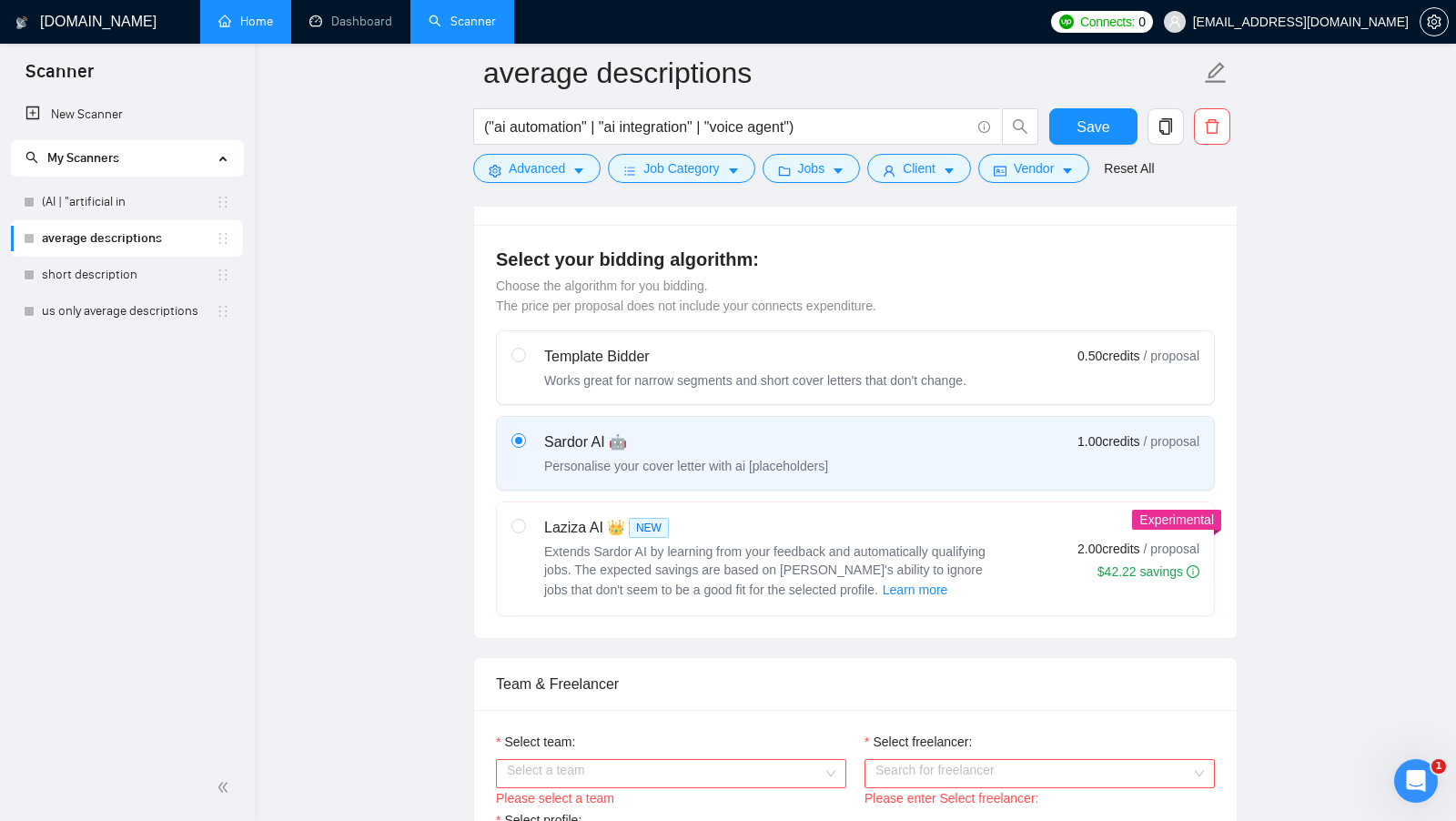
scroll to position [470, 0]
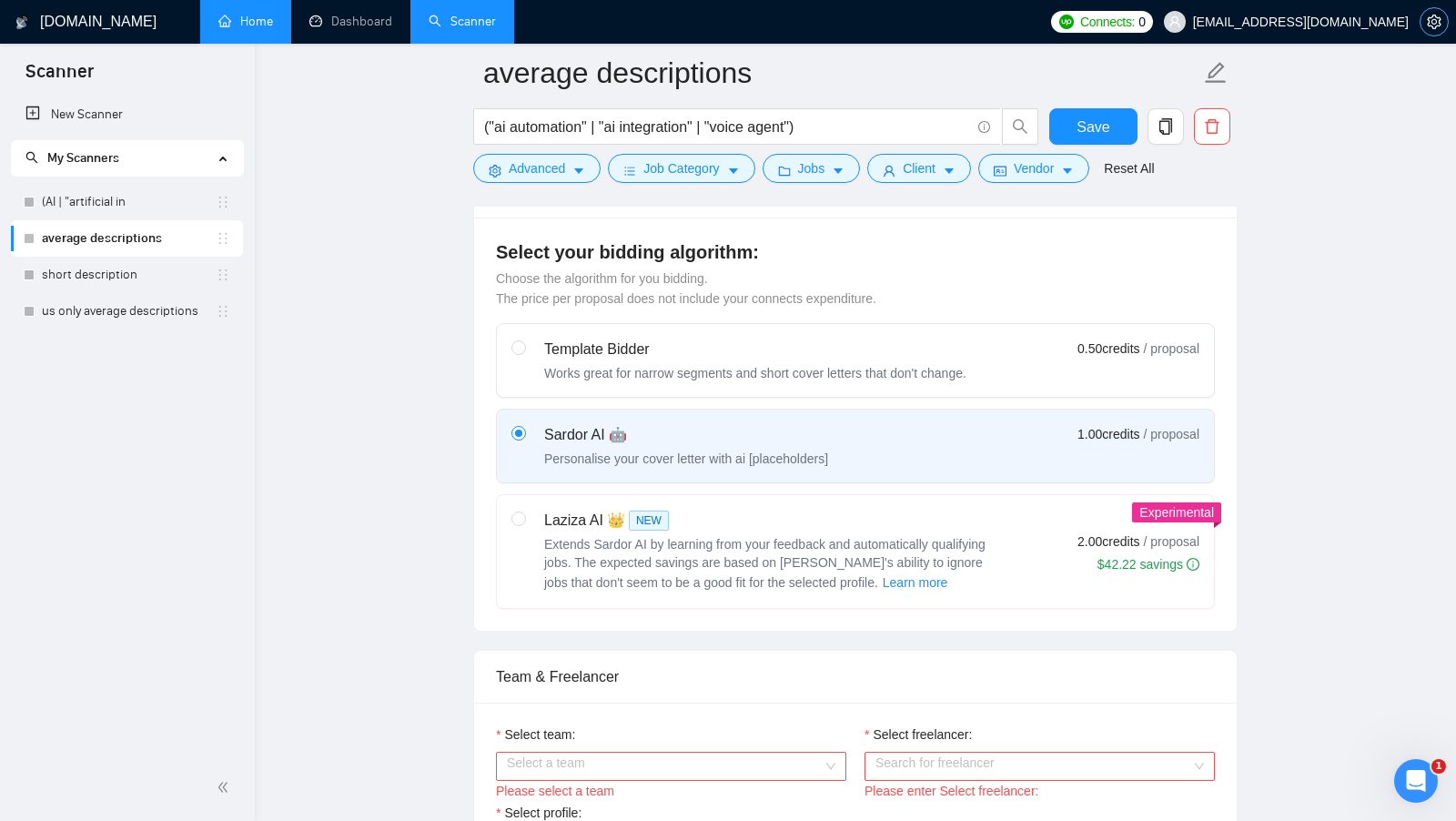
click at [1434, 31] on button "button" at bounding box center [1434, 22] width 29 height 29
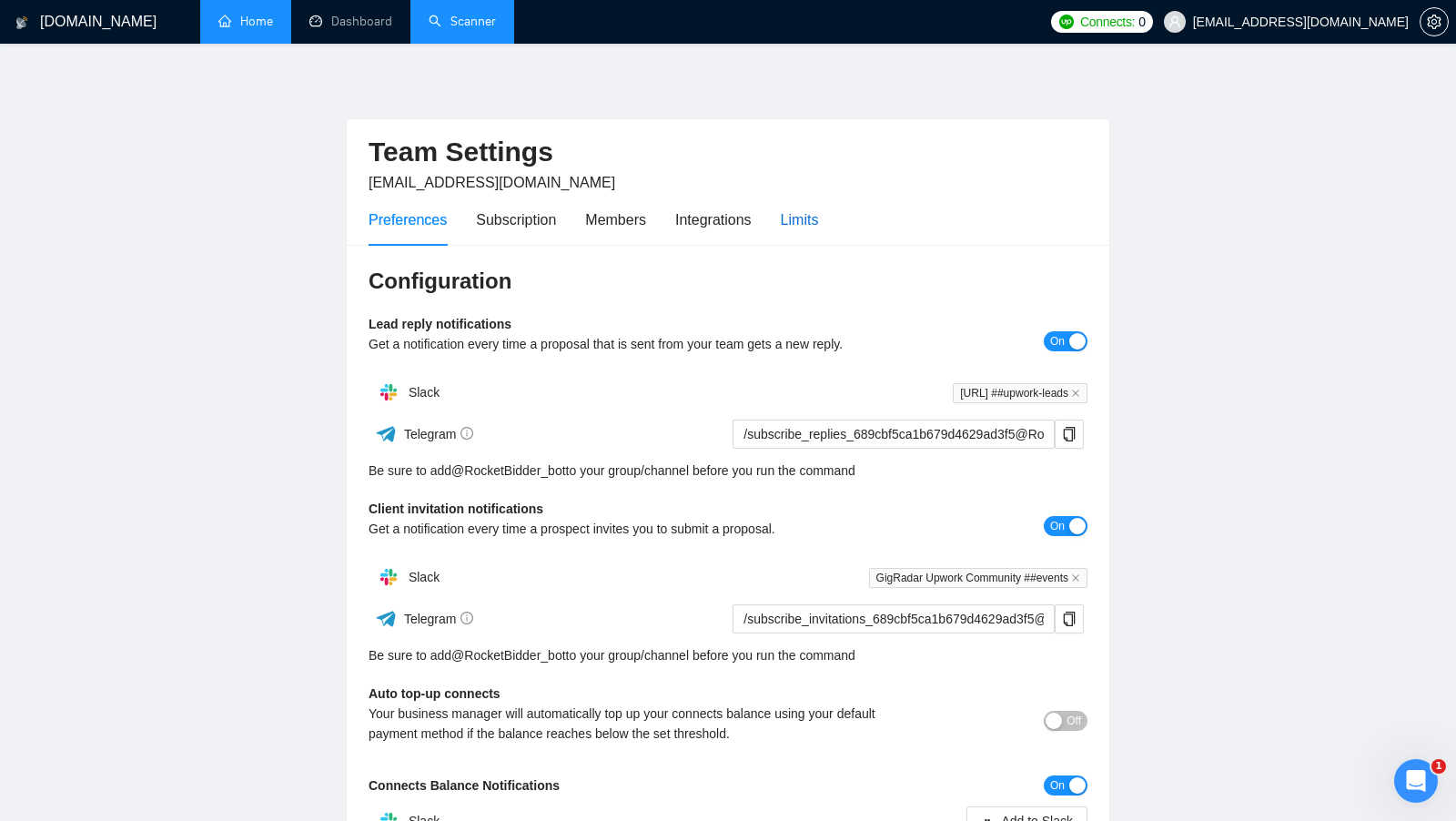
click at [804, 226] on div "Limits" at bounding box center [799, 219] width 38 height 23
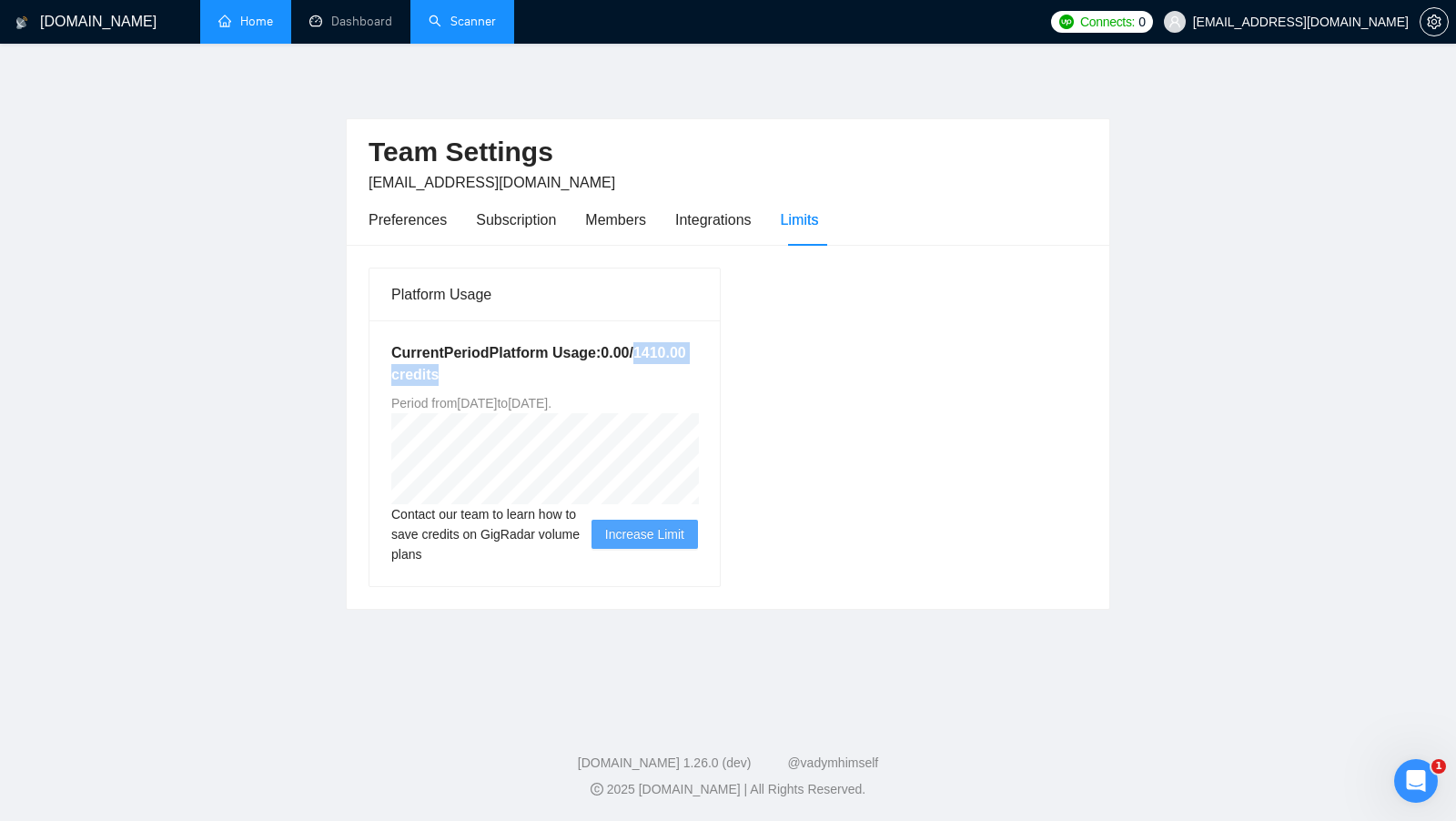
drag, startPoint x: 598, startPoint y: 374, endPoint x: 479, endPoint y: 378, distance: 119.1
click at [479, 378] on h5 "Current Period Platform Usage: 0.00 / 1410.00 credits" at bounding box center [545, 364] width 307 height 43
click at [605, 378] on h5 "Current Period Platform Usage: 0.00 / 1410.00 credits" at bounding box center [545, 364] width 307 height 43
click at [442, 29] on link "Scanner" at bounding box center [462, 22] width 67 height 16
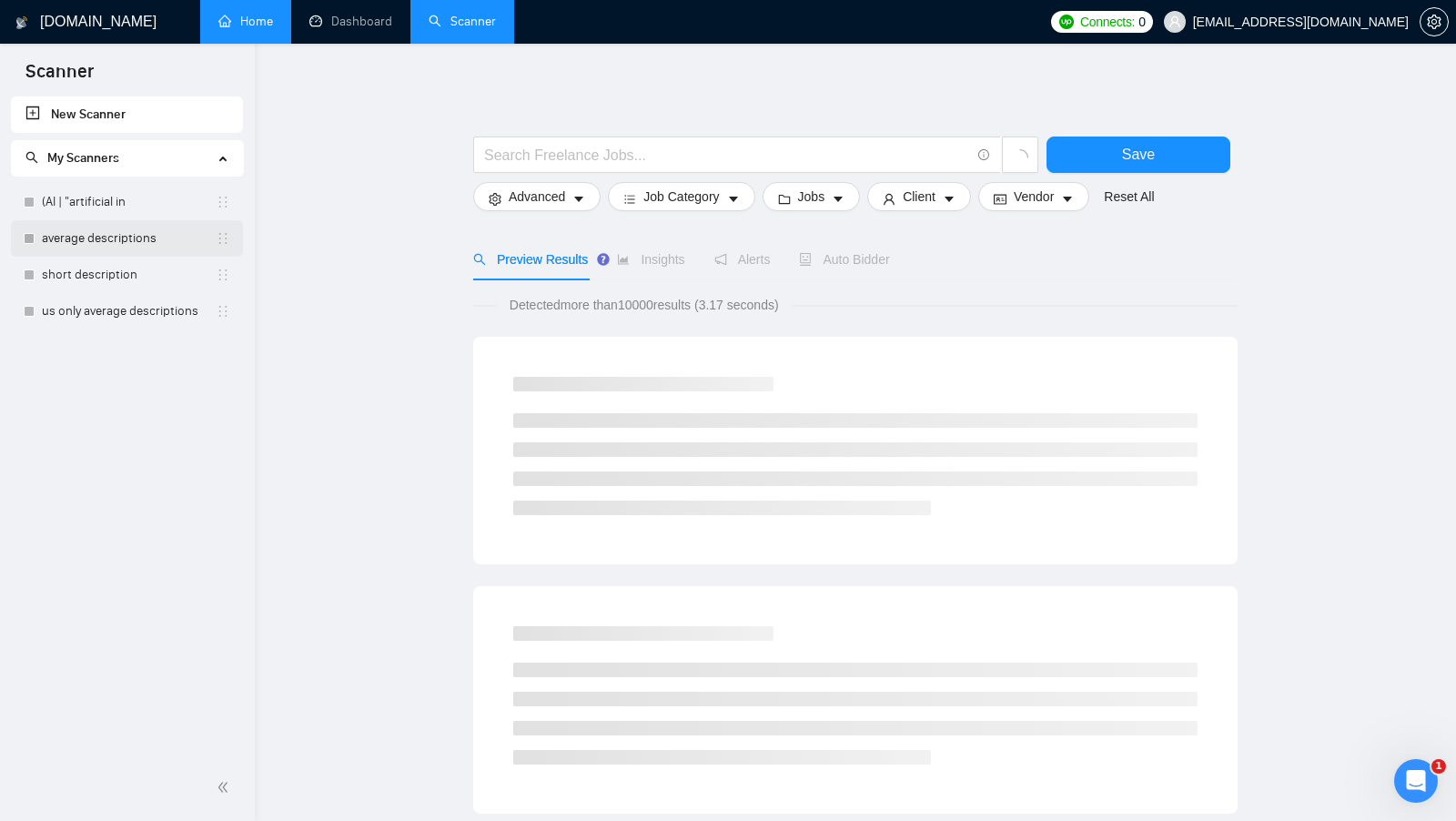
click at [150, 236] on link "average descriptions" at bounding box center [129, 238] width 174 height 36
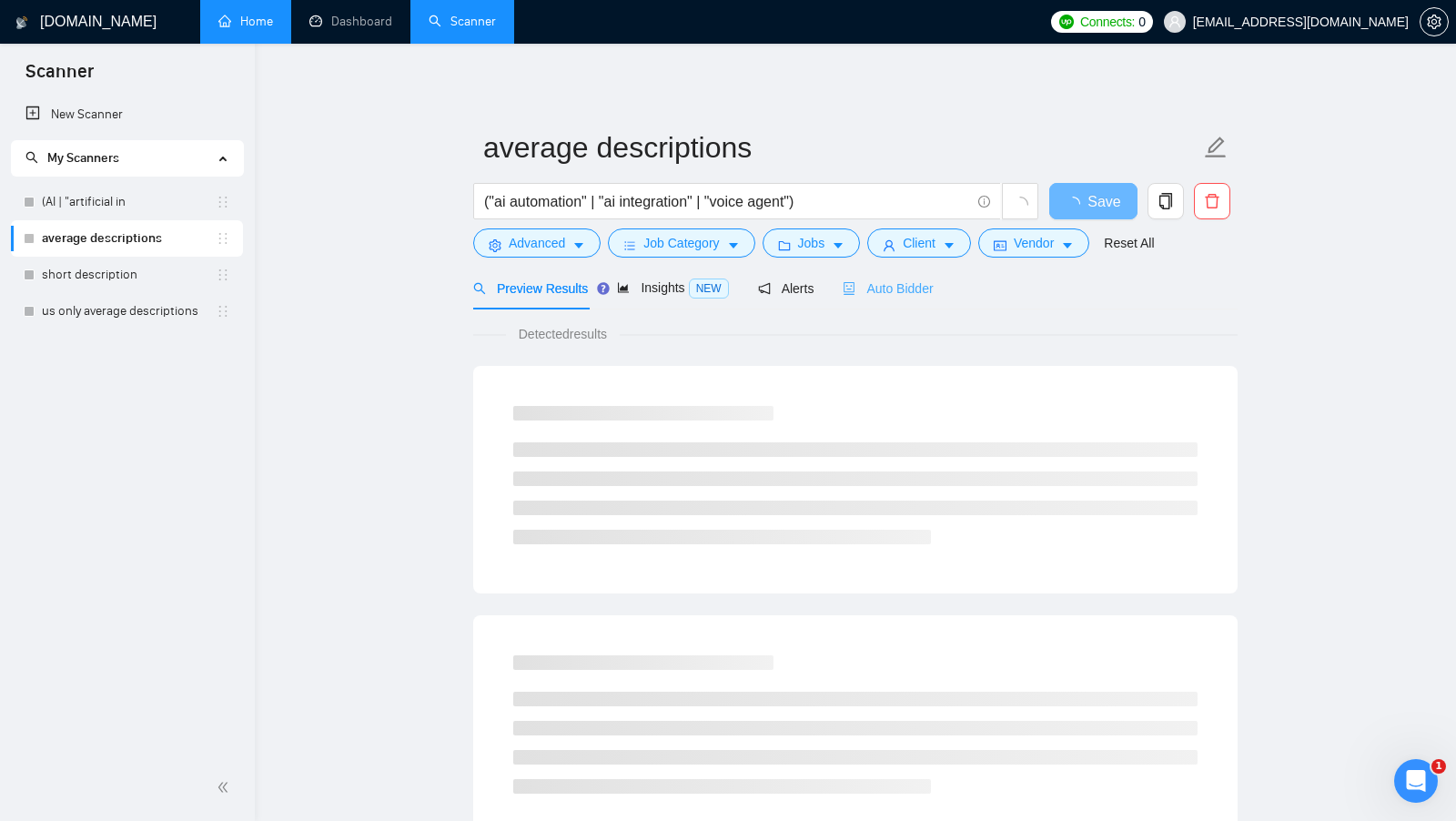
click at [902, 301] on div "Auto Bidder" at bounding box center [888, 287] width 90 height 42
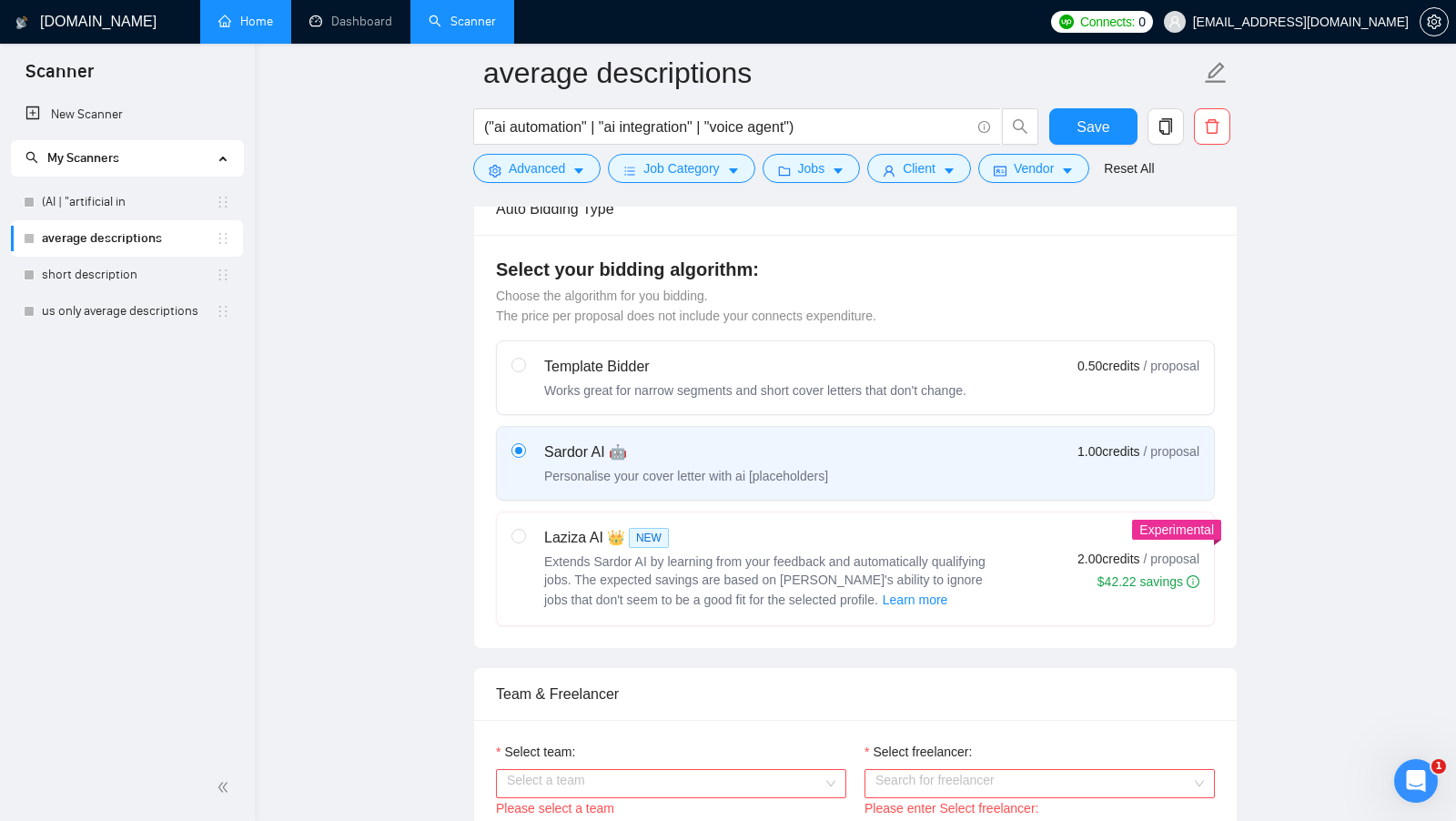
scroll to position [436, 0]
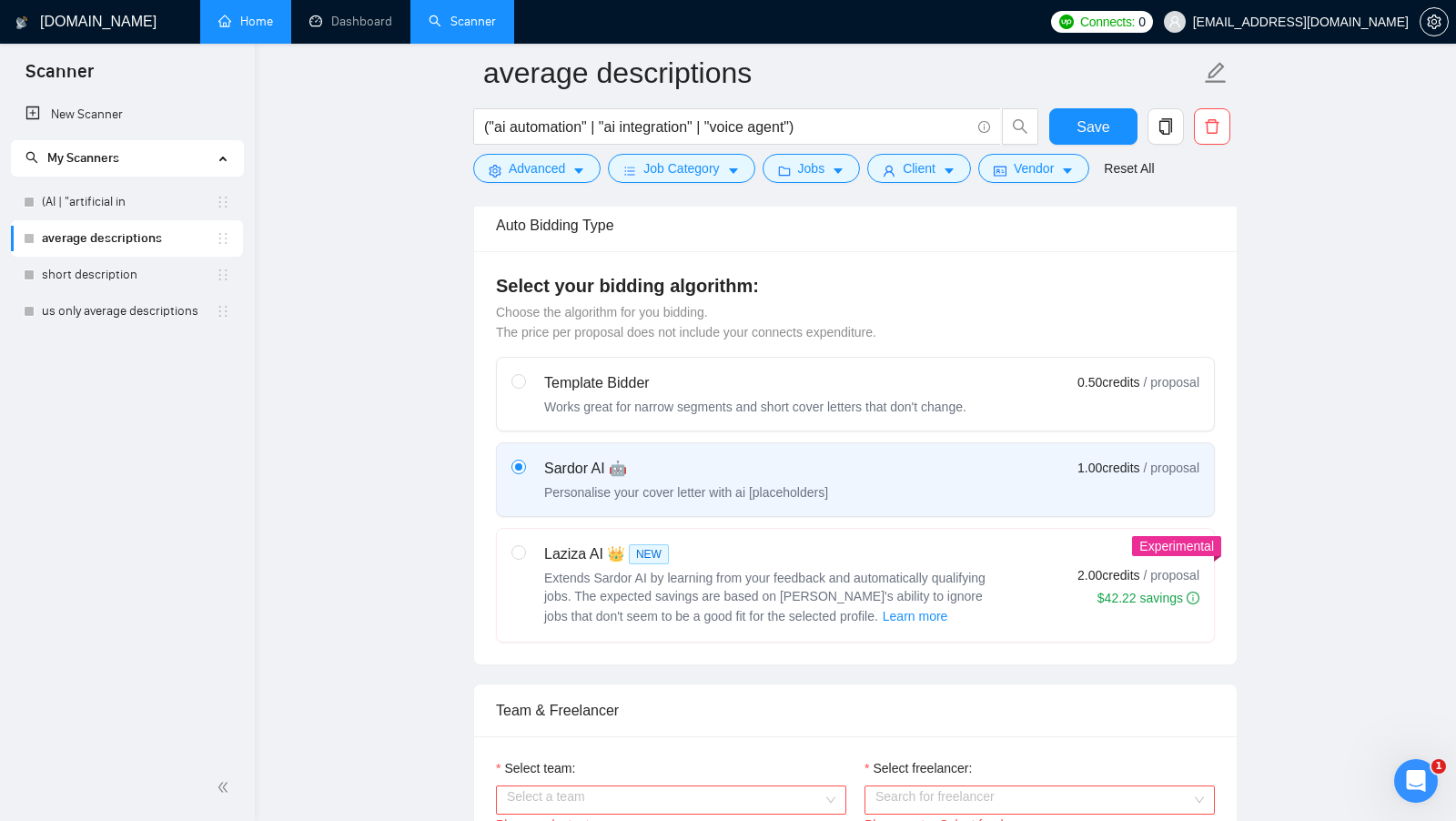
drag, startPoint x: 903, startPoint y: 540, endPoint x: 863, endPoint y: 545, distance: 40.3
click at [903, 544] on div "Laziza AI 👑 NEW" at bounding box center [771, 555] width 455 height 22
click at [524, 545] on input "radio" at bounding box center [517, 551] width 13 height 13
radio input "true"
radio input "false"
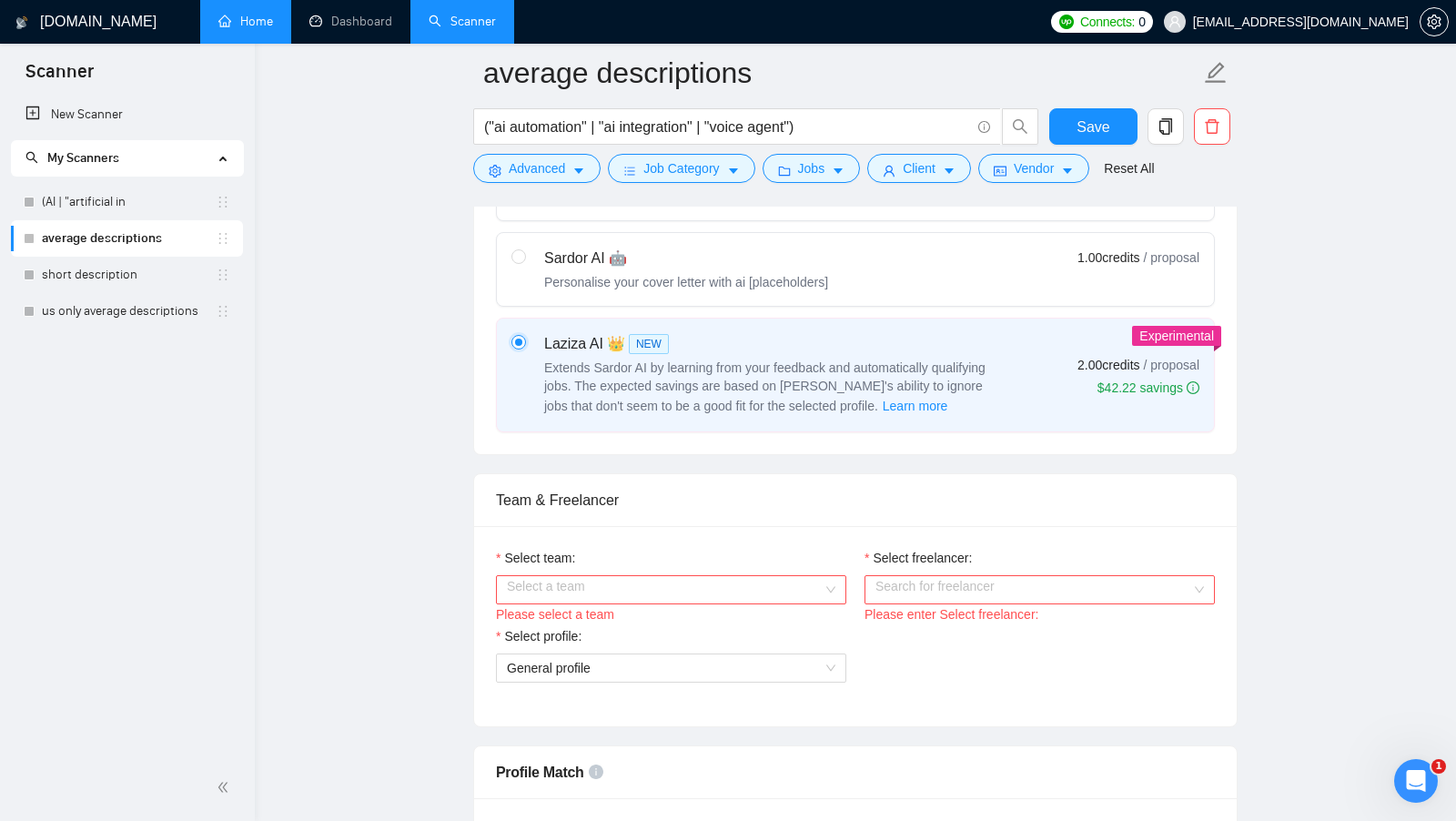
scroll to position [766, 0]
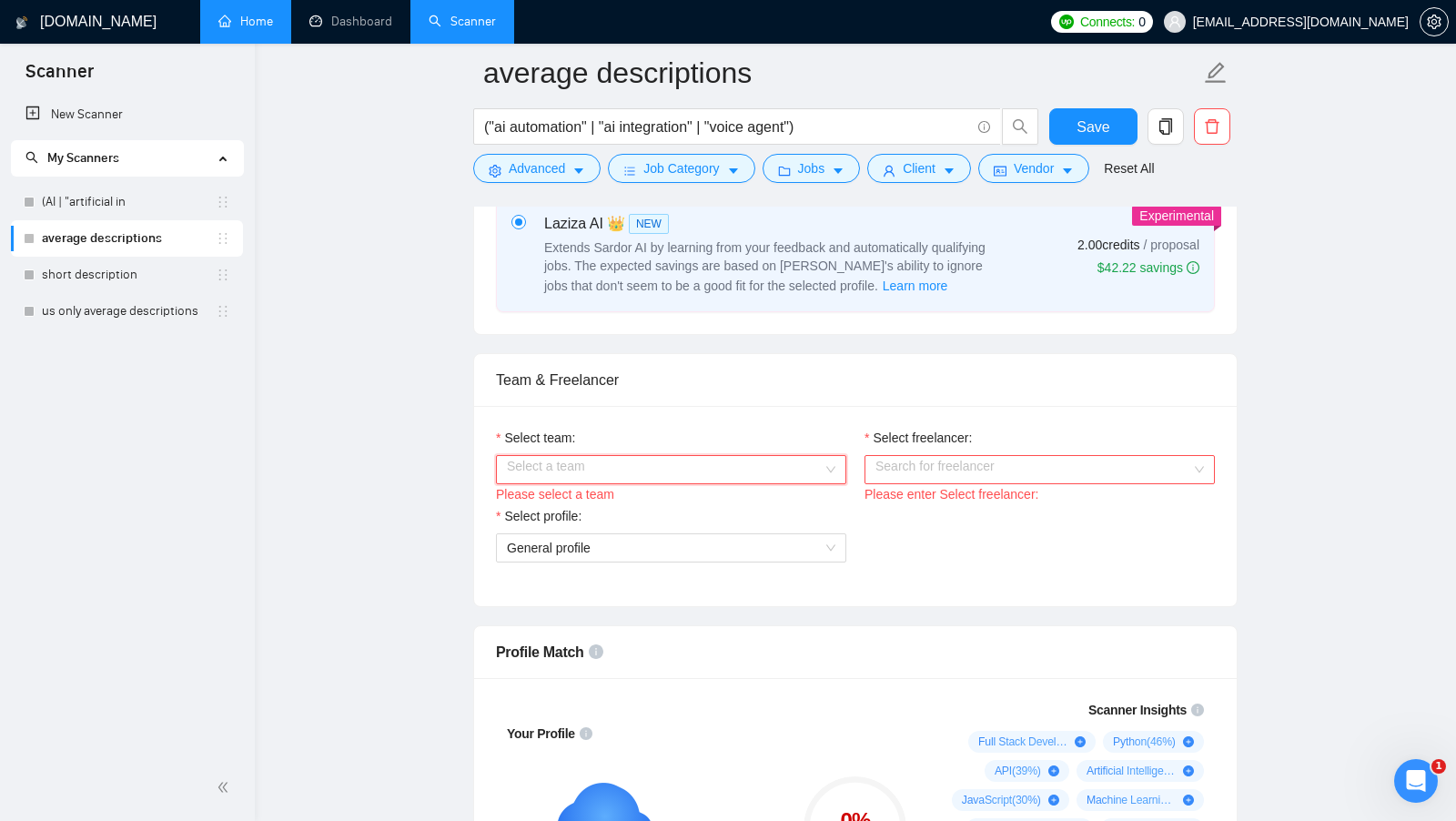
click at [822, 463] on input "Select team:" at bounding box center [664, 470] width 316 height 28
click at [751, 489] on div "Robuzt Technologies" at bounding box center [670, 497] width 328 height 20
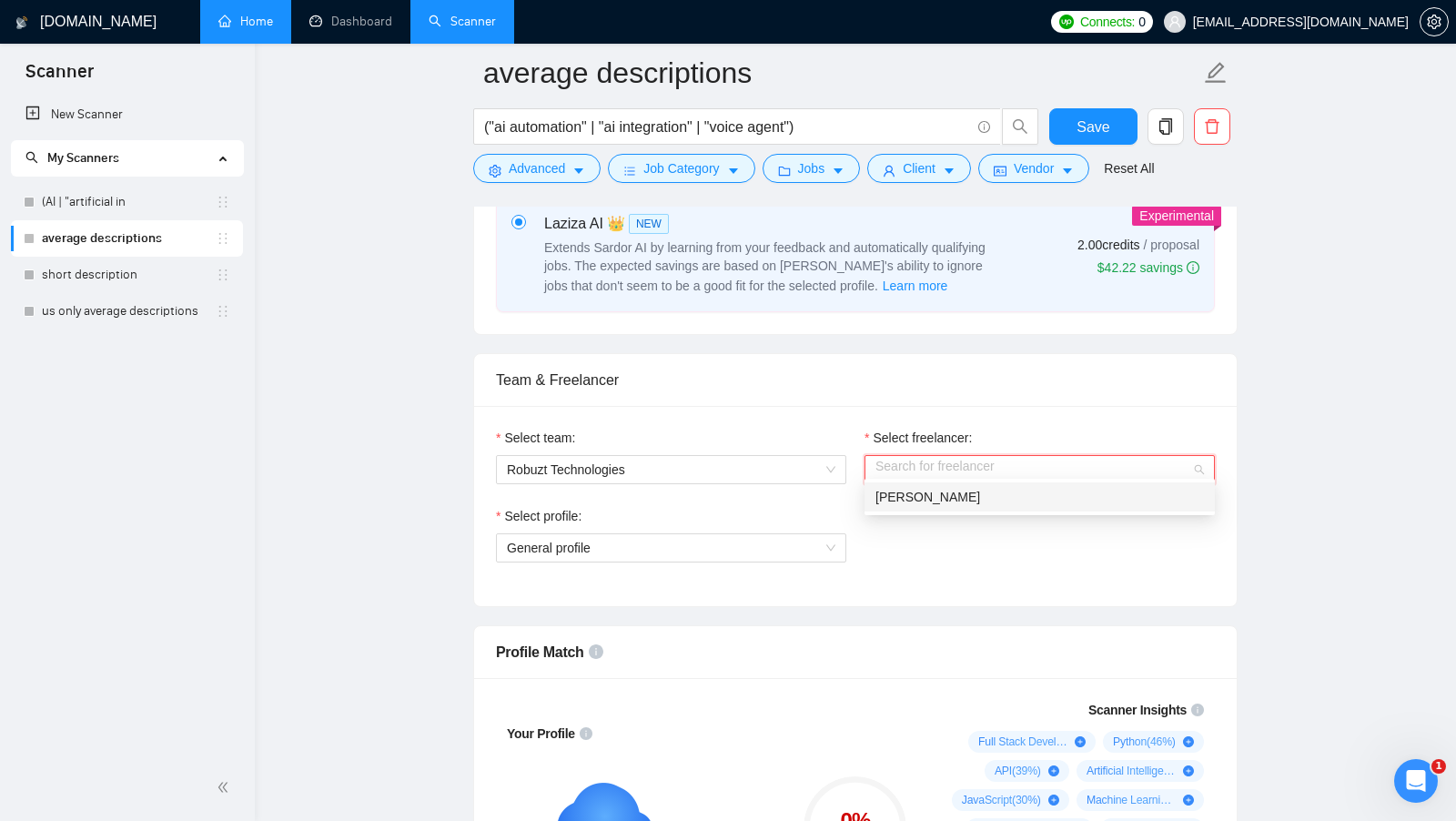
click at [934, 456] on input "Select freelancer:" at bounding box center [1032, 470] width 316 height 28
click at [930, 491] on span "[PERSON_NAME]" at bounding box center [927, 497] width 104 height 15
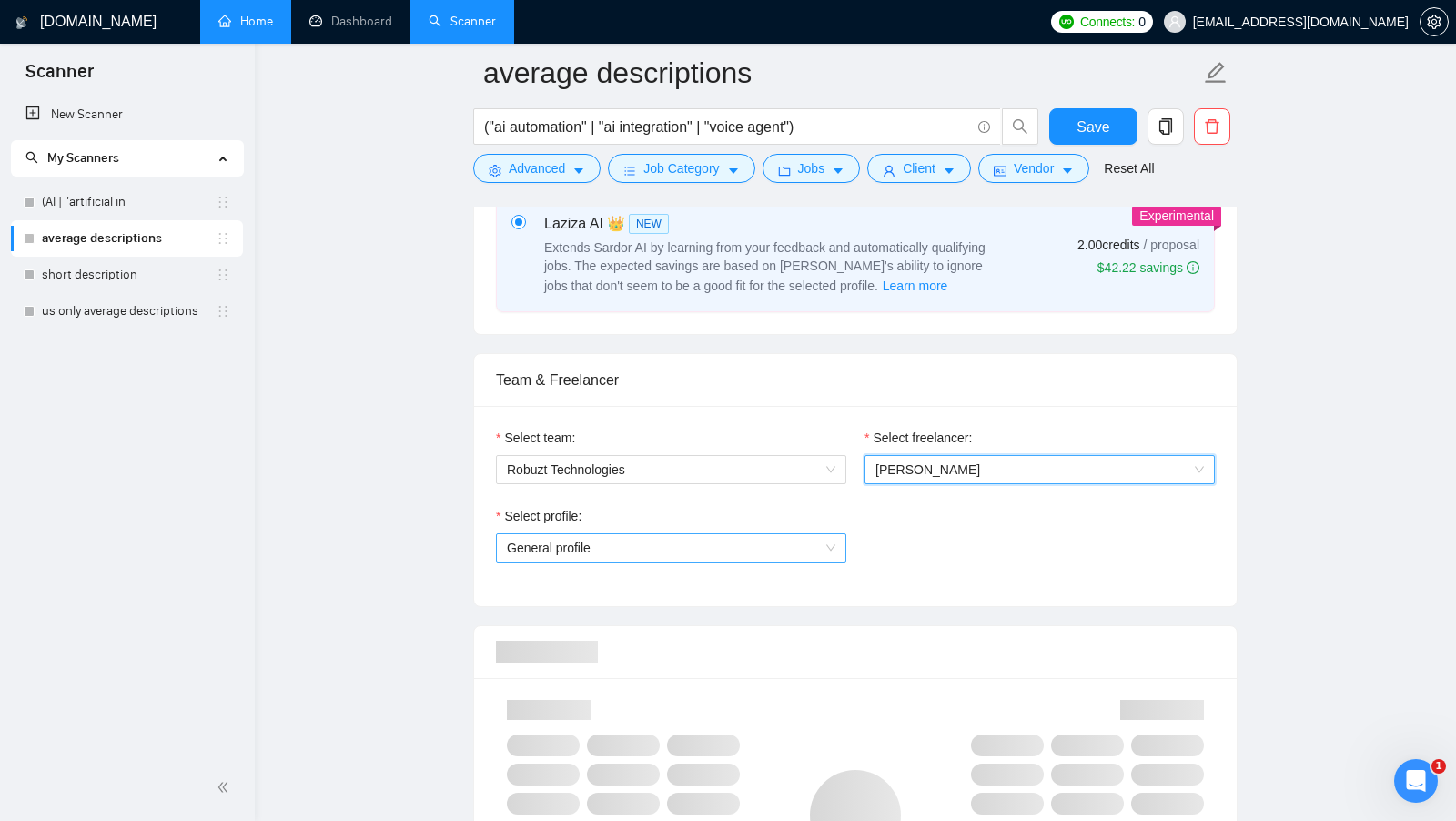
click at [813, 534] on span "General profile" at bounding box center [670, 548] width 328 height 28
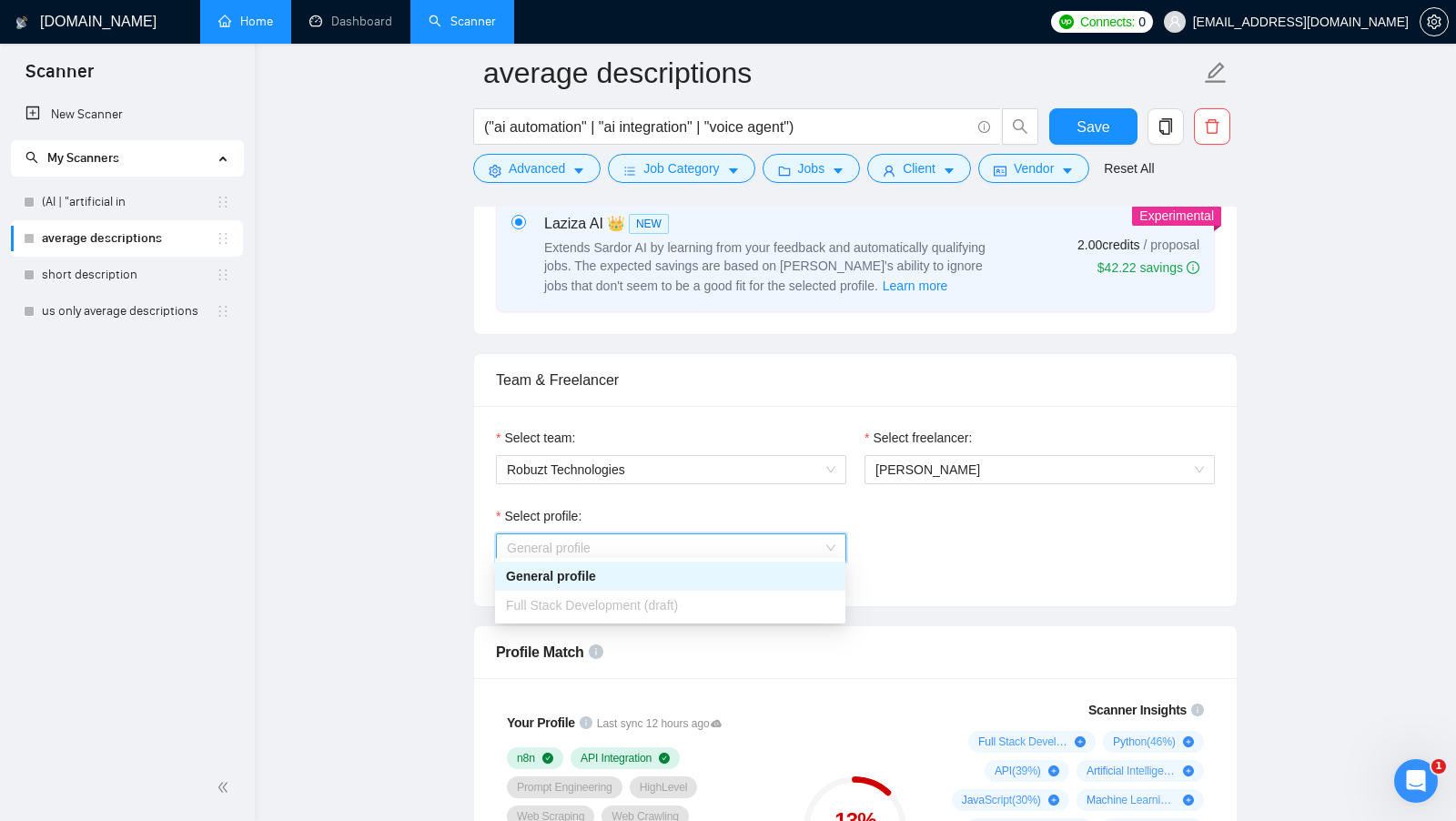
click at [818, 589] on div "General profile" at bounding box center [670, 576] width 350 height 29
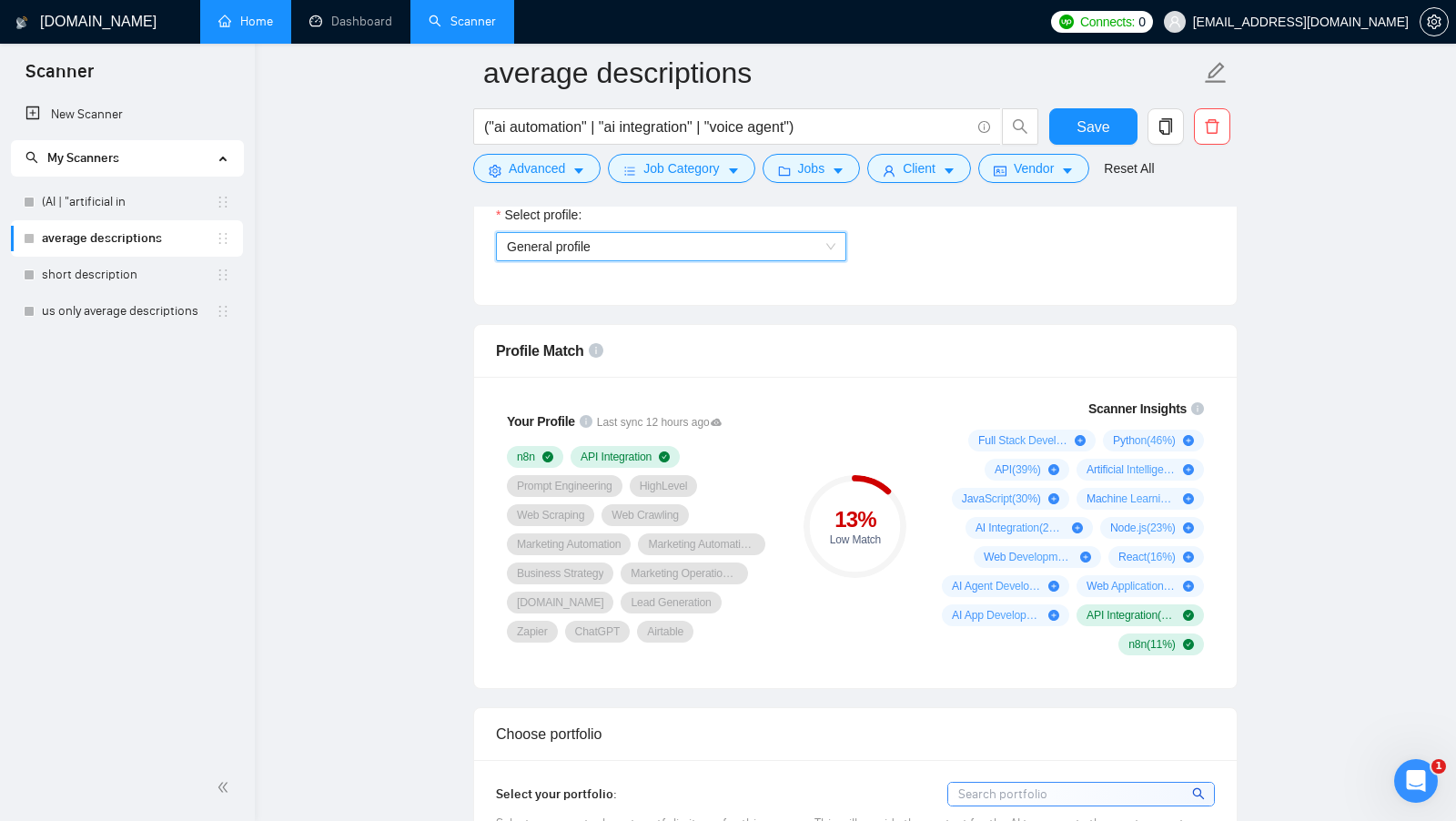
scroll to position [1070, 0]
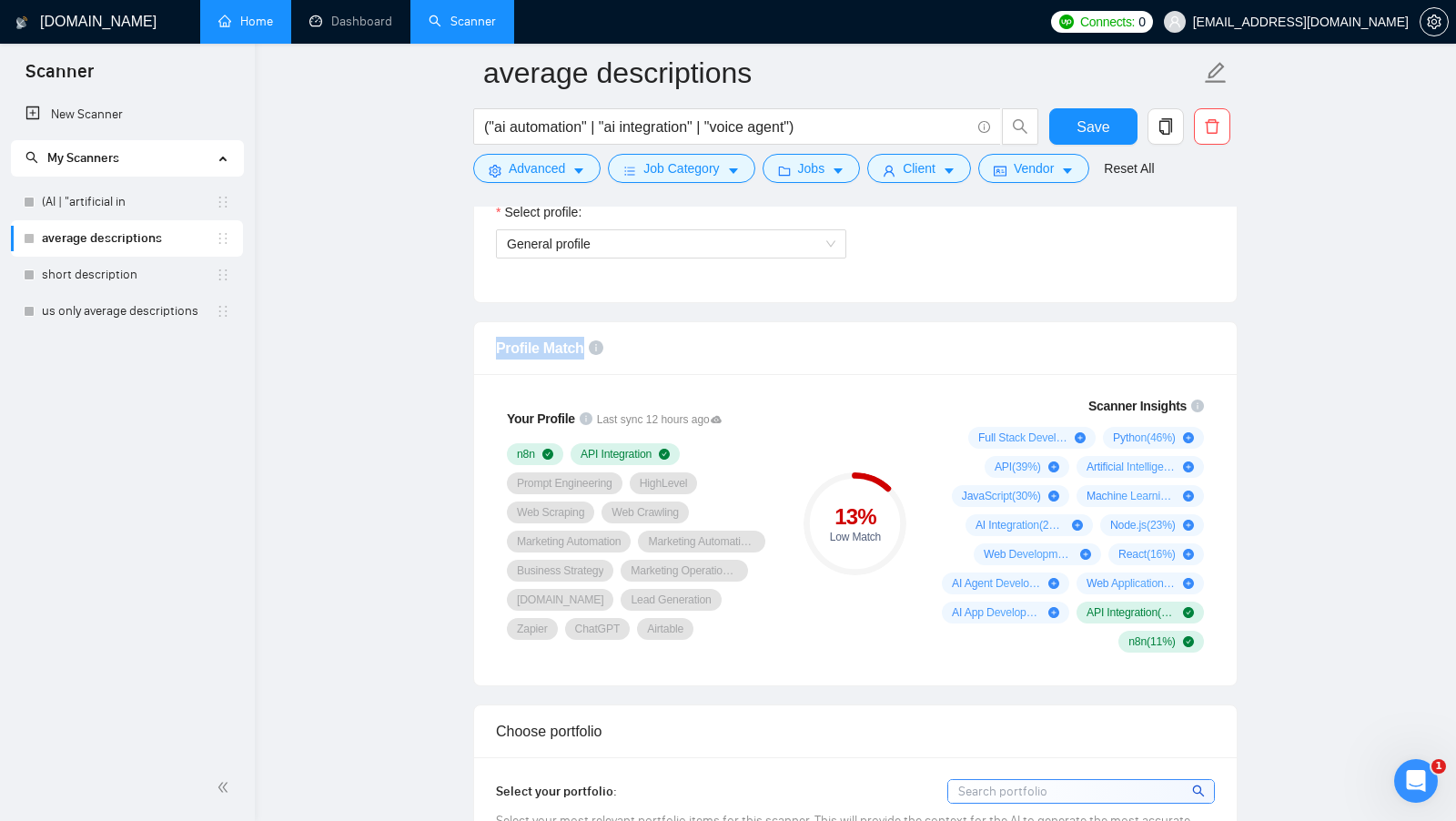
drag, startPoint x: 496, startPoint y: 340, endPoint x: 582, endPoint y: 350, distance: 86.6
click at [582, 350] on div "Profile Match" at bounding box center [854, 348] width 719 height 52
click at [746, 358] on div "Profile Match" at bounding box center [854, 348] width 719 height 52
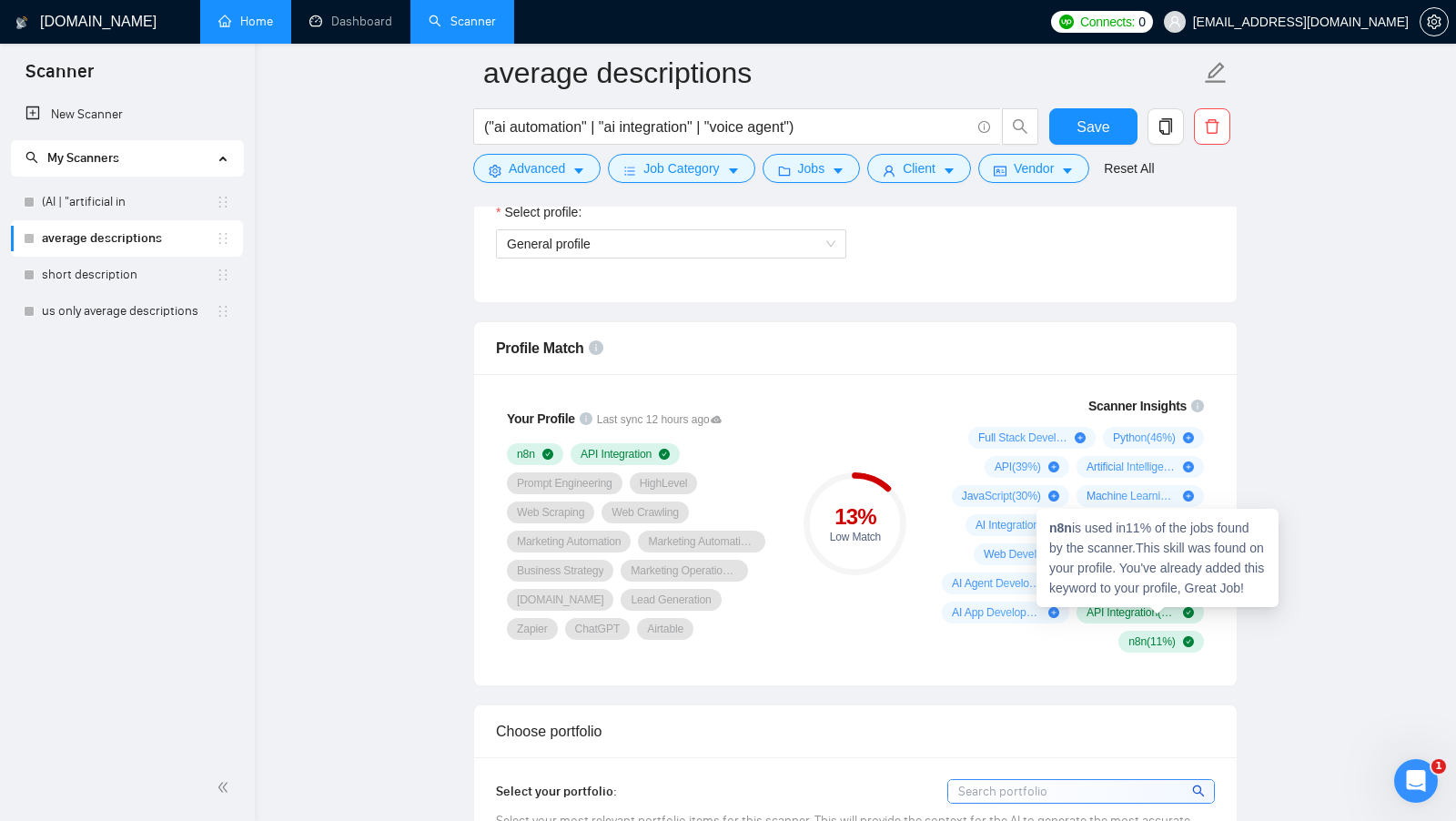
click at [803, 705] on div "Choose portfolio" at bounding box center [854, 731] width 719 height 52
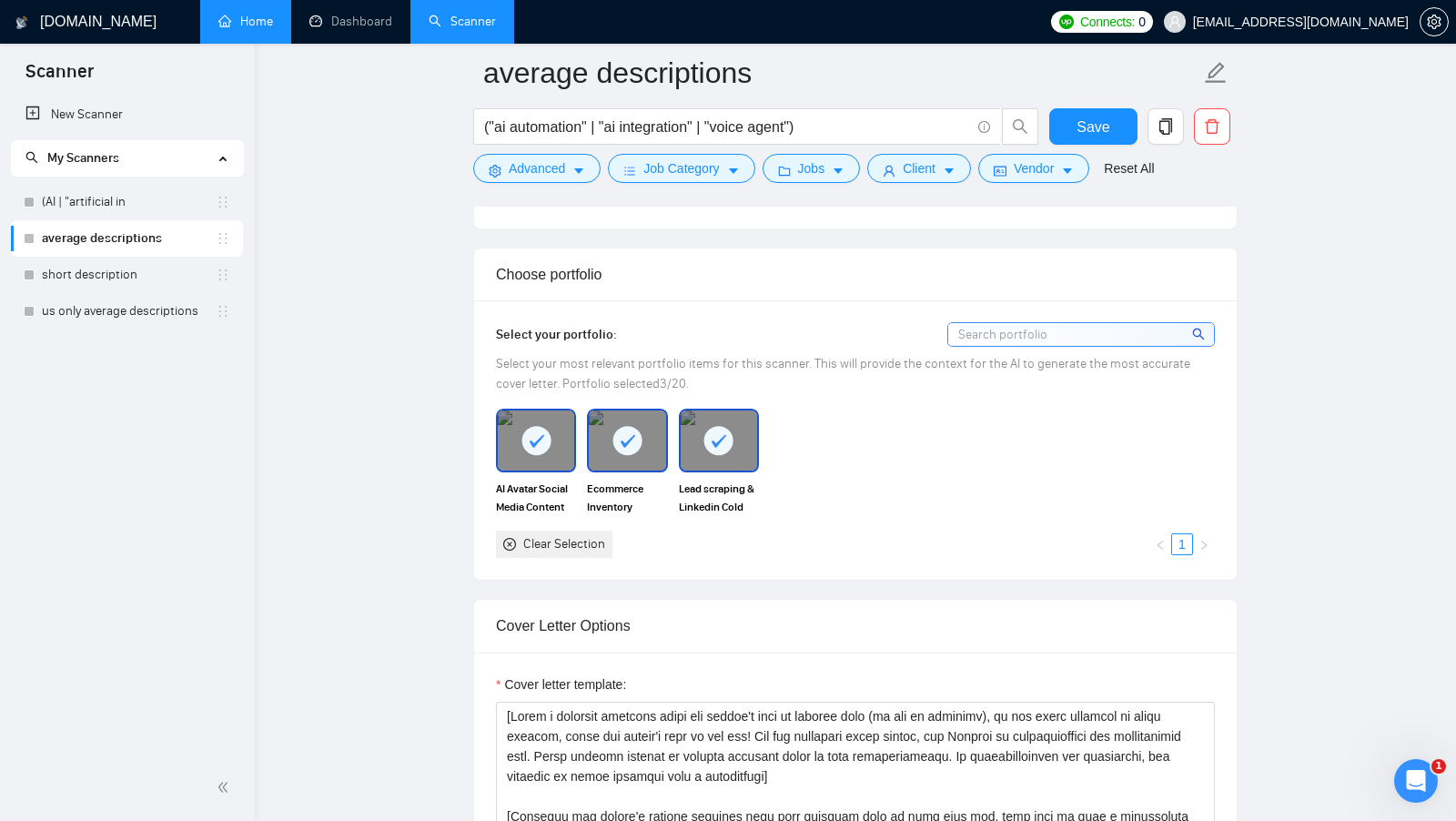
scroll to position [1525, 0]
drag, startPoint x: 631, startPoint y: 332, endPoint x: 499, endPoint y: 324, distance: 132.2
click at [499, 324] on div "Select your portfolio:" at bounding box center [854, 335] width 719 height 25
click at [688, 312] on div "Select your portfolio: Select your most relevant portfolio items for this scann…" at bounding box center [855, 441] width 763 height 279
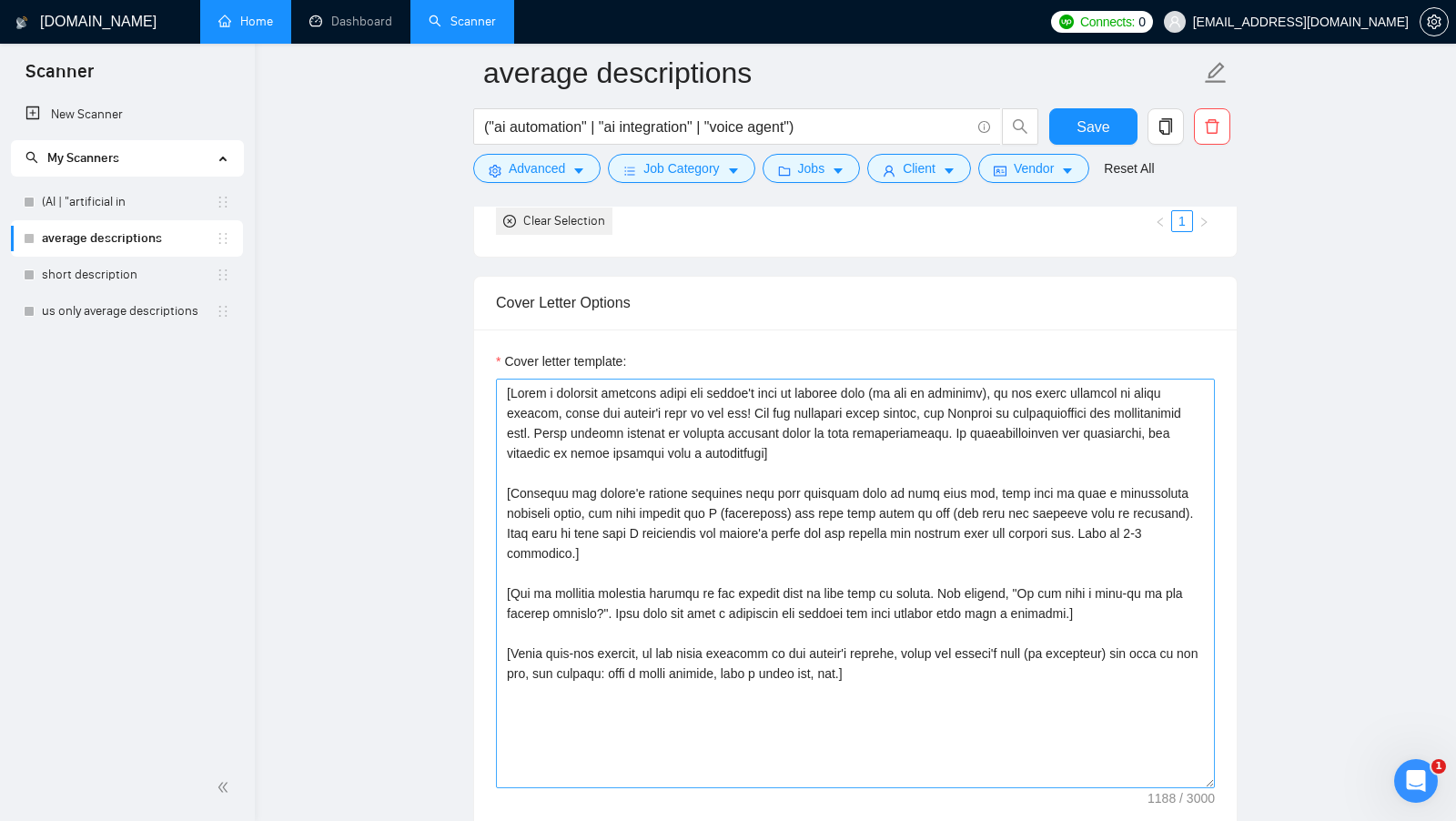
scroll to position [1849, 0]
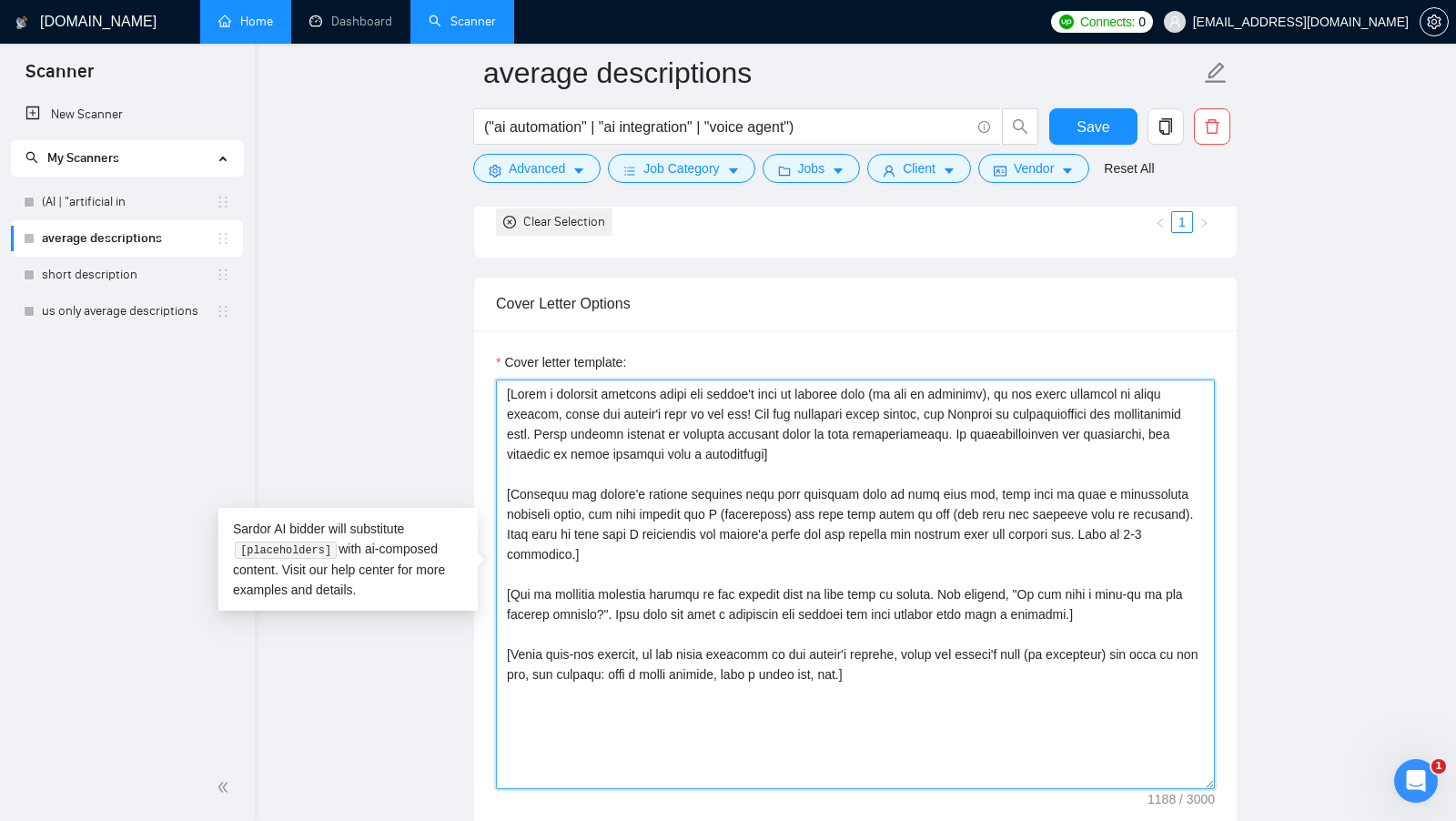
drag, startPoint x: 916, startPoint y: 655, endPoint x: 491, endPoint y: 385, distance: 503.5
click at [491, 385] on div "Cover letter template:" at bounding box center [855, 581] width 763 height 502
click at [846, 446] on textarea "Cover letter template:" at bounding box center [854, 584] width 719 height 409
drag, startPoint x: 967, startPoint y: 658, endPoint x: 422, endPoint y: 360, distance: 621.2
click at [422, 360] on main "average descriptions ("ai automation" | "ai integration" | "voice agent") Save …" at bounding box center [855, 635] width 1142 height 4825
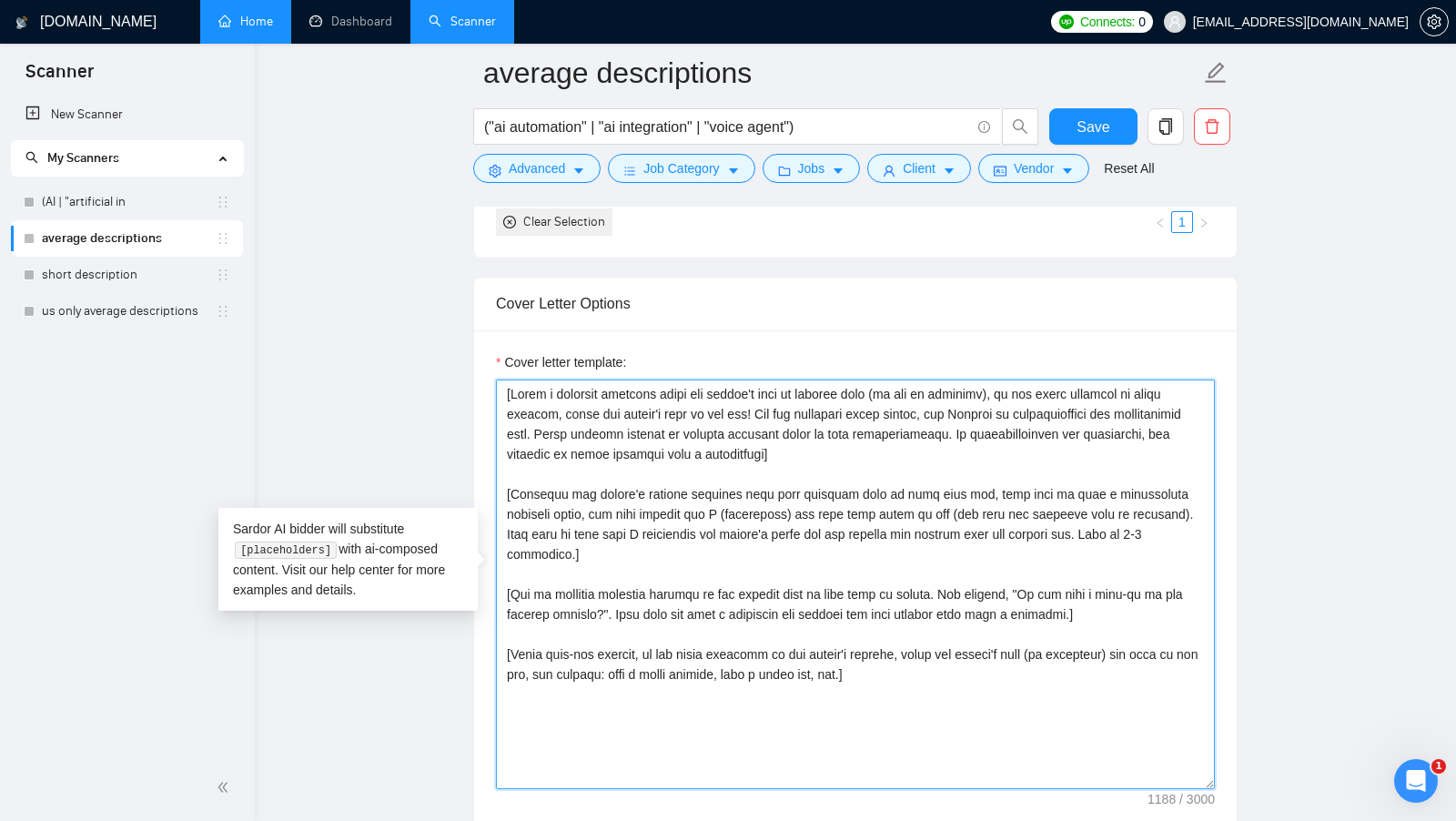
paste textarea "Hi [client name, don’t use country or company name]! To help you [solve specifi…"
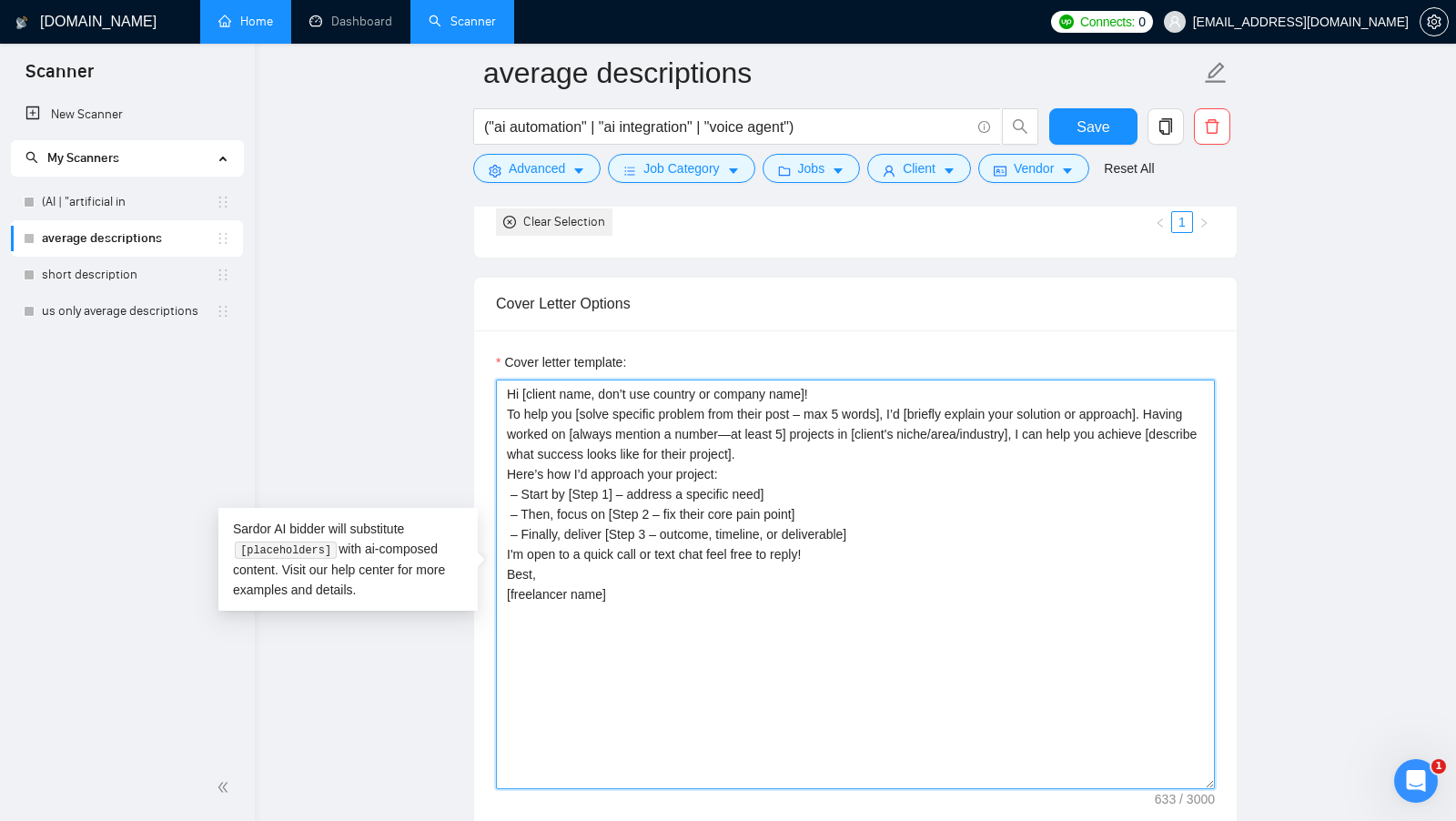
click at [837, 380] on textarea "Hi [client name, don’t use country or company name]! To help you [solve specifi…" at bounding box center [854, 584] width 719 height 409
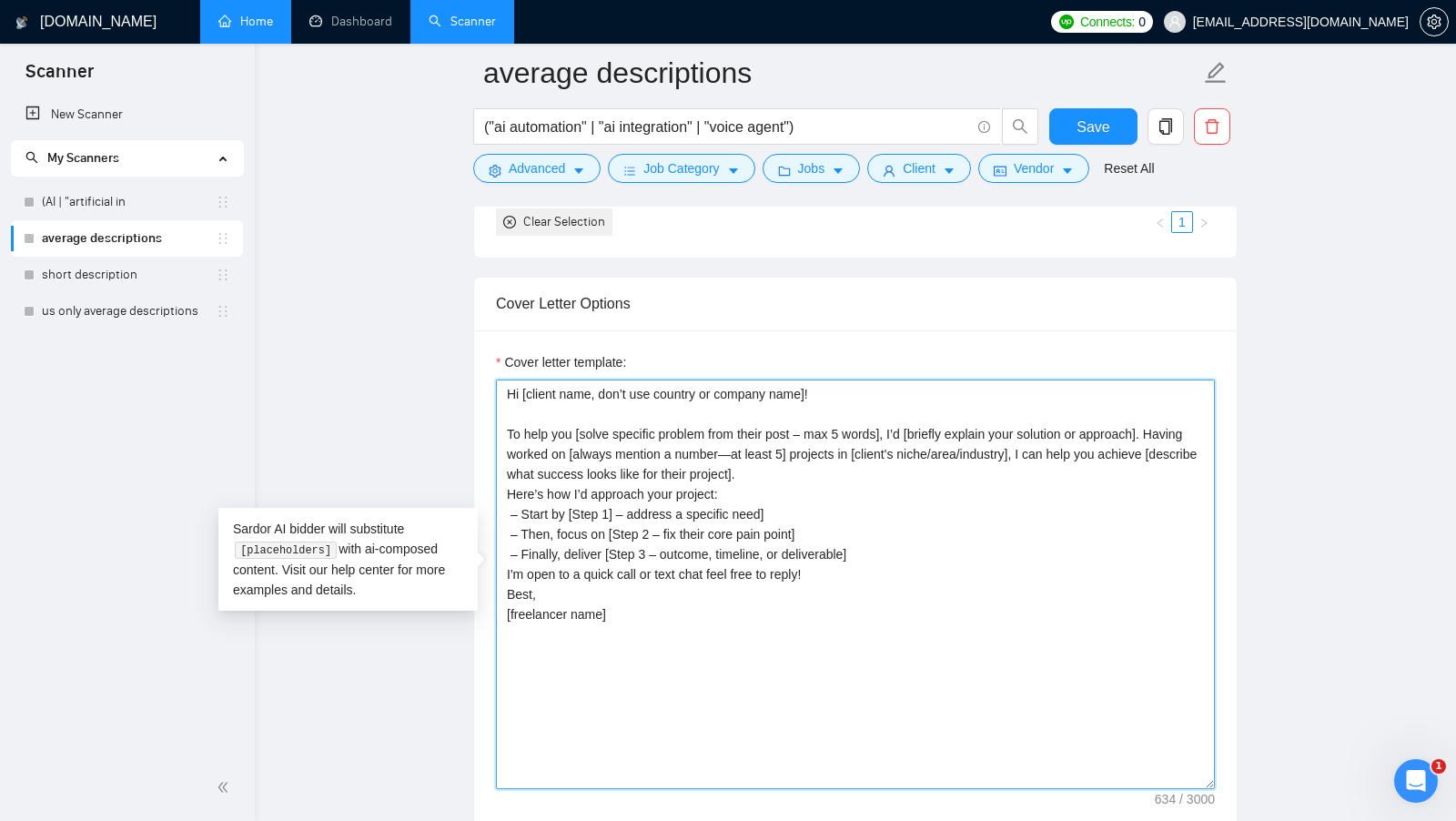
click at [918, 462] on textarea "Hi [client name, don’t use country or company name]! To help you [solve specifi…" at bounding box center [854, 584] width 719 height 409
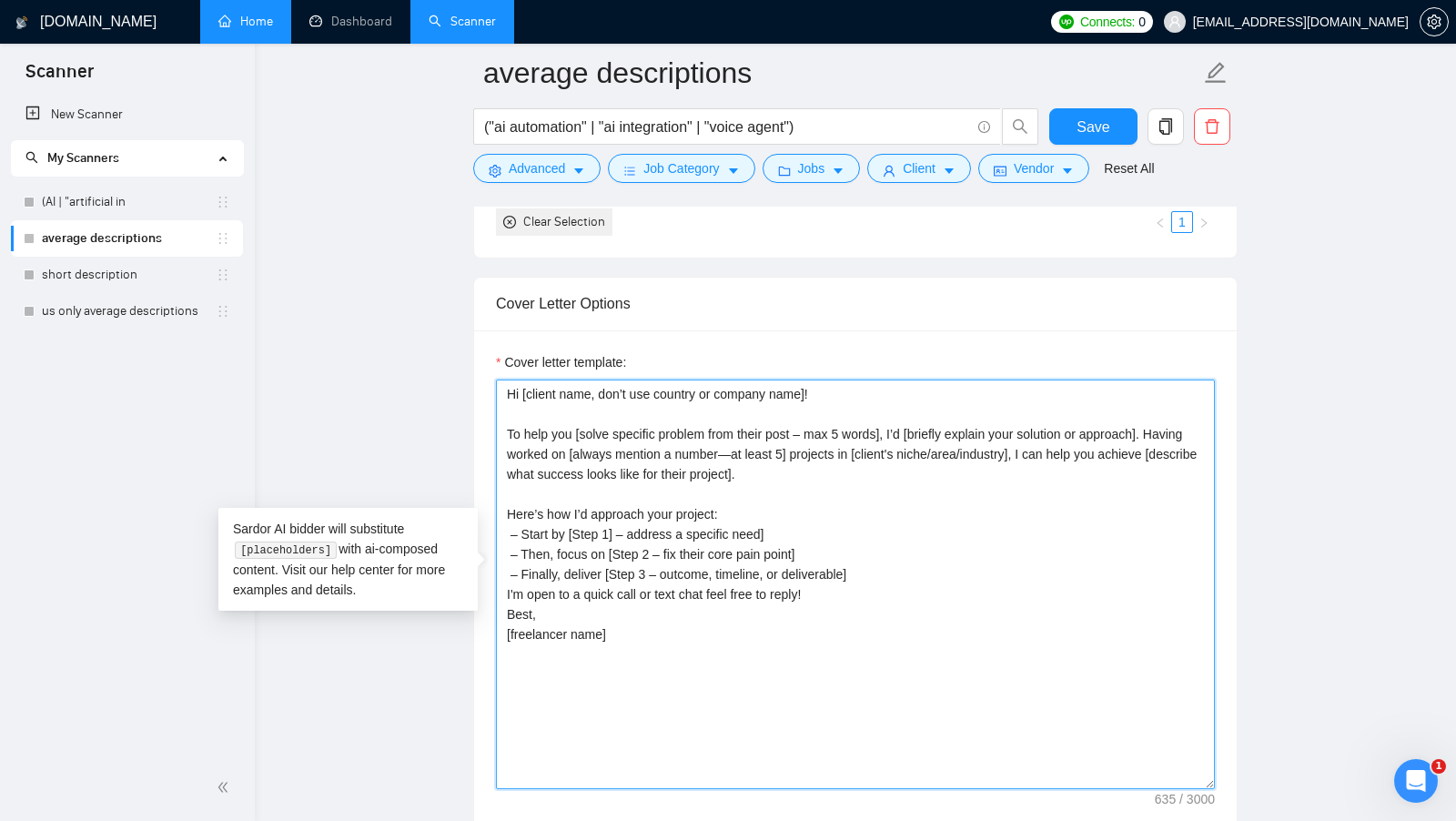
click at [860, 586] on textarea "Hi [client name, don’t use country or company name]! To help you [solve specifi…" at bounding box center [854, 584] width 719 height 409
drag, startPoint x: 519, startPoint y: 385, endPoint x: 817, endPoint y: 389, distance: 298.0
click at [817, 389] on textarea "Hi [client name, don’t use country or company name]! To help you [solve specifi…" at bounding box center [854, 584] width 719 height 409
click at [513, 388] on textarea "Hi [client name, don’t use country or company name]! To help you [solve specifi…" at bounding box center [854, 584] width 719 height 409
drag, startPoint x: 518, startPoint y: 384, endPoint x: 507, endPoint y: 387, distance: 11.4
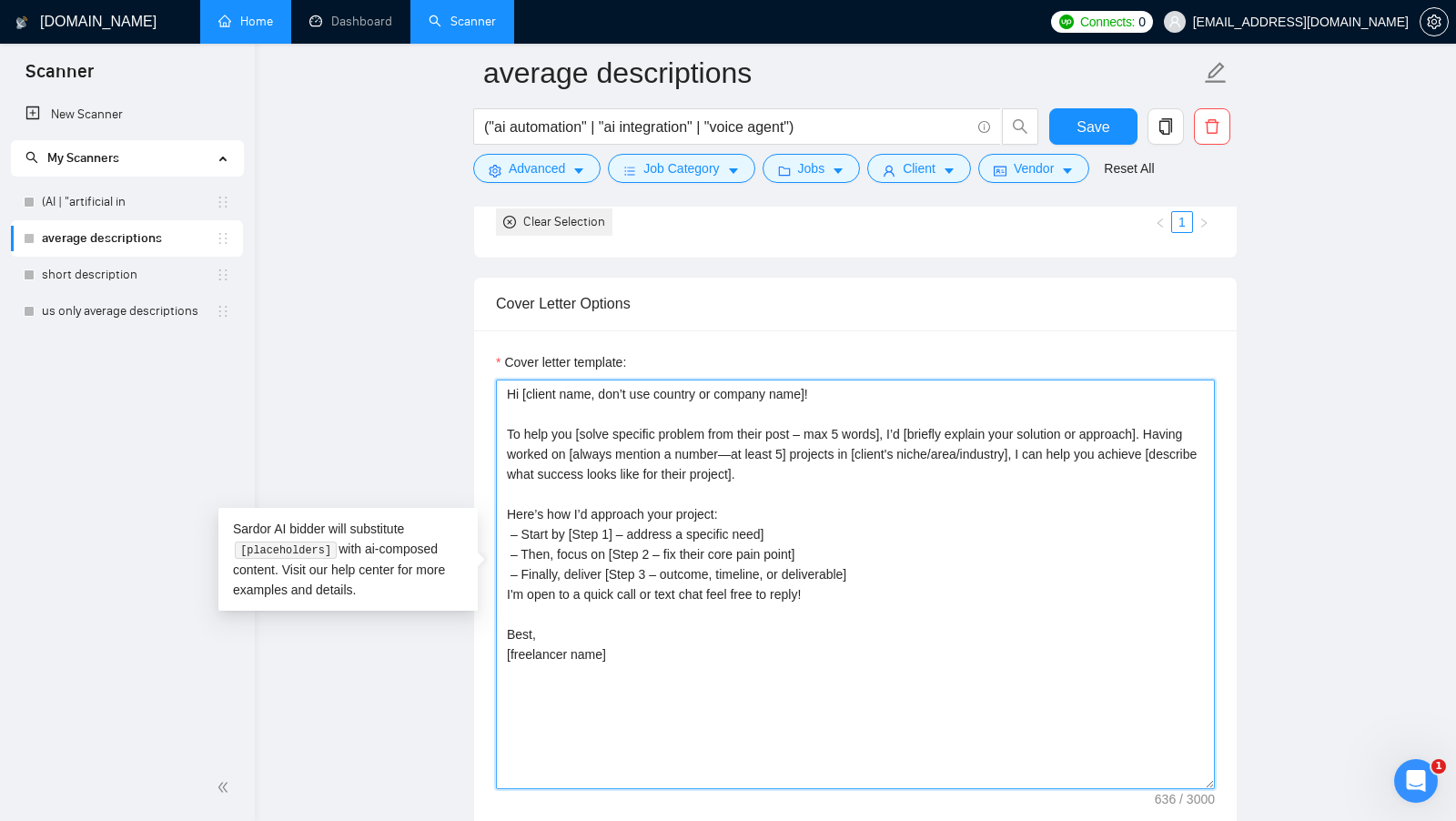
click at [507, 387] on textarea "Hi [client name, don’t use country or company name]! To help you [solve specifi…" at bounding box center [854, 584] width 719 height 409
click at [544, 389] on textarea "Hi [client name, don’t use country or company name]! To help you [solve specifi…" at bounding box center [854, 584] width 719 height 409
drag, startPoint x: 526, startPoint y: 386, endPoint x: 812, endPoint y: 385, distance: 286.0
click at [812, 385] on textarea "Hi [client name, don’t use country or company name]! To help you [solve specifi…" at bounding box center [854, 584] width 719 height 409
click at [852, 385] on textarea "Hi [client name, don’t use country or company name]! To help you [solve specifi…" at bounding box center [854, 584] width 719 height 409
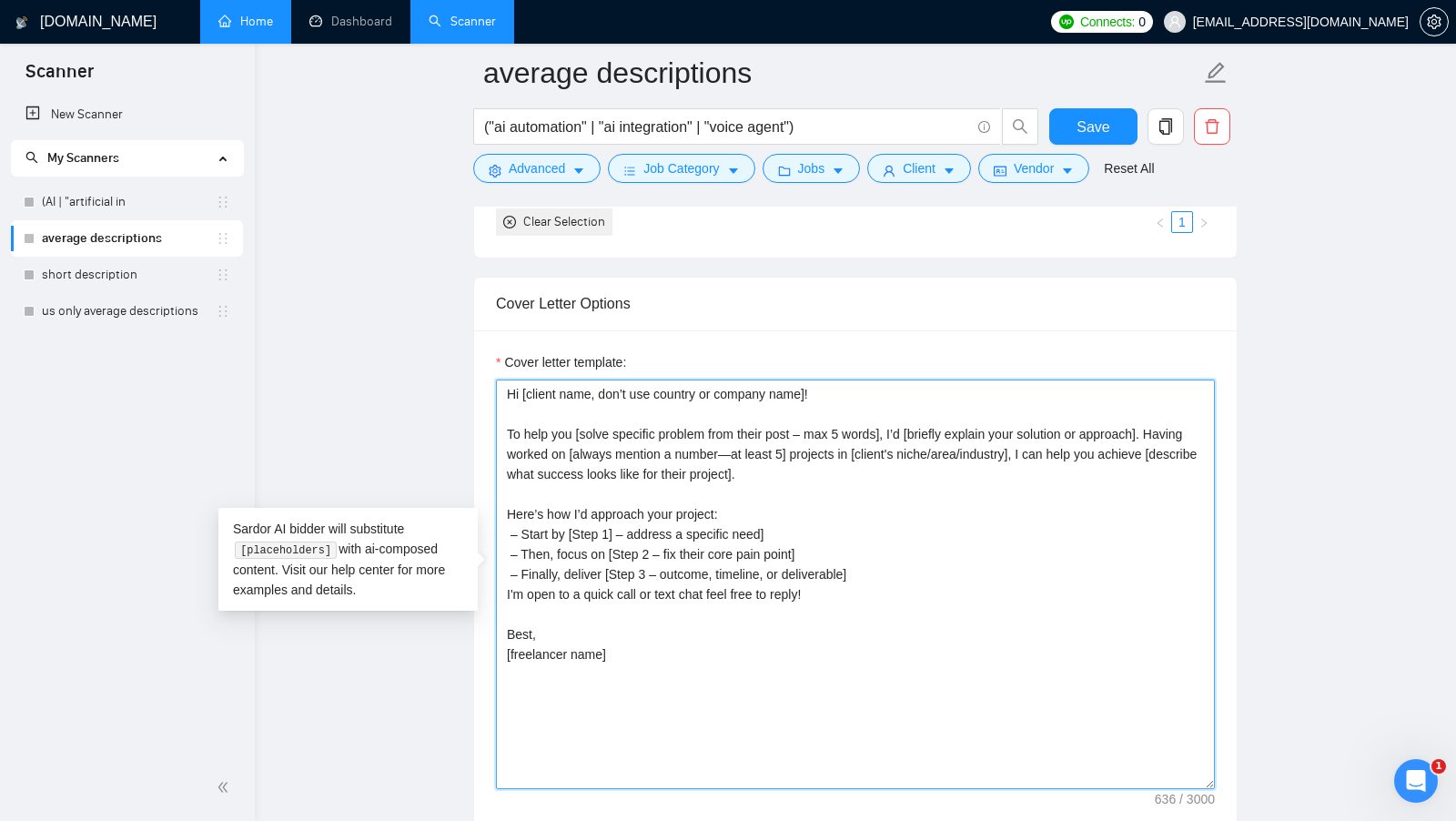
drag, startPoint x: 858, startPoint y: 384, endPoint x: 500, endPoint y: 384, distance: 358.0
click at [502, 384] on textarea "Hi [client name, don’t use country or company name]! To help you [solve specifi…" at bounding box center [854, 584] width 719 height 409
click at [525, 402] on textarea "Hi [client name, don’t use country or company name]! To help you [solve specifi…" at bounding box center [854, 584] width 719 height 409
drag, startPoint x: 505, startPoint y: 421, endPoint x: 568, endPoint y: 421, distance: 63.0
click at [569, 421] on textarea "Hi [client name, don’t use country or company name]! To help you [solve specifi…" at bounding box center [854, 584] width 719 height 409
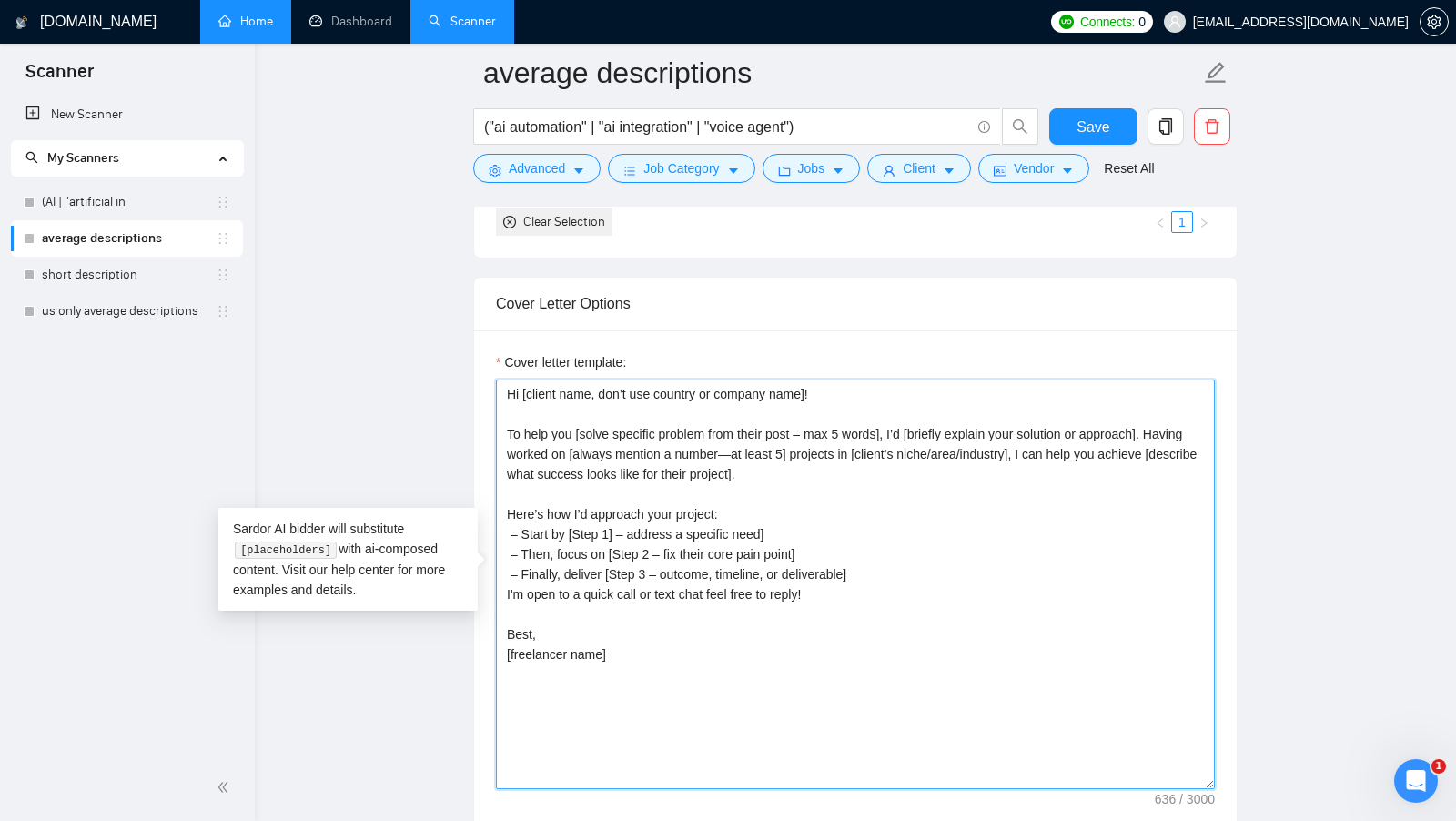
click at [572, 421] on textarea "Hi [client name, don’t use country or company name]! To help you [solve specifi…" at bounding box center [854, 584] width 719 height 409
drag, startPoint x: 577, startPoint y: 419, endPoint x: 892, endPoint y: 420, distance: 315.0
click at [893, 420] on textarea "Hi [client name, don’t use country or company name]! To help you [solve specifi…" at bounding box center [854, 584] width 719 height 409
click at [833, 431] on textarea "Hi [client name, don’t use country or company name]! To help you [solve specifi…" at bounding box center [854, 584] width 719 height 409
drag, startPoint x: 901, startPoint y: 419, endPoint x: 913, endPoint y: 422, distance: 12.4
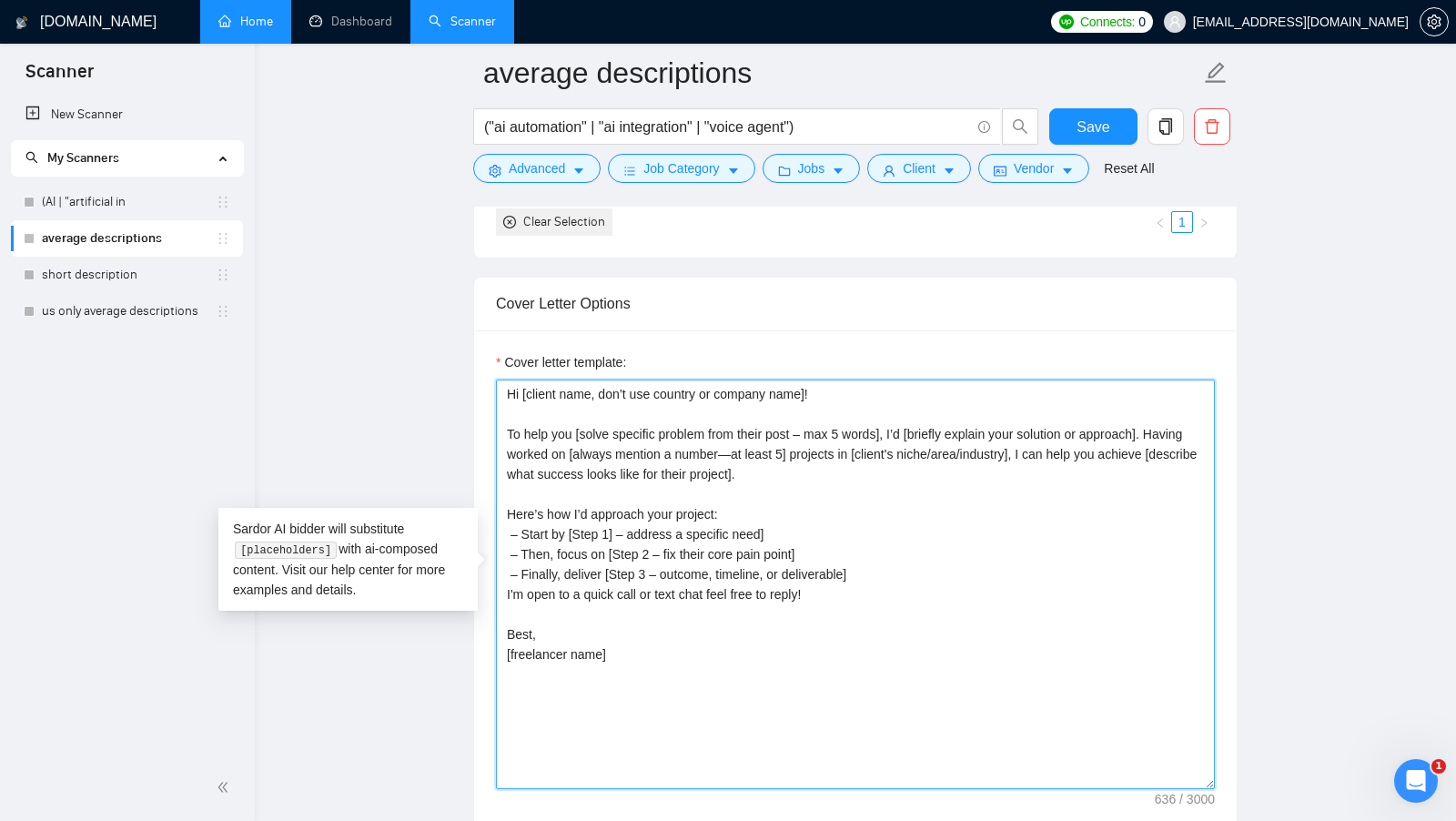
click at [913, 422] on textarea "Hi [client name, don’t use country or company name]! To help you [solve specifi…" at bounding box center [854, 584] width 719 height 409
click at [590, 419] on textarea "Hi [client name, don’t use country or company name]! To help you [solve specifi…" at bounding box center [854, 584] width 719 height 409
drag, startPoint x: 507, startPoint y: 422, endPoint x: 903, endPoint y: 423, distance: 396.0
click at [903, 423] on textarea "Hi [client name, don’t use country or company name]! To help you [chose specifi…" at bounding box center [854, 584] width 719 height 409
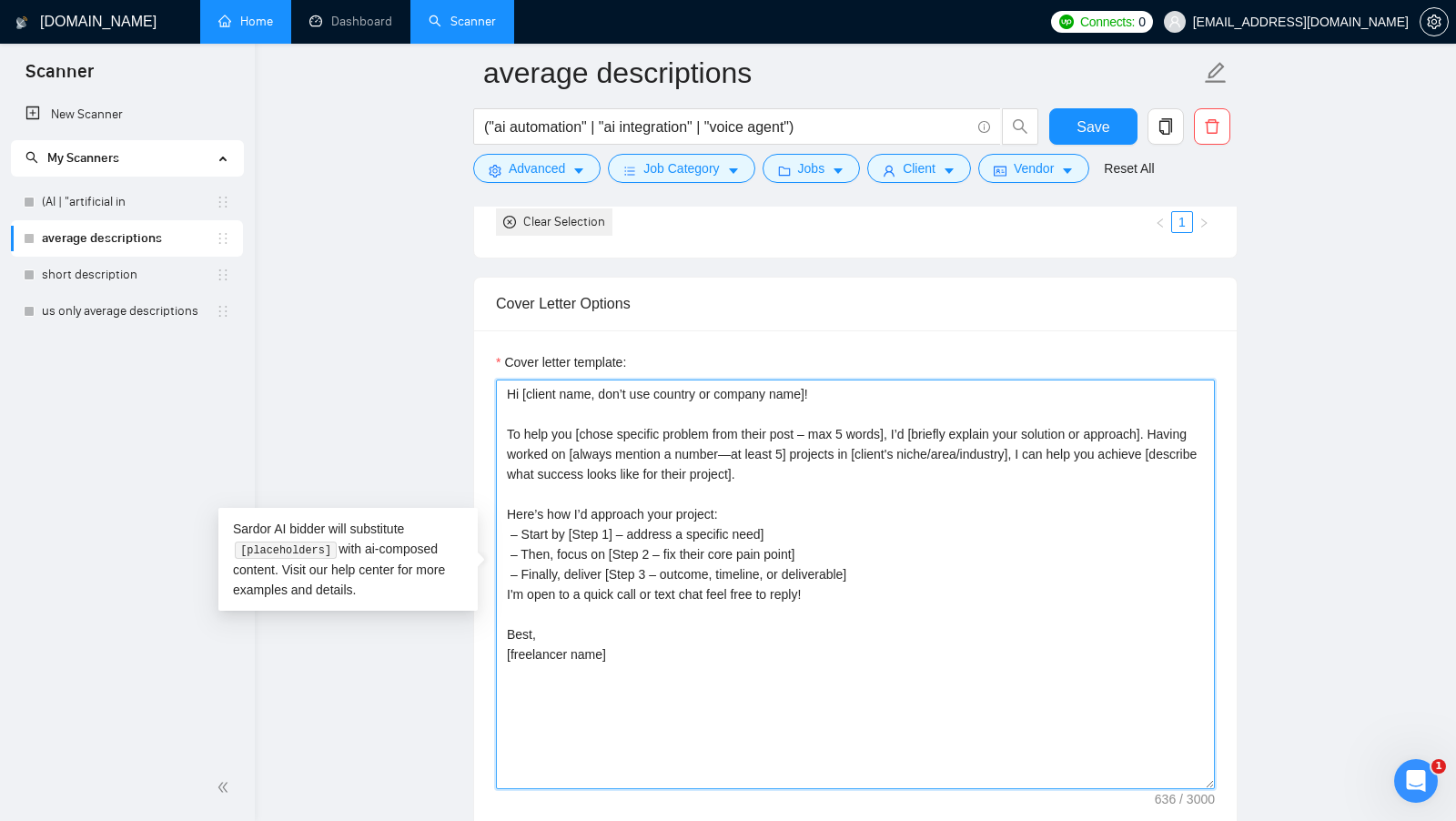
click at [903, 423] on textarea "Hi [client name, don’t use country or company name]! To help you [chose specifi…" at bounding box center [854, 584] width 719 height 409
click at [914, 422] on textarea "Hi [client name, don’t use country or company name]! To help you [chose specifi…" at bounding box center [854, 584] width 719 height 409
drag, startPoint x: 508, startPoint y: 441, endPoint x: 687, endPoint y: 452, distance: 179.3
click at [687, 452] on textarea "Hi [client name, don’t use country or company name]! To help you [chose specifi…" at bounding box center [854, 584] width 719 height 409
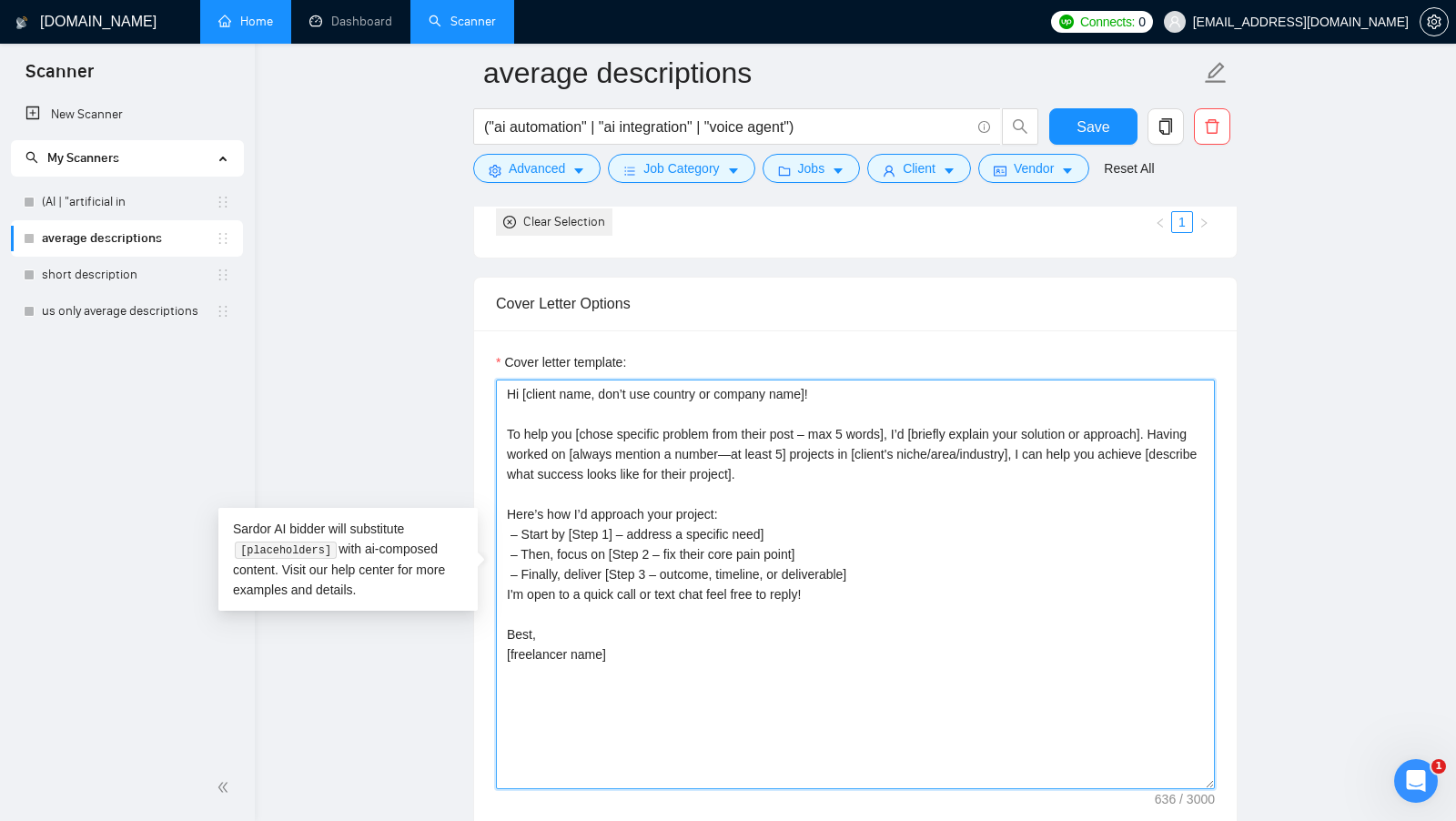
drag, startPoint x: 840, startPoint y: 443, endPoint x: 614, endPoint y: 446, distance: 226.0
click at [614, 446] on textarea "Hi [client name, don’t use country or company name]! To help you [chose specifi…" at bounding box center [854, 584] width 719 height 409
click at [877, 451] on textarea "Hi [client name, don’t use country or company name]! To help you [chose specifi…" at bounding box center [854, 584] width 719 height 409
drag, startPoint x: 906, startPoint y: 445, endPoint x: 1066, endPoint y: 445, distance: 160.0
click at [1066, 445] on textarea "Hi [client name, don’t use country or company name]! To help you [chose specifi…" at bounding box center [854, 584] width 719 height 409
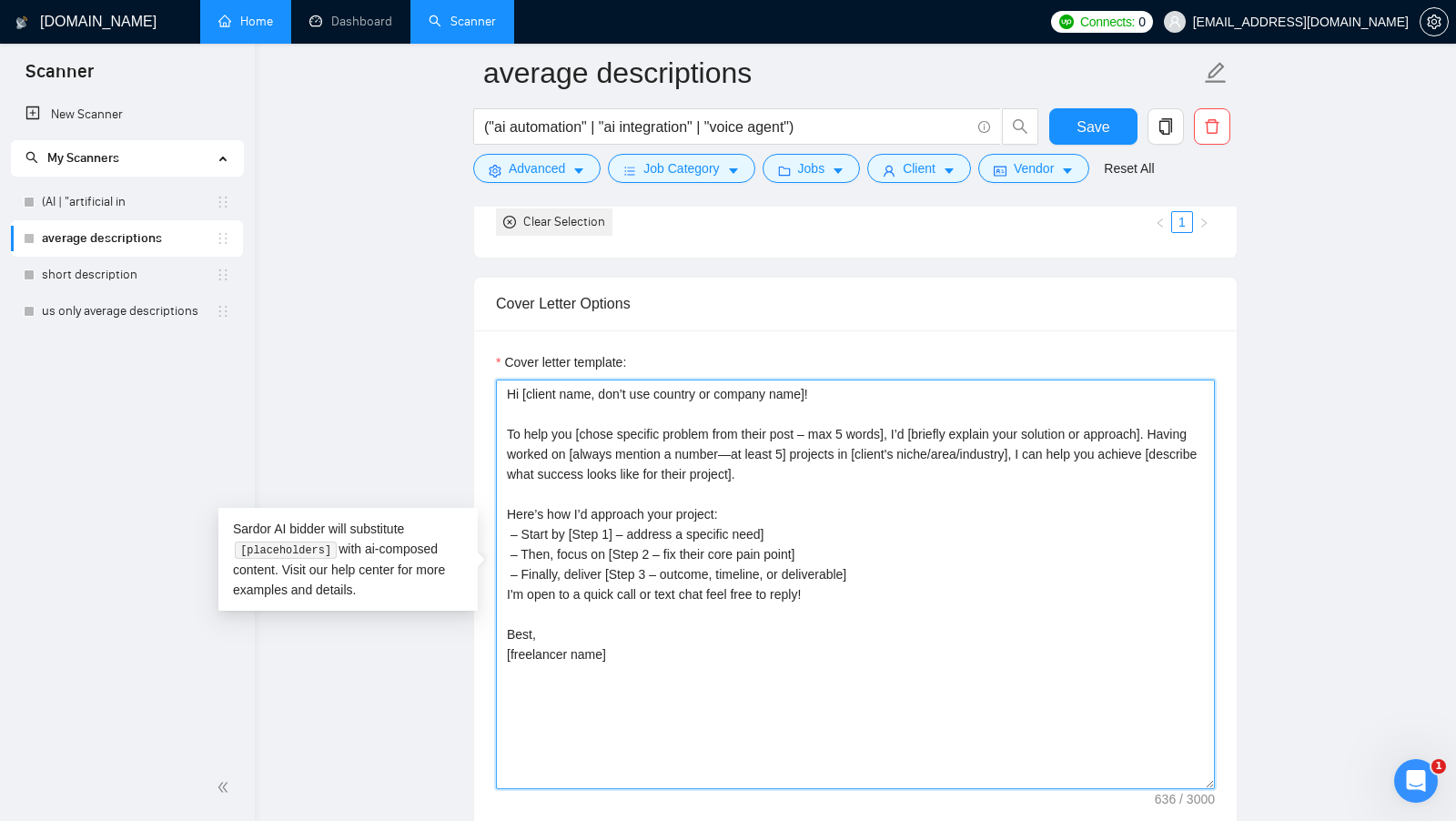
drag, startPoint x: 1080, startPoint y: 442, endPoint x: 1080, endPoint y: 460, distance: 18.0
click at [1080, 460] on textarea "Hi [client name, don’t use country or company name]! To help you [chose specifi…" at bounding box center [854, 584] width 719 height 409
click at [973, 476] on textarea "Hi [client name, don’t use country or company name]! To help you [chose specifi…" at bounding box center [854, 584] width 719 height 409
drag, startPoint x: 553, startPoint y: 464, endPoint x: 847, endPoint y: 470, distance: 294.1
click at [848, 470] on textarea "Hi [client name, don’t use country or company name]! To help you [chose specifi…" at bounding box center [854, 584] width 719 height 409
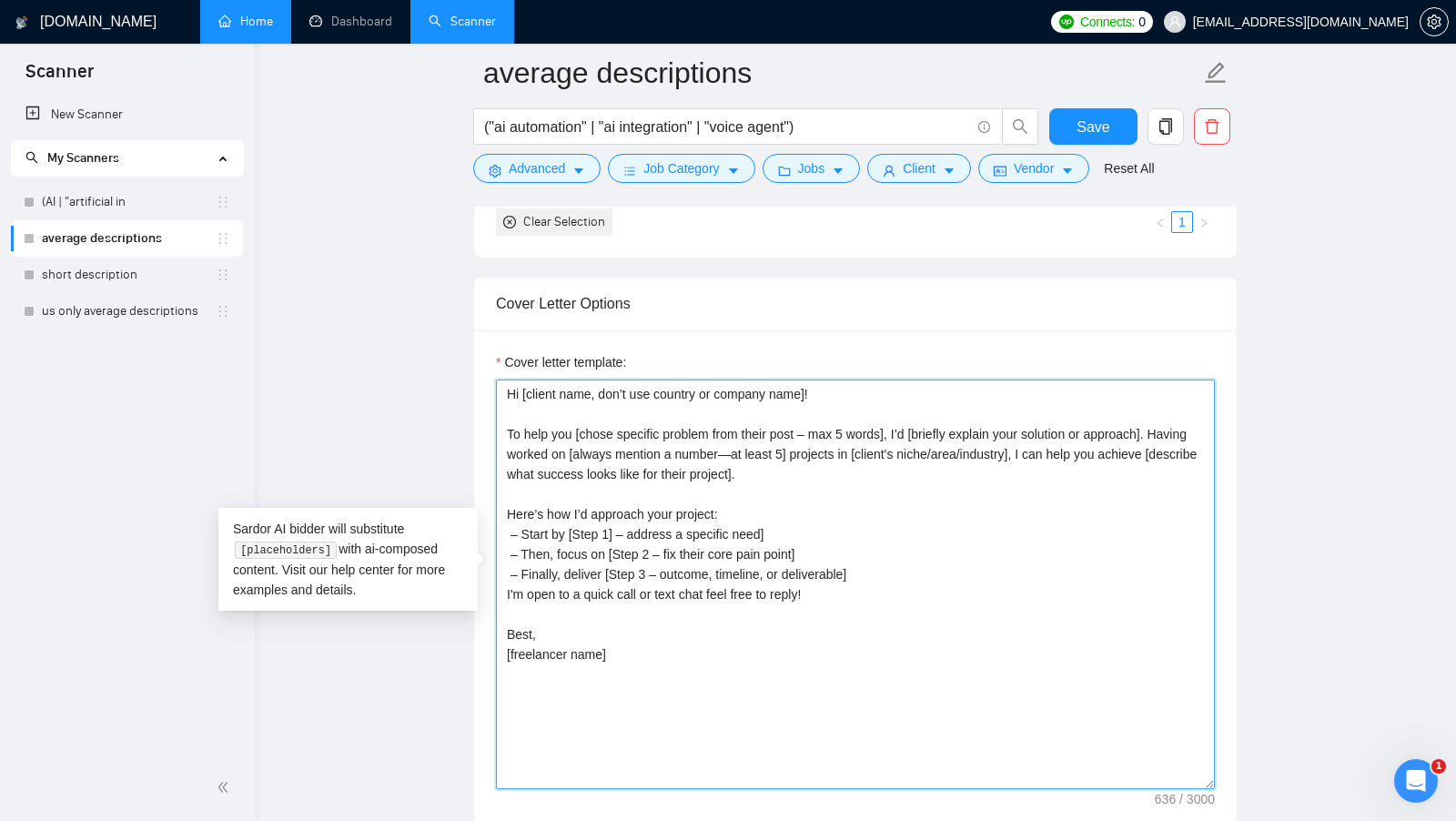
click at [873, 470] on textarea "Hi [client name, don’t use country or company name]! To help you [chose specifi…" at bounding box center [854, 584] width 719 height 409
drag, startPoint x: 838, startPoint y: 419, endPoint x: 888, endPoint y: 419, distance: 50.0
click at [888, 419] on textarea "Hi [client name, don’t use country or company name]! To help you [chose specifi…" at bounding box center [854, 584] width 719 height 409
drag, startPoint x: 941, startPoint y: 425, endPoint x: 1142, endPoint y: 418, distance: 201.1
click at [1145, 418] on textarea "Hi [client name, don’t use country or company name]! To help you [chose specifi…" at bounding box center [854, 584] width 719 height 409
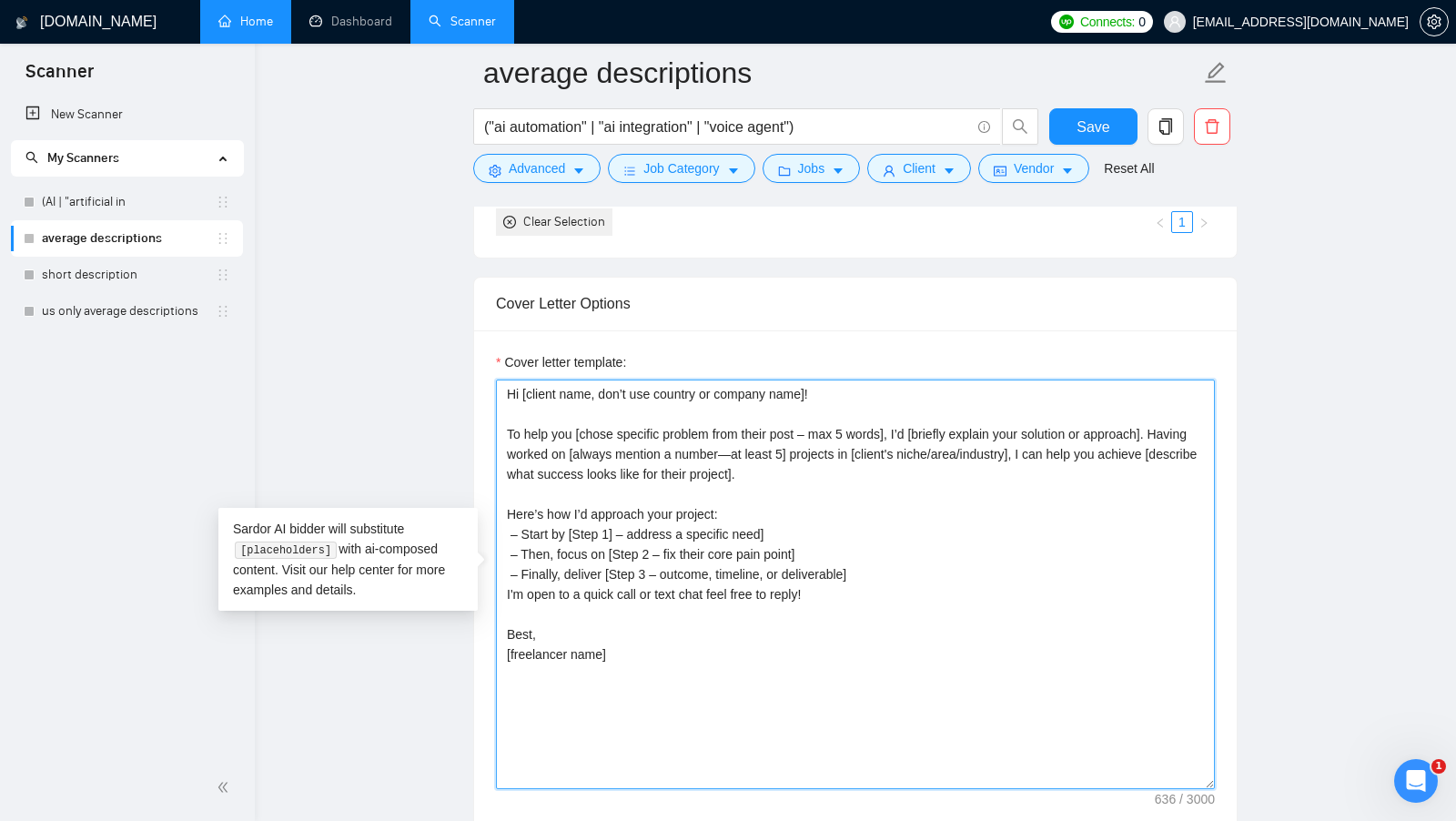
click at [974, 472] on textarea "Hi [client name, don’t use country or company name]! To help you [chose specifi…" at bounding box center [854, 584] width 719 height 409
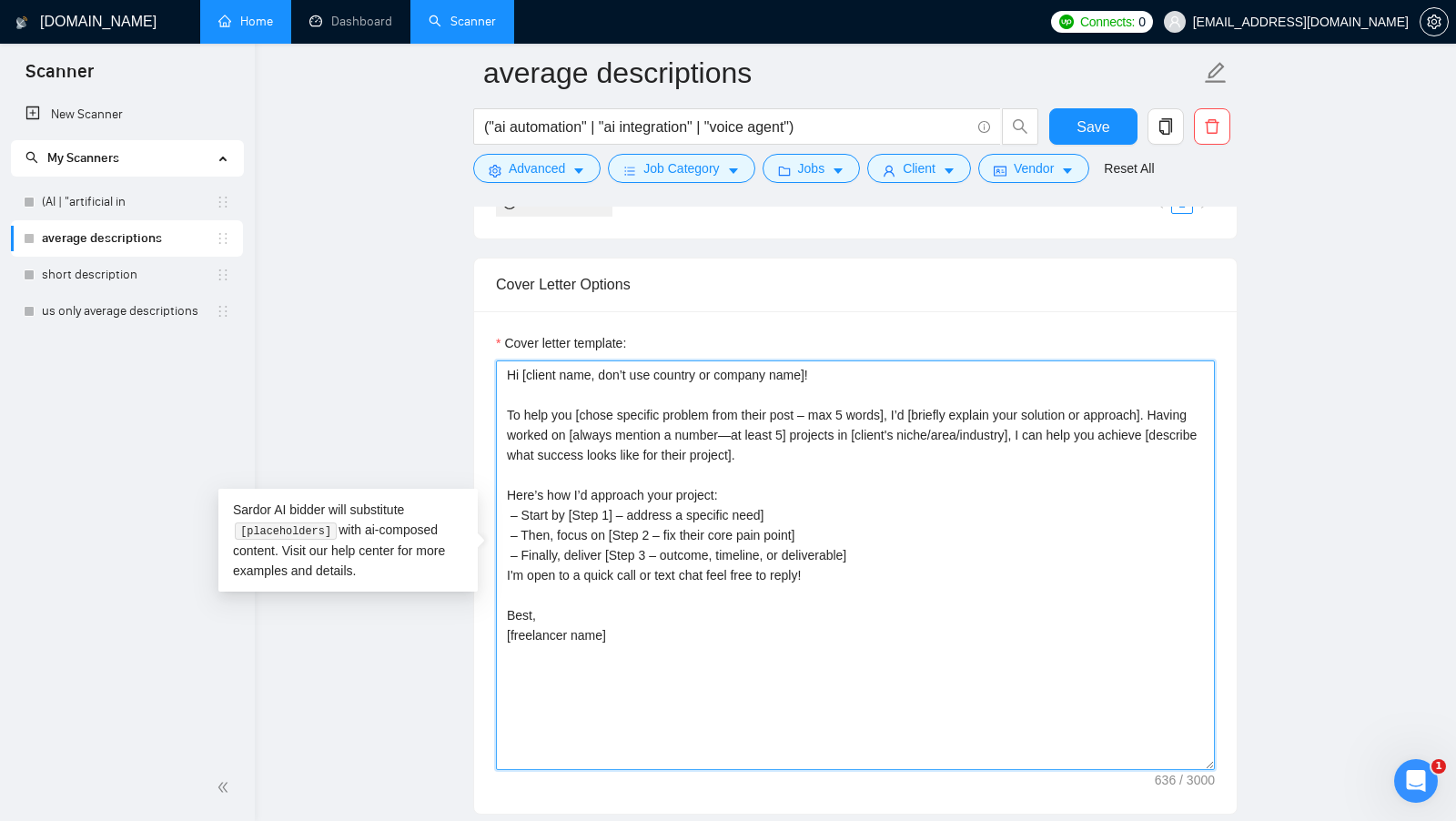
scroll to position [1903, 0]
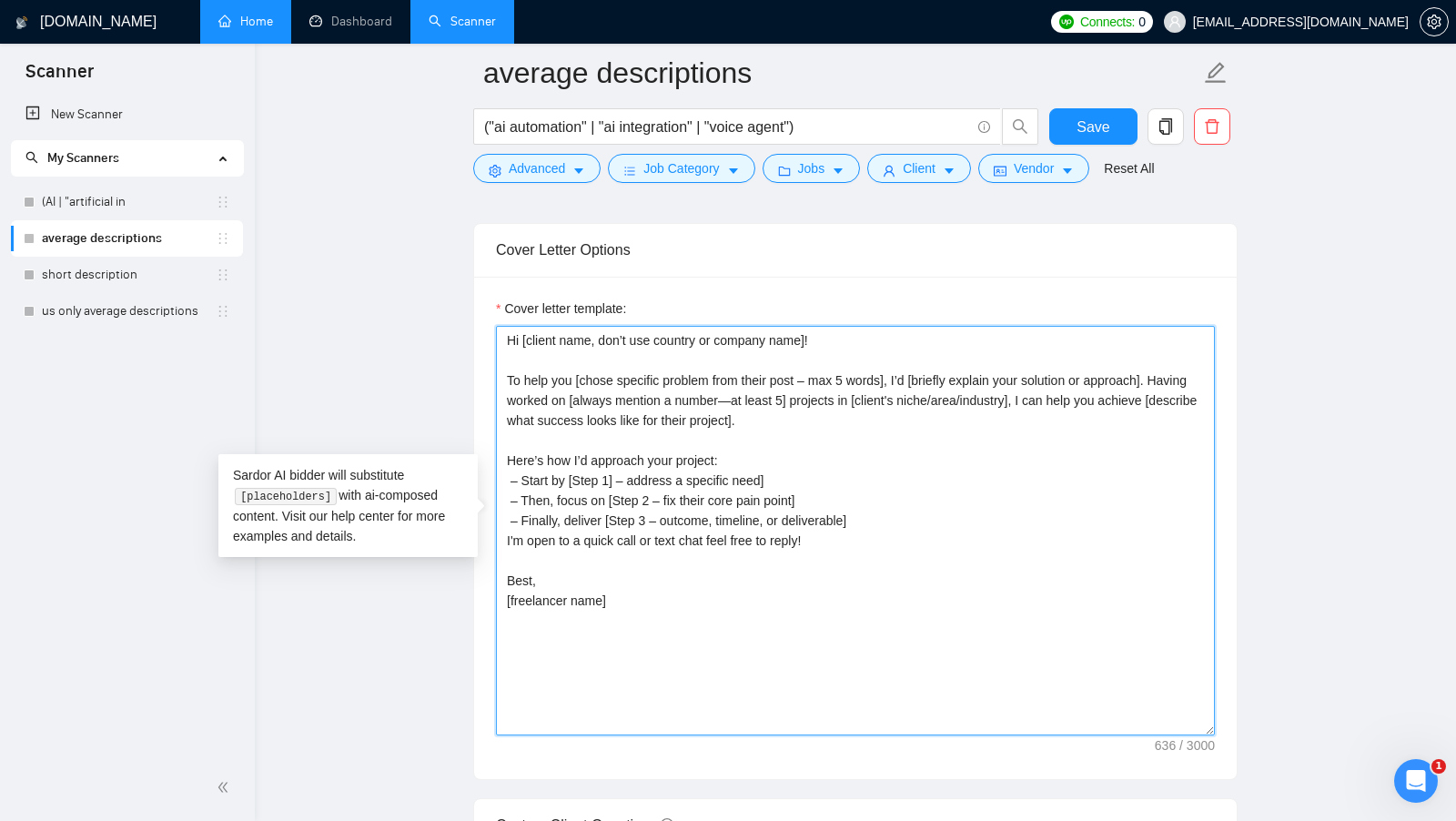
drag, startPoint x: 753, startPoint y: 462, endPoint x: 496, endPoint y: 461, distance: 257.0
click at [497, 461] on textarea "Hi [client name, don’t use country or company name]! To help you [chose specifi…" at bounding box center [854, 530] width 719 height 409
click at [574, 479] on textarea "Hi [client name, don’t use country or company name]! To help you [chose specifi…" at bounding box center [854, 530] width 719 height 409
drag, startPoint x: 573, startPoint y: 478, endPoint x: 786, endPoint y: 470, distance: 213.2
click at [786, 470] on textarea "Hi [client name, don’t use country or company name]! To help you [chose specifi…" at bounding box center [854, 530] width 719 height 409
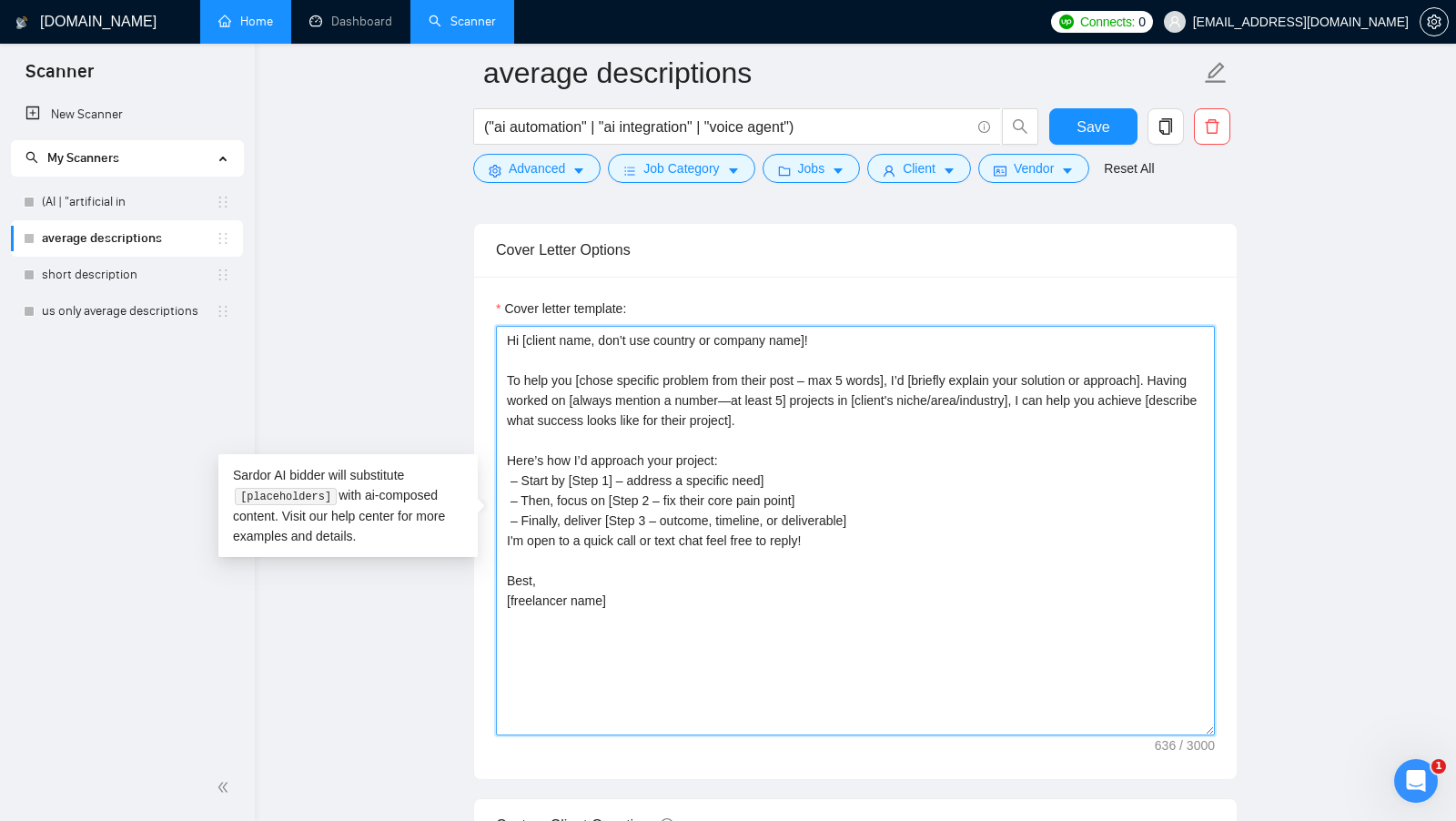
drag, startPoint x: 619, startPoint y: 493, endPoint x: 830, endPoint y: 496, distance: 211.0
click at [830, 495] on textarea "Hi [client name, don’t use country or company name]! To help you [chose specifi…" at bounding box center [854, 530] width 719 height 409
drag, startPoint x: 617, startPoint y: 512, endPoint x: 854, endPoint y: 513, distance: 237.0
click at [854, 513] on textarea "Hi [client name, don’t use country or company name]! To help you [chose specifi…" at bounding box center [854, 530] width 719 height 409
click at [898, 514] on textarea "Hi [client name, don’t use country or company name]! To help you [chose specifi…" at bounding box center [854, 530] width 719 height 409
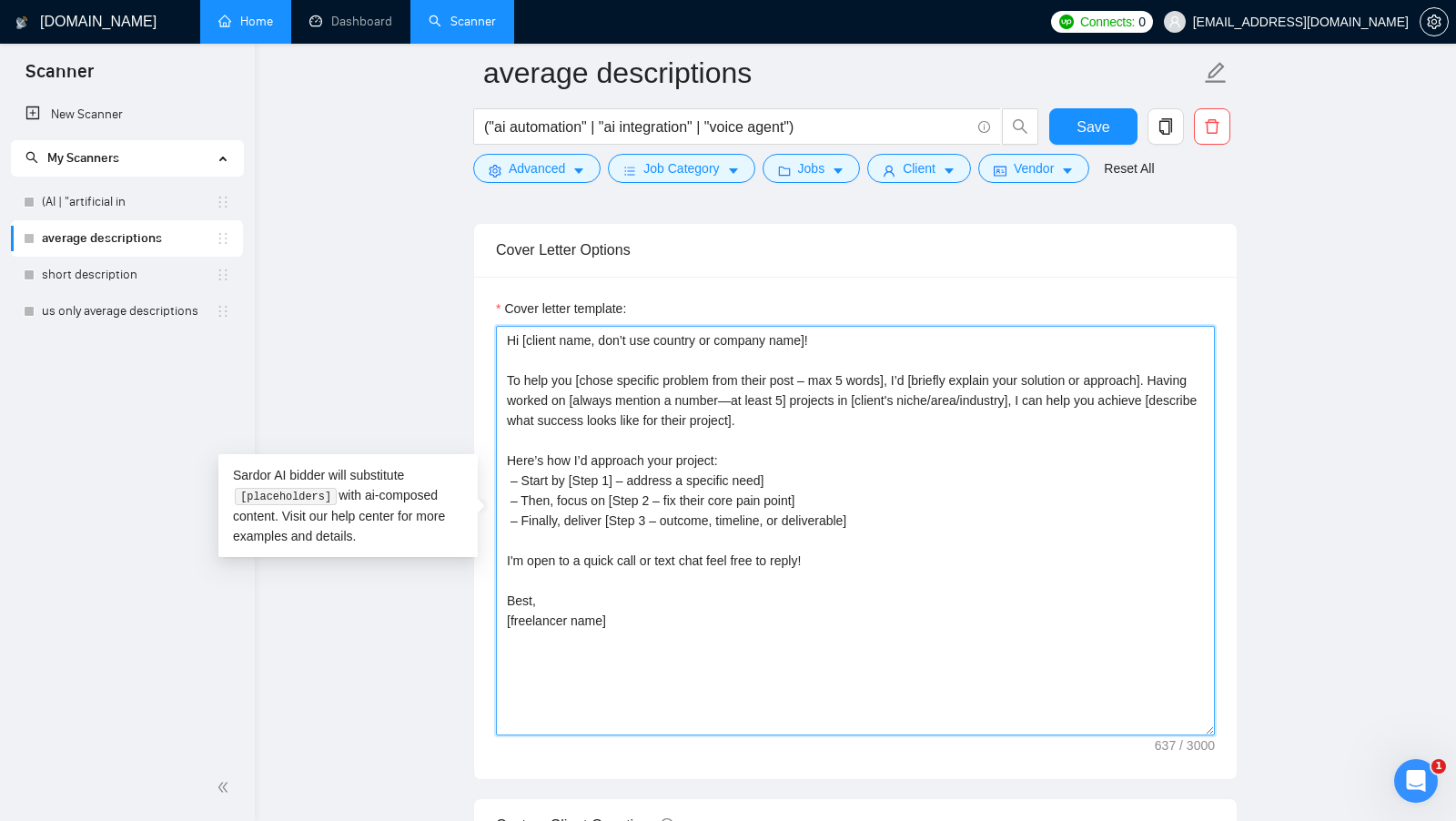
scroll to position [1912, 0]
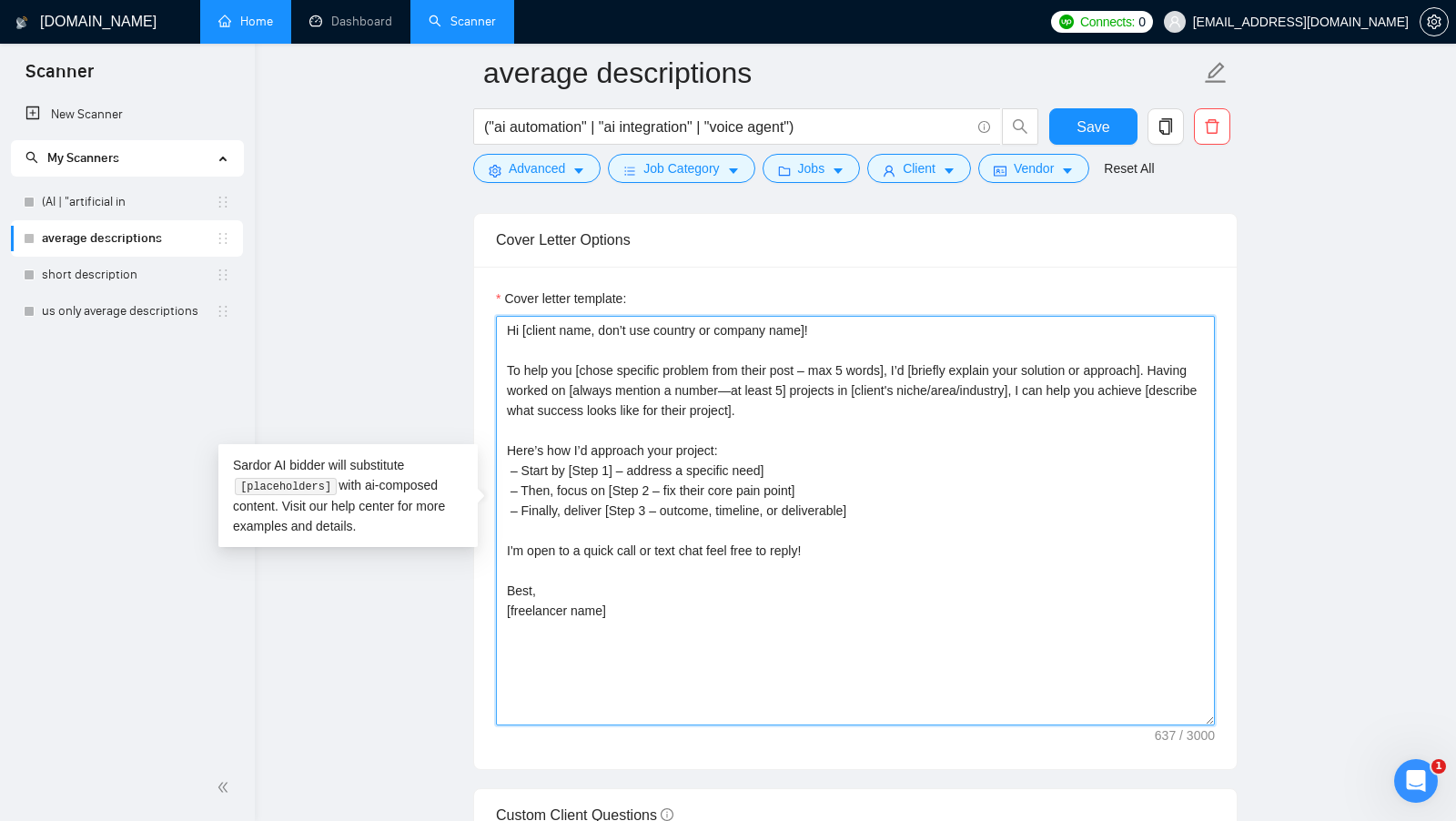
drag, startPoint x: 711, startPoint y: 605, endPoint x: 474, endPoint y: 605, distance: 237.0
click at [474, 605] on div "Cover letter template: Hi [client name, don’t use country or company name]! To …" at bounding box center [855, 517] width 763 height 502
click at [887, 629] on textarea "Hi [client name, don’t use country or company name]! To help you [chose specifi…" at bounding box center [854, 520] width 719 height 409
type textarea "Hi [client name, don’t use country or company name]! To help you [chose specifi…"
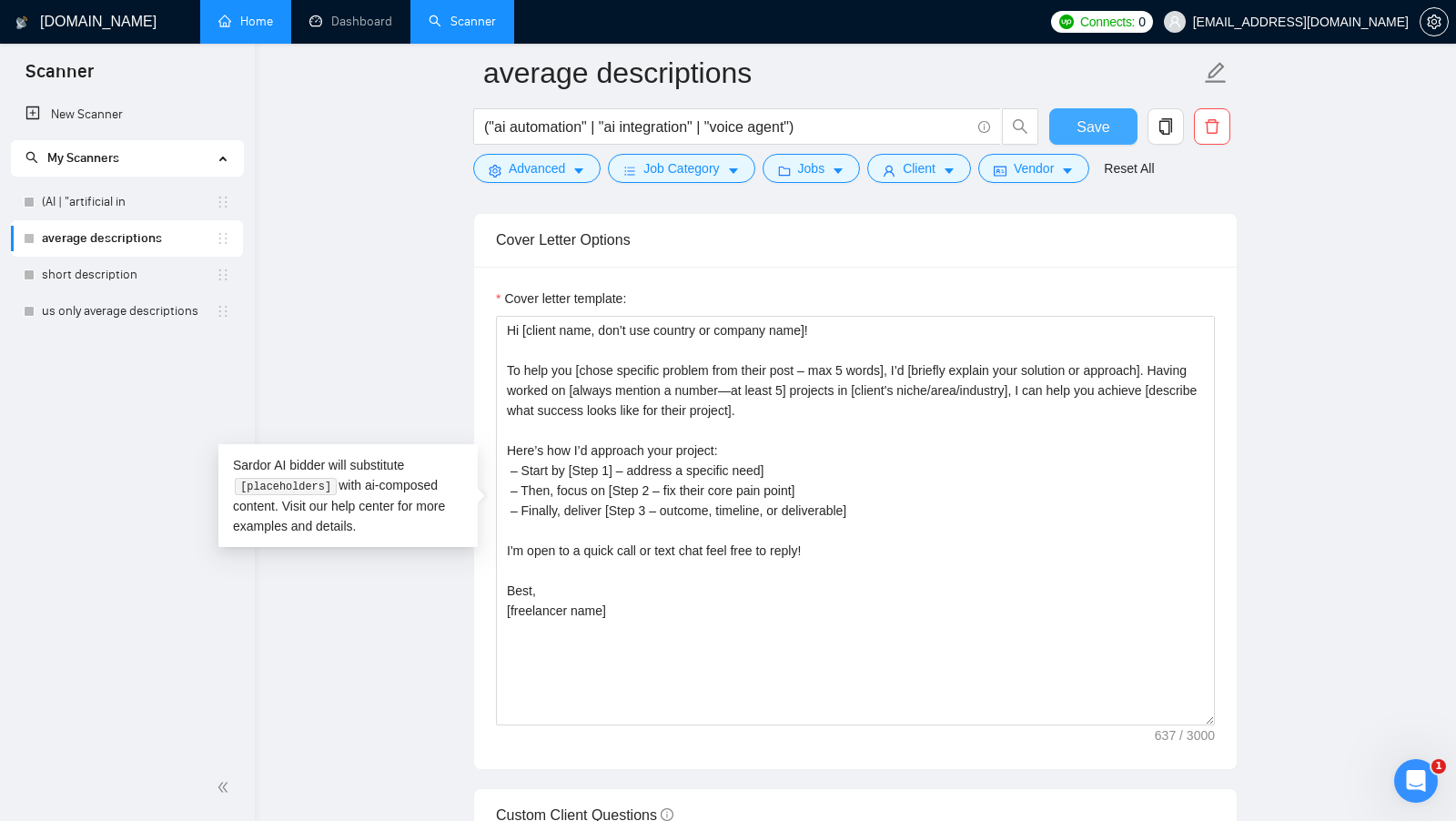
click at [1094, 121] on span "Save" at bounding box center [1092, 127] width 32 height 23
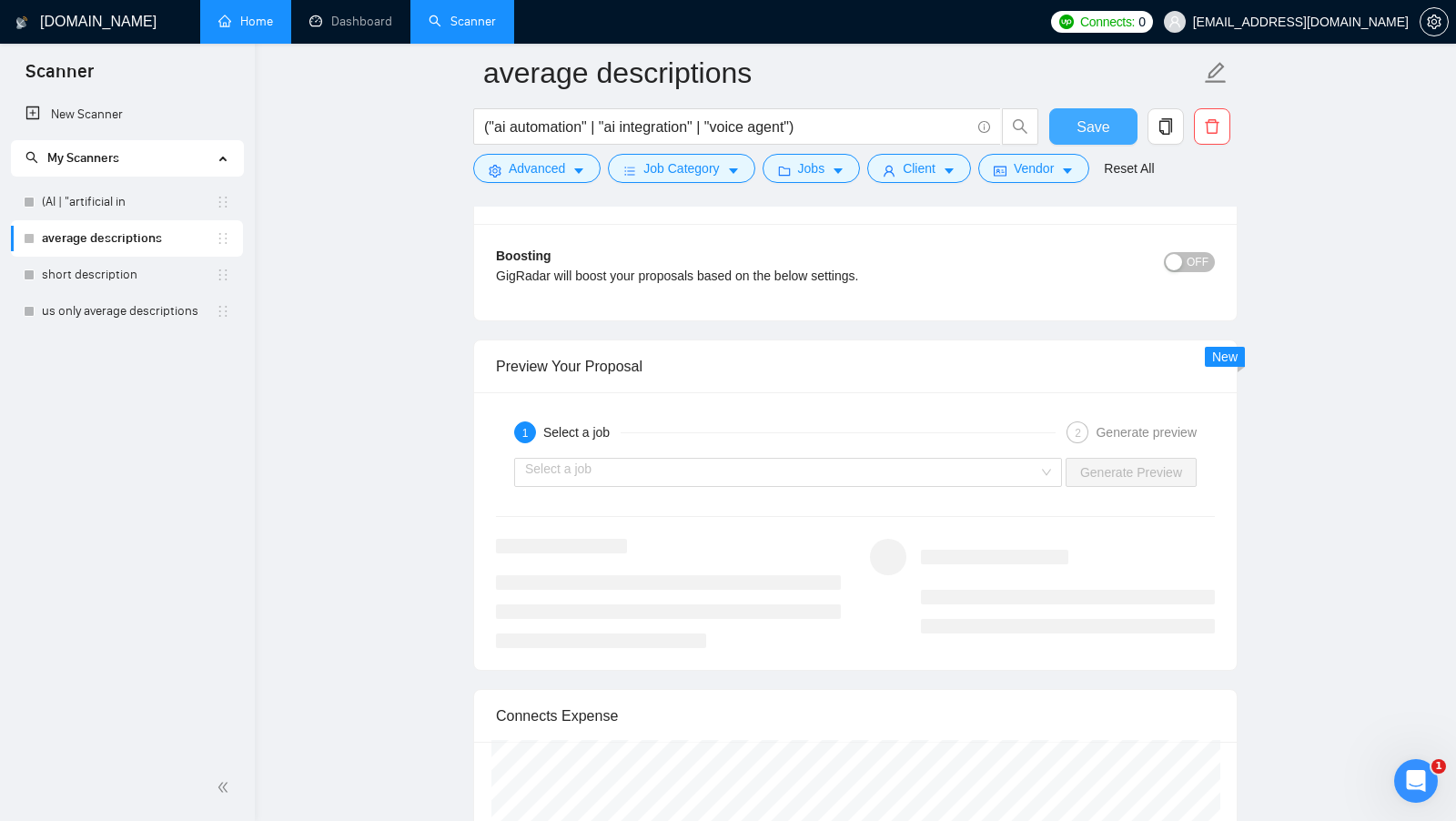
scroll to position [3212, 0]
drag, startPoint x: 663, startPoint y: 353, endPoint x: 499, endPoint y: 346, distance: 164.1
click at [499, 346] on div "Preview Your Proposal" at bounding box center [854, 364] width 719 height 52
click at [767, 457] on input "search" at bounding box center [782, 471] width 513 height 28
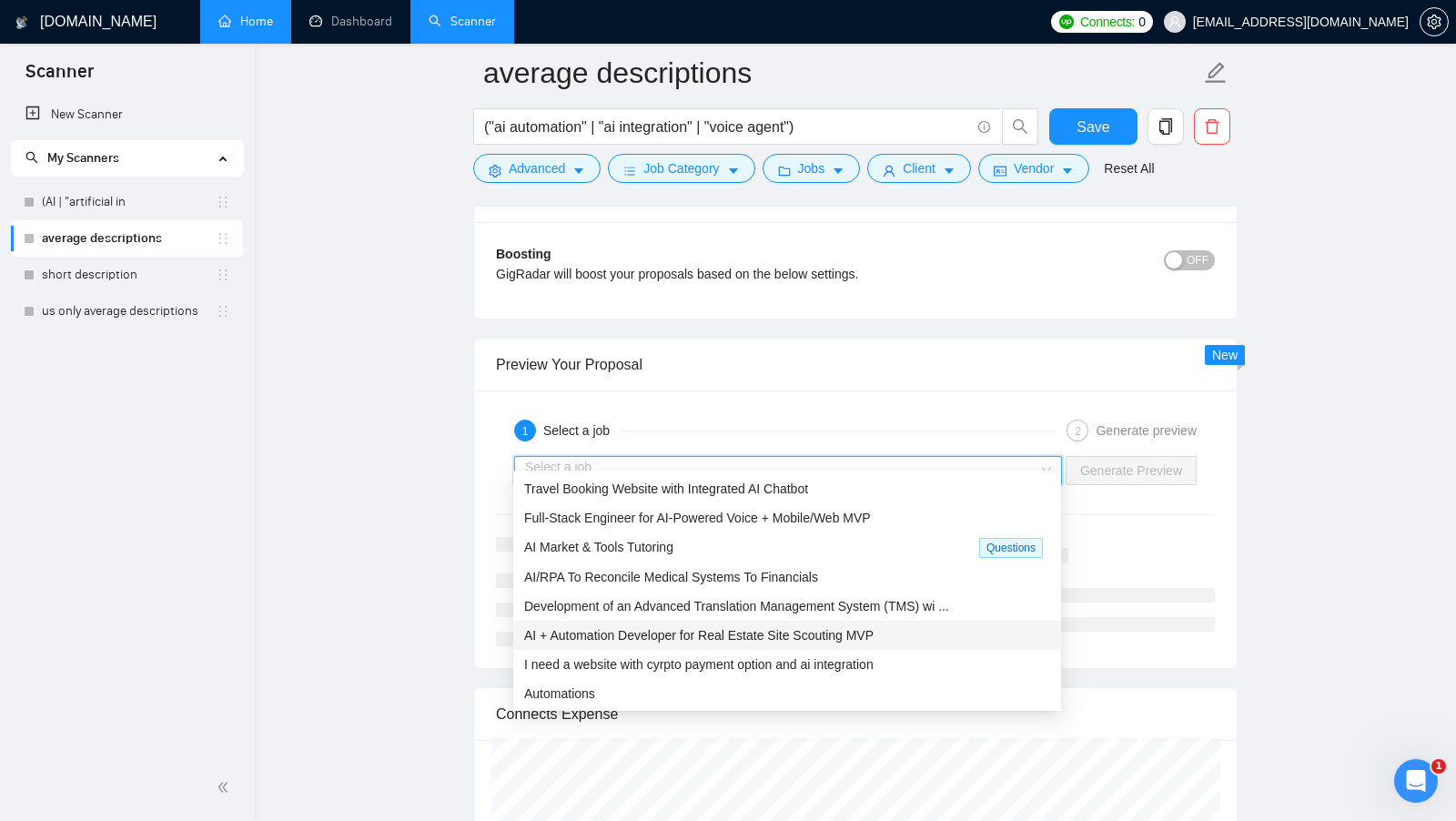
click at [778, 632] on span "AI + Automation Developer for Real Estate Site Scouting MVP" at bounding box center [698, 635] width 349 height 15
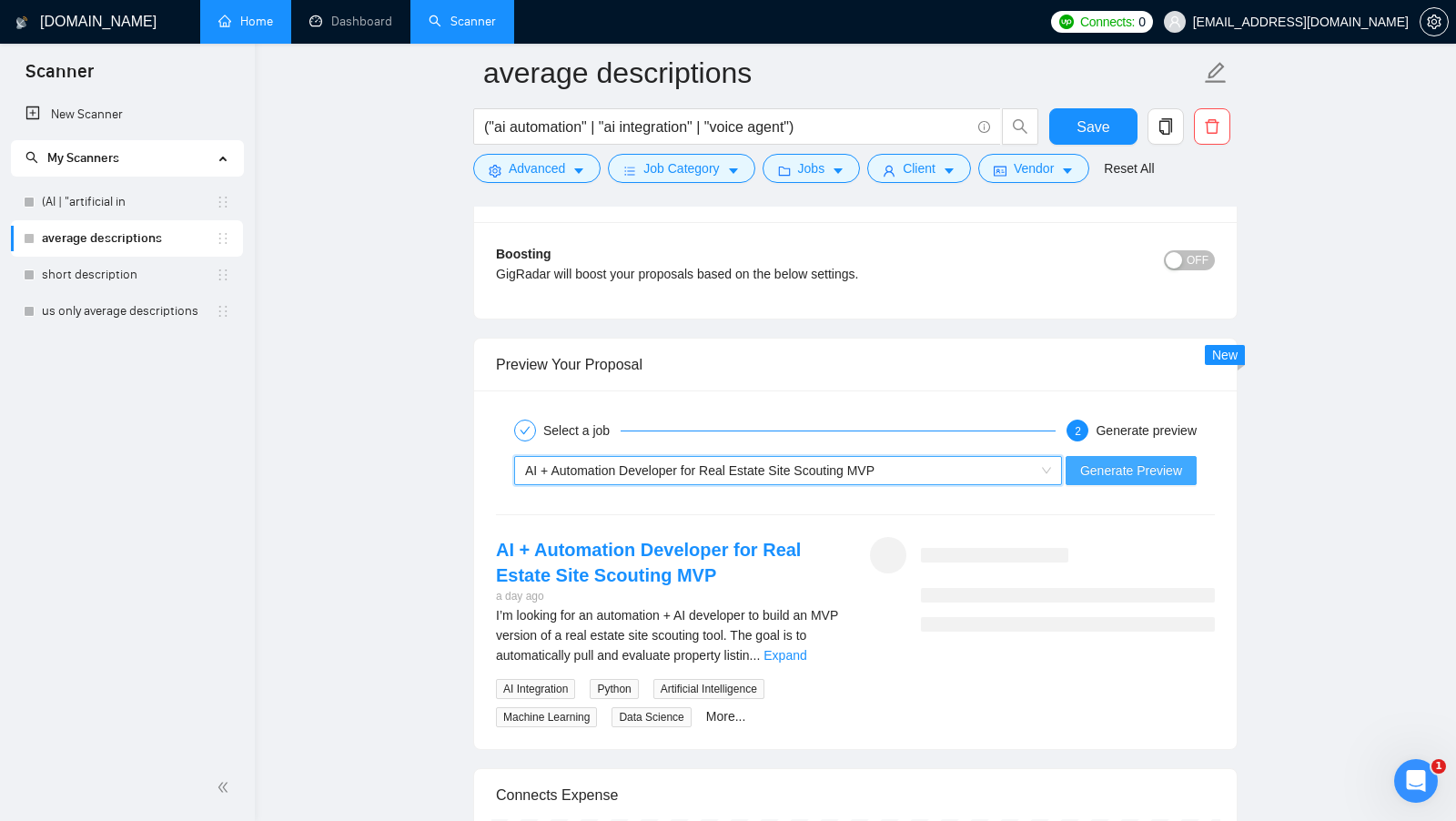
click at [1123, 460] on span "Generate Preview" at bounding box center [1132, 470] width 102 height 20
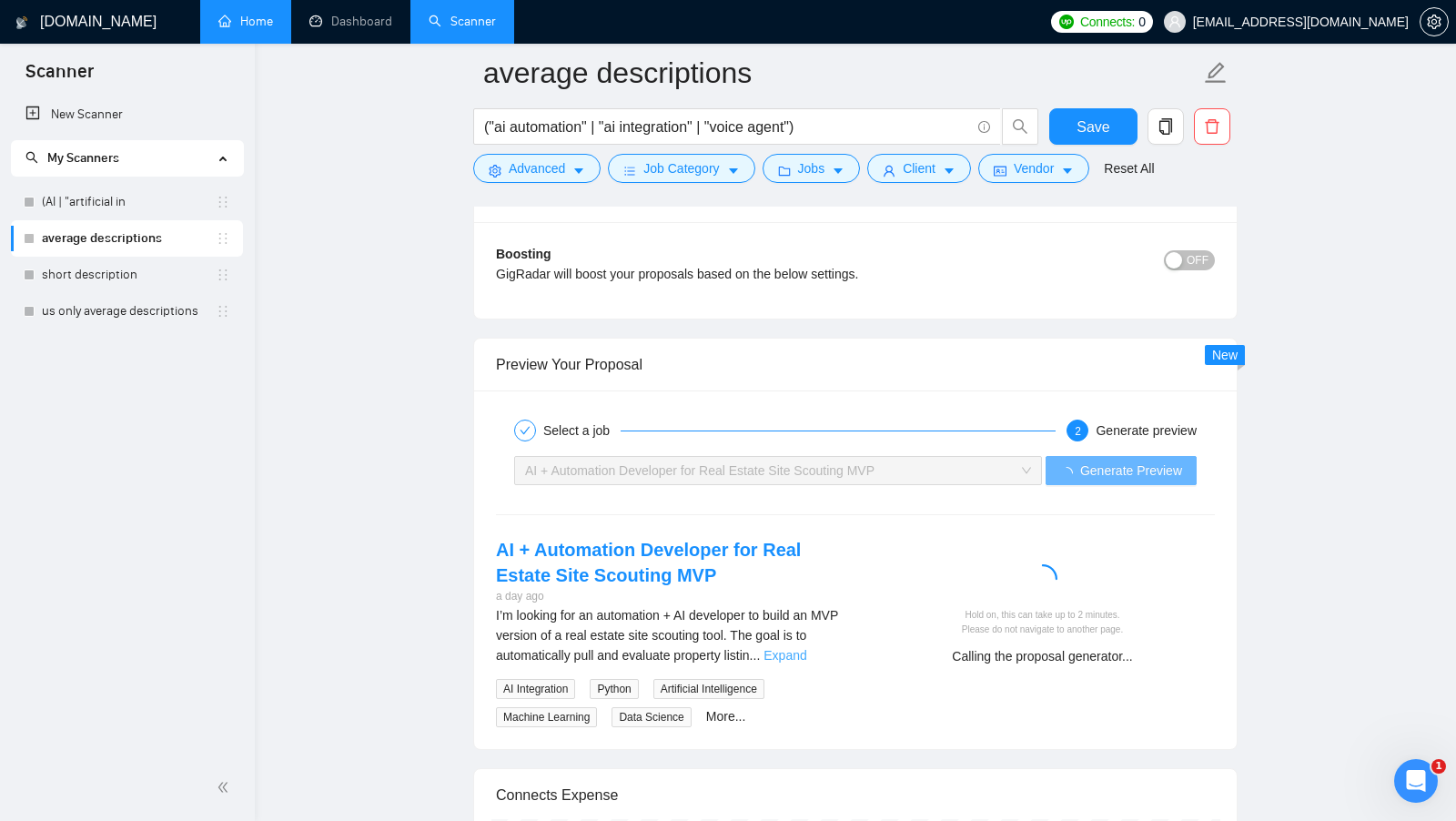
click at [806, 648] on link "Expand" at bounding box center [784, 655] width 42 height 15
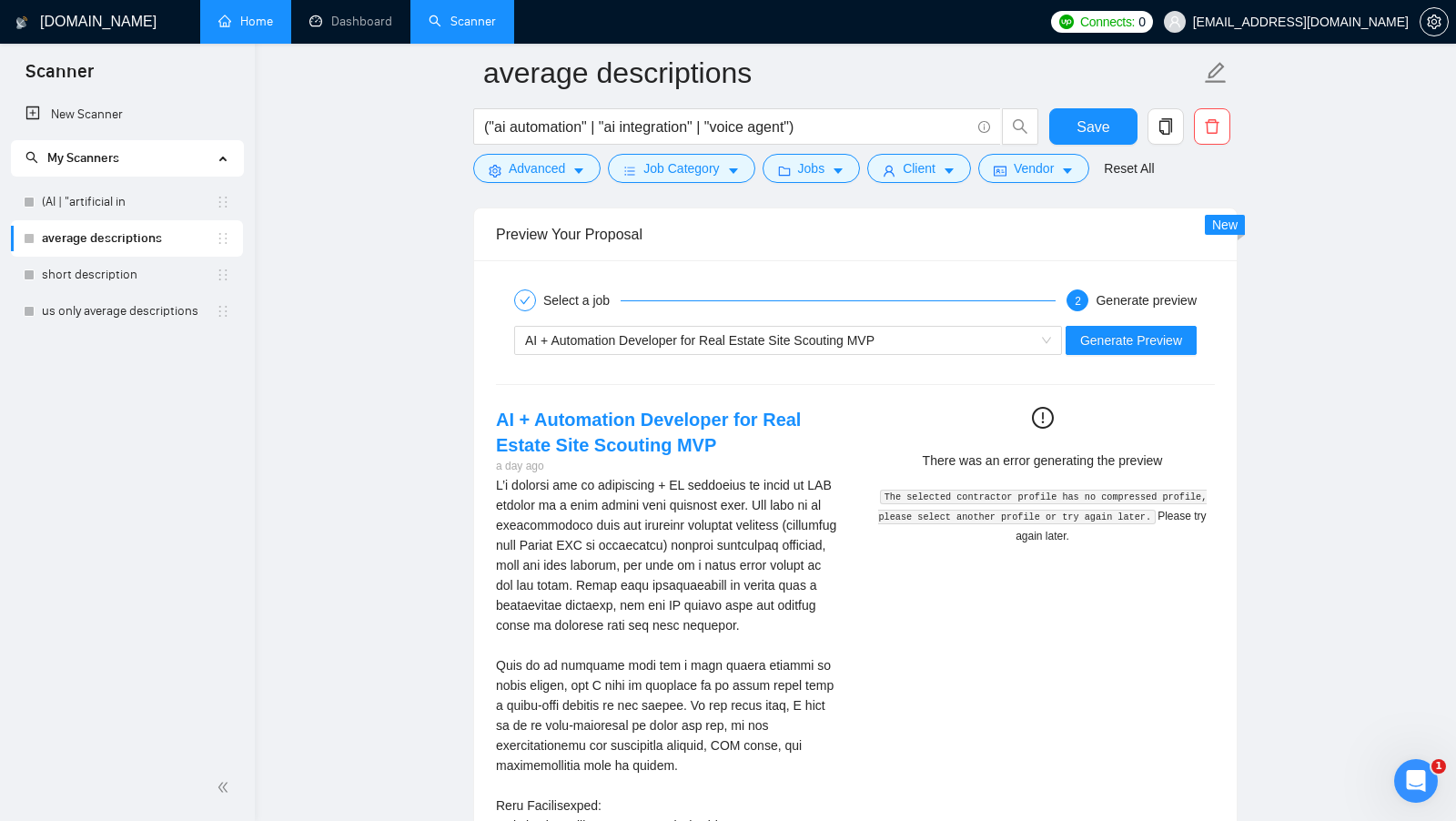
scroll to position [3317, 0]
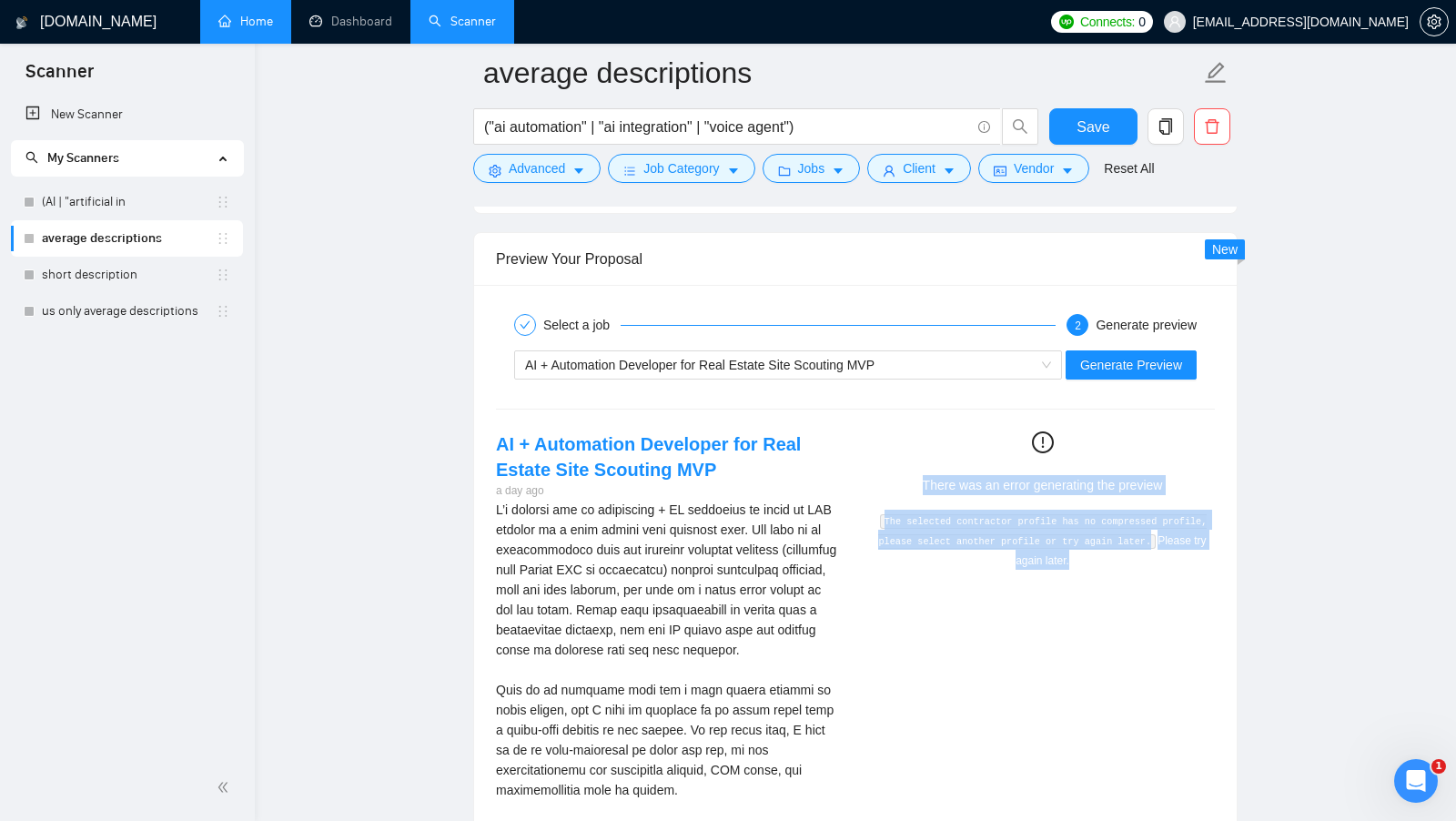
drag, startPoint x: 917, startPoint y: 469, endPoint x: 1117, endPoint y: 544, distance: 213.6
click at [1118, 544] on div "There was an error generating the preview The selected contractor profile has n…" at bounding box center [1042, 500] width 330 height 139
click at [1117, 544] on div "The selected contractor profile has no compressed profile, please select anothe…" at bounding box center [1042, 539] width 330 height 60
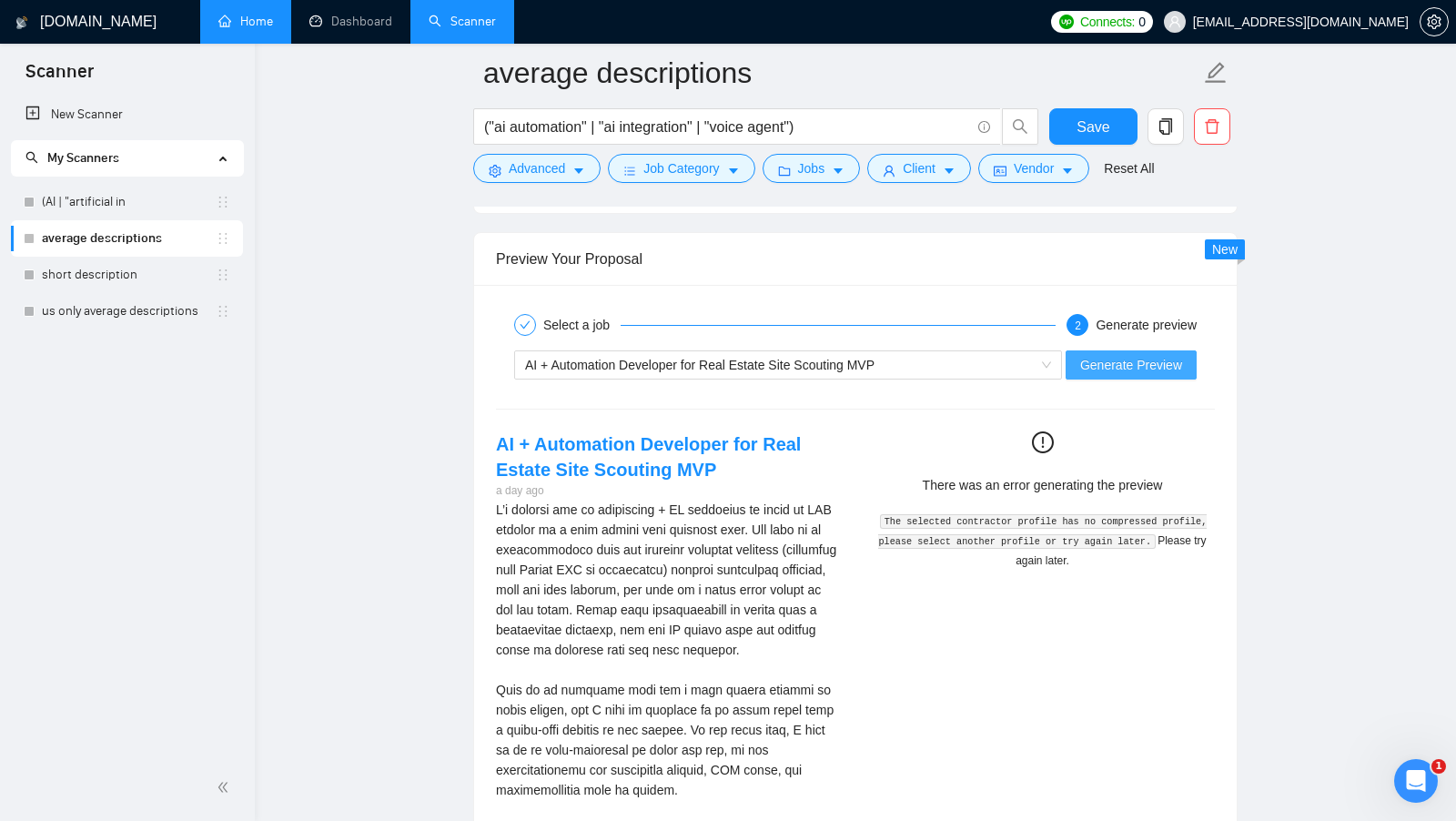
click at [1155, 356] on span "Generate Preview" at bounding box center [1132, 365] width 102 height 20
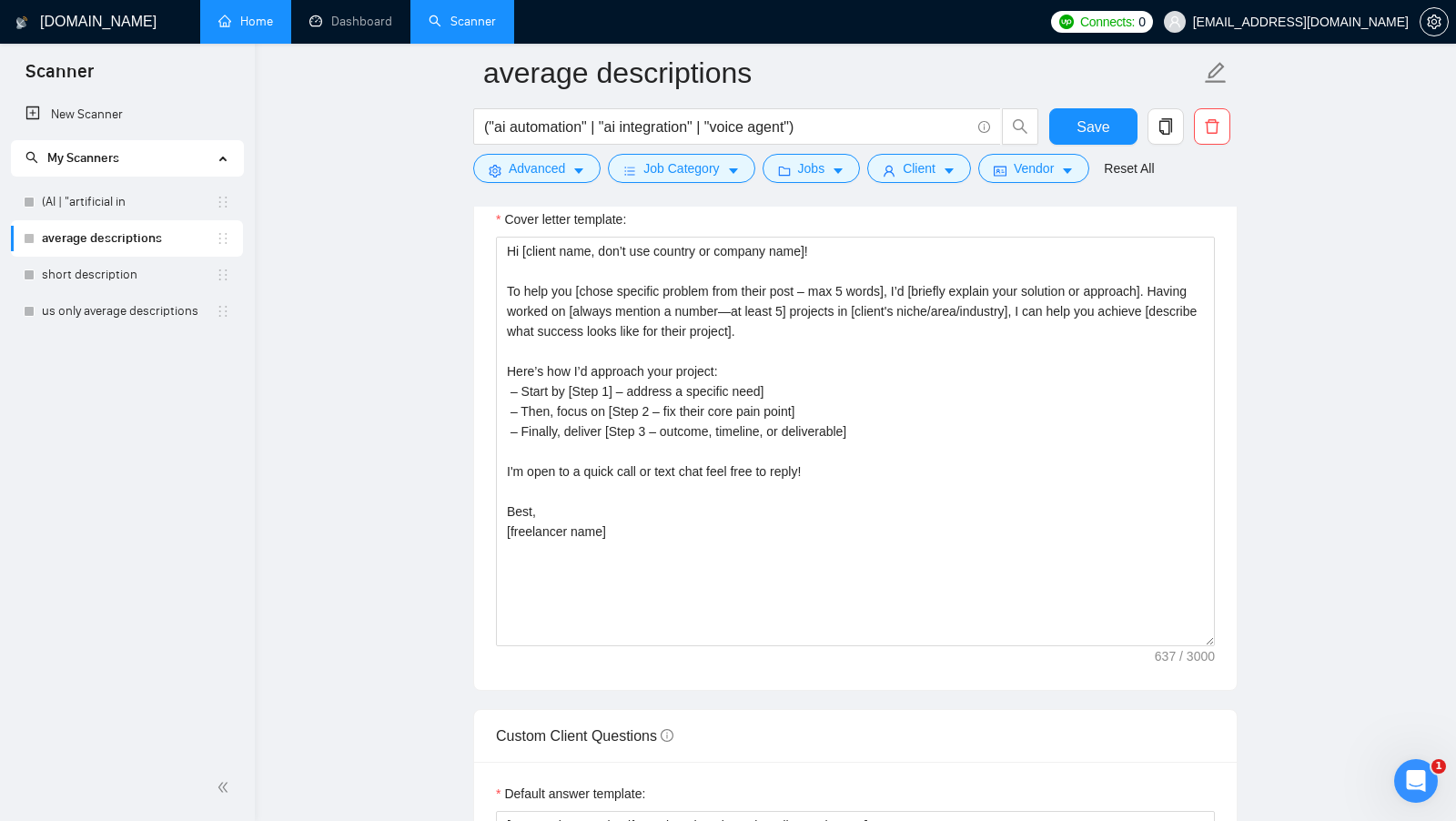
scroll to position [1995, 0]
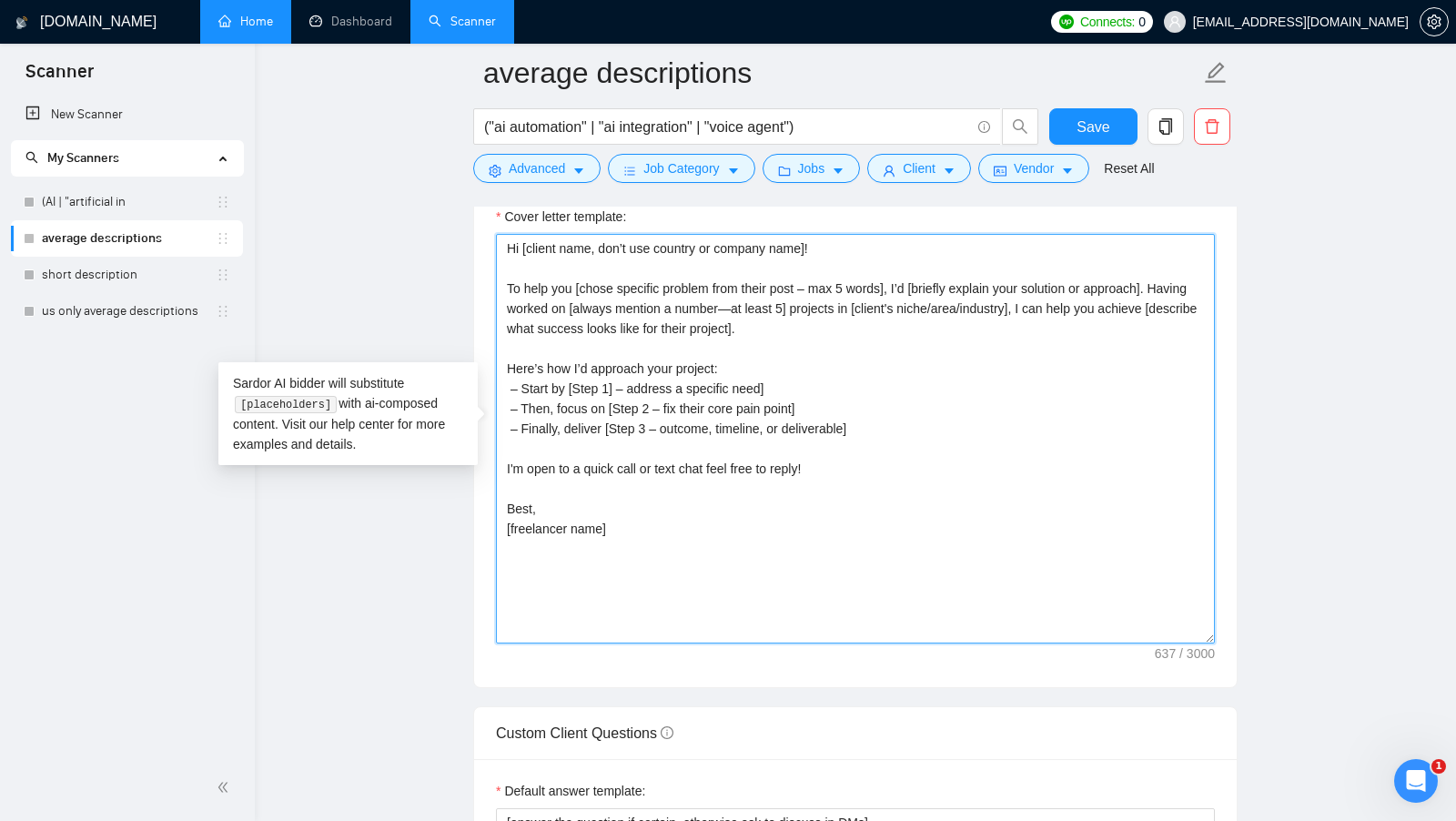
drag, startPoint x: 931, startPoint y: 579, endPoint x: 497, endPoint y: 321, distance: 504.9
click at [497, 321] on textarea "Hi [client name, don’t use country or company name]! To help you [chose specifi…" at bounding box center [854, 439] width 719 height 409
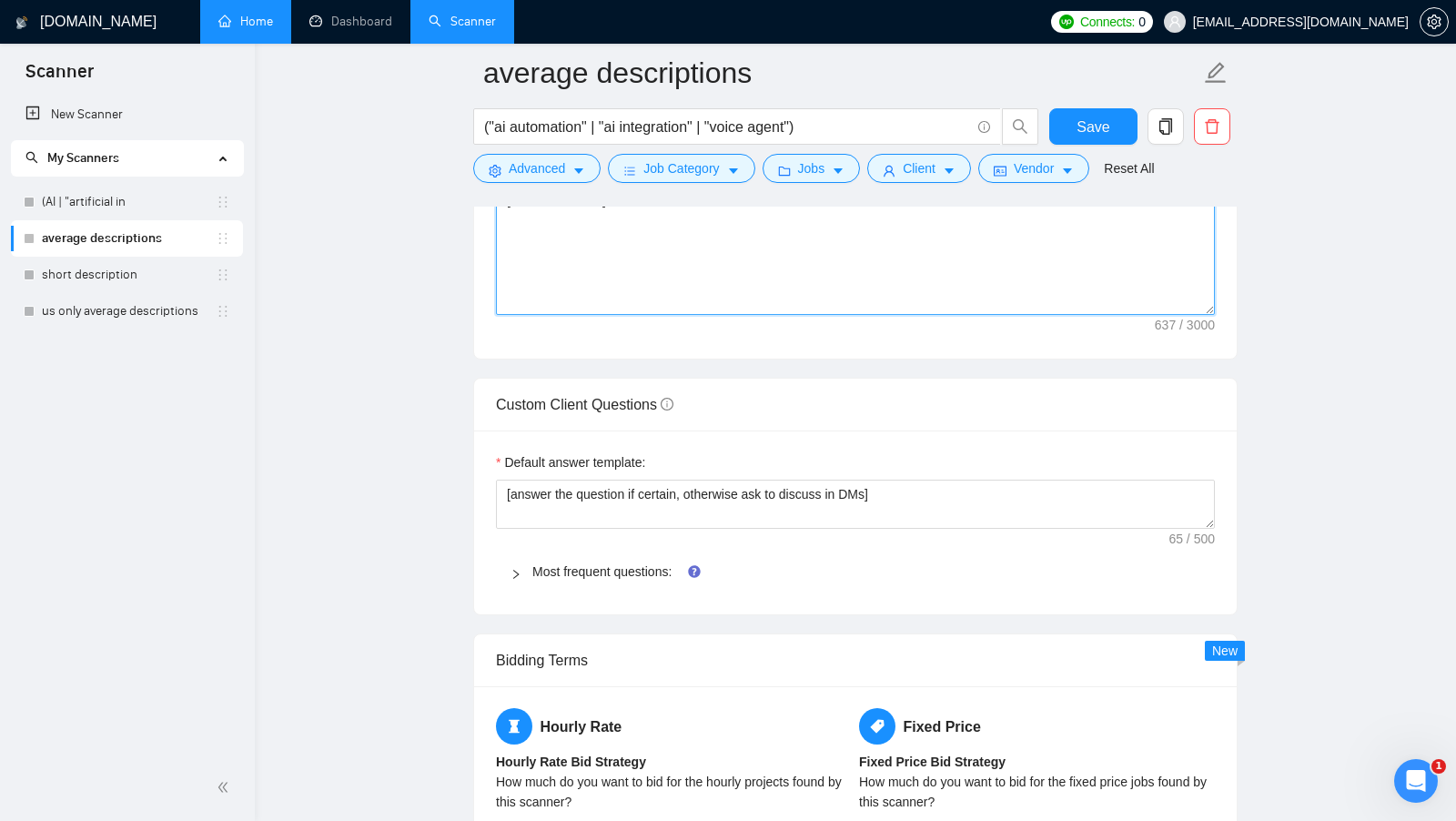
scroll to position [2346, 0]
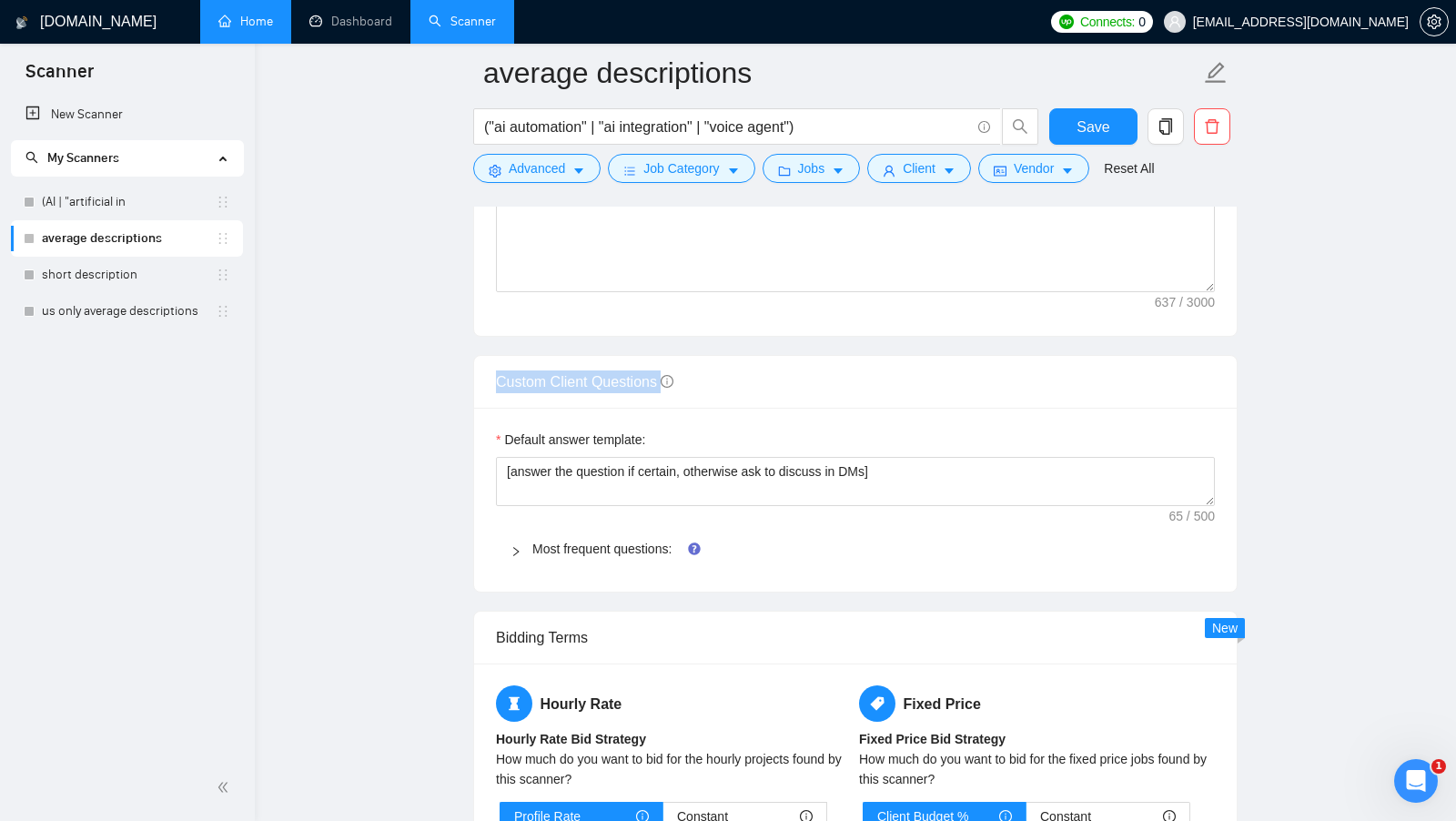
drag, startPoint x: 494, startPoint y: 377, endPoint x: 640, endPoint y: 381, distance: 146.1
click at [640, 381] on div "Custom Client Questions" at bounding box center [855, 382] width 763 height 53
click at [528, 539] on div at bounding box center [521, 549] width 22 height 20
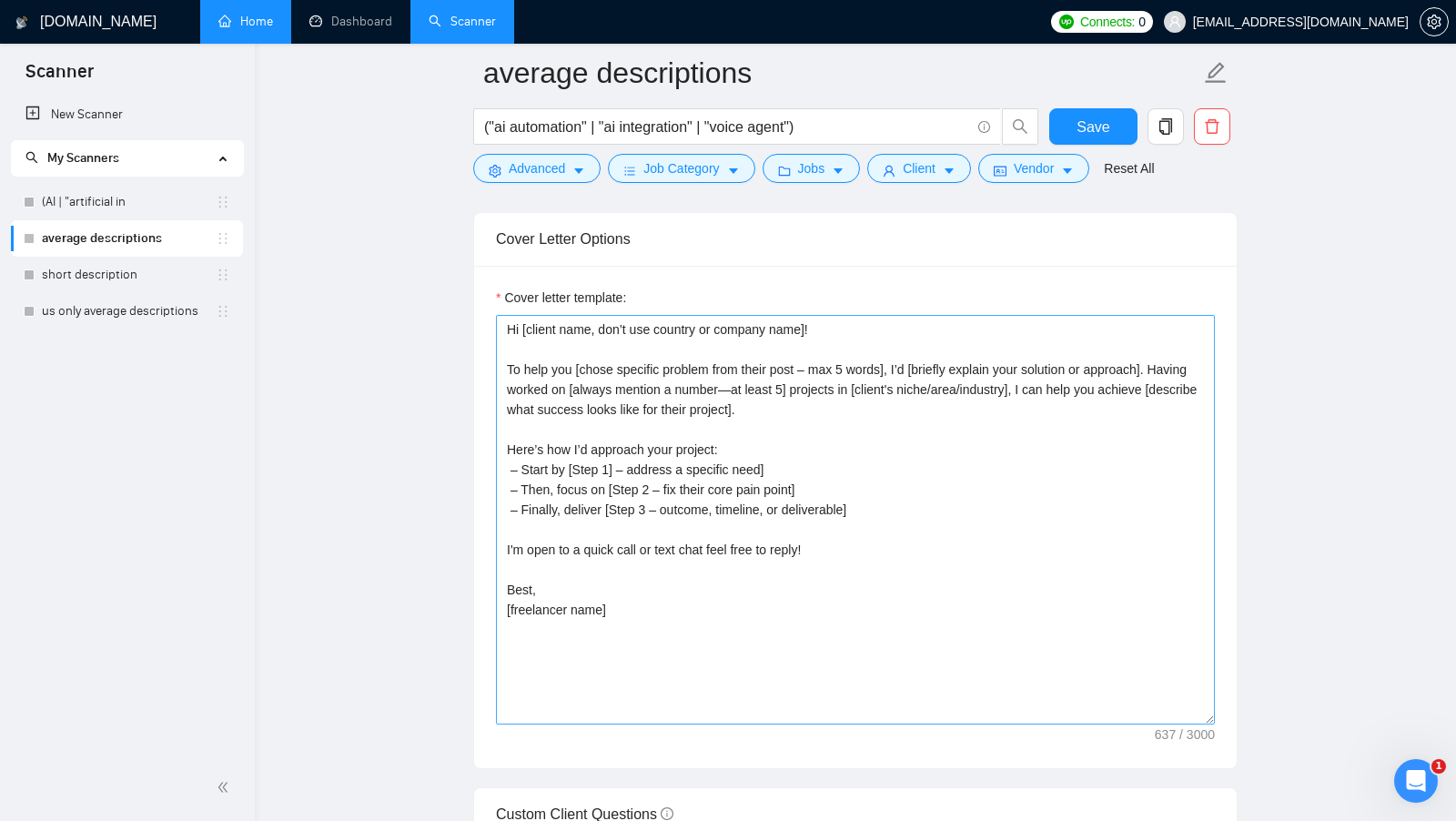
scroll to position [1915, 0]
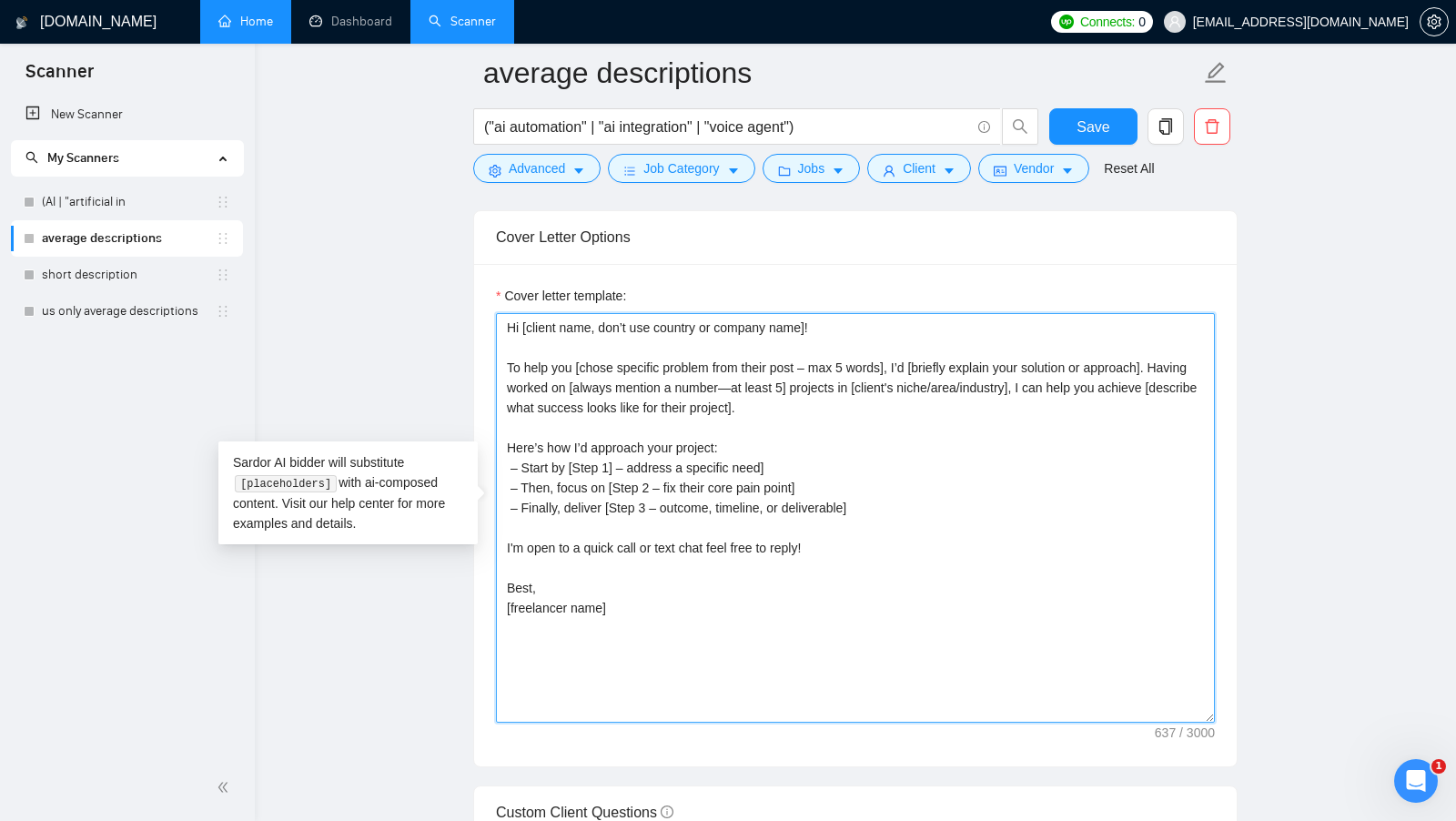
drag, startPoint x: 646, startPoint y: 603, endPoint x: 495, endPoint y: 318, distance: 322.5
click at [495, 316] on div "Cover letter template: Hi [client name, don’t use country or company name]! To …" at bounding box center [855, 514] width 763 height 502
click at [673, 605] on textarea "Hi [client name, don’t use country or company name]! To help you [chose specifi…" at bounding box center [854, 517] width 719 height 409
drag, startPoint x: 673, startPoint y: 605, endPoint x: 502, endPoint y: 299, distance: 350.5
click at [503, 298] on div "Cover letter template: Hi [client name, don’t use country or company name]! To …" at bounding box center [854, 504] width 719 height 437
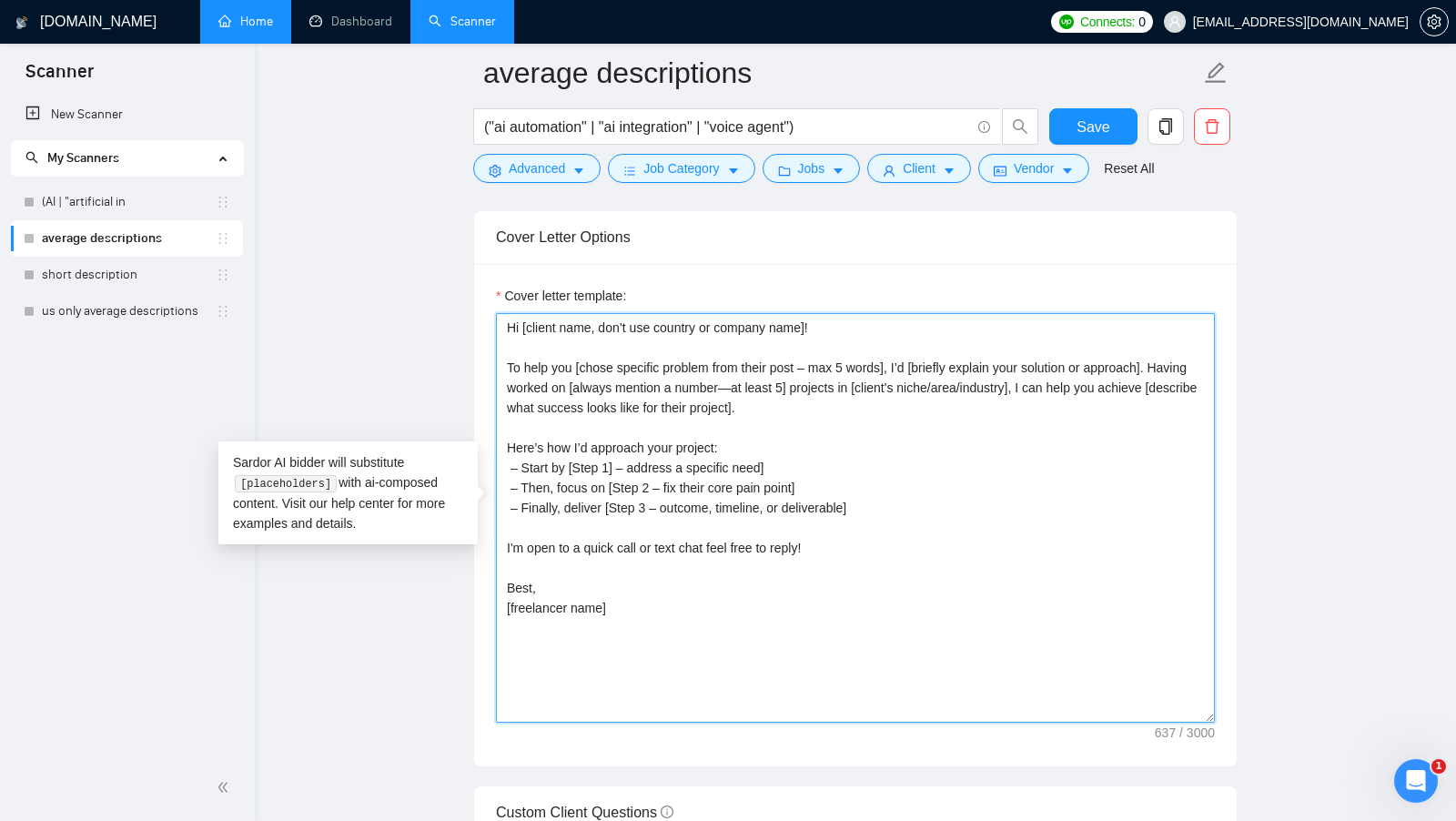
click at [601, 395] on textarea "Hi [client name, don’t use country or company name]! To help you [chose specifi…" at bounding box center [854, 517] width 719 height 409
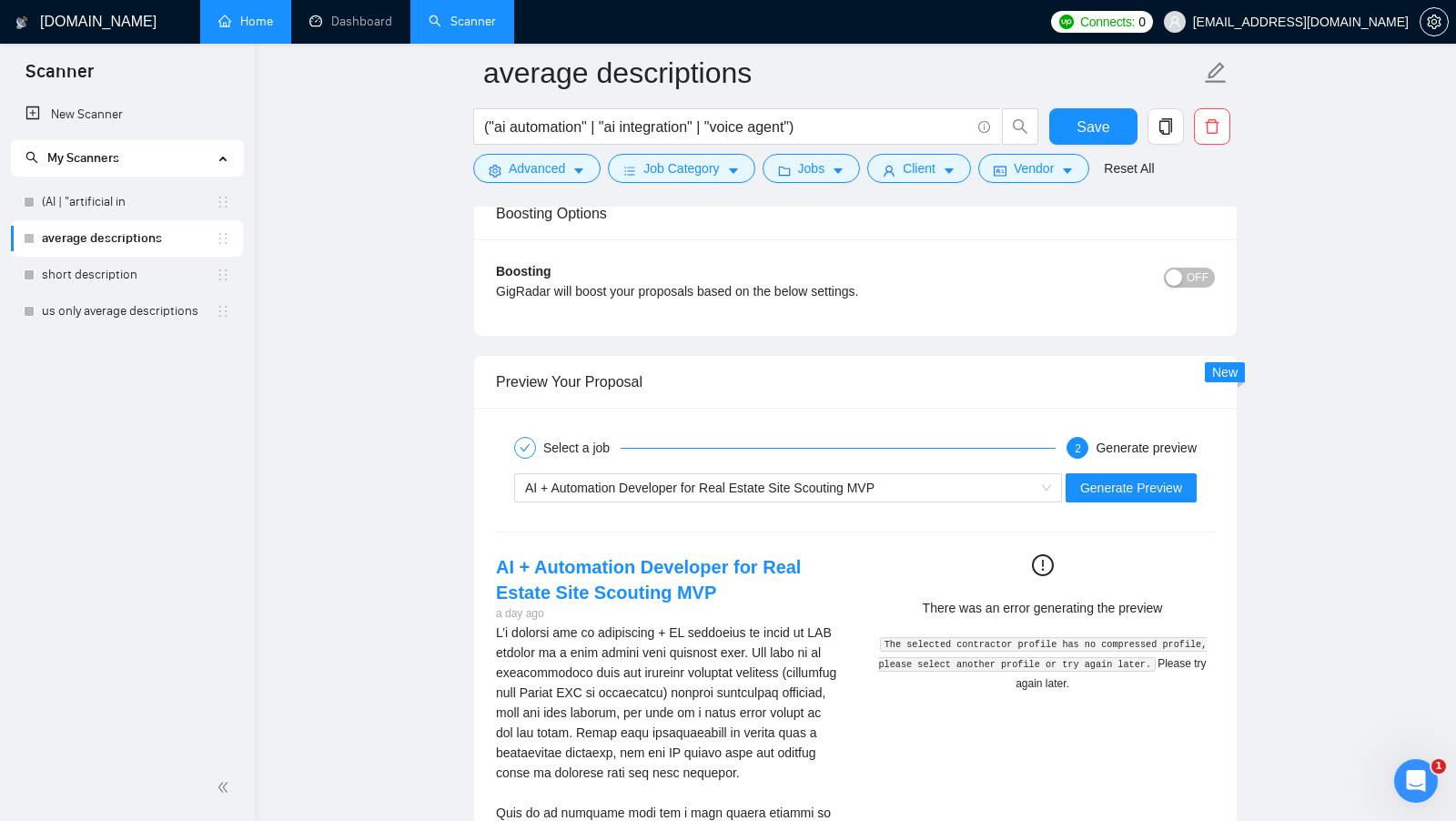
scroll to position [3655, 0]
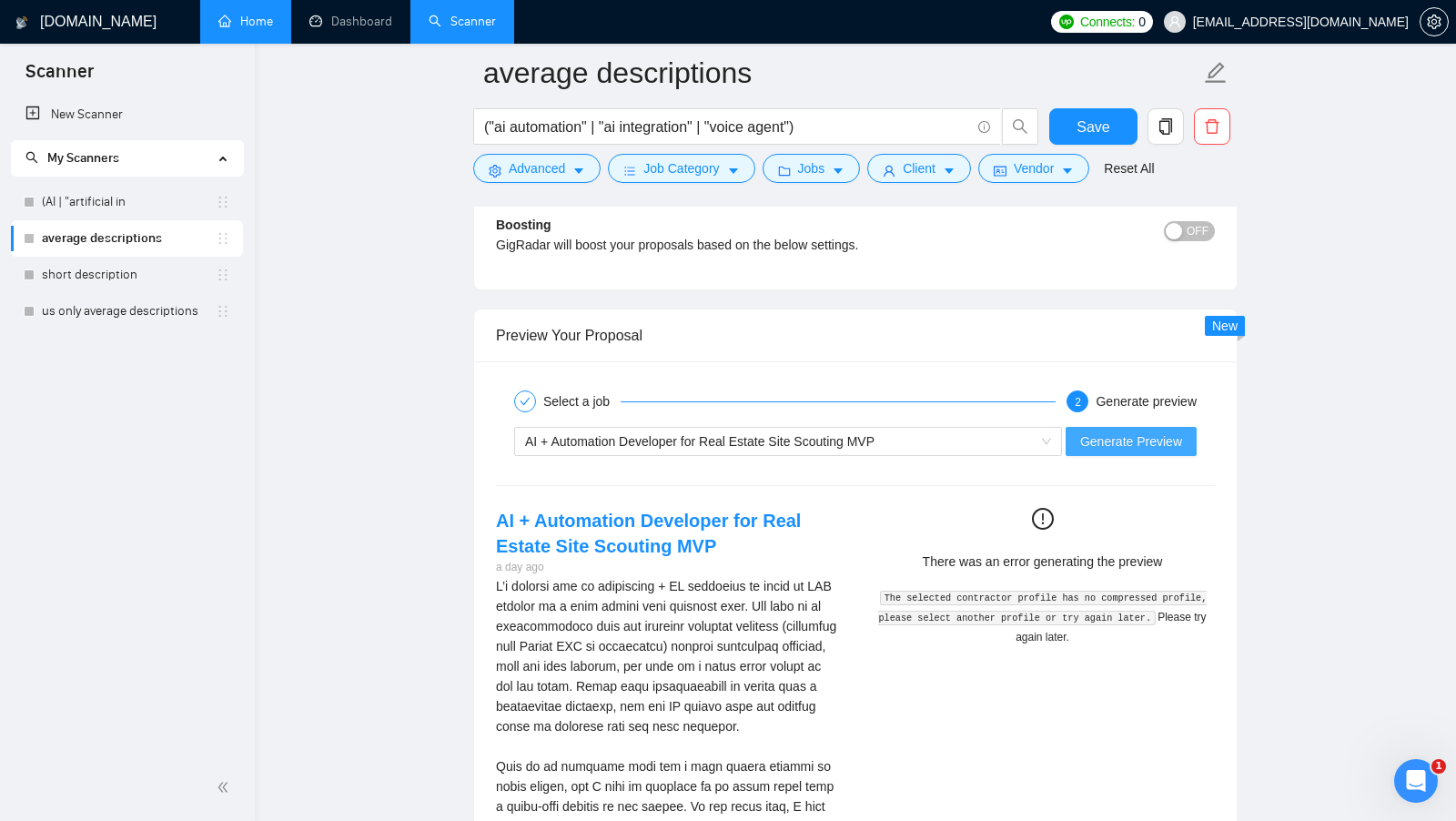
click at [1120, 427] on button "Generate Preview" at bounding box center [1131, 441] width 131 height 29
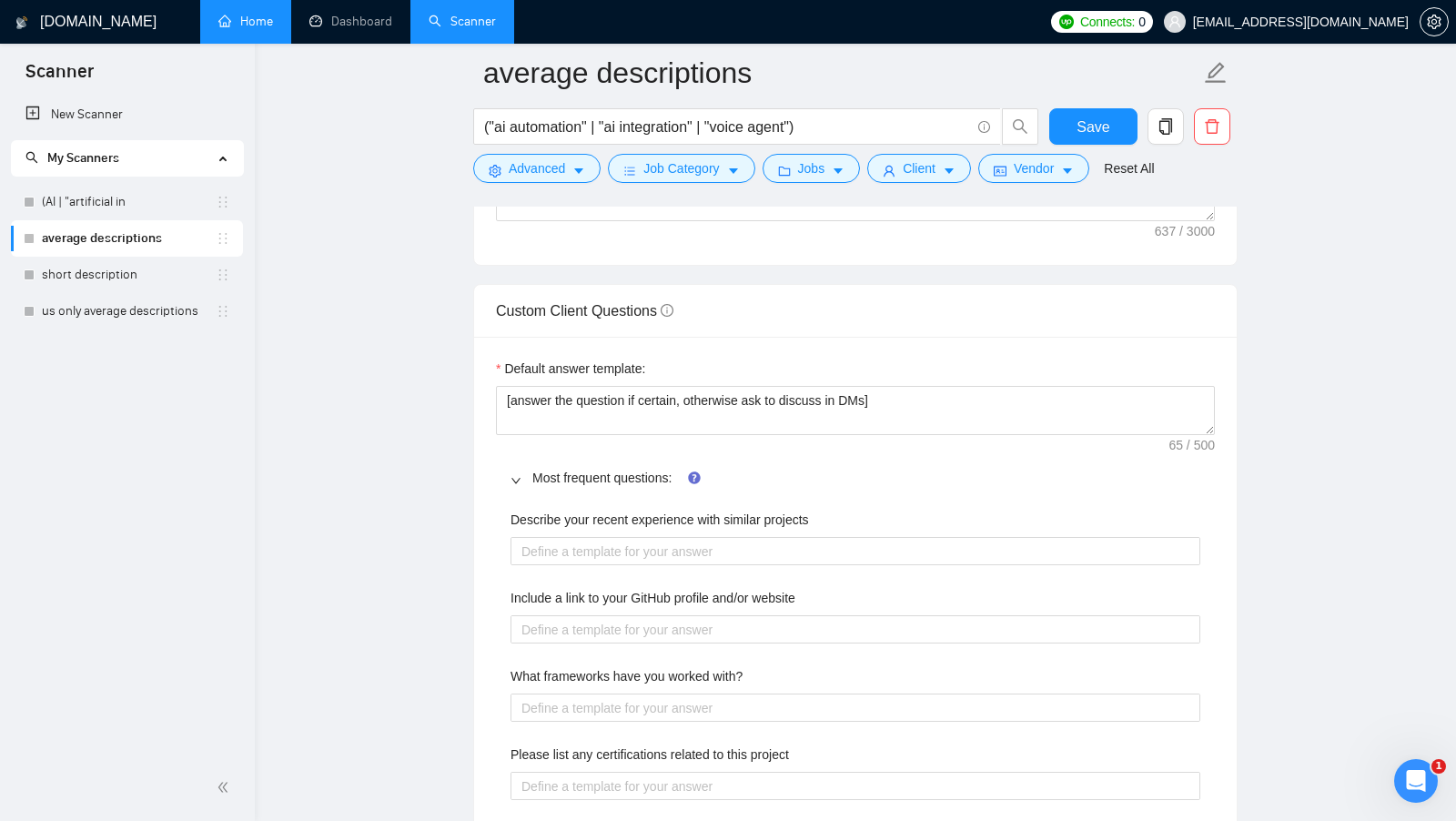
scroll to position [2422, 0]
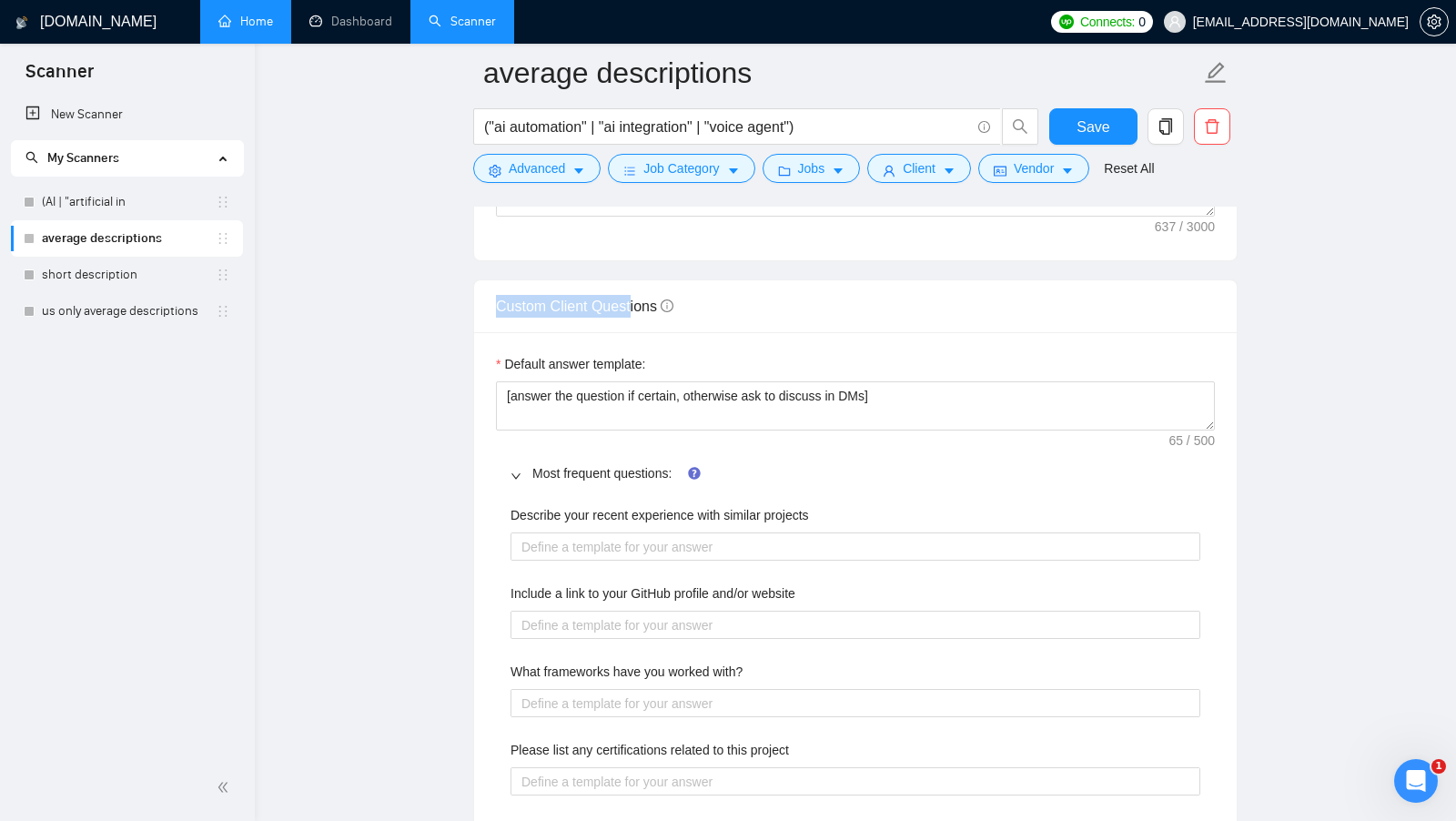
drag, startPoint x: 495, startPoint y: 299, endPoint x: 635, endPoint y: 290, distance: 140.3
click at [635, 290] on div "Custom Client Questions" at bounding box center [855, 307] width 763 height 53
click at [538, 466] on link "Most frequent questions:" at bounding box center [602, 473] width 140 height 15
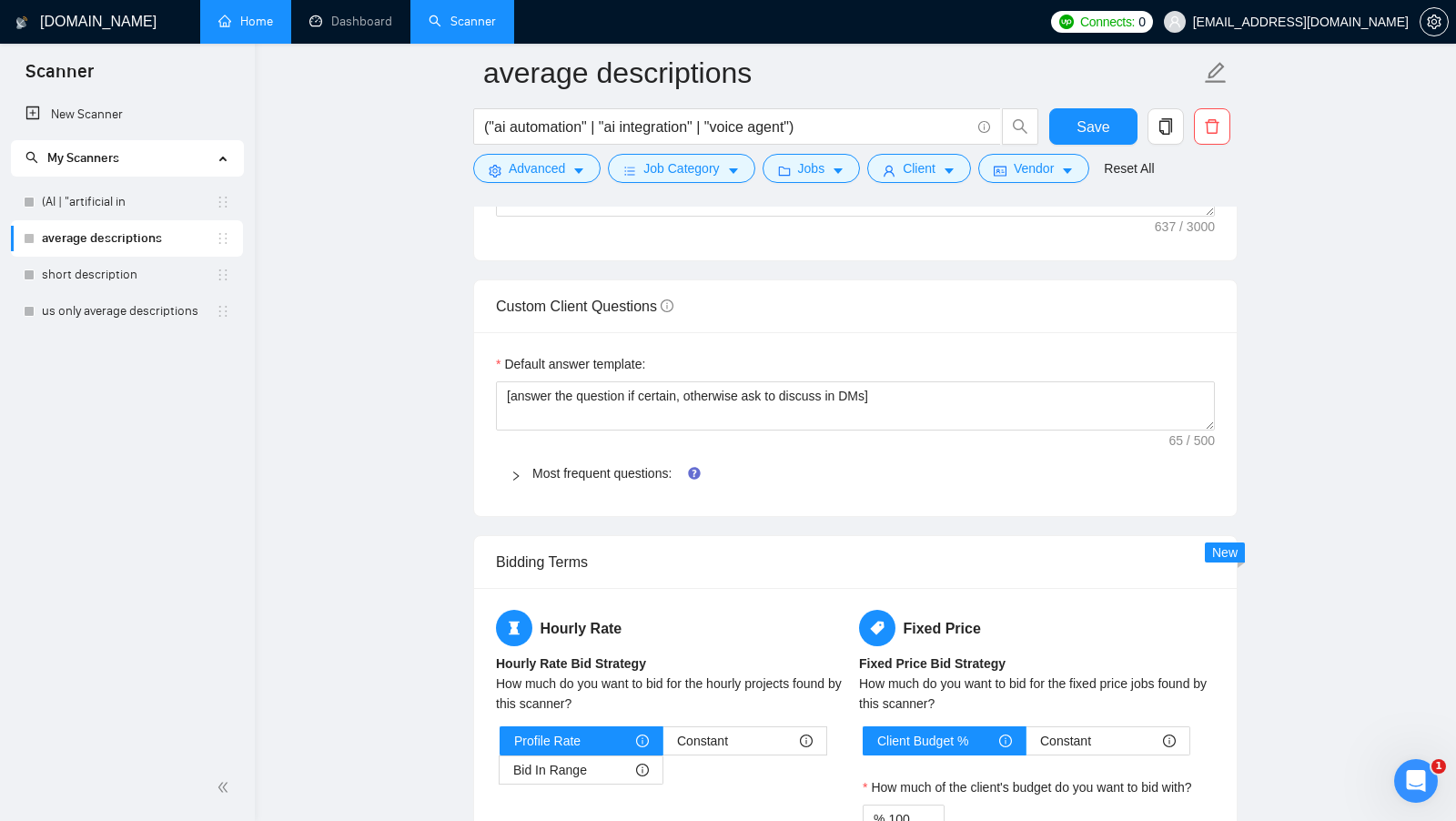
click at [518, 470] on icon "right" at bounding box center [515, 475] width 11 height 11
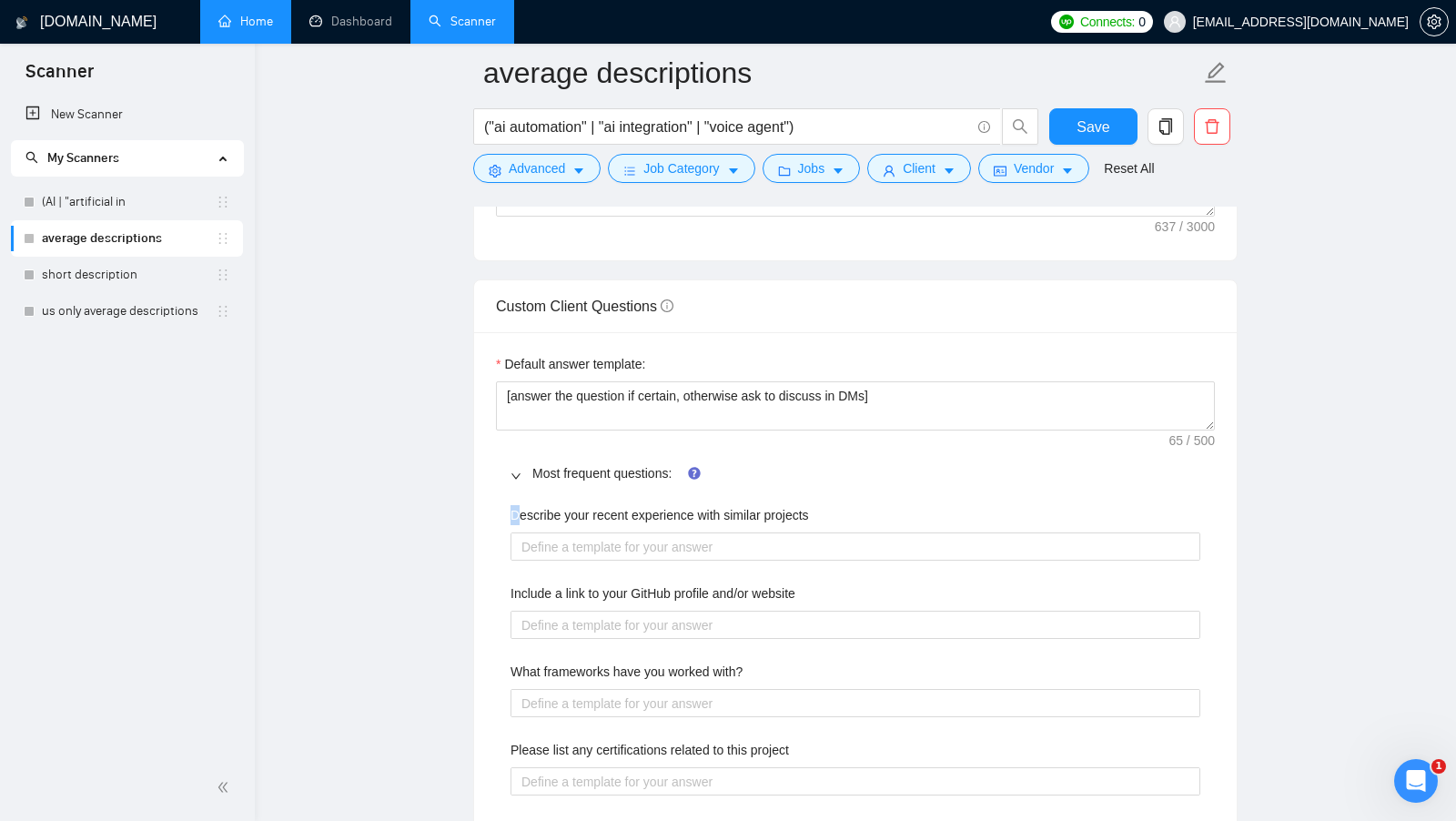
drag, startPoint x: 519, startPoint y: 496, endPoint x: 854, endPoint y: 488, distance: 335.1
click at [855, 495] on div "Describe your recent experience with similar projects Include a link to your Gi…" at bounding box center [854, 701] width 719 height 413
drag, startPoint x: 516, startPoint y: 588, endPoint x: 810, endPoint y: 570, distance: 294.6
click at [811, 583] on div "Include a link to your GitHub profile and/or website" at bounding box center [855, 597] width 690 height 28
drag, startPoint x: 762, startPoint y: 652, endPoint x: 478, endPoint y: 661, distance: 284.1
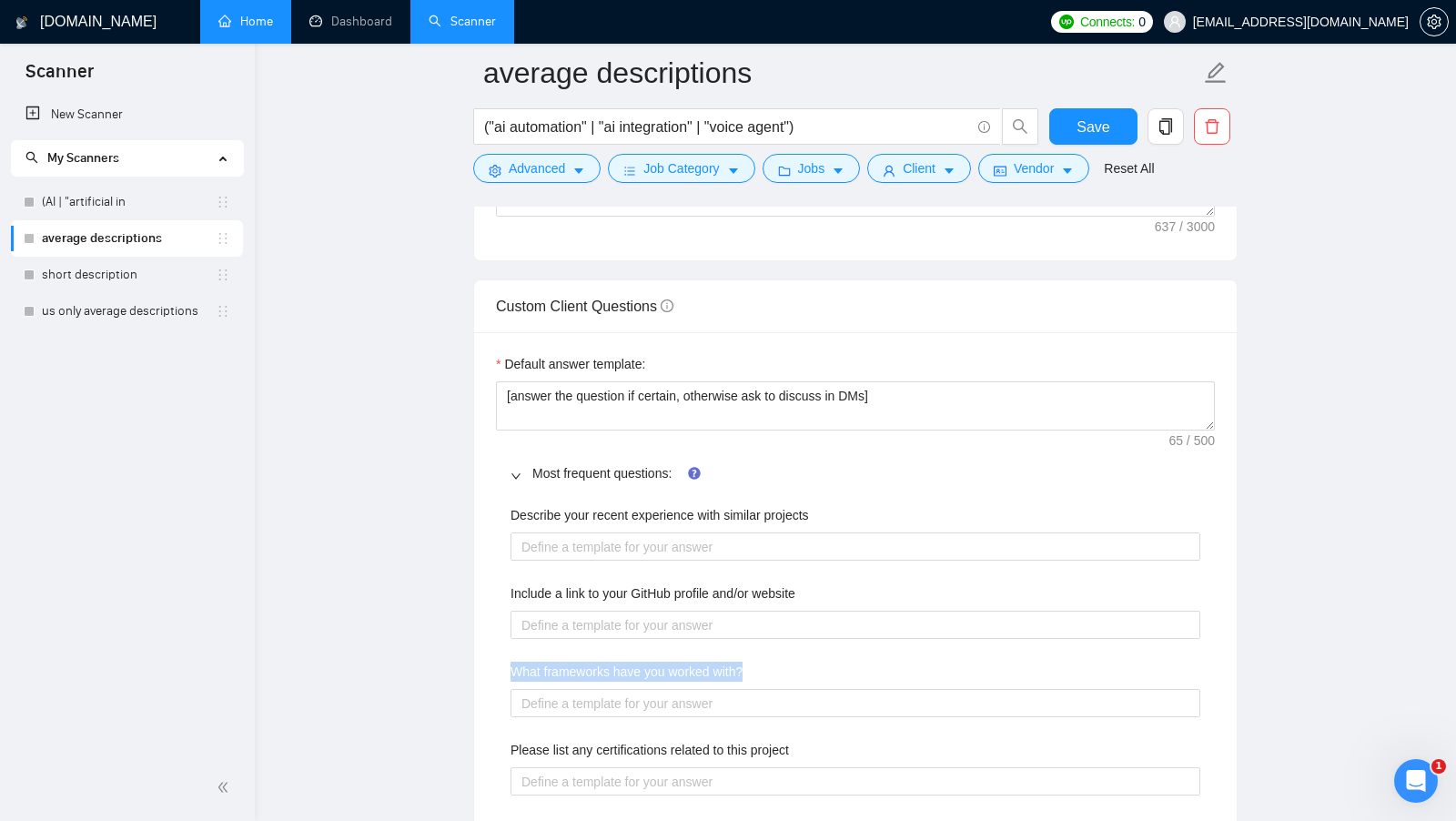
click at [478, 661] on div "Default answer template: [answer the question if certain, otherwise ask to disc…" at bounding box center [855, 630] width 763 height 597
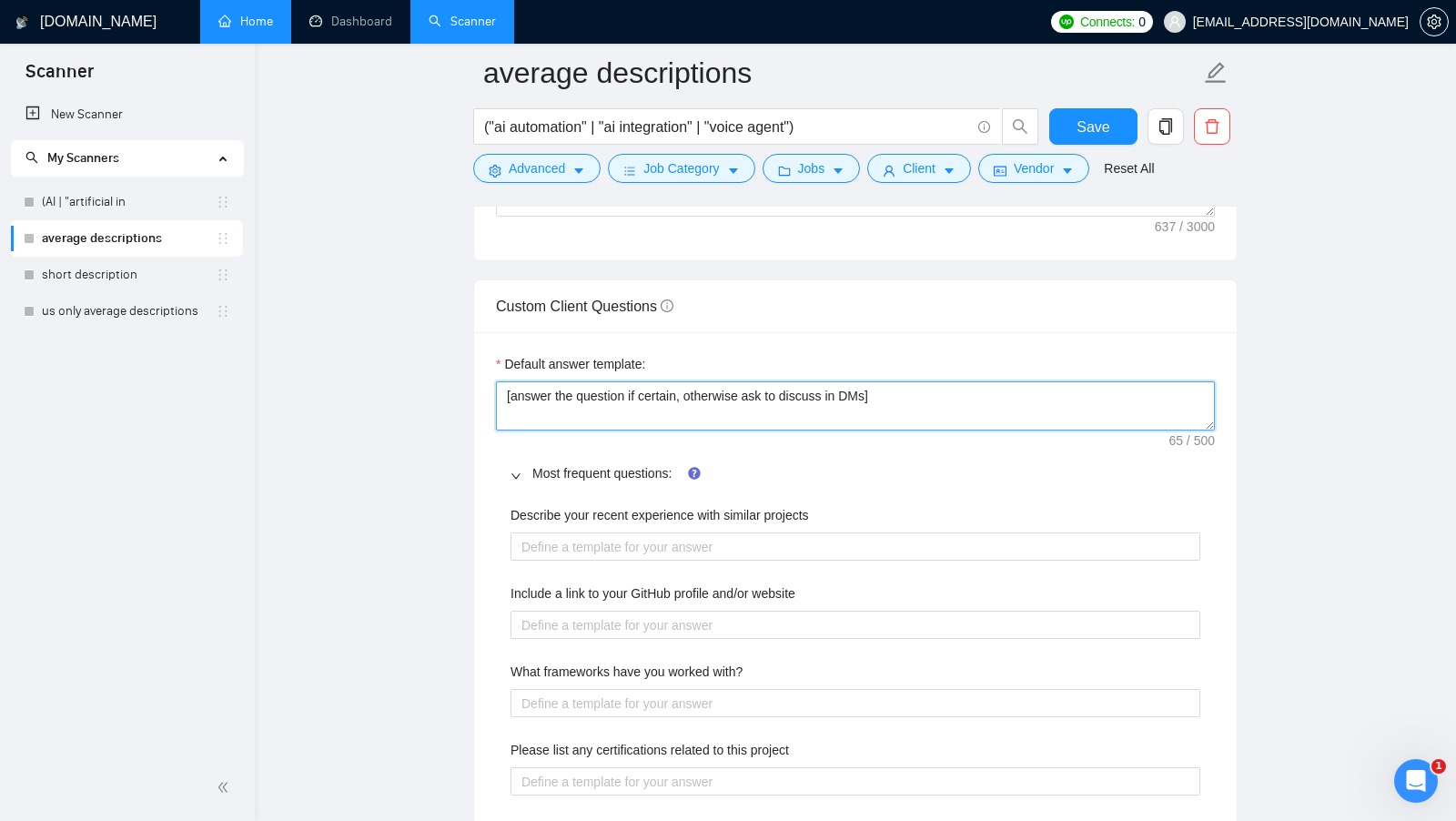
drag, startPoint x: 957, startPoint y: 379, endPoint x: 510, endPoint y: 387, distance: 447.1
click at [510, 387] on textarea "[answer the question if certain, otherwise ask to discuss in DMs]" at bounding box center [854, 406] width 719 height 49
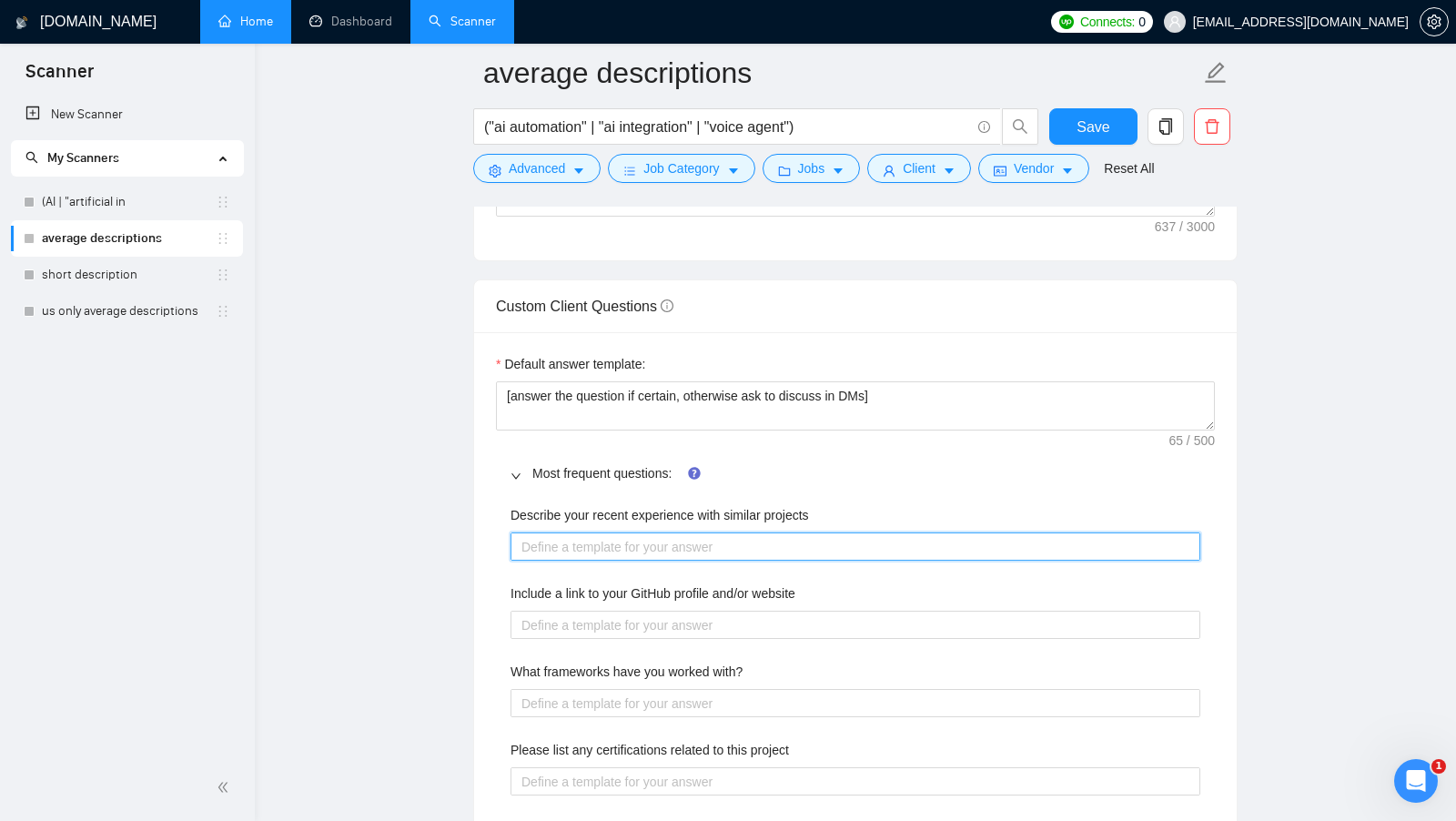
click at [644, 532] on projects "Describe your recent experience with similar projects" at bounding box center [855, 546] width 690 height 29
type projects "["
type projects "[]"
type projects "["
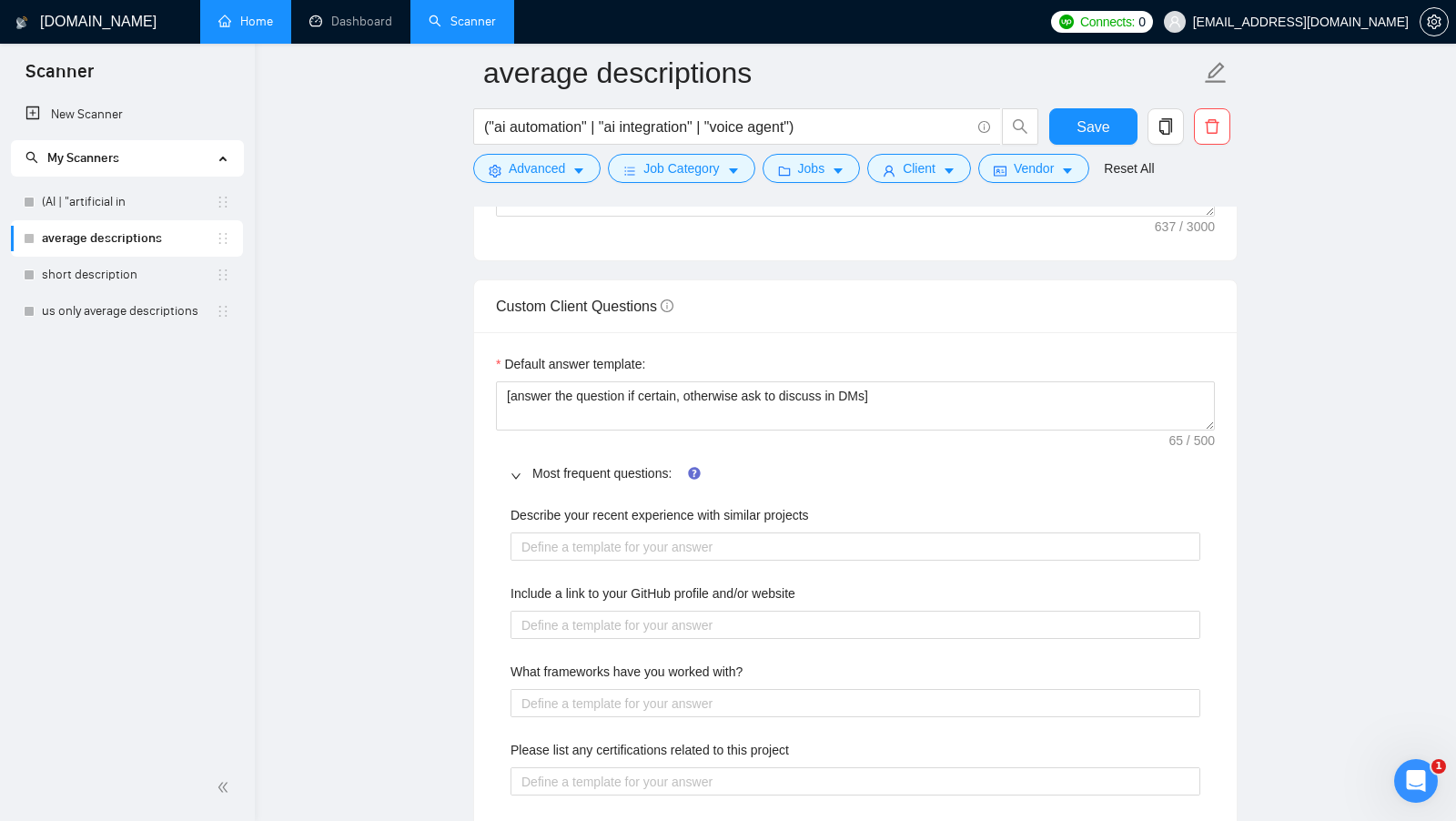
click at [916, 430] on div "Default answer template: [answer the question if certain, otherwise ask to disc…" at bounding box center [855, 630] width 763 height 597
click at [553, 466] on link "Most frequent questions:" at bounding box center [602, 473] width 140 height 15
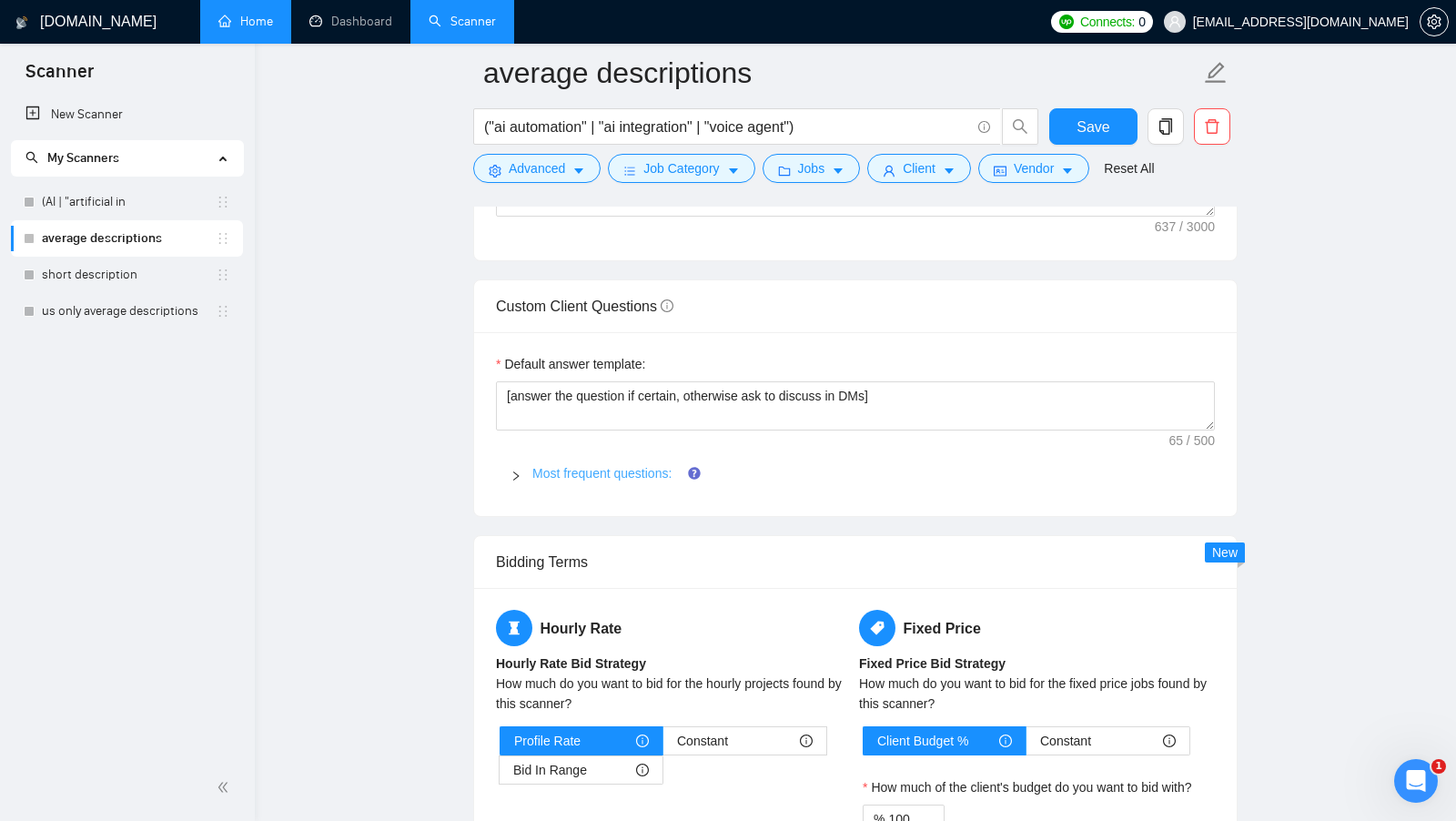
click at [586, 466] on link "Most frequent questions:" at bounding box center [602, 473] width 140 height 15
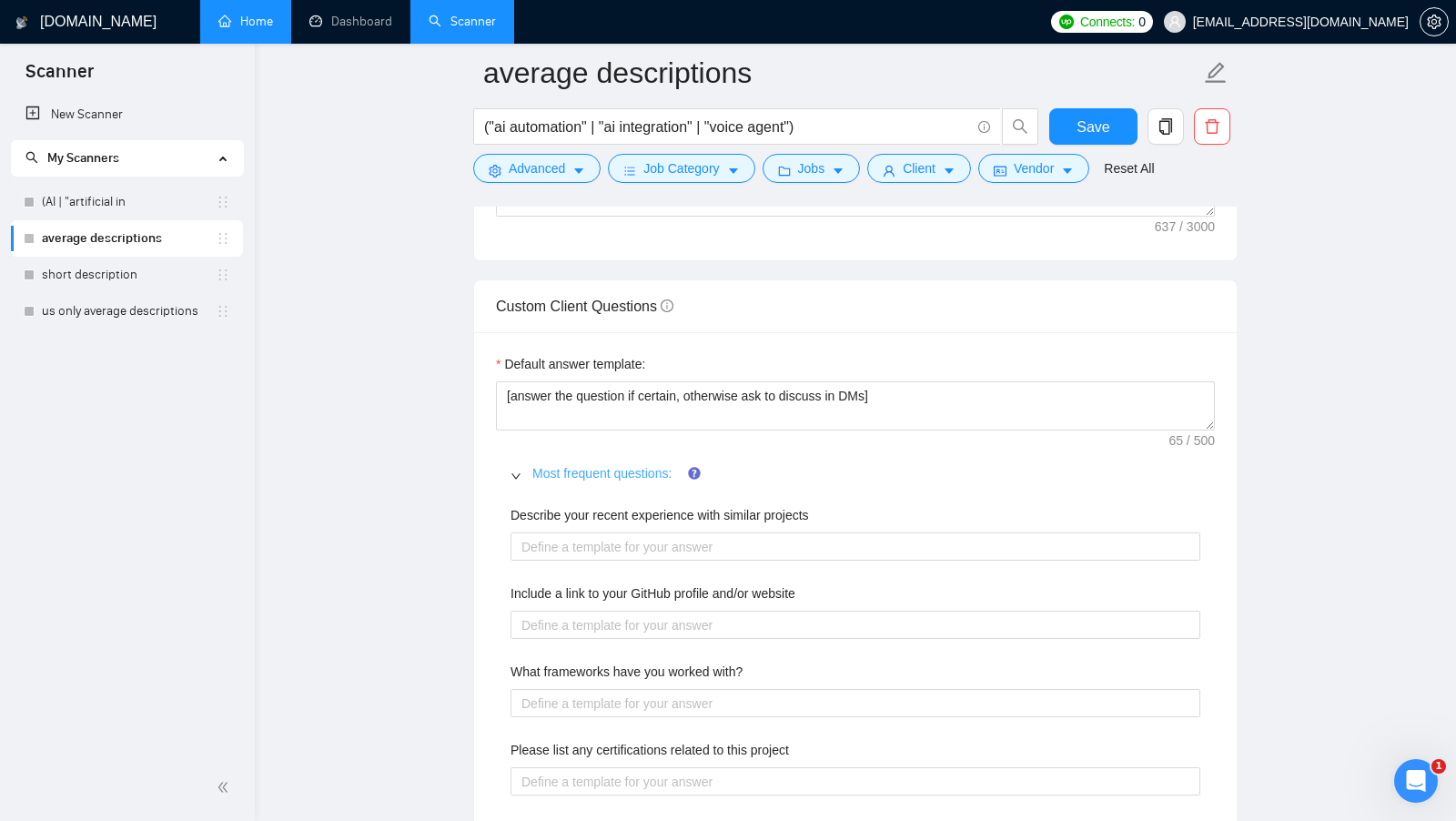
click at [586, 466] on link "Most frequent questions:" at bounding box center [602, 473] width 140 height 15
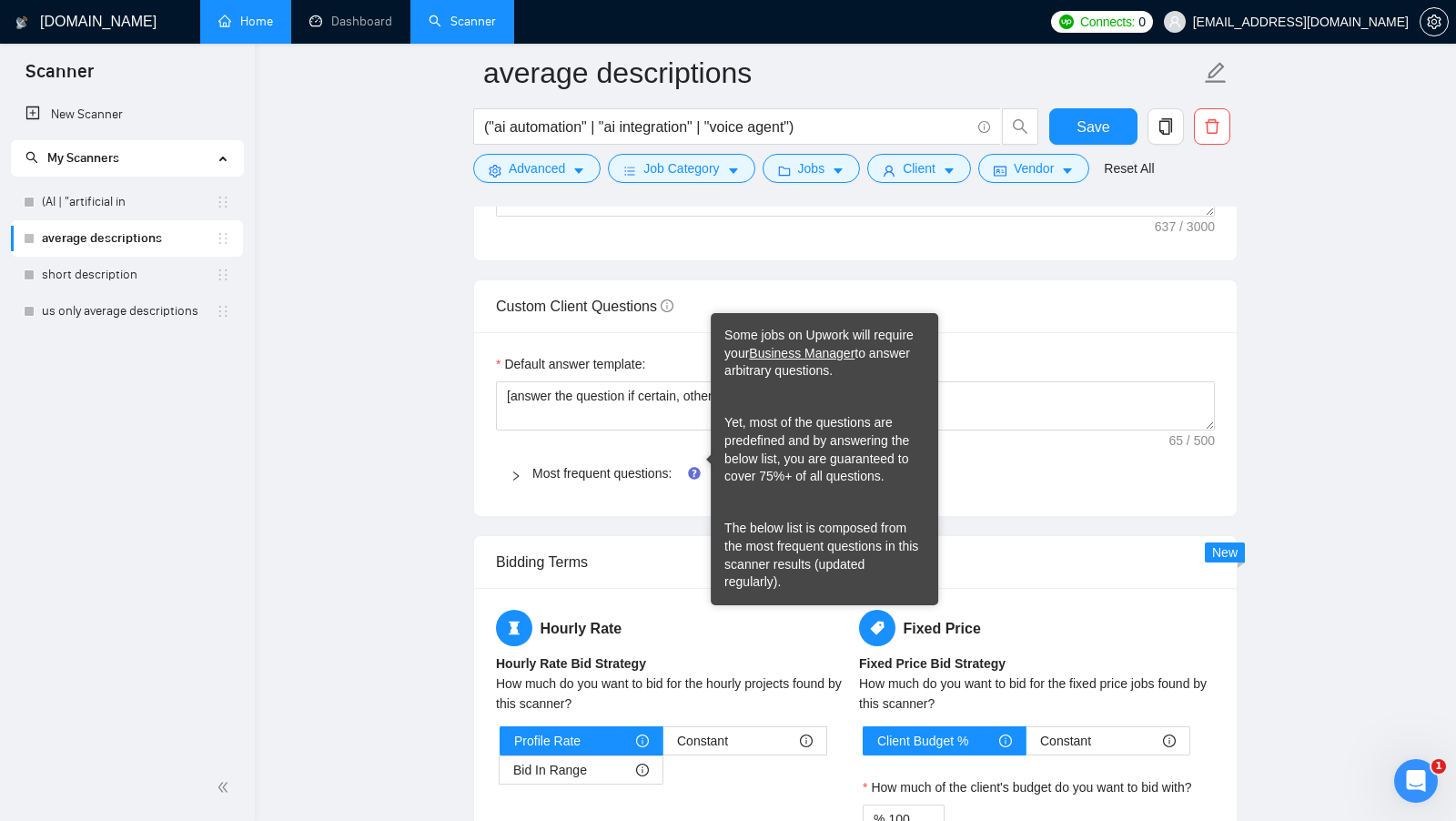
click at [982, 433] on div "Default answer template: [answer the question if certain, otherwise ask to disc…" at bounding box center [855, 424] width 763 height 184
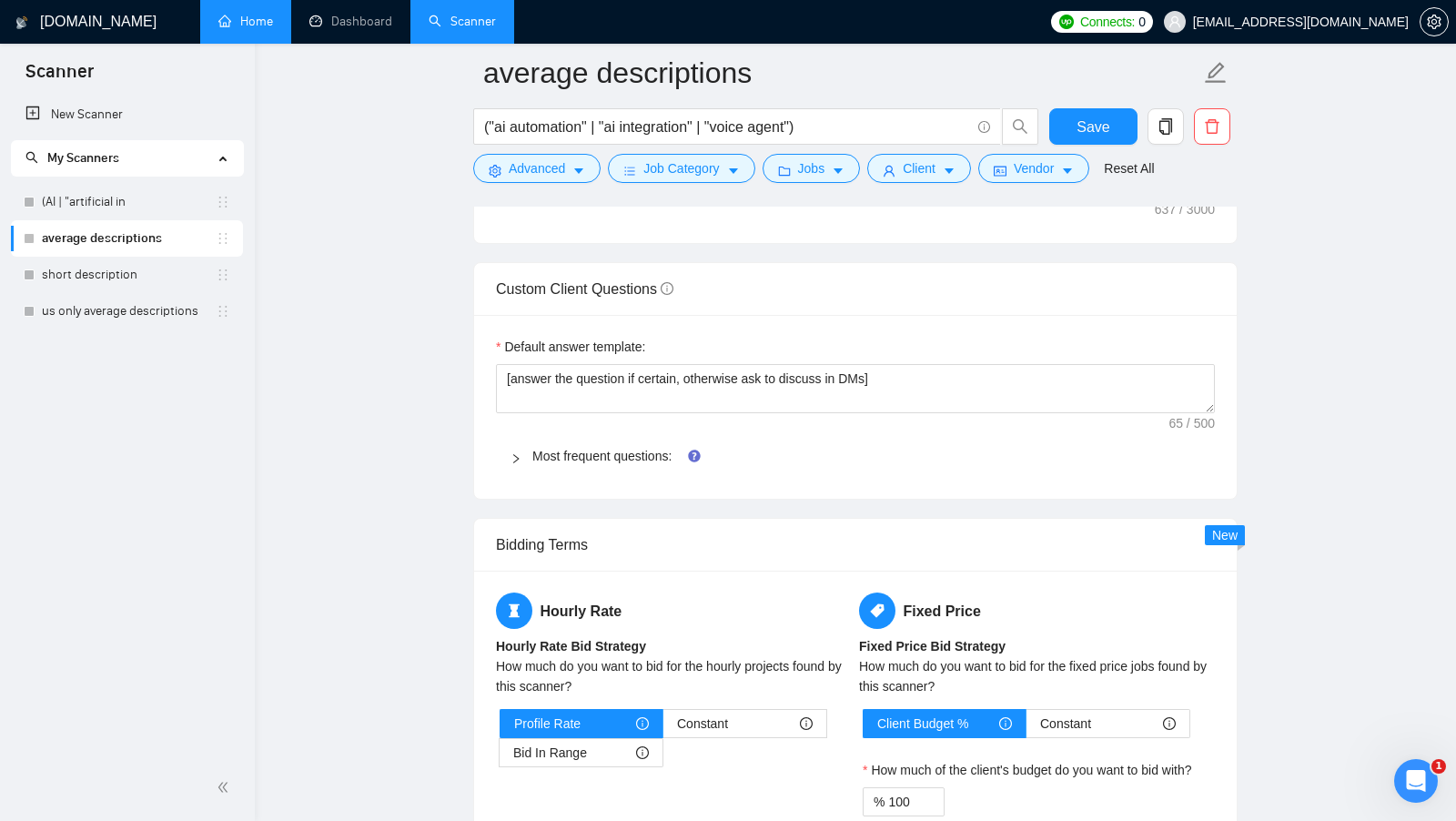
scroll to position [2441, 0]
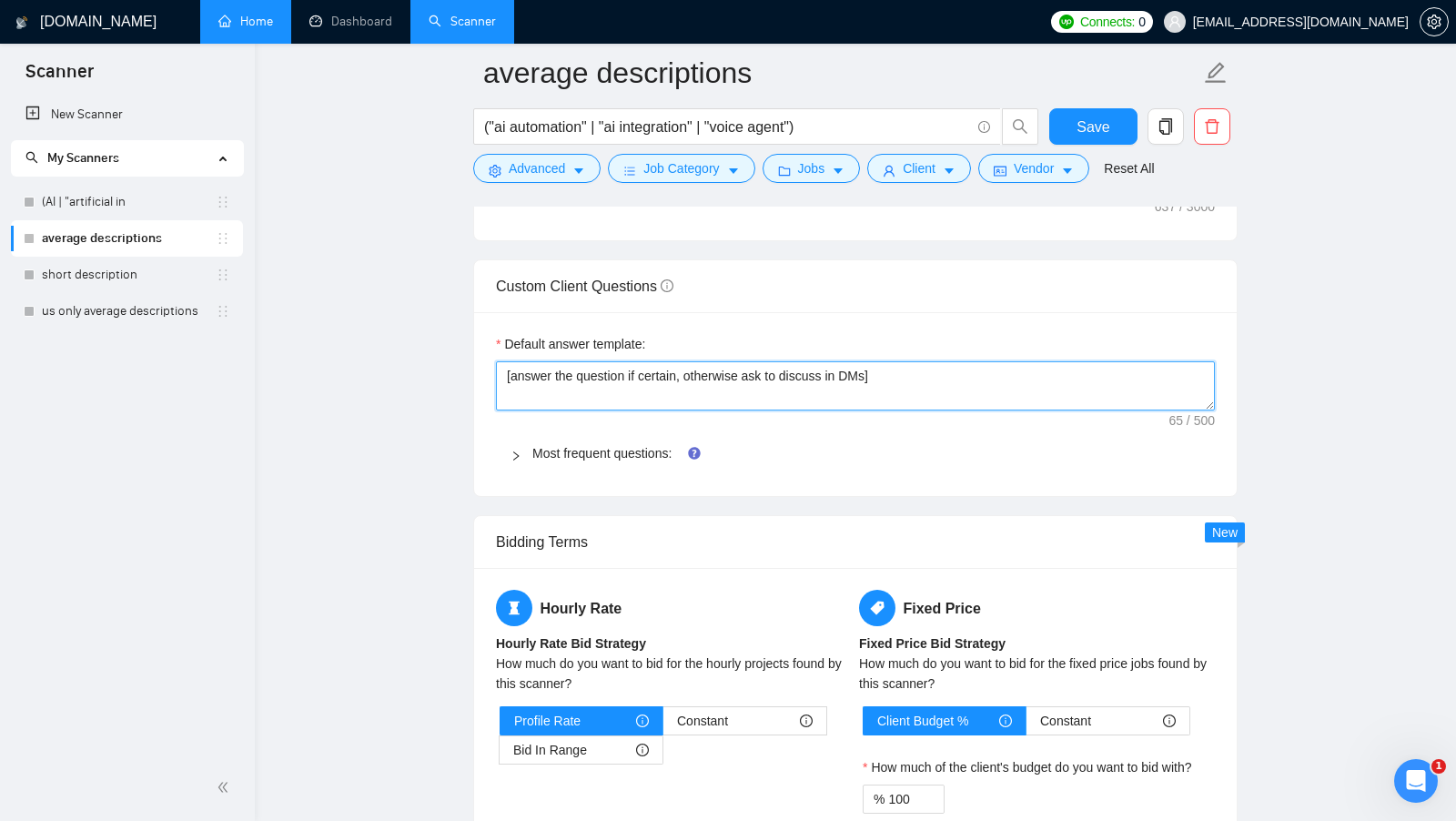
click at [1057, 368] on textarea "[answer the question if certain, otherwise ask to discuss in DMs]" at bounding box center [854, 385] width 719 height 49
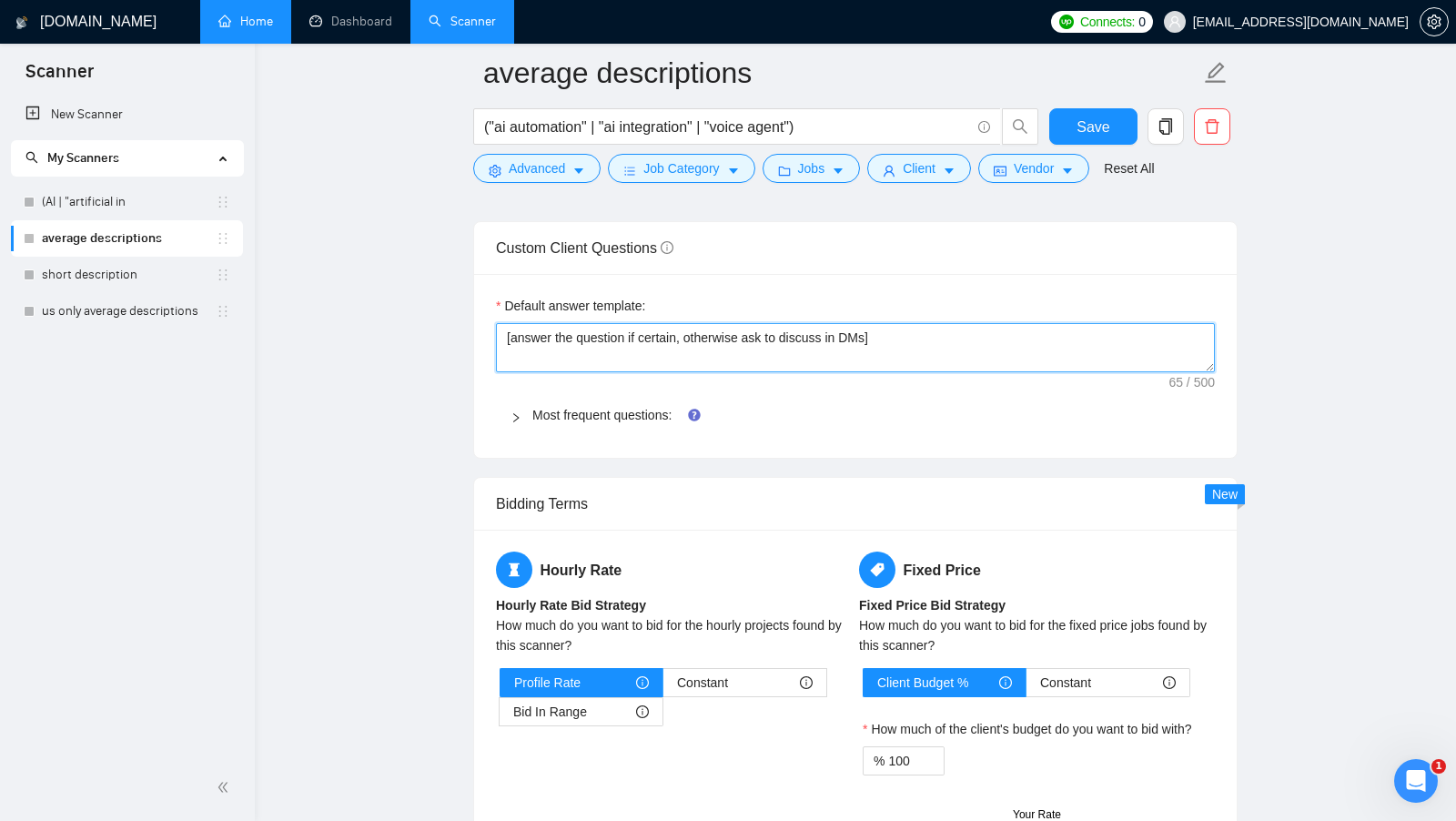
scroll to position [2477, 0]
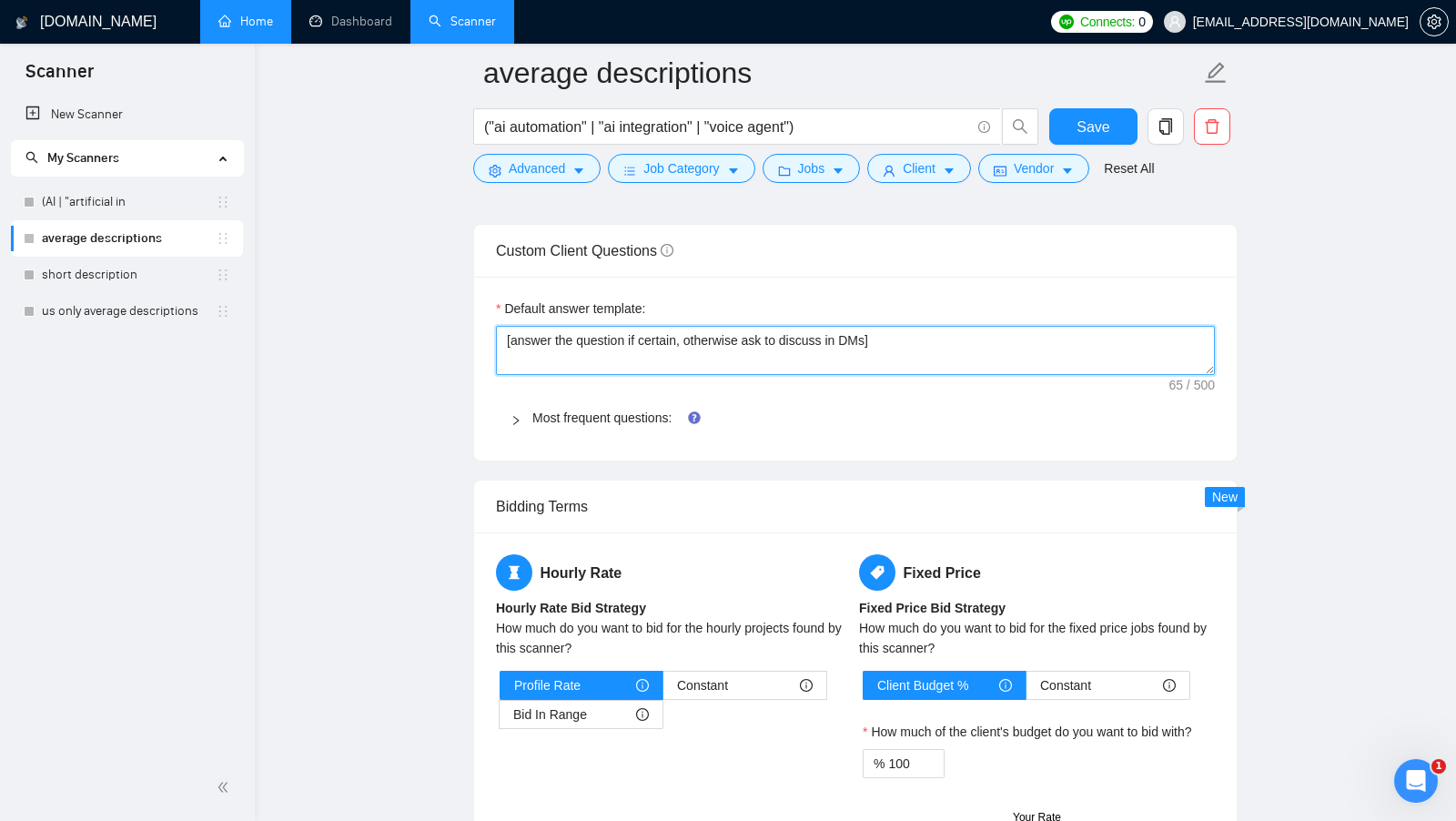
drag, startPoint x: 911, startPoint y: 324, endPoint x: 496, endPoint y: 327, distance: 415.0
click at [496, 327] on textarea "[answer the question if certain, otherwise ask to discuss in DMs]" at bounding box center [854, 350] width 719 height 49
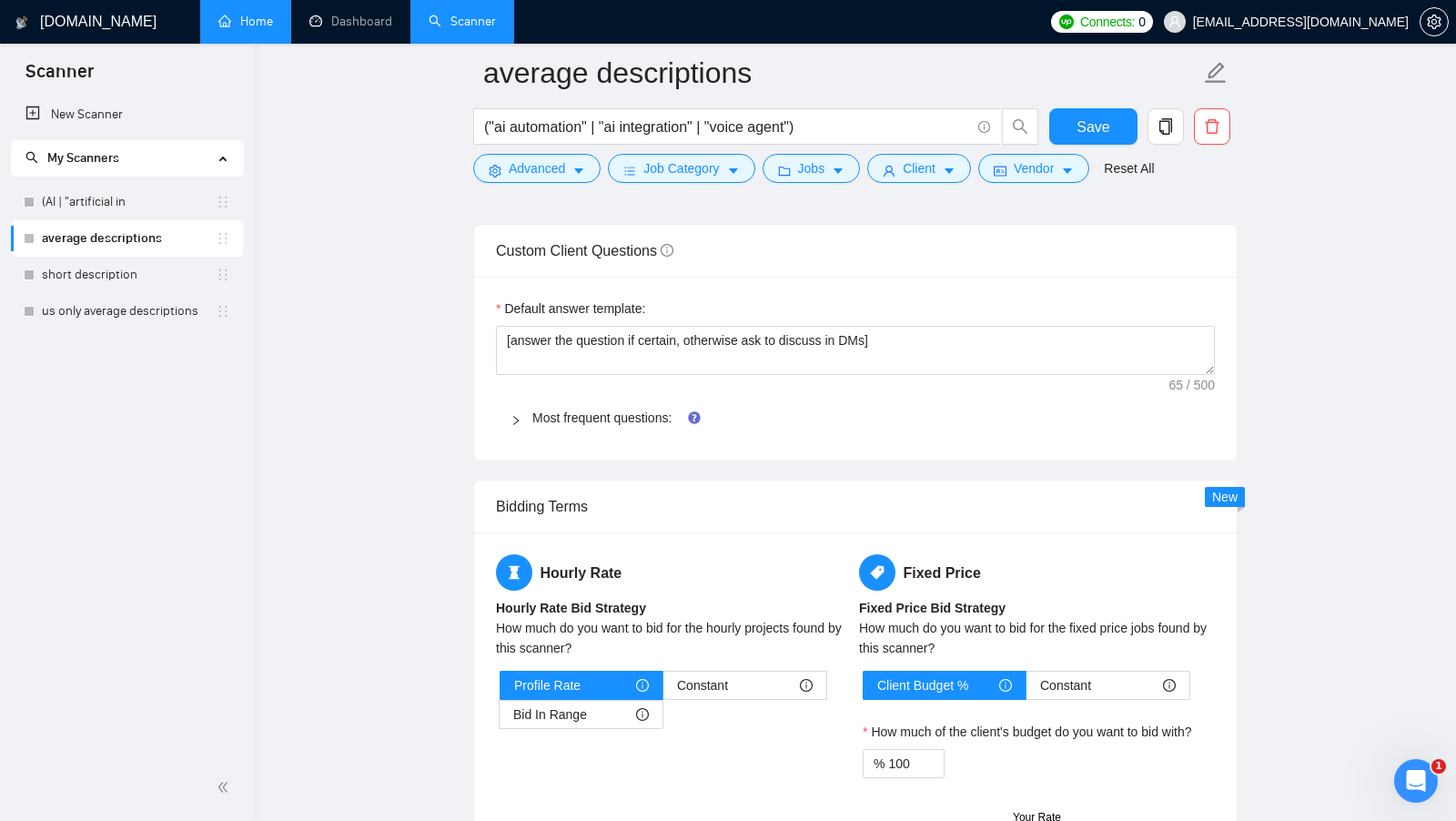
click at [559, 408] on span "Most frequent questions:" at bounding box center [865, 418] width 668 height 20
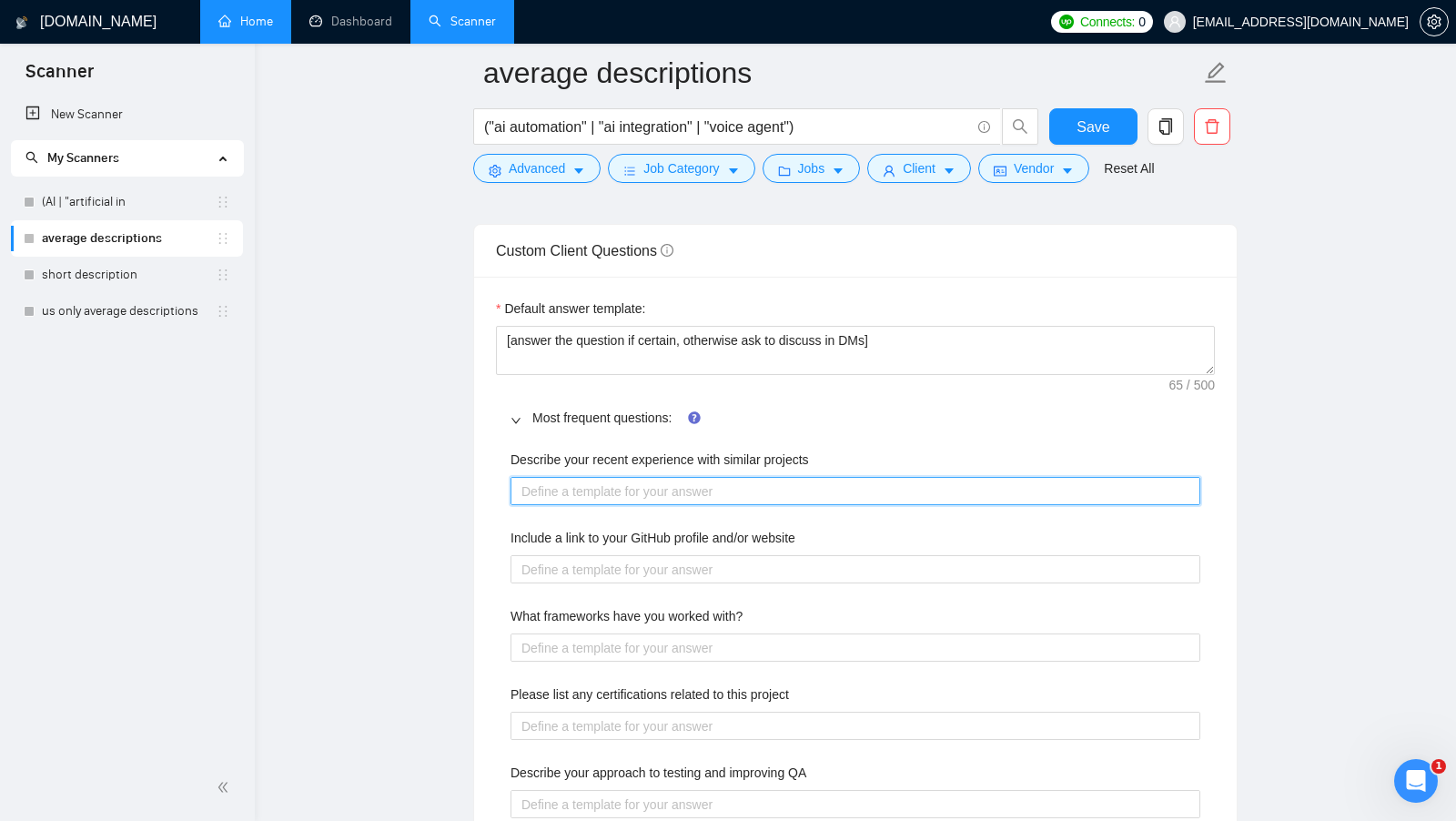
click at [696, 477] on projects "Describe your recent experience with similar projects" at bounding box center [855, 491] width 690 height 29
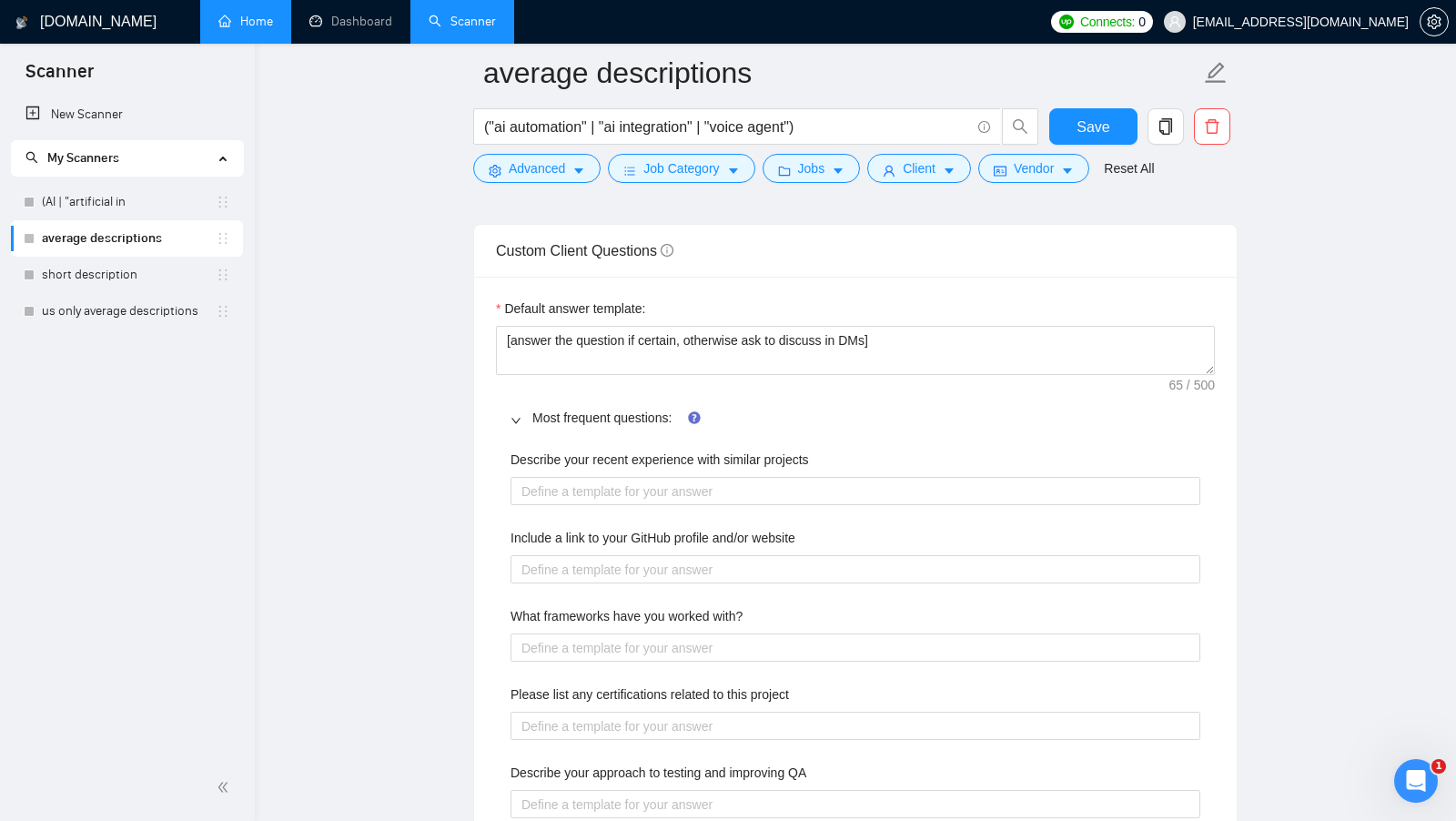
click at [694, 539] on div "Include a link to your GitHub profile and/or website" at bounding box center [855, 542] width 690 height 28
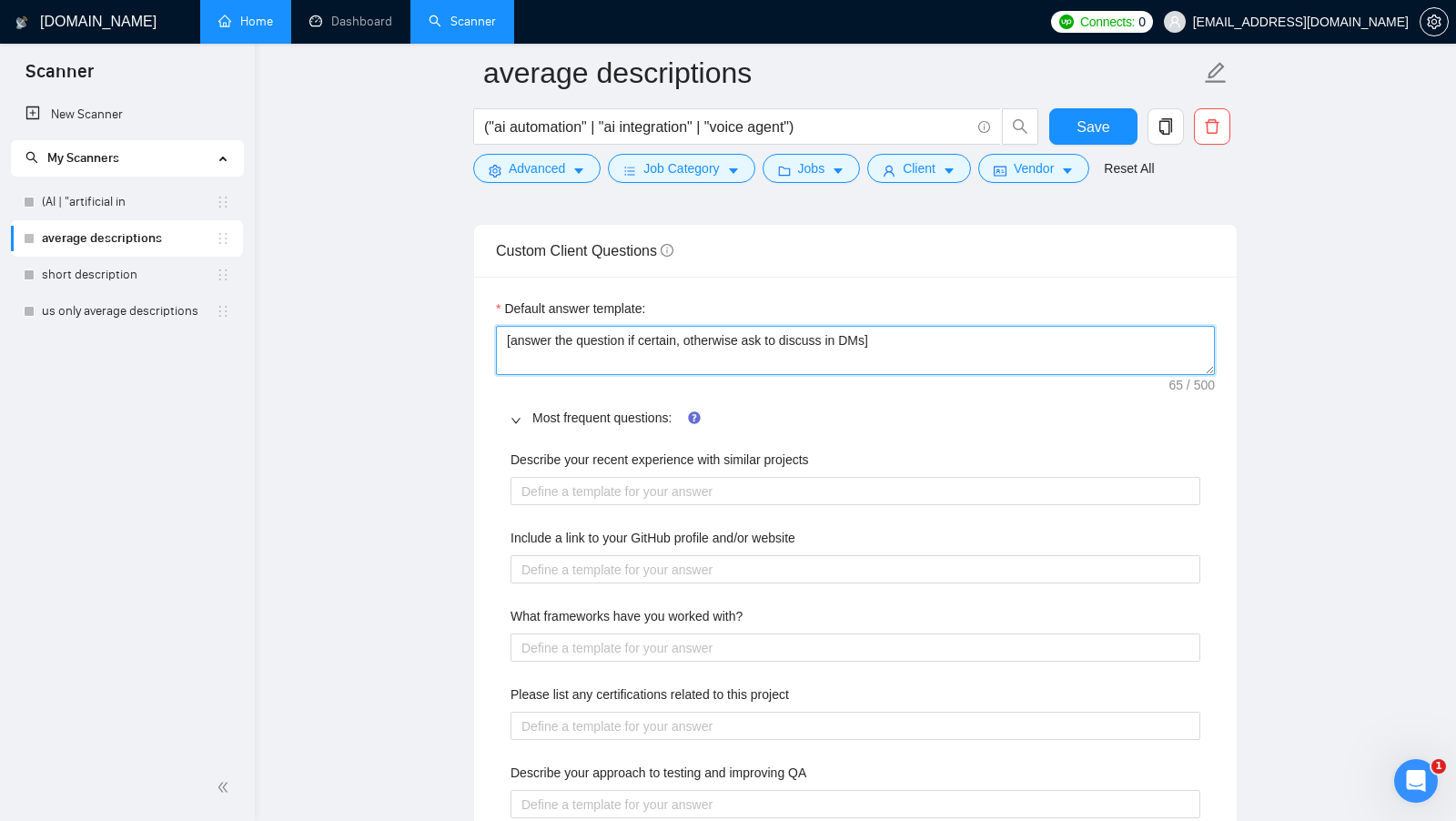
drag, startPoint x: 933, startPoint y: 331, endPoint x: 508, endPoint y: 330, distance: 425.0
click at [508, 330] on textarea "[answer the question if certain, otherwise ask to discuss in DMs]" at bounding box center [854, 350] width 719 height 49
click at [508, 329] on textarea "[answer the question if certain, otherwise ask to discuss in DMs]" at bounding box center [854, 350] width 719 height 49
drag, startPoint x: 508, startPoint y: 329, endPoint x: 863, endPoint y: 323, distance: 355.1
click at [863, 325] on textarea "[answer the question if certain, otherwise ask to discuss in DMs]" at bounding box center [854, 350] width 719 height 49
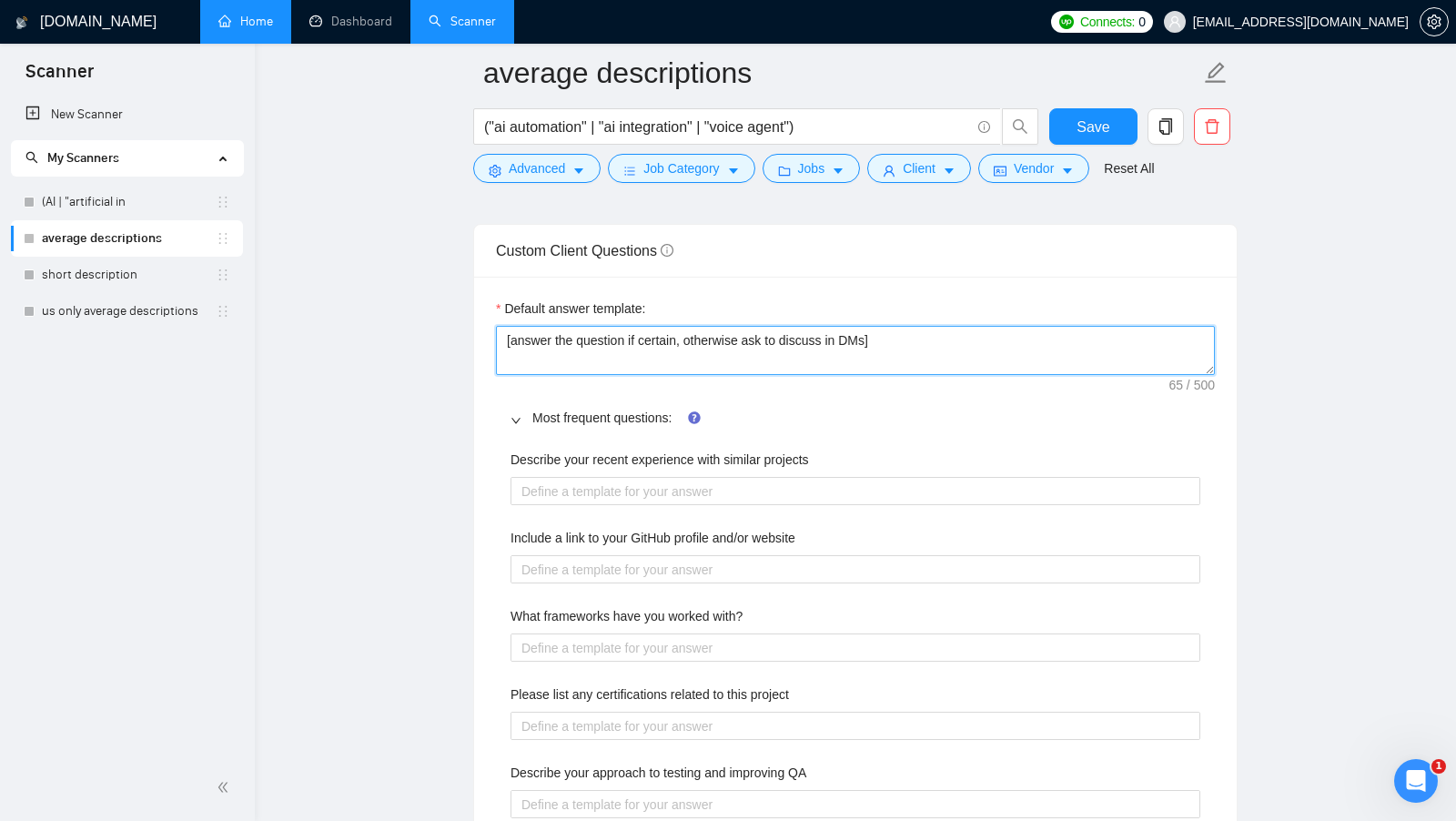
click at [967, 338] on textarea "[answer the question if certain, otherwise ask to discuss in DMs]" at bounding box center [854, 350] width 719 height 49
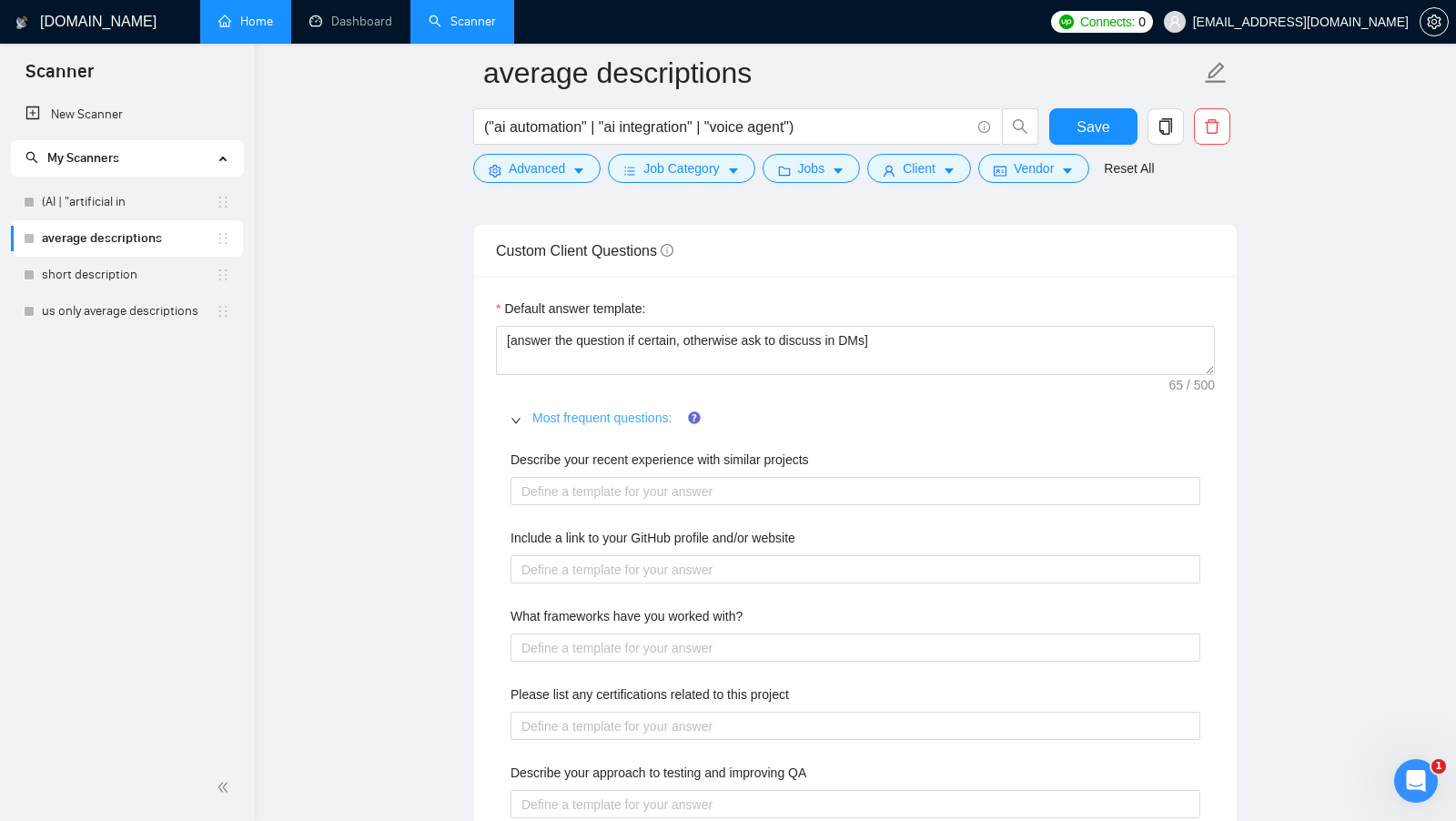
click at [561, 410] on link "Most frequent questions:" at bounding box center [602, 417] width 140 height 15
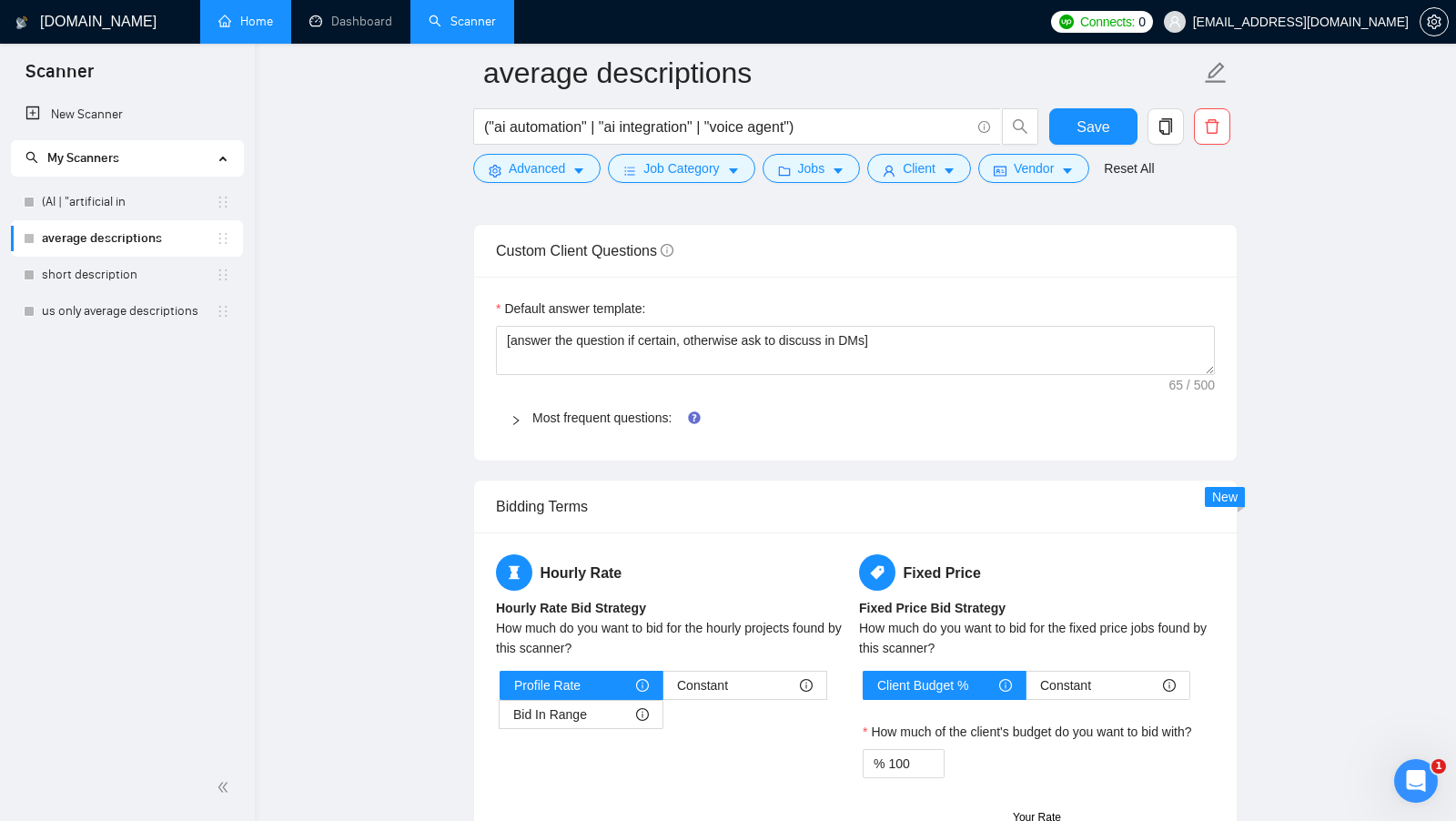
click at [983, 381] on div "Default answer template: [answer the question if certain, otherwise ask to disc…" at bounding box center [855, 368] width 763 height 184
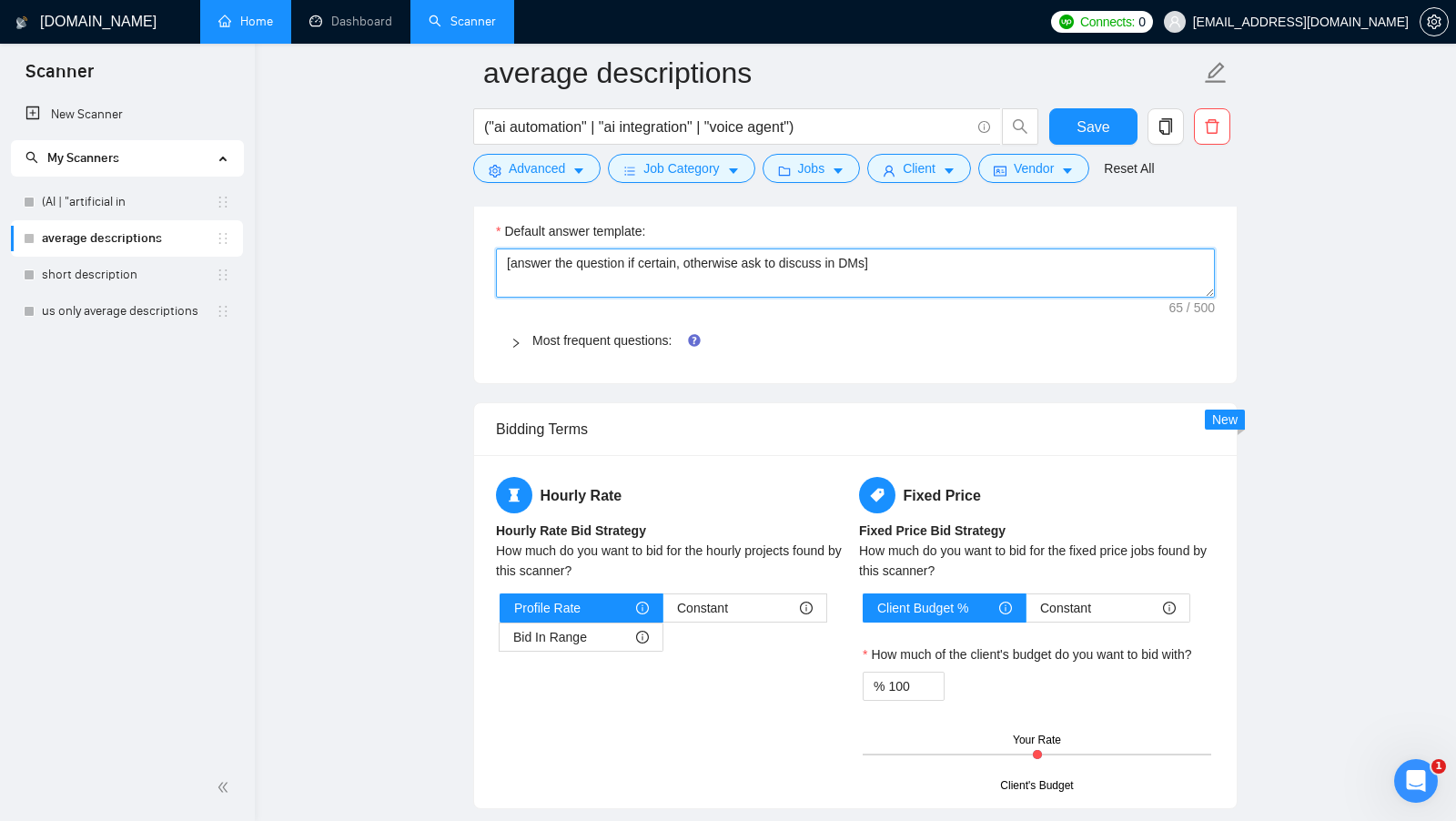
drag, startPoint x: 940, startPoint y: 248, endPoint x: 809, endPoint y: 249, distance: 131.0
click at [809, 249] on textarea "[answer the question if certain, otherwise ask to discuss in DMs]" at bounding box center [854, 273] width 719 height 49
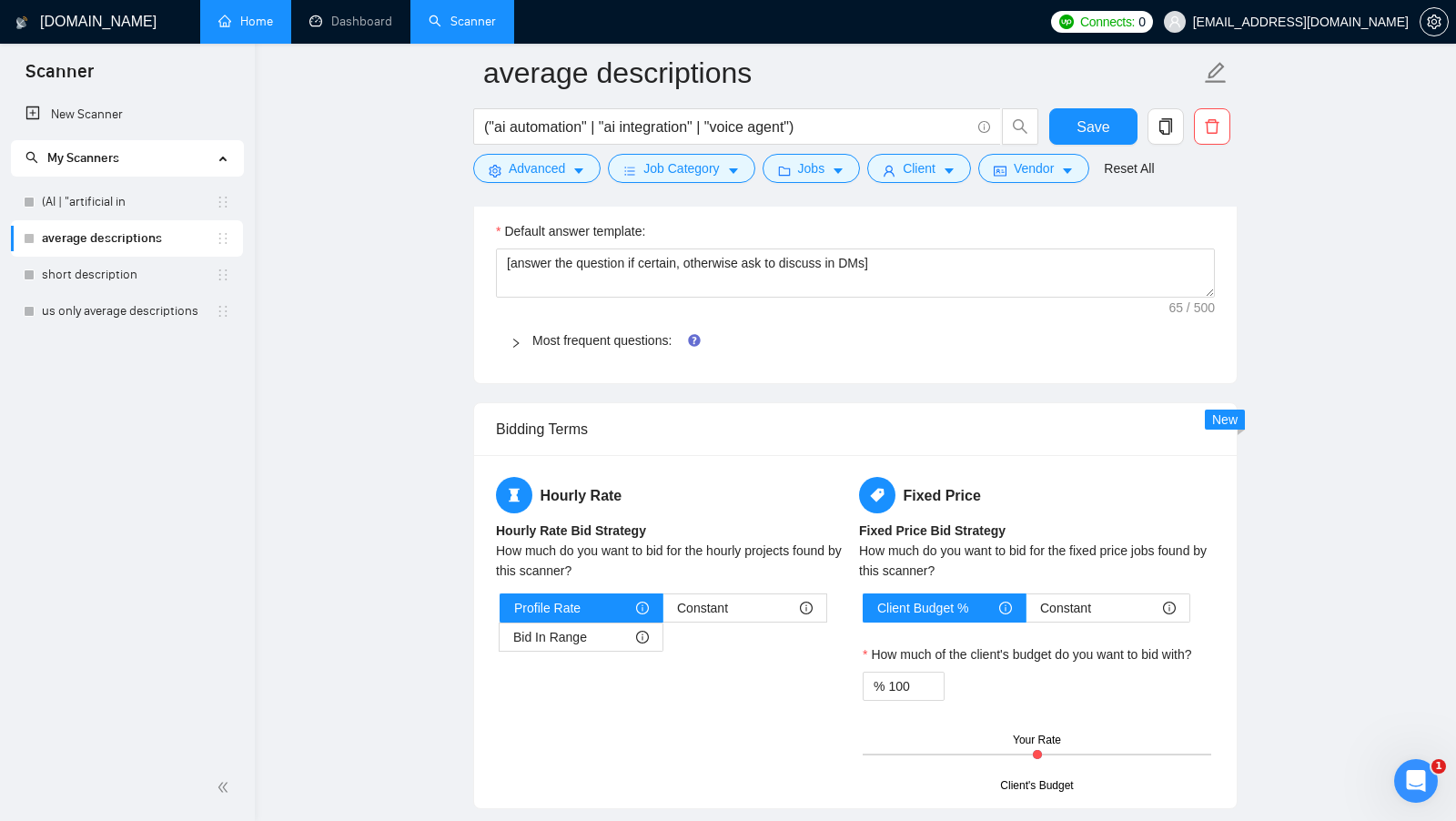
click at [852, 320] on div "Most frequent questions:" at bounding box center [854, 340] width 719 height 42
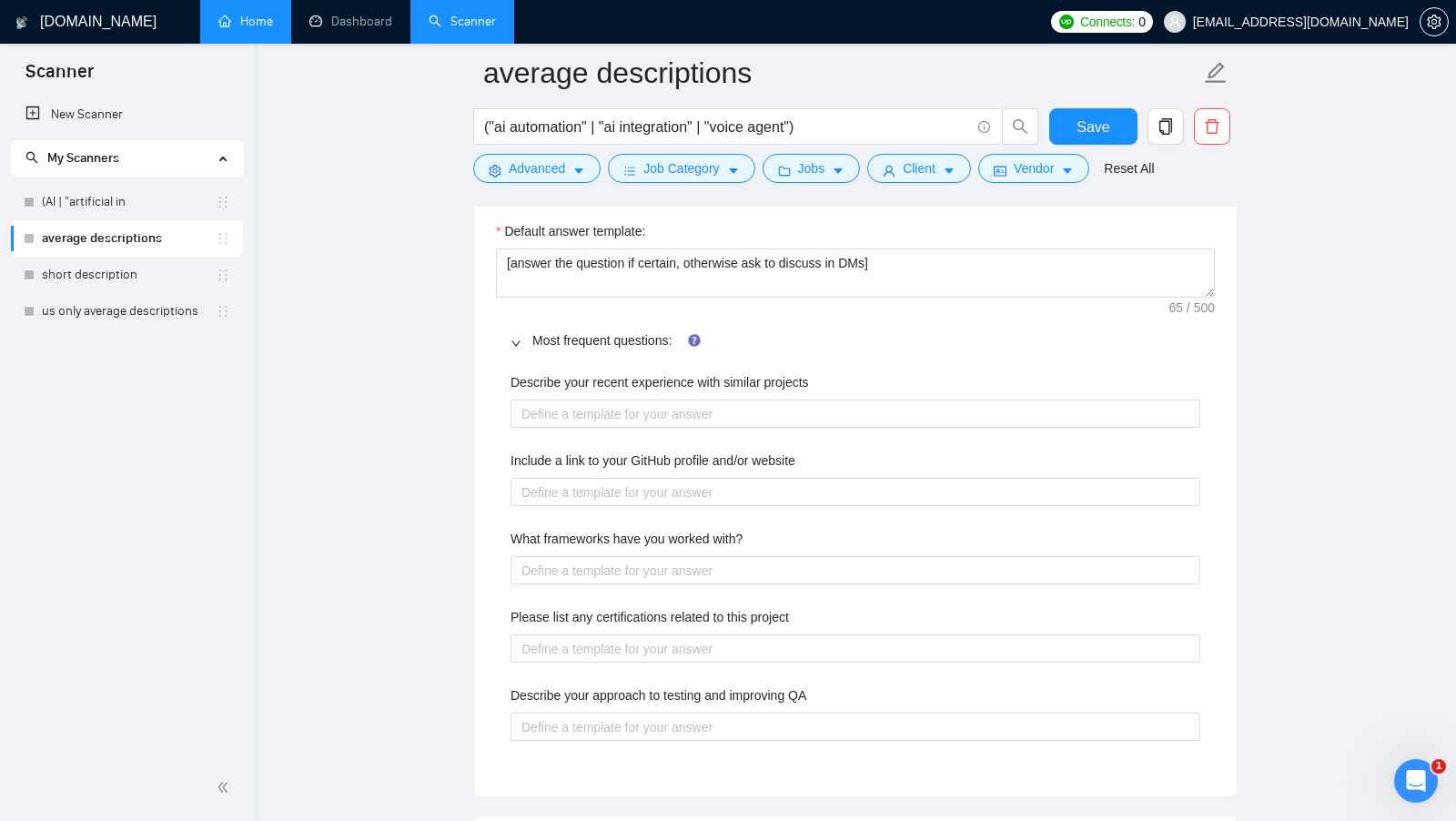
click at [852, 320] on div "Most frequent questions:" at bounding box center [854, 340] width 719 height 42
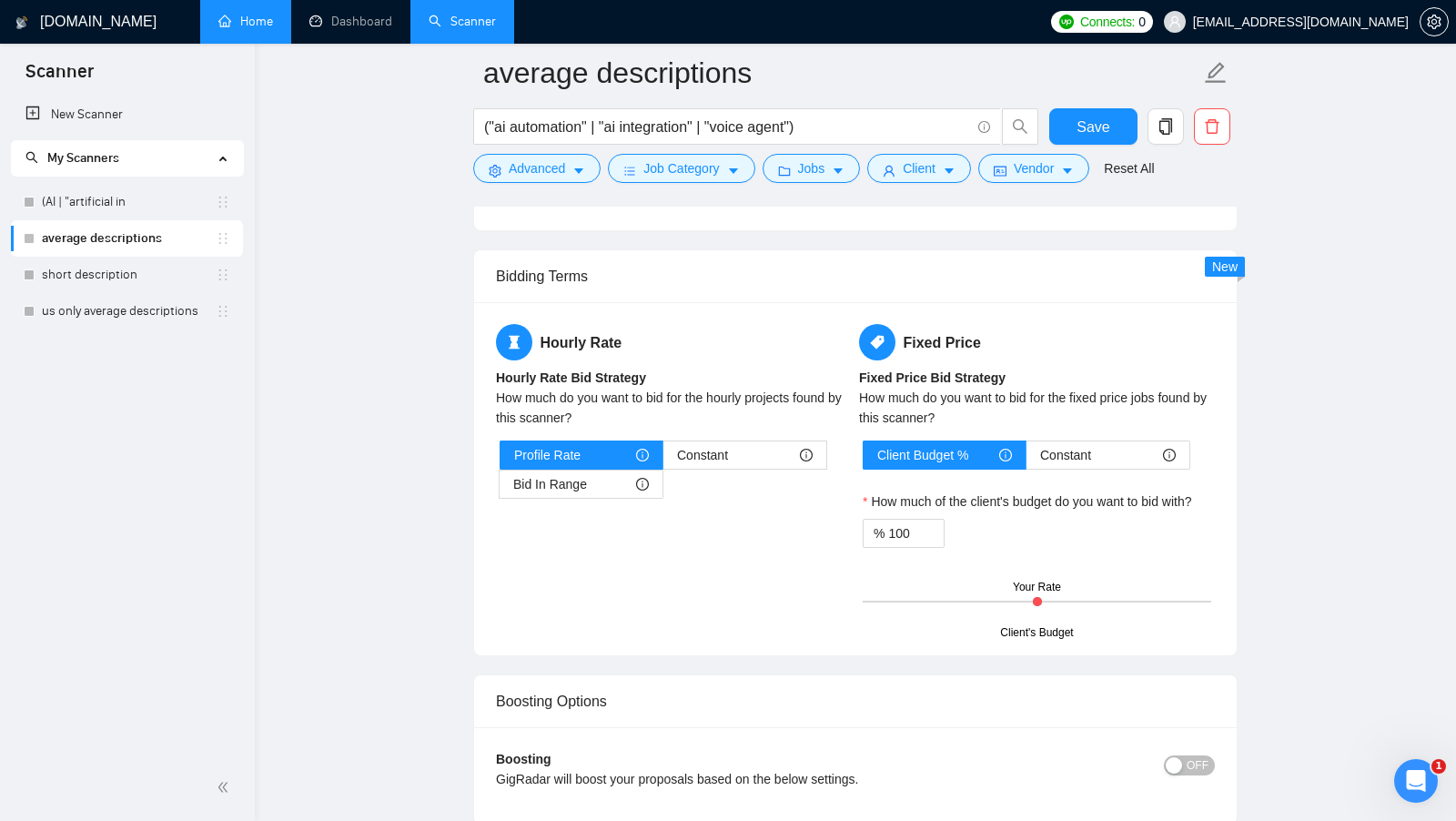
scroll to position [2719, 0]
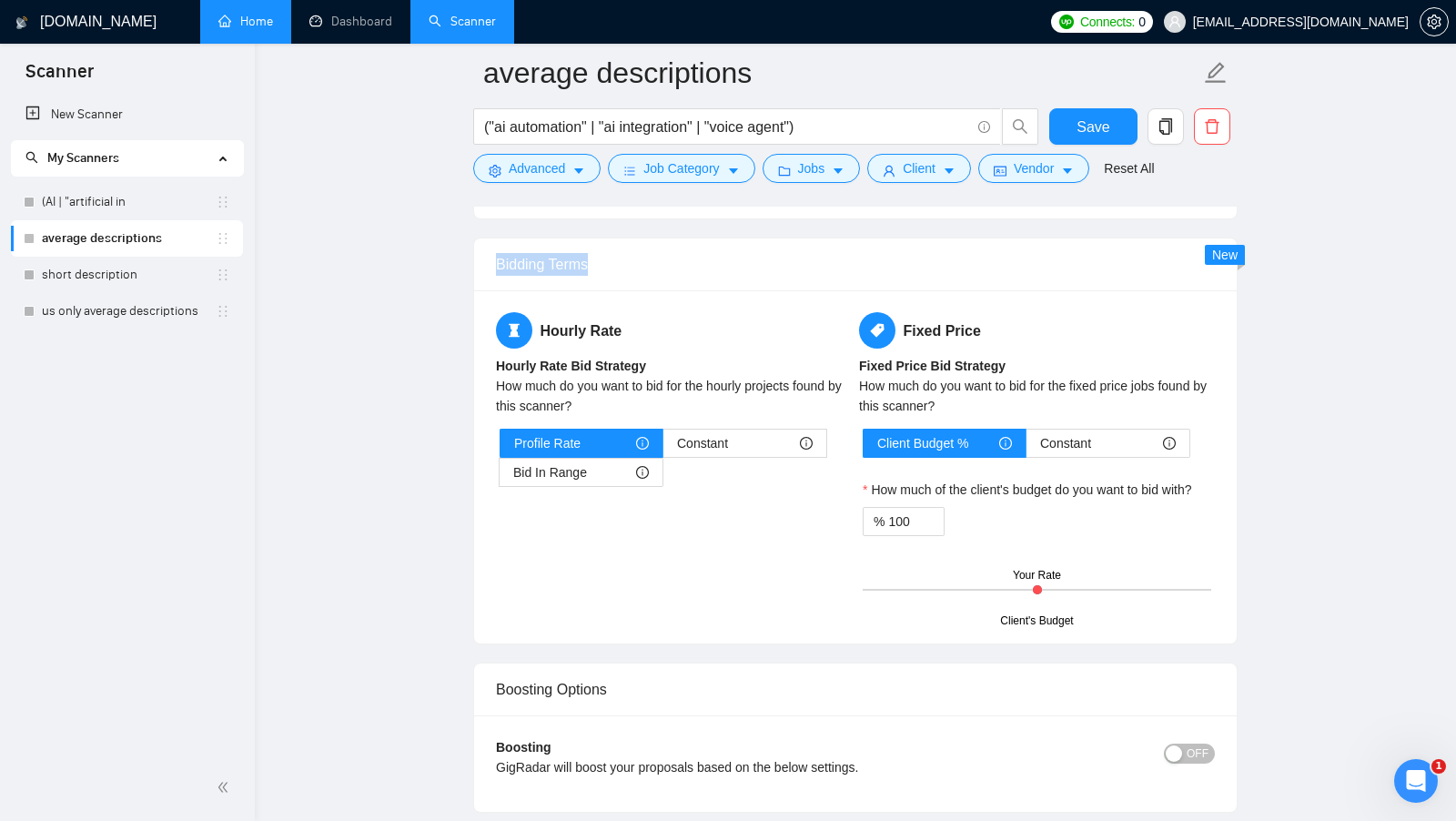
drag, startPoint x: 617, startPoint y: 248, endPoint x: 489, endPoint y: 251, distance: 128.0
click at [489, 251] on div "Bidding Terms" at bounding box center [855, 264] width 763 height 53
click at [604, 246] on div "Bidding Terms" at bounding box center [854, 264] width 719 height 52
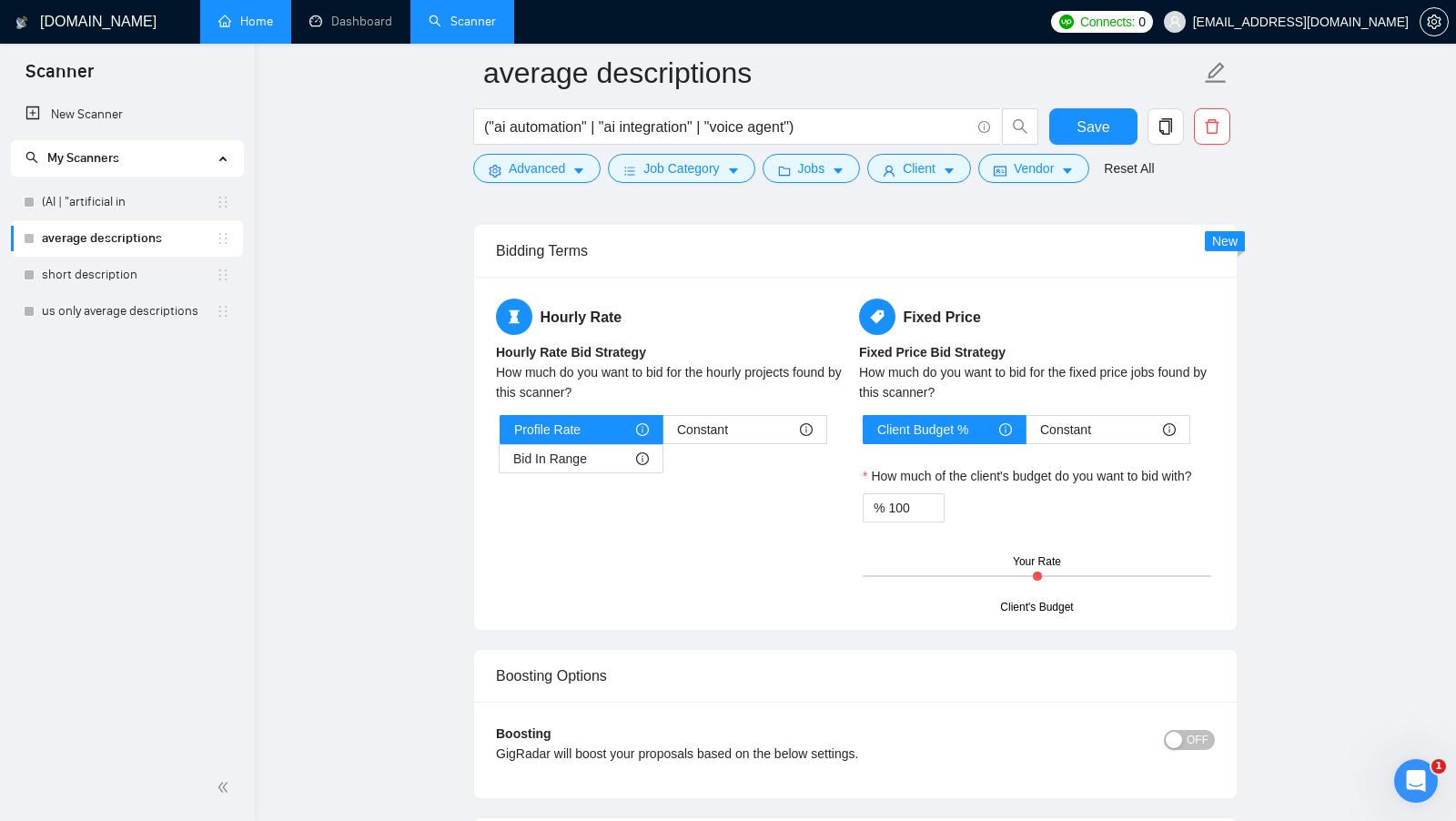
scroll to position [2736, 0]
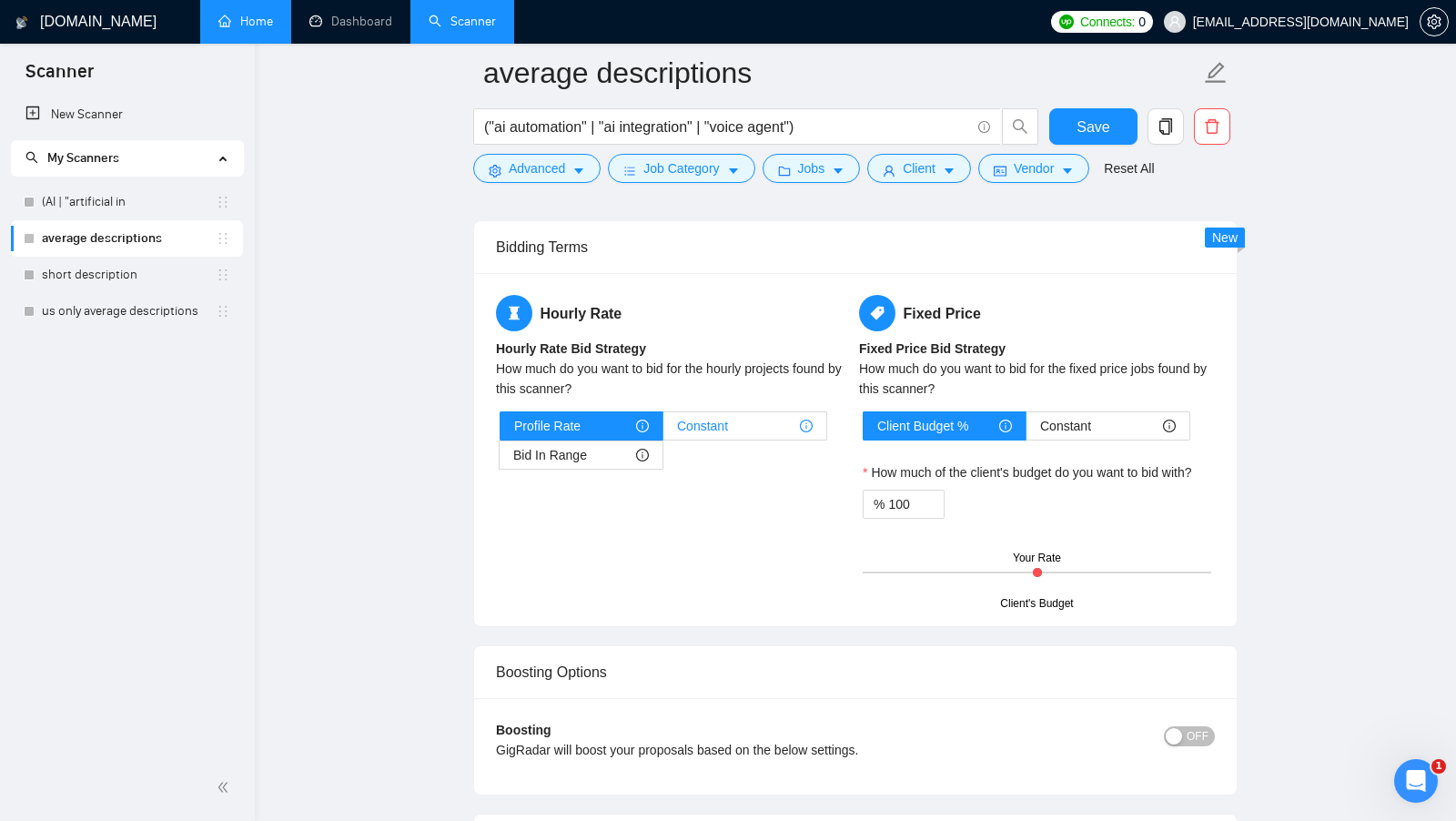
click at [718, 414] on span "Constant" at bounding box center [703, 426] width 51 height 28
click at [664, 431] on input "Constant" at bounding box center [664, 431] width 0 height 0
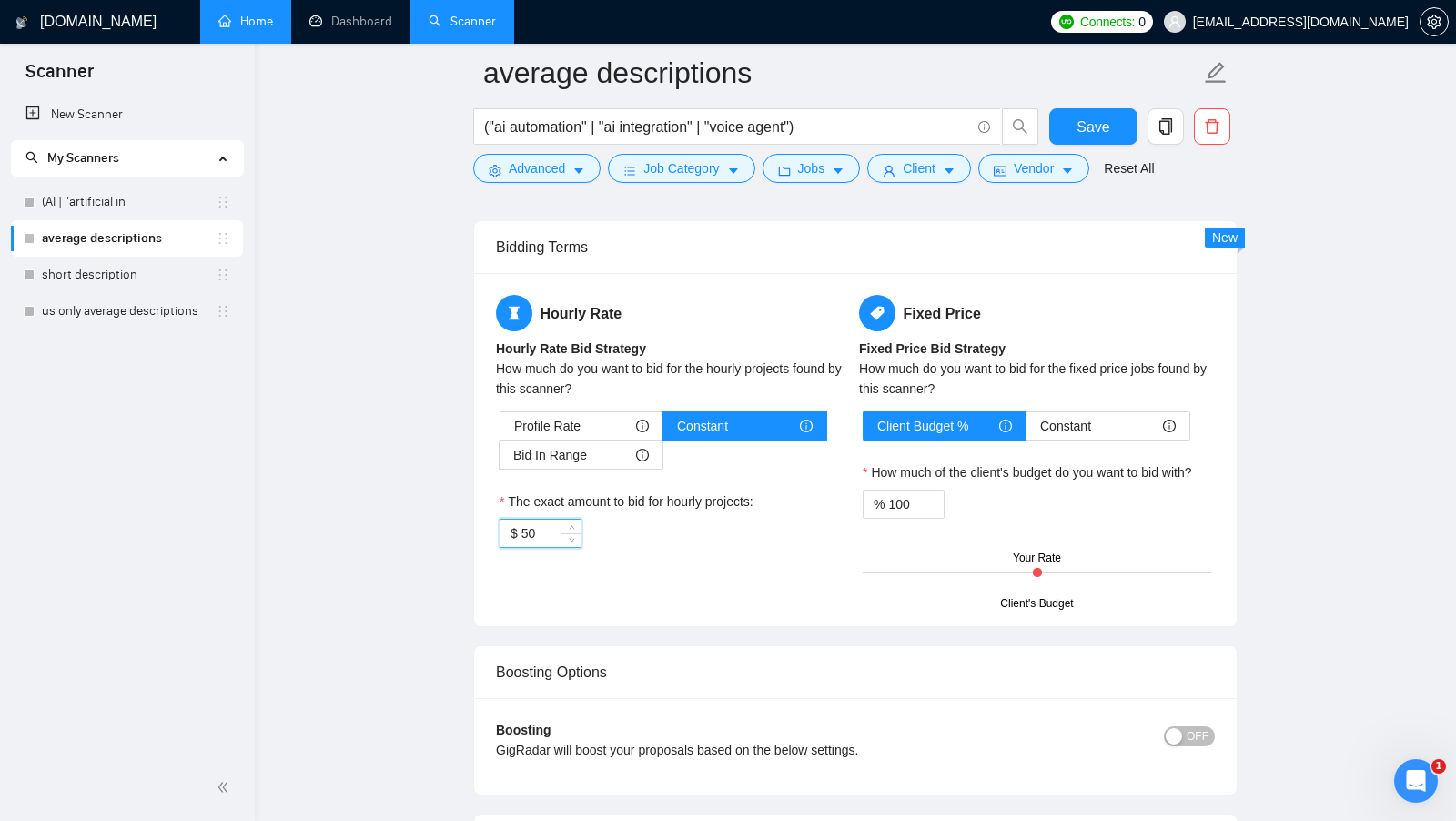
drag, startPoint x: 551, startPoint y: 521, endPoint x: 506, endPoint y: 521, distance: 45.0
click at [506, 521] on div "$ 50" at bounding box center [540, 534] width 82 height 29
click at [586, 448] on div "Bid In Range" at bounding box center [581, 455] width 136 height 28
click at [499, 459] on input "Bid In Range" at bounding box center [499, 459] width 0 height 0
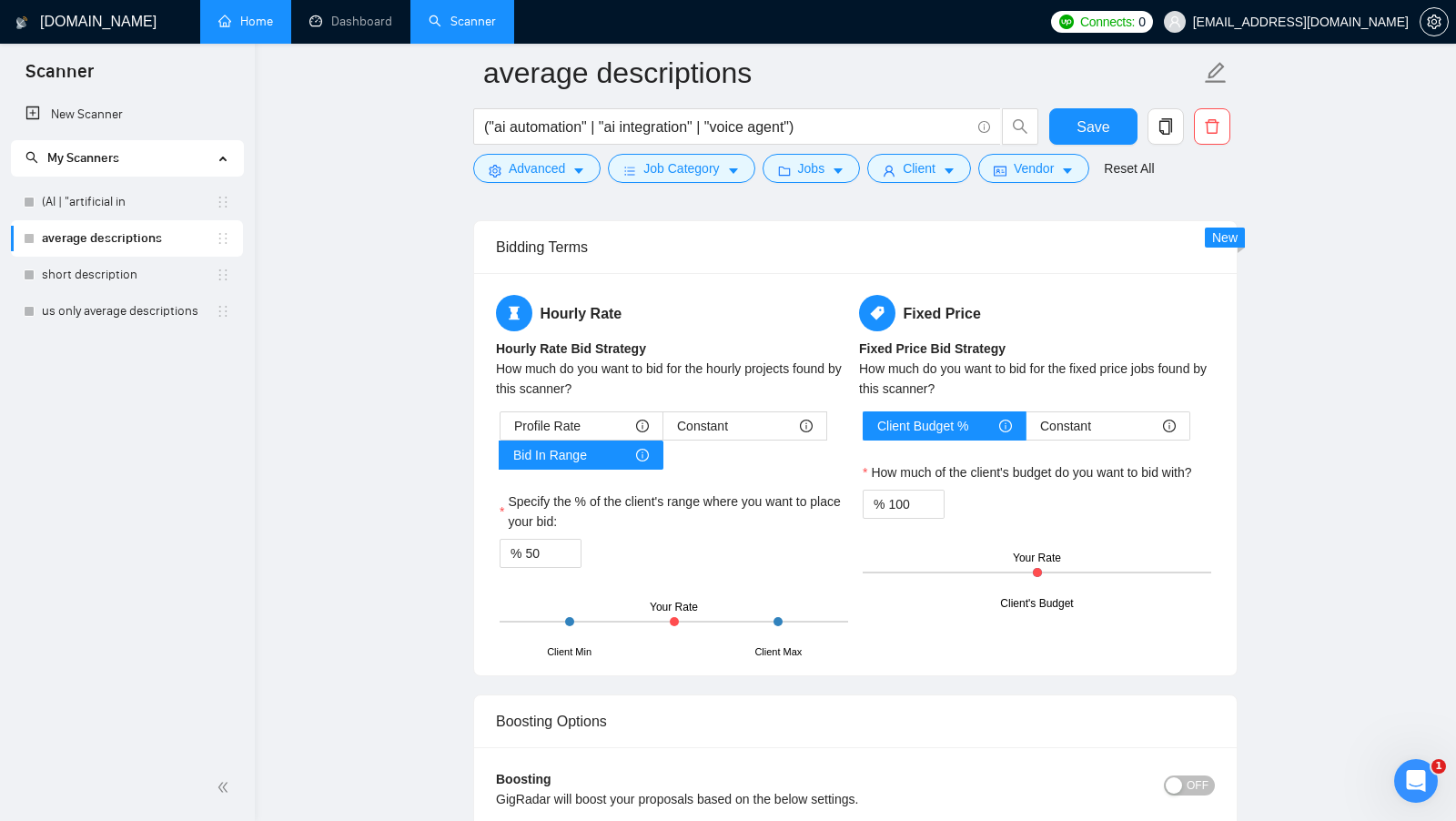
click at [670, 494] on label "Specify the % of the client's range where you want to place your bid:" at bounding box center [673, 511] width 348 height 40
click at [580, 540] on input "50" at bounding box center [553, 554] width 55 height 28
click at [661, 513] on label "Specify the % of the client's range where you want to place your bid:" at bounding box center [673, 511] width 348 height 40
click at [580, 540] on input "50" at bounding box center [553, 554] width 55 height 28
click at [661, 513] on label "Specify the % of the client's range where you want to place your bid:" at bounding box center [673, 511] width 348 height 40
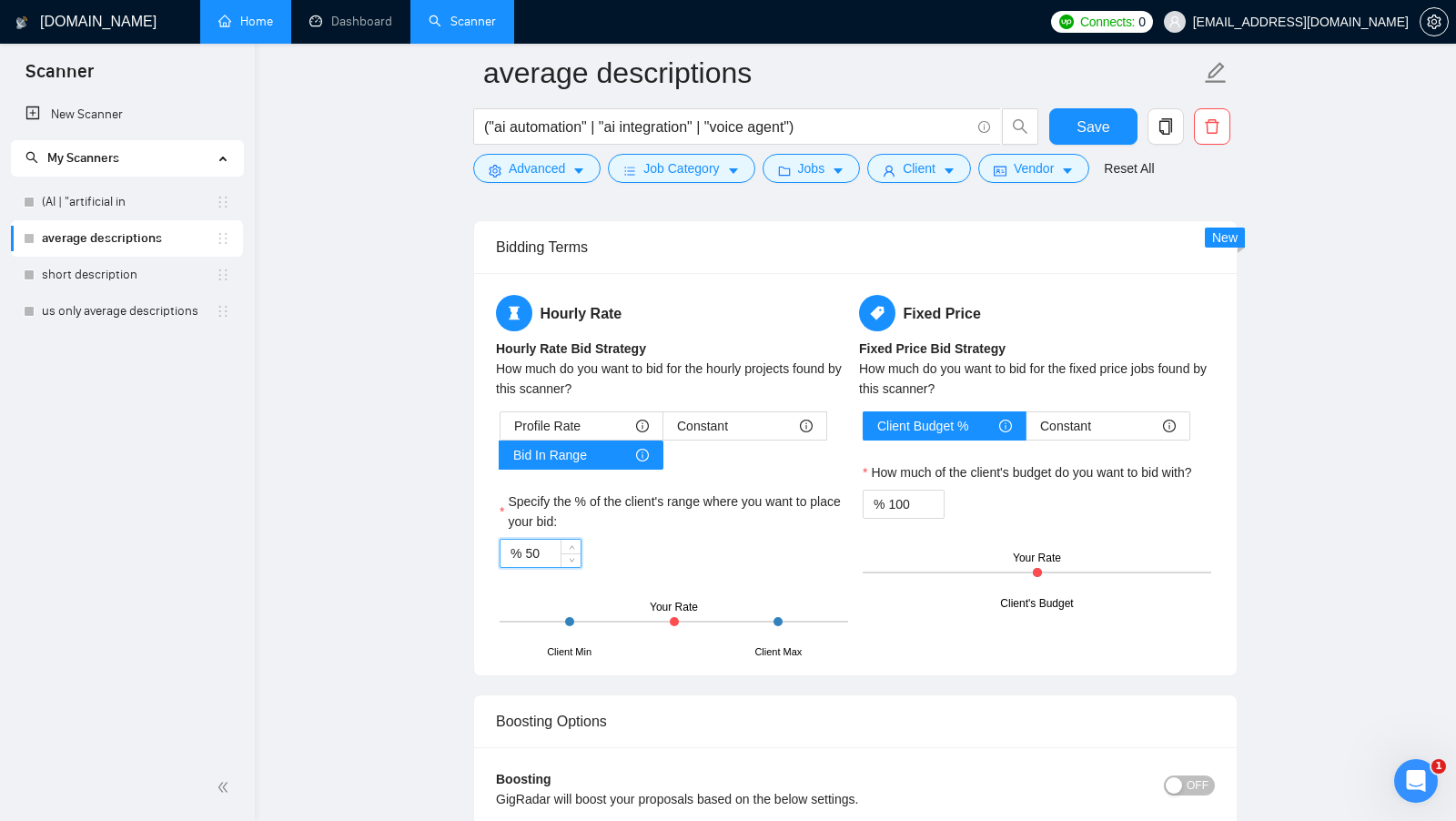
click at [580, 540] on input "50" at bounding box center [553, 554] width 55 height 28
click at [661, 513] on label "Specify the % of the client's range where you want to place your bid:" at bounding box center [673, 511] width 348 height 40
click at [580, 540] on input "50" at bounding box center [553, 554] width 55 height 28
click at [658, 545] on div "% 50" at bounding box center [673, 554] width 348 height 29
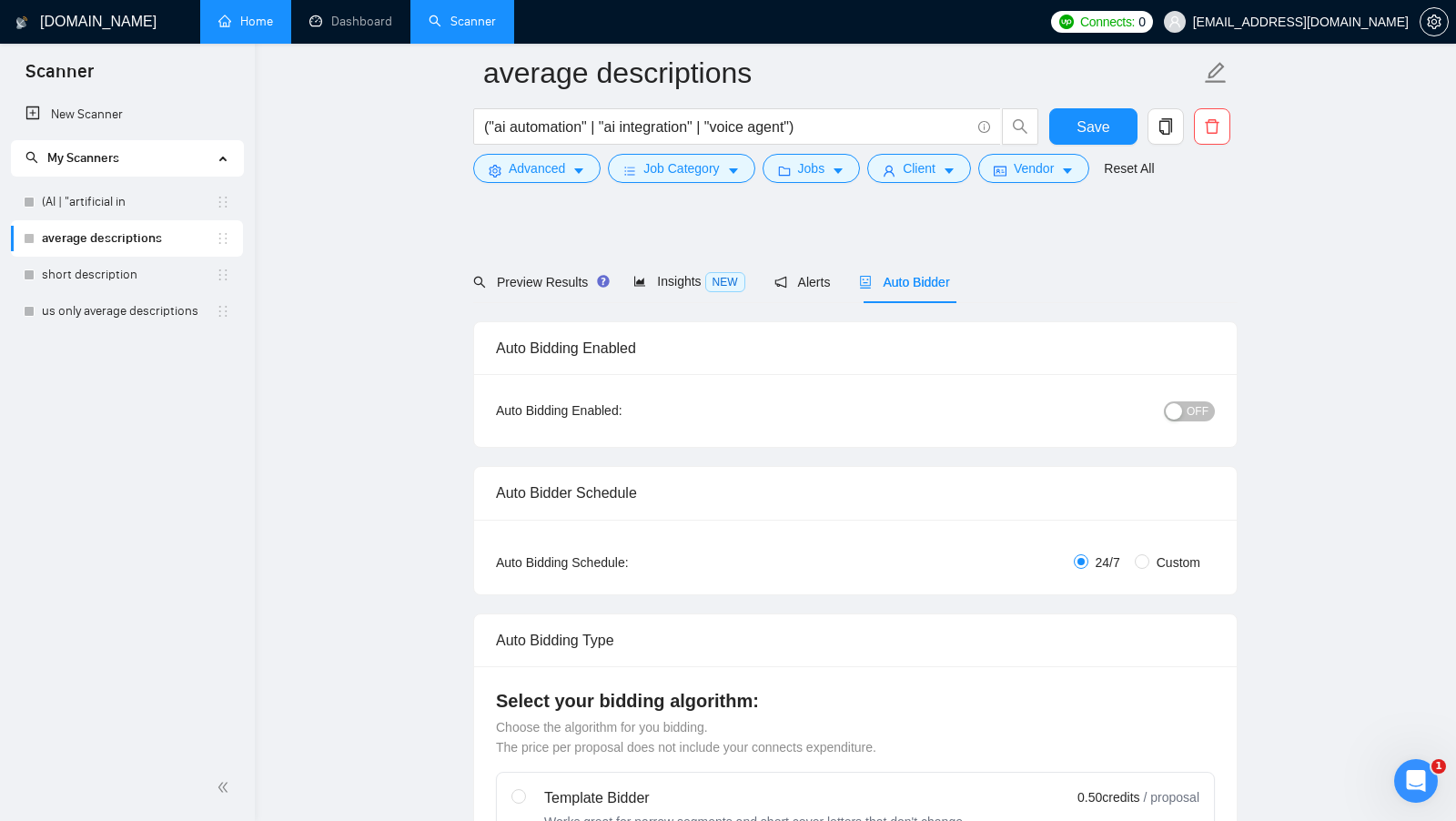
scroll to position [0, 0]
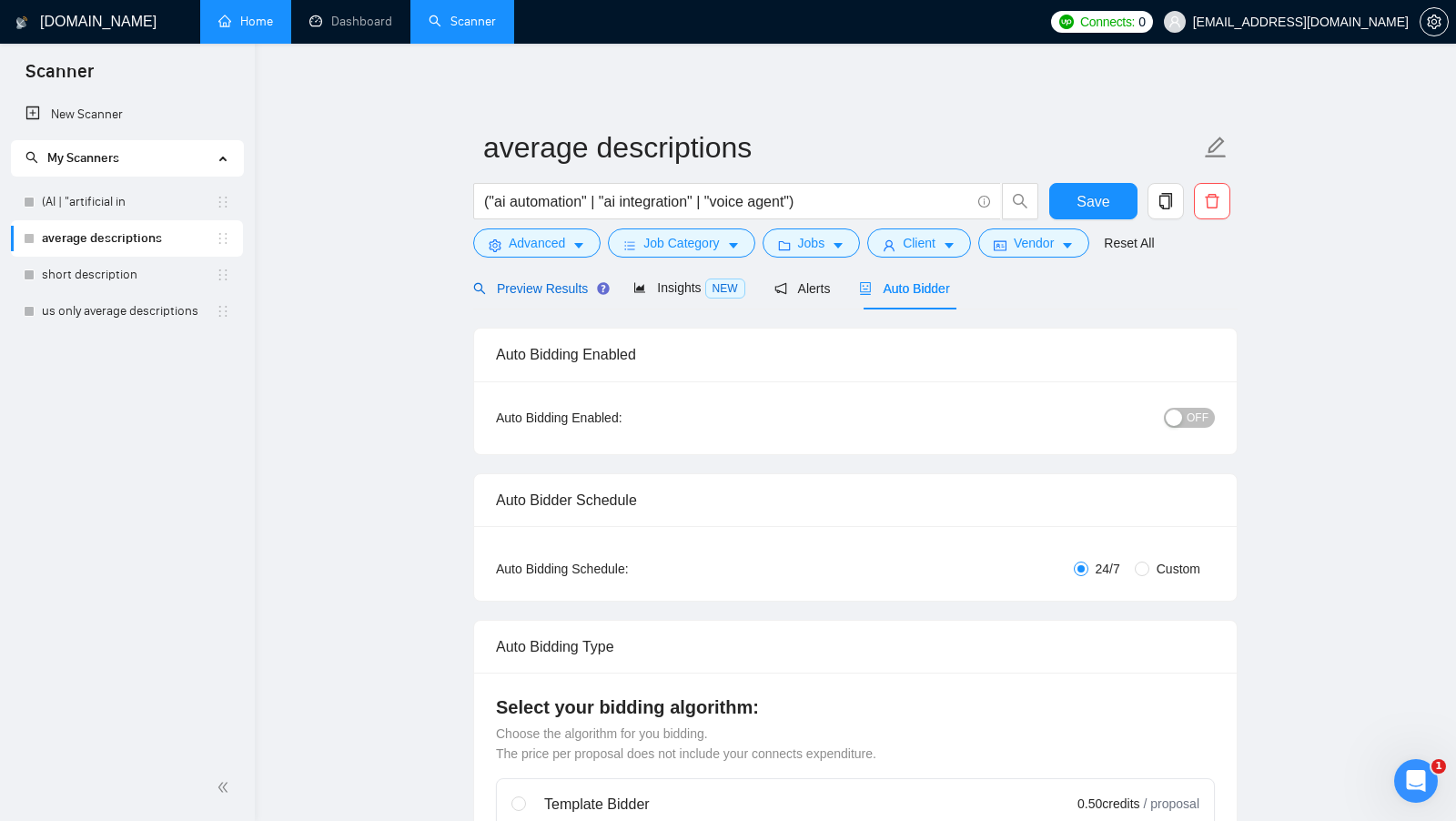
click at [539, 296] on div "Preview Results" at bounding box center [538, 288] width 131 height 20
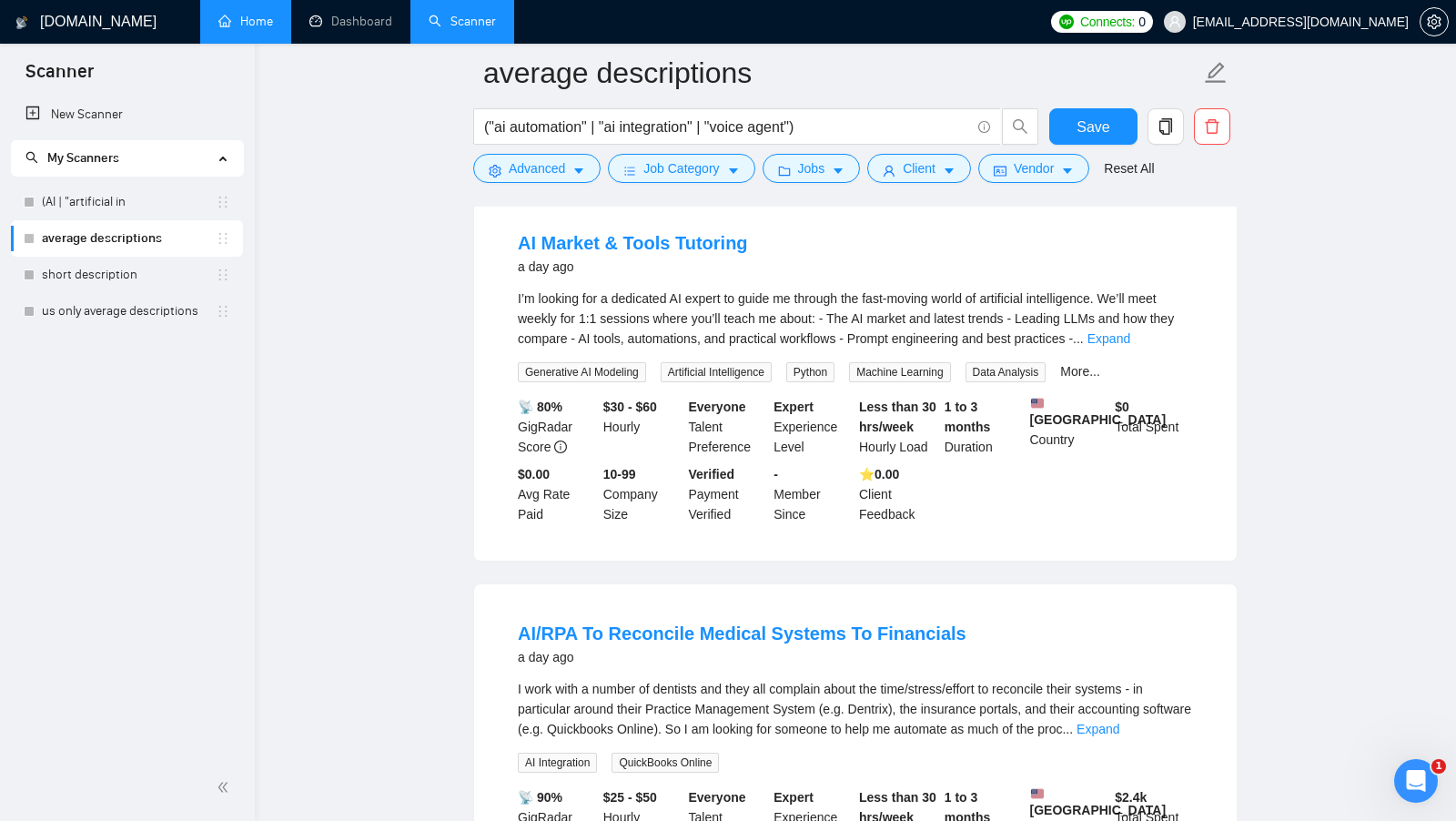
scroll to position [969, 0]
drag, startPoint x: 608, startPoint y: 442, endPoint x: 672, endPoint y: 441, distance: 64.0
click at [672, 441] on div "$30 - $60 Hourly" at bounding box center [642, 426] width 86 height 60
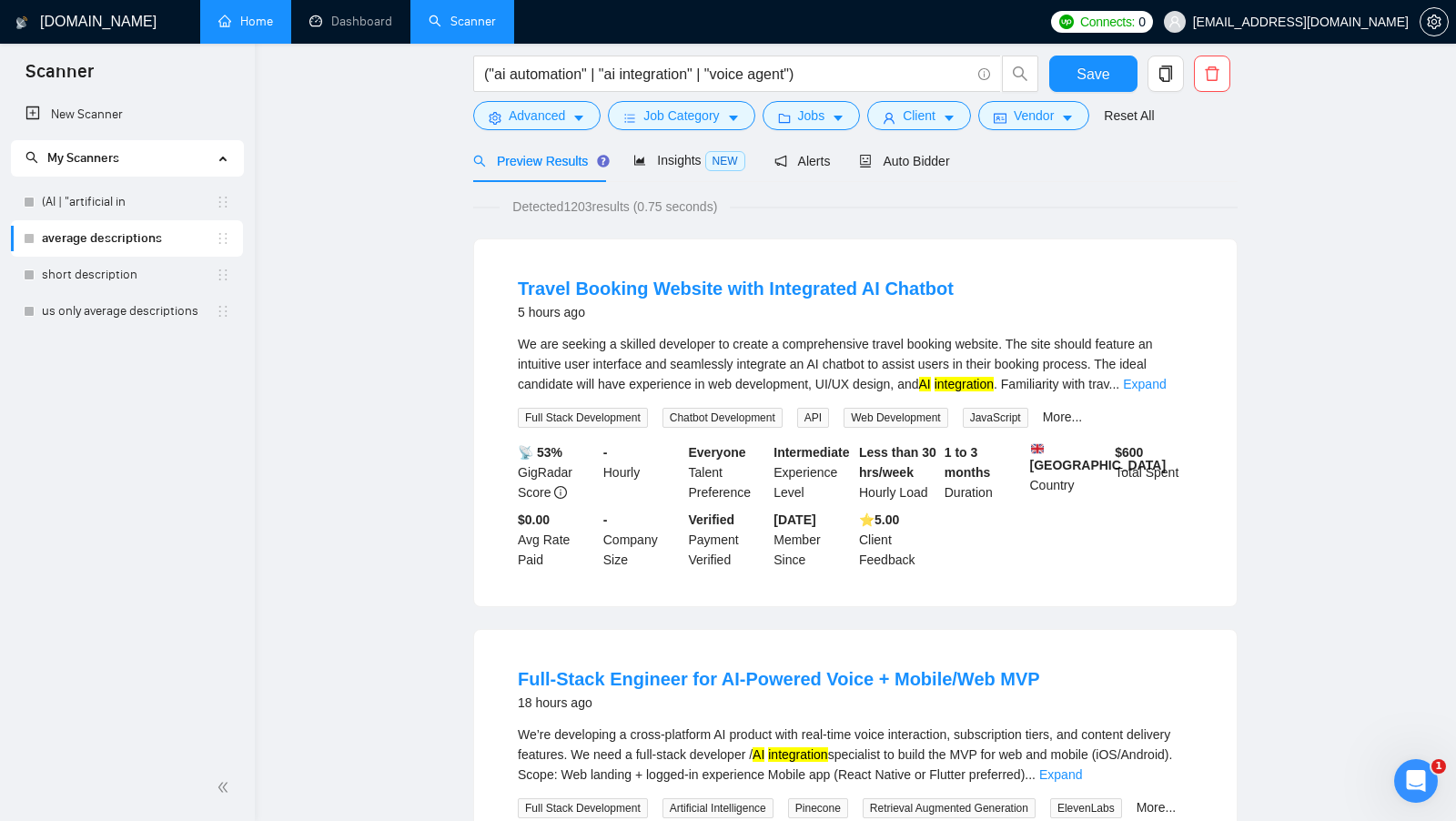
scroll to position [0, 0]
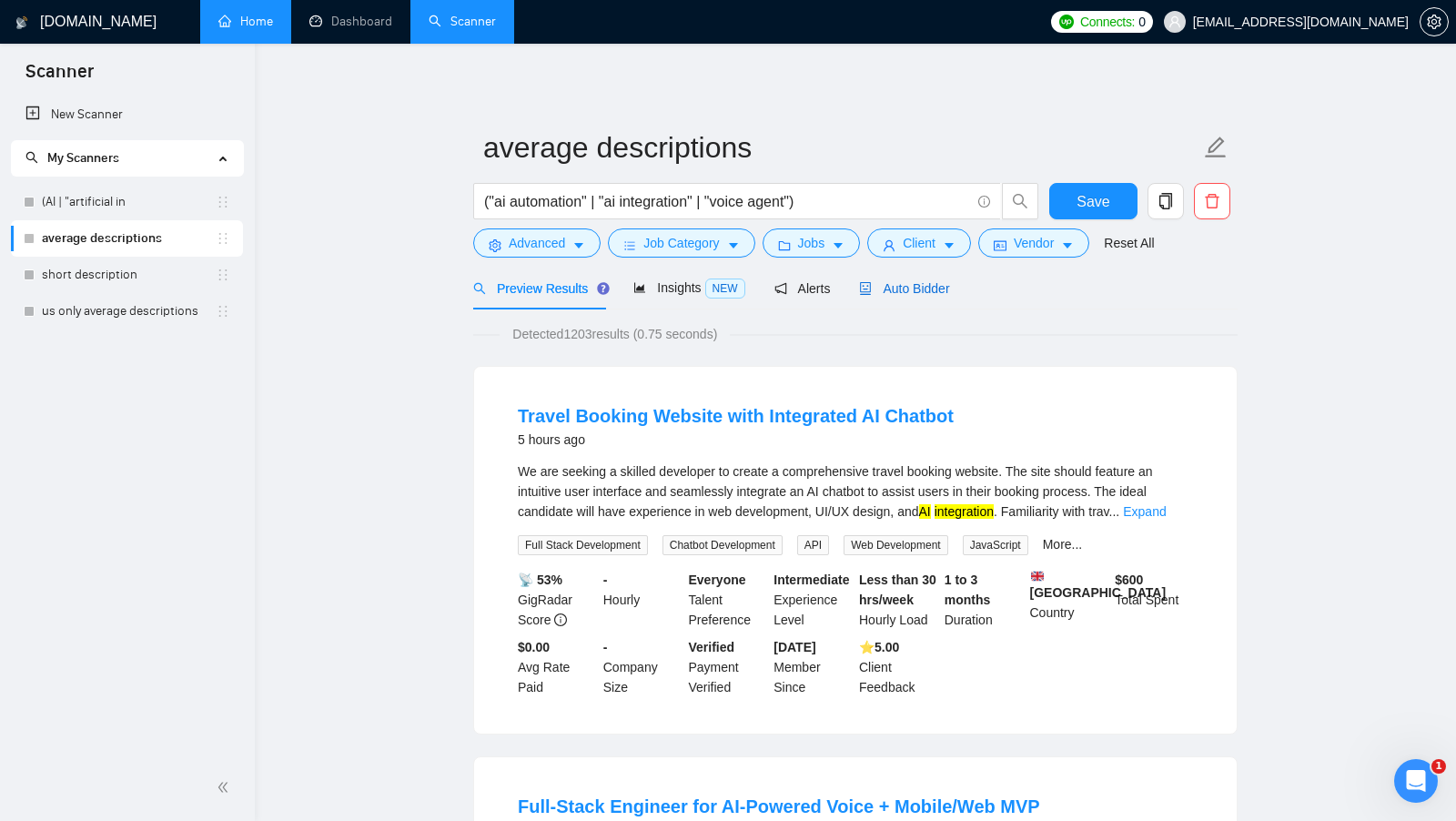
click at [903, 290] on span "Auto Bidder" at bounding box center [904, 288] width 90 height 15
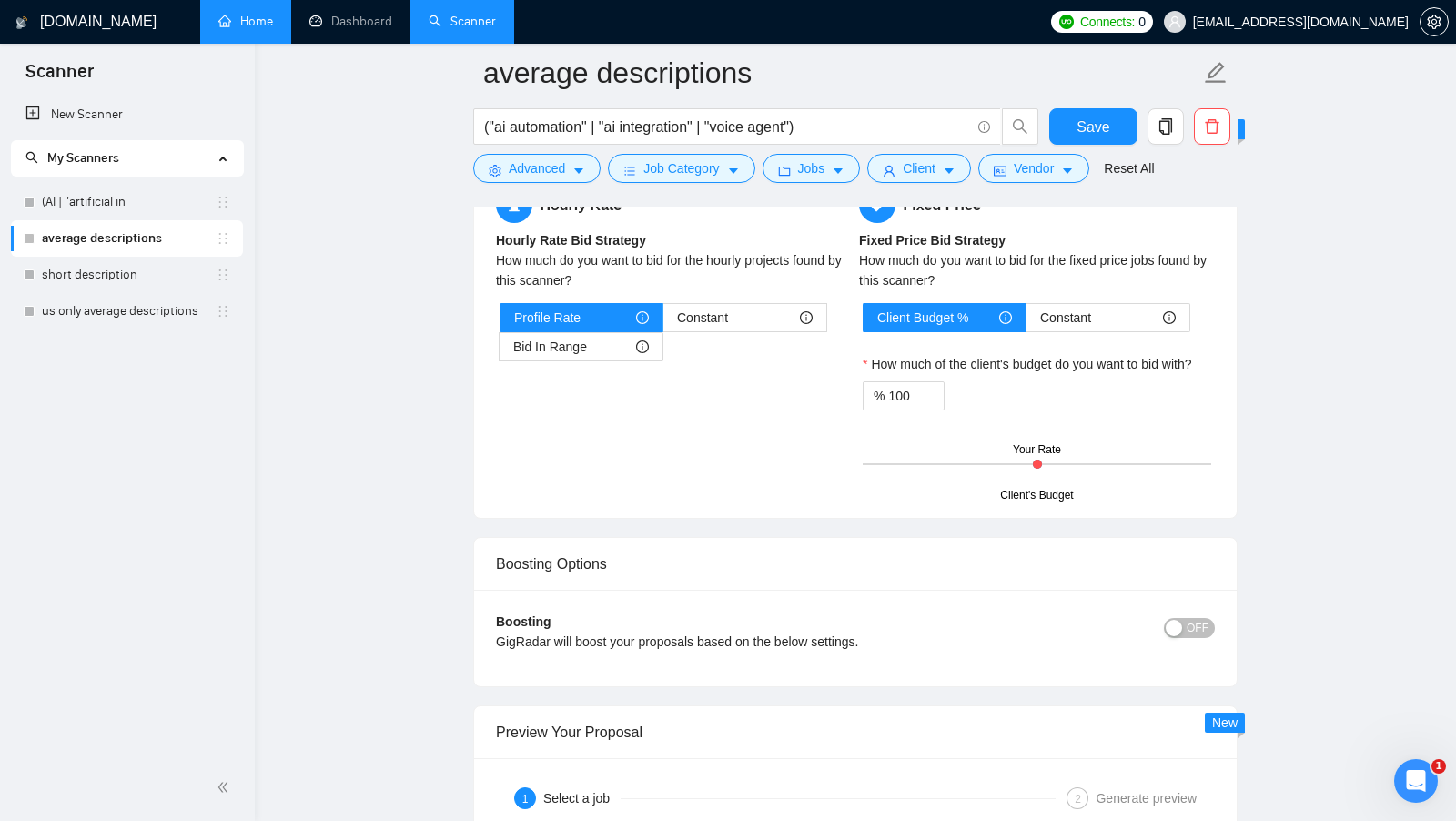
scroll to position [2742, 0]
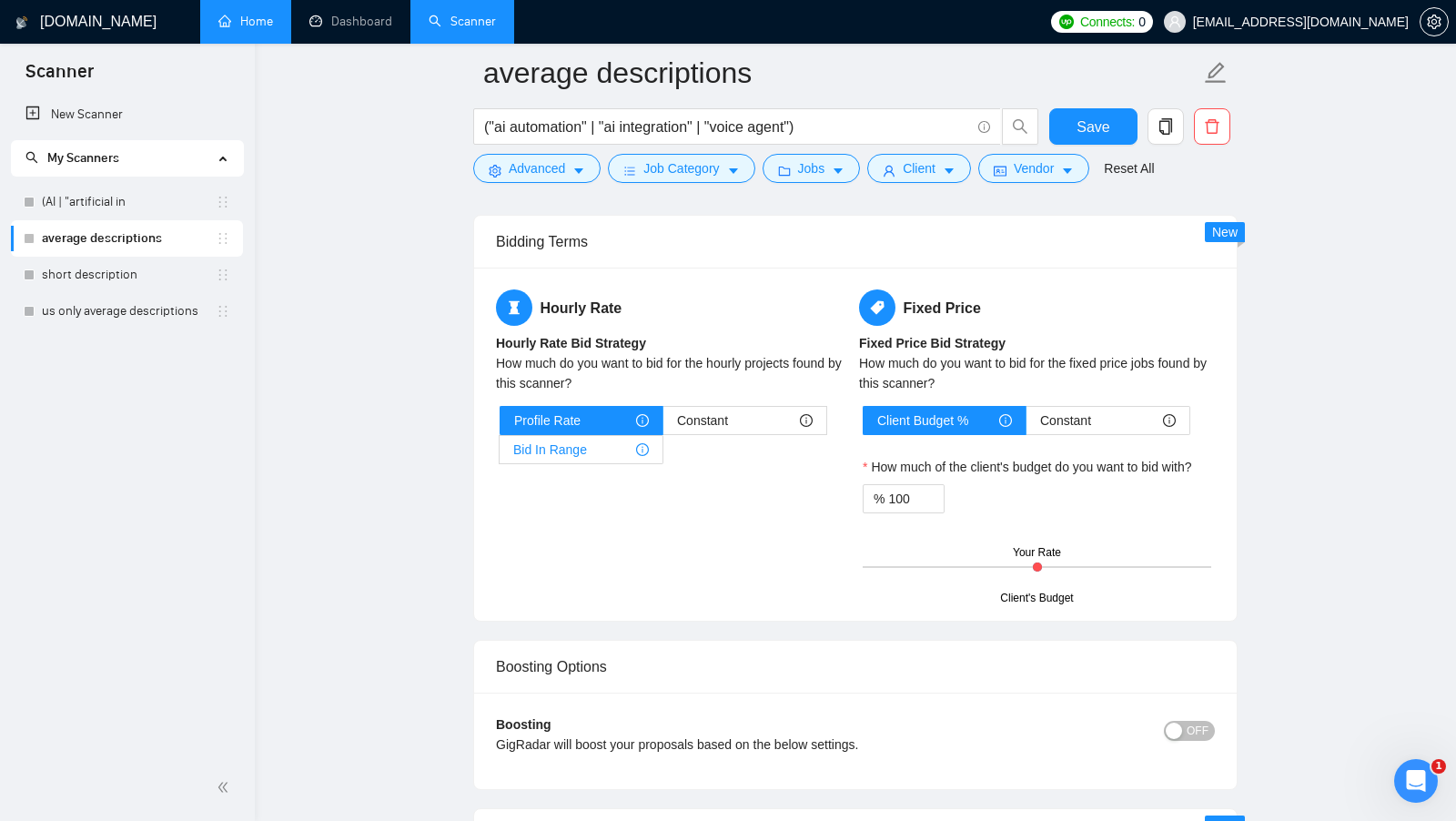
click at [588, 439] on div "Bid In Range" at bounding box center [581, 449] width 136 height 28
click at [499, 454] on input "Bid In Range" at bounding box center [499, 454] width 0 height 0
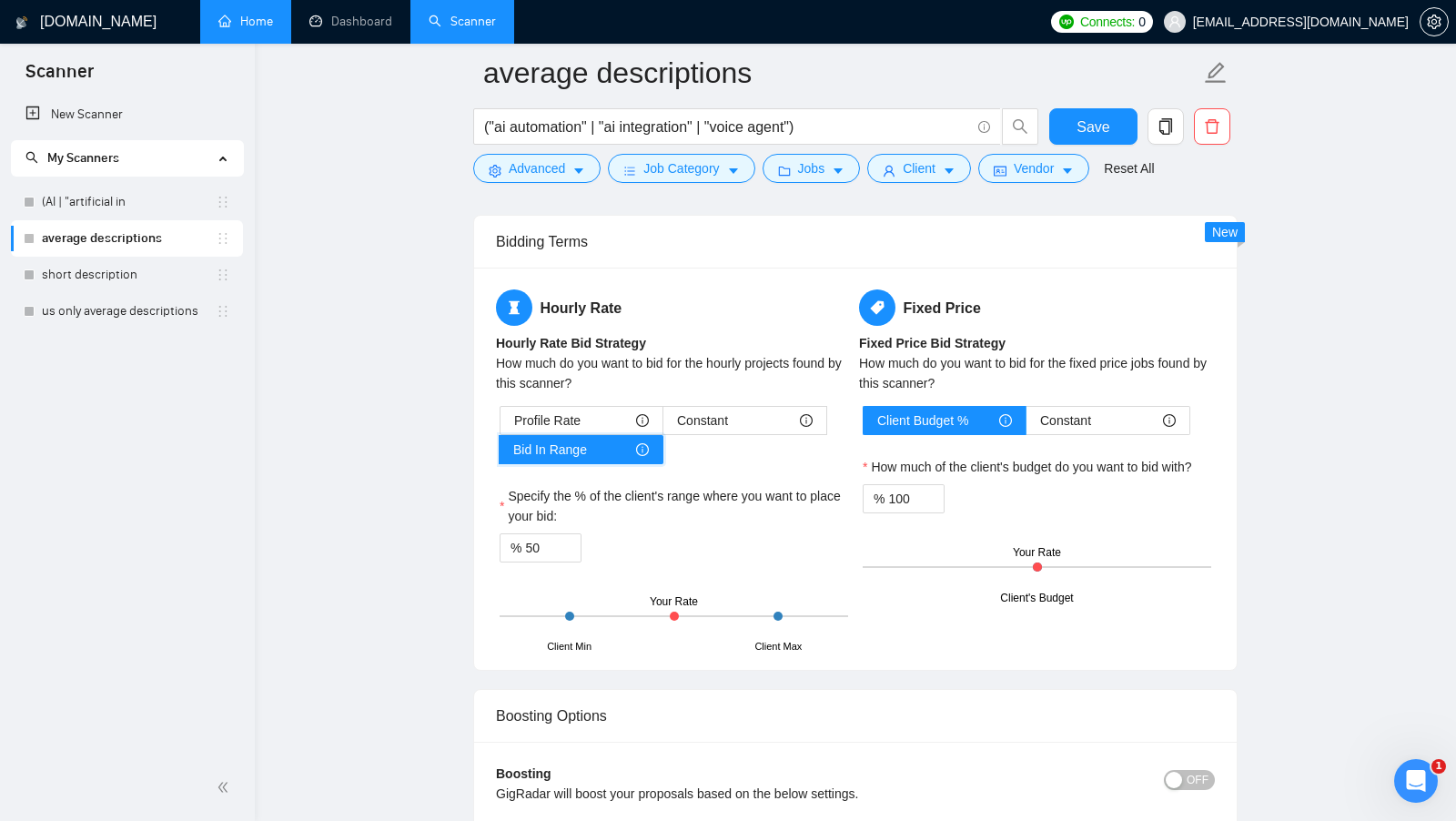
scroll to position [0, 0]
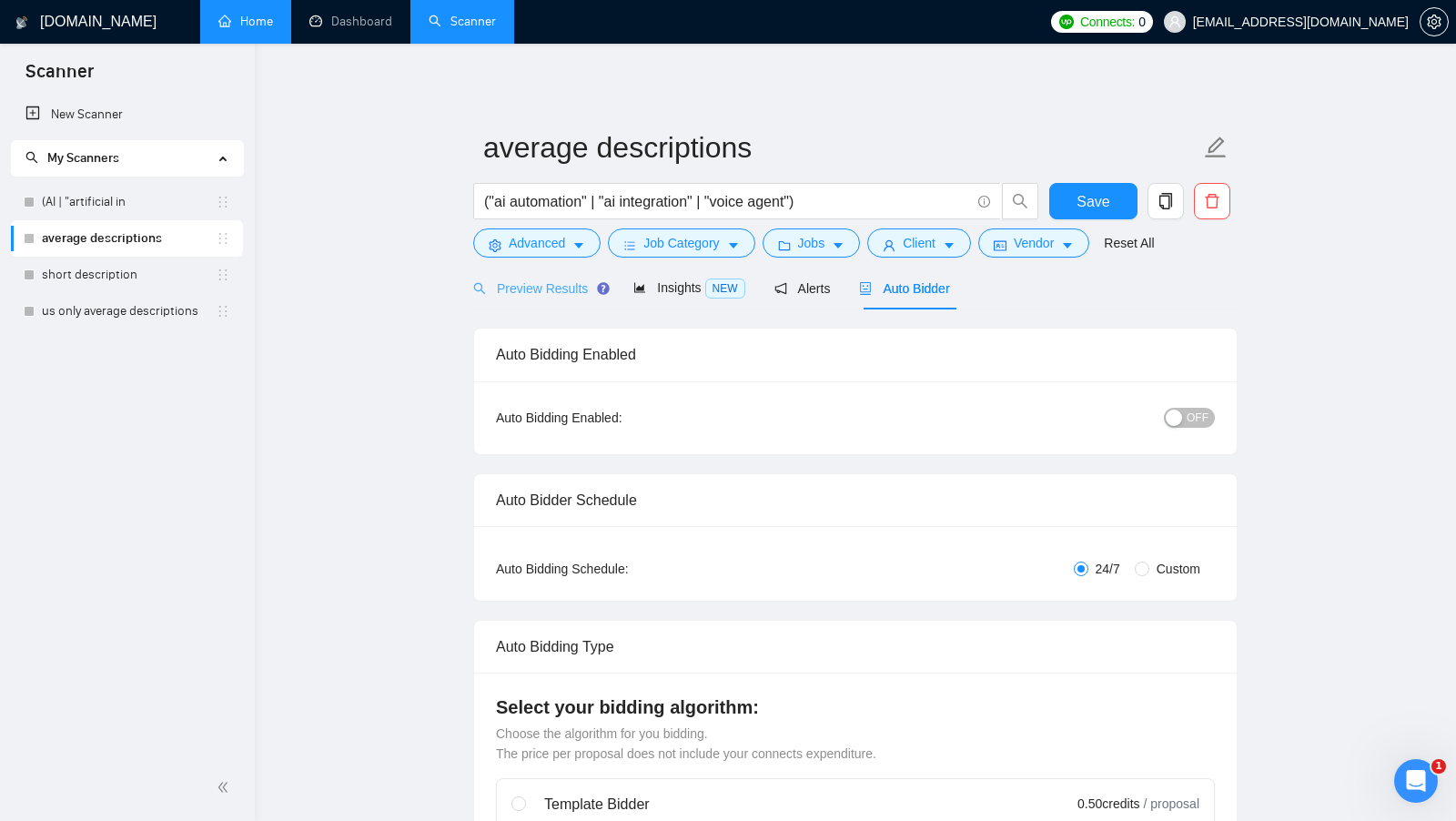
click at [551, 302] on div "Preview Results" at bounding box center [538, 287] width 131 height 42
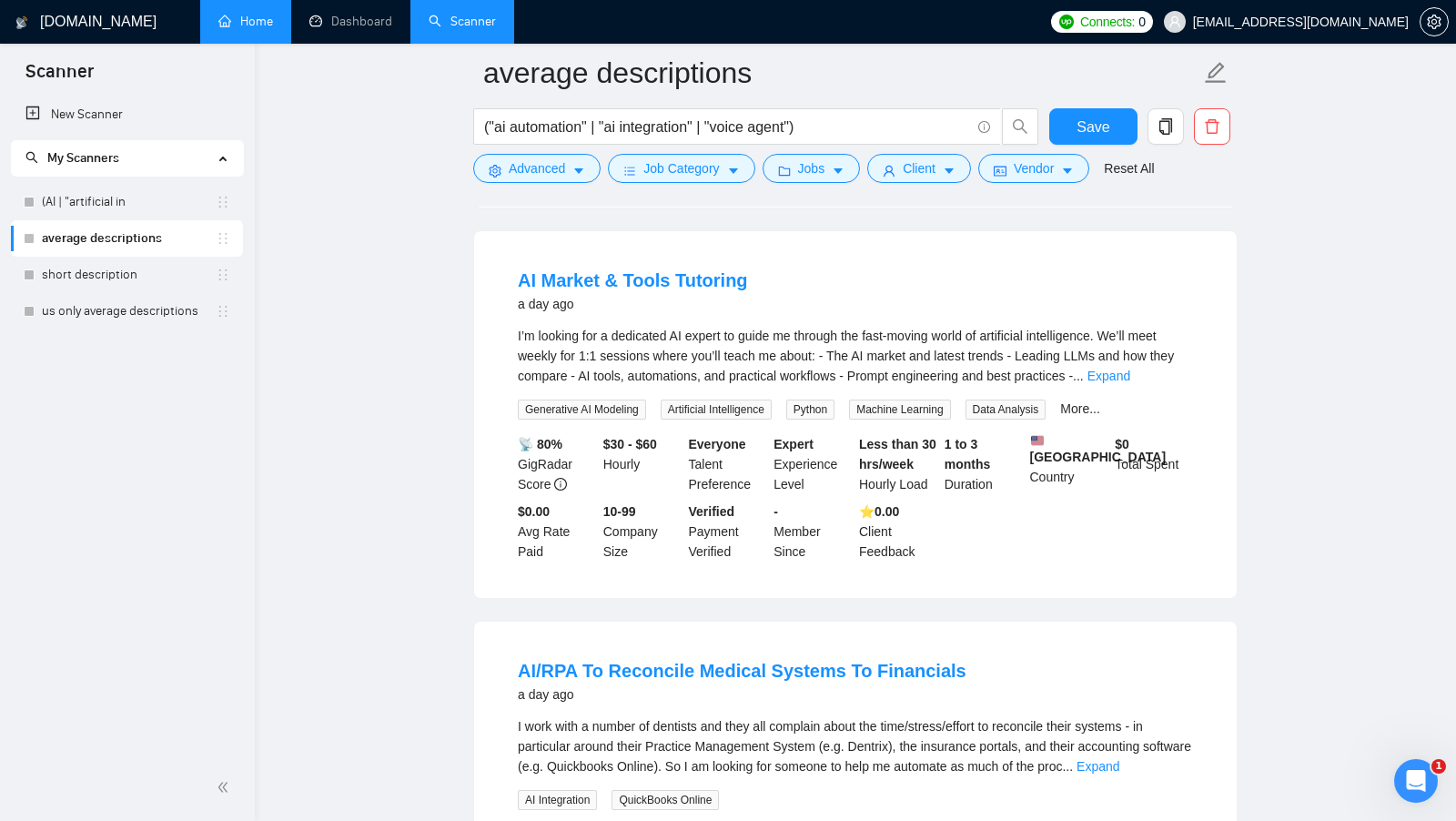
scroll to position [937, 0]
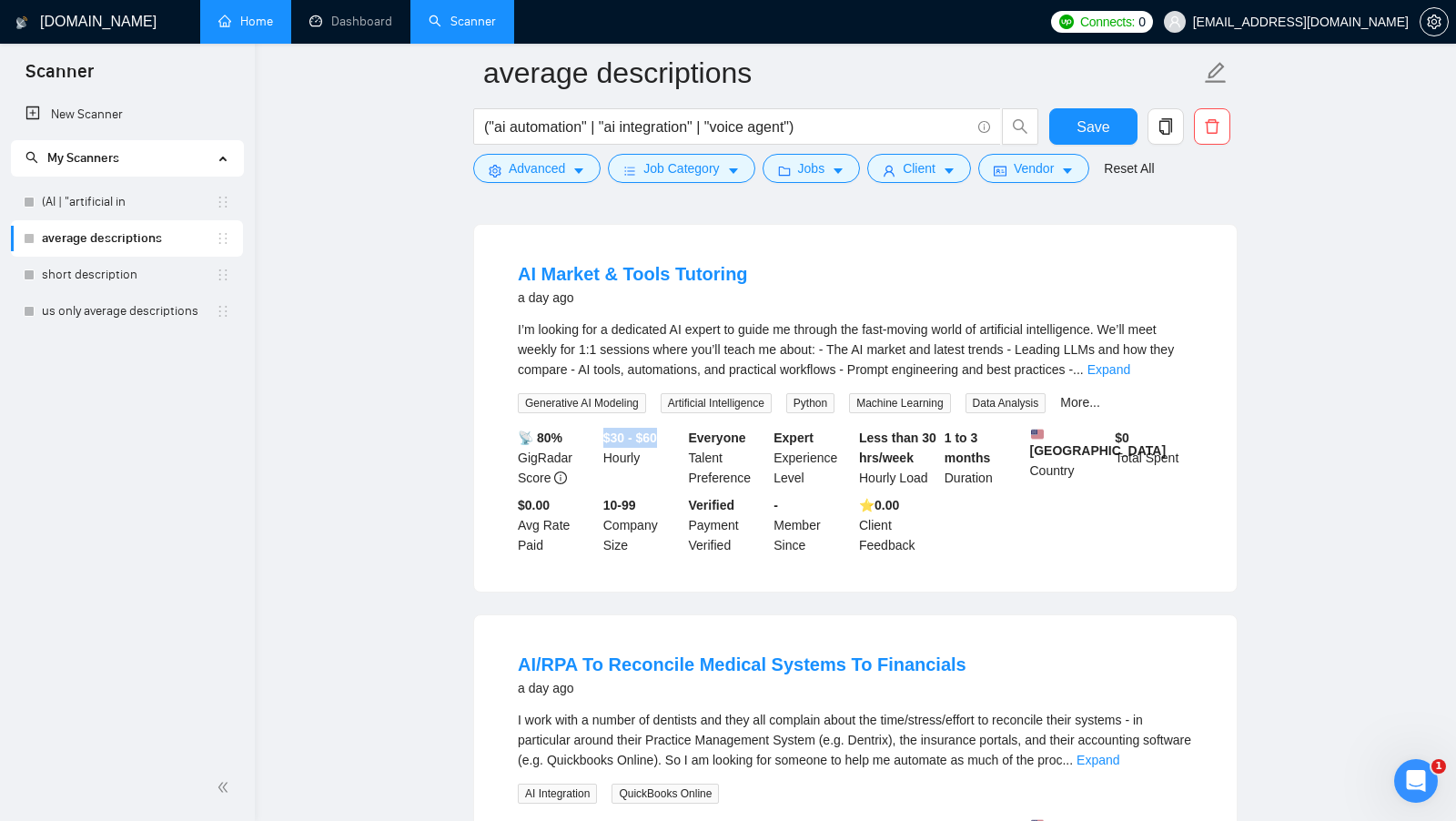
drag, startPoint x: 607, startPoint y: 474, endPoint x: 666, endPoint y: 473, distance: 59.0
click at [666, 473] on div "$30 - $60 Hourly" at bounding box center [642, 457] width 86 height 60
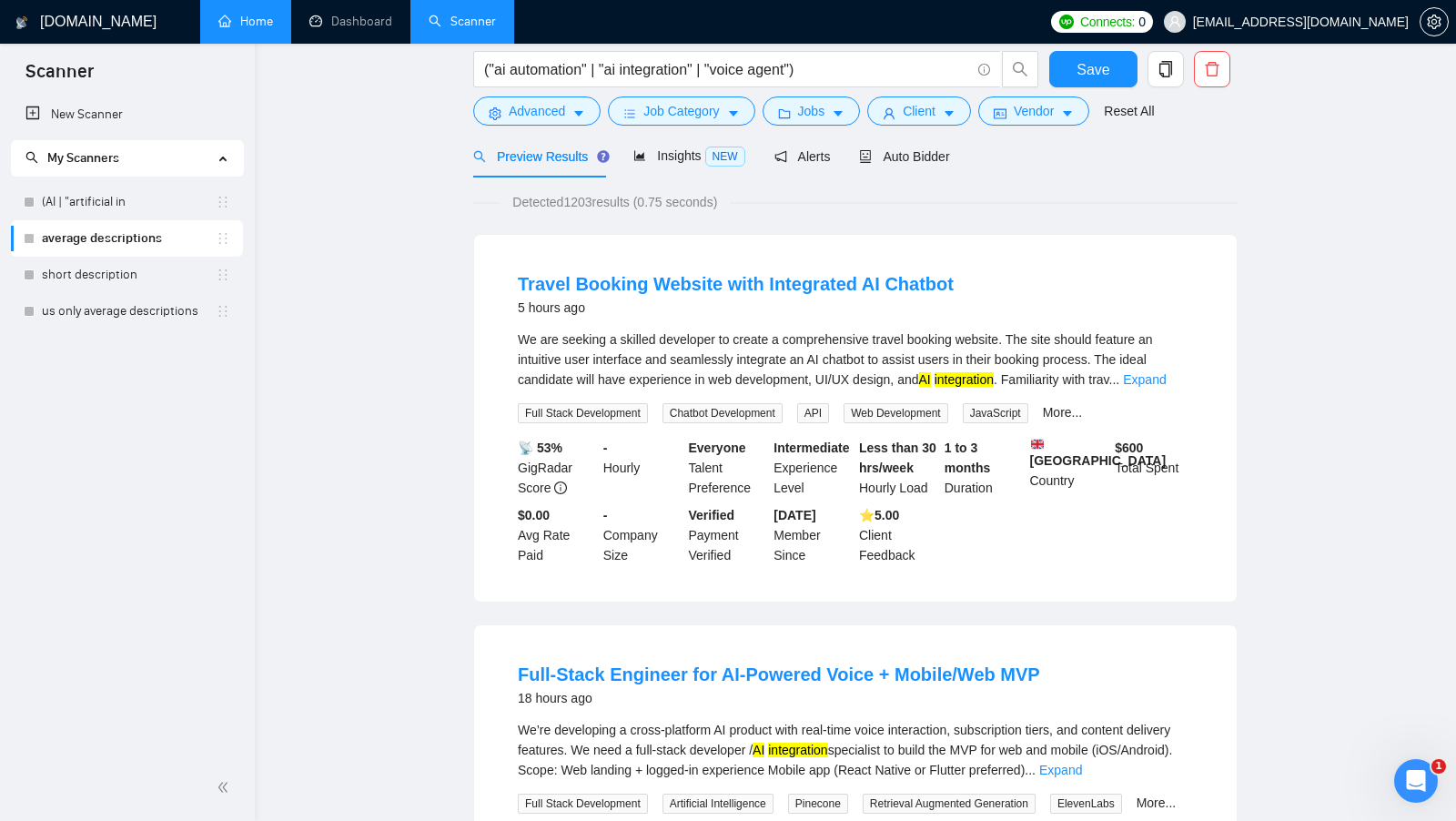
scroll to position [0, 0]
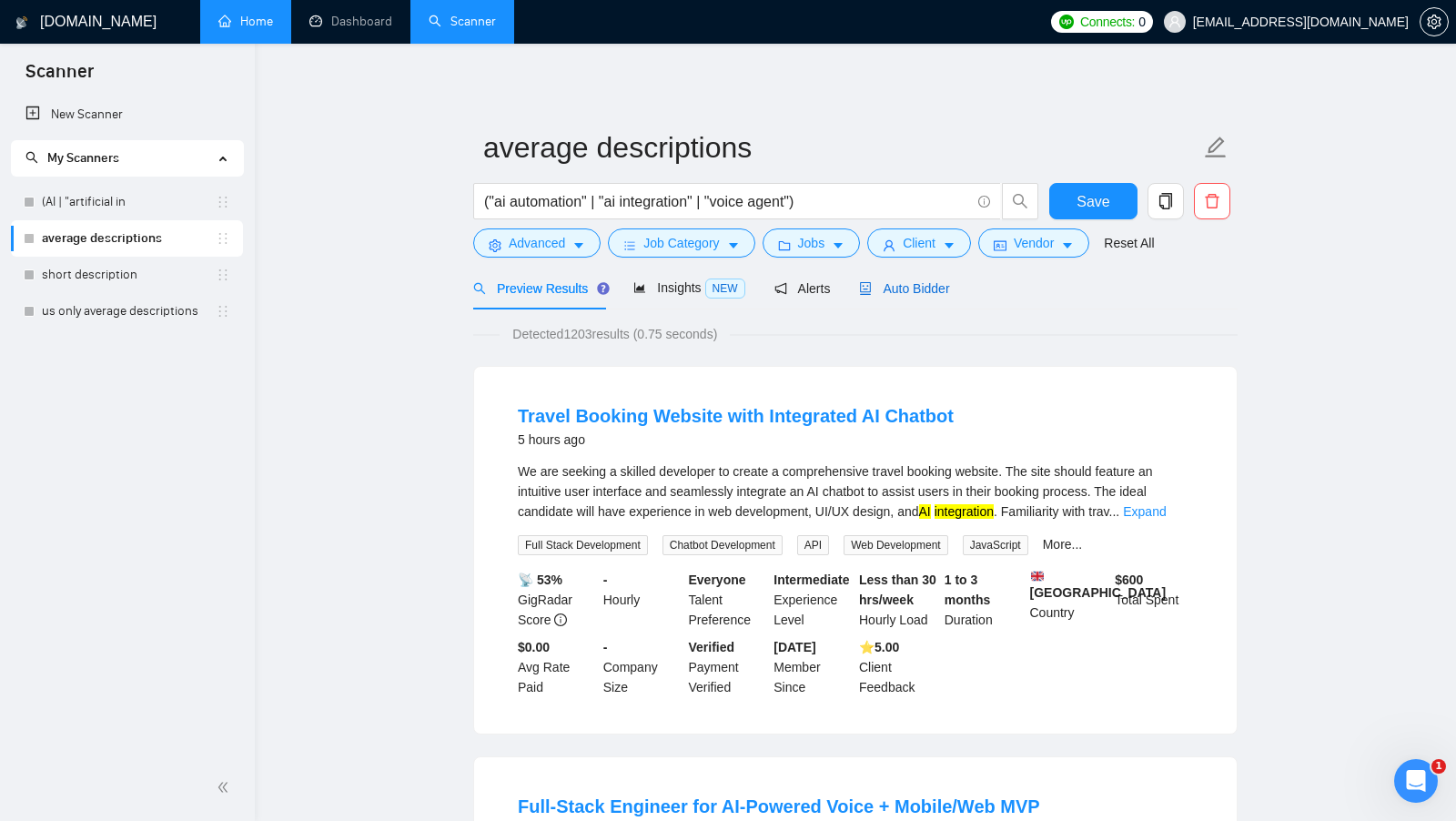
click at [907, 278] on div "Auto Bidder" at bounding box center [904, 288] width 90 height 20
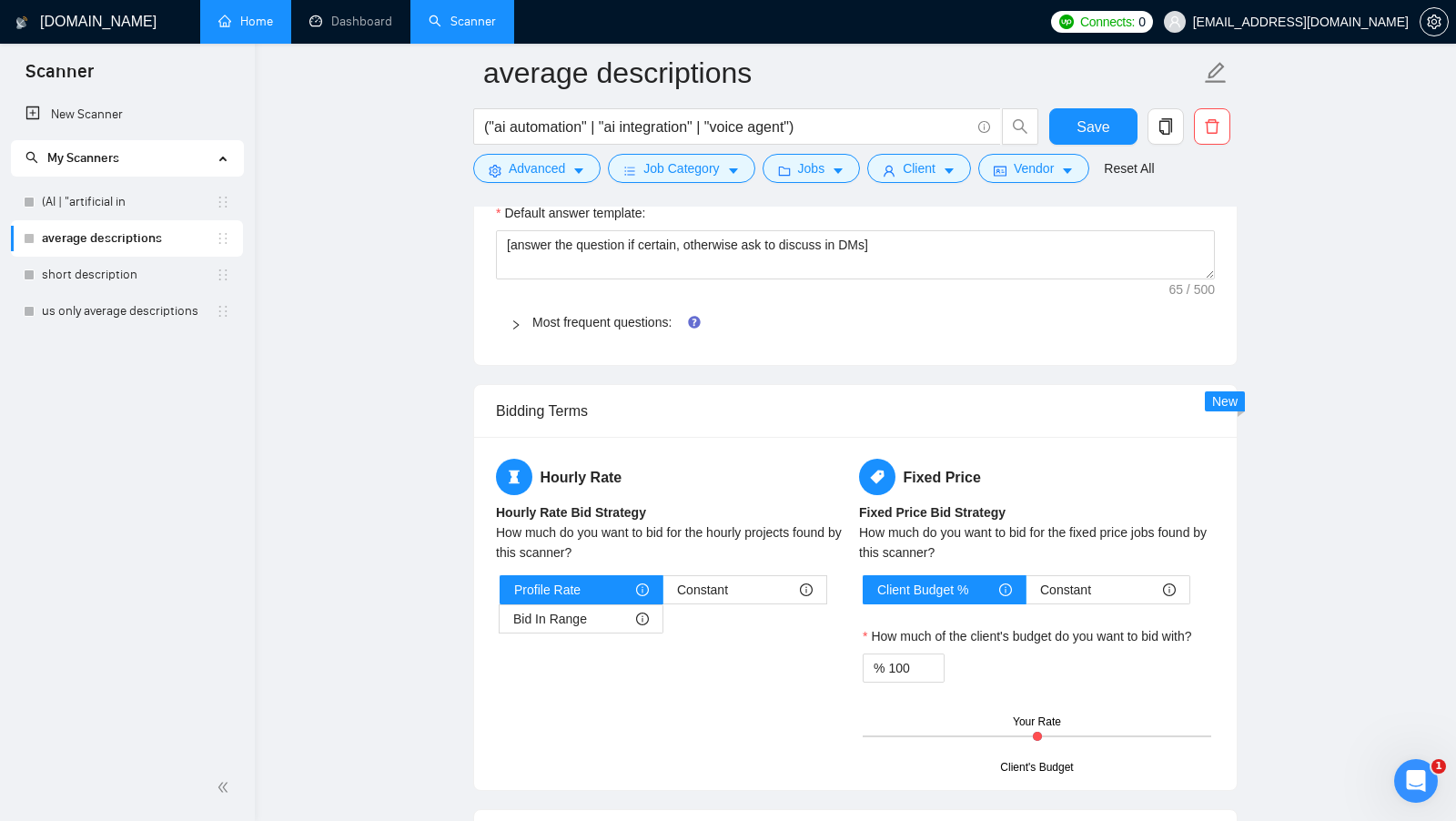
scroll to position [2573, 0]
click at [751, 575] on div "Constant" at bounding box center [745, 589] width 136 height 28
click at [664, 593] on input "Constant" at bounding box center [664, 593] width 0 height 0
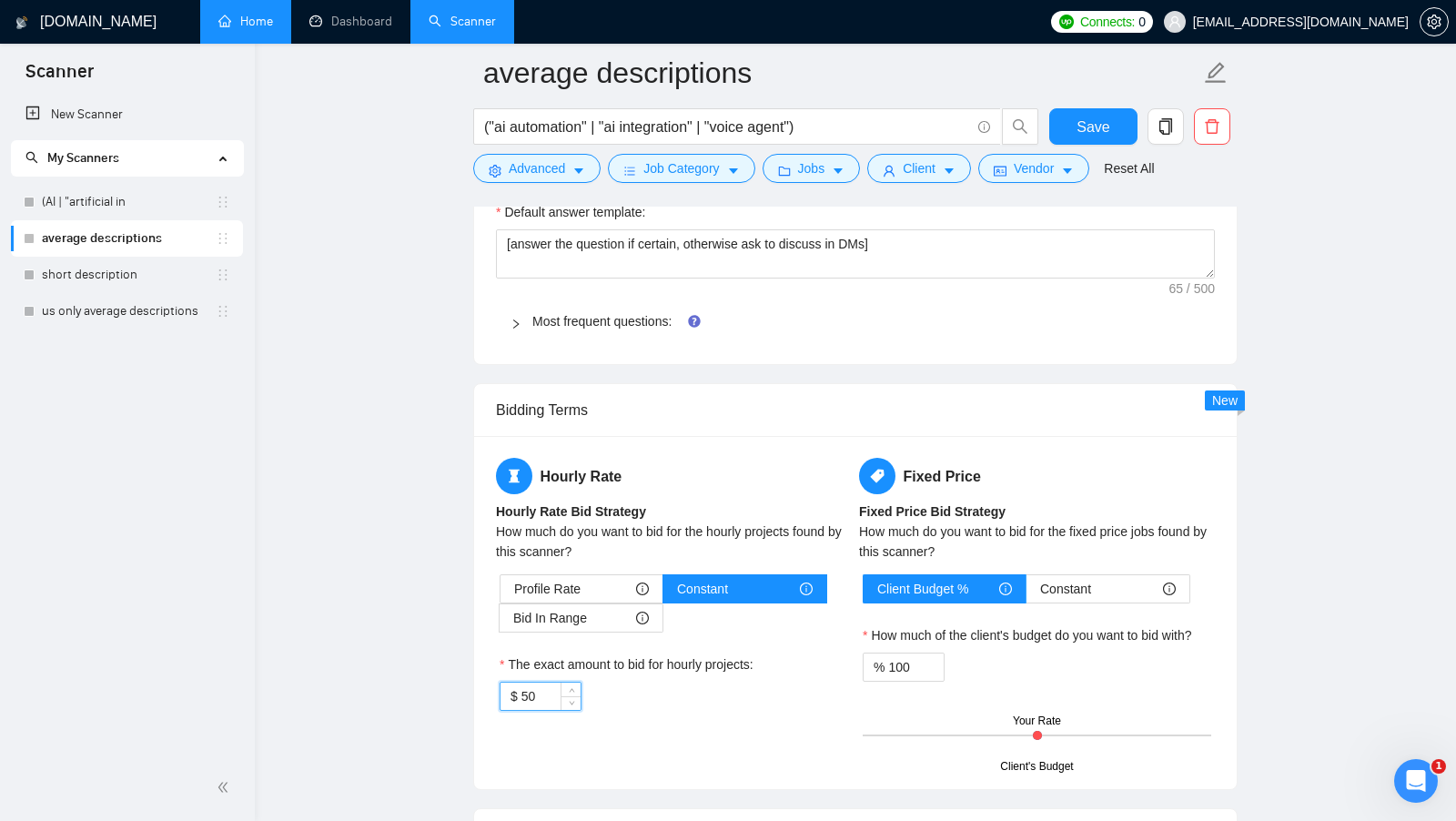
drag, startPoint x: 548, startPoint y: 678, endPoint x: 478, endPoint y: 680, distance: 70.0
click at [478, 680] on div "Hourly Rate Hourly Rate Bid Strategy How much do you want to bid for the hourly…" at bounding box center [855, 612] width 763 height 353
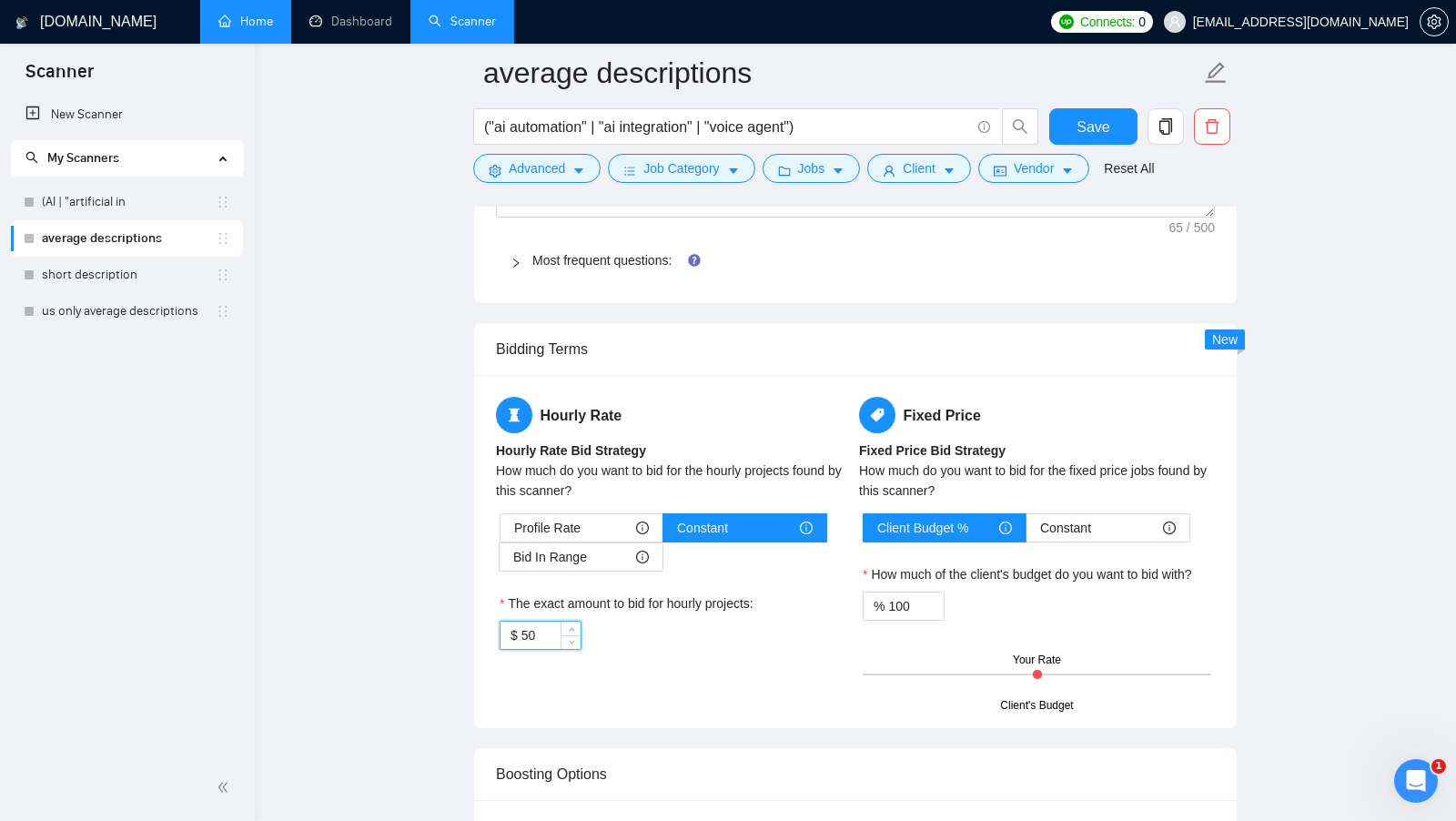
scroll to position [2653, 0]
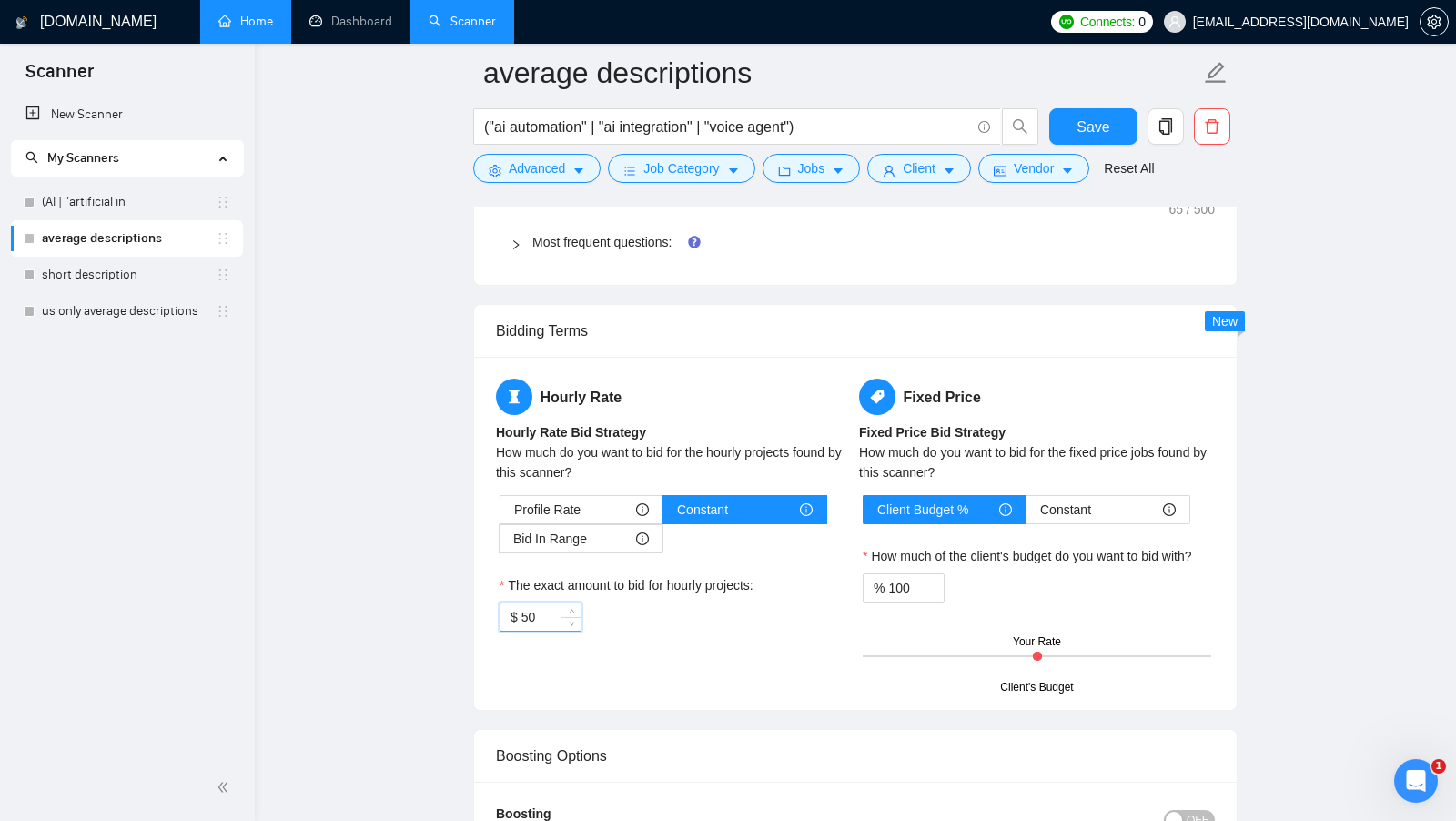
click at [774, 673] on div "Hourly Rate Hourly Rate Bid Strategy How much do you want to bid for the hourly…" at bounding box center [855, 533] width 763 height 353
click at [1077, 142] on button "Save" at bounding box center [1093, 126] width 88 height 36
click at [849, 177] on button "Jobs" at bounding box center [812, 168] width 98 height 29
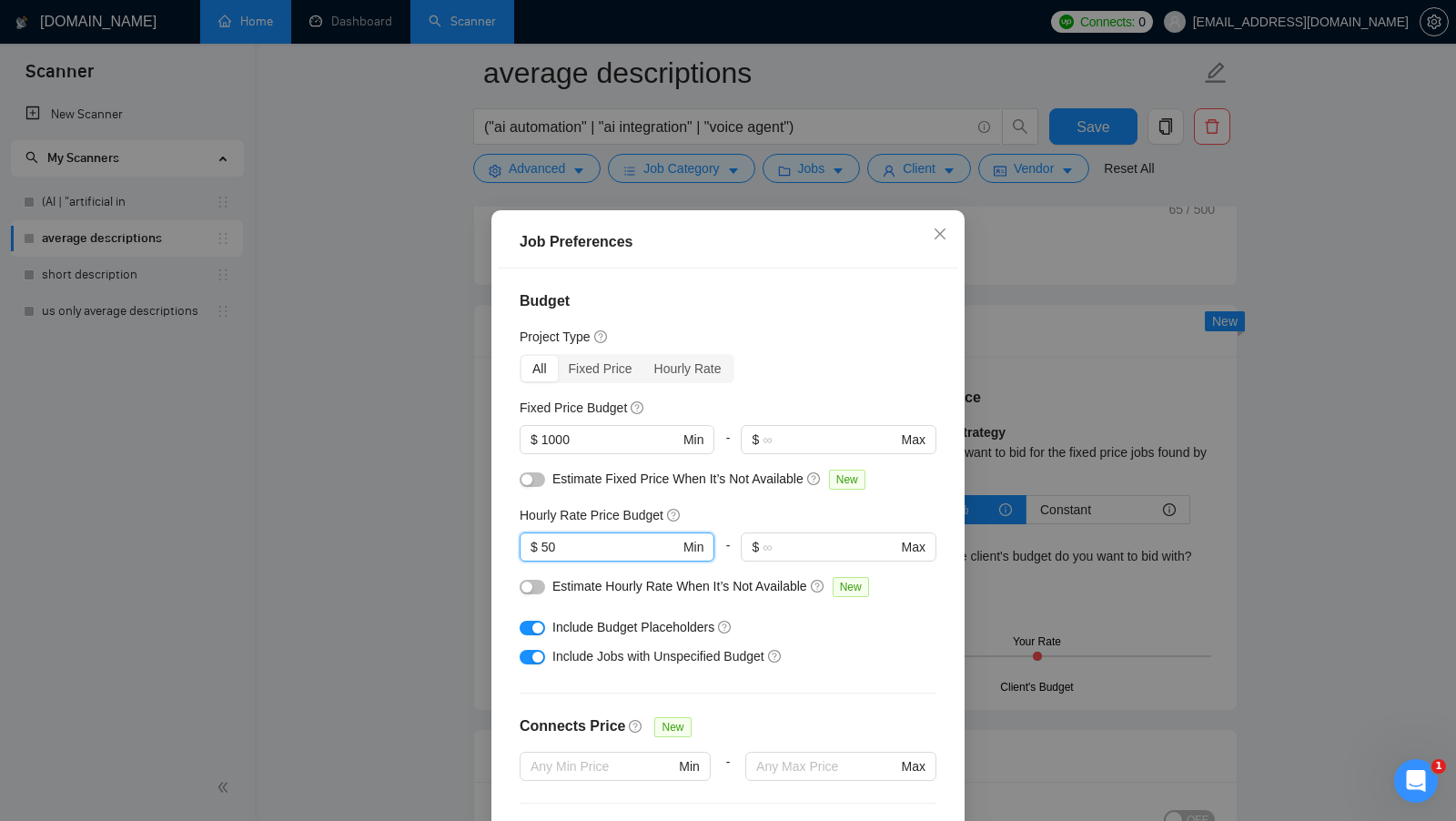
drag, startPoint x: 608, startPoint y: 544, endPoint x: 514, endPoint y: 546, distance: 94.0
click at [514, 545] on div "Budget Project Type All Fixed Price Hourly Rate Fixed Price Budget $ 1000 Min -…" at bounding box center [728, 556] width 460 height 574
click at [841, 549] on input "text" at bounding box center [830, 547] width 134 height 20
drag, startPoint x: 614, startPoint y: 551, endPoint x: 519, endPoint y: 551, distance: 95.0
click at [519, 551] on span "$ 50 Min" at bounding box center [615, 547] width 194 height 29
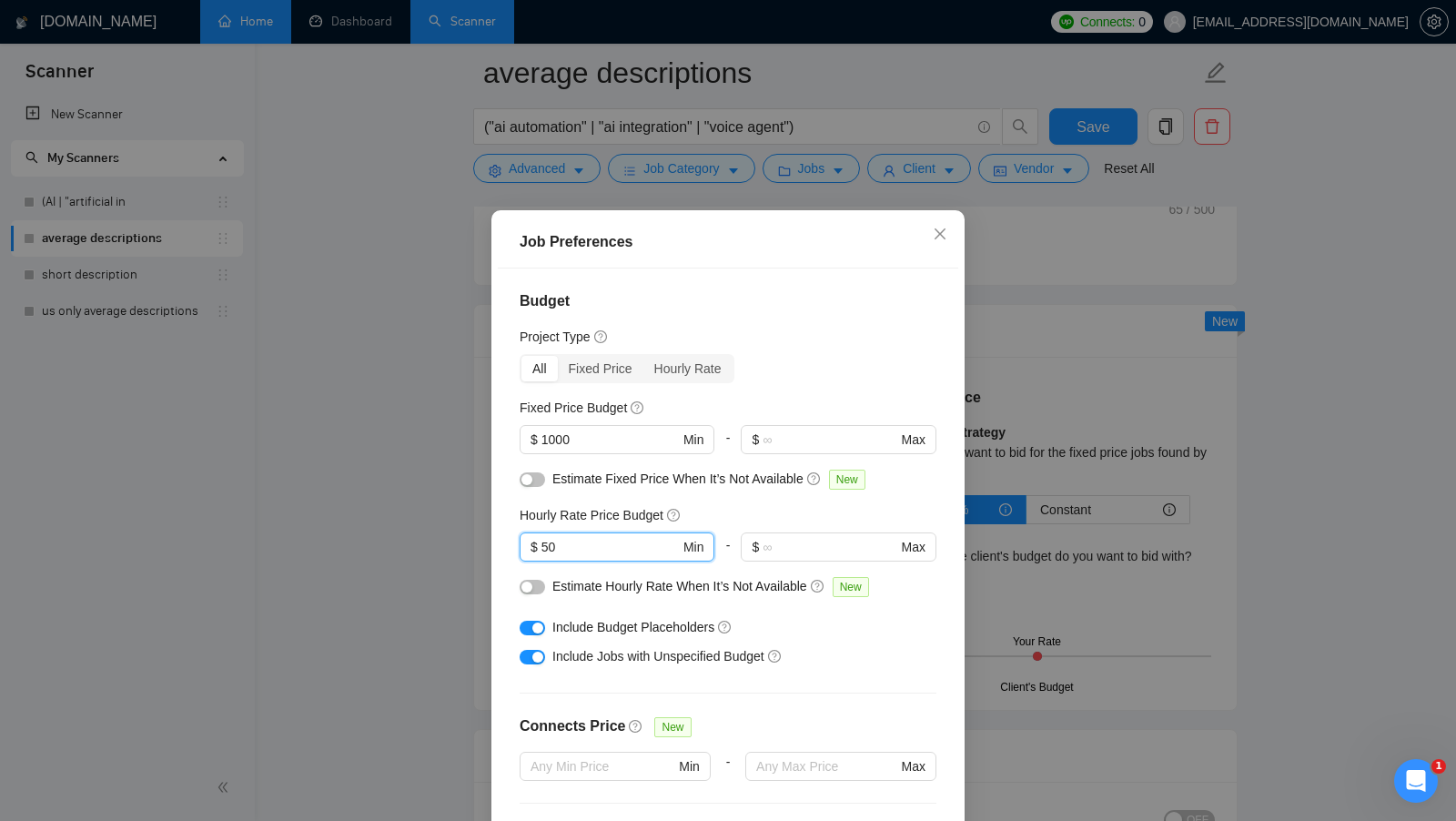
scroll to position [101, 0]
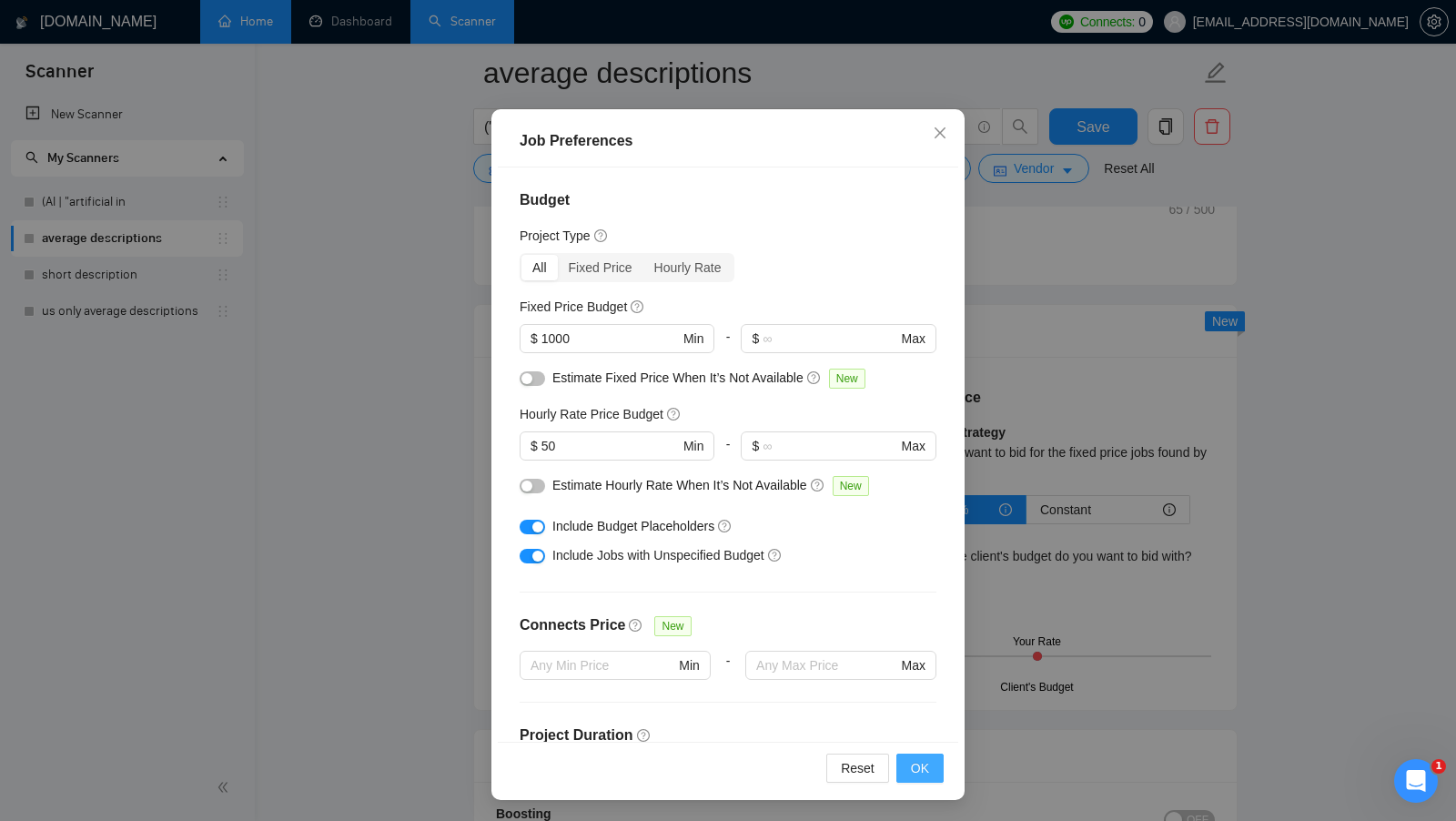
click at [926, 775] on span "OK" at bounding box center [919, 768] width 19 height 20
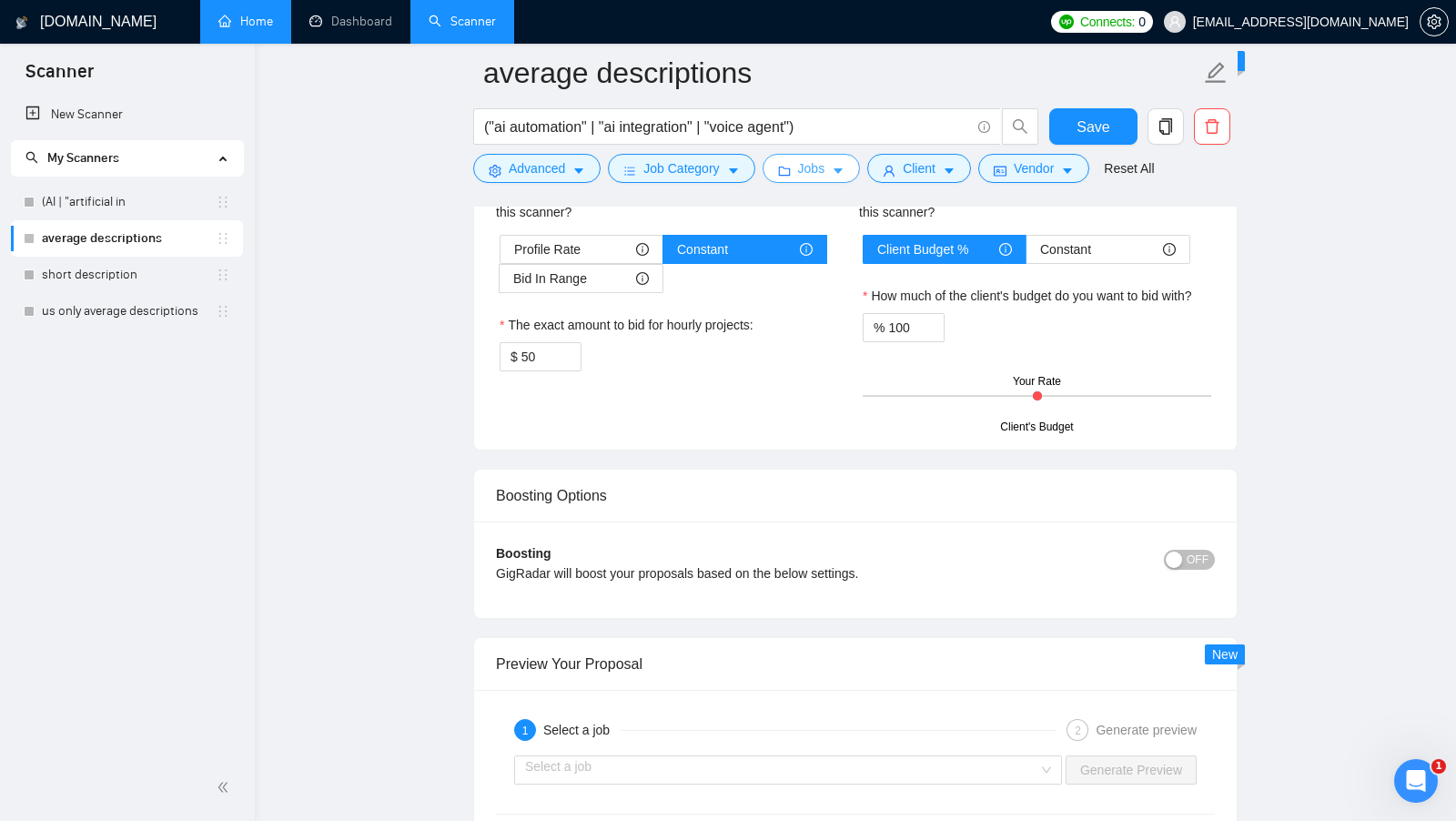
scroll to position [2915, 0]
click at [1194, 547] on span "OFF" at bounding box center [1197, 557] width 22 height 20
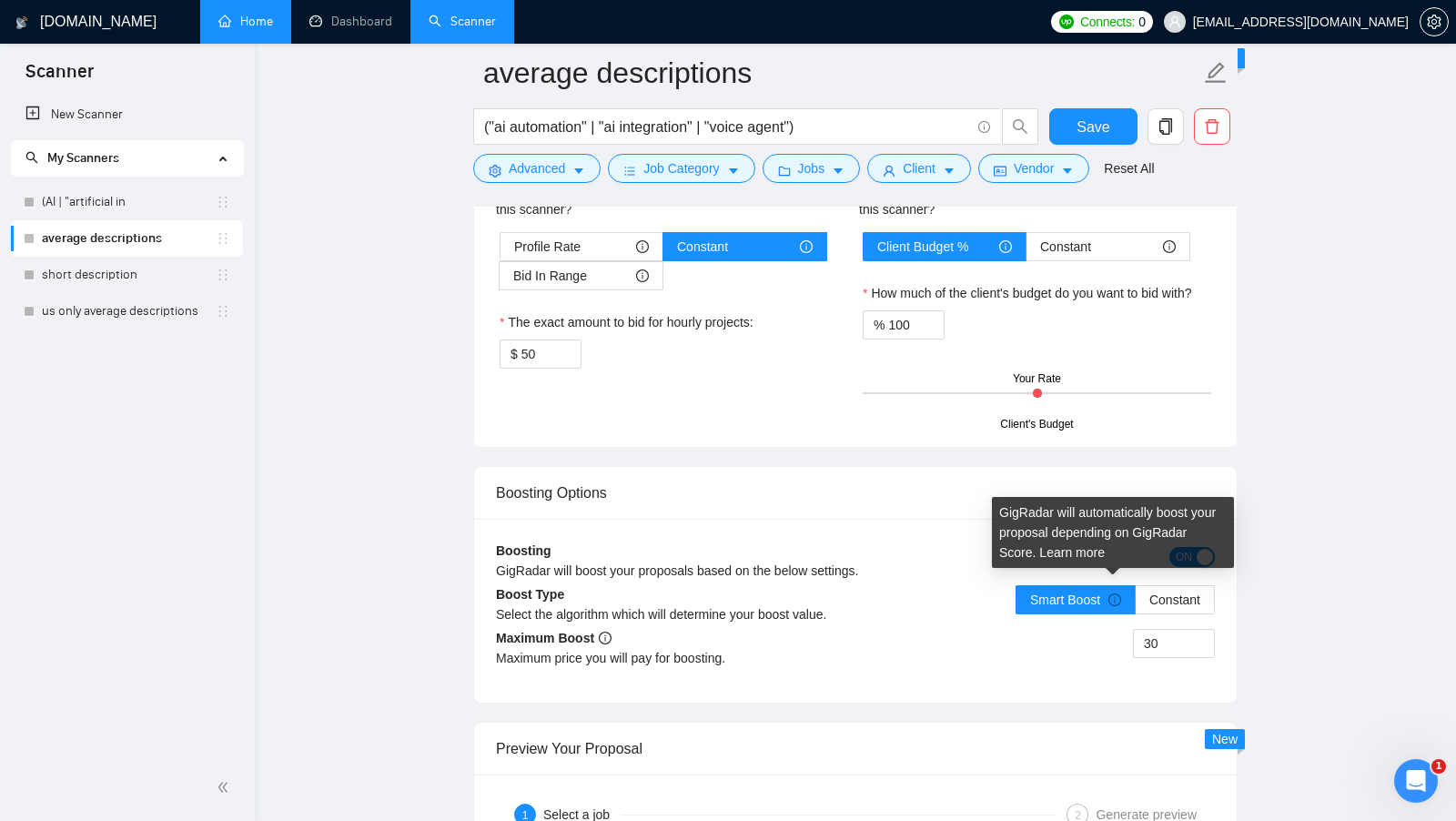
click at [1081, 629] on div "30" at bounding box center [1035, 655] width 360 height 51
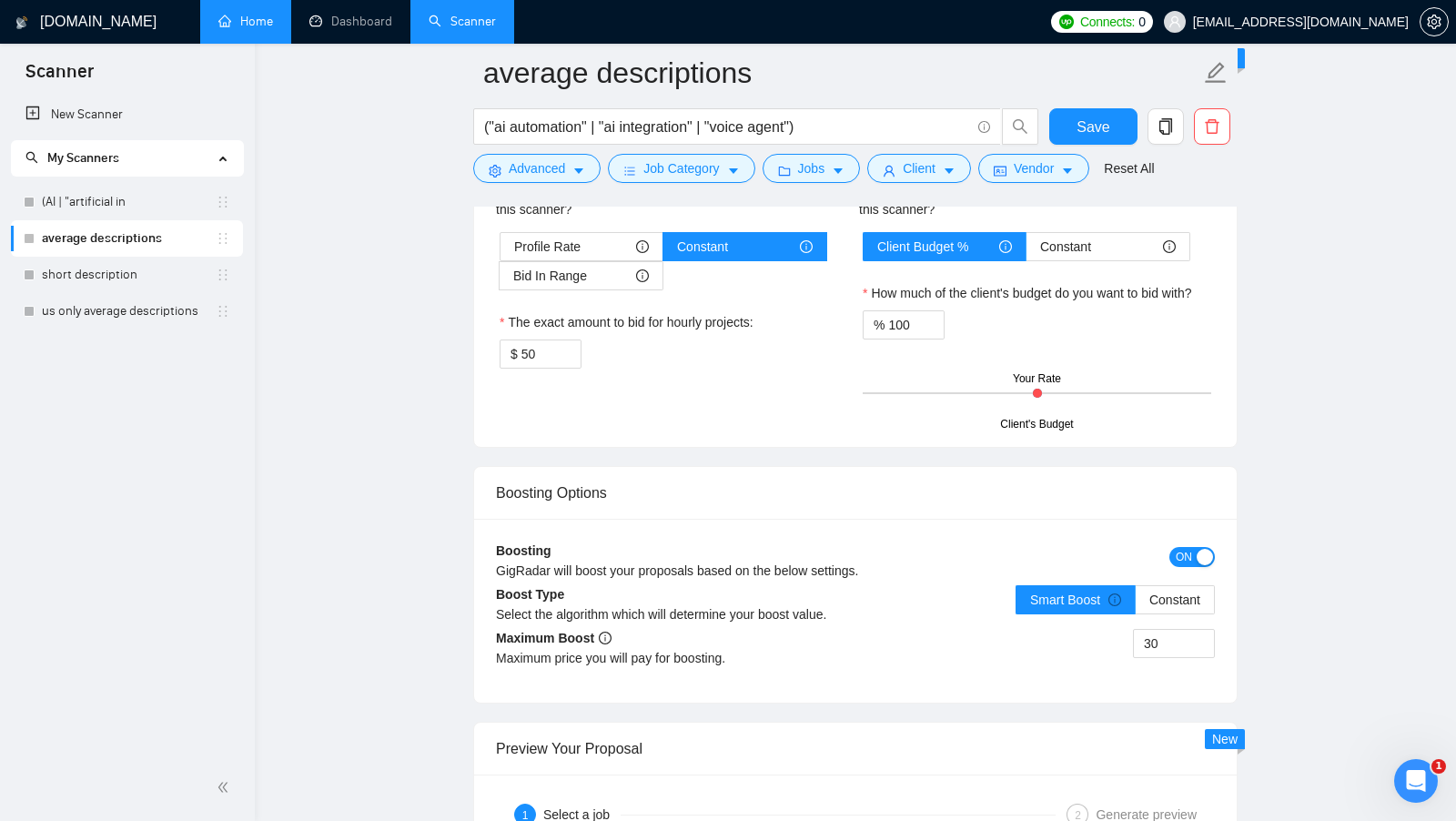
click at [1197, 549] on div "button" at bounding box center [1204, 557] width 17 height 17
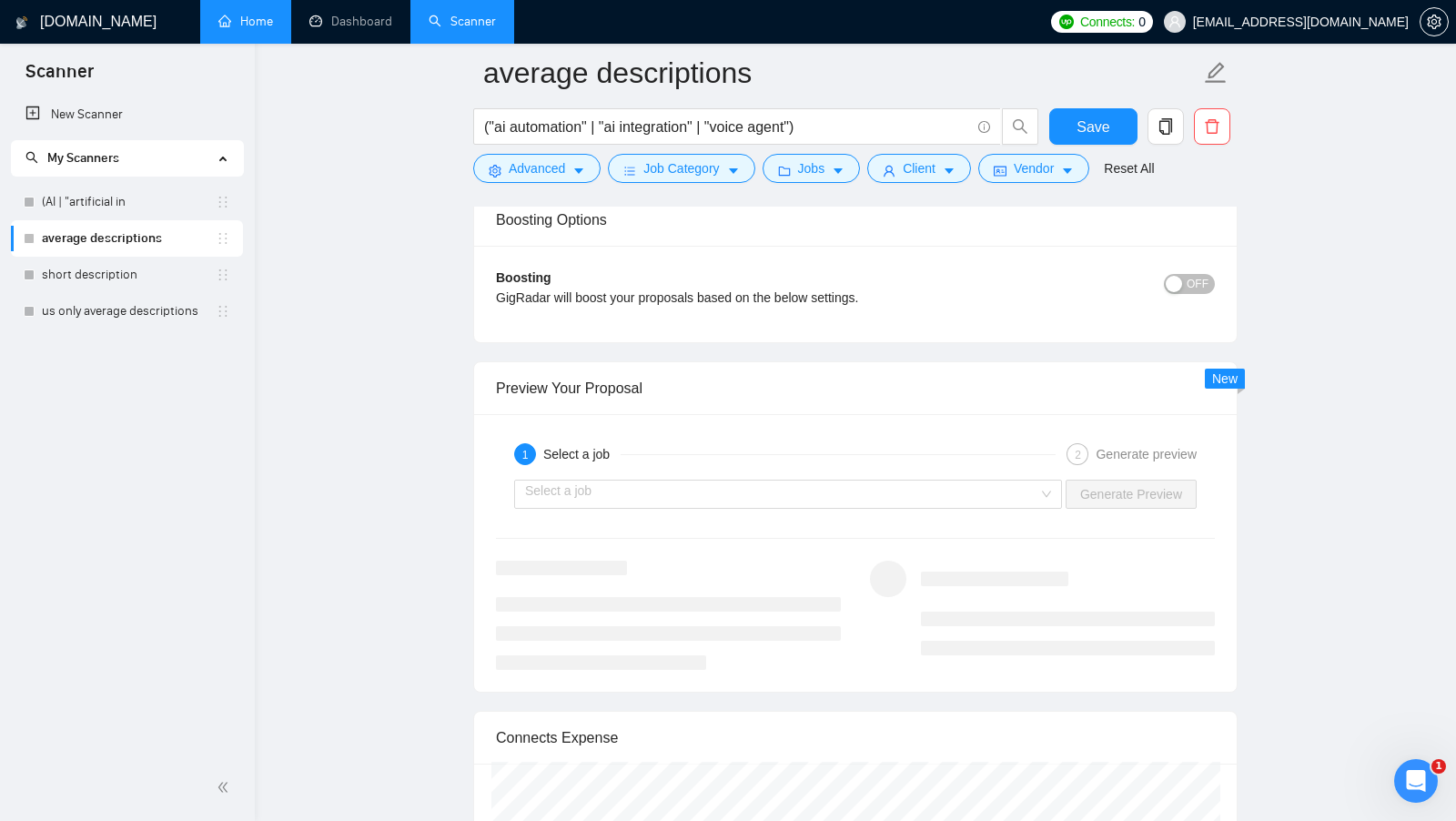
scroll to position [3201, 0]
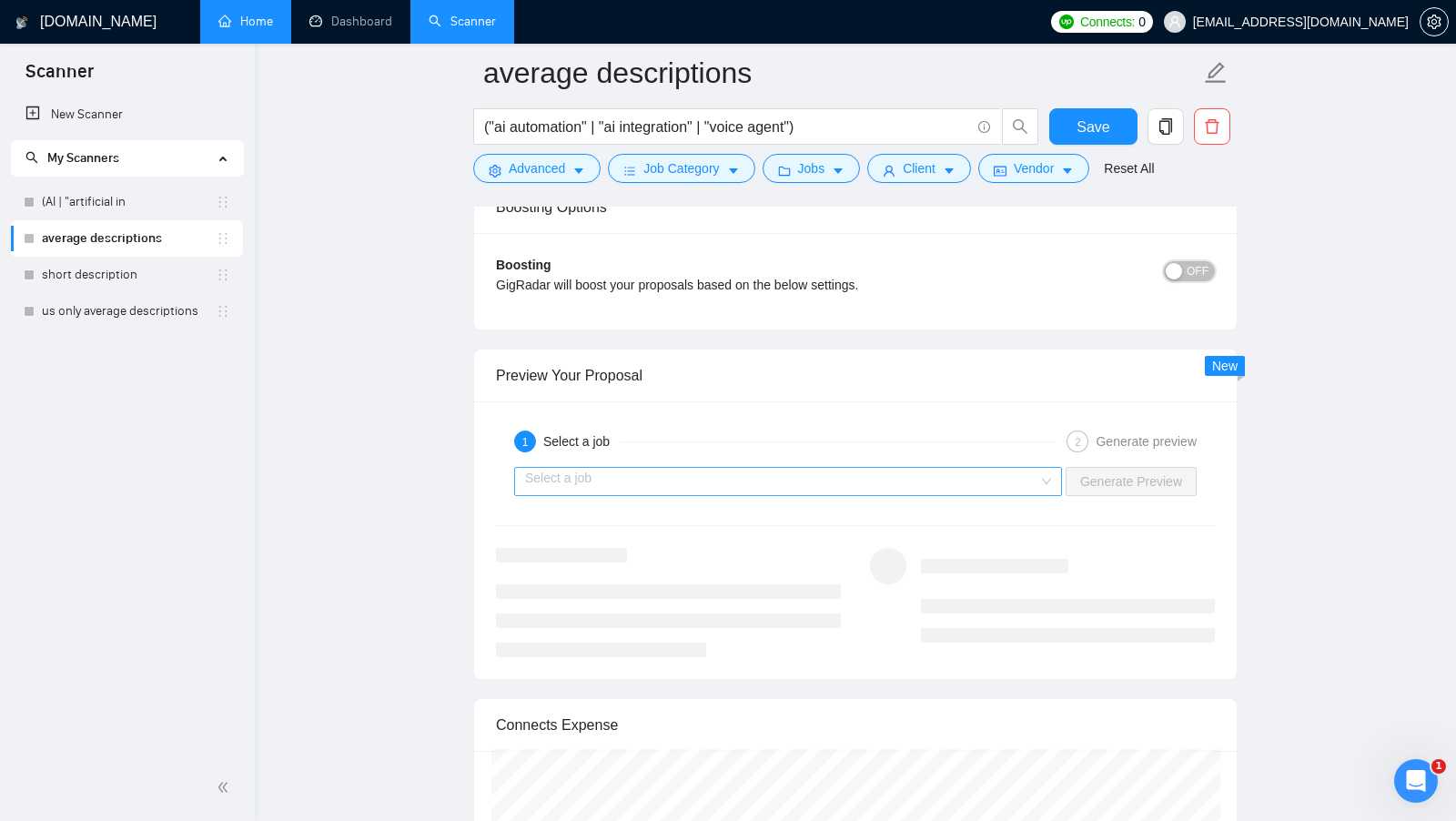
click at [1044, 473] on div "Select a job" at bounding box center [787, 482] width 548 height 29
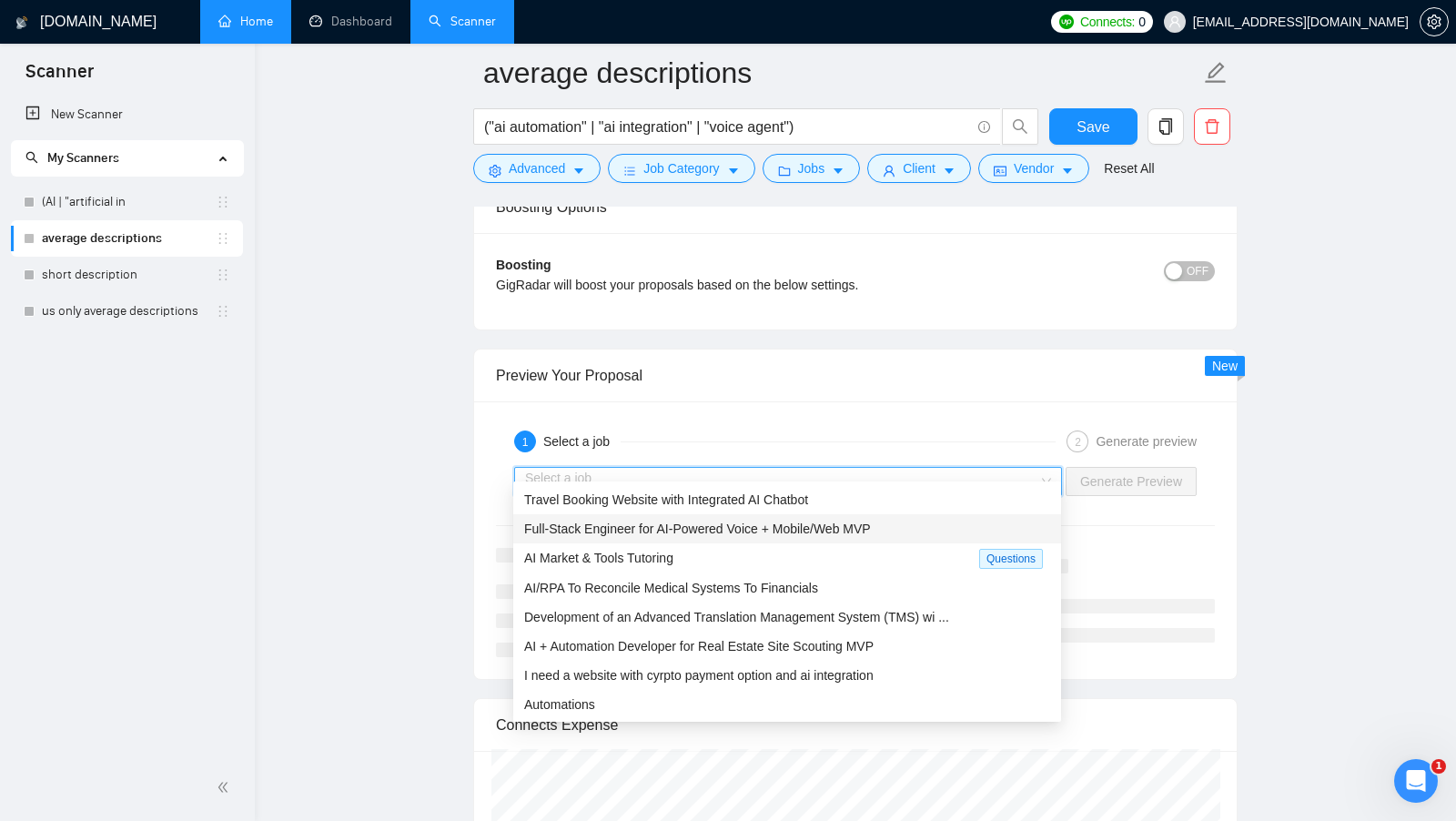
click at [888, 519] on div "Full-Stack Engineer for AI-Powered Voice + Mobile/Web MVP" at bounding box center [786, 529] width 526 height 20
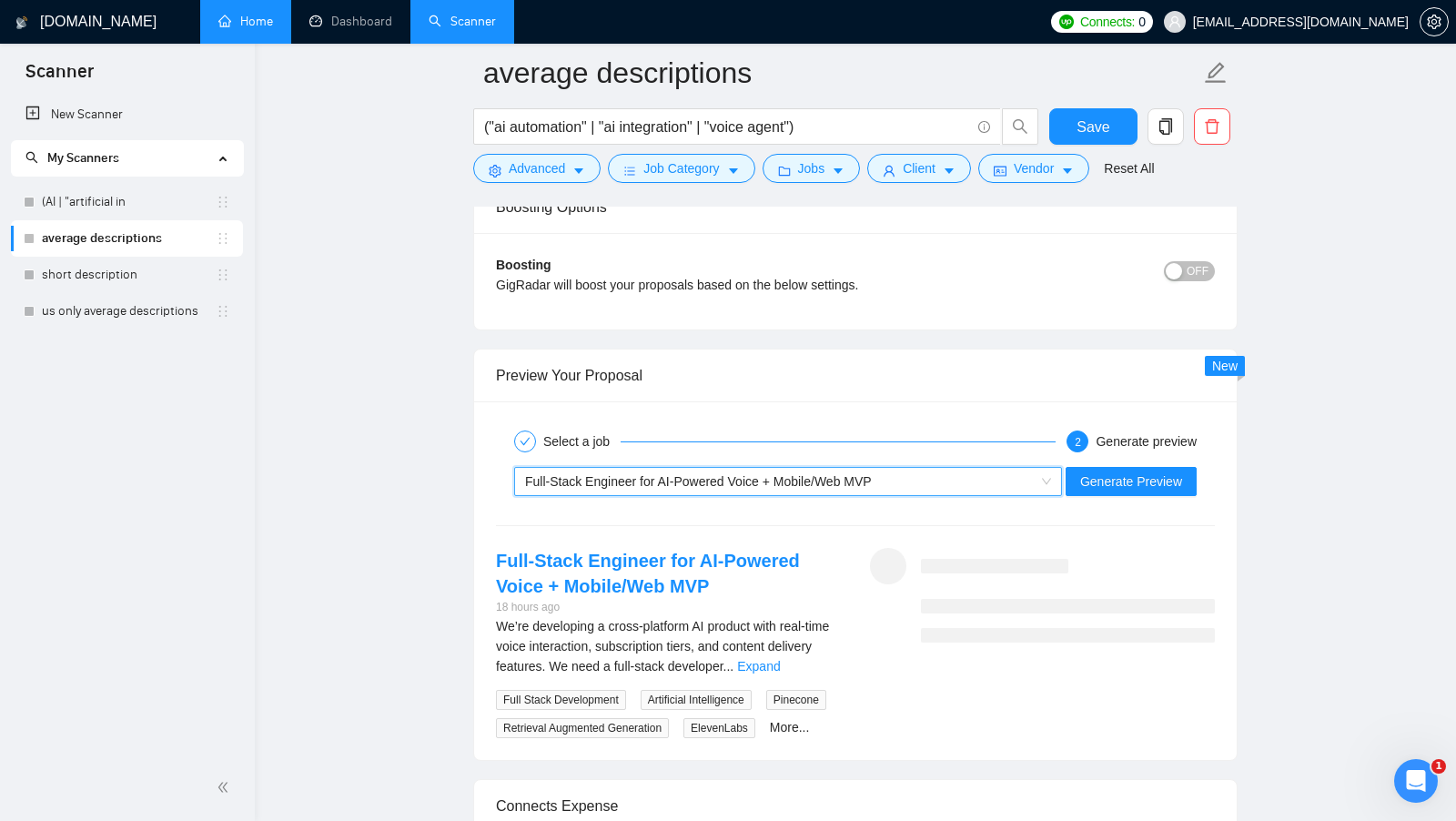
click at [1081, 459] on div "~021956090776909398306 Full-Stack Engineer for AI-Powered Voice + Mobile/Web MV…" at bounding box center [855, 481] width 723 height 43
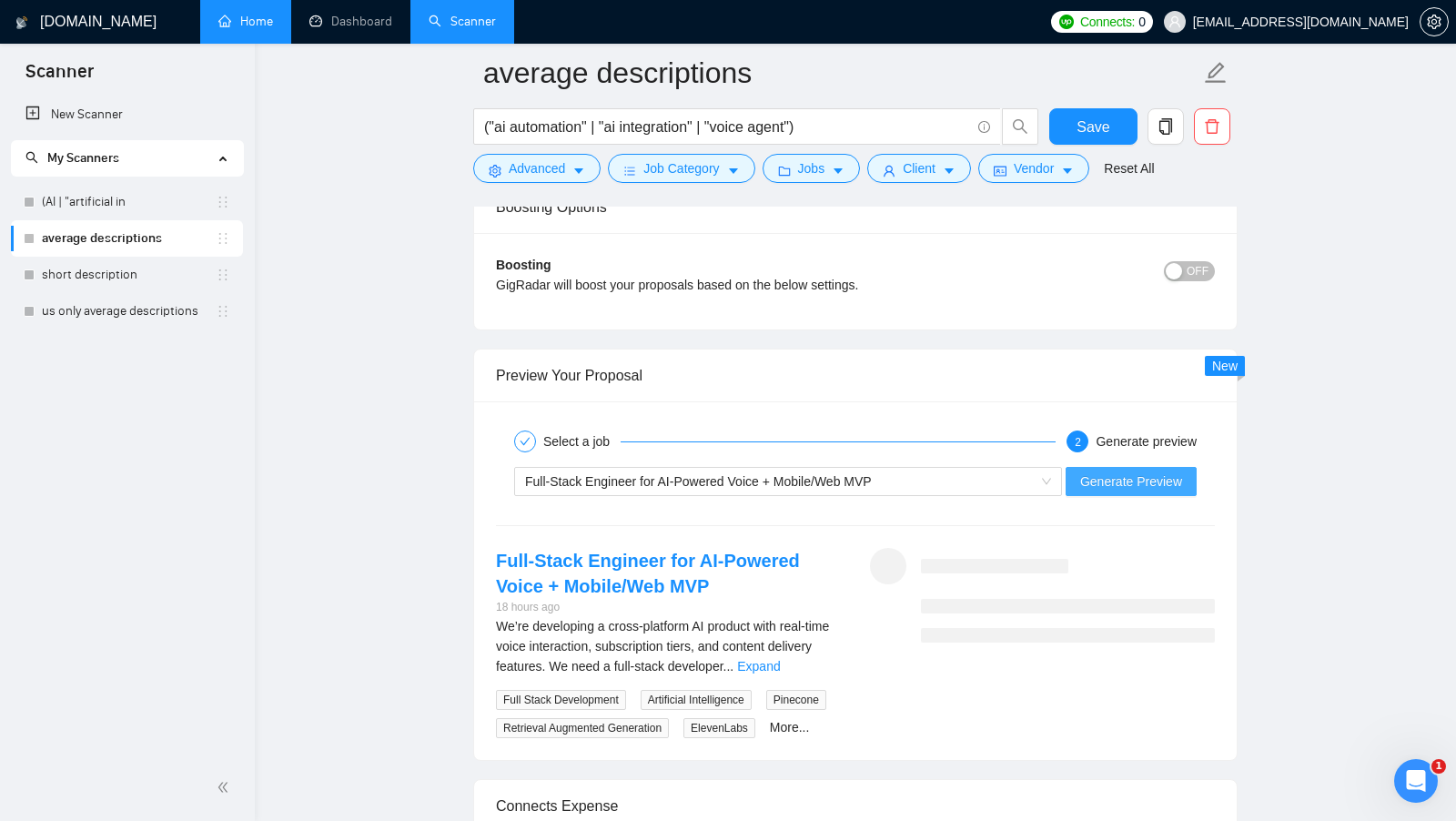
click at [1082, 471] on span "Generate Preview" at bounding box center [1132, 481] width 102 height 20
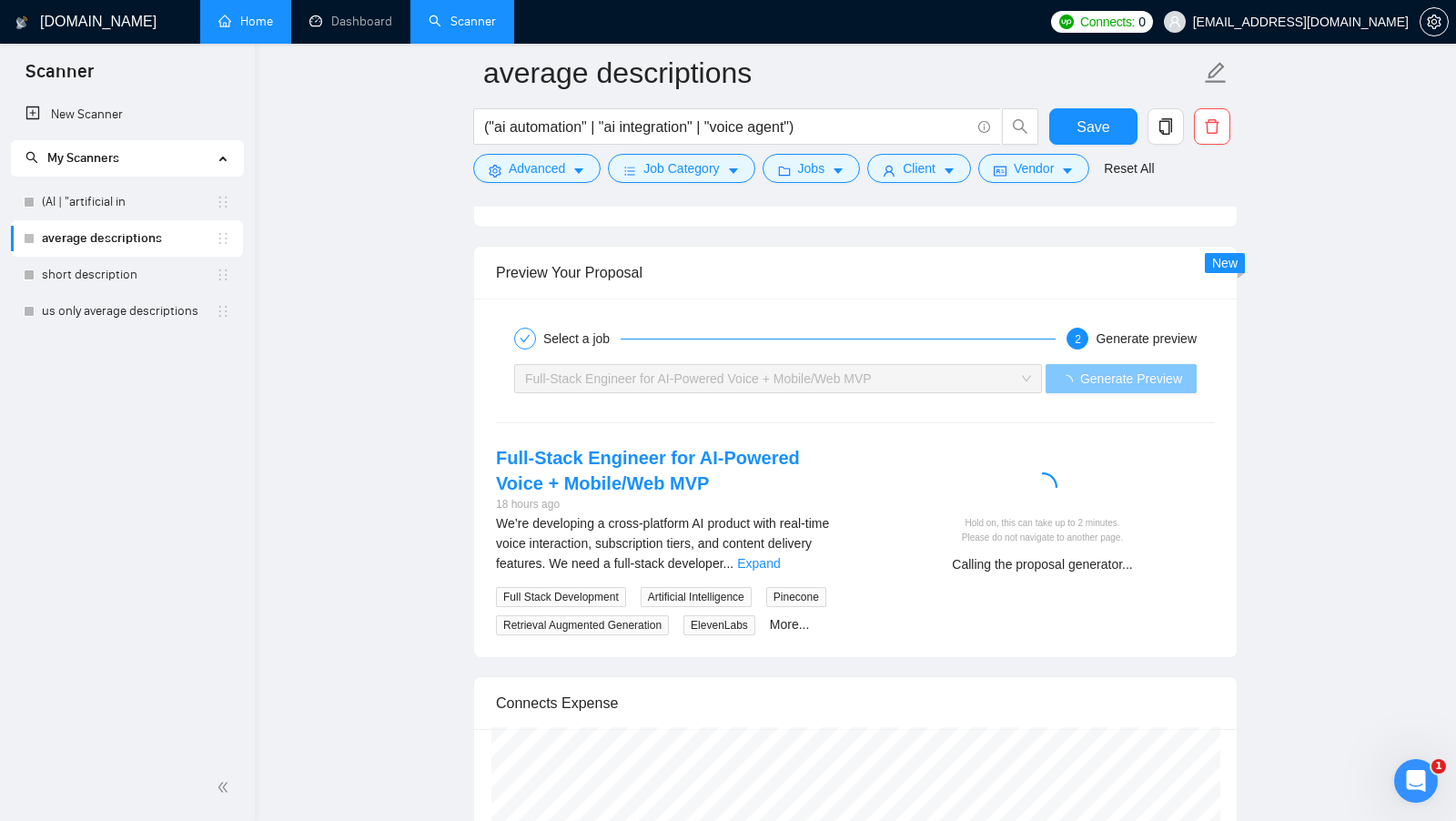
scroll to position [3333, 0]
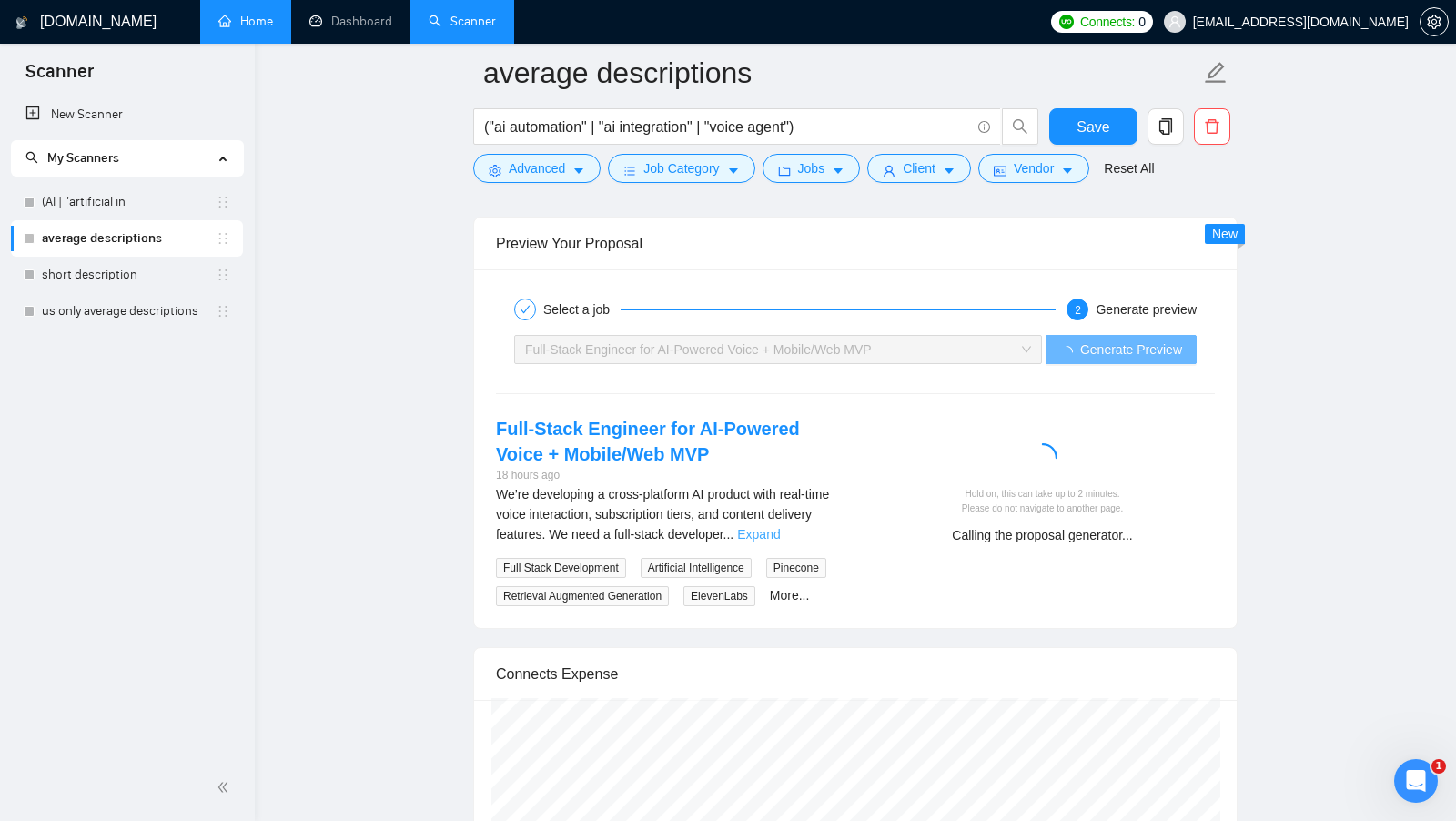
click at [780, 527] on link "Expand" at bounding box center [758, 534] width 42 height 15
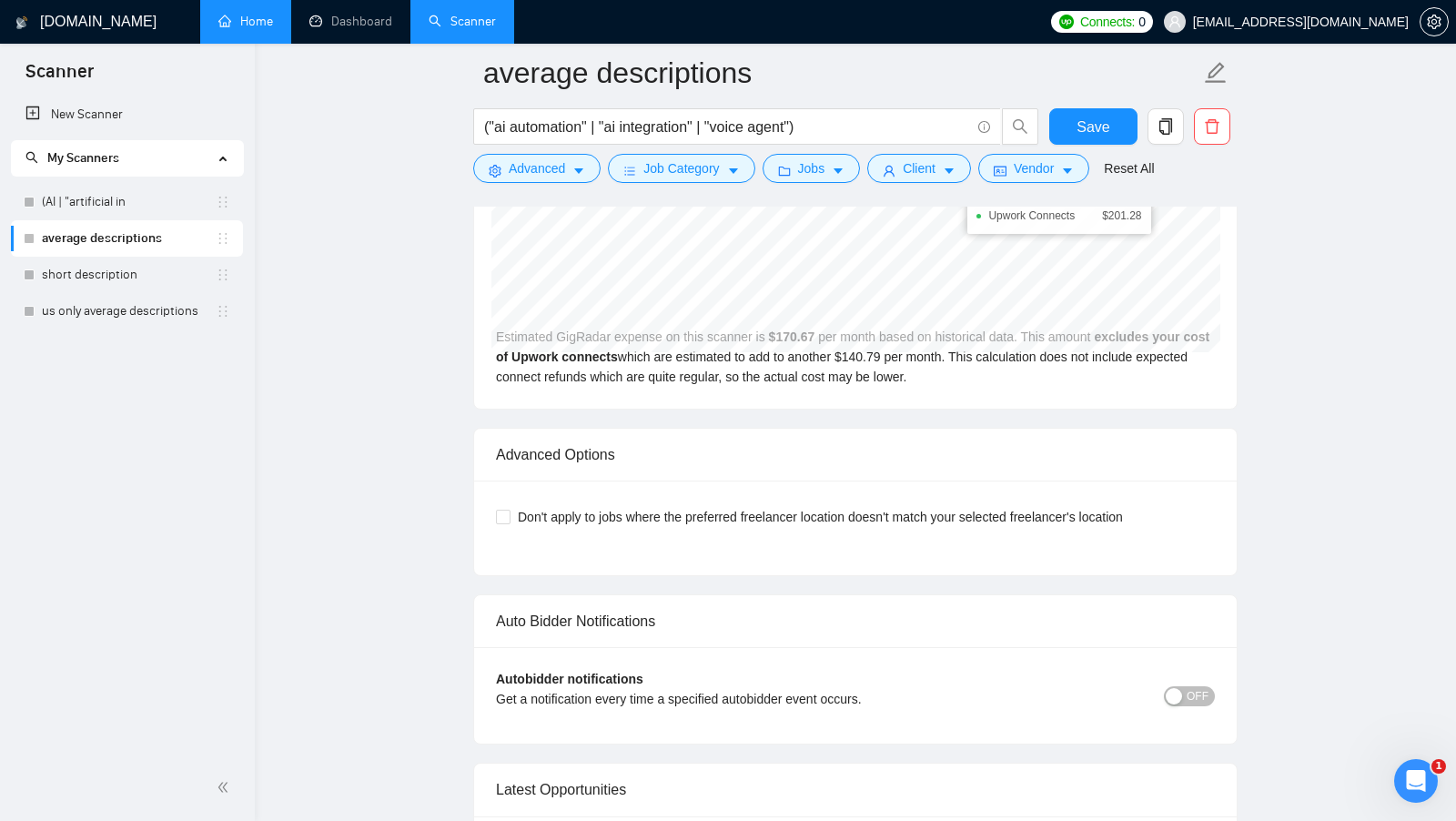
scroll to position [4954, 0]
drag, startPoint x: 635, startPoint y: 483, endPoint x: 495, endPoint y: 485, distance: 140.0
click at [495, 480] on div "Advanced Options" at bounding box center [854, 453] width 719 height 52
click at [1066, 175] on button "Vendor" at bounding box center [1033, 168] width 111 height 29
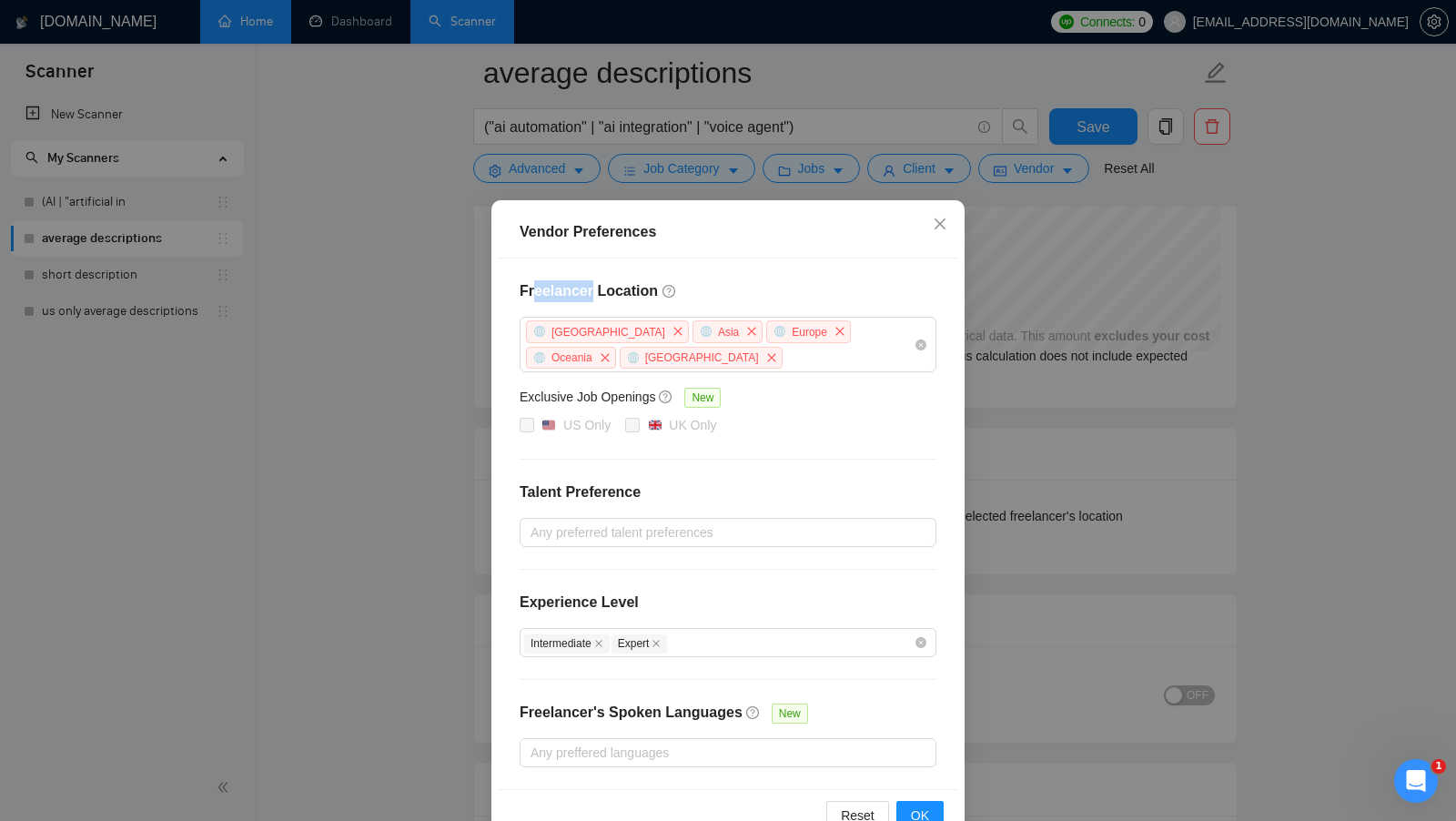
drag, startPoint x: 531, startPoint y: 289, endPoint x: 595, endPoint y: 289, distance: 64.0
click at [594, 289] on h4 "Freelancer Location" at bounding box center [728, 291] width 417 height 22
click at [1111, 305] on div "Vendor Preferences Freelancer Location [GEOGRAPHIC_DATA] [GEOGRAPHIC_DATA] [GEO…" at bounding box center [728, 410] width 1456 height 821
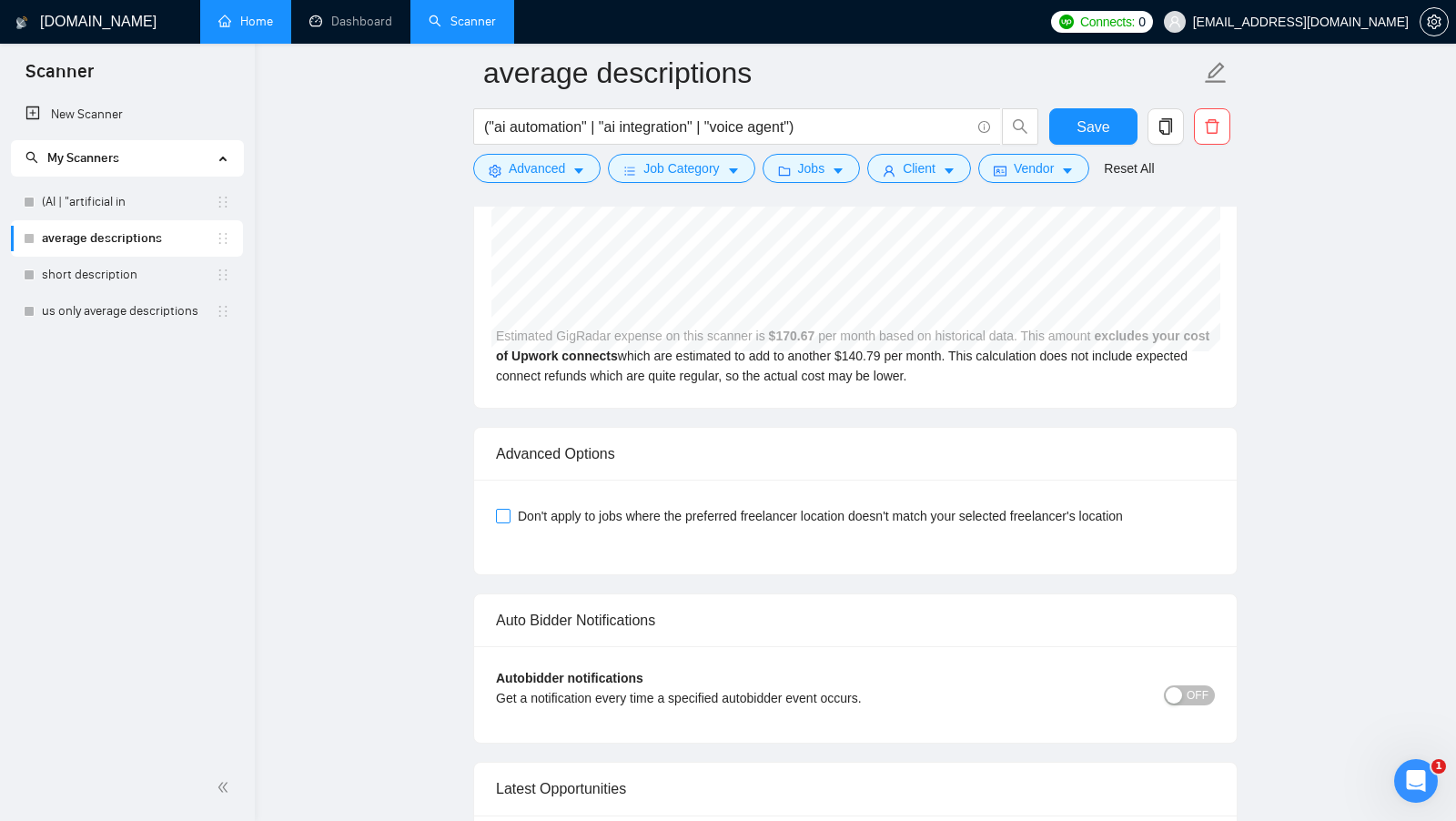
click at [510, 526] on span "Don't apply to jobs where the preferred freelancer location doesn't match your …" at bounding box center [820, 516] width 619 height 20
click at [508, 521] on input "Don't apply to jobs where the preferred freelancer location doesn't match your …" at bounding box center [501, 514] width 13 height 13
checkbox input "true"
click at [1097, 109] on button "Save" at bounding box center [1093, 126] width 88 height 36
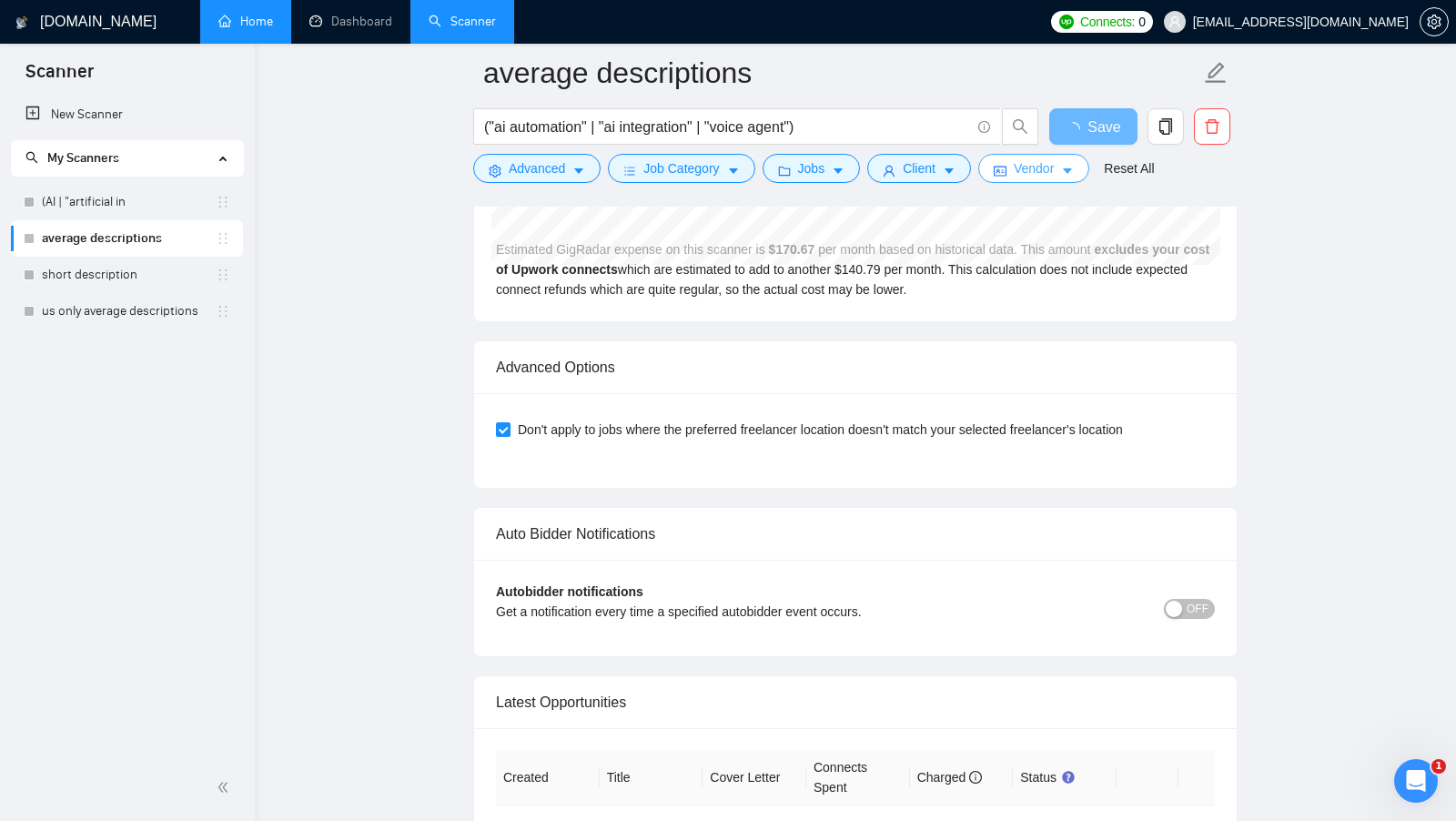
click at [1070, 178] on button "Vendor" at bounding box center [1033, 168] width 111 height 29
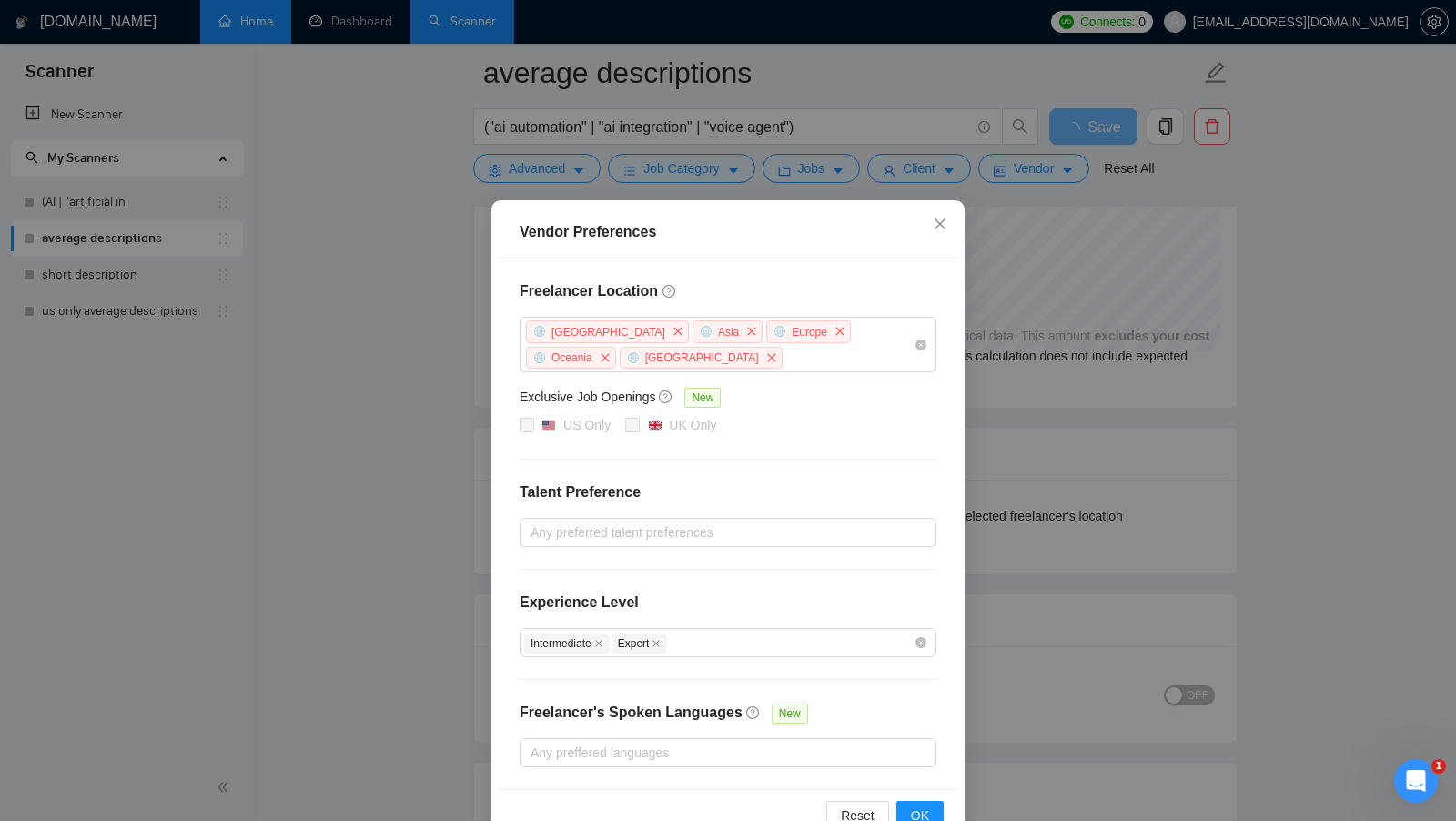
click at [1087, 432] on div "Vendor Preferences Freelancer Location [GEOGRAPHIC_DATA] [GEOGRAPHIC_DATA] [GEO…" at bounding box center [728, 410] width 1456 height 821
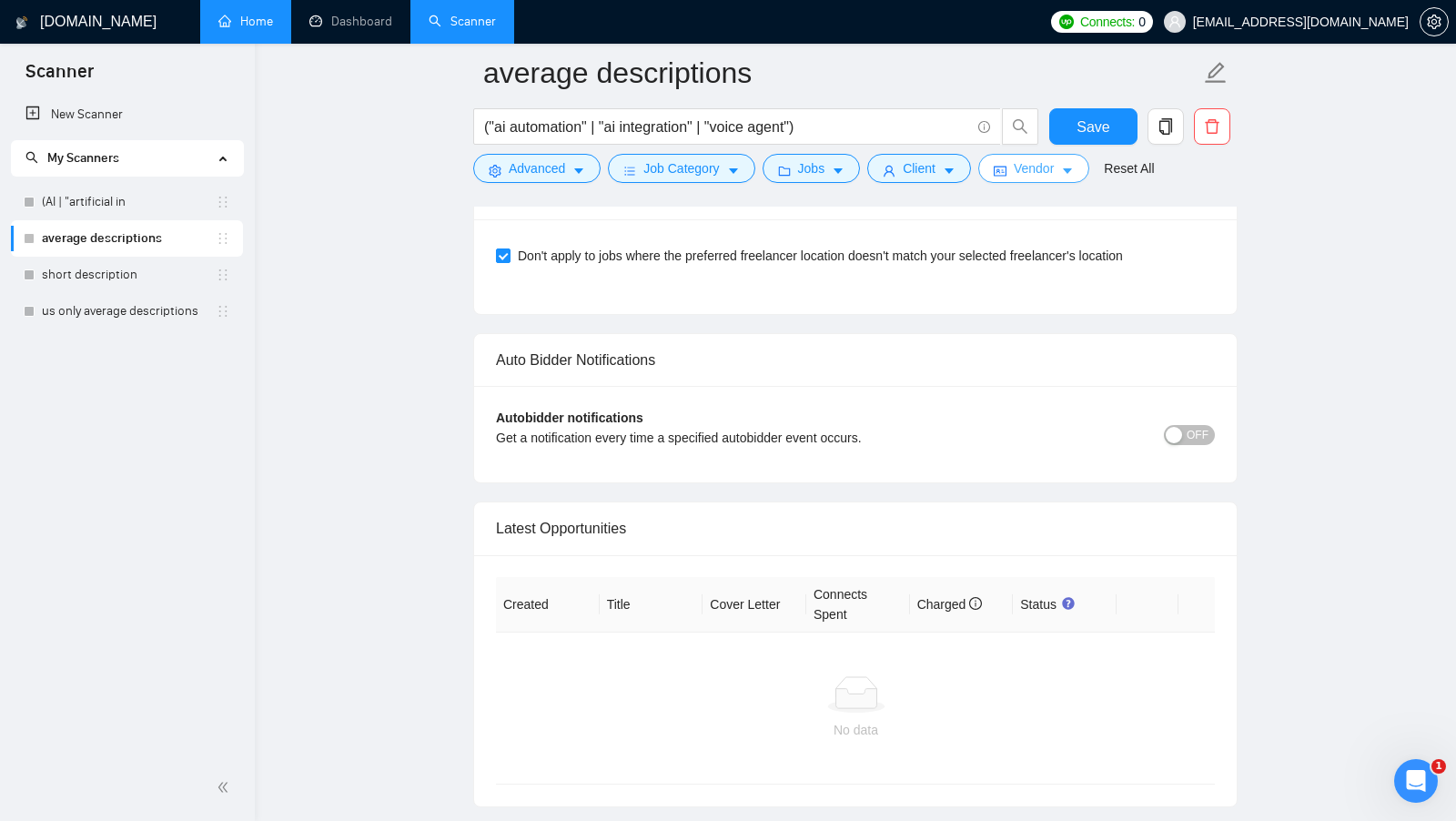
scroll to position [5262, 0]
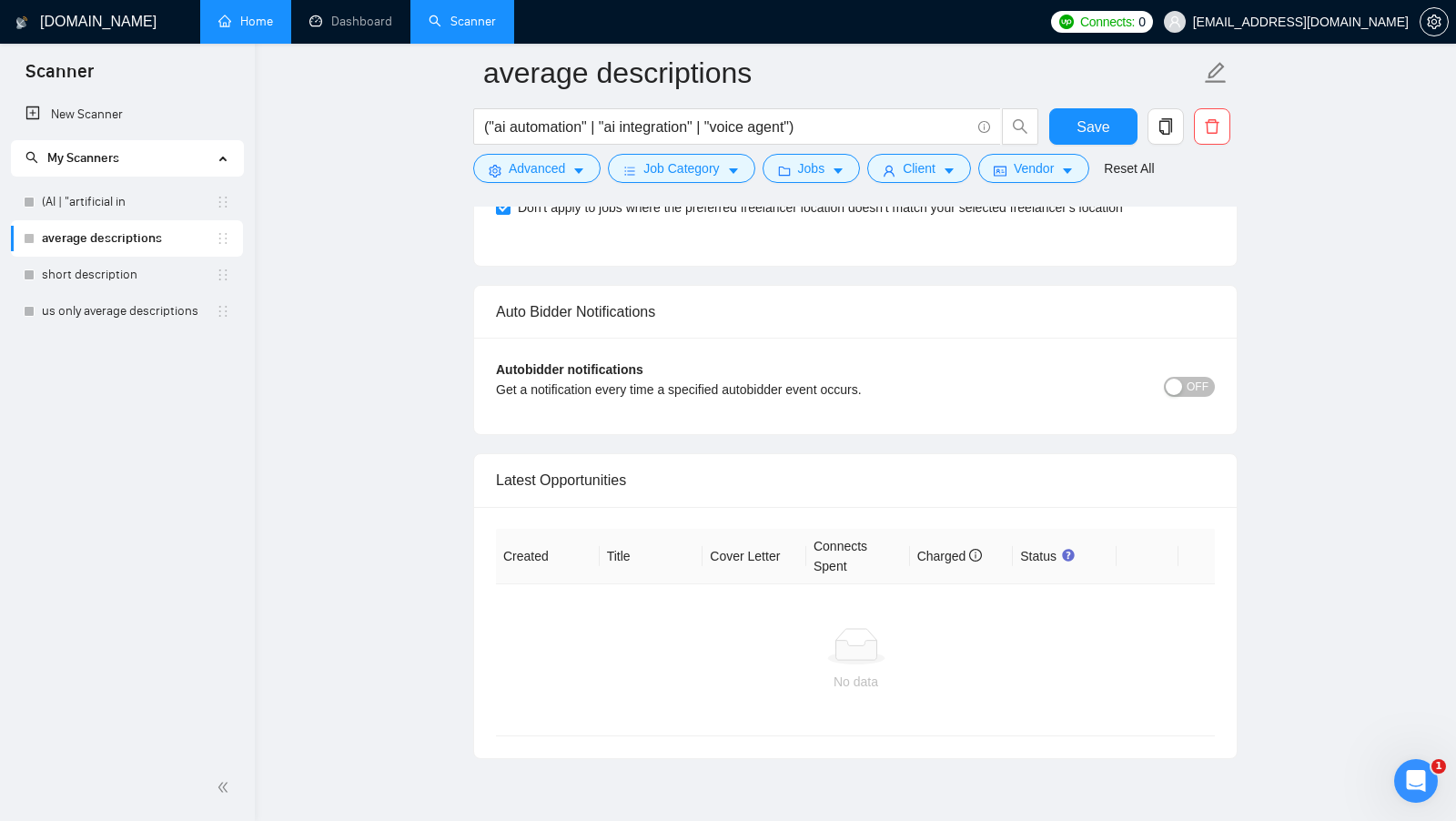
click at [1182, 395] on div "button" at bounding box center [1174, 386] width 17 height 17
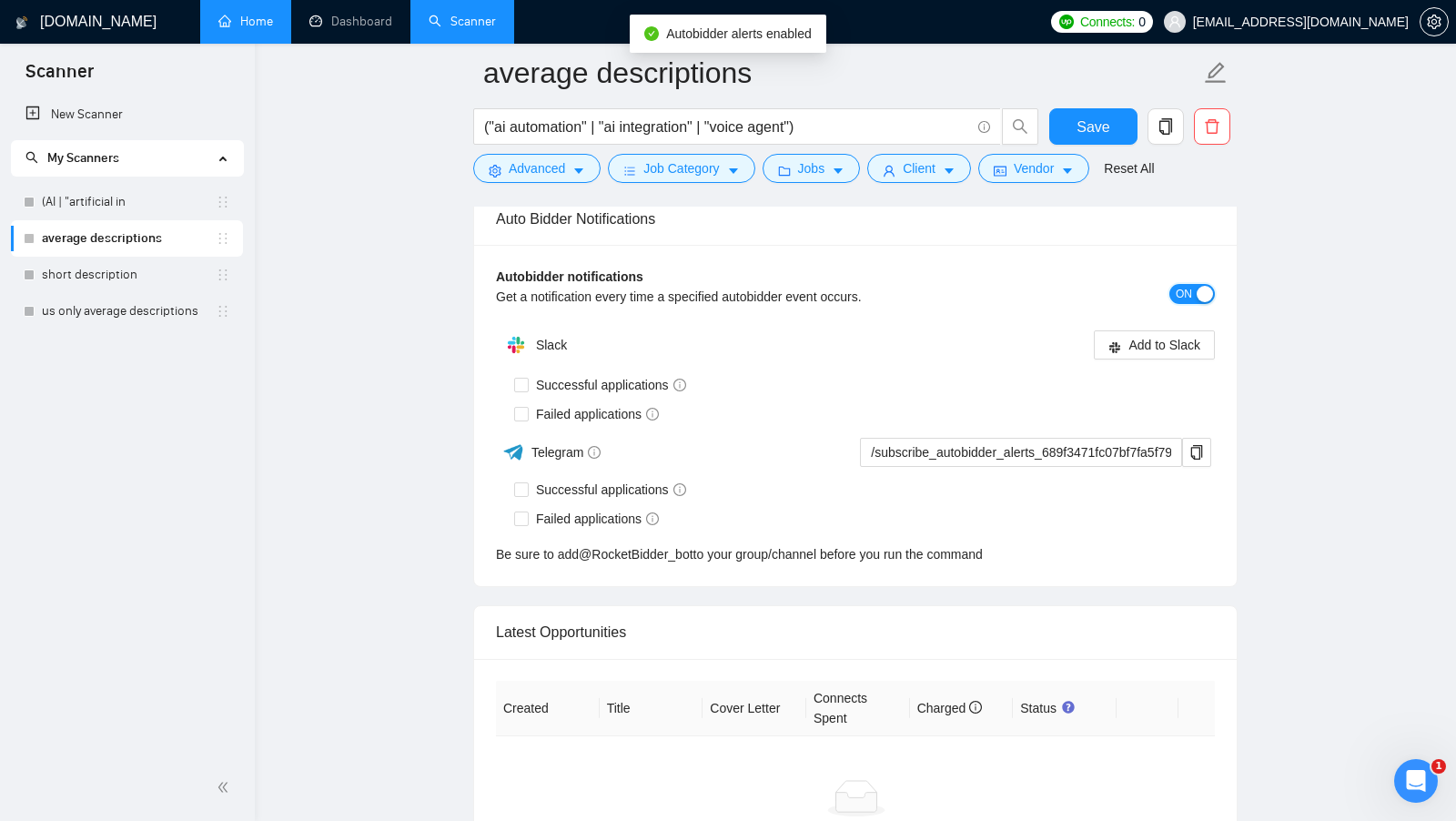
scroll to position [5366, 0]
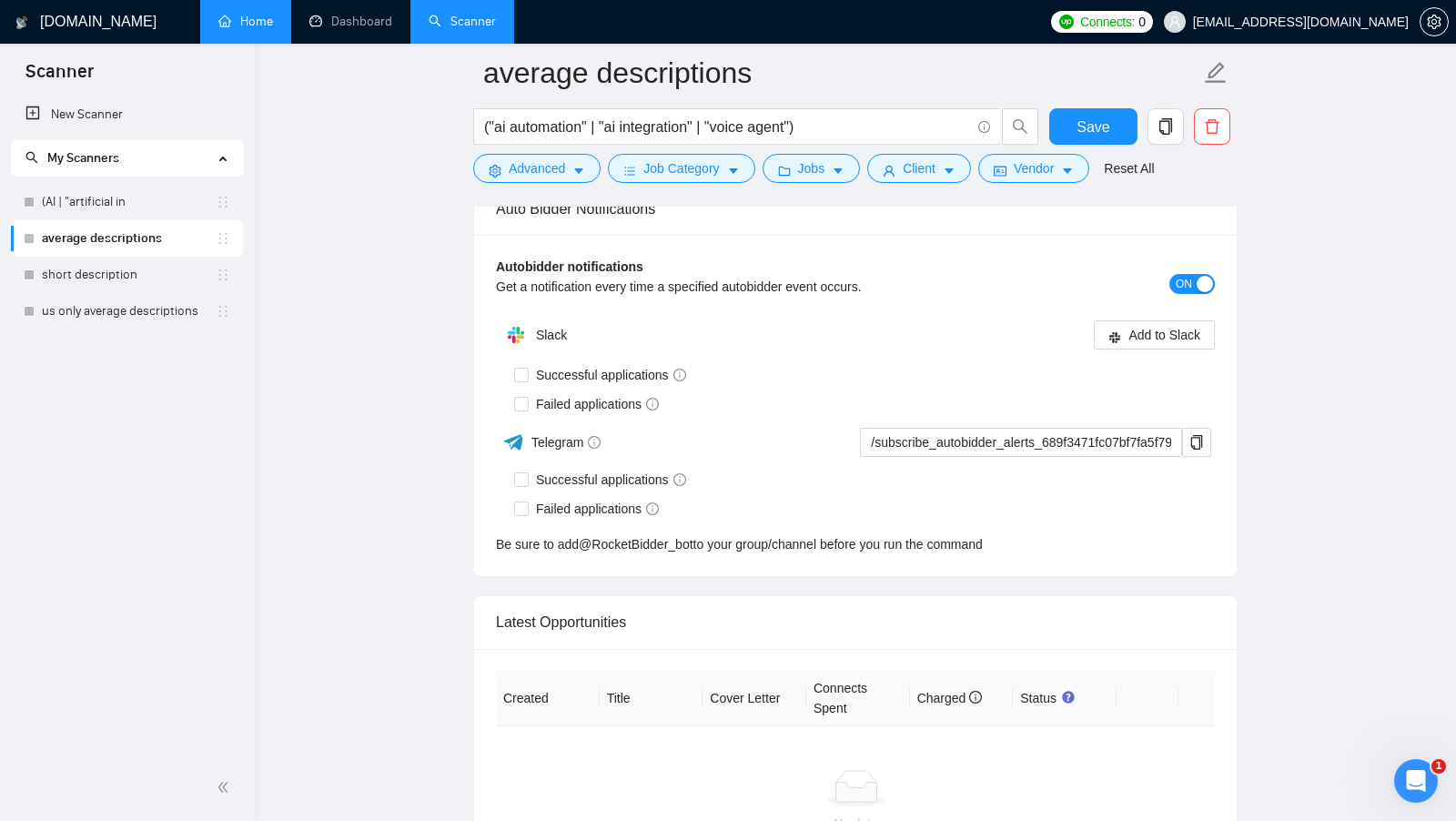
click at [1200, 292] on div "button" at bounding box center [1204, 283] width 17 height 17
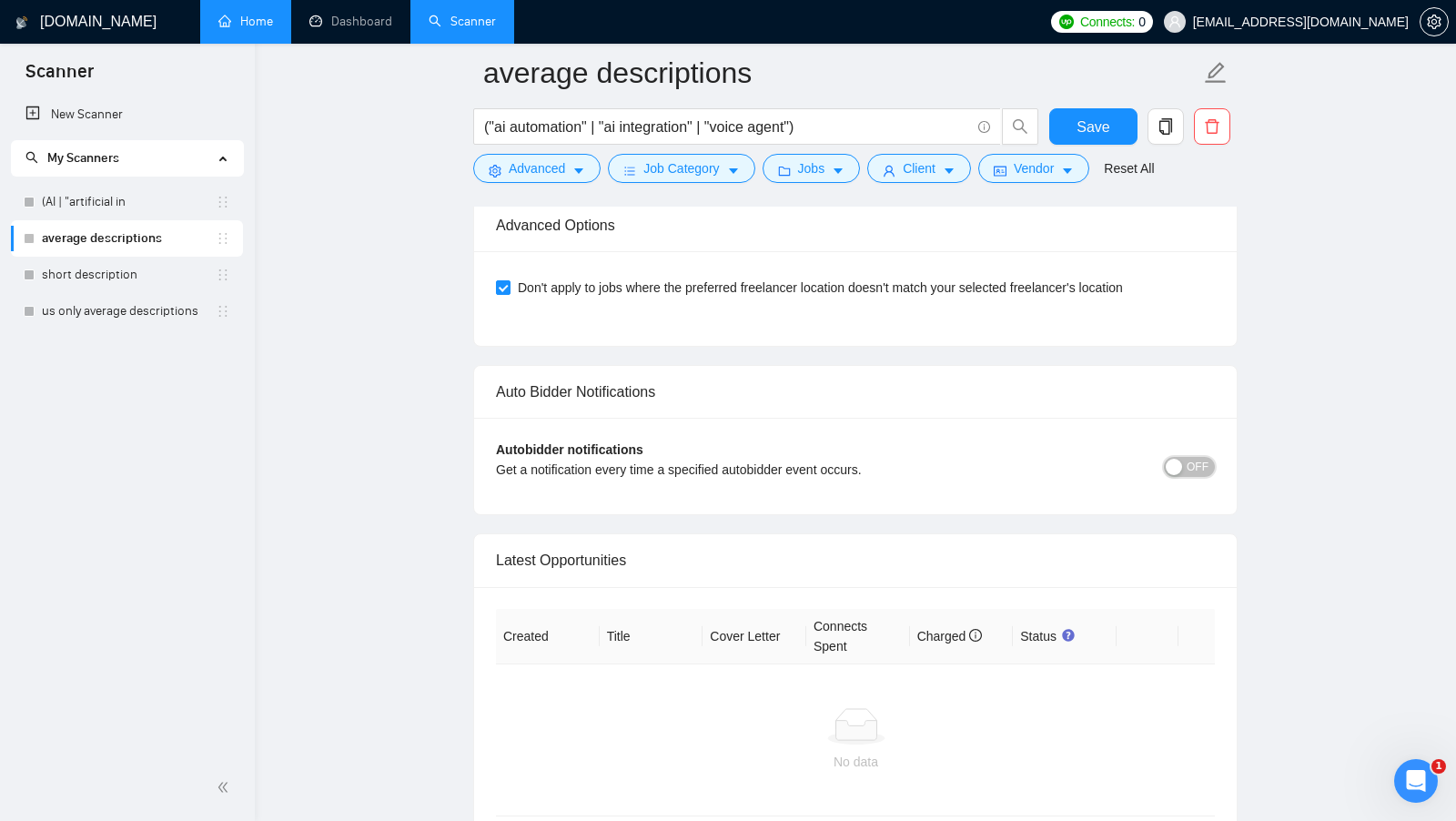
scroll to position [5155, 0]
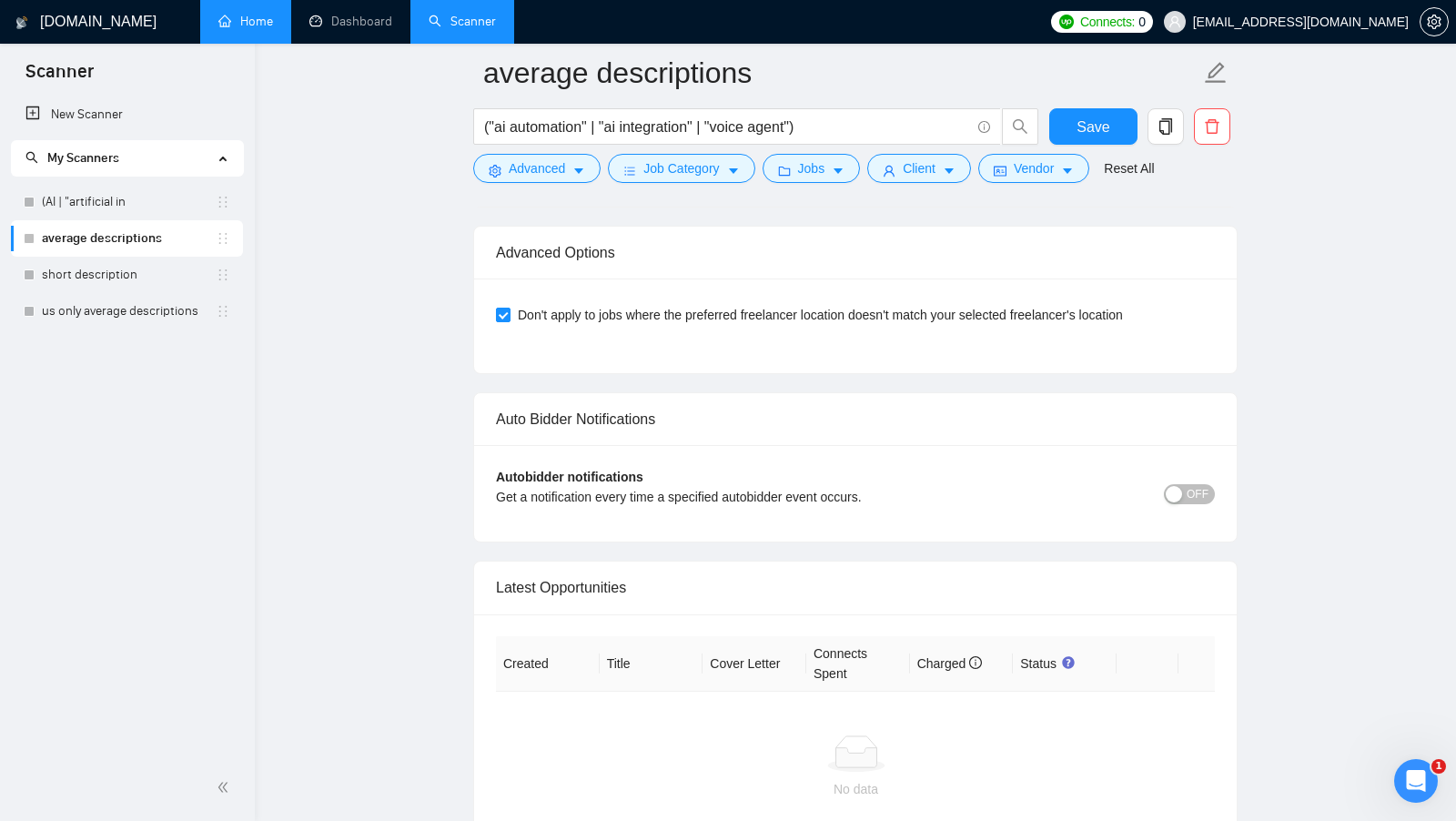
click at [1180, 502] on div "button" at bounding box center [1174, 494] width 17 height 17
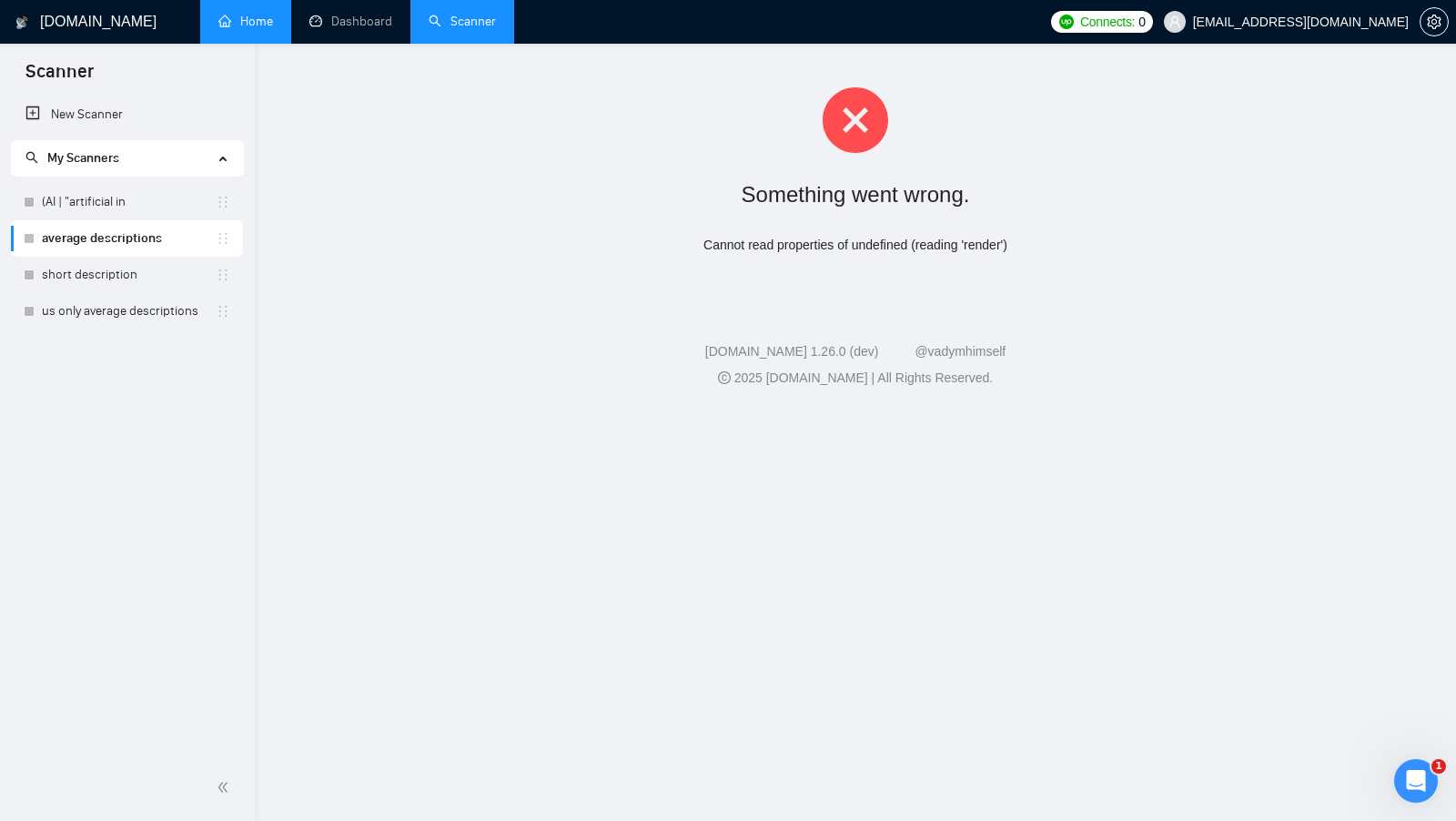
scroll to position [0, 0]
click at [146, 249] on link "average descriptions" at bounding box center [129, 238] width 174 height 36
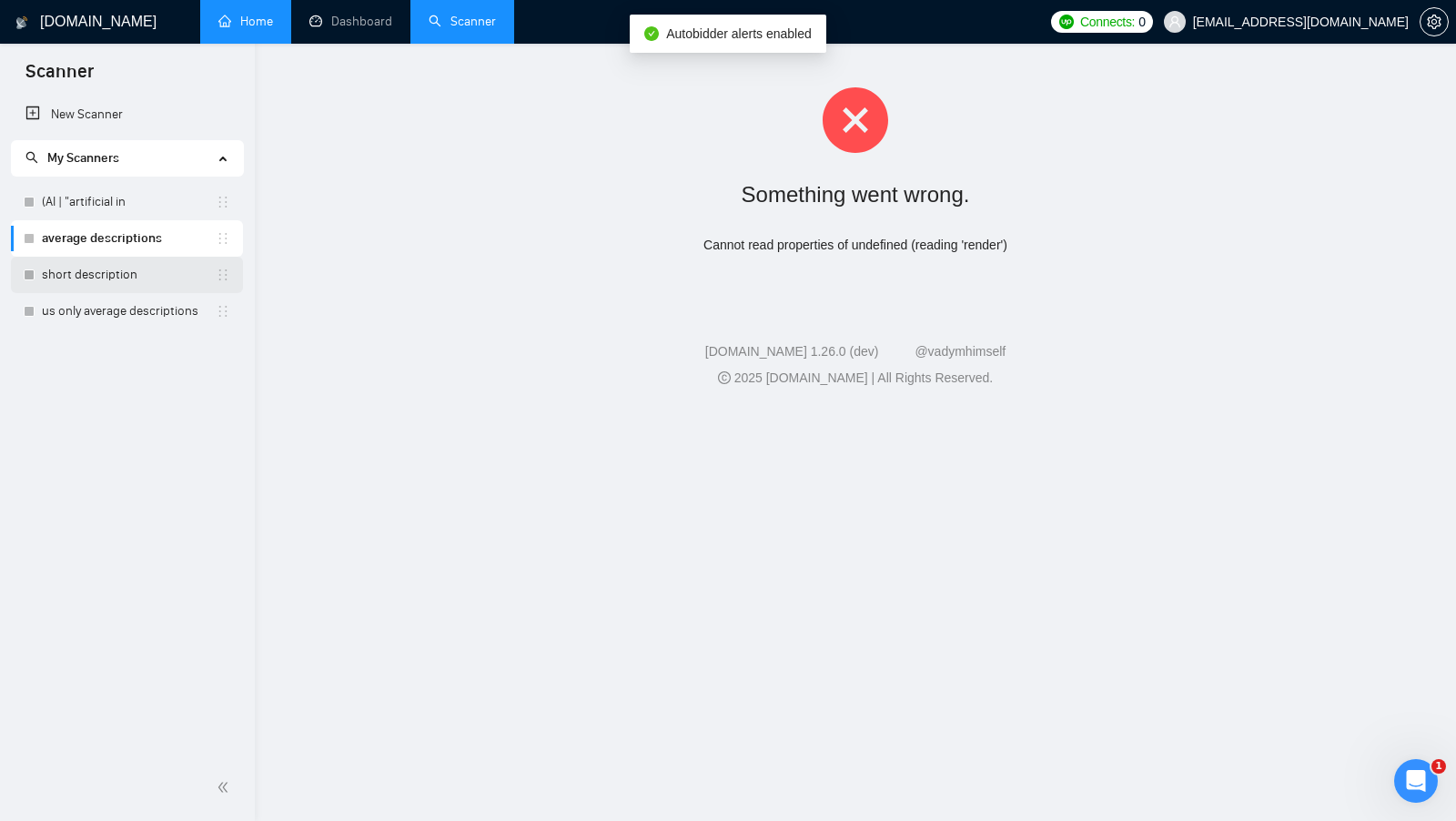
click at [133, 275] on link "short description" at bounding box center [129, 274] width 174 height 36
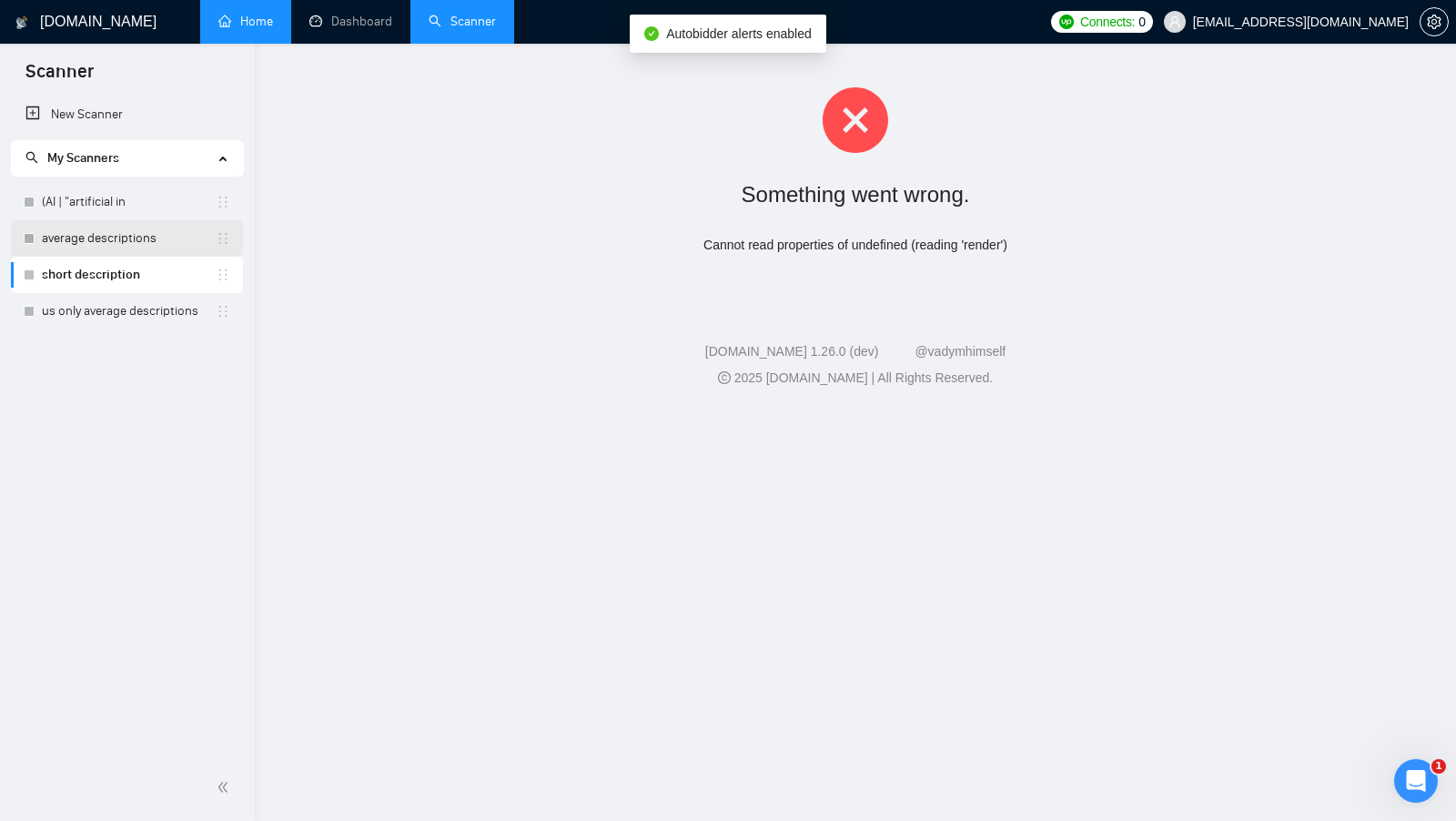
click at [167, 239] on link "average descriptions" at bounding box center [129, 238] width 174 height 36
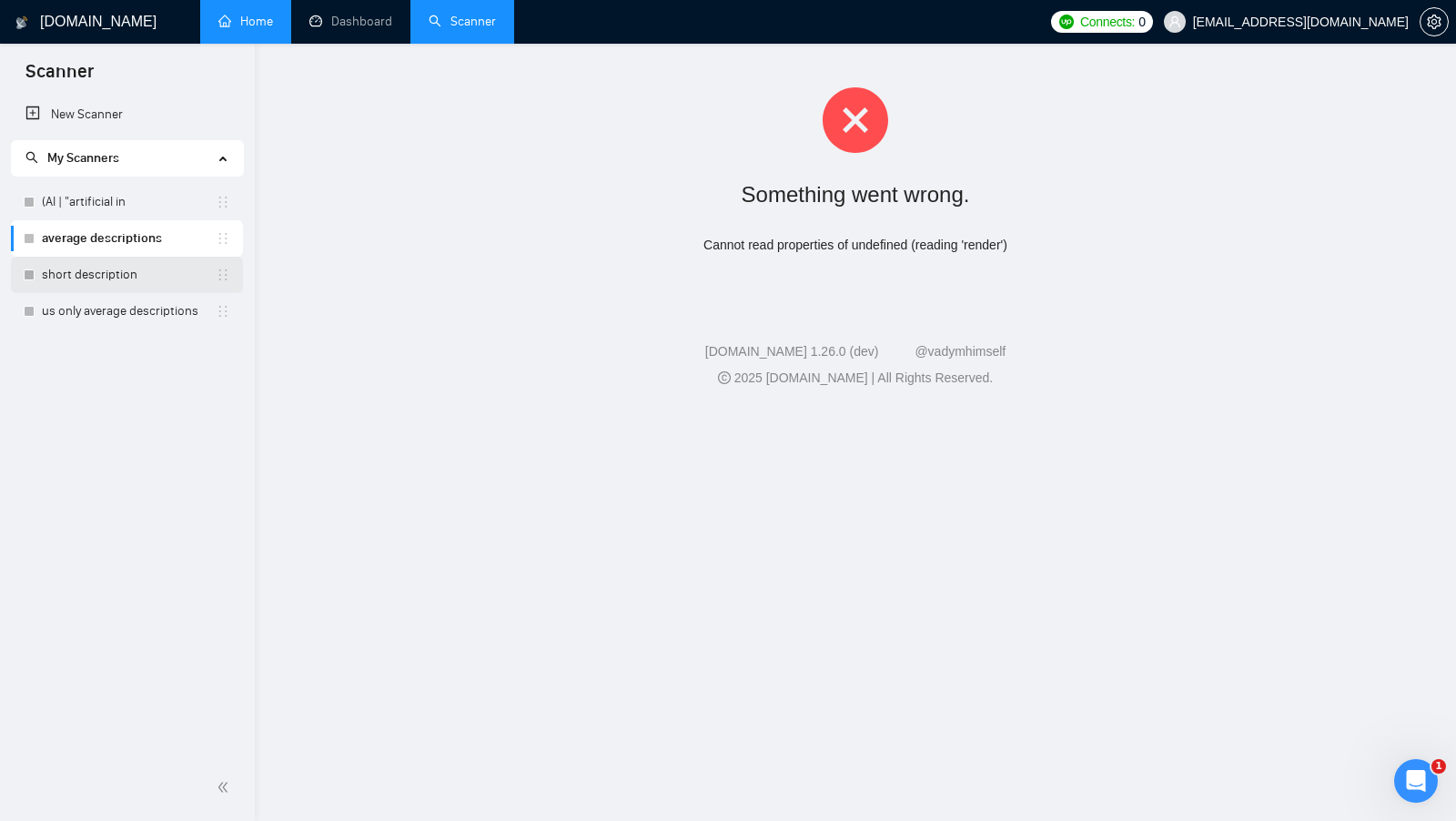
click at [137, 286] on link "short description" at bounding box center [129, 274] width 174 height 36
click at [356, 14] on link "Dashboard" at bounding box center [351, 22] width 83 height 16
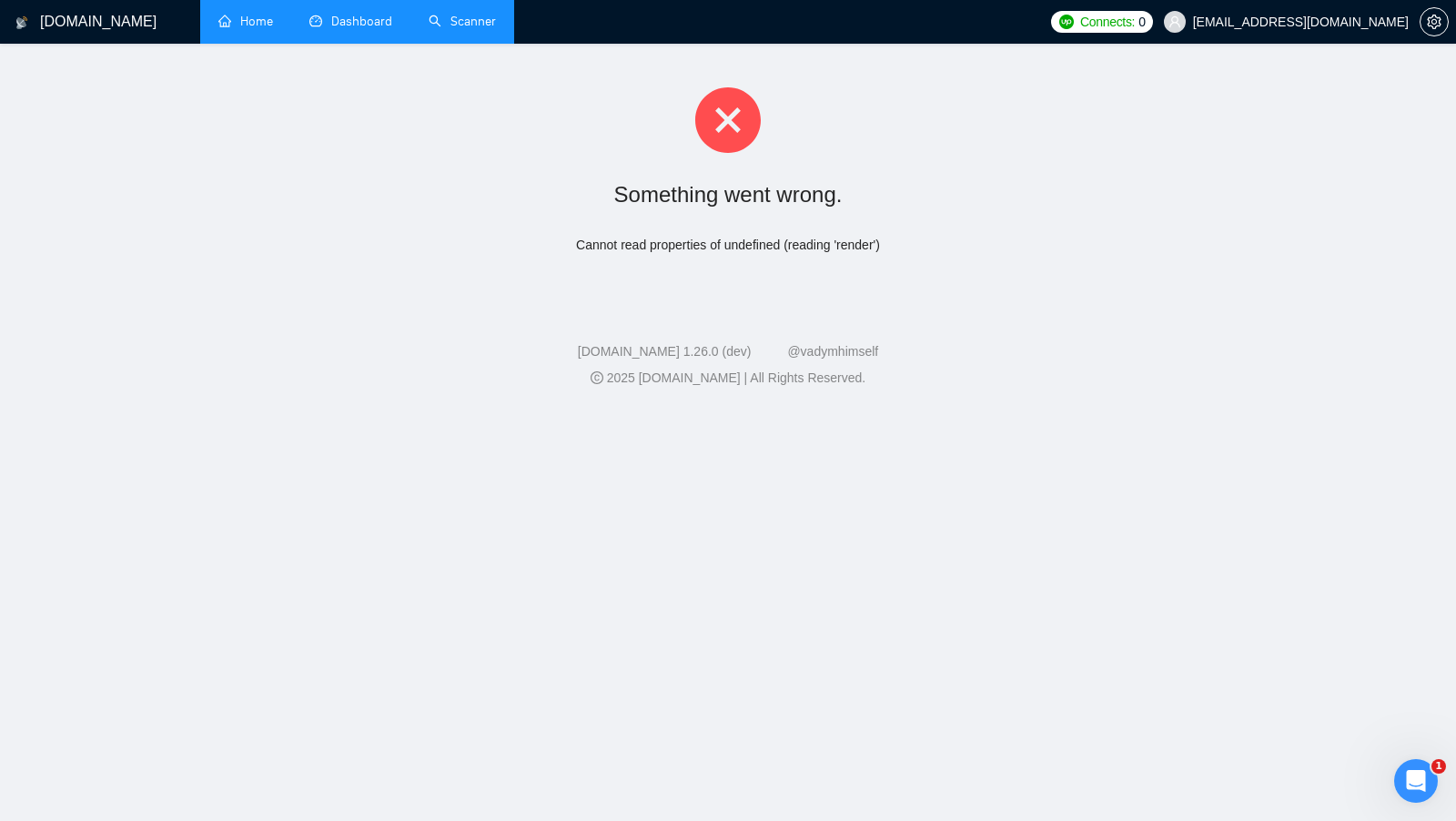
click at [431, 22] on link "Scanner" at bounding box center [462, 22] width 67 height 16
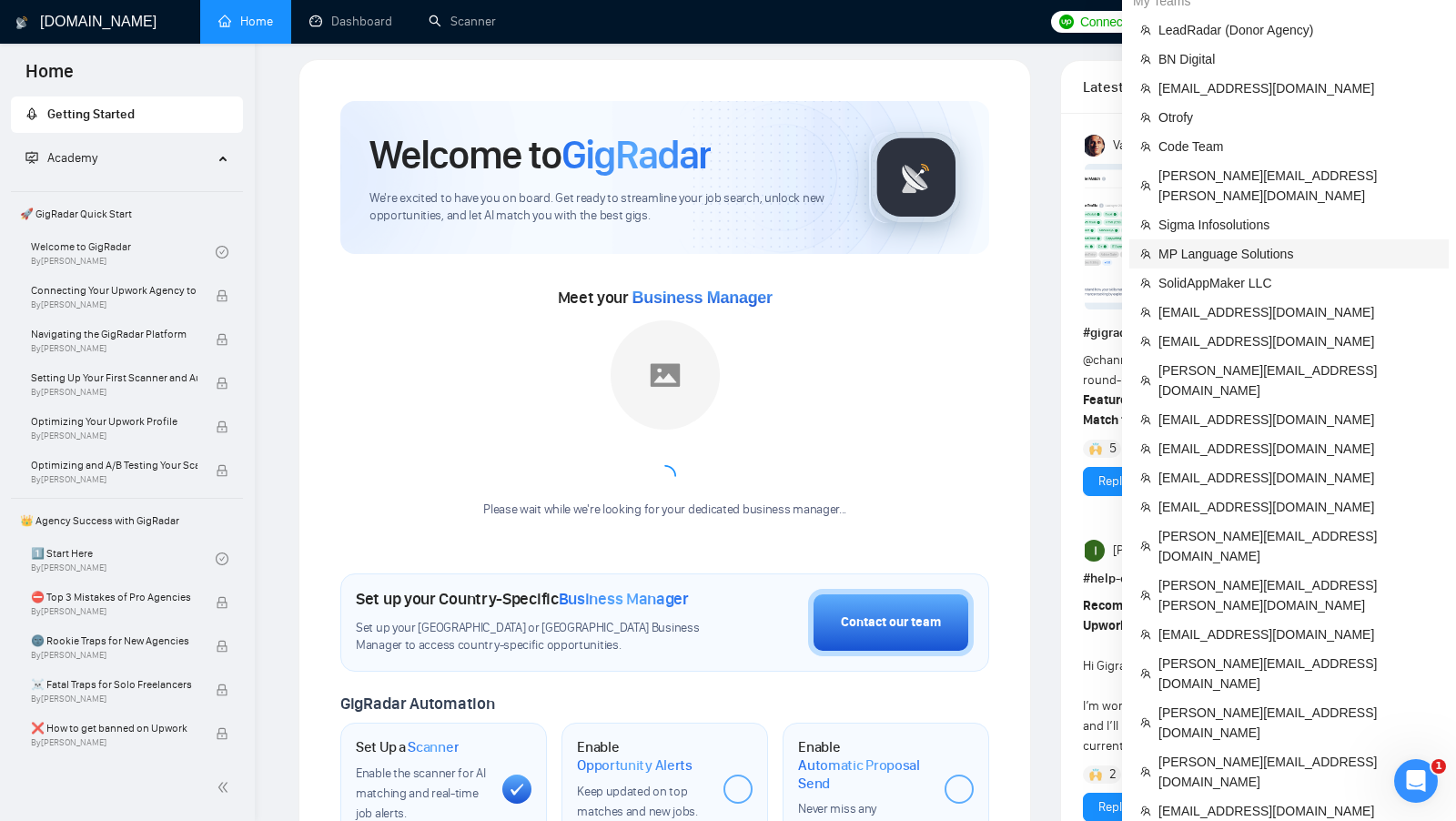
scroll to position [17, 0]
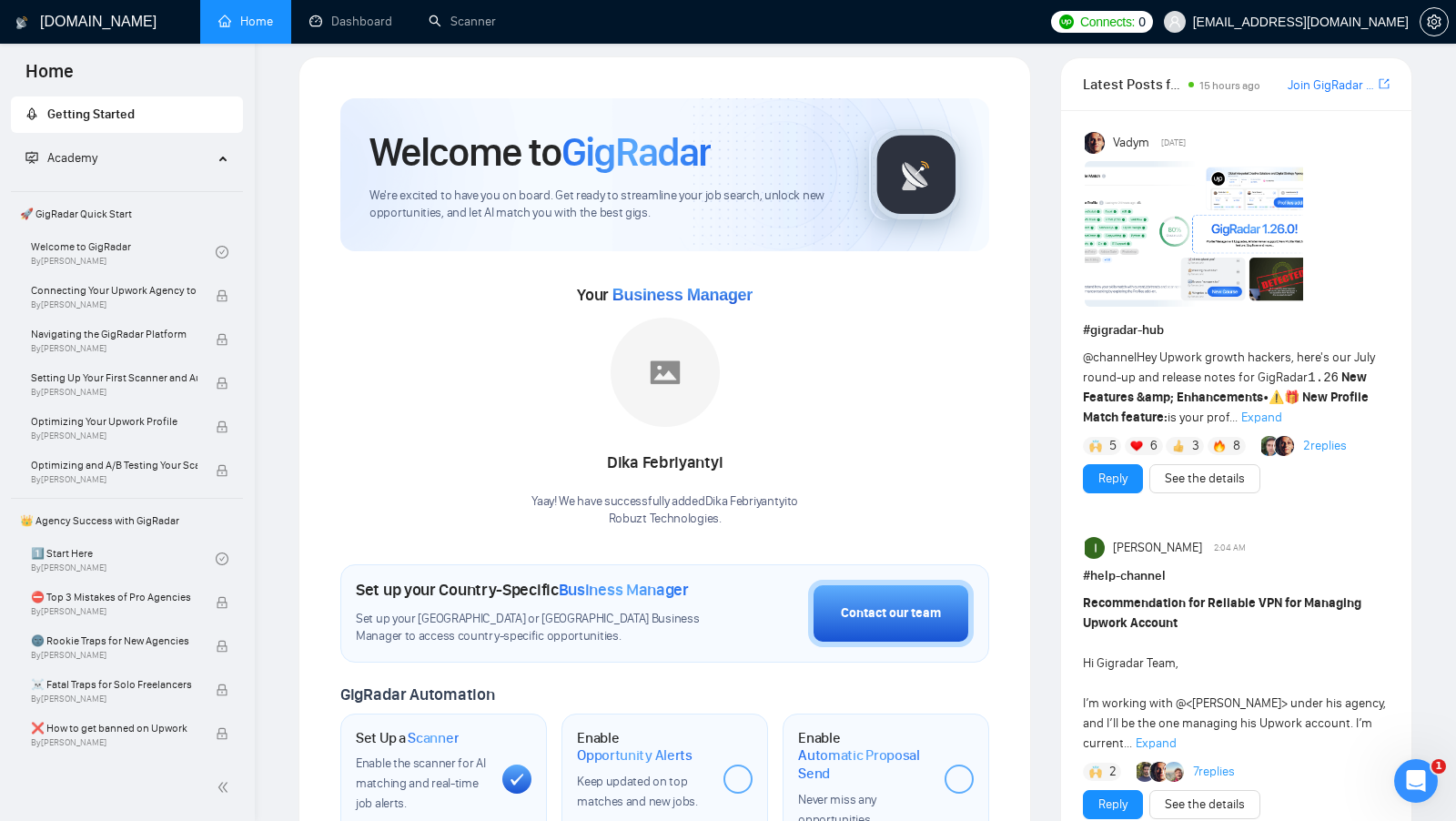
click at [407, 53] on div "GigRadar.io Home Dashboard Scanner Connects: 0 sabri@robuzt.com Welcome to GigR…" at bounding box center [855, 781] width 1201 height 1596
click at [434, 29] on link "Scanner" at bounding box center [462, 22] width 67 height 16
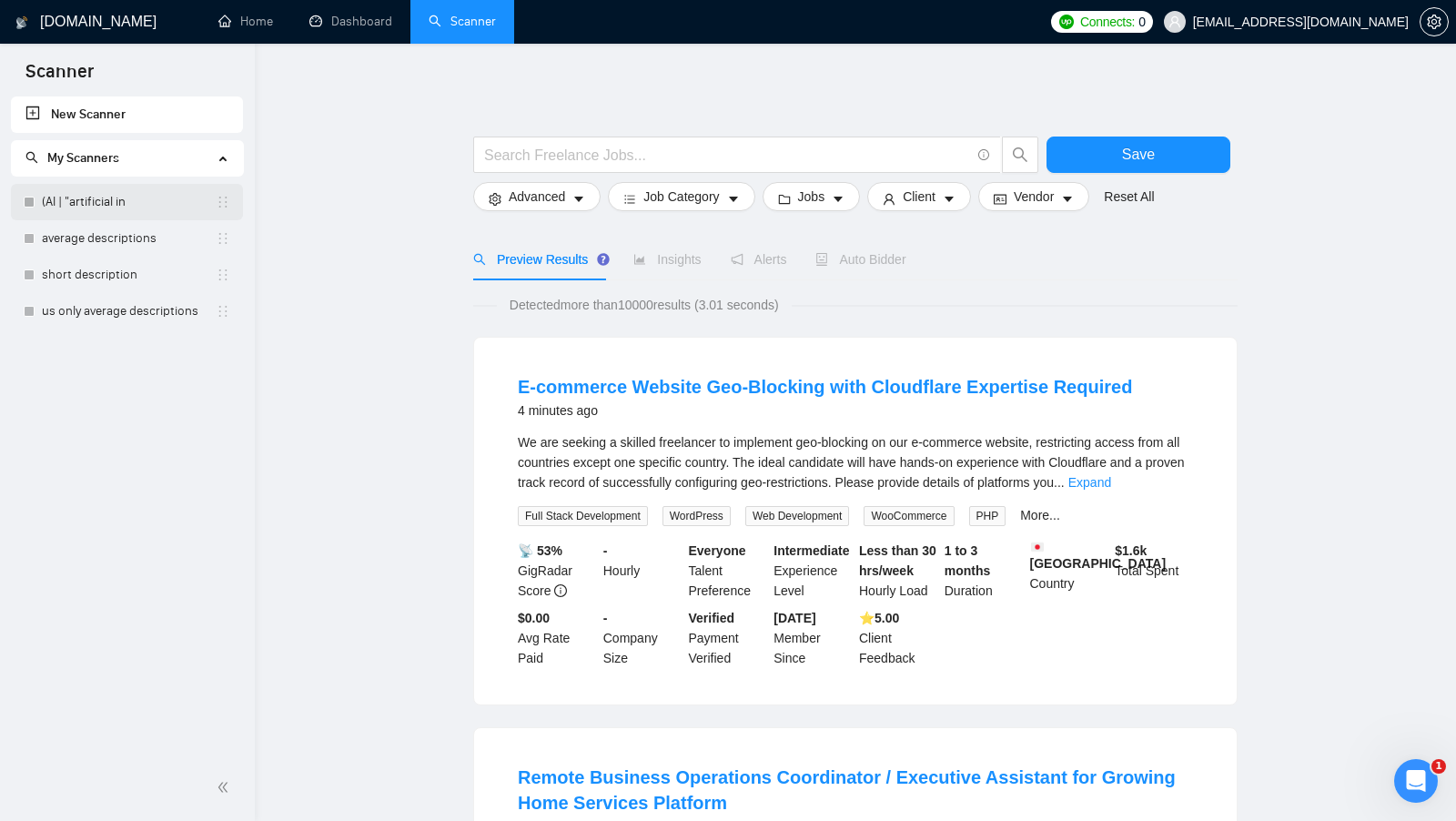
click at [134, 191] on link "(AI | "artificial in" at bounding box center [129, 202] width 174 height 36
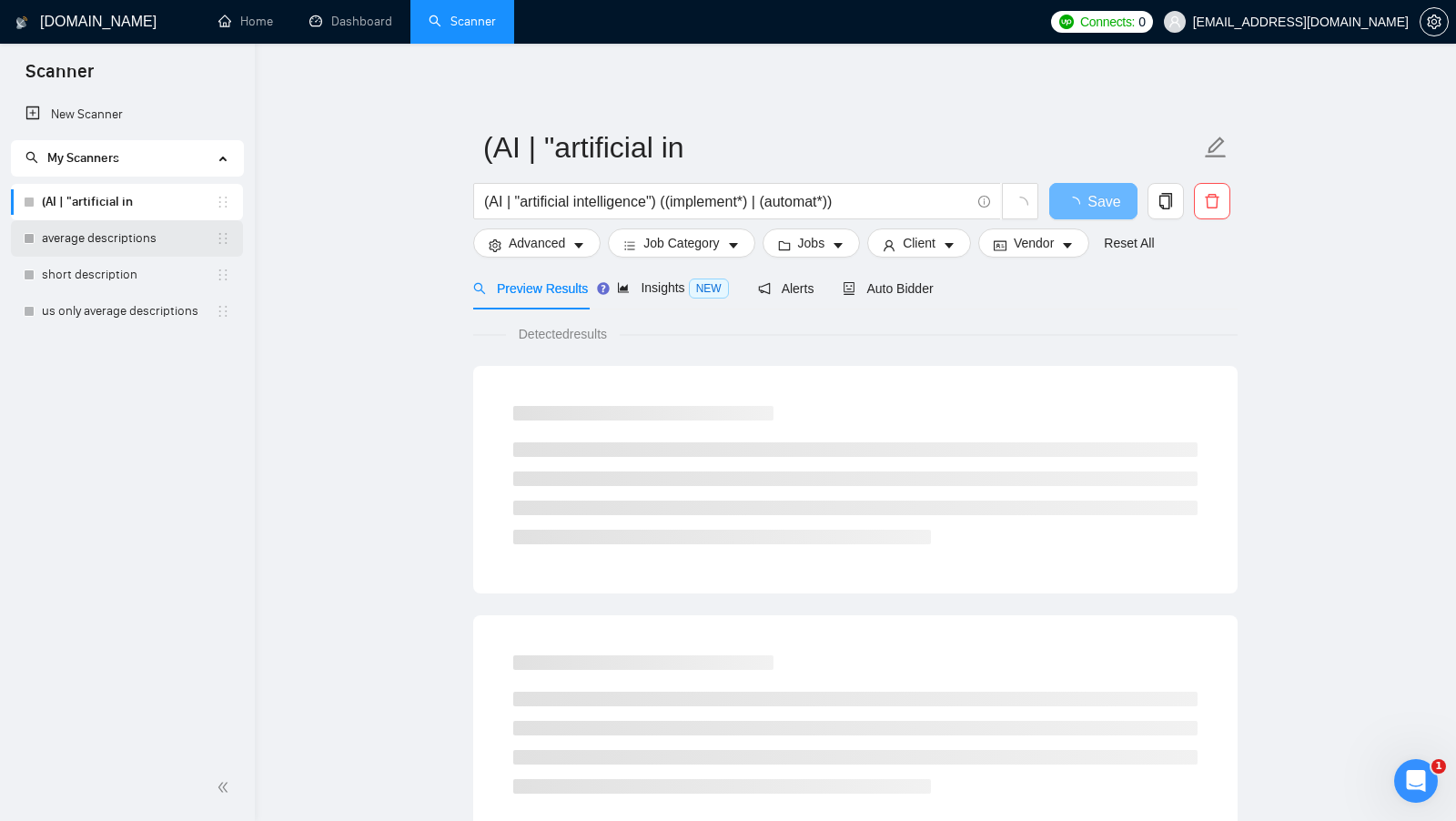
click at [146, 229] on link "average descriptions" at bounding box center [129, 238] width 174 height 36
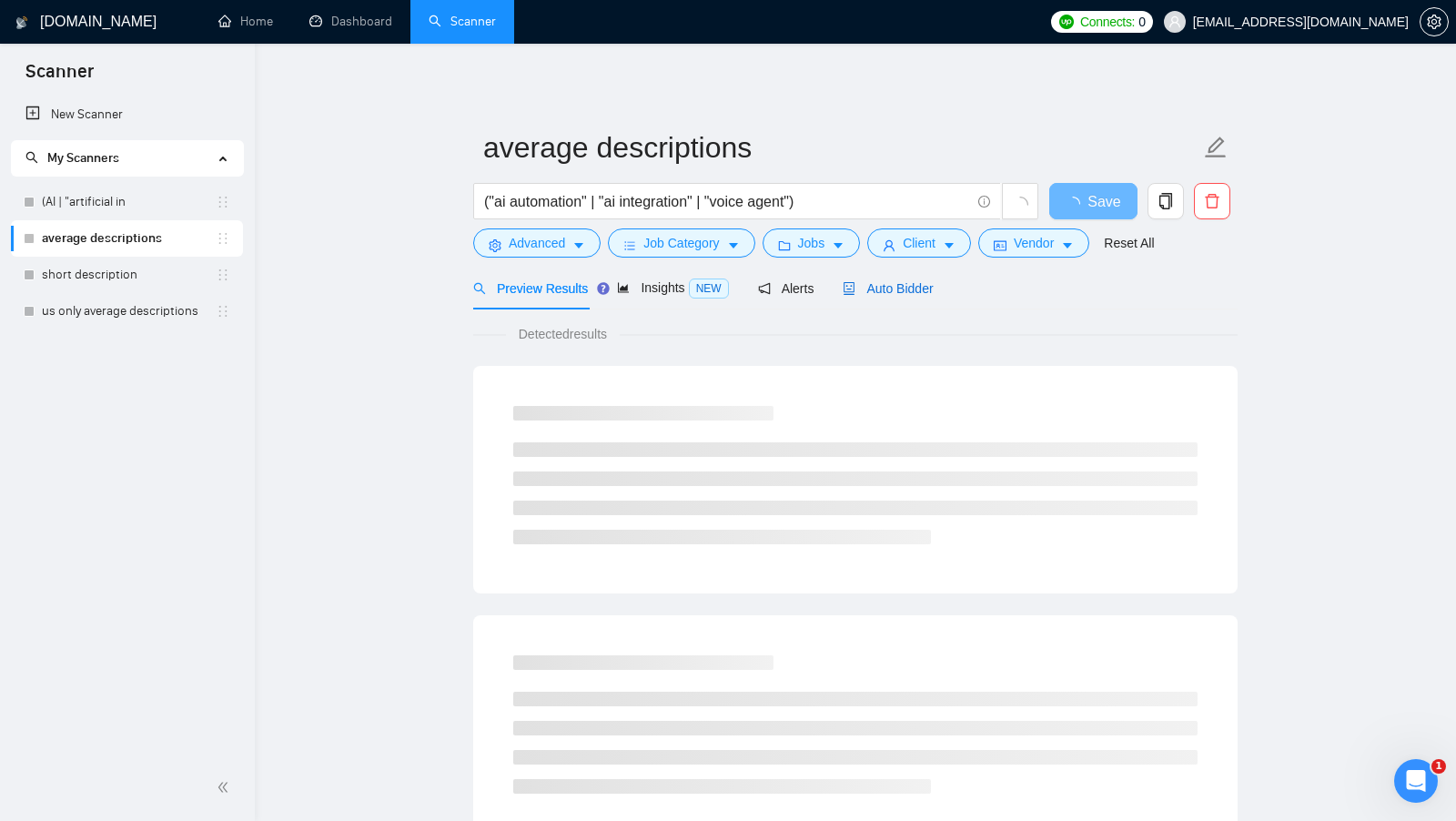
click at [930, 294] on span "Auto Bidder" at bounding box center [888, 288] width 90 height 15
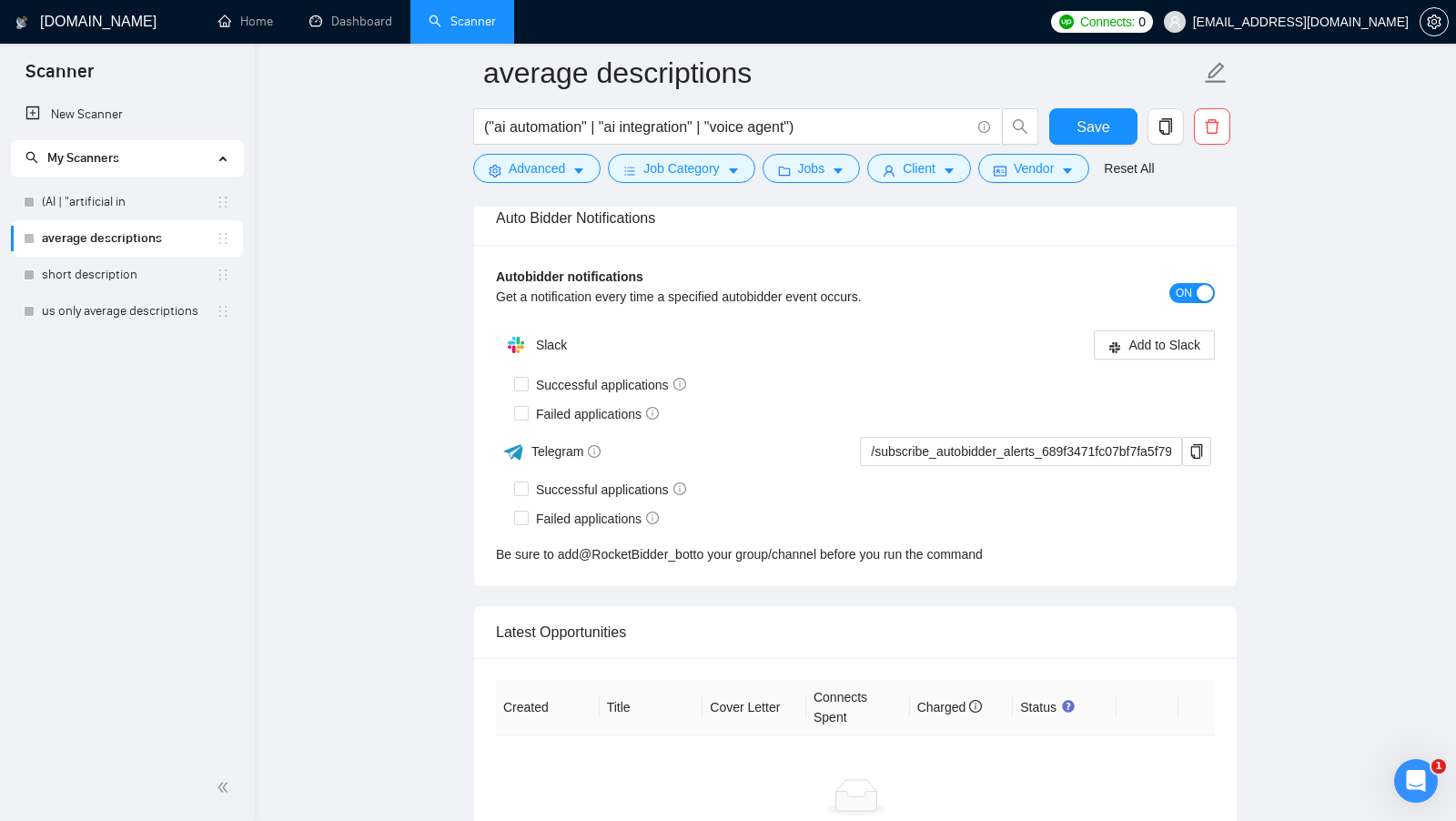
scroll to position [4219, 0]
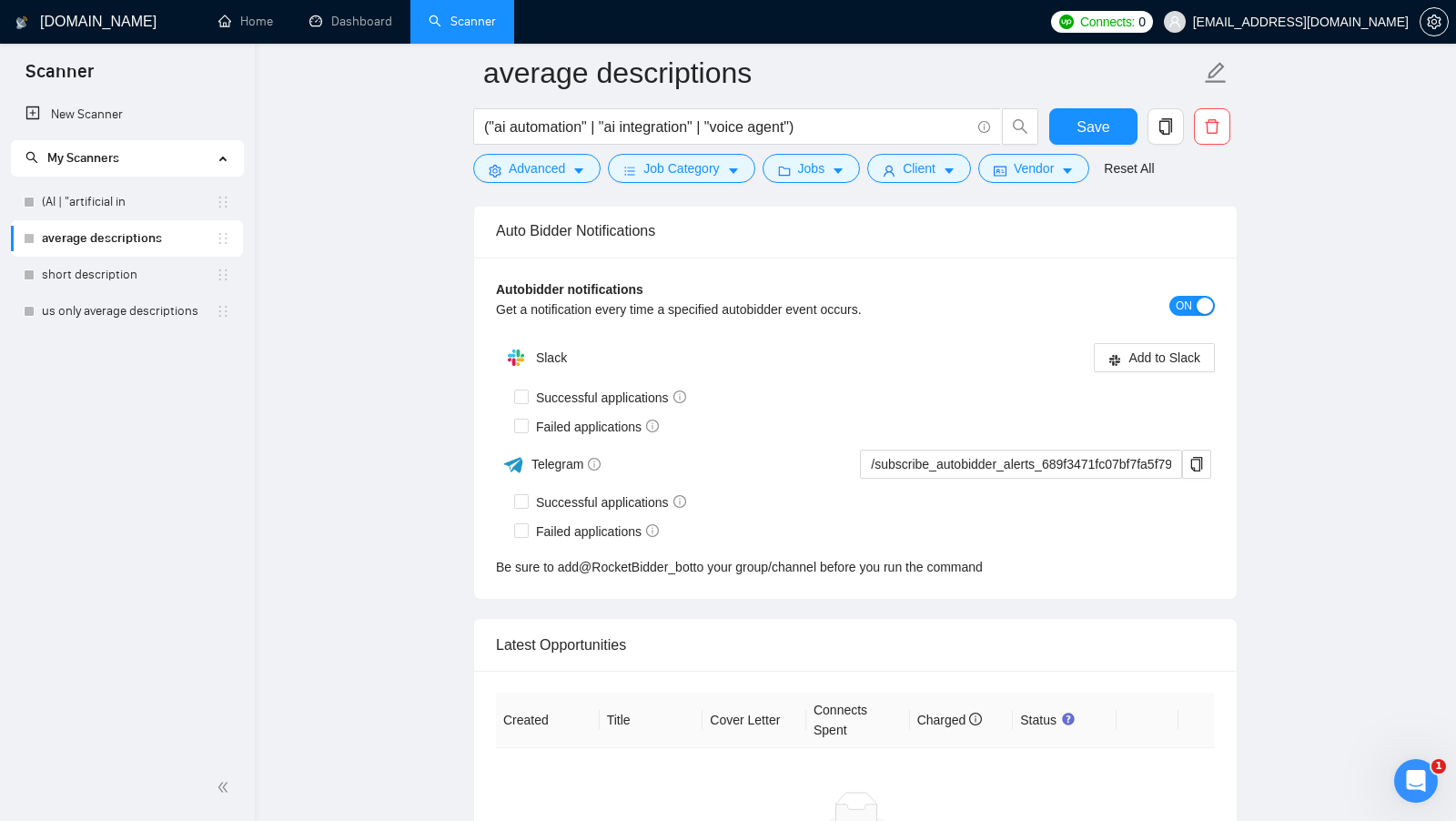
click at [1197, 298] on div "button" at bounding box center [1204, 306] width 17 height 17
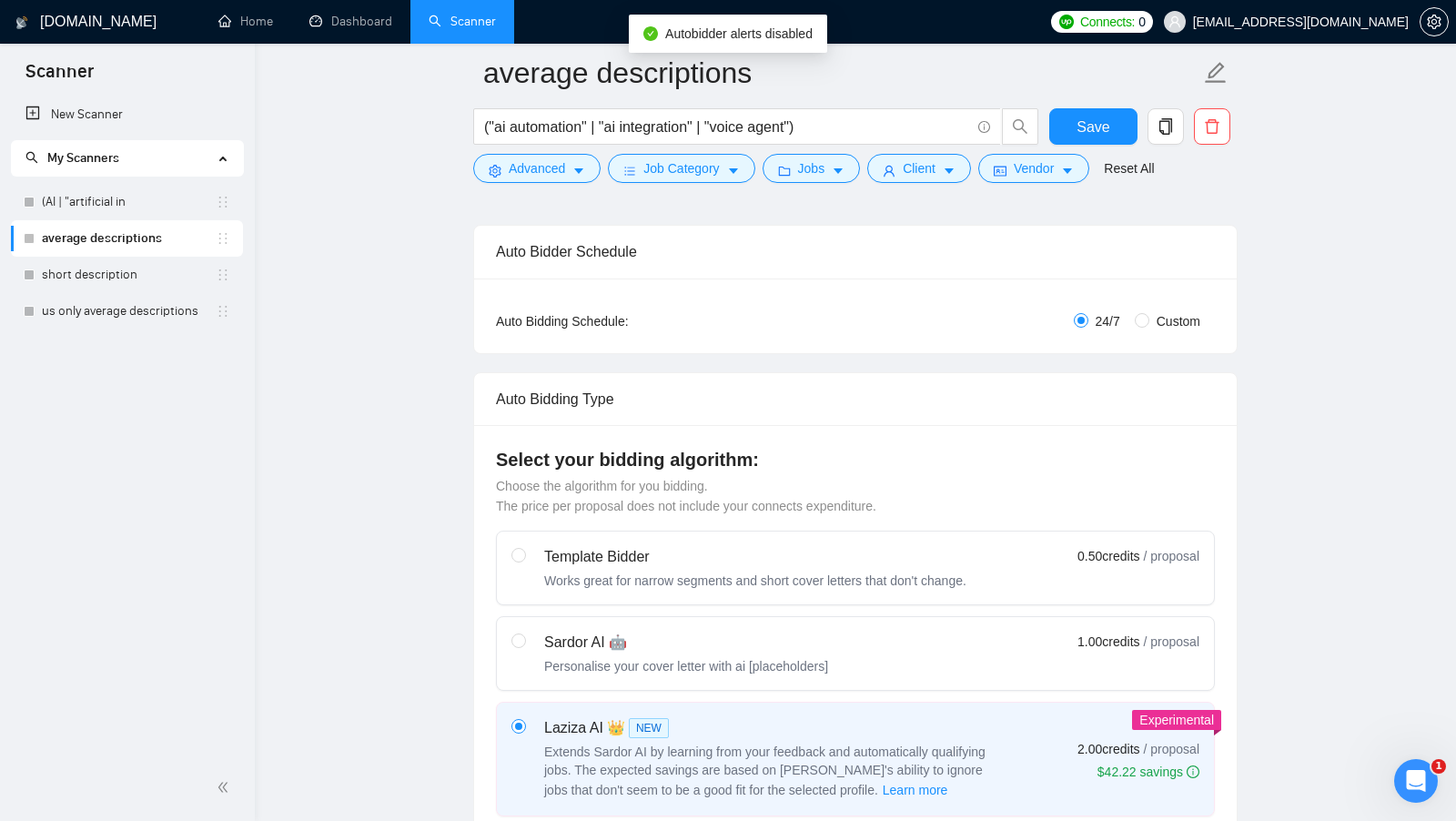
scroll to position [0, 0]
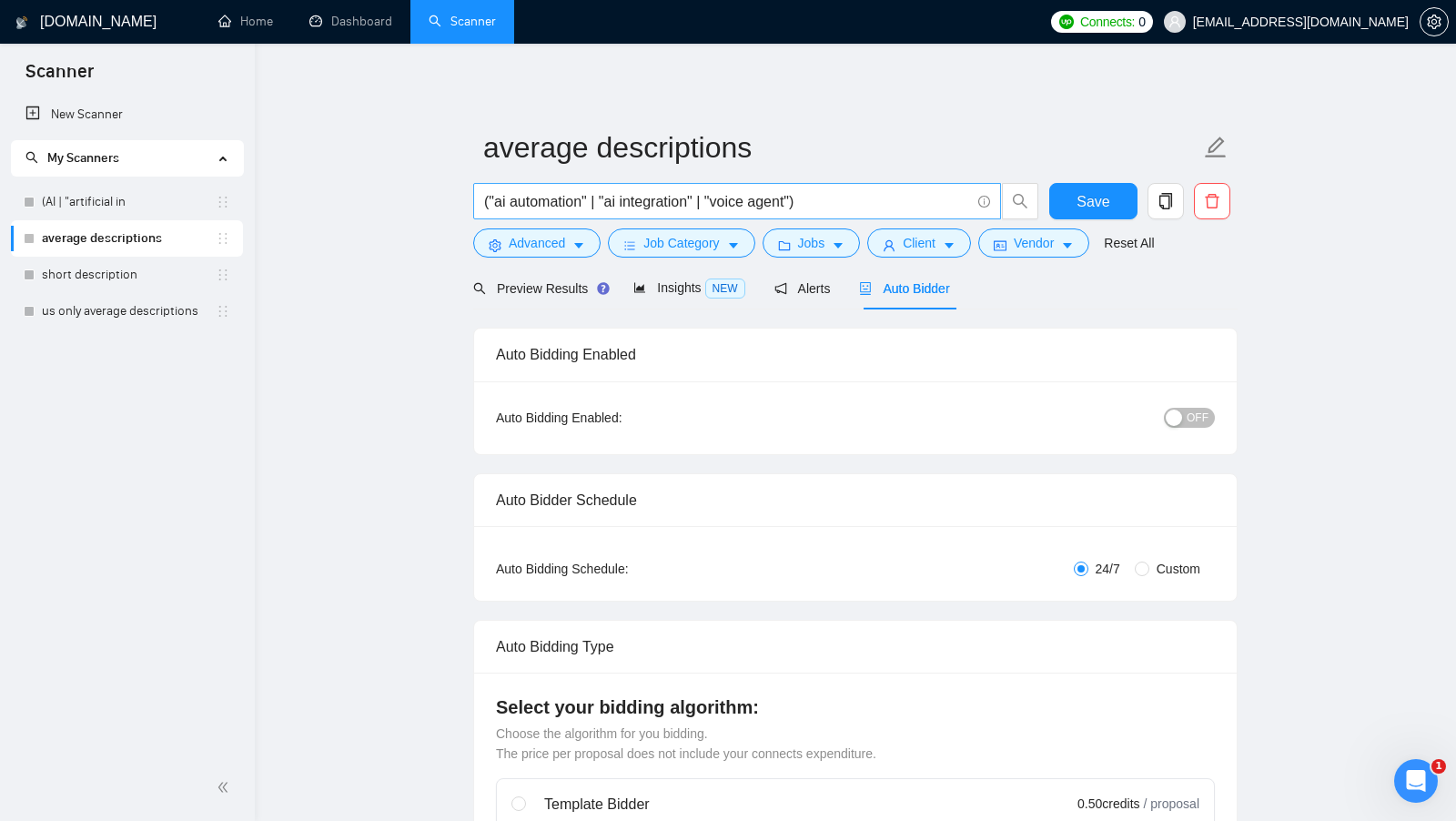
click at [621, 191] on input "("ai automation" | "ai integration" | "voice agent")" at bounding box center [727, 201] width 486 height 23
click at [1122, 207] on button "Save" at bounding box center [1093, 201] width 88 height 36
click at [891, 203] on input "("ai automation" | "ai integration" | "voice agent")" at bounding box center [727, 201] width 486 height 23
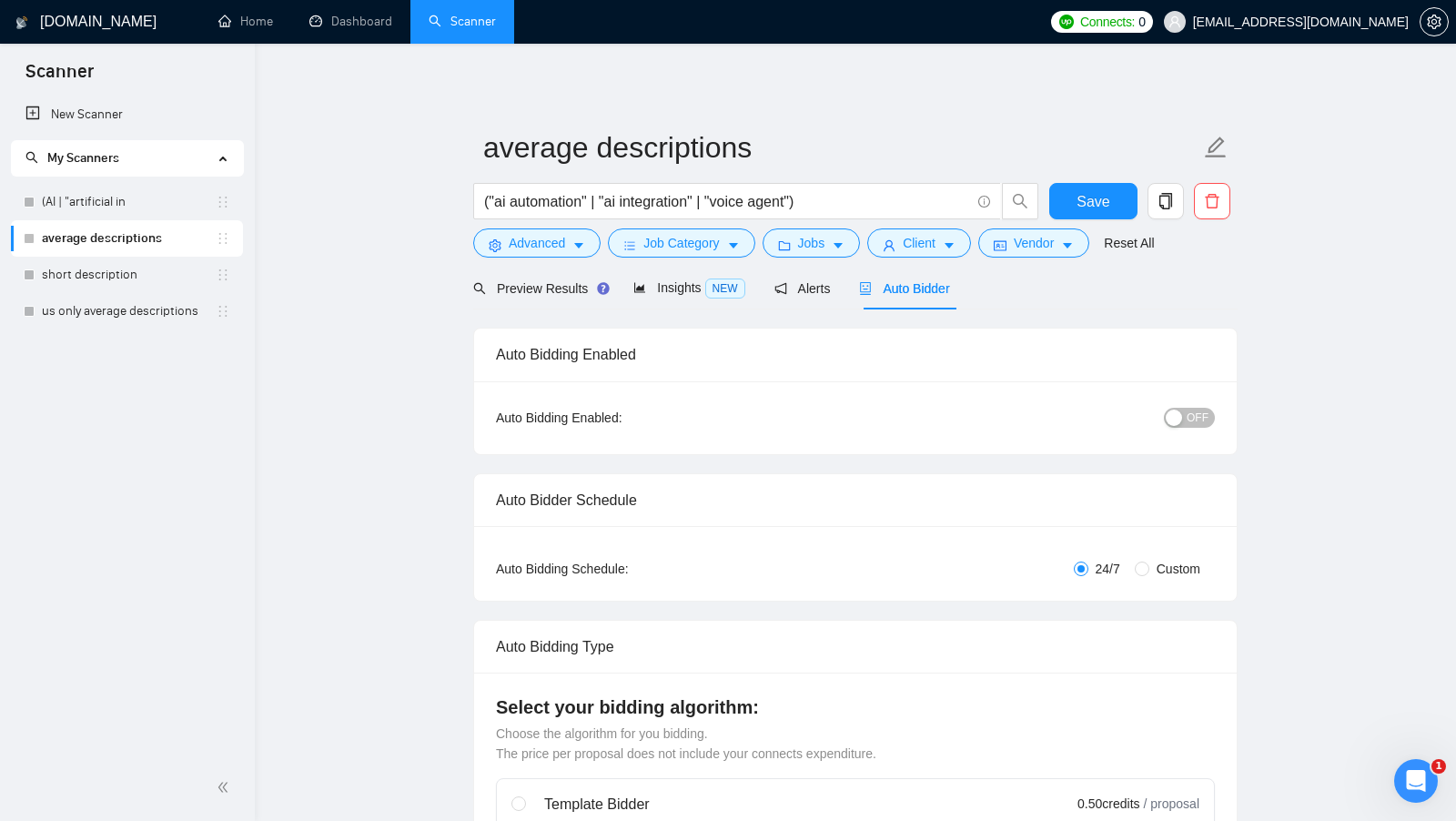
click at [351, 28] on link "Dashboard" at bounding box center [351, 22] width 83 height 16
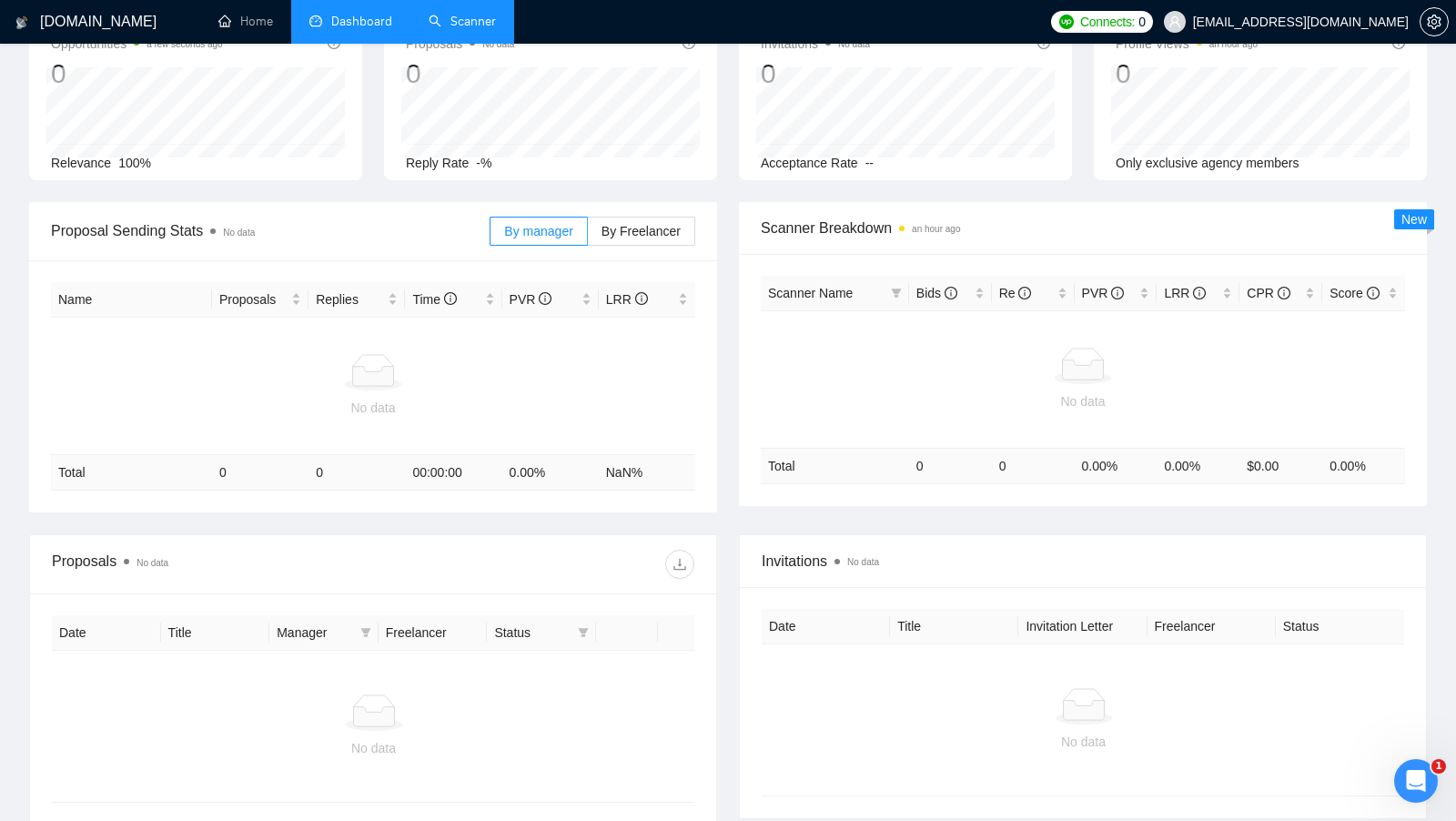
scroll to position [105, 0]
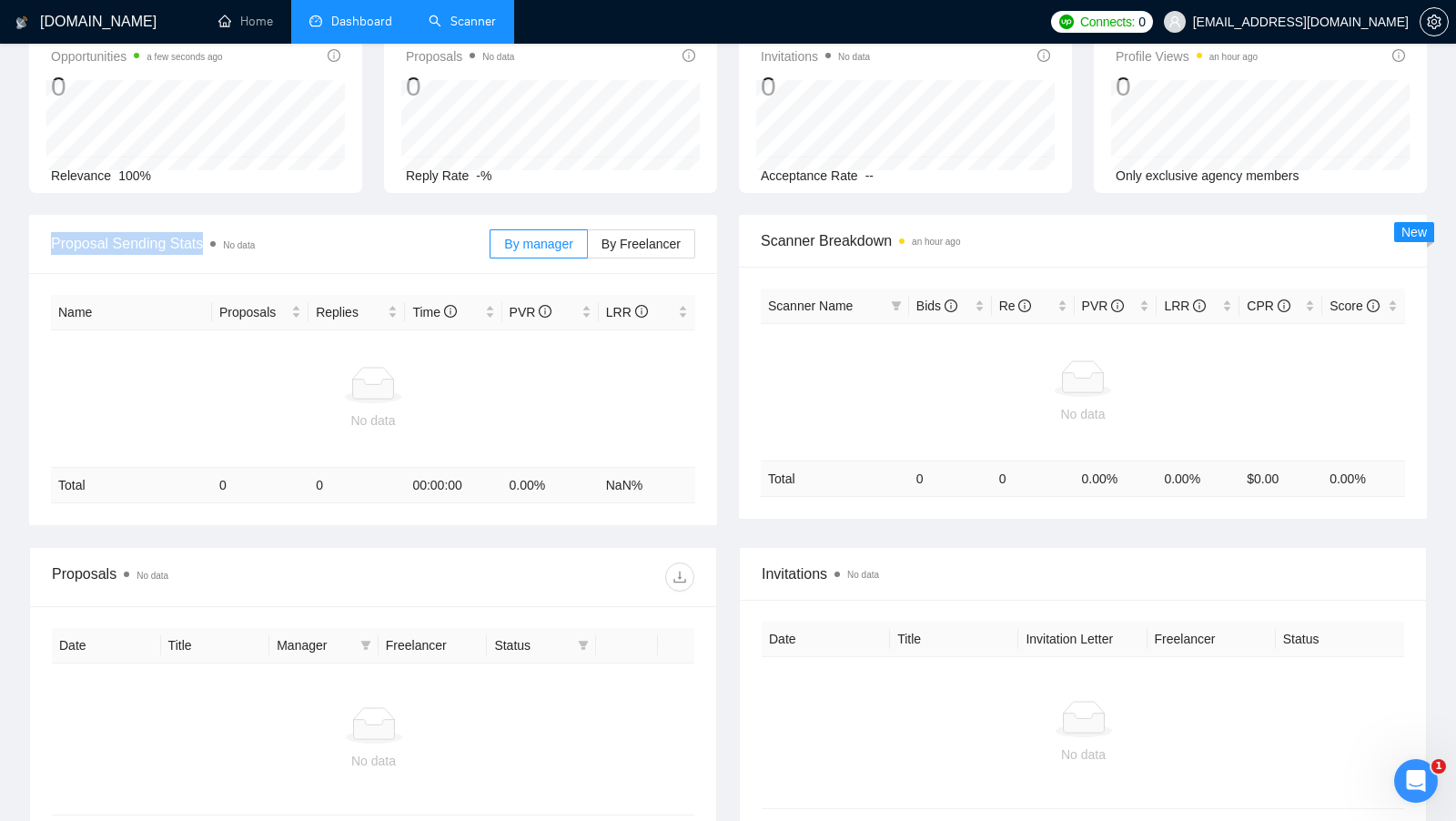
drag, startPoint x: 48, startPoint y: 240, endPoint x: 204, endPoint y: 249, distance: 156.3
click at [204, 249] on div "Proposal Sending Stats No data By manager By Freelancer" at bounding box center [374, 244] width 688 height 59
click at [329, 249] on span "Proposal Sending Stats No data" at bounding box center [270, 243] width 438 height 23
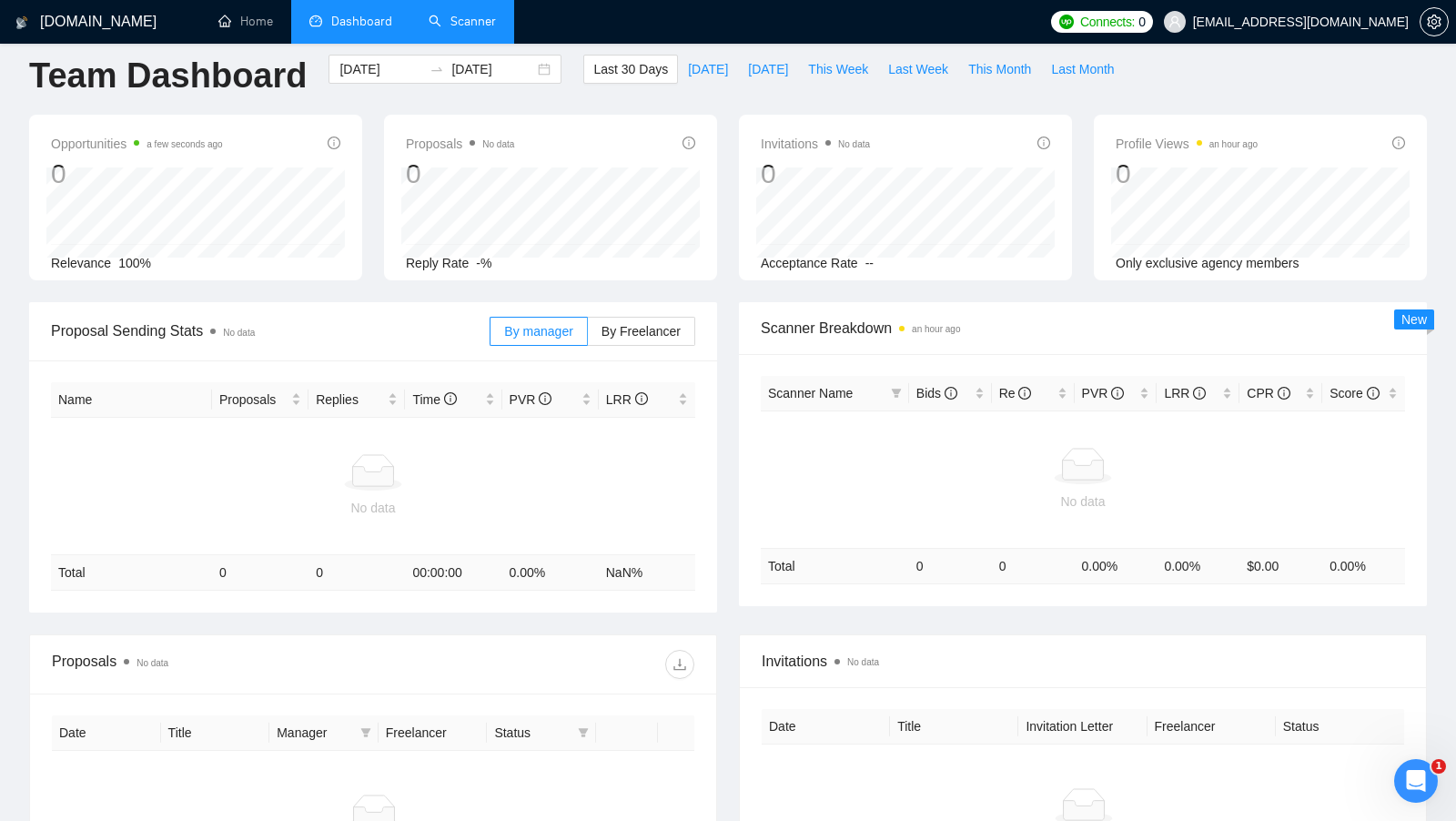
scroll to position [0, 0]
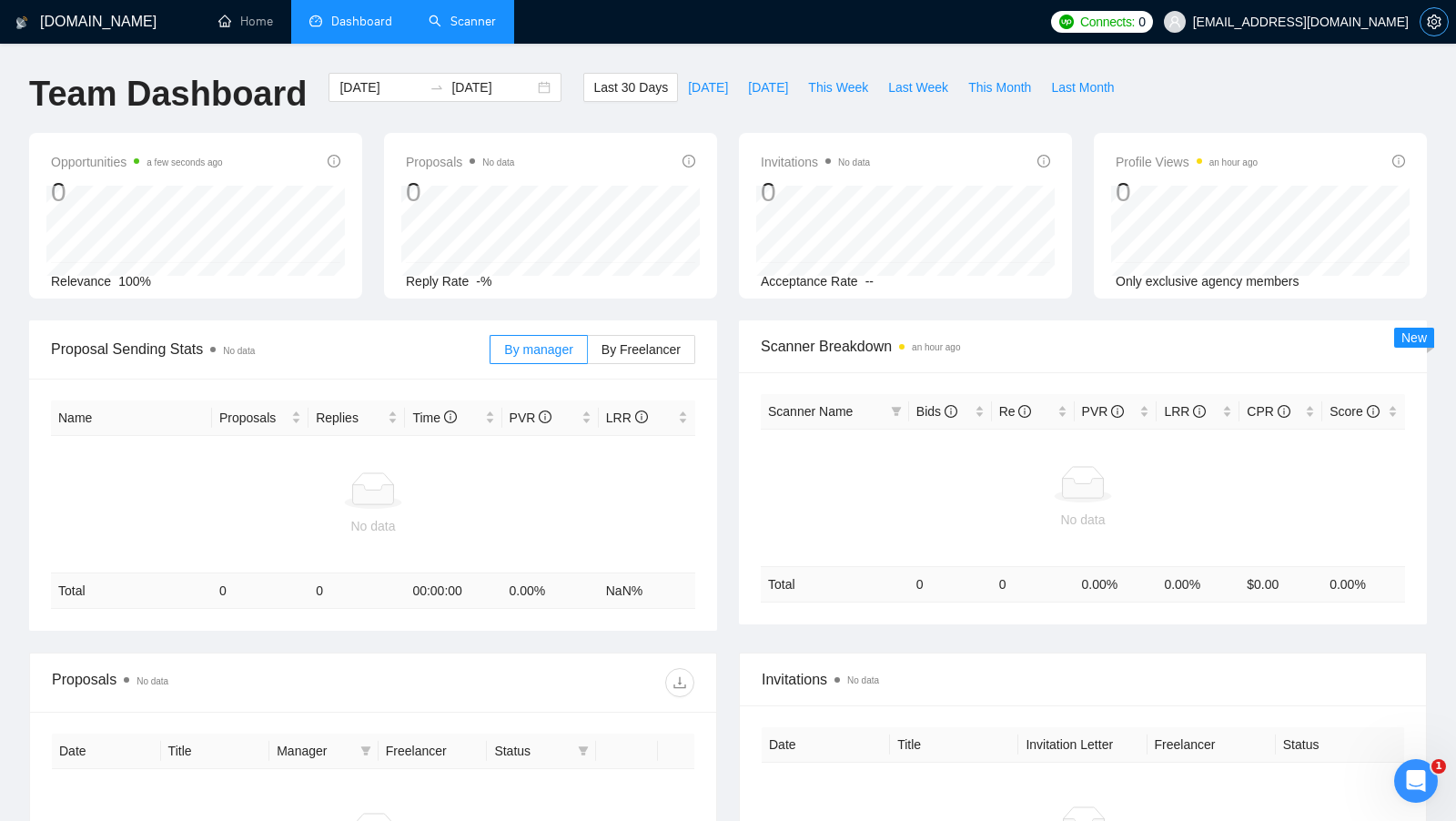
click at [1423, 18] on span "setting" at bounding box center [1434, 22] width 28 height 15
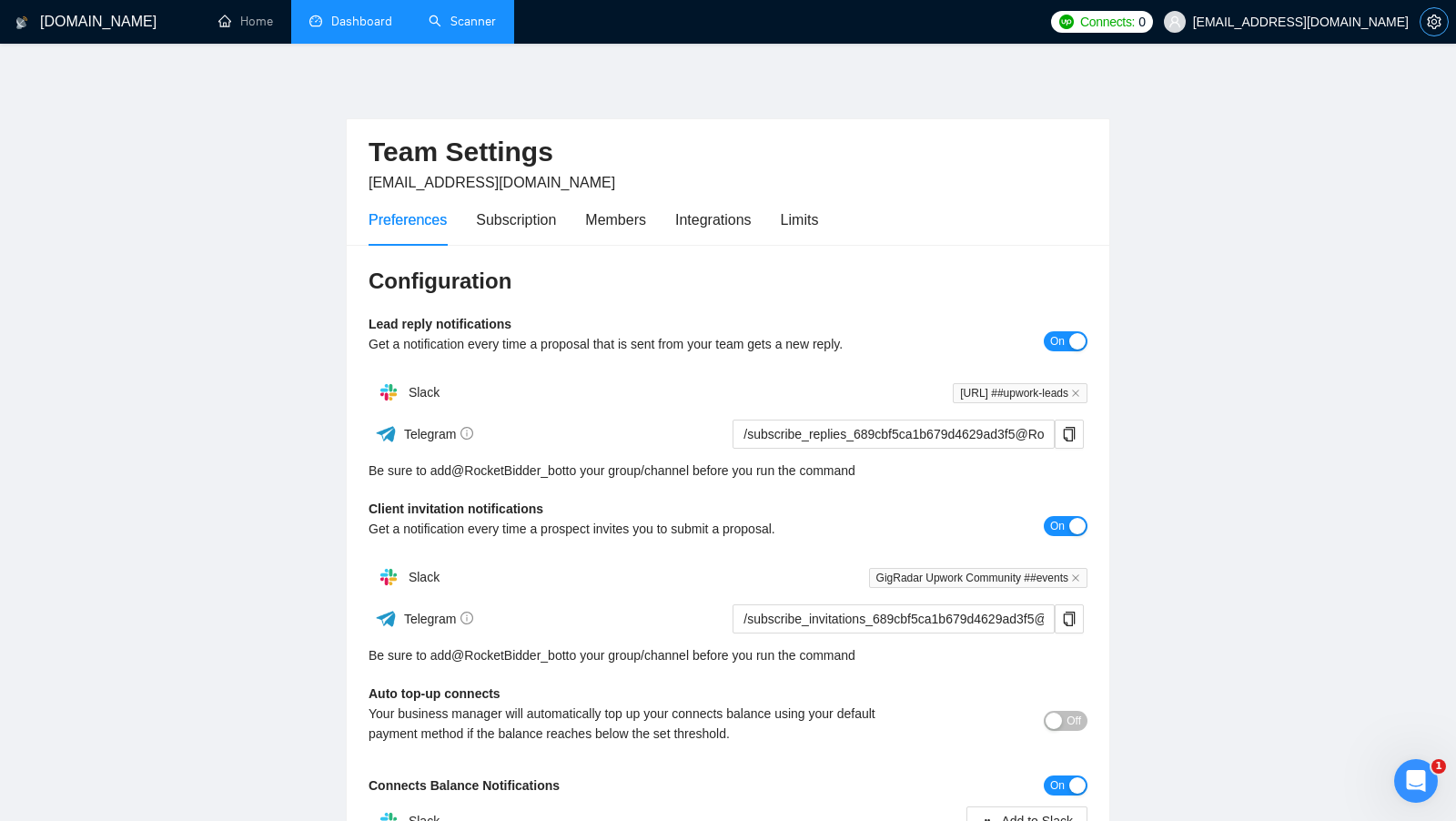
click at [1430, 18] on icon "setting" at bounding box center [1433, 22] width 14 height 15
click at [1378, 22] on span "[EMAIL_ADDRESS][DOMAIN_NAME]" at bounding box center [1300, 22] width 215 height 0
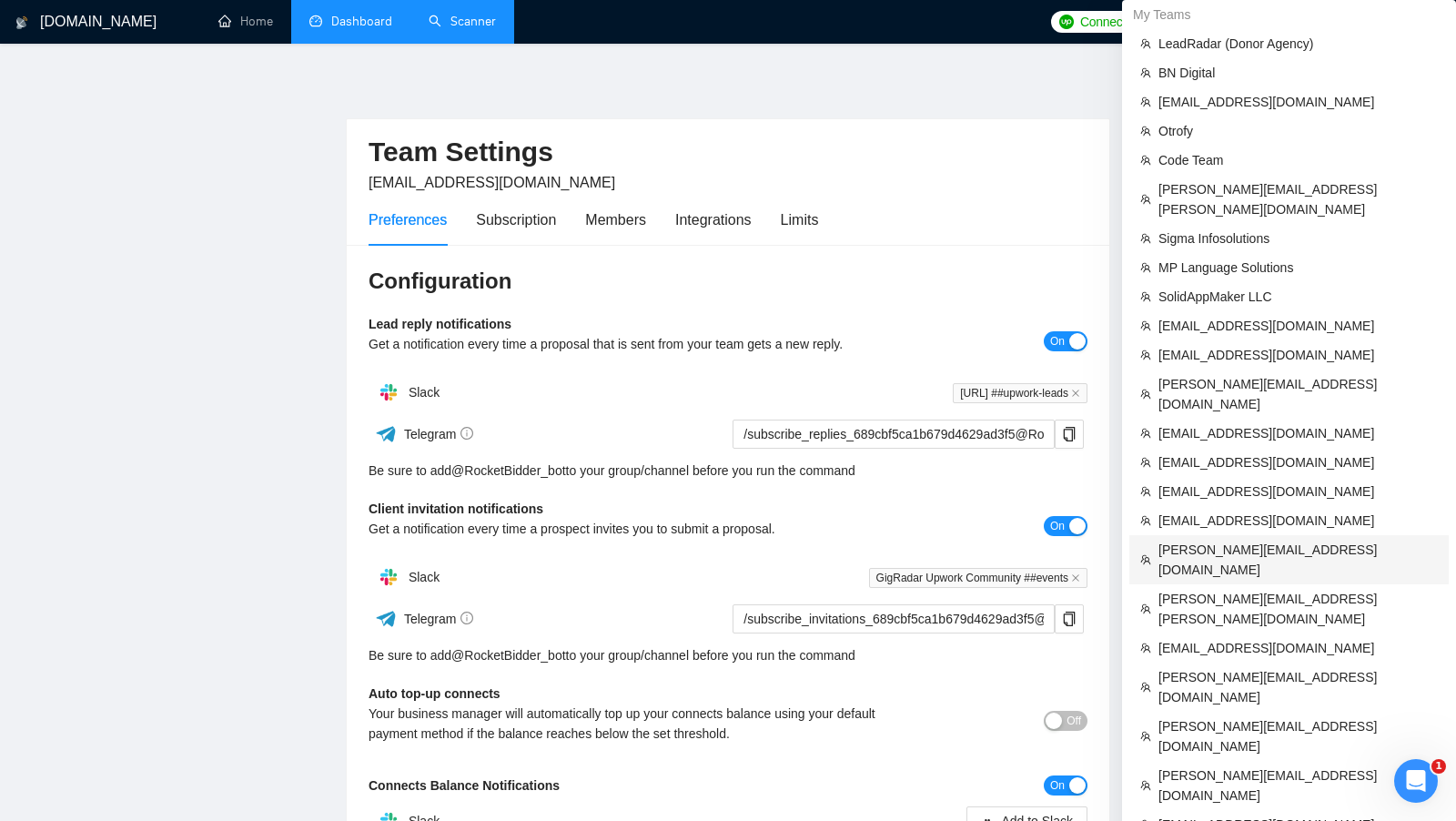
click at [1305, 540] on span "[PERSON_NAME][EMAIL_ADDRESS][DOMAIN_NAME]" at bounding box center [1298, 559] width 279 height 40
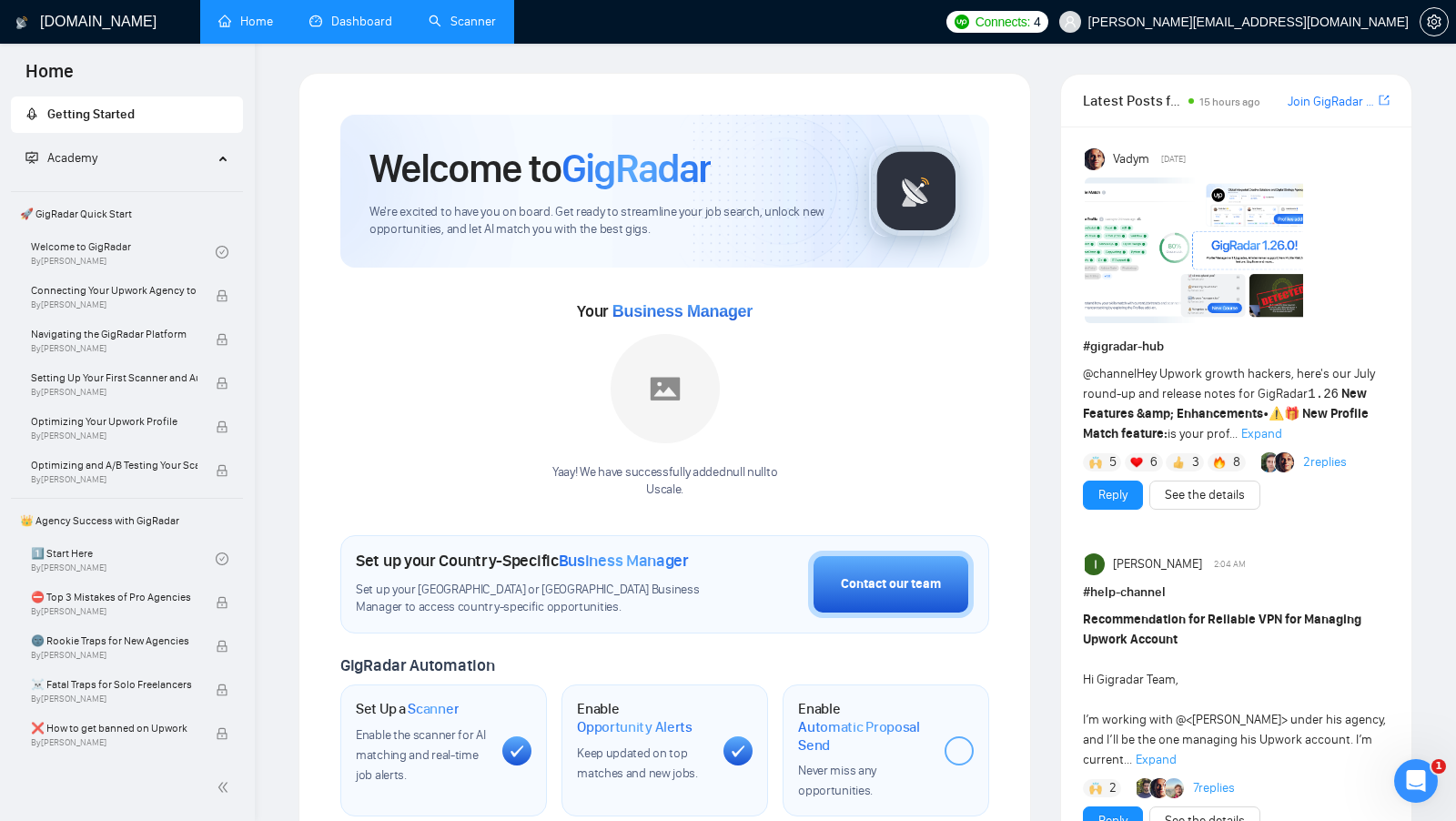
click at [329, 20] on link "Dashboard" at bounding box center [351, 22] width 83 height 16
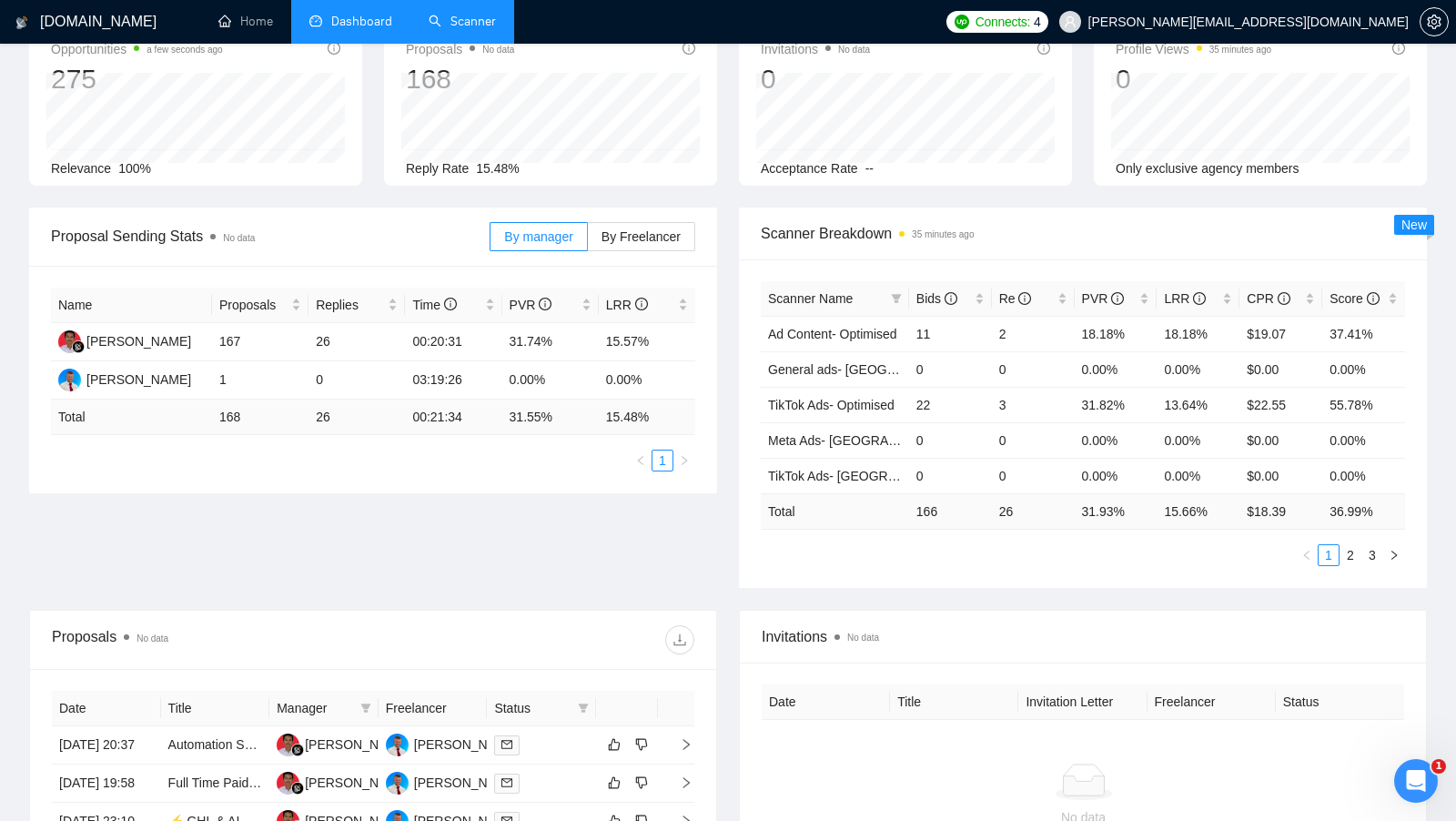
scroll to position [115, 0]
drag, startPoint x: 213, startPoint y: 336, endPoint x: 243, endPoint y: 336, distance: 30.0
click at [243, 336] on td "167" at bounding box center [261, 340] width 96 height 38
drag, startPoint x: 302, startPoint y: 336, endPoint x: 337, endPoint y: 336, distance: 35.0
click at [337, 336] on tr "Fathir Fahreza 167 26 00:20:31 31.74% 15.57%" at bounding box center [373, 340] width 644 height 38
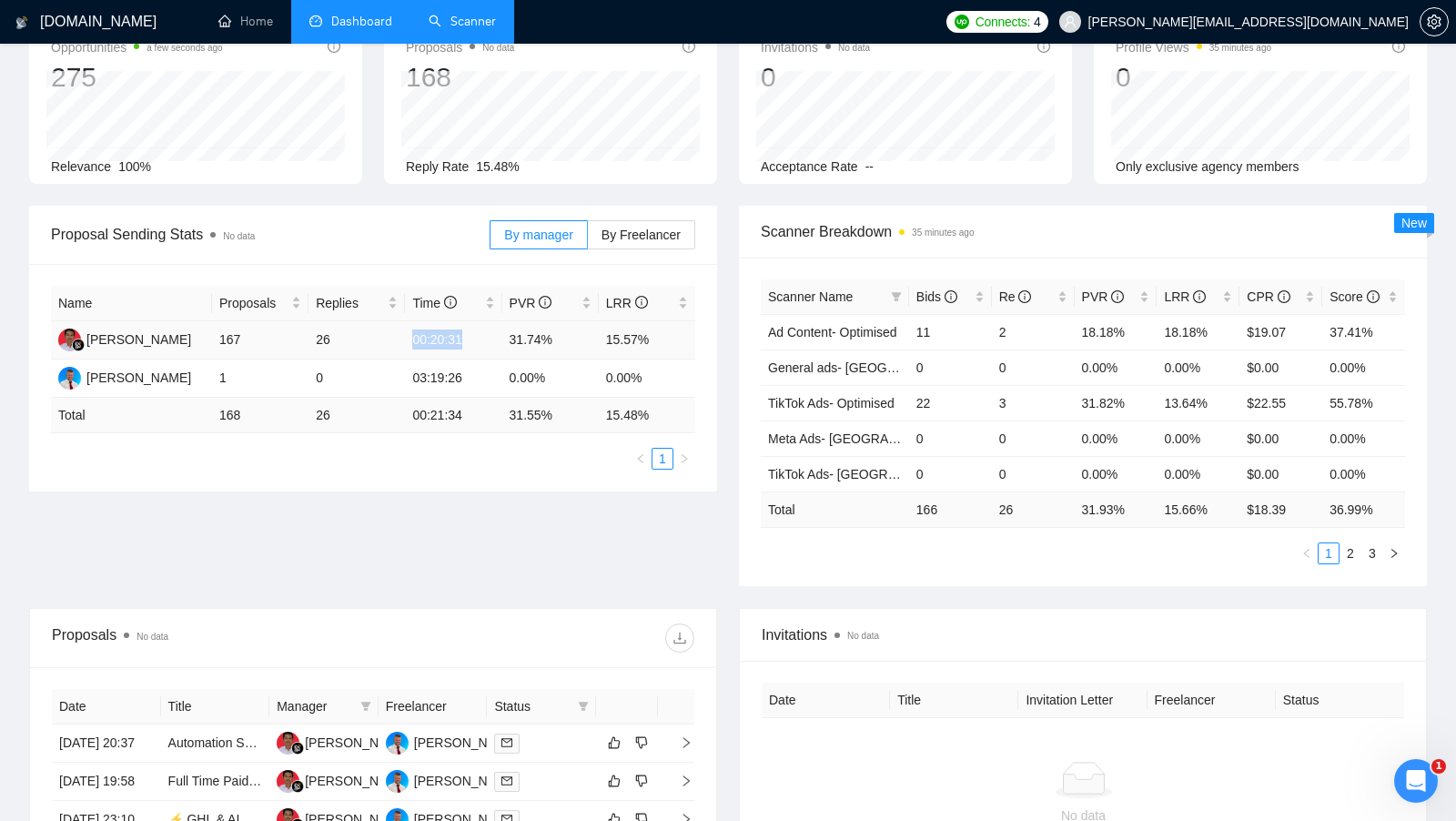
drag, startPoint x: 399, startPoint y: 333, endPoint x: 465, endPoint y: 334, distance: 66.0
click at [468, 334] on tr "Fathir Fahreza 167 26 00:20:31 31.74% 15.57%" at bounding box center [373, 340] width 644 height 38
drag, startPoint x: 501, startPoint y: 330, endPoint x: 558, endPoint y: 332, distance: 57.0
click at [558, 332] on td "31.74%" at bounding box center [551, 340] width 96 height 38
drag, startPoint x: 609, startPoint y: 332, endPoint x: 592, endPoint y: 335, distance: 17.3
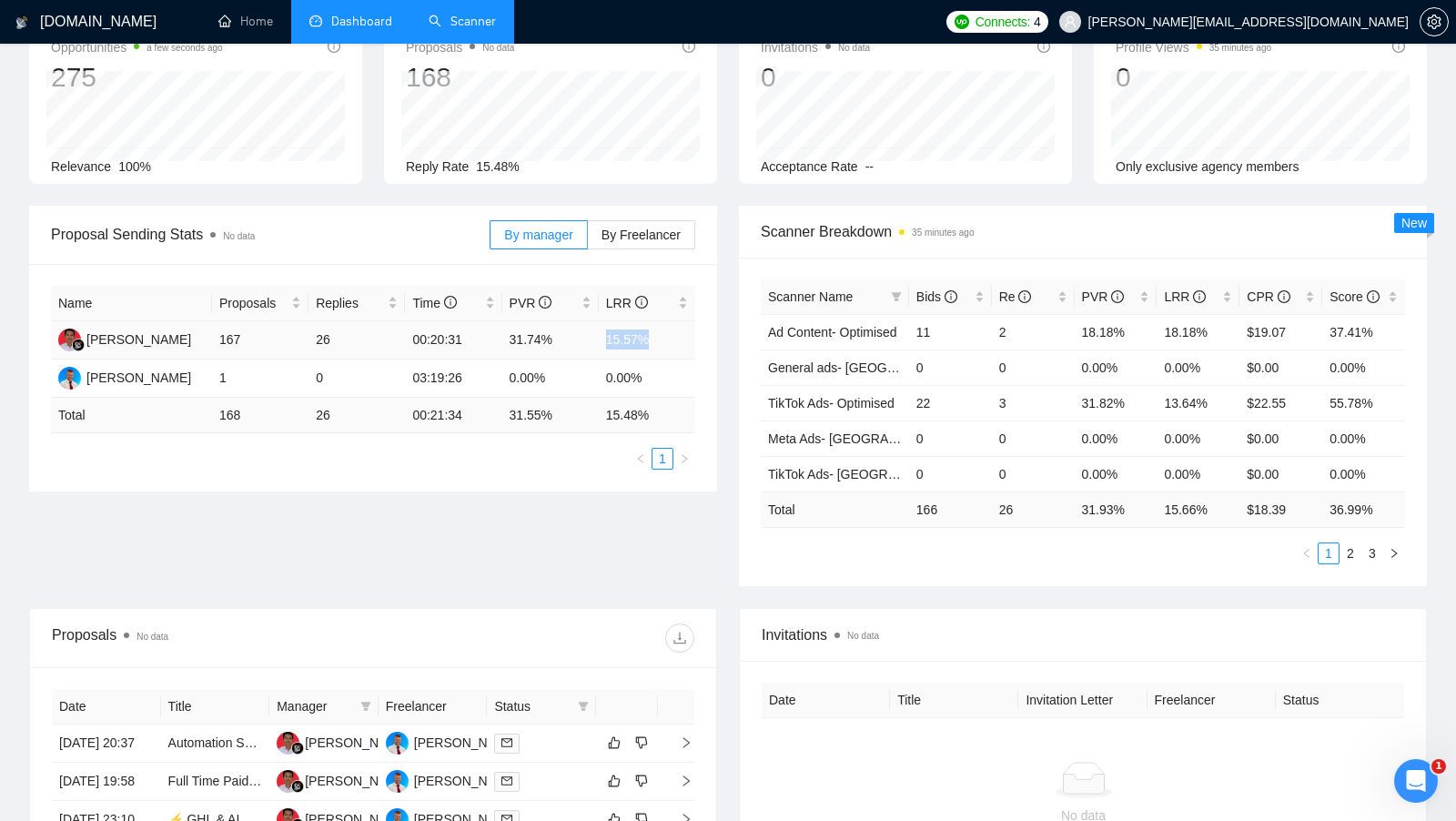
click at [592, 335] on tr "Fathir Fahreza 167 26 00:20:31 31.74% 15.57%" at bounding box center [373, 340] width 644 height 38
click at [724, 378] on div "Proposal Sending Stats No data By manager By Freelancer Name Proposals Replies …" at bounding box center [374, 348] width 710 height 286
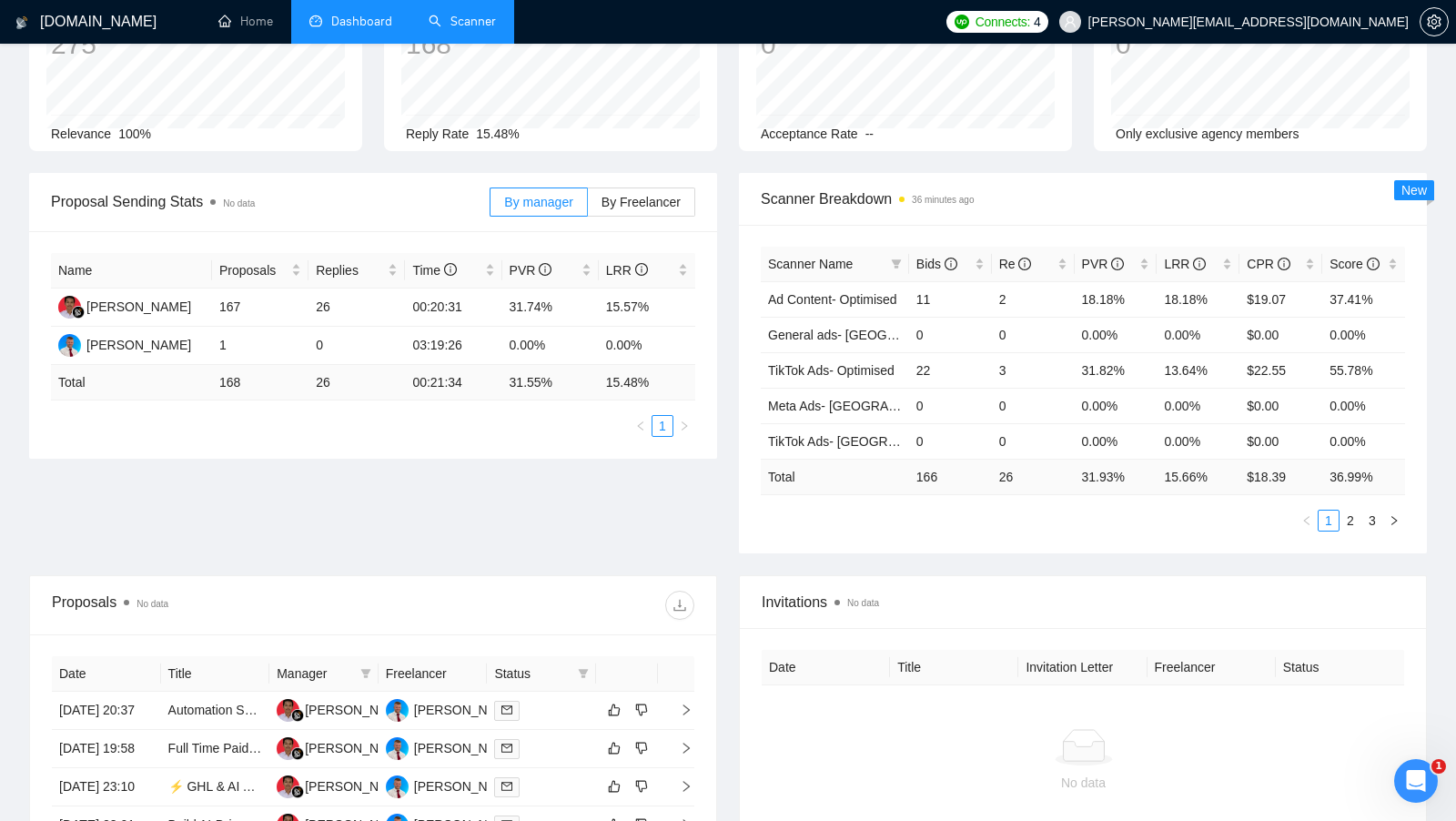
scroll to position [165, 0]
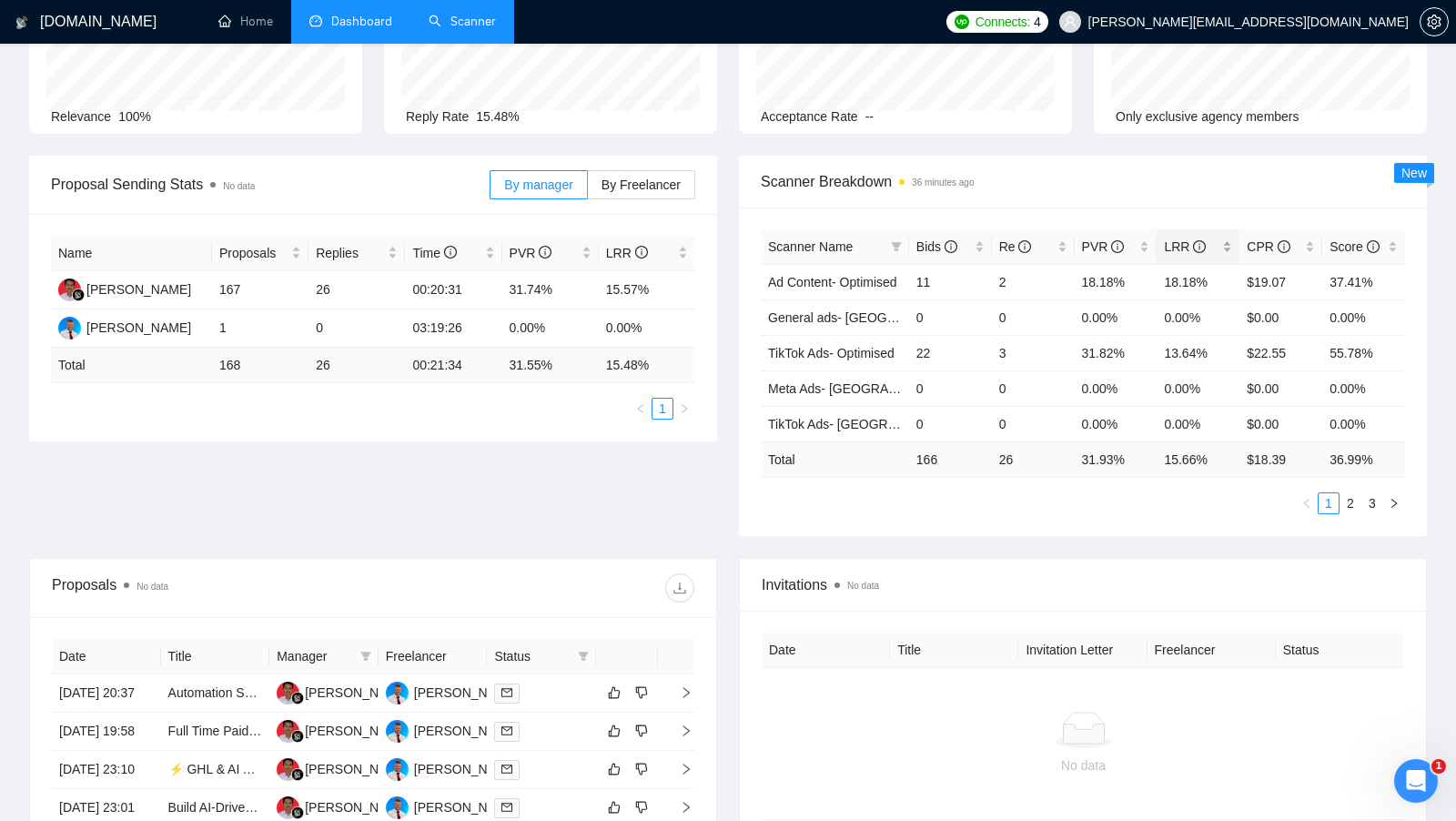
click at [1229, 243] on div "LRR" at bounding box center [1197, 247] width 68 height 20
click at [1228, 243] on div "LRR" at bounding box center [1197, 247] width 68 height 20
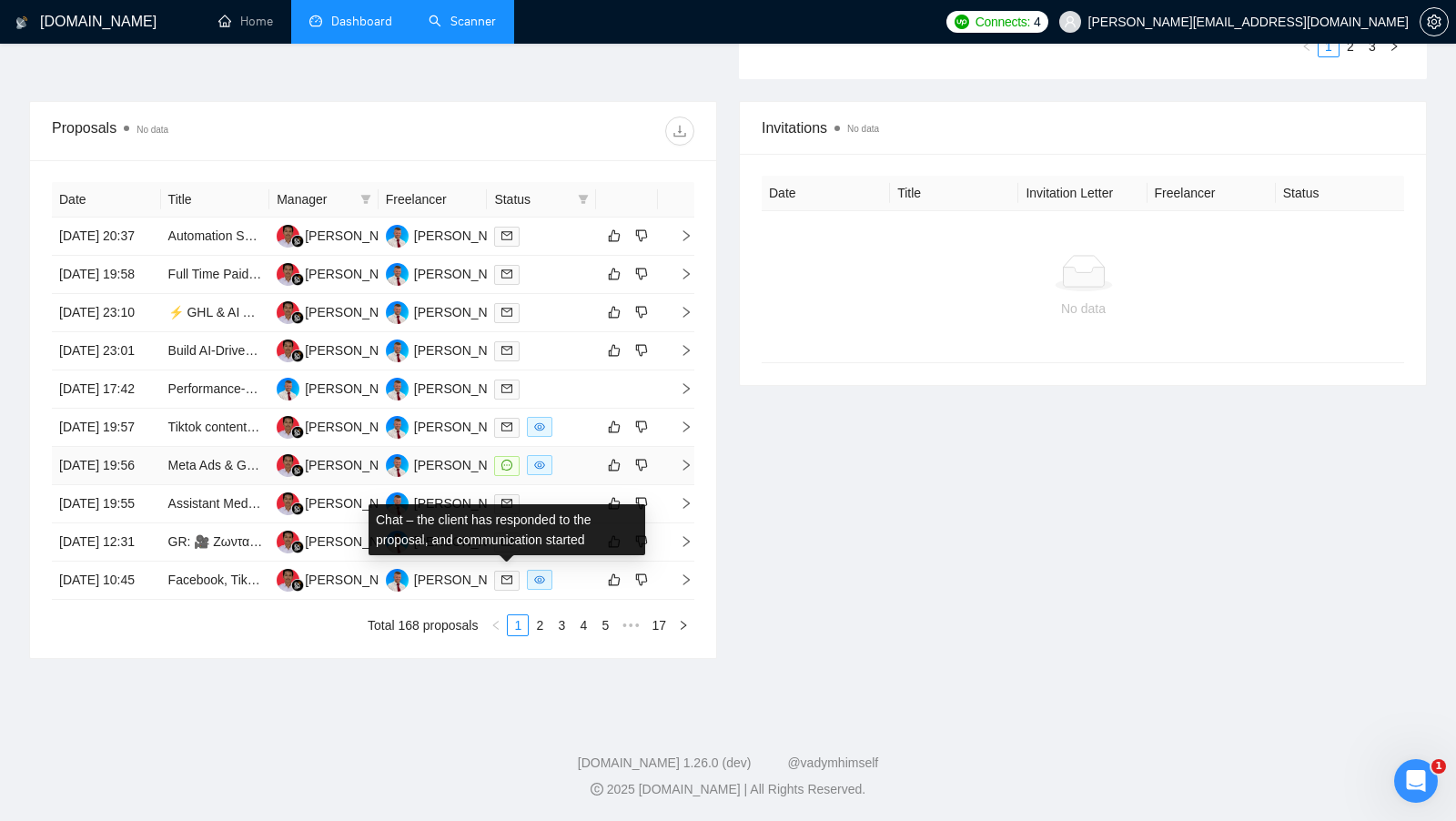
scroll to position [658, 0]
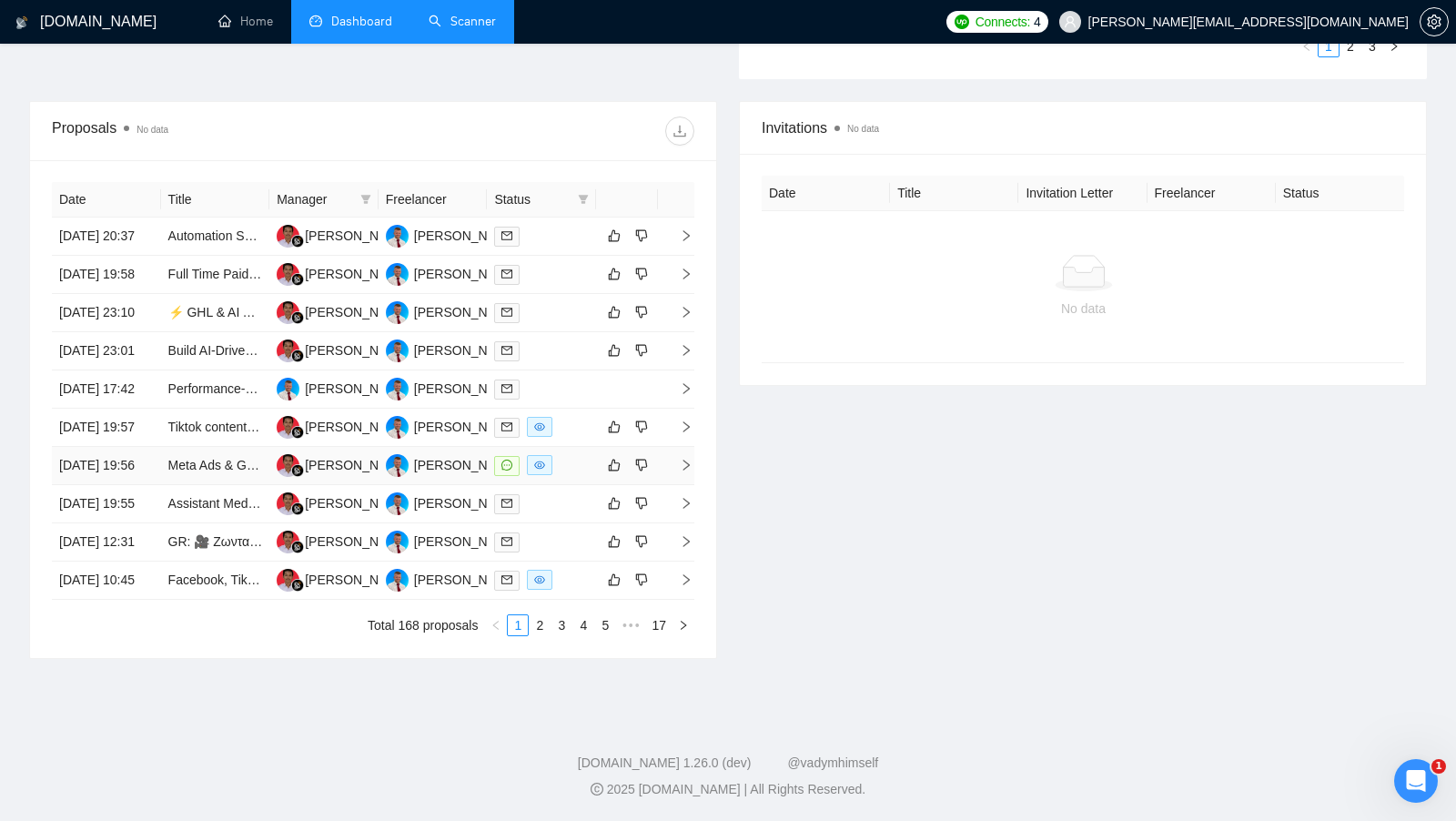
click at [565, 476] on div at bounding box center [542, 465] width 94 height 21
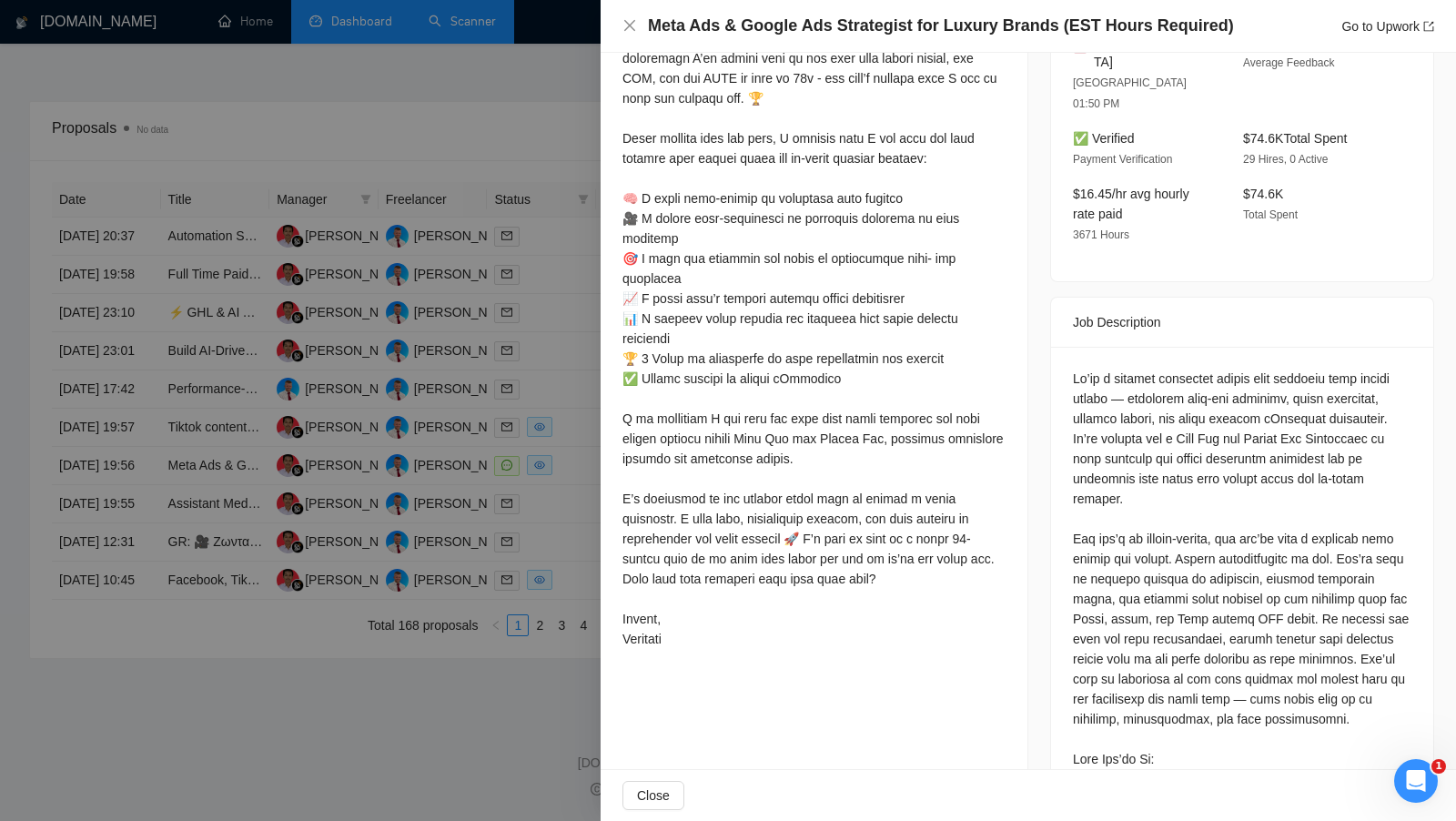
scroll to position [619, 0]
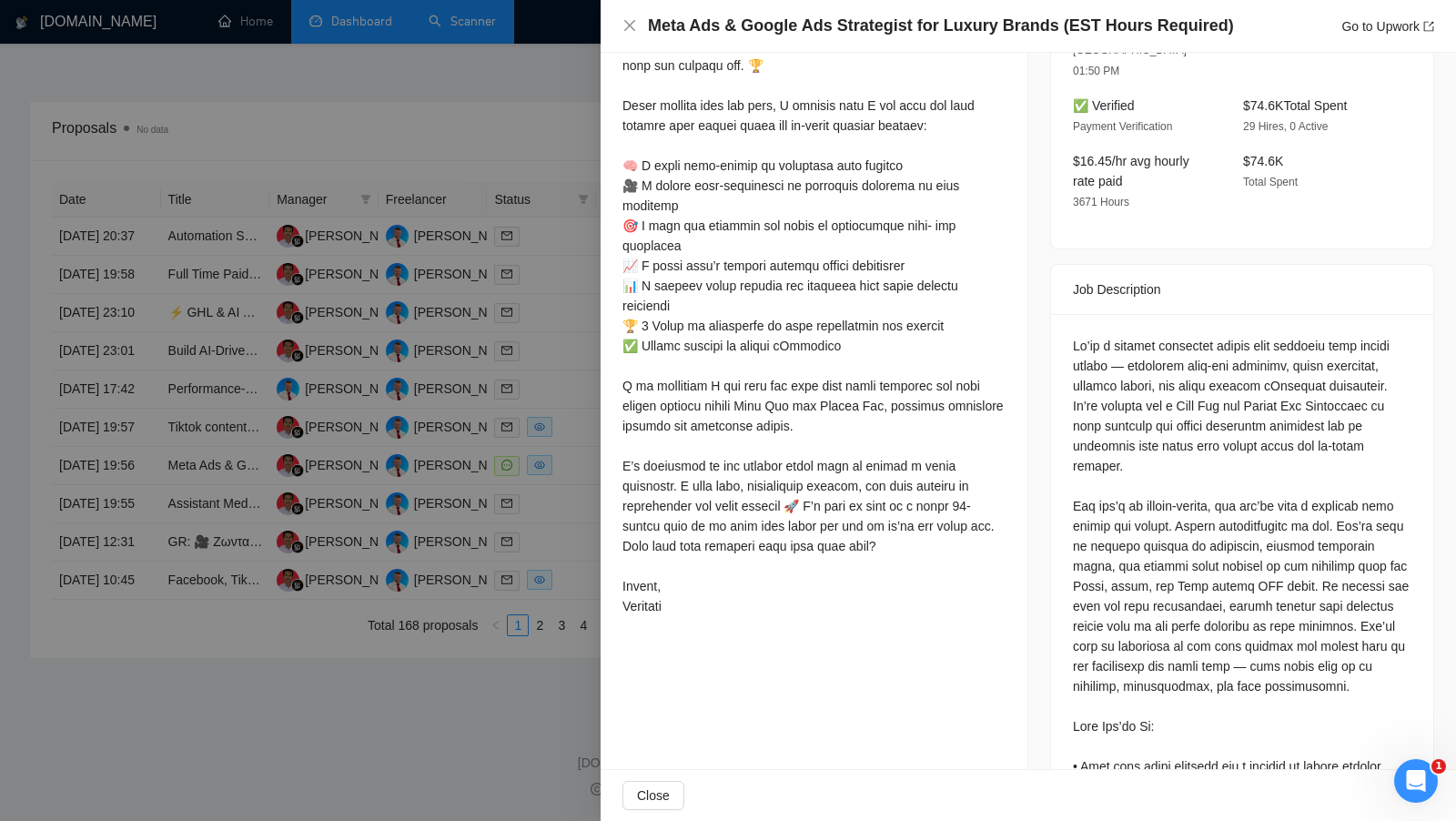
click at [529, 135] on div at bounding box center [728, 410] width 1456 height 821
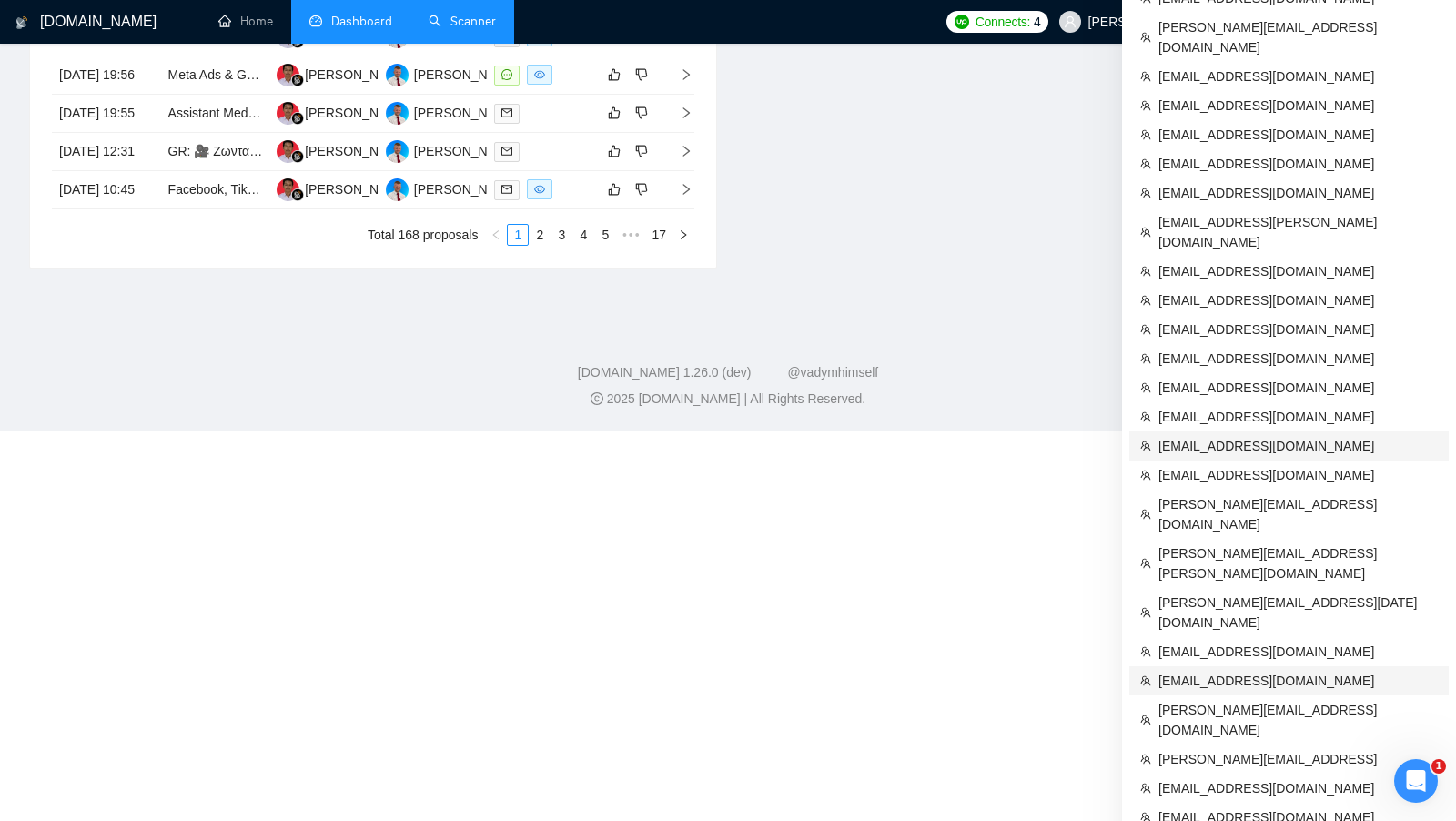
scroll to position [1142, 0]
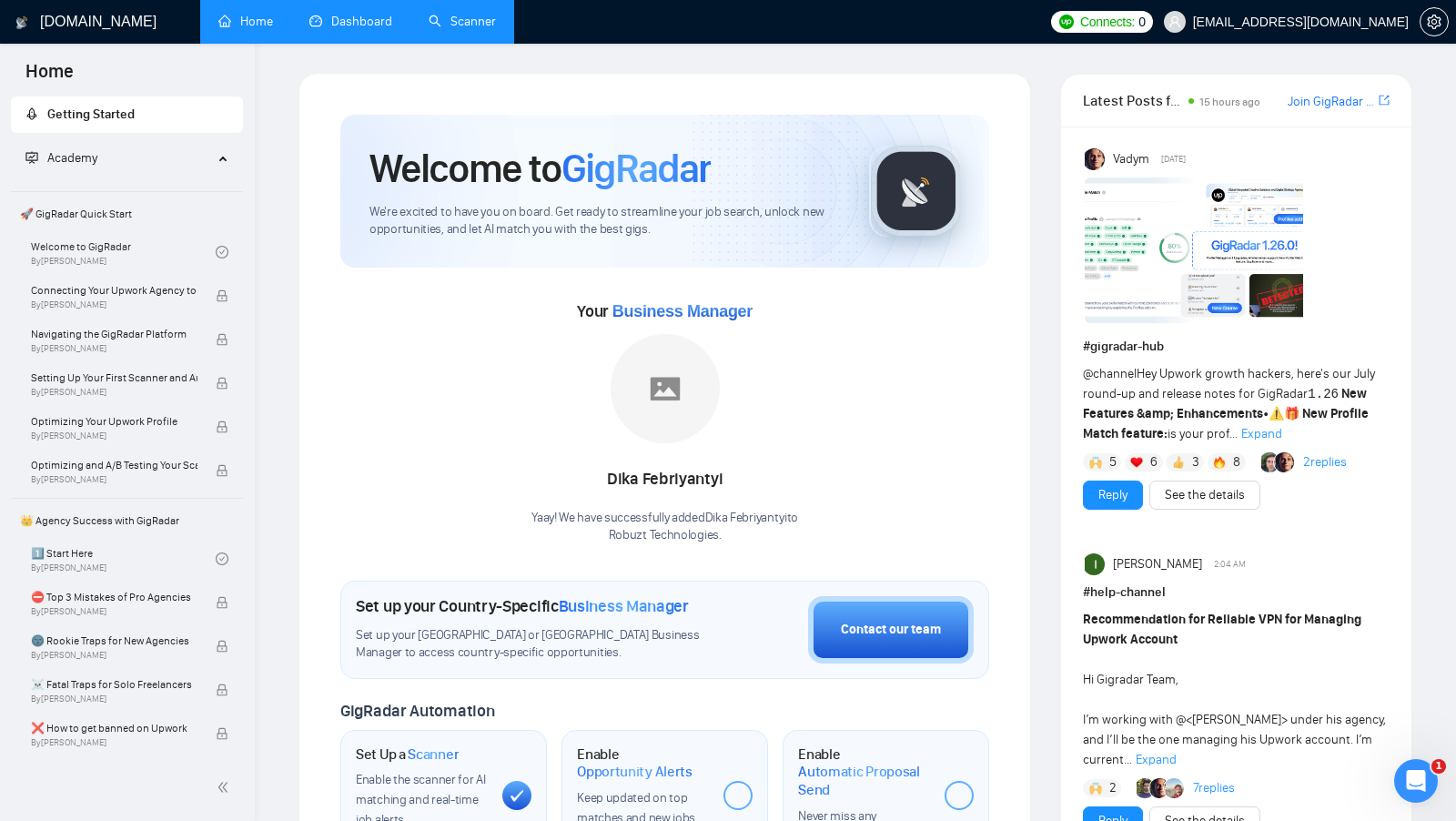
click at [355, 24] on link "Dashboard" at bounding box center [351, 22] width 83 height 16
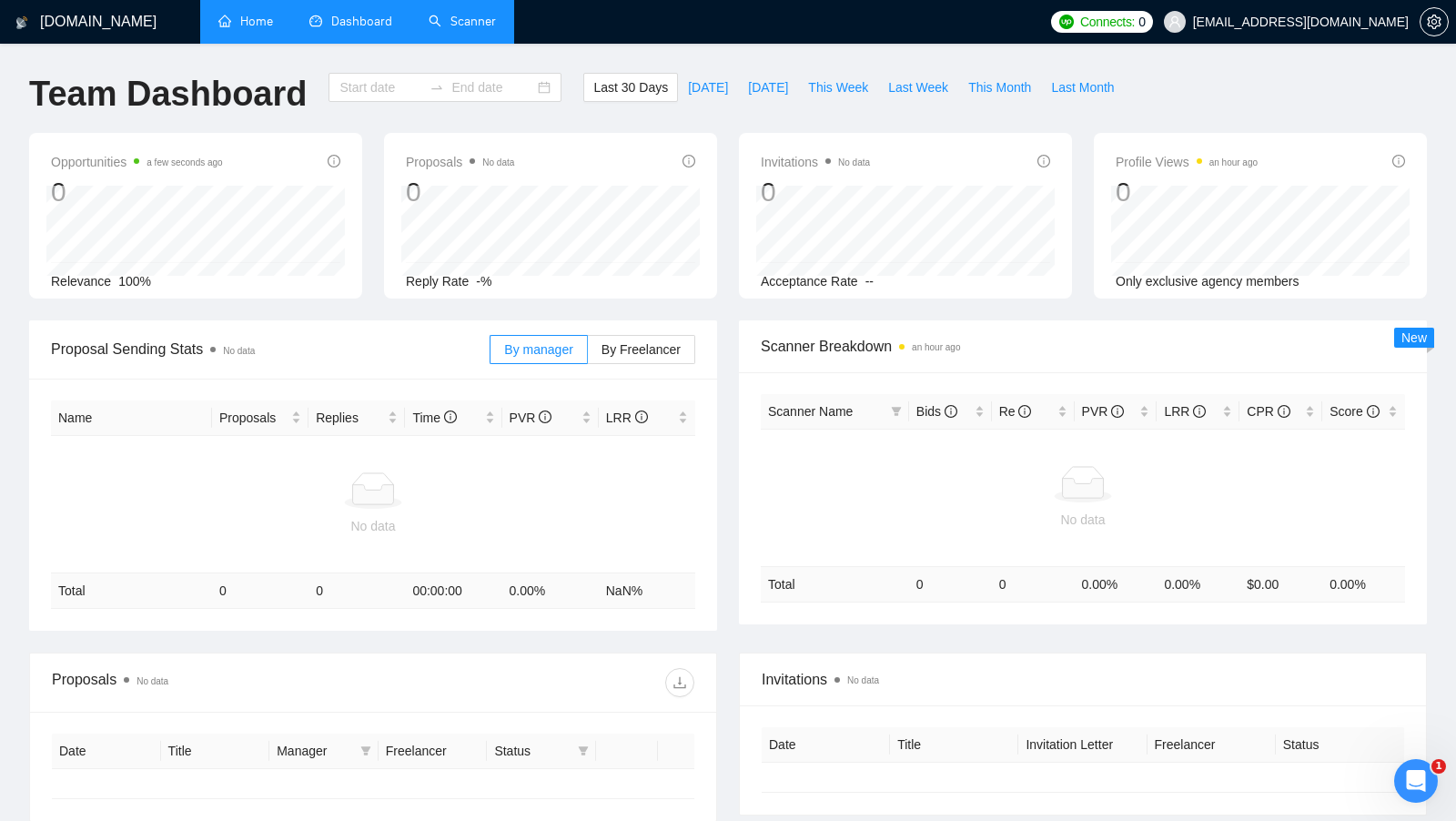
type input "2025-07-16"
type input "2025-08-15"
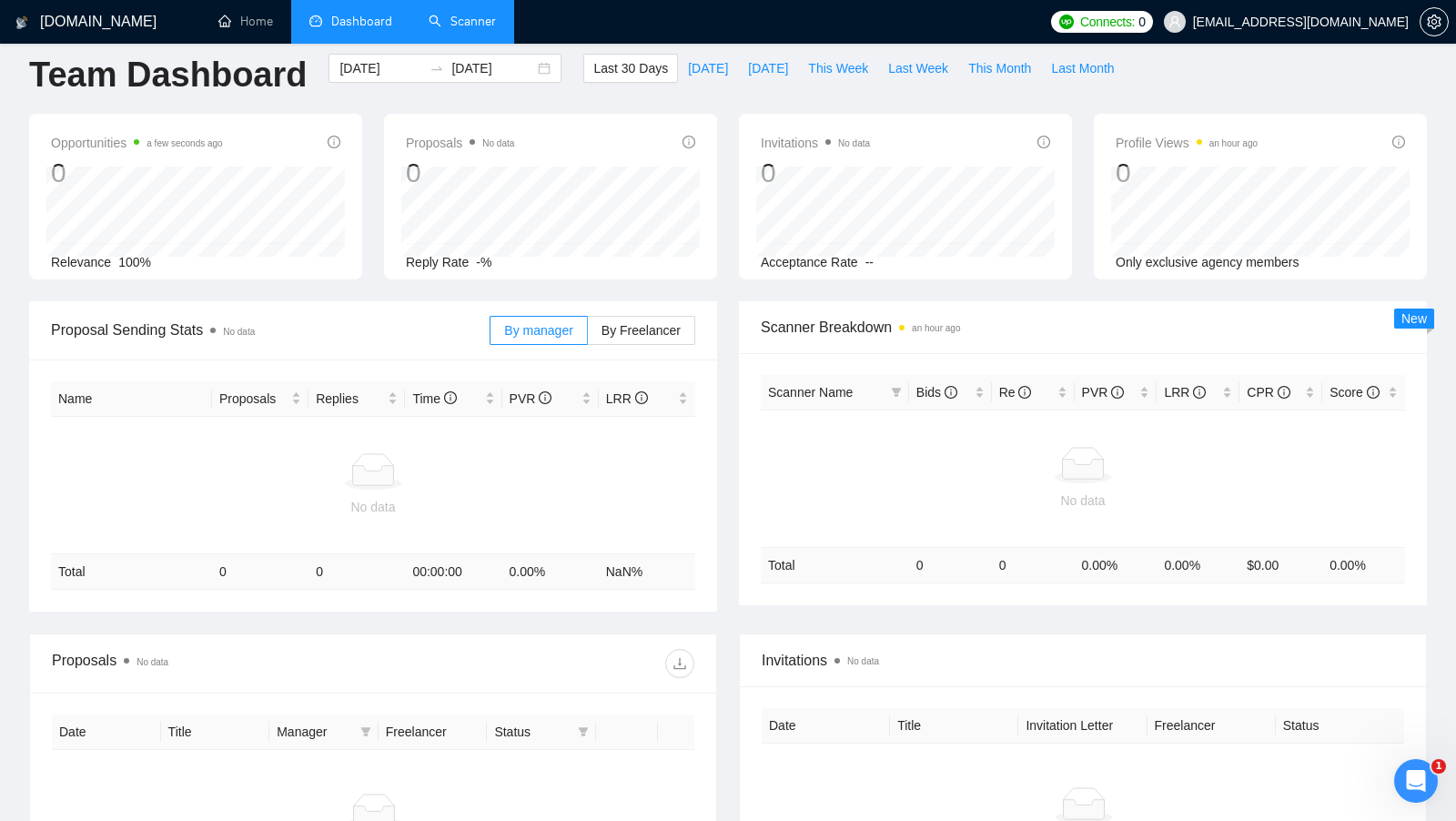
scroll to position [21, 0]
click at [1427, 29] on button "button" at bounding box center [1434, 22] width 29 height 29
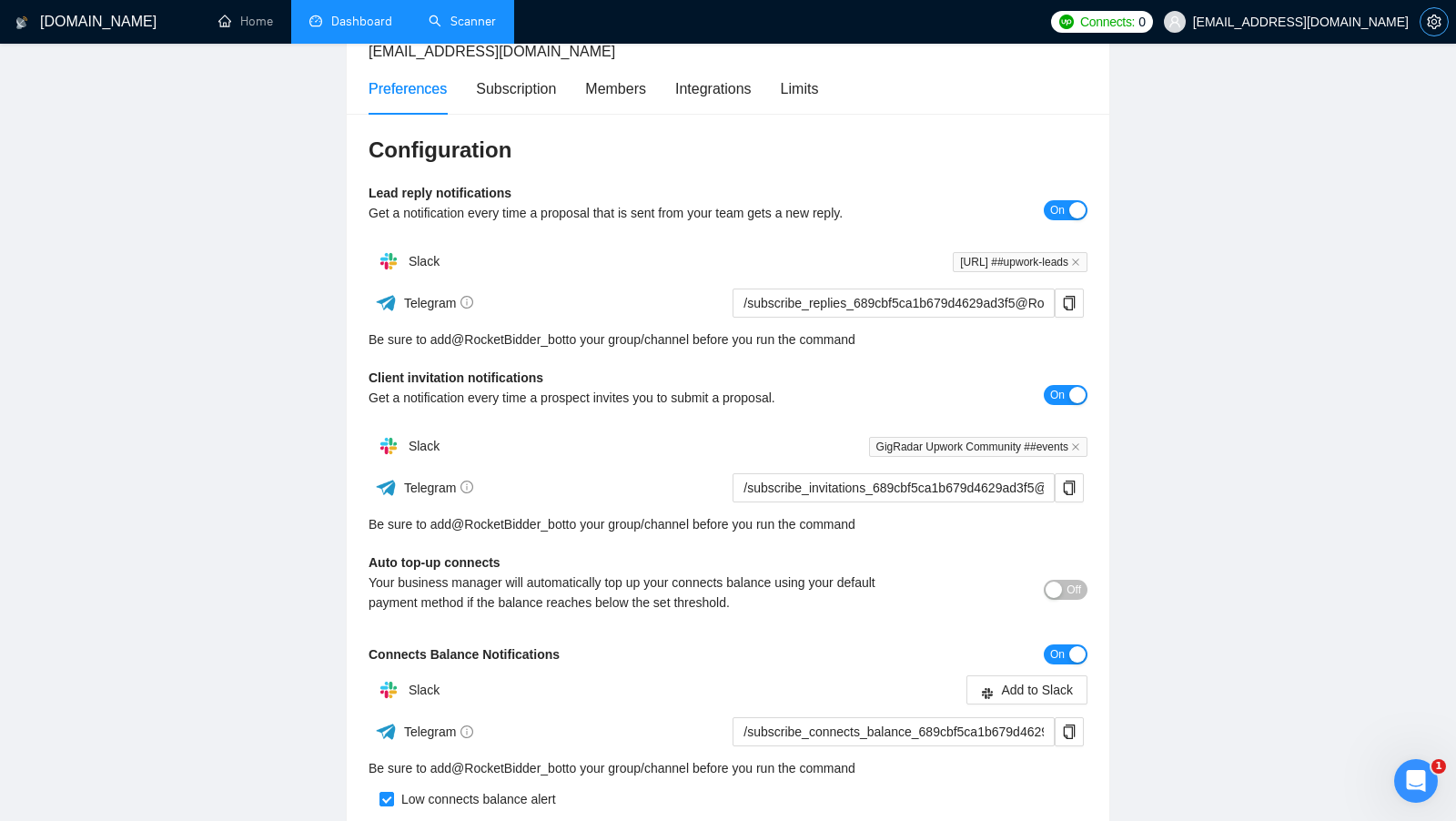
scroll to position [149, 0]
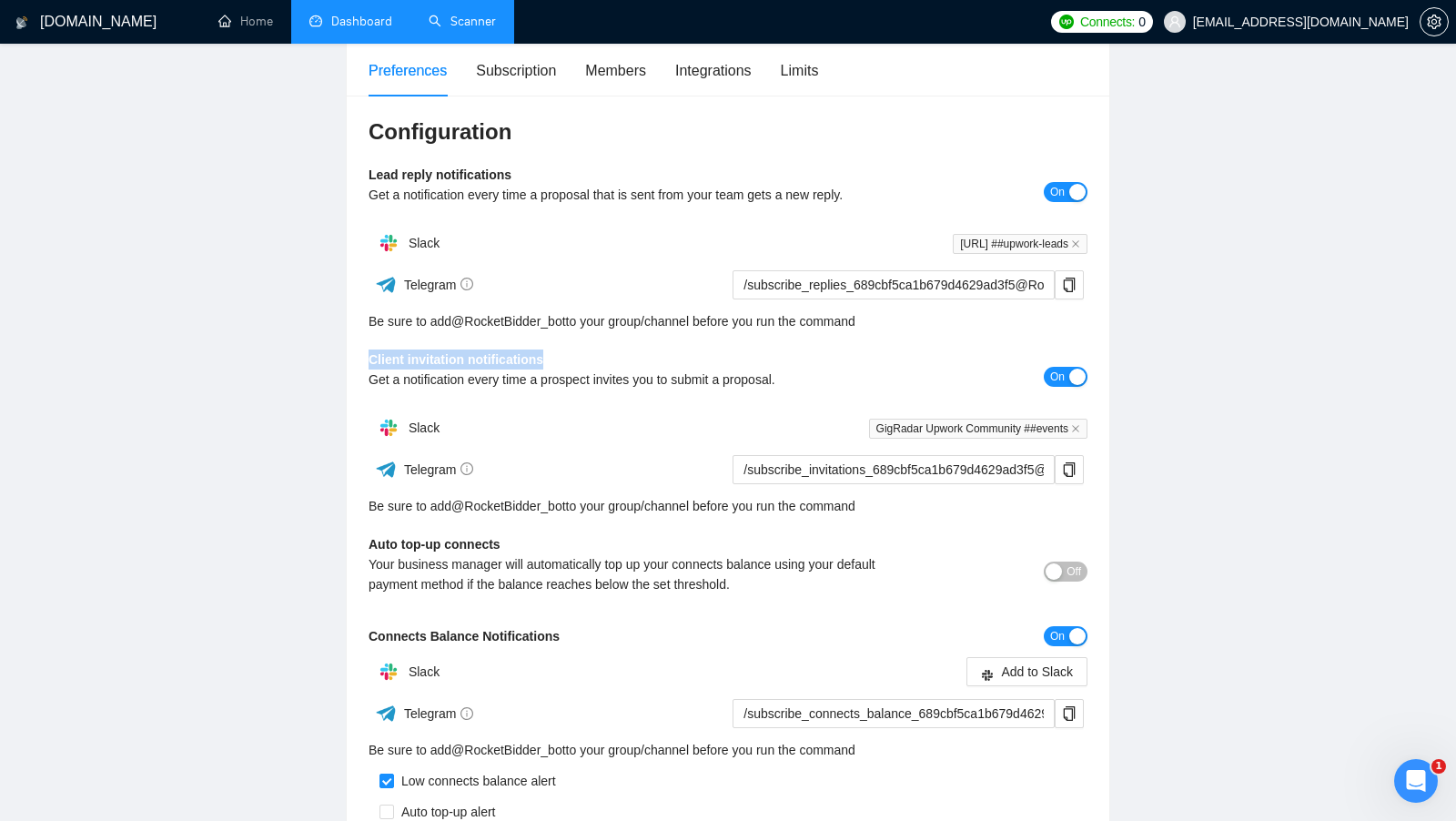
drag, startPoint x: 567, startPoint y: 349, endPoint x: 354, endPoint y: 351, distance: 213.0
click at [354, 351] on div "Configuration Lead reply notifications Get a notification every time a proposal…" at bounding box center [728, 489] width 763 height 788
click at [450, 352] on b "Client invitation notifications" at bounding box center [456, 359] width 175 height 15
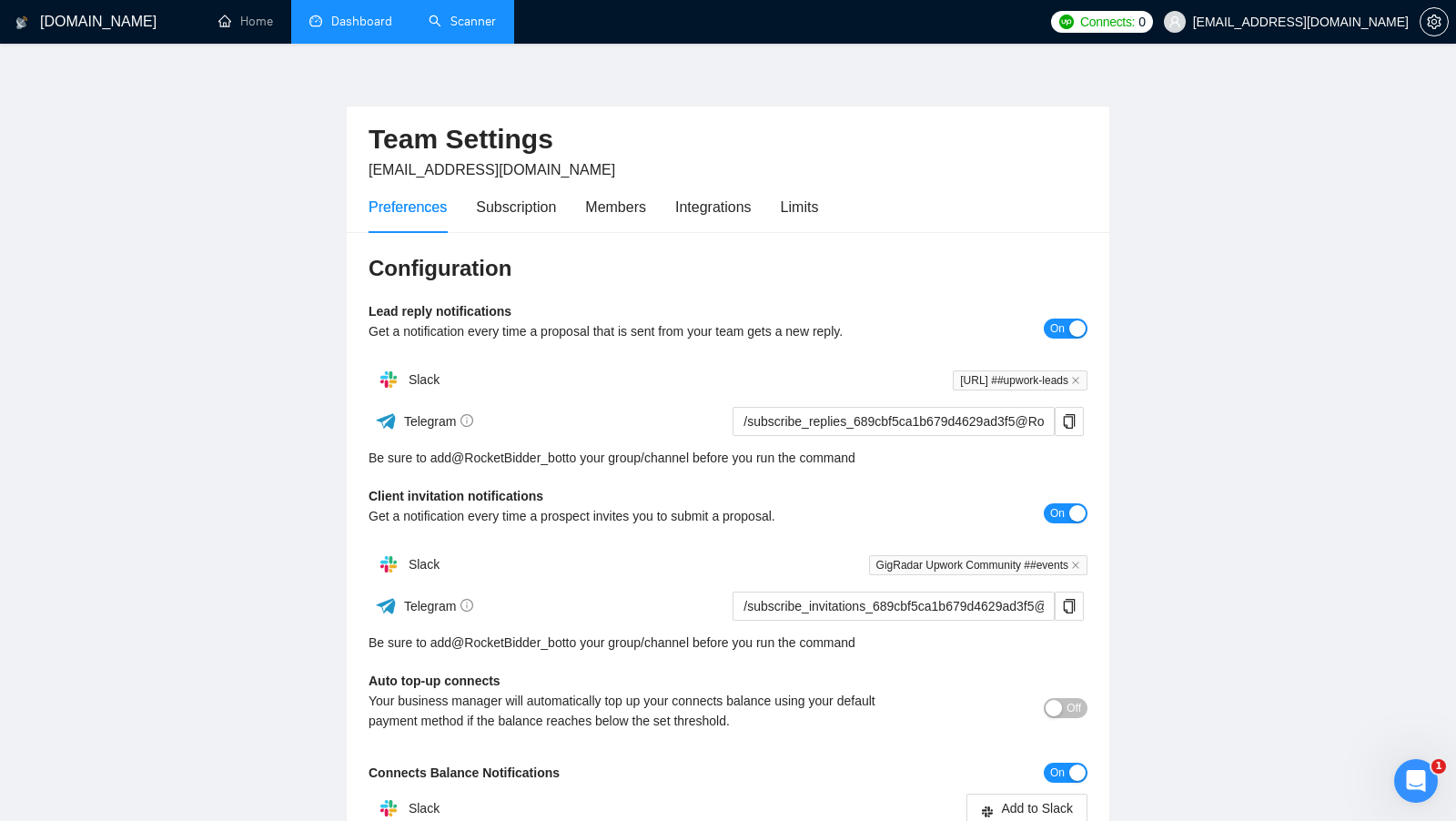
scroll to position [0, 0]
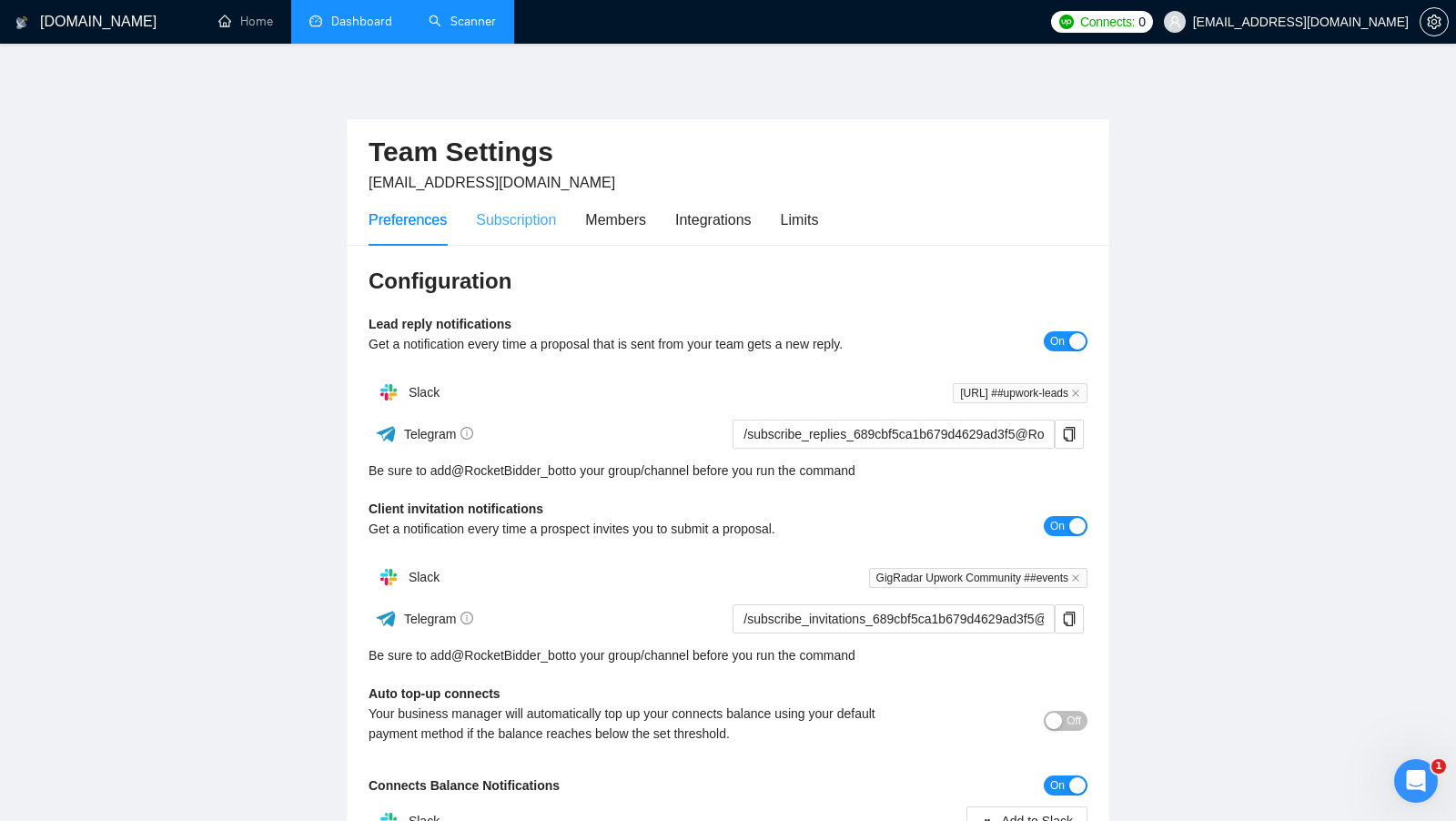
click at [499, 234] on div "Subscription" at bounding box center [515, 219] width 80 height 52
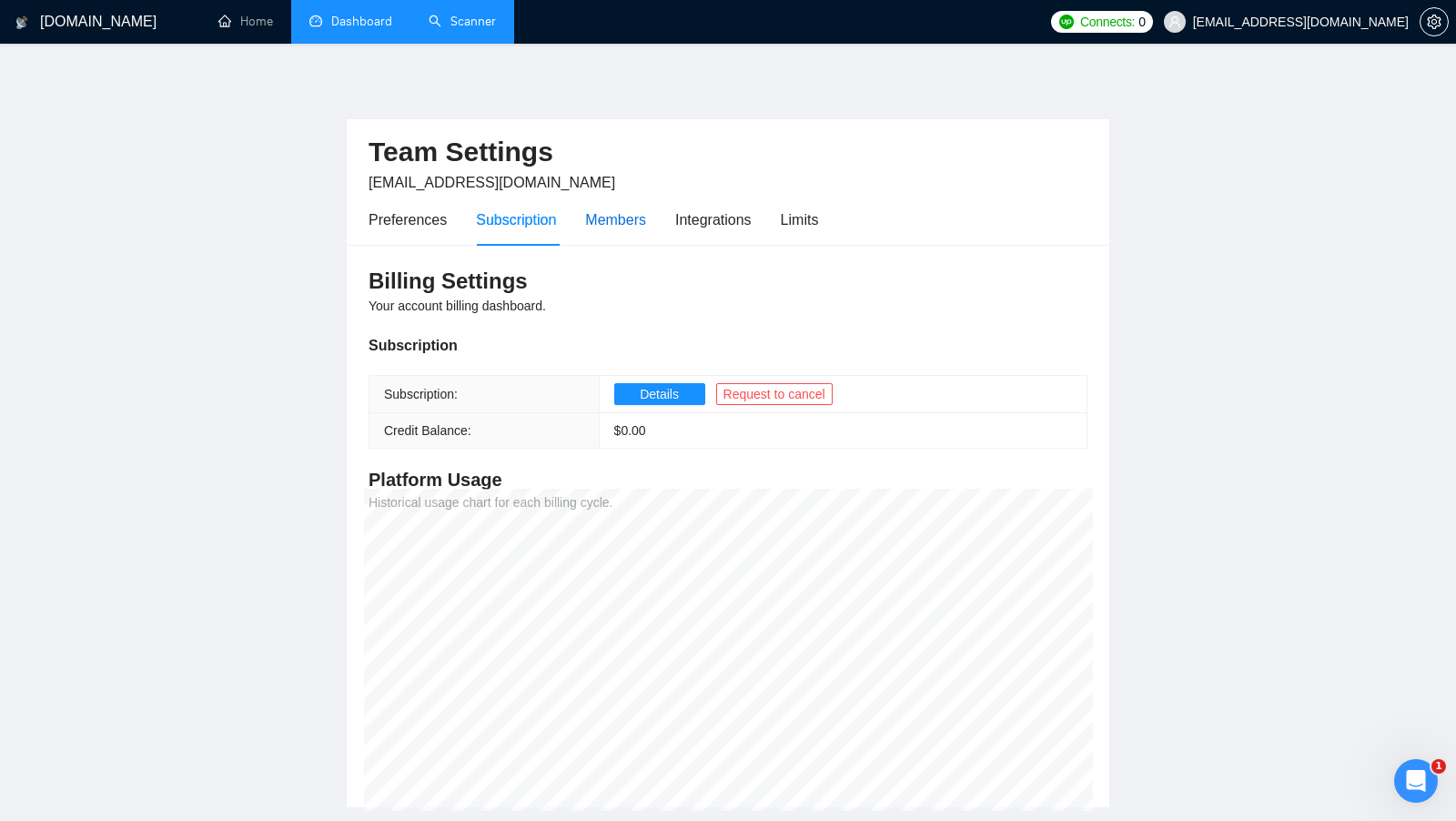
click at [615, 218] on div "Members" at bounding box center [615, 219] width 61 height 23
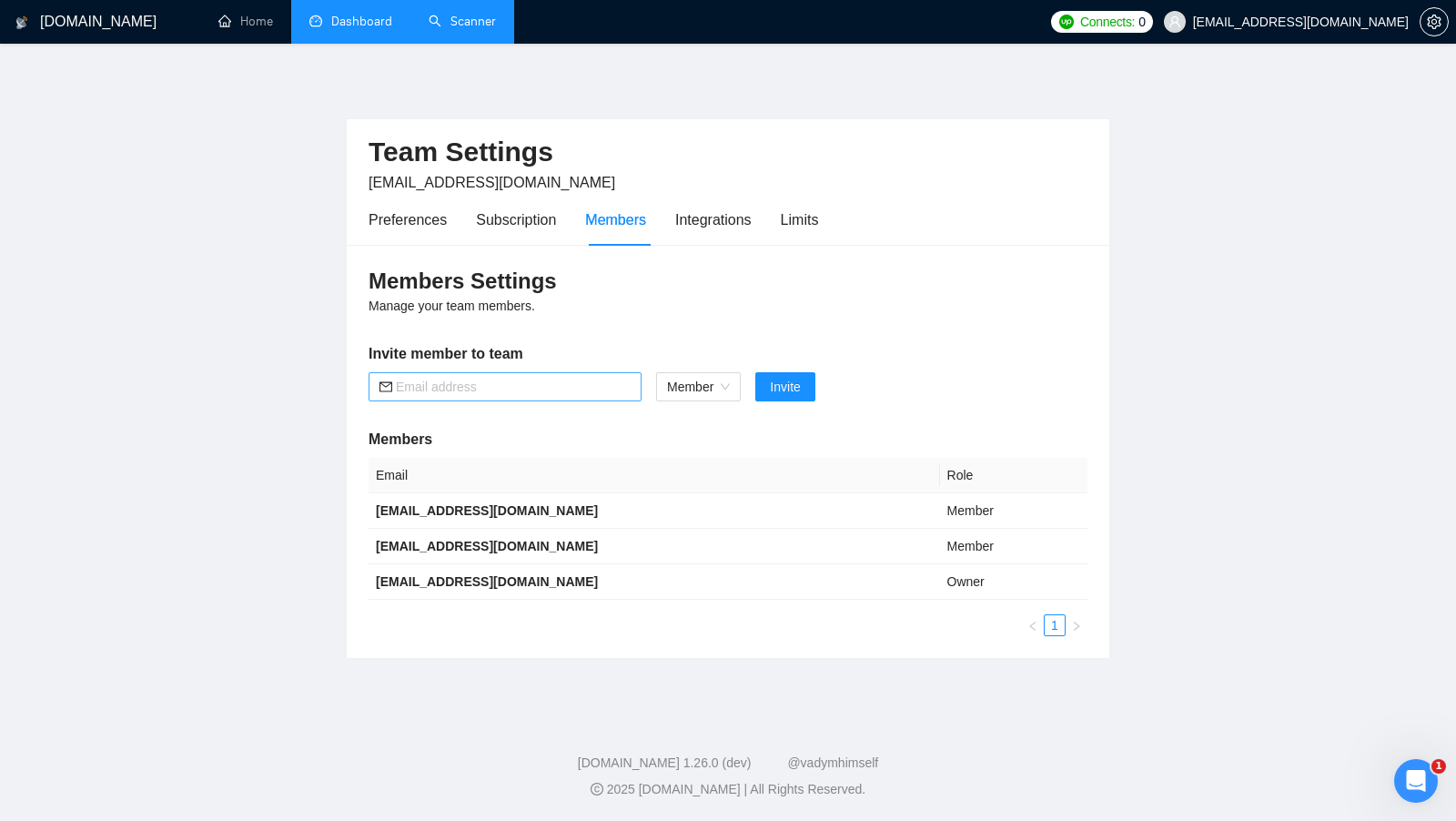
click at [519, 375] on span at bounding box center [505, 387] width 273 height 29
click at [540, 388] on input "text" at bounding box center [513, 386] width 235 height 20
click at [562, 379] on input "text" at bounding box center [513, 386] width 235 height 20
click at [715, 228] on div "Integrations" at bounding box center [714, 219] width 77 height 23
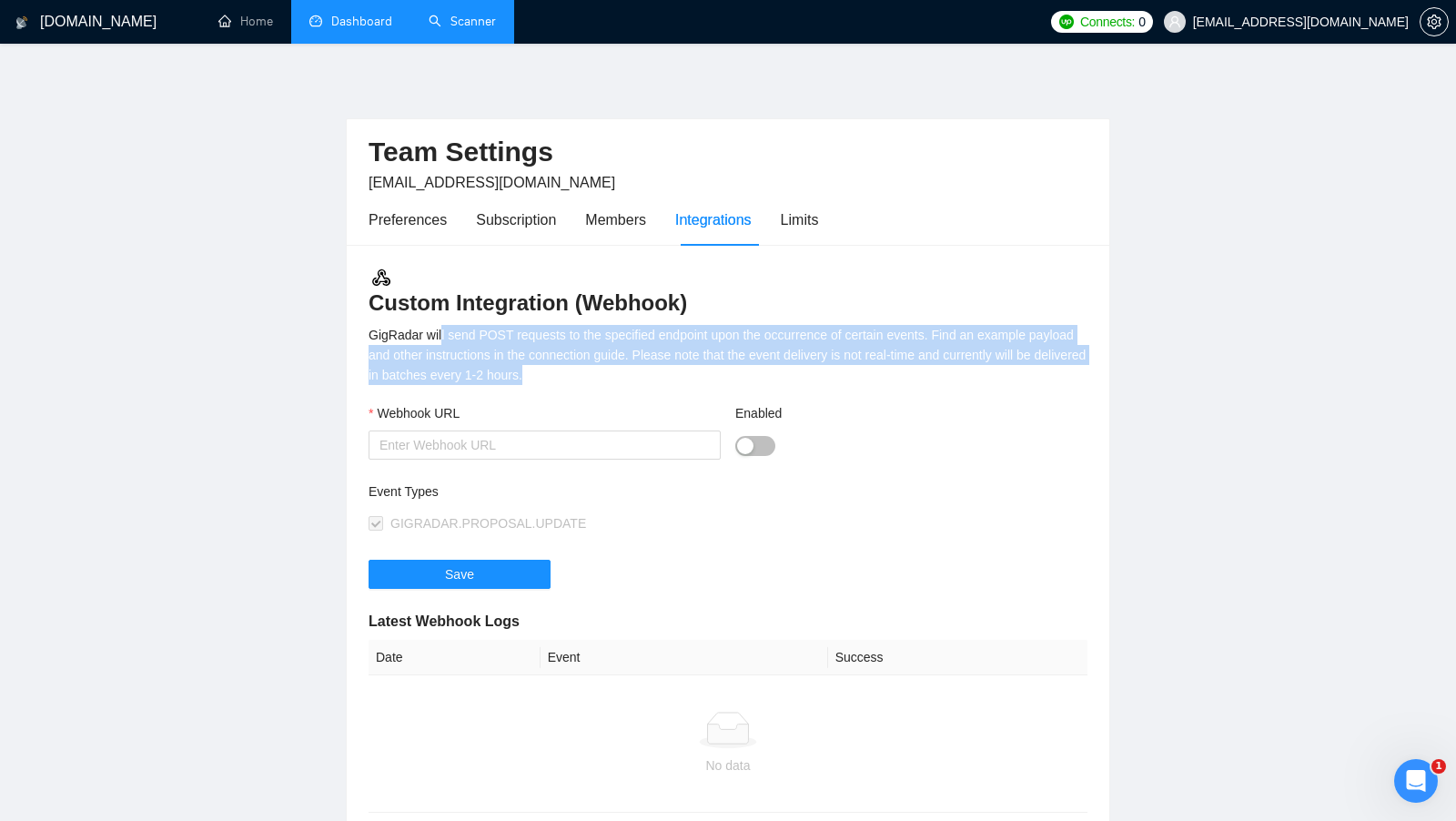
drag, startPoint x: 633, startPoint y: 373, endPoint x: 438, endPoint y: 343, distance: 197.3
click at [440, 343] on div "GigRadar will send POST requests to the specified endpoint upon the occurrence …" at bounding box center [728, 354] width 719 height 60
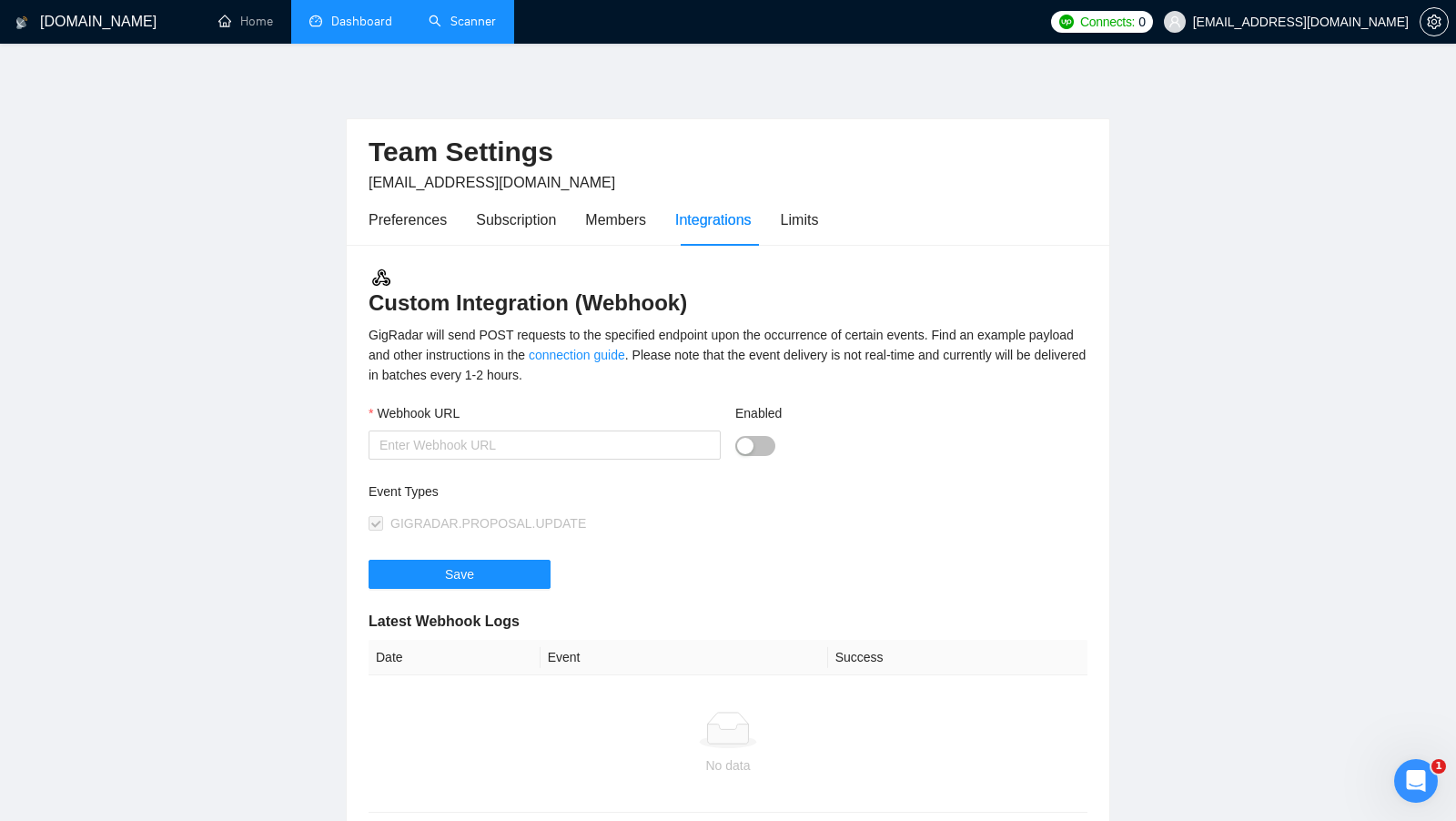
click at [438, 343] on div "GigRadar will send POST requests to the specified endpoint upon the occurrence …" at bounding box center [728, 354] width 719 height 60
click at [801, 210] on div "Limits" at bounding box center [799, 219] width 38 height 23
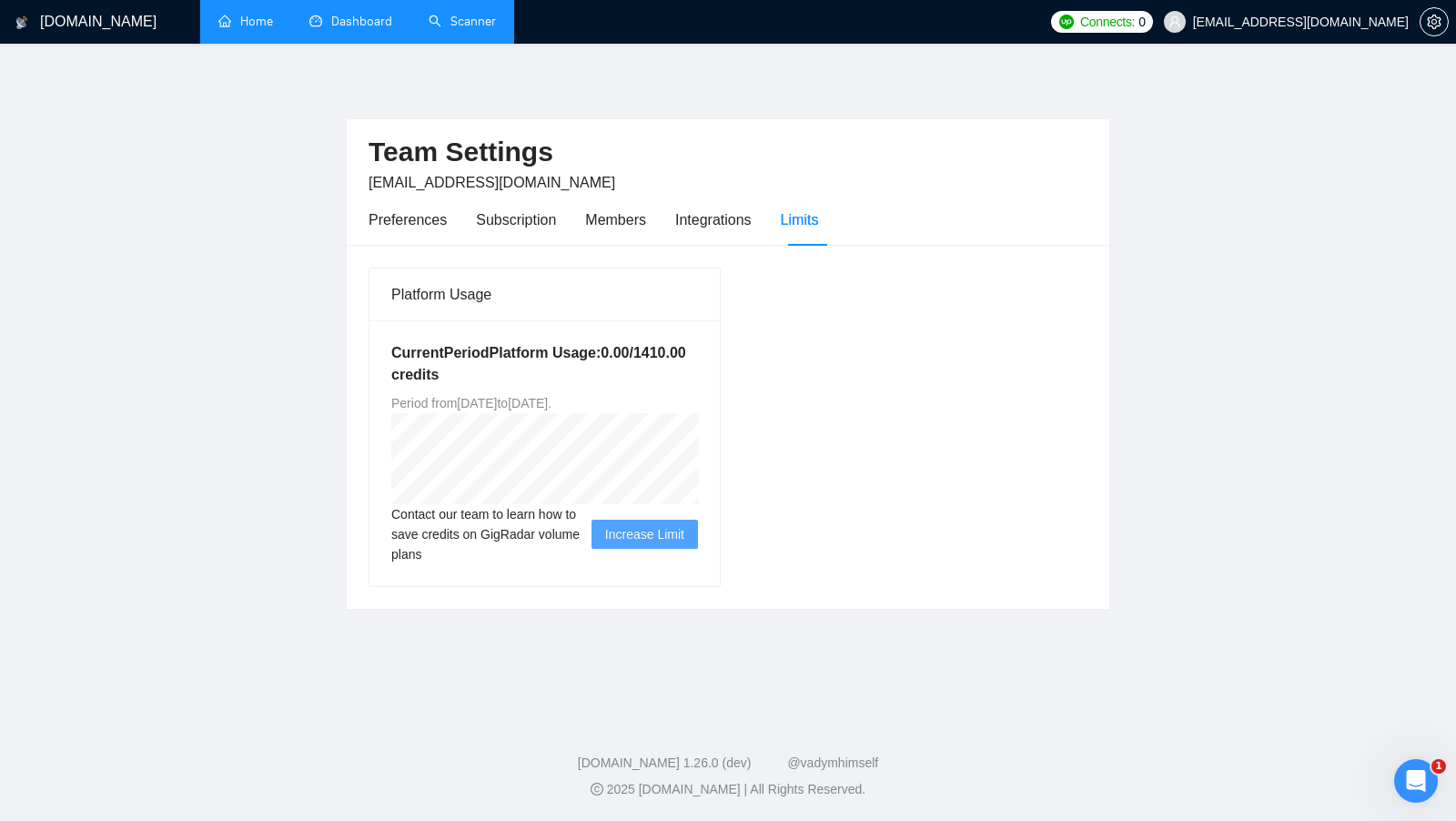
click at [243, 26] on link "Home" at bounding box center [246, 22] width 55 height 16
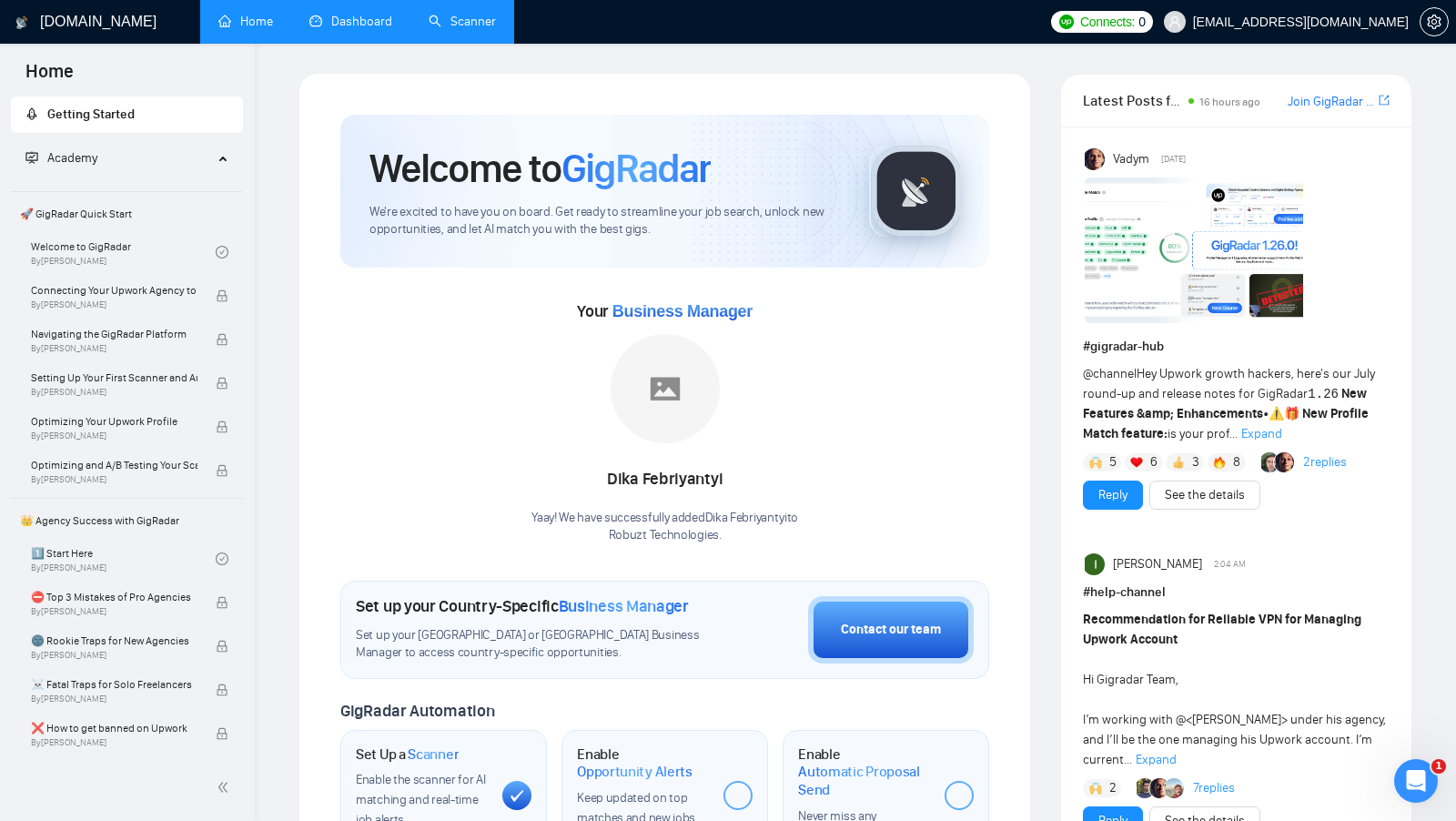
click at [327, 28] on link "Dashboard" at bounding box center [351, 22] width 83 height 16
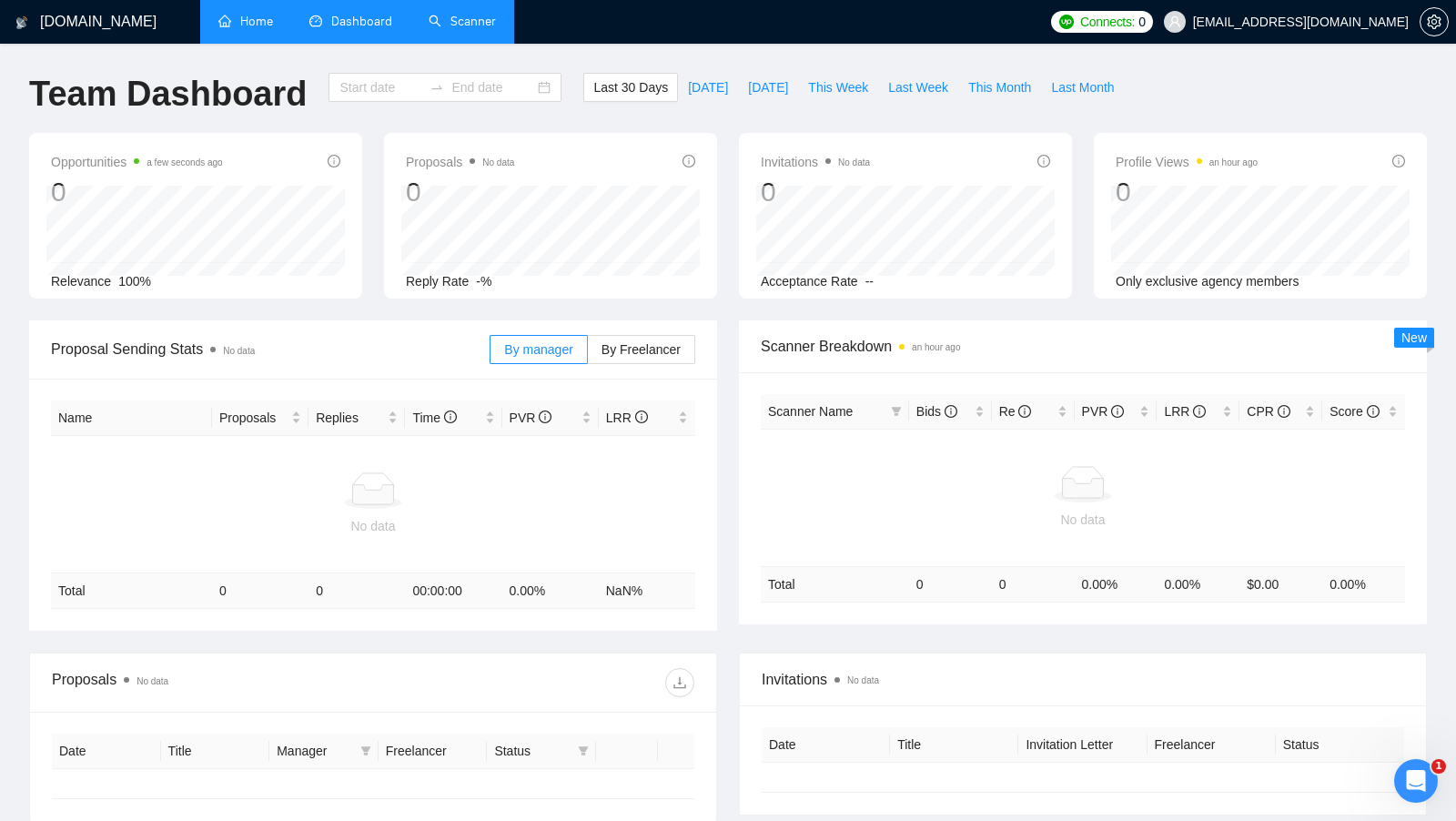
type input "2025-07-16"
type input "2025-08-15"
click at [458, 28] on link "Scanner" at bounding box center [462, 22] width 67 height 16
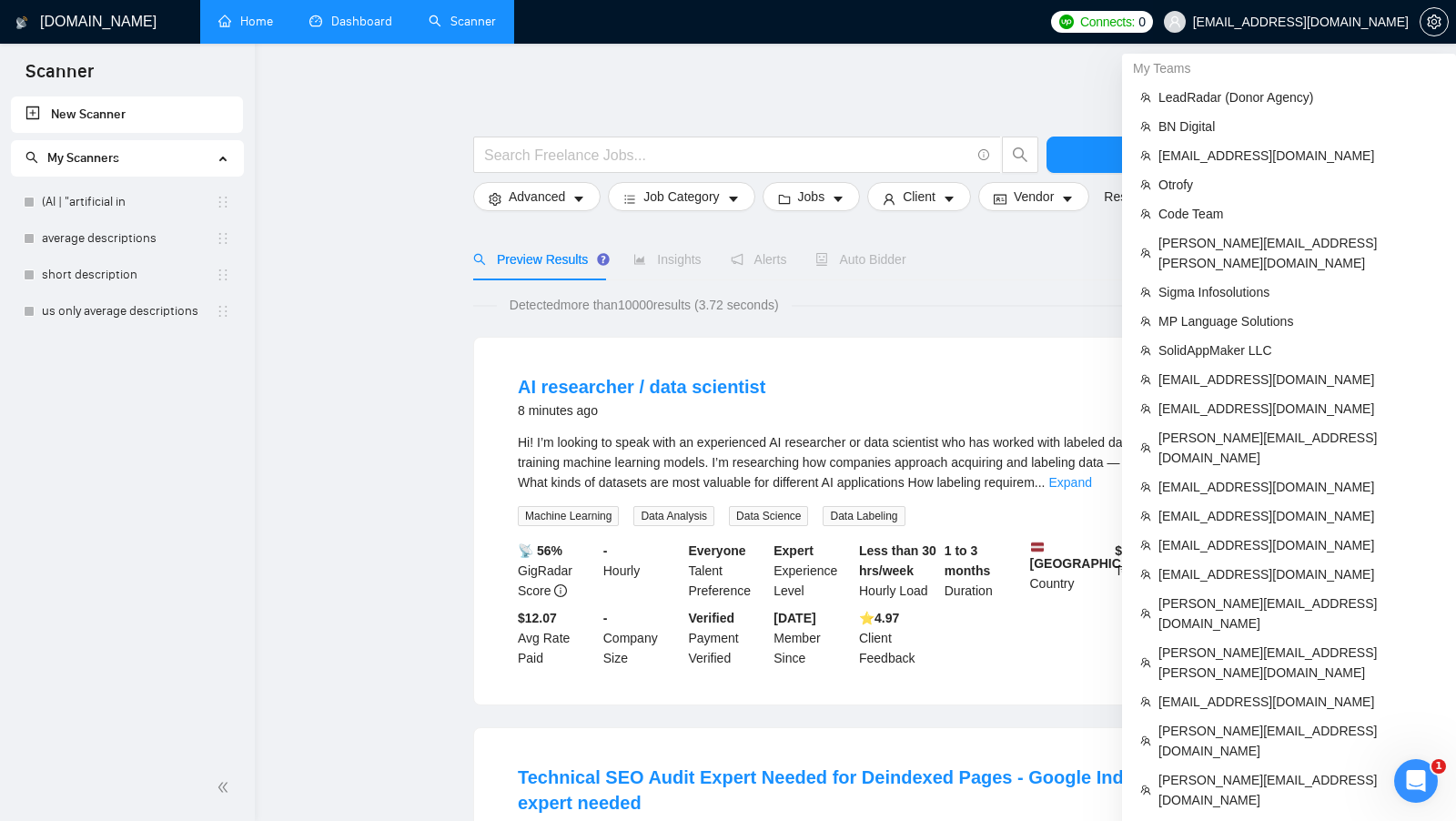
scroll to position [1259, 0]
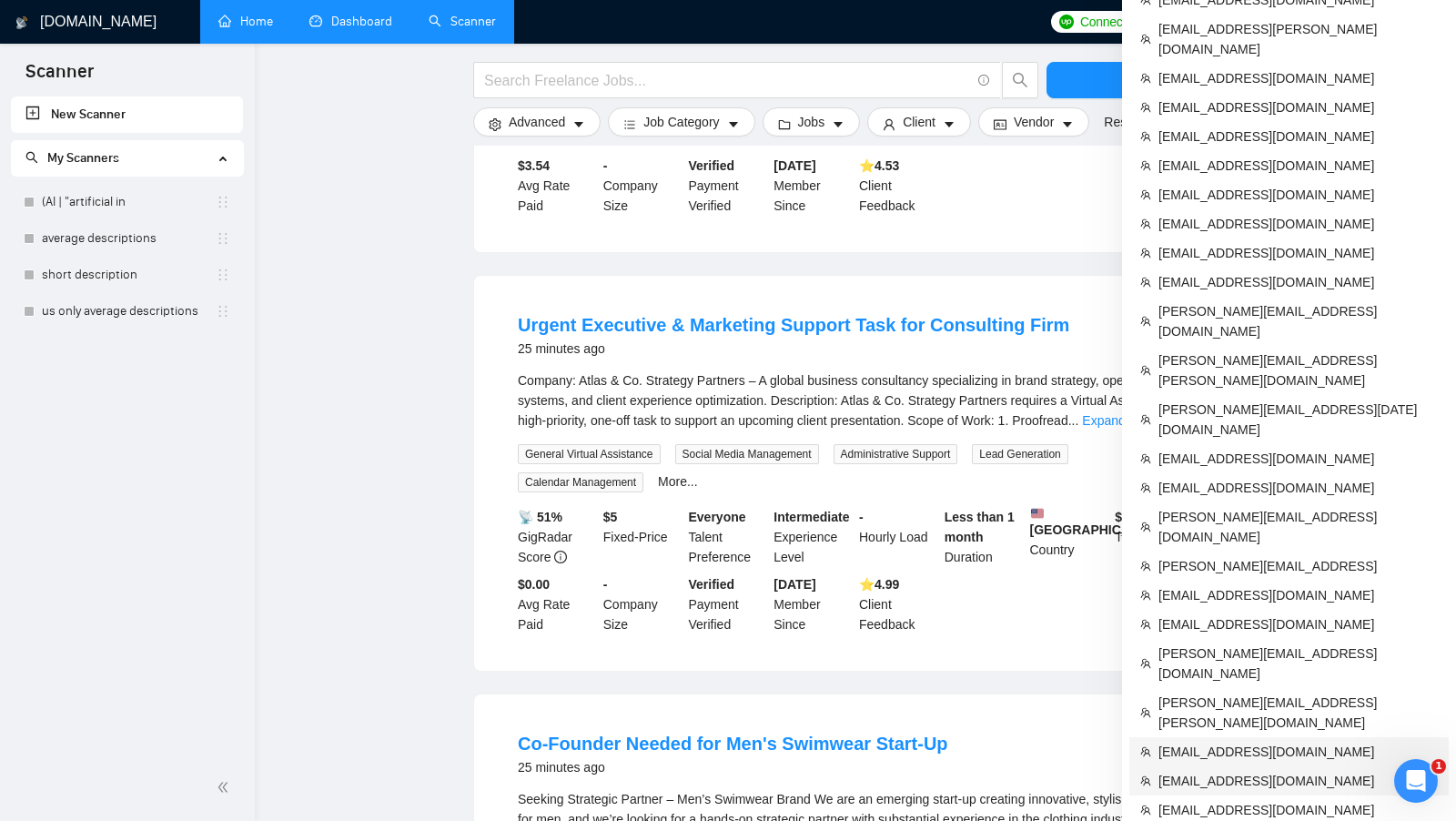
click at [1268, 741] on span "[EMAIL_ADDRESS][DOMAIN_NAME]" at bounding box center [1298, 751] width 279 height 20
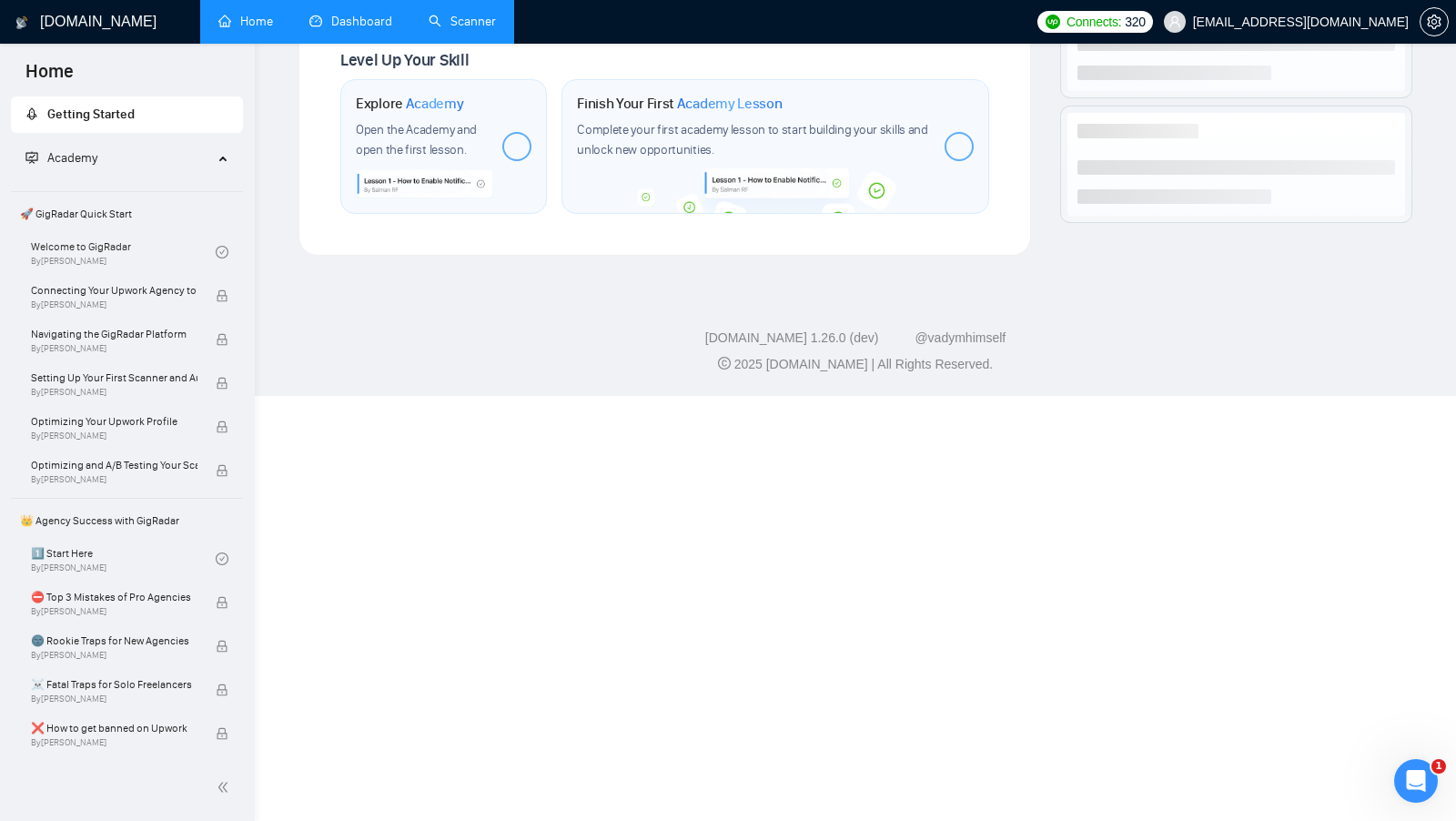
scroll to position [606, 0]
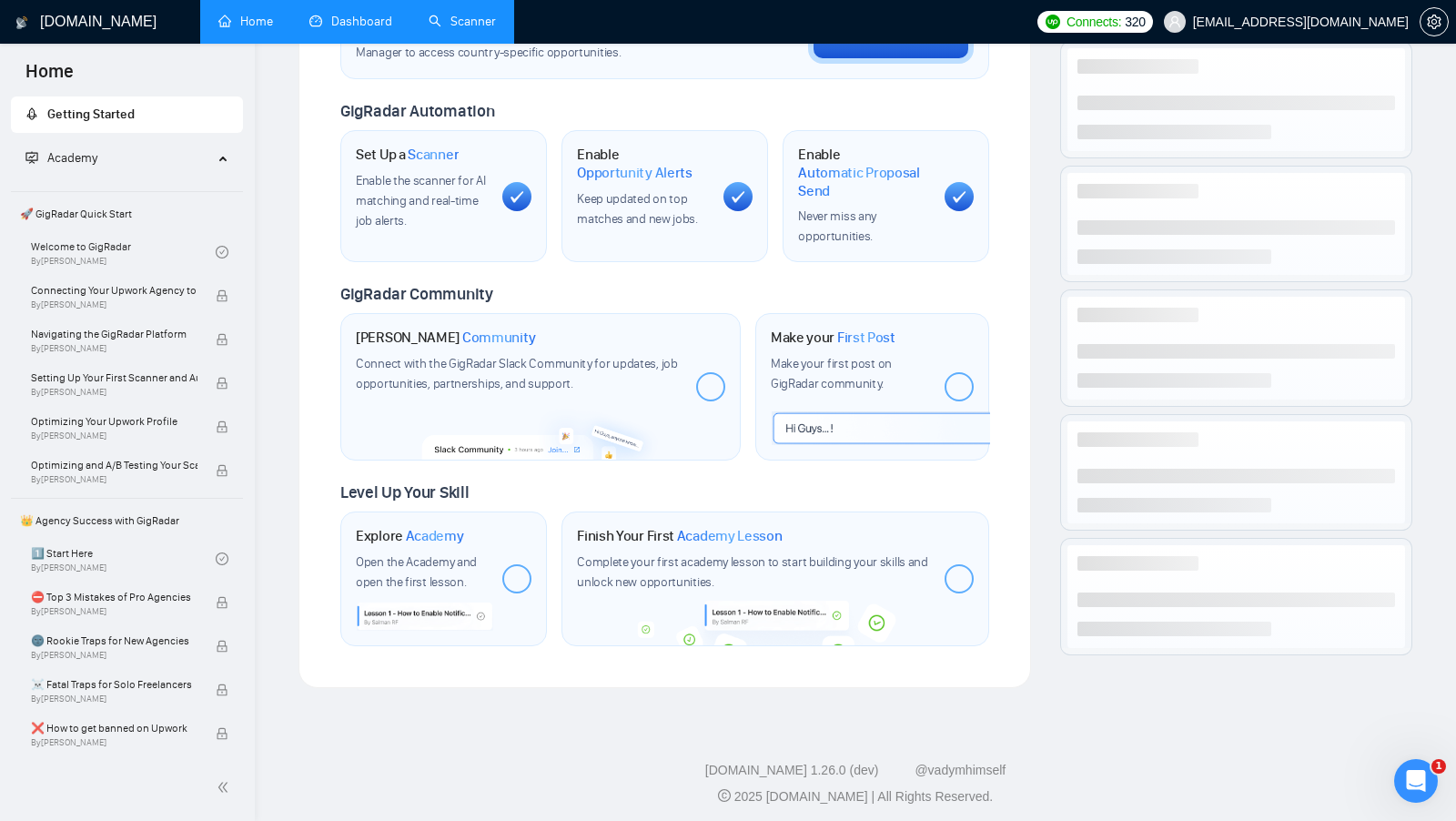
click at [456, 27] on link "Scanner" at bounding box center [462, 22] width 67 height 16
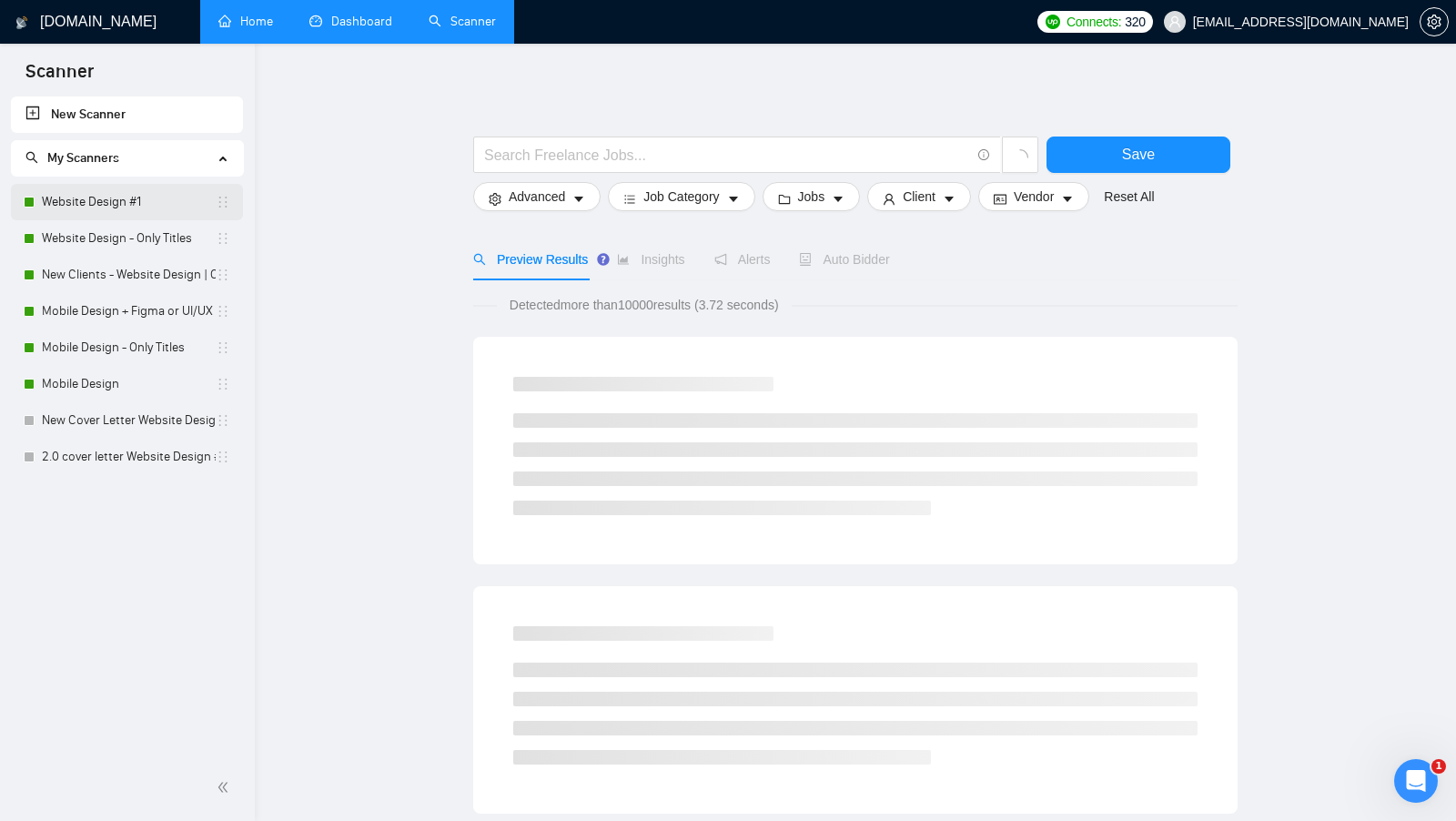
click at [136, 201] on link "Website Design #1" at bounding box center [129, 202] width 174 height 36
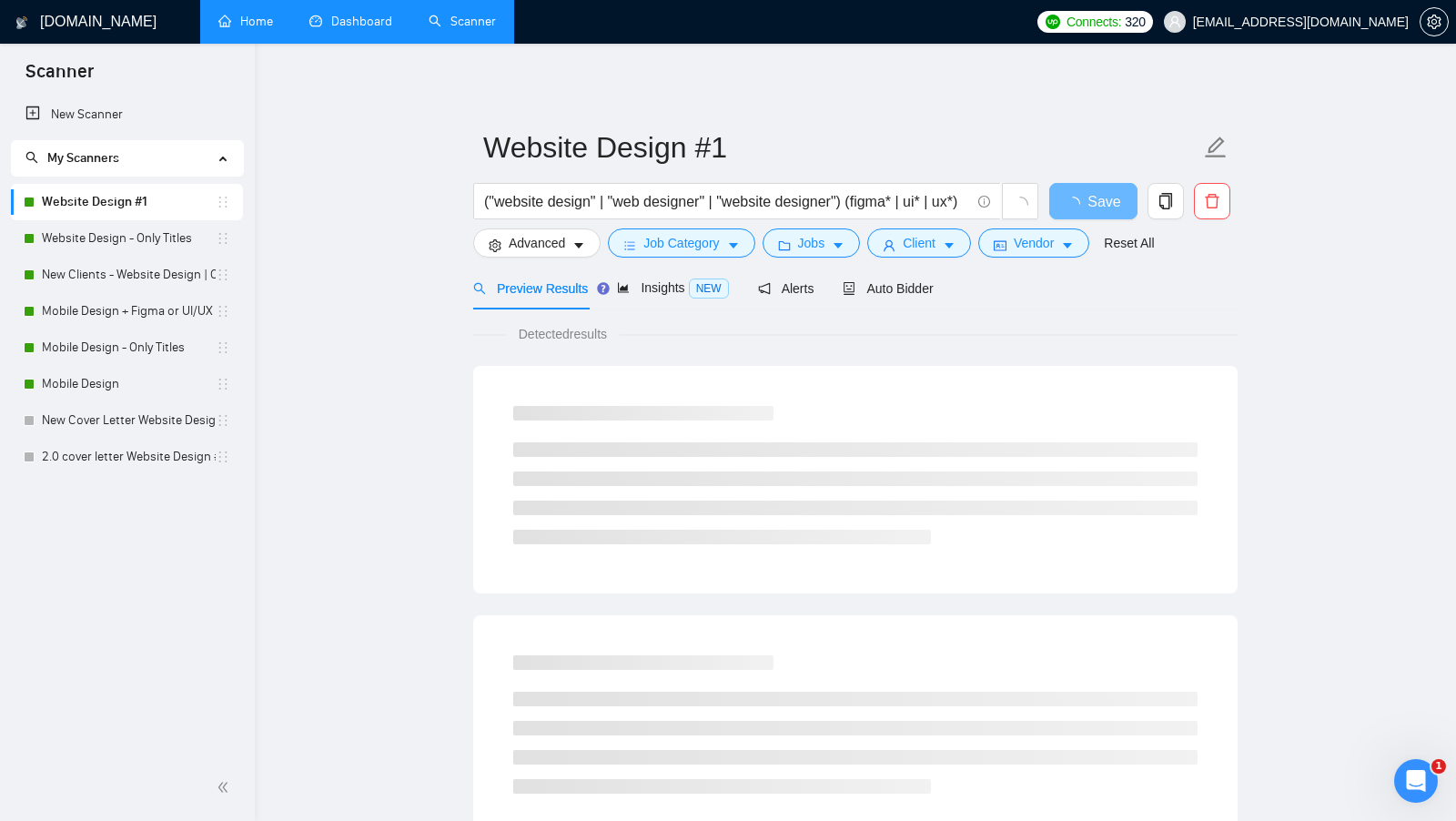
click at [324, 29] on link "Dashboard" at bounding box center [351, 22] width 83 height 16
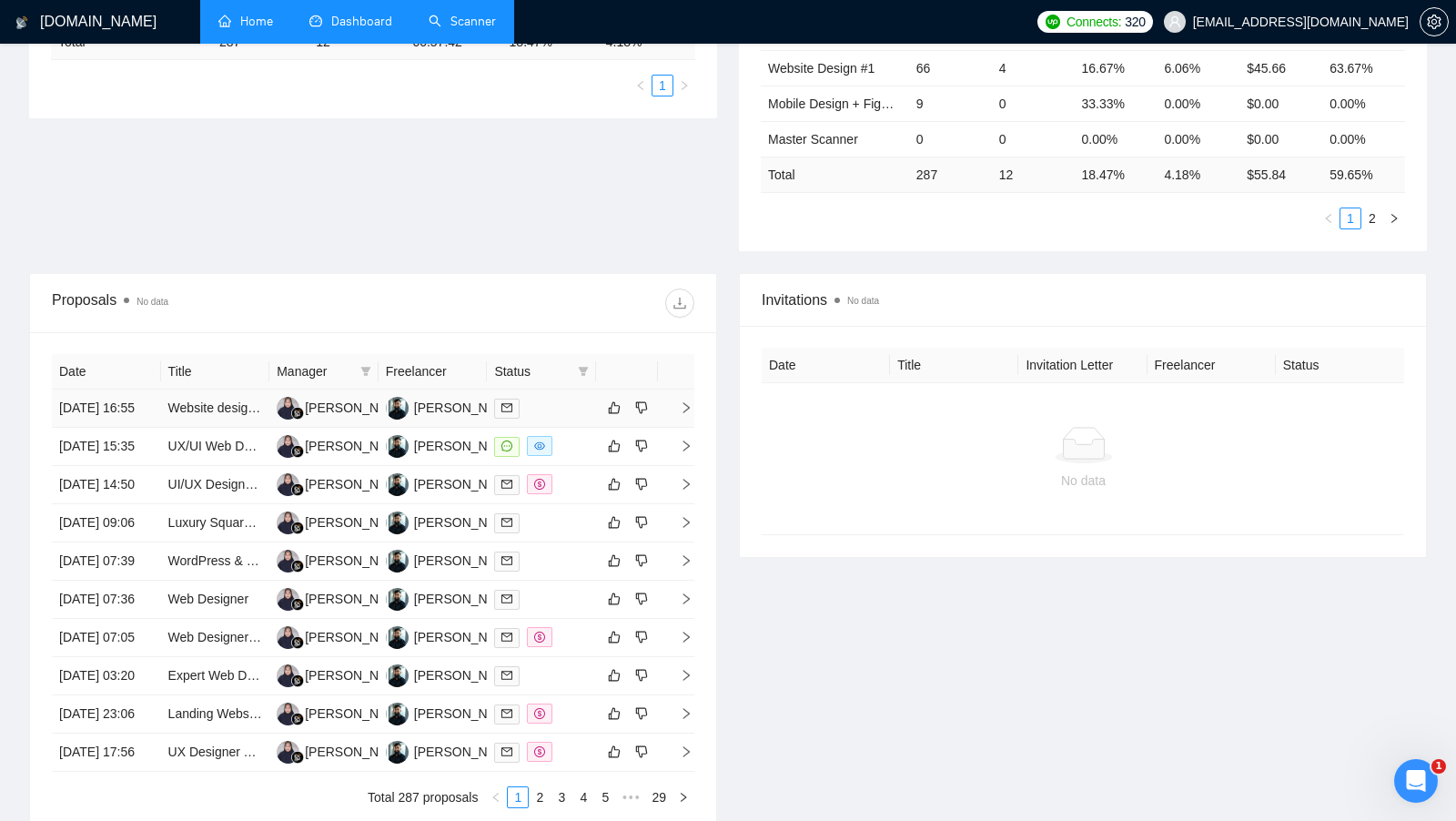
scroll to position [450, 0]
click at [565, 453] on td at bounding box center [541, 445] width 109 height 38
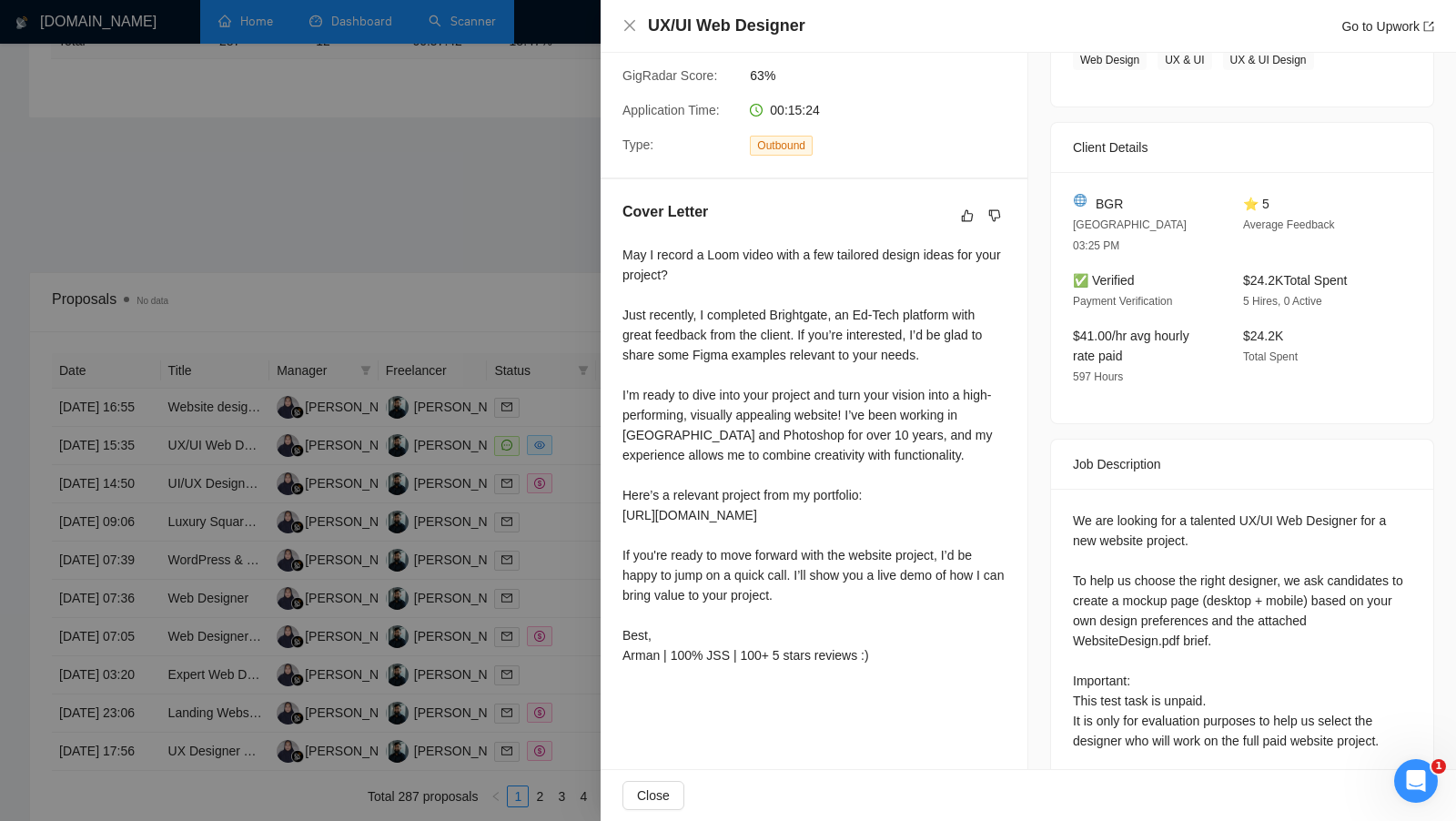
scroll to position [396, 0]
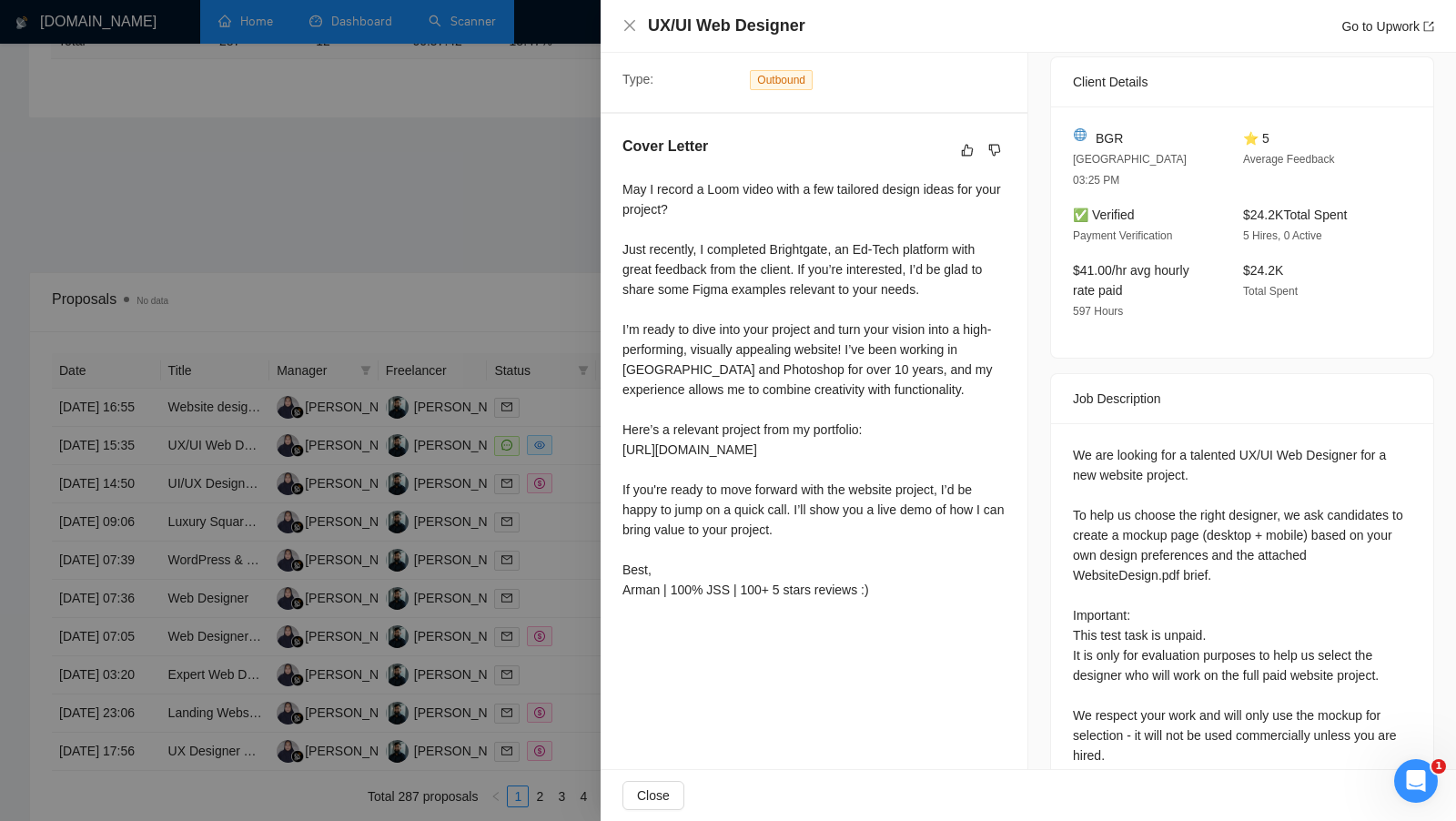
click at [507, 288] on div at bounding box center [728, 410] width 1456 height 821
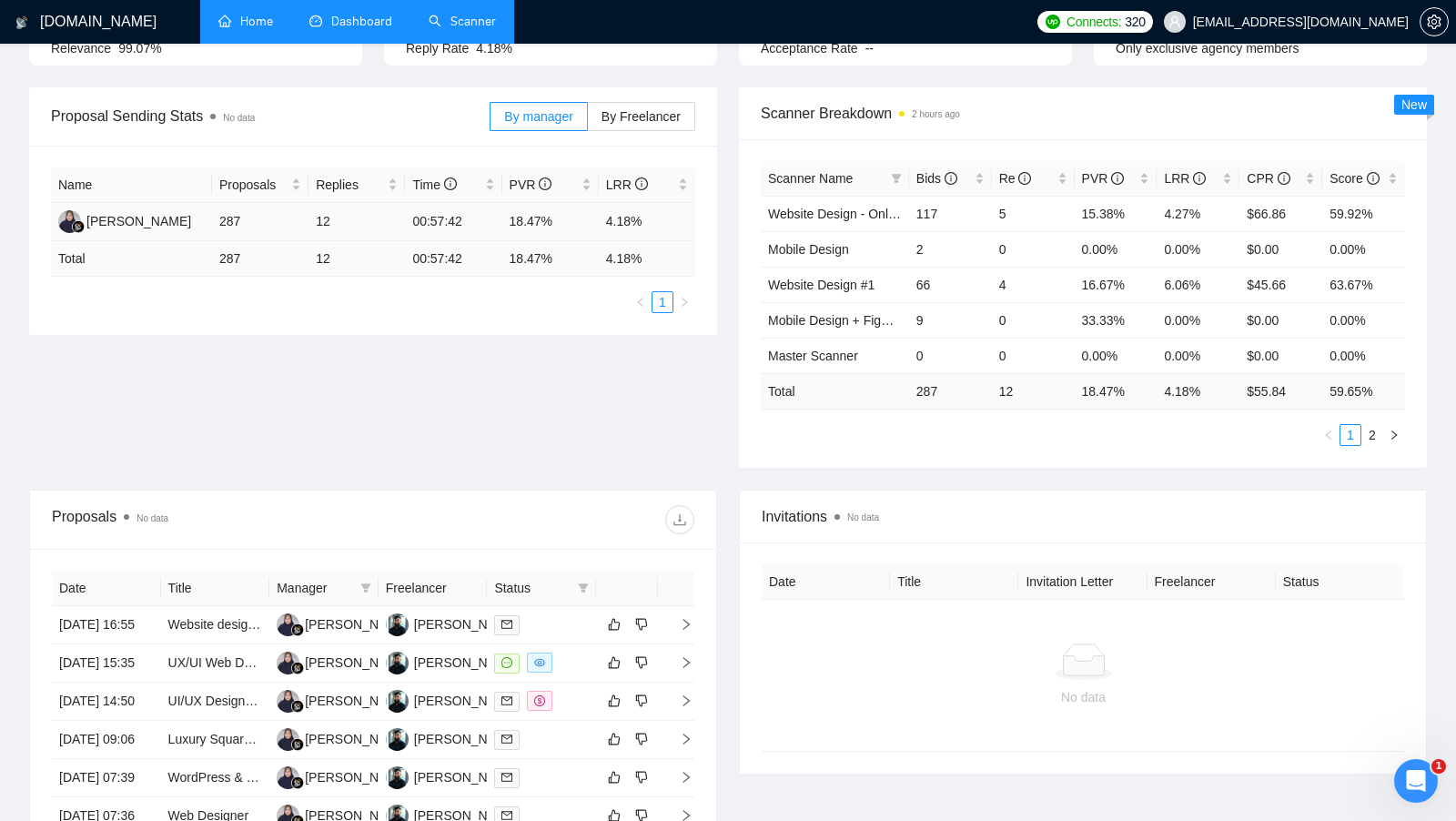
scroll to position [222, 0]
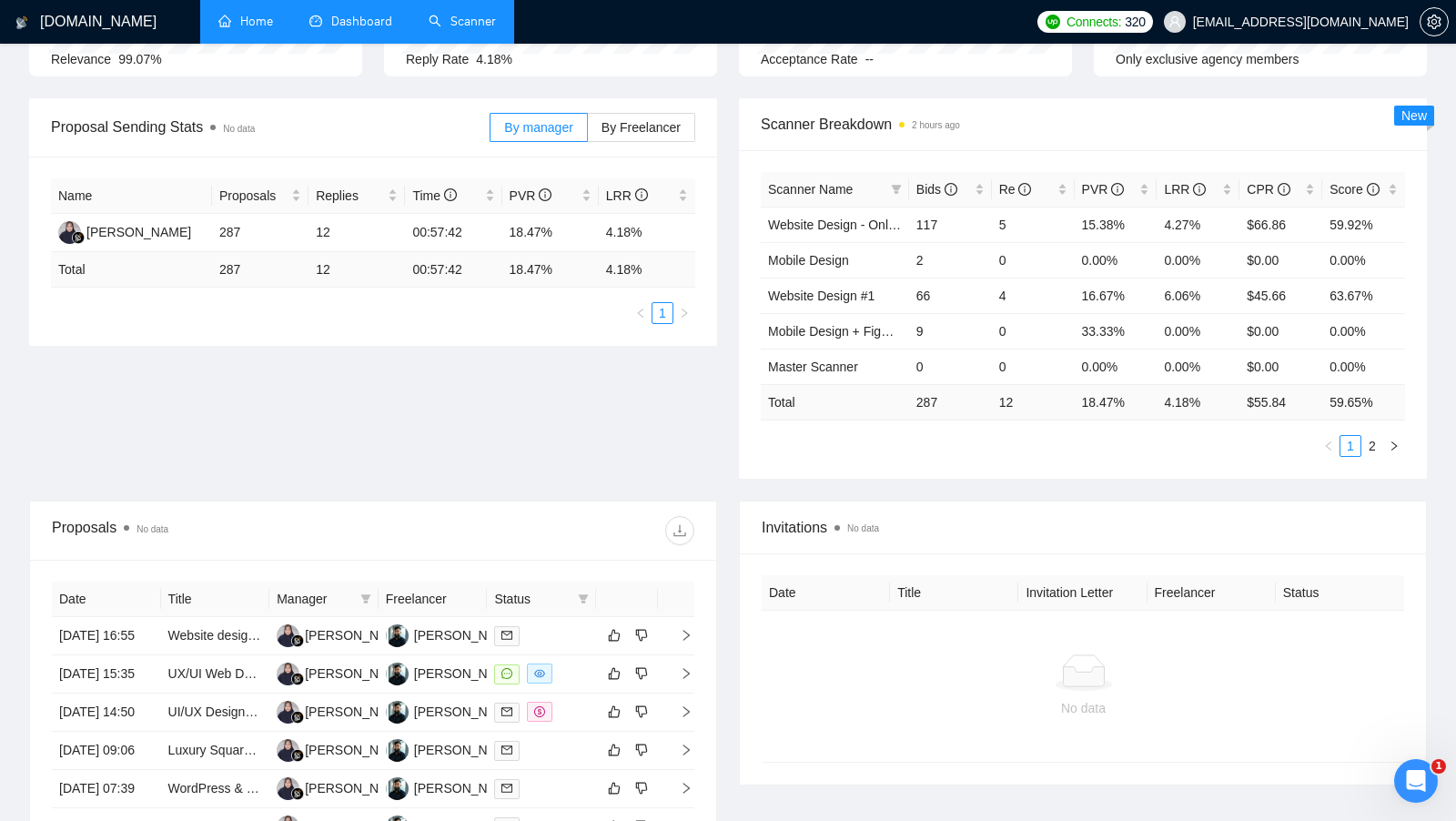
click at [490, 29] on link "Scanner" at bounding box center [462, 22] width 67 height 16
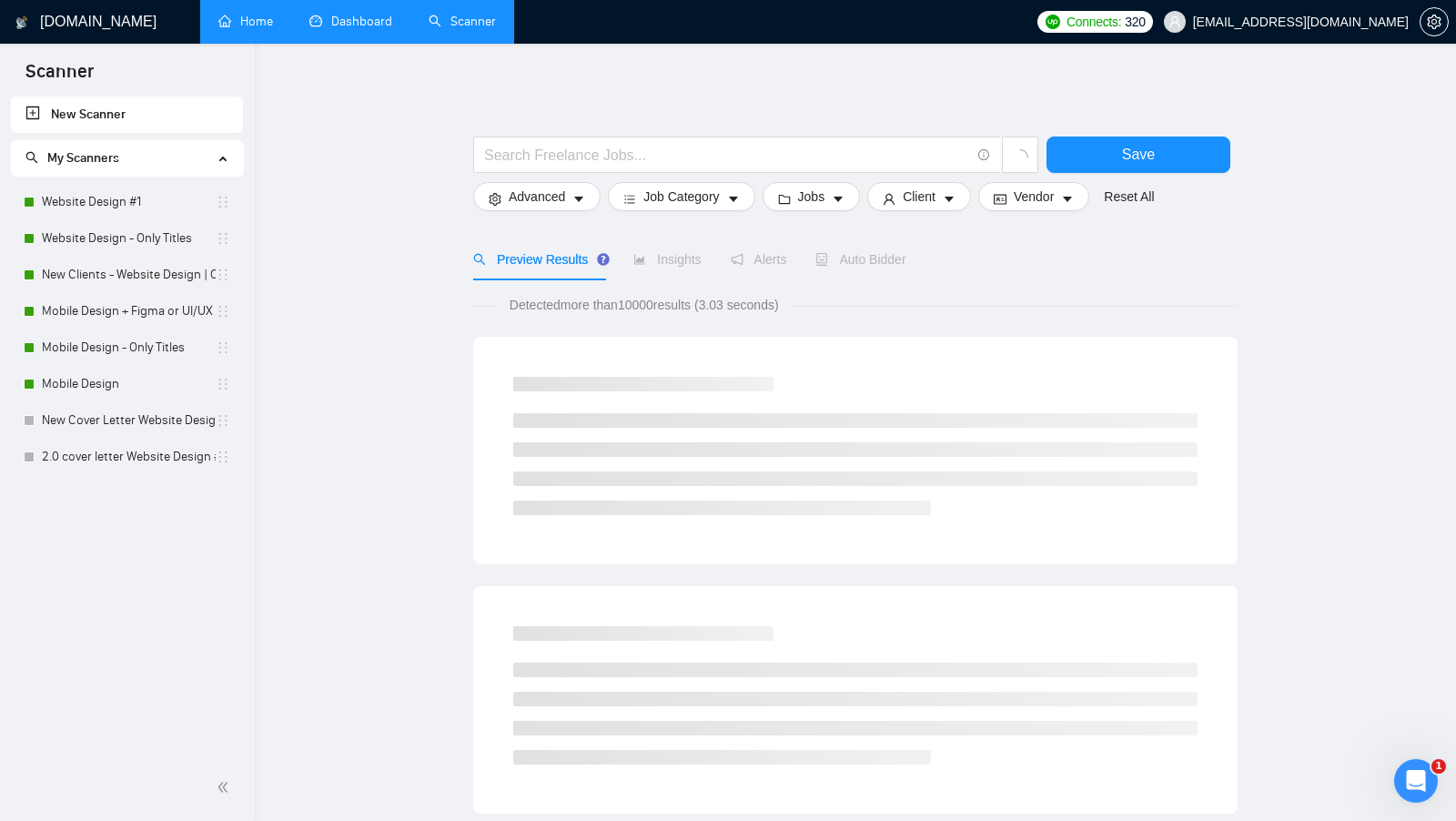
click at [383, 29] on link "Dashboard" at bounding box center [351, 22] width 83 height 16
